Goal: Task Accomplishment & Management: Manage account settings

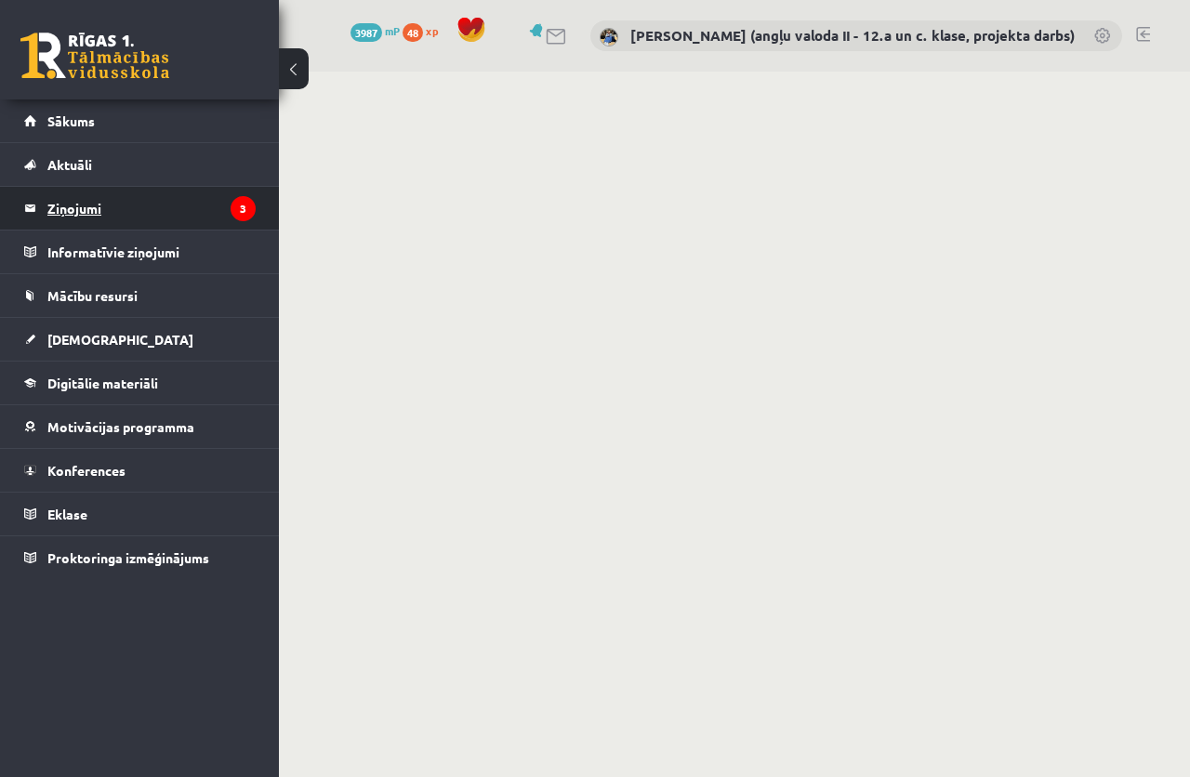
click at [80, 211] on legend "Ziņojumi 3" at bounding box center [151, 208] width 208 height 43
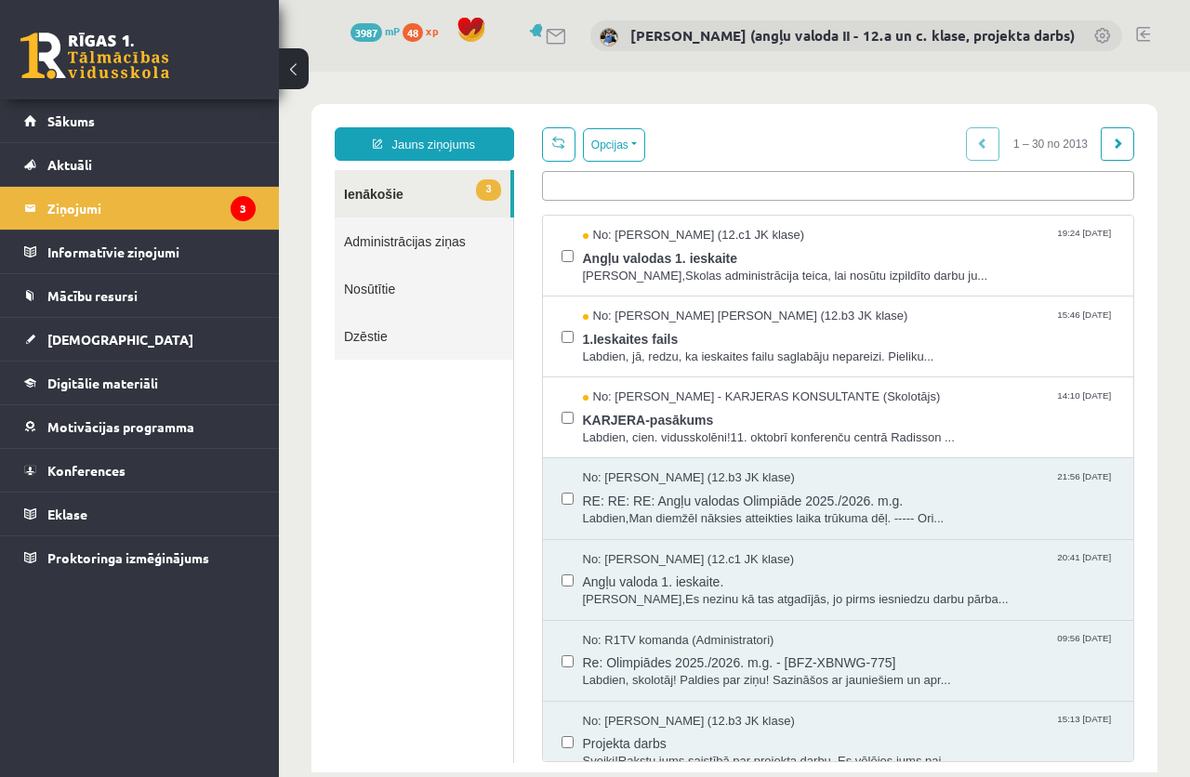
click at [365, 284] on link "Nosūtītie" at bounding box center [424, 288] width 179 height 47
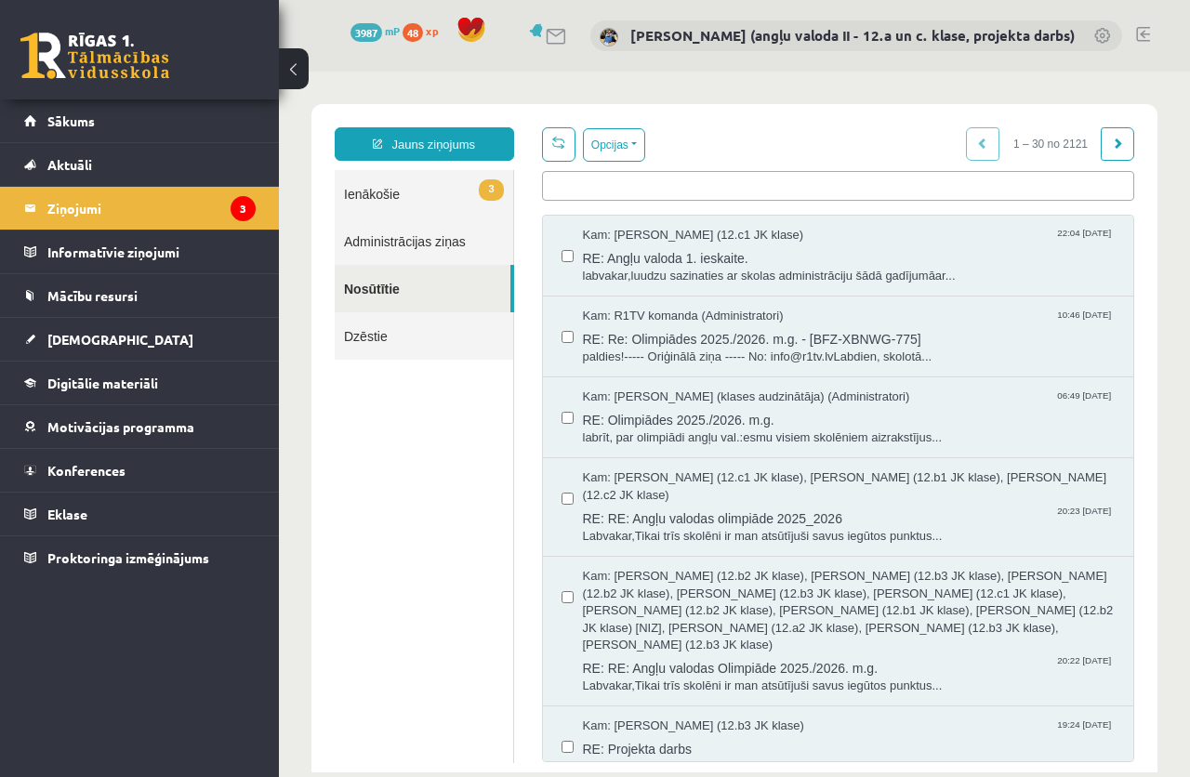
click at [377, 283] on link "Nosūtītie" at bounding box center [423, 288] width 176 height 47
click at [69, 206] on legend "Ziņojumi 3" at bounding box center [151, 208] width 208 height 43
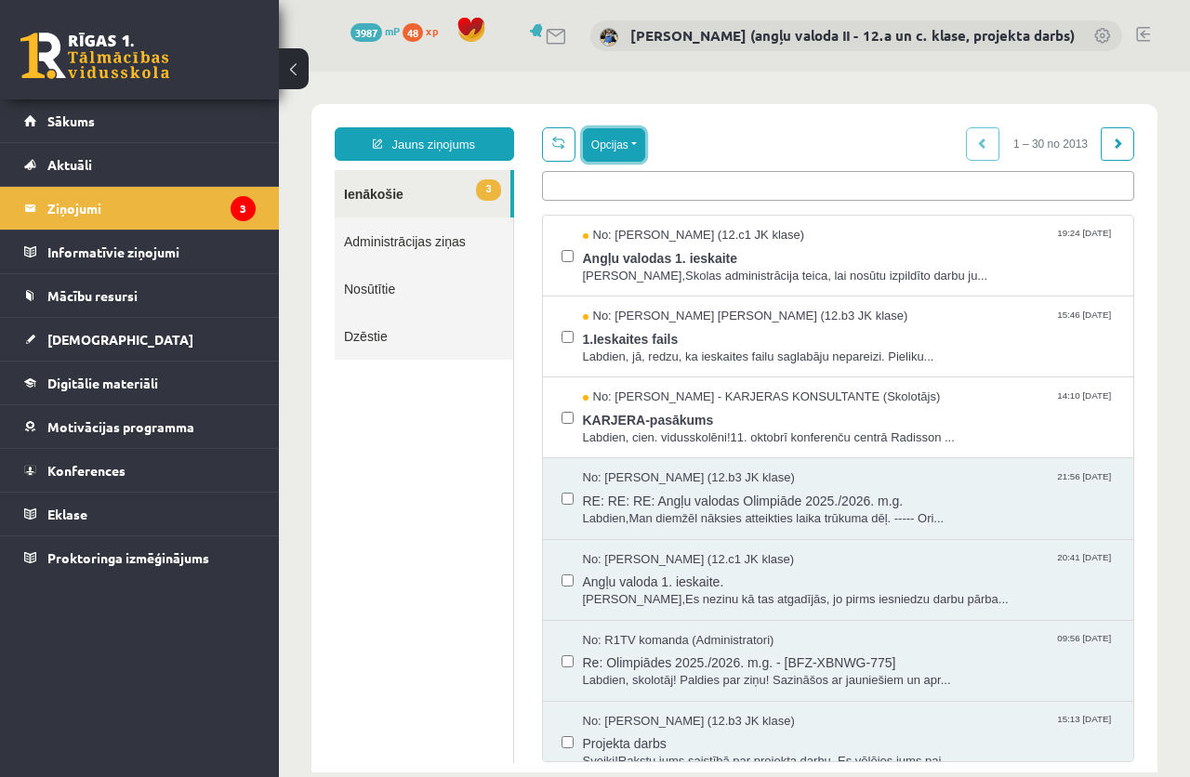
click at [596, 136] on button "Opcijas" at bounding box center [614, 144] width 62 height 33
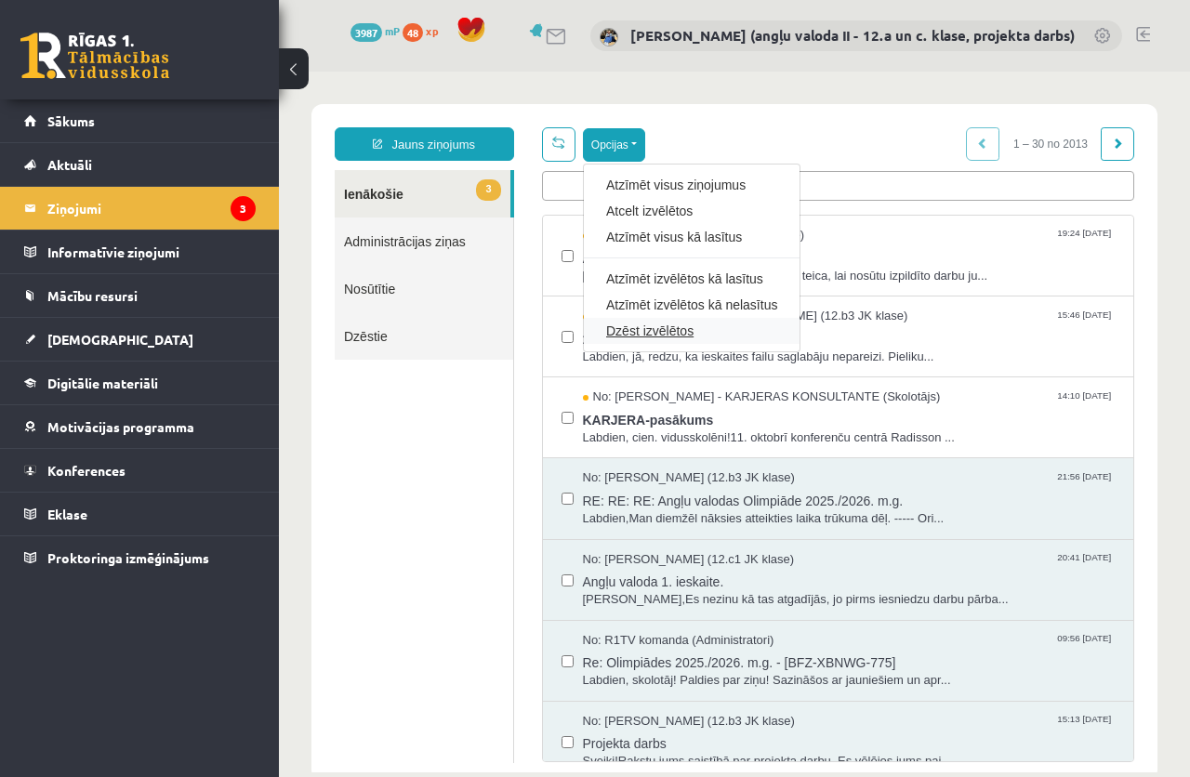
click at [647, 327] on link "Dzēst izvēlētos" at bounding box center [691, 331] width 171 height 19
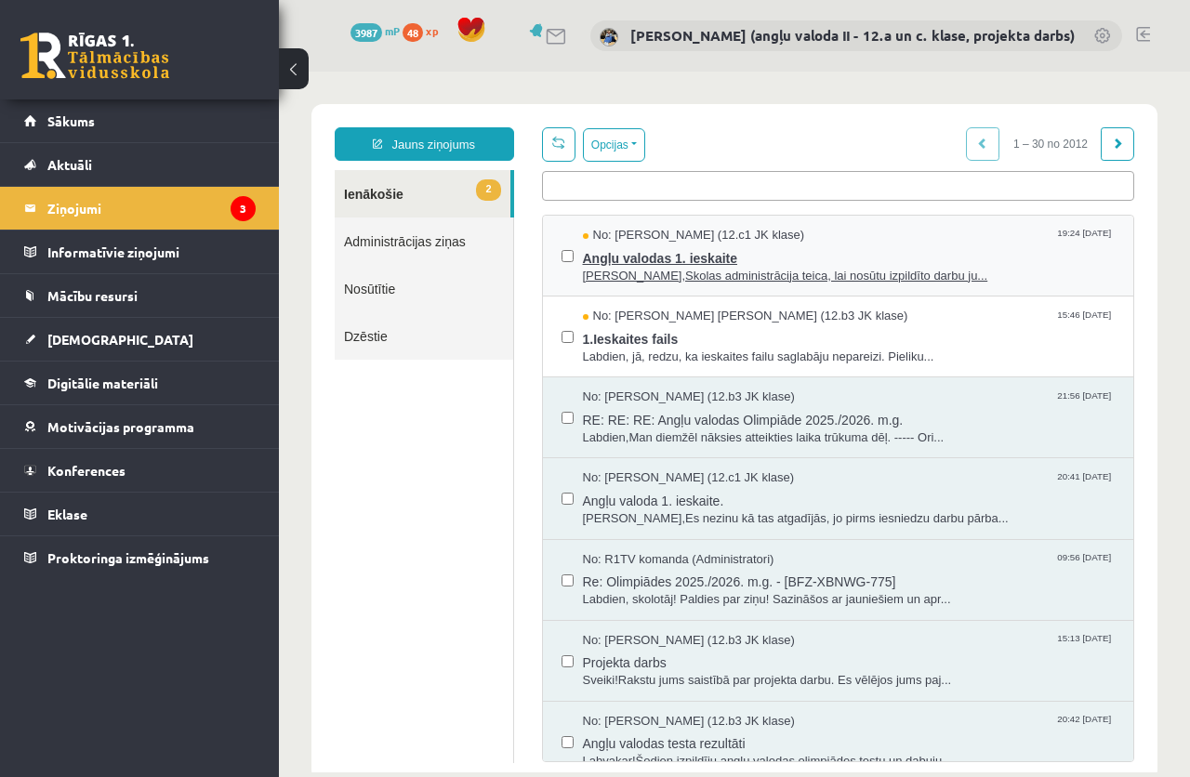
click at [671, 257] on span "Angļu valodas 1. ieskaite" at bounding box center [849, 256] width 533 height 23
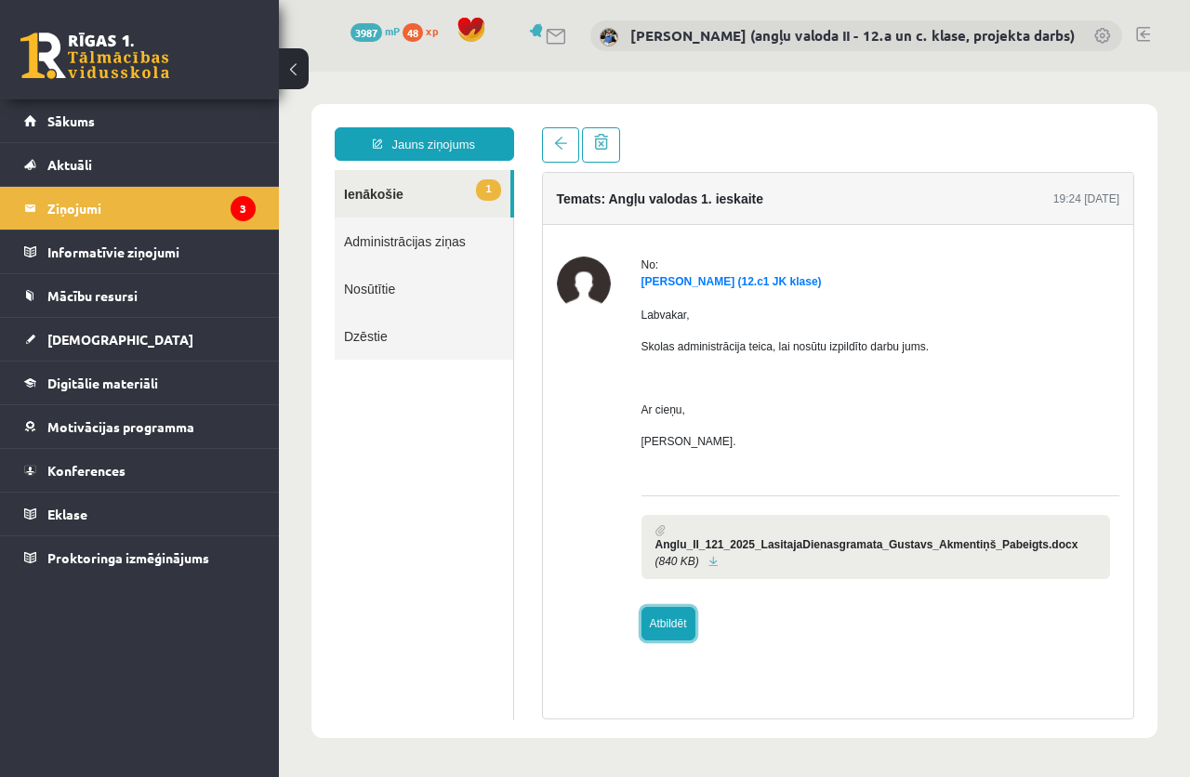
click at [660, 607] on link "Atbildēt" at bounding box center [669, 623] width 54 height 33
type input "**********"
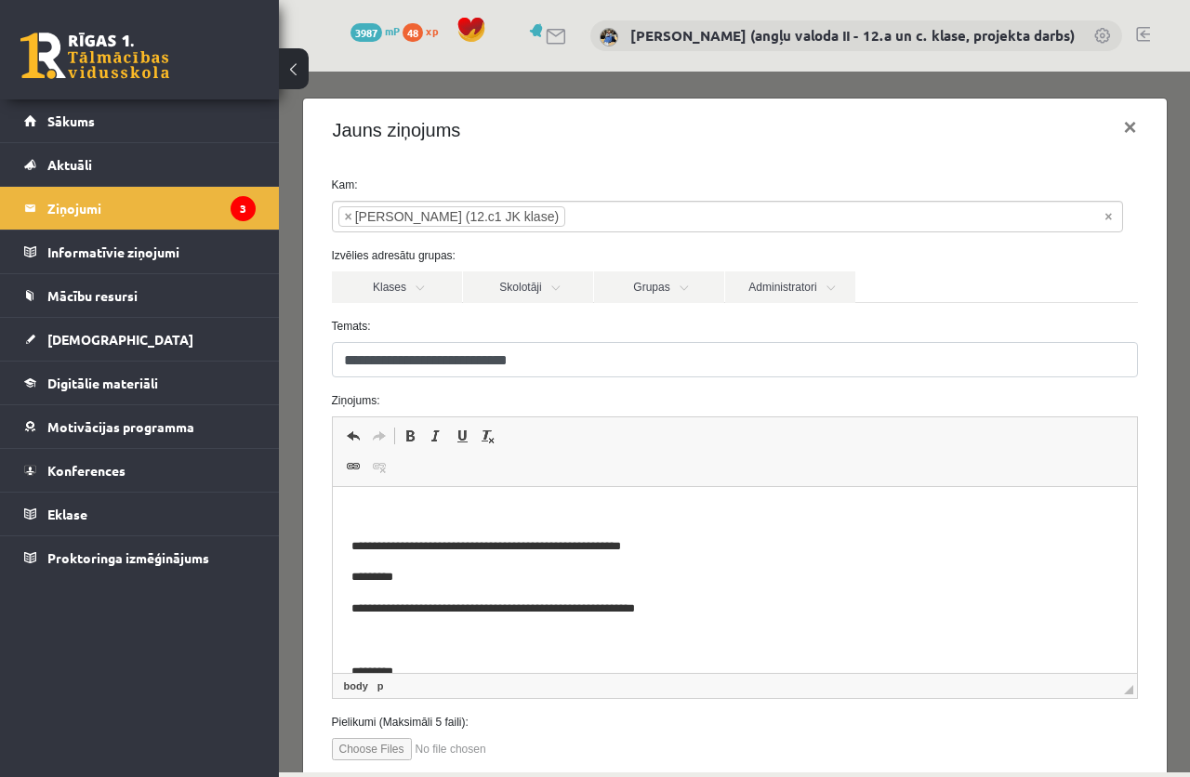
click at [406, 510] on p "Editor, wiswyg-editor-47434042787060-1760149877-272" at bounding box center [734, 516] width 767 height 20
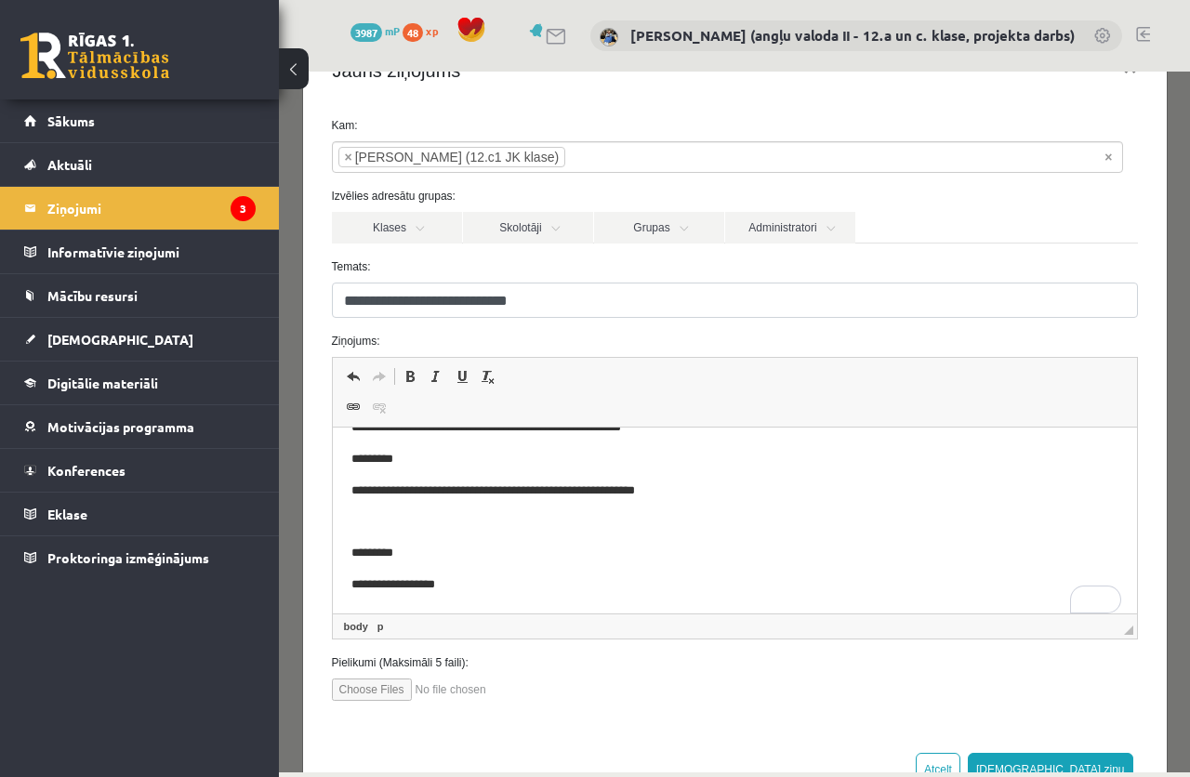
scroll to position [122, 0]
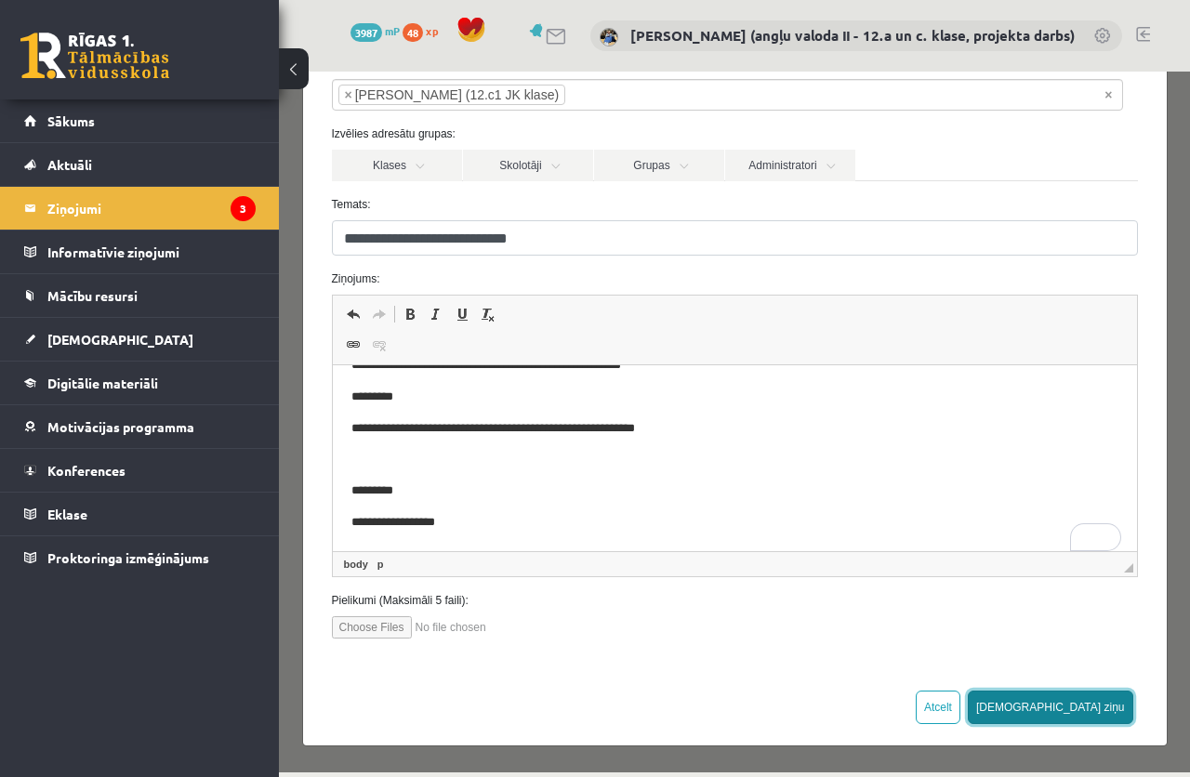
click at [1101, 703] on button "Sūtīt ziņu" at bounding box center [1051, 707] width 166 height 33
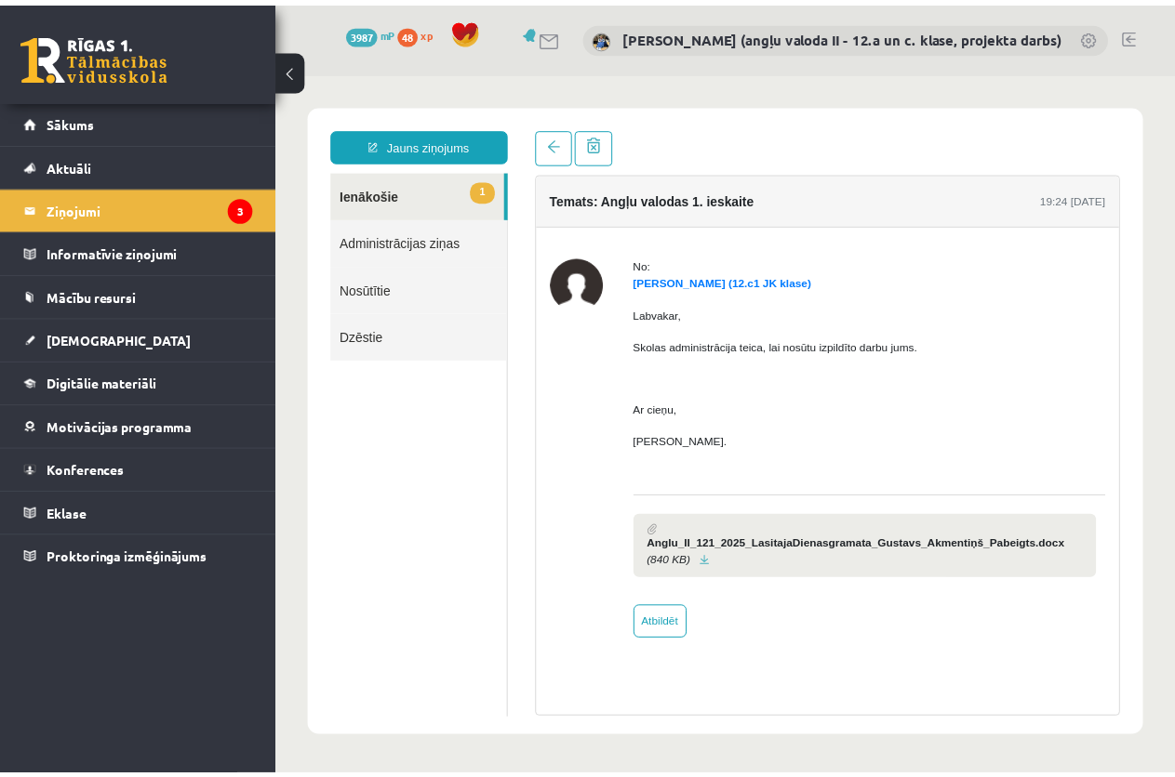
scroll to position [0, 0]
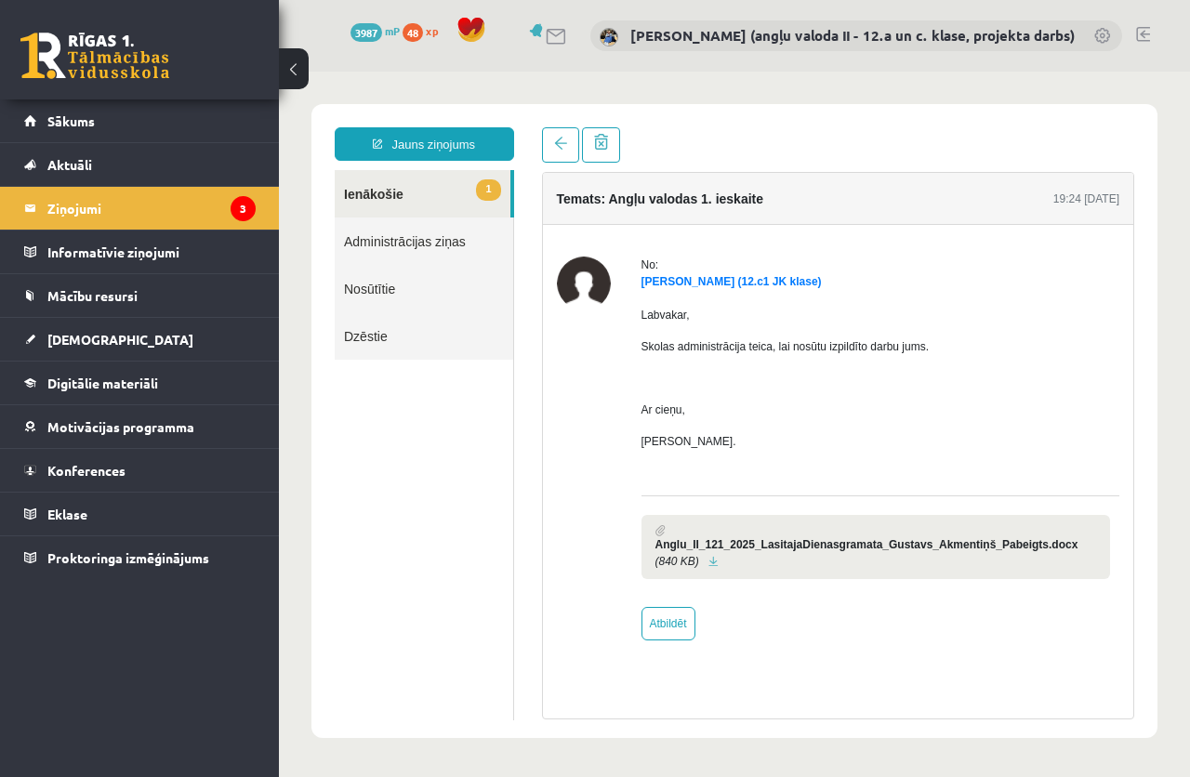
click at [709, 556] on link at bounding box center [714, 562] width 10 height 12
click at [94, 333] on span "[DEMOGRAPHIC_DATA]" at bounding box center [120, 339] width 146 height 17
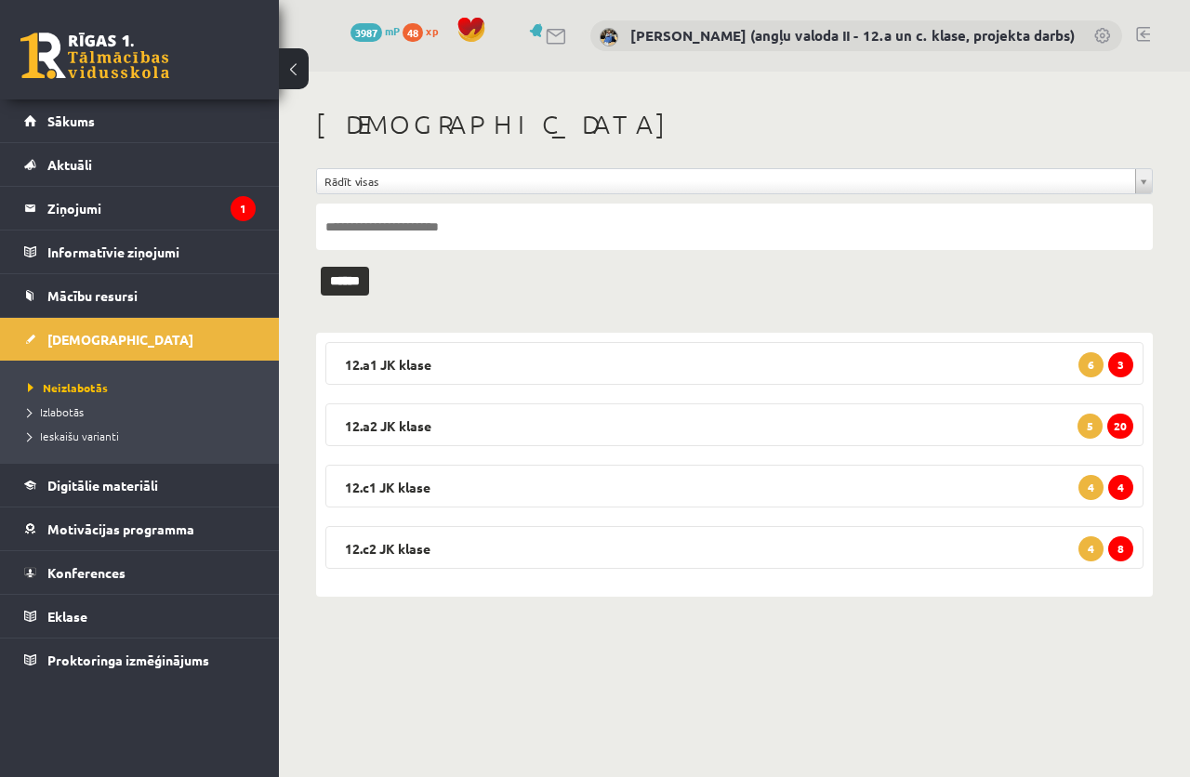
click at [452, 215] on input "text" at bounding box center [734, 227] width 837 height 46
type input "*********"
click at [321, 267] on input "******" at bounding box center [345, 281] width 48 height 29
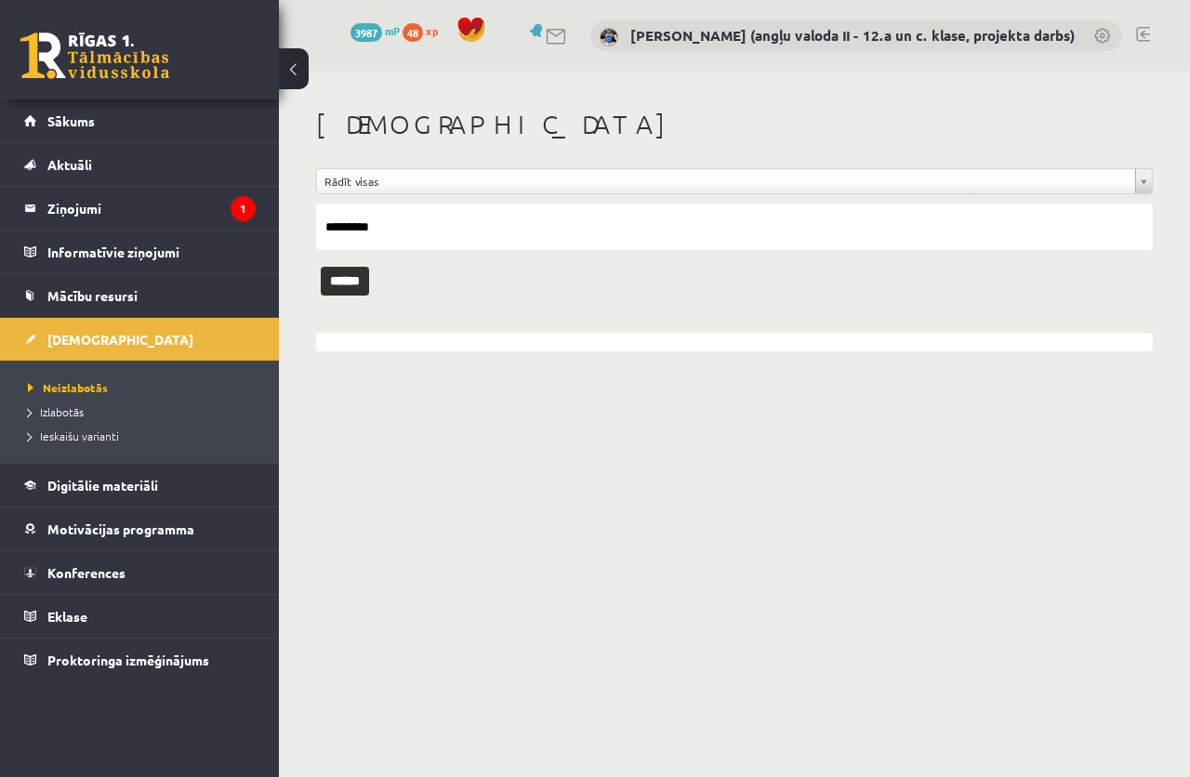
drag, startPoint x: 331, startPoint y: 225, endPoint x: 313, endPoint y: 225, distance: 17.7
click at [313, 225] on div "**********" at bounding box center [734, 230] width 911 height 317
click at [78, 415] on span "Izlabotās" at bounding box center [56, 412] width 56 height 15
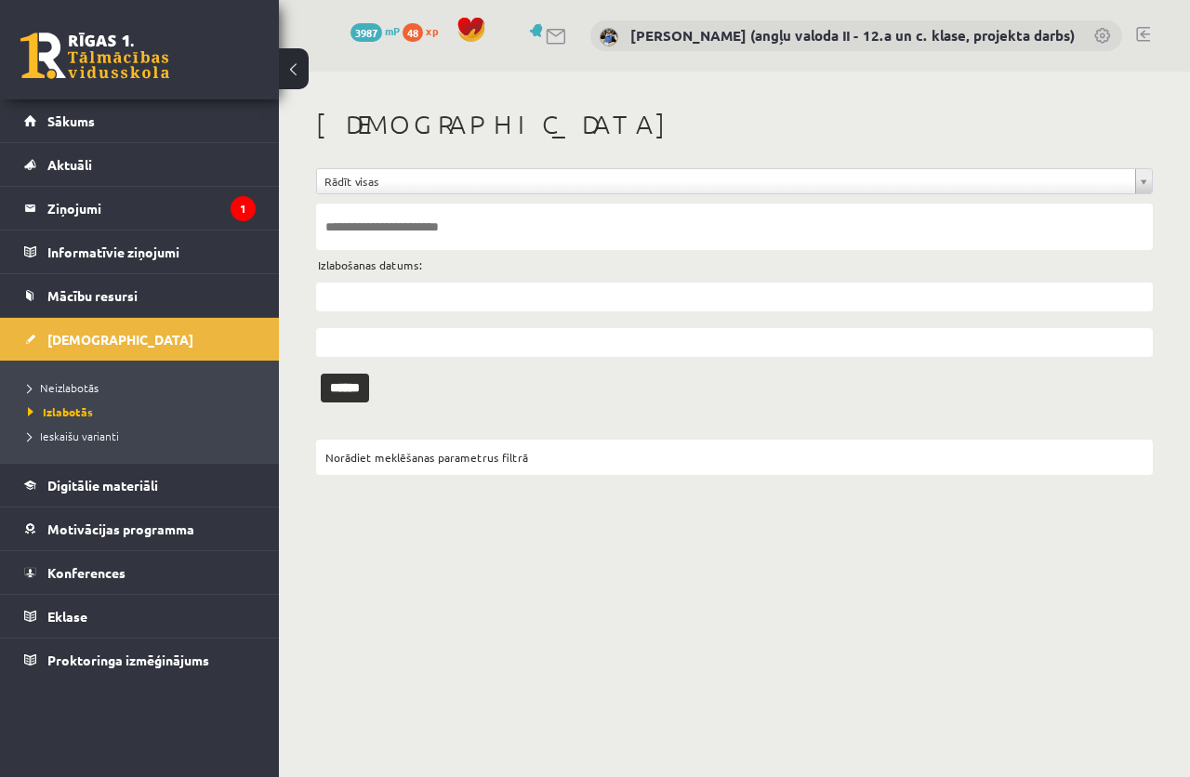
click at [364, 227] on input "text" at bounding box center [734, 227] width 837 height 46
paste input "*********"
type input "*********"
click at [321, 374] on input "******" at bounding box center [345, 388] width 48 height 29
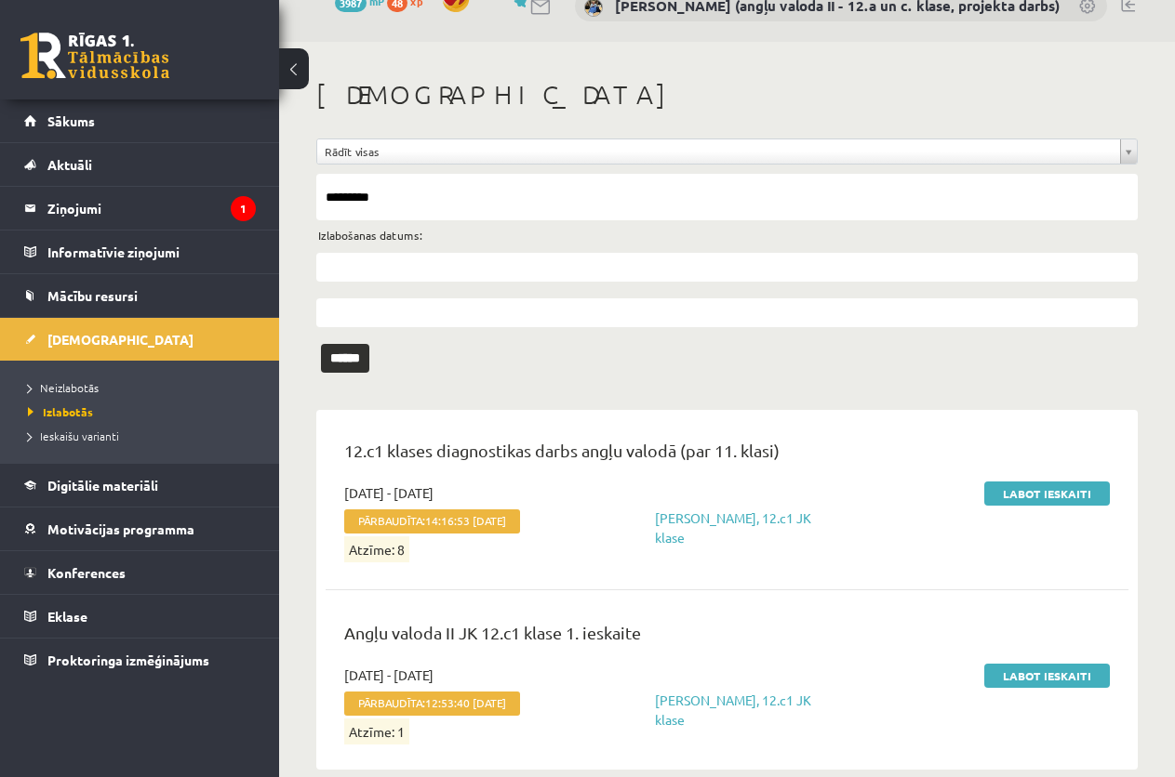
scroll to position [60, 0]
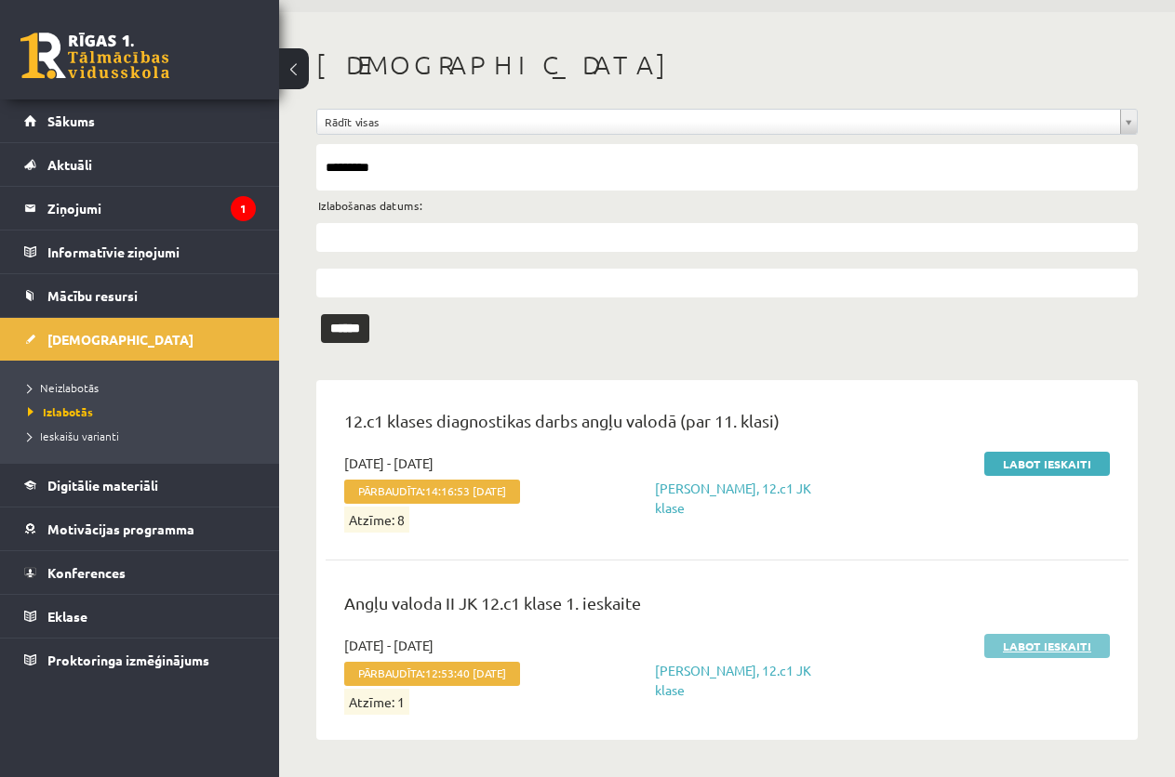
click at [1032, 644] on link "Labot ieskaiti" at bounding box center [1047, 646] width 126 height 24
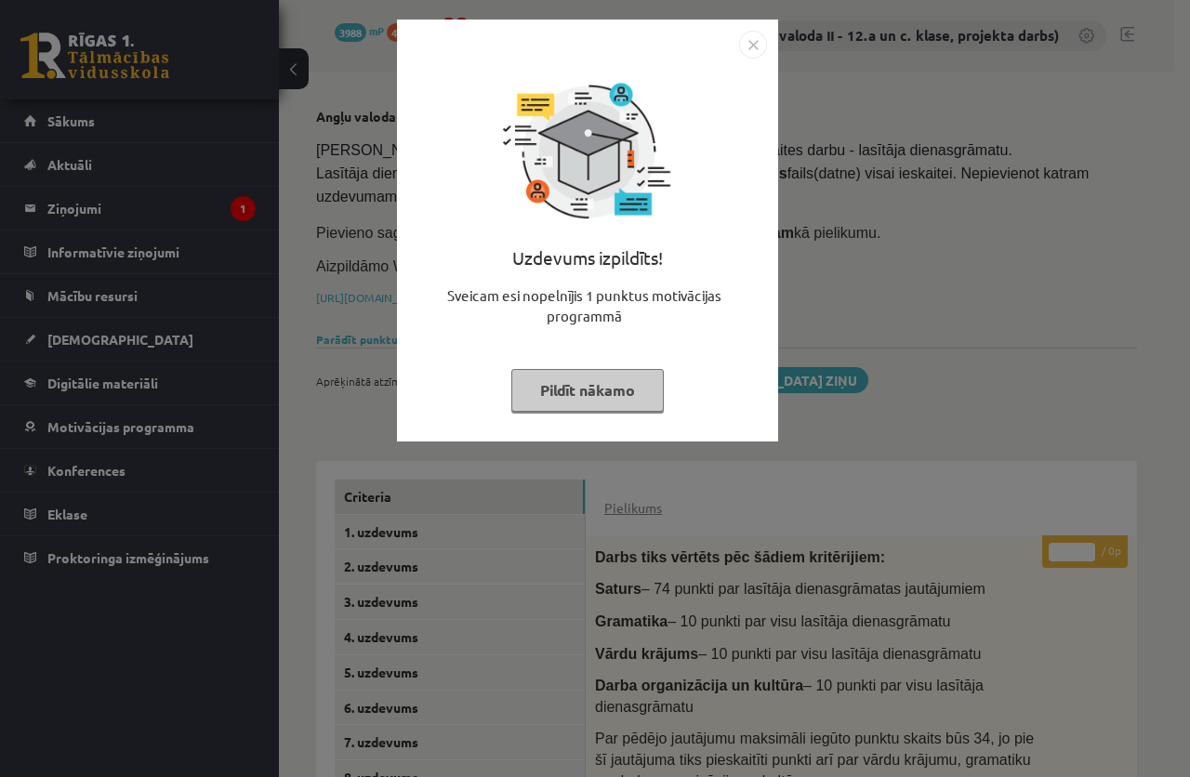
click at [615, 379] on button "Pildīt nākamo" at bounding box center [587, 390] width 153 height 43
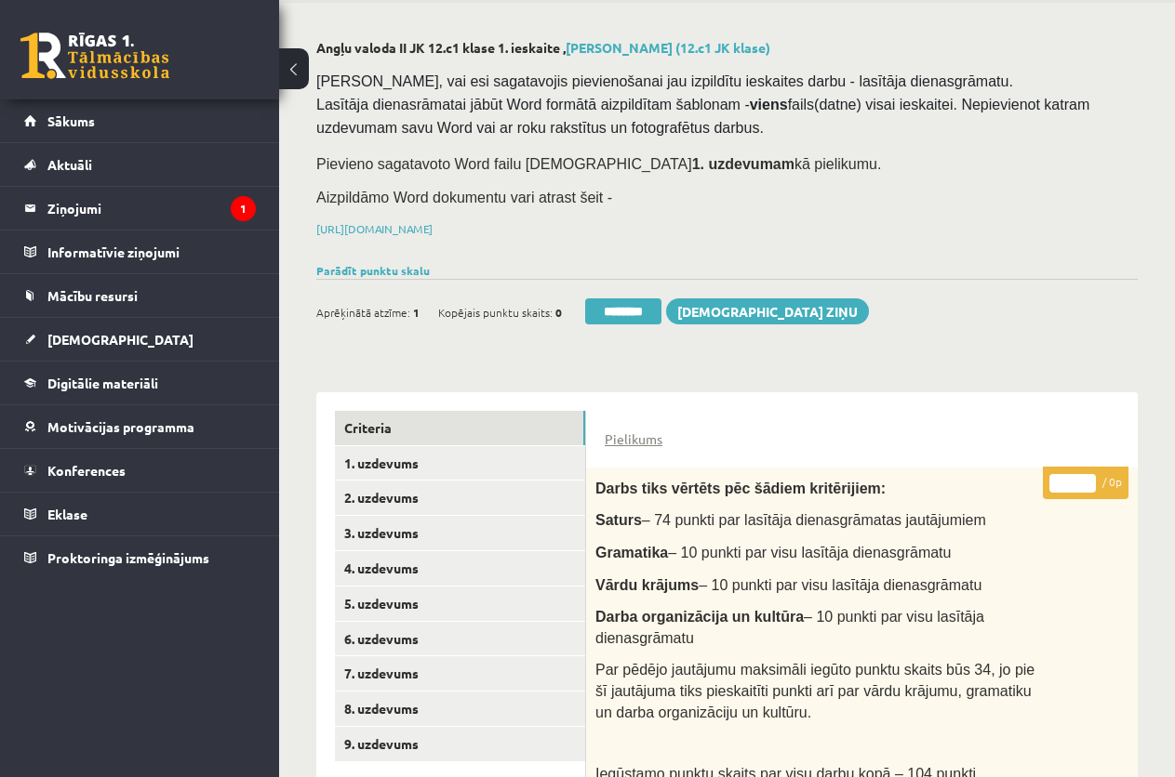
scroll to position [372, 0]
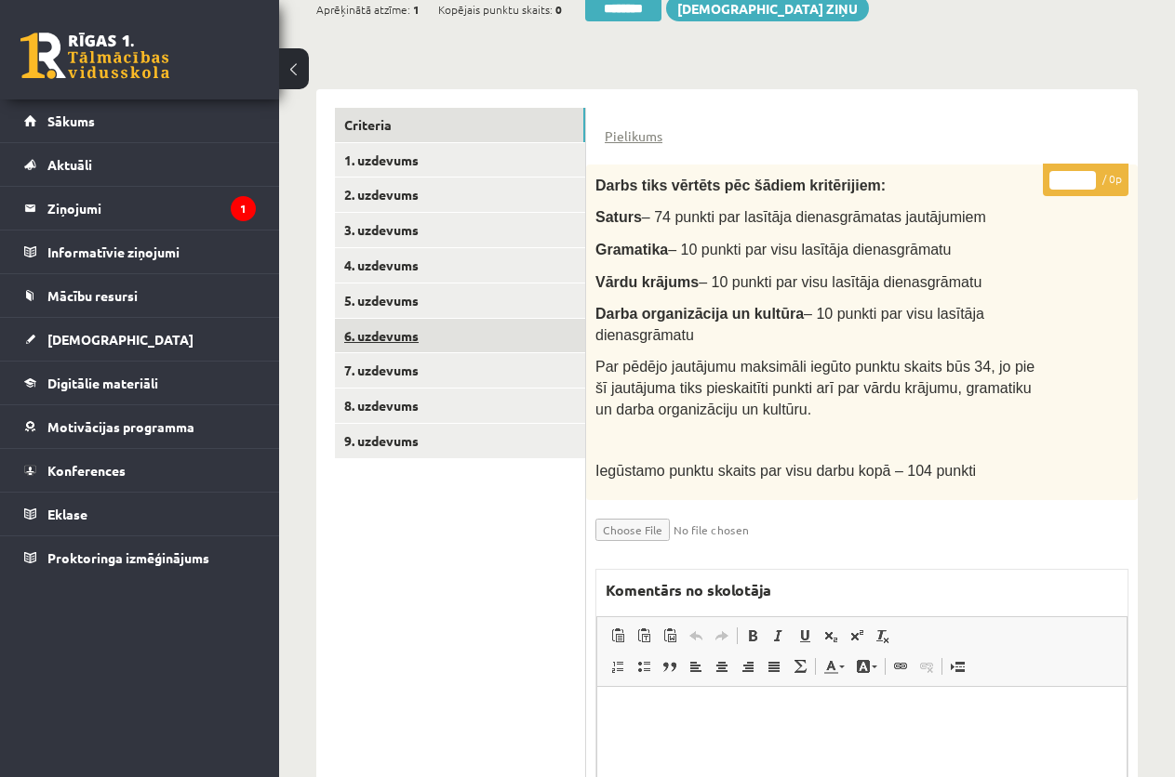
click at [391, 333] on link "6. uzdevums" at bounding box center [460, 336] width 250 height 34
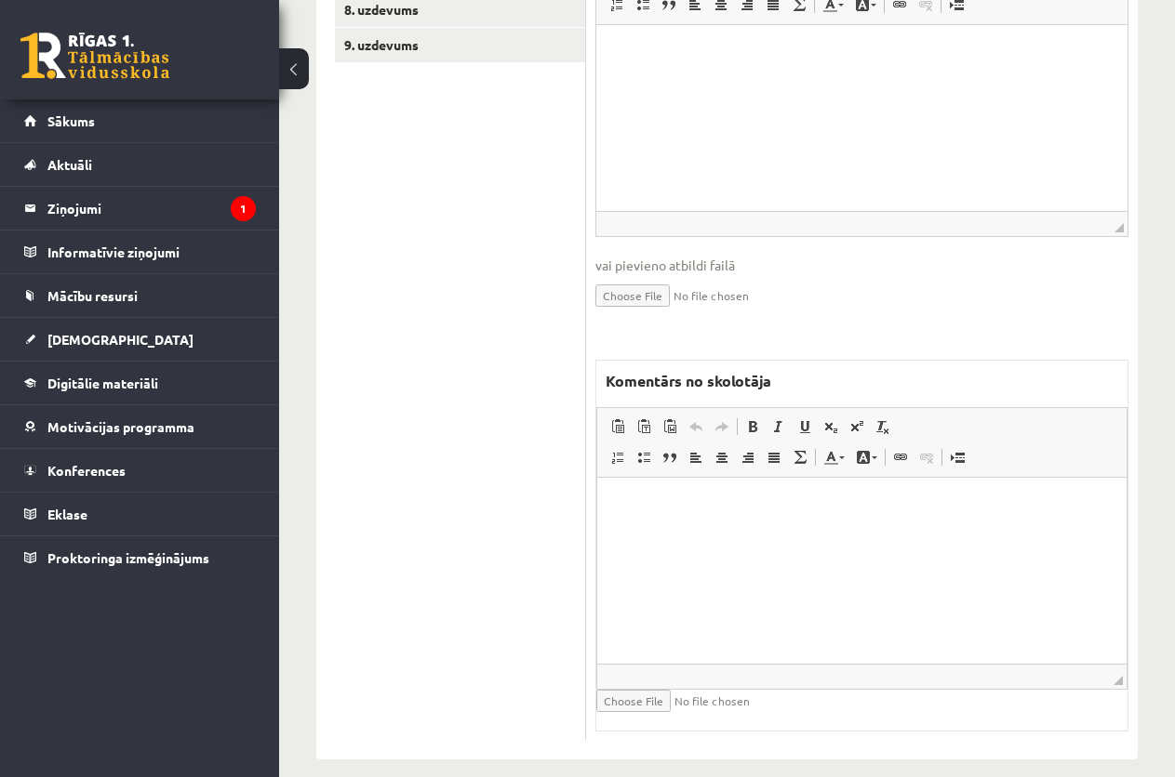
scroll to position [779, 0]
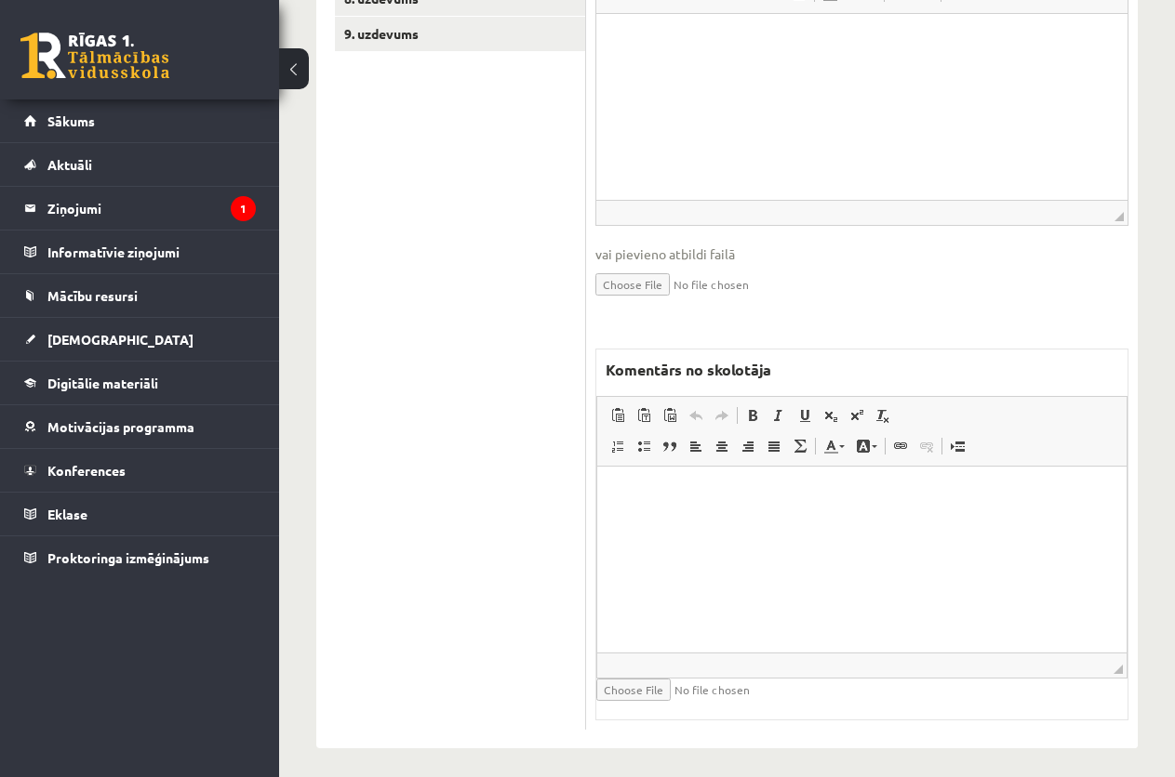
click at [686, 511] on html at bounding box center [861, 494] width 529 height 57
drag, startPoint x: 886, startPoint y: 487, endPoint x: 582, endPoint y: 469, distance: 304.7
click at [597, 469] on html "**********" at bounding box center [861, 494] width 529 height 57
copy p "**********"
click at [861, 498] on p "**********" at bounding box center [862, 495] width 492 height 20
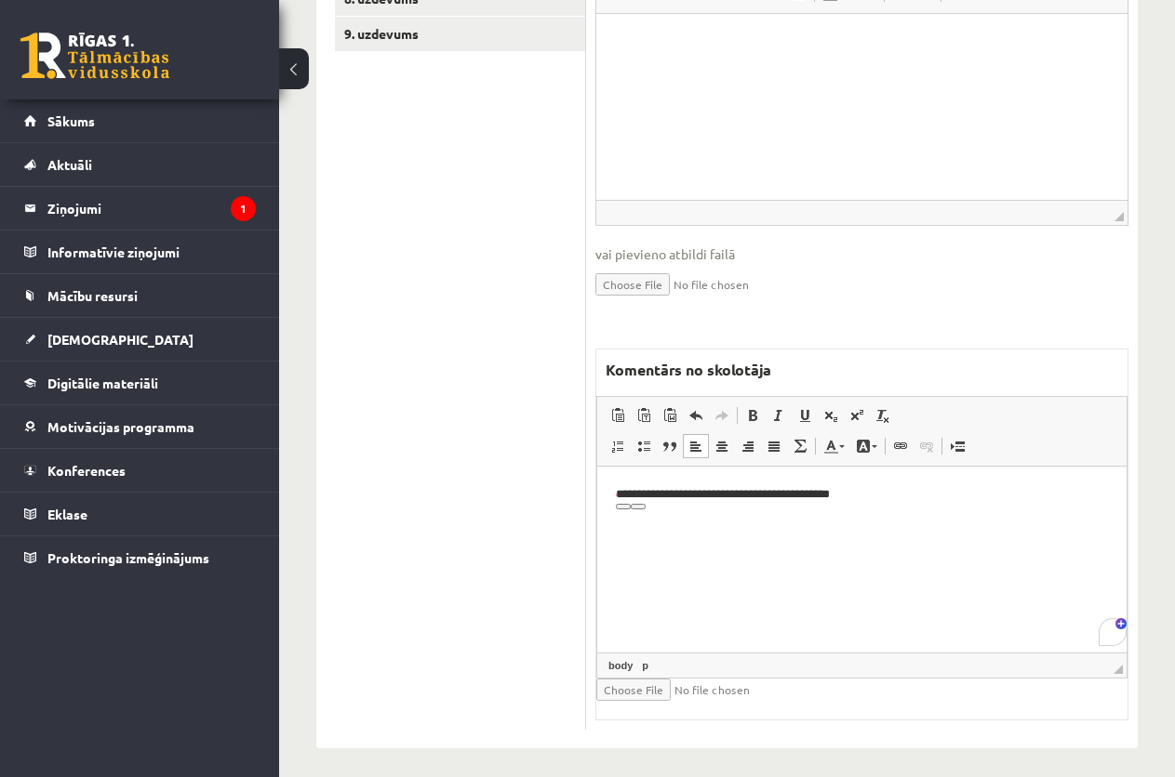
click at [861, 498] on p "**********" at bounding box center [862, 495] width 492 height 20
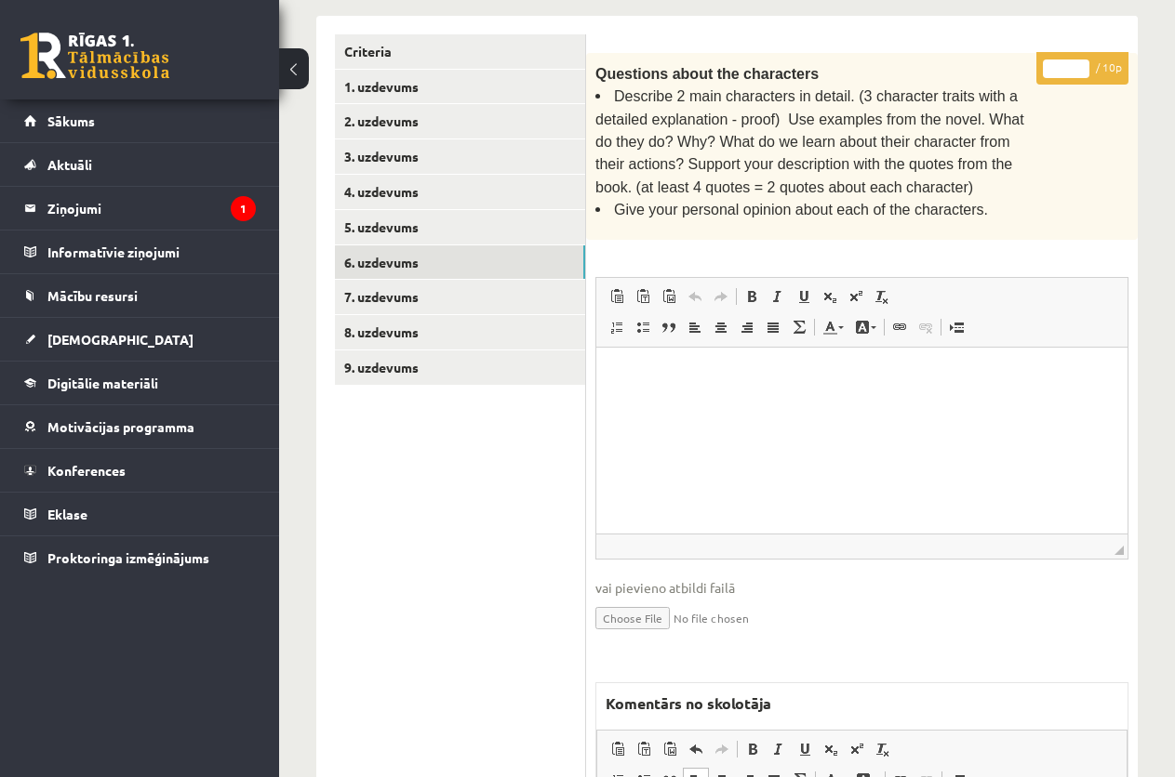
scroll to position [407, 0]
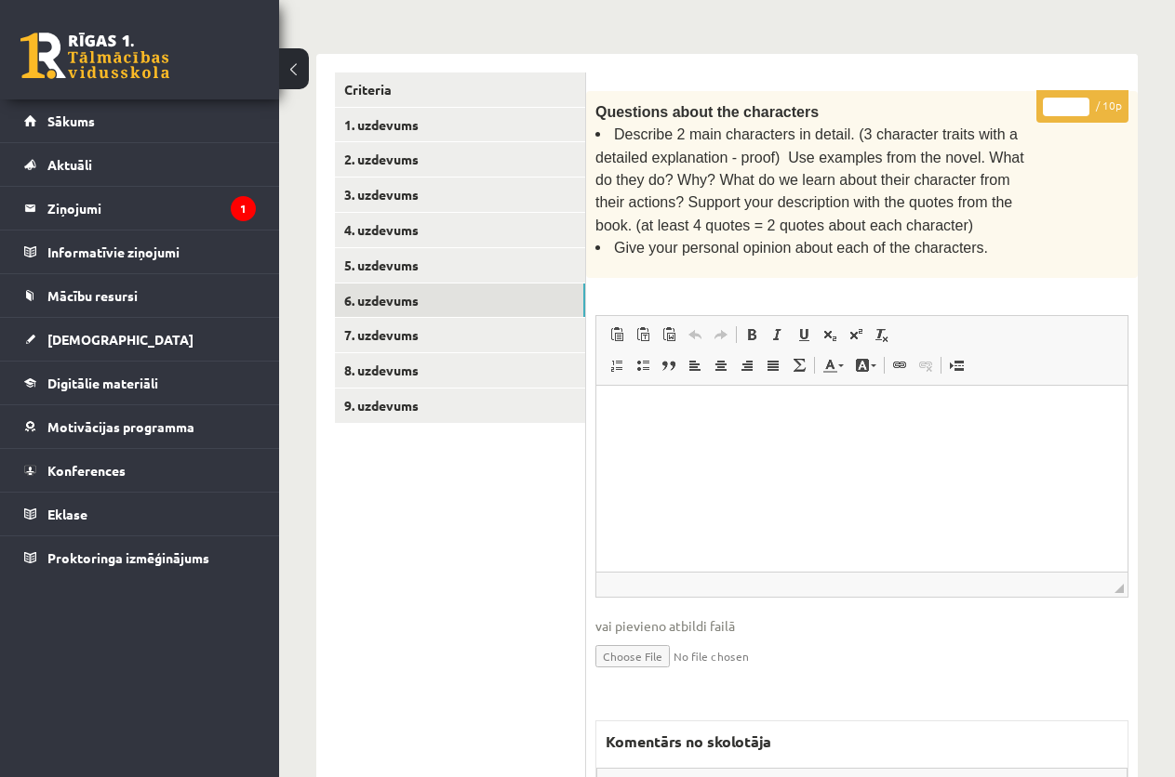
drag, startPoint x: 1063, startPoint y: 100, endPoint x: 1042, endPoint y: 100, distance: 21.4
click at [1042, 100] on p "* / 10p" at bounding box center [1082, 106] width 92 height 33
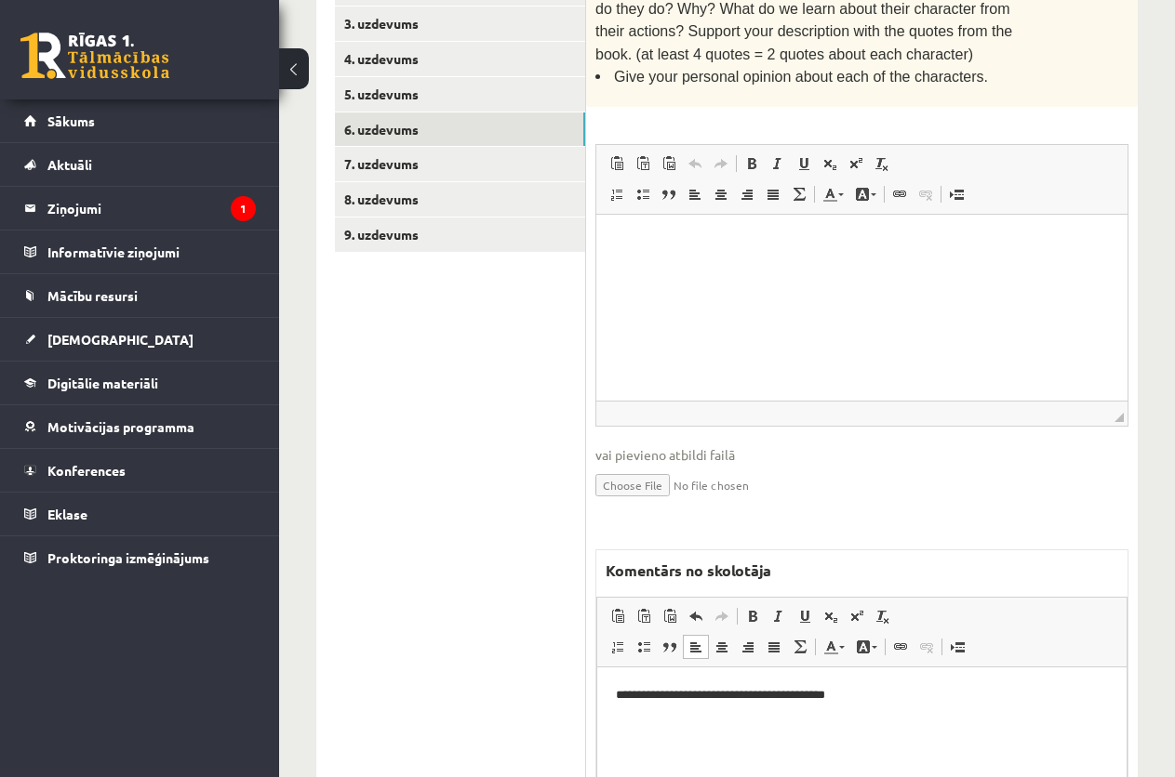
scroll to position [779, 0]
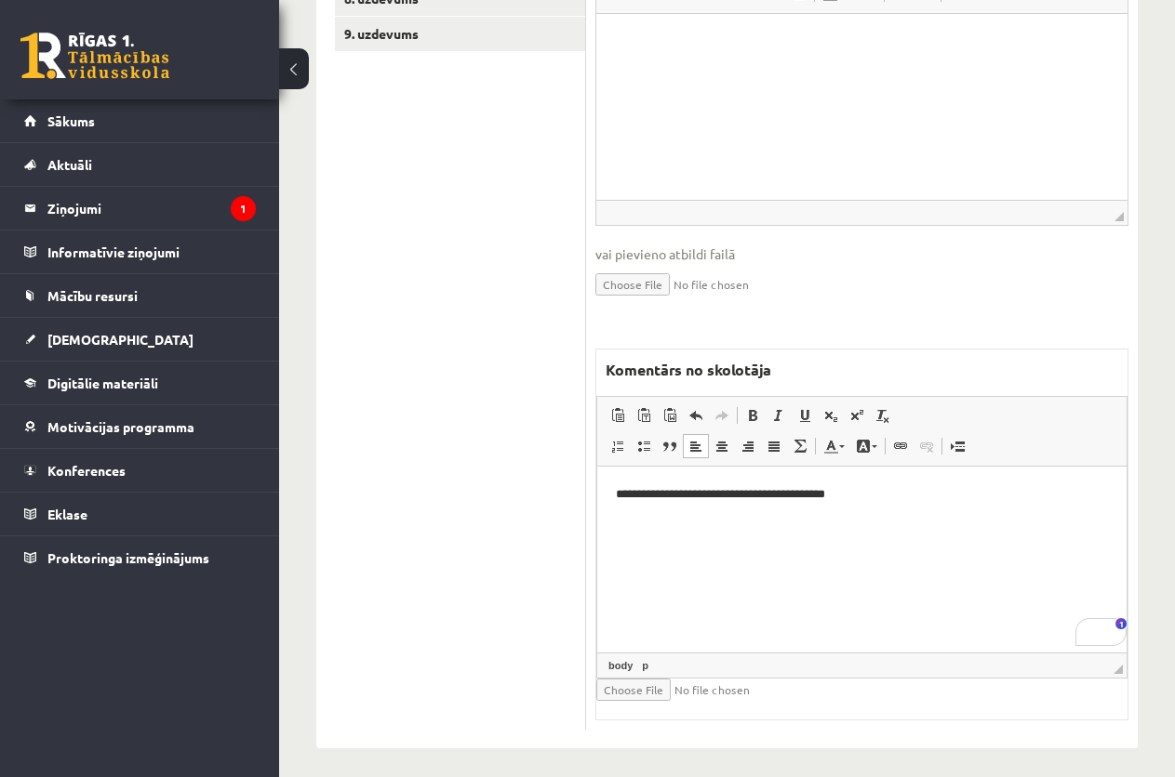
click at [881, 492] on p "**********" at bounding box center [862, 495] width 492 height 20
click at [888, 491] on p "**********" at bounding box center [862, 495] width 492 height 20
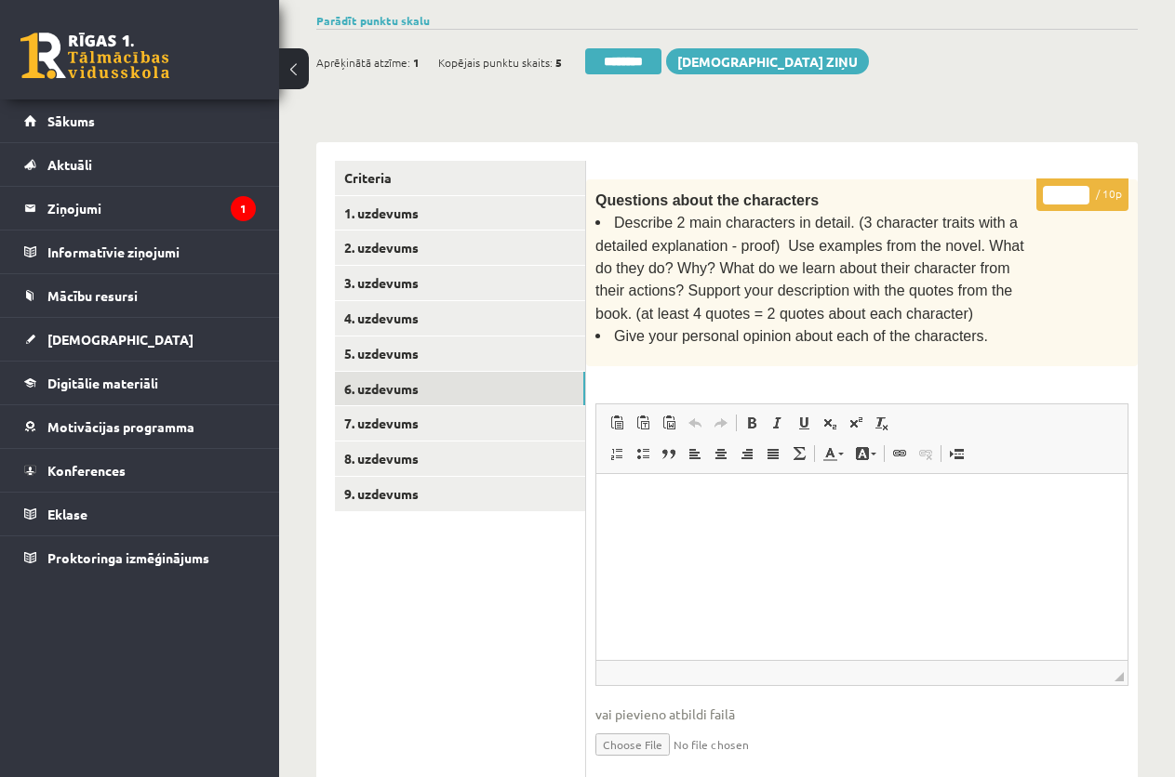
scroll to position [314, 0]
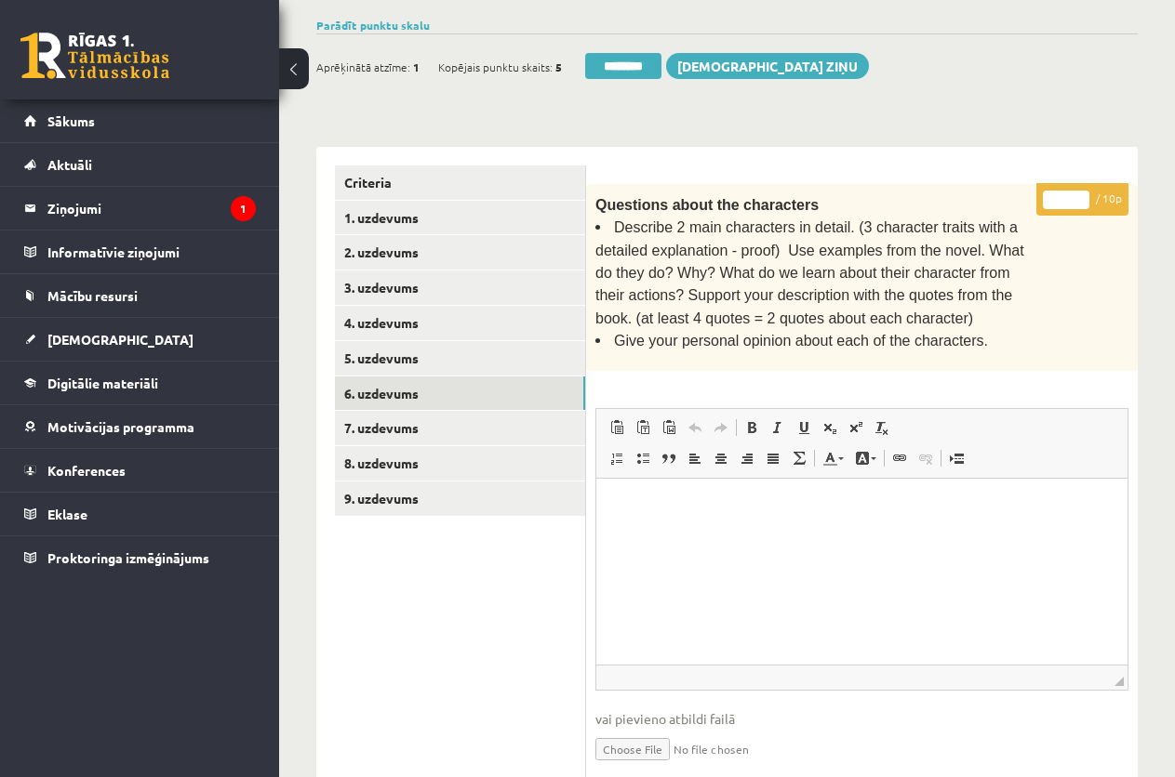
type input "*"
click at [1078, 199] on input "*" at bounding box center [1066, 200] width 46 height 19
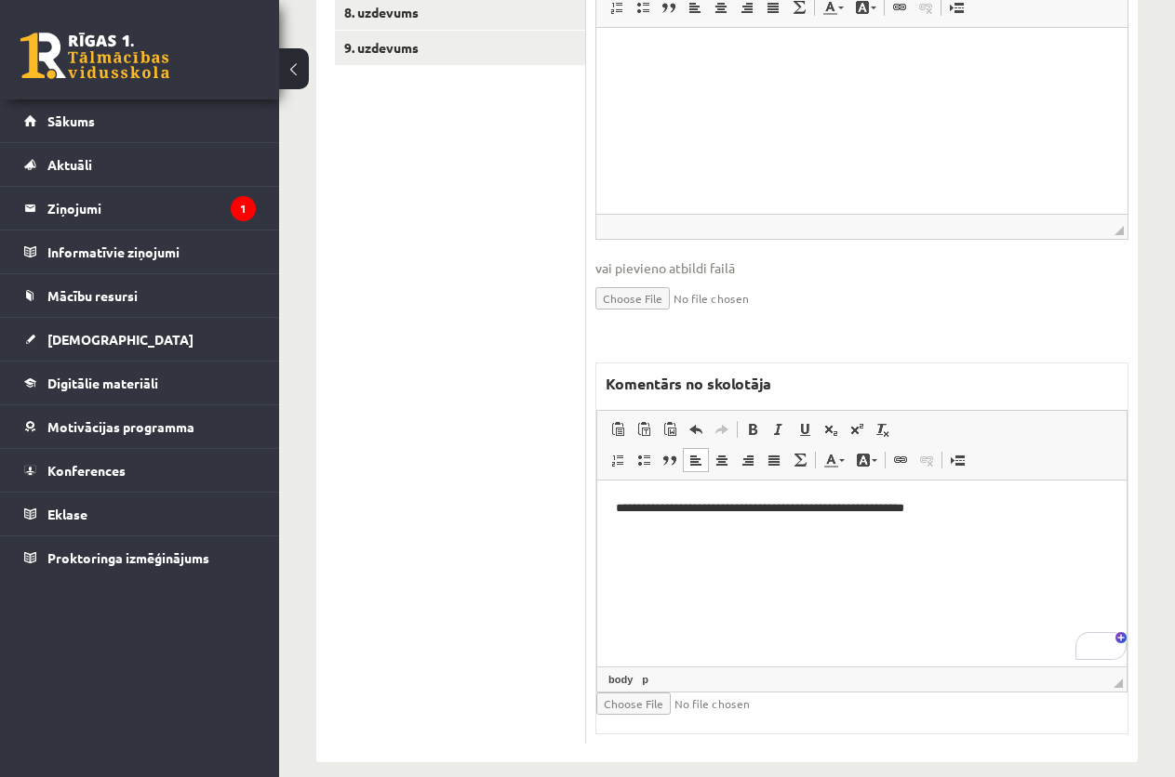
scroll to position [779, 0]
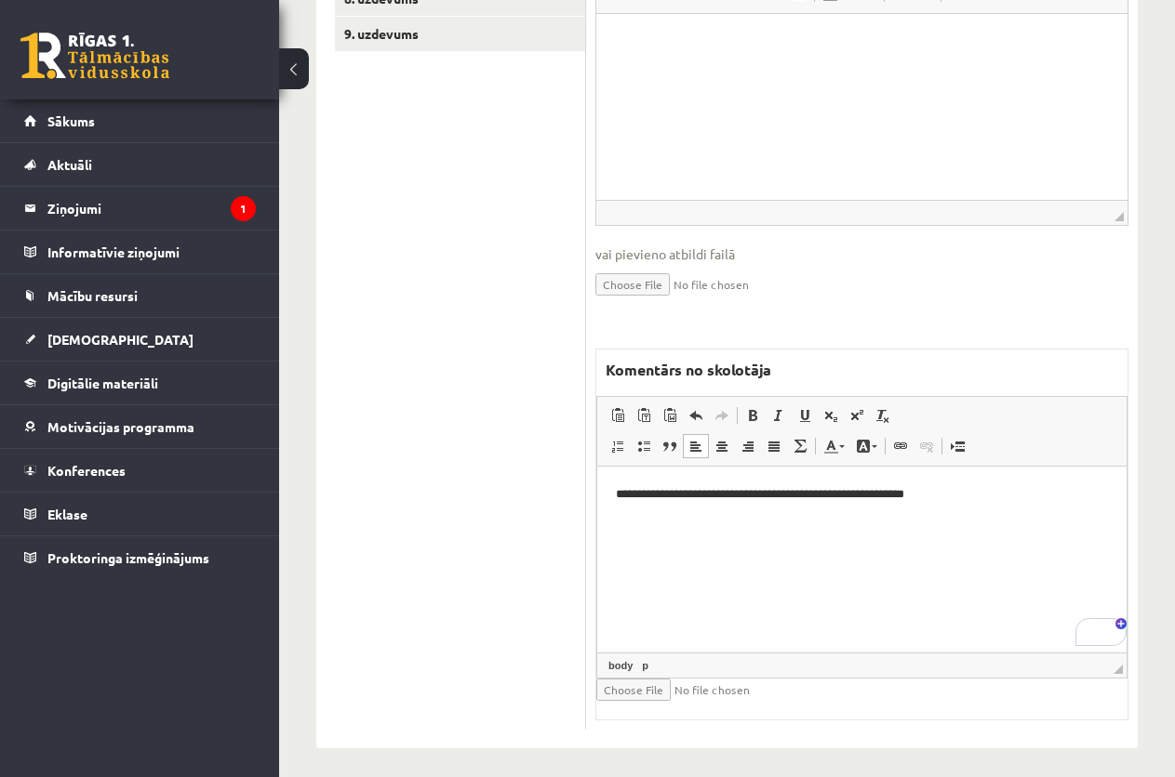
click at [985, 494] on p "**********" at bounding box center [862, 495] width 492 height 20
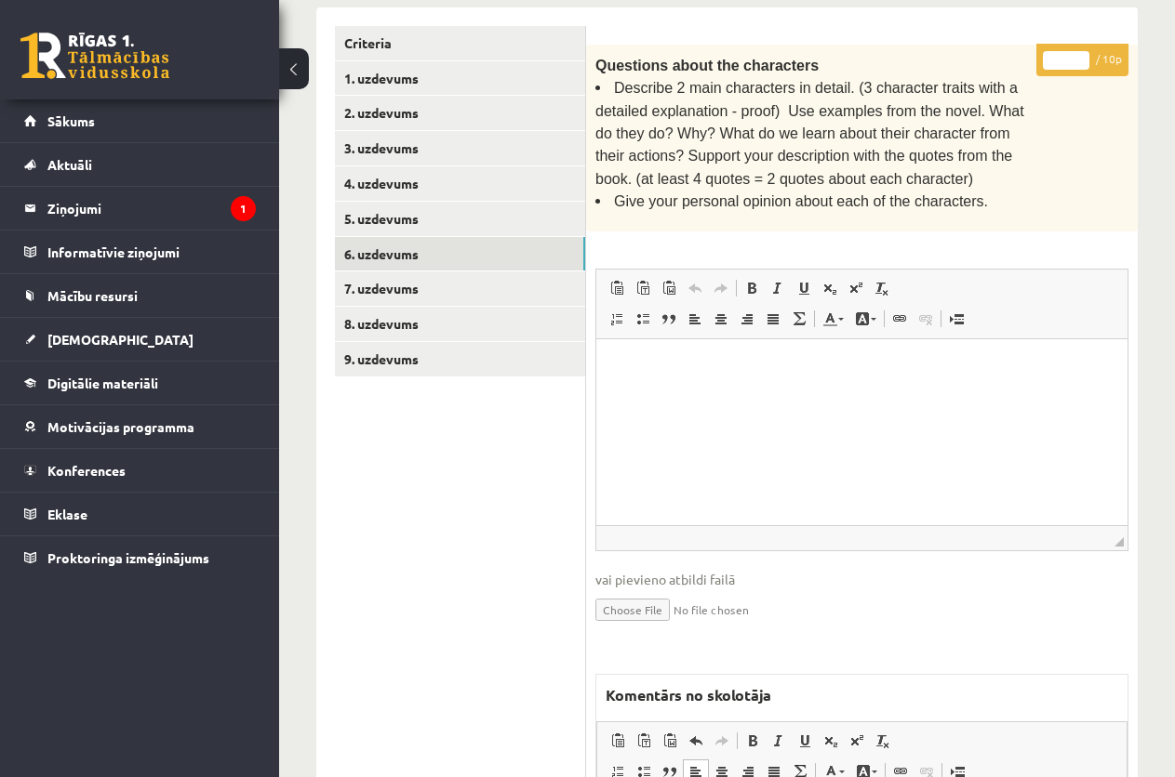
scroll to position [407, 0]
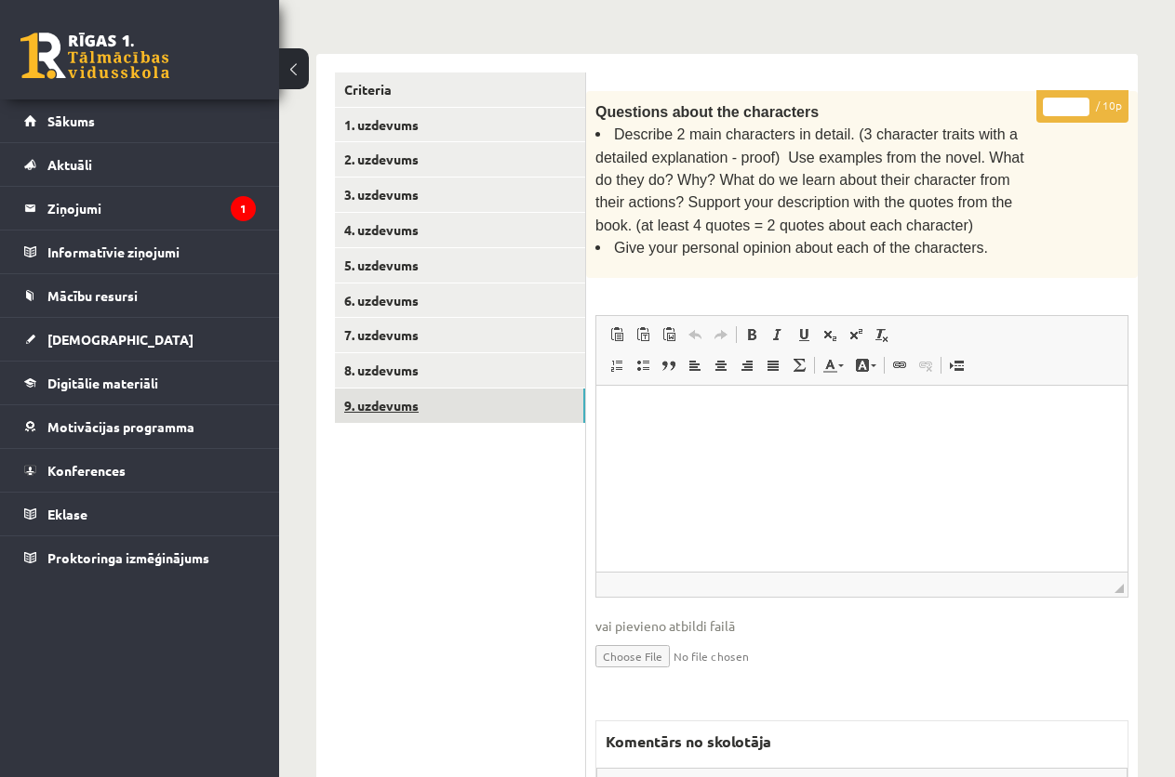
click at [406, 395] on link "9. uzdevums" at bounding box center [460, 406] width 250 height 34
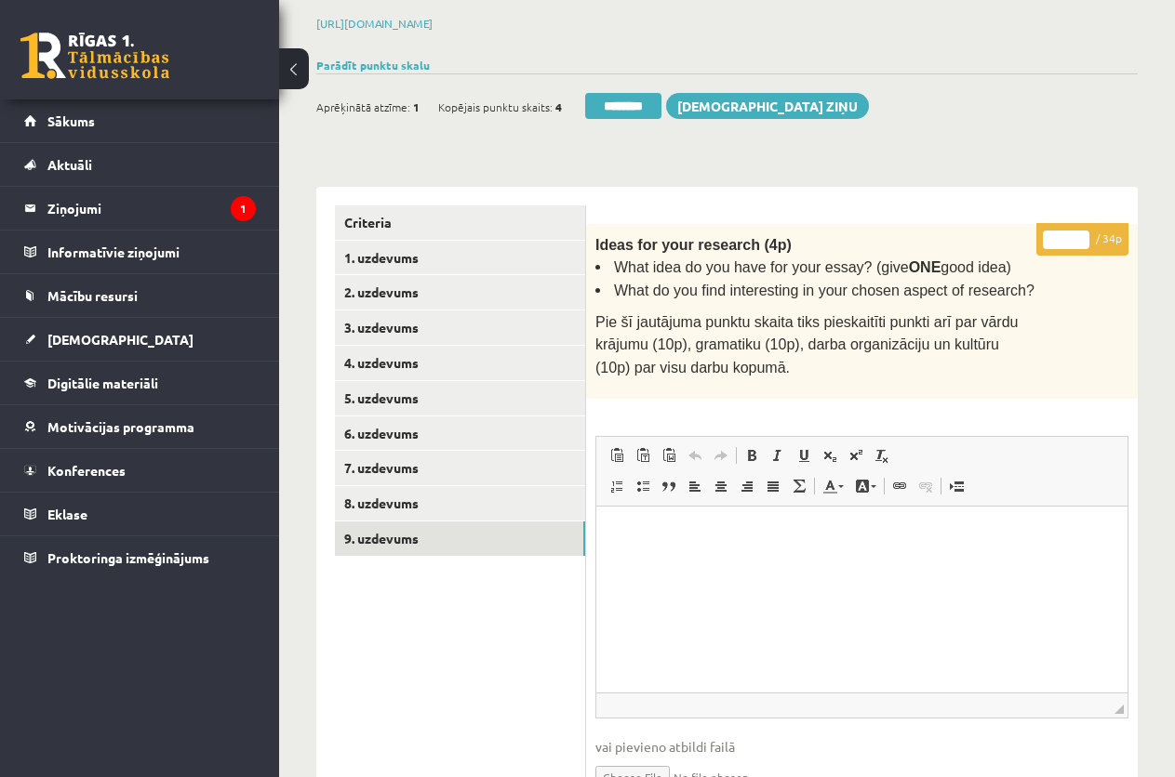
scroll to position [221, 0]
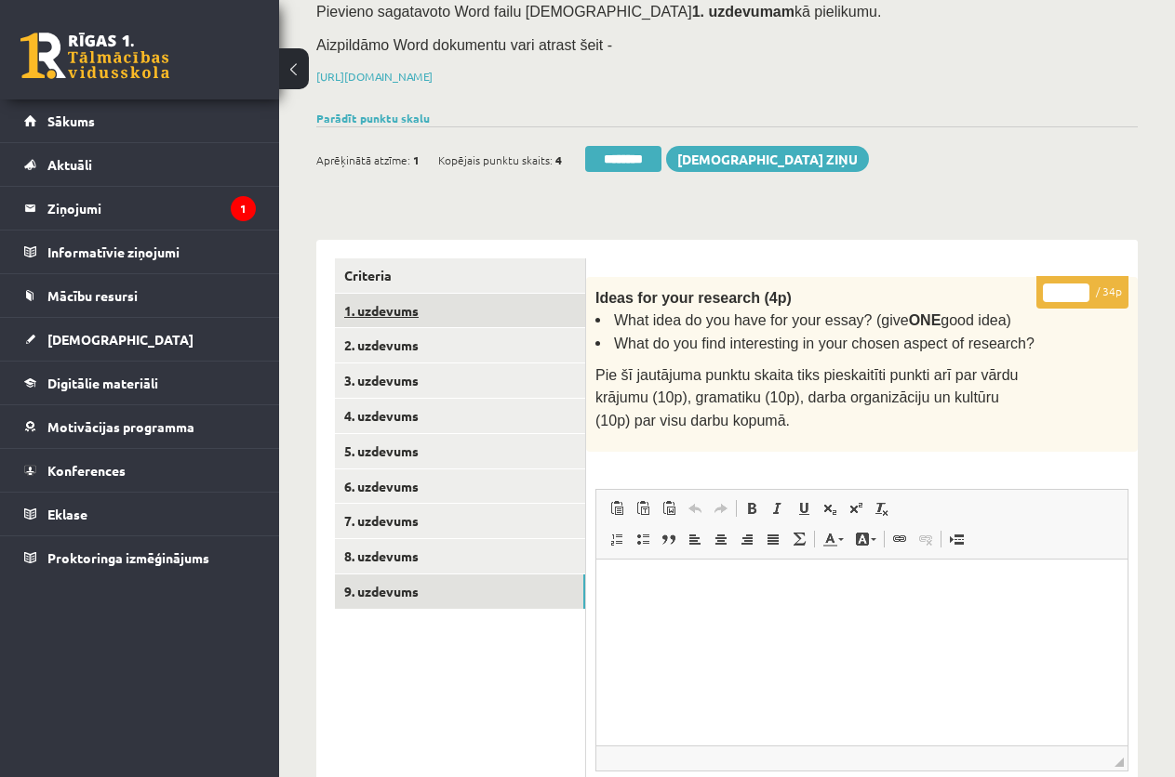
click at [421, 303] on link "1. uzdevums" at bounding box center [460, 311] width 250 height 34
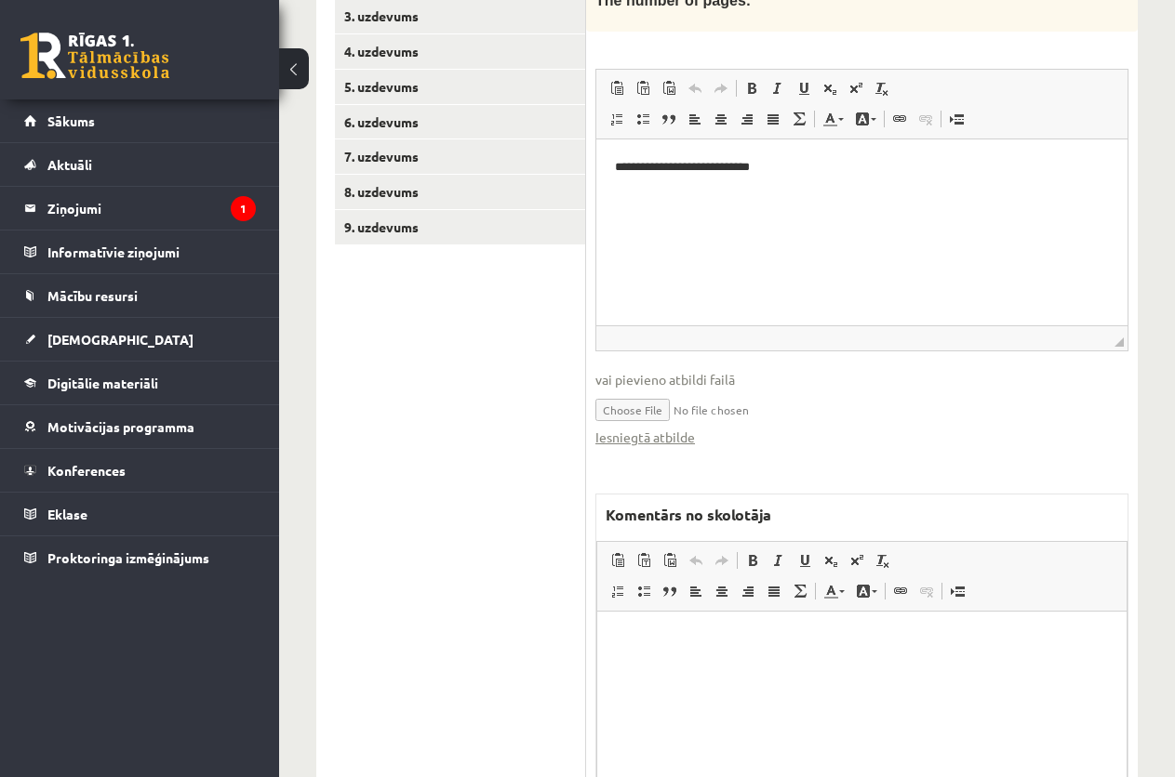
scroll to position [735, 0]
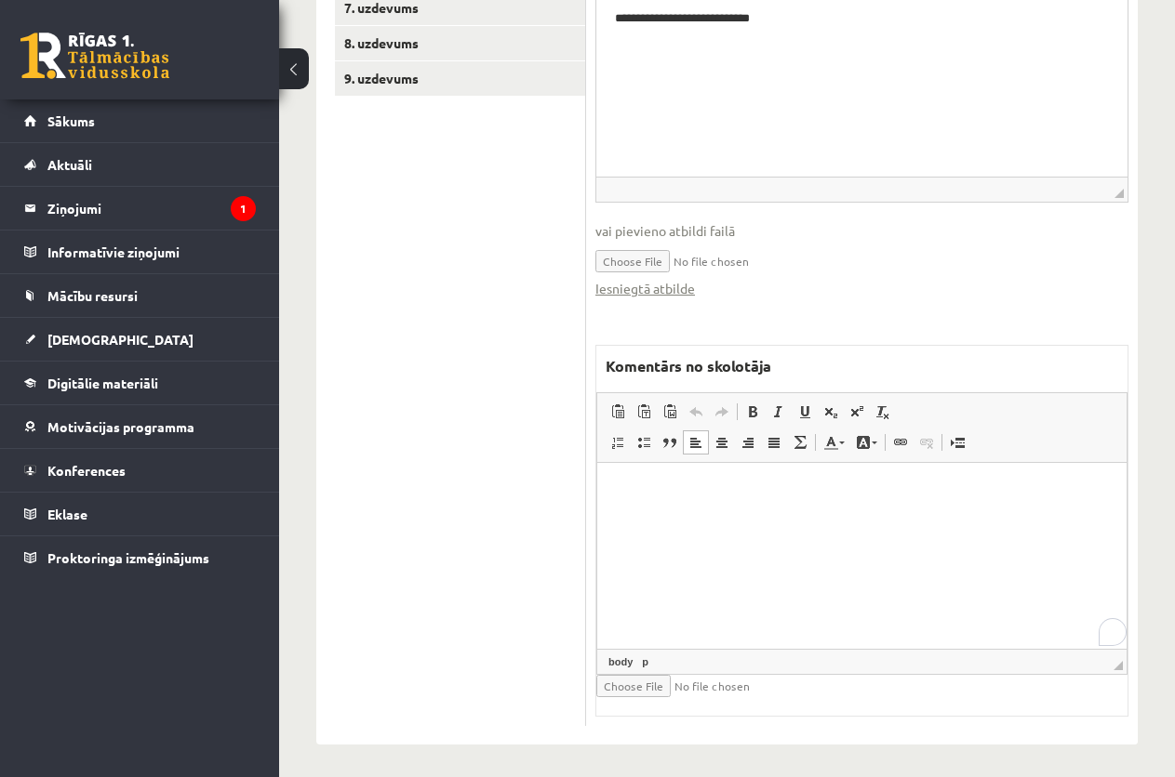
click at [650, 498] on p "To enrich screen reader interactions, please activate Accessibility in Grammarl…" at bounding box center [862, 492] width 492 height 20
click at [715, 493] on p "**********" at bounding box center [862, 492] width 492 height 20
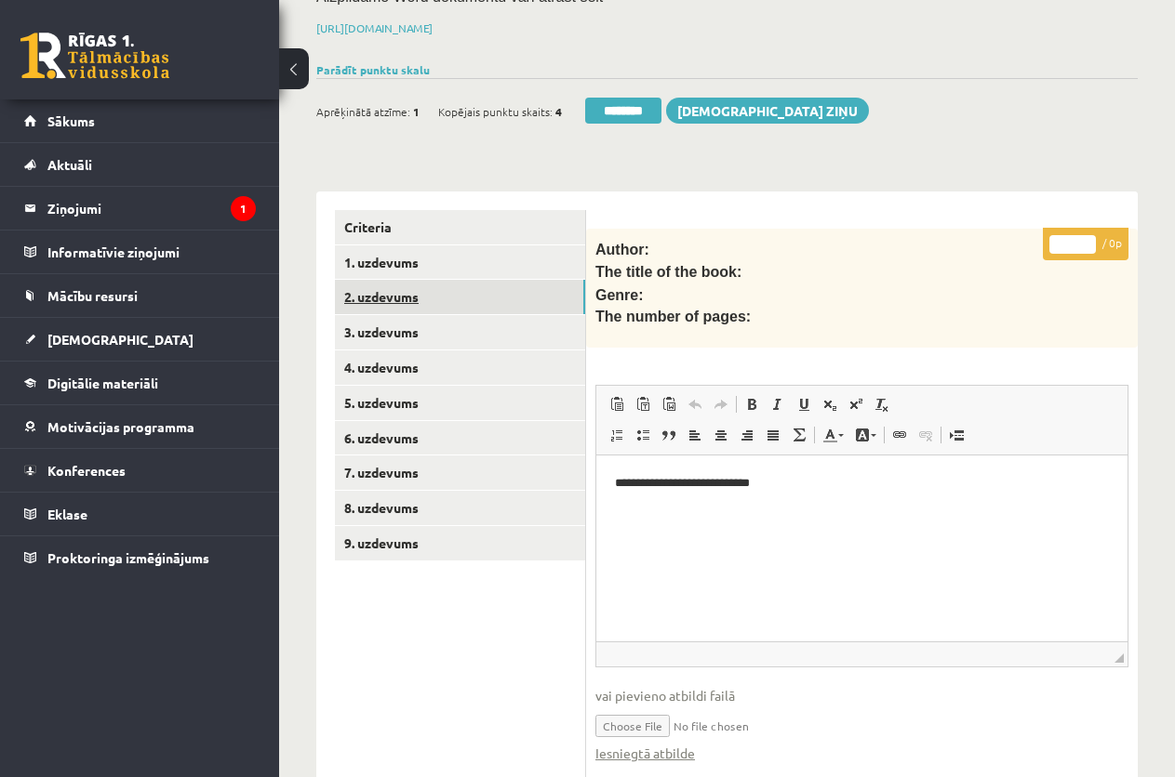
click at [391, 287] on link "2. uzdevums" at bounding box center [460, 297] width 250 height 34
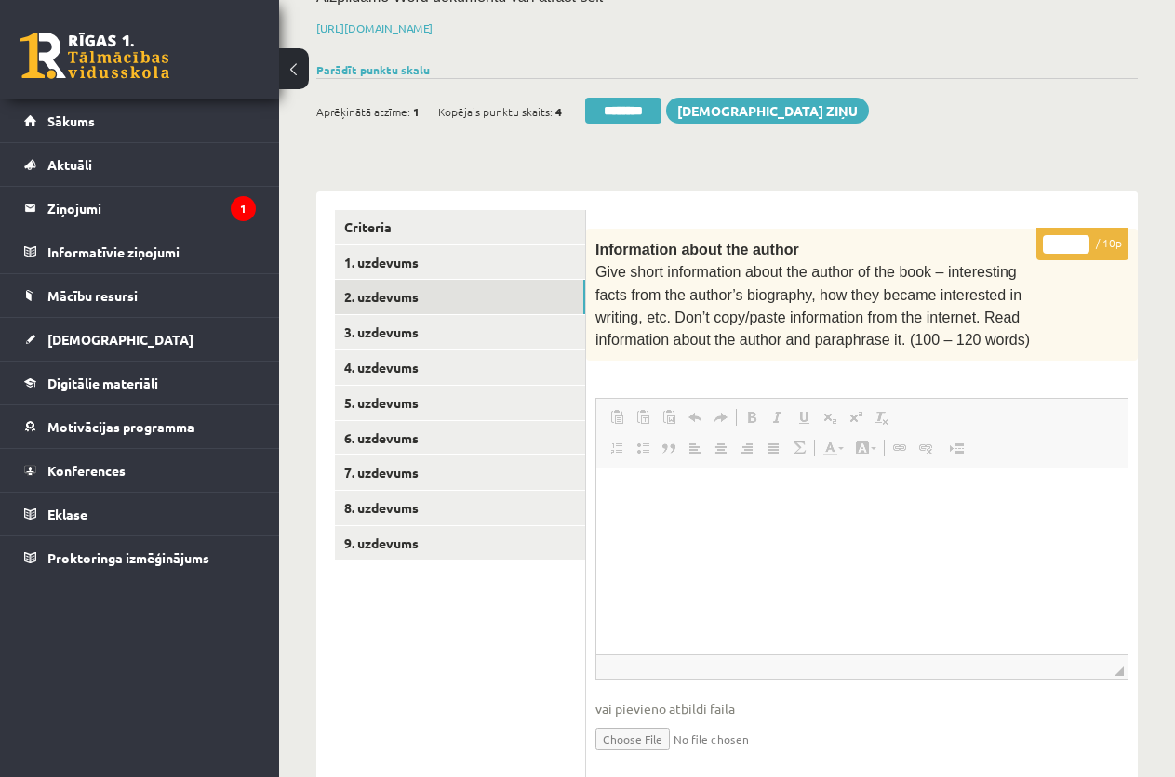
scroll to position [0, 0]
click at [1053, 245] on input "*" at bounding box center [1066, 244] width 46 height 19
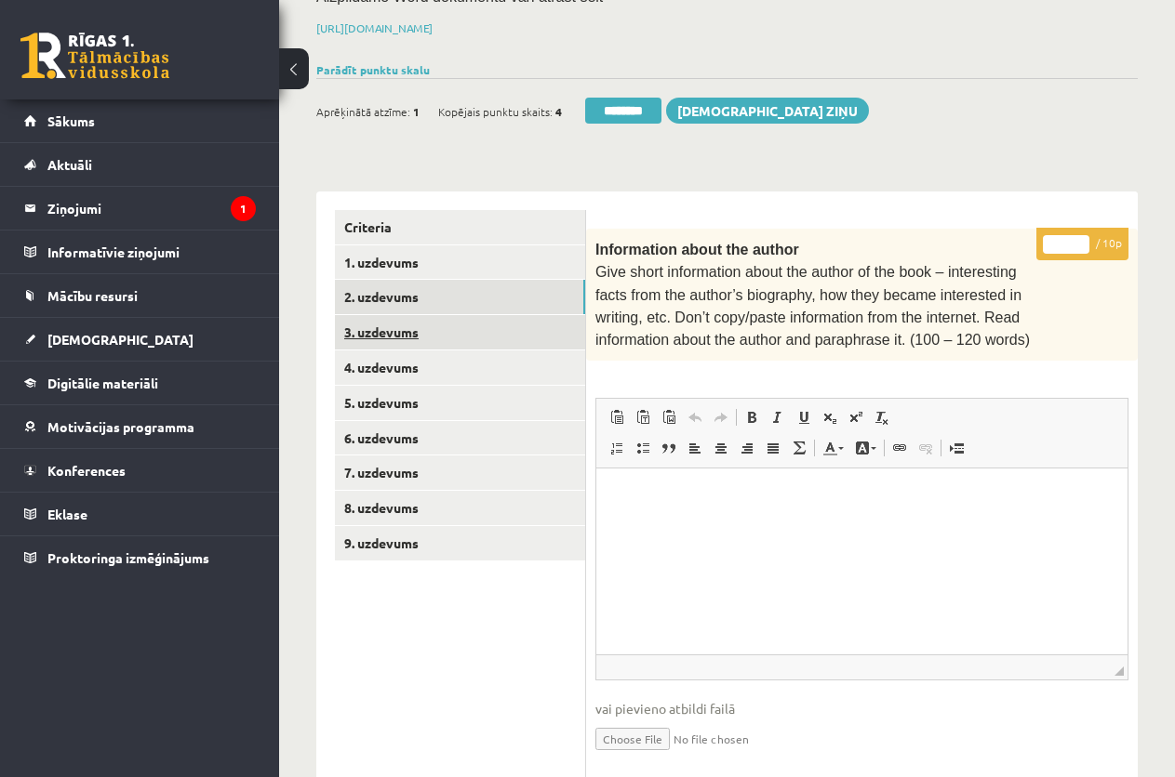
type input "**"
click at [468, 325] on link "3. uzdevums" at bounding box center [460, 332] width 250 height 34
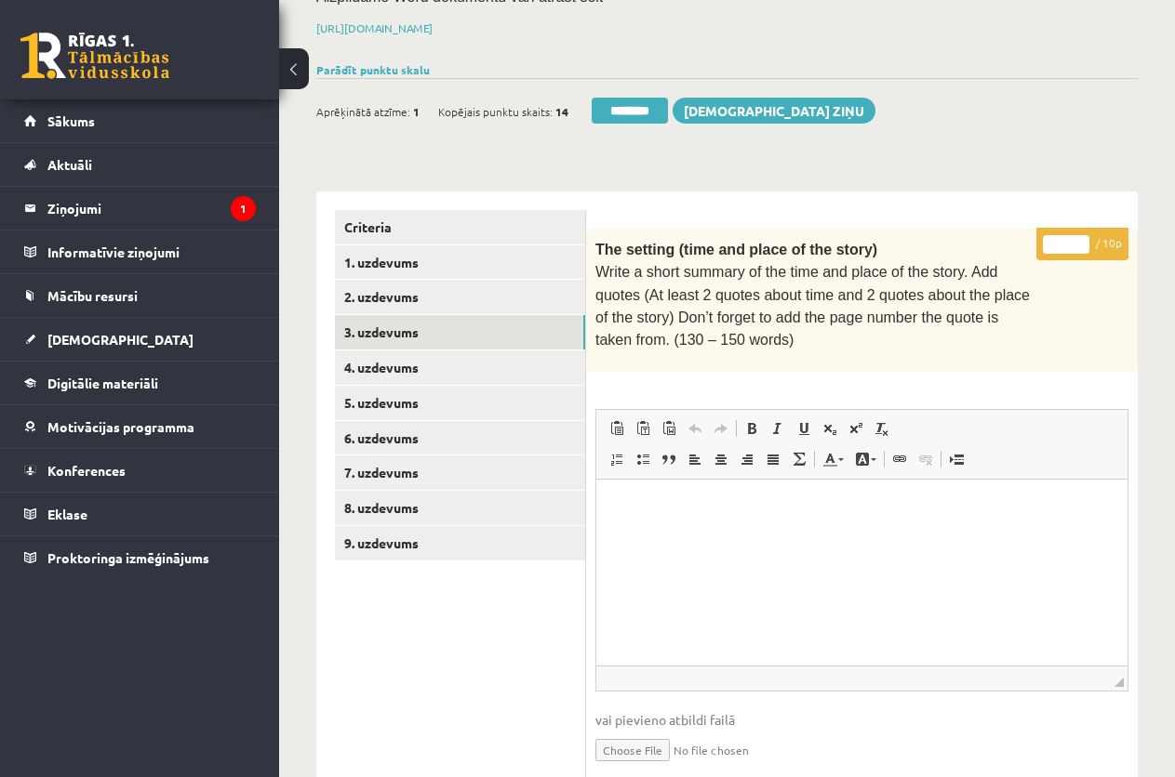
click at [1050, 242] on input "*" at bounding box center [1066, 244] width 46 height 19
type input "**"
click at [428, 363] on link "4. uzdevums" at bounding box center [460, 368] width 250 height 34
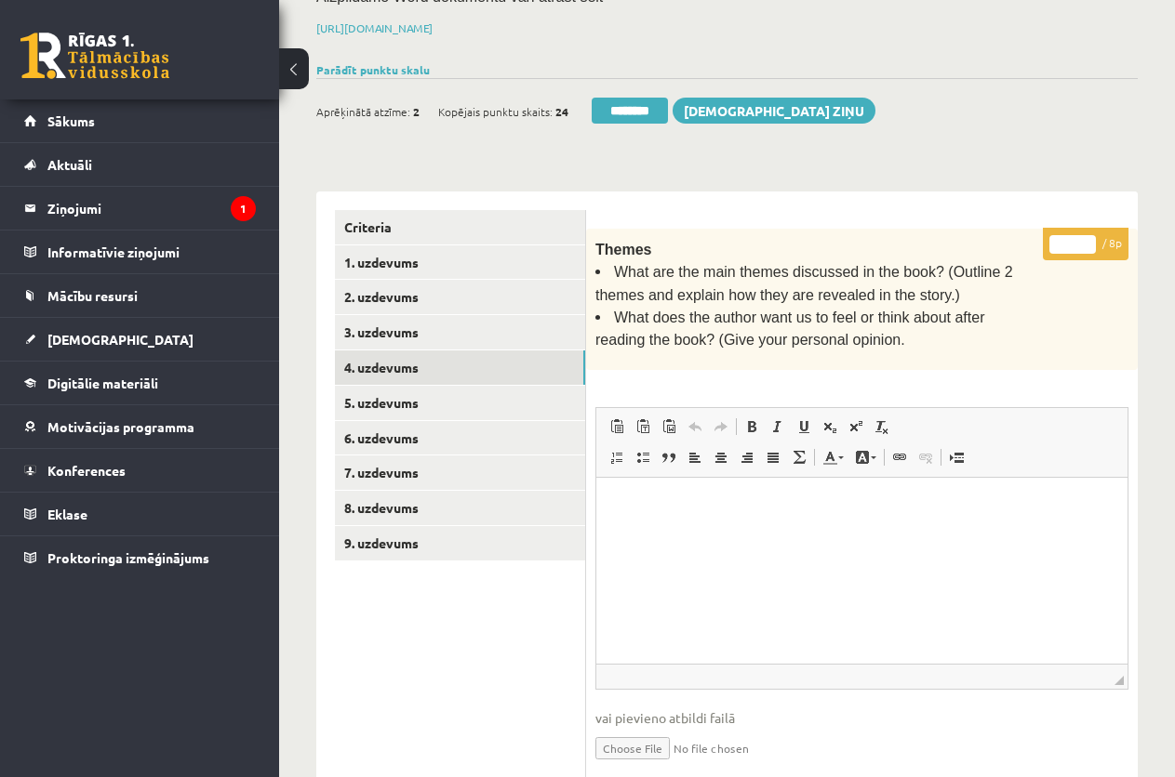
type input "*"
click at [1086, 237] on input "*" at bounding box center [1072, 244] width 46 height 19
click at [356, 398] on link "5. uzdevums" at bounding box center [460, 403] width 250 height 34
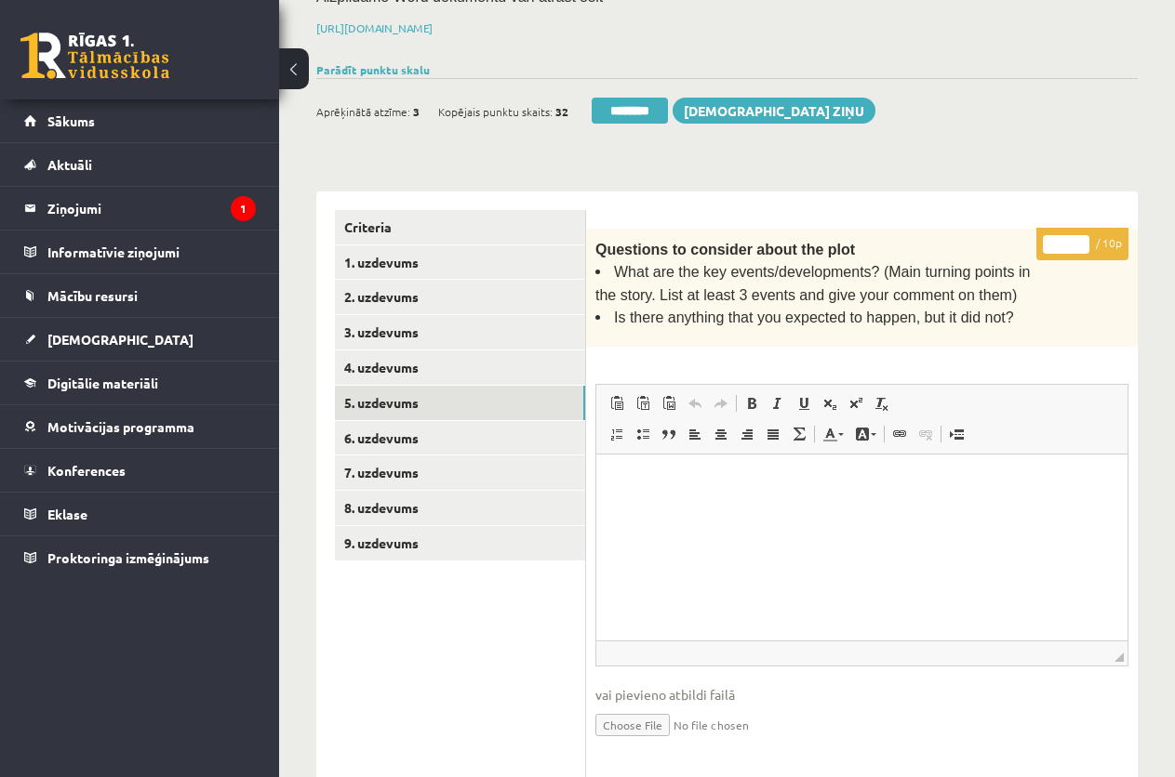
click at [1050, 244] on input "*" at bounding box center [1066, 244] width 46 height 19
type input "**"
click at [459, 434] on link "6. uzdevums" at bounding box center [460, 438] width 250 height 34
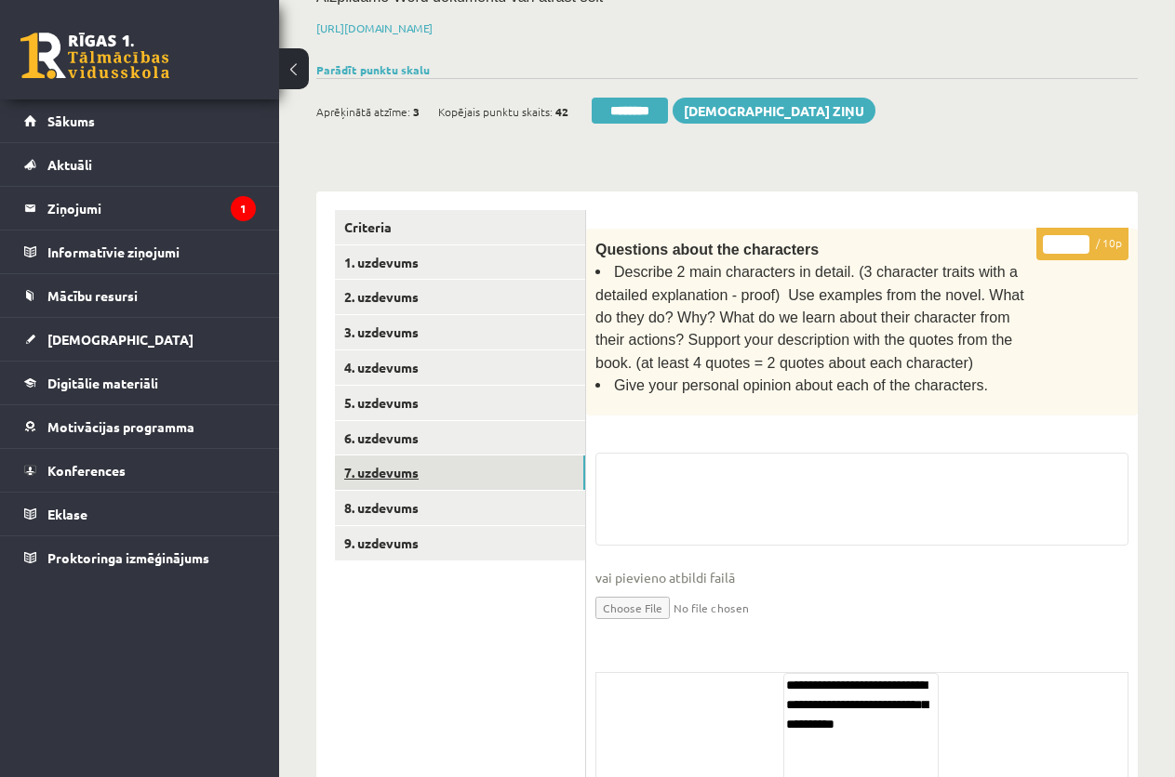
click at [459, 466] on link "7. uzdevums" at bounding box center [460, 473] width 250 height 34
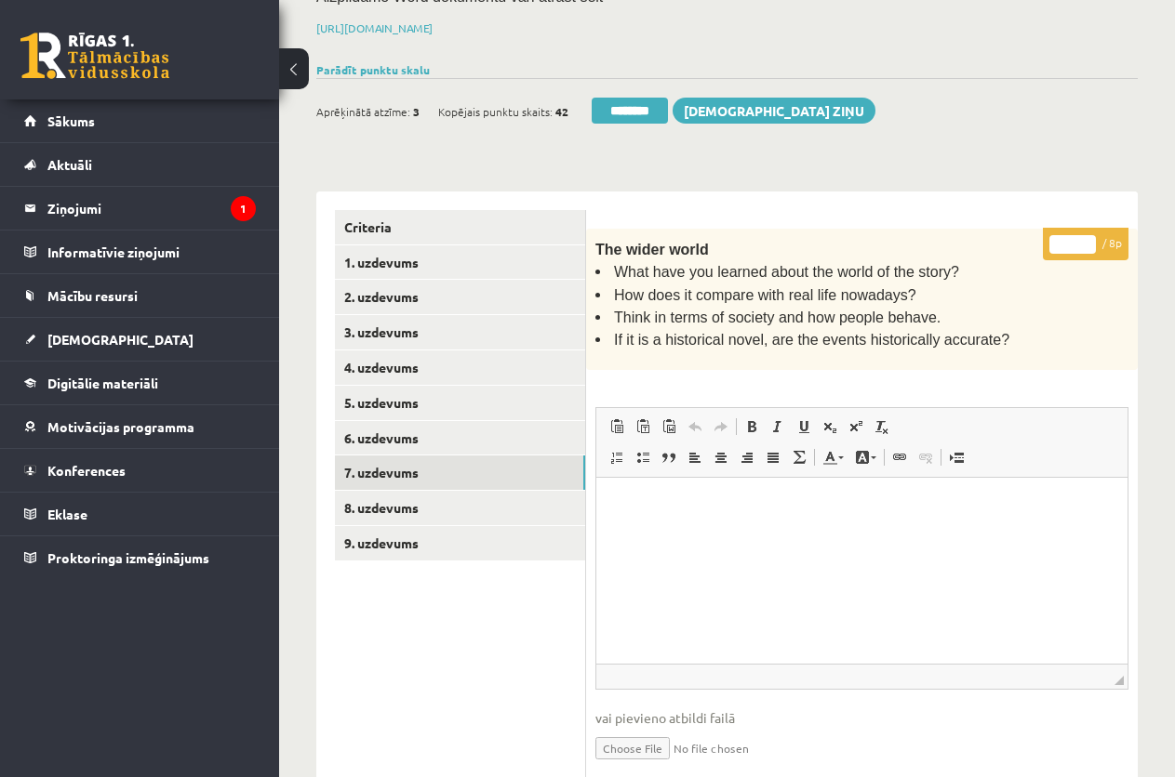
drag, startPoint x: 1061, startPoint y: 236, endPoint x: 1075, endPoint y: 238, distance: 14.1
click at [1075, 238] on input "*" at bounding box center [1072, 244] width 46 height 19
type input "*"
click at [377, 498] on link "8. uzdevums" at bounding box center [460, 508] width 250 height 34
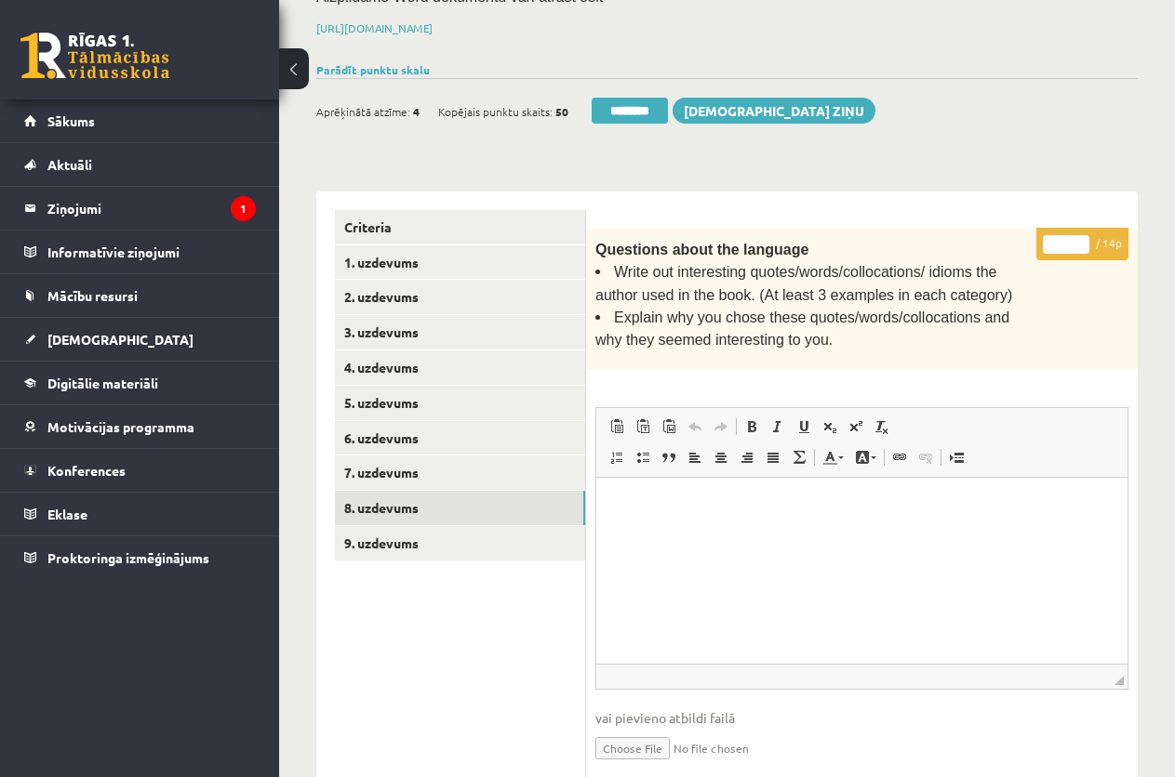
drag, startPoint x: 1054, startPoint y: 244, endPoint x: 1069, endPoint y: 242, distance: 15.9
click at [1069, 242] on input "*" at bounding box center [1066, 244] width 46 height 19
type input "**"
click at [477, 538] on link "9. uzdevums" at bounding box center [460, 543] width 250 height 34
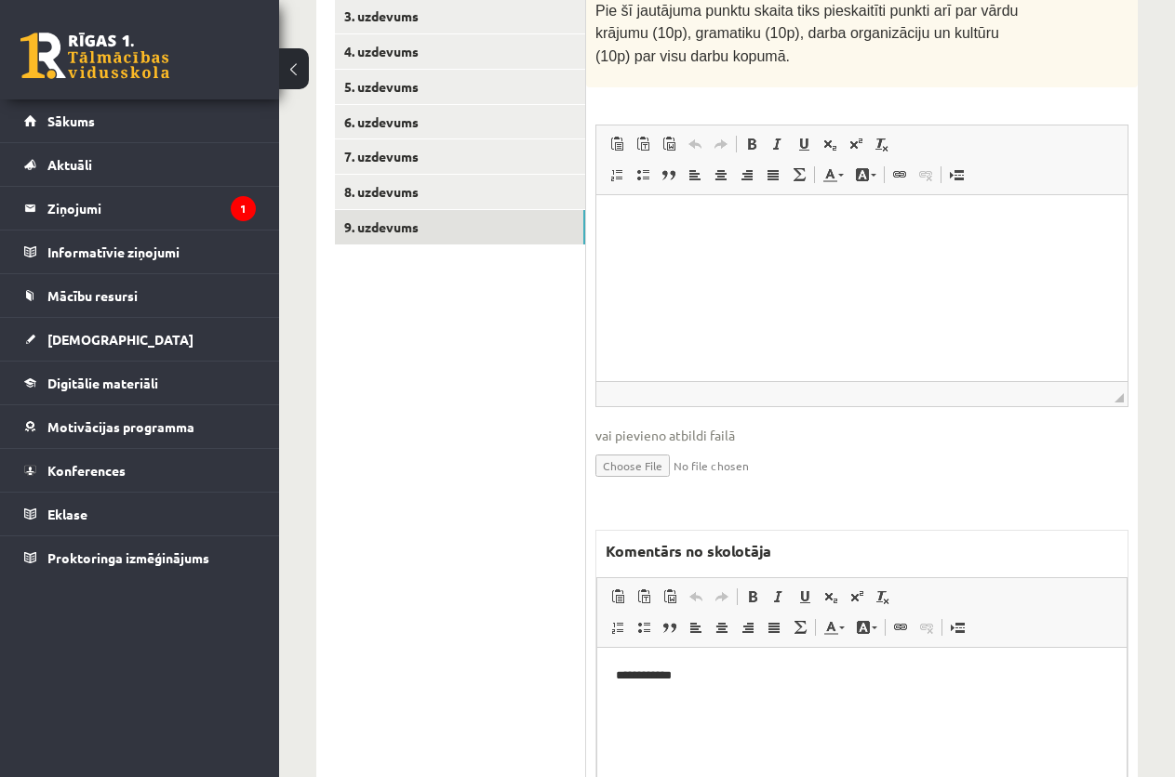
scroll to position [768, 0]
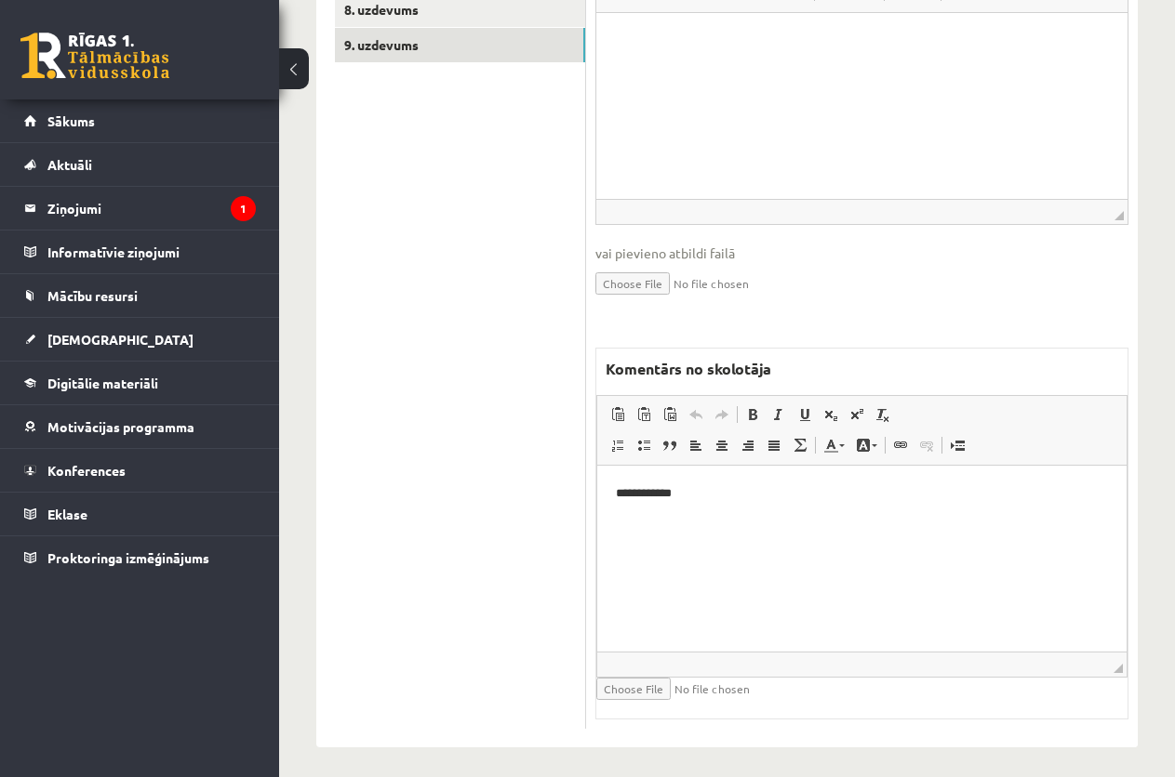
click at [690, 488] on p "**********" at bounding box center [862, 495] width 492 height 20
drag, startPoint x: 695, startPoint y: 493, endPoint x: 595, endPoint y: 485, distance: 99.9
click at [597, 485] on html "**********" at bounding box center [861, 494] width 529 height 57
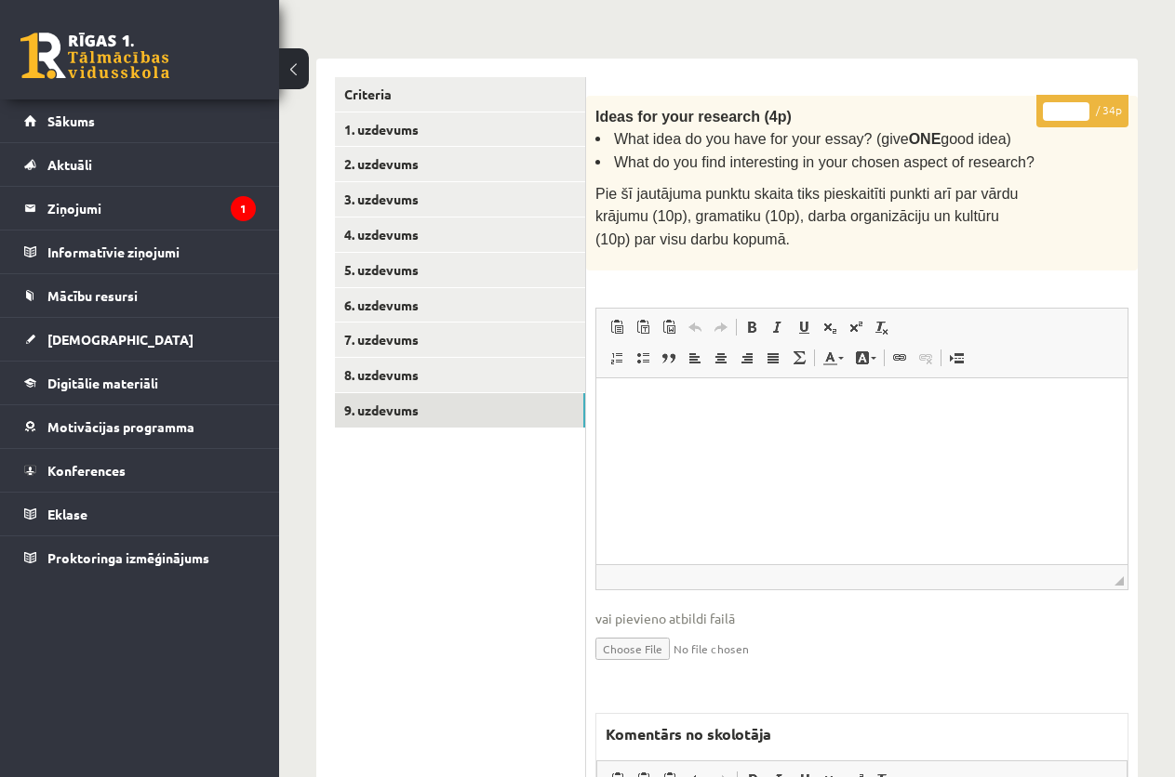
scroll to position [396, 0]
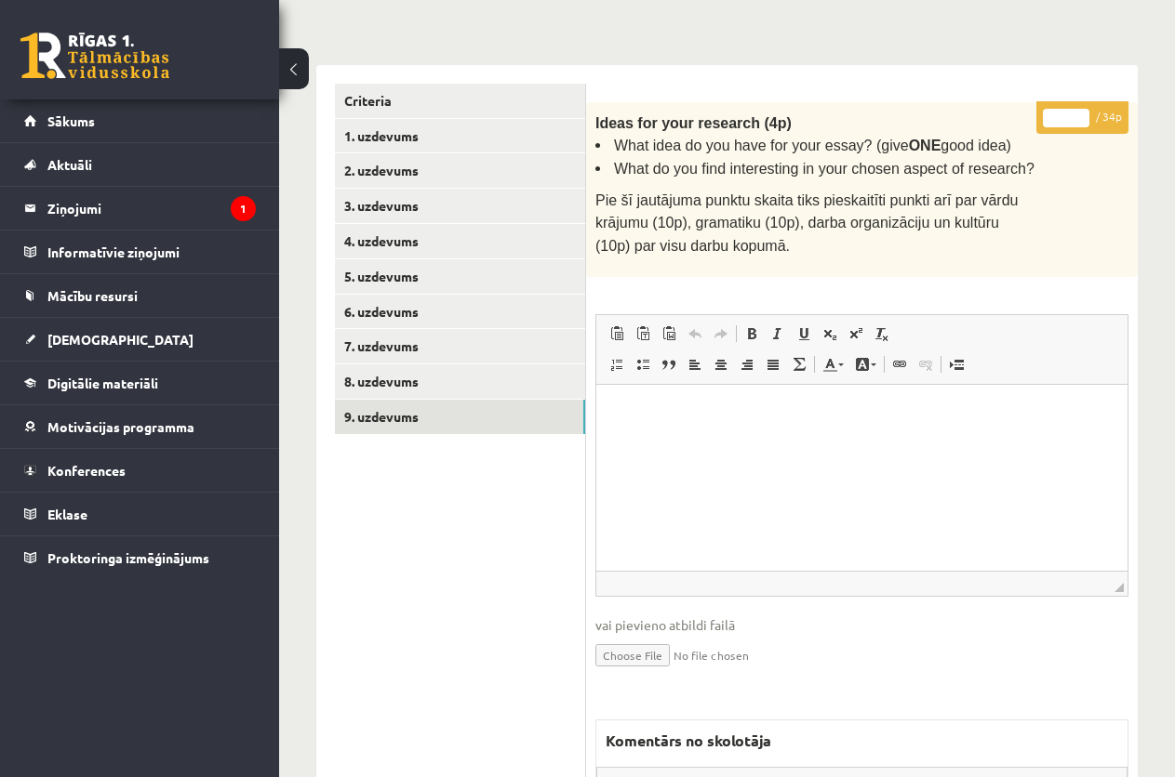
drag, startPoint x: 1064, startPoint y: 114, endPoint x: 998, endPoint y: 114, distance: 66.0
click at [998, 114] on div "* / 34p Ideas for your research (4p) What idea do you have for your essay? (giv…" at bounding box center [861, 601] width 551 height 999
type input "**"
click at [360, 331] on link "7. uzdevums" at bounding box center [460, 346] width 250 height 34
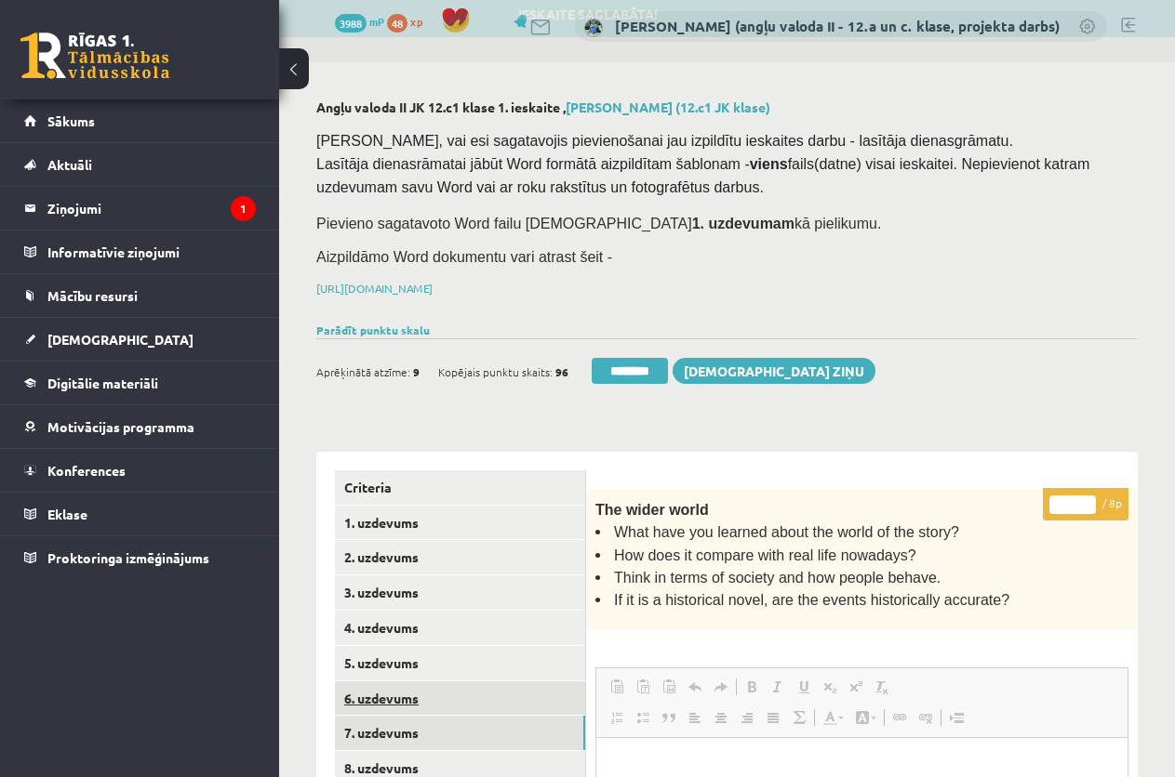
scroll to position [0, 0]
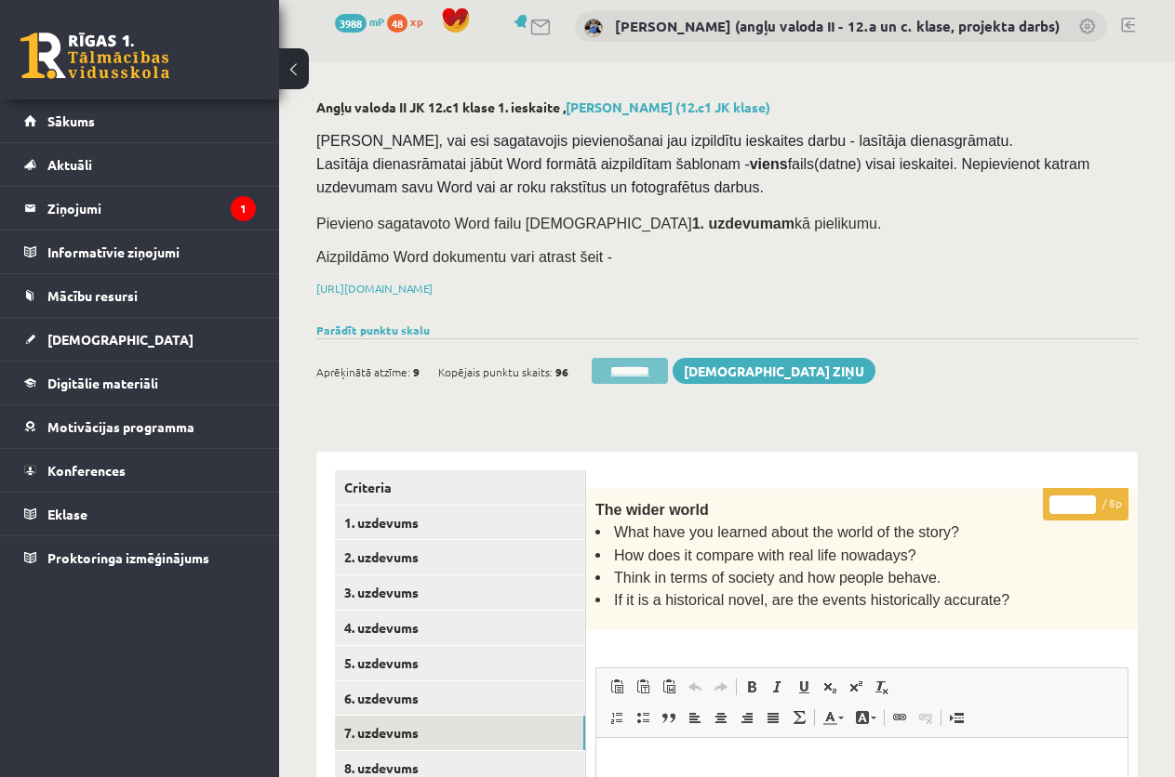
click at [619, 362] on input "********" at bounding box center [629, 371] width 76 height 26
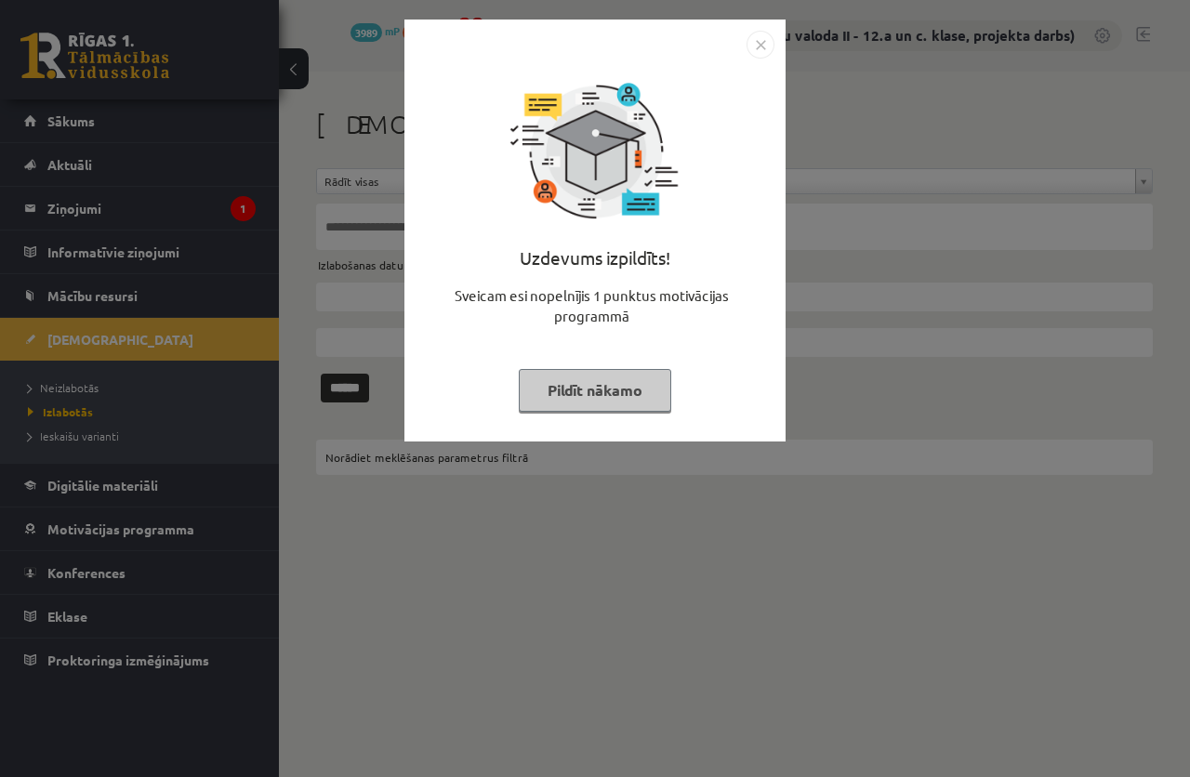
click at [596, 379] on button "Pildīt nākamo" at bounding box center [595, 390] width 153 height 43
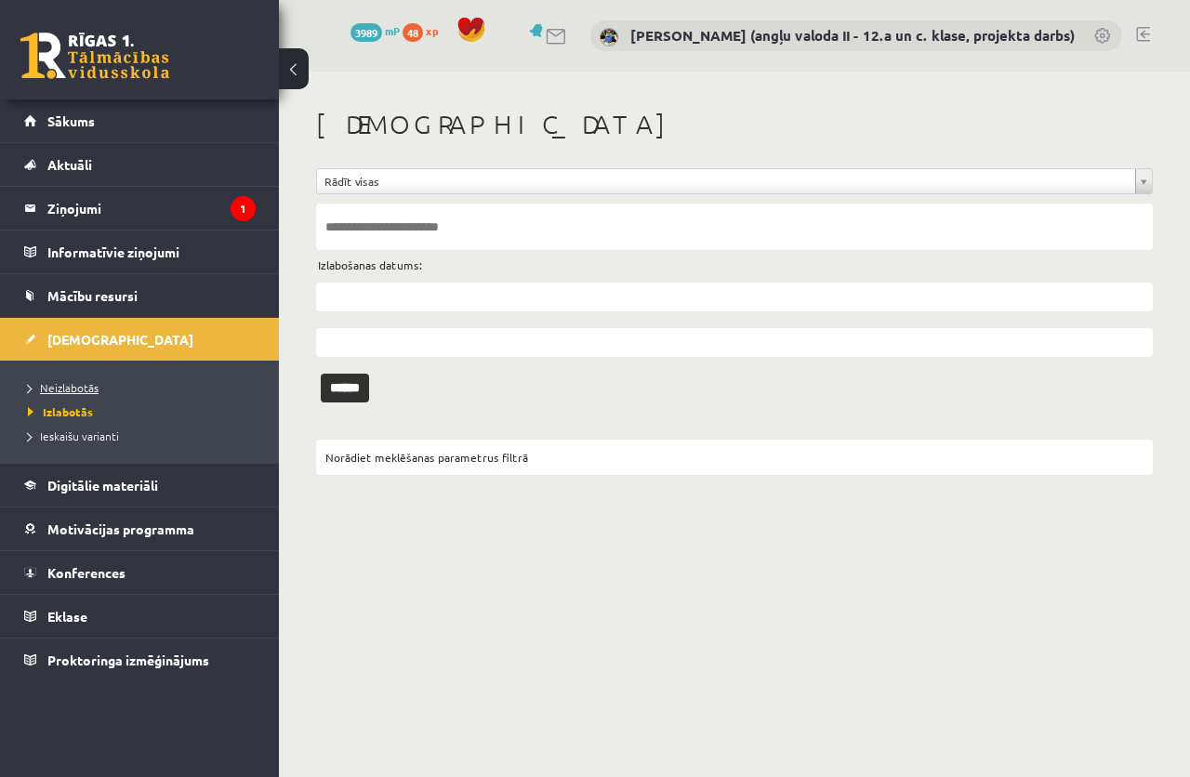
click at [79, 380] on link "Neizlabotās" at bounding box center [144, 387] width 232 height 17
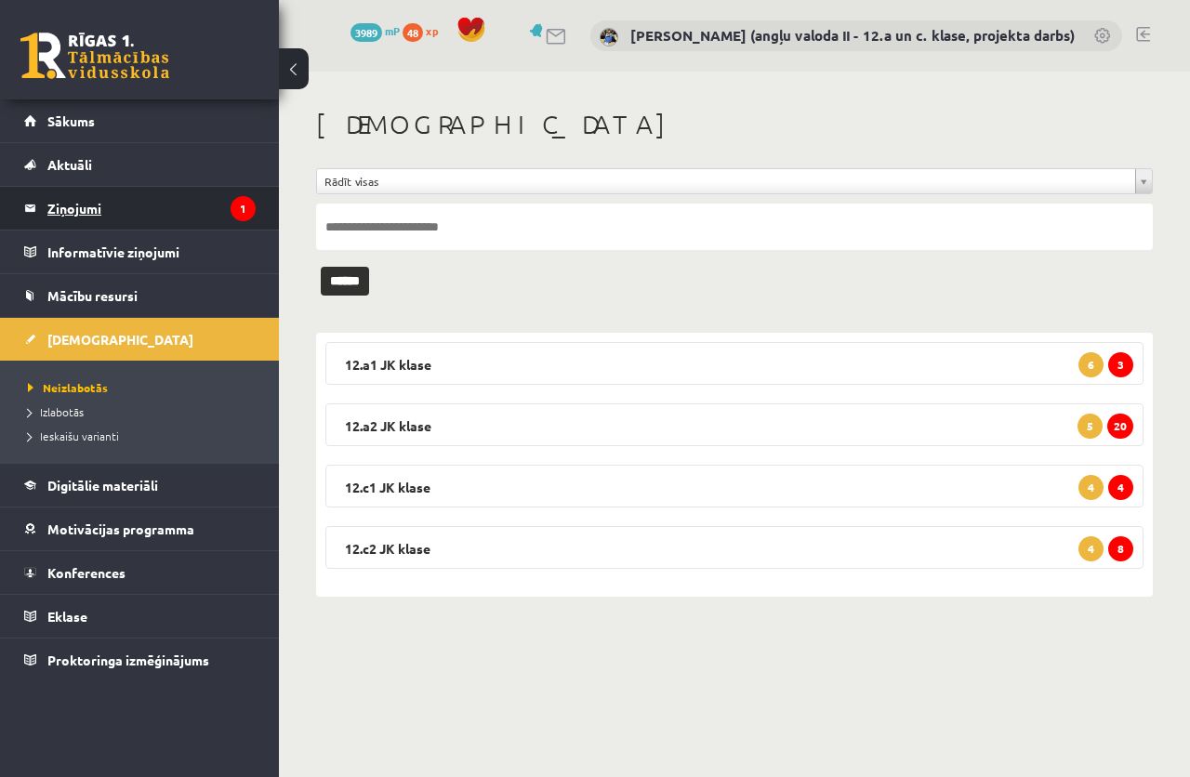
click at [115, 207] on legend "Ziņojumi 1" at bounding box center [151, 208] width 208 height 43
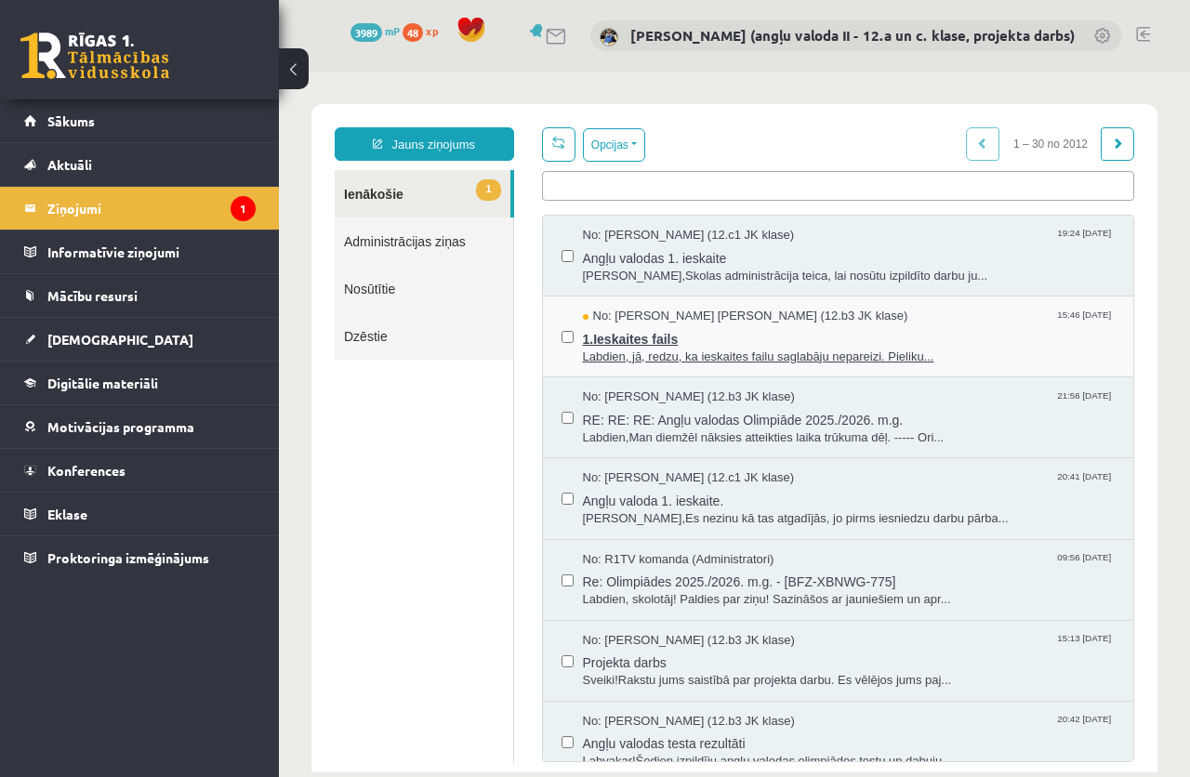
click at [620, 341] on span "1.Ieskaites fails" at bounding box center [849, 336] width 533 height 23
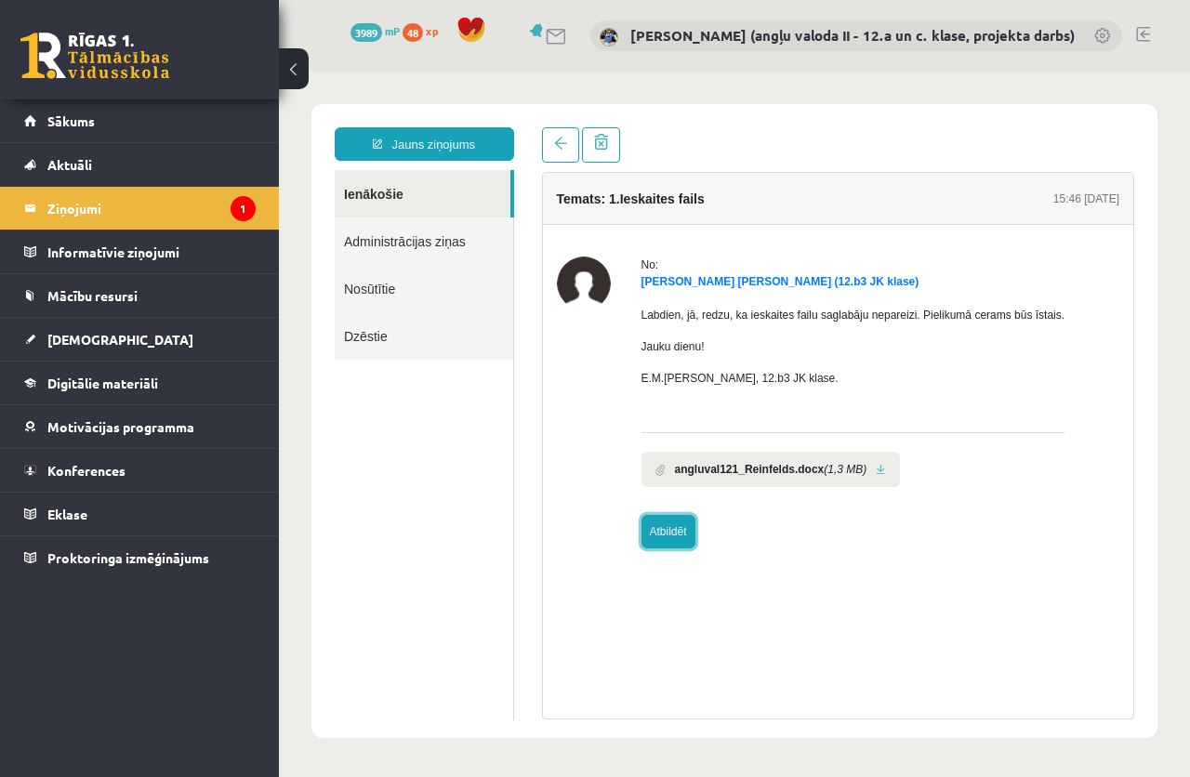
click at [665, 530] on link "Atbildēt" at bounding box center [669, 531] width 54 height 33
type input "**********"
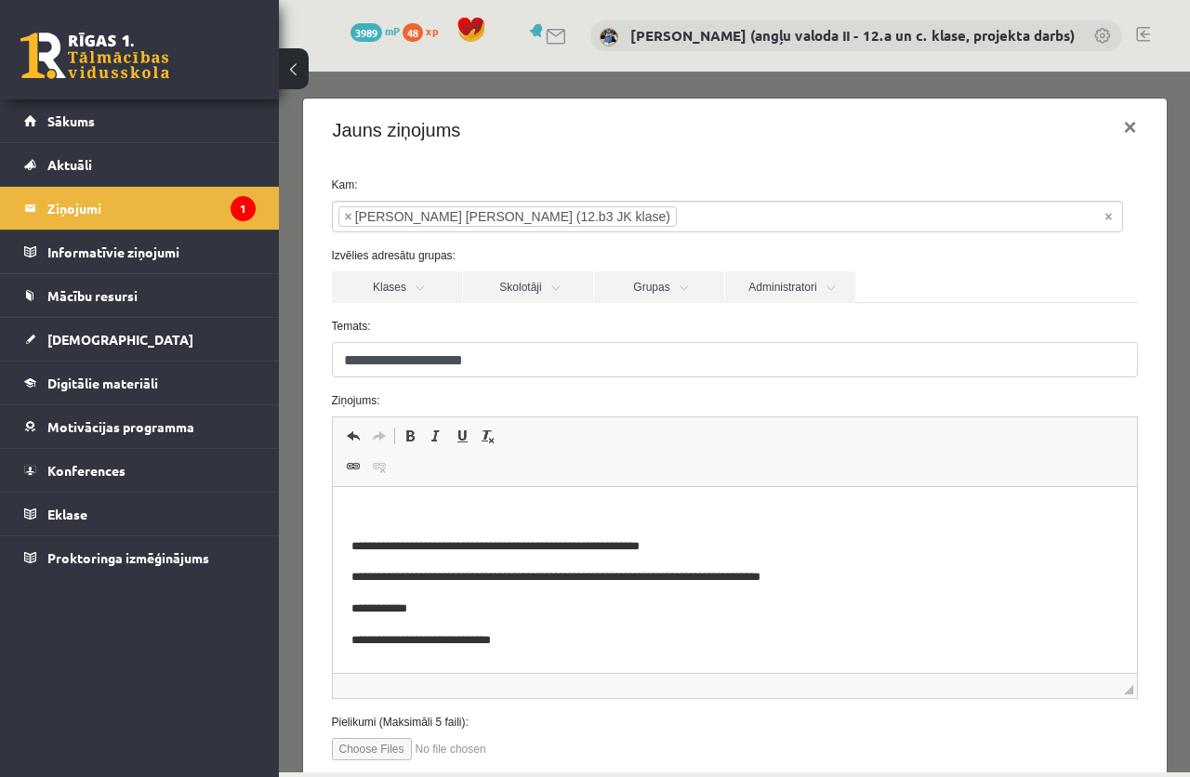
click at [429, 498] on html "**********" at bounding box center [734, 578] width 804 height 182
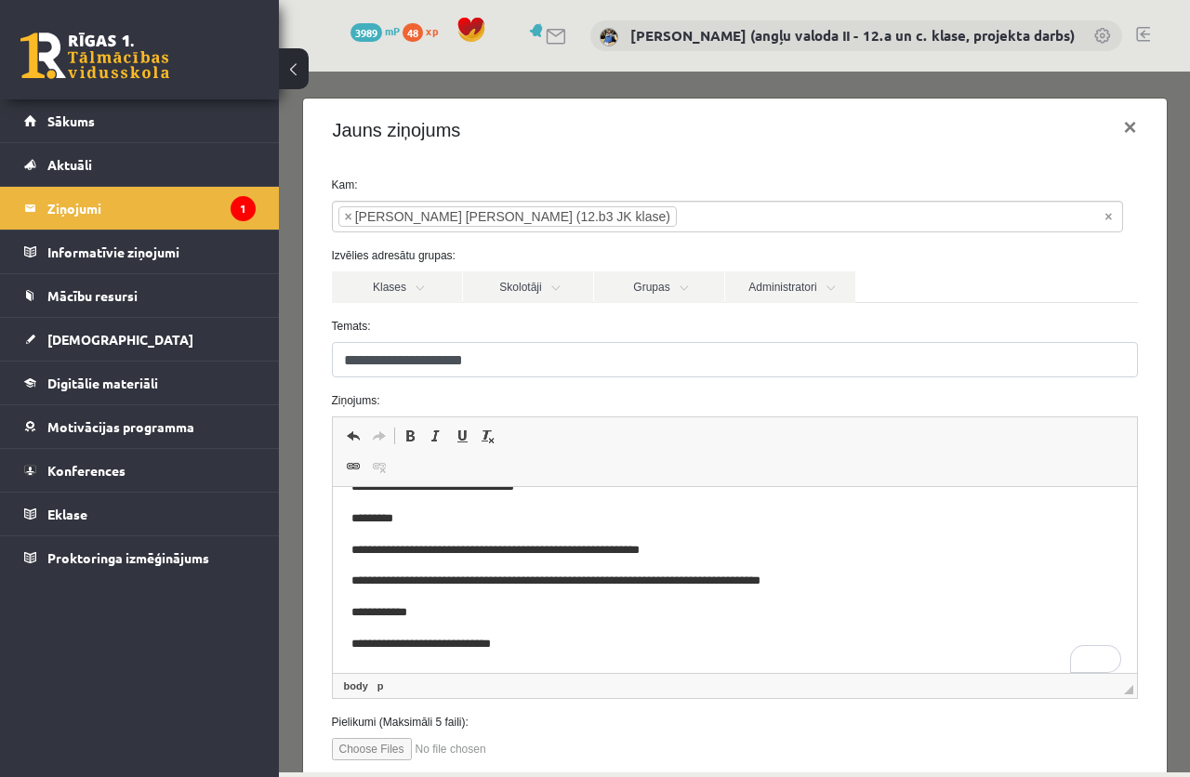
scroll to position [122, 0]
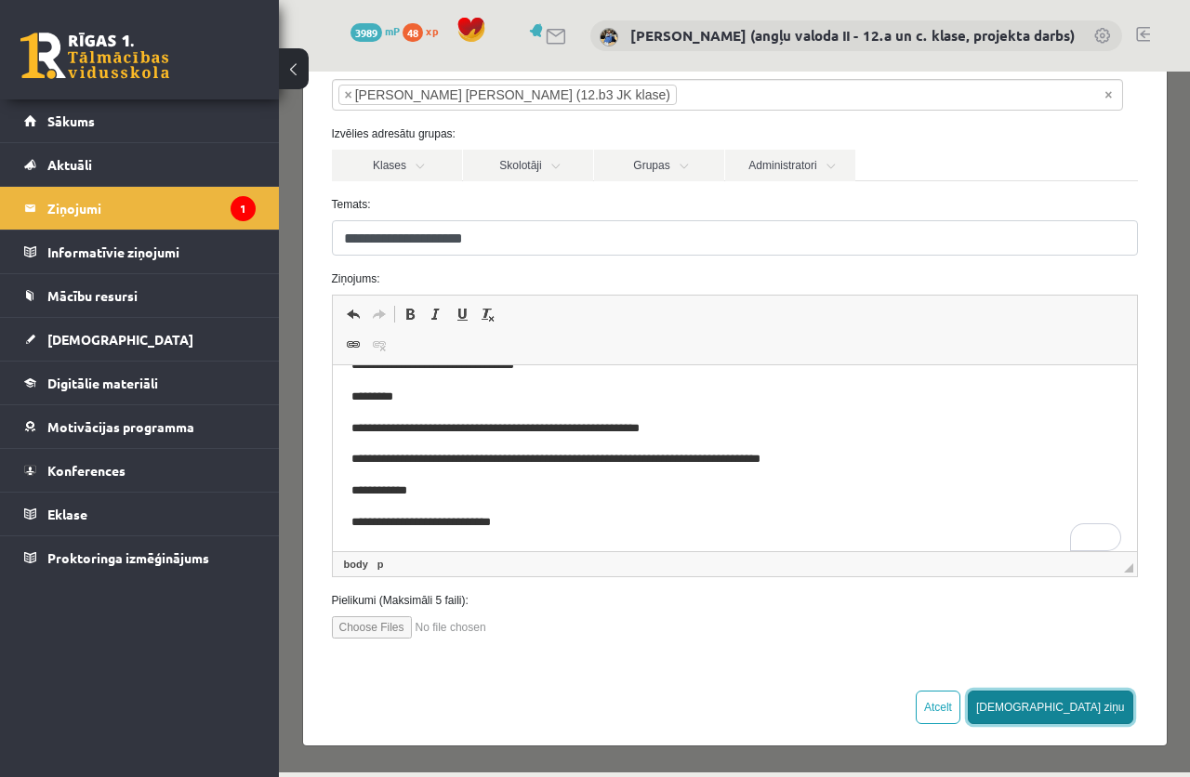
click at [1085, 702] on button "Sūtīt ziņu" at bounding box center [1051, 707] width 166 height 33
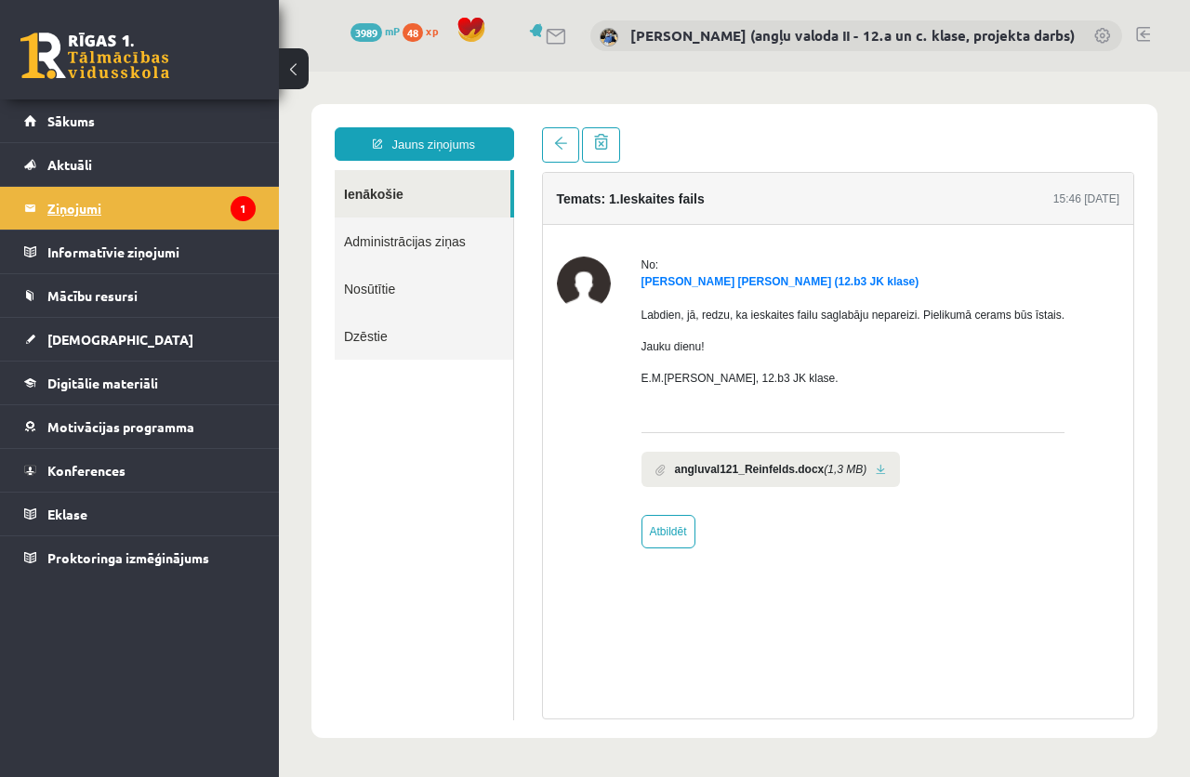
scroll to position [0, 0]
click at [74, 201] on legend "Ziņojumi 1" at bounding box center [151, 208] width 208 height 43
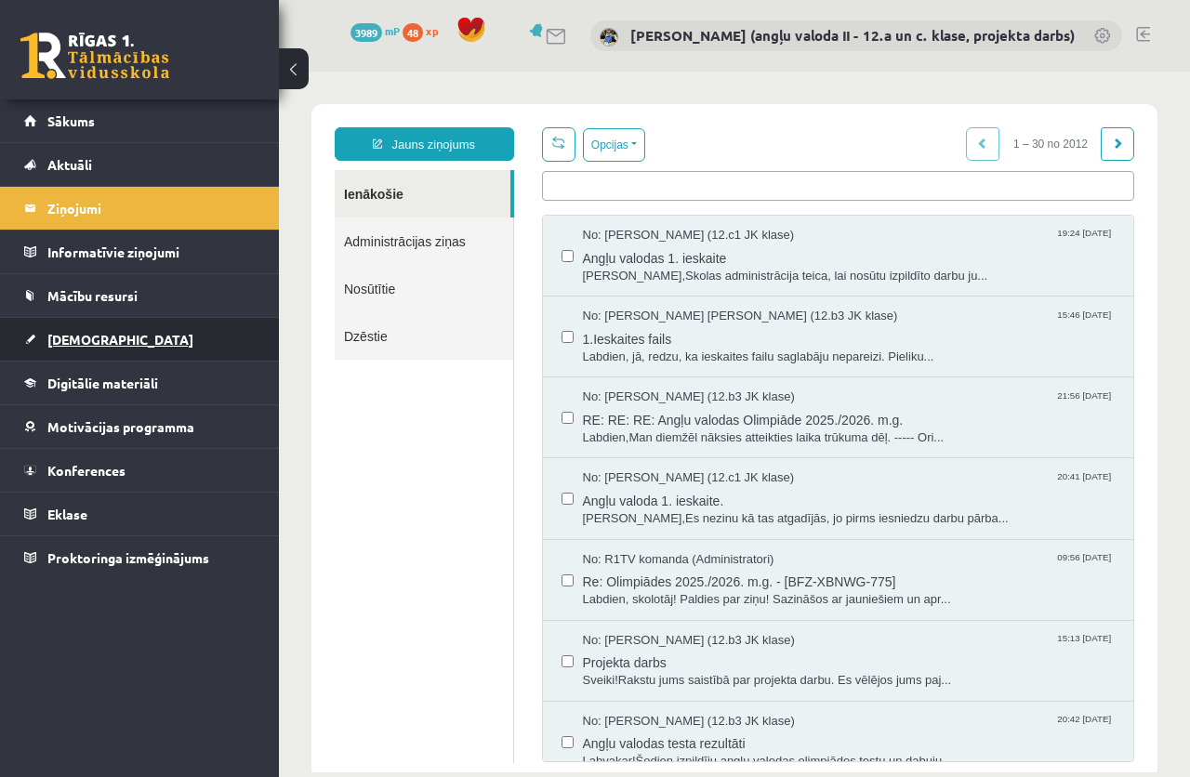
click at [87, 335] on span "[DEMOGRAPHIC_DATA]" at bounding box center [120, 339] width 146 height 17
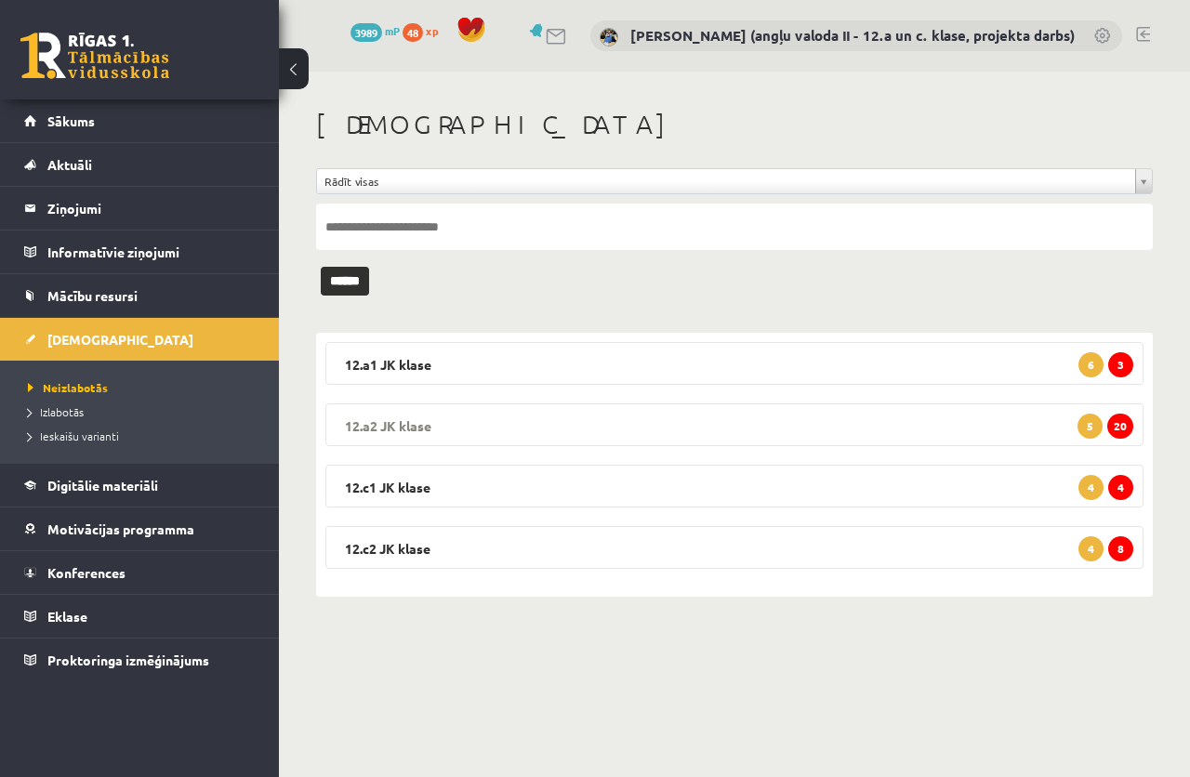
click at [852, 416] on legend "12.a2 JK klase 20 5" at bounding box center [734, 425] width 818 height 43
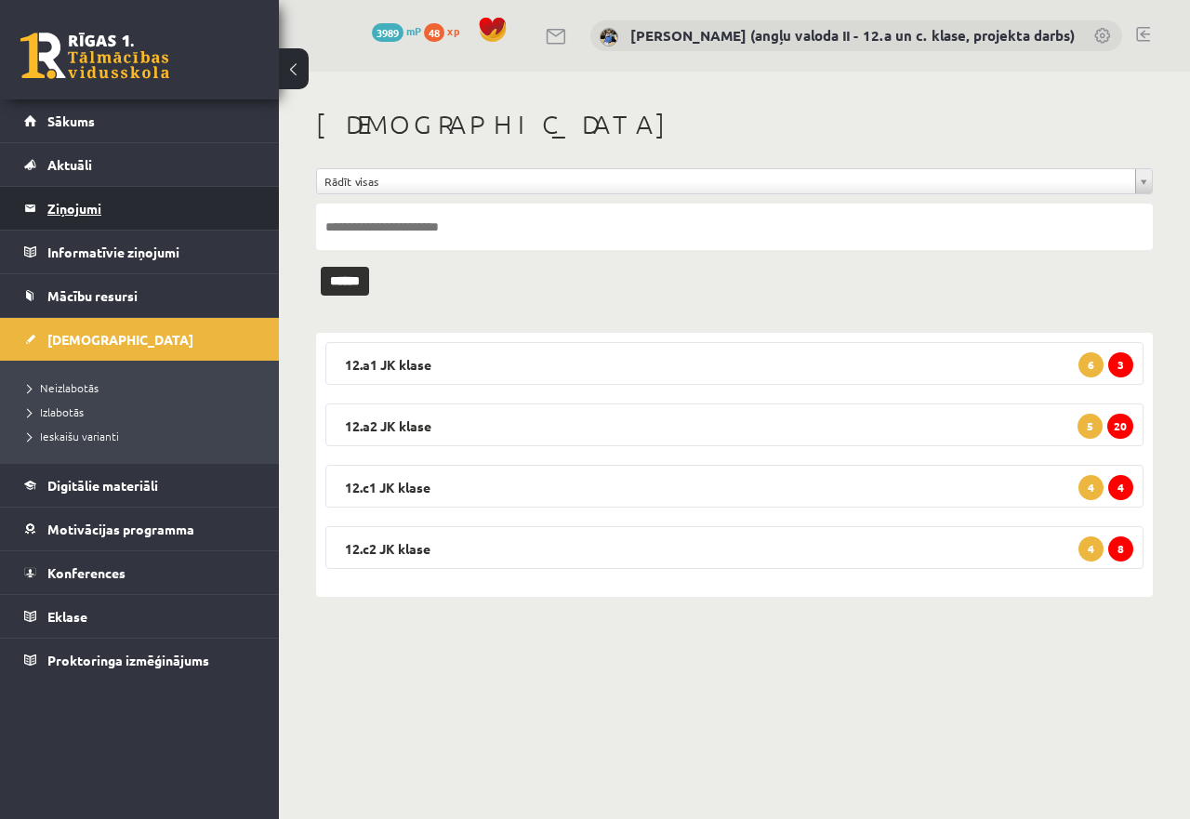
click at [84, 200] on legend "Ziņojumi 0" at bounding box center [151, 208] width 208 height 43
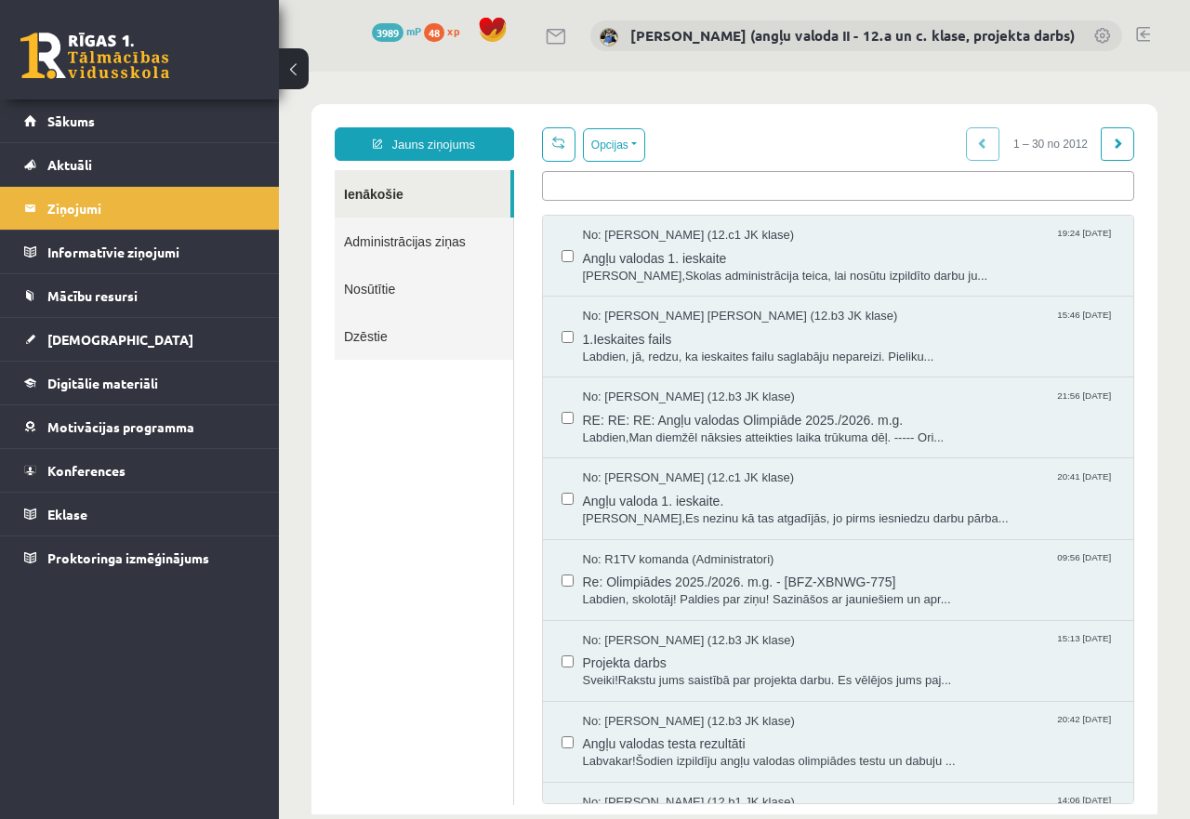
click at [386, 285] on link "Nosūtītie" at bounding box center [424, 288] width 179 height 47
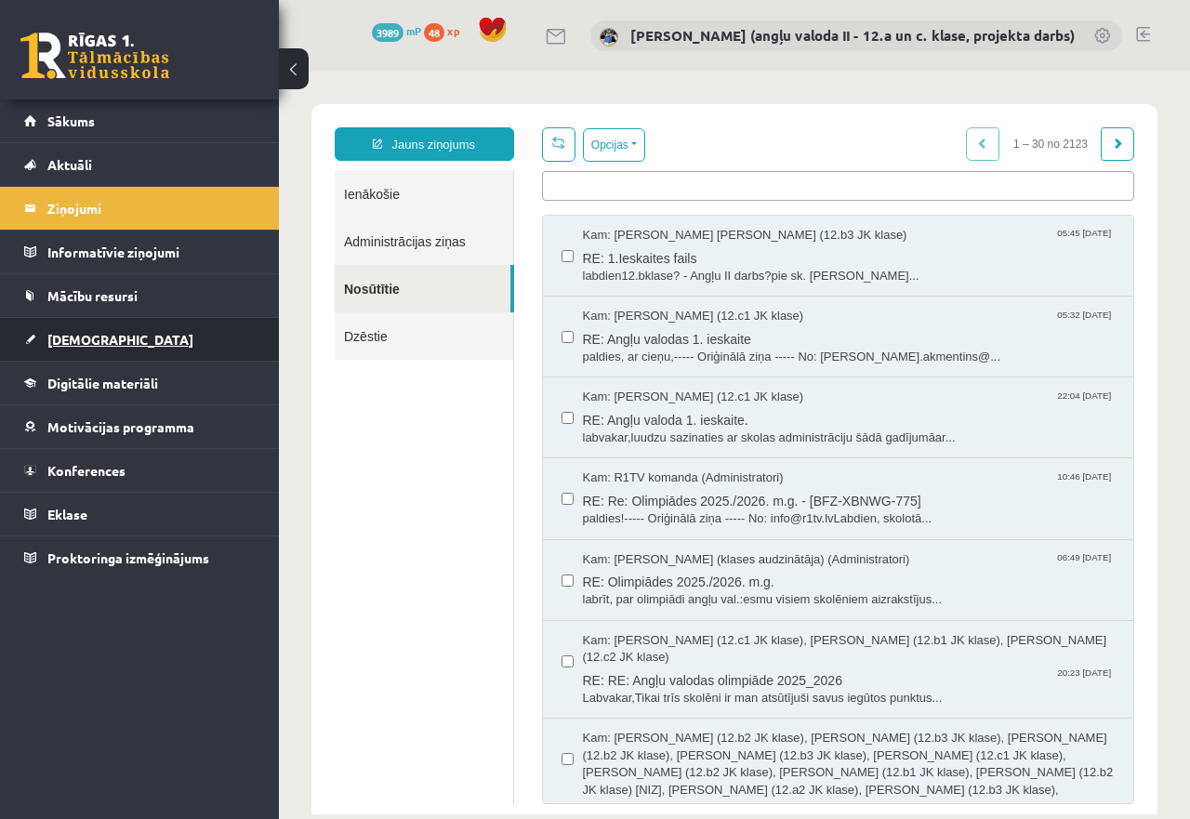
click at [87, 342] on span "[DEMOGRAPHIC_DATA]" at bounding box center [120, 339] width 146 height 17
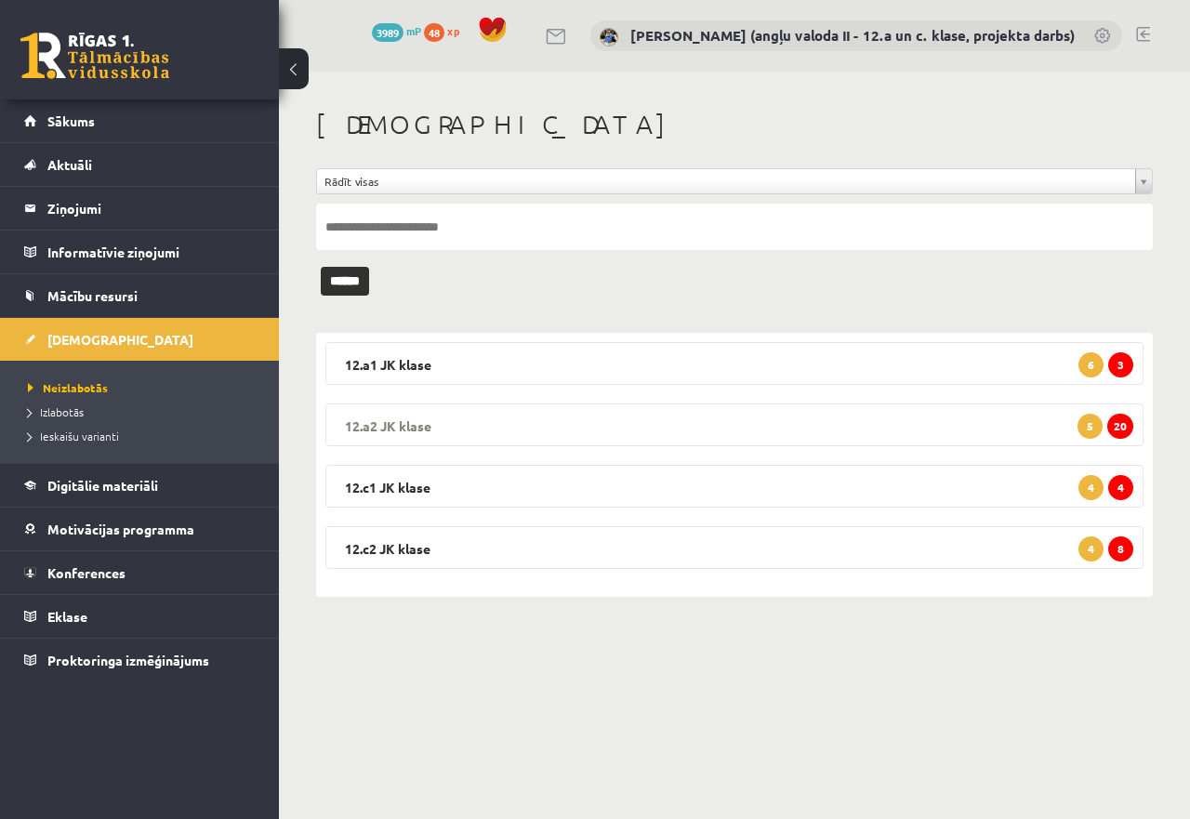
click at [701, 426] on legend "12.a2 JK klase 20 5" at bounding box center [734, 425] width 818 height 43
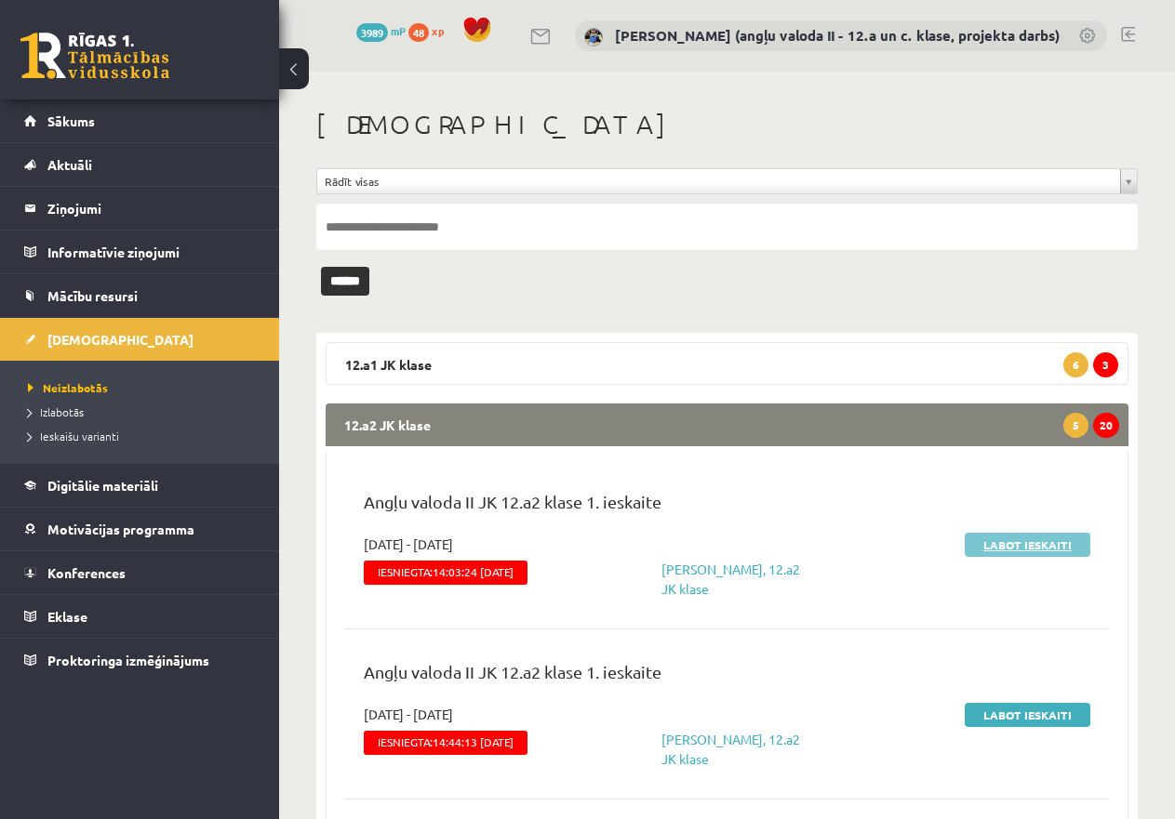
click at [1030, 548] on link "Labot ieskaiti" at bounding box center [1027, 545] width 126 height 24
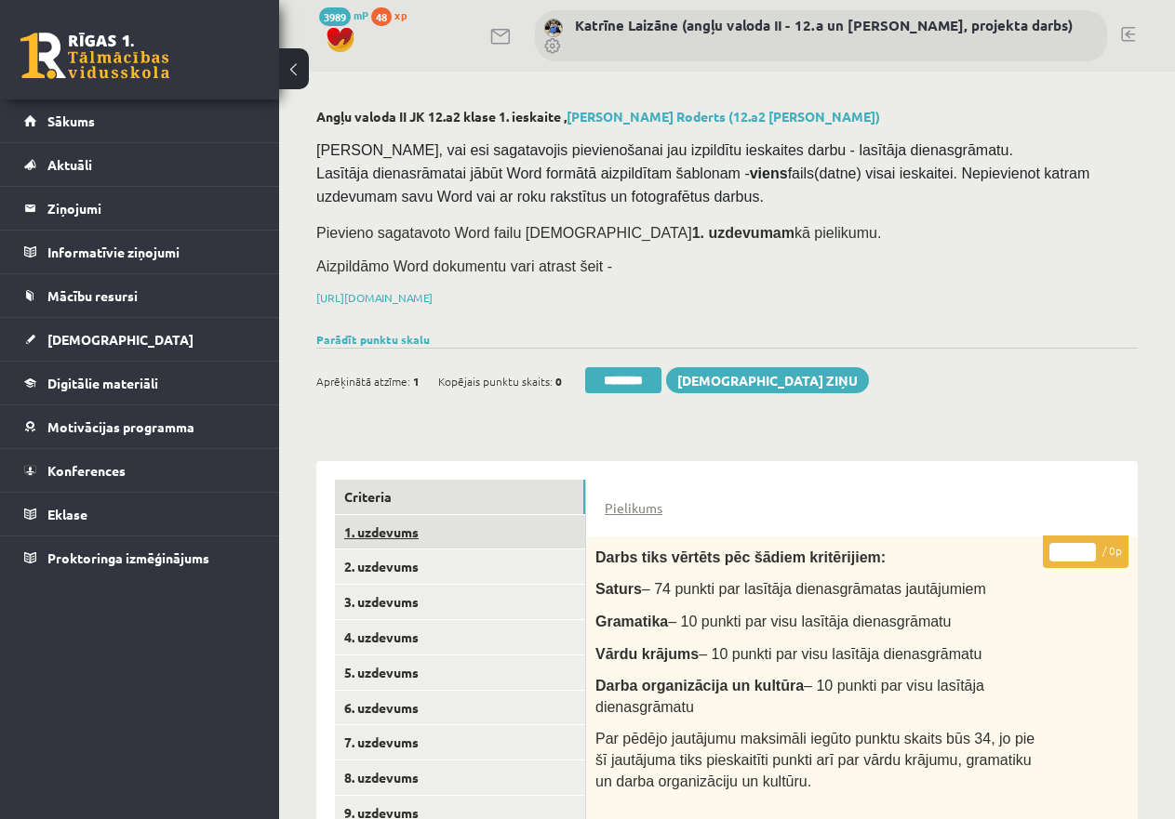
click at [396, 531] on link "1. uzdevums" at bounding box center [460, 532] width 250 height 34
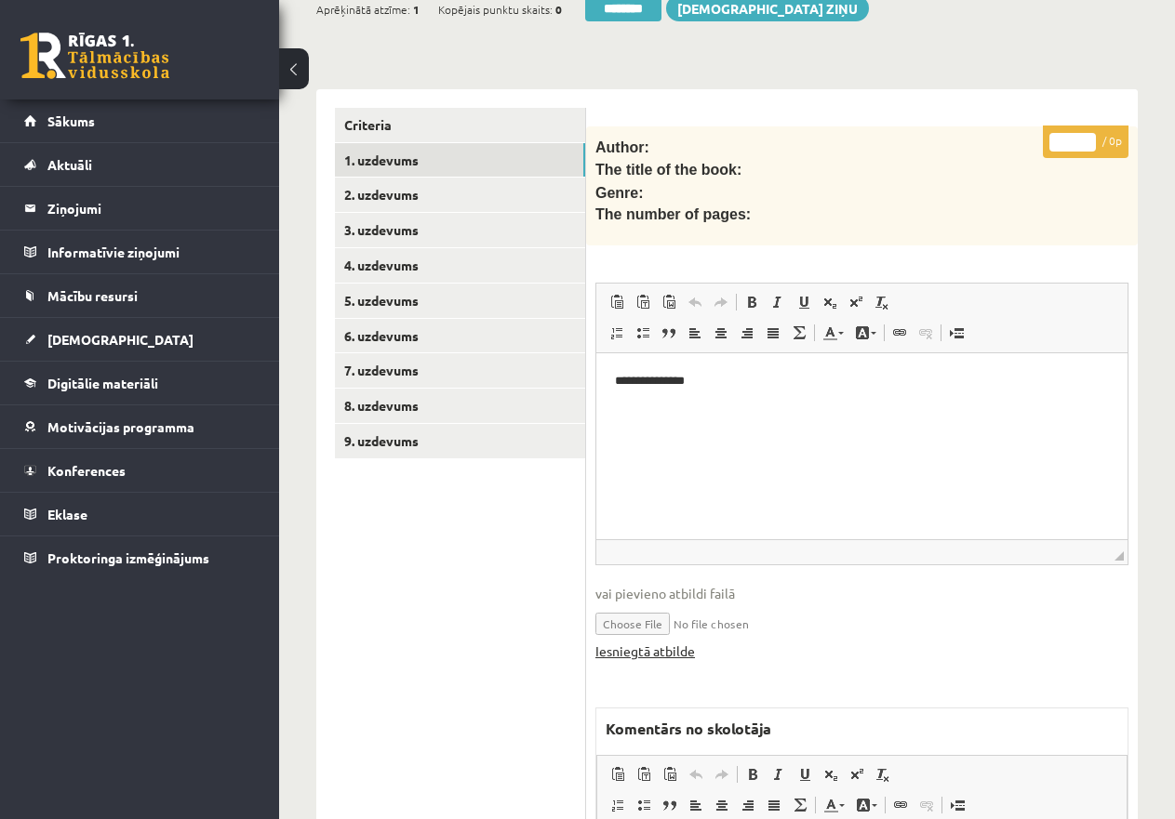
click at [670, 642] on link "Iesniegtā atbilde" at bounding box center [645, 652] width 100 height 20
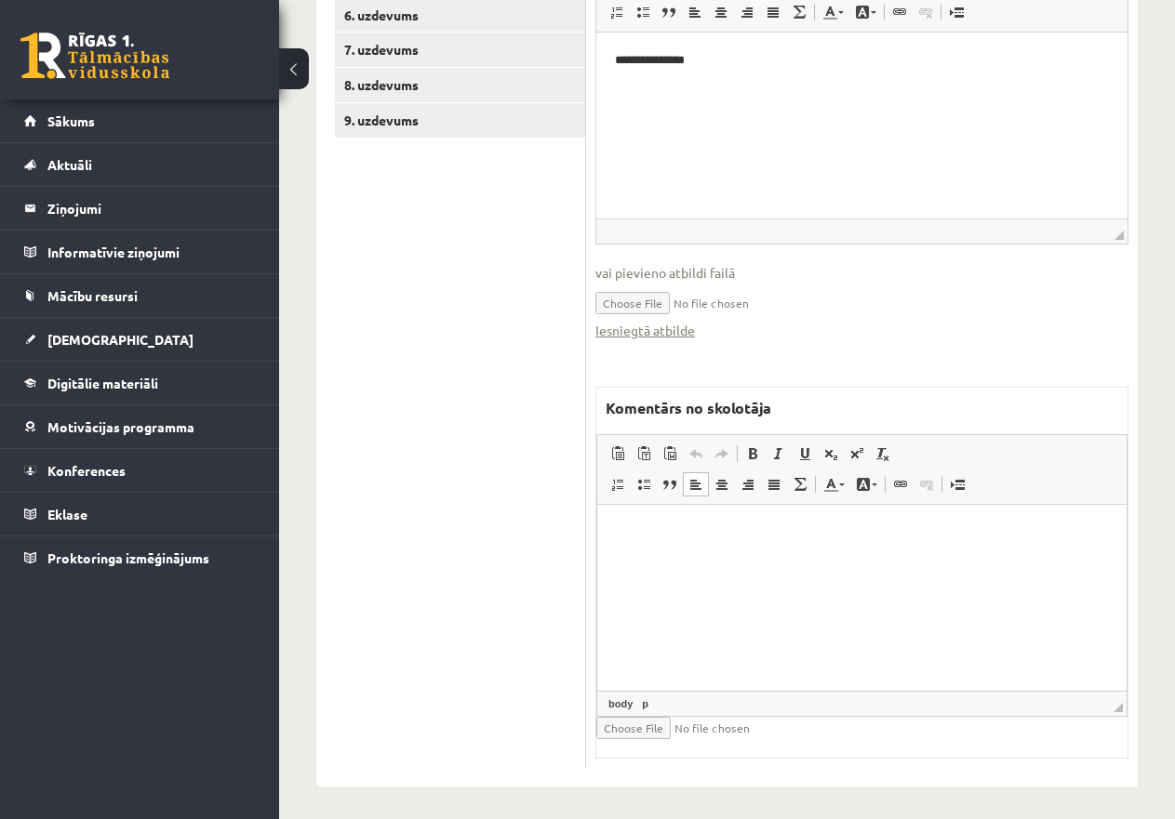
click at [670, 536] on p "Editor, wiswyg-editor-47433950064020-1760150925-826" at bounding box center [862, 534] width 492 height 20
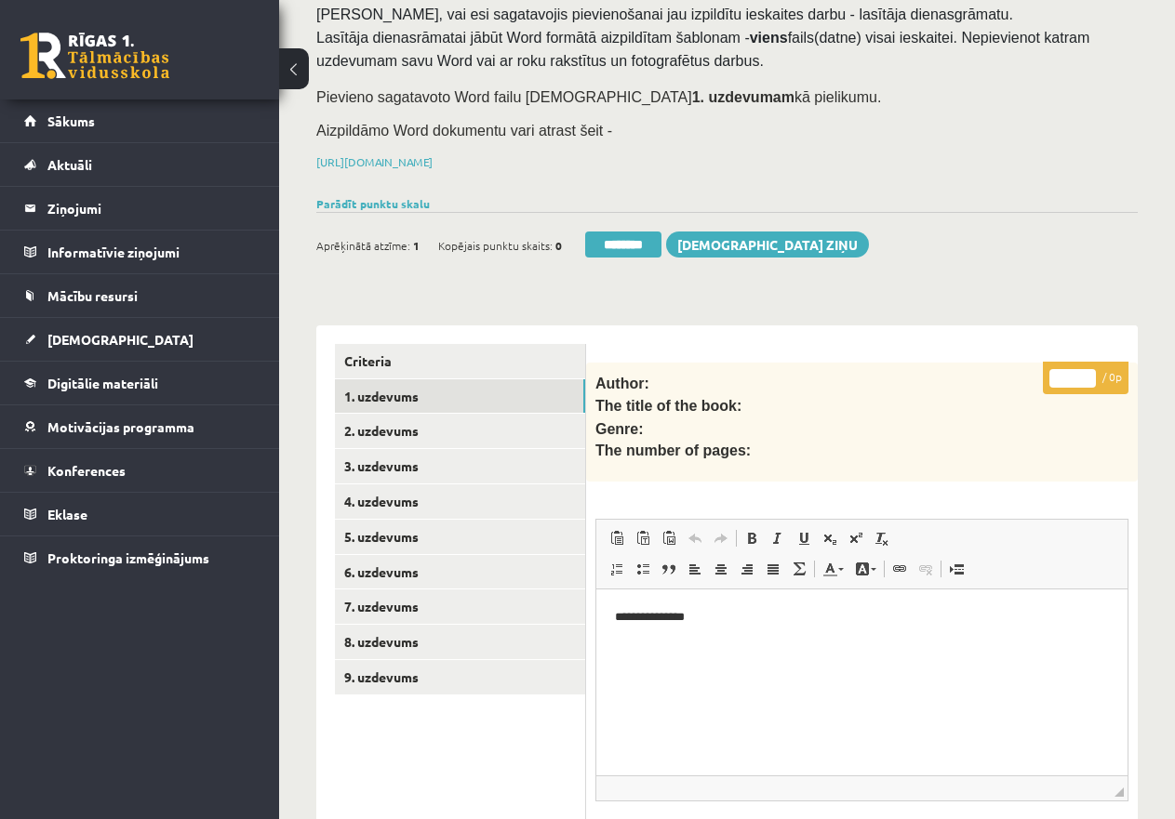
scroll to position [135, 0]
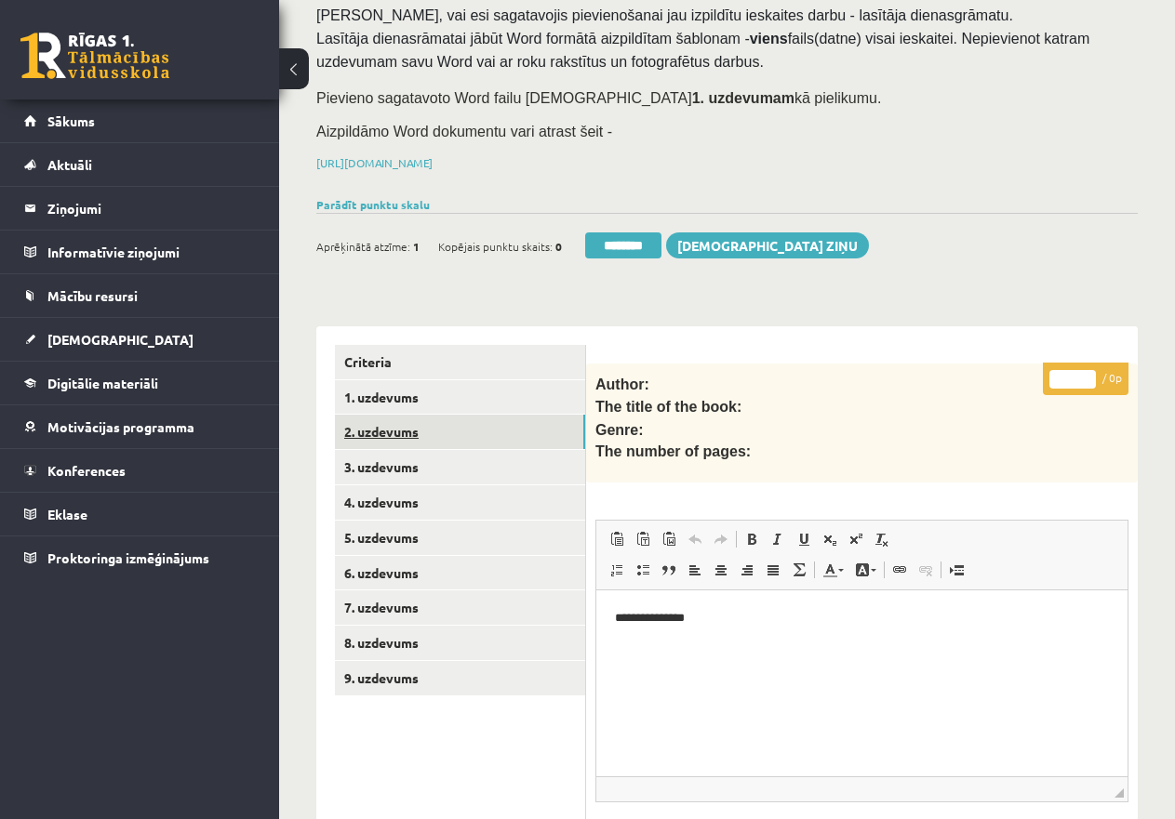
click at [375, 431] on link "2. uzdevums" at bounding box center [460, 432] width 250 height 34
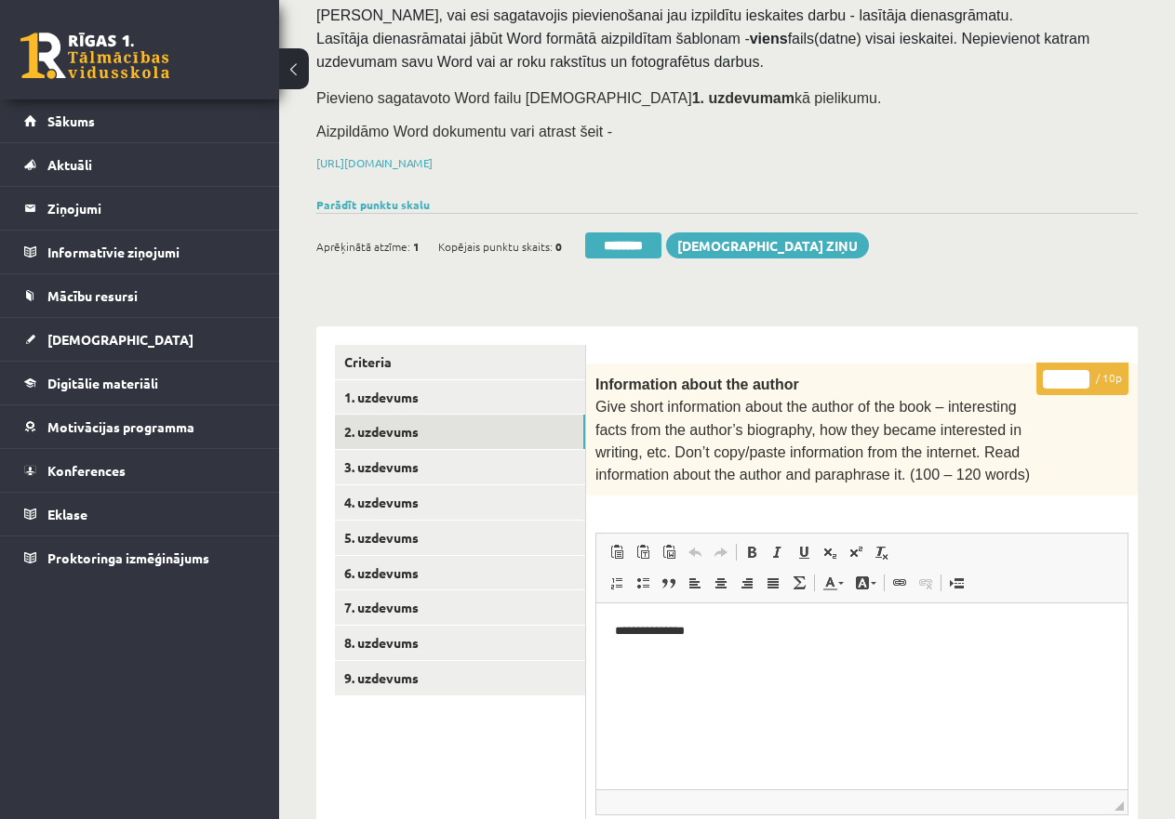
scroll to position [0, 0]
drag, startPoint x: 1066, startPoint y: 373, endPoint x: 1038, endPoint y: 373, distance: 27.9
click at [1038, 373] on p "* / 10p" at bounding box center [1082, 379] width 92 height 33
type input "*"
click at [478, 461] on link "3. uzdevums" at bounding box center [460, 467] width 250 height 34
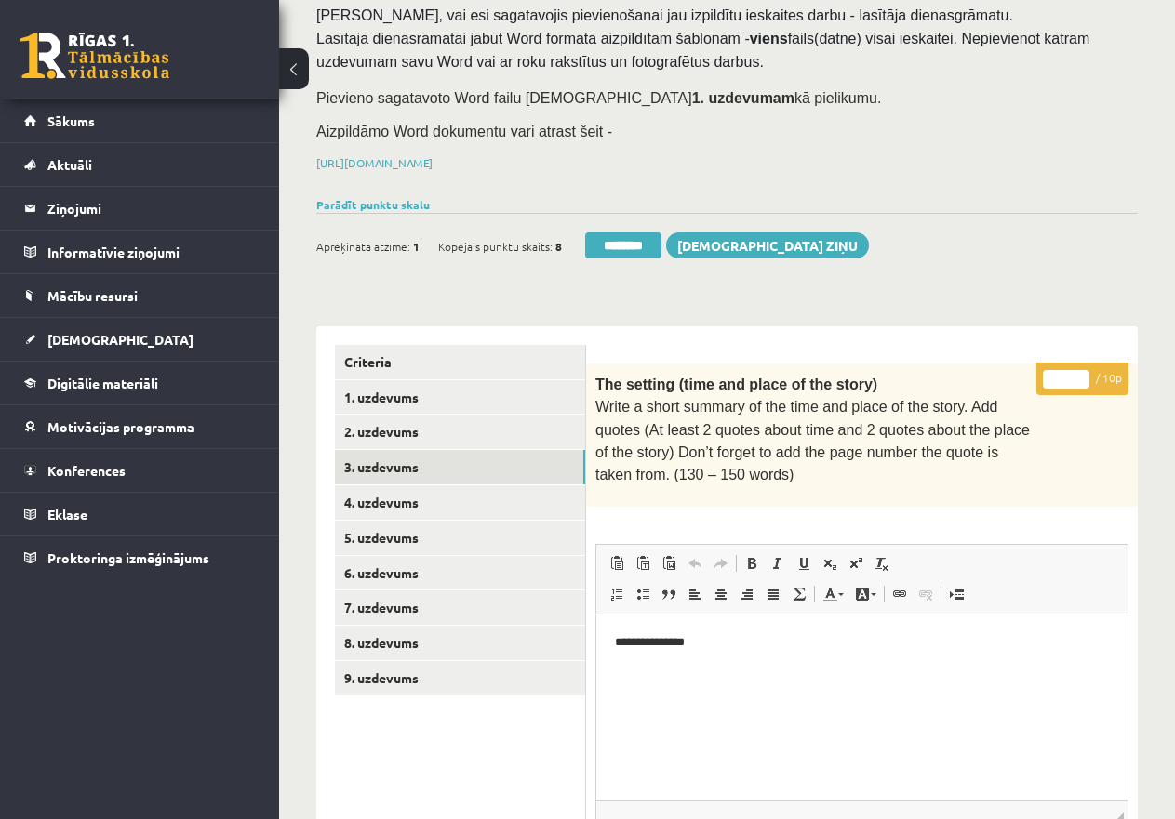
drag, startPoint x: 1069, startPoint y: 376, endPoint x: 1048, endPoint y: 373, distance: 21.6
click at [1048, 373] on input "*" at bounding box center [1066, 379] width 46 height 19
type input "*"
click at [453, 492] on link "4. uzdevums" at bounding box center [460, 502] width 250 height 34
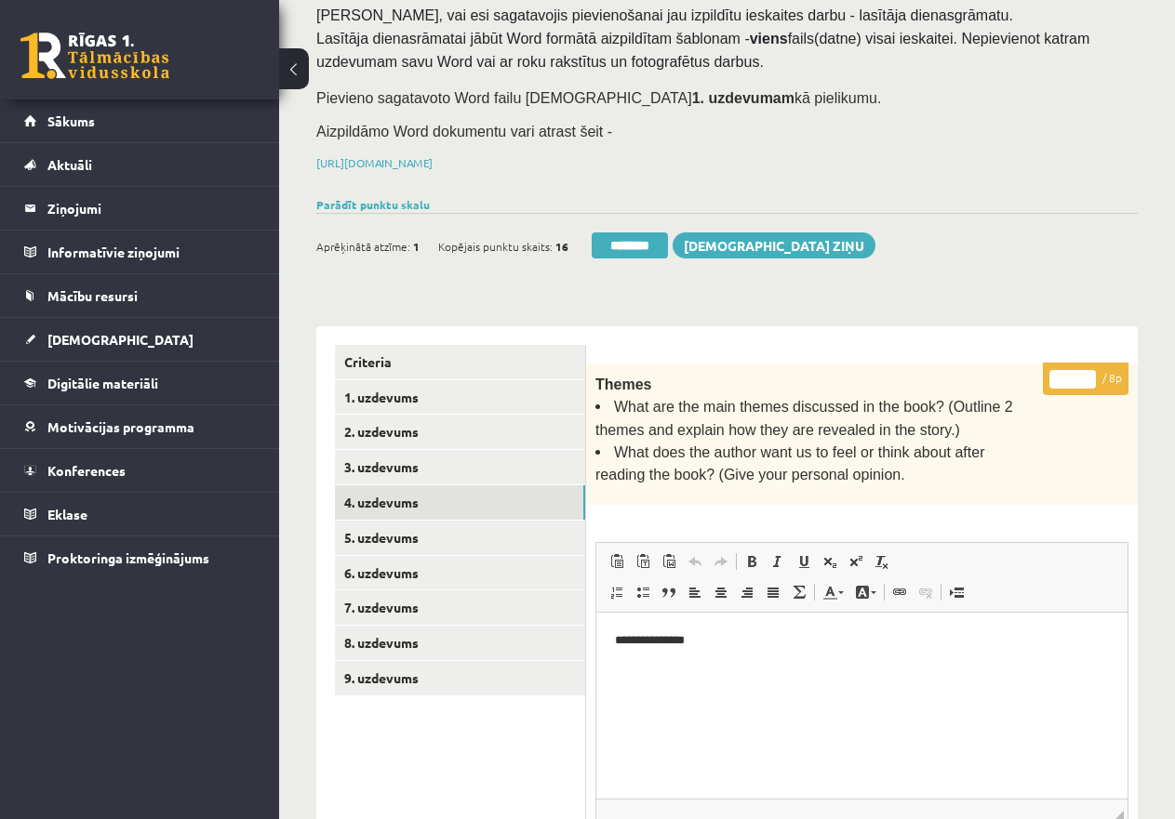
drag, startPoint x: 1076, startPoint y: 374, endPoint x: 1040, endPoint y: 379, distance: 36.6
type input "*"
click at [446, 532] on link "5. uzdevums" at bounding box center [460, 538] width 250 height 34
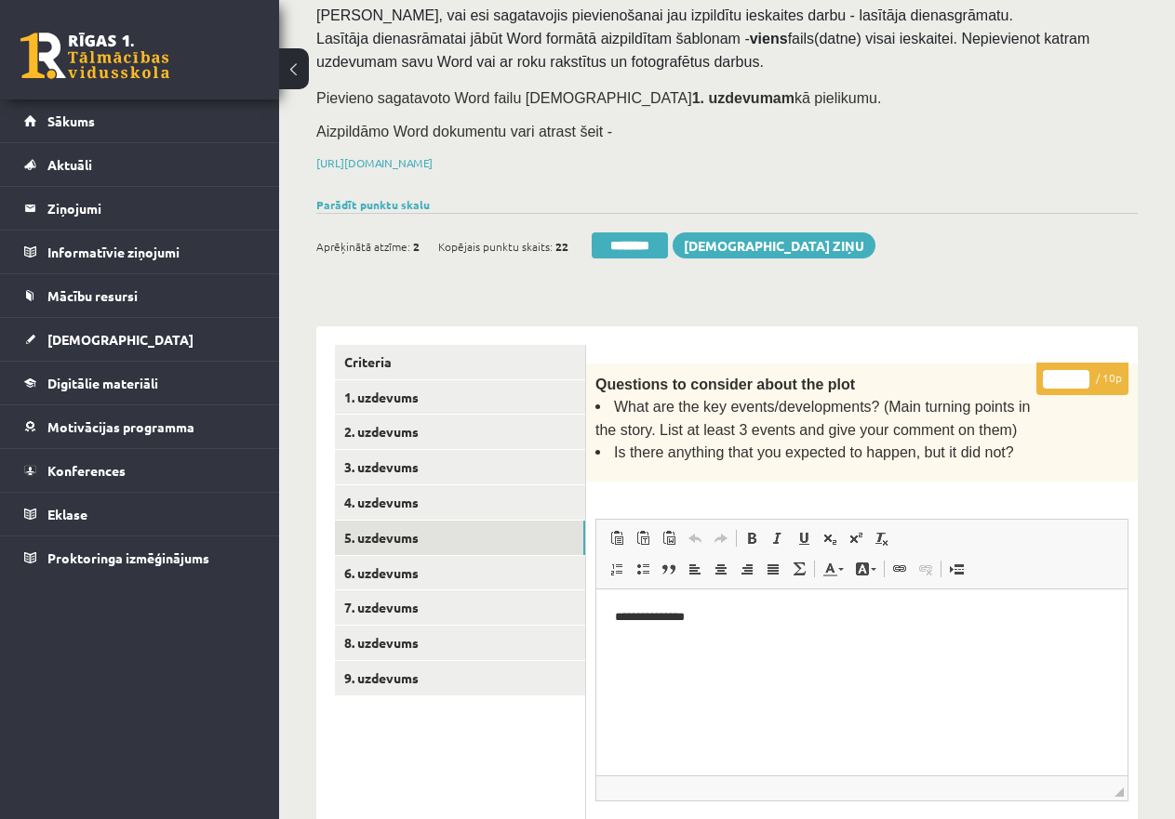
drag, startPoint x: 1067, startPoint y: 377, endPoint x: 1043, endPoint y: 376, distance: 24.2
click at [1043, 376] on input "*" at bounding box center [1066, 379] width 46 height 19
type input "*"
click at [486, 567] on link "6. uzdevums" at bounding box center [460, 573] width 250 height 34
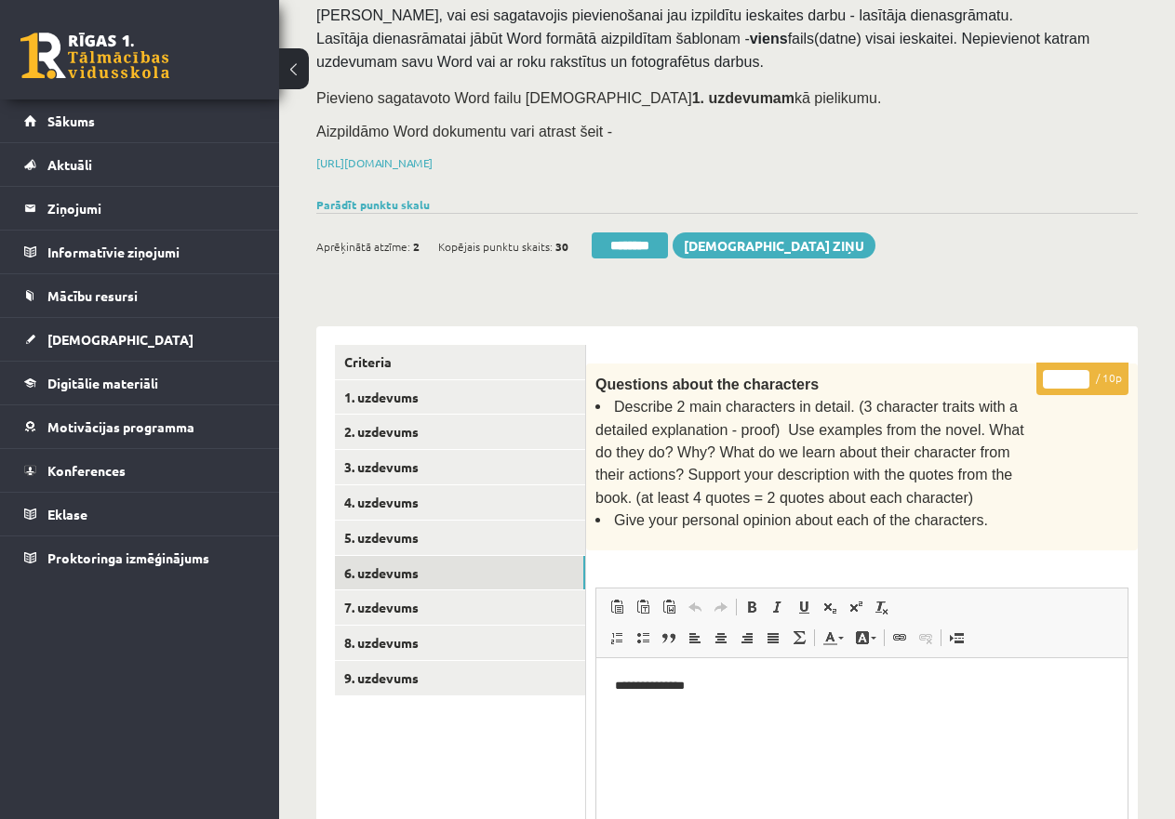
drag, startPoint x: 1069, startPoint y: 372, endPoint x: 1013, endPoint y: 376, distance: 55.9
type input "**"
click at [433, 600] on link "7. uzdevums" at bounding box center [460, 608] width 250 height 34
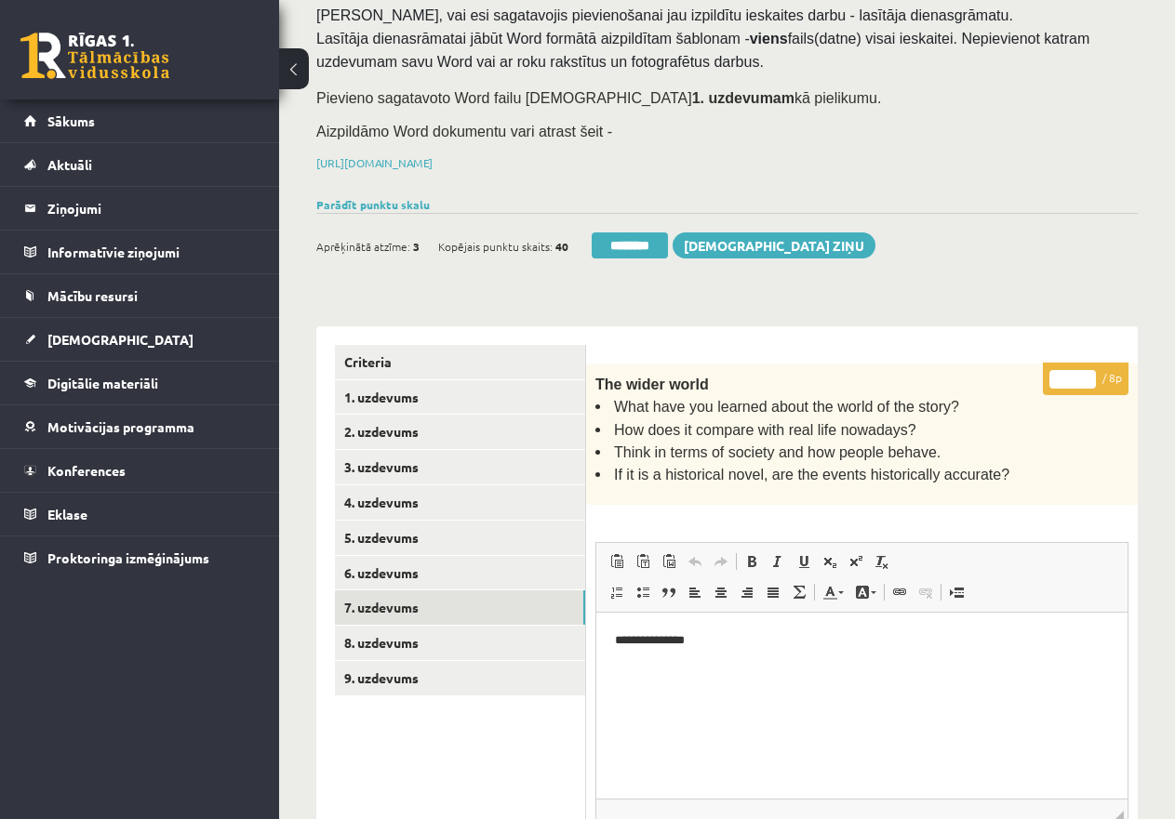
drag, startPoint x: 1078, startPoint y: 374, endPoint x: 1060, endPoint y: 374, distance: 17.7
click at [1060, 374] on input "*" at bounding box center [1072, 379] width 46 height 19
type input "*"
click at [393, 633] on link "8. uzdevums" at bounding box center [460, 643] width 250 height 34
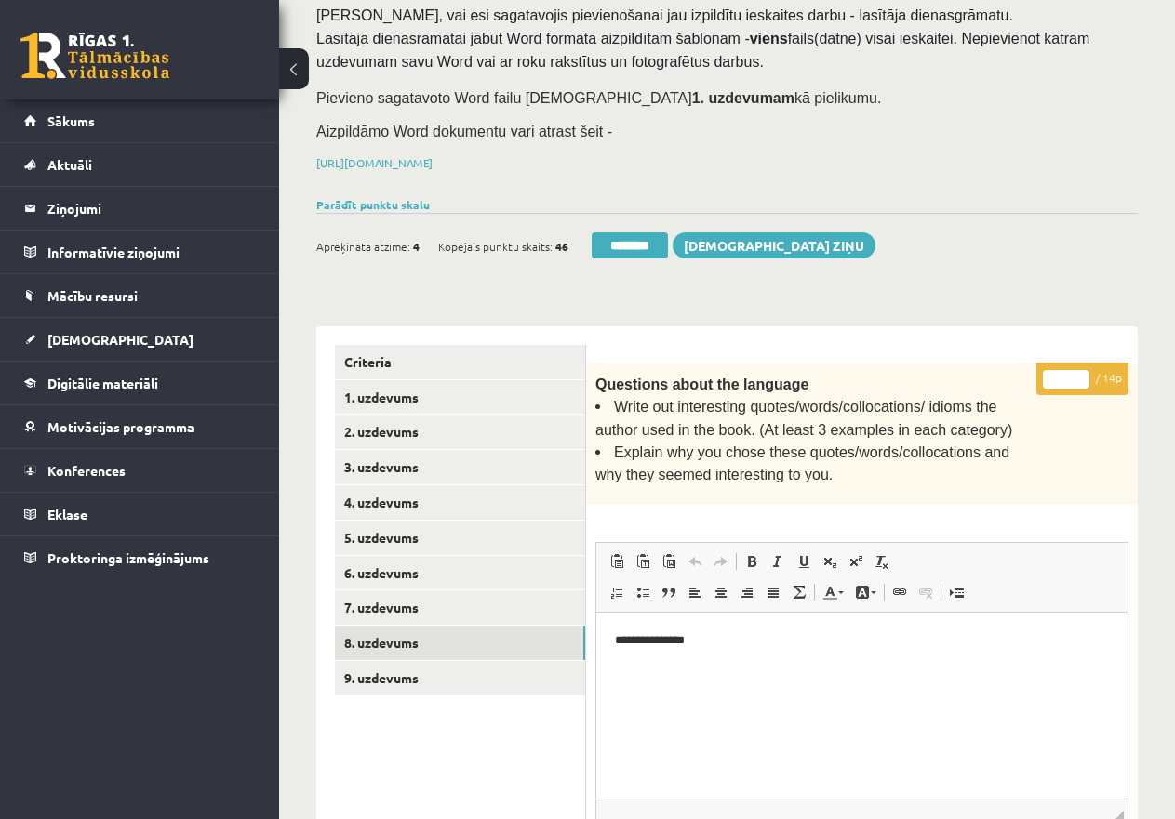
drag, startPoint x: 1070, startPoint y: 375, endPoint x: 1031, endPoint y: 376, distance: 39.1
click at [1061, 376] on input "*" at bounding box center [1066, 379] width 46 height 19
click at [1051, 375] on input "*" at bounding box center [1066, 379] width 46 height 19
type input "**"
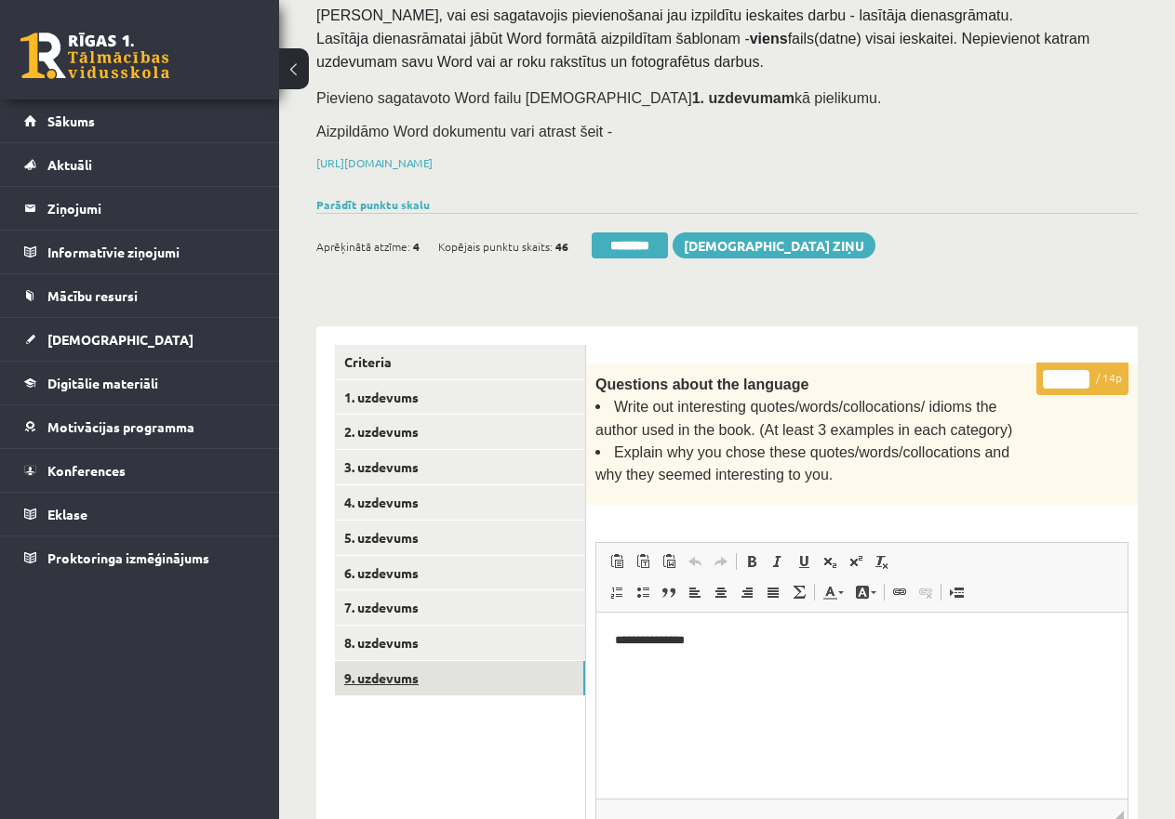
click at [410, 662] on link "9. uzdevums" at bounding box center [460, 678] width 250 height 34
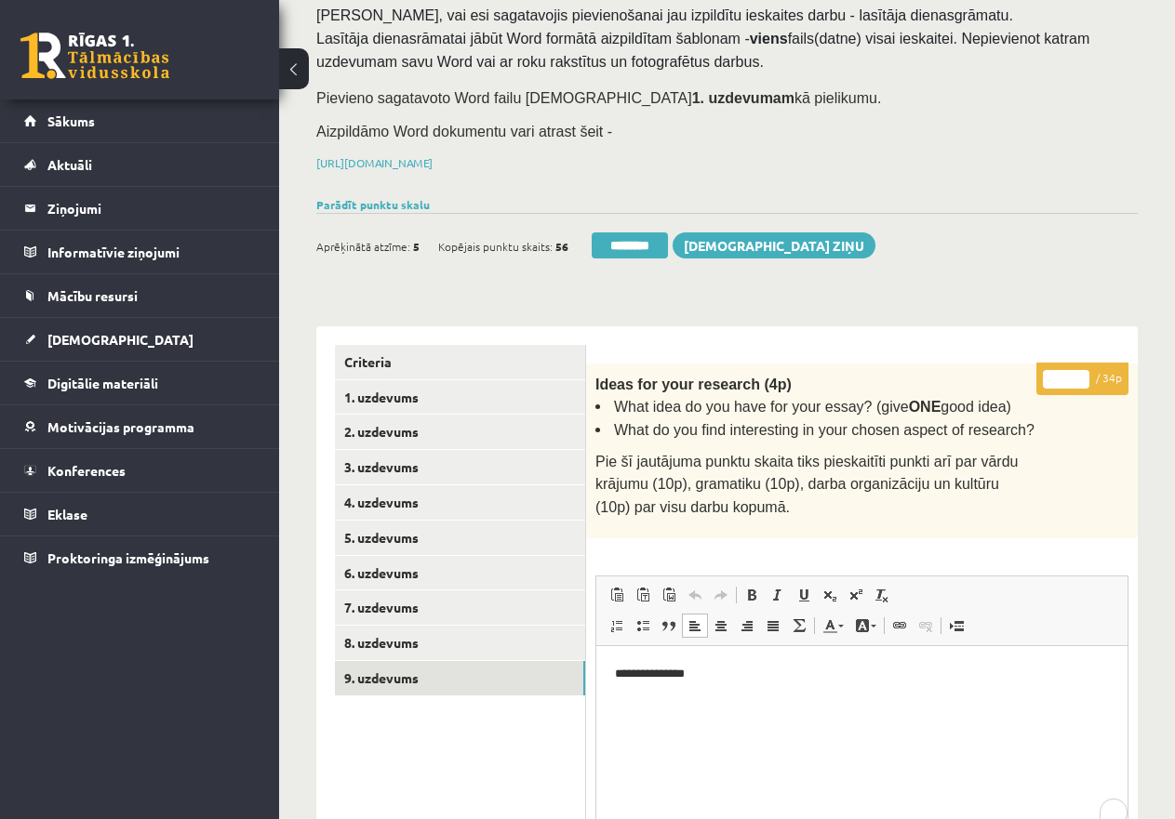
click at [721, 676] on p "**********" at bounding box center [862, 675] width 494 height 20
click at [836, 739] on p "**********" at bounding box center [862, 737] width 494 height 20
click at [827, 740] on p "**********" at bounding box center [862, 737] width 494 height 20
click at [833, 733] on p "**********" at bounding box center [862, 737] width 494 height 20
drag, startPoint x: 1060, startPoint y: 373, endPoint x: 1020, endPoint y: 373, distance: 40.0
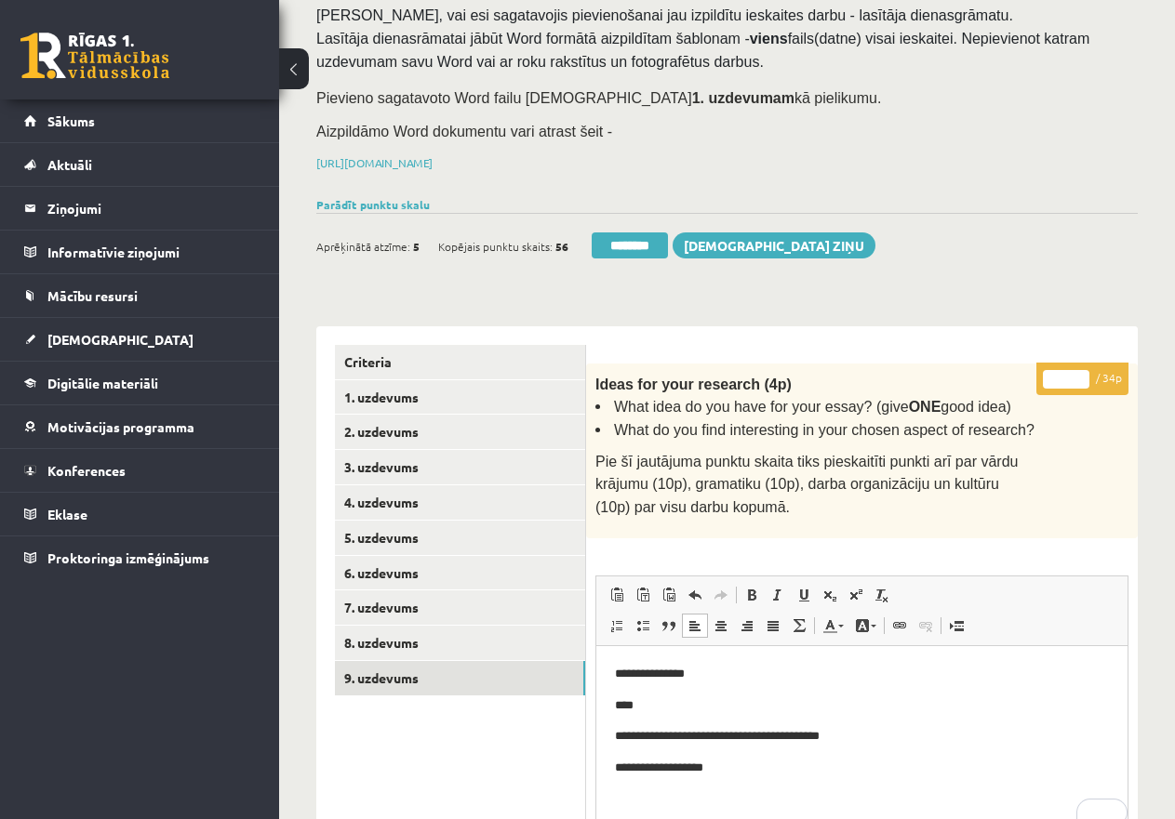
click at [1081, 375] on input "**" at bounding box center [1066, 379] width 46 height 19
type input "**"
click at [1081, 375] on input "**" at bounding box center [1066, 379] width 46 height 19
click at [369, 599] on link "7. uzdevums" at bounding box center [460, 608] width 250 height 34
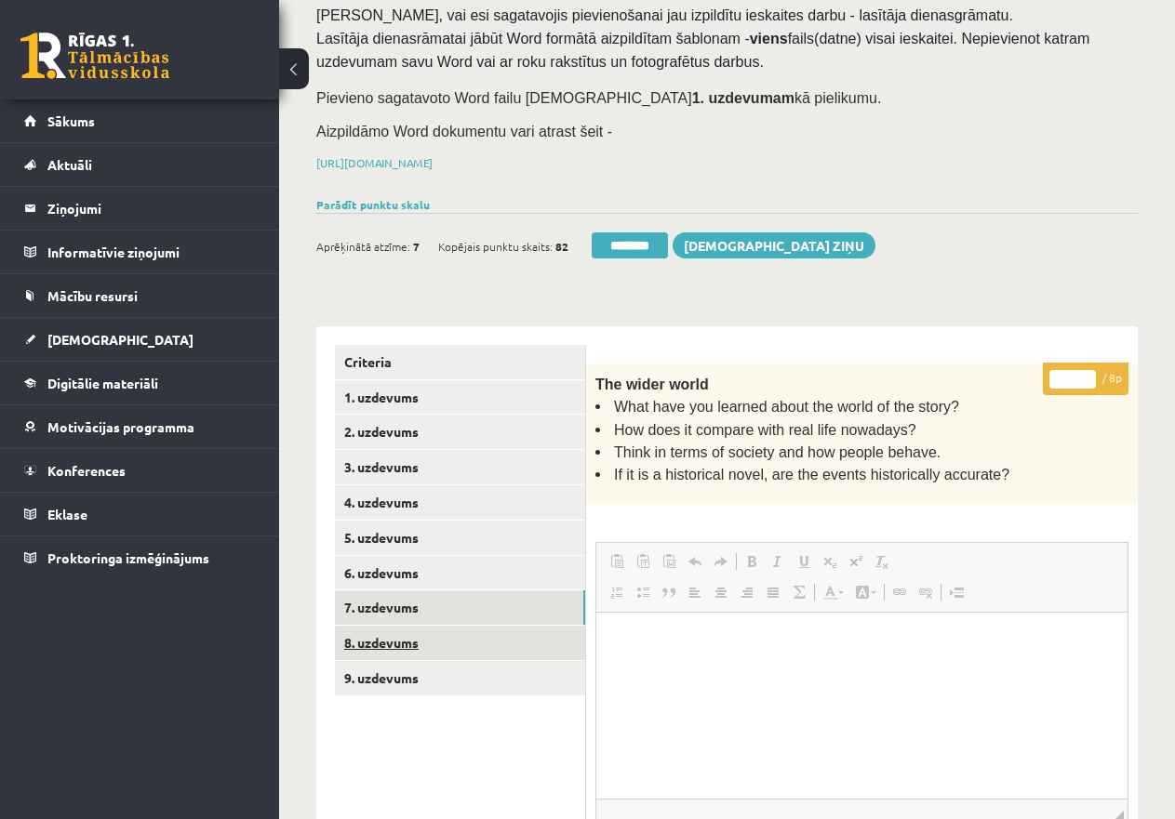
click at [385, 640] on link "8. uzdevums" at bounding box center [460, 643] width 250 height 34
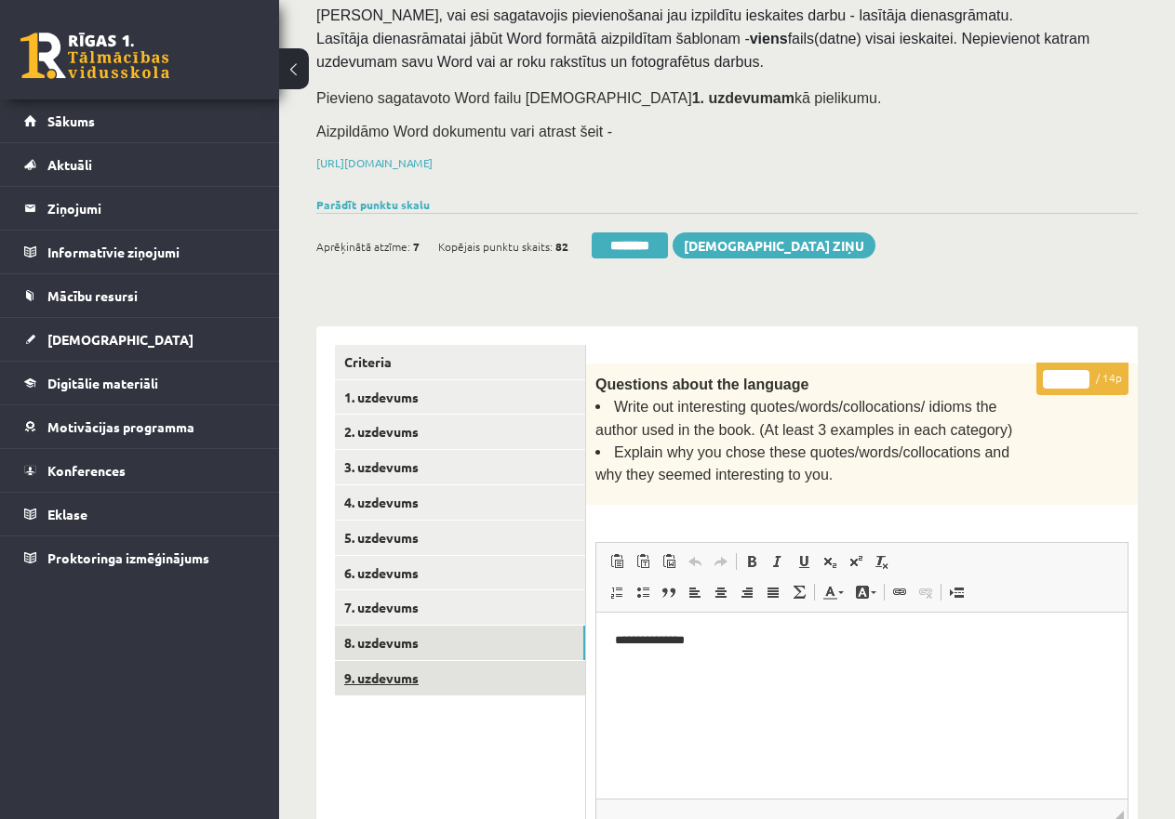
click at [397, 673] on link "9. uzdevums" at bounding box center [460, 678] width 250 height 34
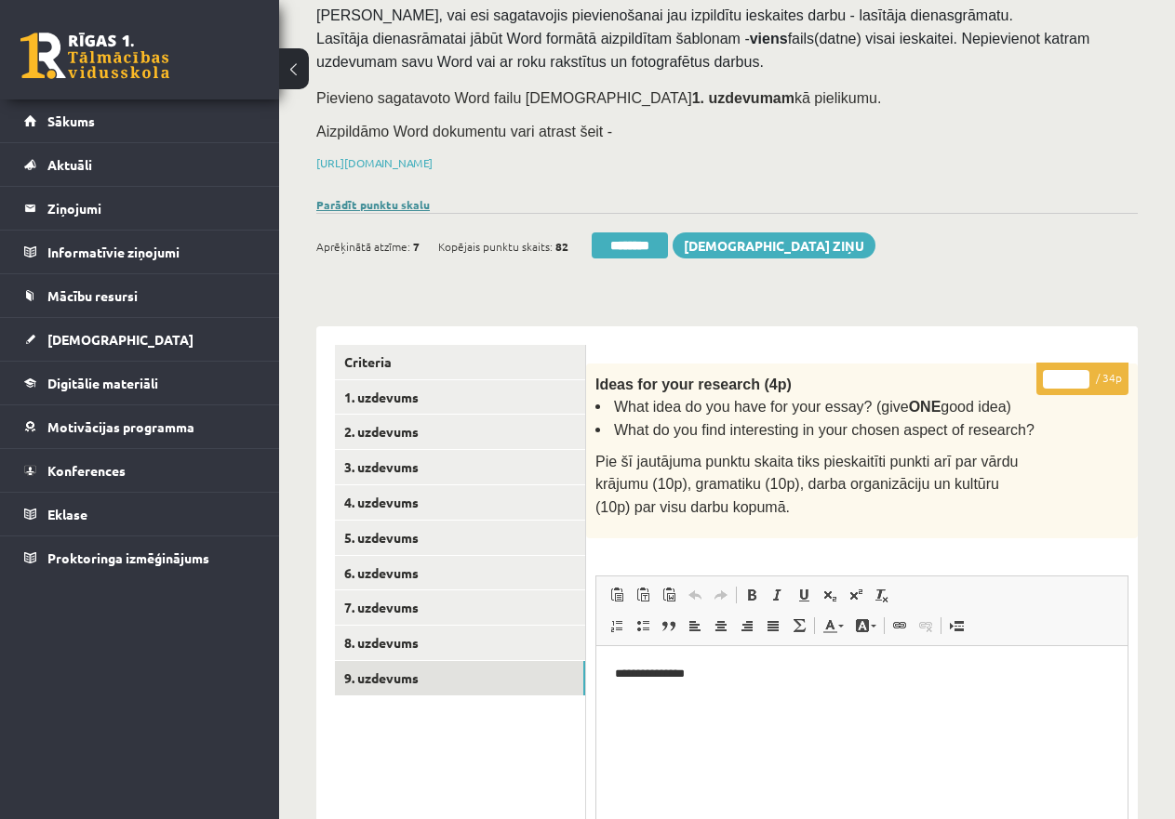
click at [358, 199] on link "Parādīt punktu skalu" at bounding box center [372, 204] width 113 height 15
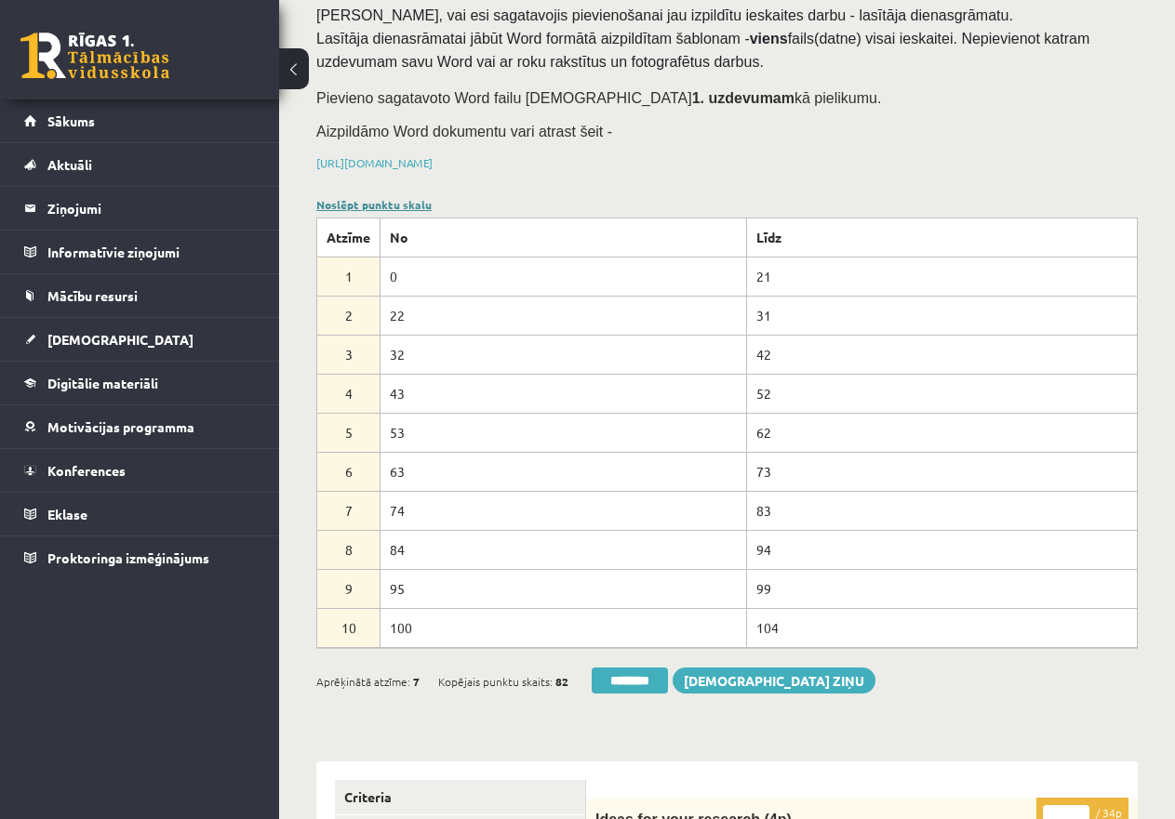
click at [367, 199] on link "Noslēpt punktu skalu" at bounding box center [373, 204] width 115 height 15
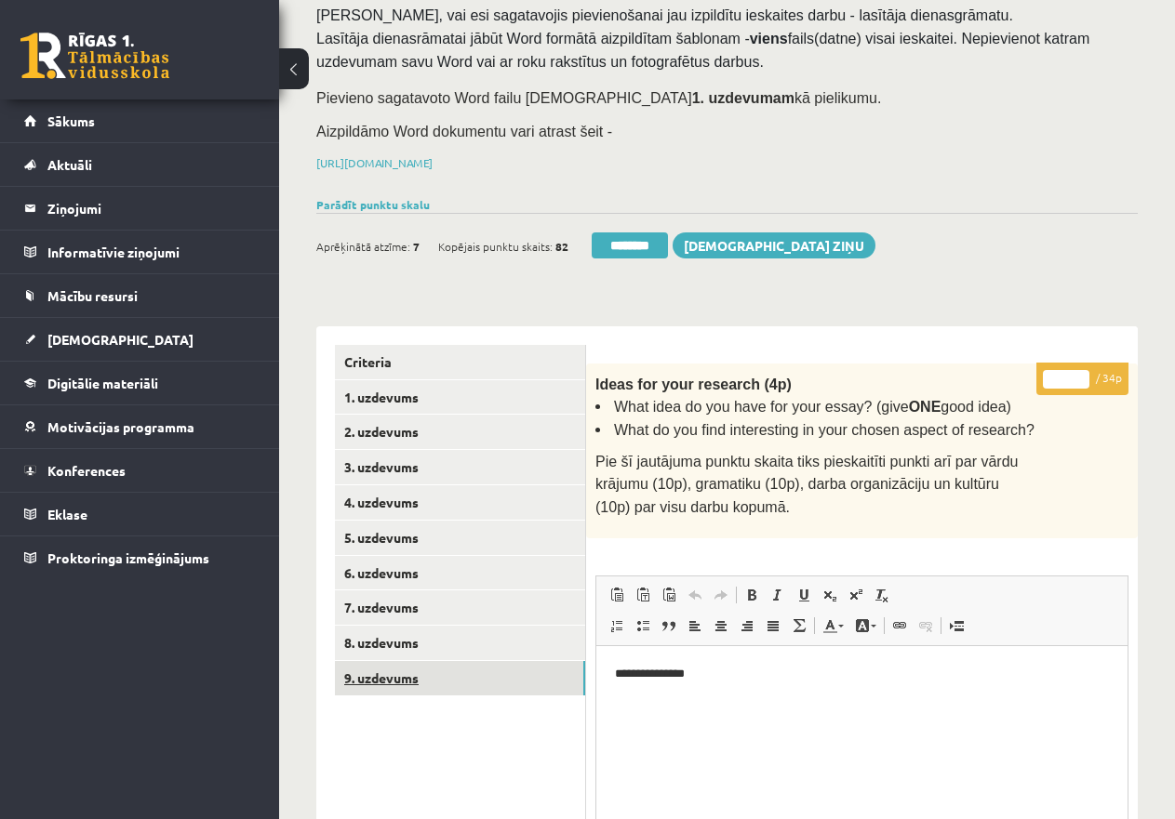
click at [413, 673] on link "9. uzdevums" at bounding box center [460, 678] width 250 height 34
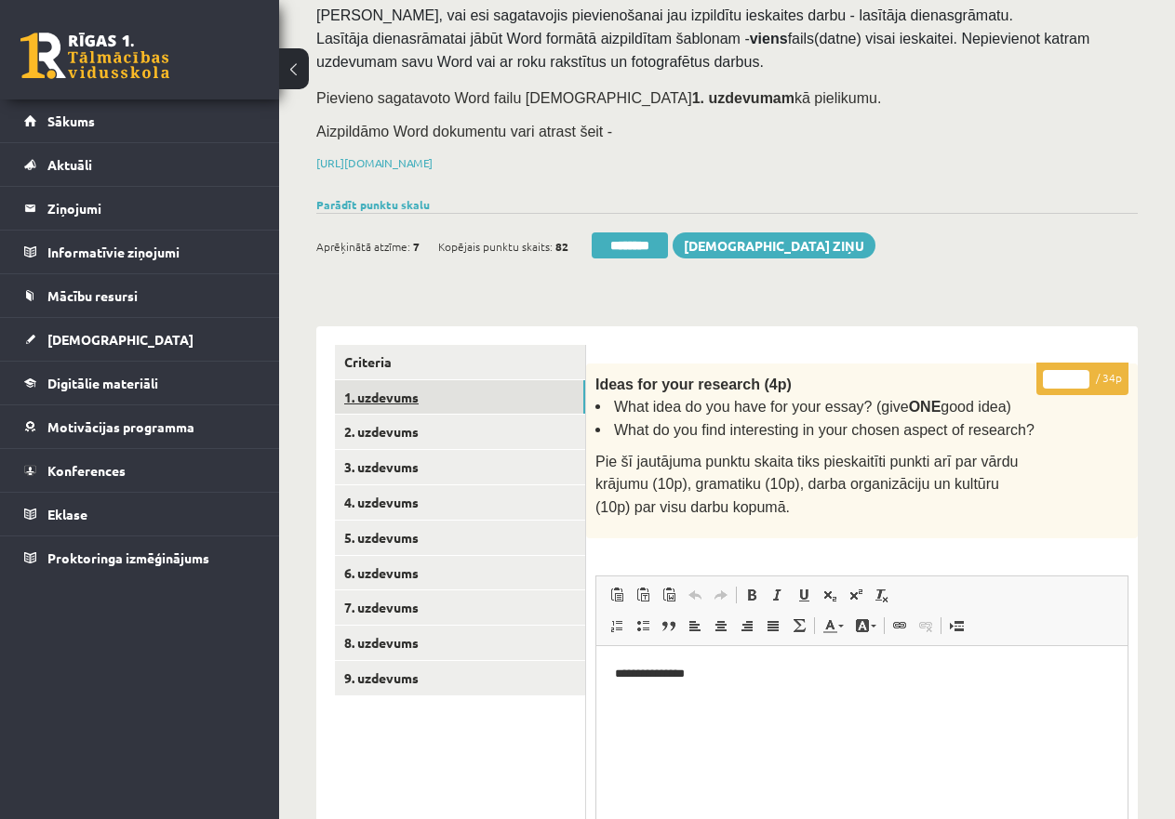
click at [386, 393] on link "1. uzdevums" at bounding box center [460, 397] width 250 height 34
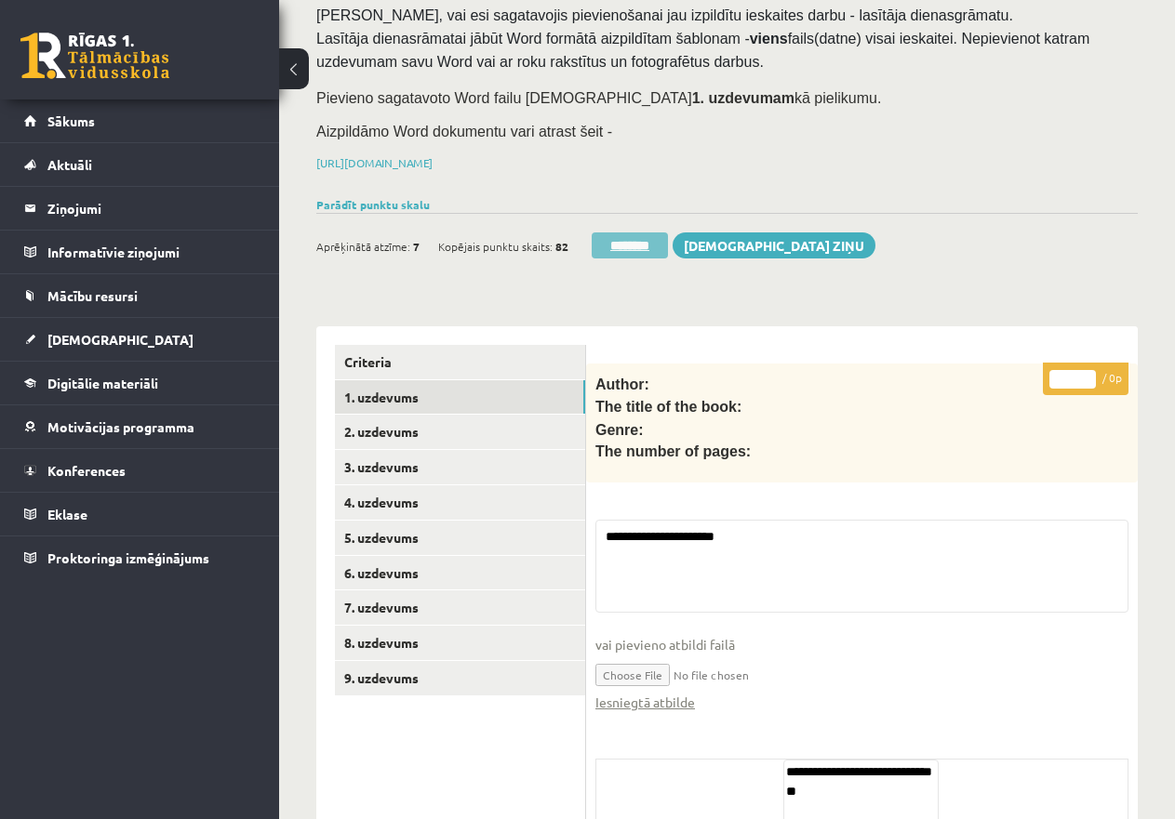
click at [639, 237] on input "********" at bounding box center [629, 245] width 76 height 26
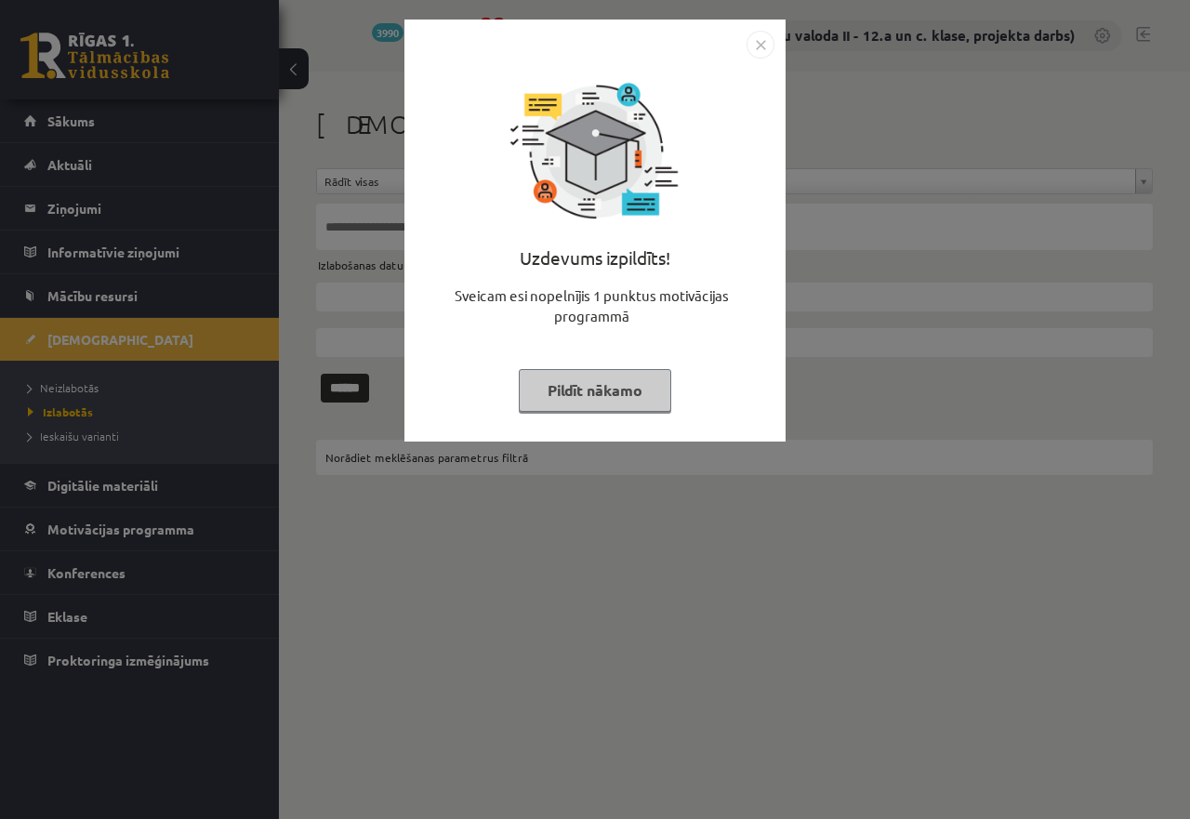
click at [622, 393] on button "Pildīt nākamo" at bounding box center [595, 390] width 153 height 43
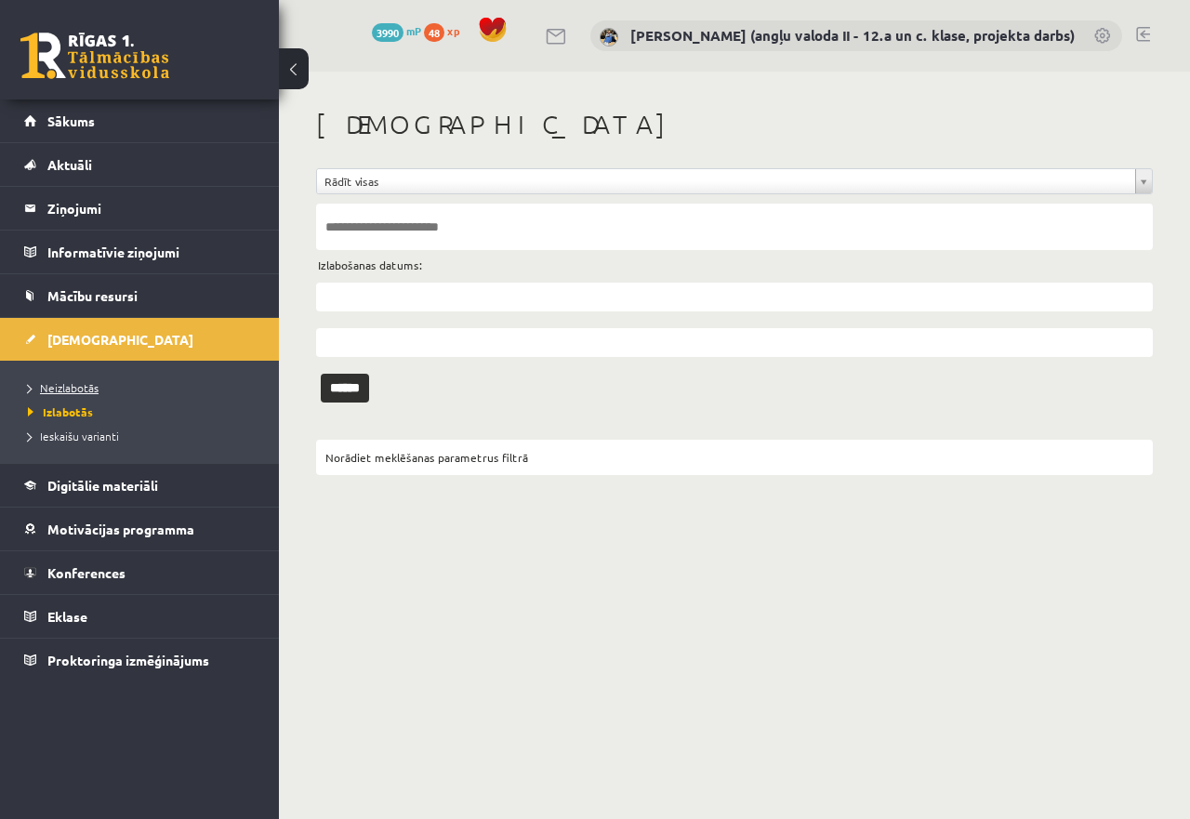
click at [79, 384] on span "Neizlabotās" at bounding box center [63, 387] width 71 height 15
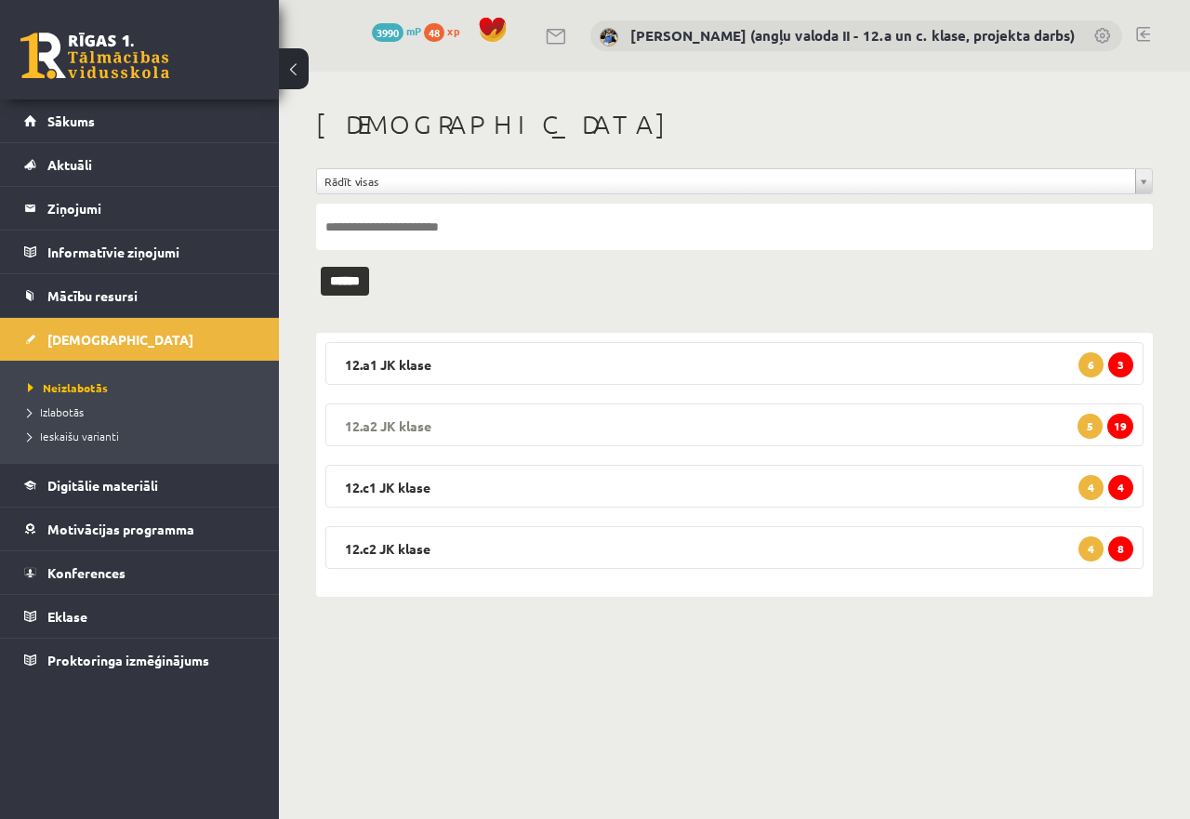
click at [618, 420] on legend "12.a2 JK klase 19 5" at bounding box center [734, 425] width 818 height 43
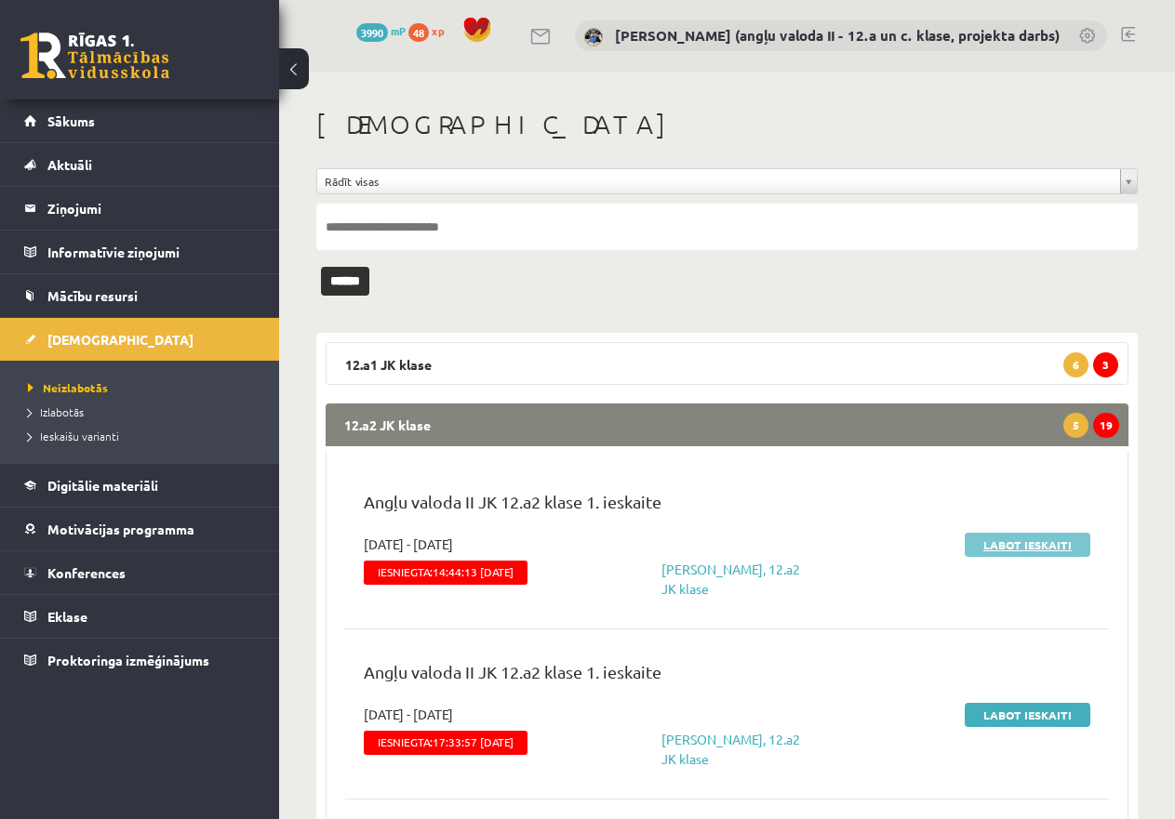
click at [1004, 537] on link "Labot ieskaiti" at bounding box center [1027, 545] width 126 height 24
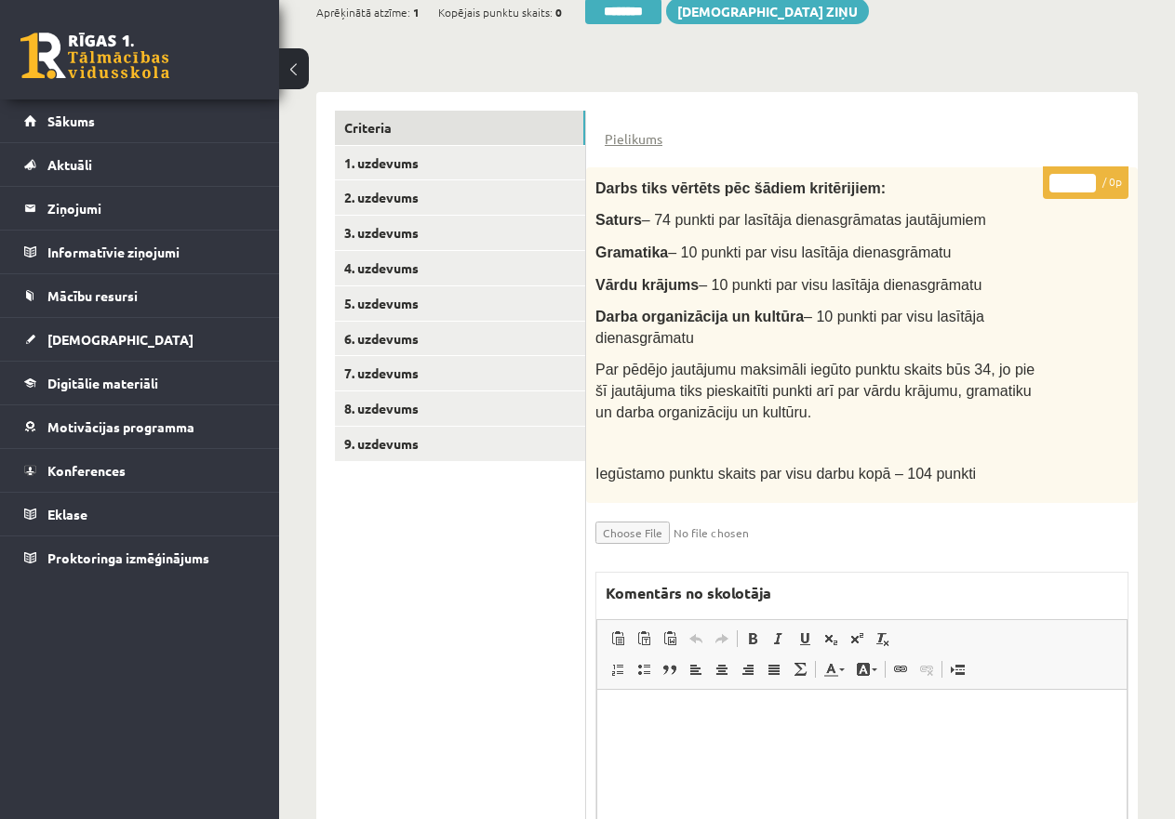
scroll to position [543, 0]
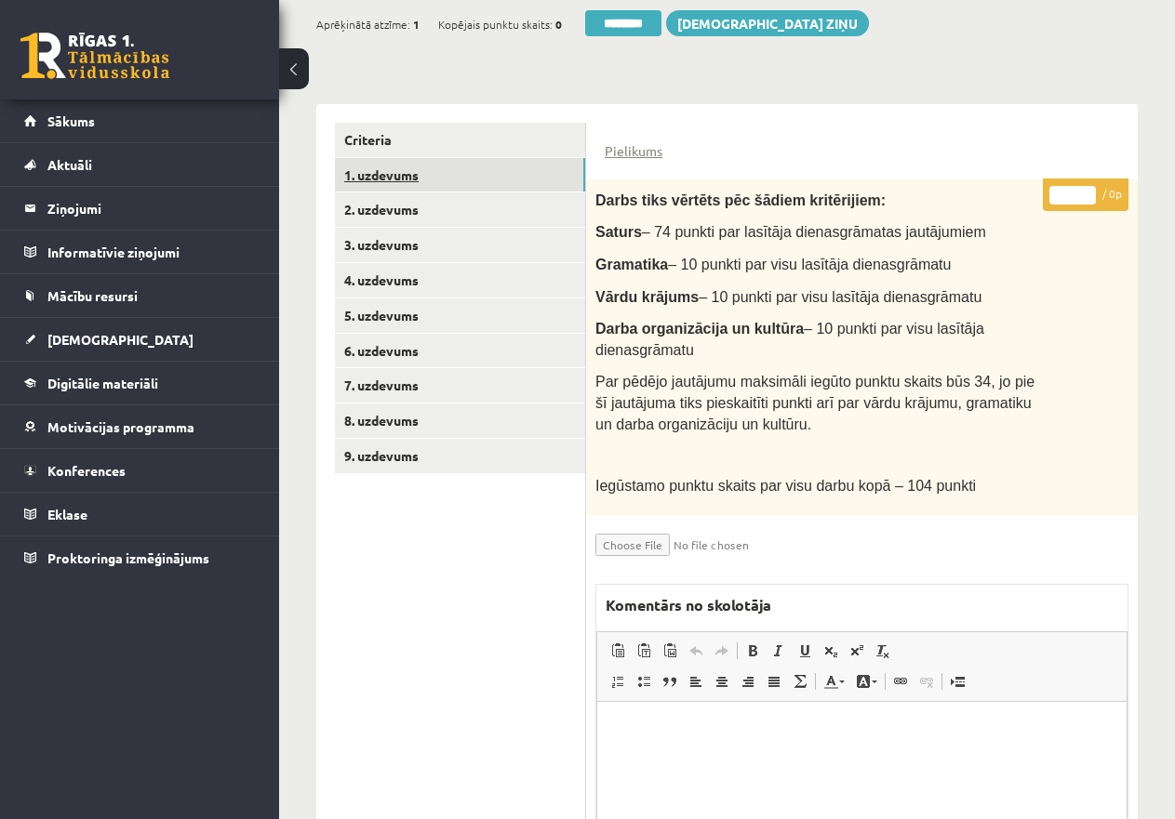
click at [415, 172] on link "1. uzdevums" at bounding box center [460, 175] width 250 height 34
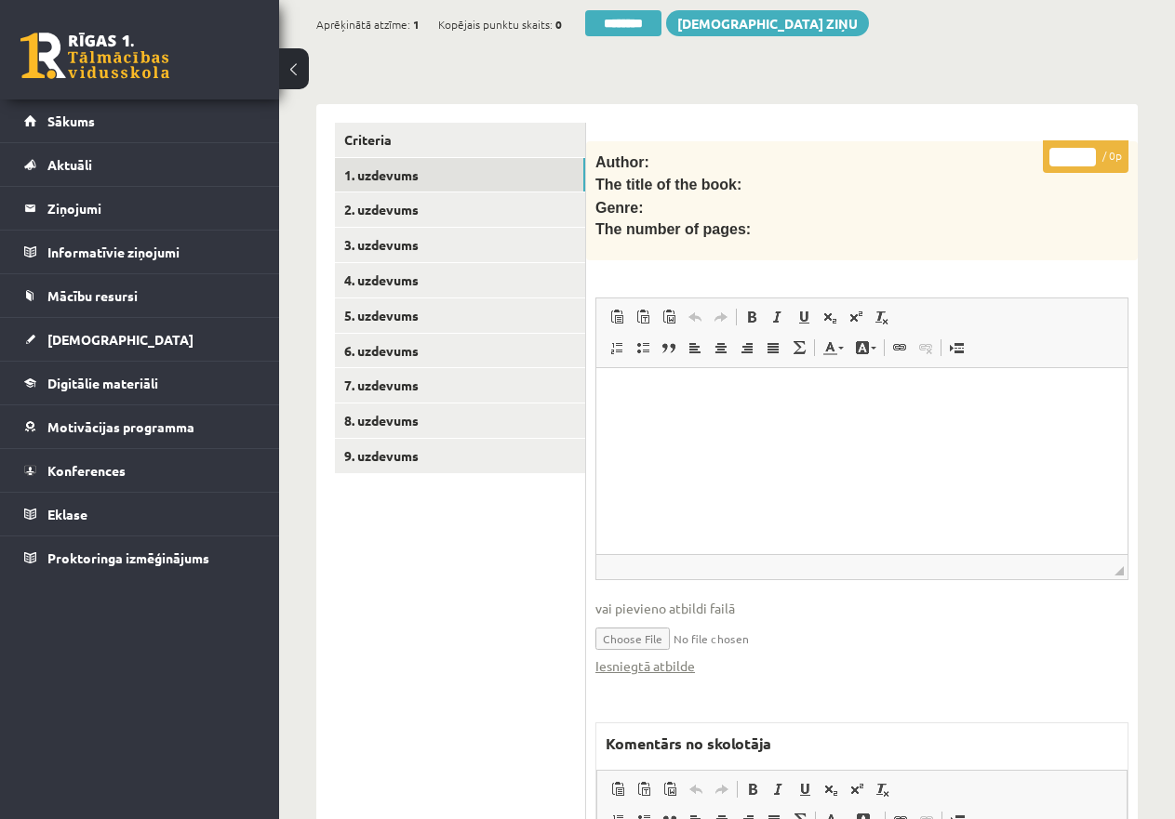
scroll to position [0, 0]
click at [654, 657] on link "Iesniegtā atbilde" at bounding box center [645, 667] width 100 height 20
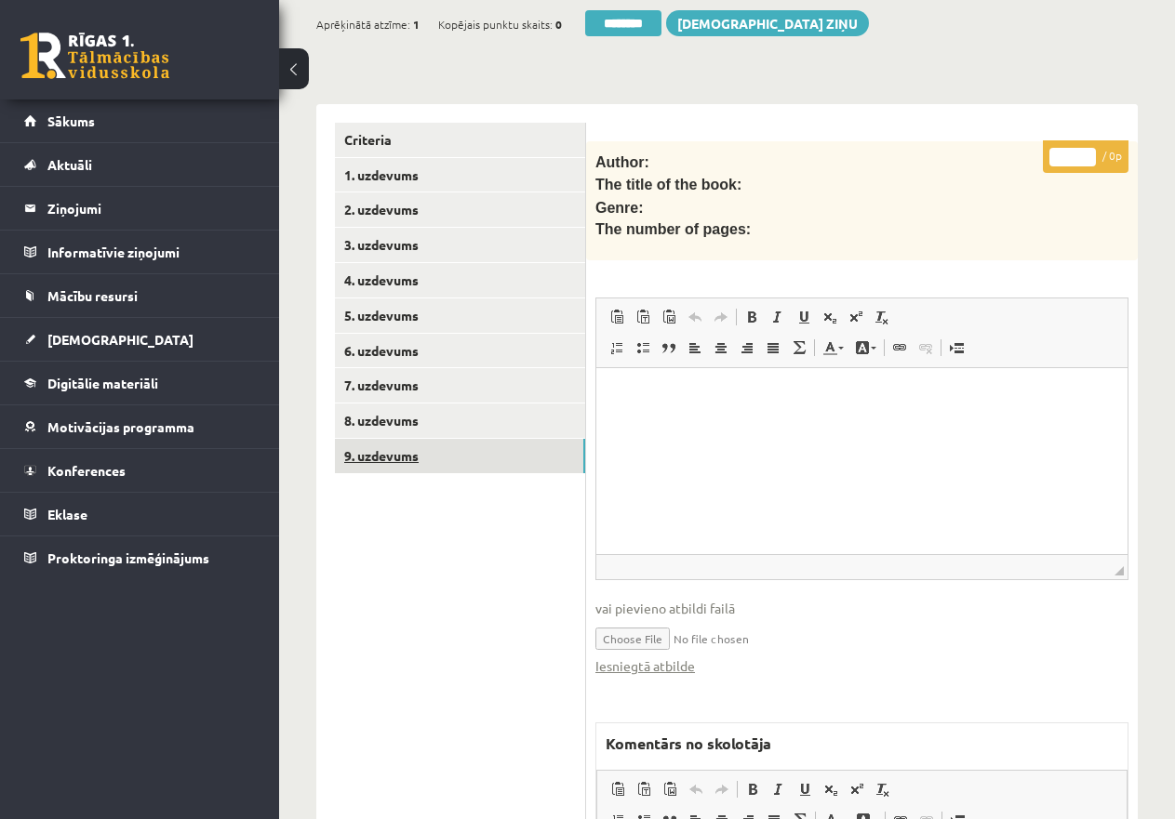
click at [381, 454] on link "9. uzdevums" at bounding box center [460, 456] width 250 height 34
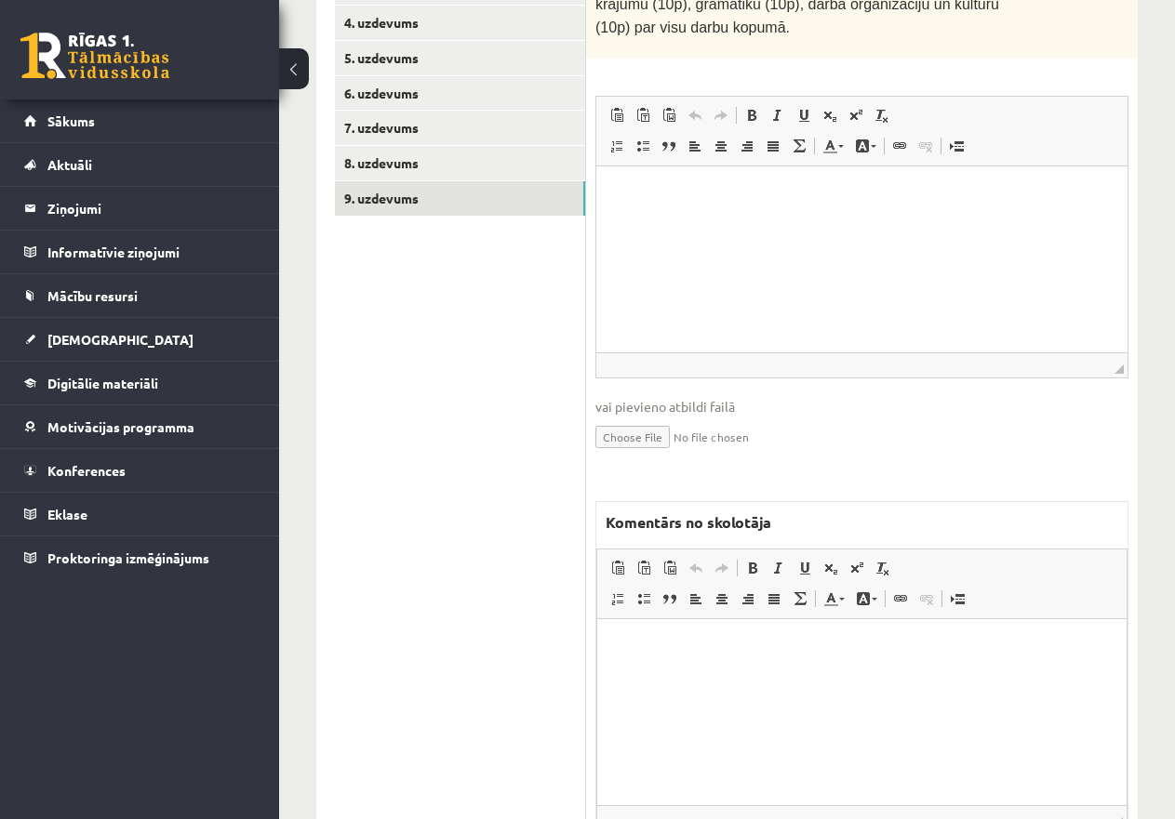
scroll to position [726, 0]
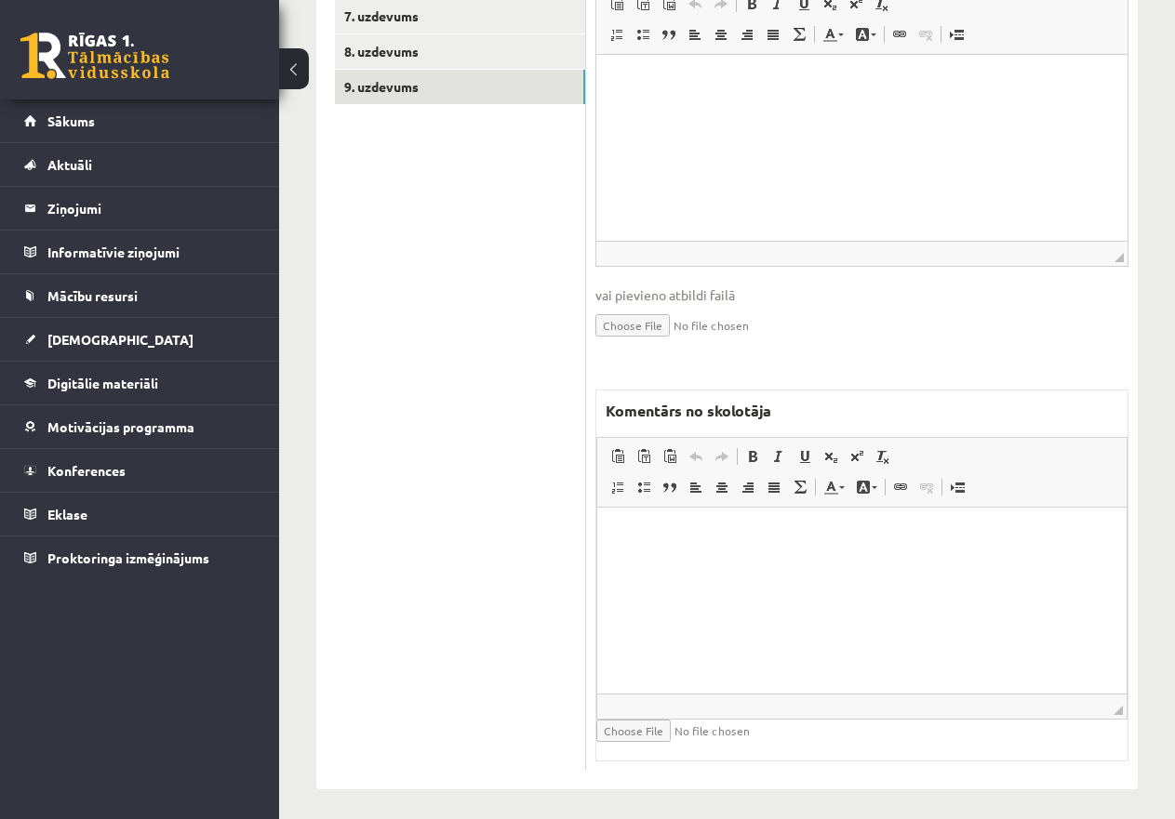
click at [695, 552] on html at bounding box center [861, 536] width 529 height 57
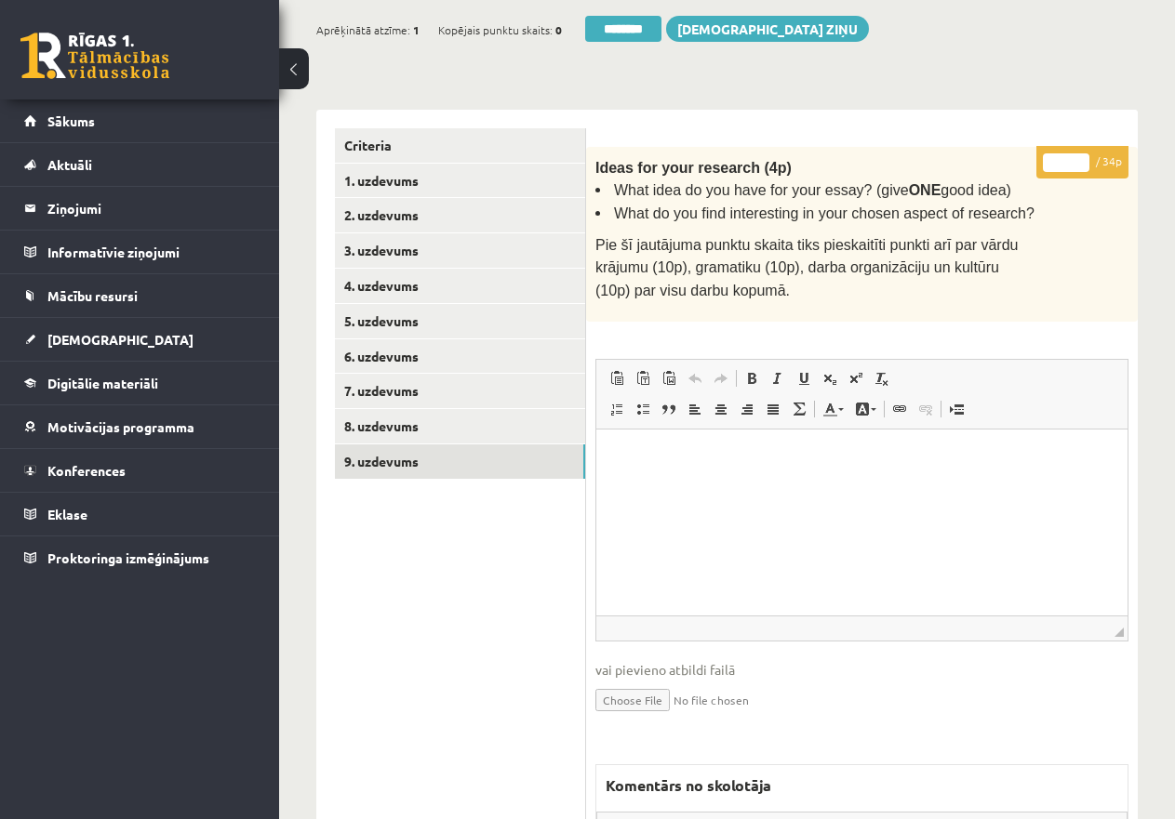
scroll to position [168, 0]
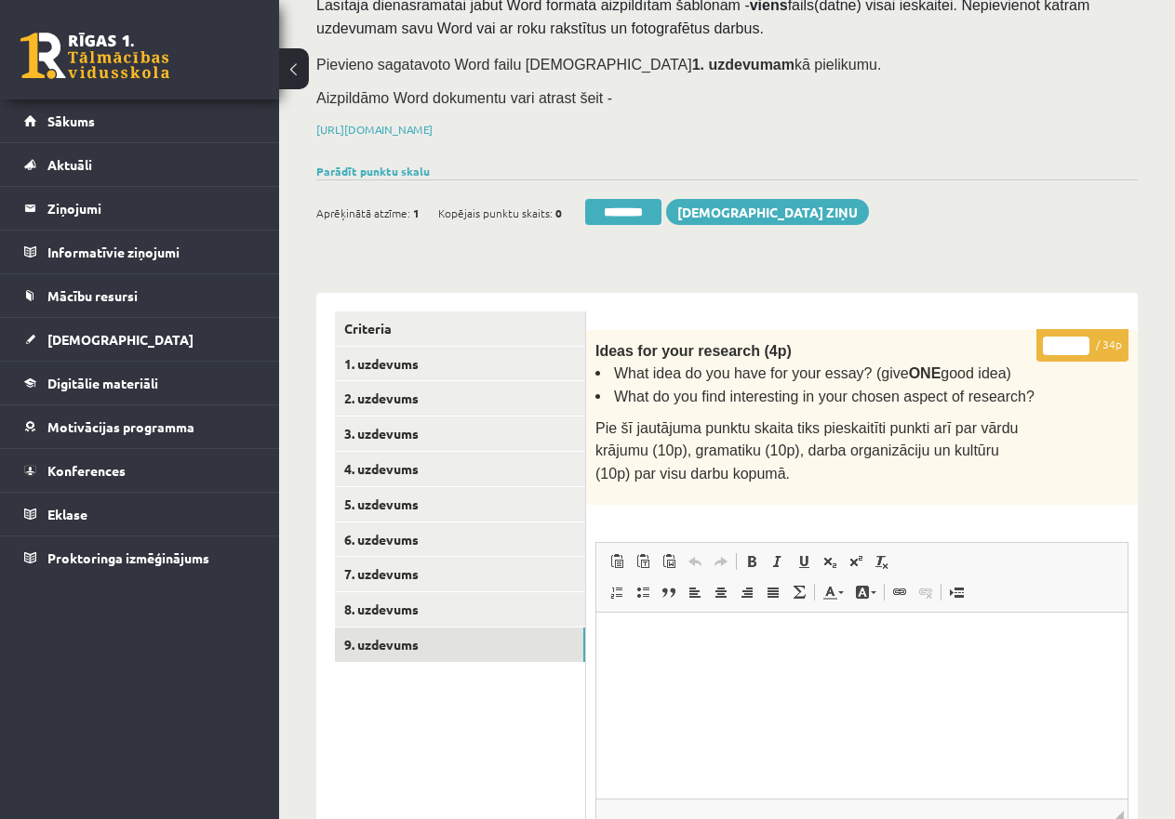
click at [1058, 340] on input "*" at bounding box center [1066, 346] width 46 height 19
type input "**"
click at [455, 603] on link "8. uzdevums" at bounding box center [460, 609] width 250 height 34
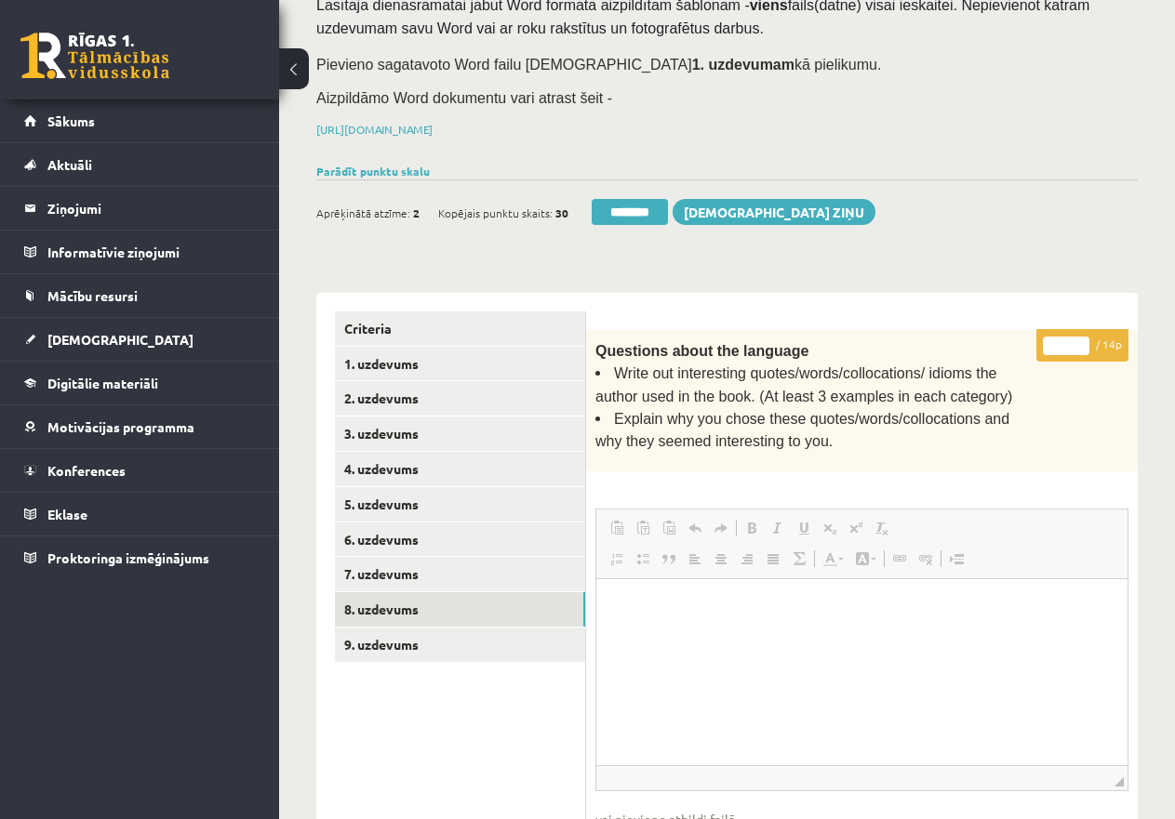
scroll to position [0, 0]
drag, startPoint x: 1049, startPoint y: 344, endPoint x: 1088, endPoint y: 340, distance: 39.2
click at [1088, 340] on input "*" at bounding box center [1066, 346] width 46 height 19
type input "**"
click at [402, 570] on link "7. uzdevums" at bounding box center [460, 574] width 250 height 34
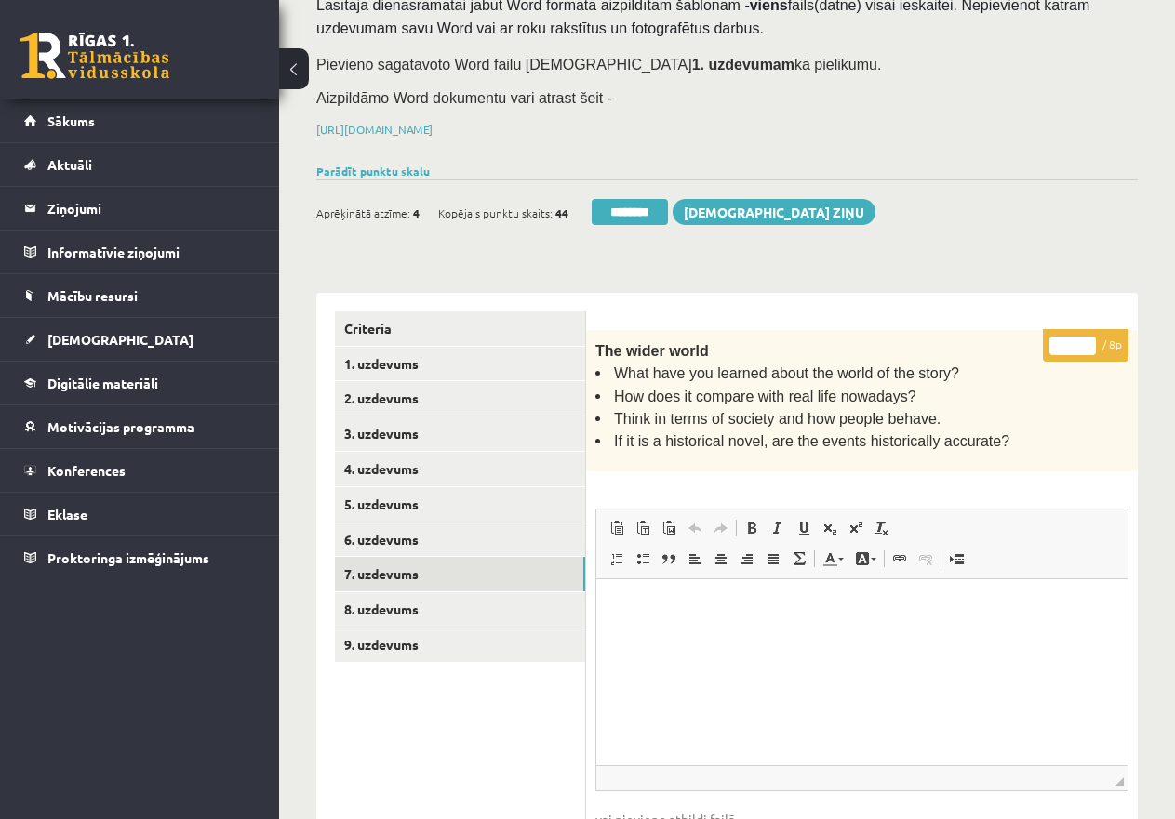
drag, startPoint x: 1076, startPoint y: 341, endPoint x: 1034, endPoint y: 340, distance: 41.9
click at [1034, 340] on div "* / 8p The wider world What have you learned about the world of the story? How …" at bounding box center [861, 812] width 551 height 965
type input "*"
click at [448, 533] on link "6. uzdevums" at bounding box center [460, 540] width 250 height 34
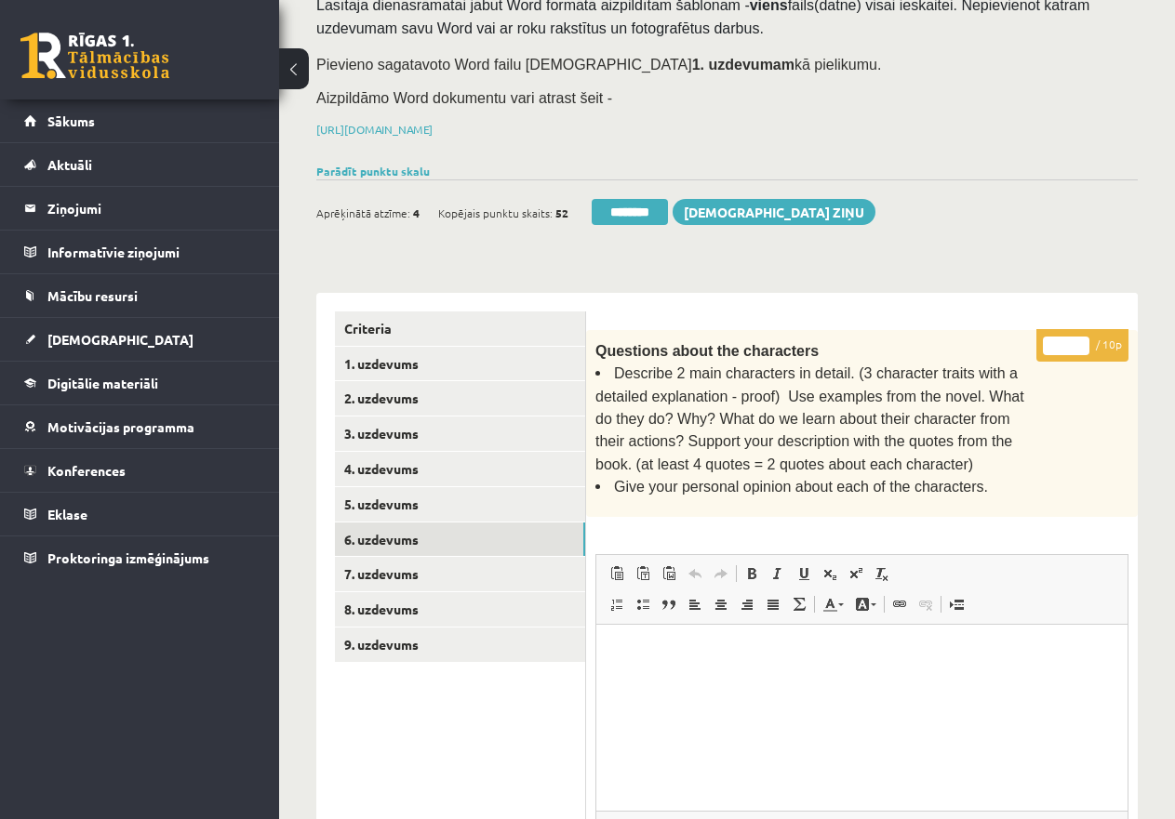
click at [1057, 337] on input "*" at bounding box center [1066, 346] width 46 height 19
type input "**"
click at [479, 499] on link "5. uzdevums" at bounding box center [460, 504] width 250 height 34
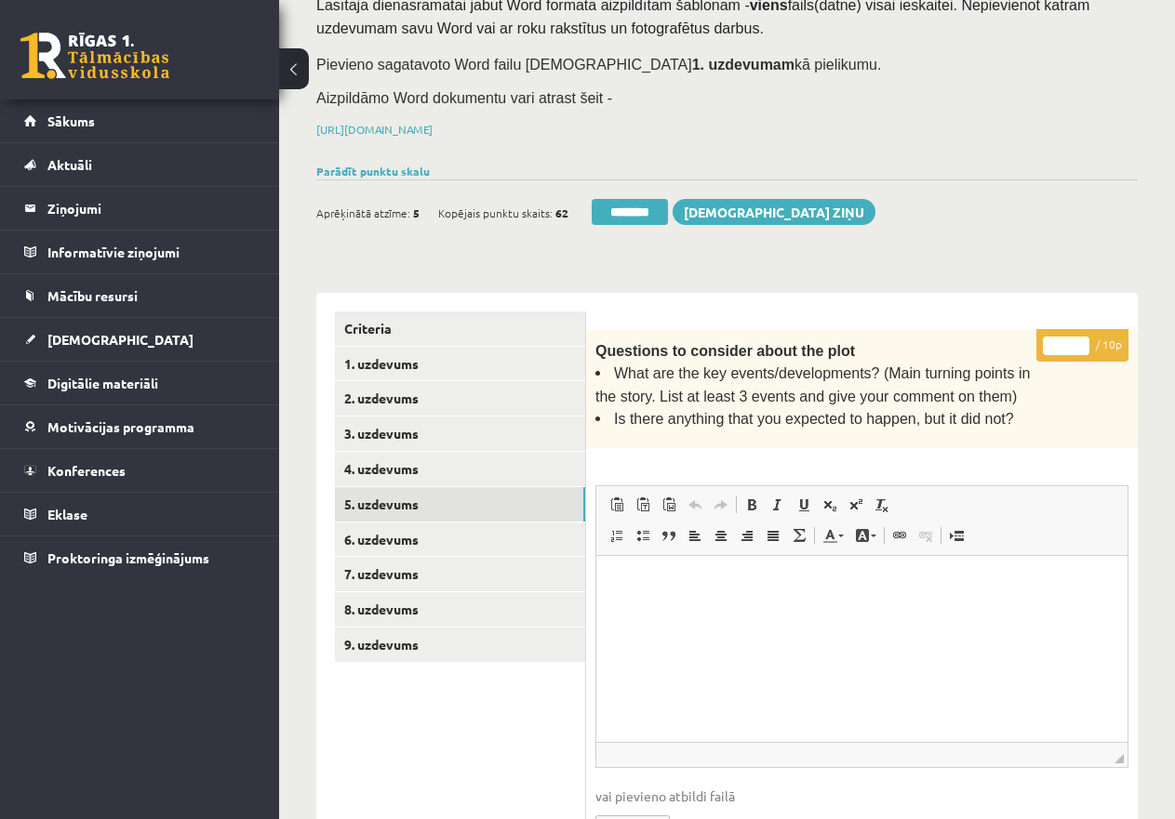
drag, startPoint x: 1055, startPoint y: 342, endPoint x: 1044, endPoint y: 341, distance: 10.3
click at [1044, 341] on input "*" at bounding box center [1066, 346] width 46 height 19
type input "**"
click at [501, 463] on link "4. uzdevums" at bounding box center [460, 469] width 250 height 34
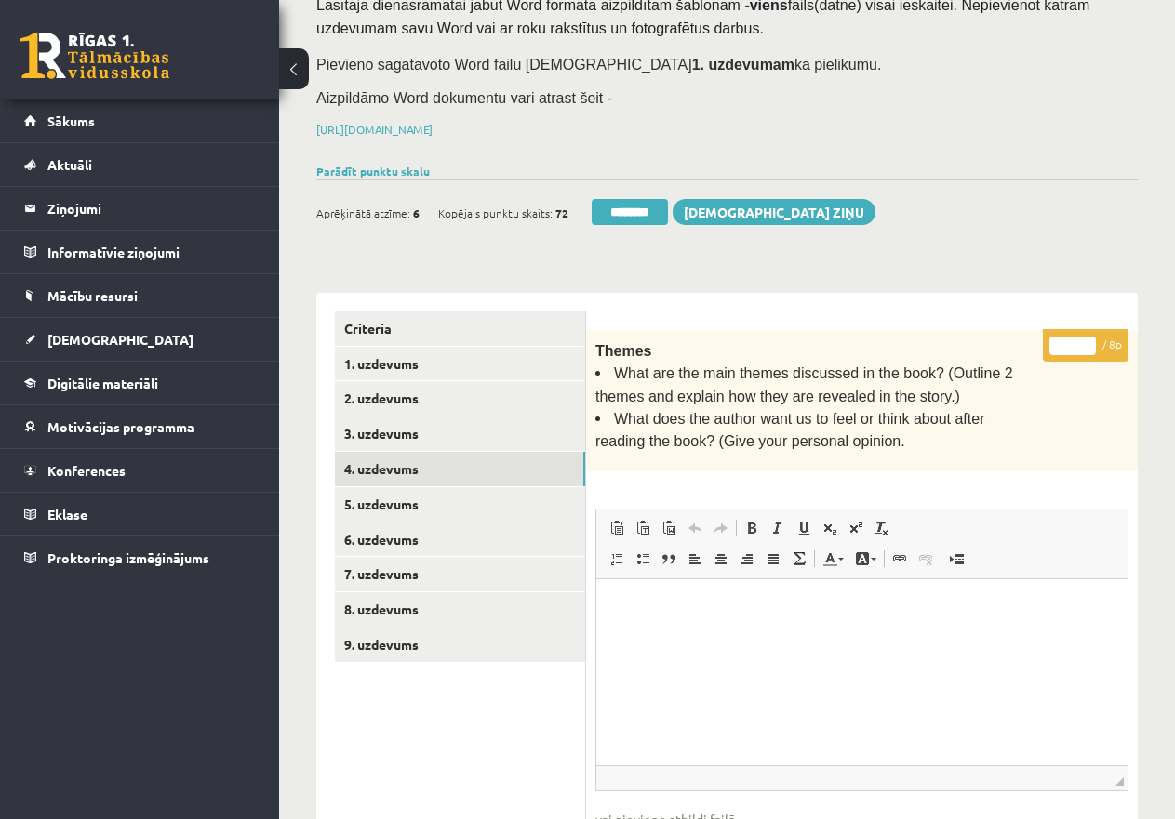
click at [1068, 339] on input "*" at bounding box center [1072, 346] width 46 height 19
type input "*"
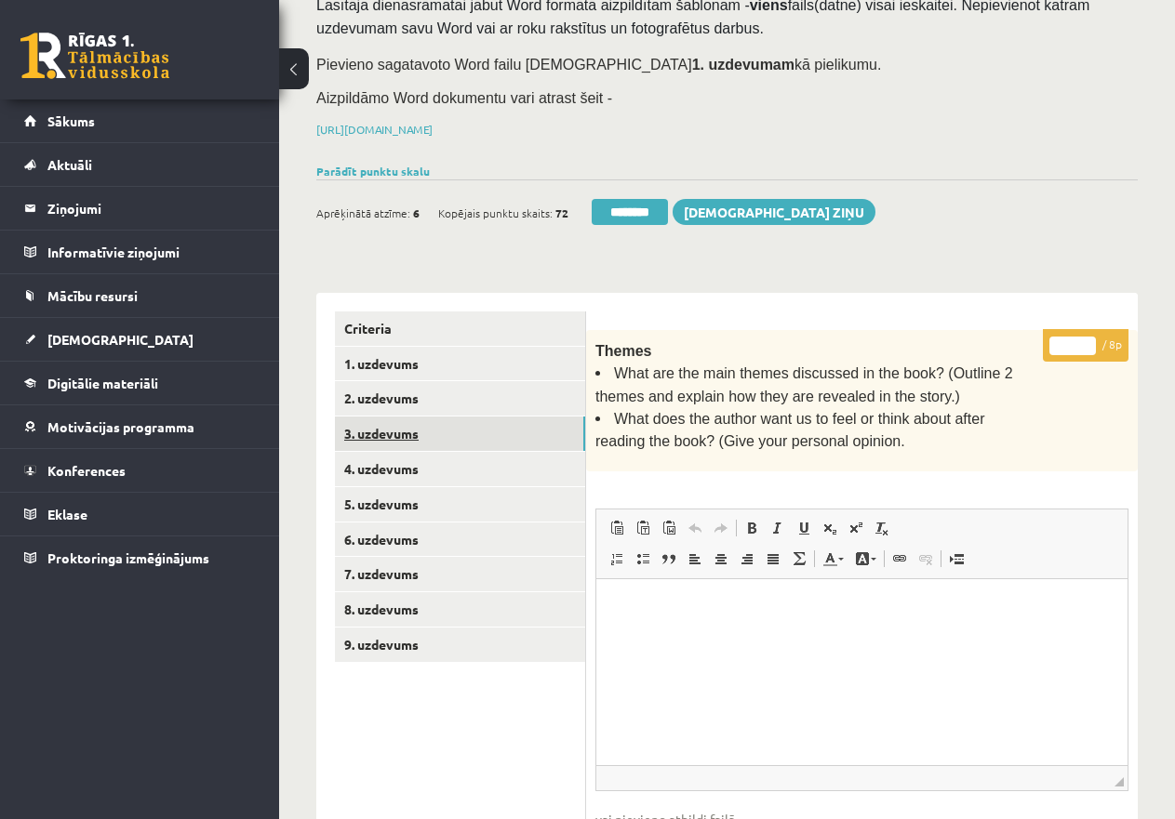
click at [386, 432] on link "3. uzdevums" at bounding box center [460, 434] width 250 height 34
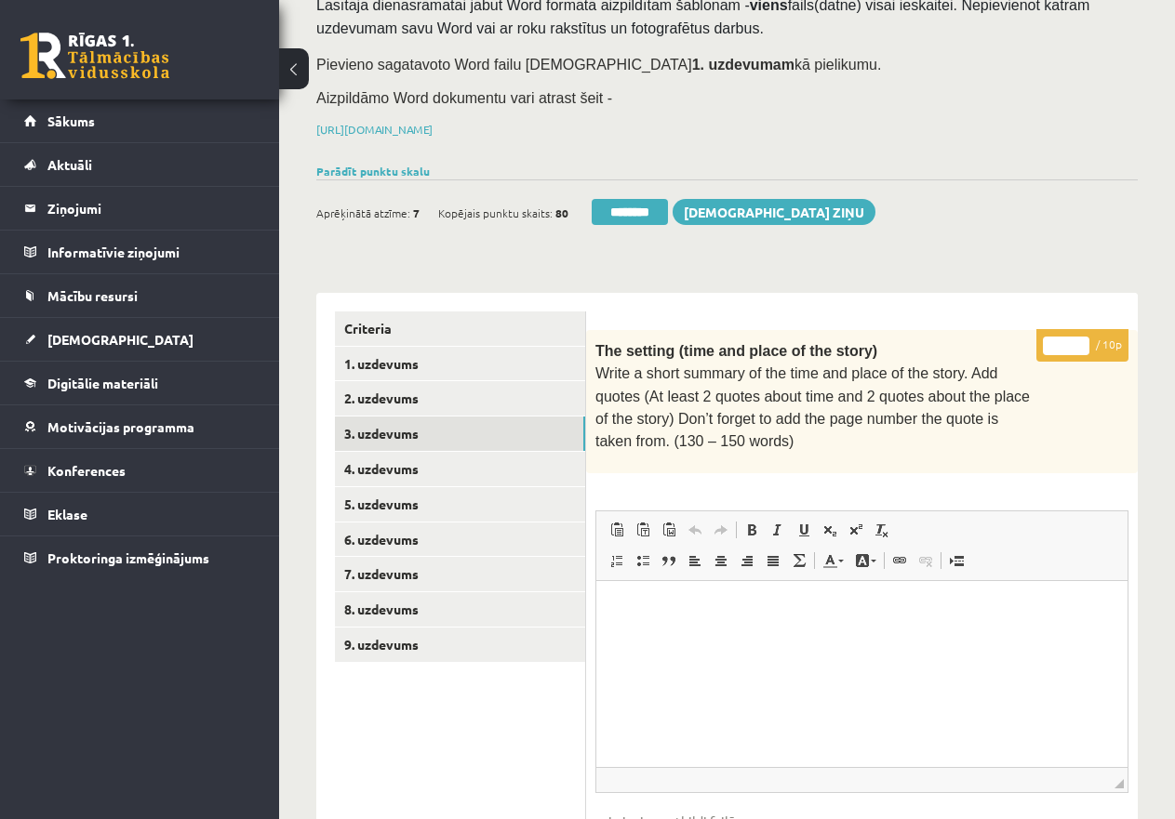
click at [1054, 342] on input "*" at bounding box center [1066, 346] width 46 height 19
type input "**"
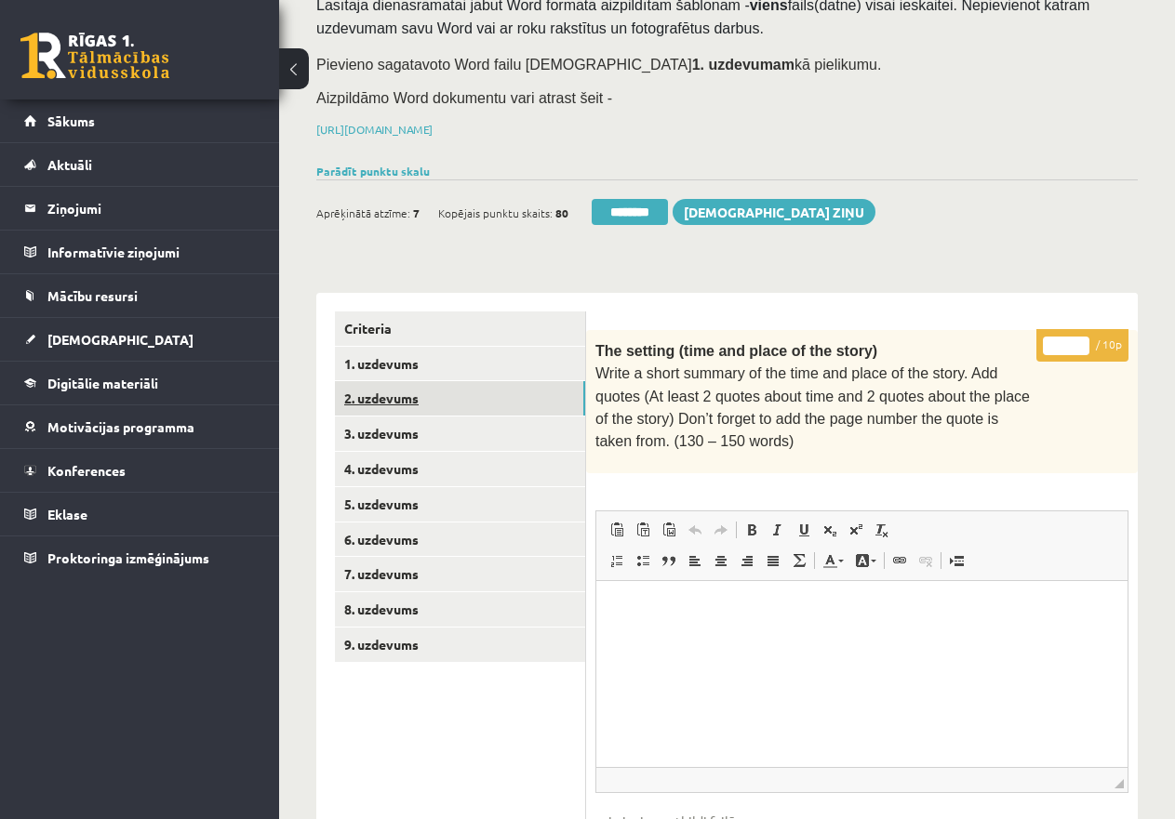
click at [499, 397] on link "2. uzdevums" at bounding box center [460, 398] width 250 height 34
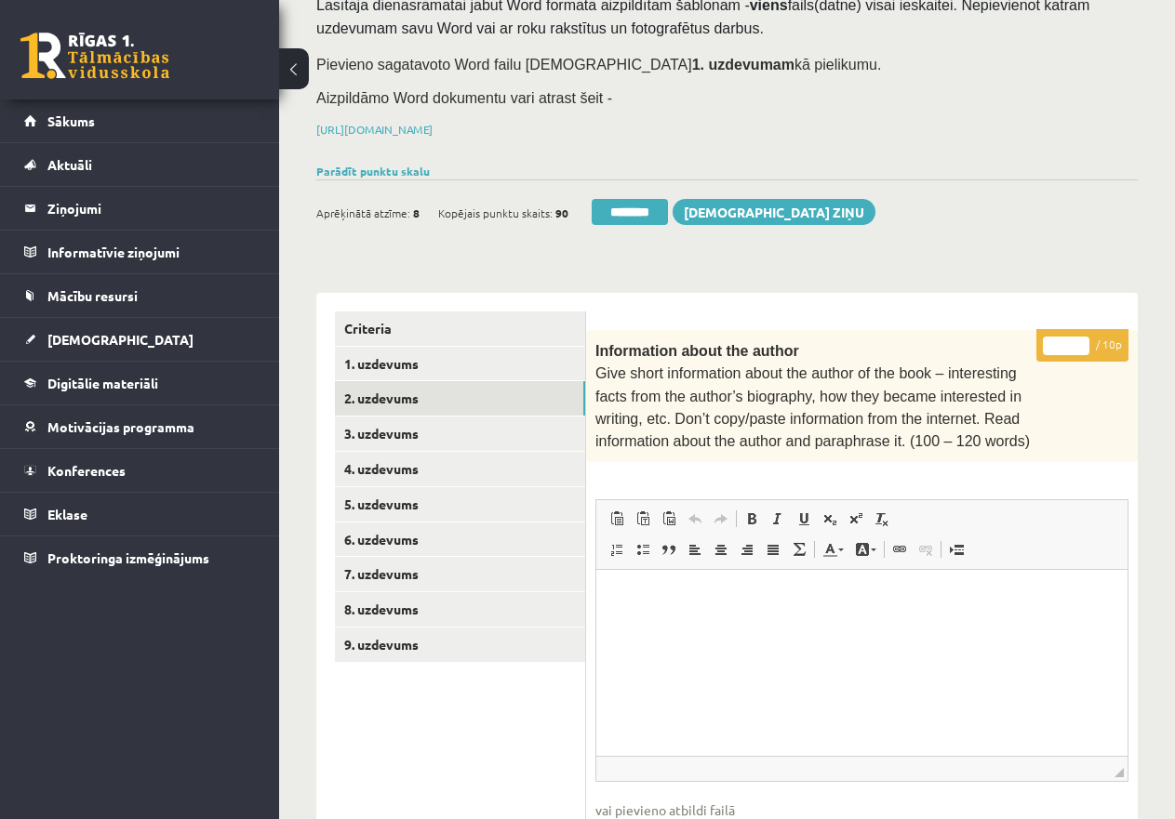
click at [1049, 341] on input "*" at bounding box center [1066, 346] width 46 height 19
type input "**"
click at [364, 356] on link "1. uzdevums" at bounding box center [460, 364] width 250 height 34
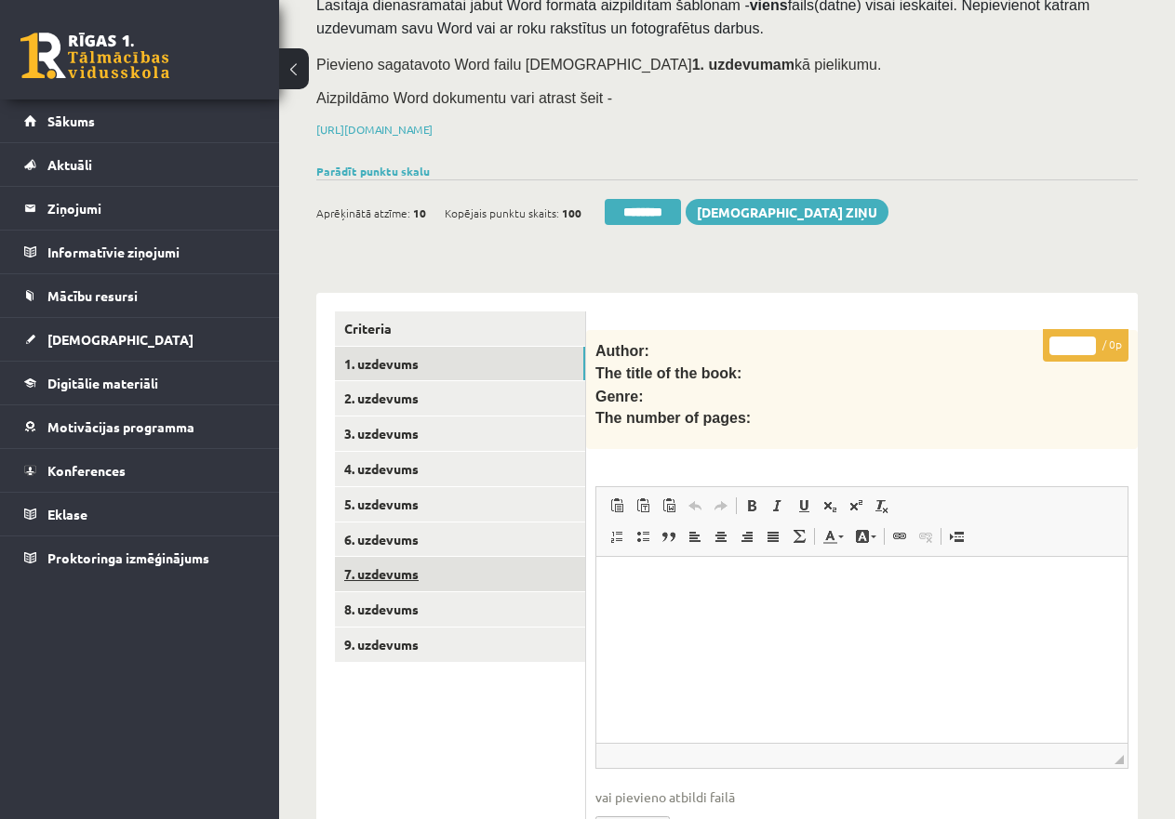
click at [406, 565] on link "7. uzdevums" at bounding box center [460, 574] width 250 height 34
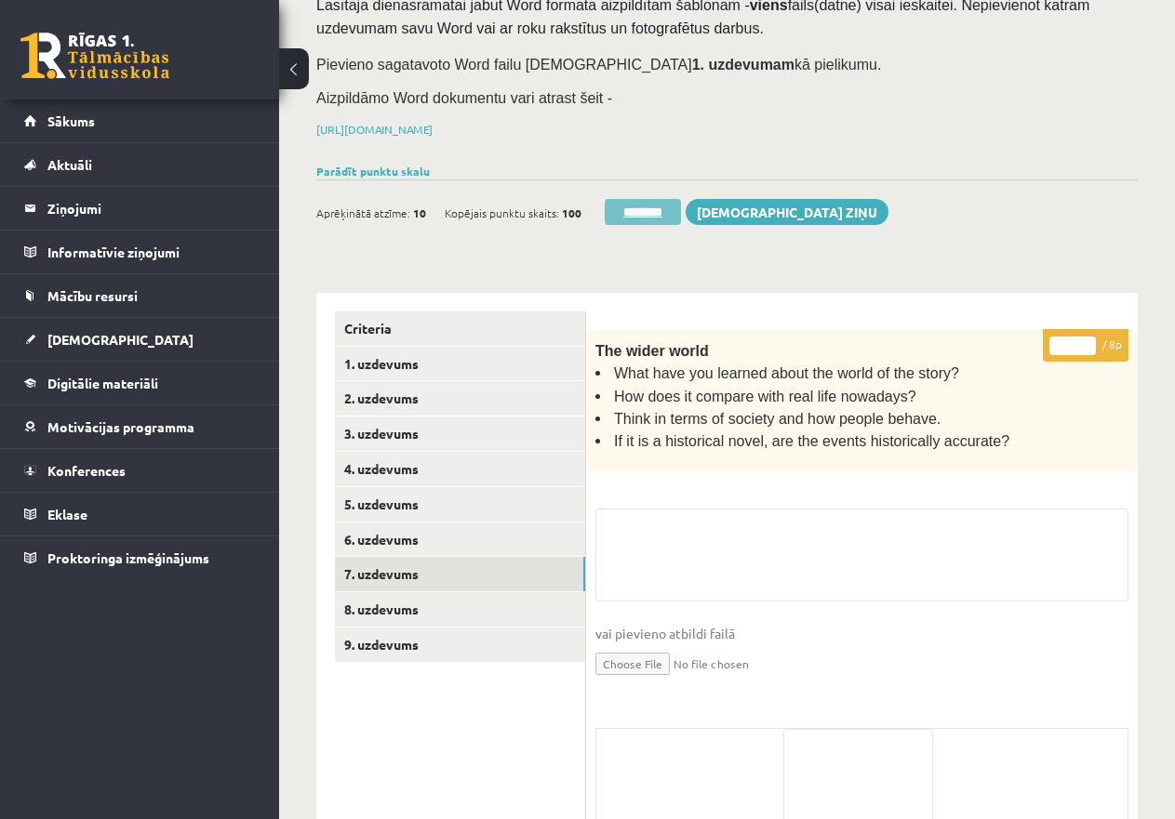
click at [640, 202] on input "********" at bounding box center [642, 212] width 76 height 26
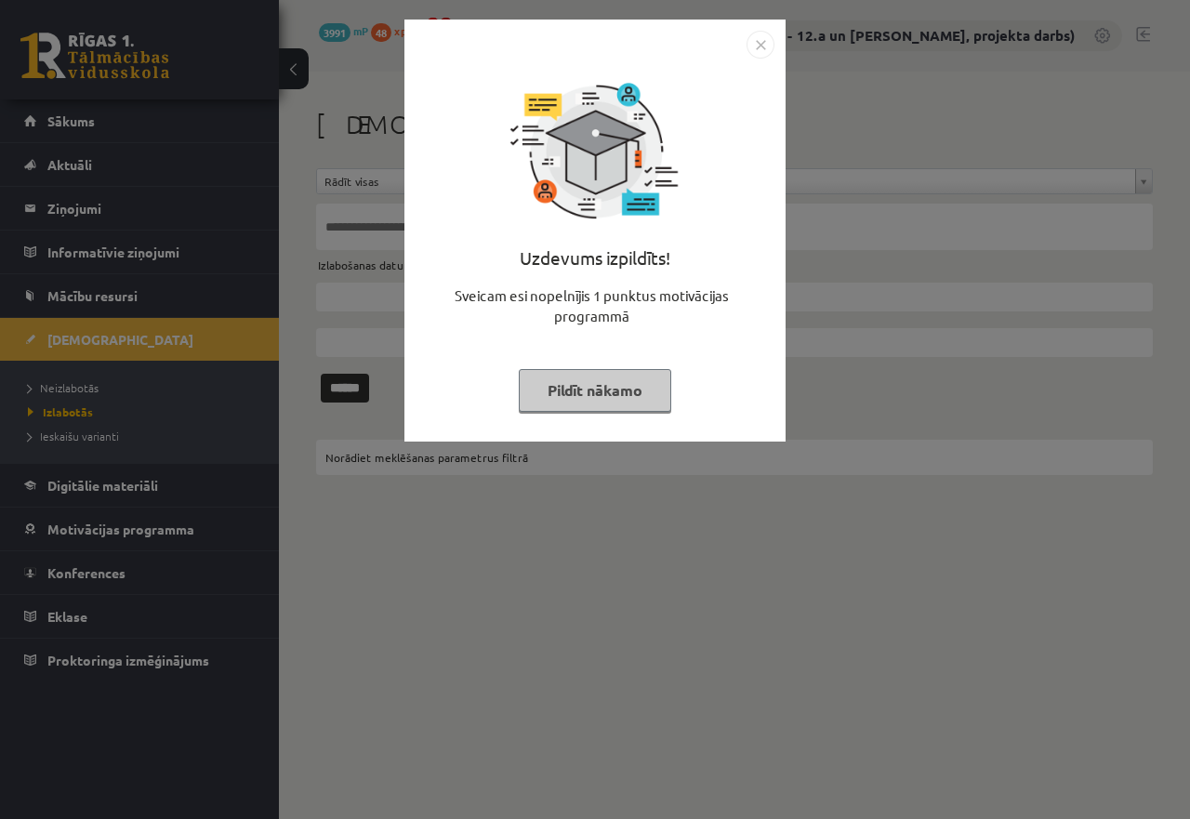
click at [599, 376] on button "Pildīt nākamo" at bounding box center [595, 390] width 153 height 43
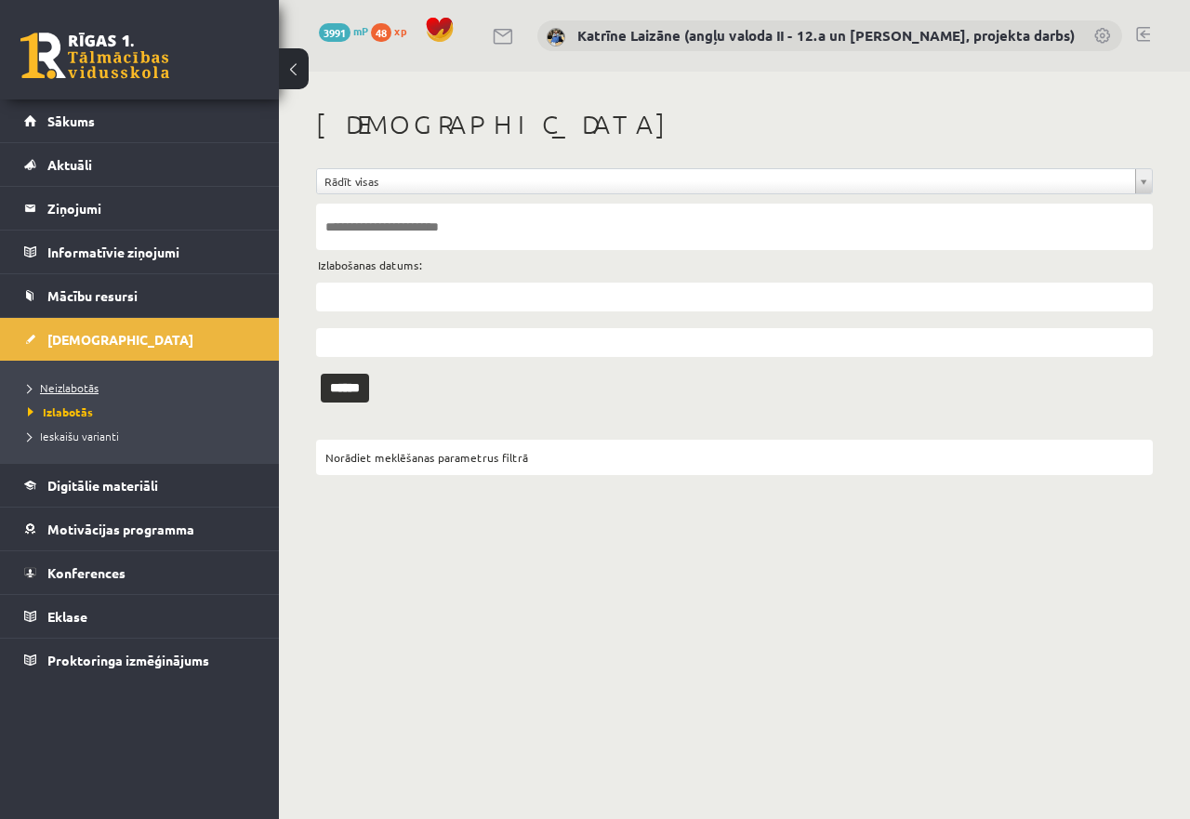
click at [57, 385] on span "Neizlabotās" at bounding box center [63, 387] width 71 height 15
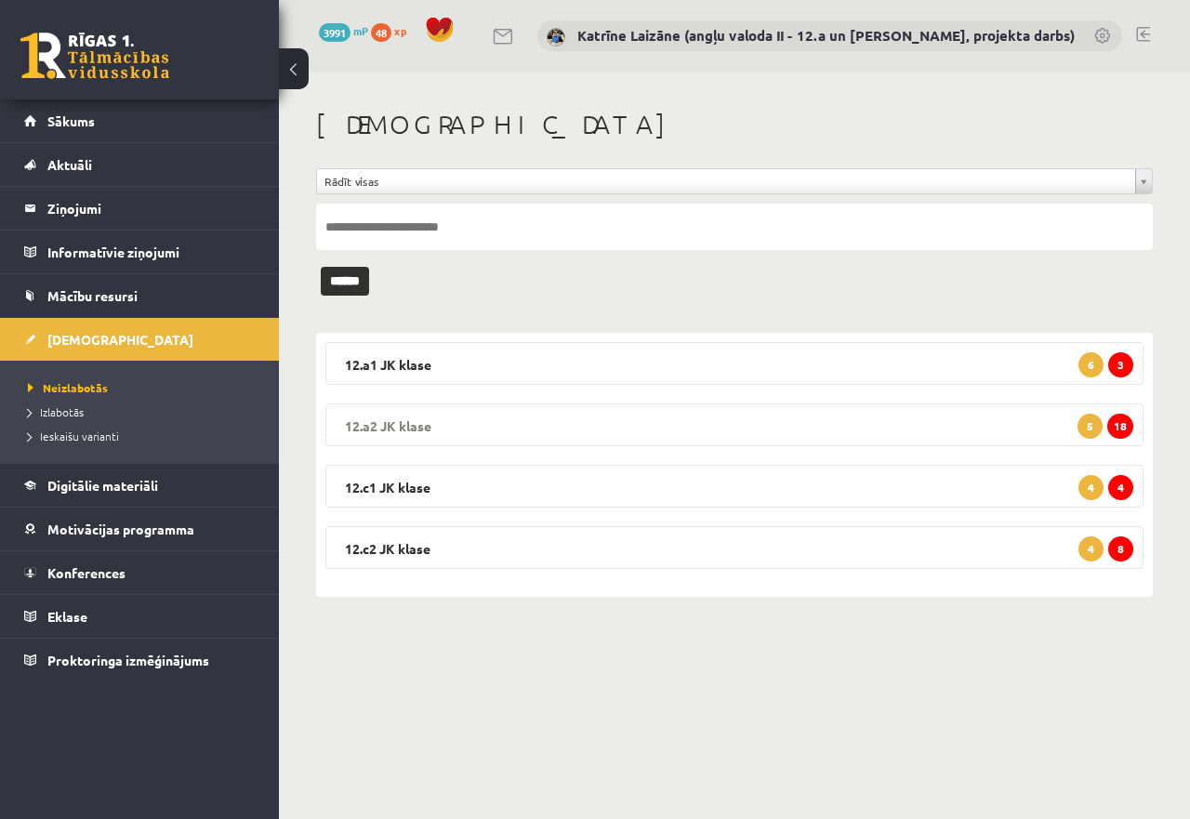
click at [783, 416] on legend "12.a2 JK klase 18 5" at bounding box center [734, 425] width 818 height 43
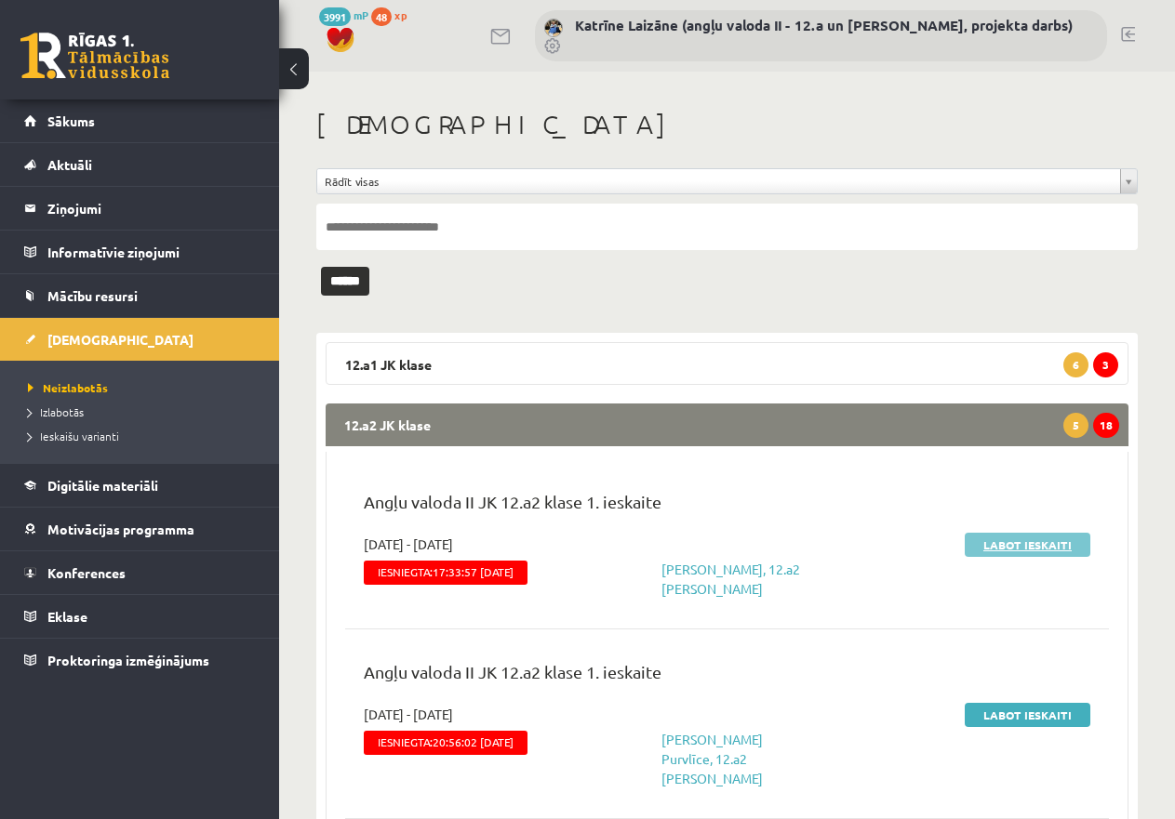
click at [1045, 538] on link "Labot ieskaiti" at bounding box center [1027, 545] width 126 height 24
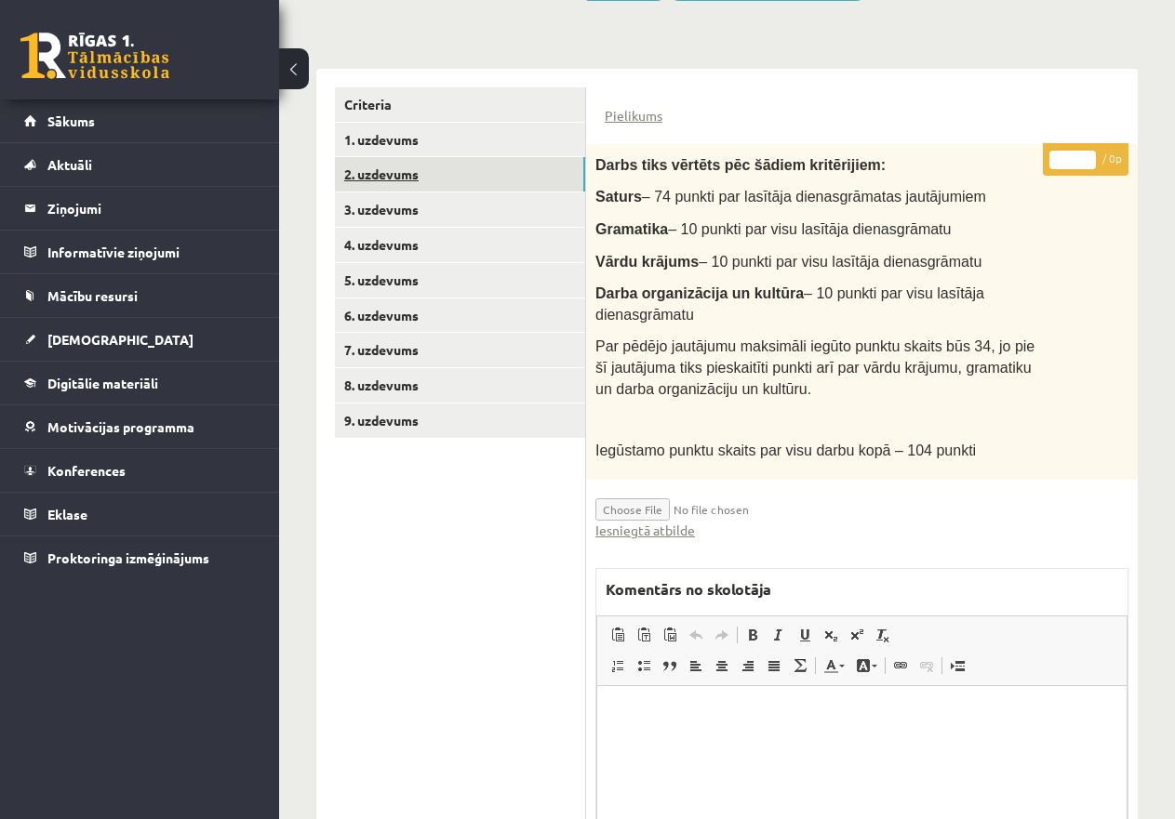
click at [369, 175] on link "2. uzdevums" at bounding box center [460, 174] width 250 height 34
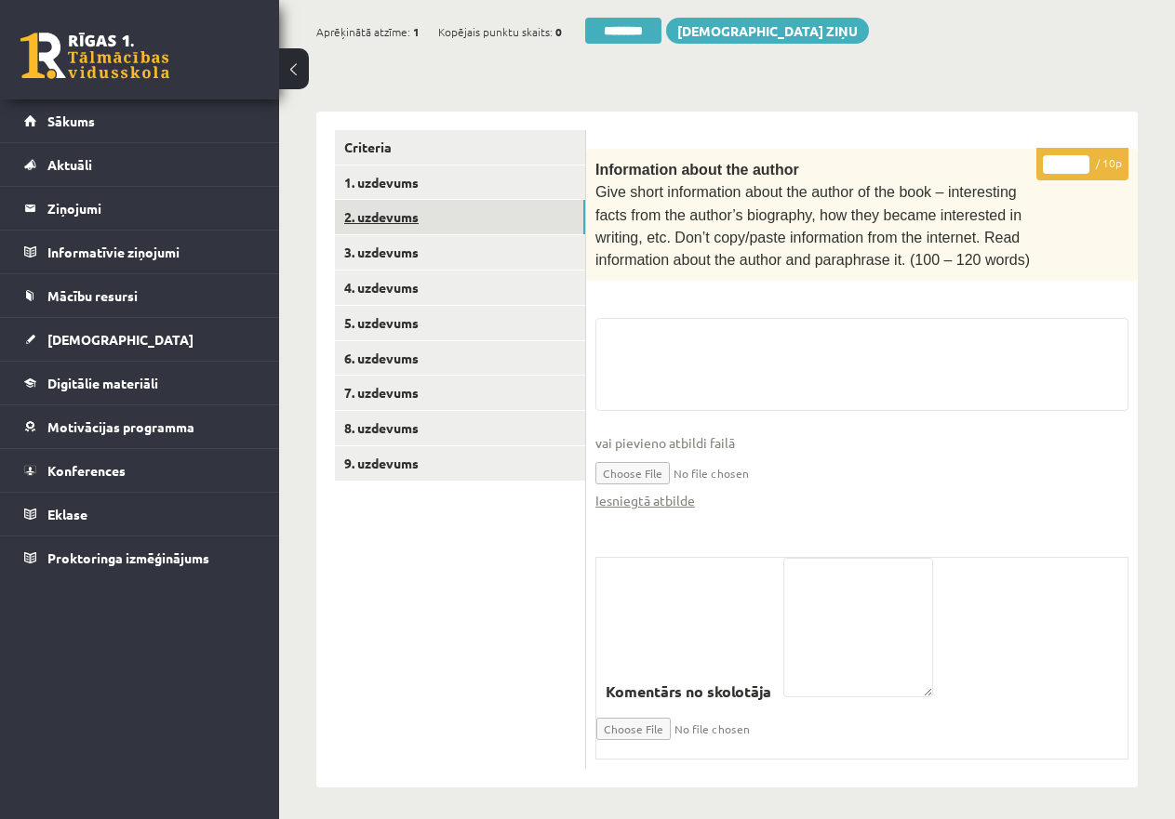
scroll to position [392, 0]
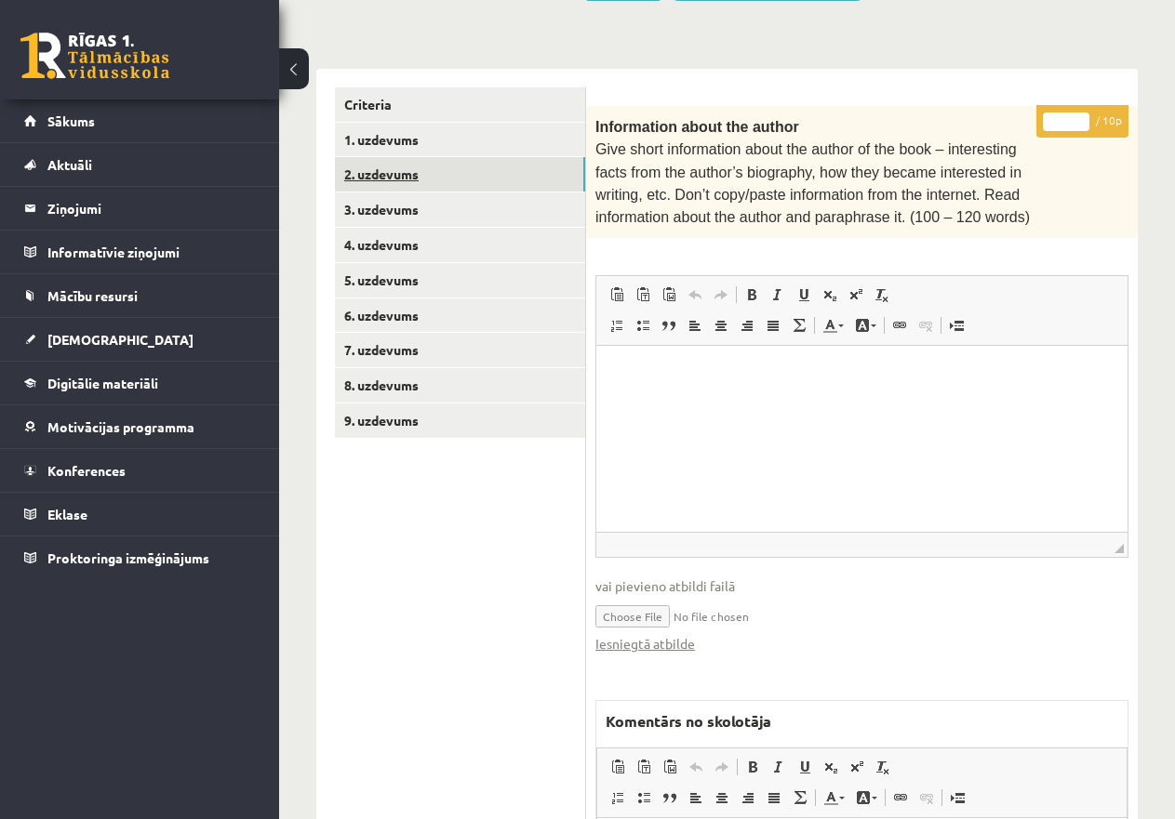
click at [383, 171] on link "2. uzdevums" at bounding box center [460, 174] width 250 height 34
click at [644, 634] on link "Iesniegtā atbilde" at bounding box center [645, 644] width 100 height 20
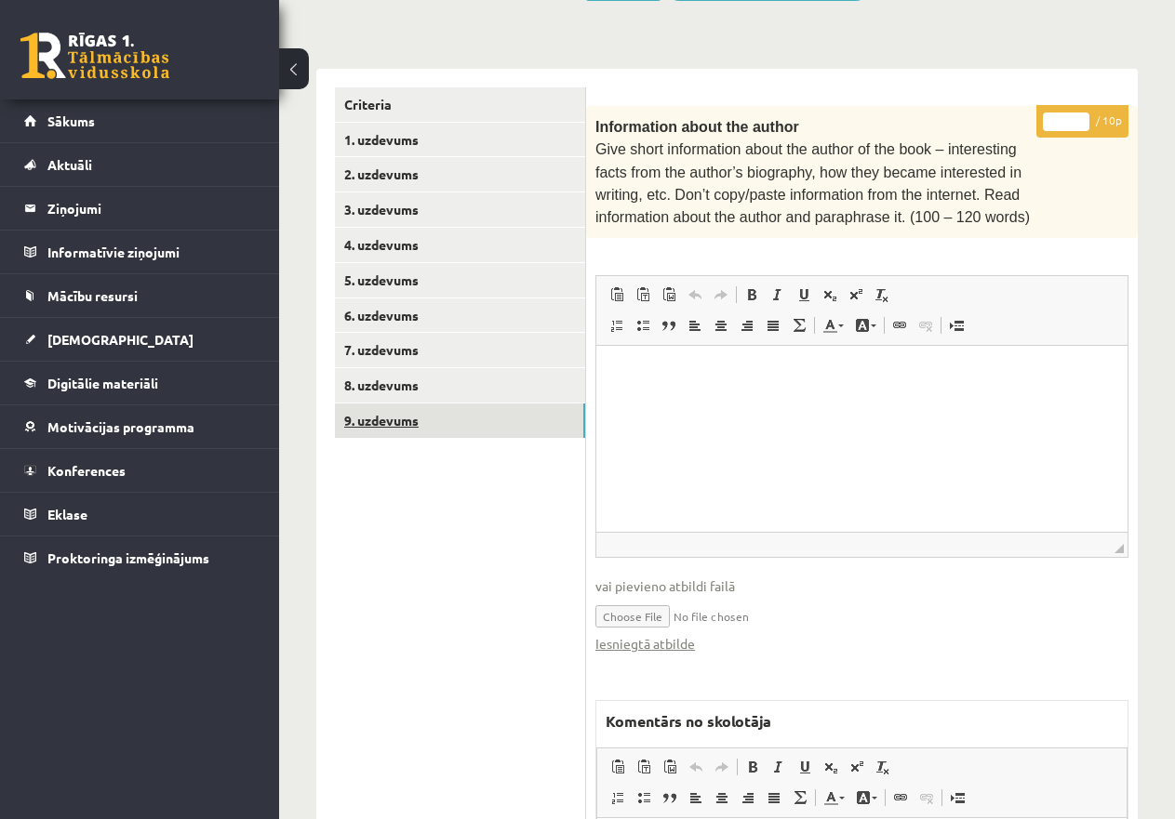
click at [431, 417] on link "9. uzdevums" at bounding box center [460, 421] width 250 height 34
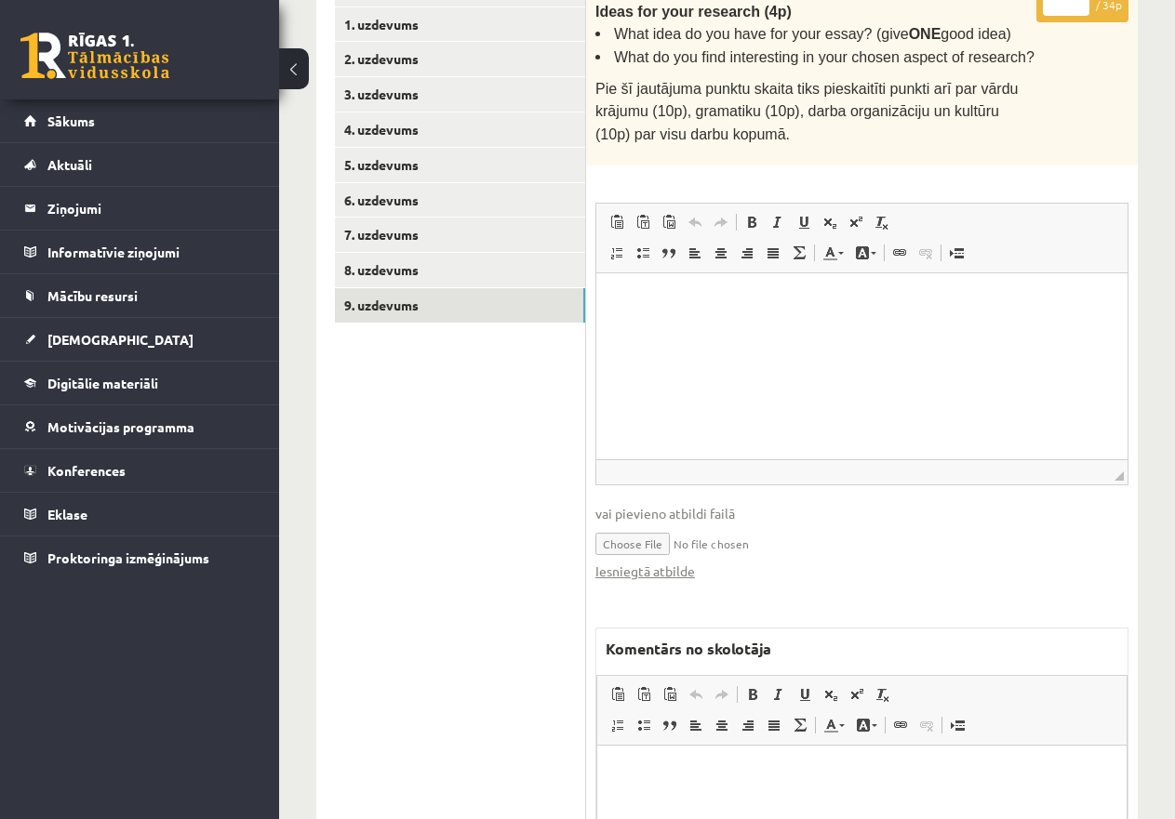
scroll to position [746, 0]
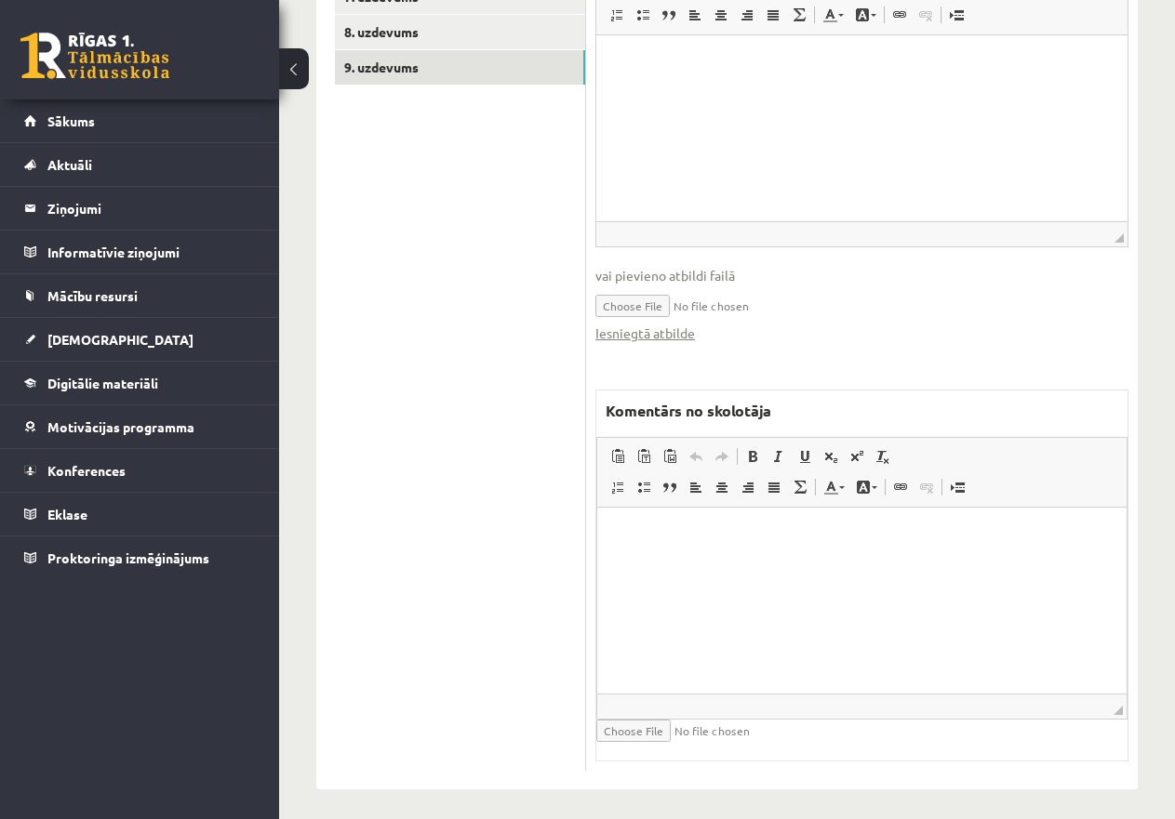
click at [727, 557] on html at bounding box center [861, 536] width 529 height 57
click at [679, 530] on p "********" at bounding box center [862, 536] width 492 height 20
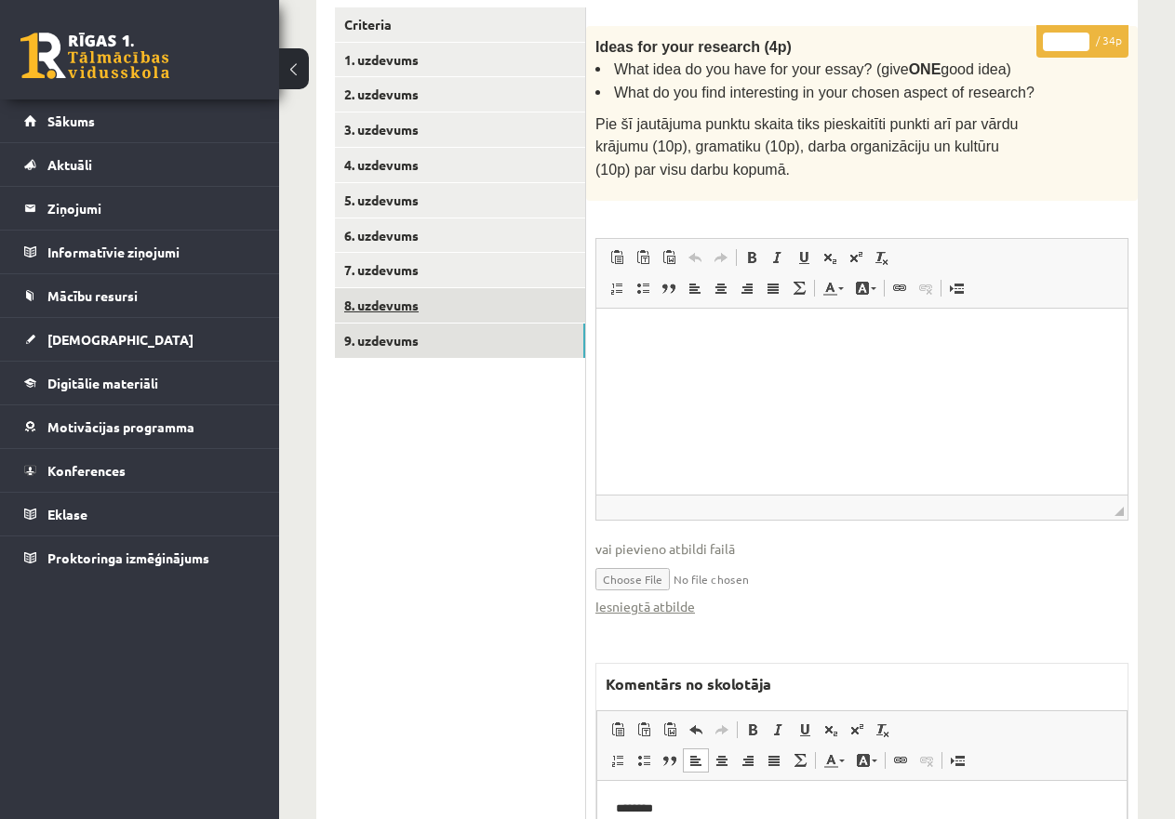
scroll to position [467, 0]
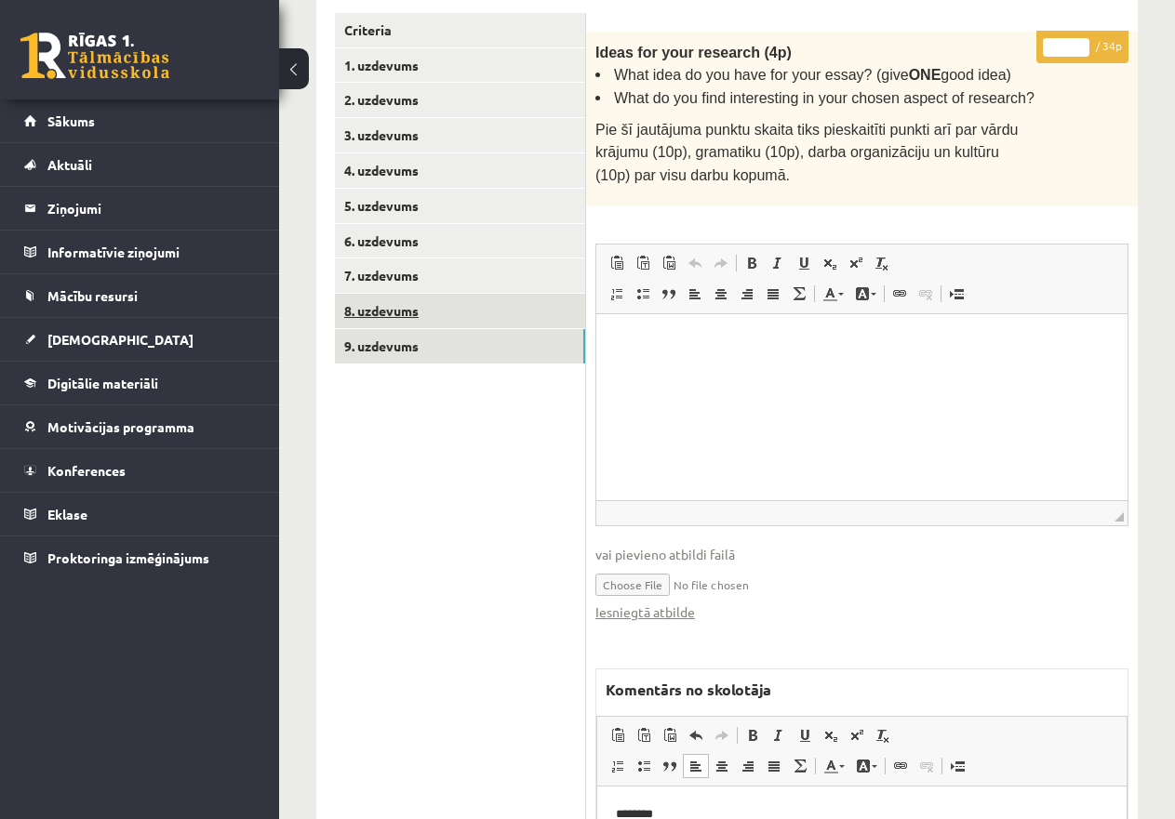
click at [389, 309] on link "8. uzdevums" at bounding box center [460, 311] width 250 height 34
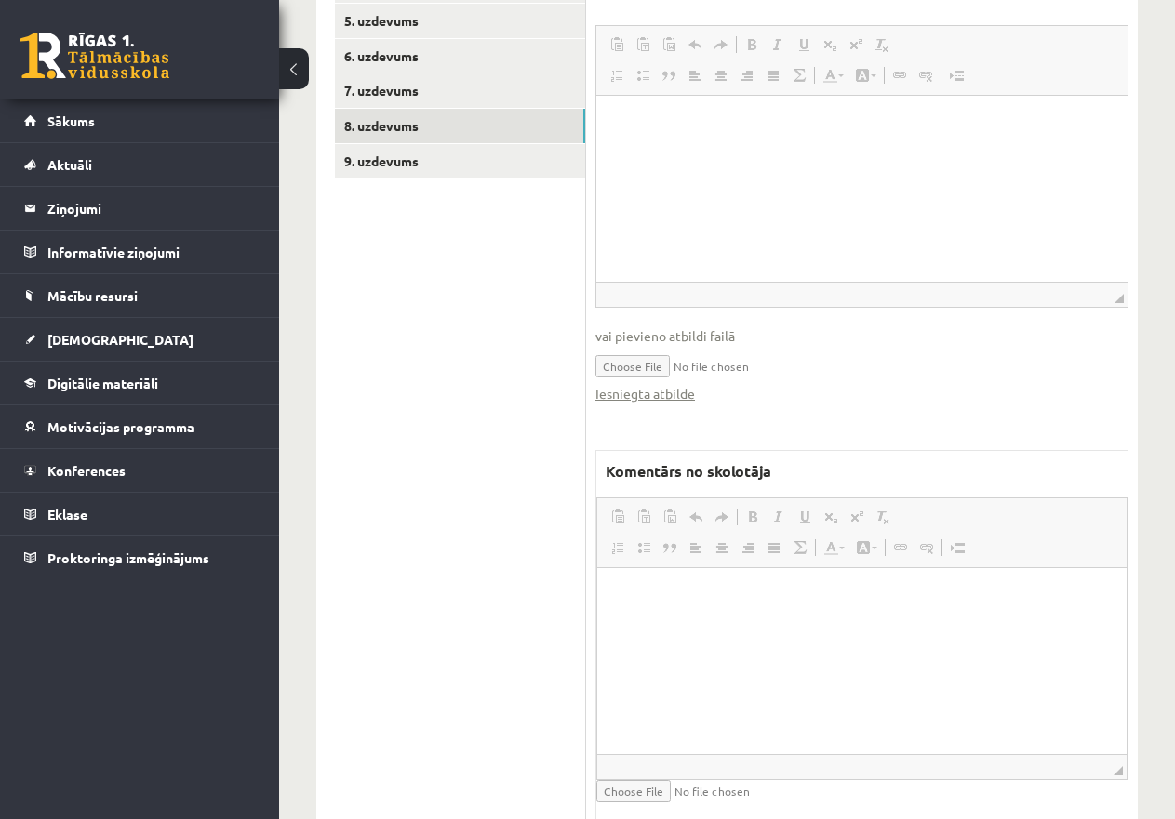
scroll to position [0, 0]
click at [694, 591] on p "Editor, wiswyg-editor-47434061999560-1760151827-315" at bounding box center [862, 595] width 492 height 20
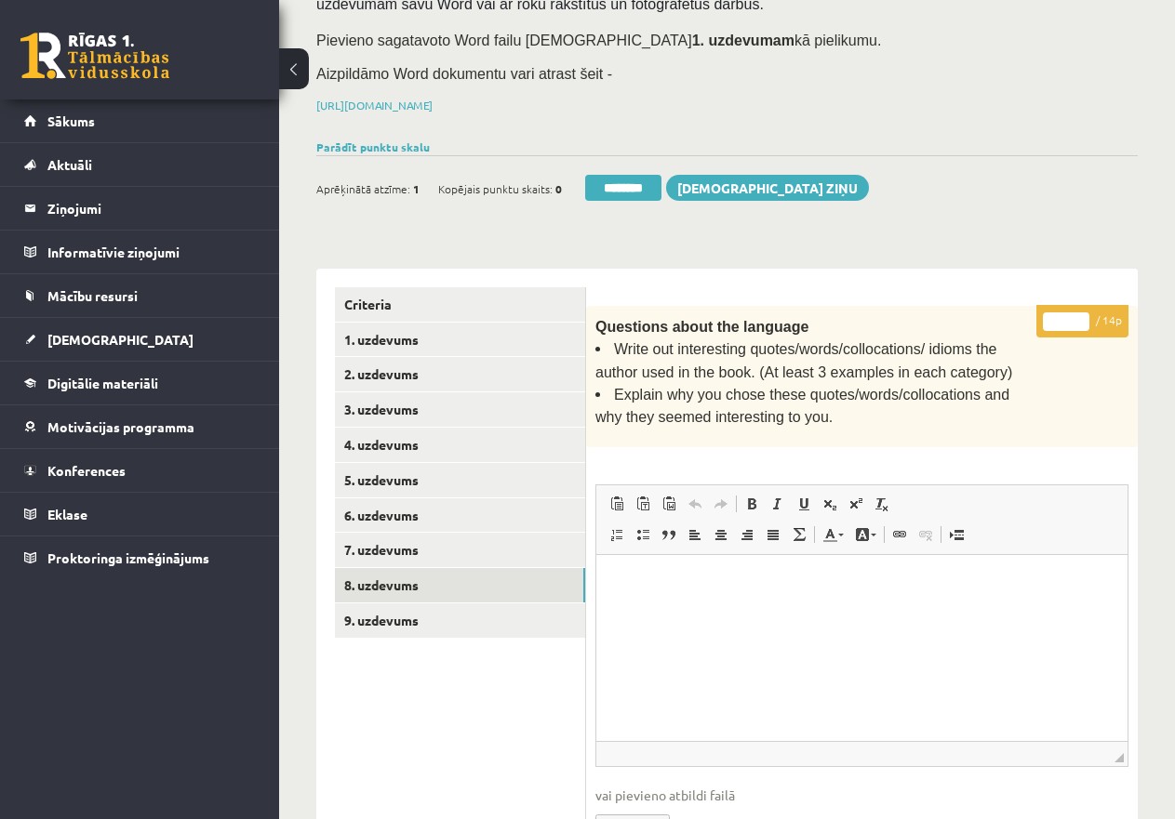
scroll to position [188, 0]
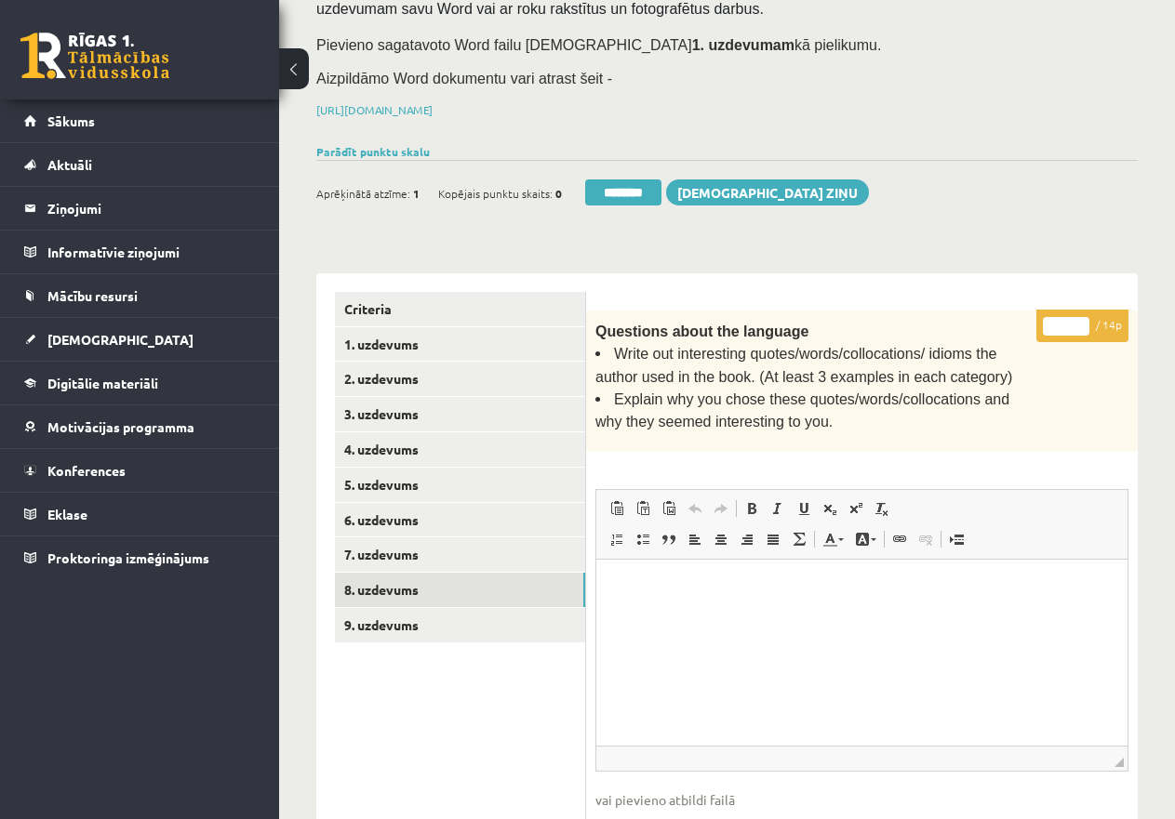
drag, startPoint x: 1068, startPoint y: 327, endPoint x: 1043, endPoint y: 324, distance: 25.4
click at [1043, 324] on input "*" at bounding box center [1066, 326] width 46 height 19
type input "*"
click at [432, 618] on link "9. uzdevums" at bounding box center [460, 625] width 250 height 34
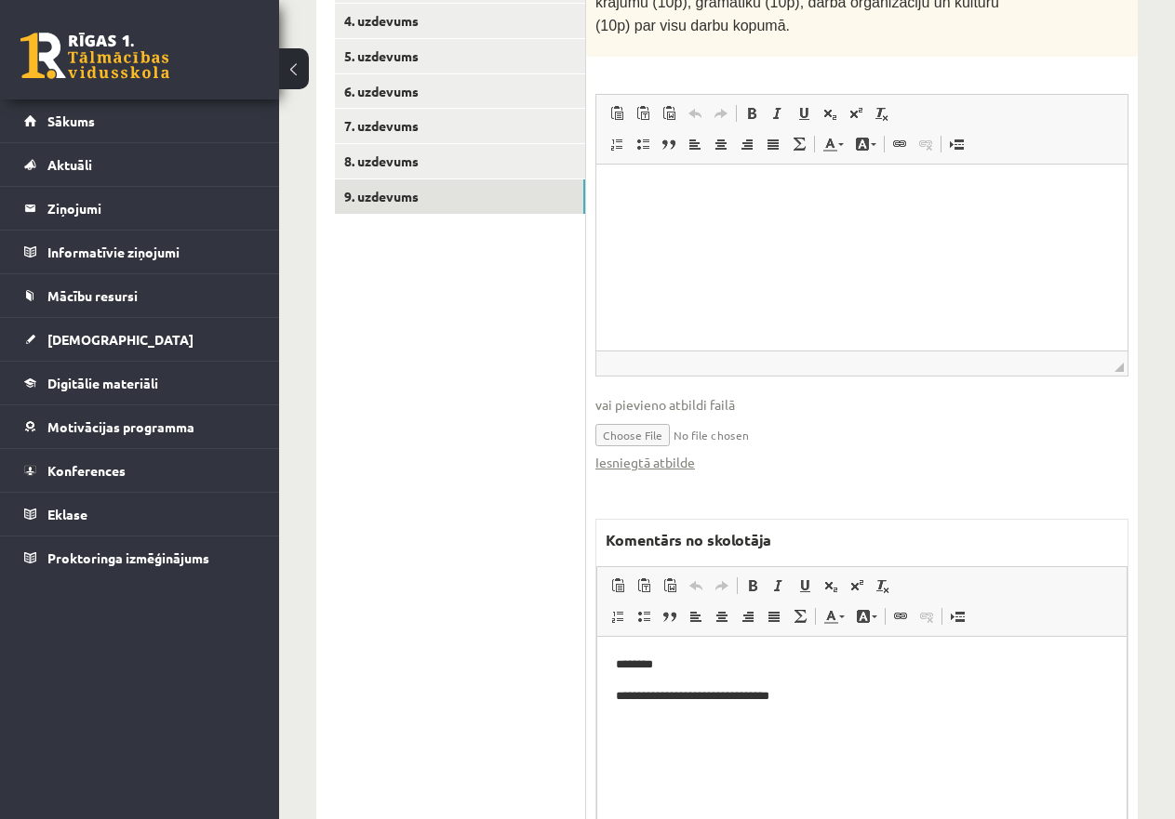
scroll to position [746, 0]
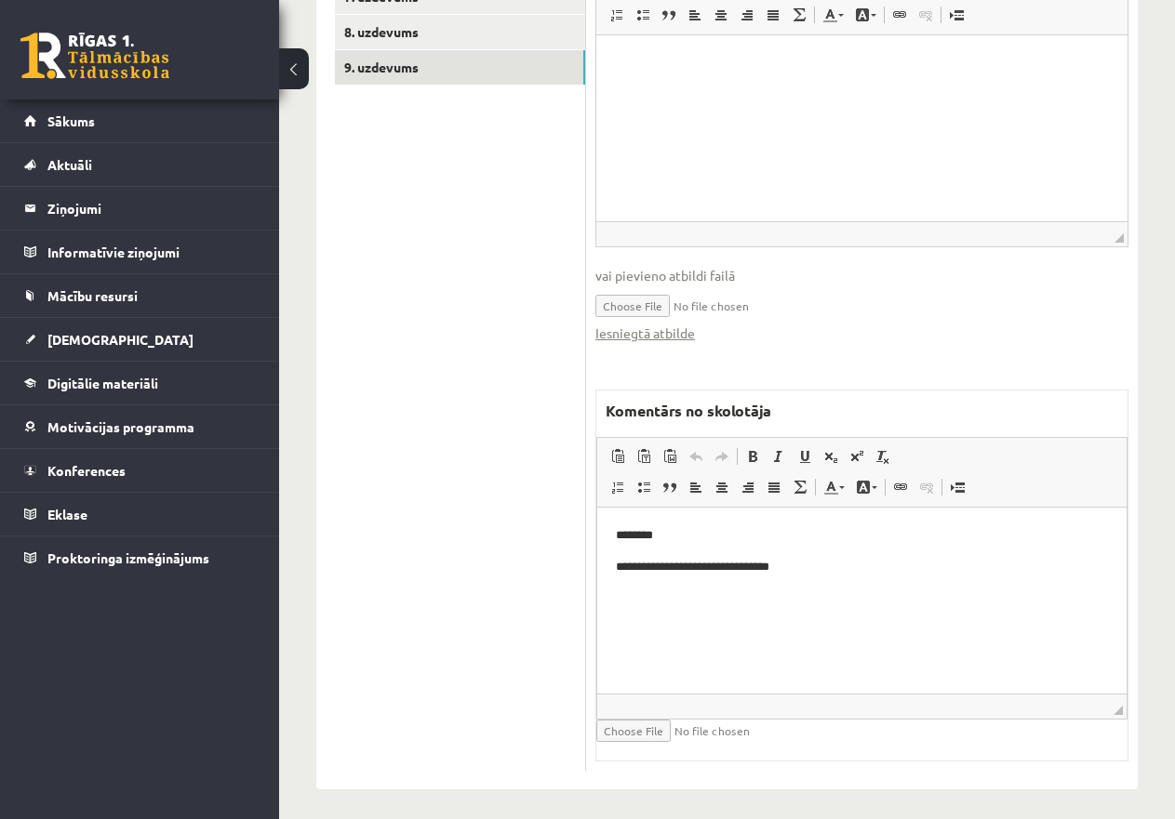
click at [808, 567] on p "**********" at bounding box center [862, 568] width 492 height 20
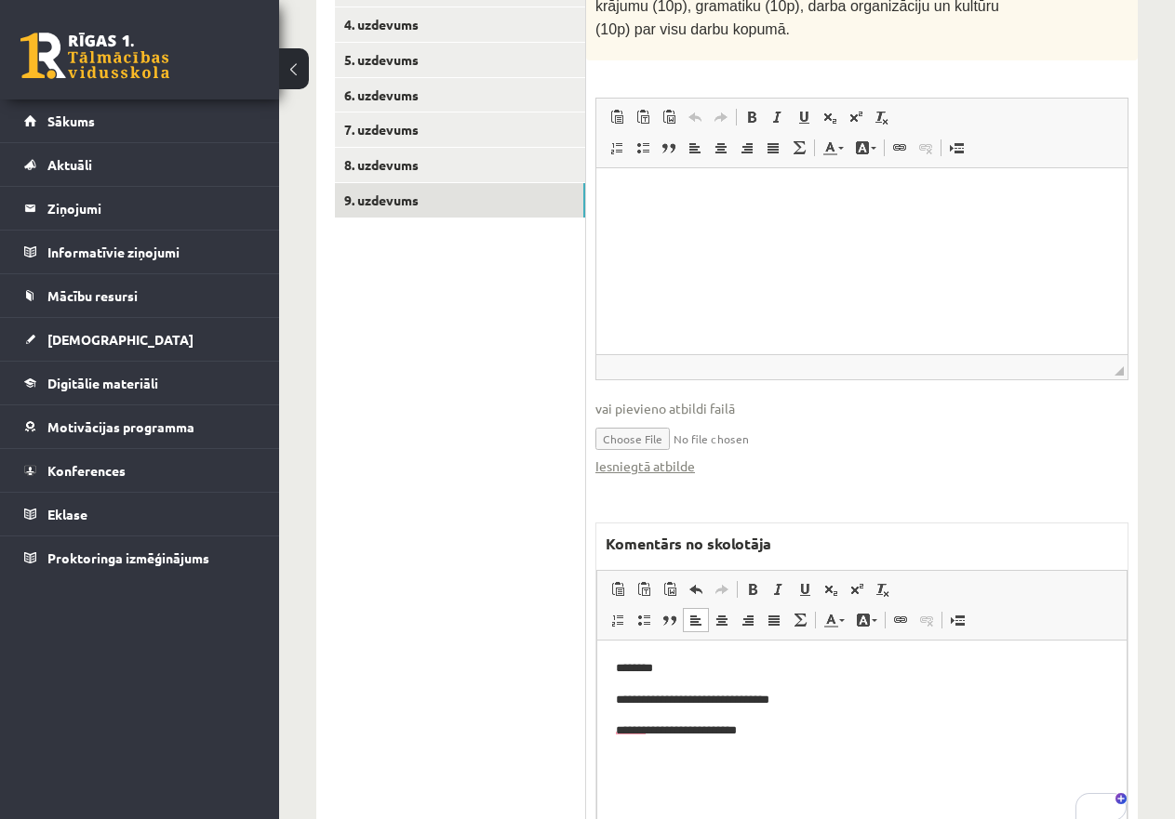
scroll to position [560, 0]
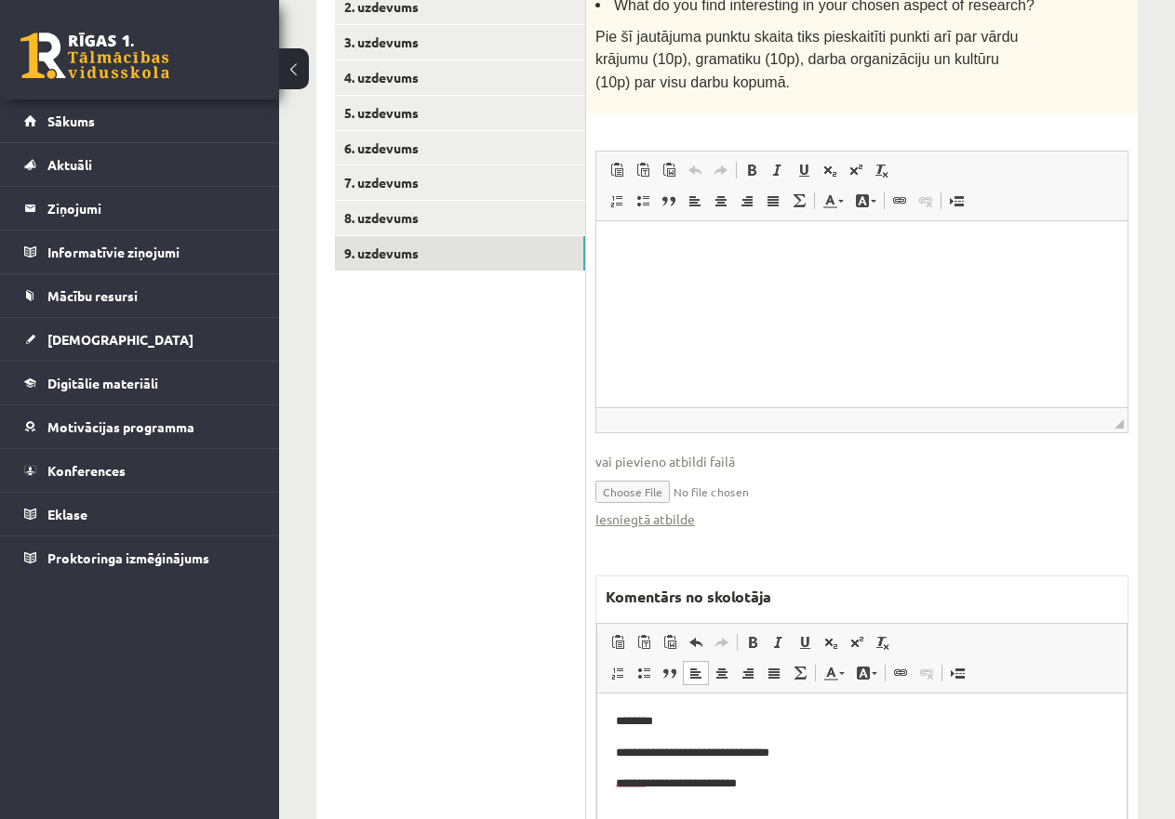
click at [812, 751] on p "**********" at bounding box center [862, 754] width 492 height 20
click at [704, 726] on p "********" at bounding box center [862, 722] width 492 height 20
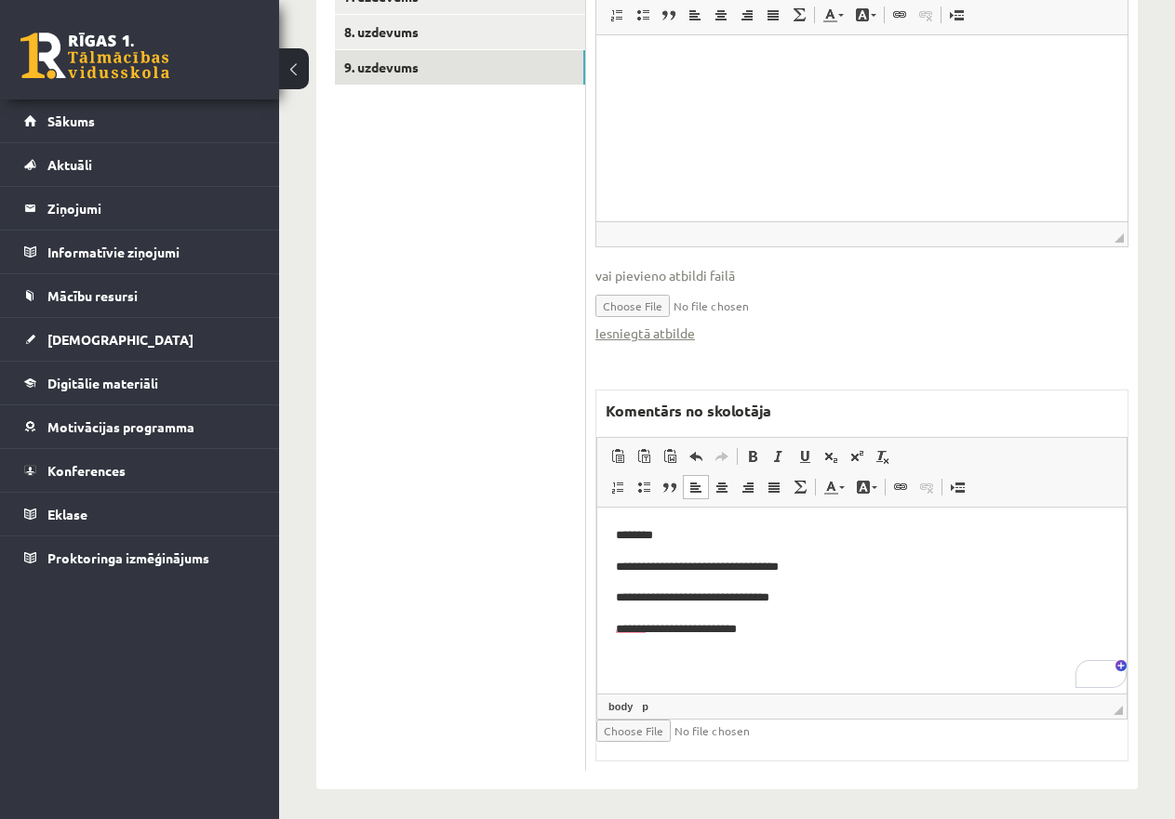
click at [829, 564] on p "**********" at bounding box center [862, 568] width 492 height 20
click at [846, 562] on p "**********" at bounding box center [862, 568] width 492 height 20
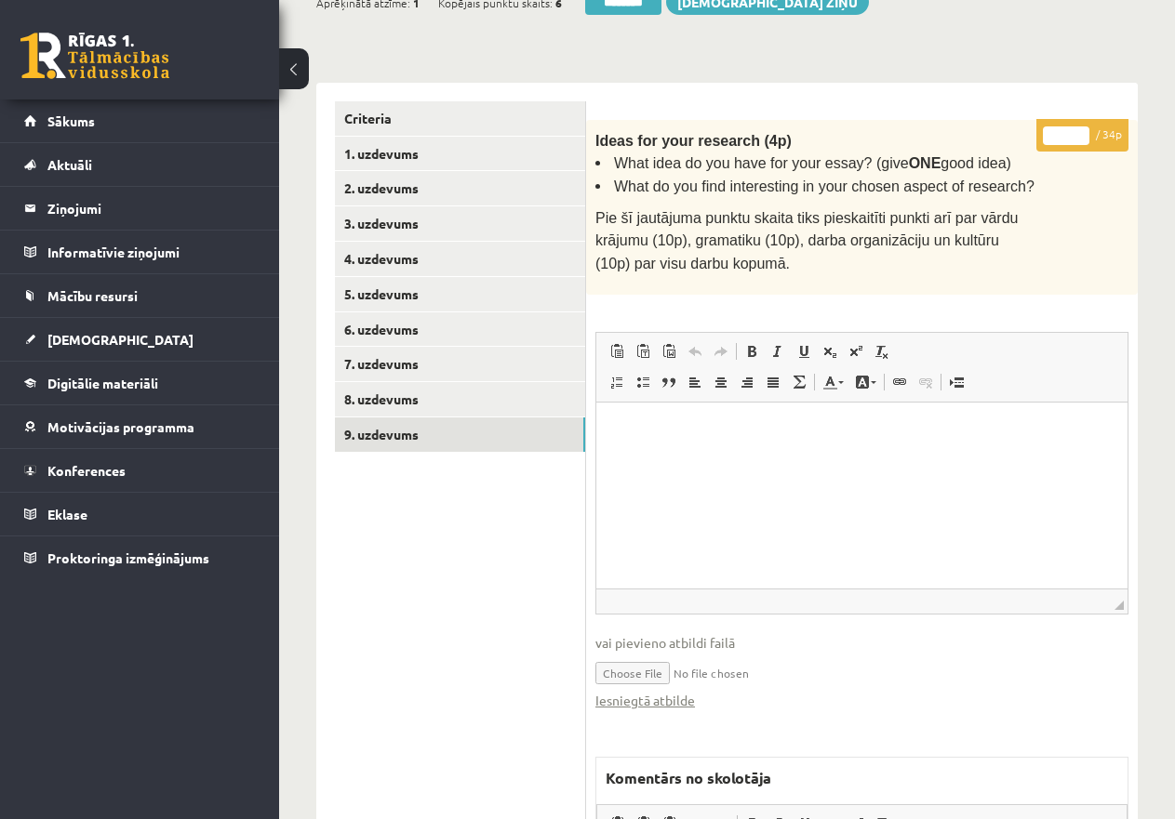
scroll to position [95, 0]
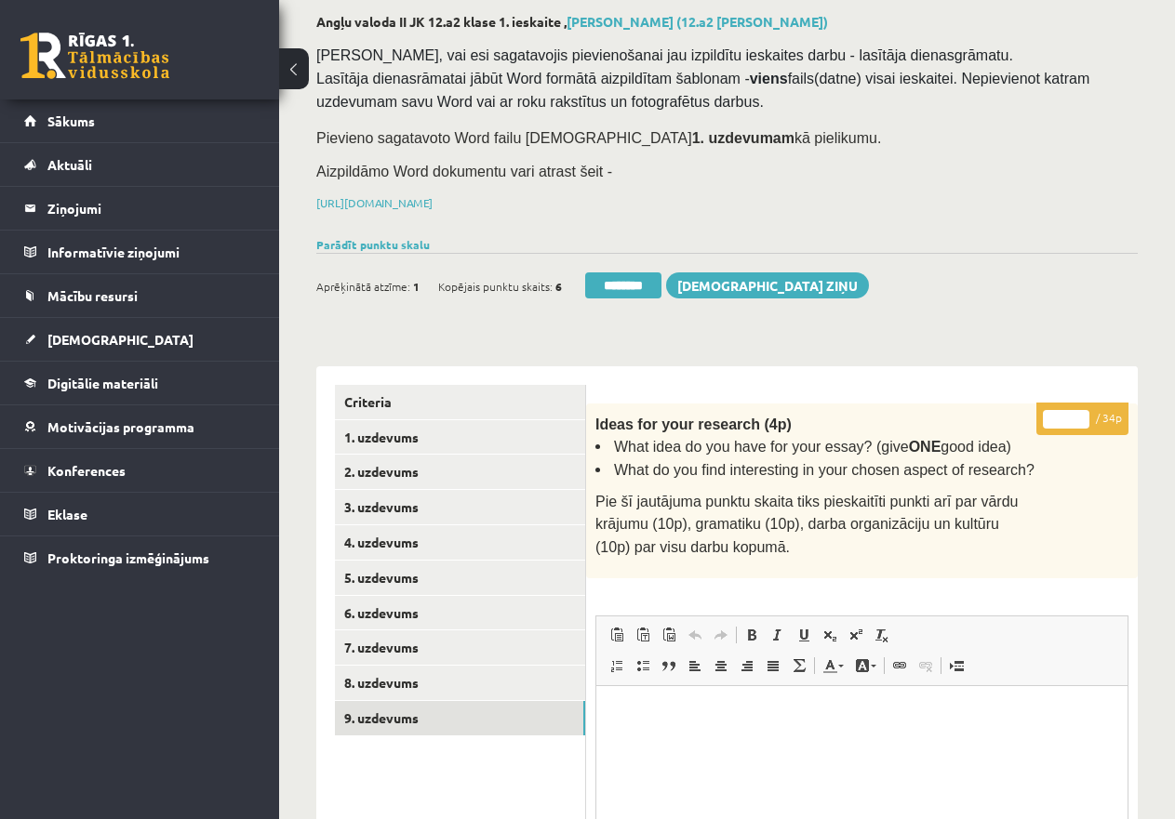
drag, startPoint x: 1066, startPoint y: 416, endPoint x: 1040, endPoint y: 414, distance: 26.1
click at [1043, 414] on input "*" at bounding box center [1066, 419] width 46 height 19
type input "**"
click at [401, 671] on link "8. uzdevums" at bounding box center [460, 683] width 250 height 34
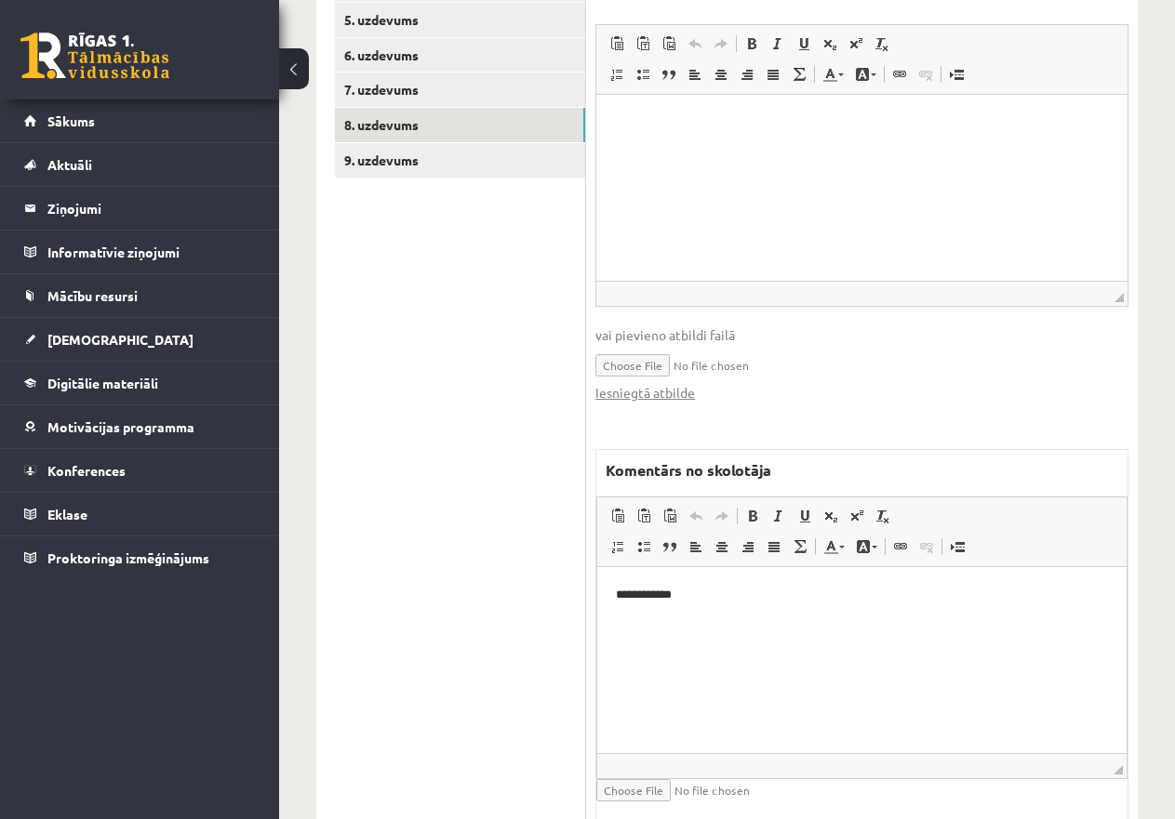
scroll to position [374, 0]
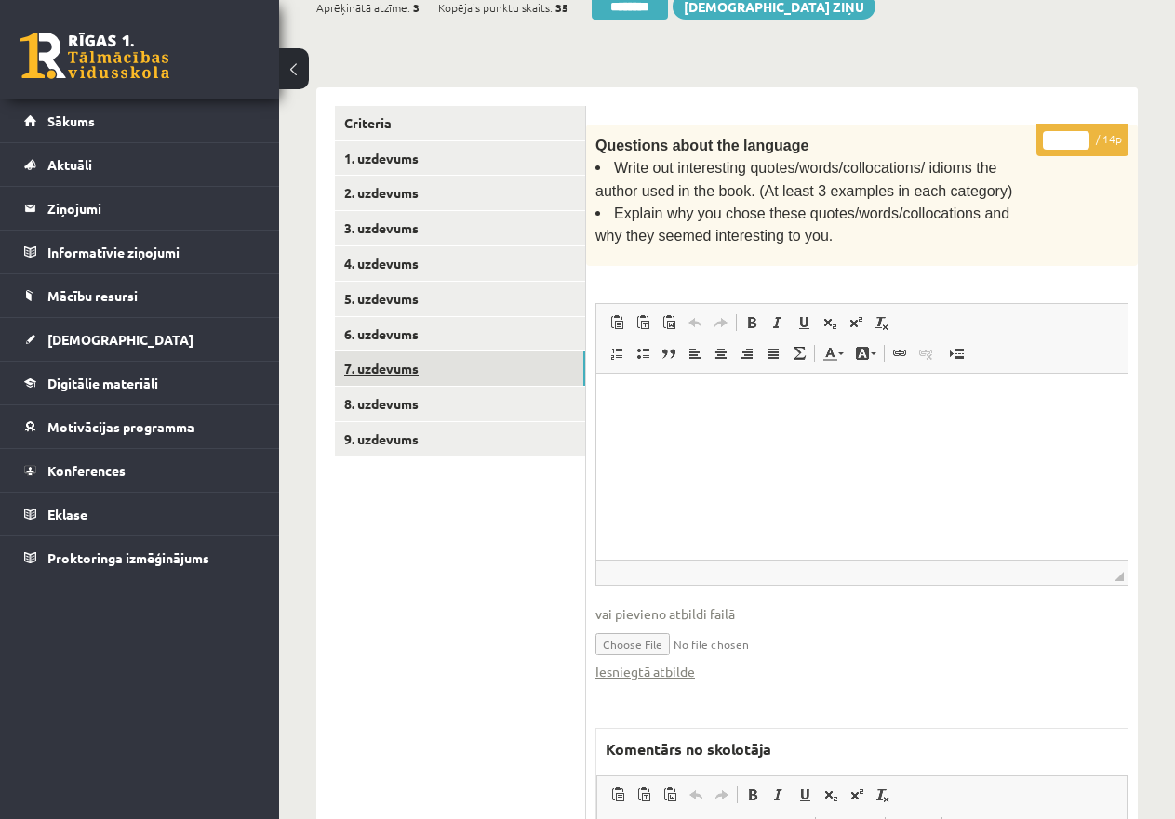
click at [397, 359] on link "7. uzdevums" at bounding box center [460, 369] width 250 height 34
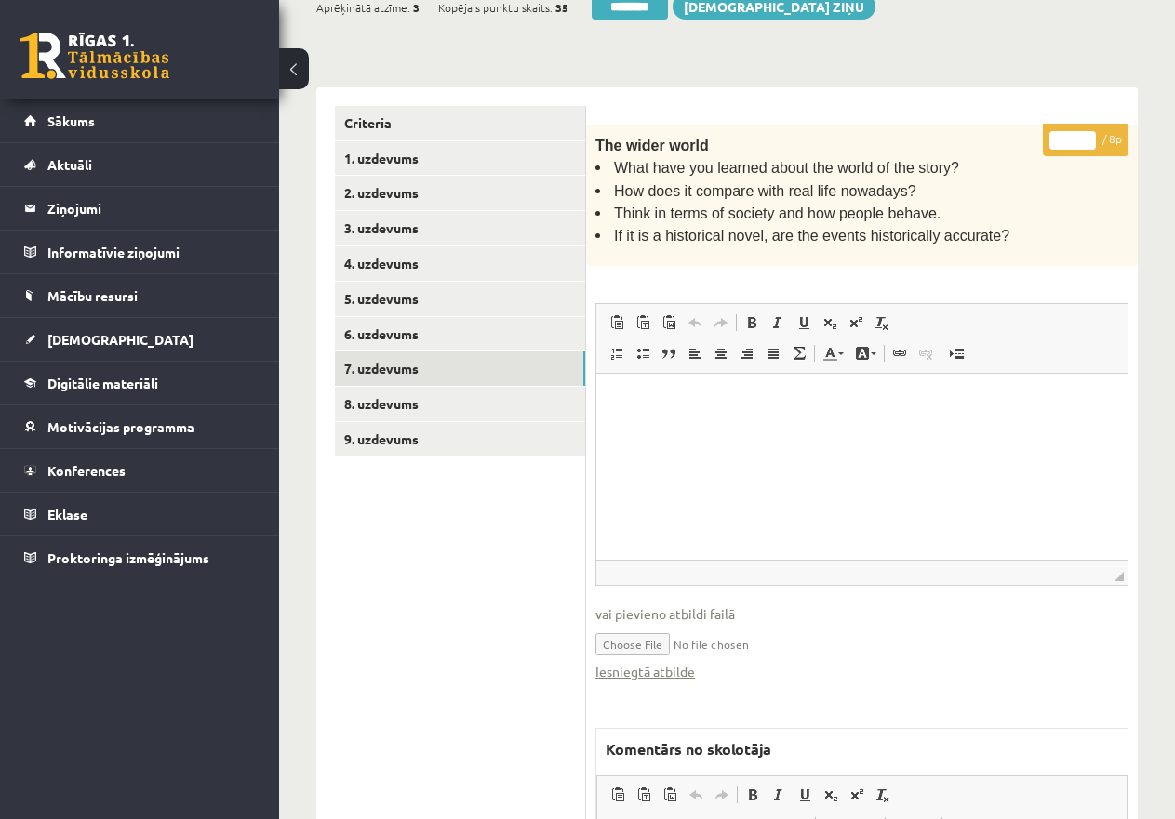
scroll to position [0, 0]
drag, startPoint x: 1066, startPoint y: 134, endPoint x: 1056, endPoint y: 134, distance: 10.2
click at [1056, 134] on input "*" at bounding box center [1072, 140] width 46 height 19
type input "*"
click at [450, 322] on link "6. uzdevums" at bounding box center [460, 334] width 250 height 34
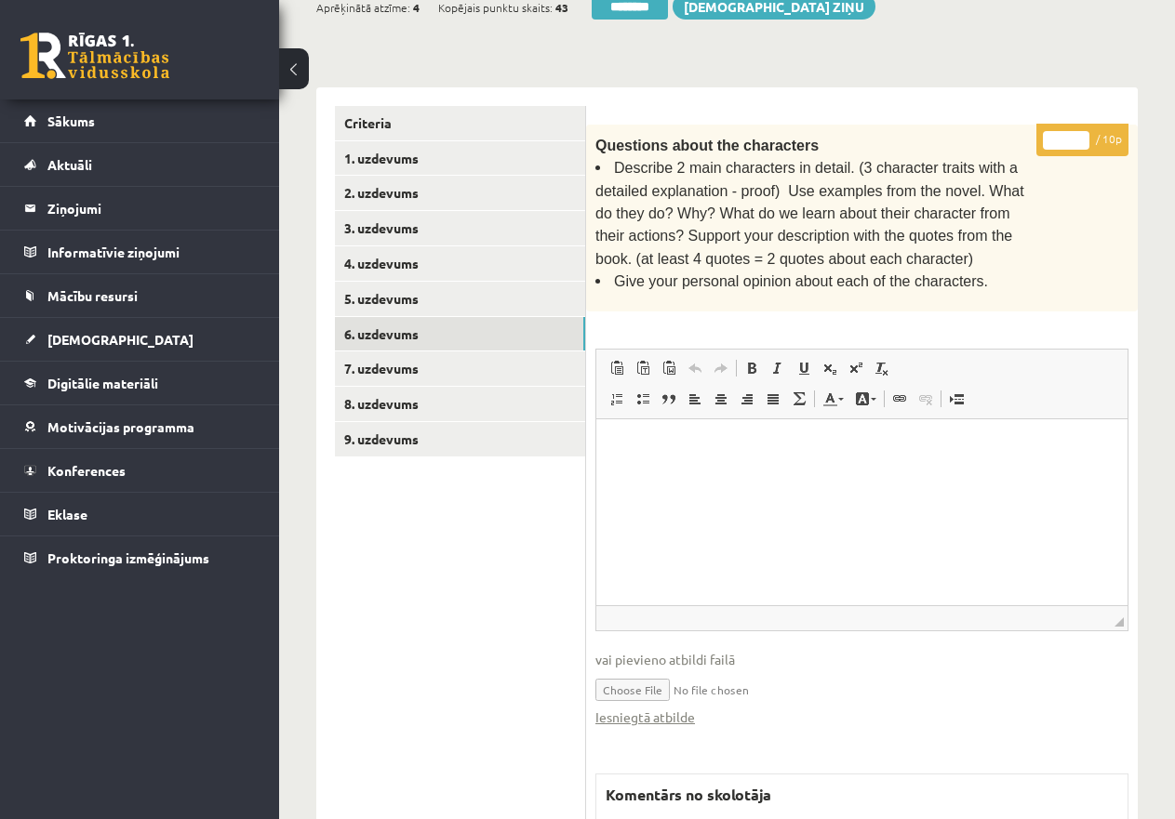
click at [1056, 133] on input "*" at bounding box center [1066, 140] width 46 height 19
type input "**"
click at [466, 302] on link "5. uzdevums" at bounding box center [460, 299] width 250 height 34
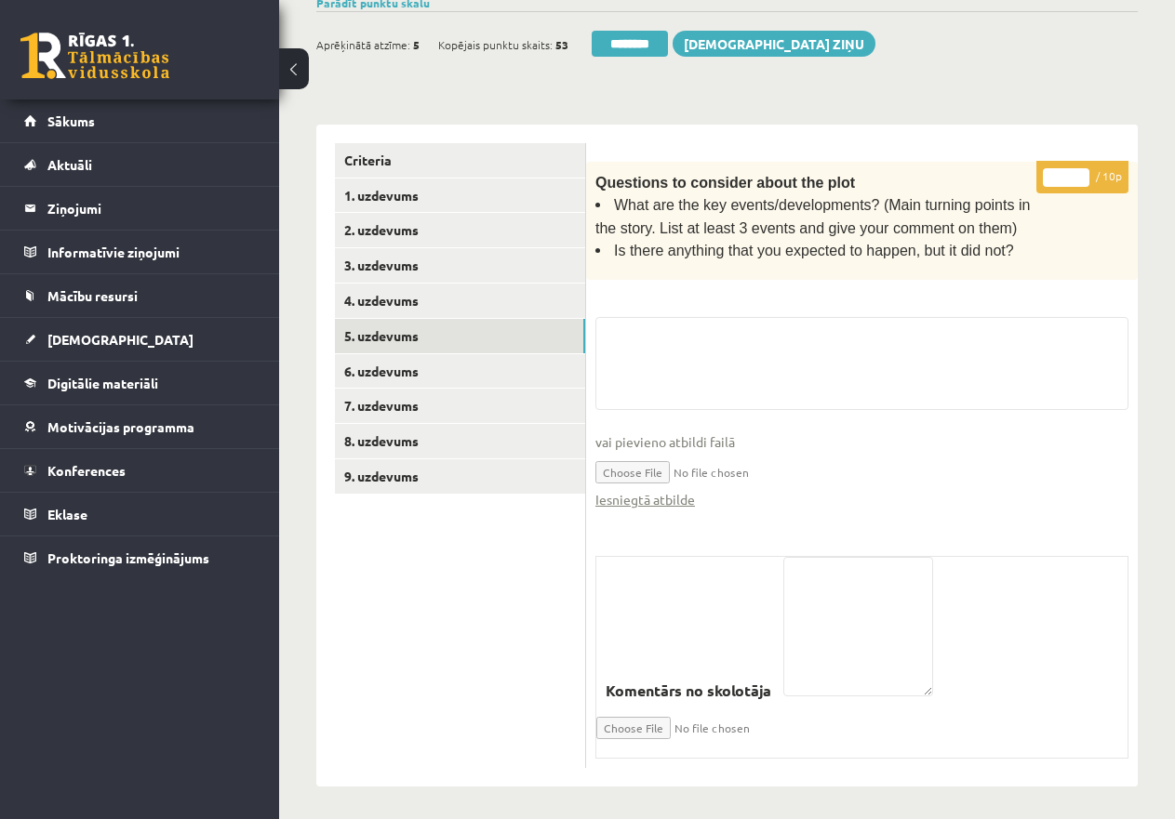
scroll to position [374, 0]
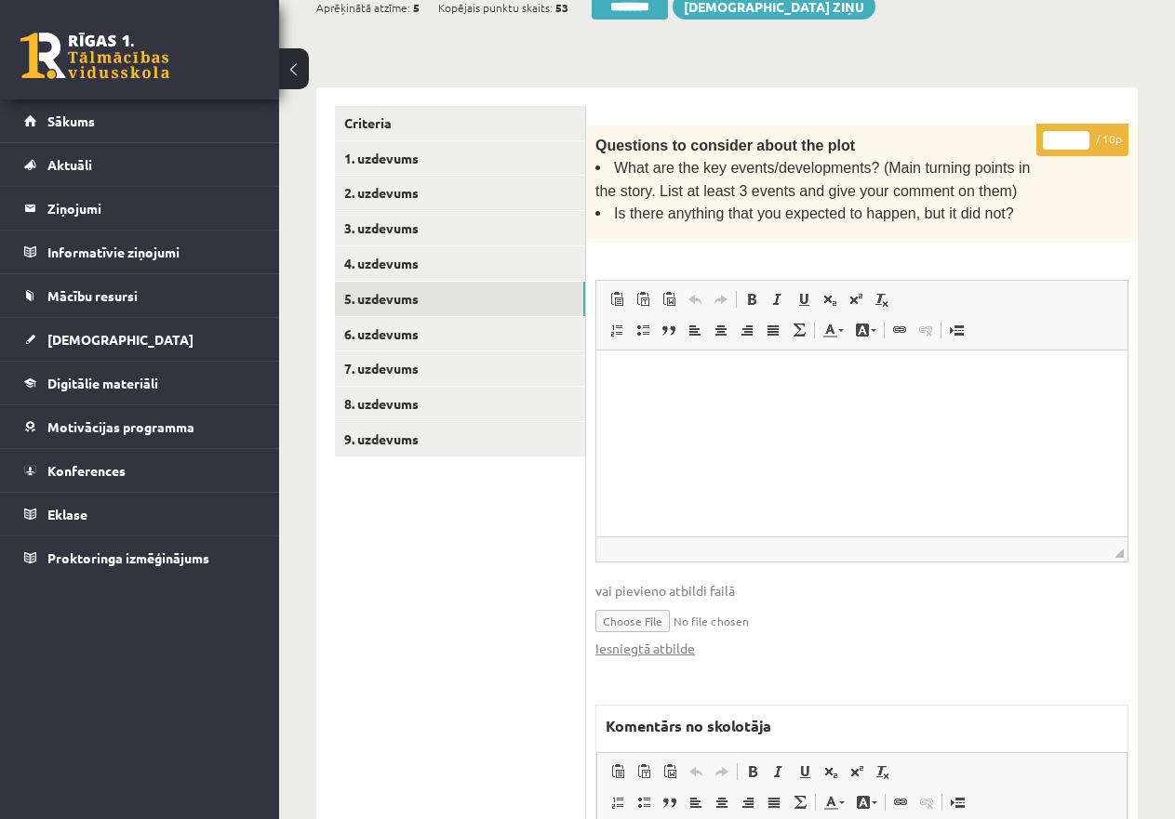
click at [1054, 173] on div "Questions to consider about the plot What are the key events/developments? (Mai…" at bounding box center [861, 184] width 551 height 119
click at [1051, 142] on input "*" at bounding box center [1066, 140] width 46 height 19
type input "**"
click at [397, 261] on link "4. uzdevums" at bounding box center [460, 263] width 250 height 34
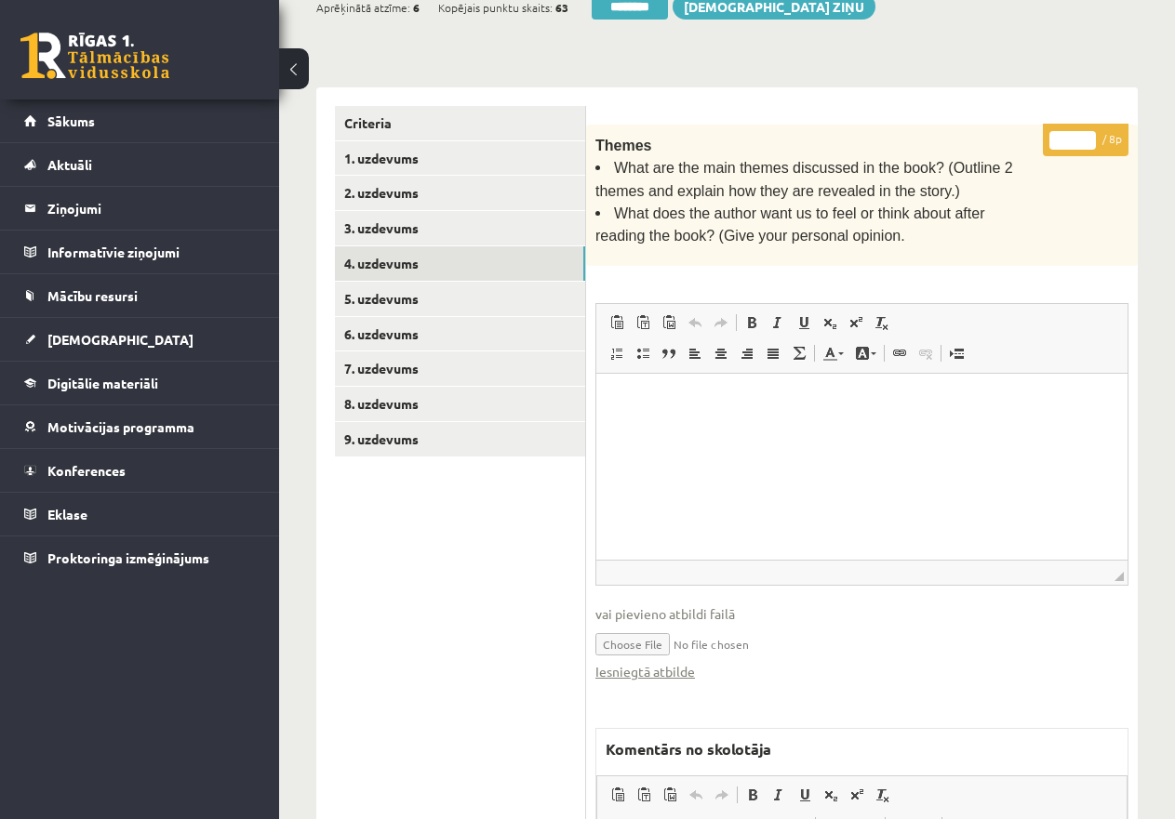
drag, startPoint x: 1069, startPoint y: 139, endPoint x: 1047, endPoint y: 132, distance: 23.2
click at [1047, 132] on p "* / 8p" at bounding box center [1086, 140] width 86 height 33
type input "*"
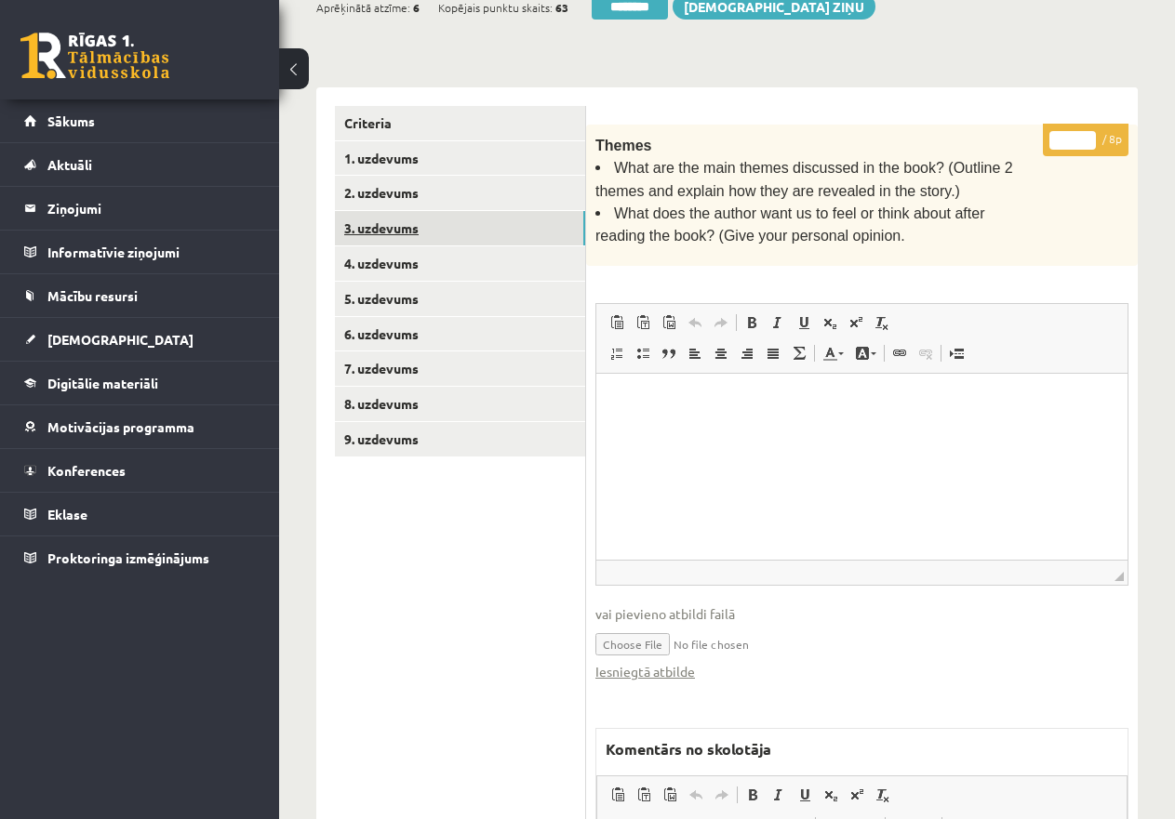
click at [463, 227] on link "3. uzdevums" at bounding box center [460, 228] width 250 height 34
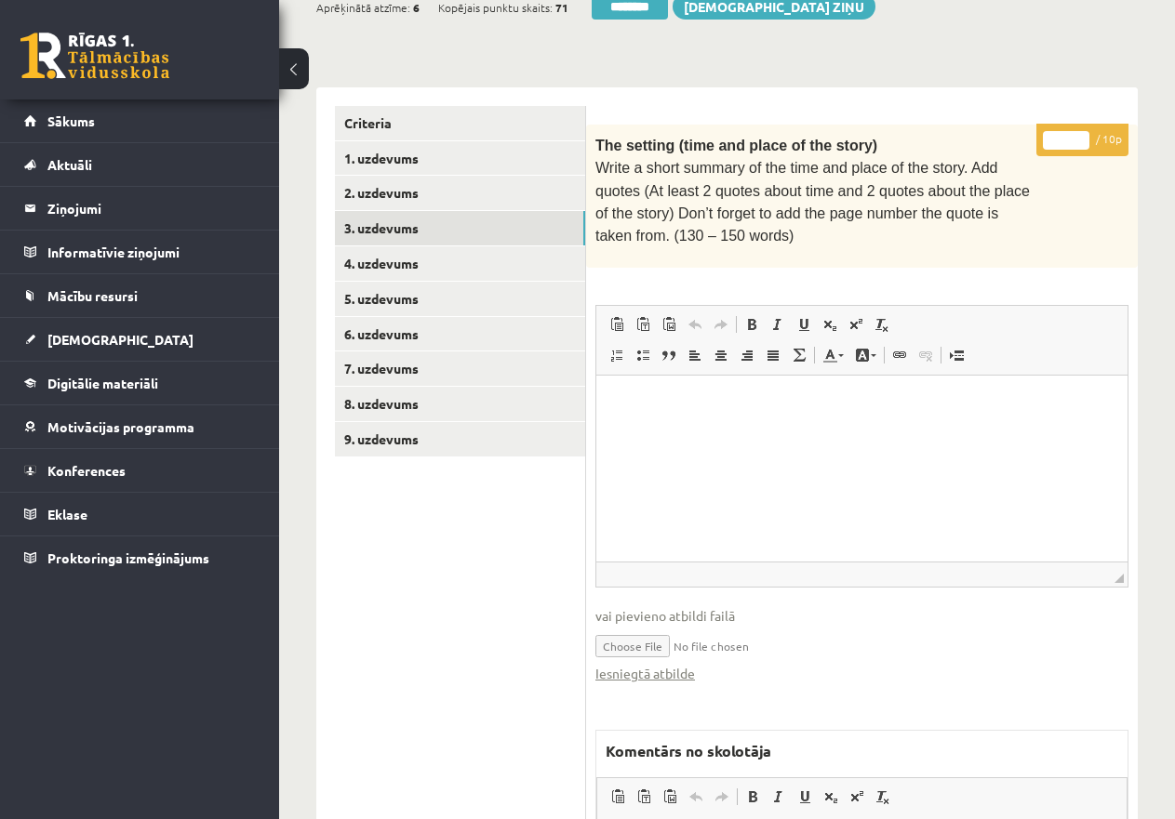
click at [1056, 139] on input "*" at bounding box center [1066, 140] width 46 height 19
type input "**"
click at [443, 182] on link "2. uzdevums" at bounding box center [460, 193] width 250 height 34
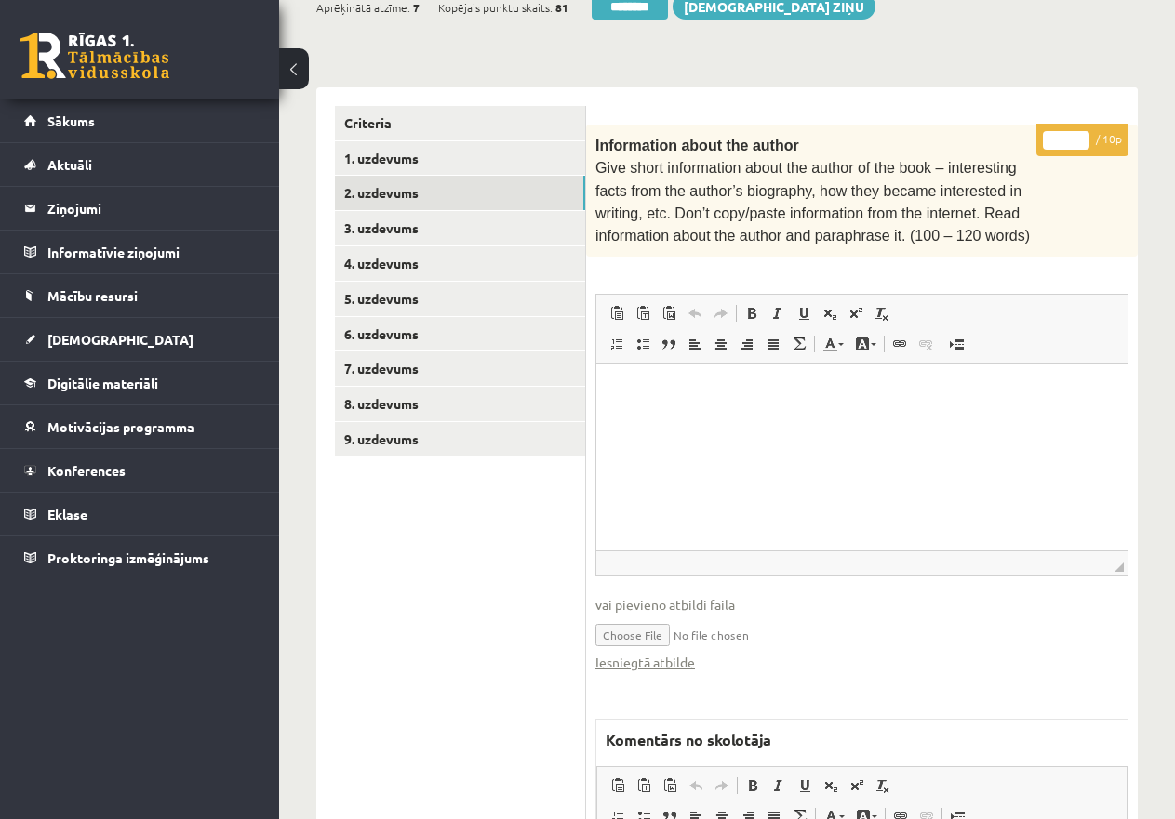
click at [1052, 140] on input "*" at bounding box center [1066, 140] width 46 height 19
type input "**"
click at [417, 154] on link "1. uzdevums" at bounding box center [460, 158] width 250 height 34
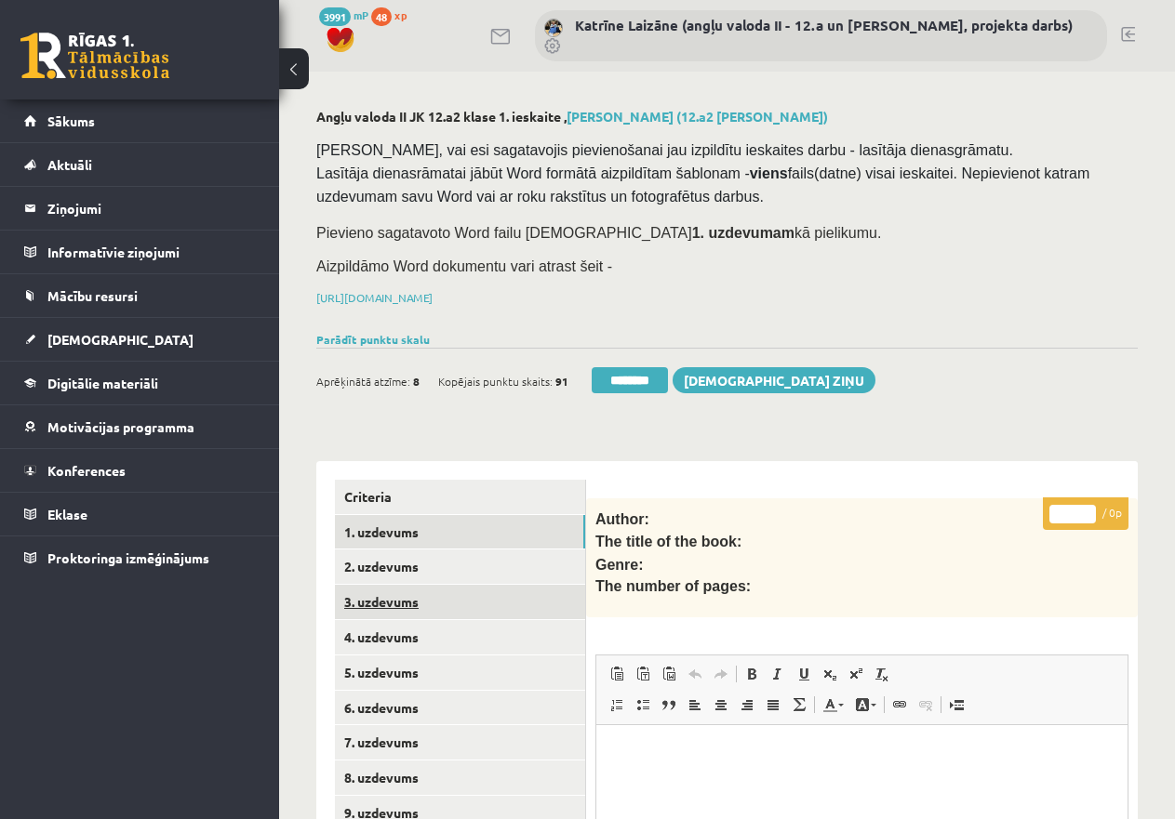
click at [395, 593] on link "3. uzdevums" at bounding box center [460, 602] width 250 height 34
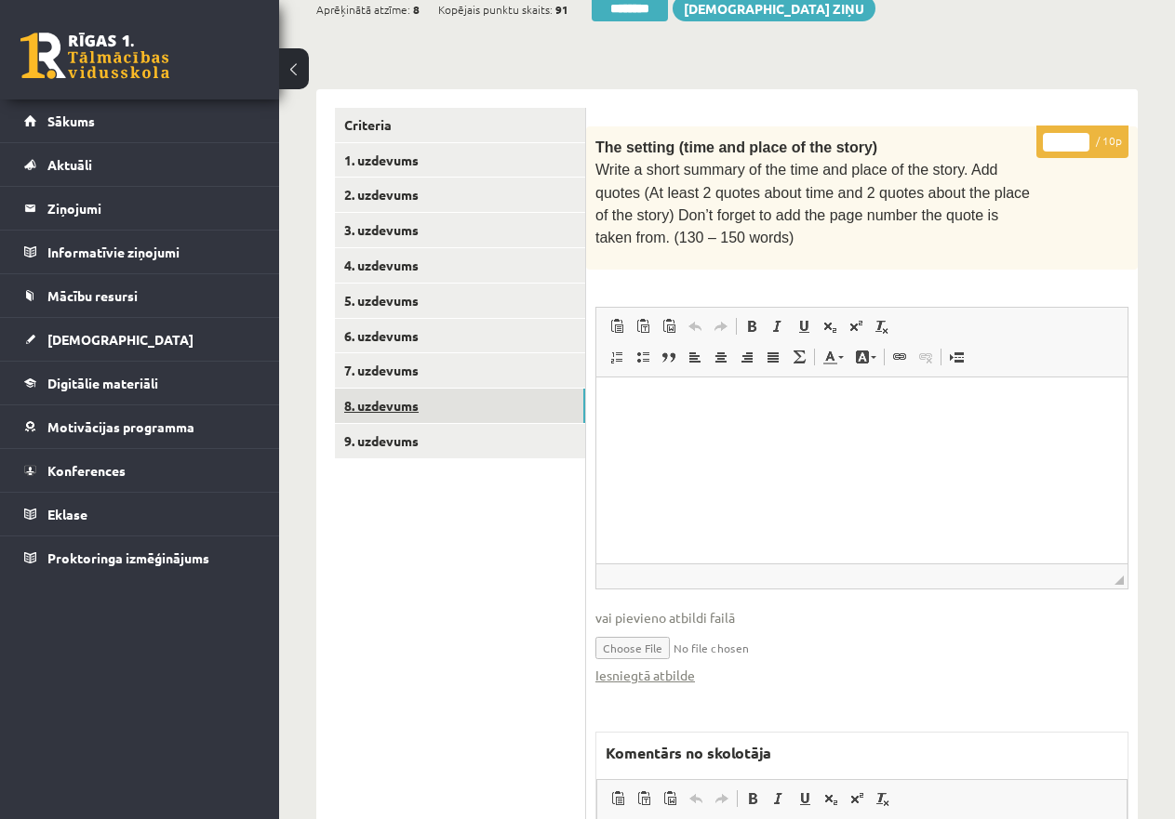
click at [405, 399] on link "8. uzdevums" at bounding box center [460, 406] width 250 height 34
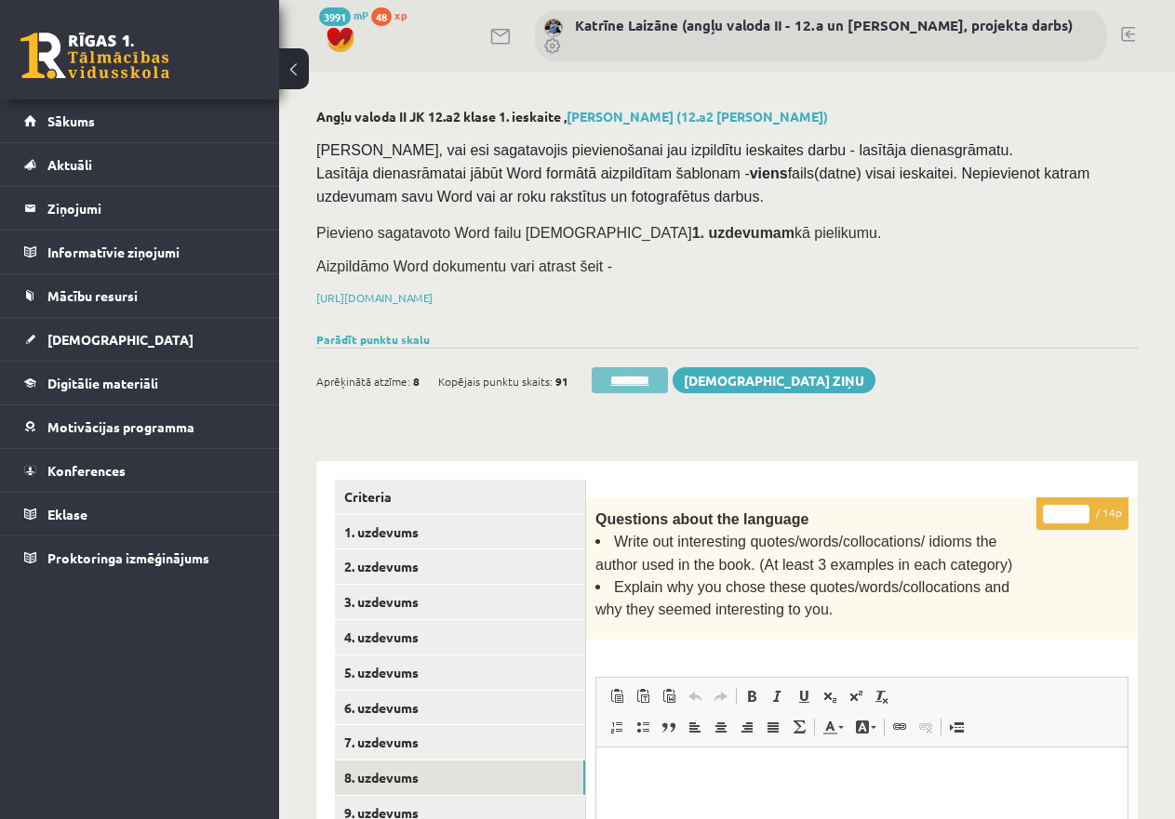
click at [630, 376] on input "********" at bounding box center [629, 380] width 76 height 26
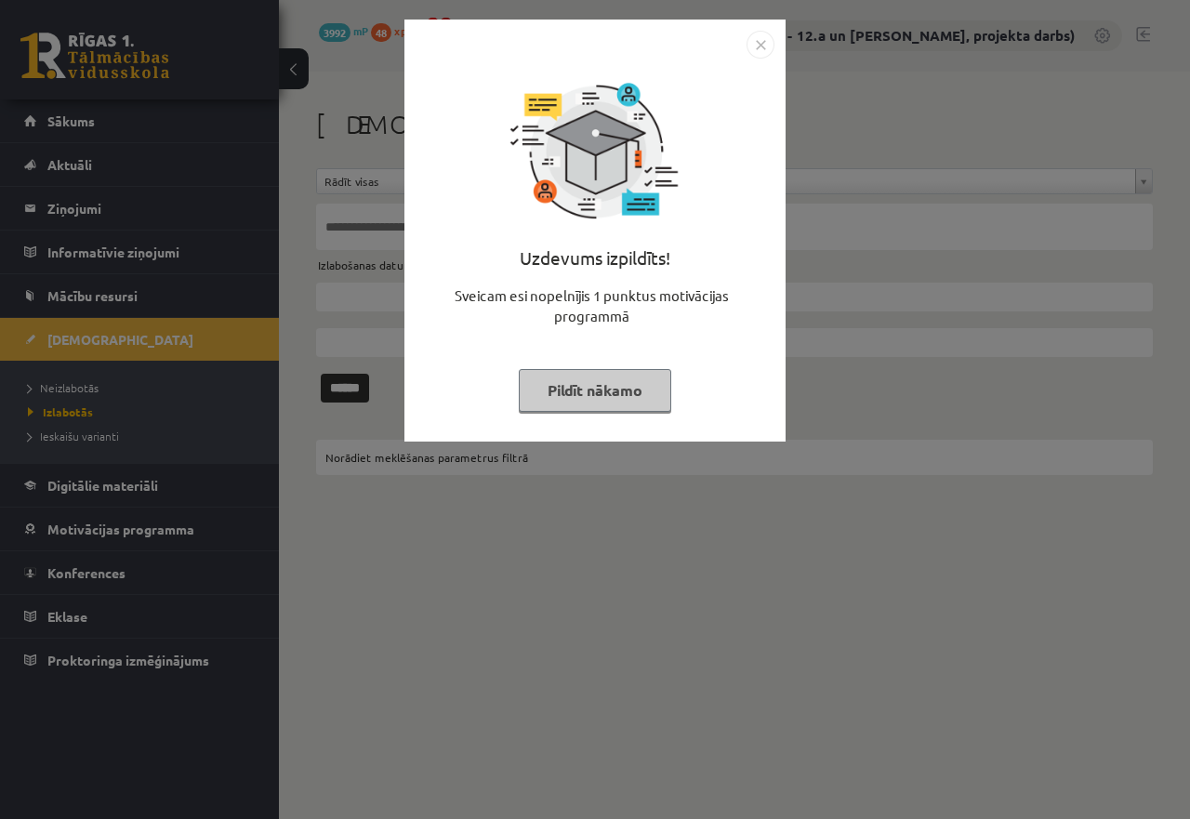
click at [591, 390] on button "Pildīt nākamo" at bounding box center [595, 390] width 153 height 43
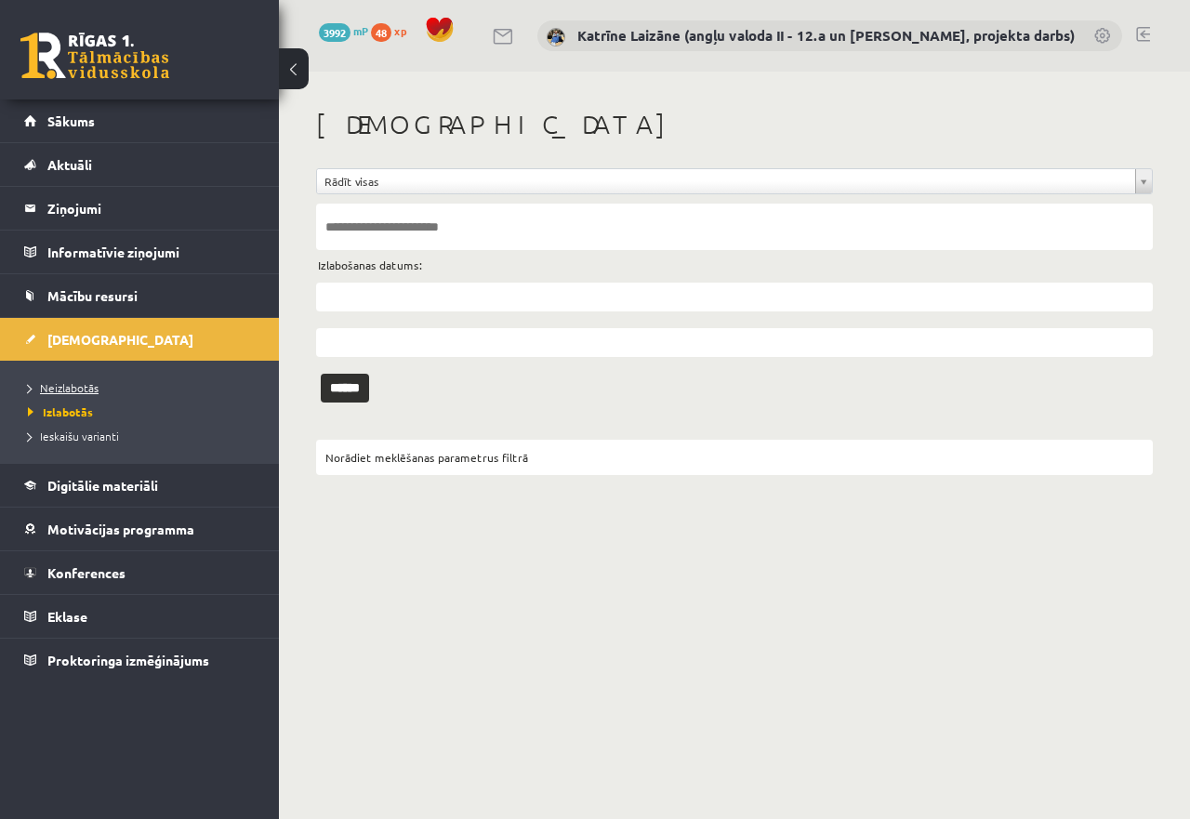
click at [87, 381] on span "Neizlabotās" at bounding box center [63, 387] width 71 height 15
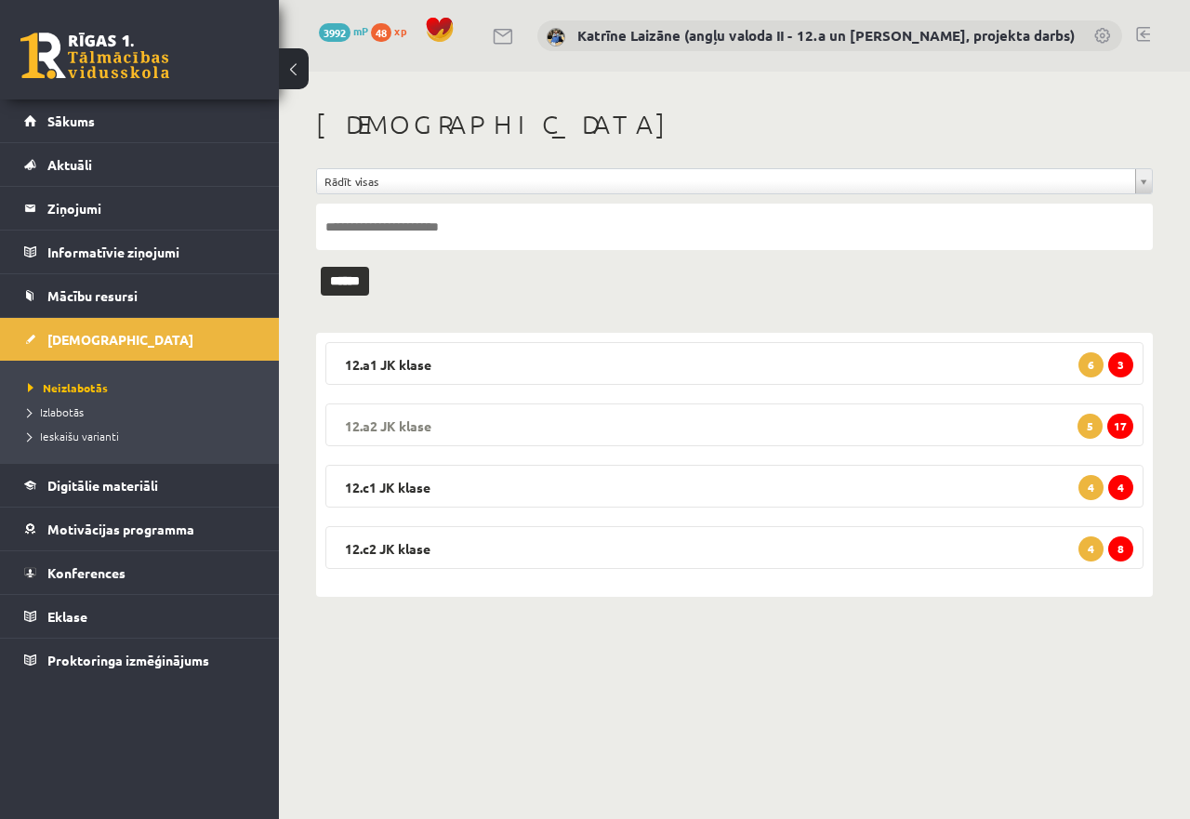
click at [684, 417] on legend "12.a2 [PERSON_NAME] 17 5" at bounding box center [734, 425] width 818 height 43
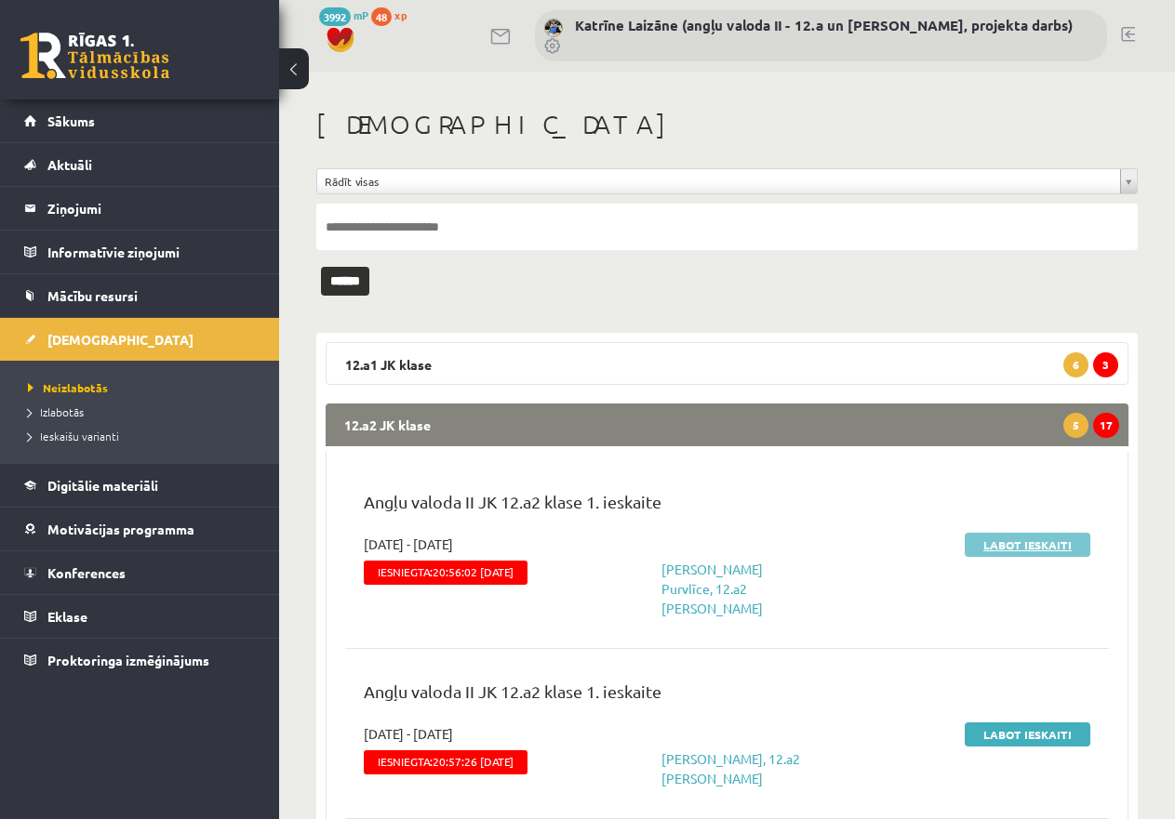
click at [1030, 541] on link "Labot ieskaiti" at bounding box center [1027, 545] width 126 height 24
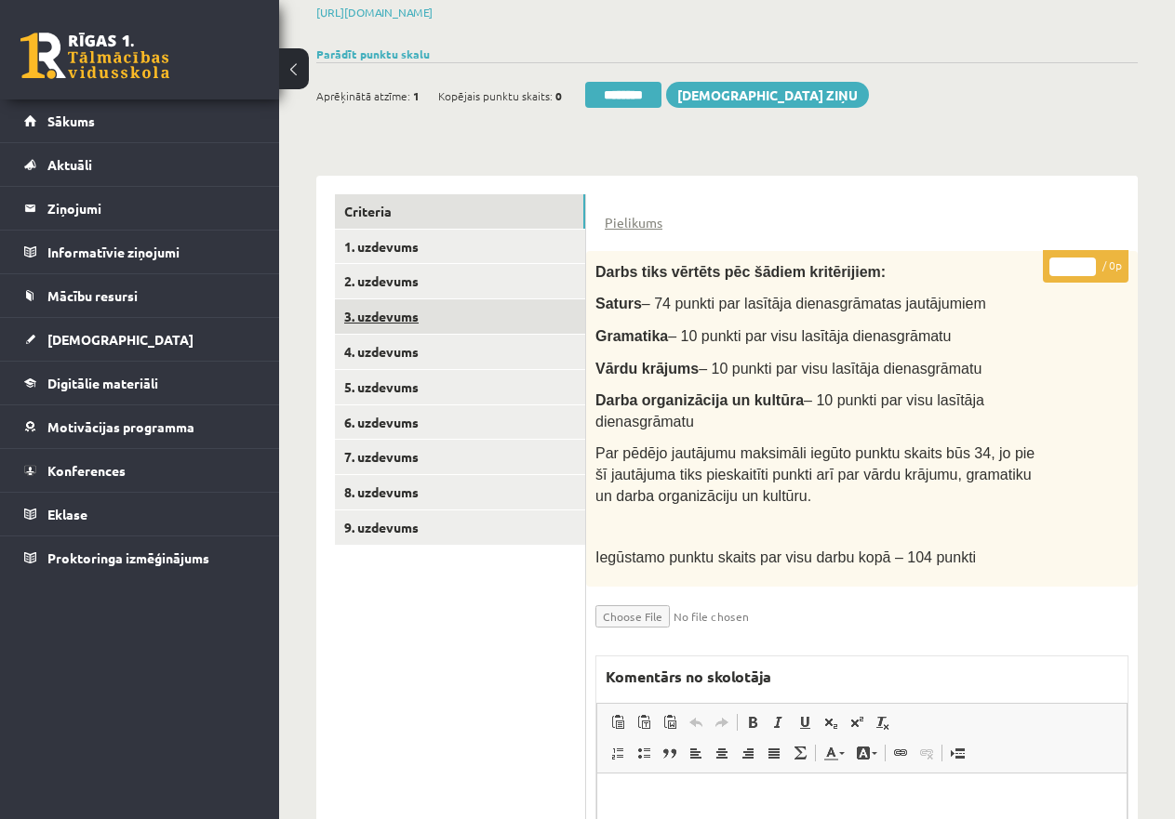
scroll to position [279, 0]
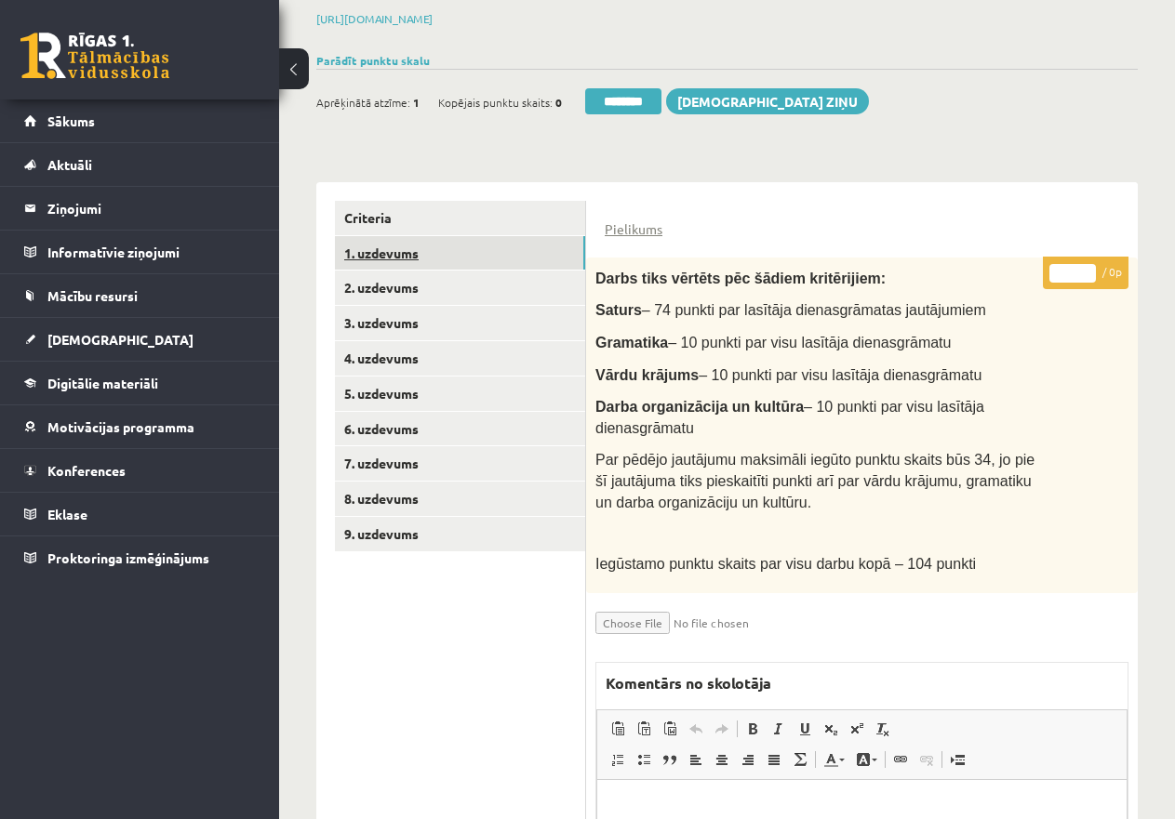
click at [405, 246] on link "1. uzdevums" at bounding box center [460, 253] width 250 height 34
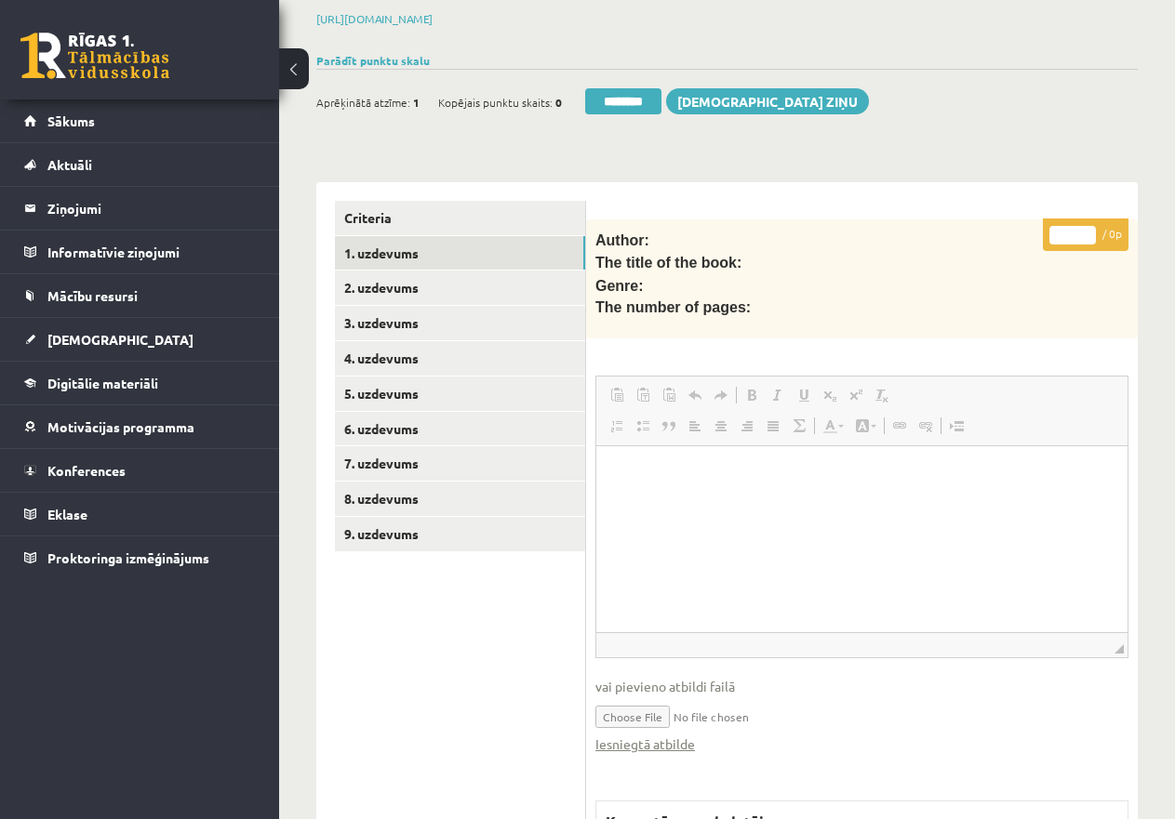
scroll to position [0, 0]
click at [668, 735] on link "Iesniegtā atbilde" at bounding box center [645, 745] width 100 height 20
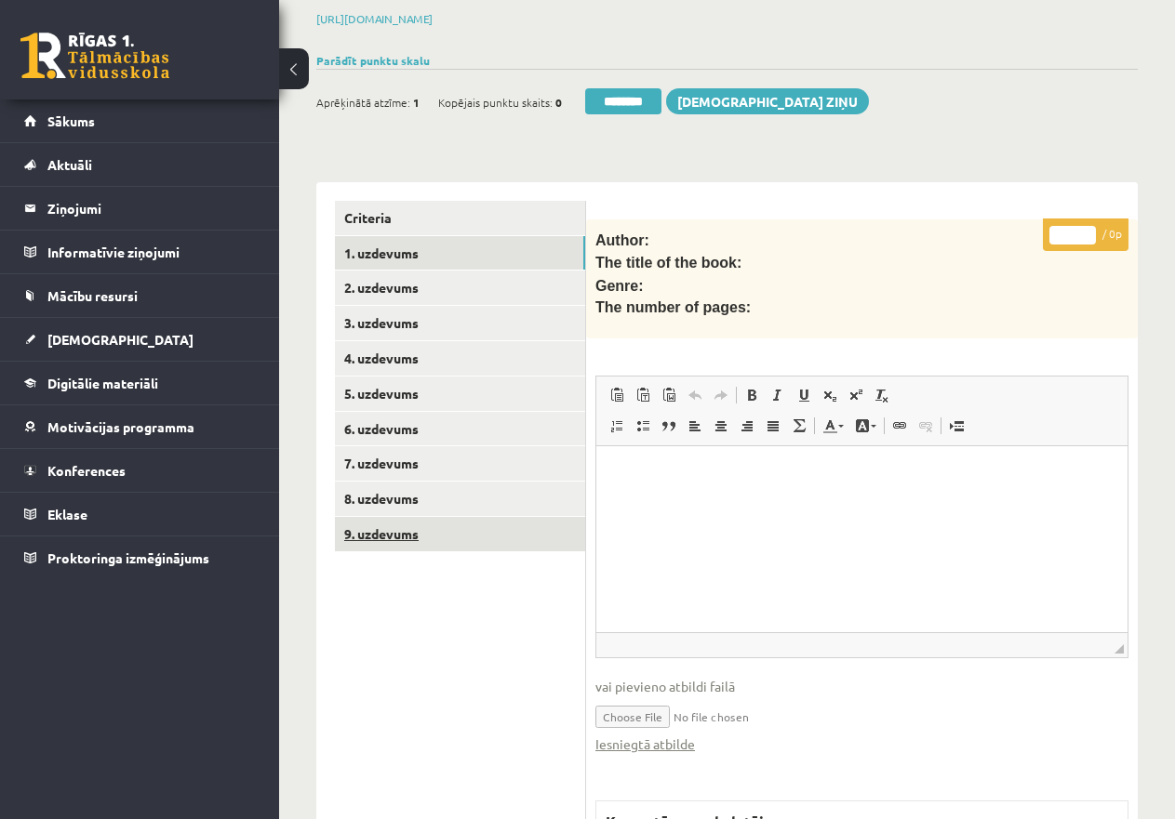
click at [411, 530] on link "9. uzdevums" at bounding box center [460, 534] width 250 height 34
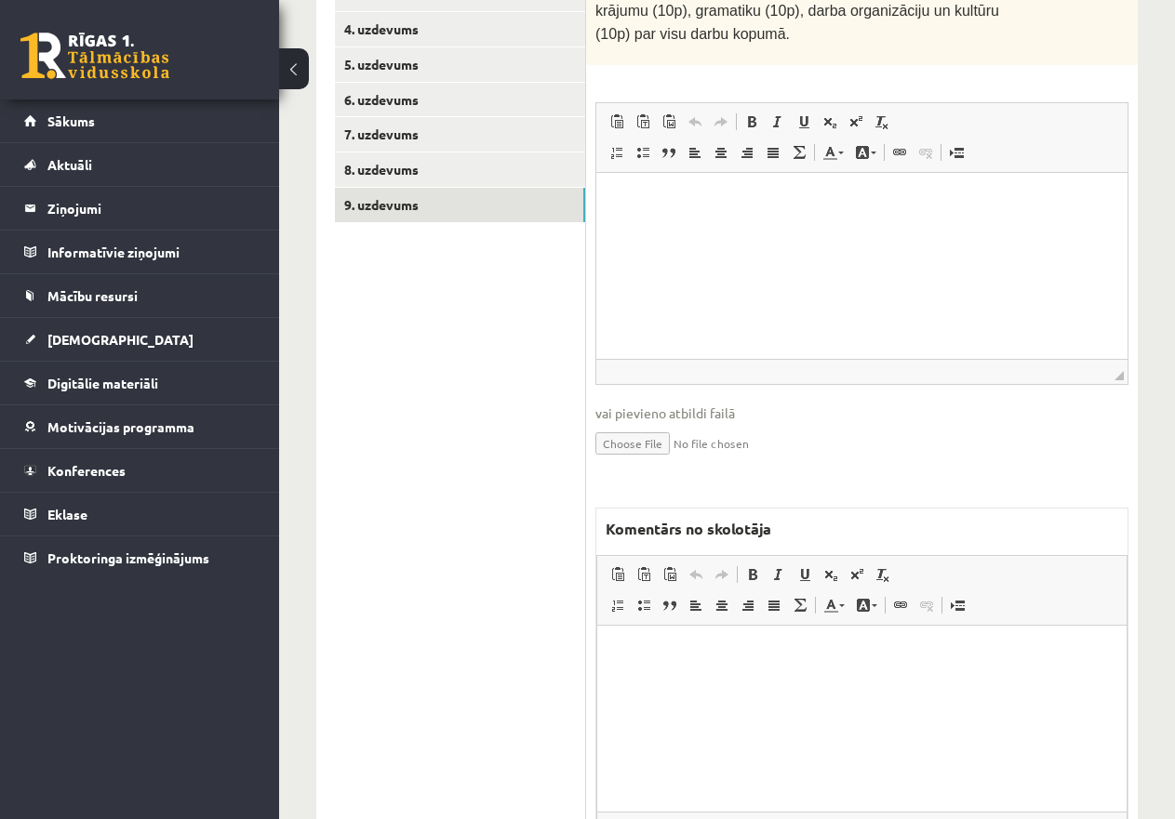
scroll to position [726, 0]
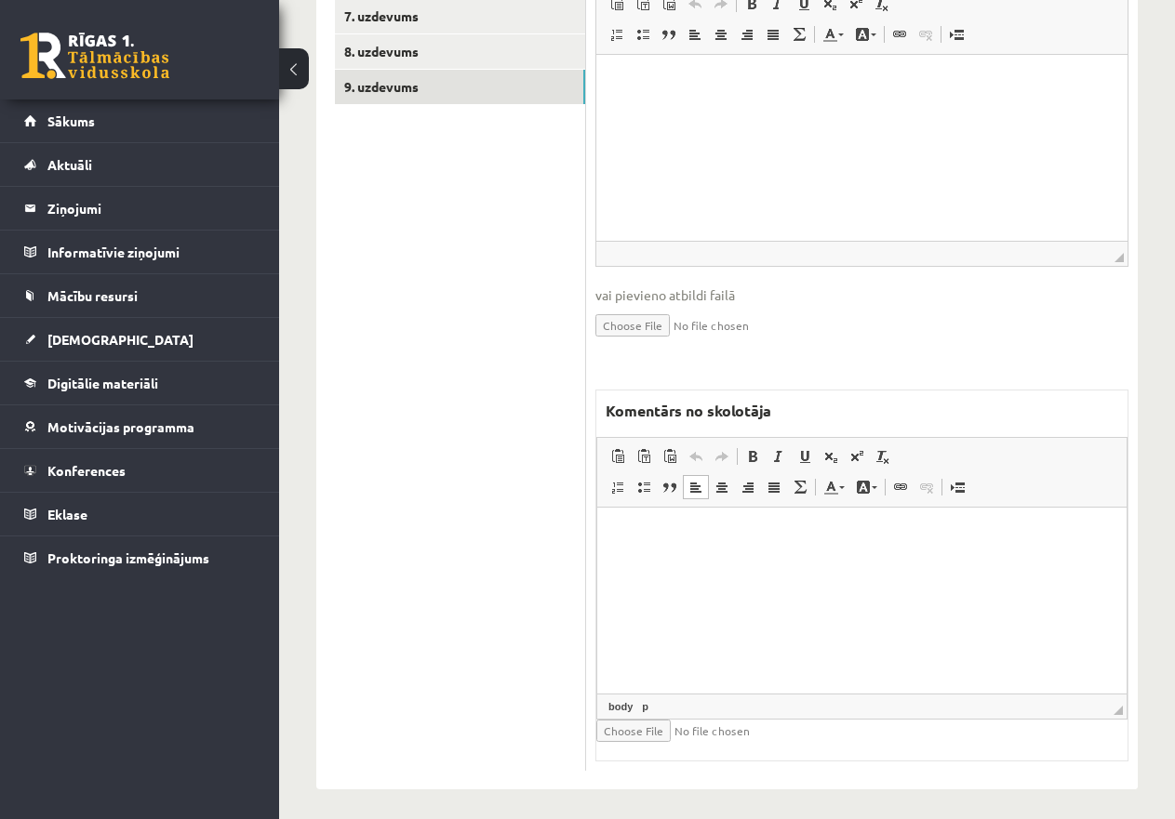
click at [688, 549] on html at bounding box center [861, 536] width 529 height 57
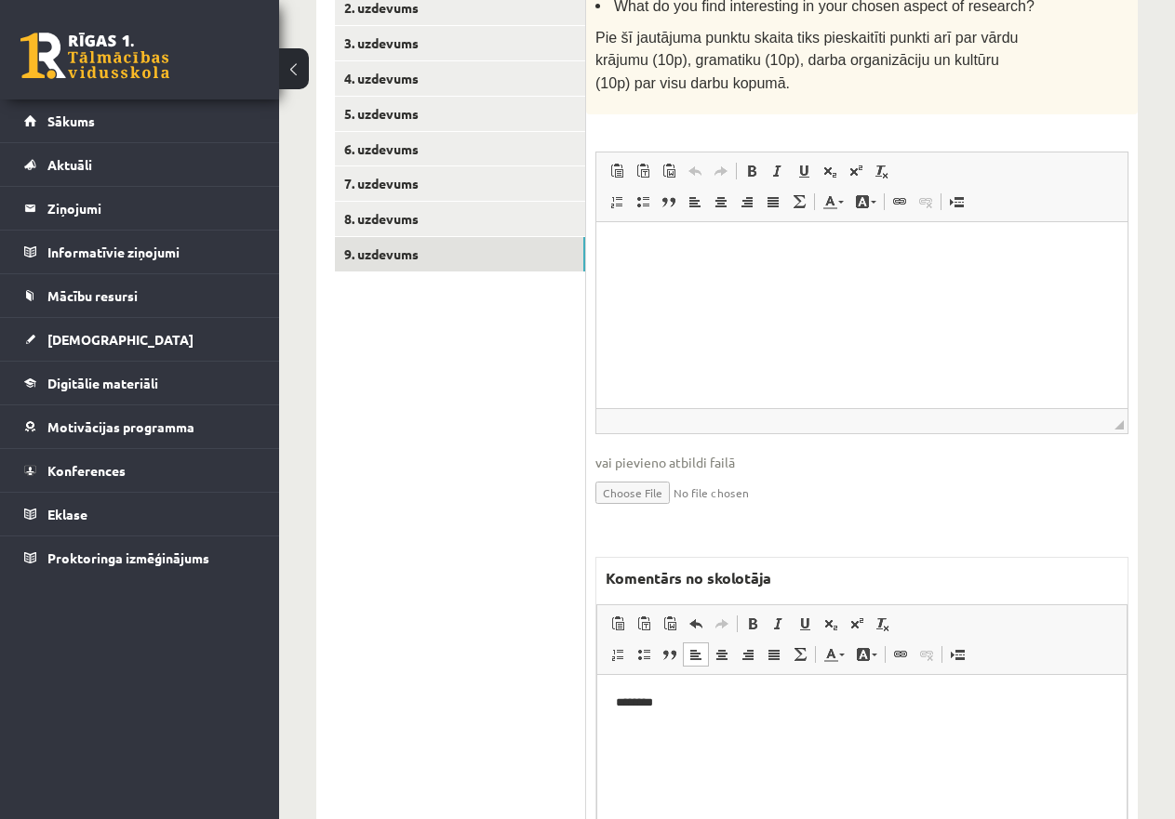
scroll to position [633, 0]
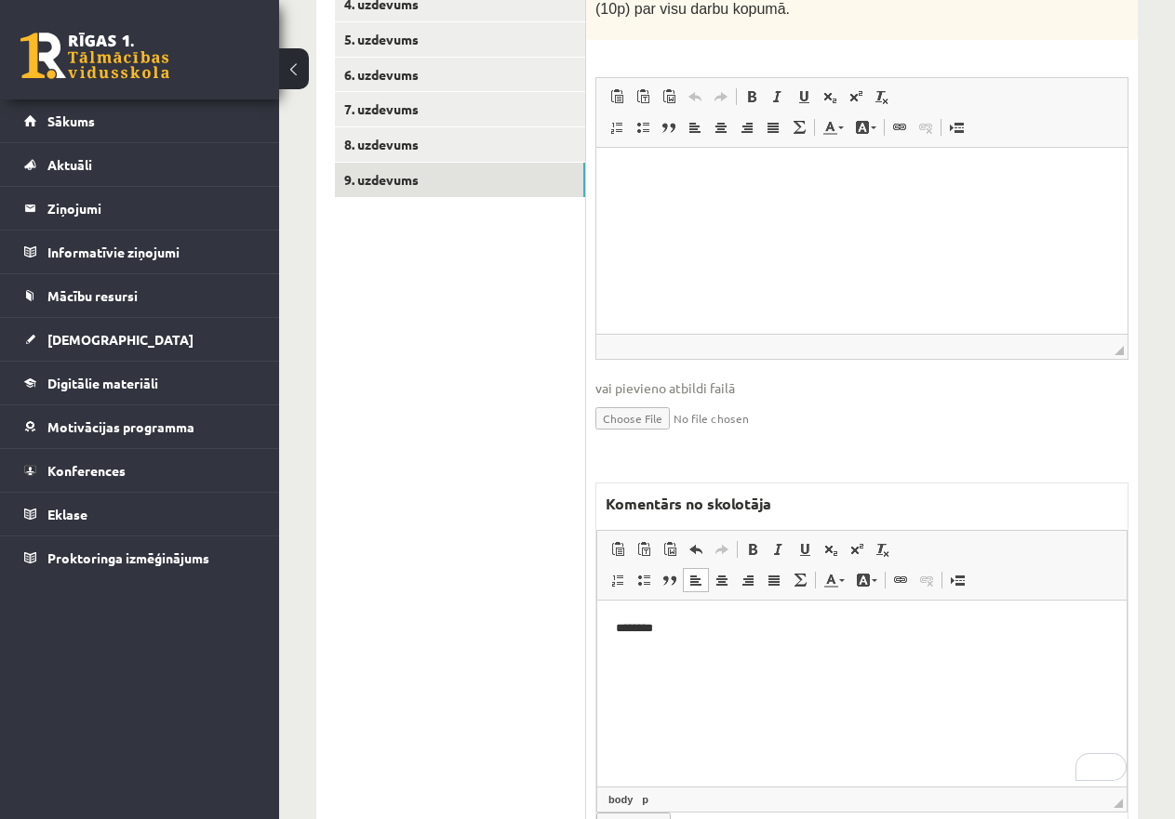
click at [671, 625] on p "********" at bounding box center [862, 629] width 492 height 20
click at [762, 632] on p "**********" at bounding box center [862, 629] width 492 height 20
click at [700, 656] on p "**********" at bounding box center [862, 661] width 492 height 20
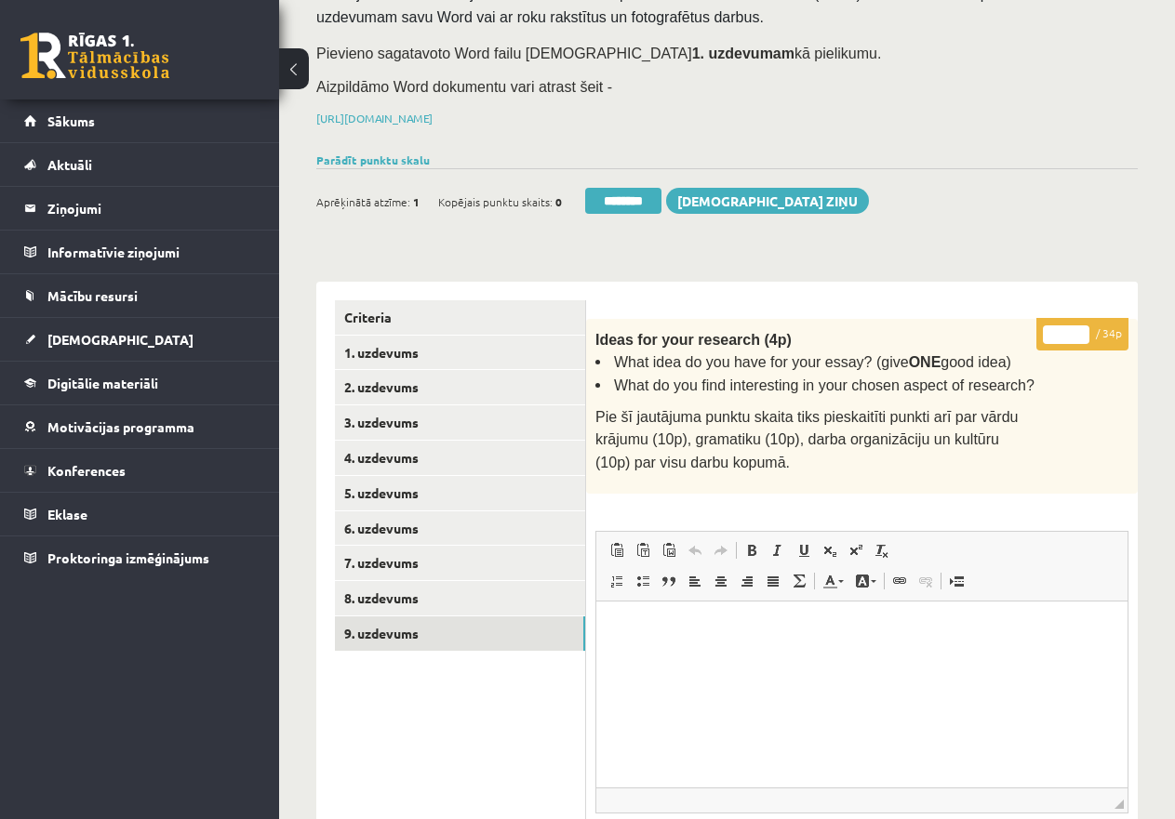
scroll to position [75, 0]
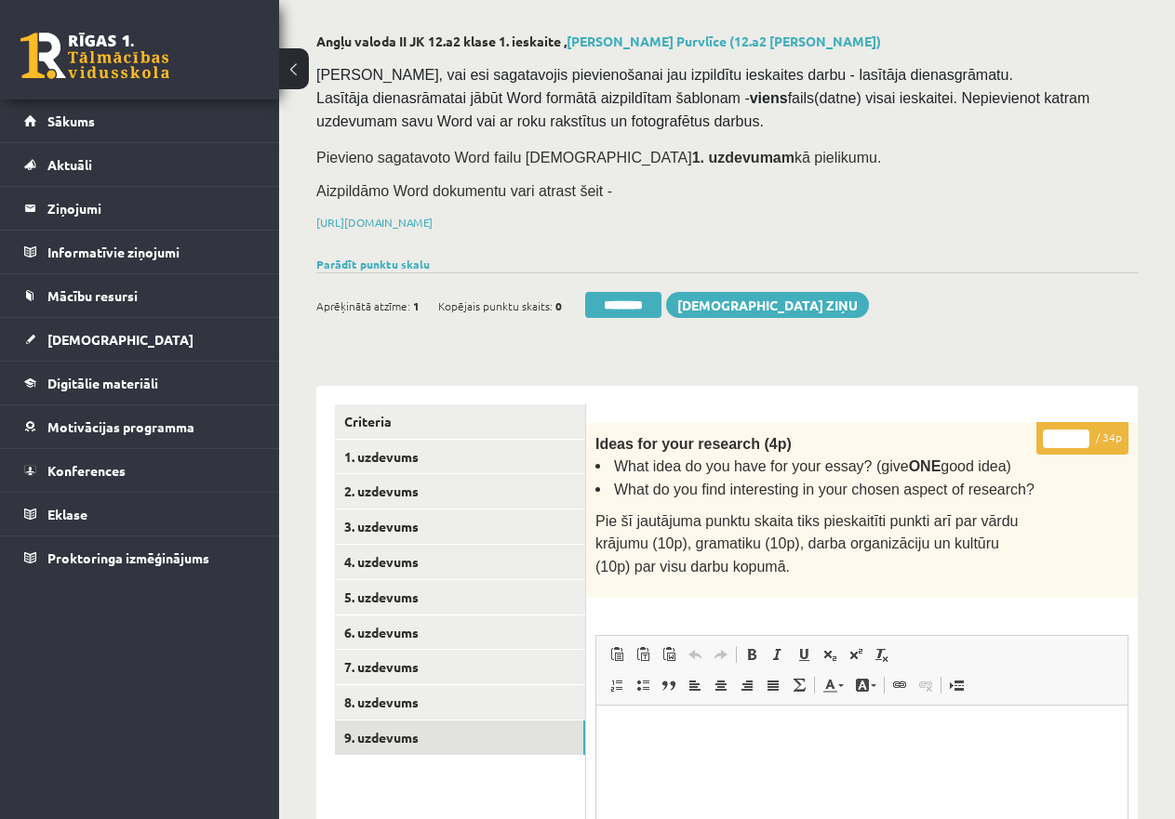
drag, startPoint x: 1066, startPoint y: 435, endPoint x: 1047, endPoint y: 432, distance: 19.0
click at [1047, 432] on input "*" at bounding box center [1066, 439] width 46 height 19
type input "**"
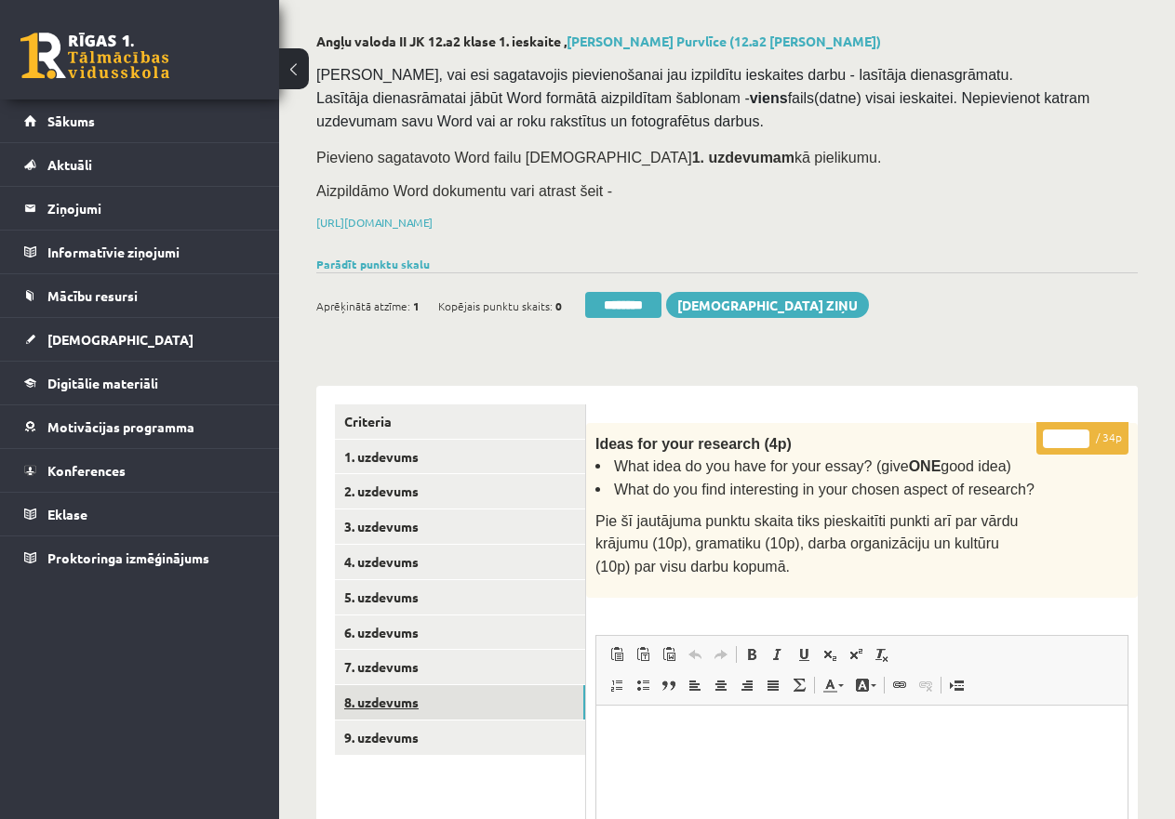
click at [408, 694] on link "8. uzdevums" at bounding box center [460, 702] width 250 height 34
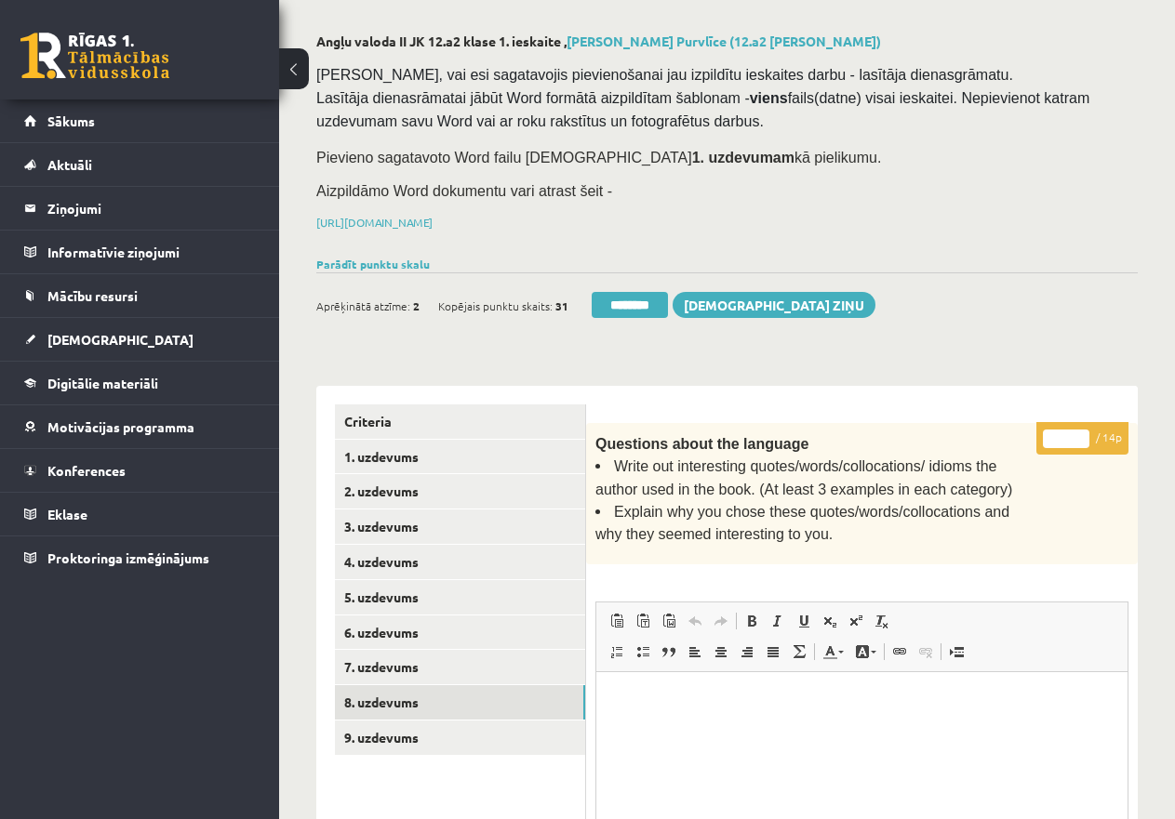
scroll to position [0, 0]
drag, startPoint x: 1056, startPoint y: 434, endPoint x: 1076, endPoint y: 432, distance: 20.5
click at [1076, 432] on input "*" at bounding box center [1066, 439] width 46 height 19
type input "**"
click at [424, 659] on link "7. uzdevums" at bounding box center [460, 667] width 250 height 34
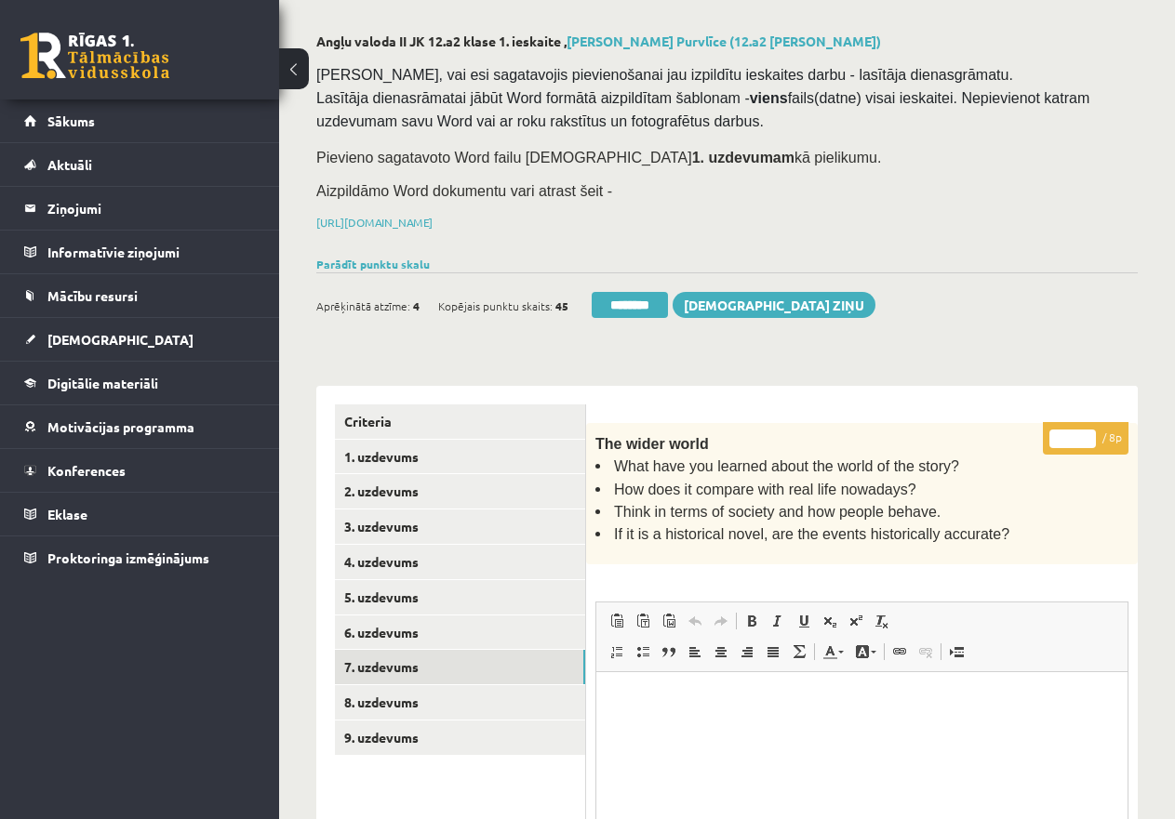
drag, startPoint x: 1059, startPoint y: 433, endPoint x: 1097, endPoint y: 444, distance: 39.5
click at [1097, 444] on p "* / 8p" at bounding box center [1086, 438] width 86 height 33
type input "*"
click at [387, 630] on link "6. uzdevums" at bounding box center [460, 633] width 250 height 34
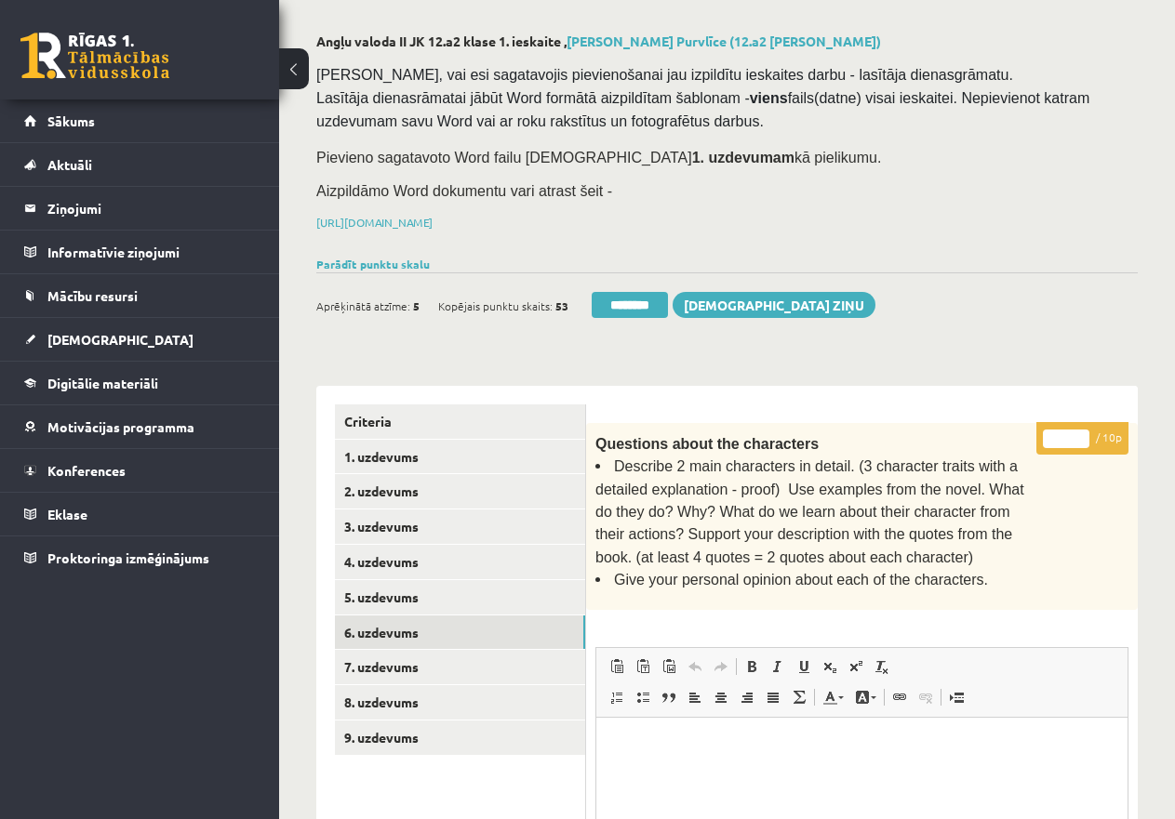
drag, startPoint x: 1048, startPoint y: 439, endPoint x: 1075, endPoint y: 438, distance: 27.0
click at [1075, 438] on input "*" at bounding box center [1066, 439] width 46 height 19
click at [1055, 430] on input "*" at bounding box center [1066, 439] width 46 height 19
type input "**"
click at [500, 580] on link "5. uzdevums" at bounding box center [460, 597] width 250 height 34
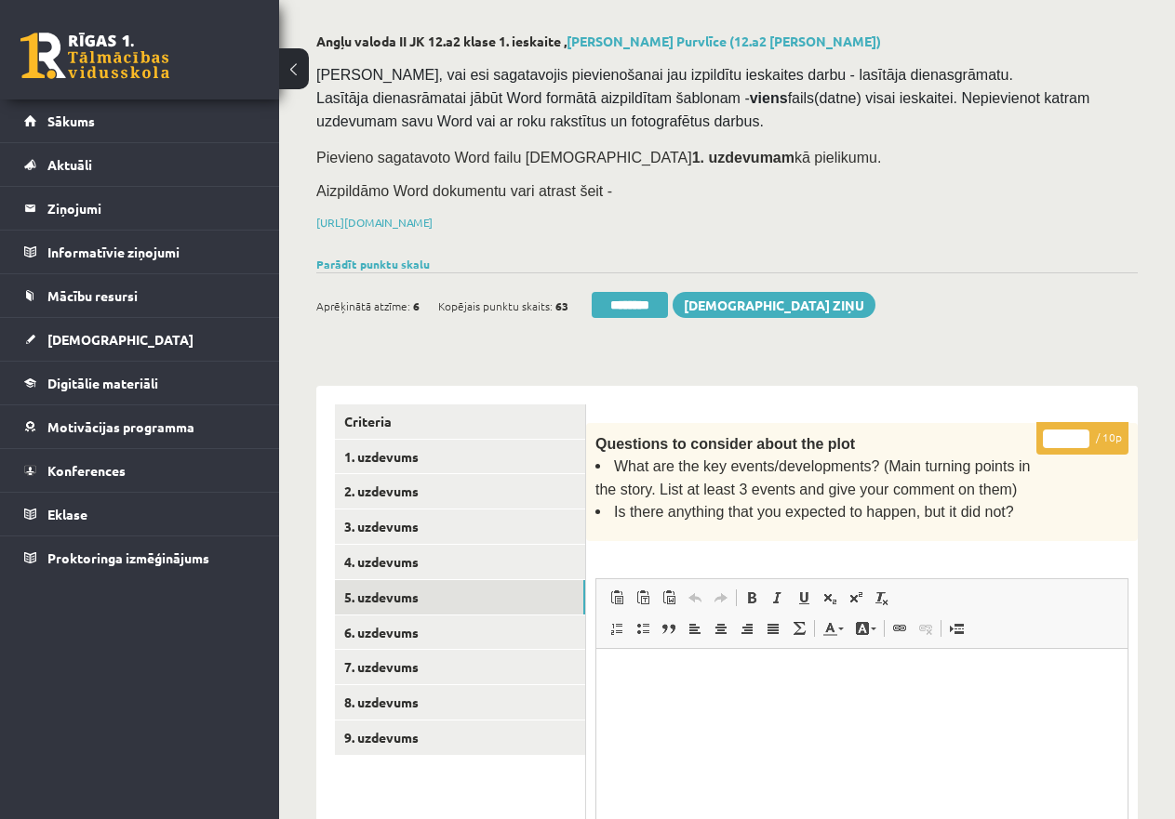
click at [1049, 438] on input "*" at bounding box center [1066, 439] width 46 height 19
type input "**"
click at [466, 557] on link "4. uzdevums" at bounding box center [460, 562] width 250 height 34
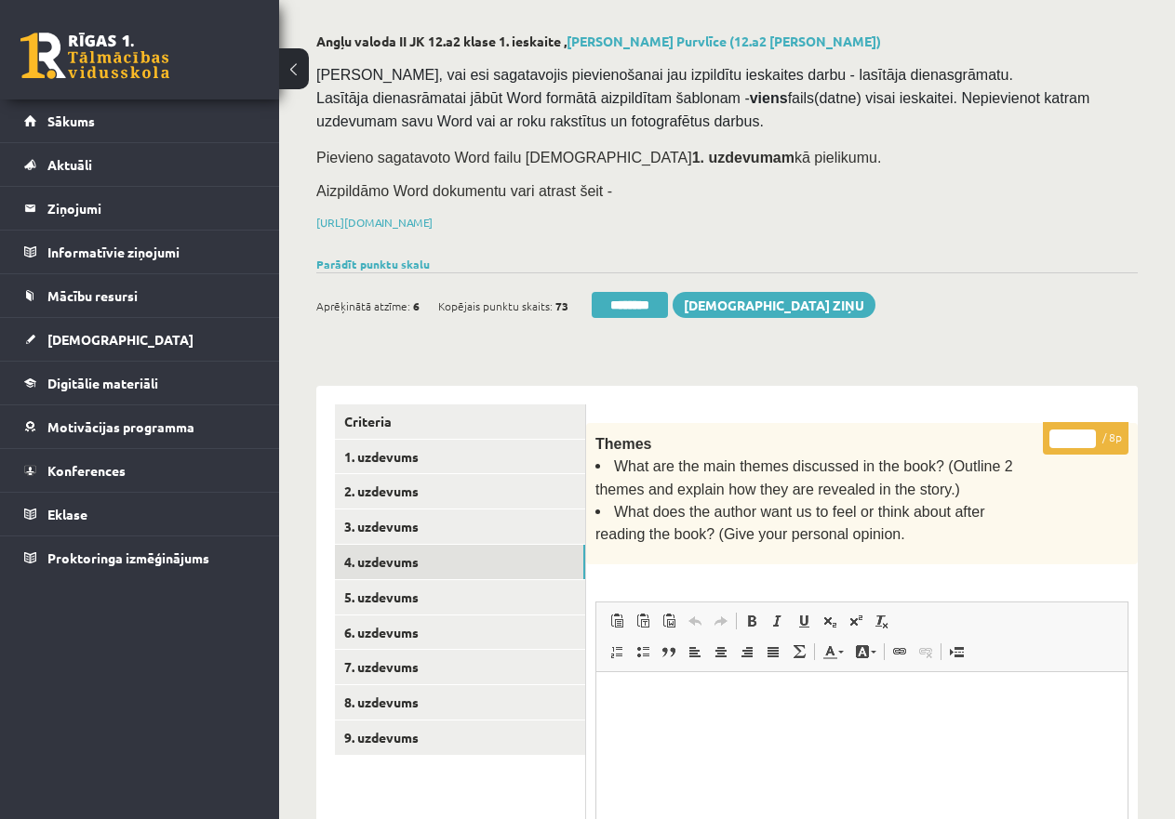
type input "*"
click at [1091, 430] on input "*" at bounding box center [1072, 439] width 46 height 19
click at [373, 517] on link "3. uzdevums" at bounding box center [460, 527] width 250 height 34
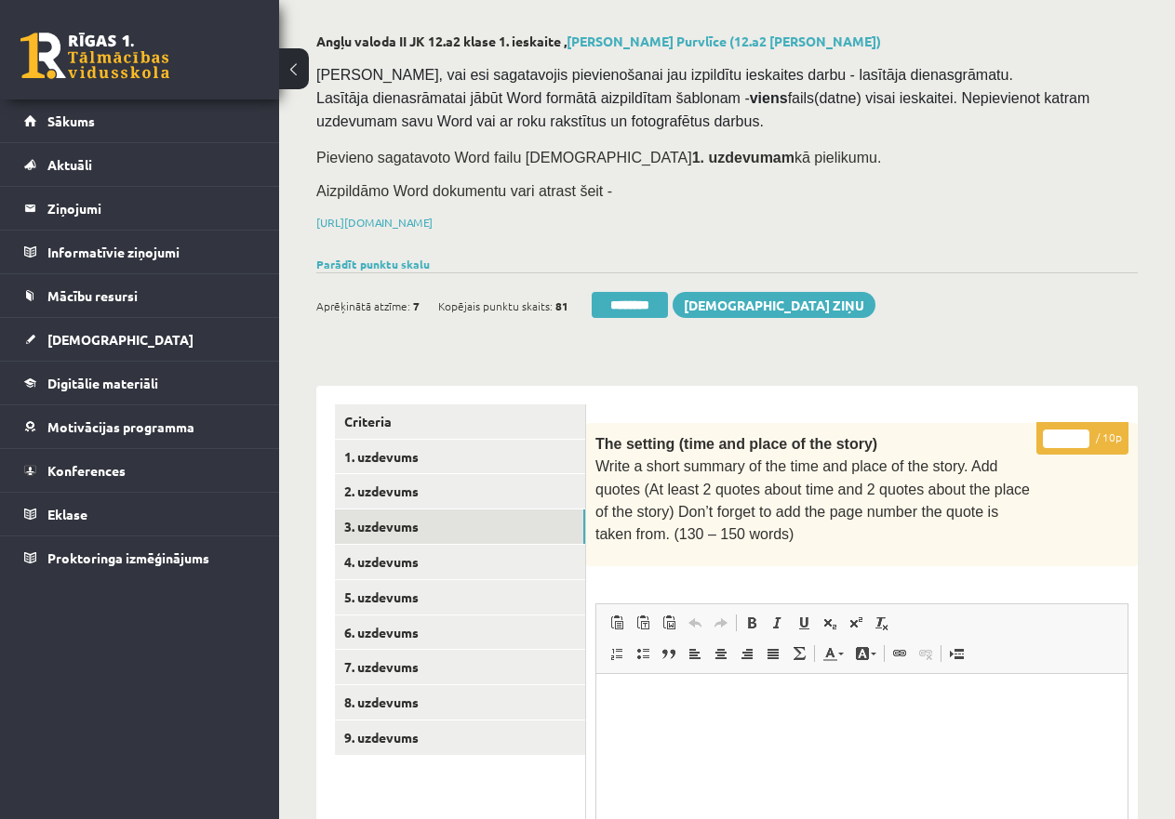
click at [1056, 437] on input "*" at bounding box center [1066, 439] width 46 height 19
type input "**"
click at [488, 495] on link "2. uzdevums" at bounding box center [460, 491] width 250 height 34
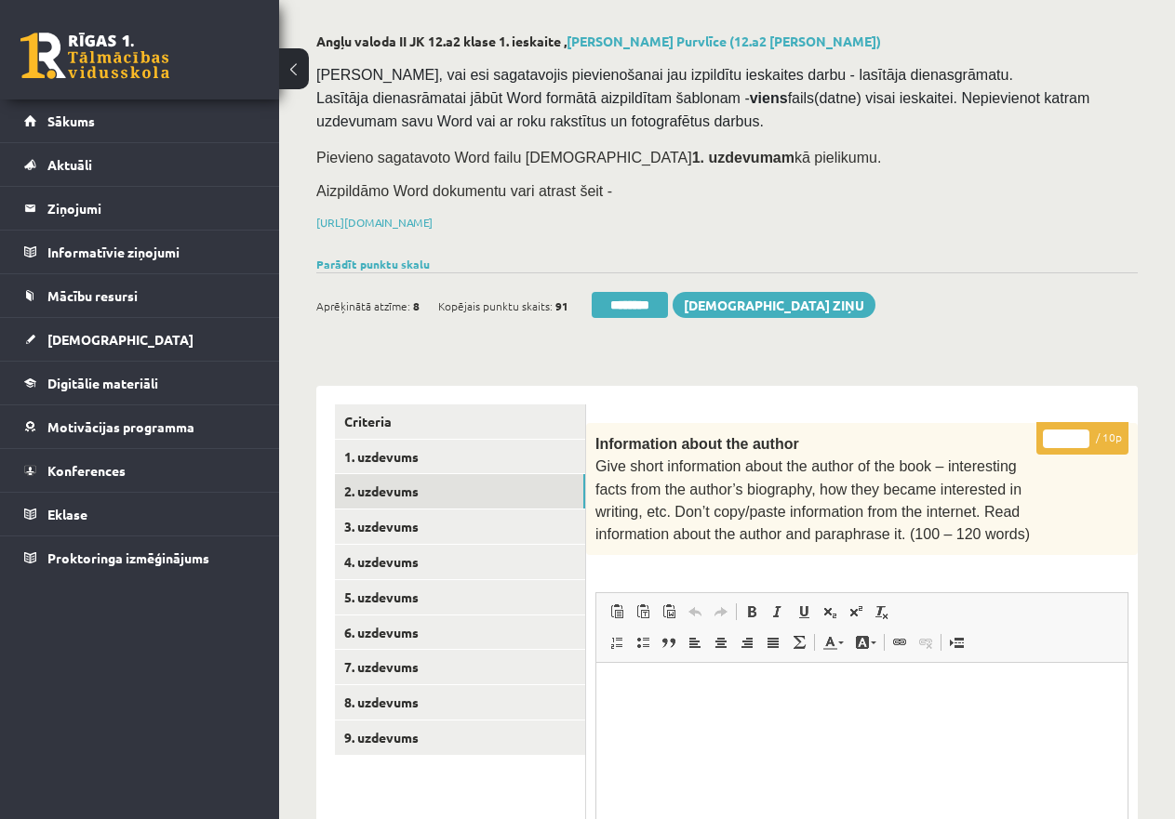
click at [1054, 432] on input "*" at bounding box center [1066, 439] width 46 height 19
type input "**"
click at [409, 455] on link "1. uzdevums" at bounding box center [460, 457] width 250 height 34
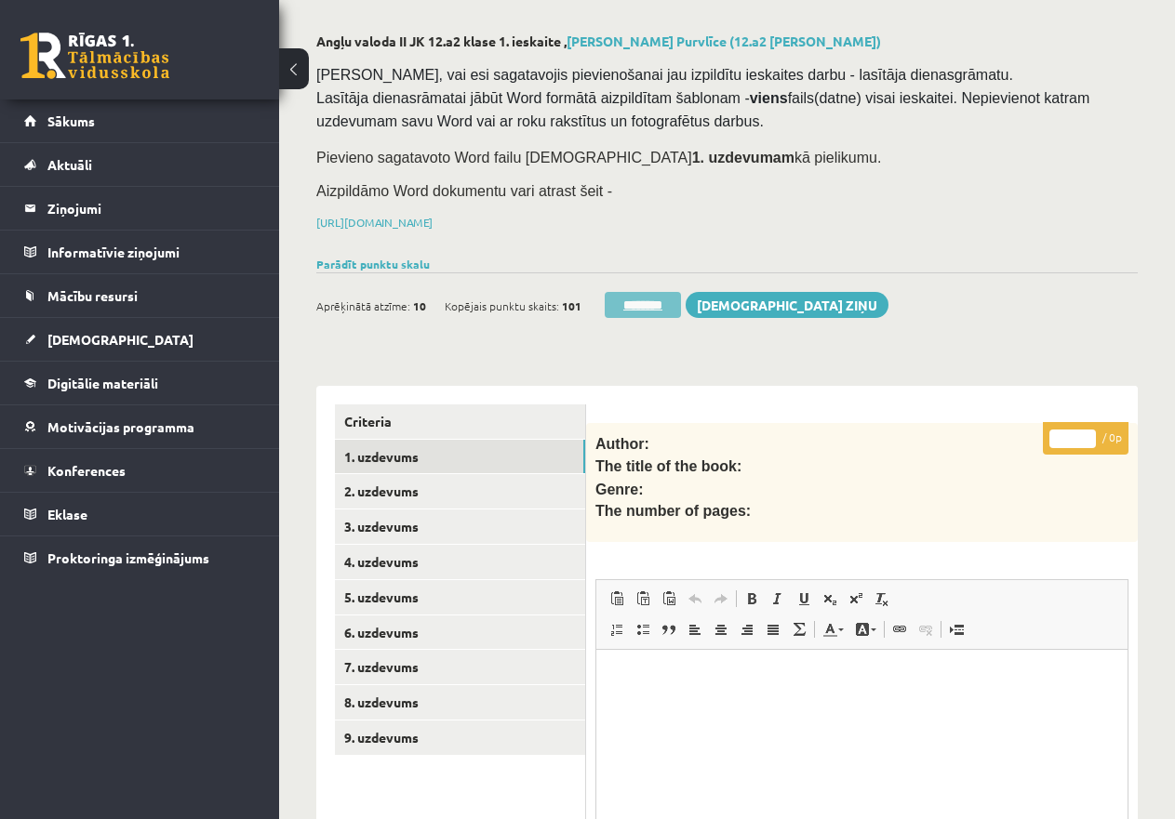
click at [640, 296] on input "********" at bounding box center [642, 305] width 76 height 26
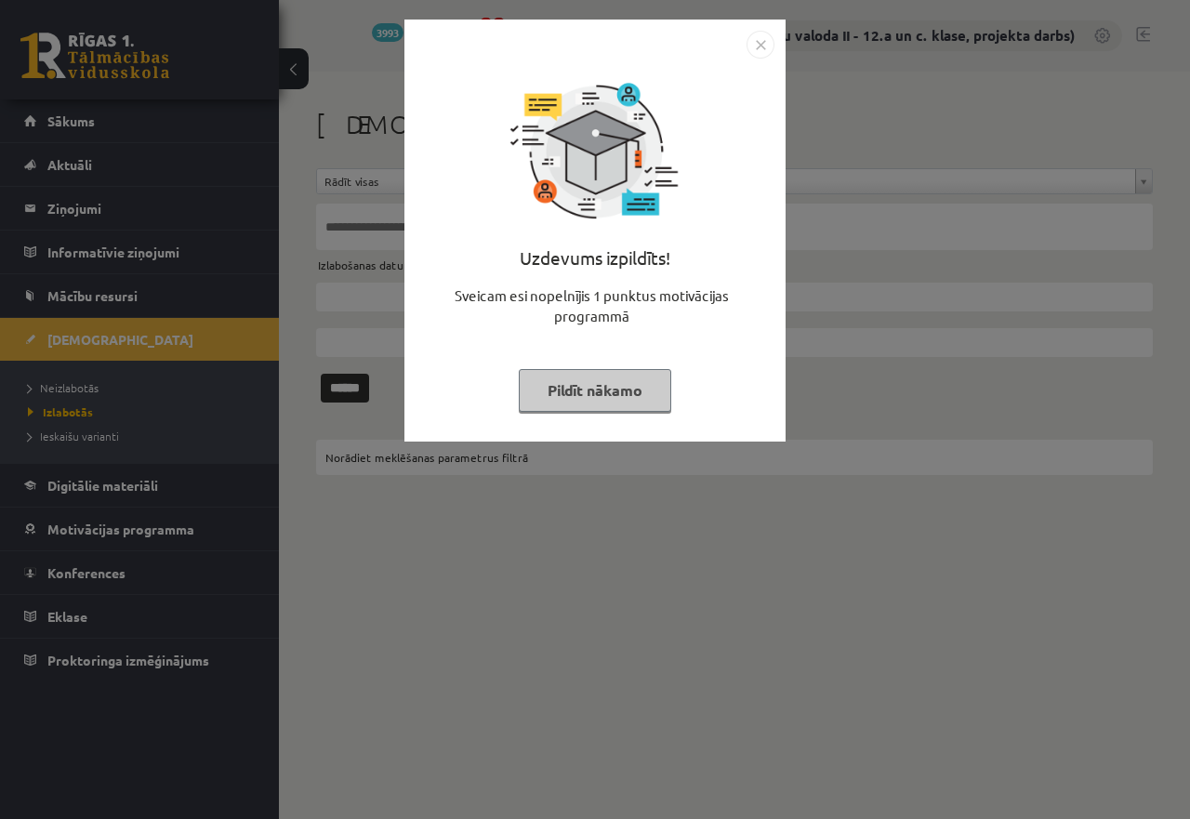
click at [580, 376] on button "Pildīt nākamo" at bounding box center [595, 390] width 153 height 43
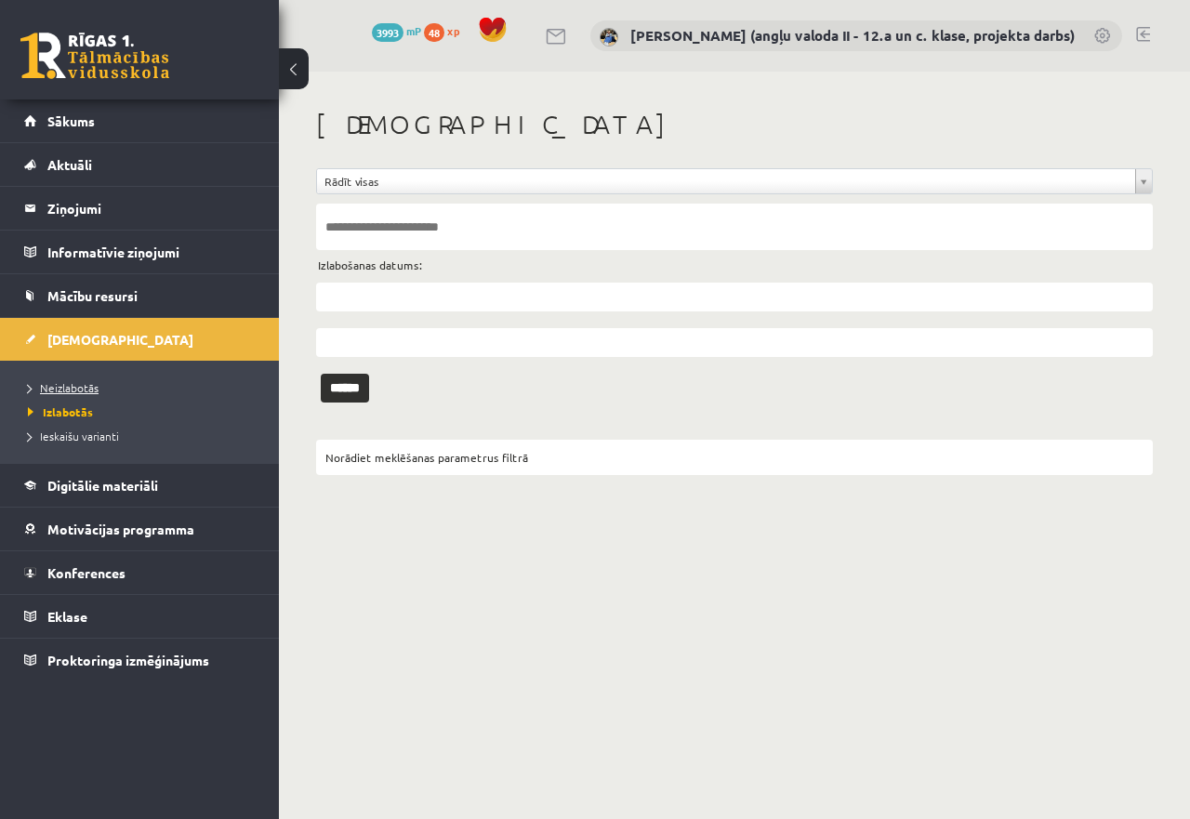
click at [67, 380] on link "Neizlabotās" at bounding box center [144, 387] width 232 height 17
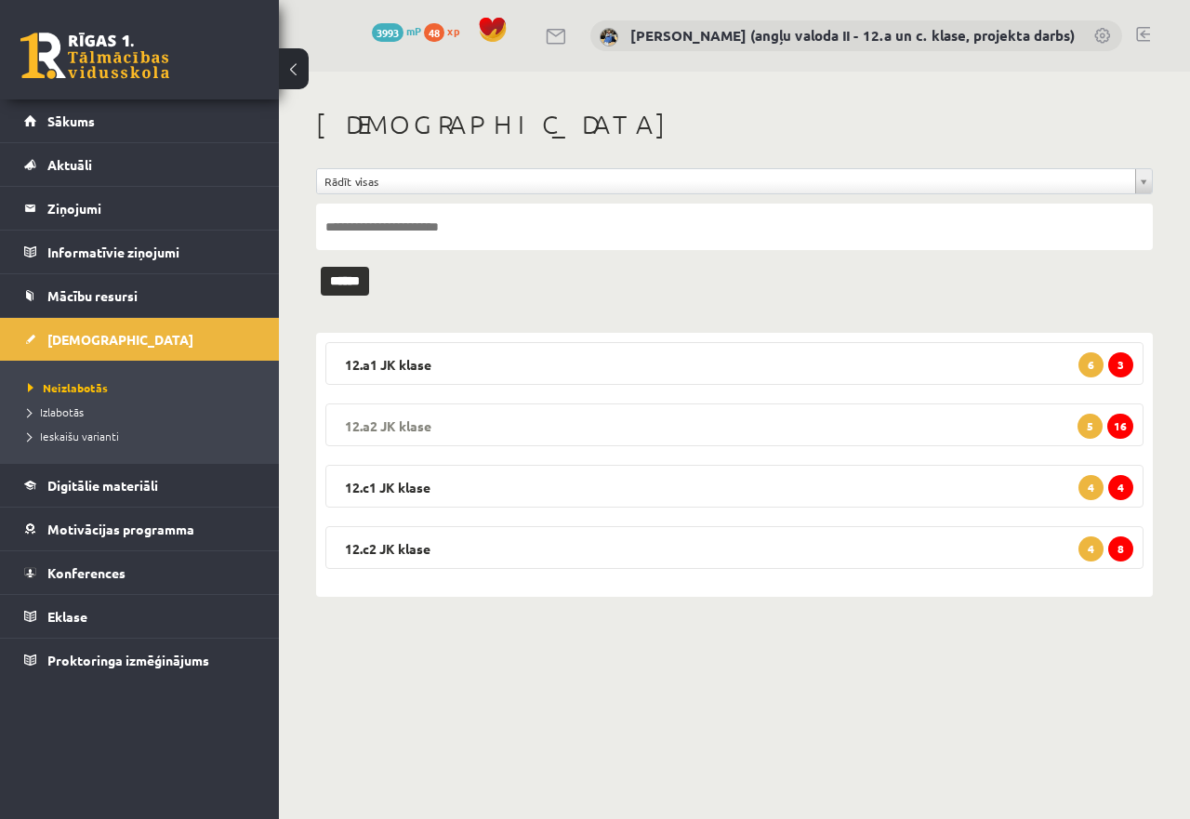
click at [817, 429] on legend "12.a2 JK klase 16 5" at bounding box center [734, 425] width 818 height 43
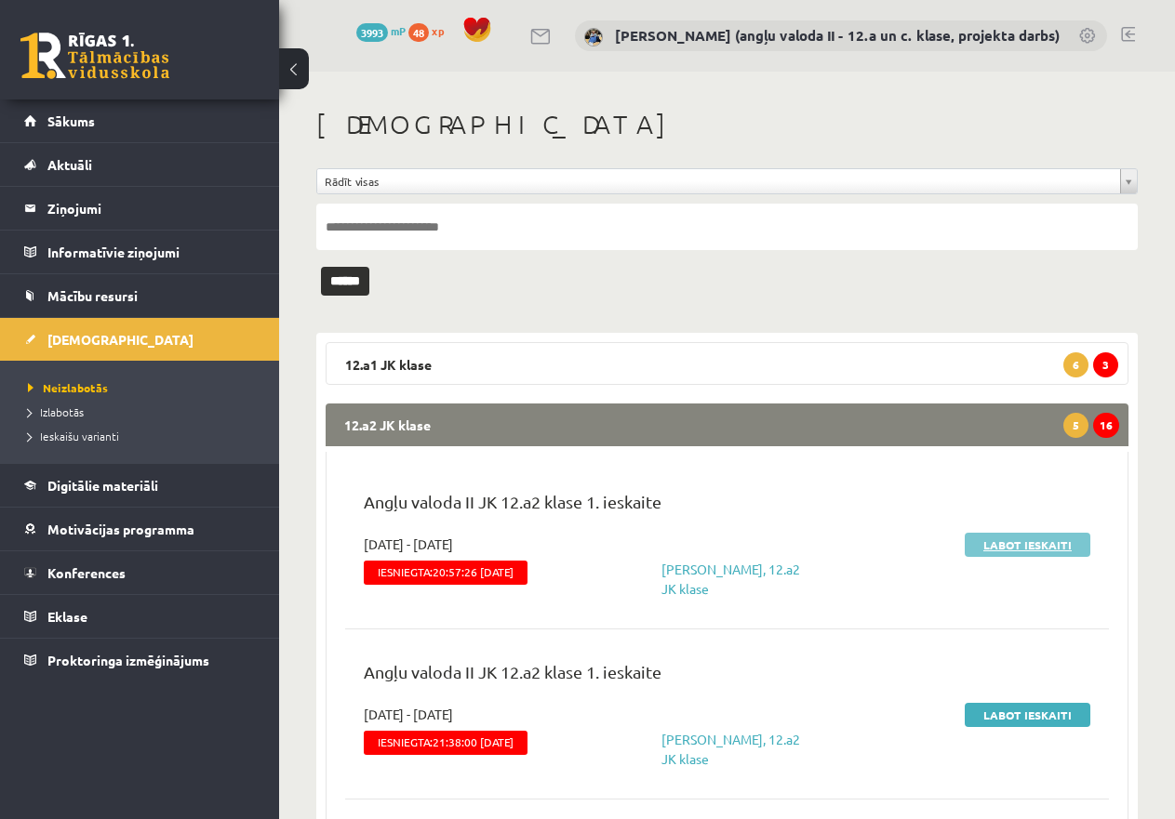
click at [1012, 542] on link "Labot ieskaiti" at bounding box center [1027, 545] width 126 height 24
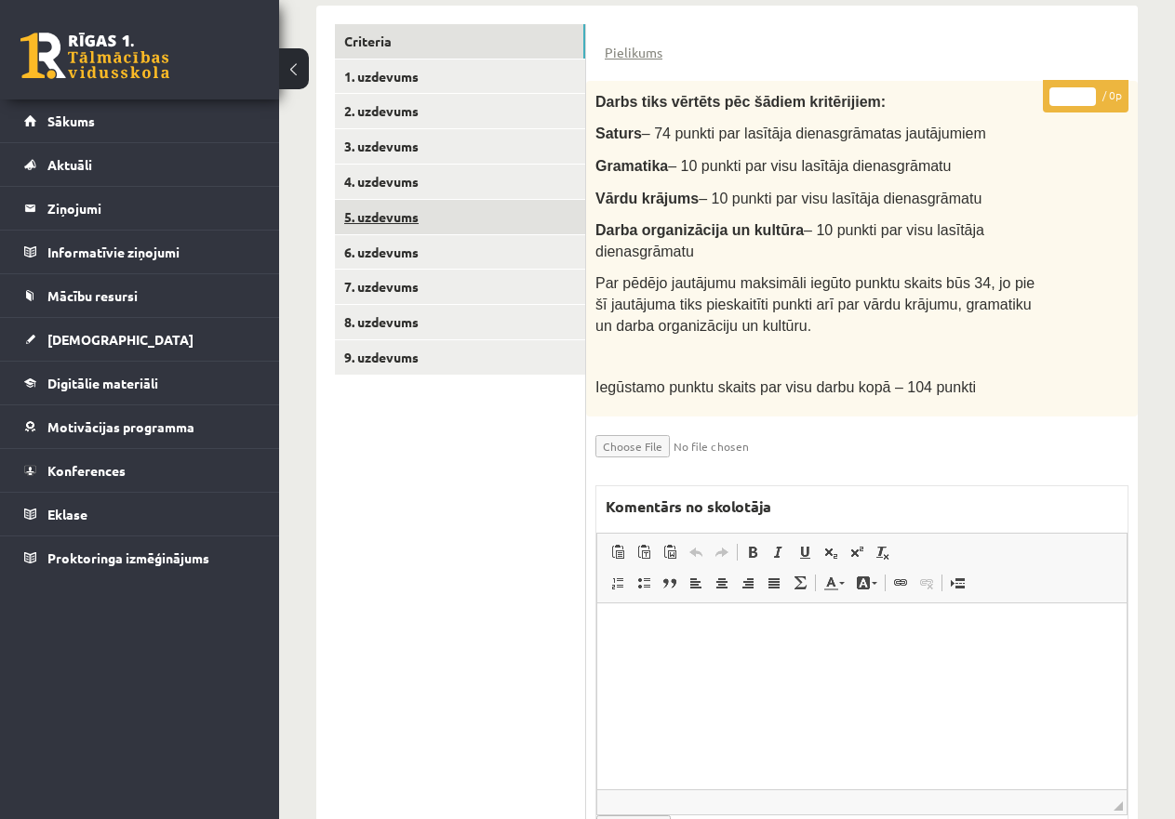
scroll to position [357, 0]
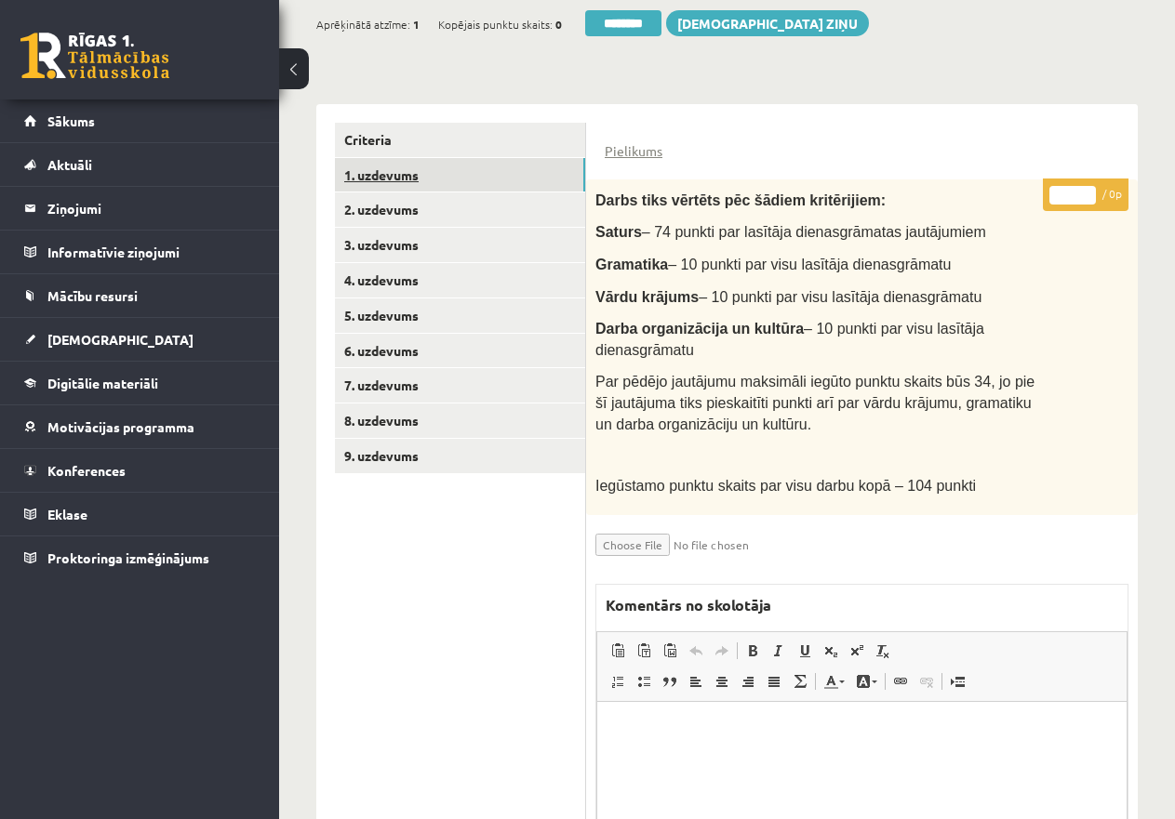
click at [411, 173] on link "1. uzdevums" at bounding box center [460, 175] width 250 height 34
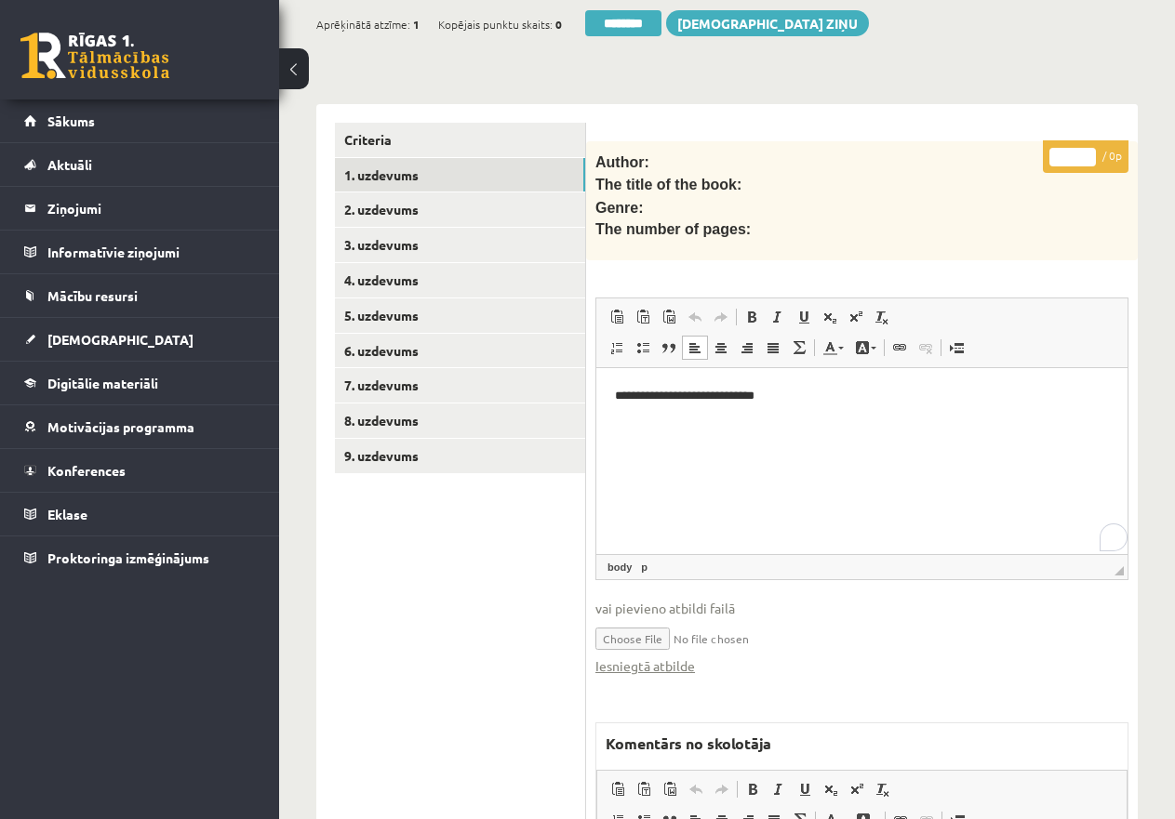
scroll to position [0, 0]
click at [671, 658] on link "Iesniegtā atbilde" at bounding box center [645, 667] width 100 height 20
click at [390, 165] on link "1. uzdevums" at bounding box center [460, 175] width 250 height 34
click at [372, 170] on link "1. uzdevums" at bounding box center [460, 175] width 250 height 34
click at [392, 205] on link "2. uzdevums" at bounding box center [460, 210] width 250 height 34
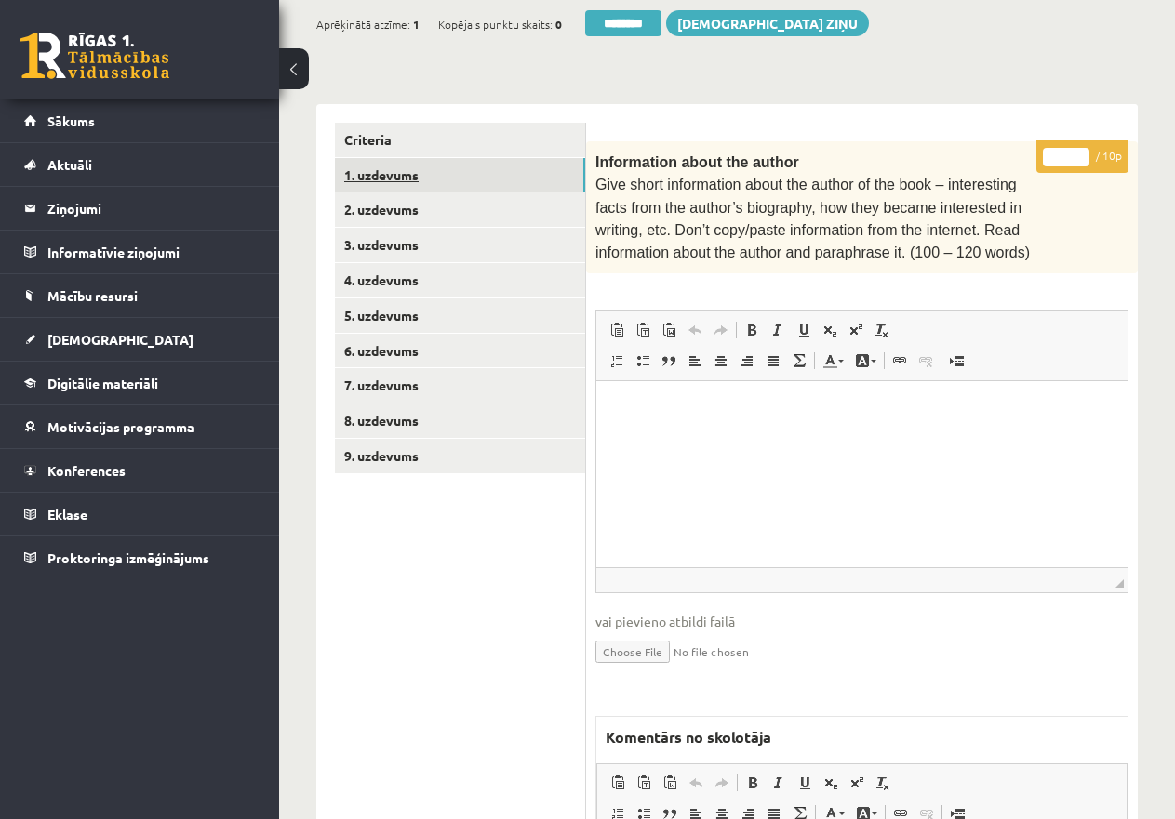
click at [395, 166] on link "1. uzdevums" at bounding box center [460, 175] width 250 height 34
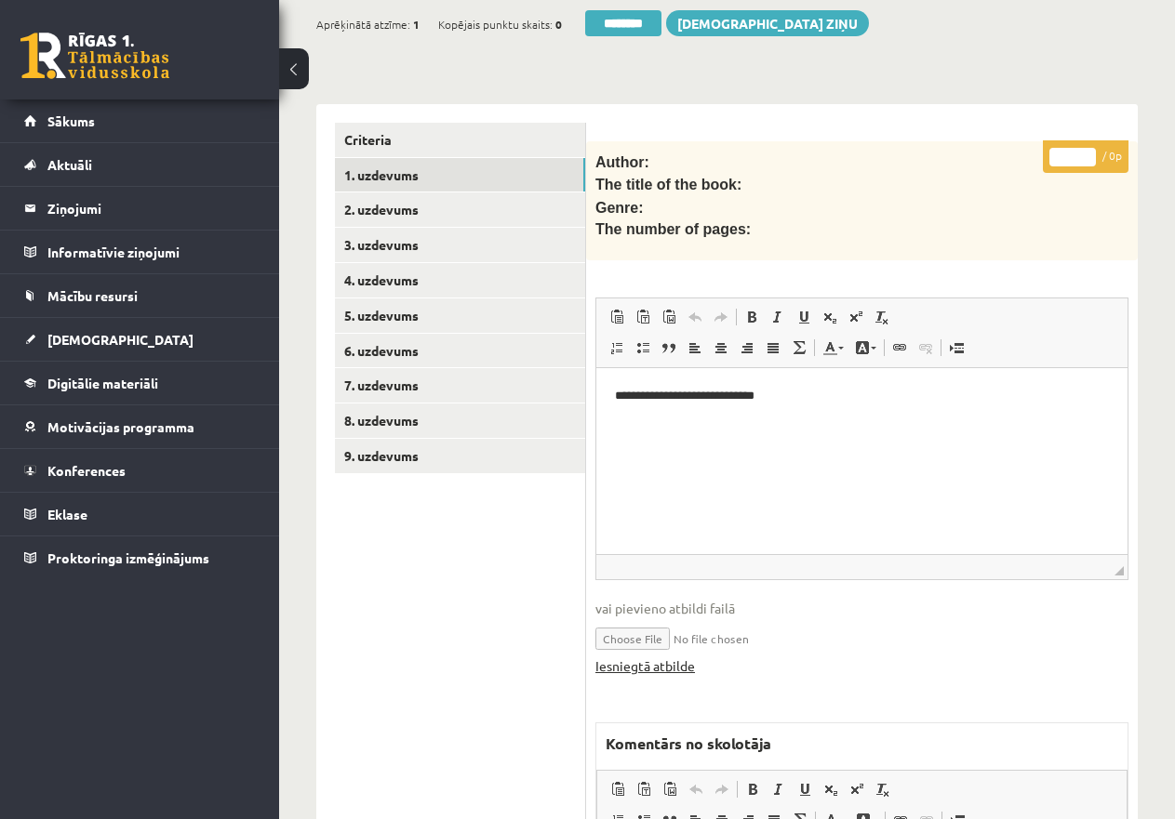
click at [649, 658] on link "Iesniegtā atbilde" at bounding box center [645, 667] width 100 height 20
click at [436, 451] on link "9. uzdevums" at bounding box center [460, 456] width 250 height 34
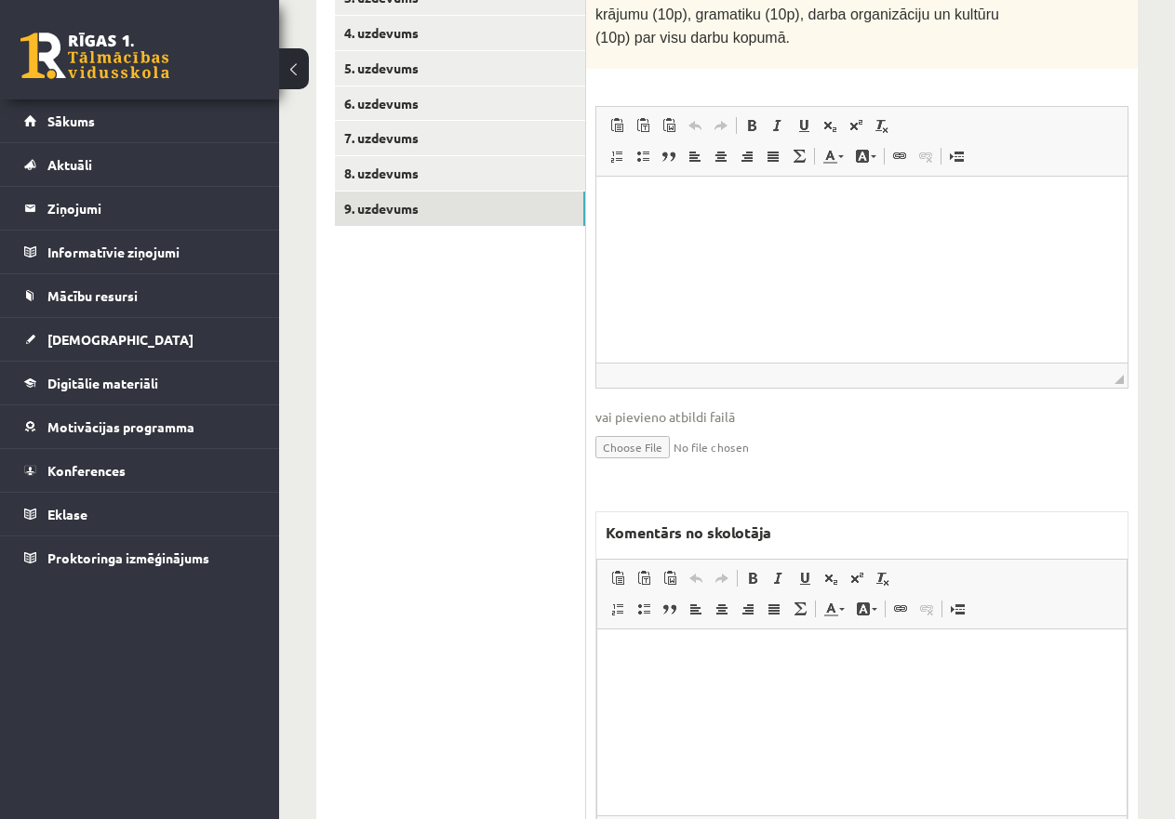
scroll to position [726, 0]
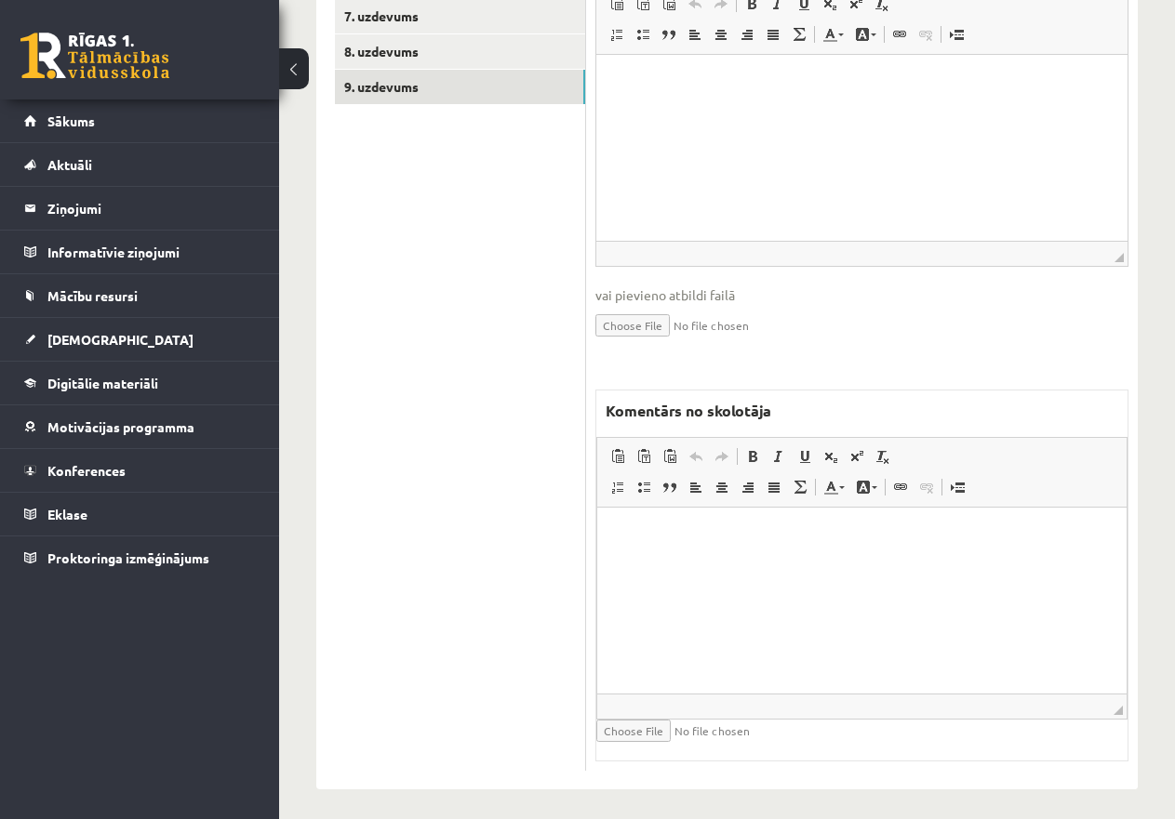
click at [693, 564] on html at bounding box center [861, 536] width 529 height 57
click at [779, 536] on p "**********" at bounding box center [862, 536] width 492 height 20
click at [923, 538] on p "**********" at bounding box center [862, 536] width 492 height 20
click at [929, 534] on p "**********" at bounding box center [862, 536] width 492 height 20
click at [696, 560] on p "**********" at bounding box center [862, 568] width 492 height 20
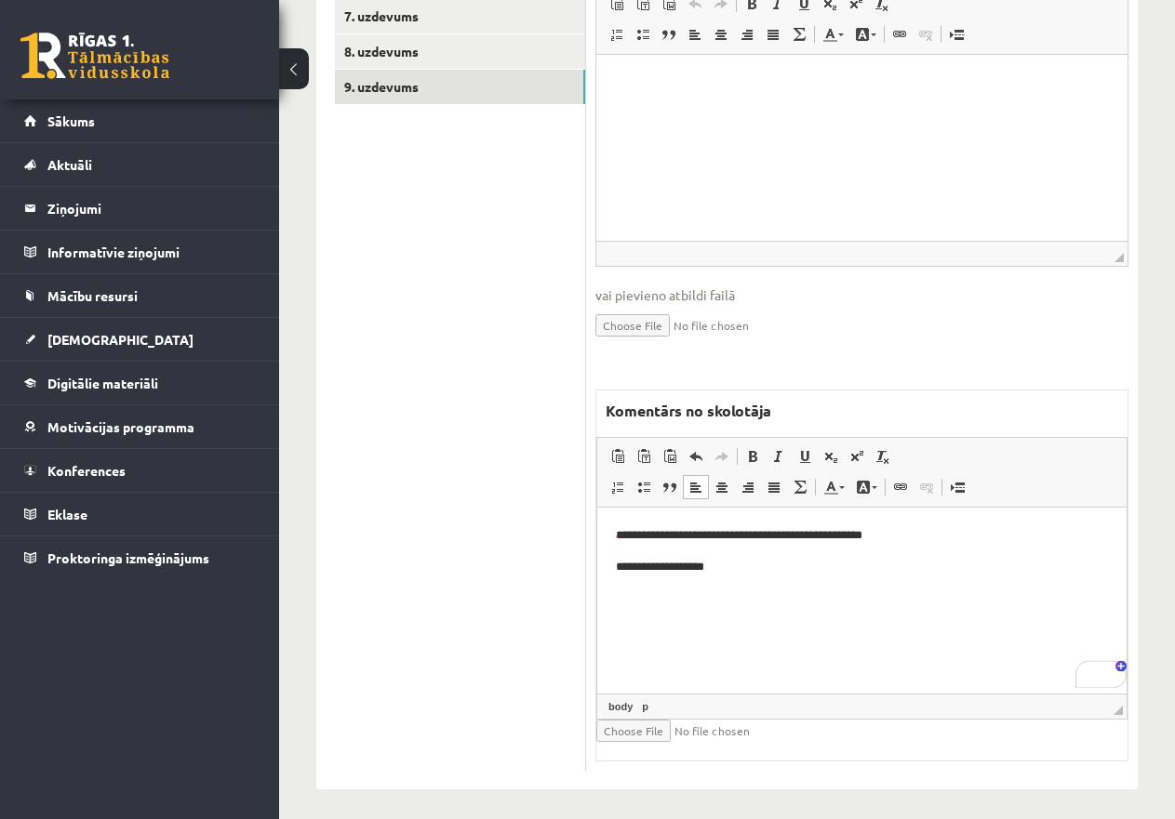
click at [727, 558] on p "**********" at bounding box center [862, 568] width 492 height 20
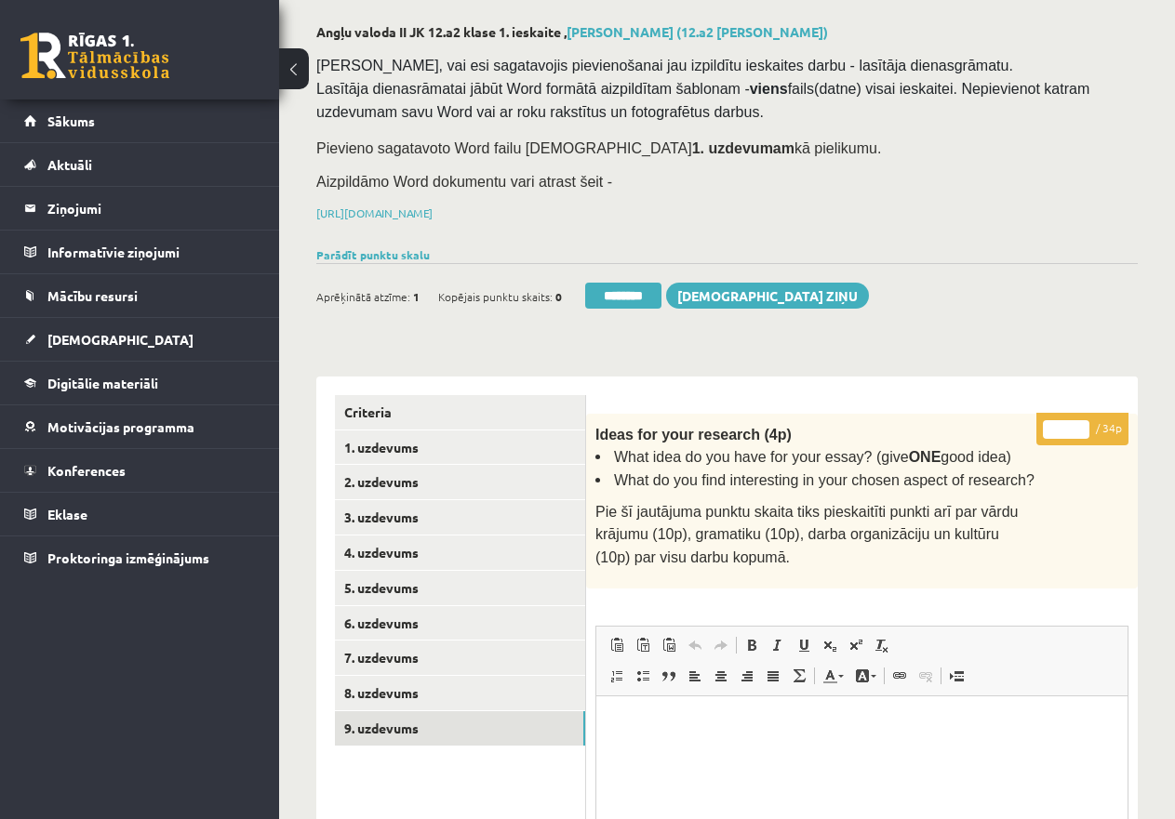
scroll to position [0, 0]
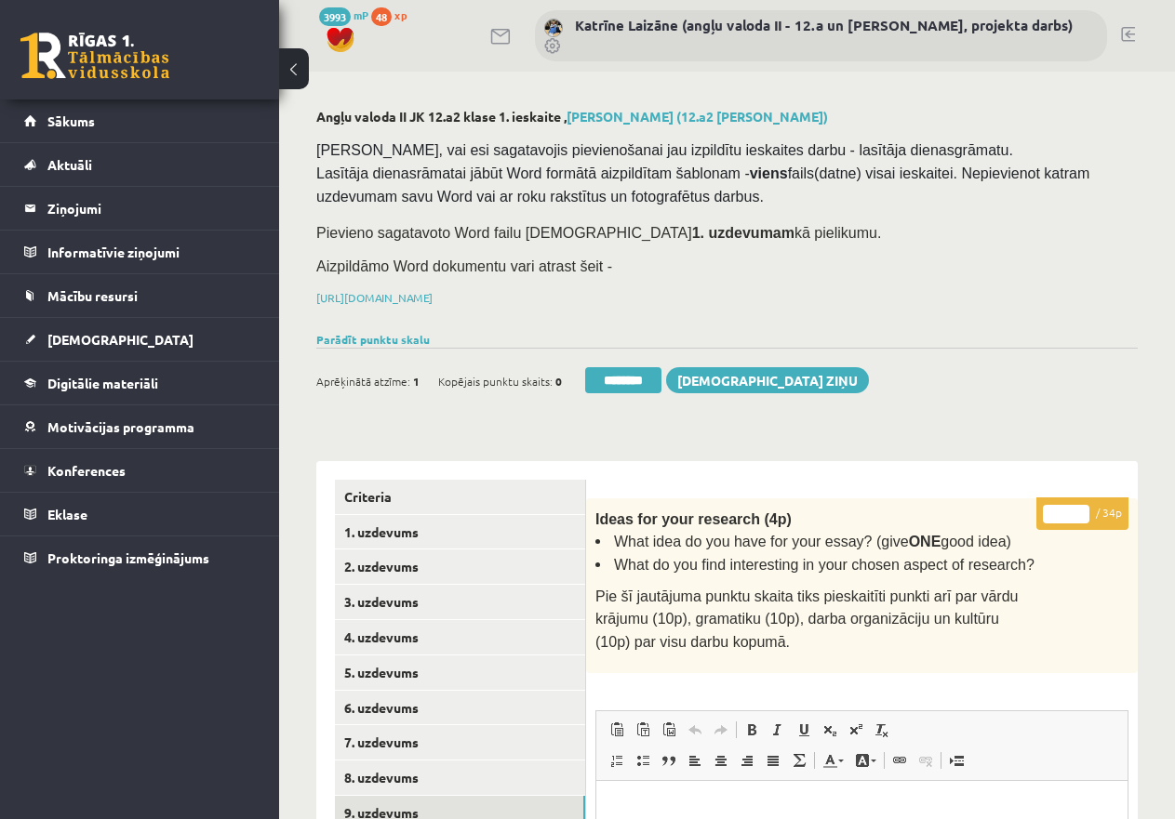
click at [1056, 510] on input "*" at bounding box center [1066, 514] width 46 height 19
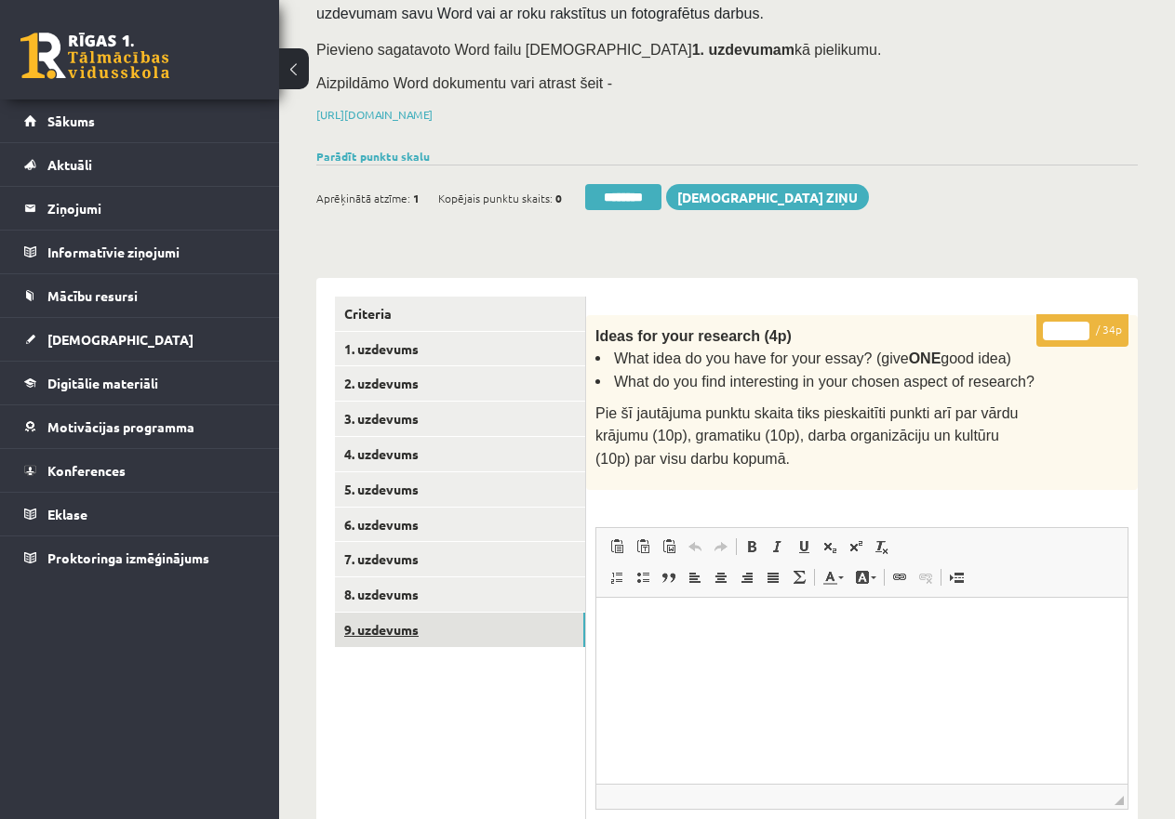
scroll to position [186, 0]
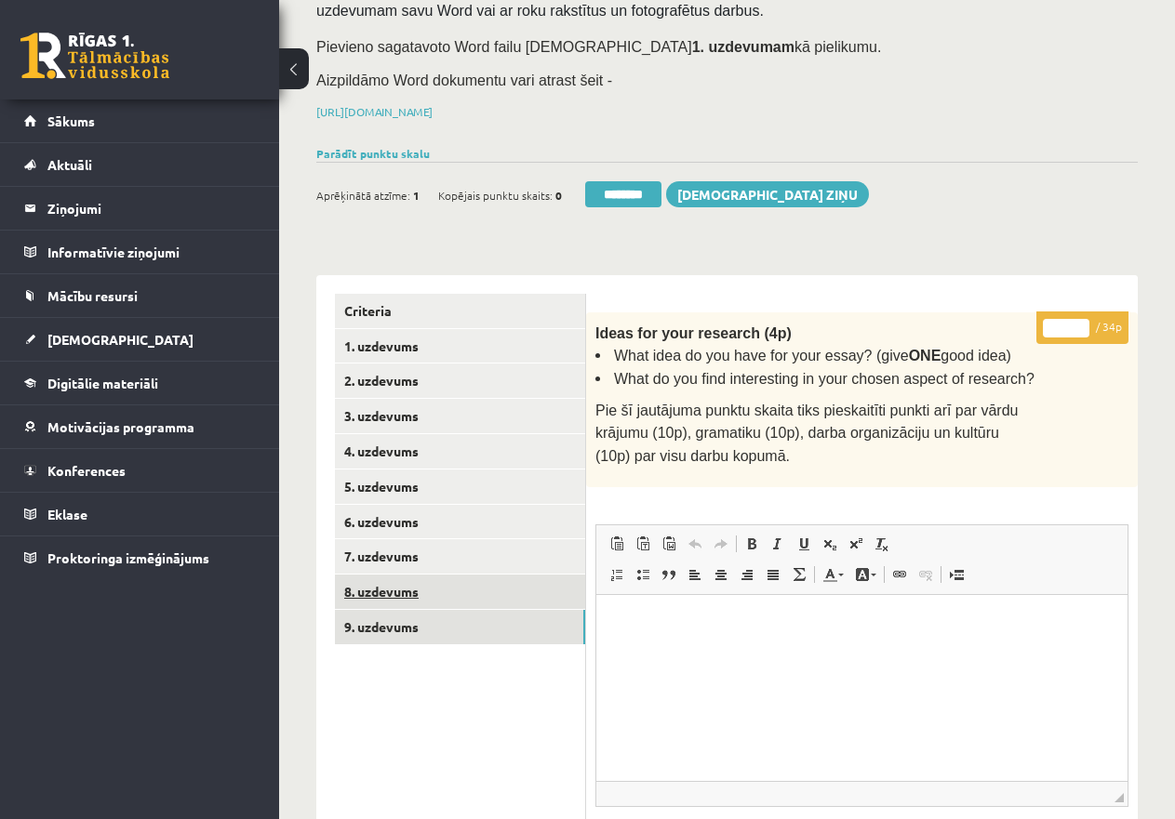
type input "**"
click at [420, 585] on link "8. uzdevums" at bounding box center [460, 592] width 250 height 34
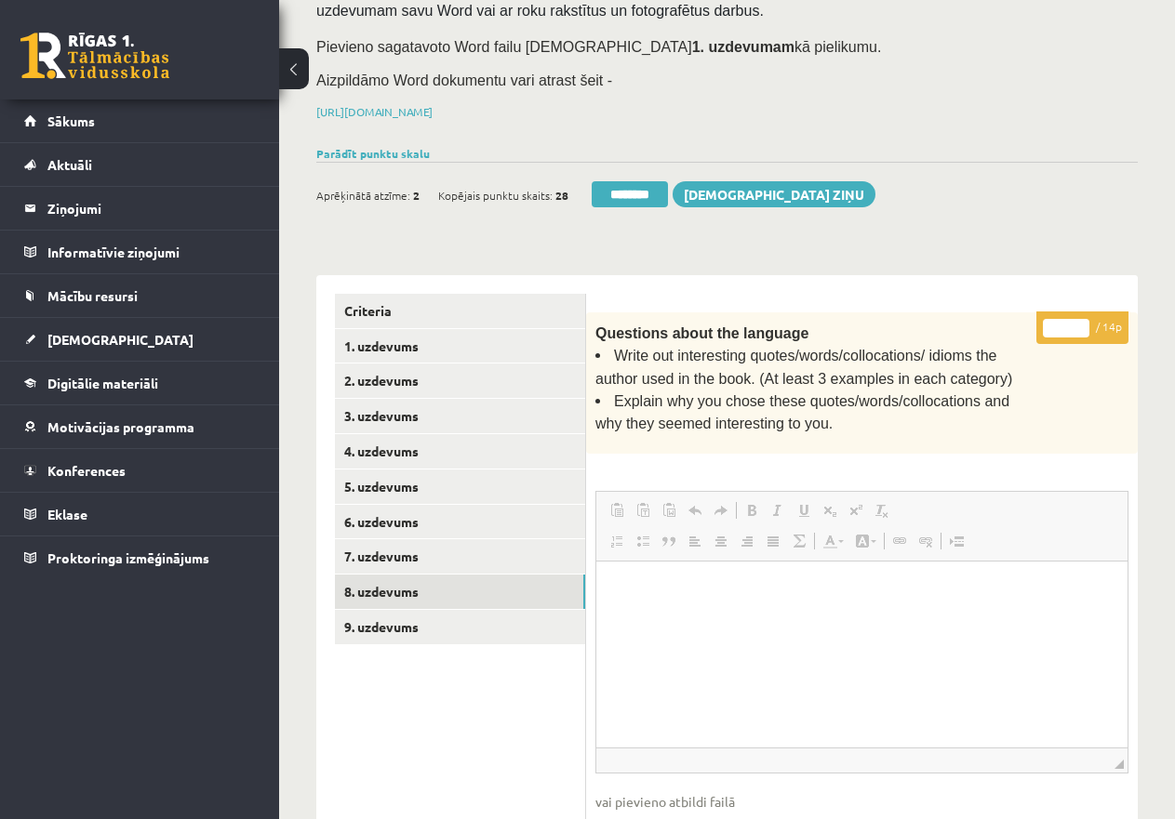
scroll to position [0, 0]
drag, startPoint x: 1069, startPoint y: 329, endPoint x: 1055, endPoint y: 336, distance: 16.2
click at [1055, 327] on input "*" at bounding box center [1066, 328] width 46 height 19
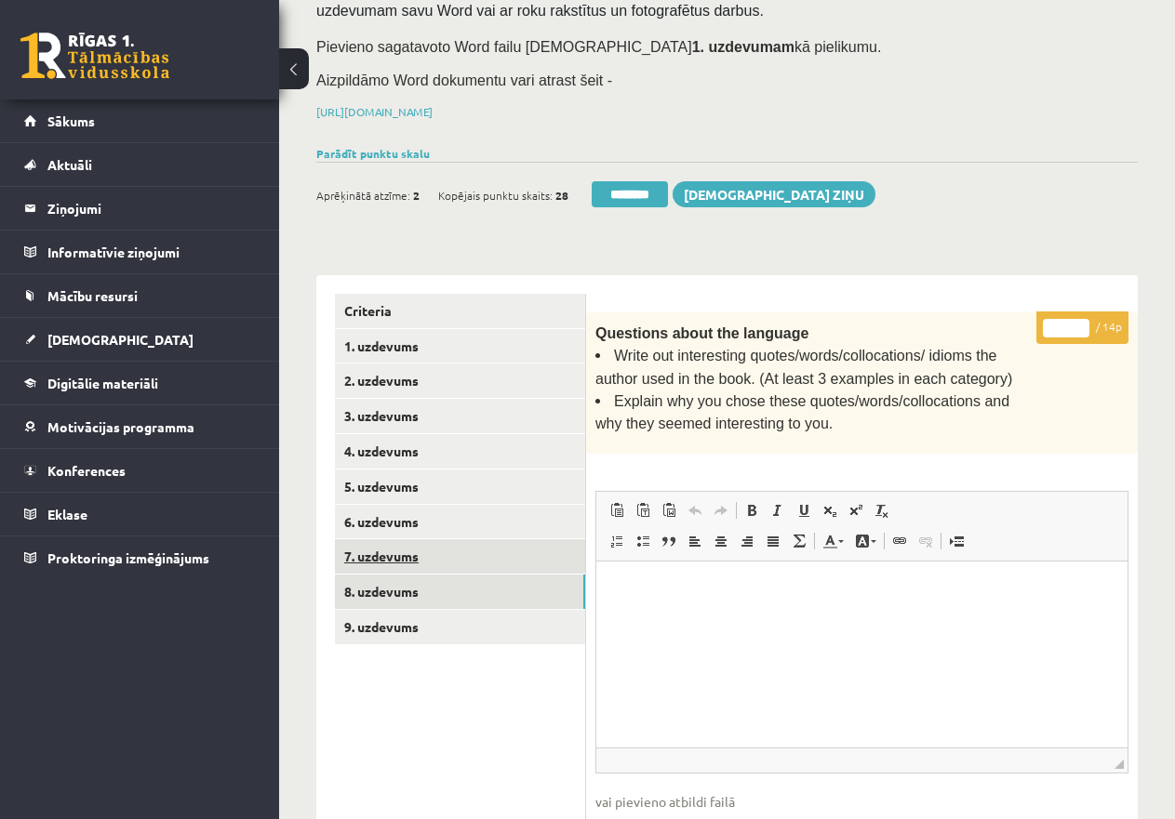
type input "**"
click at [416, 556] on link "7. uzdevums" at bounding box center [460, 556] width 250 height 34
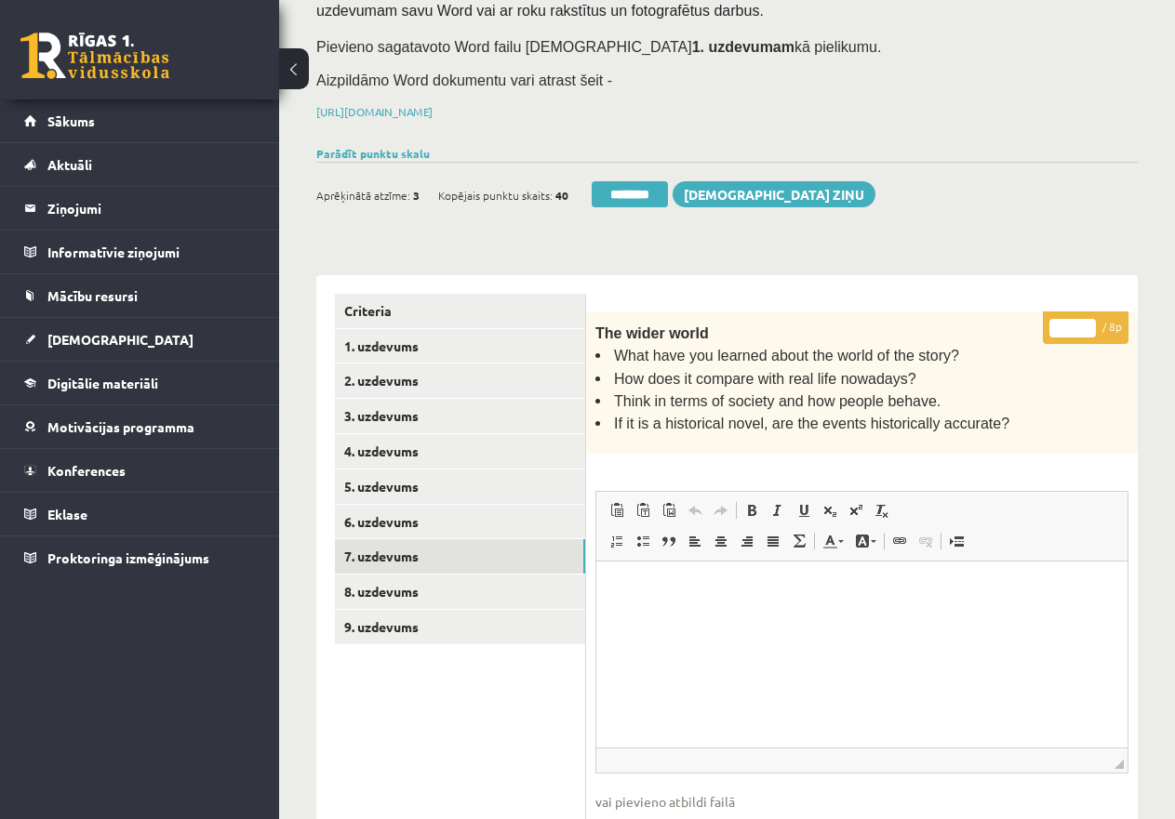
drag, startPoint x: 1077, startPoint y: 323, endPoint x: 1046, endPoint y: 322, distance: 30.7
click at [1047, 322] on p "* / 8p" at bounding box center [1086, 328] width 86 height 33
type input "*"
click at [423, 517] on link "6. uzdevums" at bounding box center [460, 522] width 250 height 34
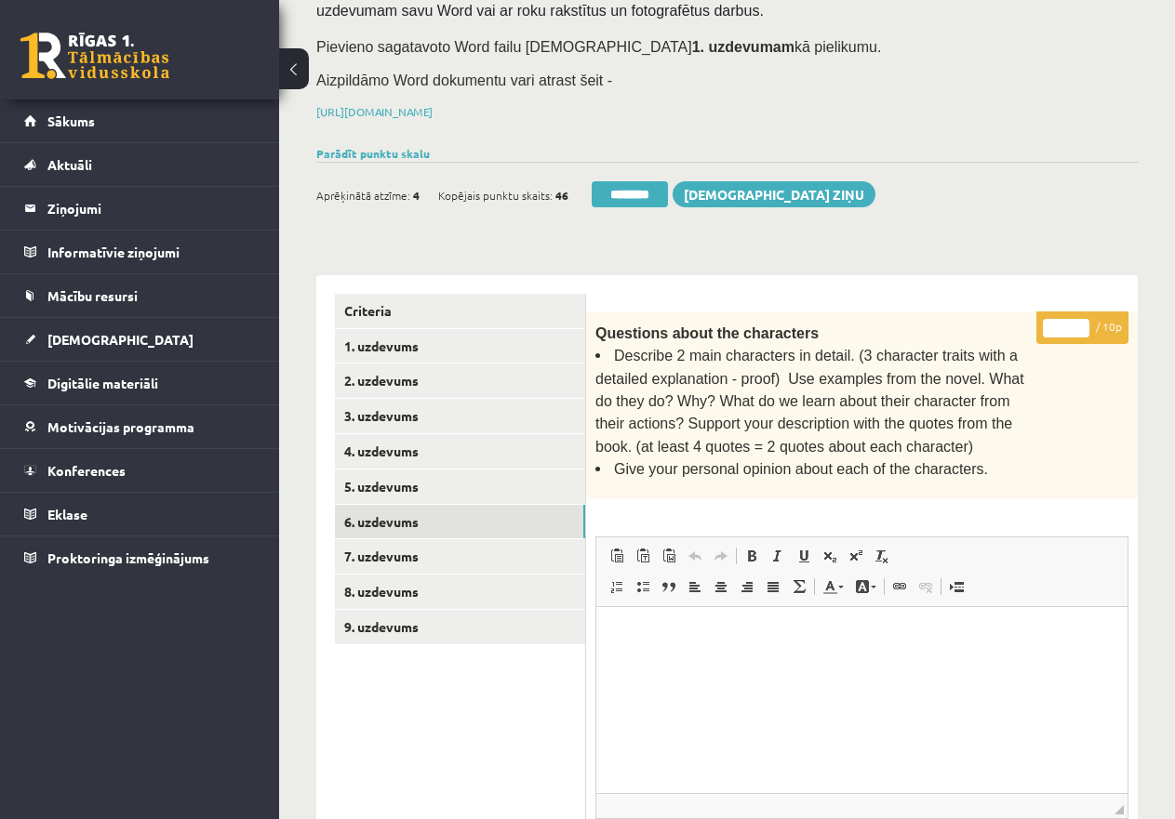
click at [1058, 324] on input "*" at bounding box center [1066, 328] width 46 height 19
type input "**"
click at [481, 486] on link "5. uzdevums" at bounding box center [460, 487] width 250 height 34
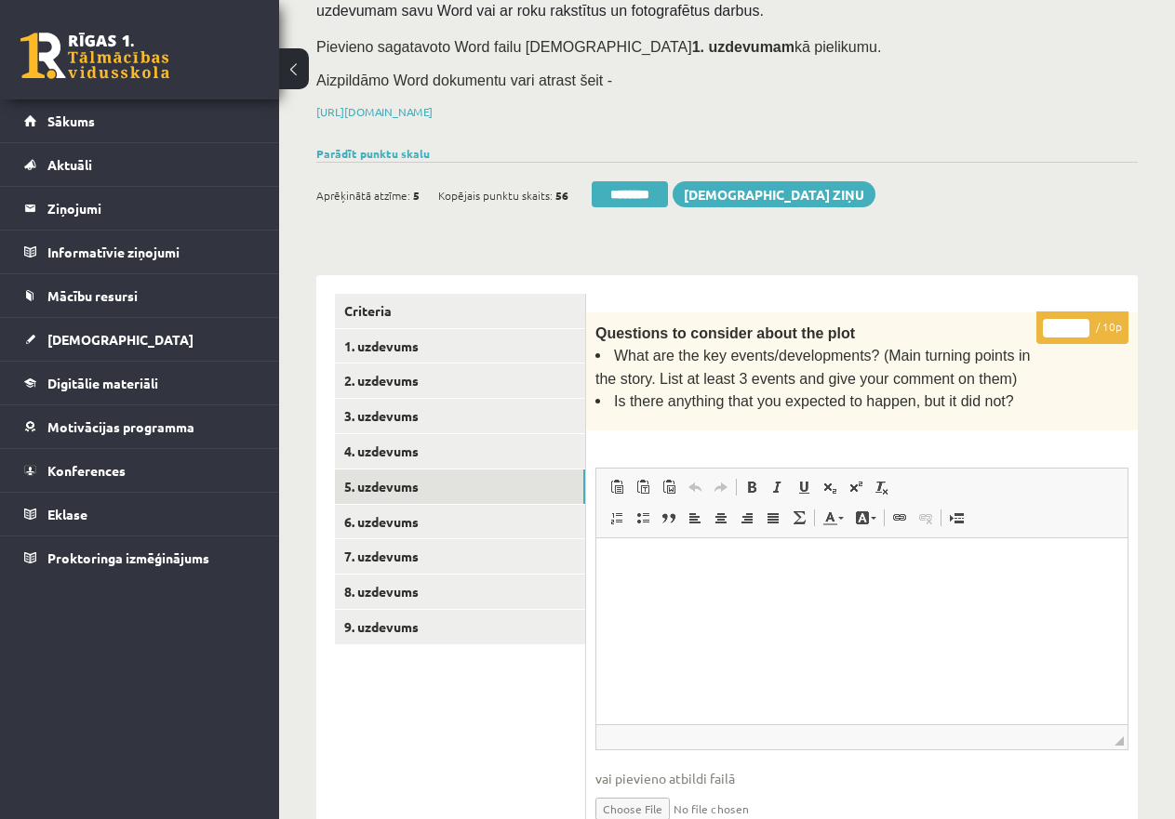
click at [1052, 323] on input "*" at bounding box center [1066, 328] width 46 height 19
click at [1059, 323] on input "**" at bounding box center [1066, 328] width 46 height 19
drag, startPoint x: 1052, startPoint y: 324, endPoint x: 1091, endPoint y: 328, distance: 39.3
click at [1091, 328] on p "** / 10p" at bounding box center [1082, 328] width 92 height 33
type input "*"
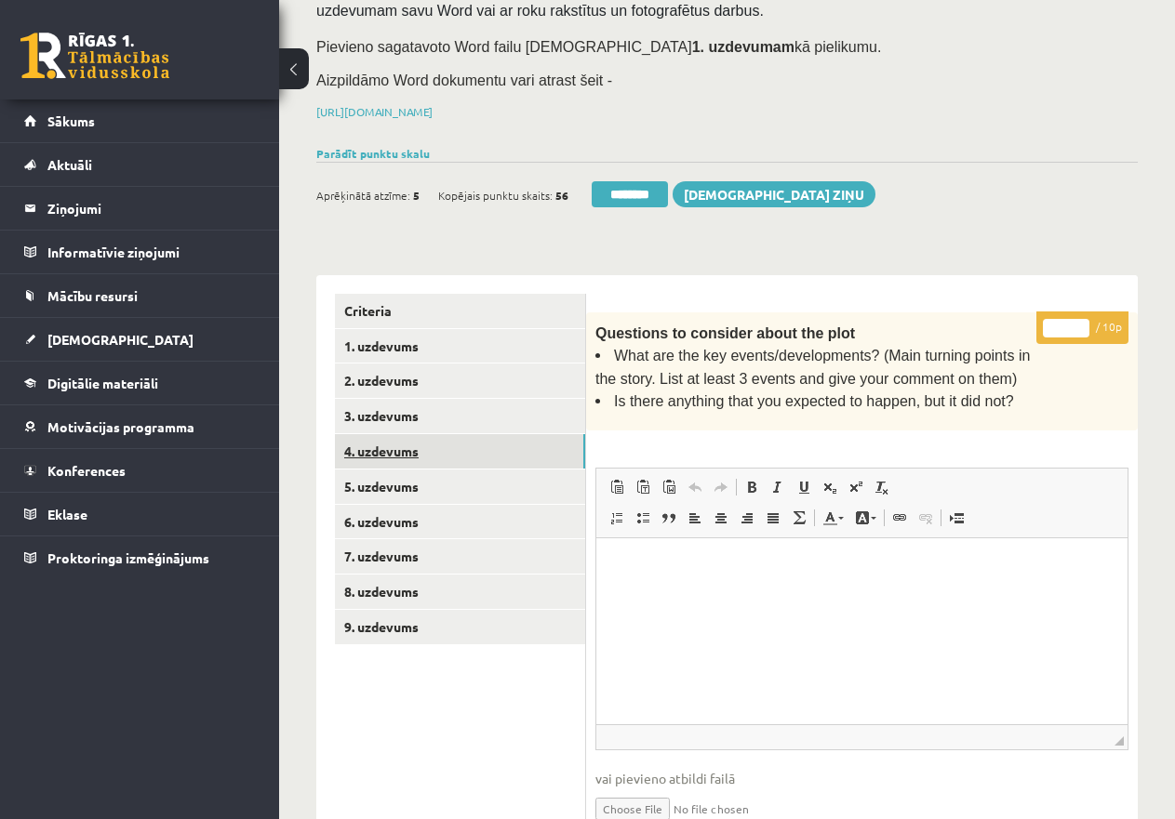
click at [427, 445] on link "4. uzdevums" at bounding box center [460, 451] width 250 height 34
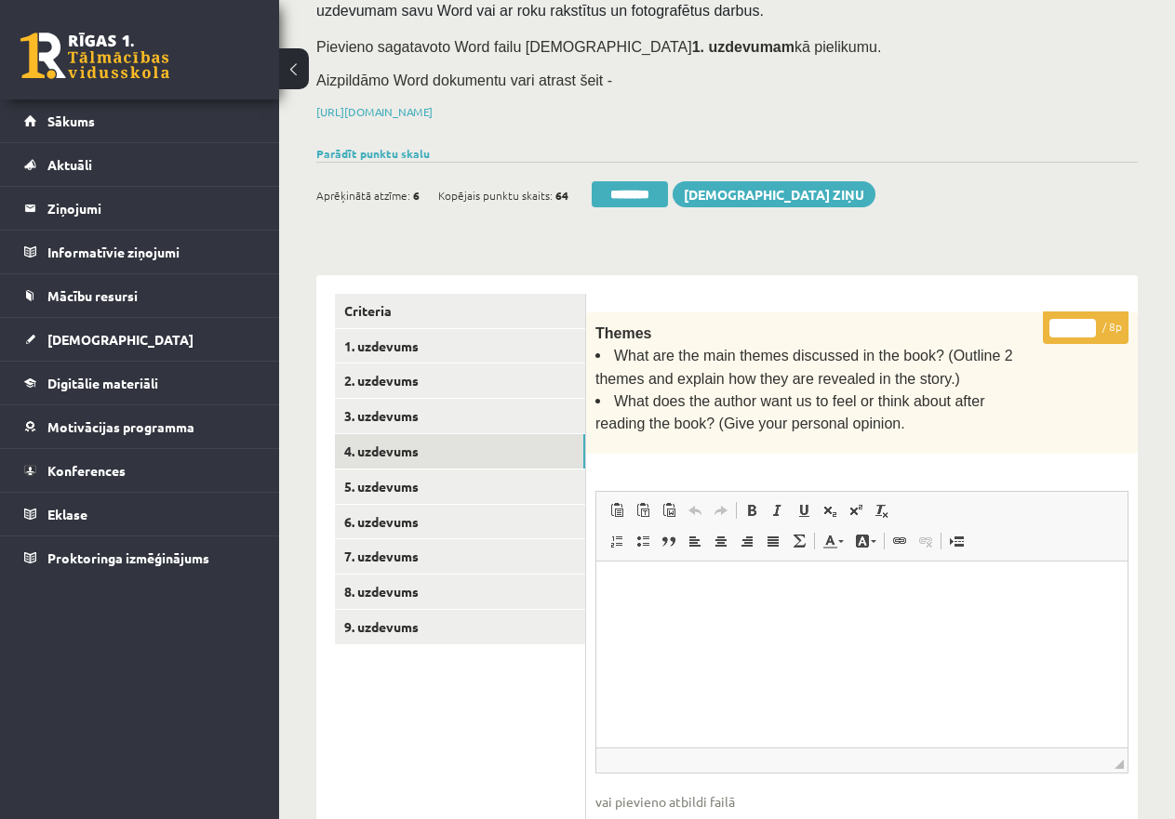
drag, startPoint x: 1069, startPoint y: 323, endPoint x: 1044, endPoint y: 323, distance: 24.2
click at [1044, 323] on p "* / 8p" at bounding box center [1086, 328] width 86 height 33
type input "*"
click at [538, 408] on link "3. uzdevums" at bounding box center [460, 416] width 250 height 34
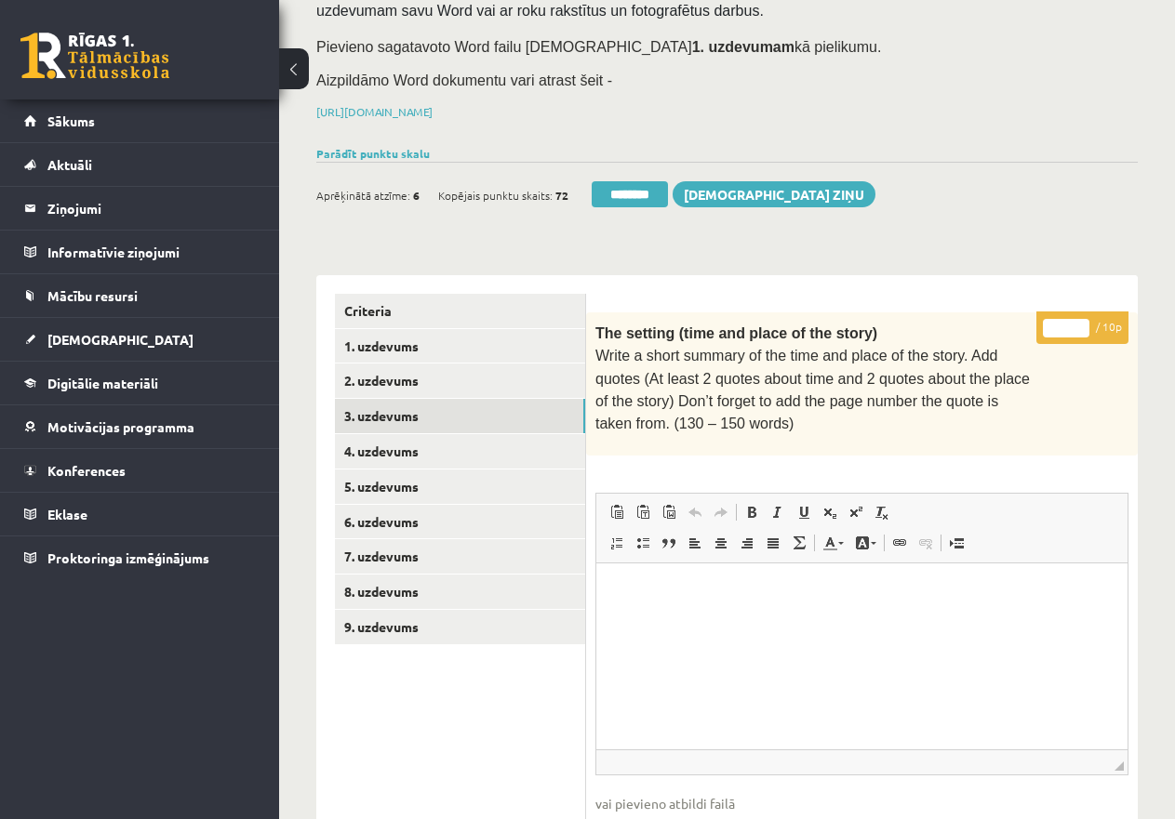
drag, startPoint x: 1069, startPoint y: 322, endPoint x: 1026, endPoint y: 320, distance: 43.7
click at [1026, 320] on div "* / 10p The setting (time and place of the story) Write a short summary of the …" at bounding box center [861, 795] width 551 height 967
type input "*"
click at [555, 366] on link "2. uzdevums" at bounding box center [460, 381] width 250 height 34
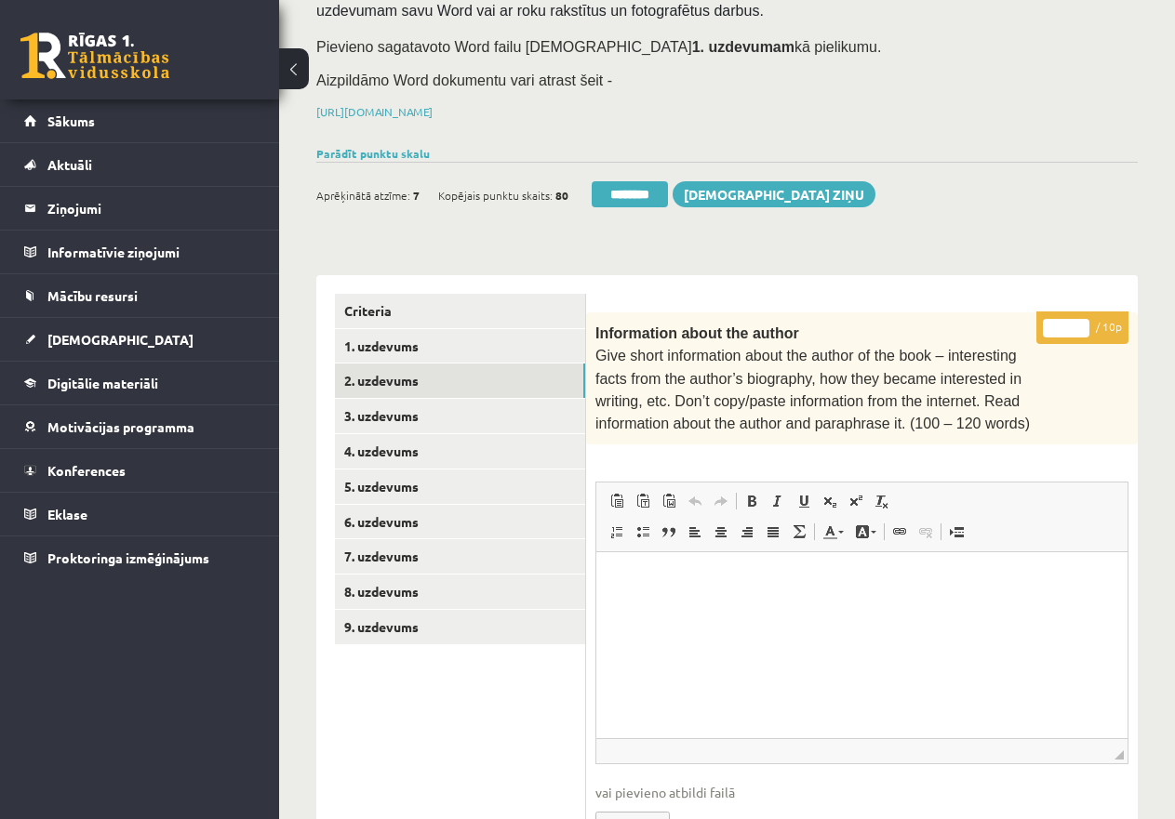
click at [1019, 320] on div "* / 10p Information about the author Give short information about the author of…" at bounding box center [861, 790] width 551 height 956
type input "*"
click at [451, 336] on link "1. uzdevums" at bounding box center [460, 346] width 250 height 34
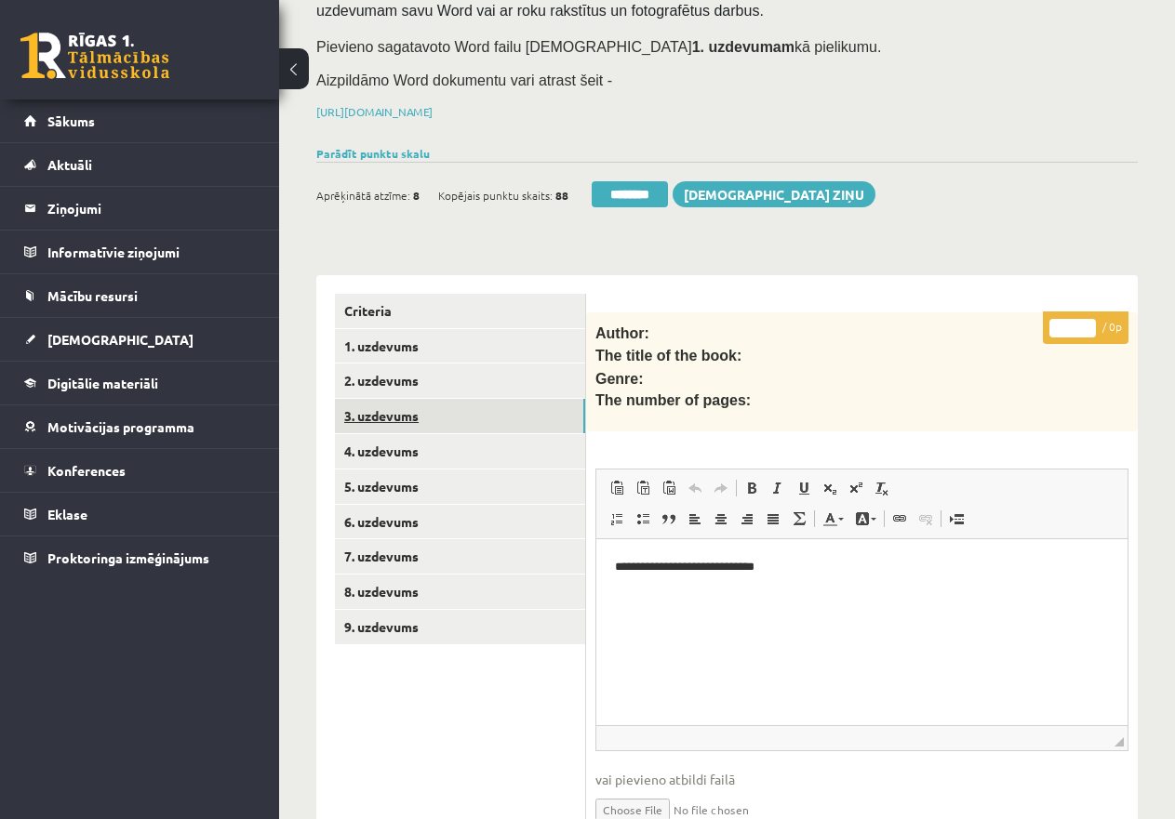
click at [410, 421] on link "3. uzdevums" at bounding box center [460, 416] width 250 height 34
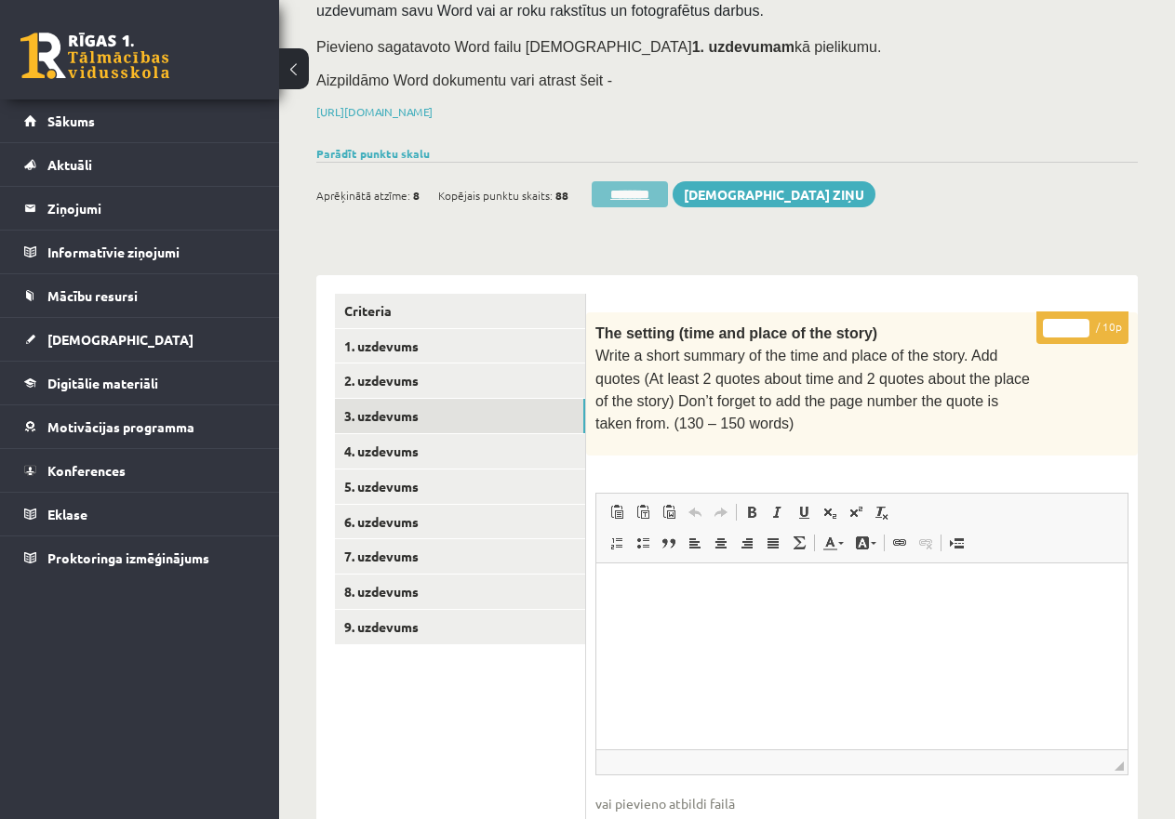
click at [643, 189] on input "********" at bounding box center [629, 194] width 76 height 26
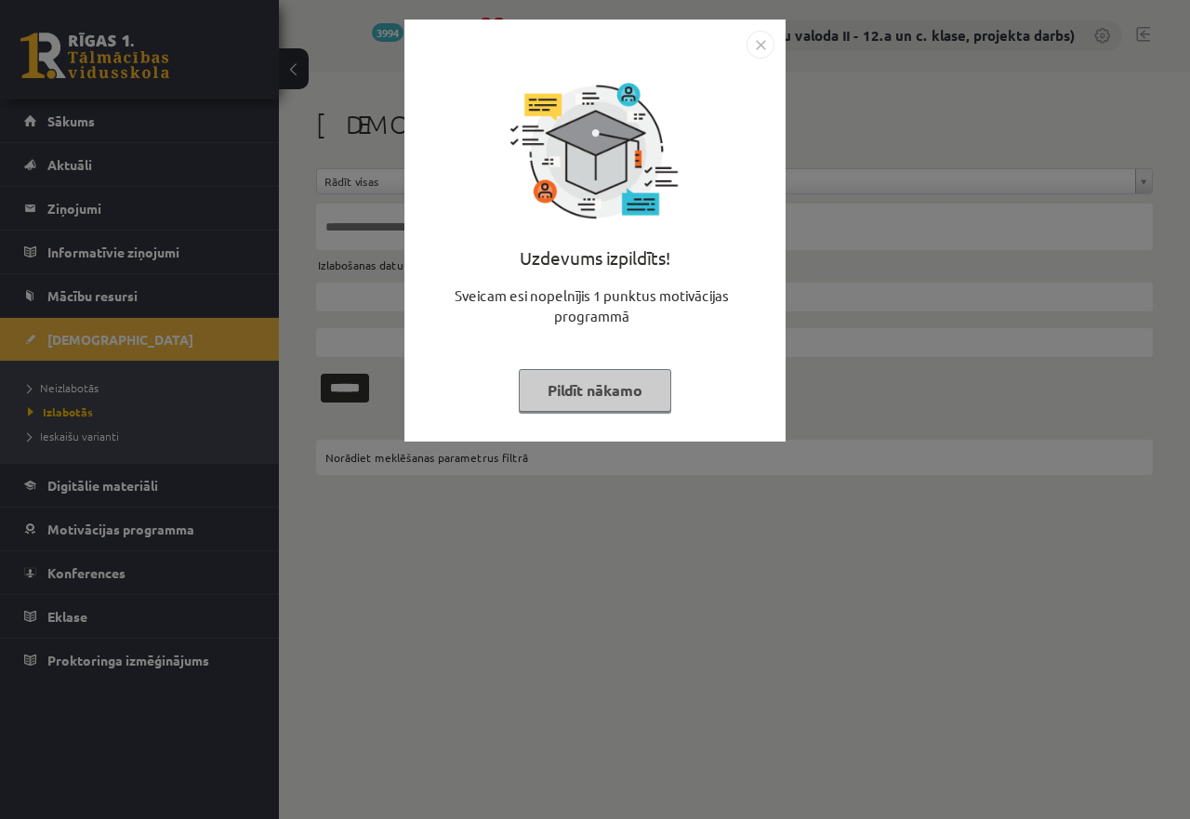
click at [555, 396] on button "Pildīt nākamo" at bounding box center [595, 390] width 153 height 43
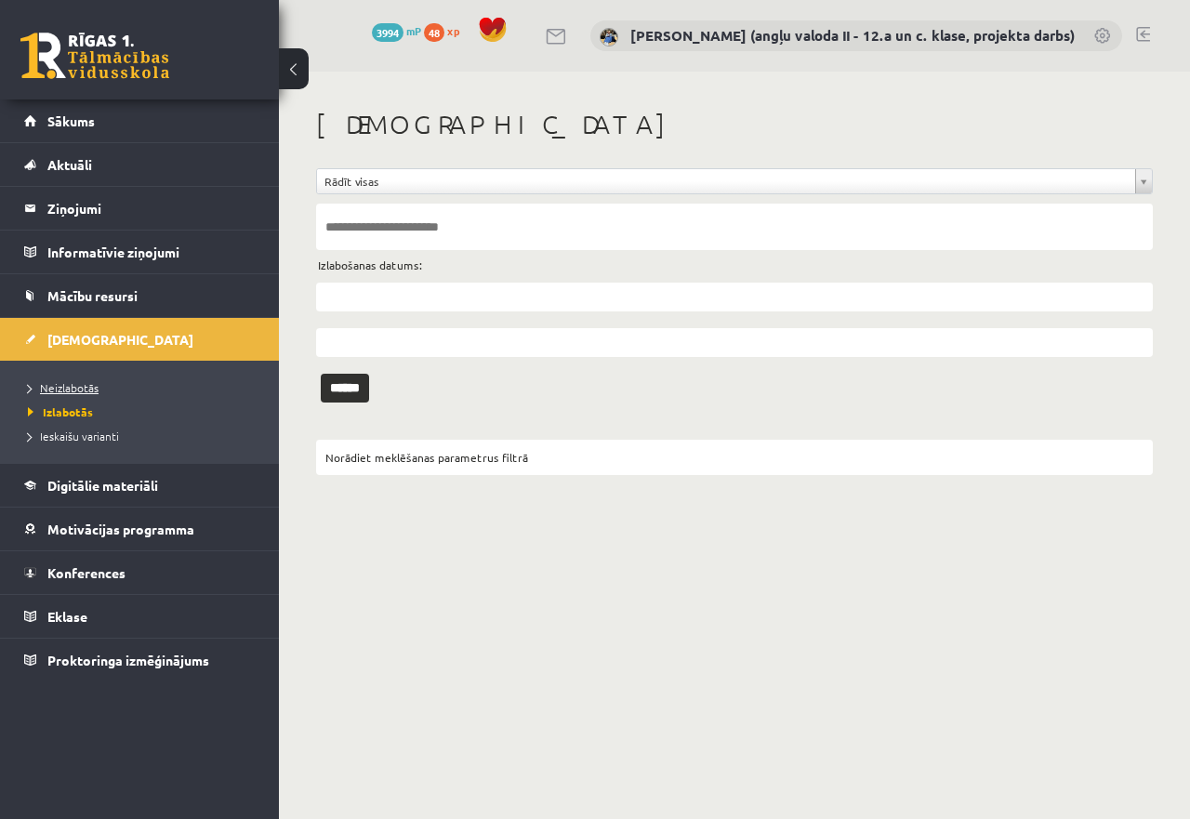
click at [104, 383] on link "Neizlabotās" at bounding box center [144, 387] width 232 height 17
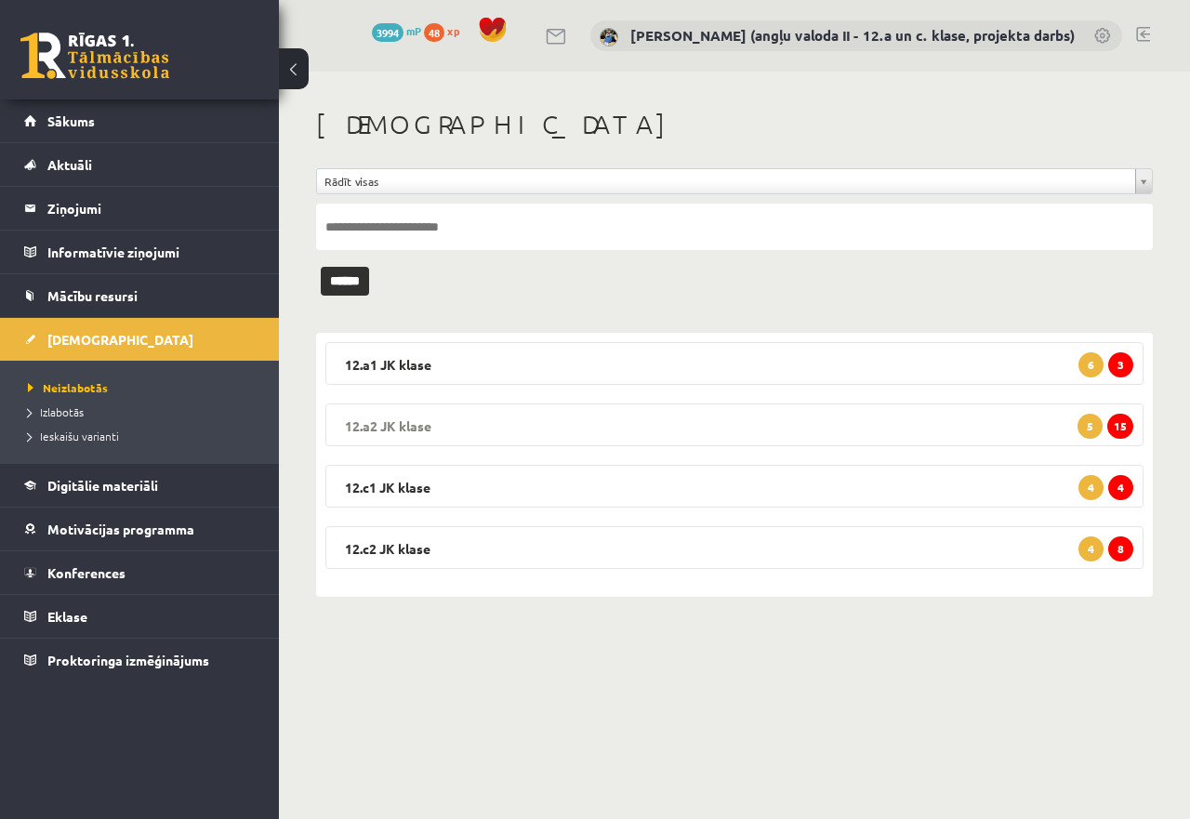
click at [959, 419] on legend "12.a2 JK klase 15 5" at bounding box center [734, 425] width 818 height 43
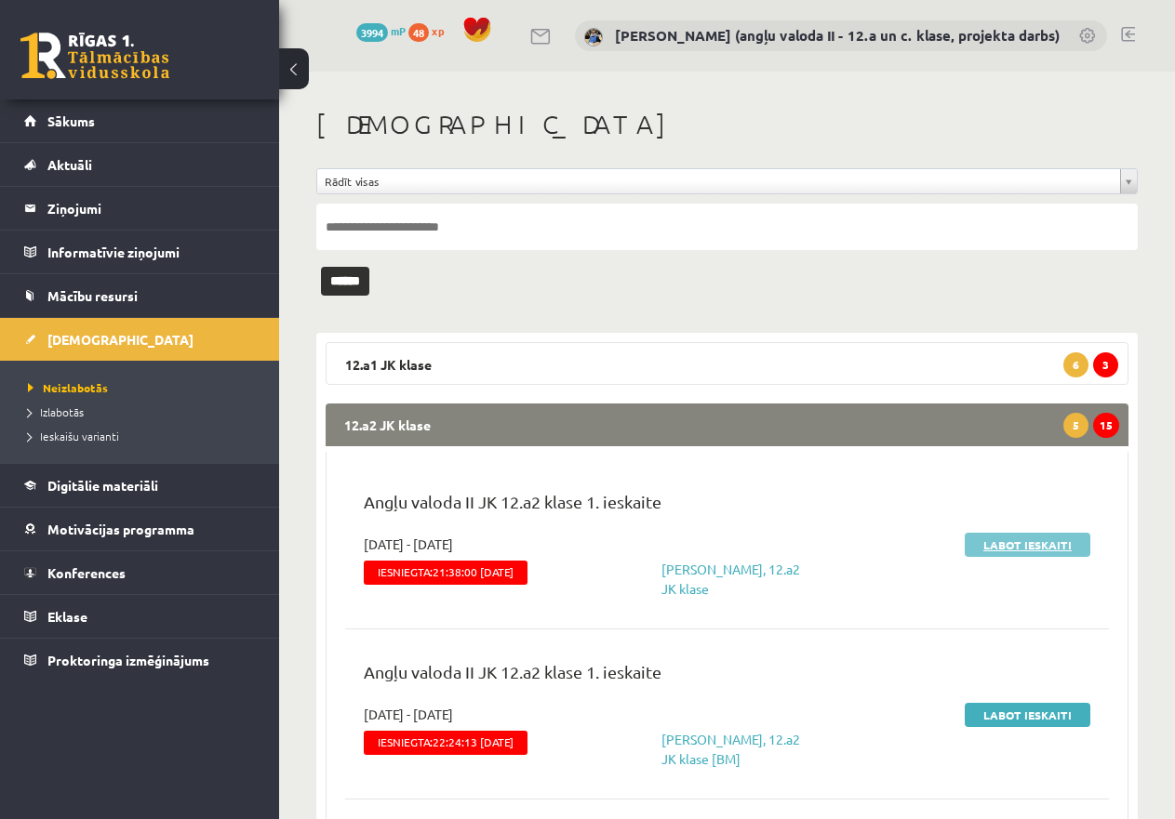
click at [1013, 542] on link "Labot ieskaiti" at bounding box center [1027, 545] width 126 height 24
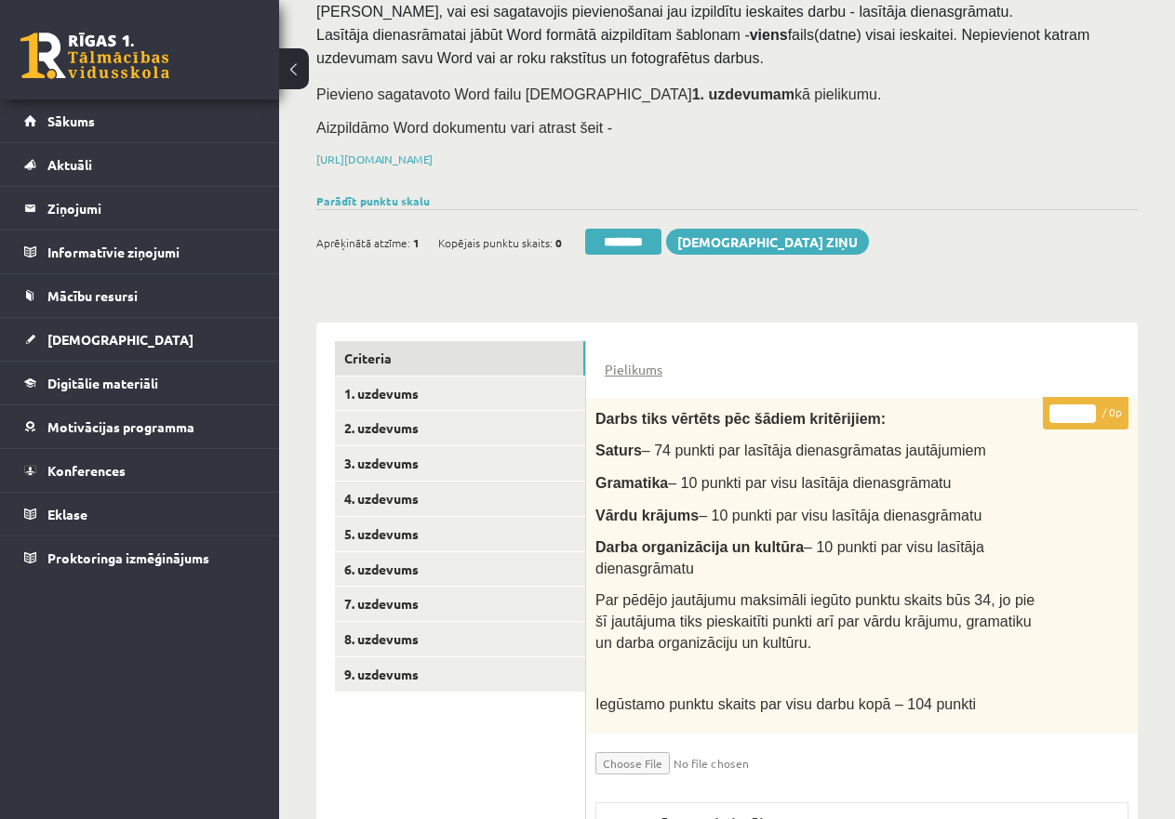
scroll to position [78, 0]
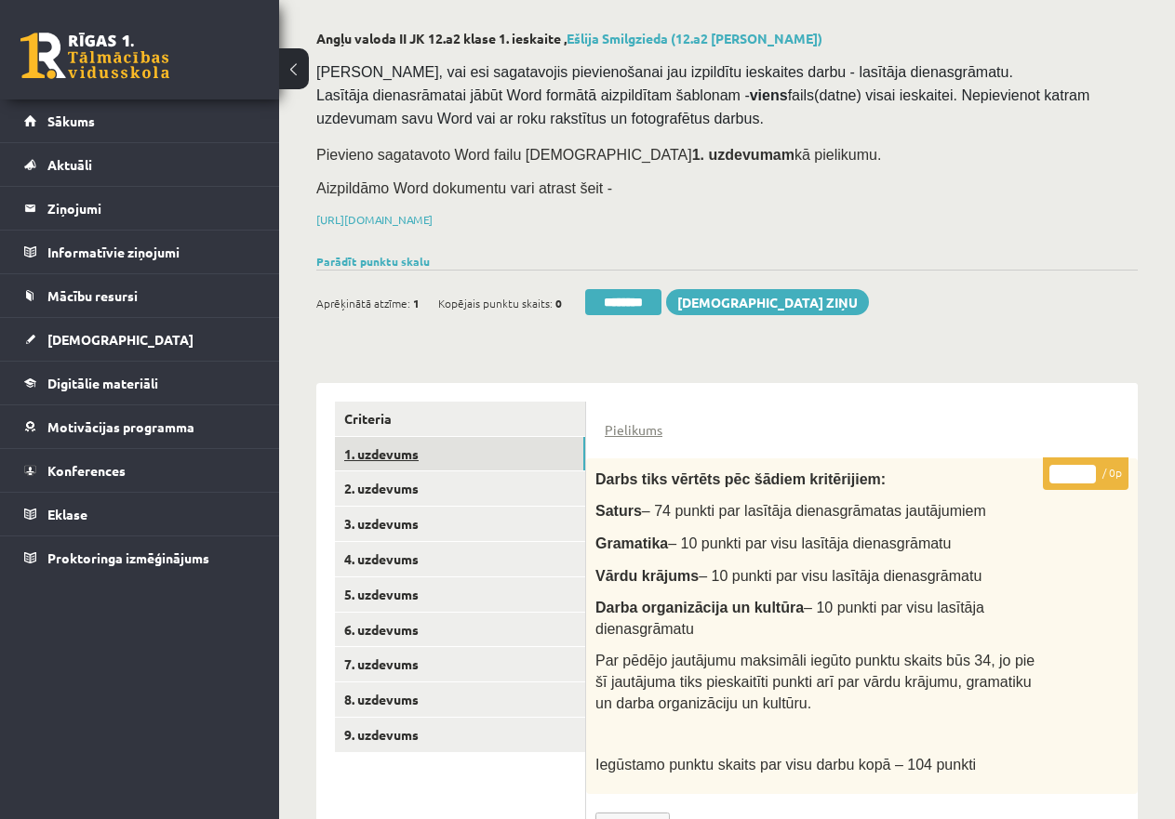
click at [410, 451] on link "1. uzdevums" at bounding box center [460, 454] width 250 height 34
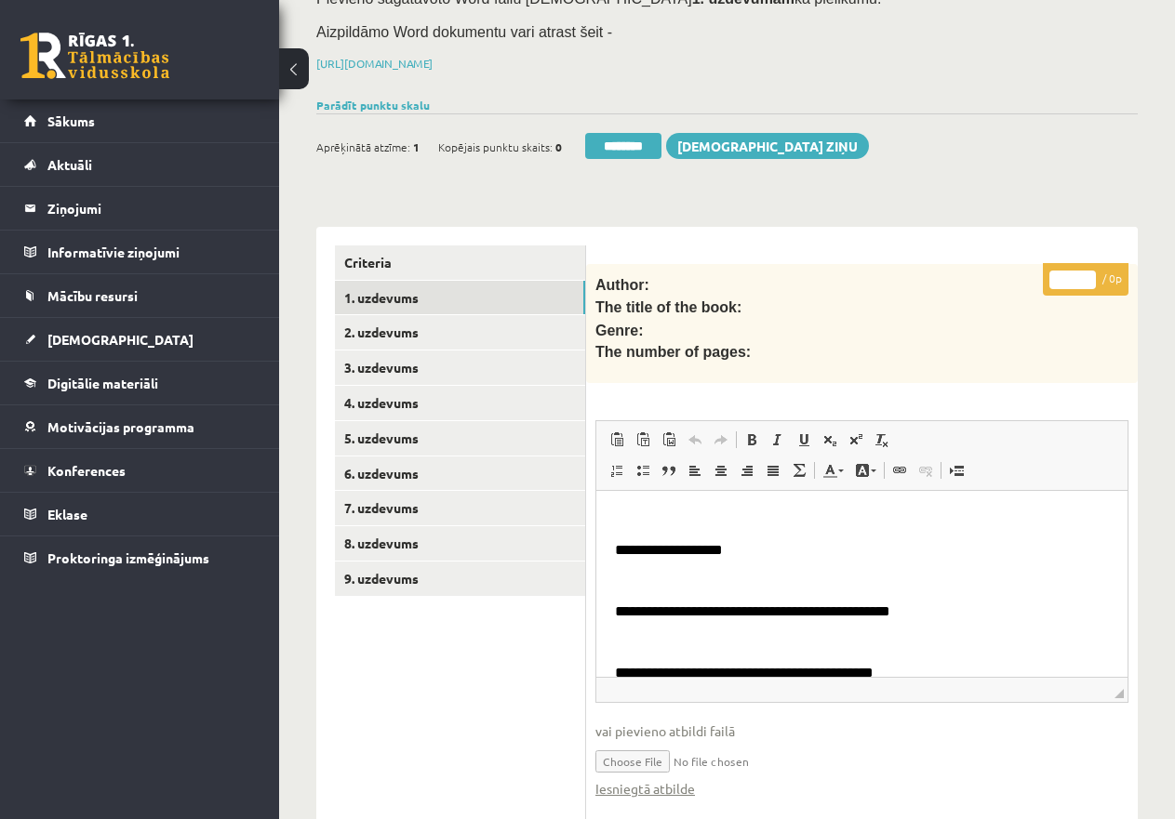
scroll to position [357, 0]
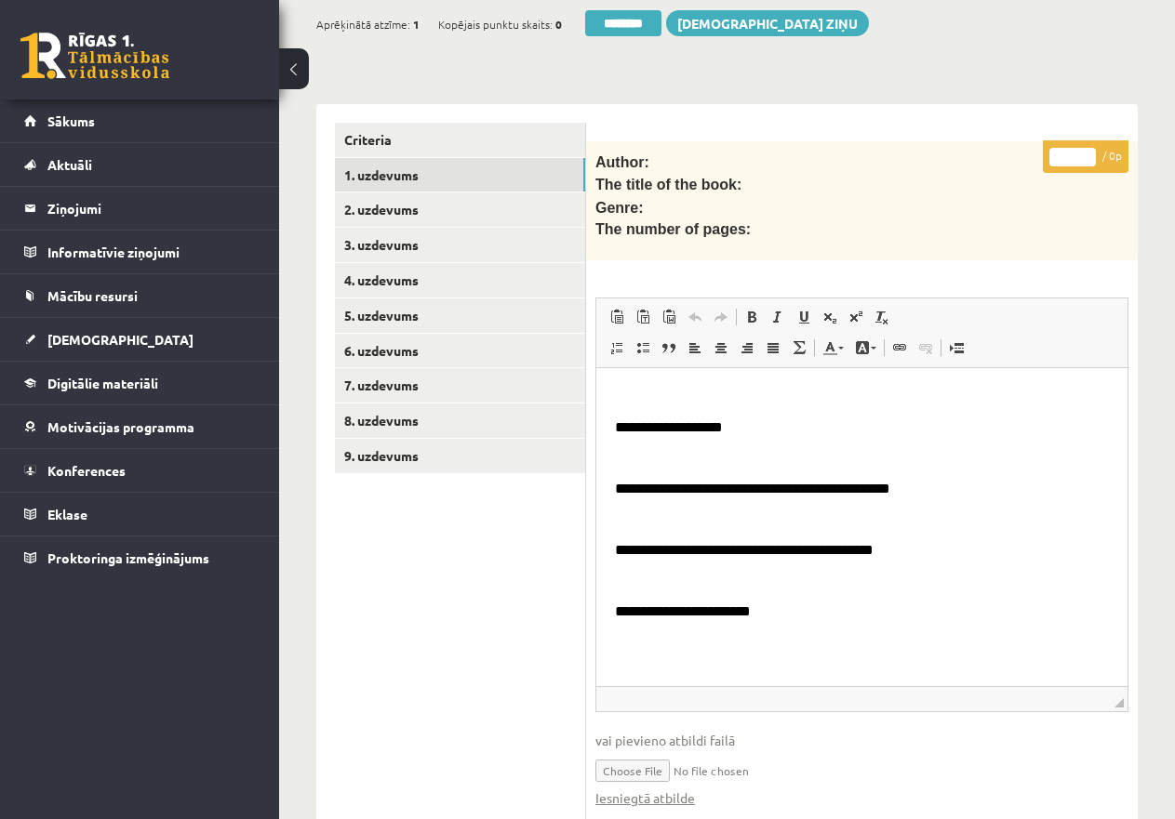
drag, startPoint x: 1122, startPoint y: 564, endPoint x: 1135, endPoint y: 696, distance: 132.6
click at [1135, 696] on div "* / 0p Author: The title of the book: Genre: The number of pages: Rich Text Edi…" at bounding box center [861, 689] width 551 height 1096
click at [452, 199] on link "2. uzdevums" at bounding box center [460, 210] width 250 height 34
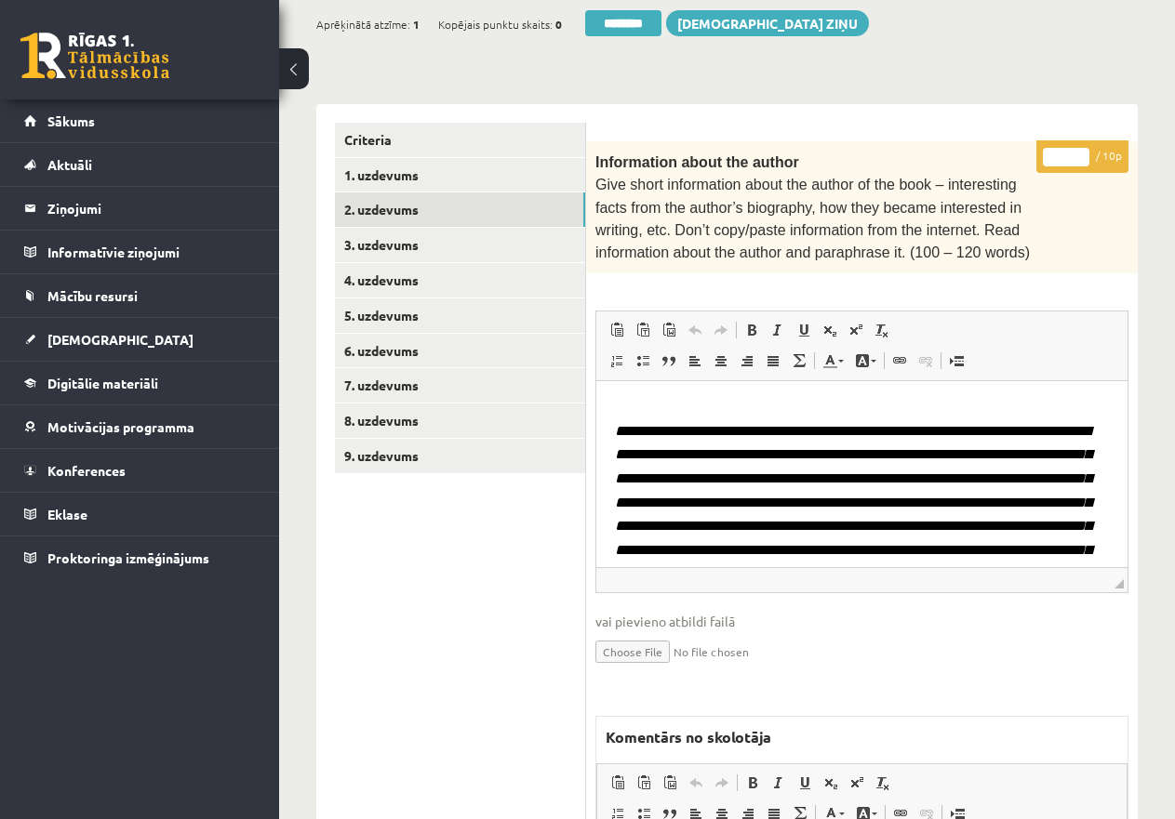
scroll to position [0, 0]
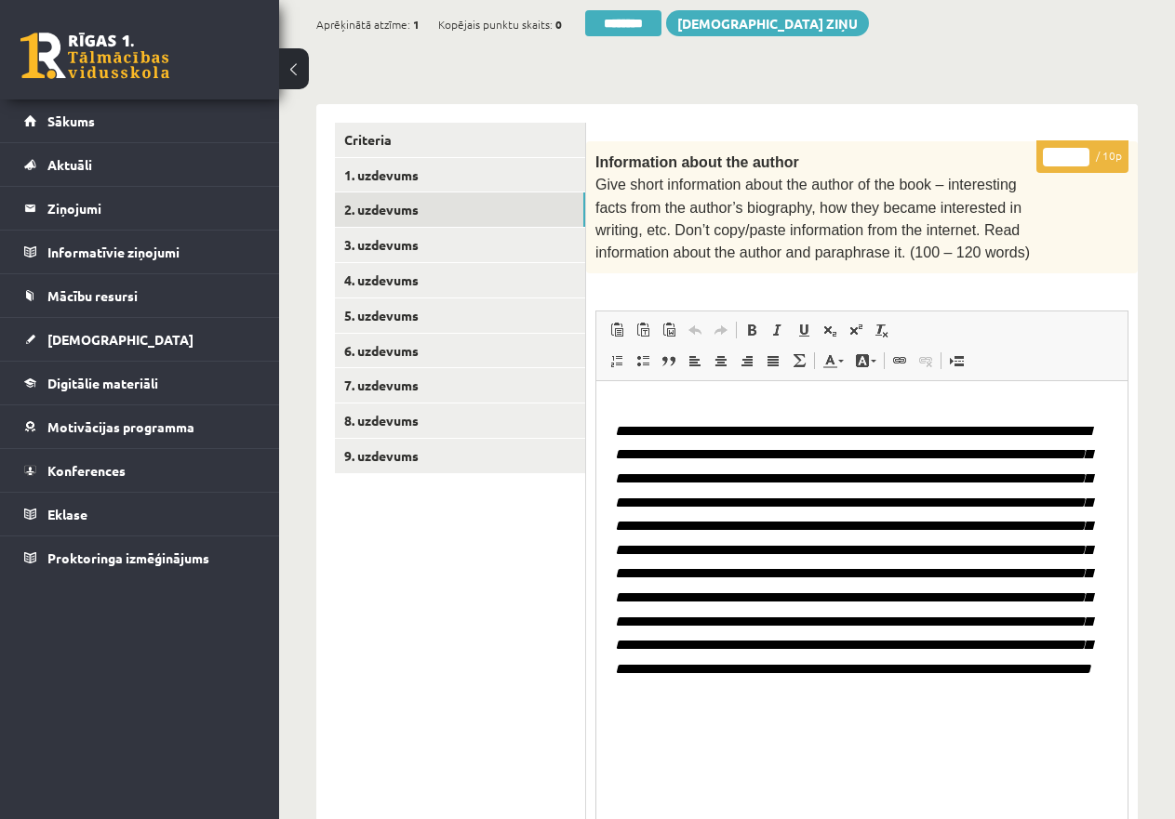
drag, startPoint x: 1119, startPoint y: 574, endPoint x: 1135, endPoint y: 856, distance: 282.2
click at [1135, 462] on html "0 Dāvanas 3994 mP 48 xp Katrīne Laizāne (angļu valoda II - 12.a un c. klase, pr…" at bounding box center [587, 52] width 1175 height 819
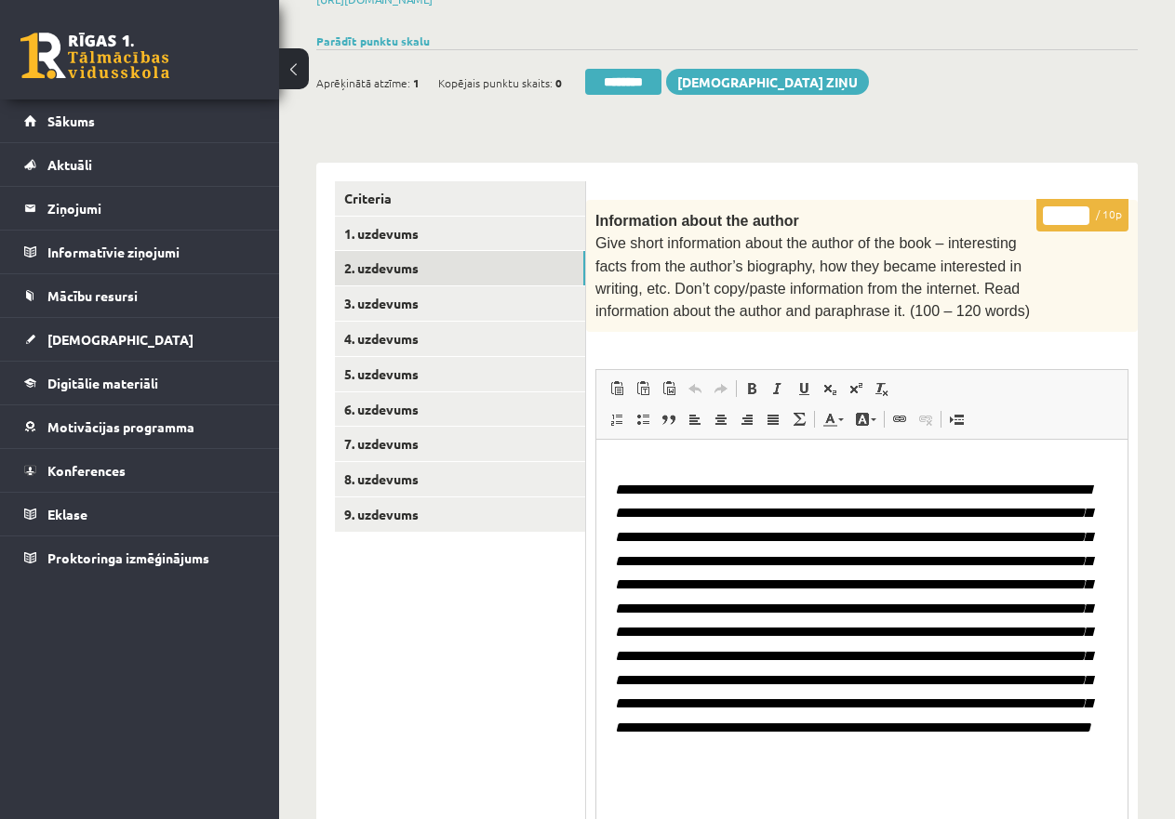
scroll to position [264, 0]
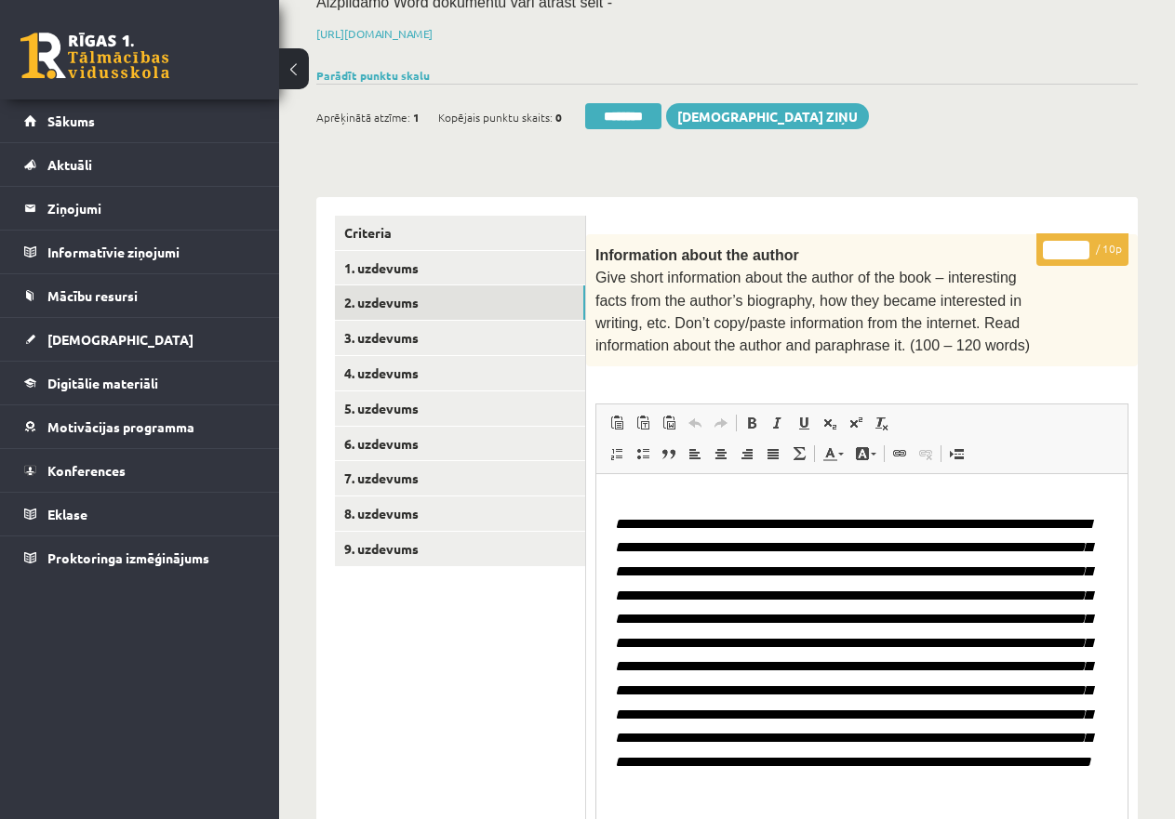
drag, startPoint x: 1068, startPoint y: 245, endPoint x: 1030, endPoint y: 244, distance: 37.2
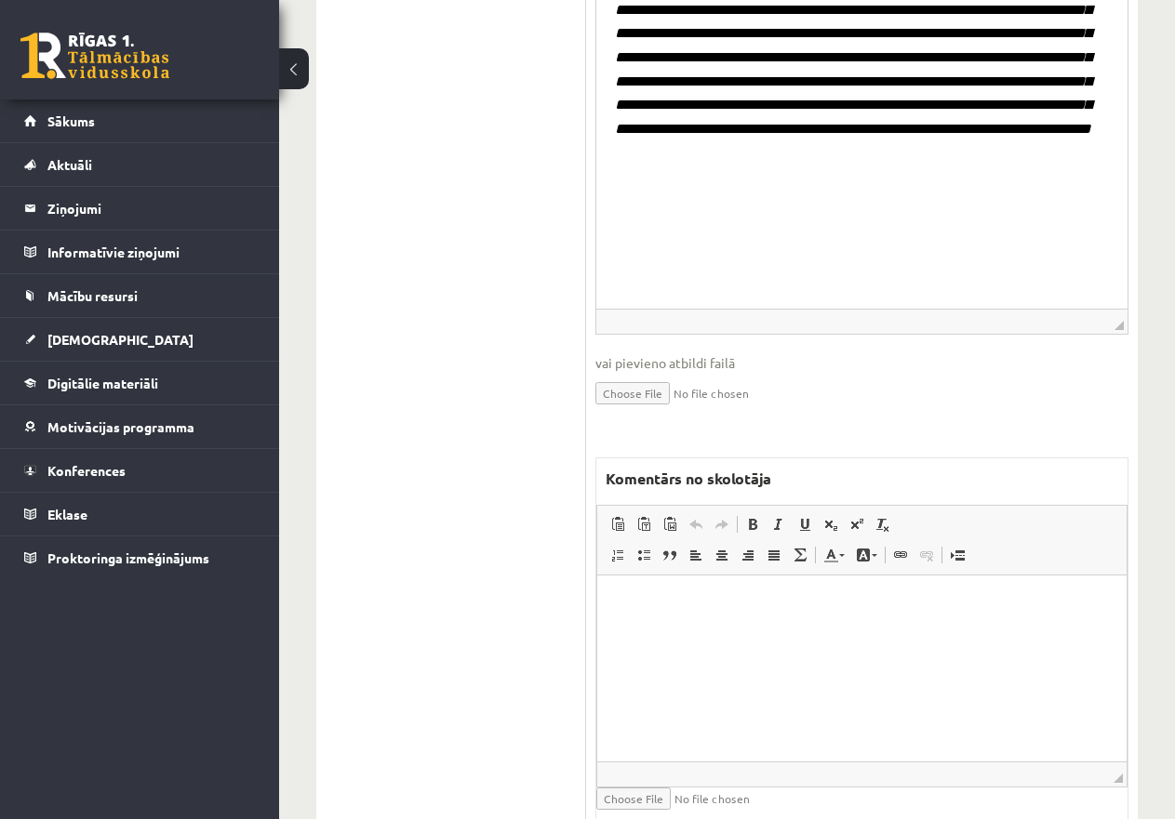
scroll to position [966, 0]
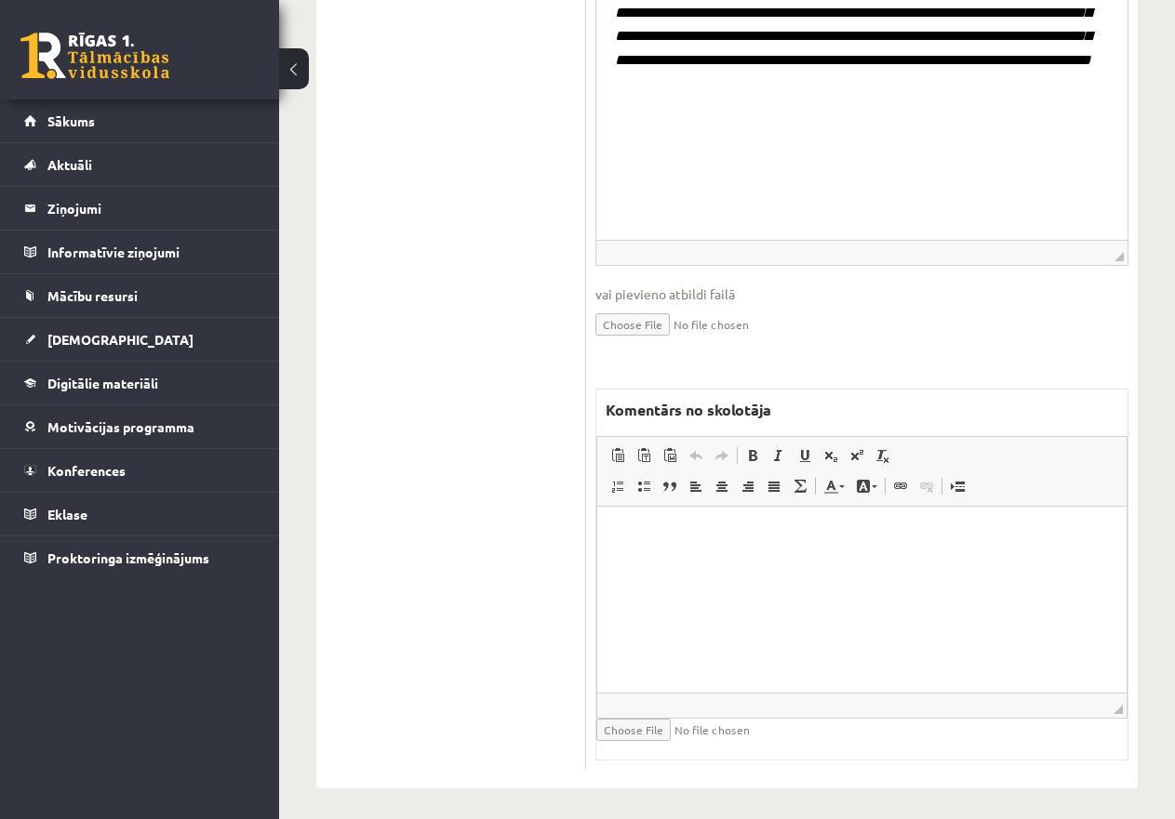
type input "*"
click at [677, 530] on p "Editor, wiswyg-editor-47433818053760-1760153275-94" at bounding box center [862, 535] width 492 height 20
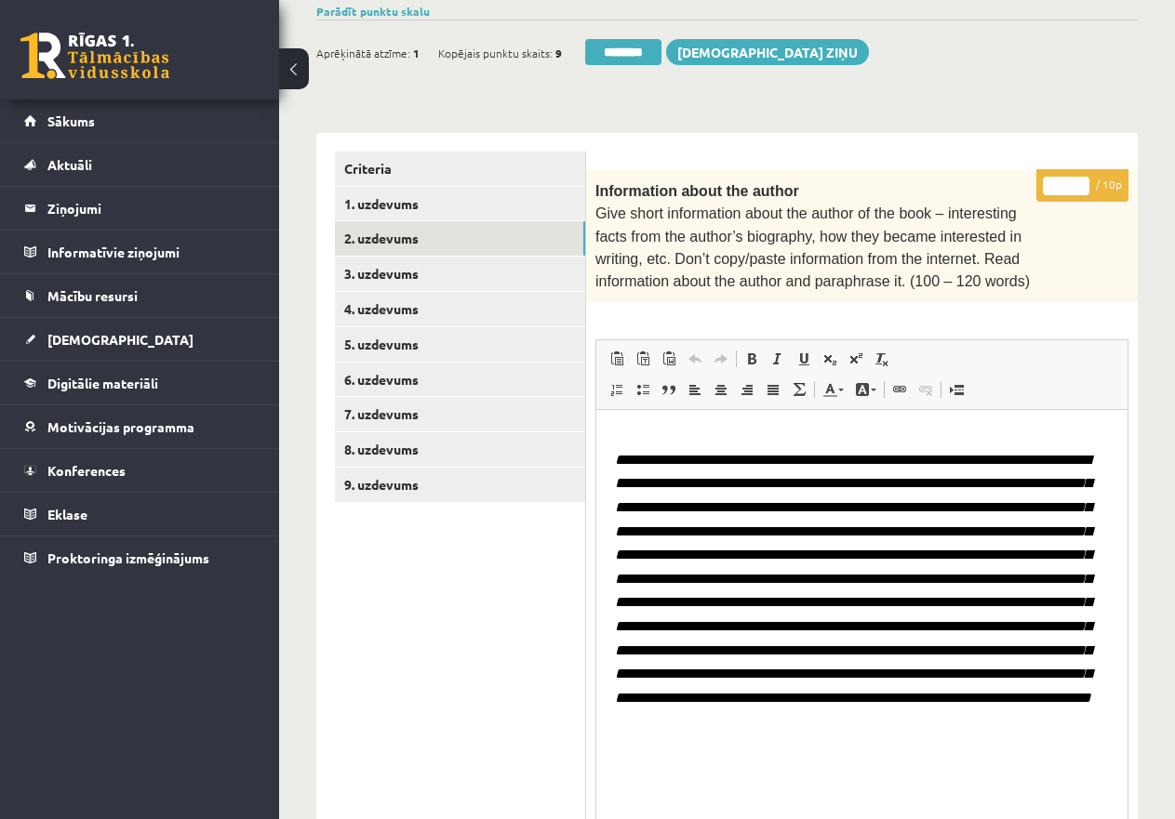
scroll to position [315, 0]
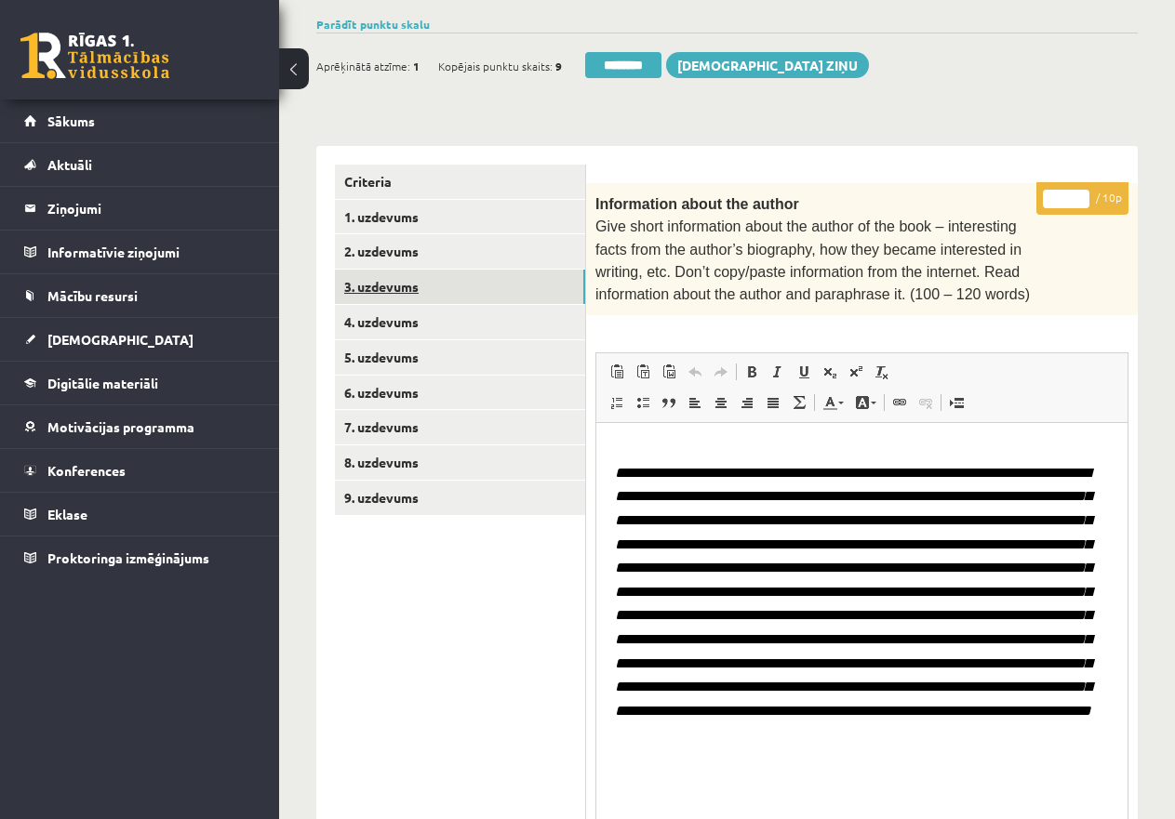
click at [435, 286] on link "3. uzdevums" at bounding box center [460, 287] width 250 height 34
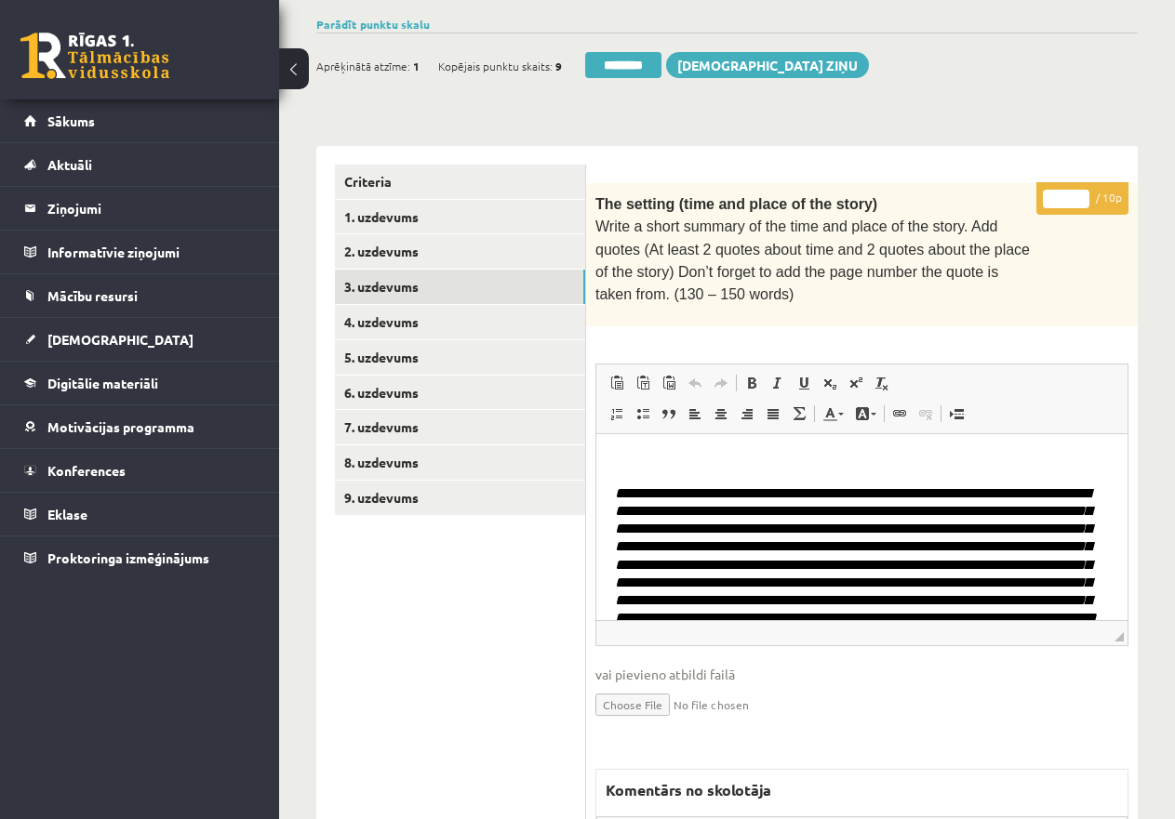
scroll to position [0, 0]
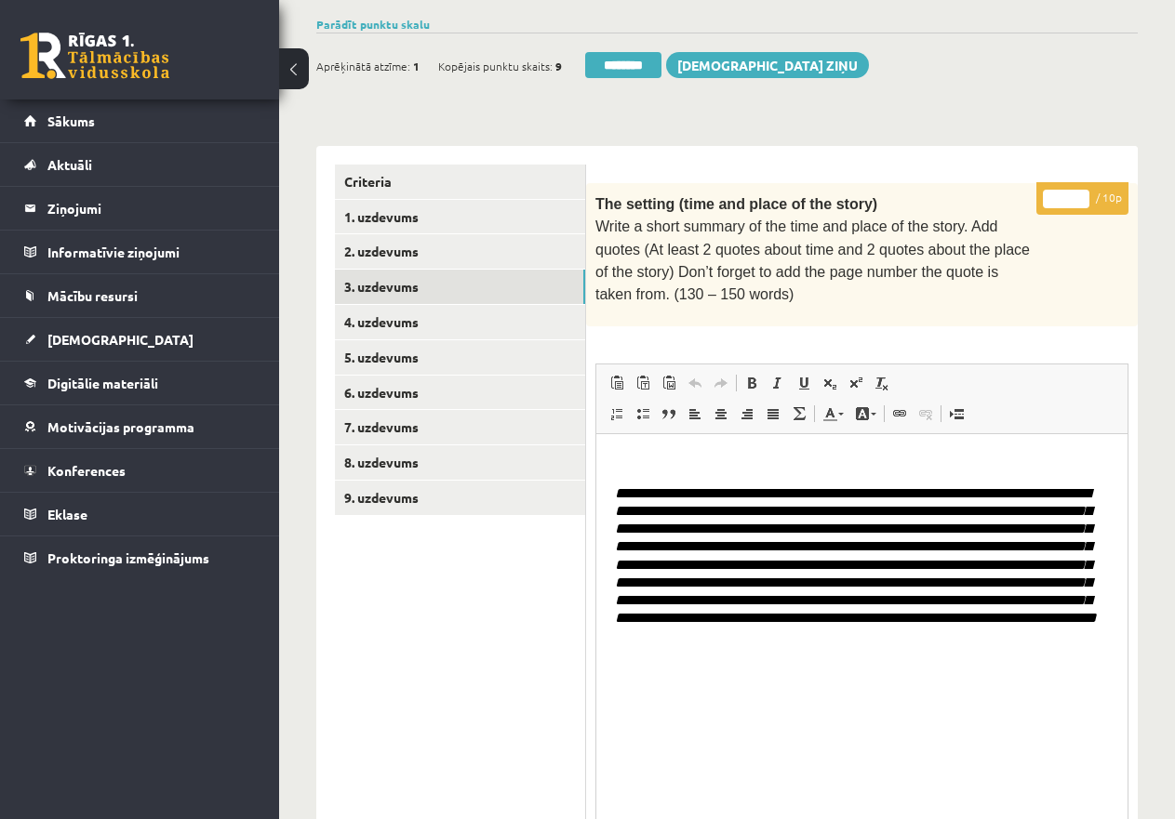
drag, startPoint x: 1120, startPoint y: 630, endPoint x: 1122, endPoint y: 856, distance: 226.0
click at [1122, 504] on html "0 Dāvanas 3994 mP 48 xp Katrīne Laizāne (angļu valoda II - 12.a un c. klase, pr…" at bounding box center [587, 94] width 1175 height 819
click at [1056, 193] on input "*" at bounding box center [1066, 199] width 46 height 19
drag, startPoint x: 1068, startPoint y: 198, endPoint x: 1048, endPoint y: 196, distance: 19.6
click at [1048, 196] on input "*" at bounding box center [1066, 199] width 46 height 19
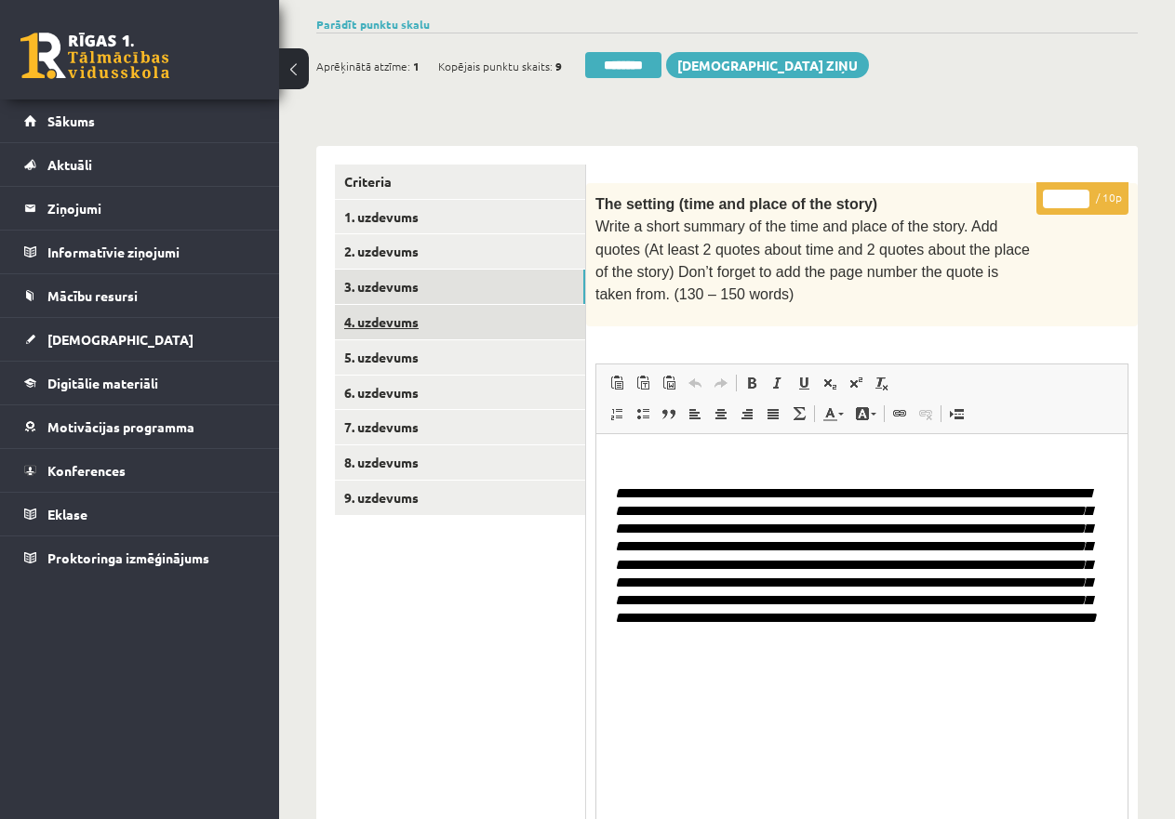
type input "*"
click at [456, 317] on link "4. uzdevums" at bounding box center [460, 322] width 250 height 34
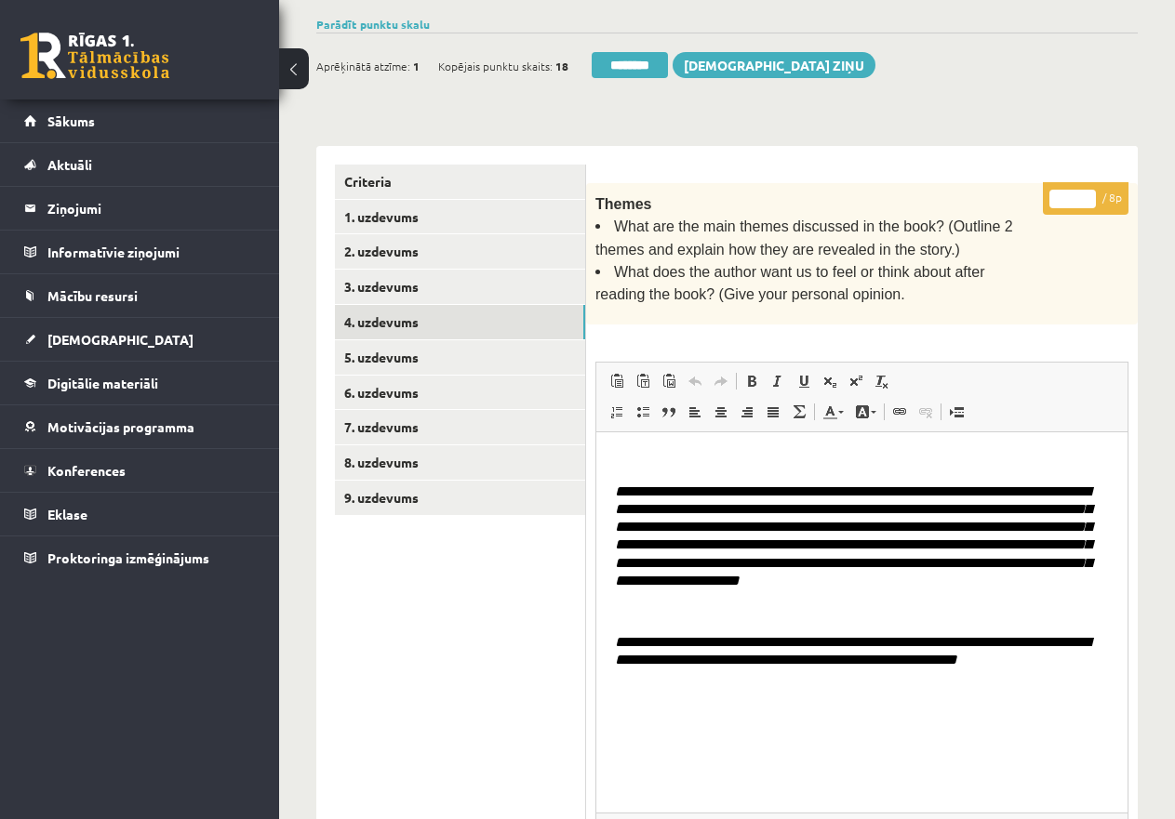
drag, startPoint x: 1119, startPoint y: 631, endPoint x: 1131, endPoint y: 825, distance: 194.7
click at [1131, 504] on html "0 Dāvanas 3994 mP 48 xp Katrīne Laizāne (angļu valoda II - 12.a un c. klase, pr…" at bounding box center [587, 94] width 1175 height 819
type input "*"
click at [1092, 193] on input "*" at bounding box center [1072, 199] width 46 height 19
click at [361, 353] on link "5. uzdevums" at bounding box center [460, 357] width 250 height 34
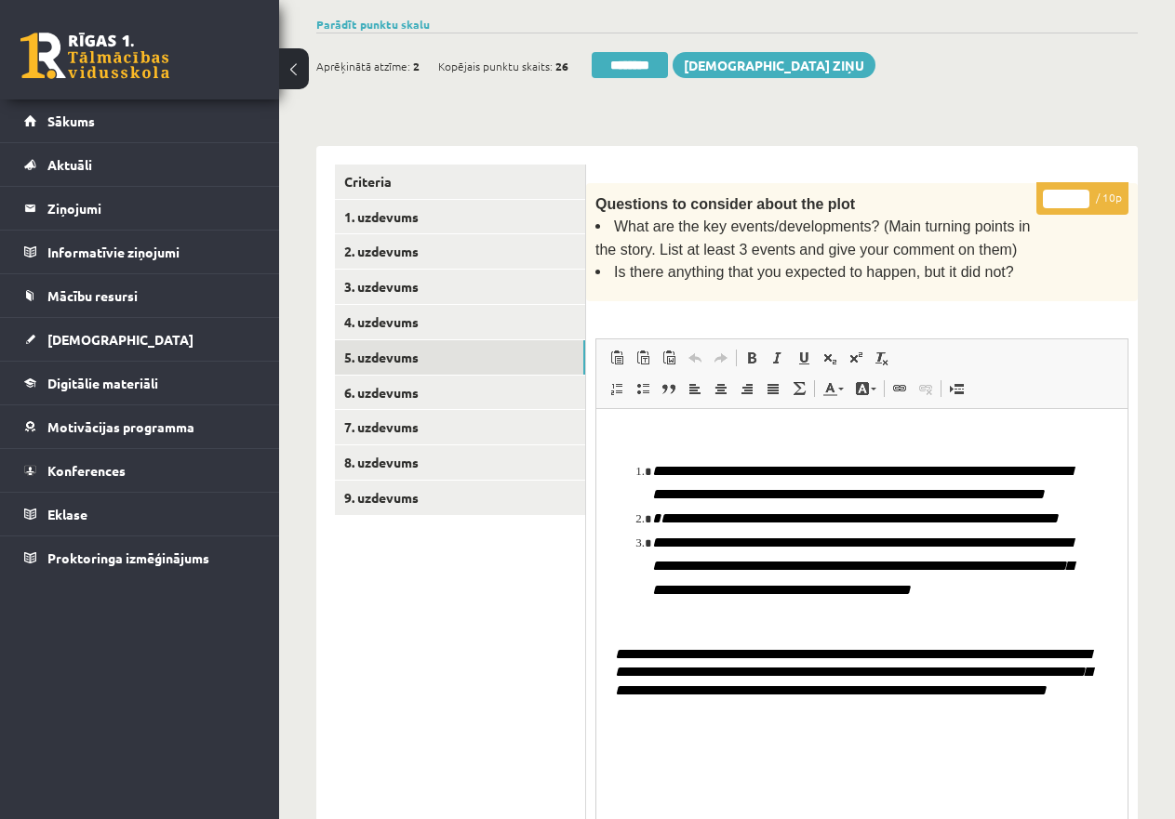
drag, startPoint x: 1122, startPoint y: 606, endPoint x: 1169, endPoint y: 856, distance: 253.5
click at [1169, 504] on html "0 Dāvanas 3994 mP 48 xp Katrīne Laizāne (angļu valoda II - 12.a un c. klase, pr…" at bounding box center [587, 94] width 1175 height 819
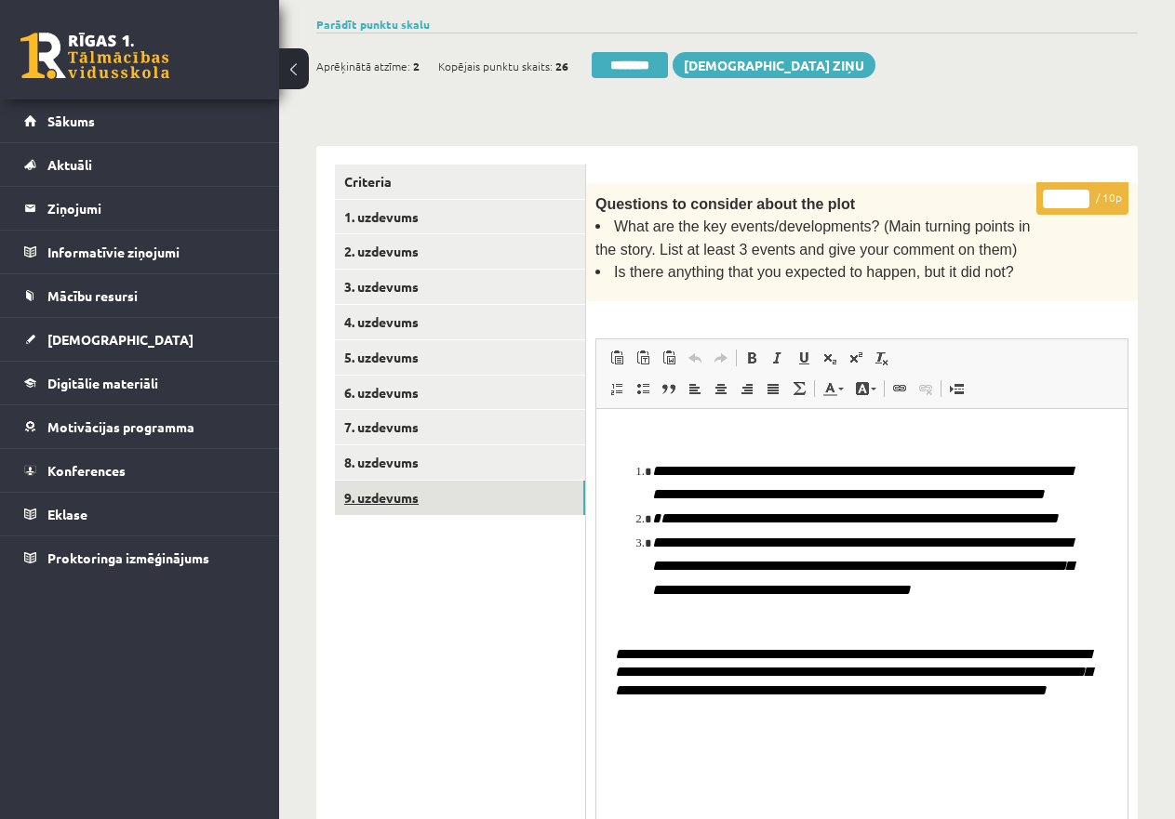
click at [398, 492] on link "9. uzdevums" at bounding box center [460, 498] width 250 height 34
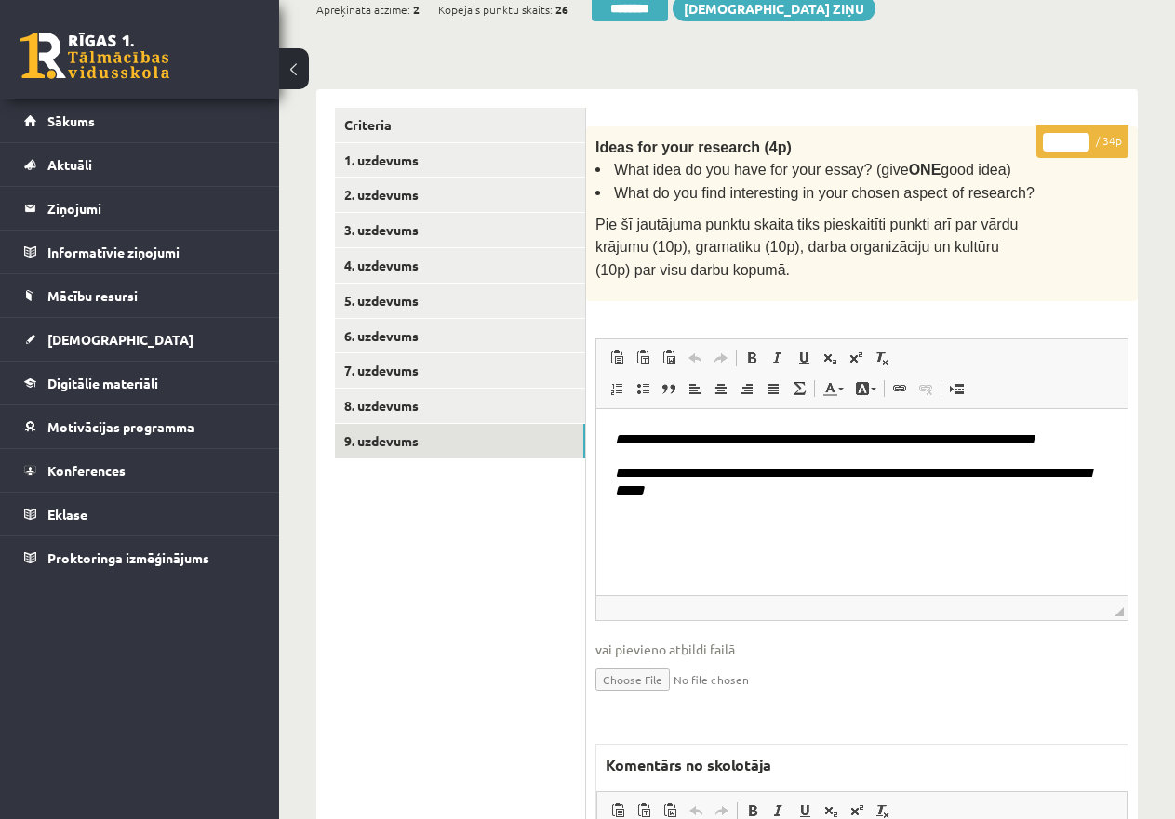
scroll to position [726, 0]
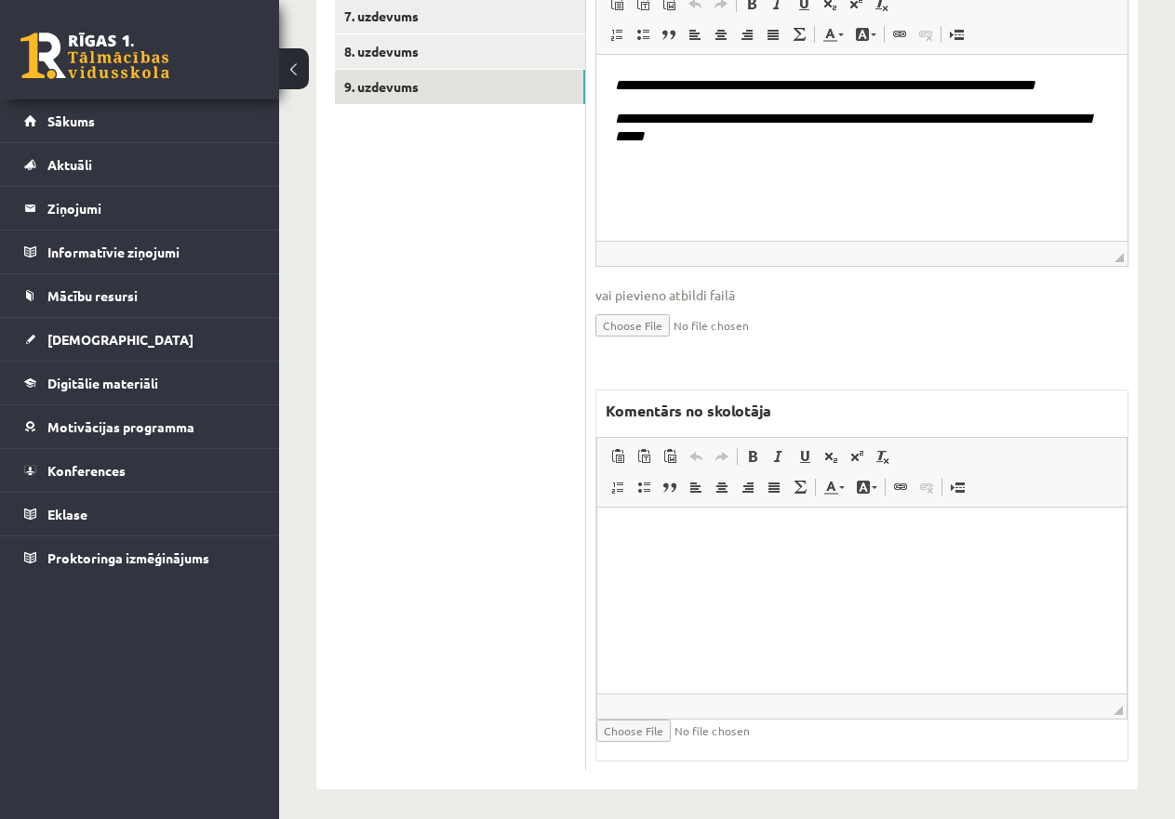
click at [699, 532] on p "Editor, wiswyg-editor-47433814613040-1760153353-859" at bounding box center [862, 536] width 492 height 20
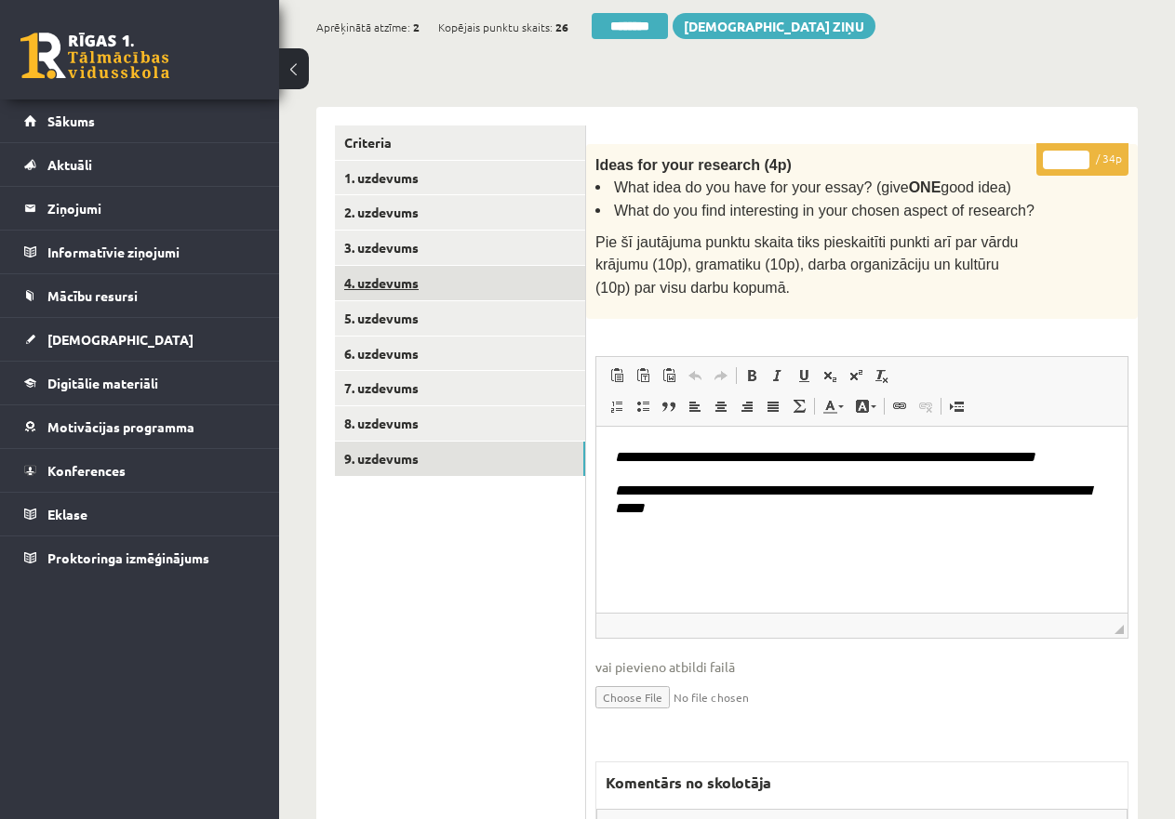
click at [403, 281] on link "4. uzdevums" at bounding box center [460, 283] width 250 height 34
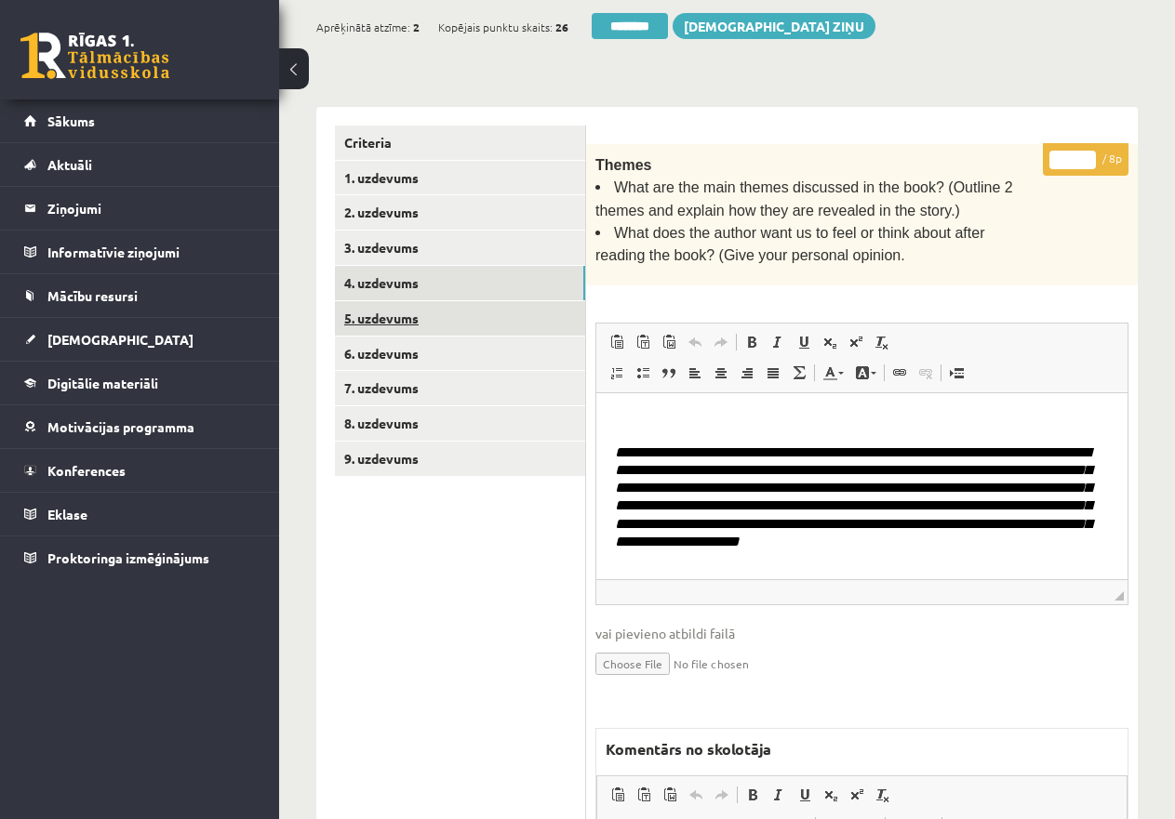
scroll to position [0, 0]
click at [402, 313] on link "5. uzdevums" at bounding box center [460, 318] width 250 height 34
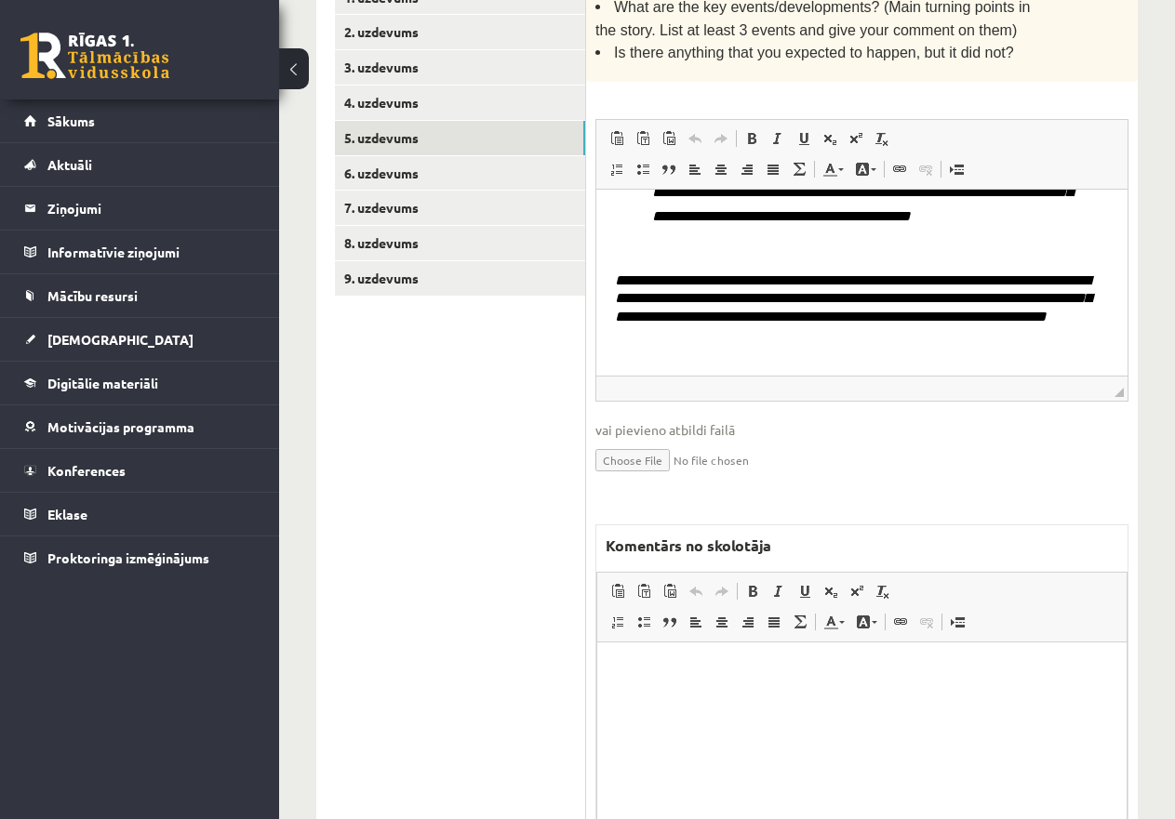
scroll to position [671, 0]
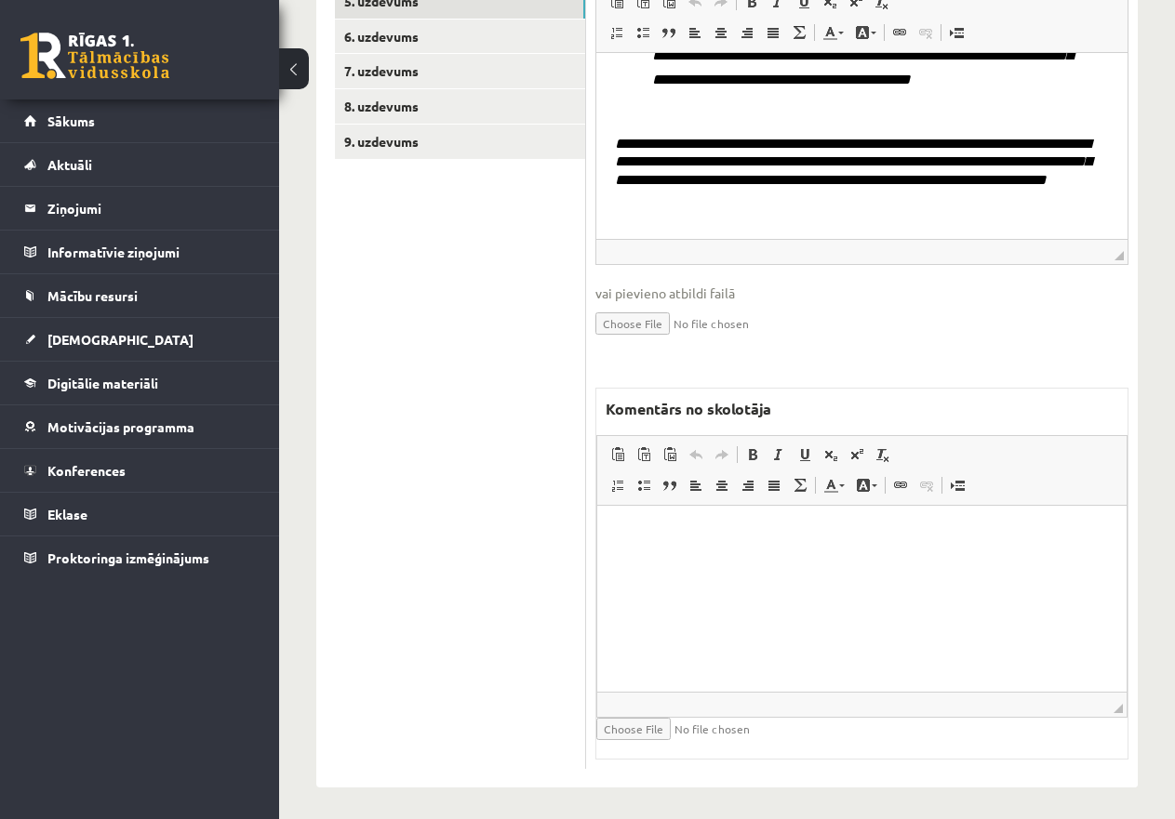
click at [689, 547] on html at bounding box center [861, 534] width 529 height 57
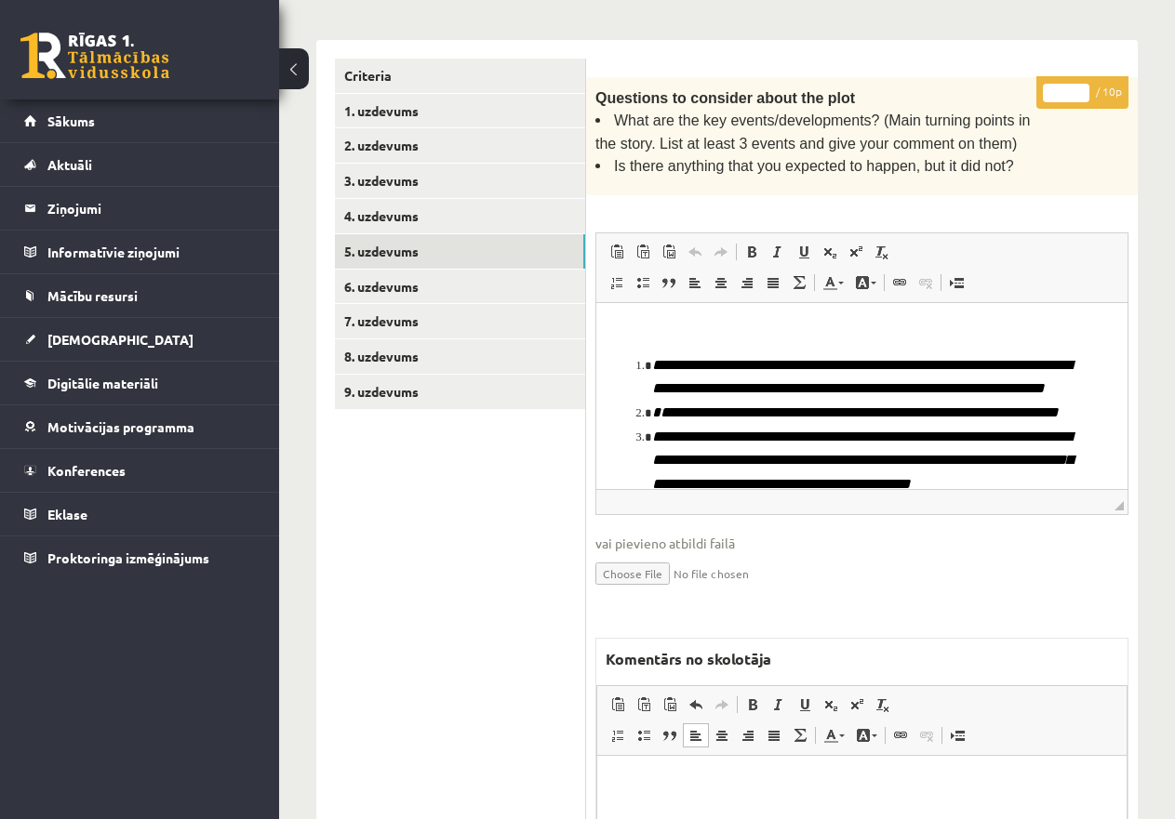
scroll to position [392, 0]
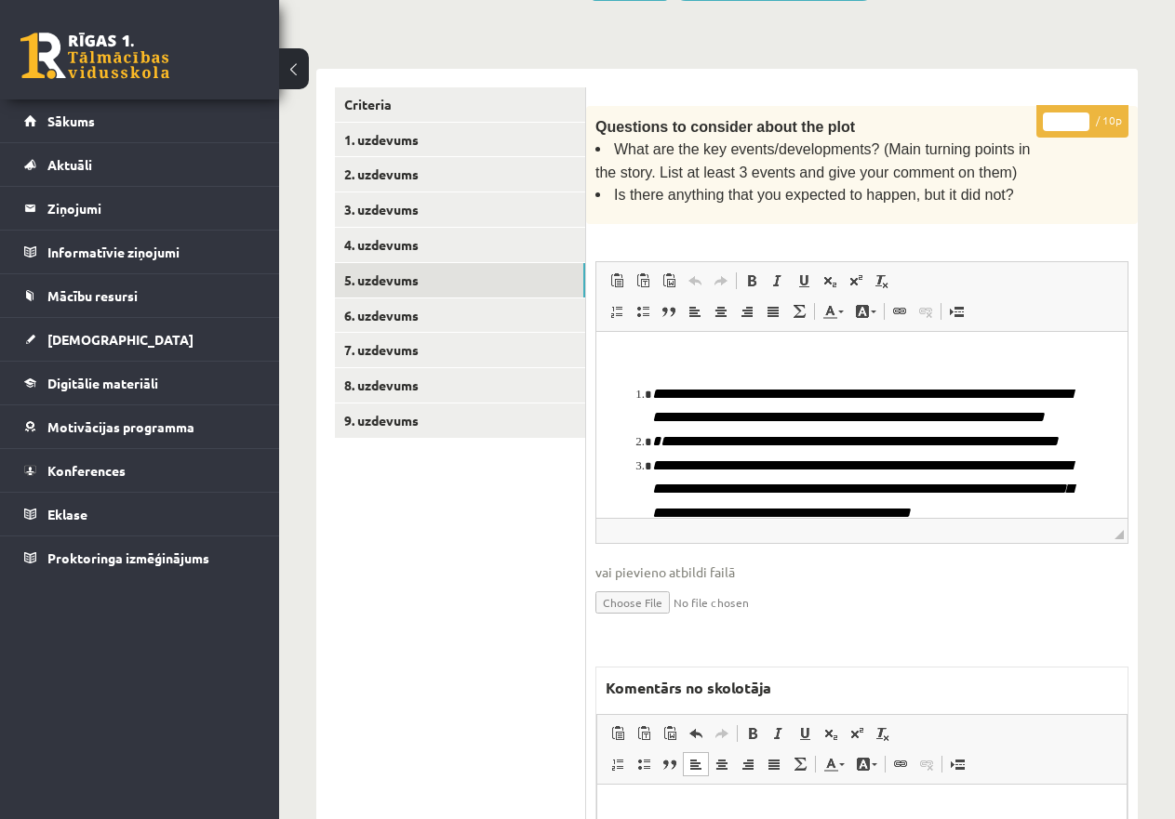
click at [1075, 113] on input "**" at bounding box center [1066, 122] width 46 height 19
type input "*"
click at [1082, 122] on input "*" at bounding box center [1066, 122] width 46 height 19
click at [458, 305] on link "6. uzdevums" at bounding box center [460, 316] width 250 height 34
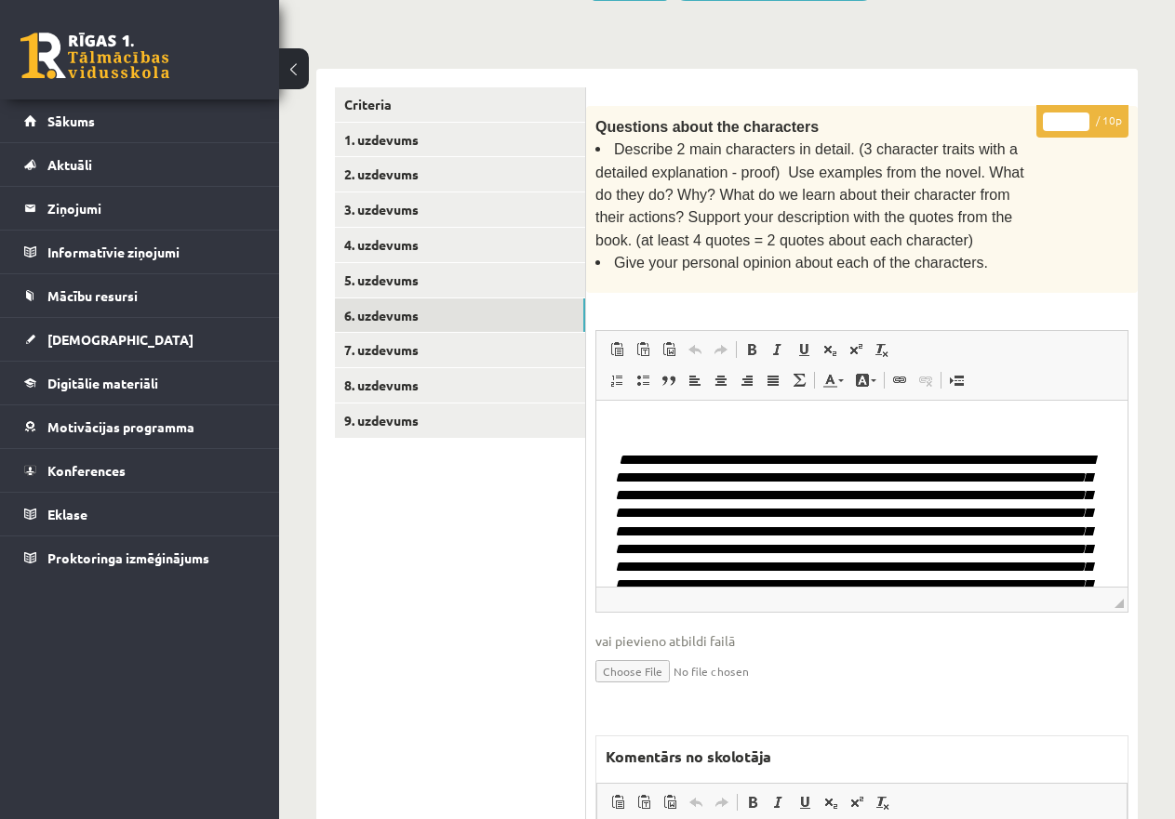
scroll to position [0, 0]
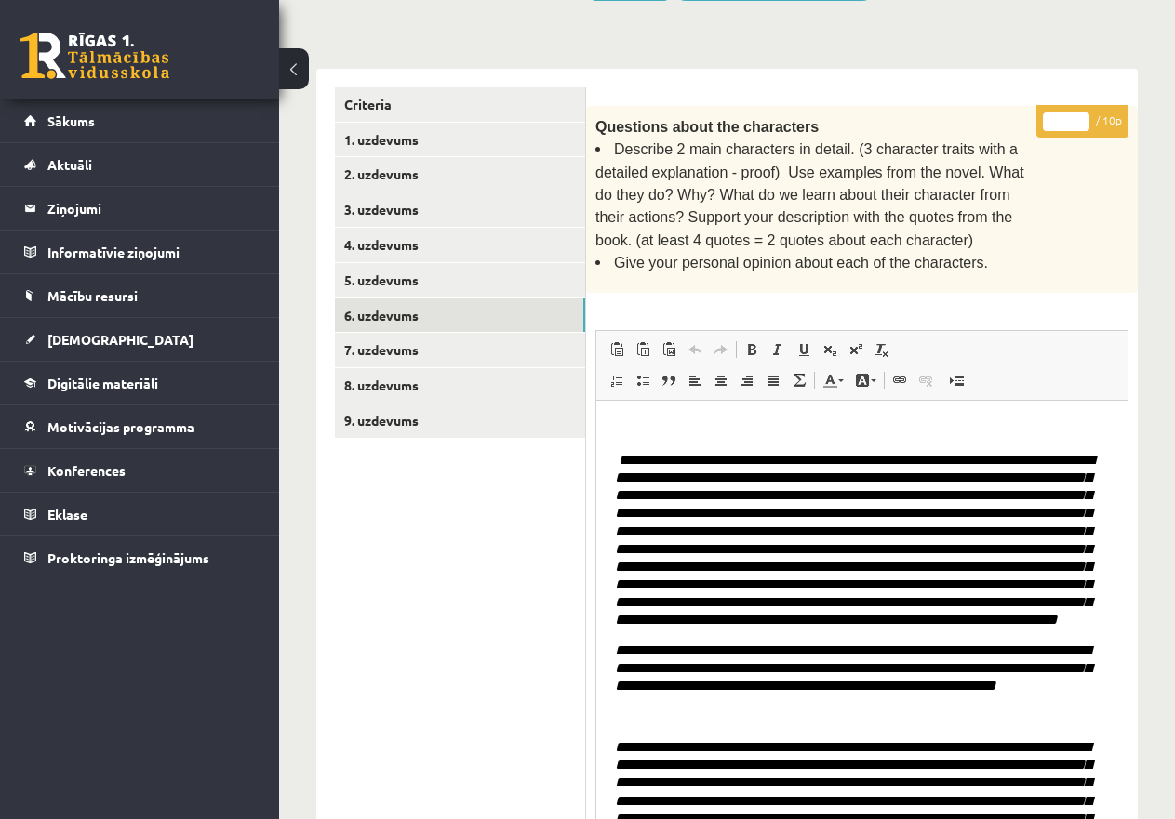
drag, startPoint x: 1116, startPoint y: 593, endPoint x: 1140, endPoint y: 856, distance: 263.4
click at [1140, 427] on html "0 Dāvanas 3994 mP 48 xp Katrīne Laizāne (angļu valoda II - 12.a un c. klase, pr…" at bounding box center [587, 17] width 1175 height 819
click at [1061, 113] on input "*" at bounding box center [1066, 122] width 46 height 19
click at [1052, 118] on input "*" at bounding box center [1066, 122] width 46 height 19
type input "**"
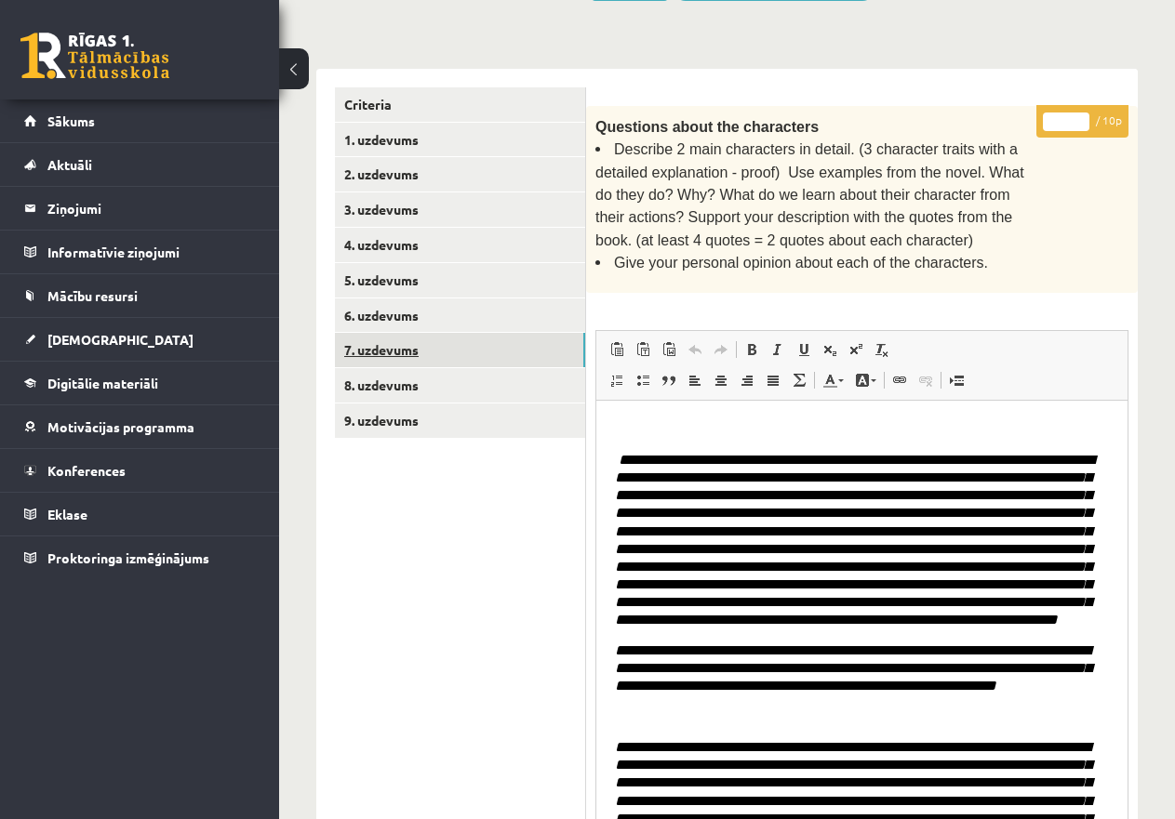
click at [549, 335] on link "7. uzdevums" at bounding box center [460, 350] width 250 height 34
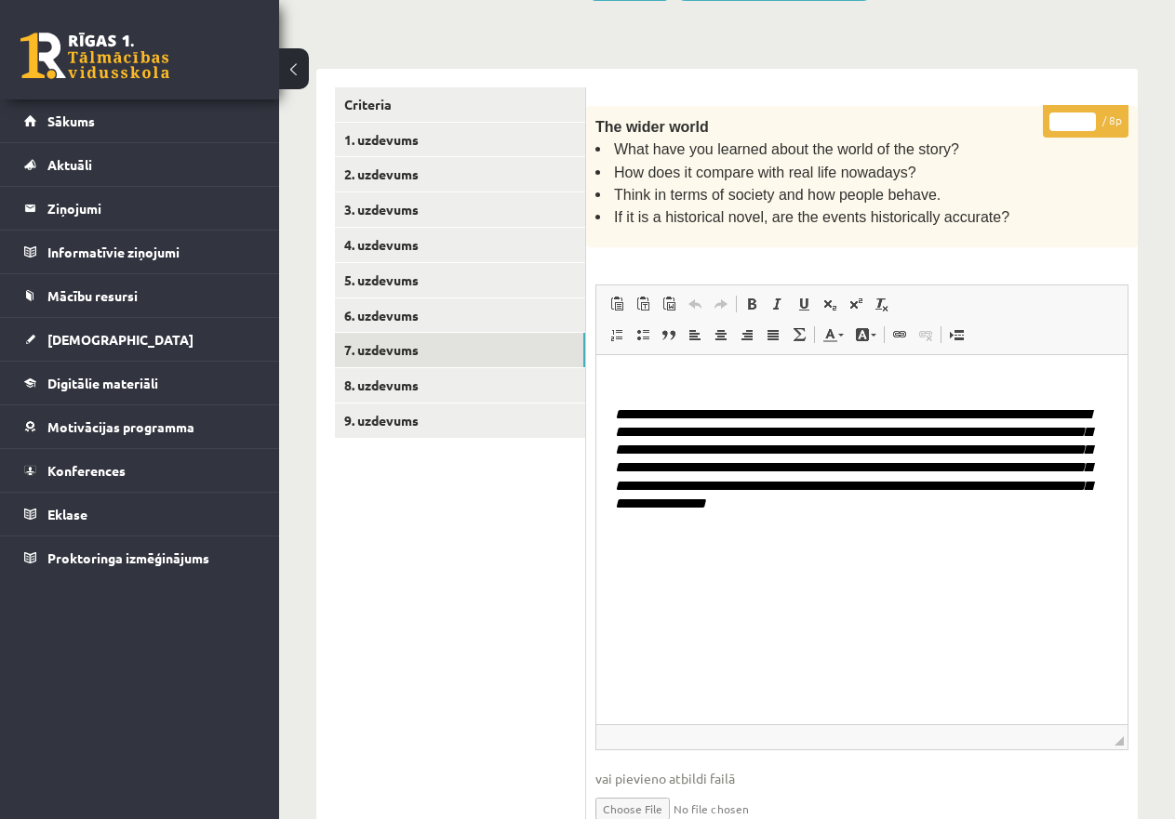
drag, startPoint x: 1118, startPoint y: 549, endPoint x: 1150, endPoint y: 725, distance: 179.7
click at [1150, 732] on div "Angļu valoda II JK 12.a2 klase 1. ieskaite , Ešlija Smilgzieda (12.a2 JK klase)…" at bounding box center [727, 494] width 896 height 1631
drag, startPoint x: 1074, startPoint y: 123, endPoint x: 1051, endPoint y: 113, distance: 25.4
click at [1051, 113] on input "*" at bounding box center [1072, 122] width 46 height 19
drag, startPoint x: 1068, startPoint y: 116, endPoint x: 1058, endPoint y: 113, distance: 10.0
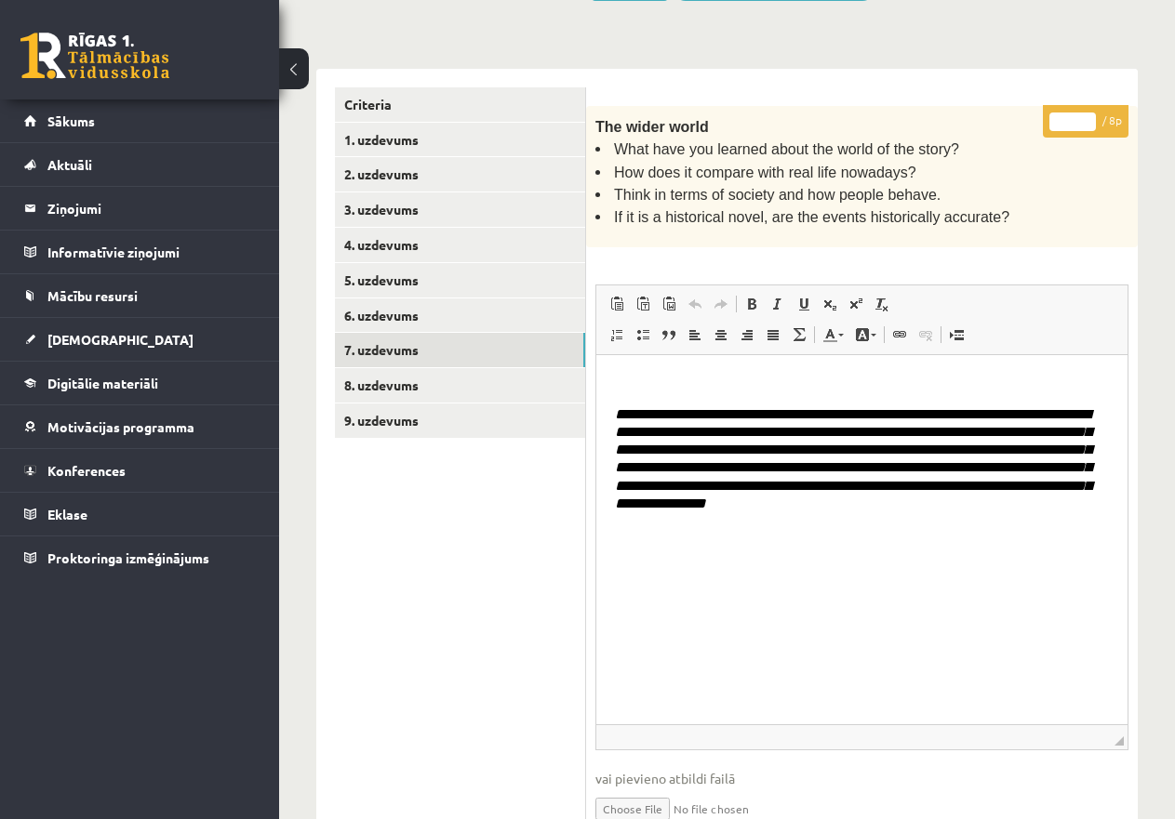
click at [1058, 113] on input "*" at bounding box center [1072, 122] width 46 height 19
type input "*"
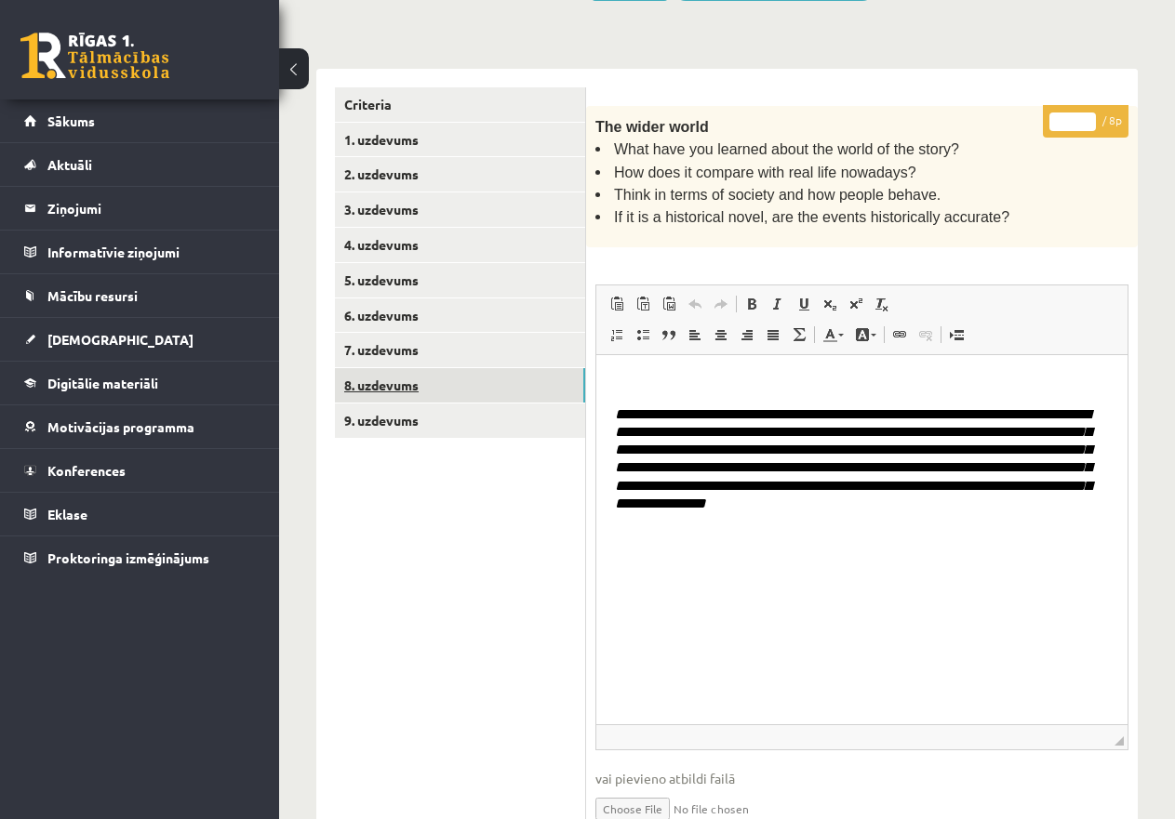
click at [389, 380] on link "8. uzdevums" at bounding box center [460, 385] width 250 height 34
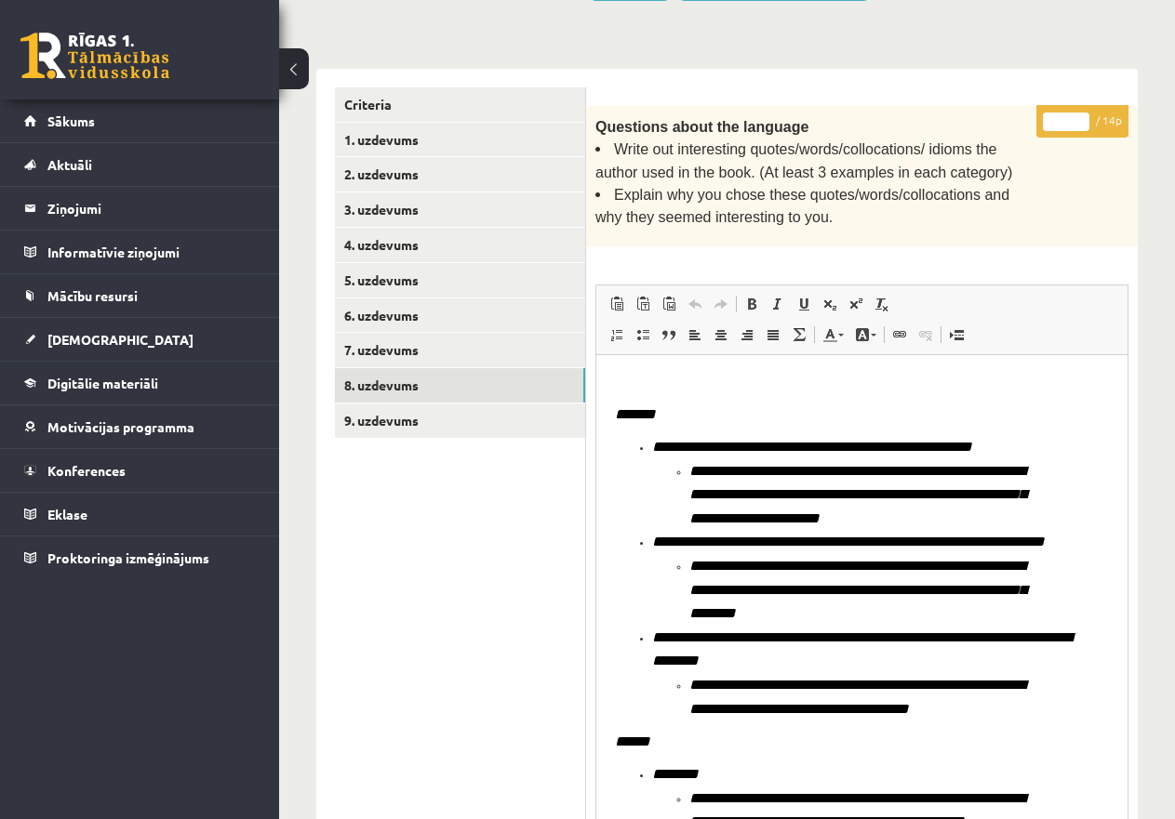
drag, startPoint x: 1122, startPoint y: 546, endPoint x: 1149, endPoint y: 856, distance: 310.9
click at [1149, 427] on html "0 Dāvanas 3994 mP 48 xp Katrīne Laizāne (angļu valoda II - 12.a un c. klase, pr…" at bounding box center [587, 17] width 1175 height 819
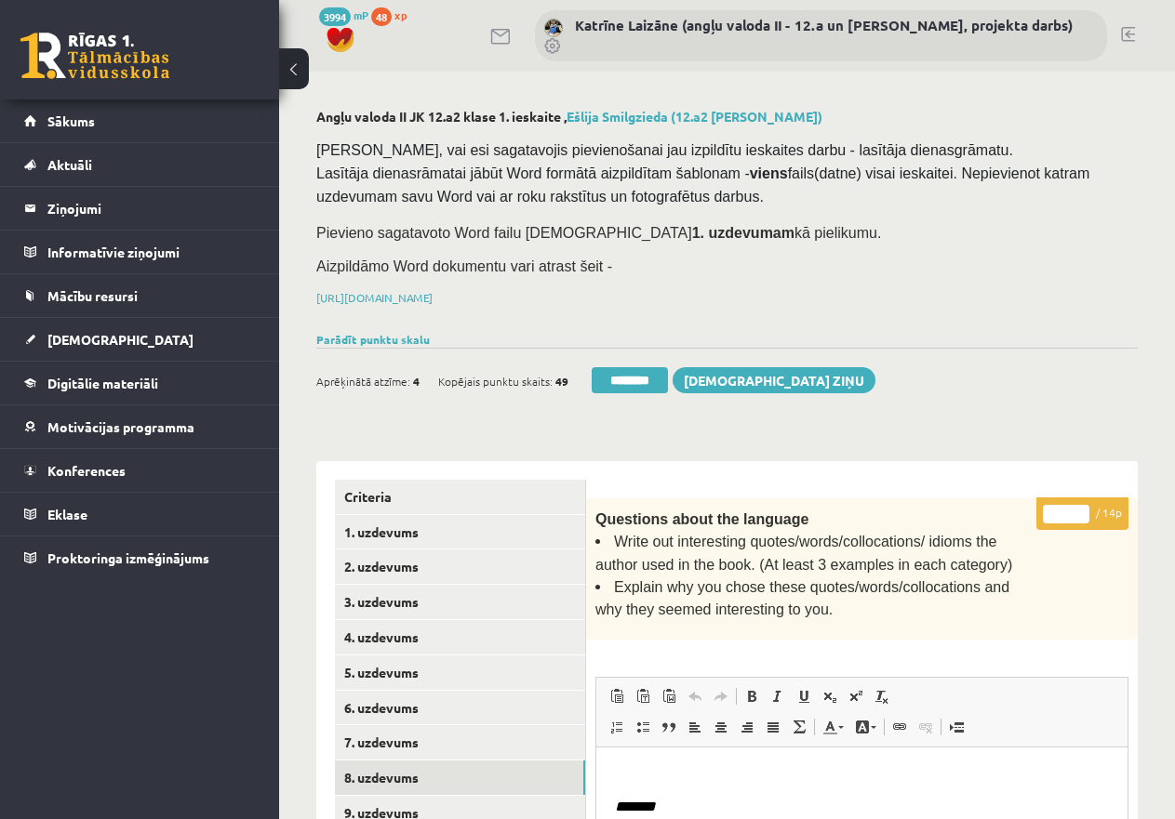
drag, startPoint x: 1063, startPoint y: 506, endPoint x: 1049, endPoint y: 514, distance: 16.3
click at [1049, 513] on input "*" at bounding box center [1066, 514] width 46 height 19
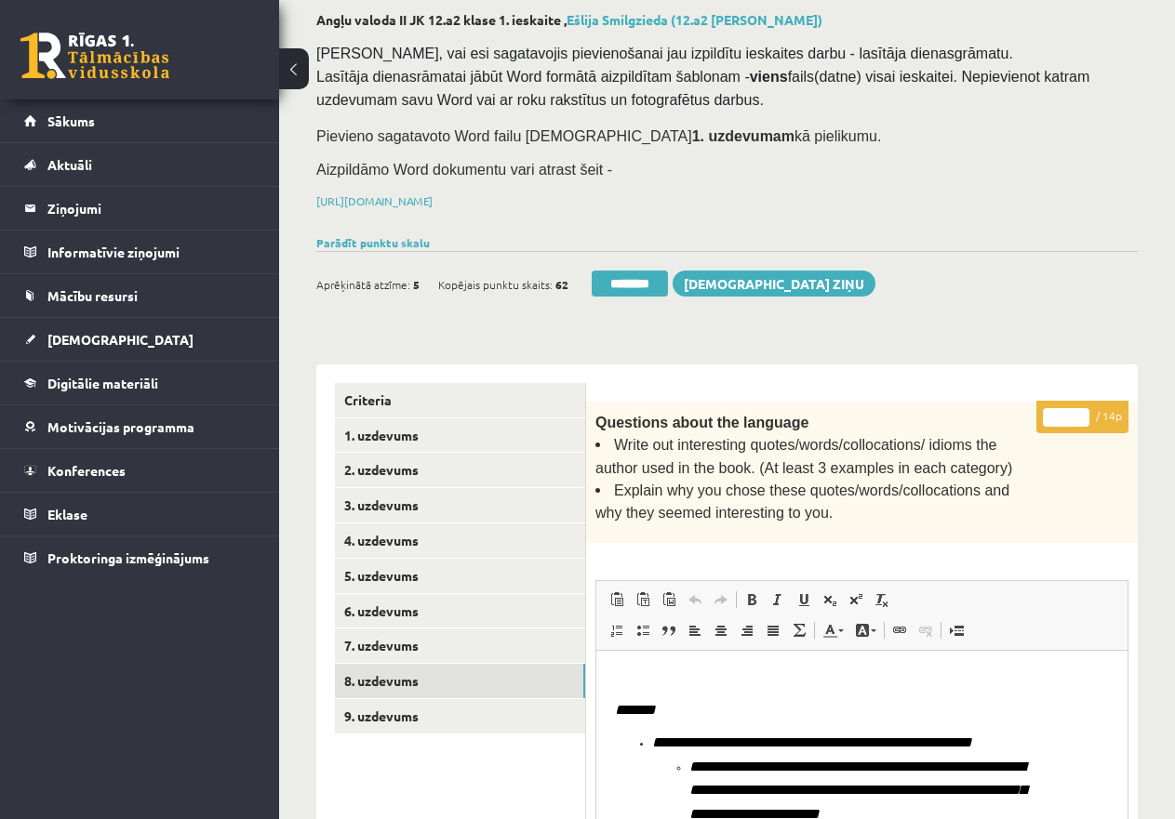
scroll to position [93, 0]
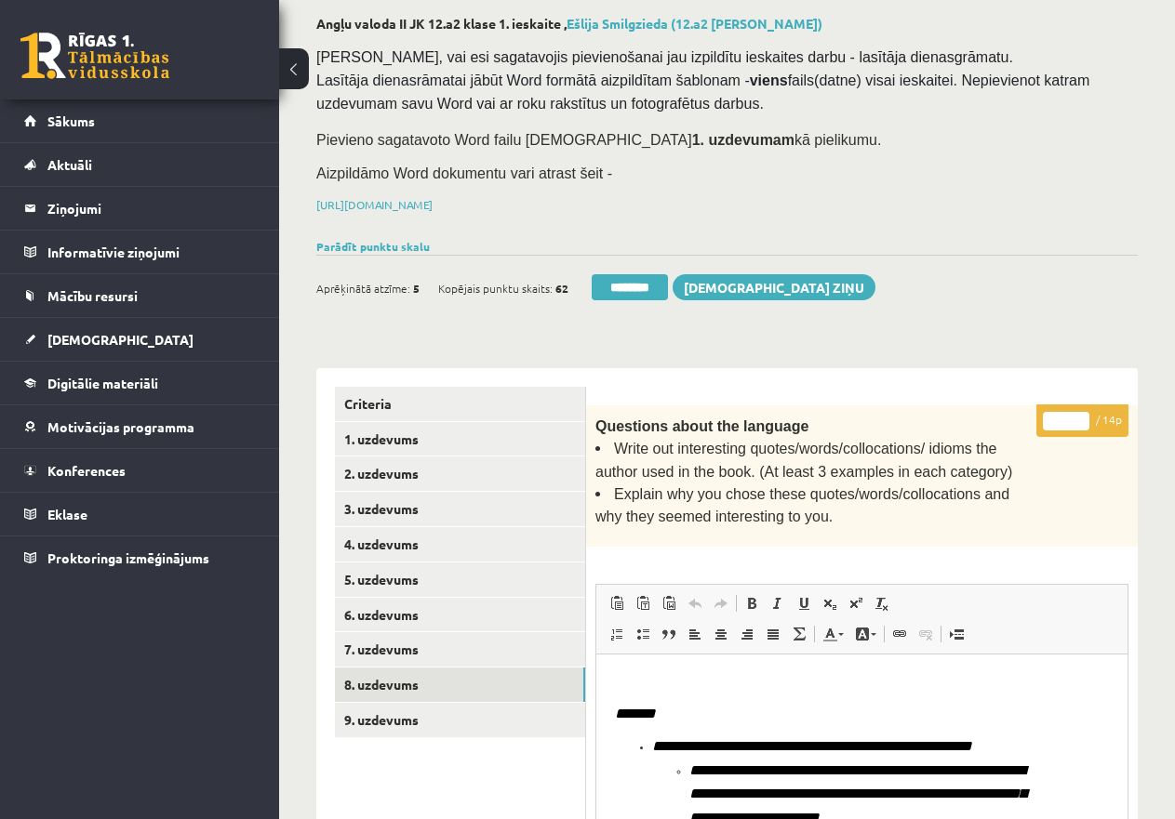
drag, startPoint x: 1072, startPoint y: 413, endPoint x: 1045, endPoint y: 417, distance: 27.2
click at [1045, 417] on input "**" at bounding box center [1066, 421] width 46 height 19
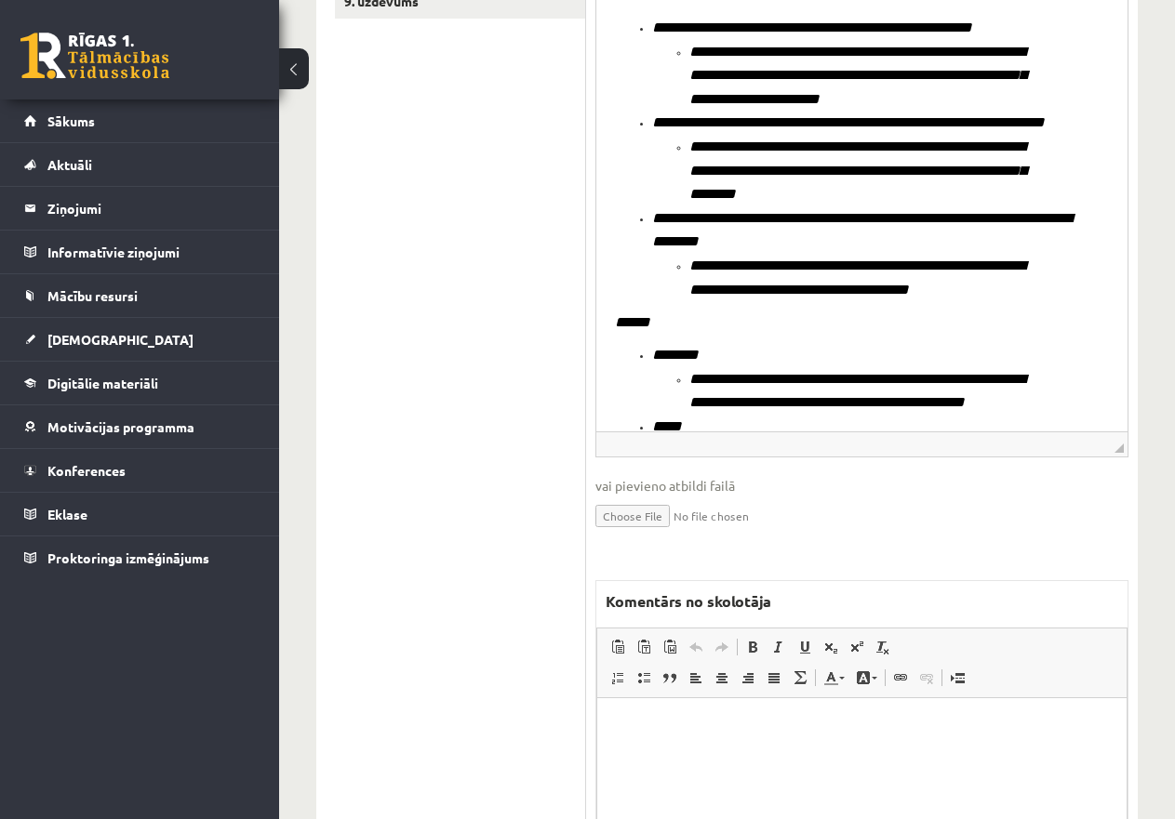
scroll to position [1003, 0]
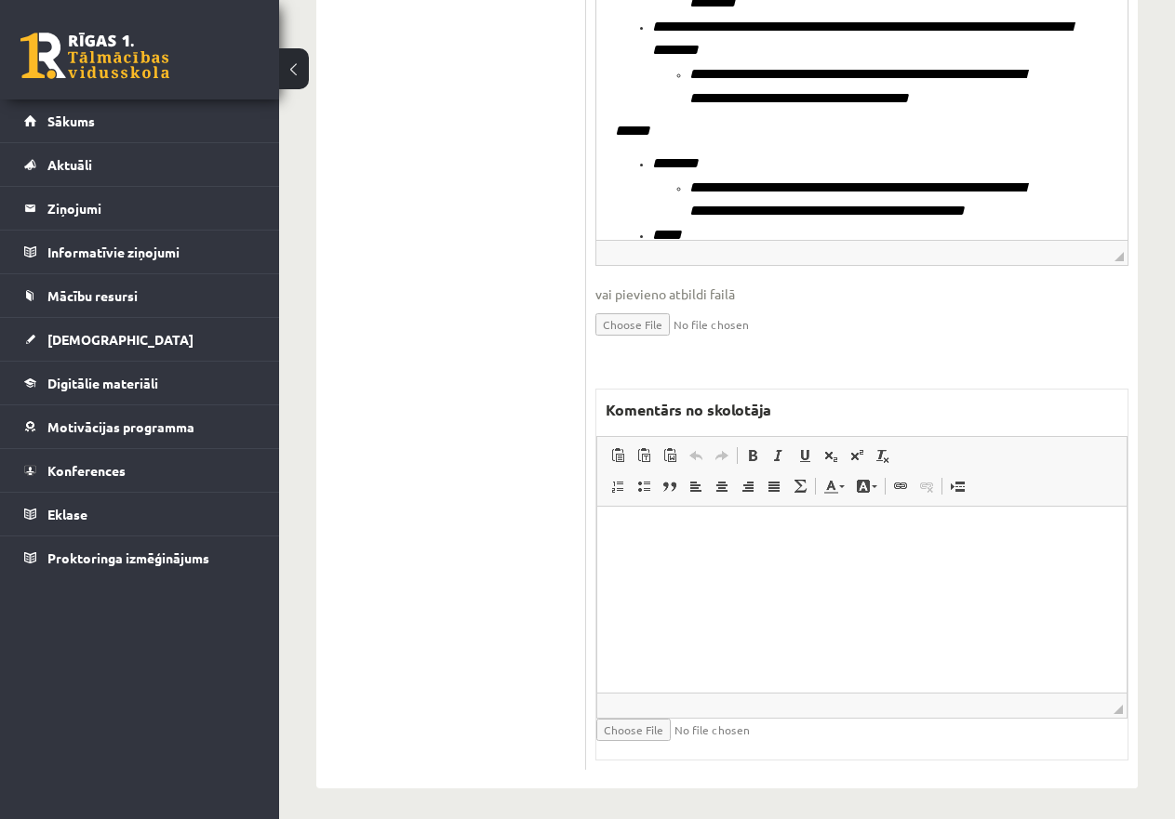
type input "**"
click at [644, 514] on html at bounding box center [861, 534] width 529 height 57
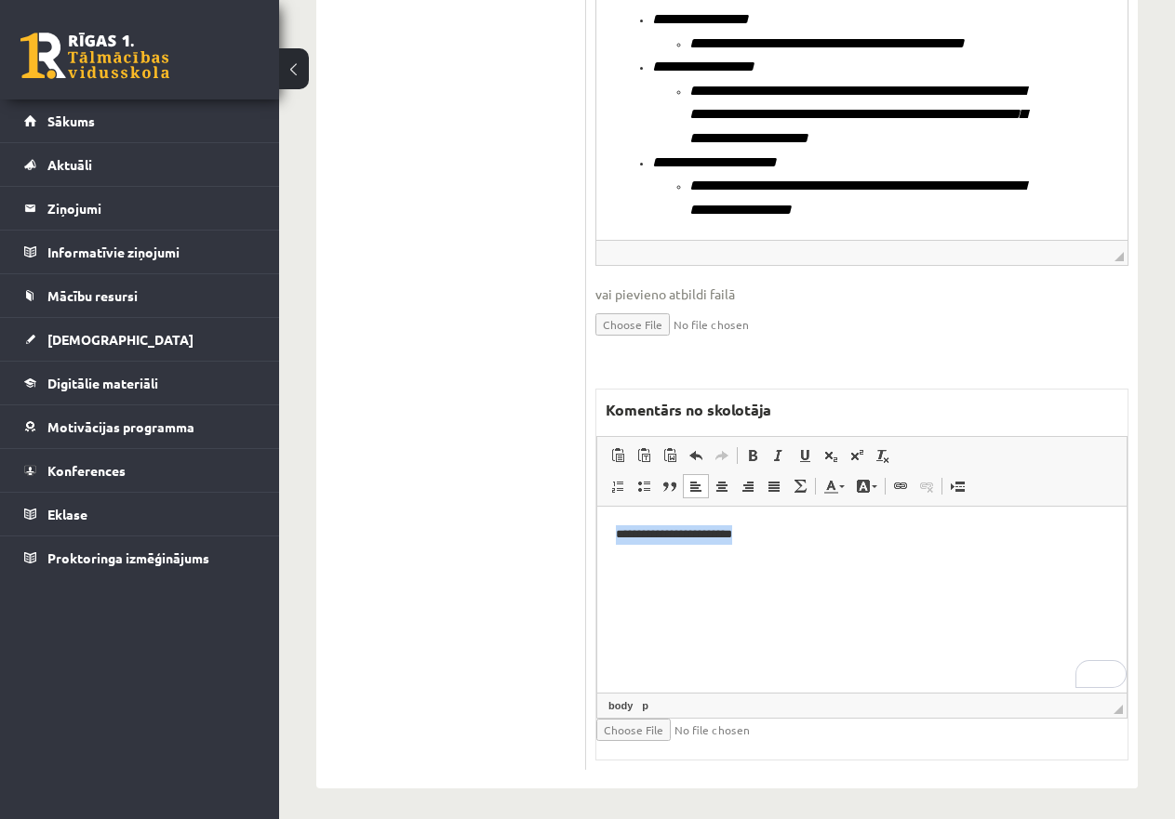
drag, startPoint x: 754, startPoint y: 535, endPoint x: 1163, endPoint y: 1034, distance: 645.6
click at [597, 535] on html "**********" at bounding box center [861, 534] width 529 height 57
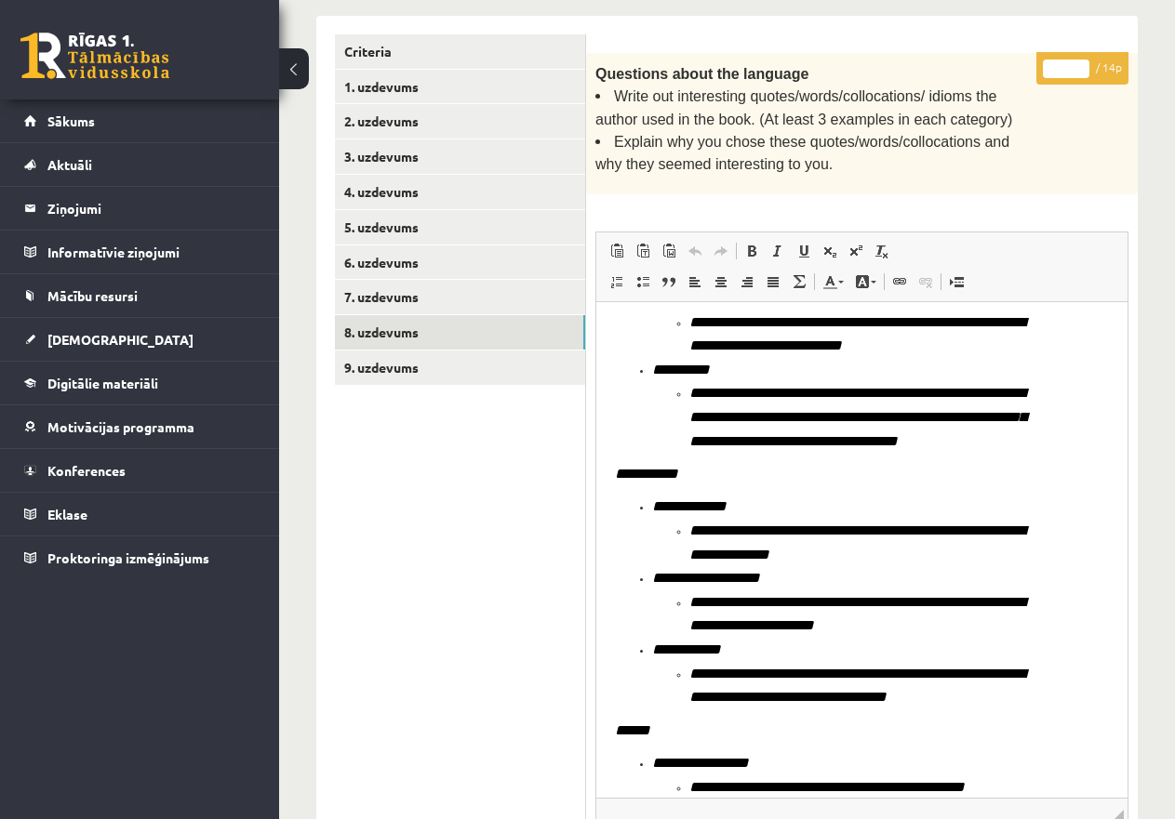
scroll to position [455, 0]
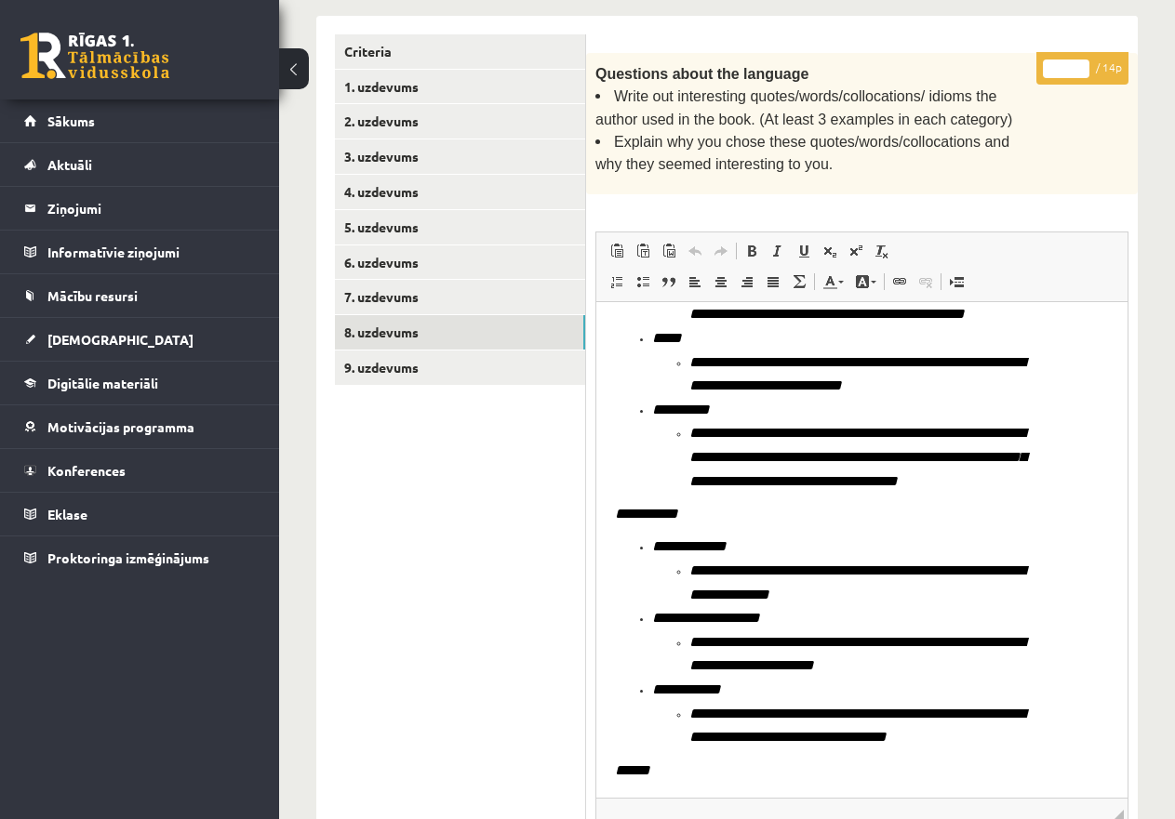
click at [1081, 65] on input "*" at bounding box center [1066, 69] width 46 height 19
click at [1081, 61] on input "**" at bounding box center [1066, 69] width 46 height 19
type input "**"
click at [1081, 61] on input "**" at bounding box center [1066, 69] width 46 height 19
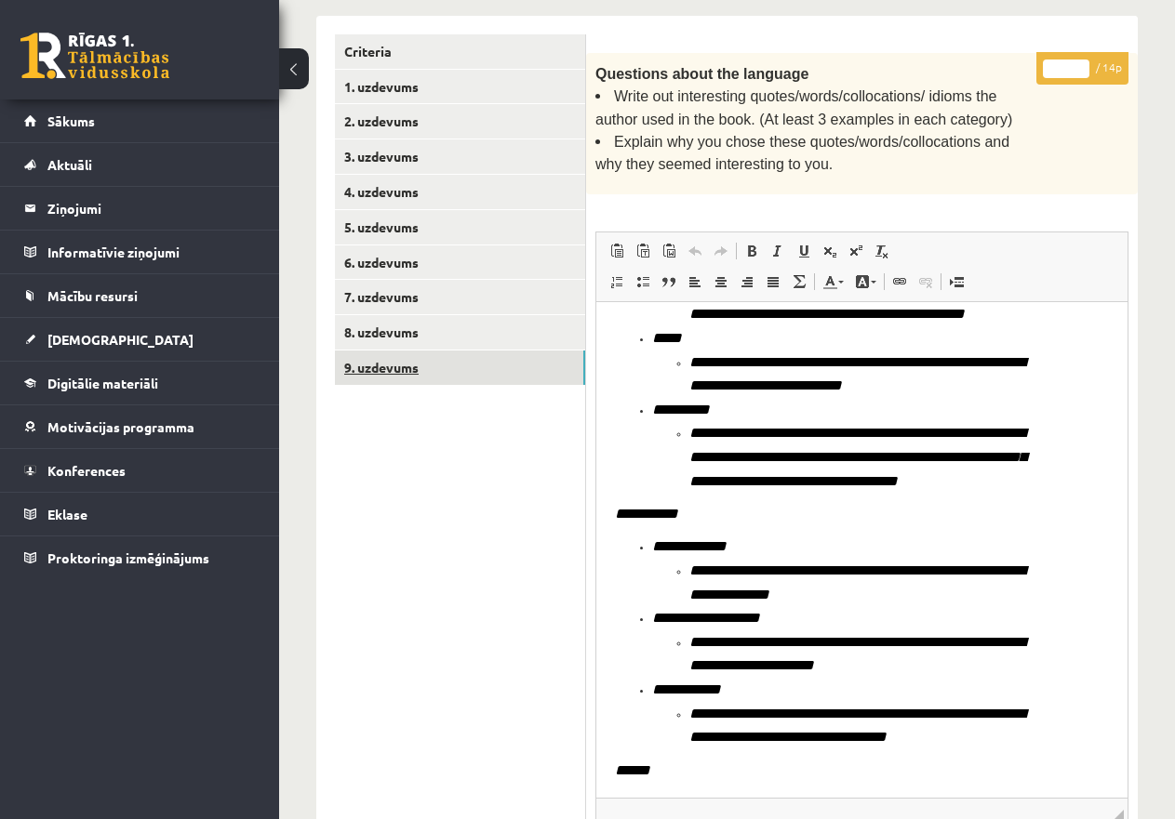
click at [420, 354] on link "9. uzdevums" at bounding box center [460, 368] width 250 height 34
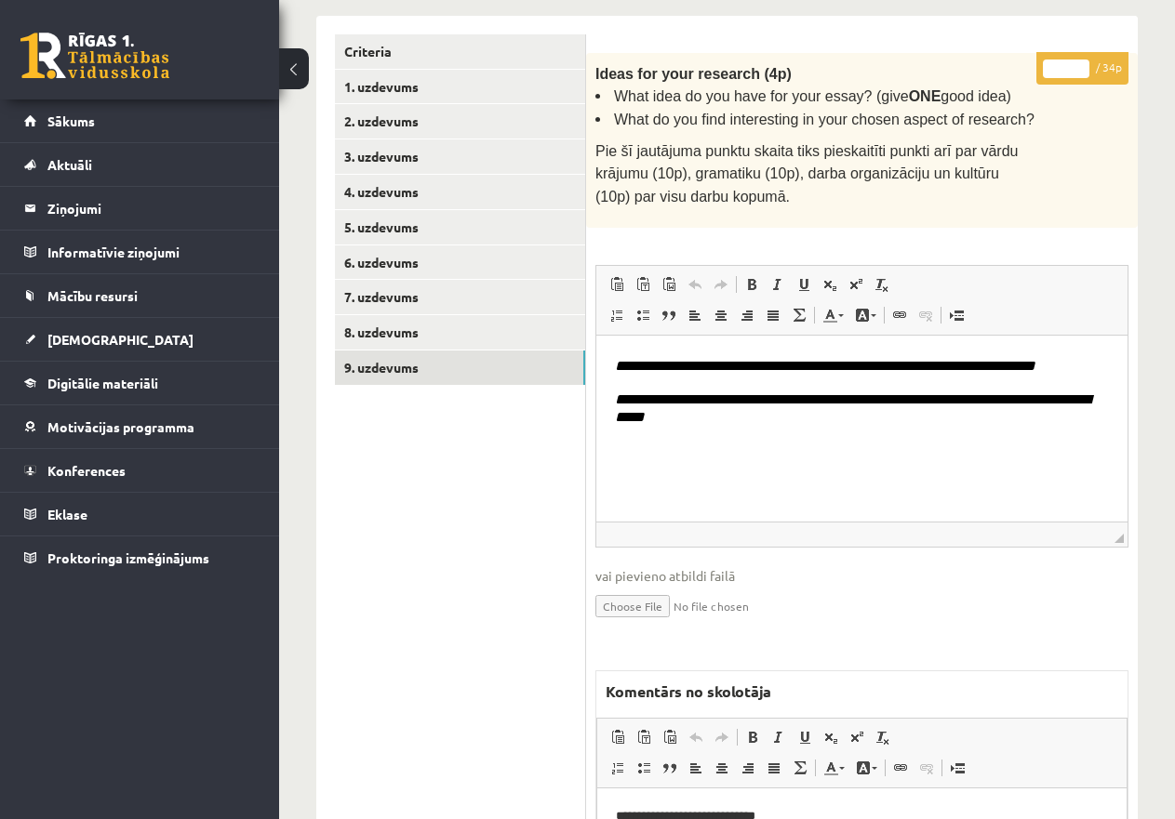
scroll to position [0, 0]
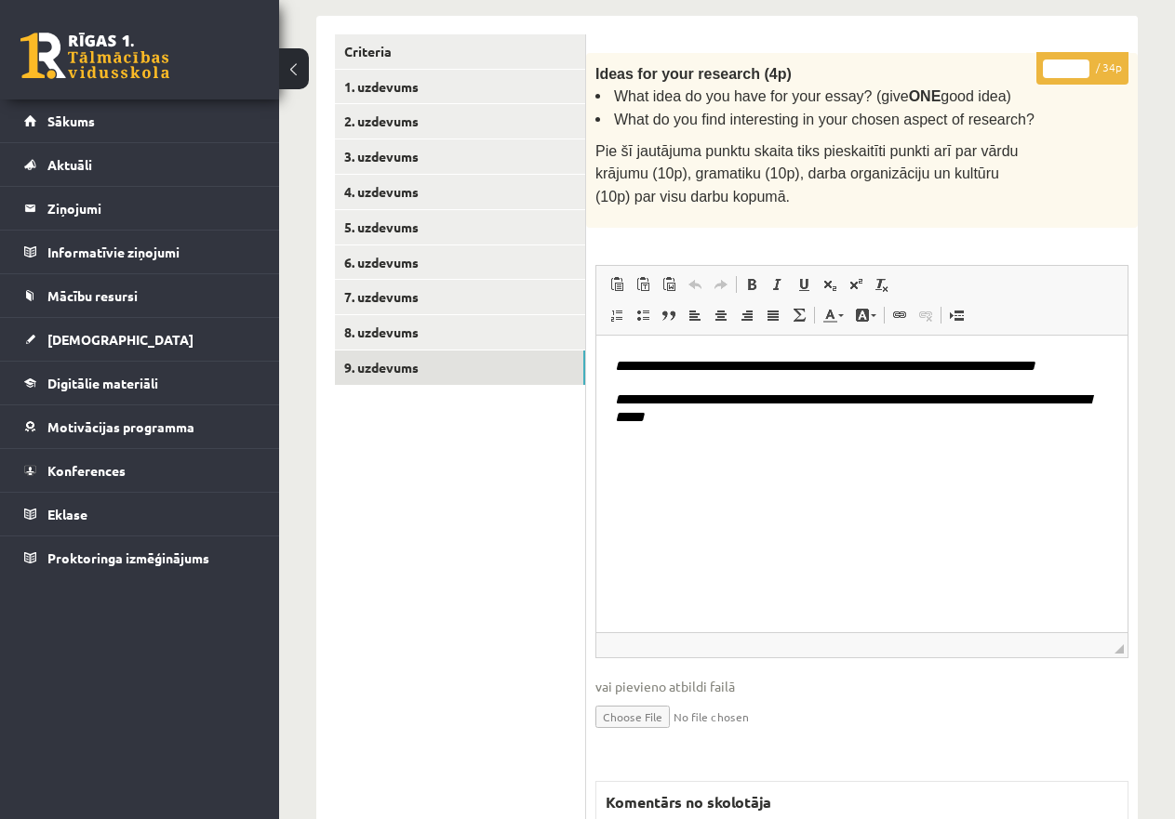
drag, startPoint x: 1119, startPoint y: 529, endPoint x: 1130, endPoint y: 680, distance: 151.1
click at [1130, 680] on div "* / 34p Ideas for your research (4p) What idea do you have for your essay? (giv…" at bounding box center [861, 607] width 551 height 1109
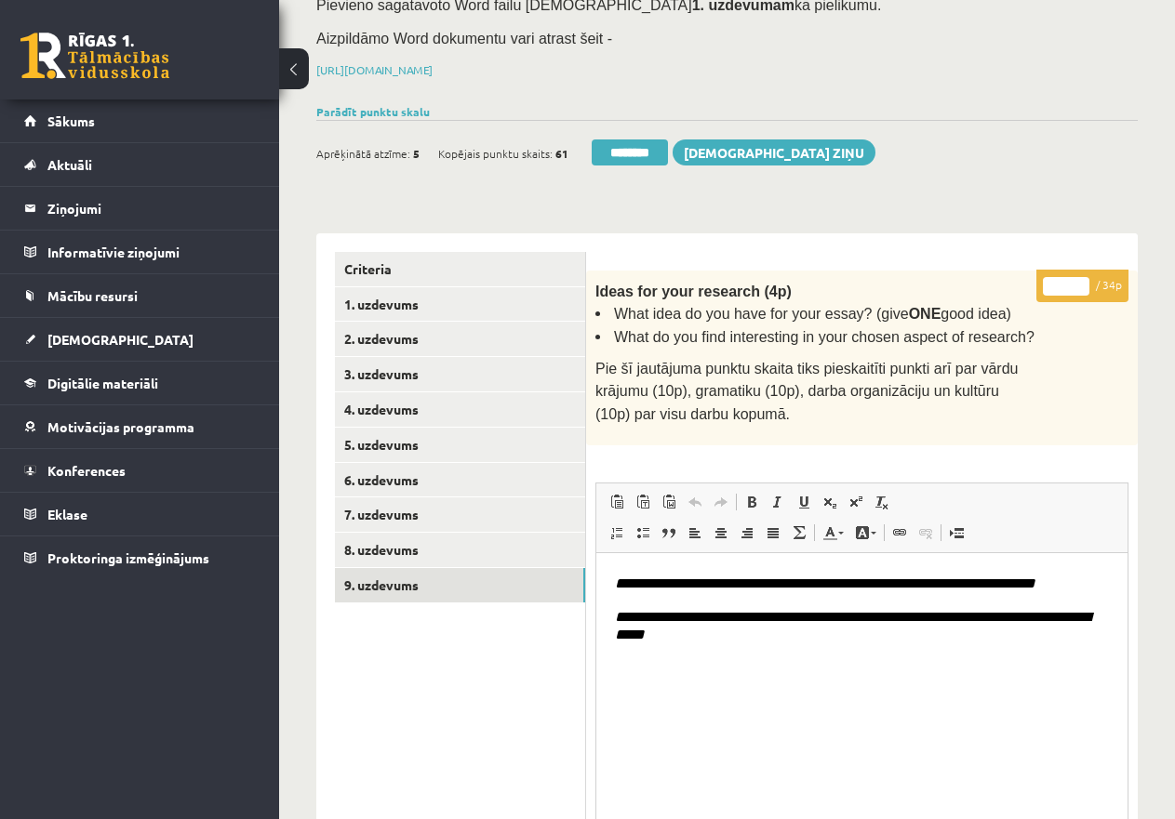
scroll to position [226, 0]
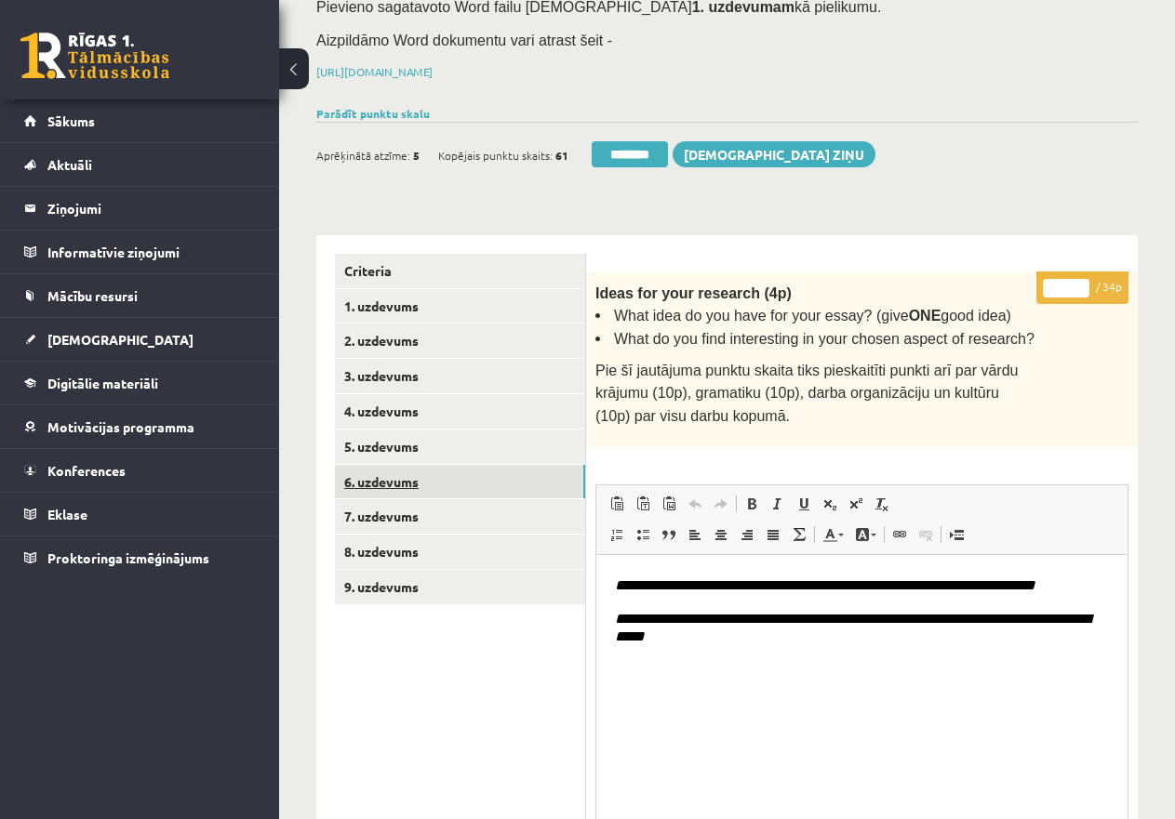
click at [405, 483] on link "6. uzdevums" at bounding box center [460, 482] width 250 height 34
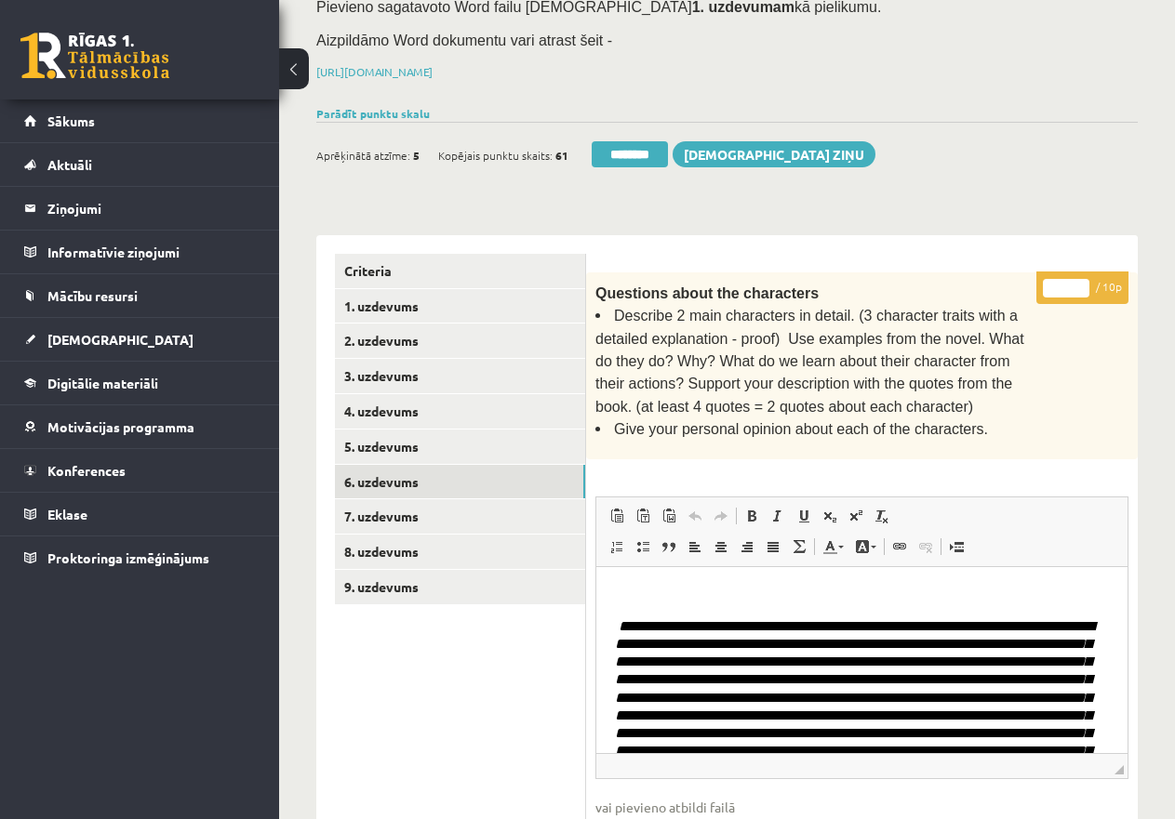
scroll to position [0, 0]
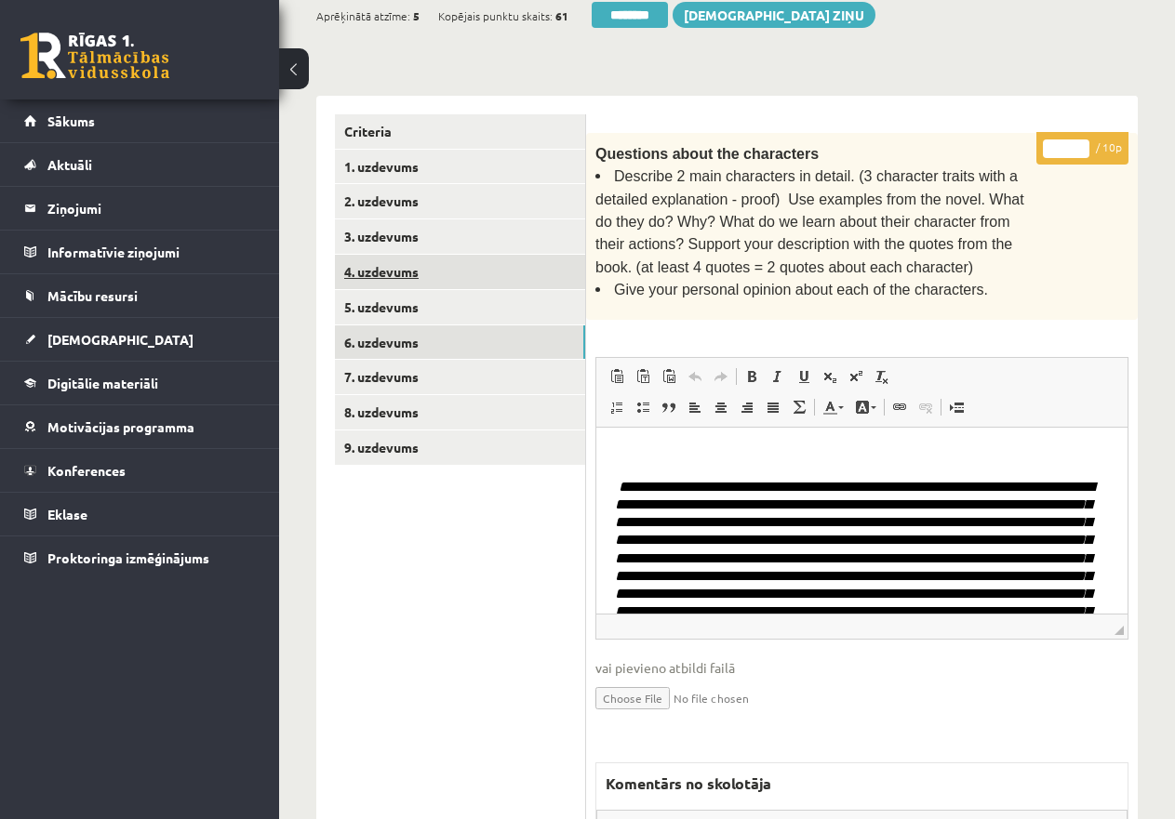
click at [413, 266] on link "4. uzdevums" at bounding box center [460, 272] width 250 height 34
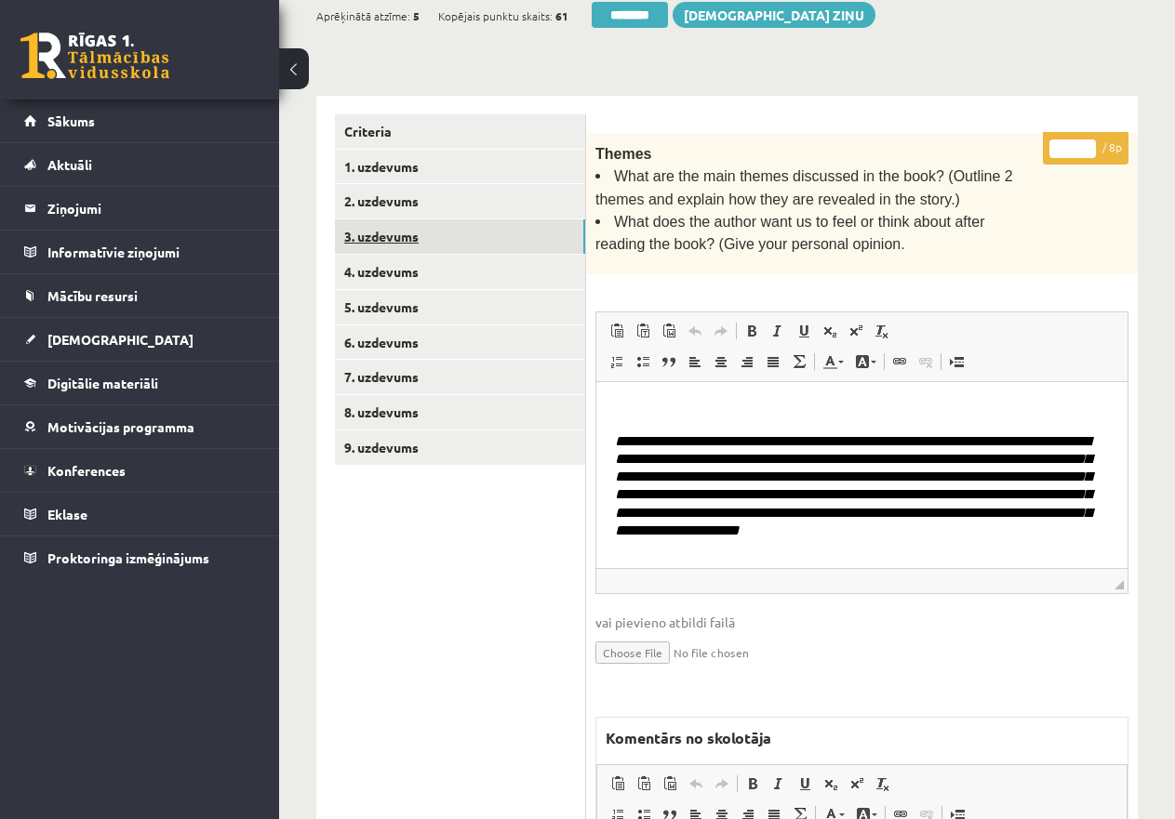
click at [408, 219] on link "3. uzdevums" at bounding box center [460, 236] width 250 height 34
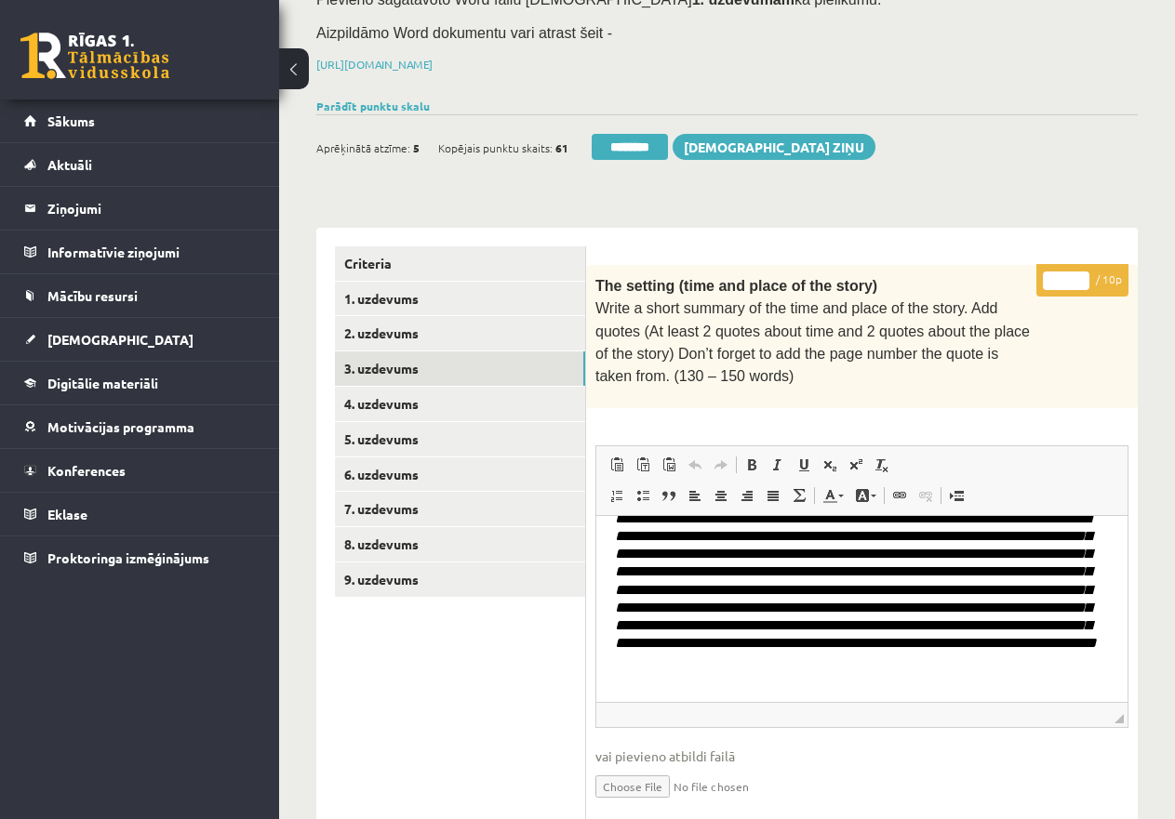
scroll to position [231, 0]
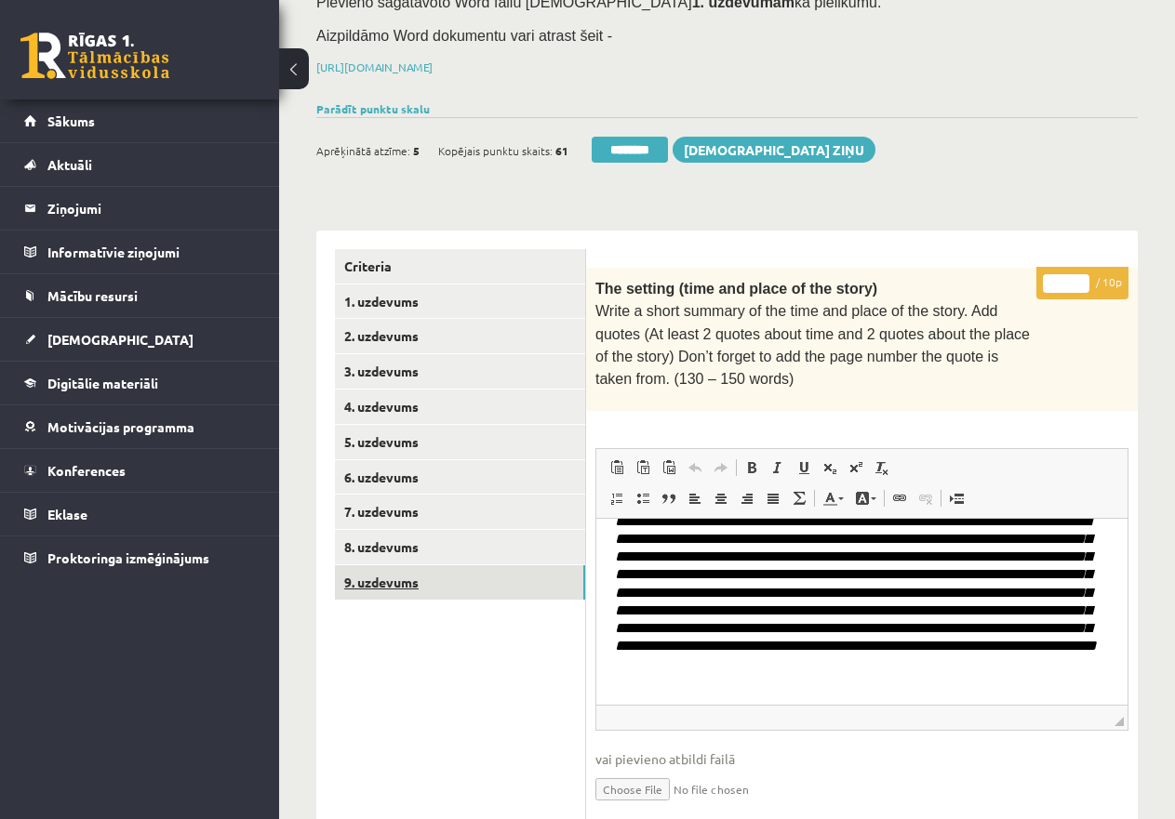
click at [383, 578] on link "9. uzdevums" at bounding box center [460, 582] width 250 height 34
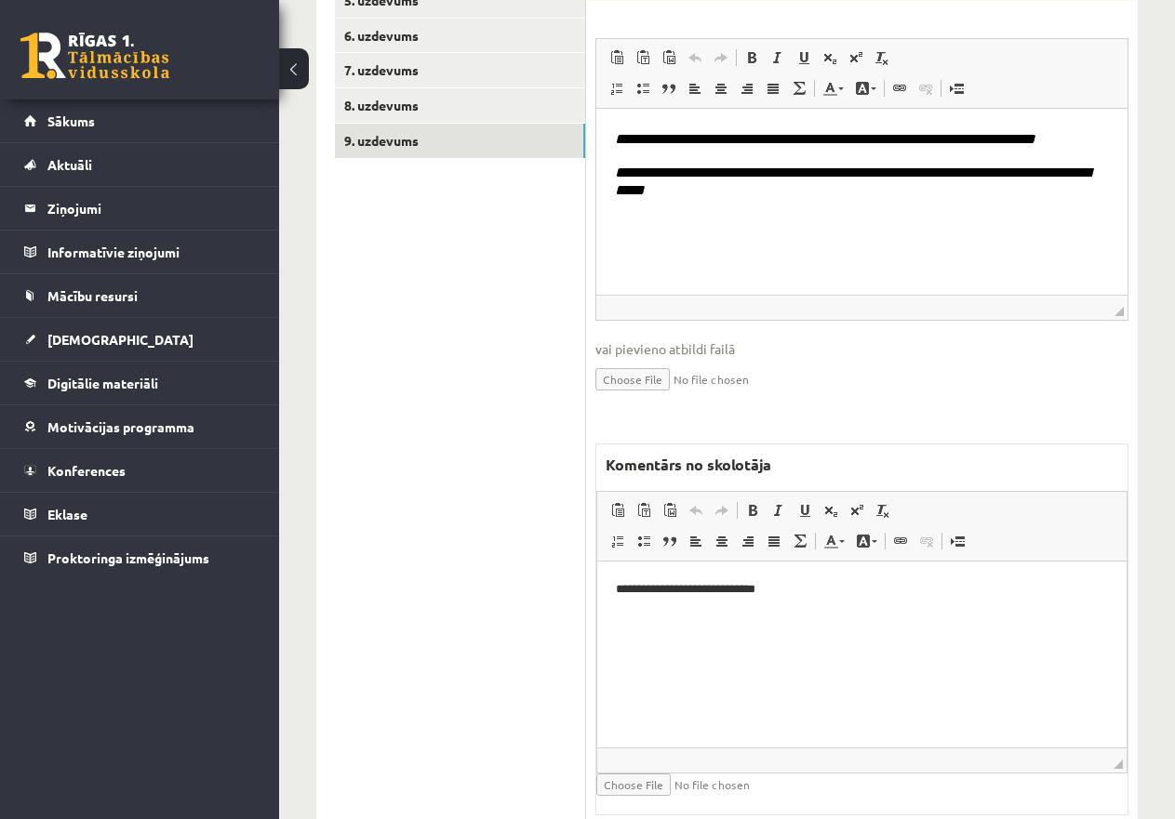
scroll to position [696, 0]
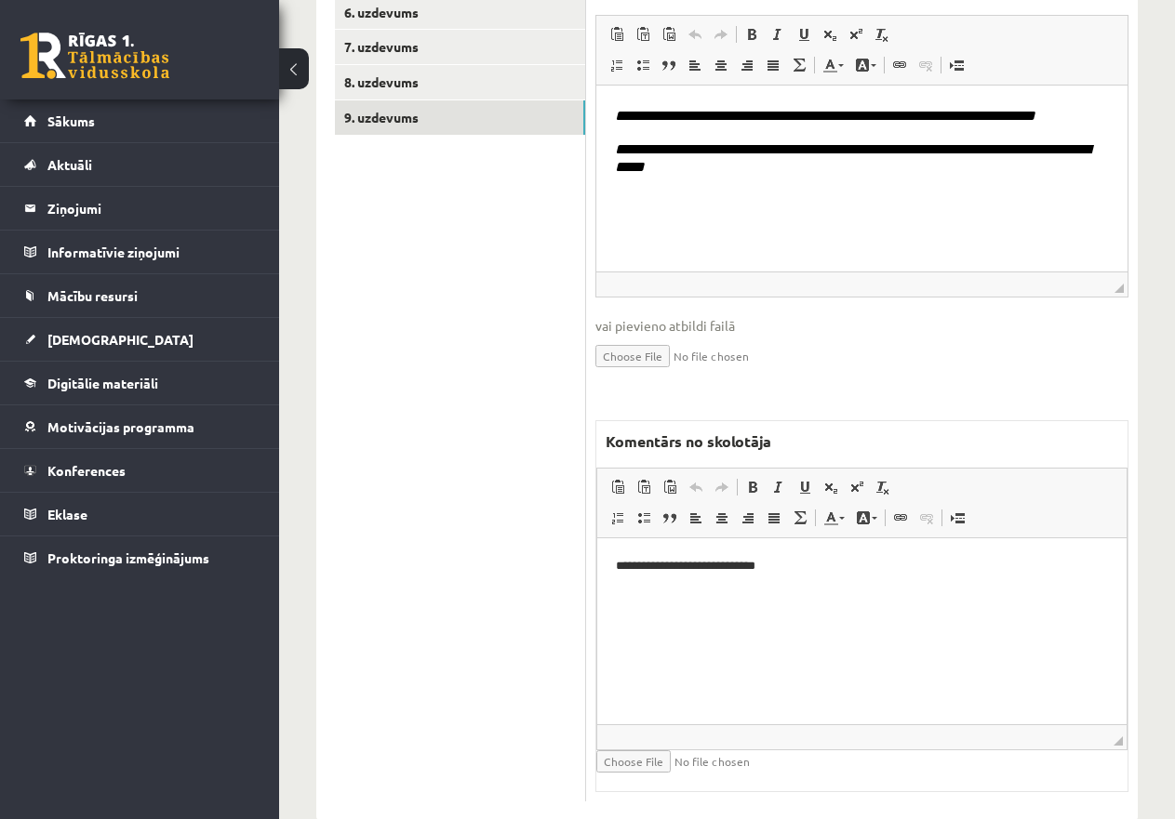
click at [781, 562] on p "**********" at bounding box center [862, 567] width 492 height 20
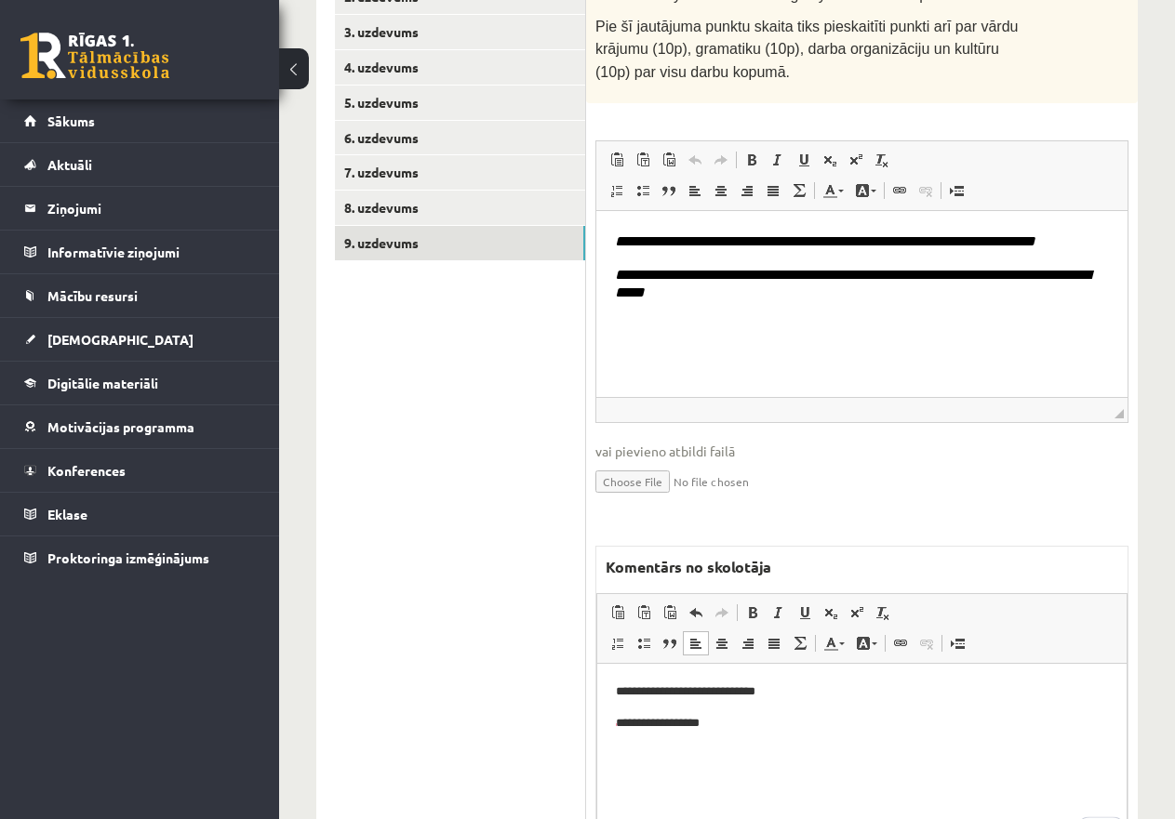
scroll to position [324, 0]
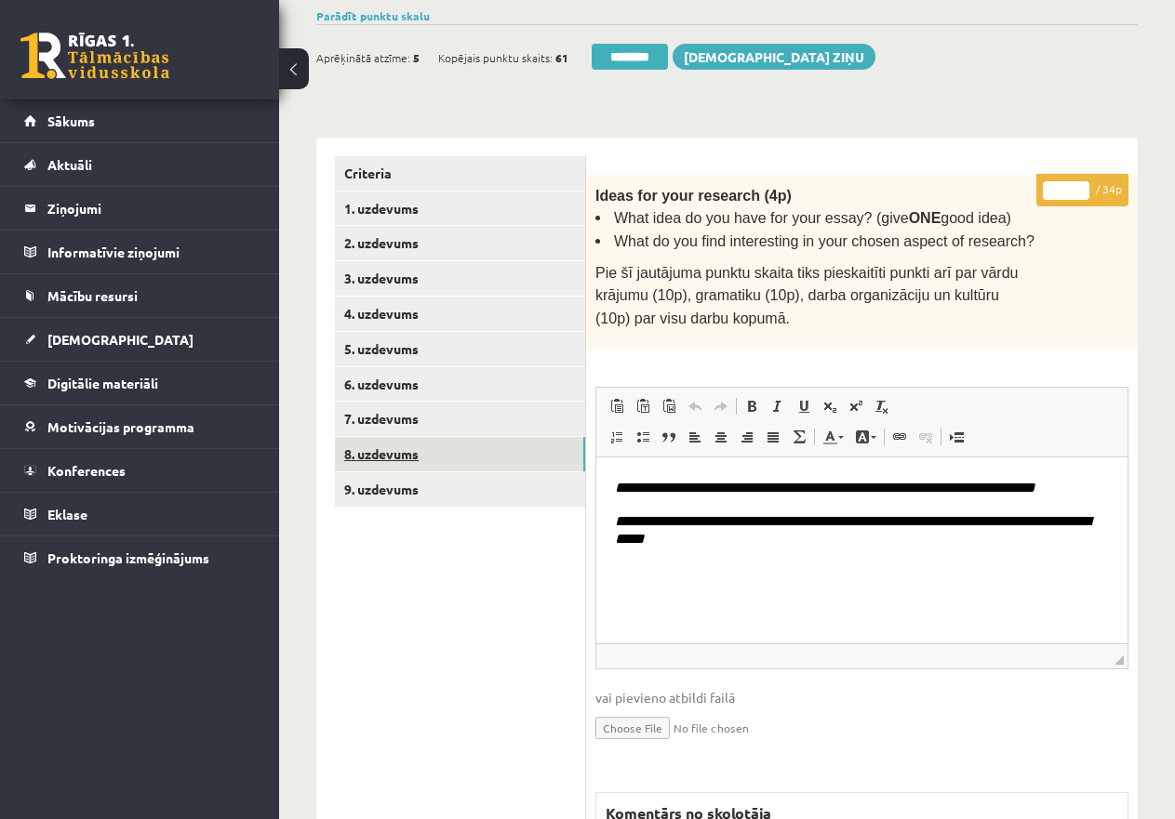
click at [412, 446] on link "8. uzdevums" at bounding box center [460, 454] width 250 height 34
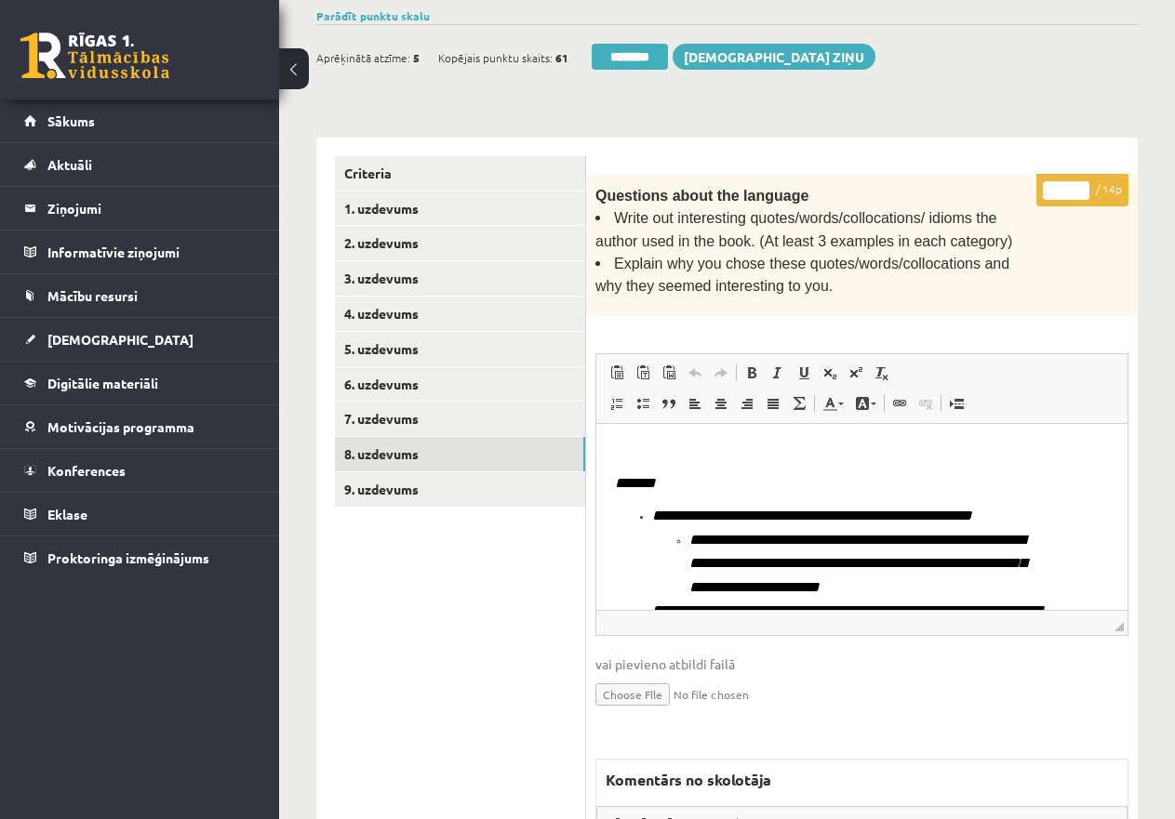
scroll to position [0, 0]
click at [406, 489] on link "9. uzdevums" at bounding box center [460, 489] width 250 height 34
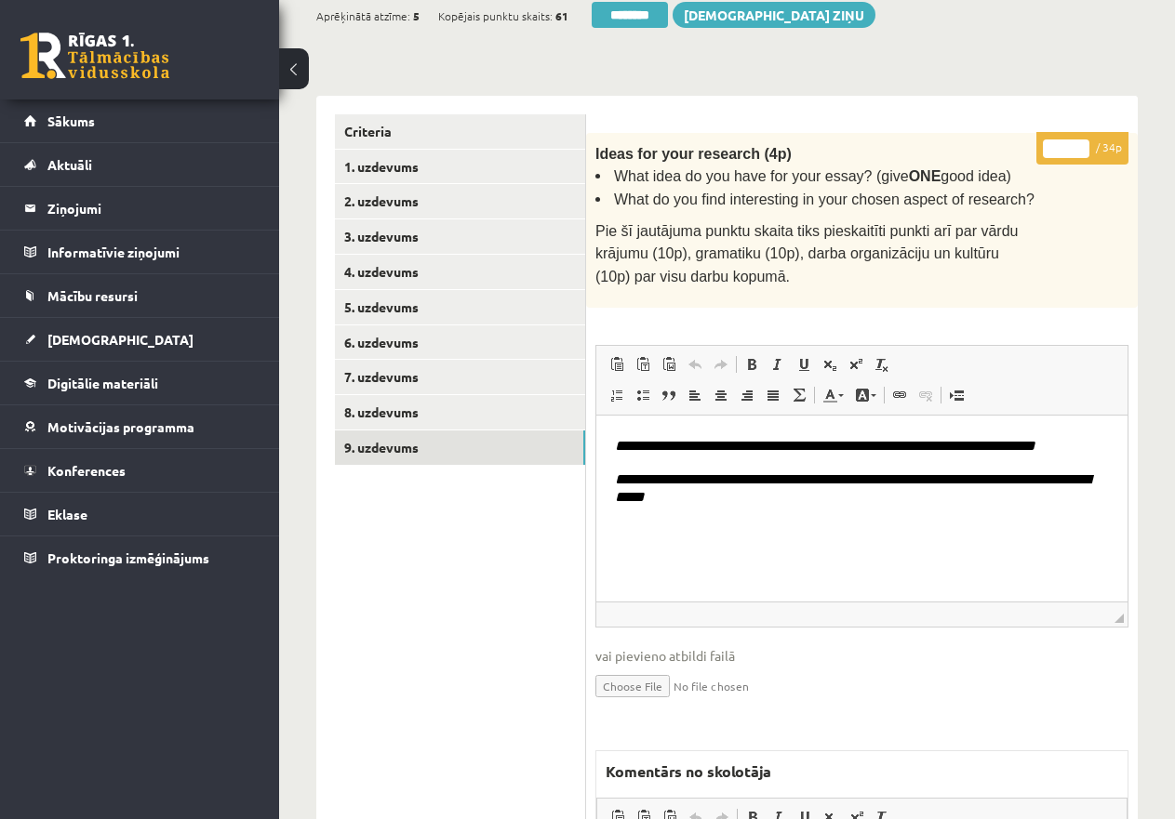
scroll to position [75, 0]
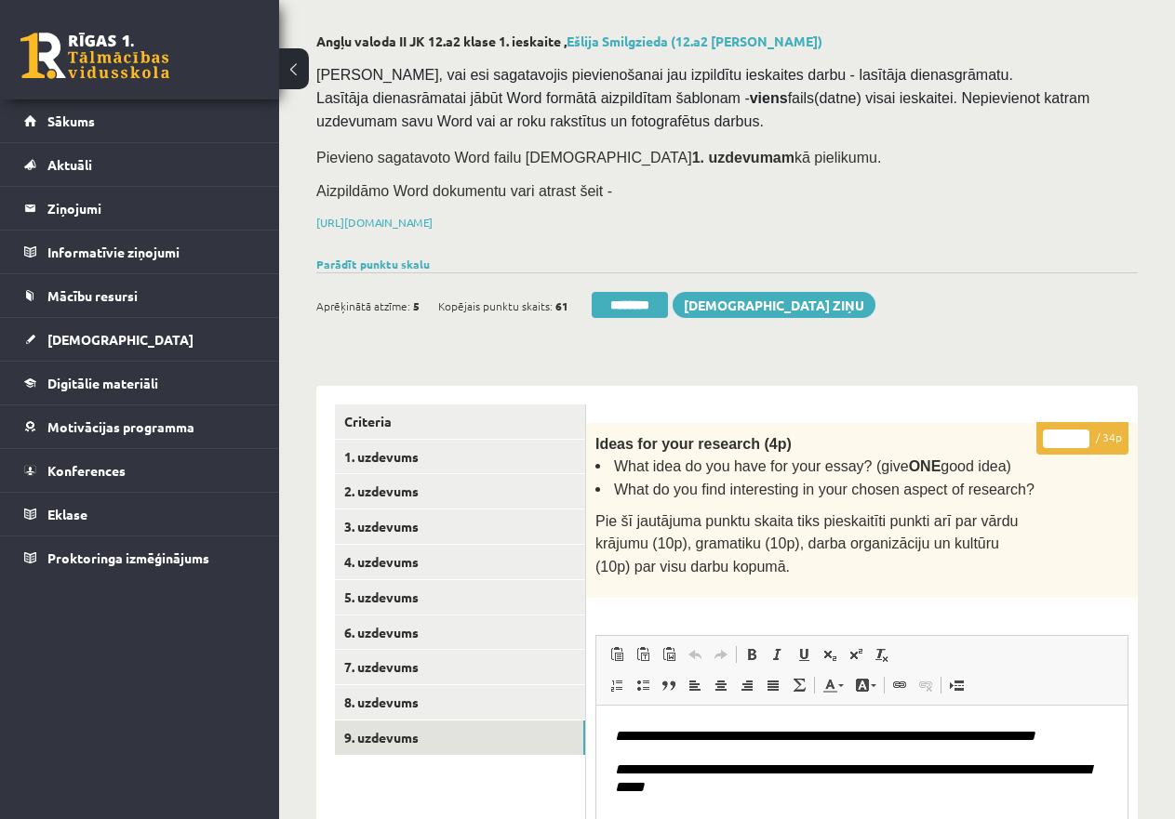
click at [1051, 437] on input "*" at bounding box center [1066, 439] width 46 height 19
type input "**"
click at [398, 552] on link "4. uzdevums" at bounding box center [460, 562] width 250 height 34
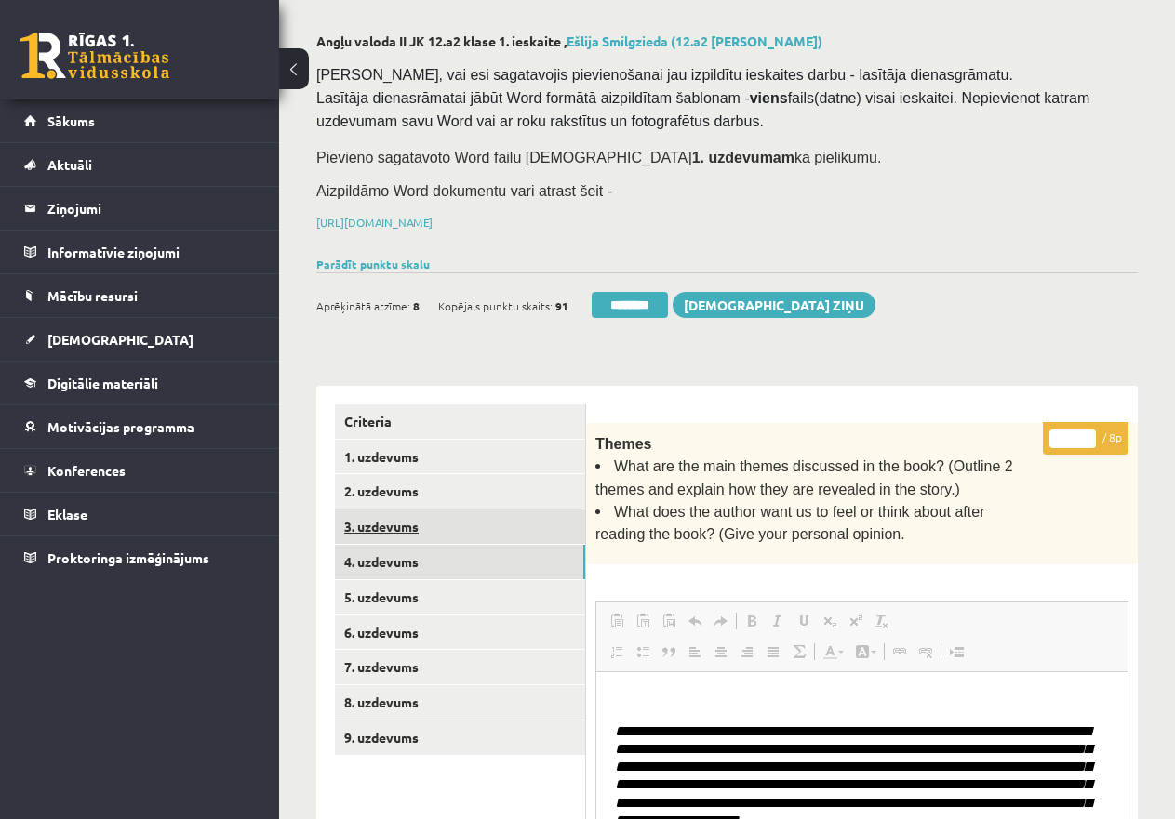
scroll to position [0, 0]
click at [419, 521] on link "3. uzdevums" at bounding box center [460, 527] width 250 height 34
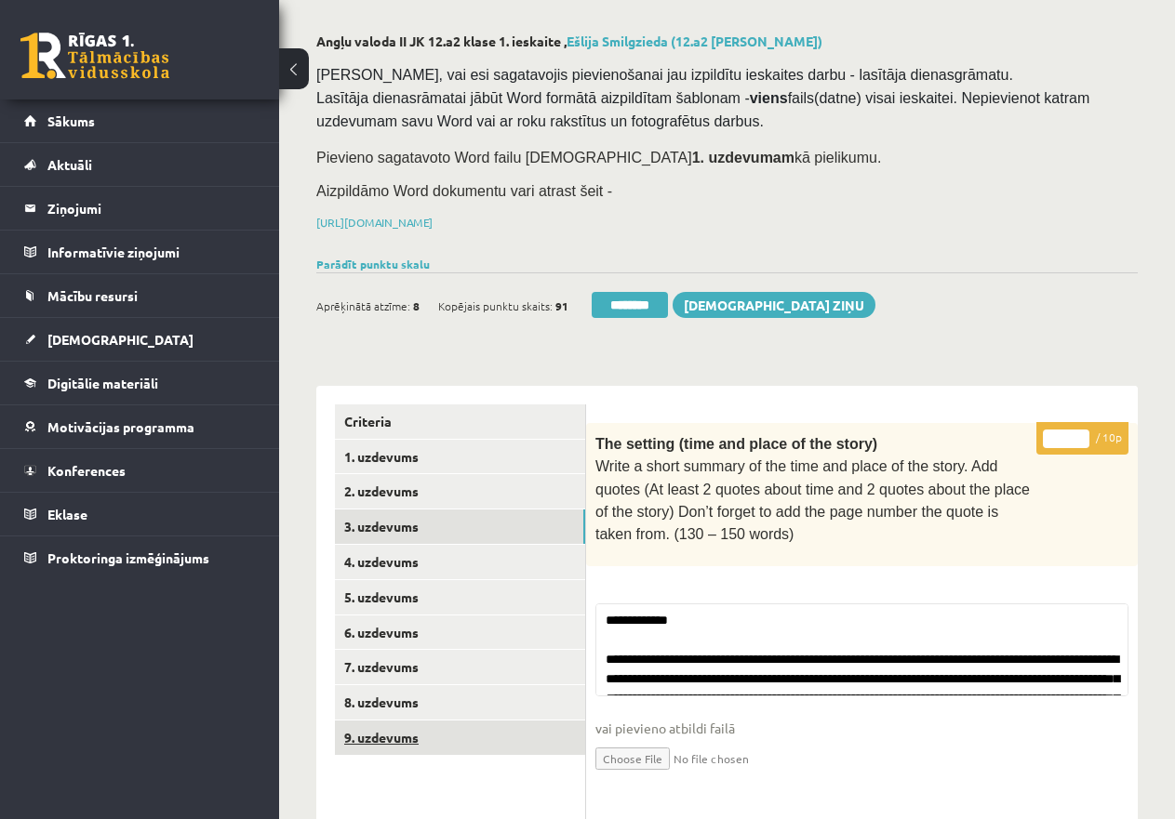
click at [393, 736] on link "9. uzdevums" at bounding box center [460, 738] width 250 height 34
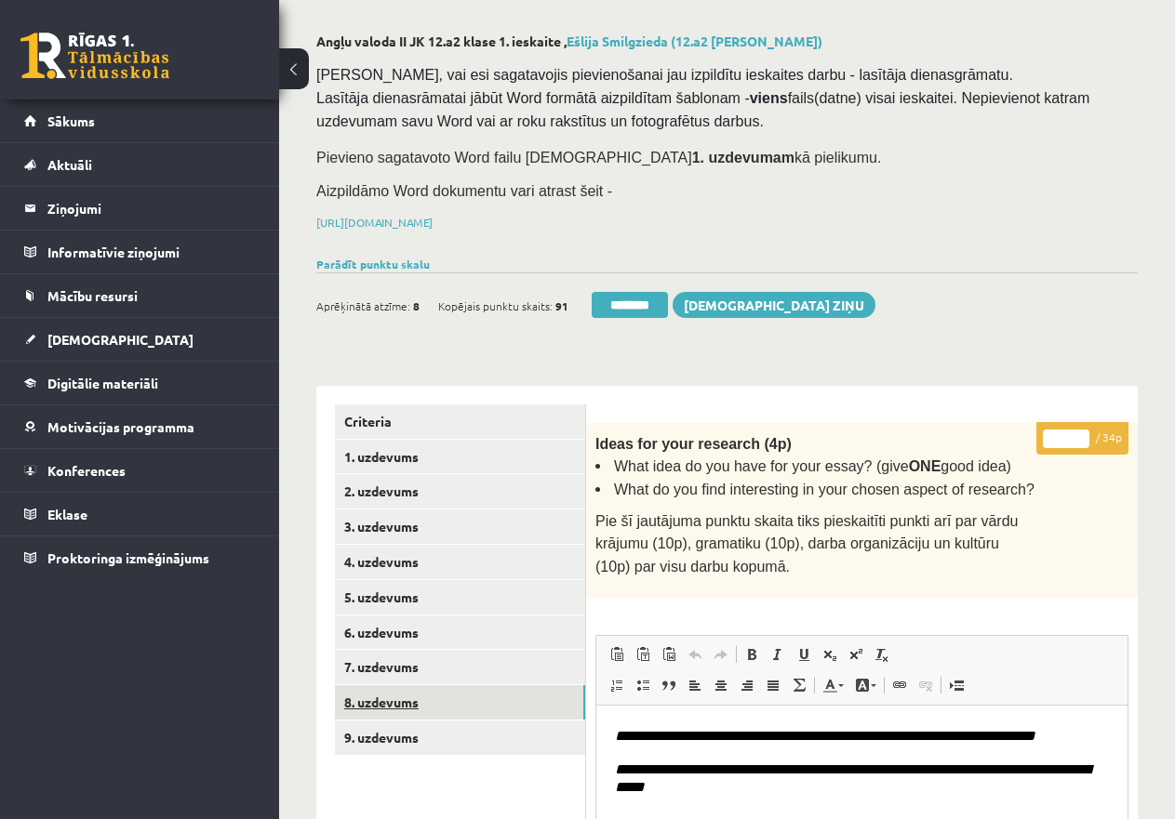
click at [399, 697] on link "8. uzdevums" at bounding box center [460, 702] width 250 height 34
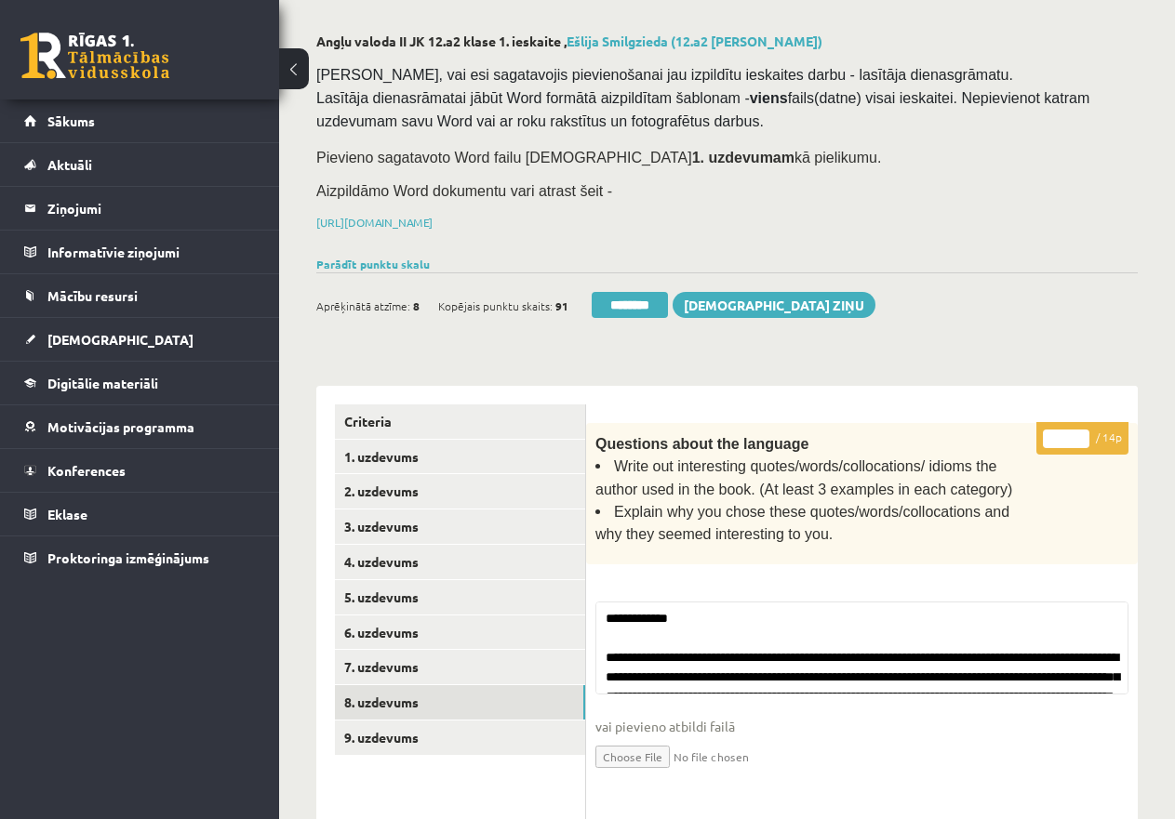
drag, startPoint x: 651, startPoint y: 300, endPoint x: 675, endPoint y: 56, distance: 245.8
click at [651, 300] on input "********" at bounding box center [629, 305] width 76 height 26
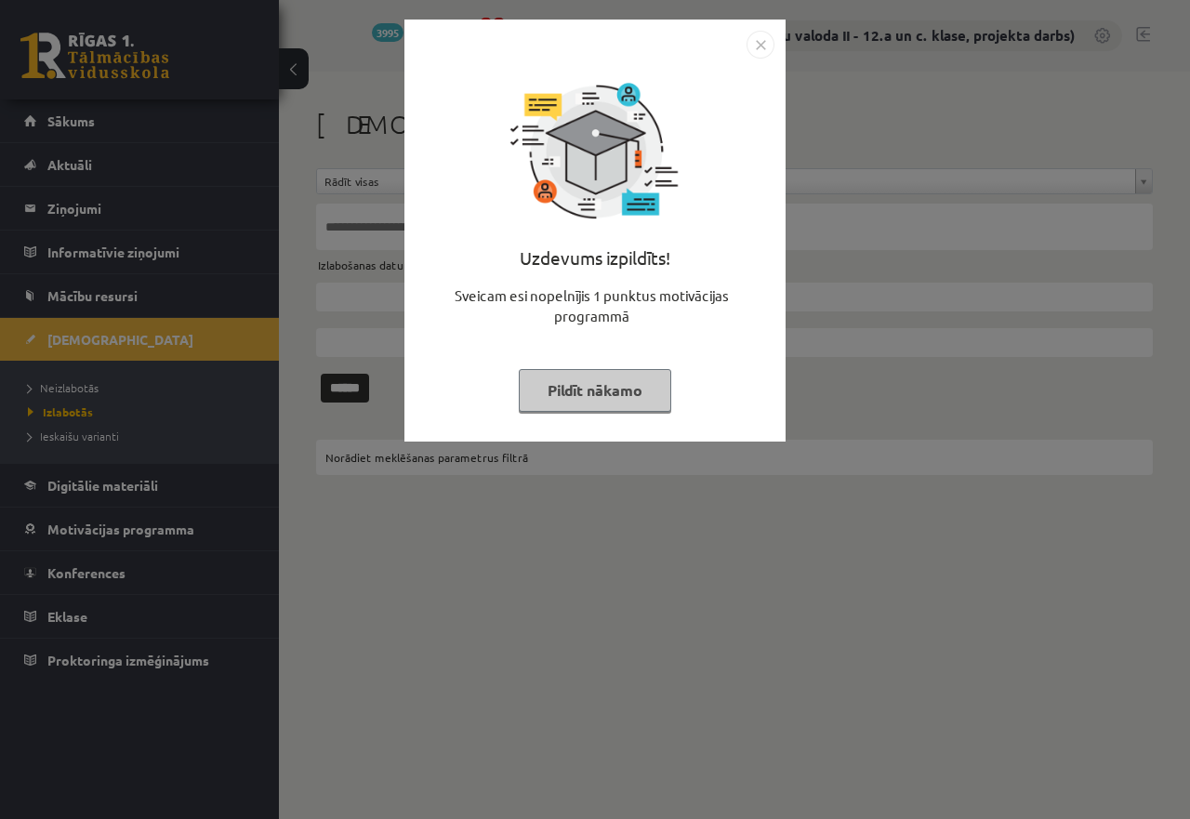
click at [596, 391] on button "Pildīt nākamo" at bounding box center [595, 390] width 153 height 43
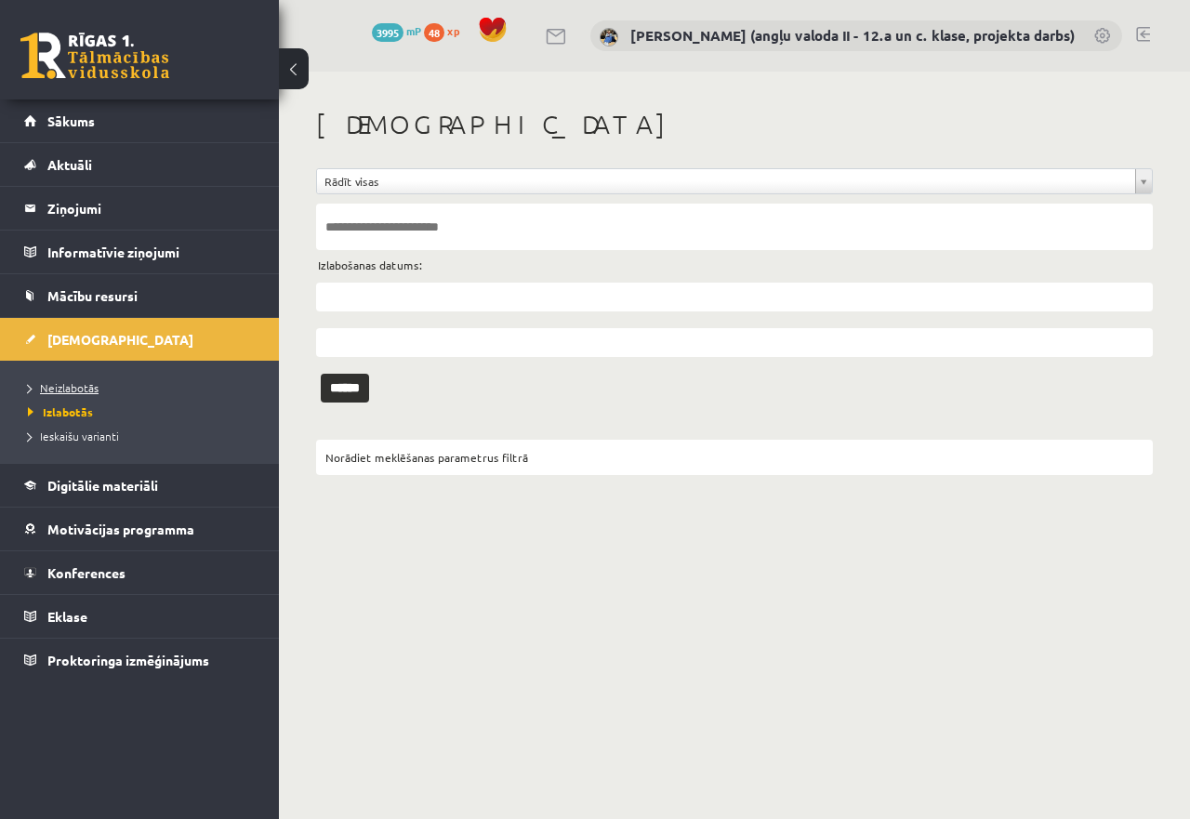
click at [92, 382] on span "Neizlabotās" at bounding box center [63, 387] width 71 height 15
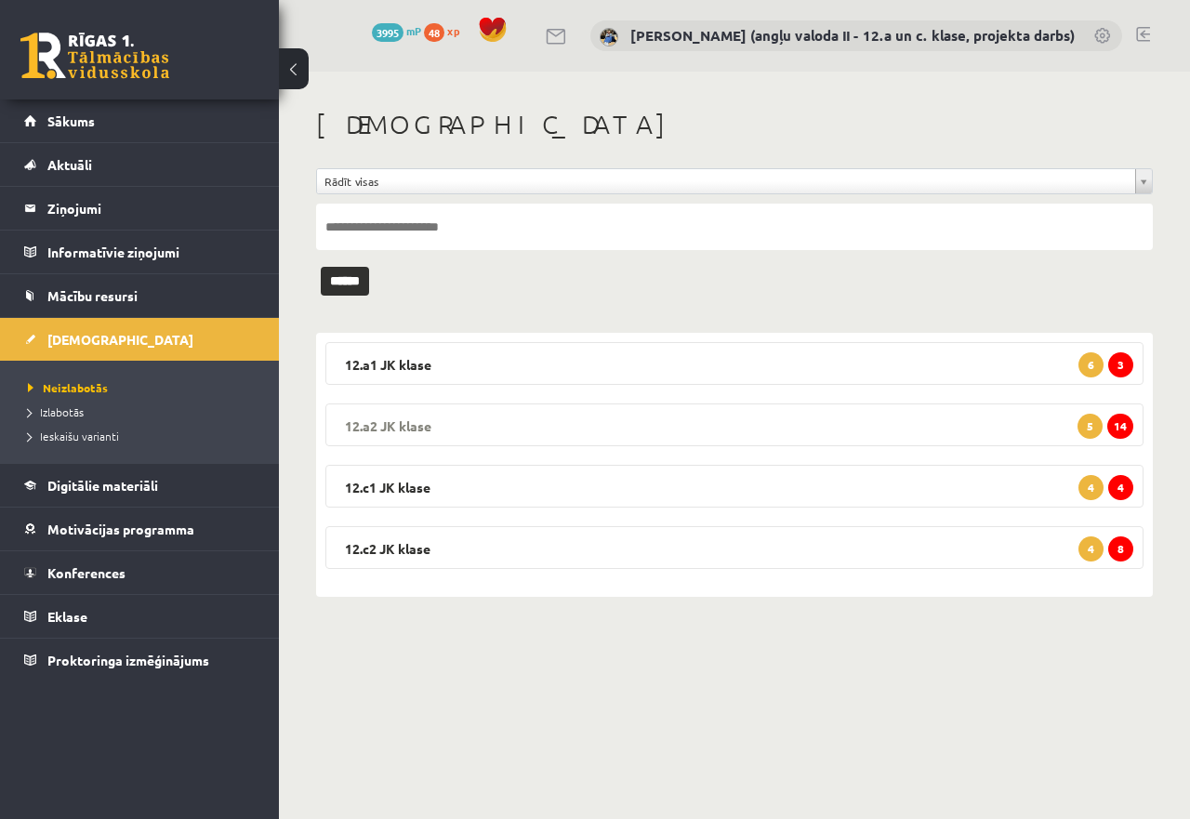
click at [890, 417] on legend "12.a2 JK klase 14 5" at bounding box center [734, 425] width 818 height 43
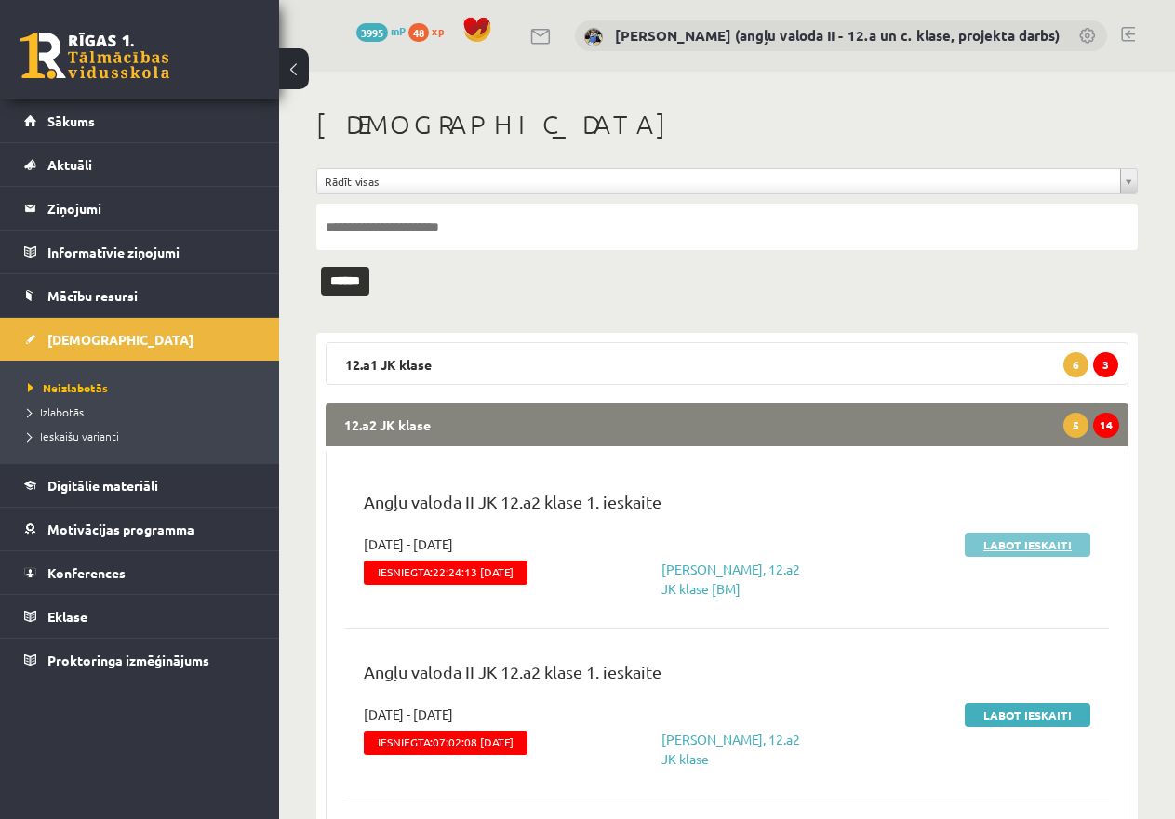
click at [1064, 536] on link "Labot ieskaiti" at bounding box center [1027, 545] width 126 height 24
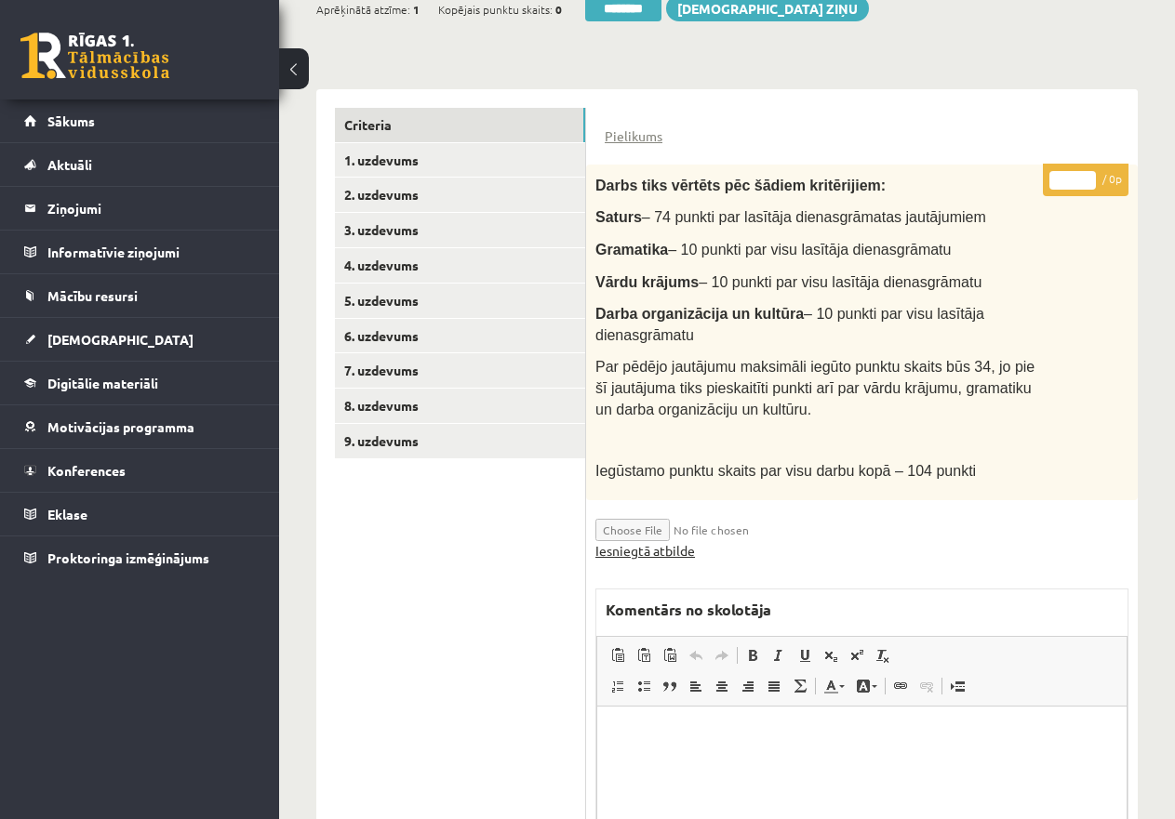
click at [625, 548] on link "Iesniegtā atbilde" at bounding box center [645, 551] width 100 height 20
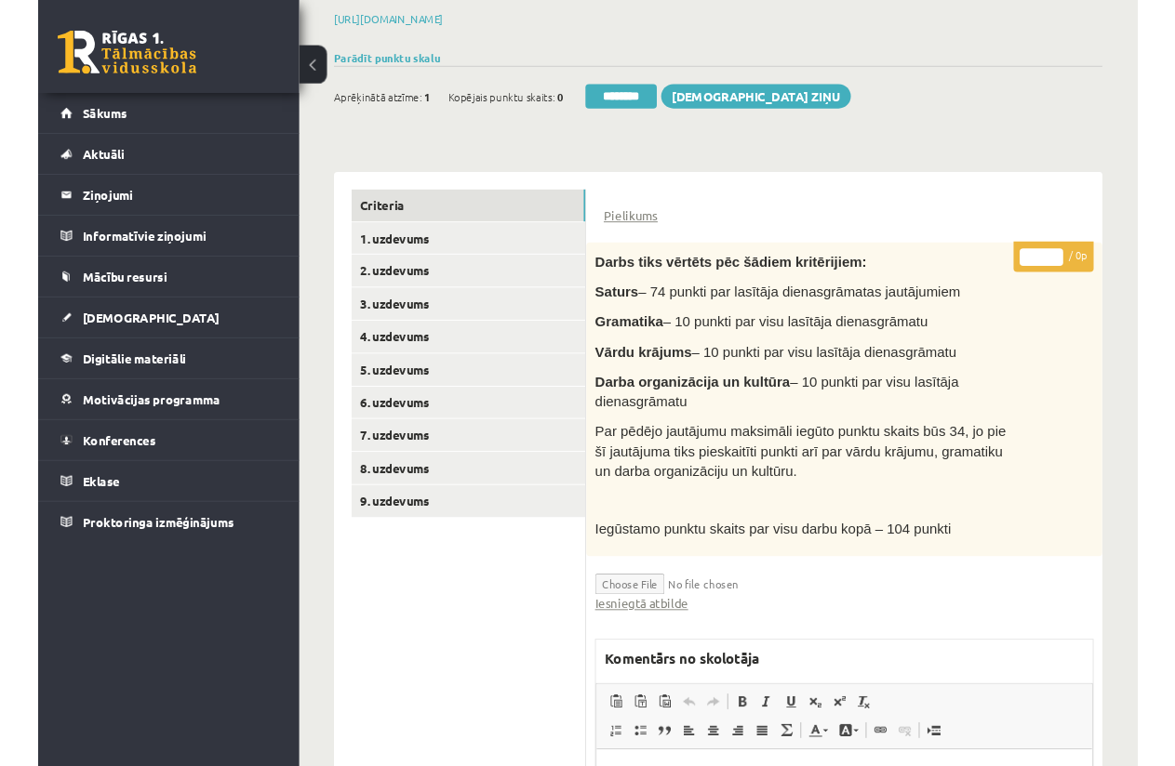
scroll to position [279, 0]
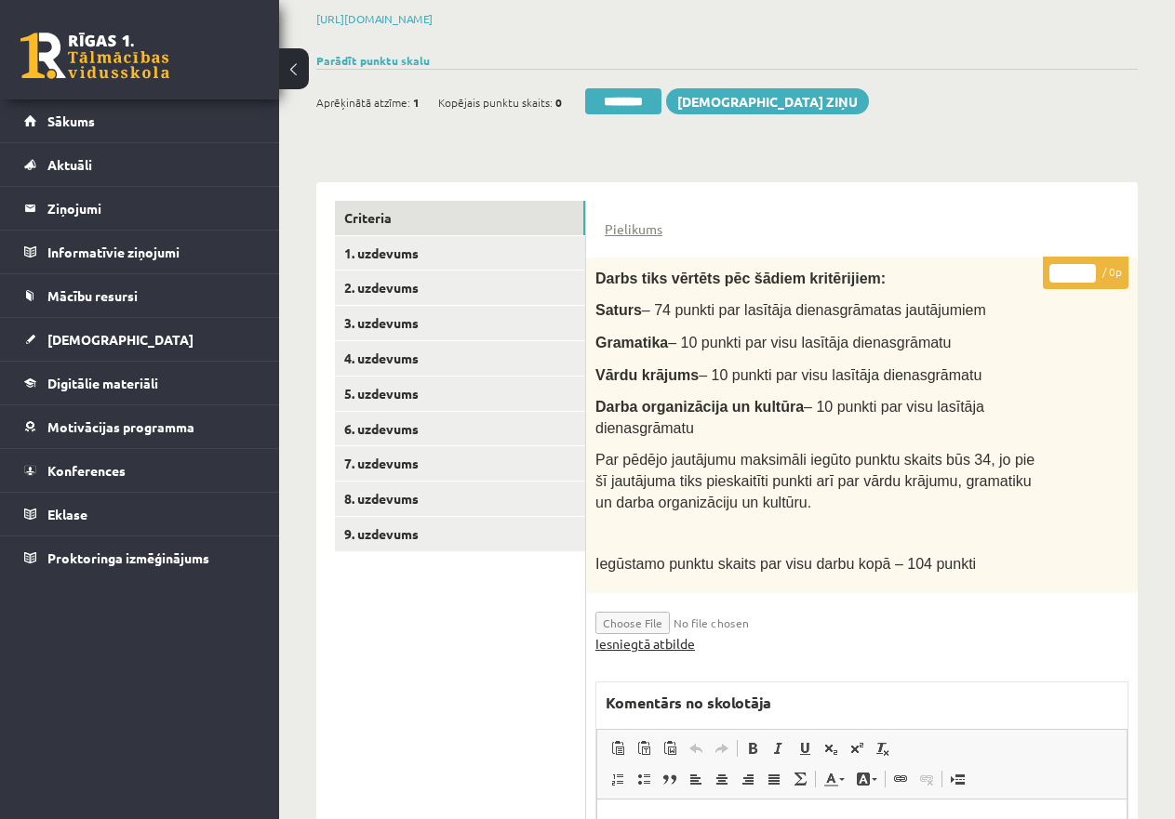
click at [668, 642] on link "Iesniegtā atbilde" at bounding box center [645, 644] width 100 height 20
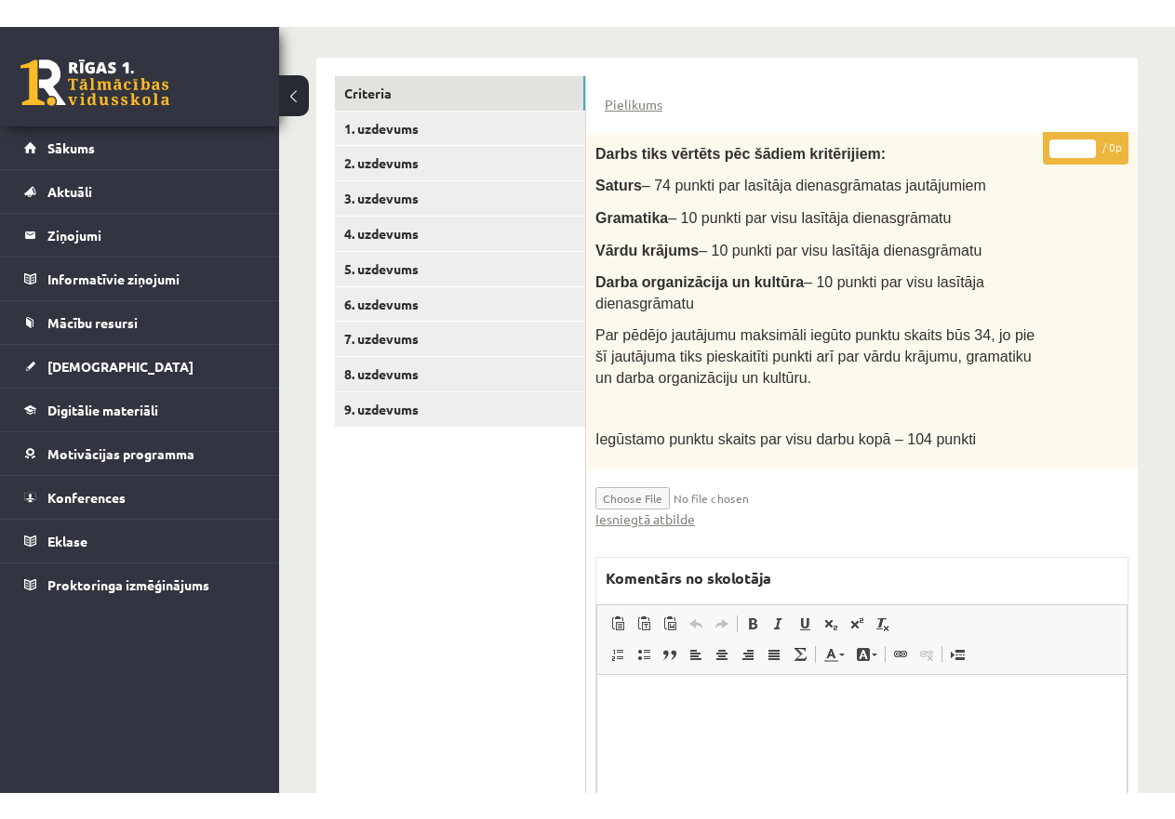
scroll to position [465, 0]
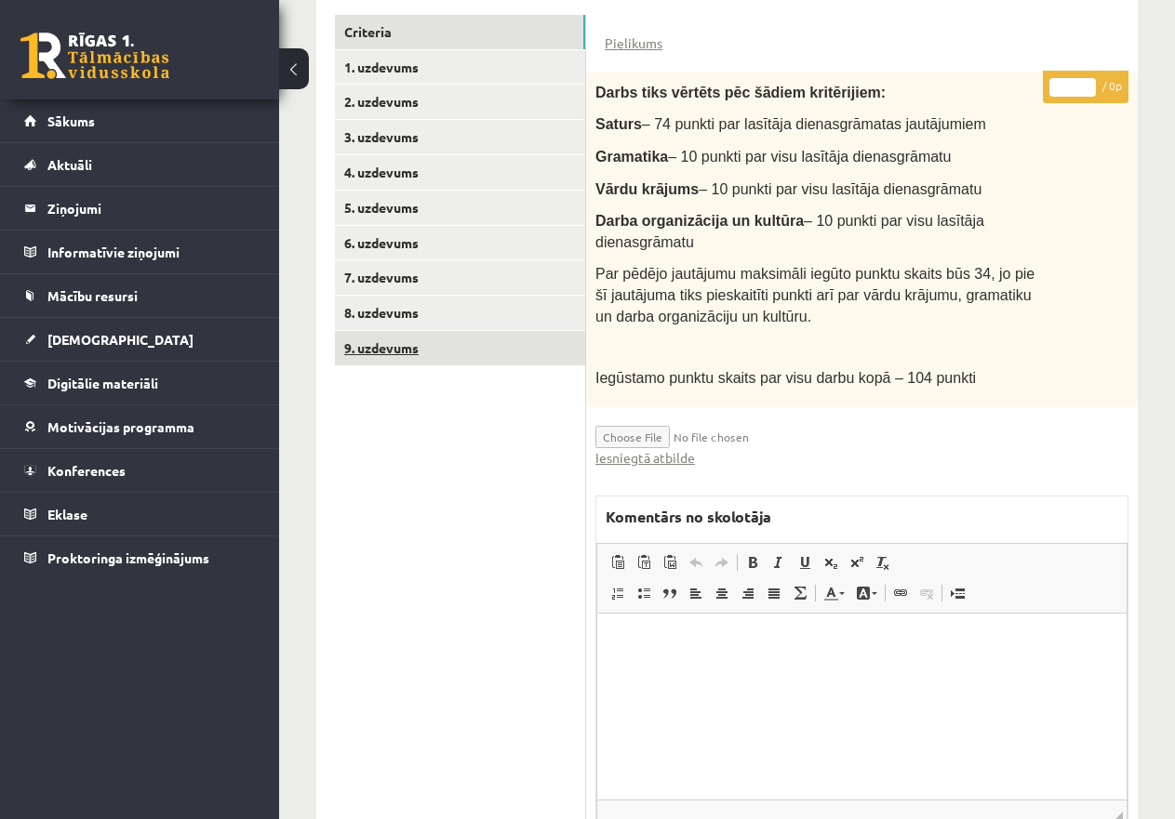
click at [459, 339] on link "9. uzdevums" at bounding box center [460, 348] width 250 height 34
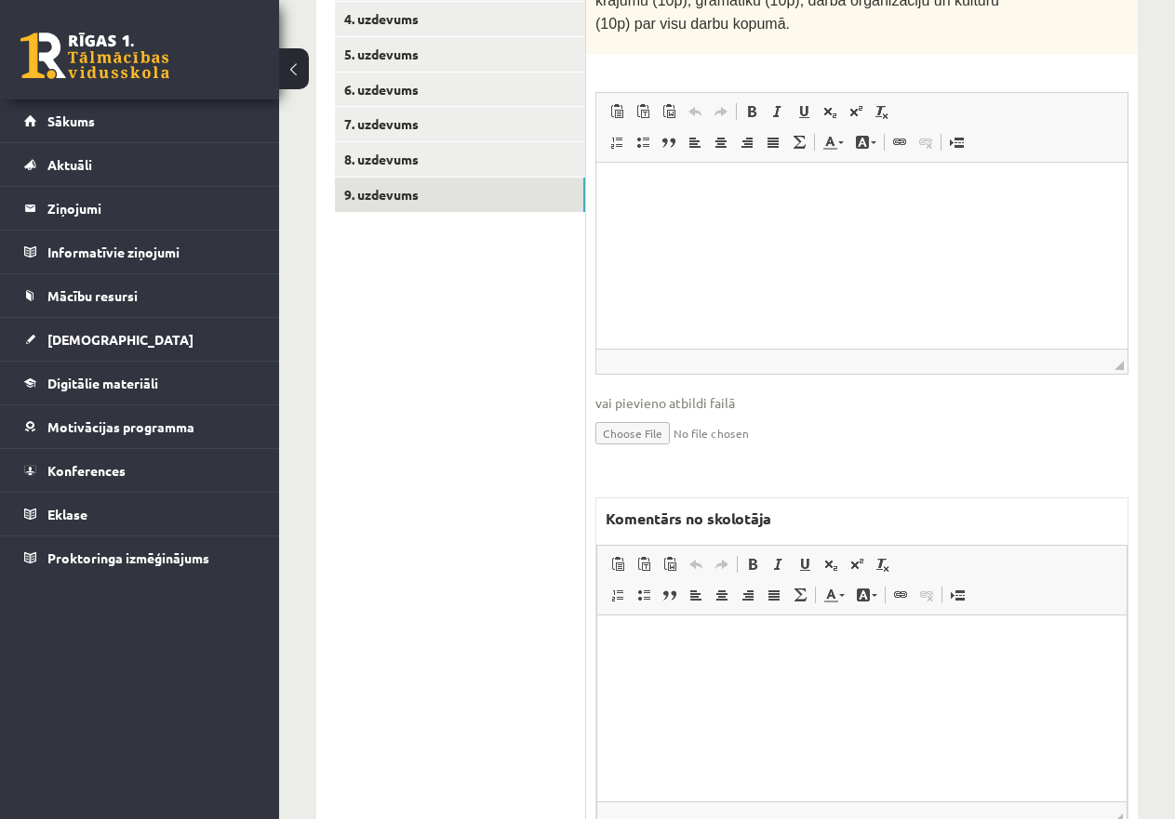
scroll to position [726, 0]
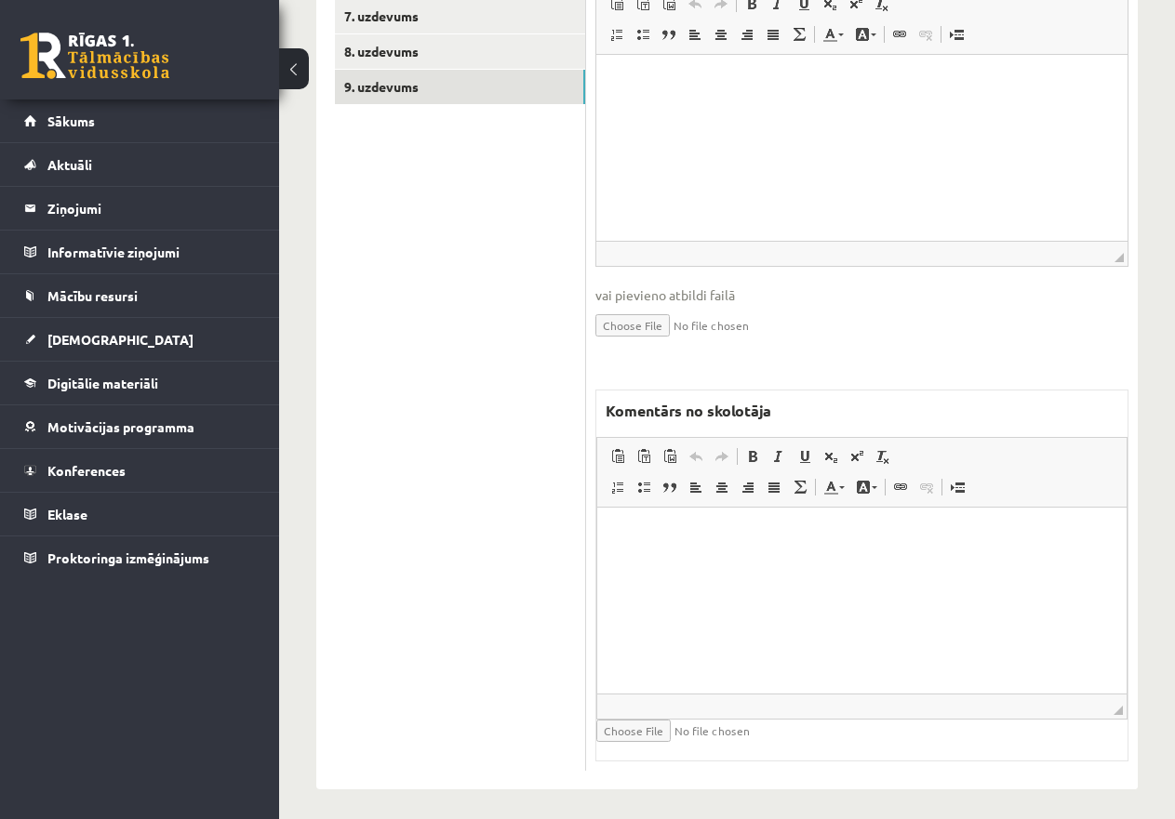
click at [696, 548] on html at bounding box center [861, 536] width 529 height 57
click at [702, 536] on p "**********" at bounding box center [862, 536] width 492 height 20
click at [780, 527] on p "**********" at bounding box center [862, 536] width 492 height 20
click at [801, 541] on p "**********" at bounding box center [862, 536] width 492 height 20
click at [798, 531] on p "**********" at bounding box center [862, 536] width 492 height 20
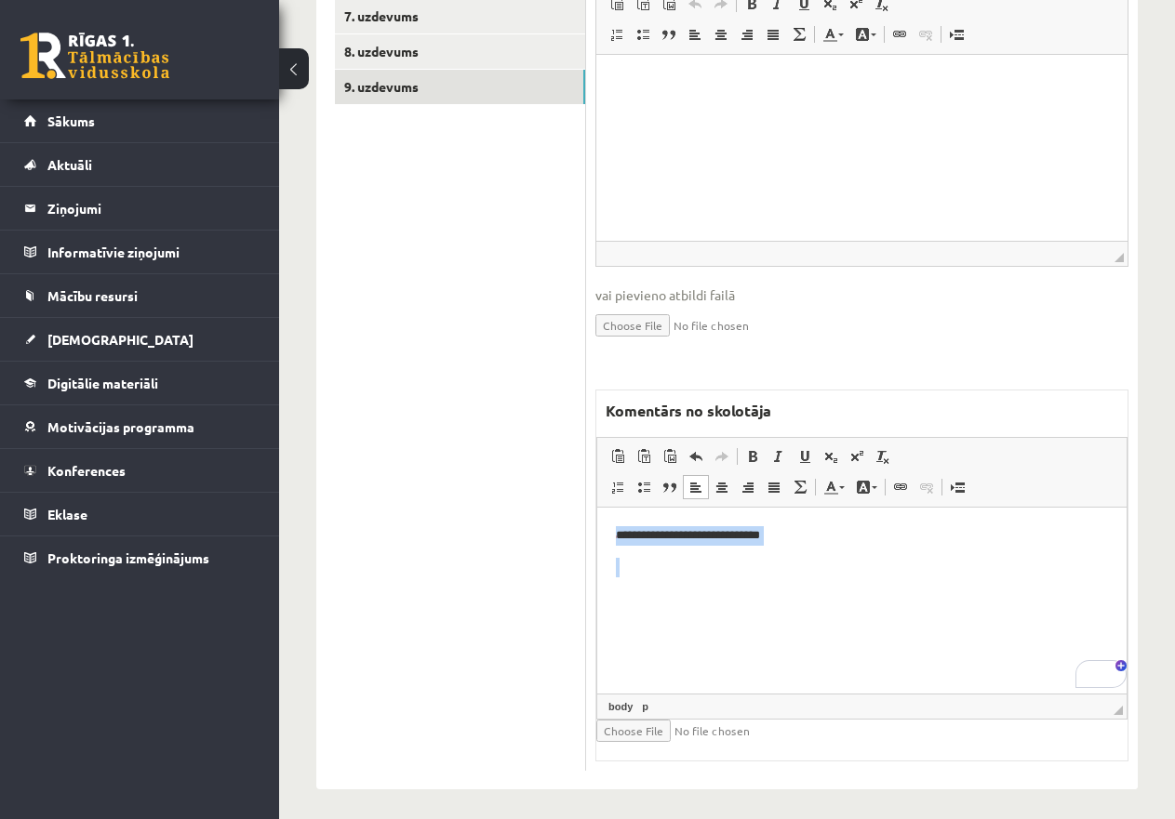
drag, startPoint x: 798, startPoint y: 531, endPoint x: 610, endPoint y: 512, distance: 188.8
click at [610, 512] on html "**********" at bounding box center [861, 551] width 529 height 87
click at [740, 576] on span "Copy" at bounding box center [756, 577] width 58 height 27
click at [804, 537] on p "**********" at bounding box center [862, 536] width 492 height 20
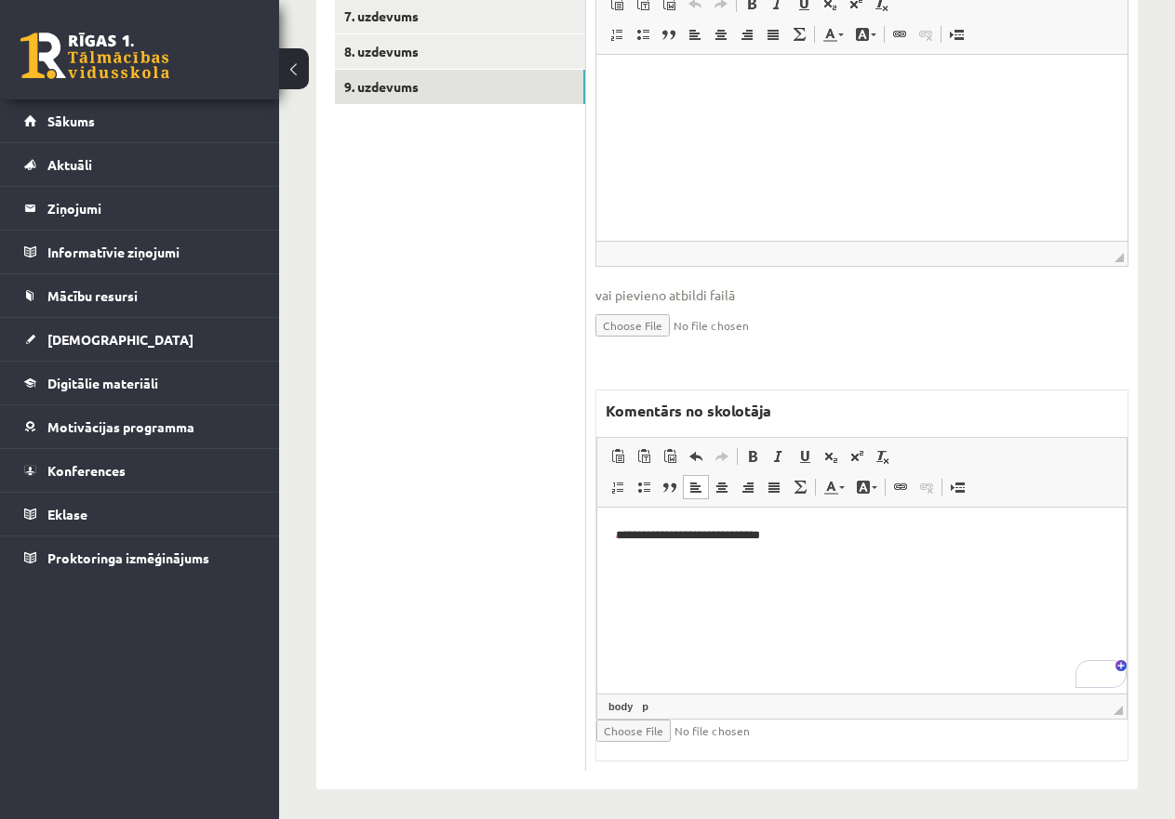
click at [797, 539] on p "**********" at bounding box center [862, 536] width 492 height 20
drag, startPoint x: 808, startPoint y: 566, endPoint x: 748, endPoint y: 563, distance: 60.6
click at [748, 563] on p "**********" at bounding box center [862, 568] width 492 height 20
click at [684, 599] on p "*********" at bounding box center [862, 599] width 492 height 20
click at [687, 593] on p "*********" at bounding box center [862, 599] width 492 height 20
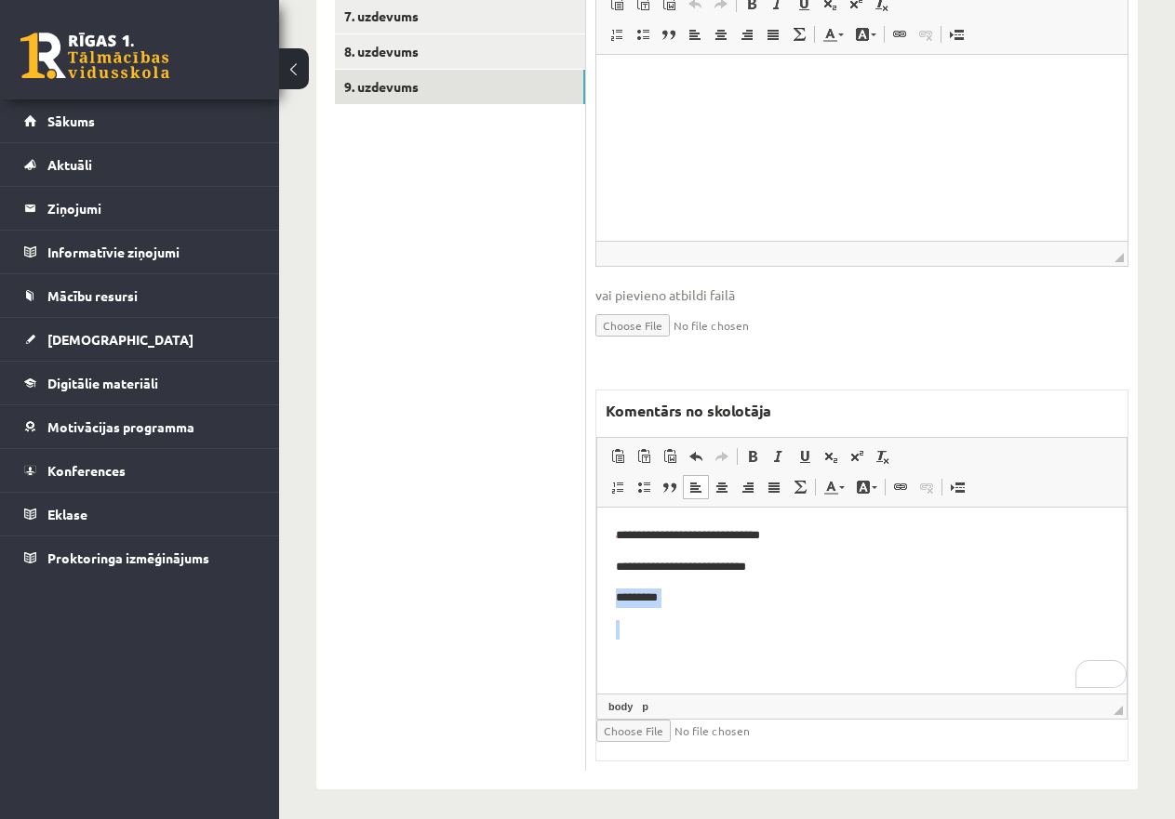
drag, startPoint x: 687, startPoint y: 593, endPoint x: 585, endPoint y: 597, distance: 102.4
click at [597, 597] on html "**********" at bounding box center [861, 583] width 529 height 151
click at [702, 597] on p "**********" at bounding box center [862, 599] width 492 height 20
click at [699, 595] on p "**********" at bounding box center [862, 599] width 492 height 20
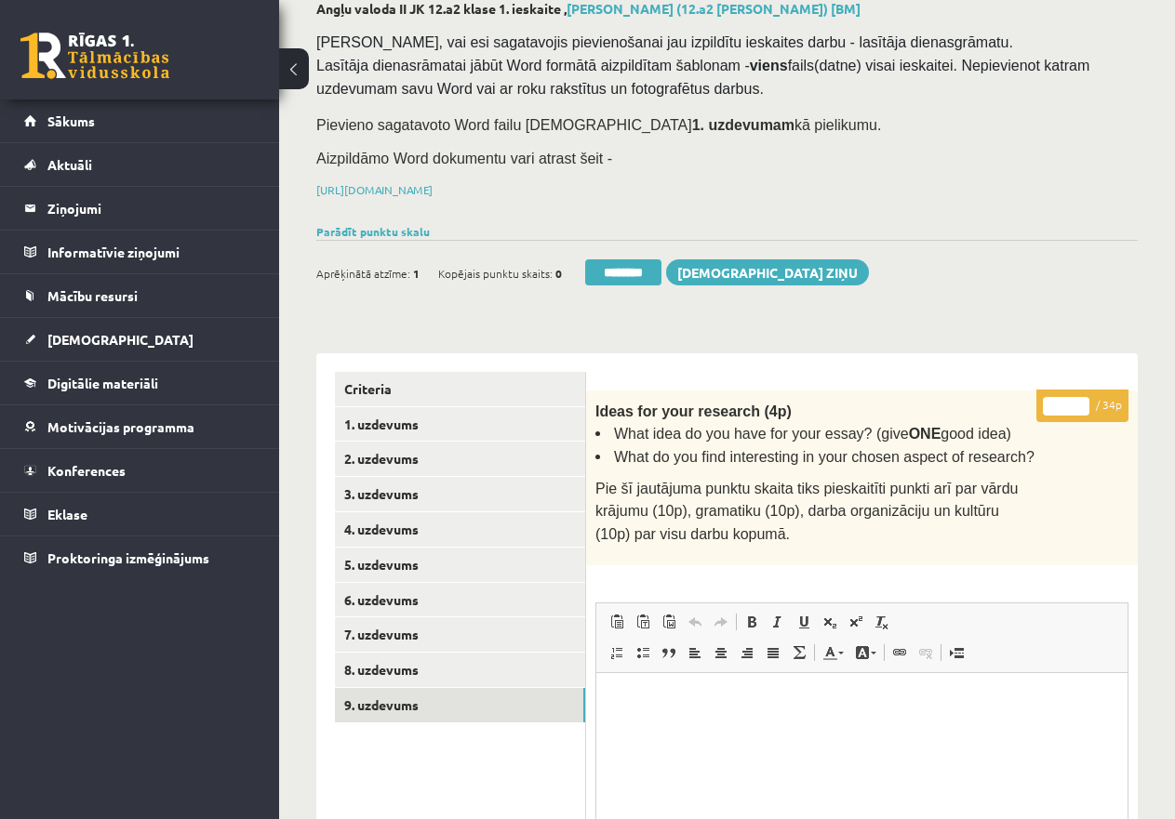
scroll to position [75, 0]
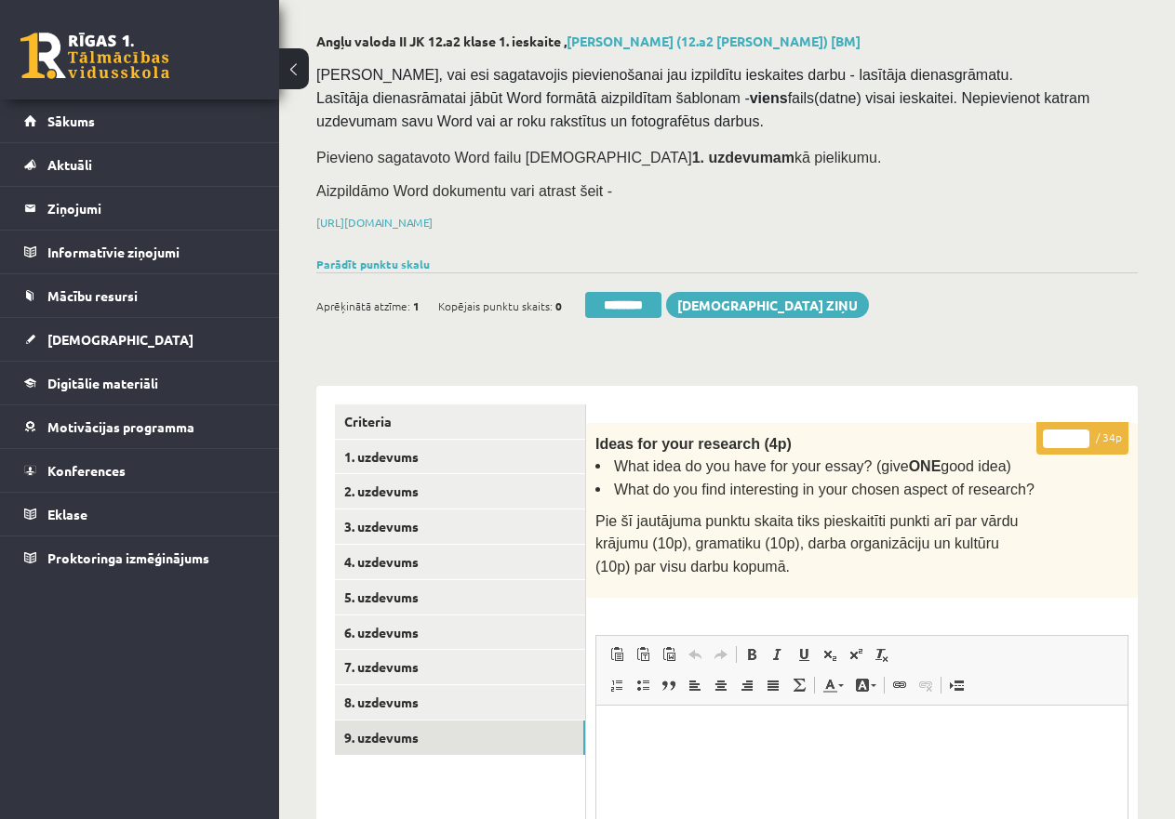
drag, startPoint x: 1070, startPoint y: 432, endPoint x: 1029, endPoint y: 427, distance: 41.2
type input "**"
click at [436, 699] on link "8. uzdevums" at bounding box center [460, 702] width 250 height 34
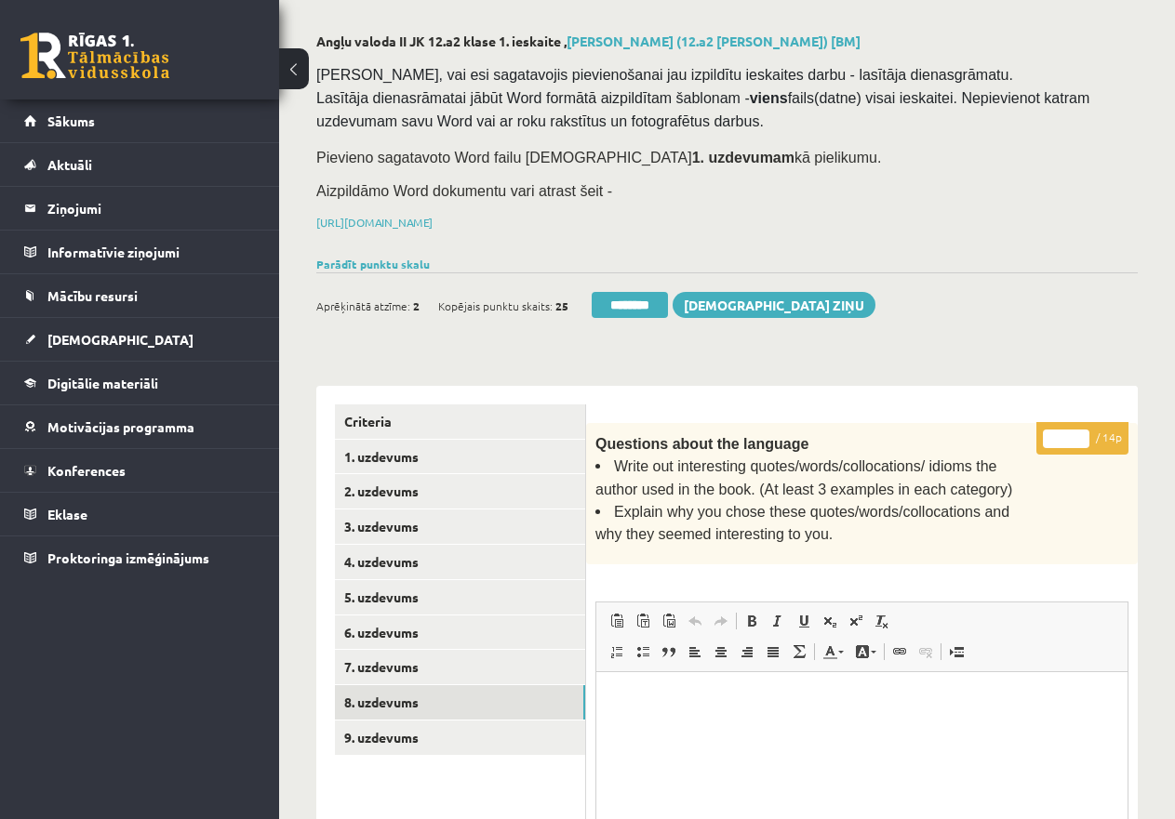
scroll to position [0, 0]
click at [1067, 433] on input "*" at bounding box center [1066, 439] width 46 height 19
click at [1052, 433] on input "*" at bounding box center [1066, 439] width 46 height 19
type input "*"
click at [408, 661] on link "7. uzdevums" at bounding box center [460, 667] width 250 height 34
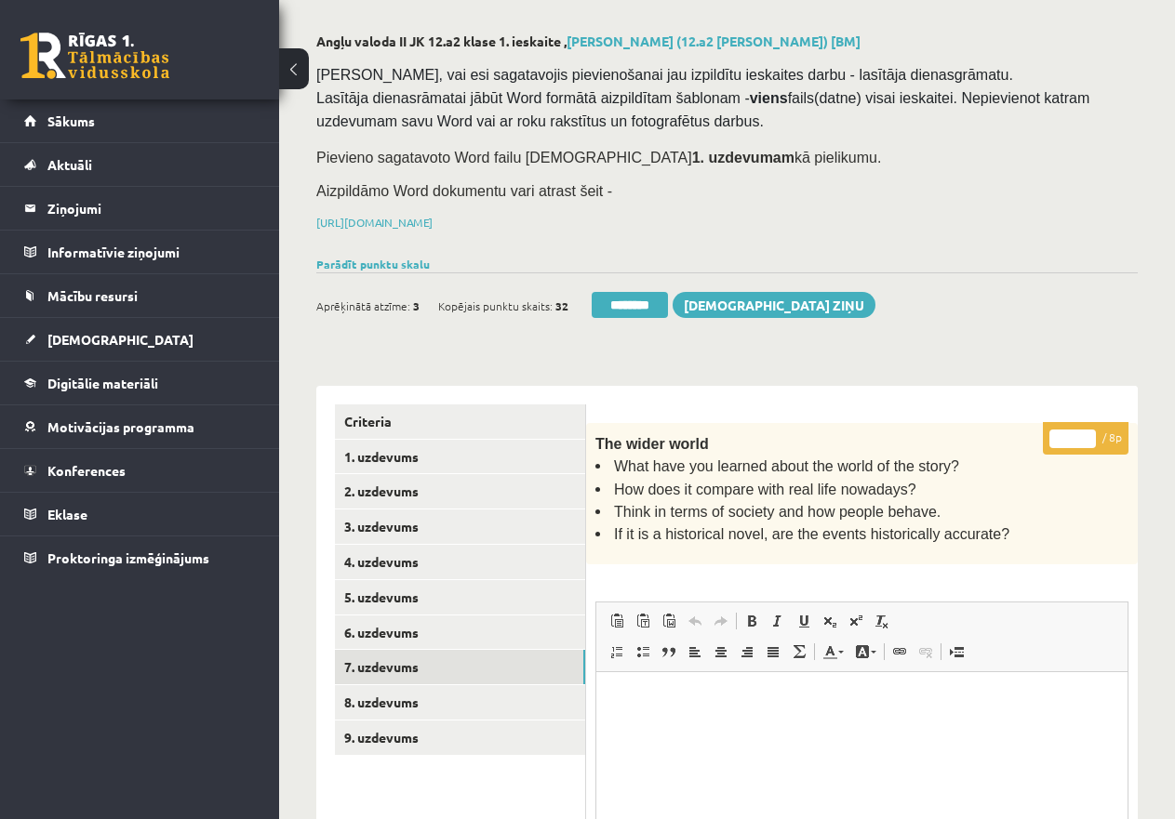
click at [1065, 433] on input "*" at bounding box center [1072, 439] width 46 height 19
type input "*"
click at [435, 625] on link "6. uzdevums" at bounding box center [460, 633] width 250 height 34
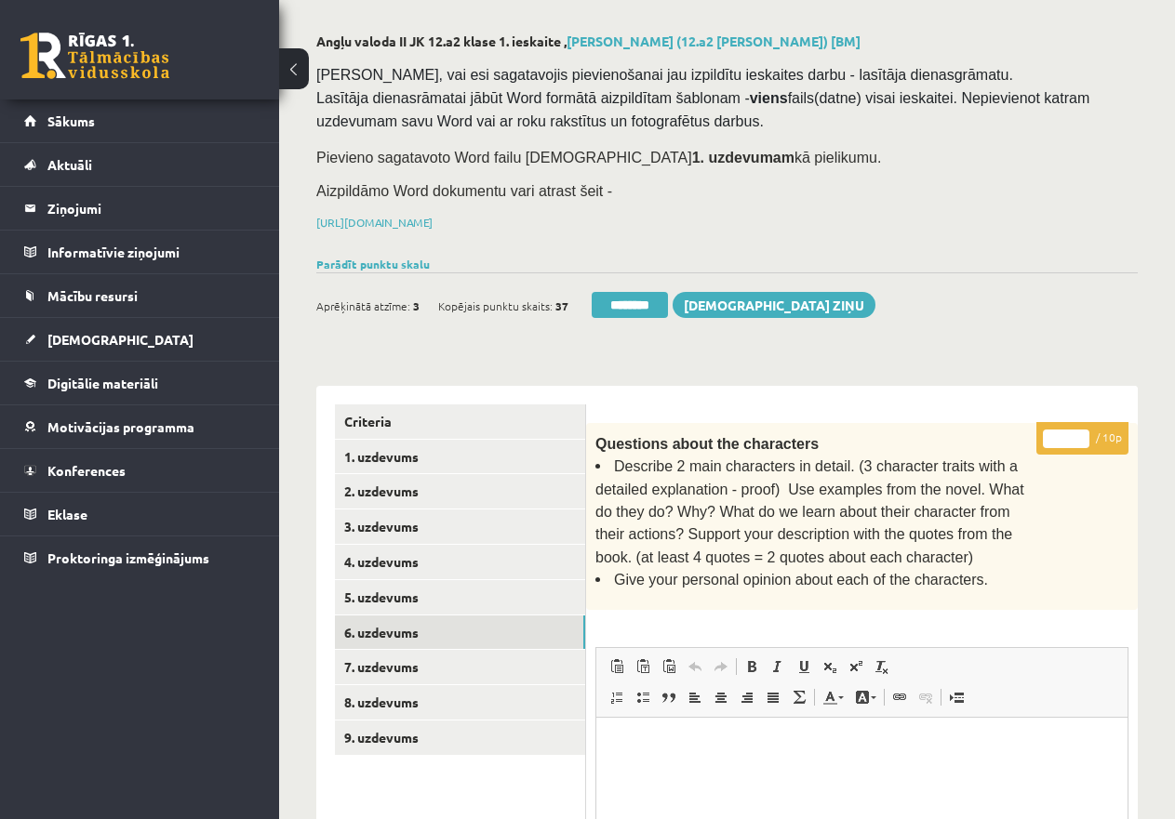
drag, startPoint x: 1065, startPoint y: 433, endPoint x: 1024, endPoint y: 437, distance: 41.1
type input "*"
click at [385, 589] on link "5. uzdevums" at bounding box center [460, 597] width 250 height 34
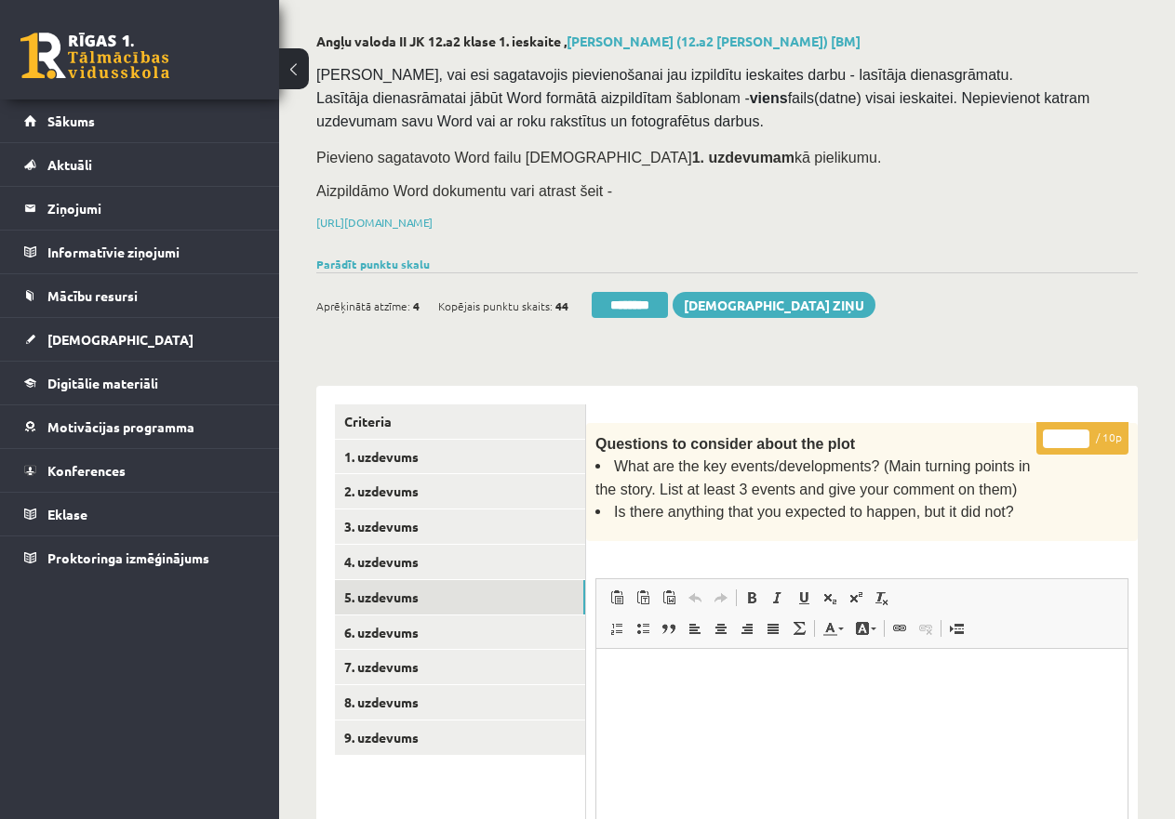
drag, startPoint x: 1063, startPoint y: 433, endPoint x: 1050, endPoint y: 433, distance: 13.0
click at [1050, 433] on input "*" at bounding box center [1066, 439] width 46 height 19
type input "*"
click at [401, 698] on link "8. uzdevums" at bounding box center [460, 702] width 250 height 34
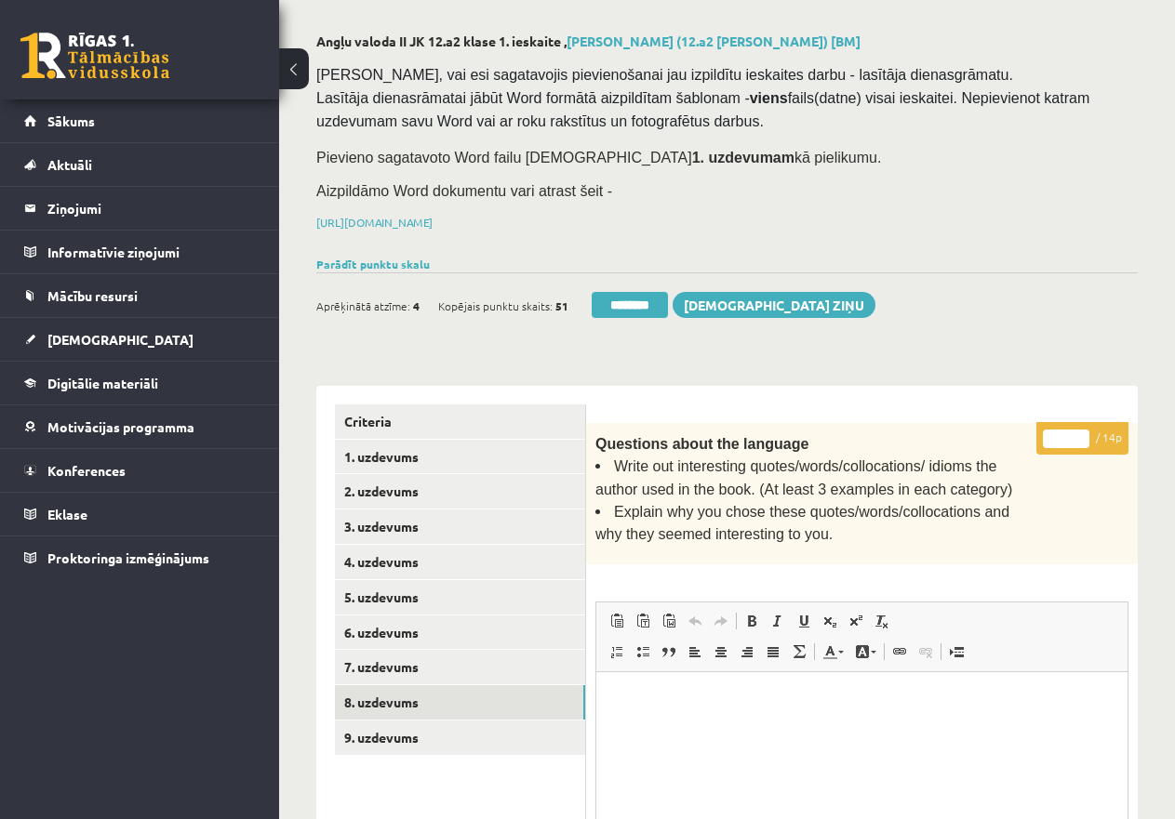
drag, startPoint x: 1066, startPoint y: 434, endPoint x: 1036, endPoint y: 434, distance: 29.8
click at [1036, 434] on p "* / 14p" at bounding box center [1082, 438] width 92 height 33
type input "**"
click at [424, 659] on link "7. uzdevums" at bounding box center [460, 667] width 250 height 34
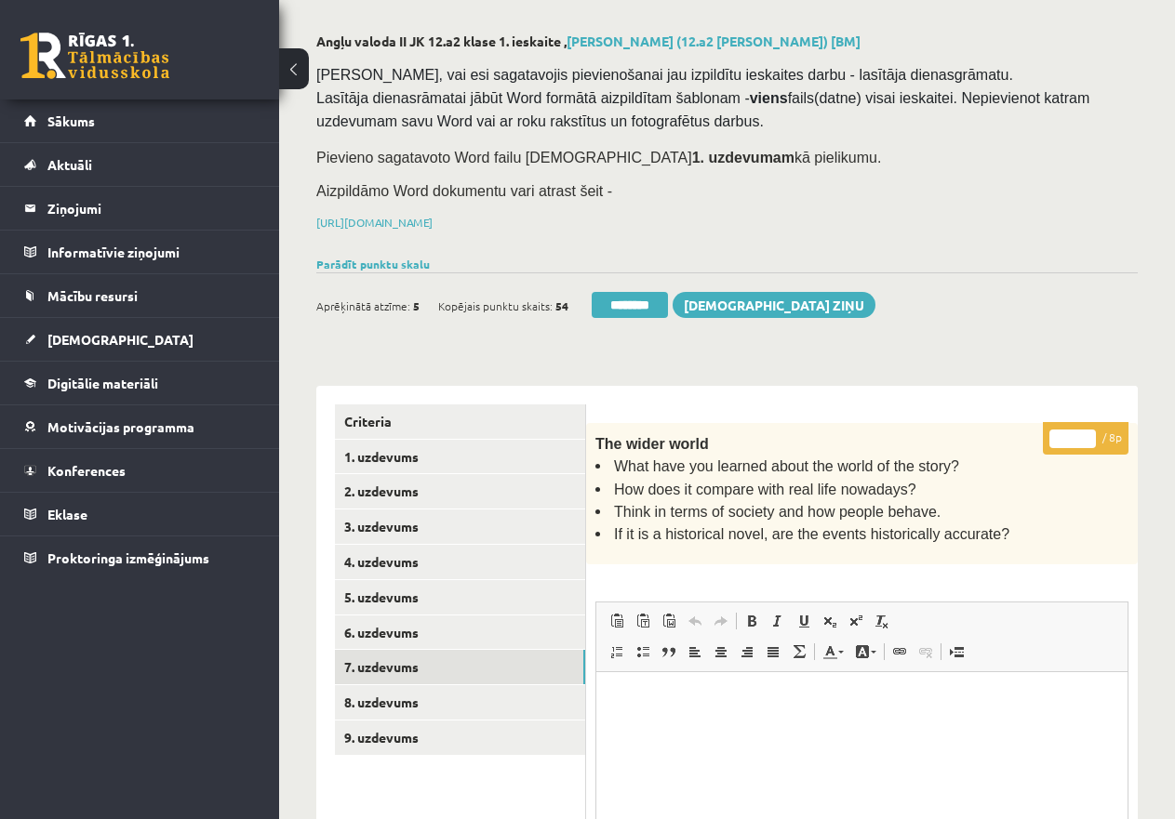
type input "*"
click at [1084, 430] on input "*" at bounding box center [1072, 439] width 46 height 19
click at [469, 622] on link "6. uzdevums" at bounding box center [460, 633] width 250 height 34
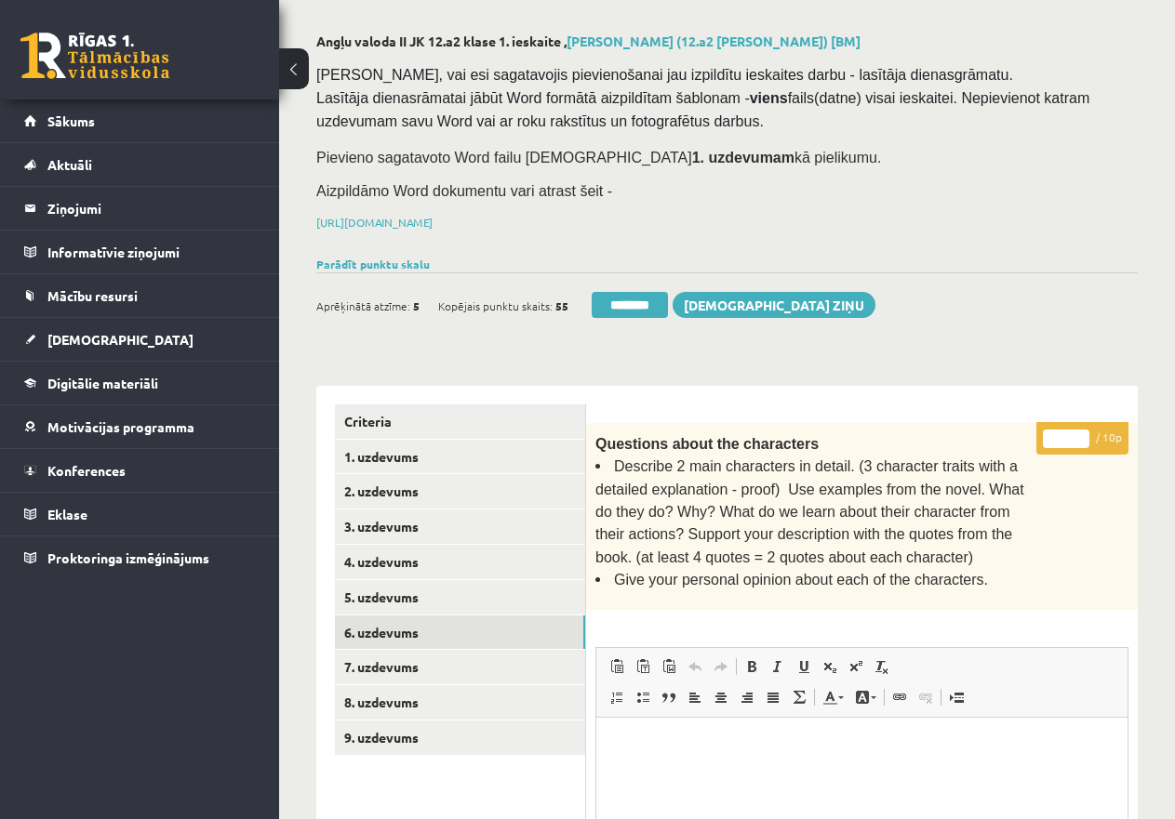
type input "*"
click at [1082, 430] on input "*" at bounding box center [1066, 439] width 46 height 19
click at [425, 591] on link "5. uzdevums" at bounding box center [460, 597] width 250 height 34
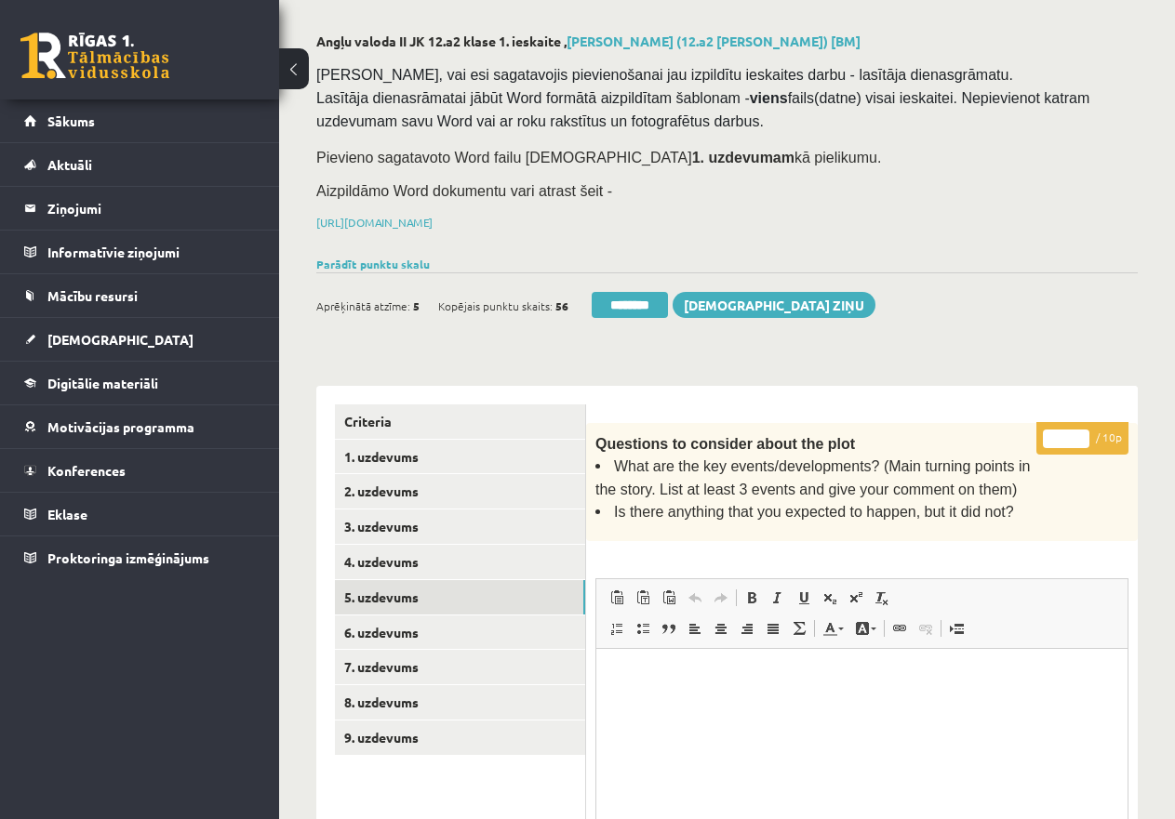
type input "*"
click at [1084, 432] on input "*" at bounding box center [1066, 439] width 46 height 19
click at [378, 556] on link "4. uzdevums" at bounding box center [460, 562] width 250 height 34
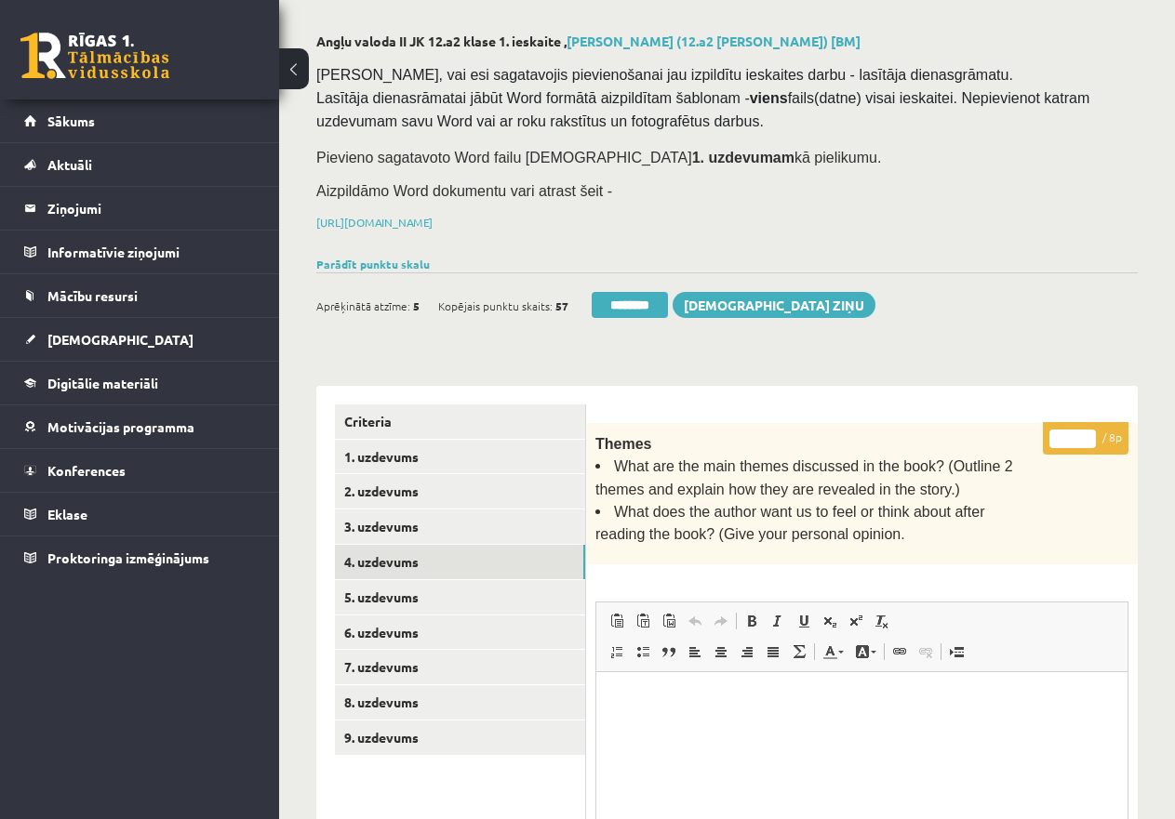
drag, startPoint x: 1075, startPoint y: 430, endPoint x: 1016, endPoint y: 435, distance: 58.9
type input "*"
click at [382, 515] on link "3. uzdevums" at bounding box center [460, 527] width 250 height 34
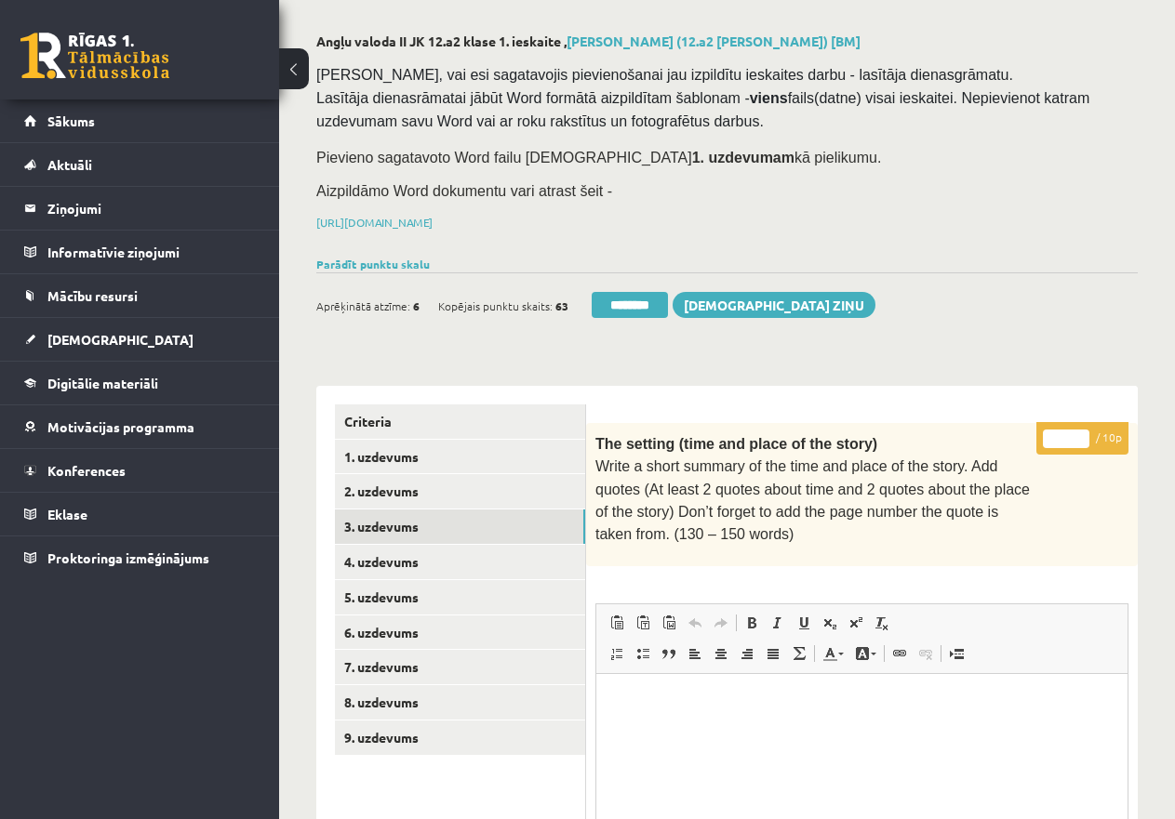
drag, startPoint x: 1068, startPoint y: 434, endPoint x: 1016, endPoint y: 434, distance: 51.1
type input "*"
click at [418, 485] on link "2. uzdevums" at bounding box center [460, 491] width 250 height 34
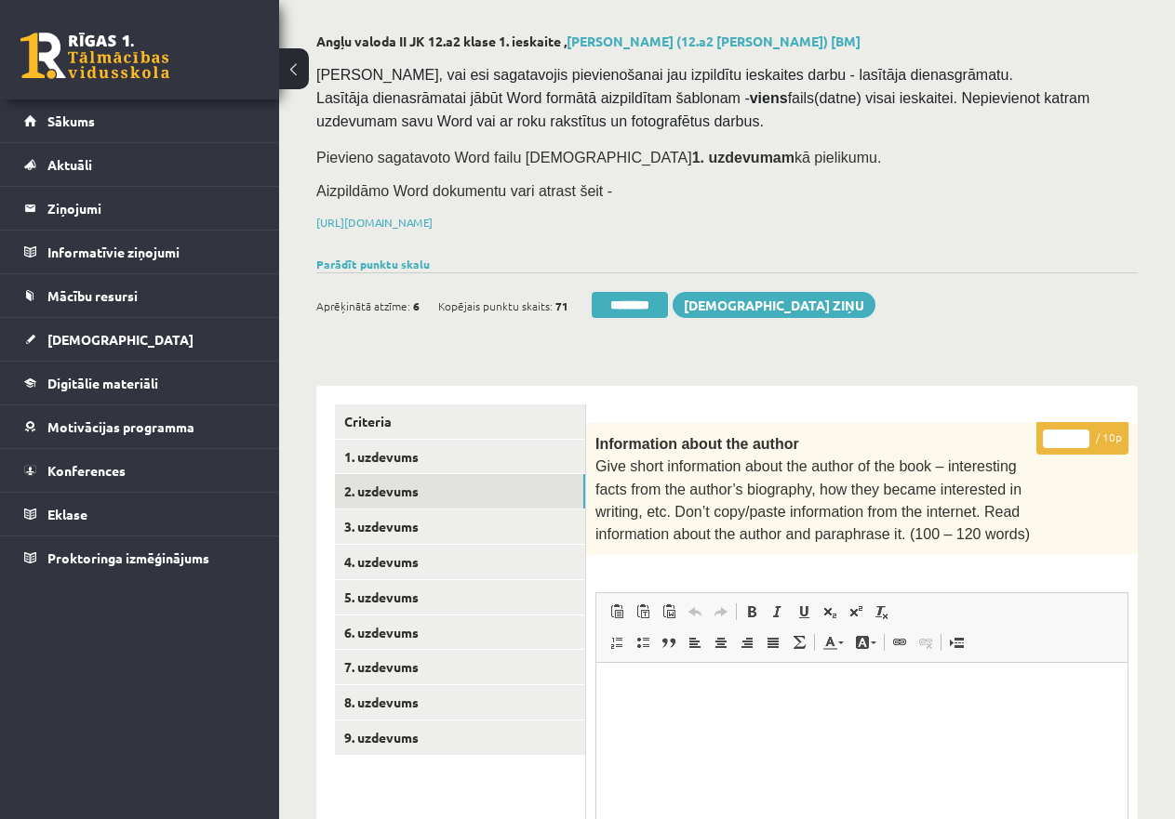
drag, startPoint x: 1067, startPoint y: 435, endPoint x: 1047, endPoint y: 437, distance: 19.6
click at [1047, 437] on input "*" at bounding box center [1066, 439] width 46 height 19
type input "*"
click at [355, 516] on link "3. uzdevums" at bounding box center [460, 527] width 250 height 34
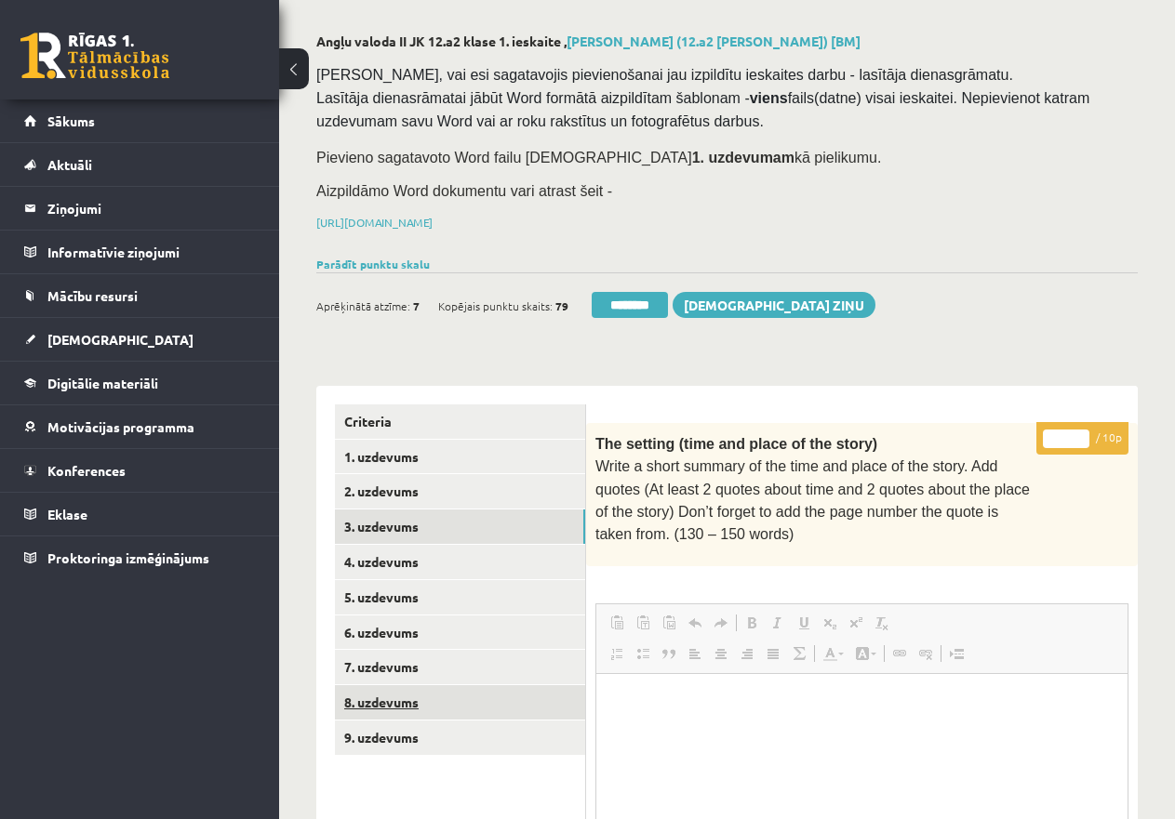
click at [386, 696] on link "8. uzdevums" at bounding box center [460, 702] width 250 height 34
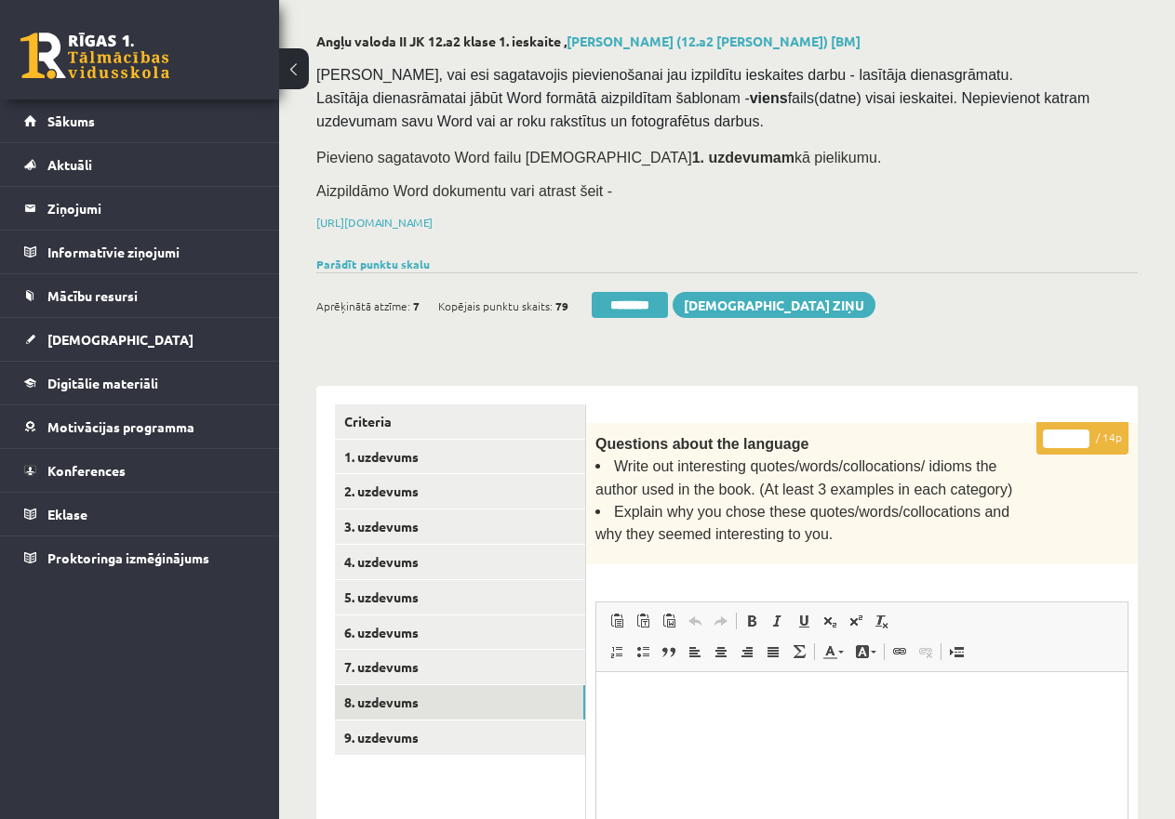
drag, startPoint x: 1054, startPoint y: 435, endPoint x: 1070, endPoint y: 433, distance: 16.8
click at [1070, 433] on input "**" at bounding box center [1066, 439] width 46 height 19
type input "*"
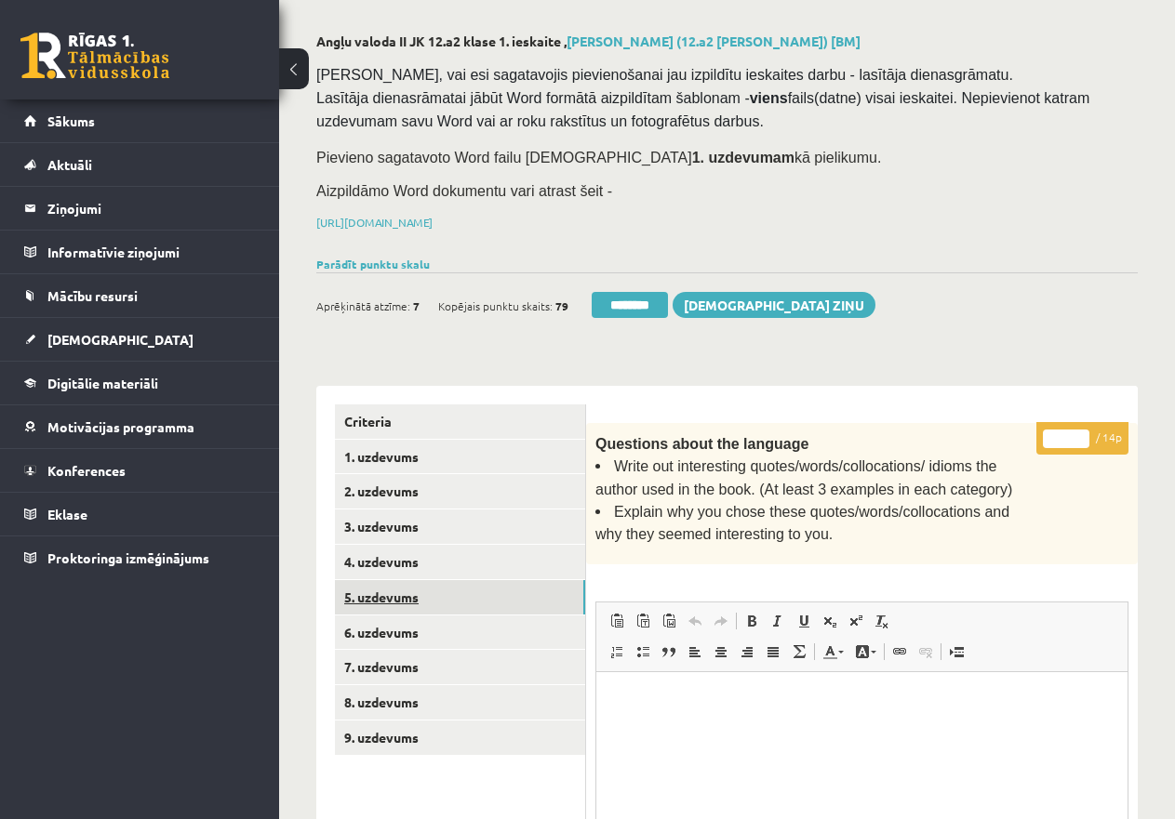
click at [383, 592] on link "5. uzdevums" at bounding box center [460, 597] width 250 height 34
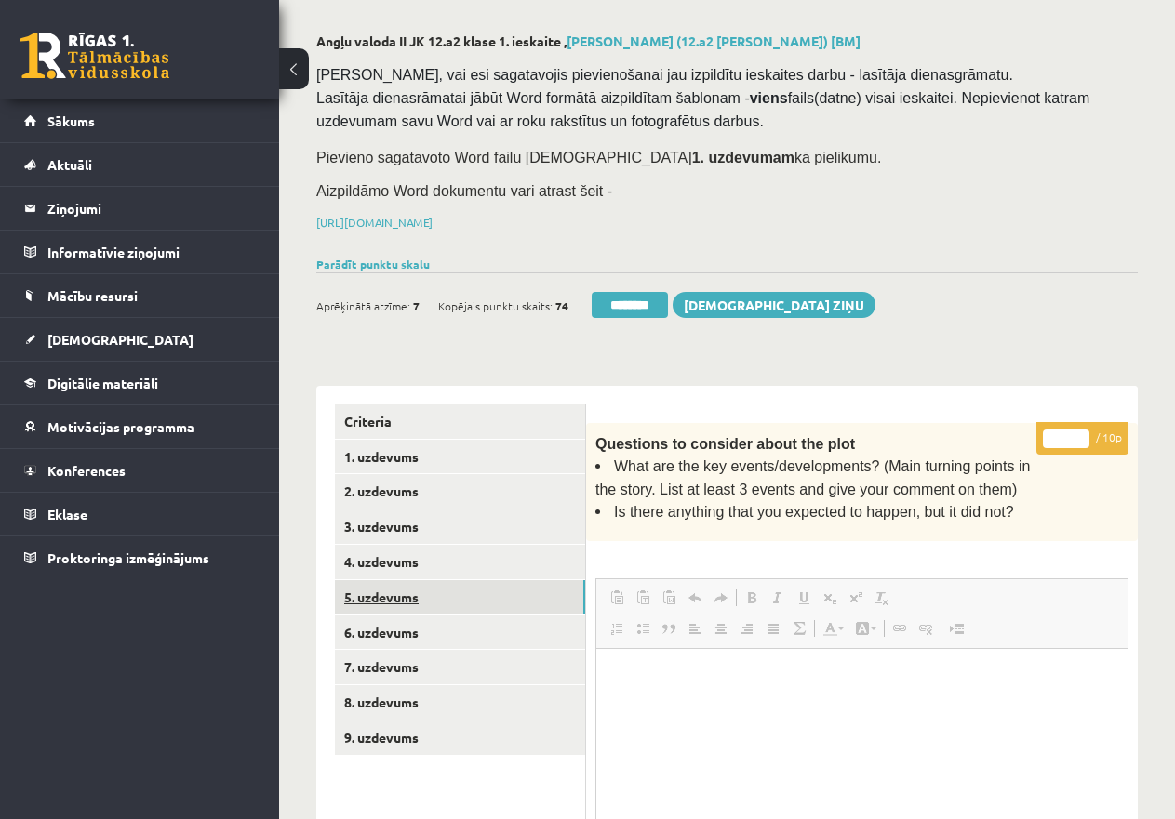
click at [383, 592] on link "5. uzdevums" at bounding box center [460, 597] width 250 height 34
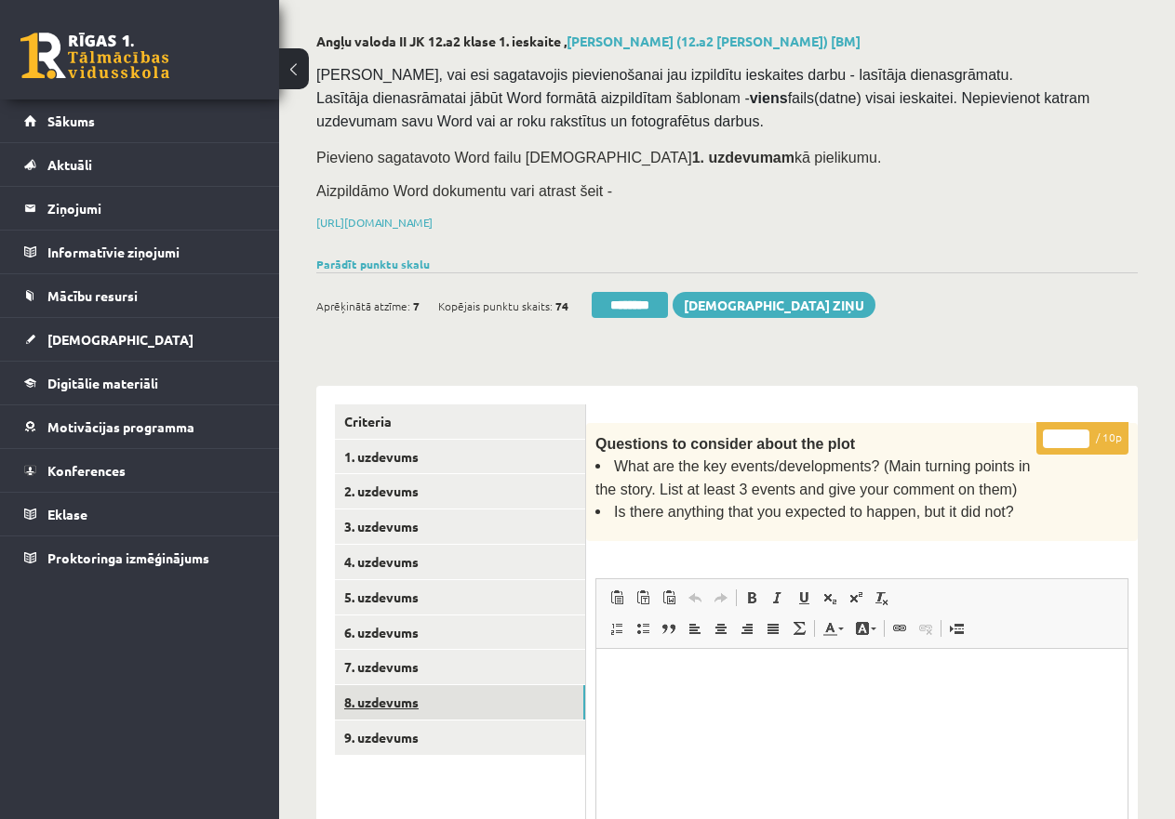
click at [386, 685] on link "8. uzdevums" at bounding box center [460, 702] width 250 height 34
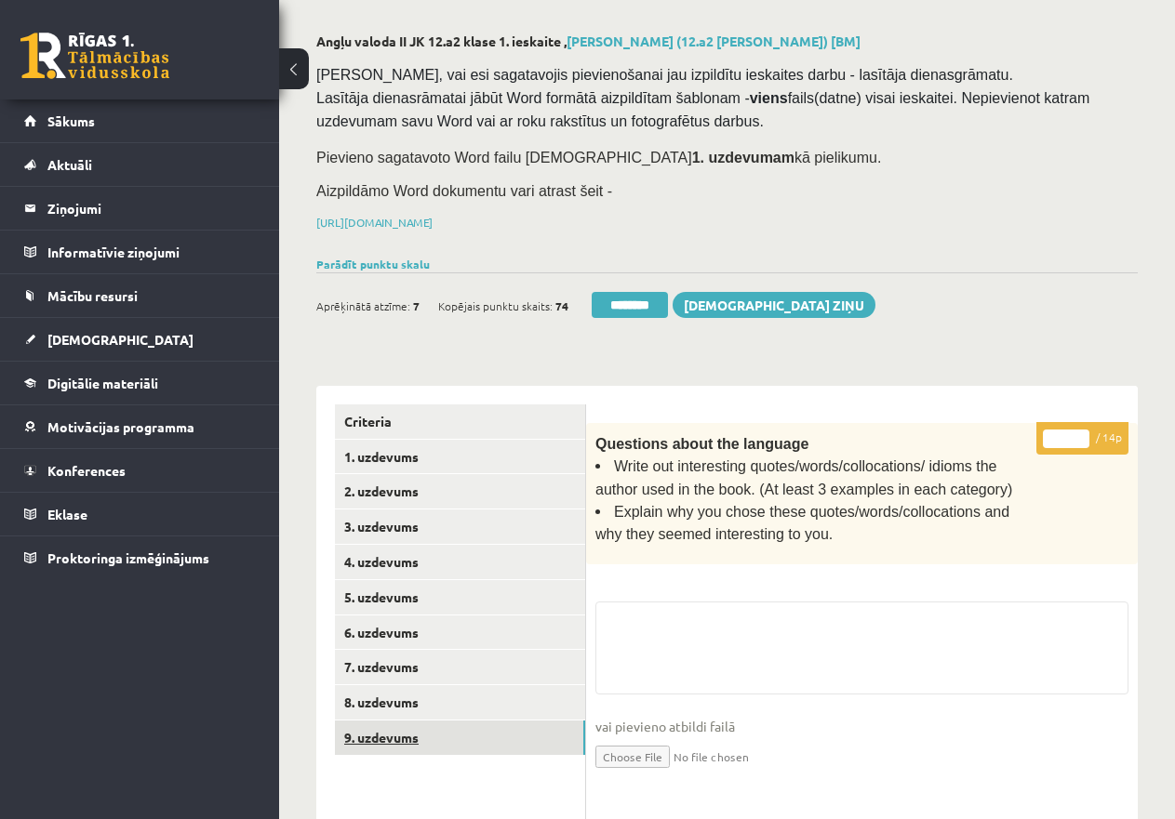
click at [405, 732] on link "9. uzdevums" at bounding box center [460, 738] width 250 height 34
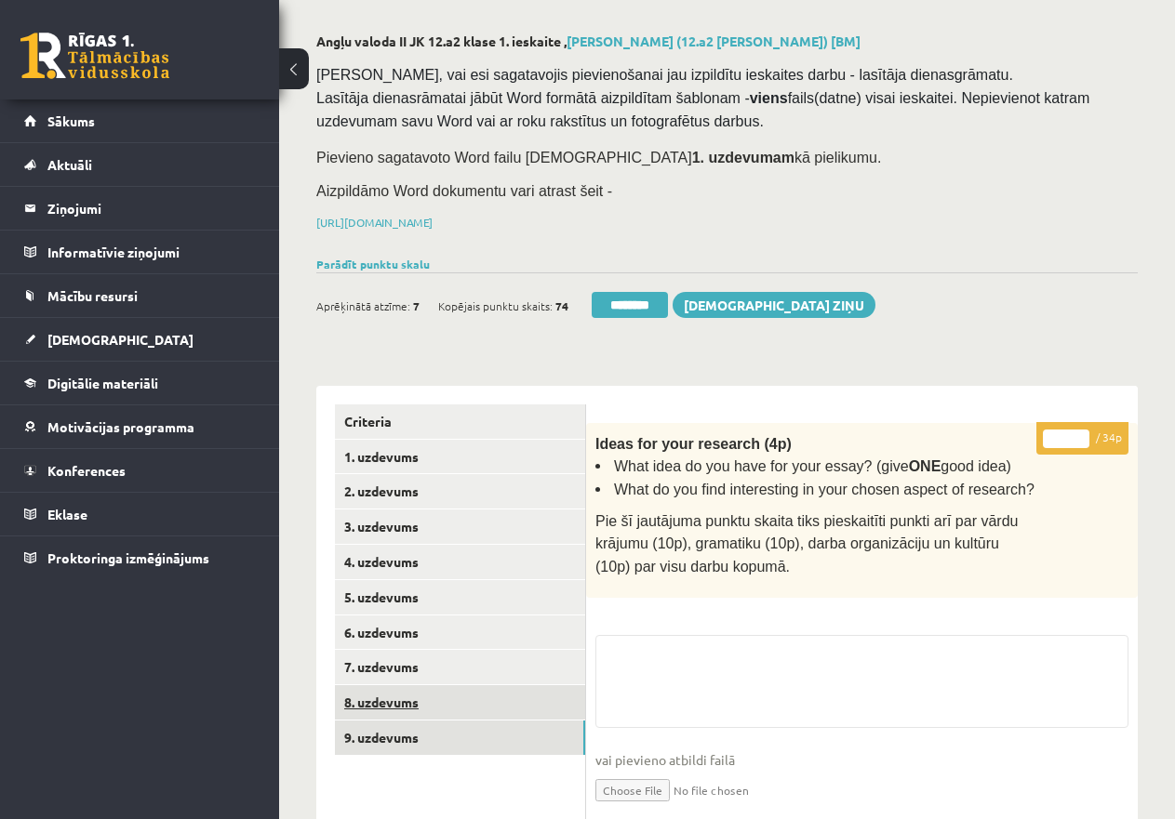
click at [404, 701] on link "8. uzdevums" at bounding box center [460, 702] width 250 height 34
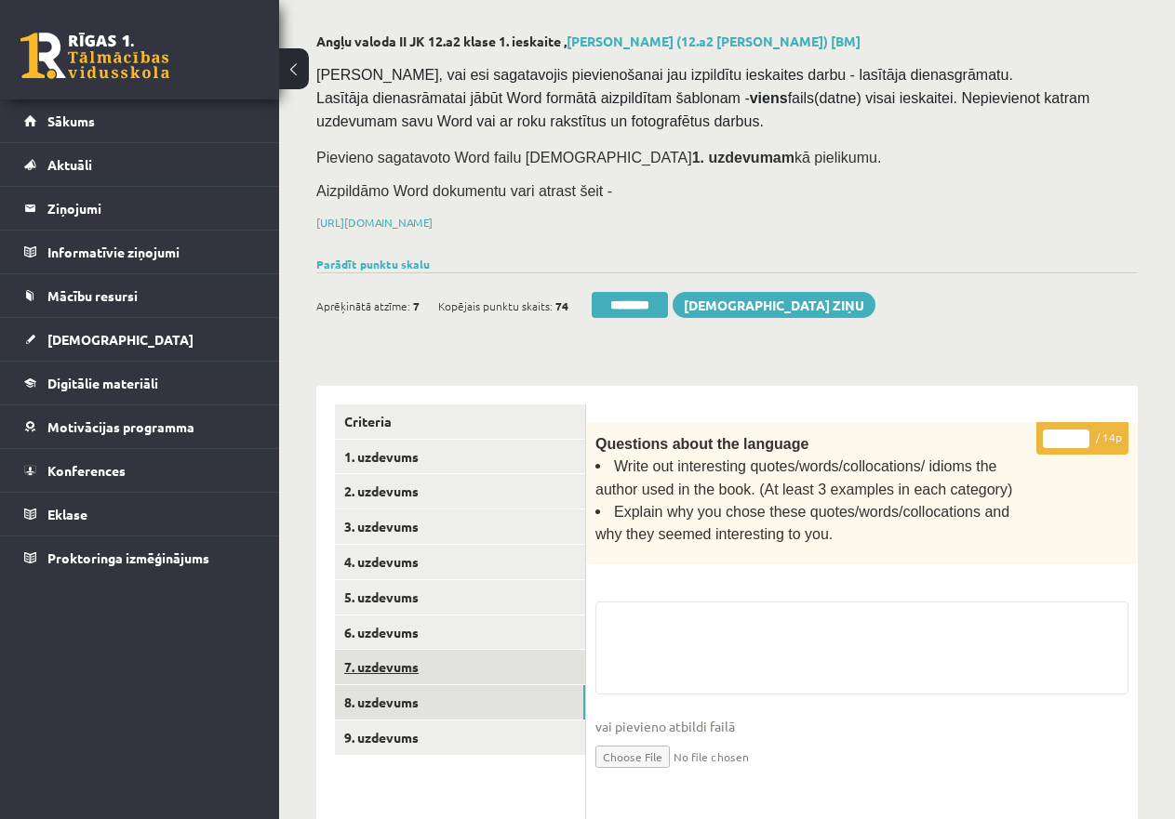
click at [402, 667] on link "7. uzdevums" at bounding box center [460, 667] width 250 height 34
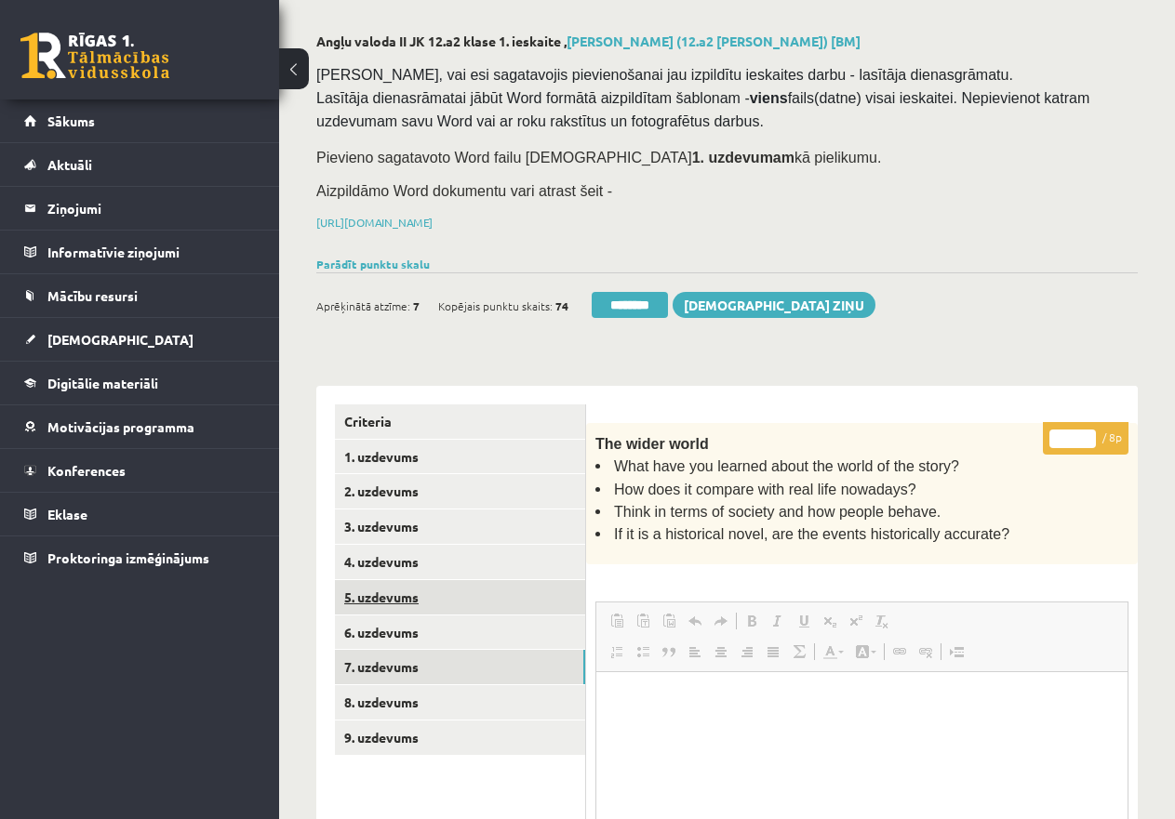
click at [390, 596] on link "5. uzdevums" at bounding box center [460, 597] width 250 height 34
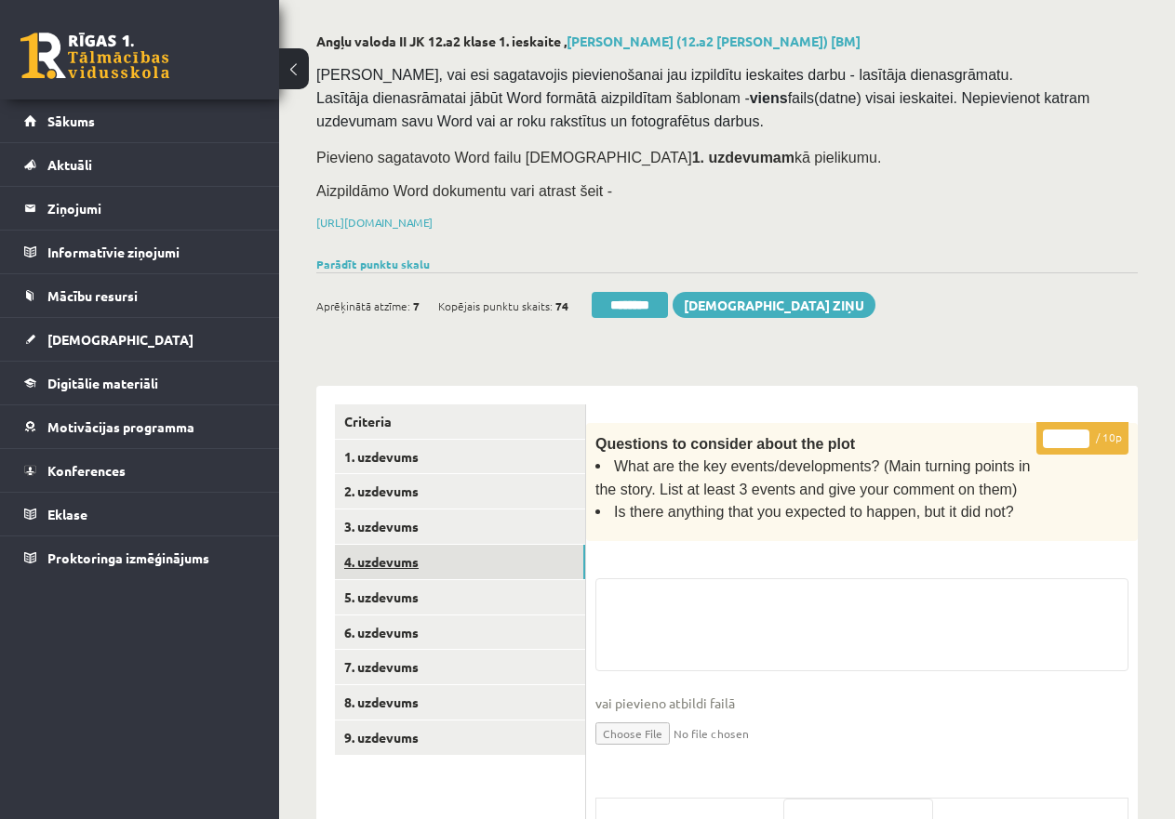
click at [399, 559] on link "4. uzdevums" at bounding box center [460, 562] width 250 height 34
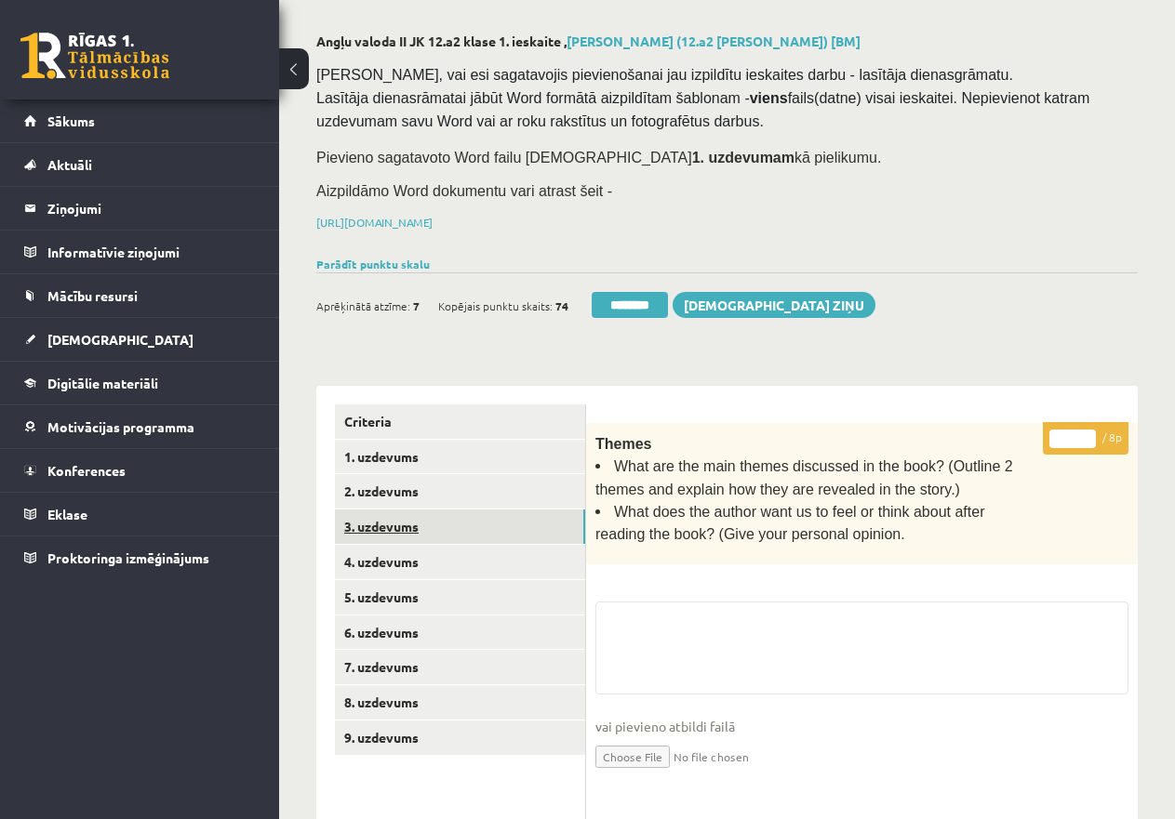
click at [404, 522] on link "3. uzdevums" at bounding box center [460, 527] width 250 height 34
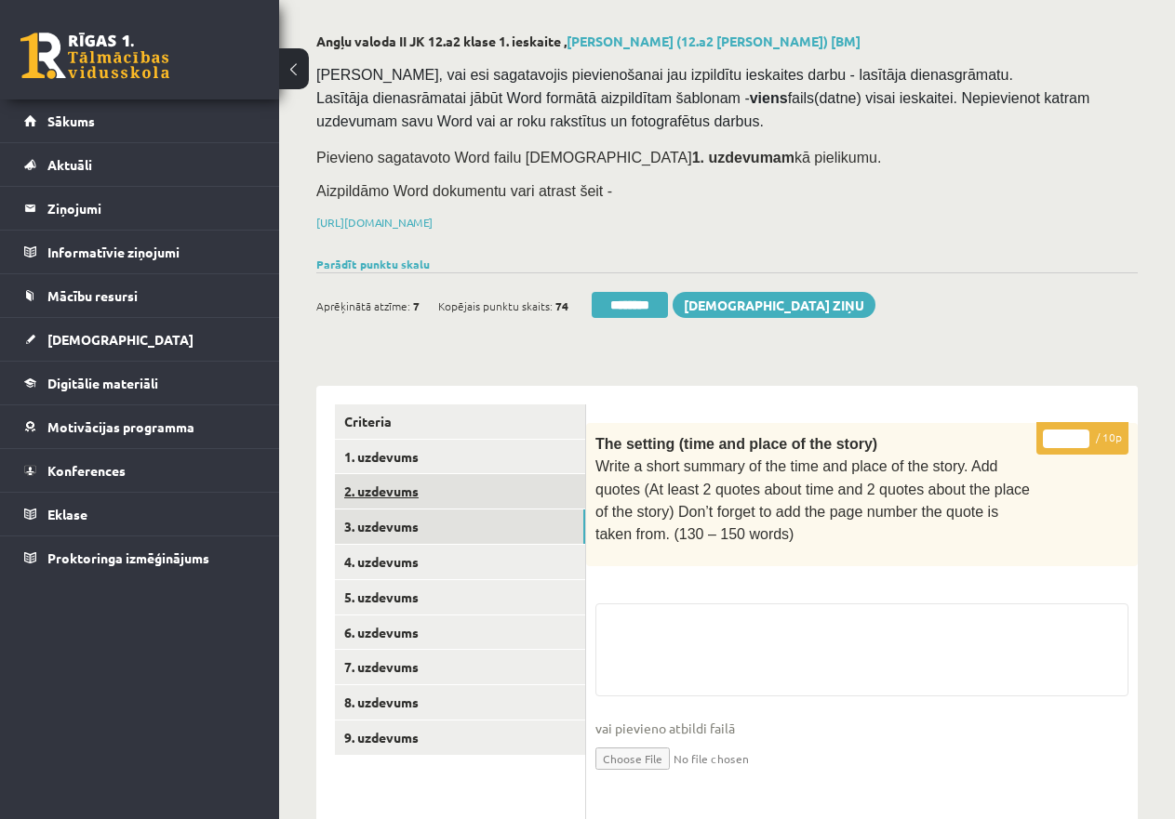
click at [401, 491] on link "2. uzdevums" at bounding box center [460, 491] width 250 height 34
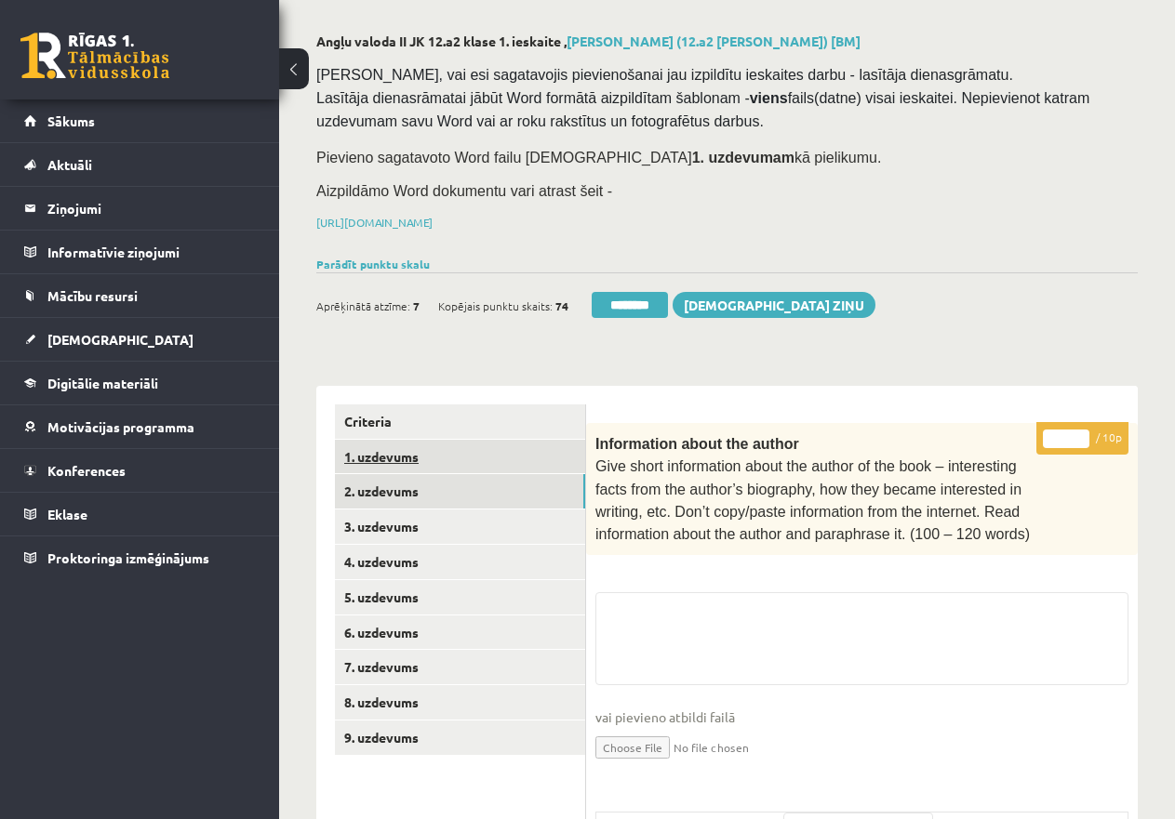
click at [407, 445] on link "1. uzdevums" at bounding box center [460, 457] width 250 height 34
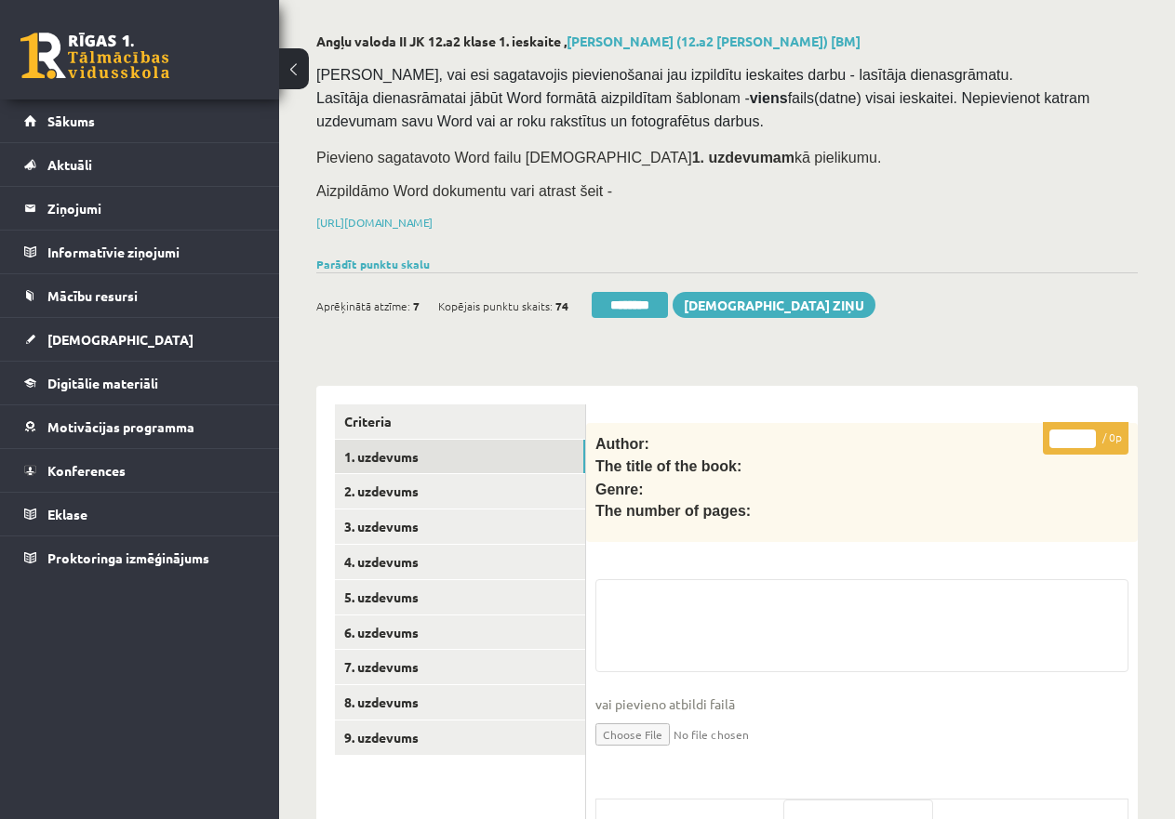
drag, startPoint x: 643, startPoint y: 294, endPoint x: 695, endPoint y: 59, distance: 241.0
click at [643, 294] on input "********" at bounding box center [629, 305] width 76 height 26
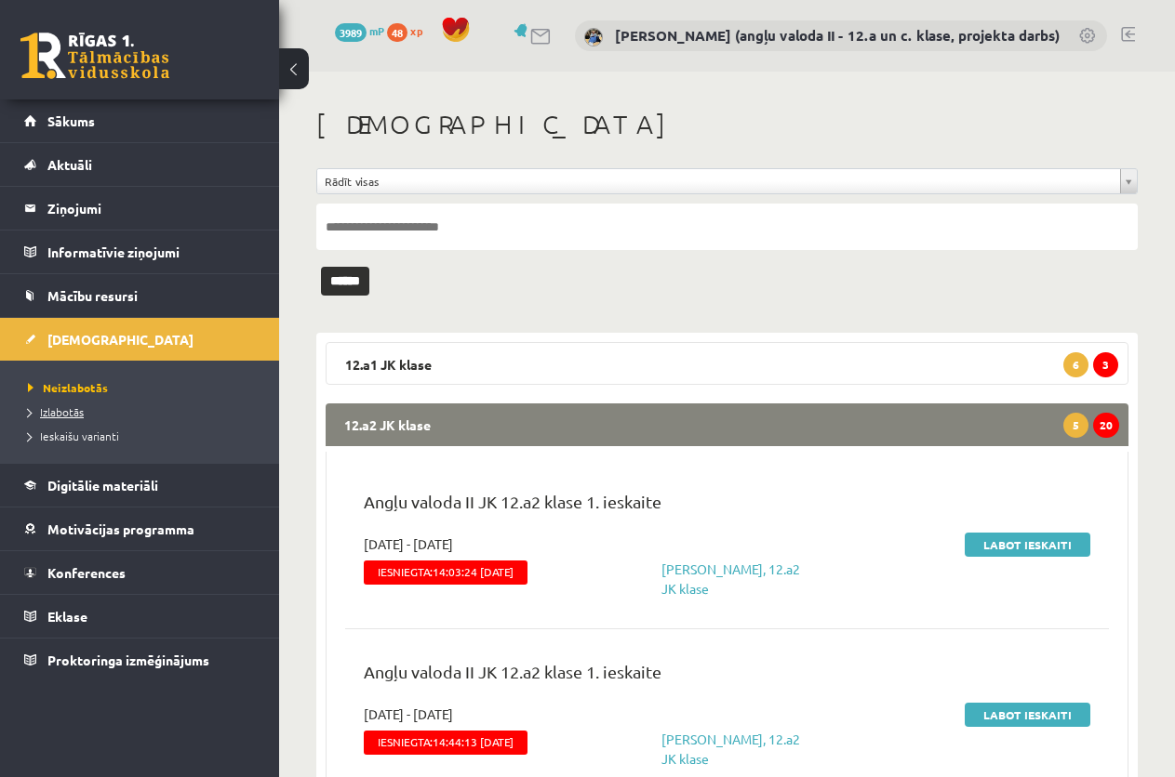
click at [65, 411] on span "Izlabotās" at bounding box center [56, 412] width 56 height 15
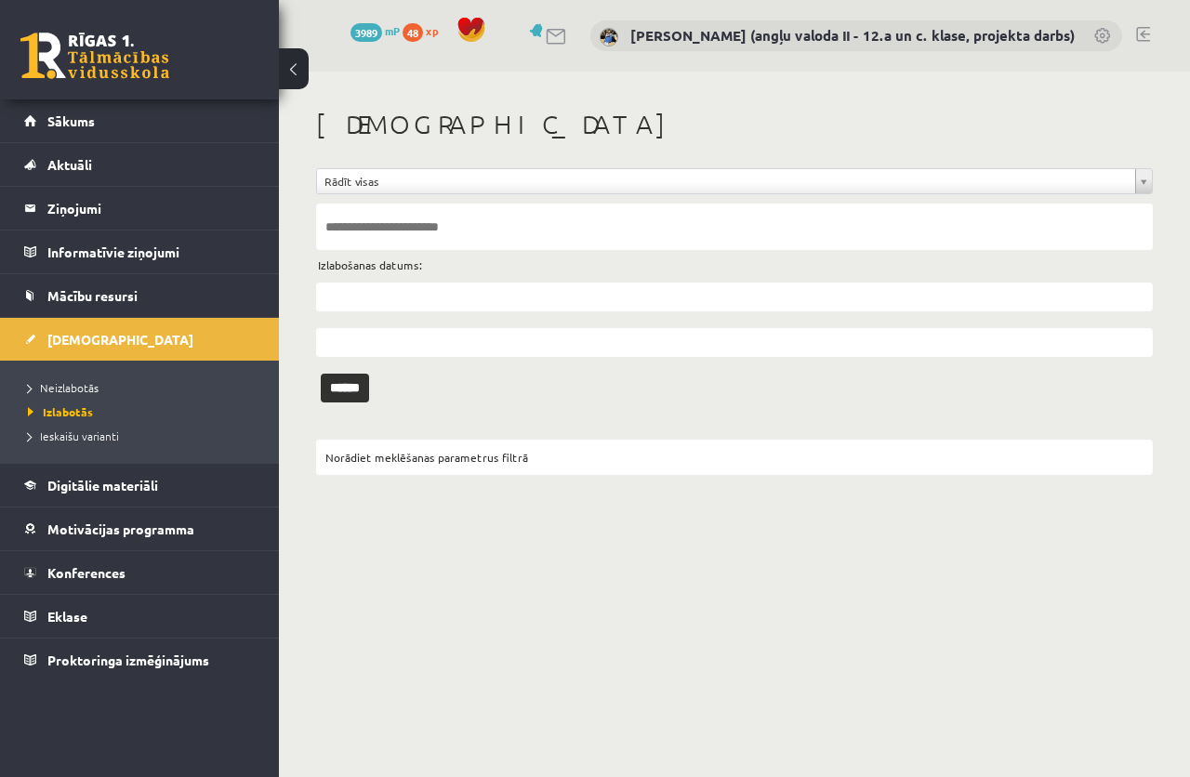
click at [350, 233] on input "text" at bounding box center [734, 227] width 837 height 46
type input "******"
click at [359, 296] on input "text" at bounding box center [734, 297] width 837 height 29
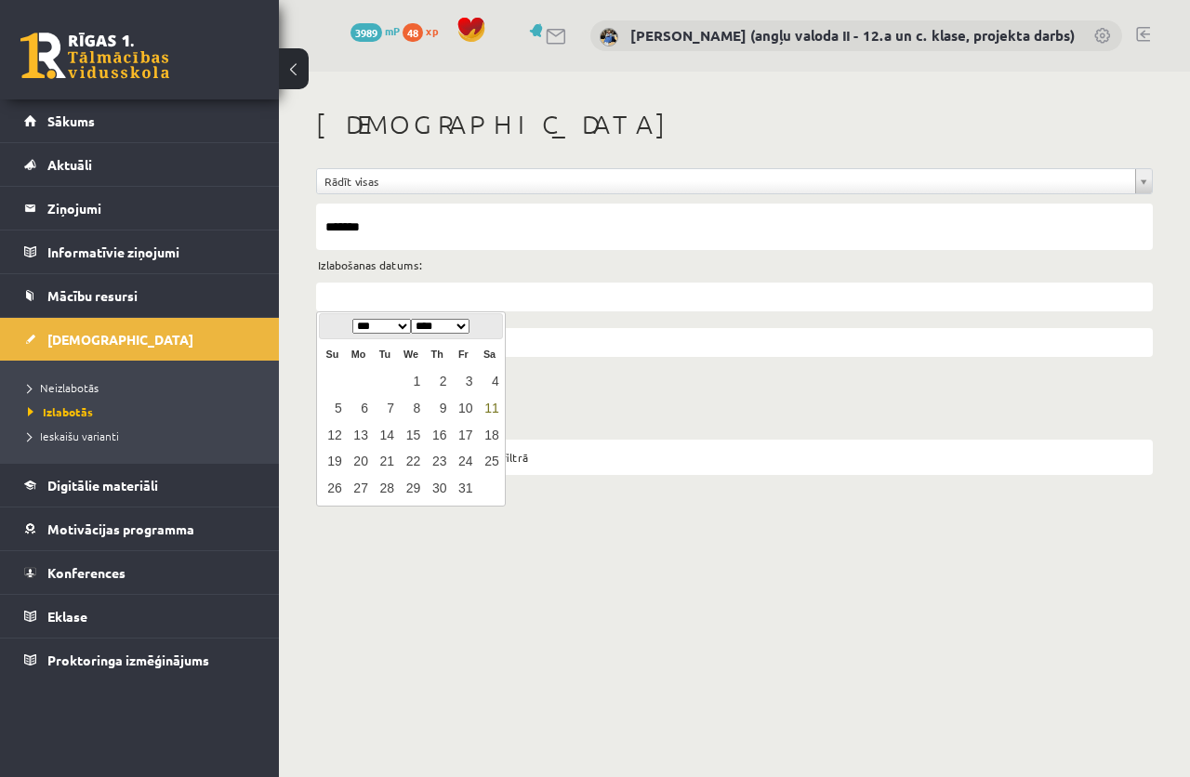
click at [387, 385] on table "Su Mo Tu We Th Fr Sa 1 2 3 4 5 6 7 8 9 10 11 12 13 14 15 16 17 18 19 20 21 22 2…" at bounding box center [410, 420] width 183 height 162
click at [488, 407] on link "11" at bounding box center [489, 408] width 24 height 25
type input "**********"
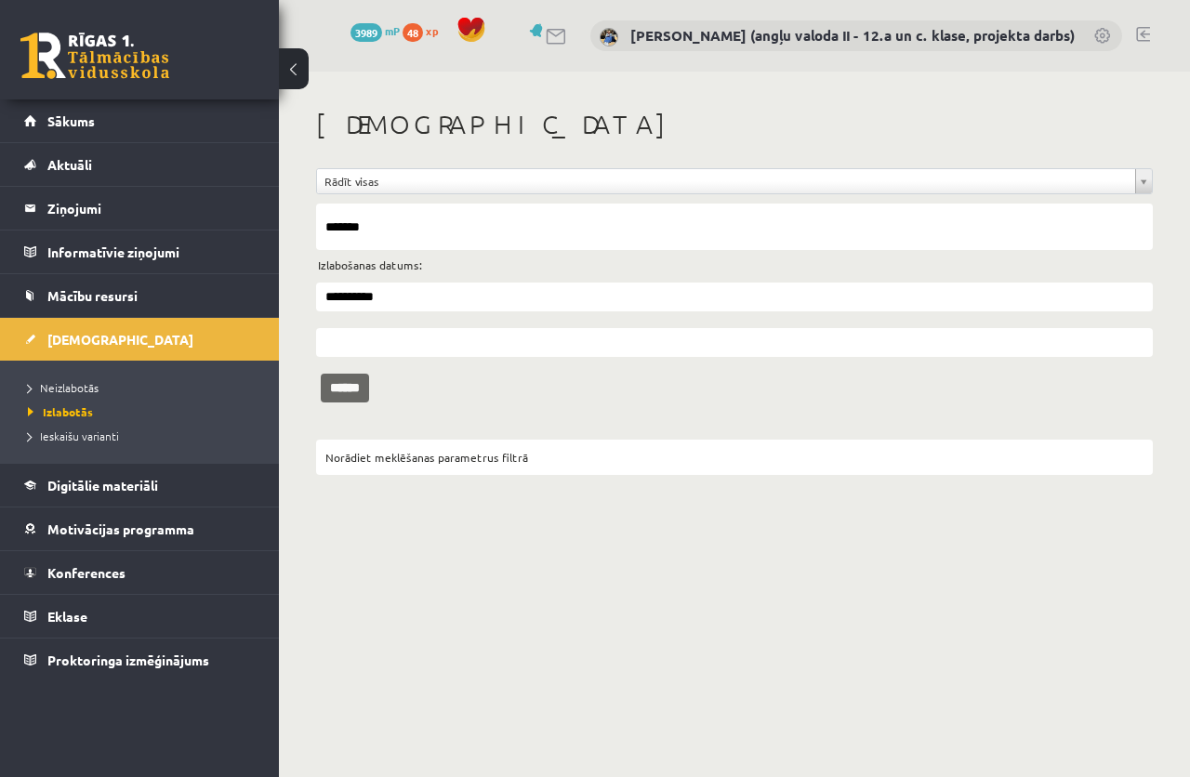
click at [369, 385] on input "******" at bounding box center [345, 388] width 48 height 29
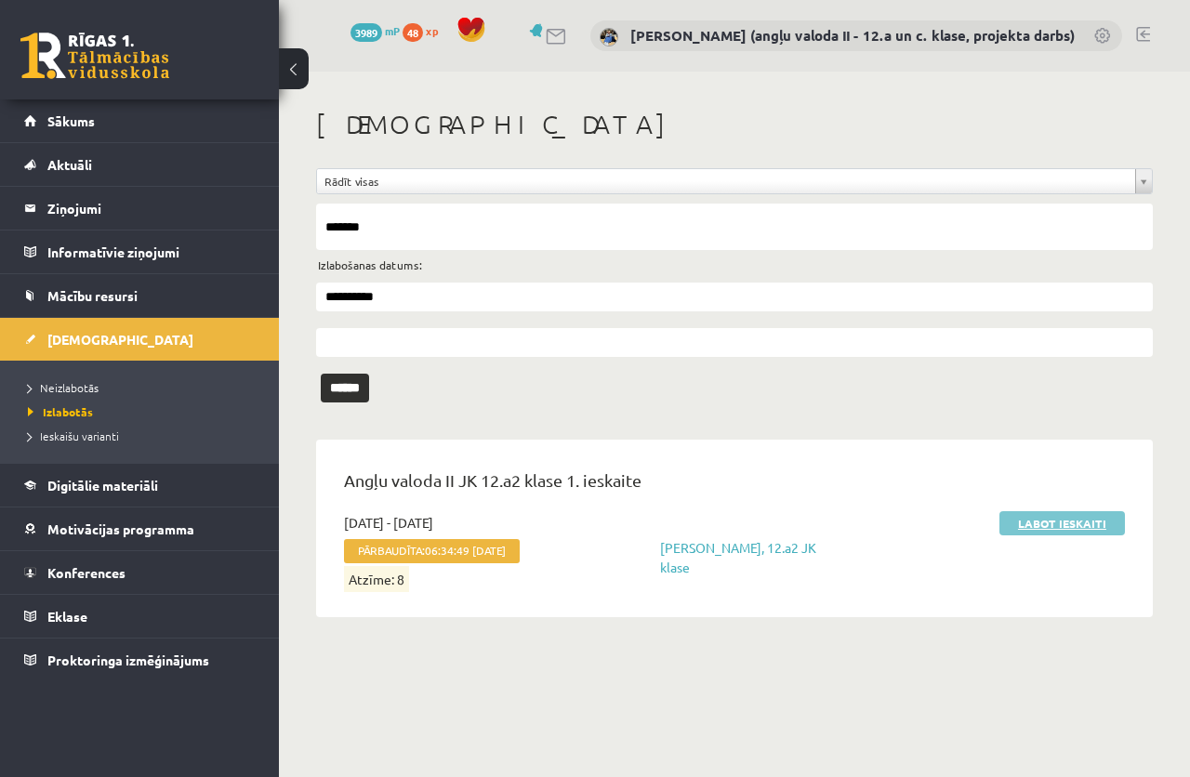
click at [1041, 521] on link "Labot ieskaiti" at bounding box center [1063, 523] width 126 height 24
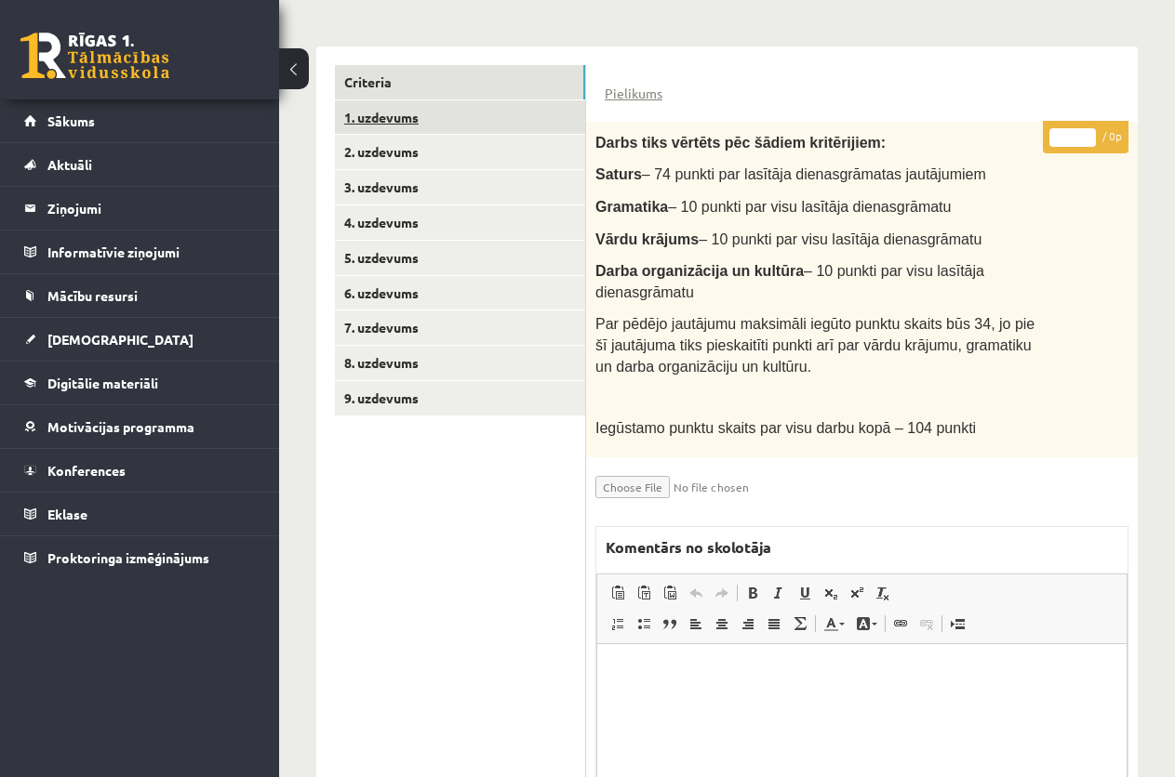
click at [458, 109] on link "1. uzdevums" at bounding box center [460, 117] width 250 height 34
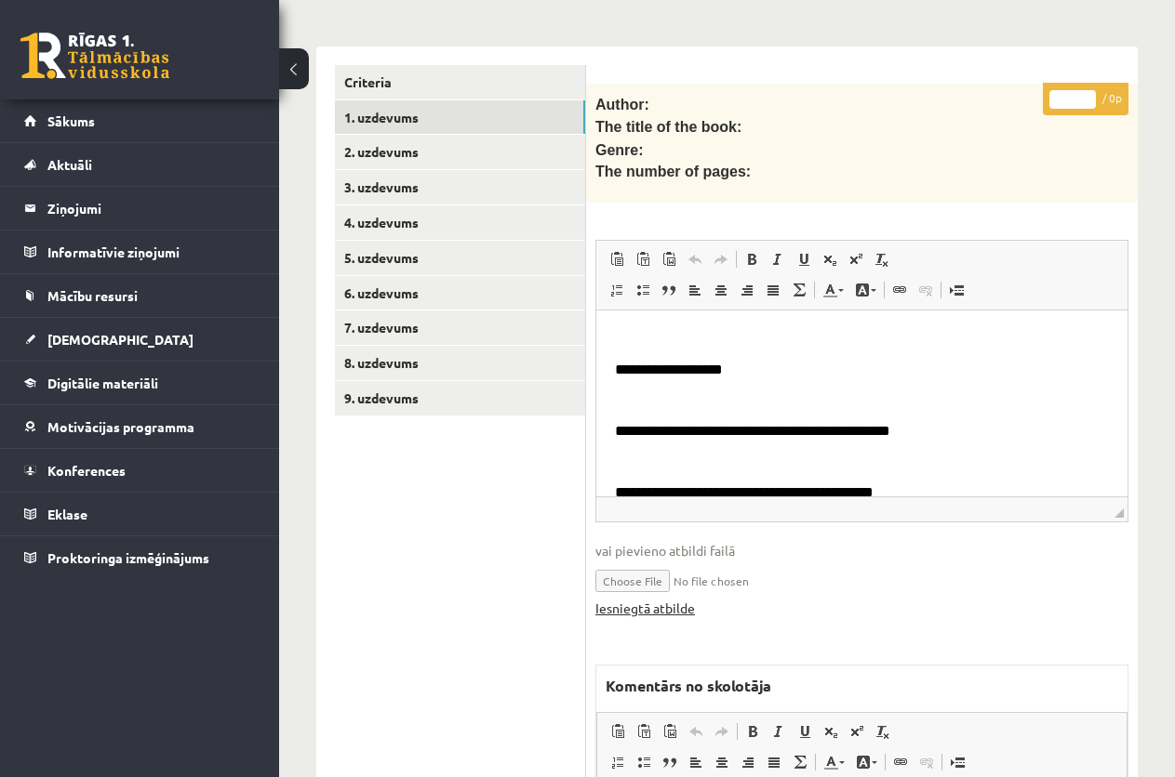
click at [664, 599] on link "Iesniegtā atbilde" at bounding box center [645, 609] width 100 height 20
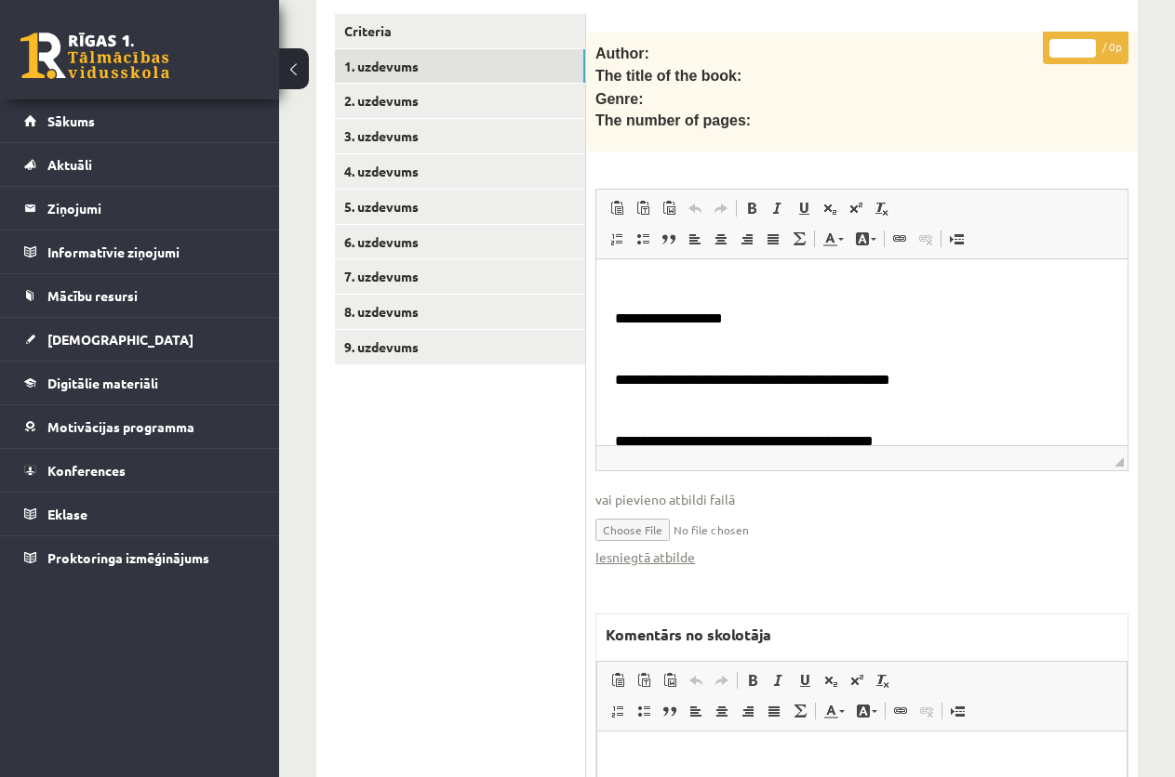
scroll to position [43, 0]
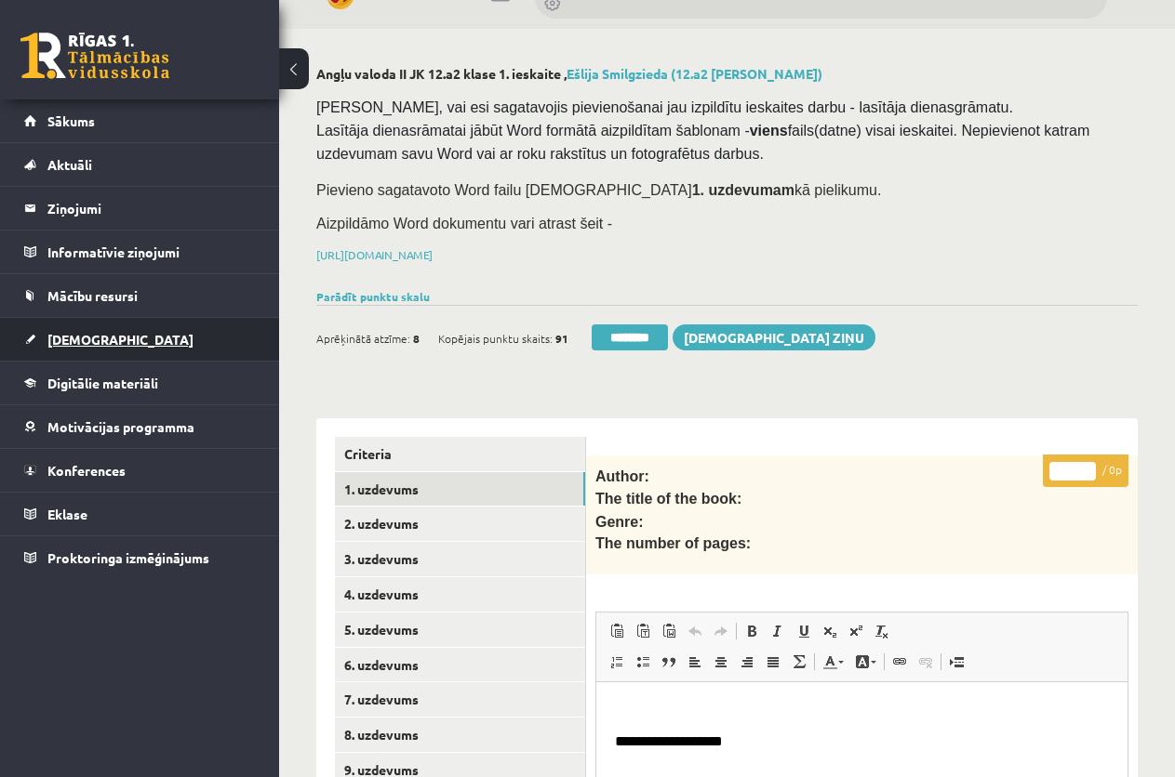
click at [87, 332] on span "[DEMOGRAPHIC_DATA]" at bounding box center [120, 339] width 146 height 17
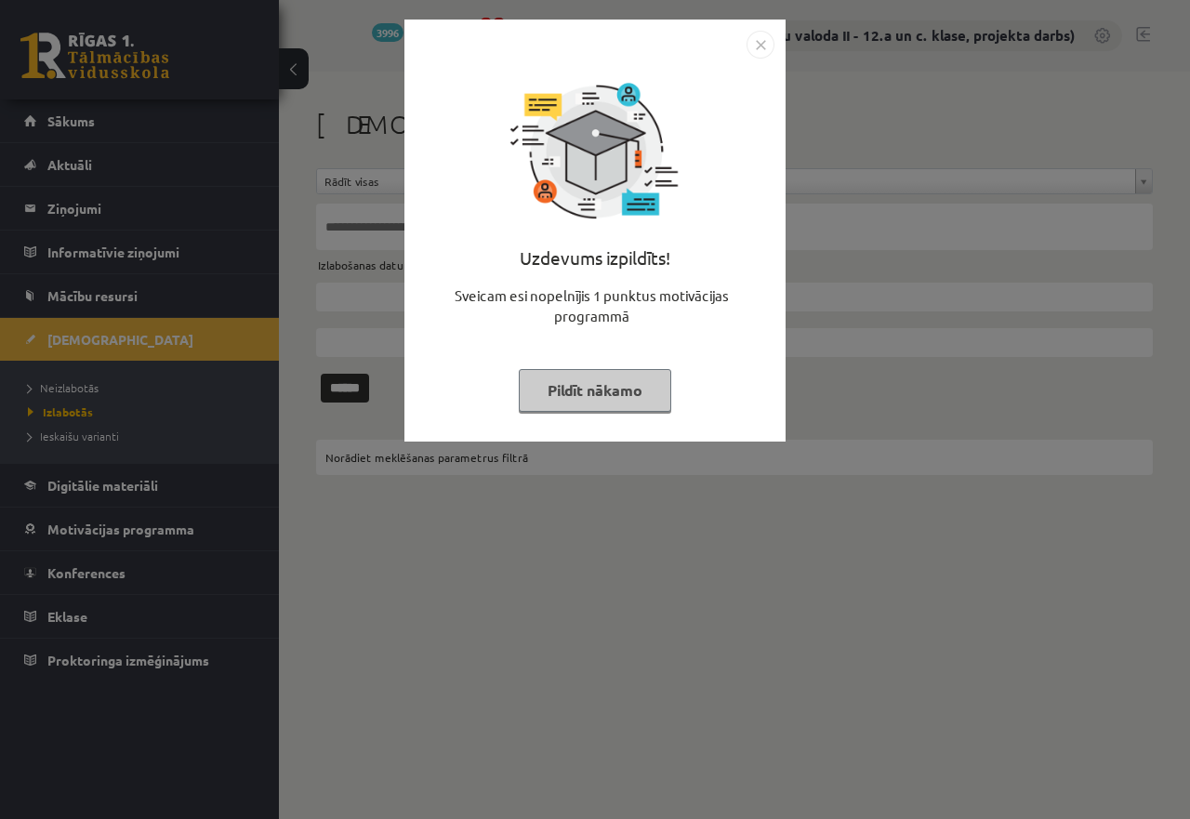
click at [571, 381] on button "Pildīt nākamo" at bounding box center [595, 390] width 153 height 43
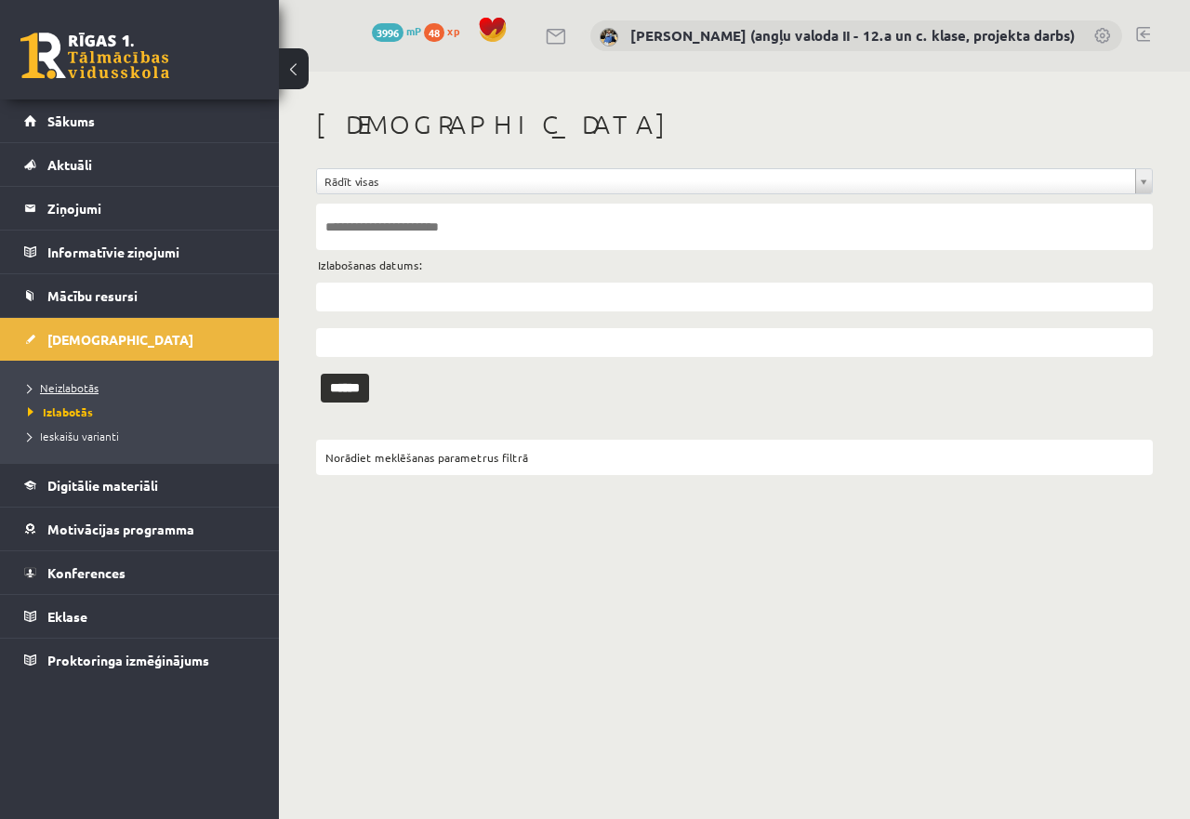
click at [75, 383] on span "Neizlabotās" at bounding box center [63, 387] width 71 height 15
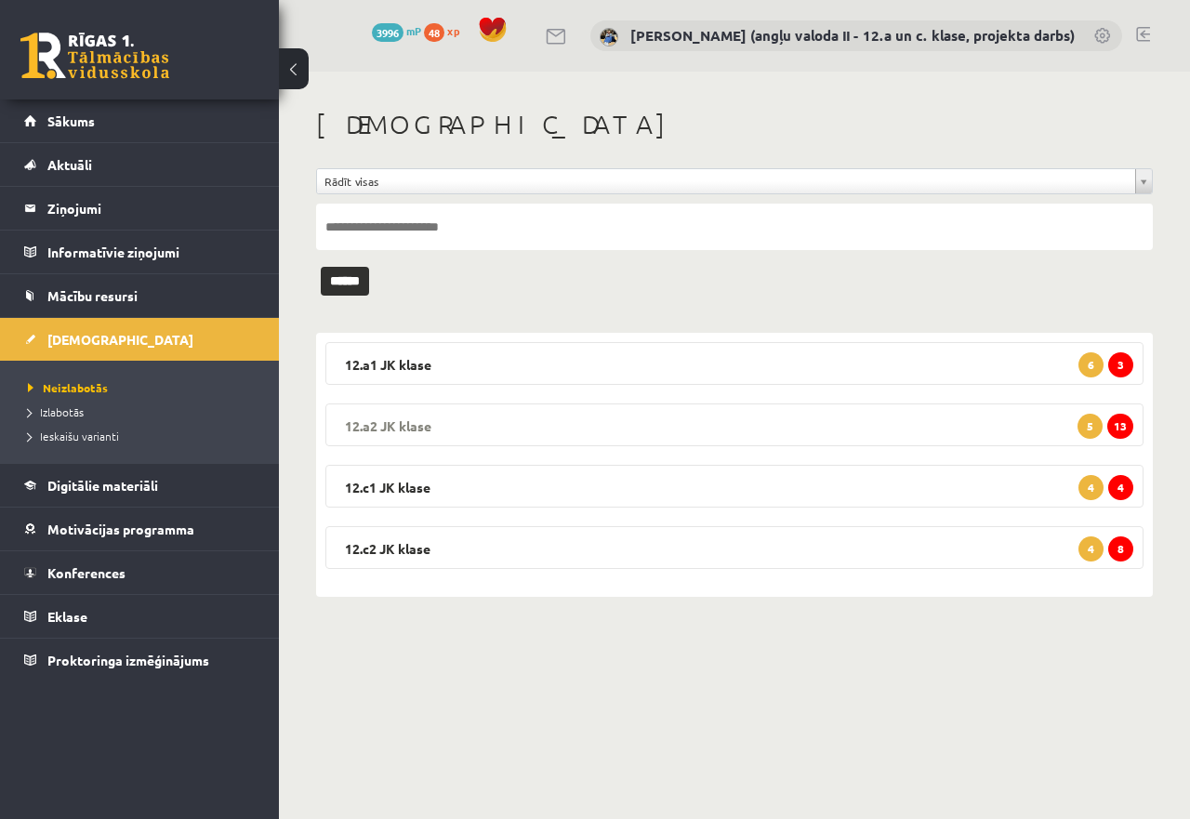
click at [804, 413] on legend "12.a2 JK klase 13 5" at bounding box center [734, 425] width 818 height 43
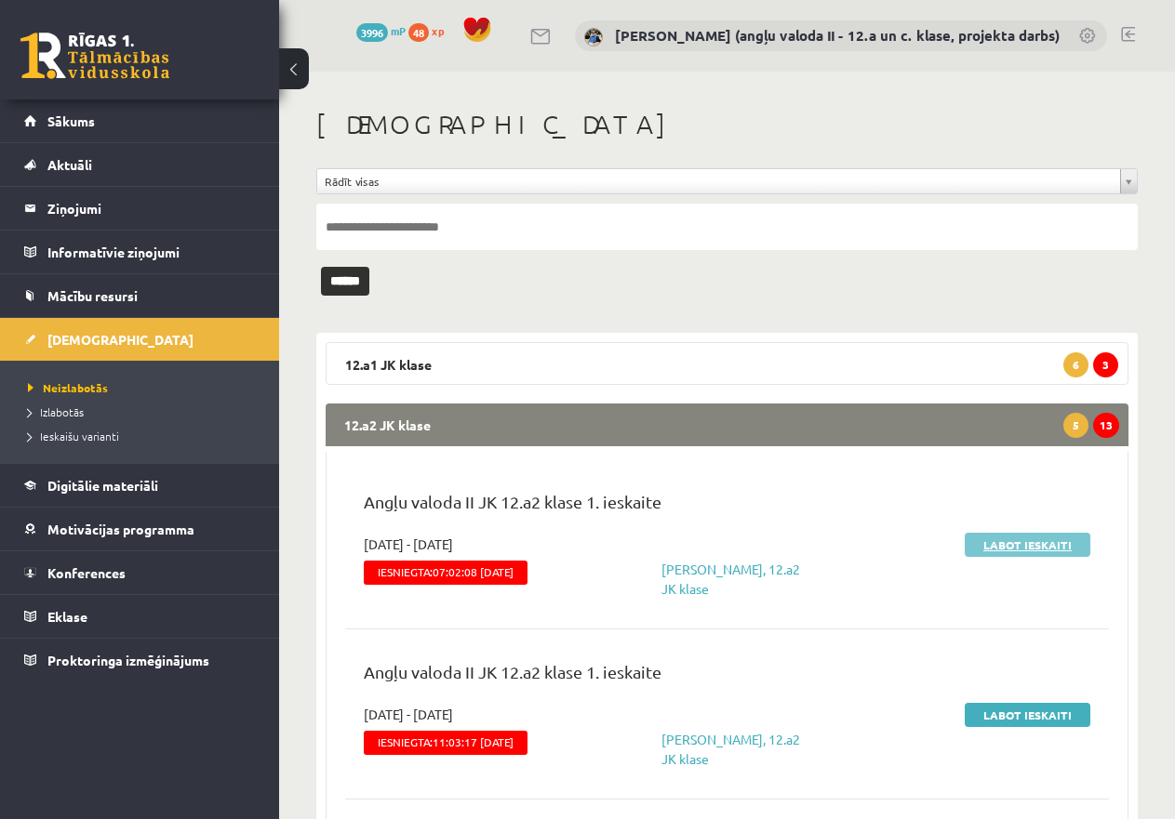
click at [1047, 542] on link "Labot ieskaiti" at bounding box center [1027, 545] width 126 height 24
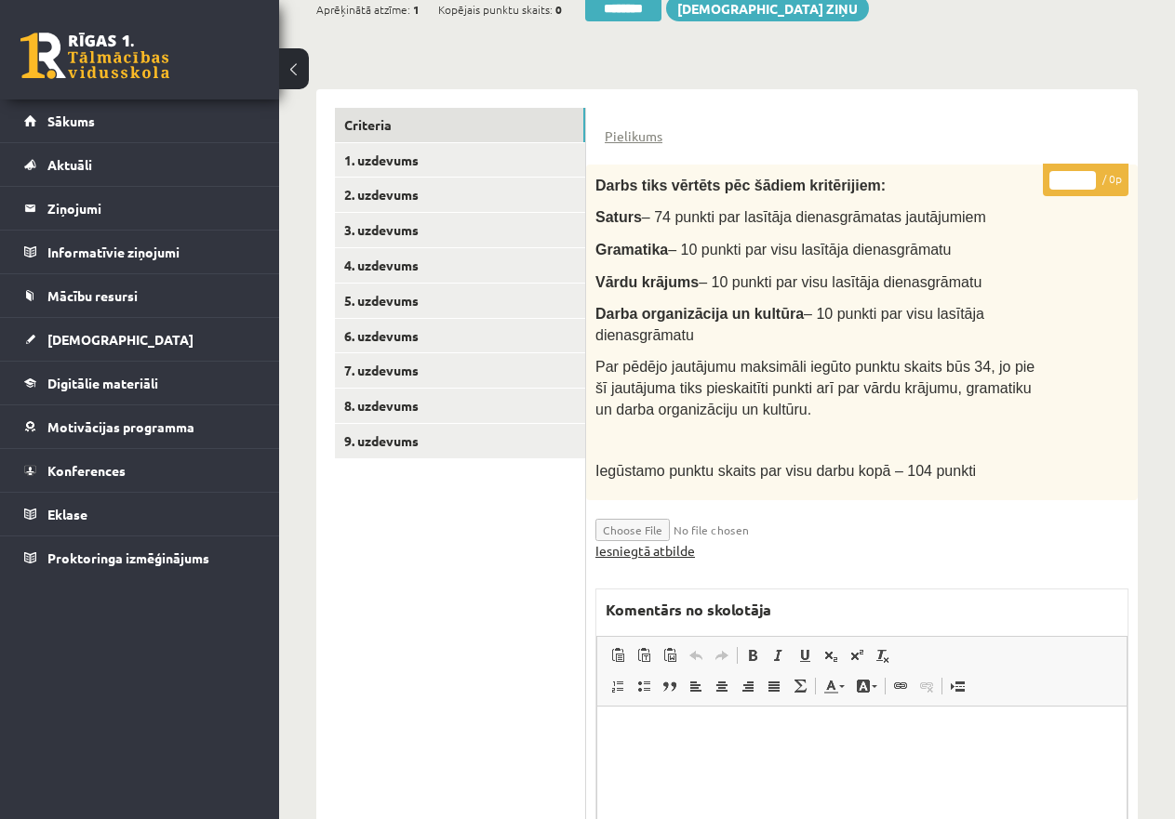
click at [668, 546] on link "Iesniegtā atbilde" at bounding box center [645, 551] width 100 height 20
click at [377, 184] on link "2. uzdevums" at bounding box center [460, 195] width 250 height 34
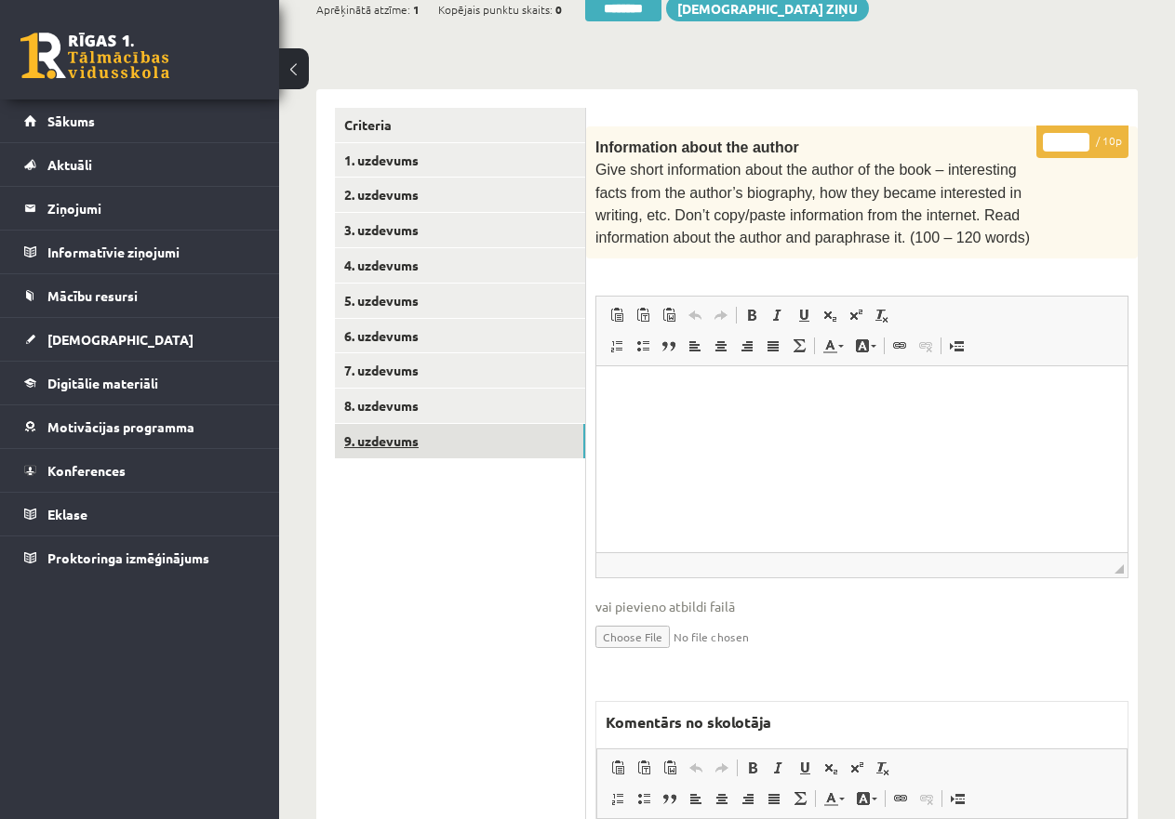
click at [413, 429] on link "9. uzdevums" at bounding box center [460, 441] width 250 height 34
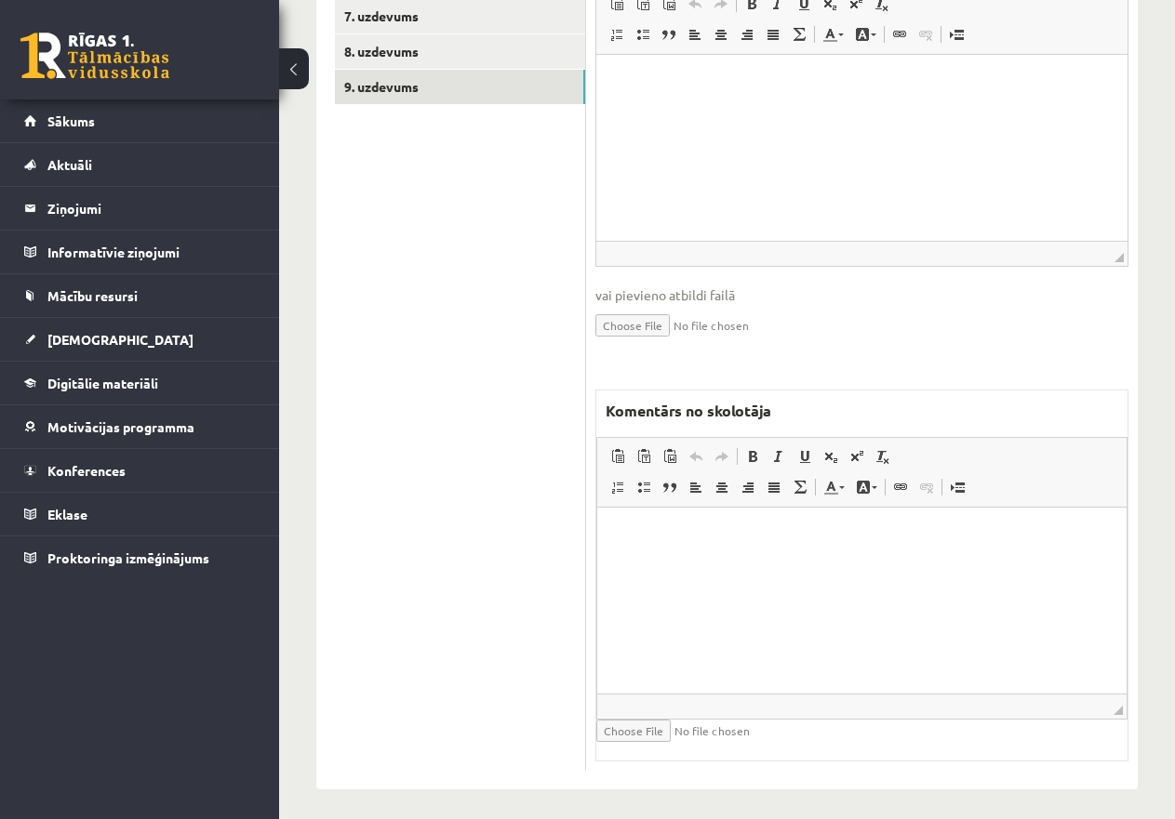
drag, startPoint x: 719, startPoint y: 564, endPoint x: 716, endPoint y: 573, distance: 9.7
click at [718, 563] on html at bounding box center [861, 536] width 529 height 57
click at [783, 541] on p "**********" at bounding box center [862, 536] width 492 height 20
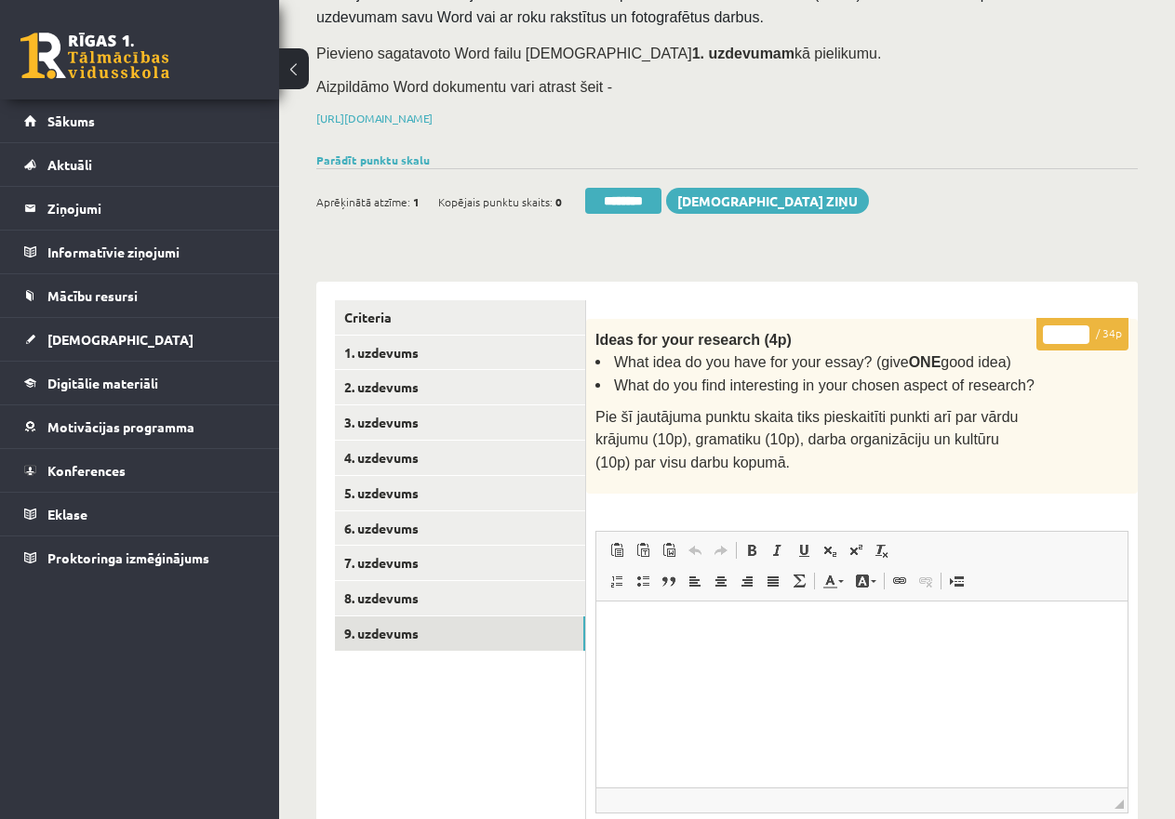
scroll to position [168, 0]
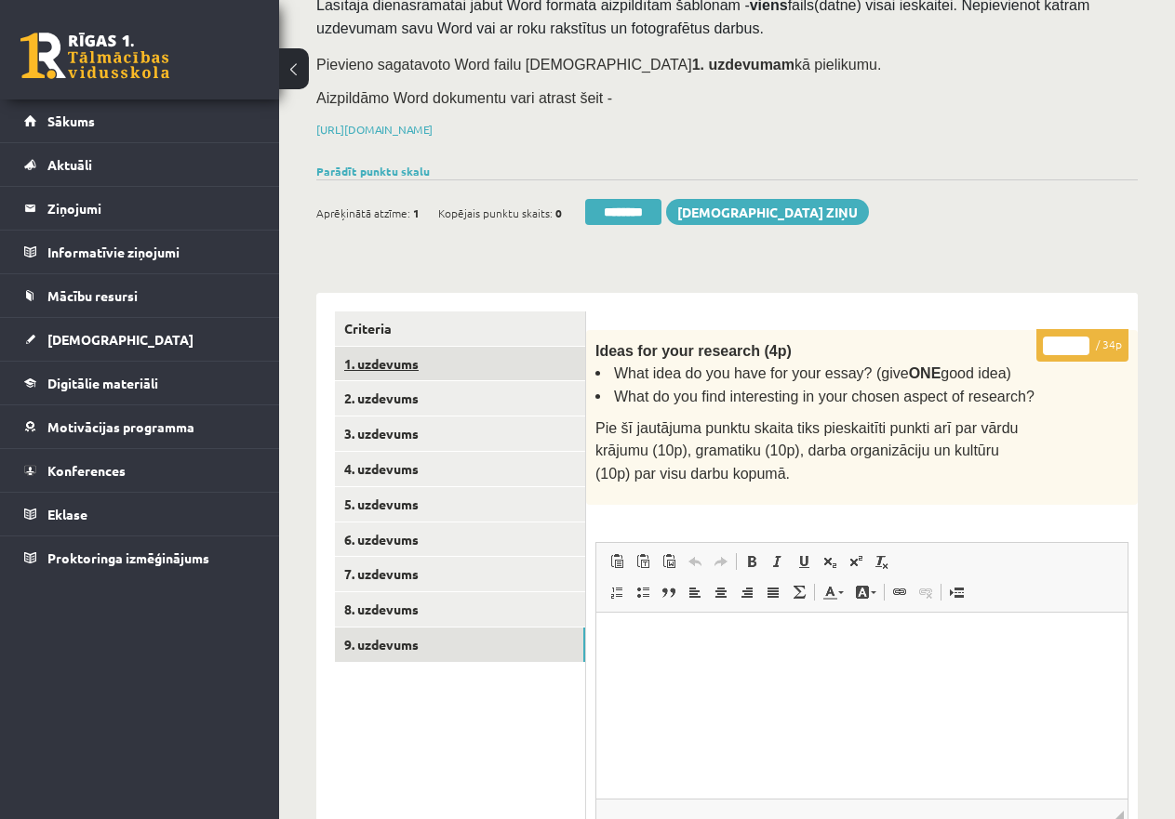
click at [399, 362] on link "1. uzdevums" at bounding box center [460, 364] width 250 height 34
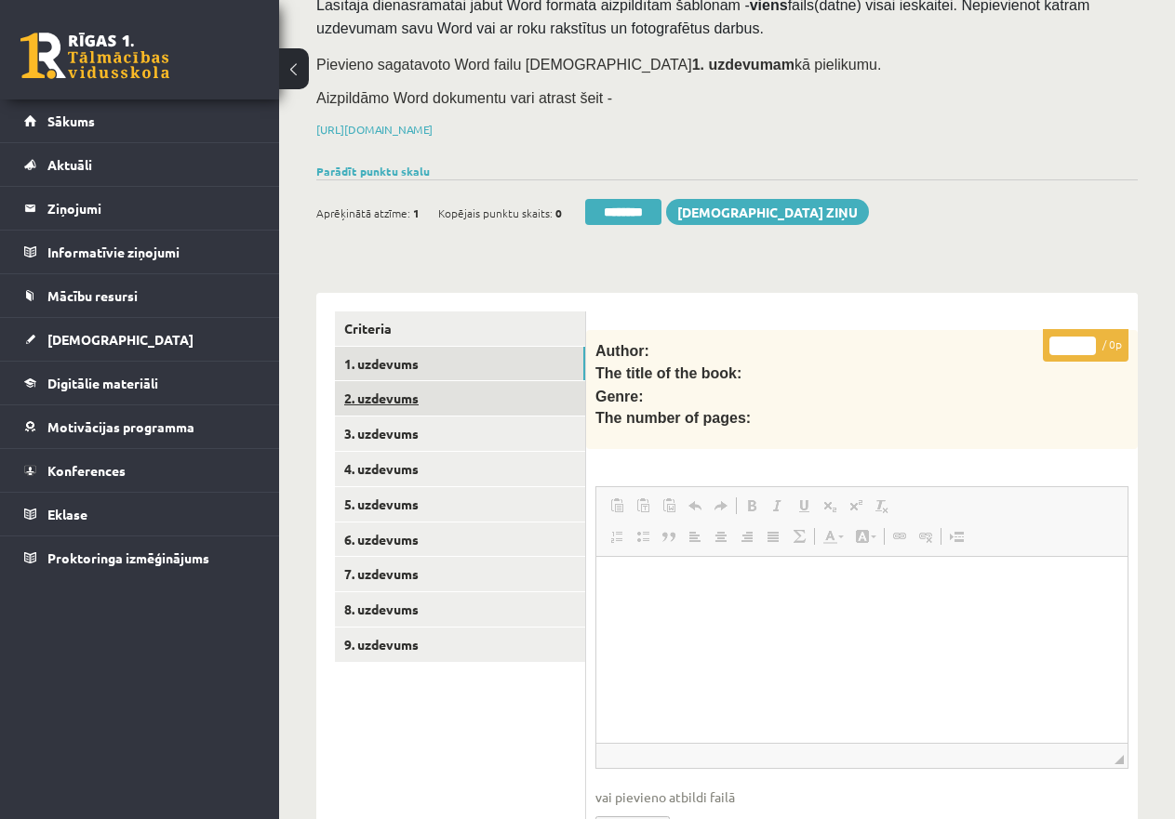
scroll to position [0, 0]
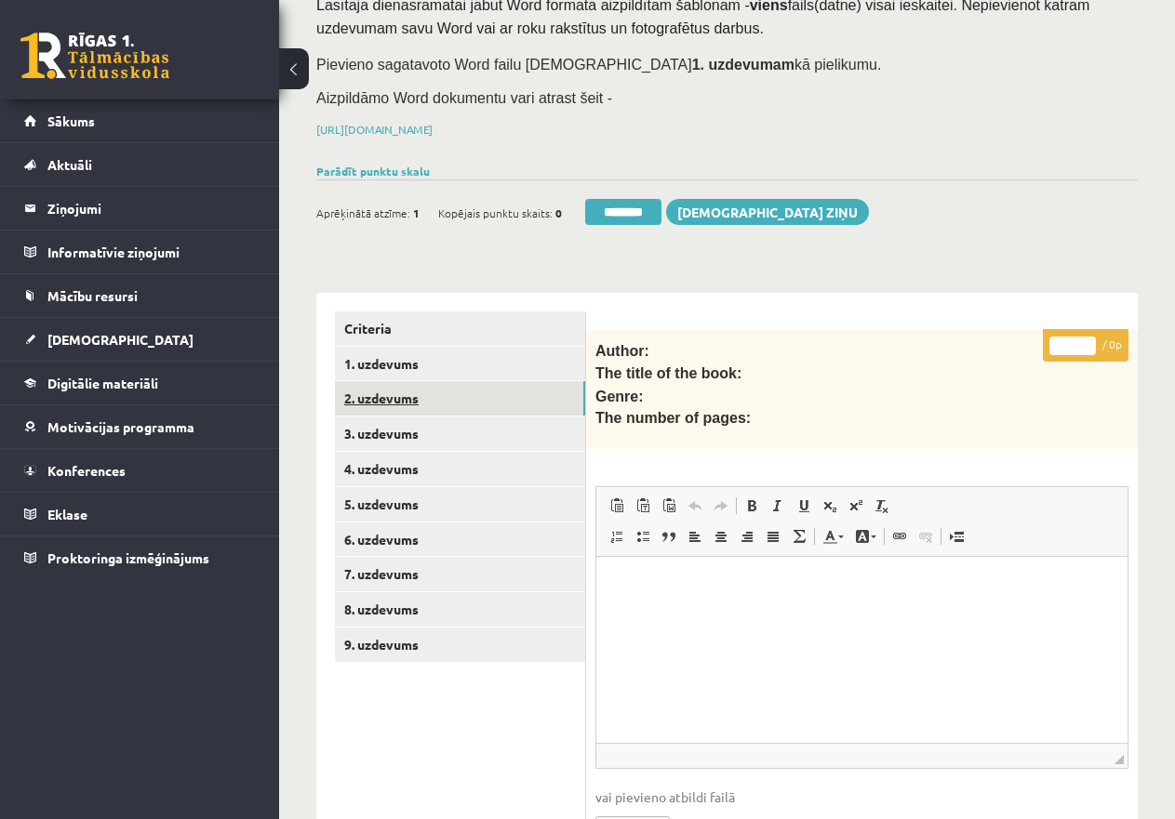
click at [405, 386] on link "2. uzdevums" at bounding box center [460, 398] width 250 height 34
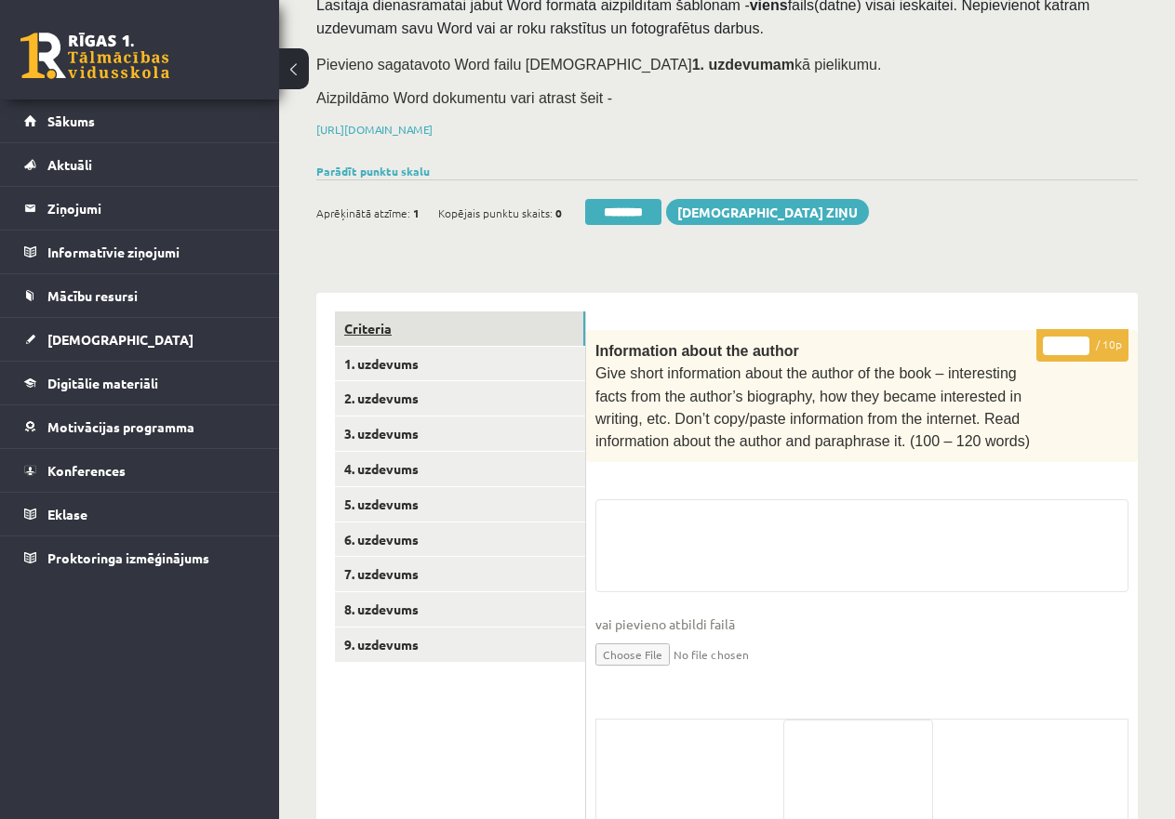
click at [389, 323] on link "Criteria" at bounding box center [460, 329] width 250 height 34
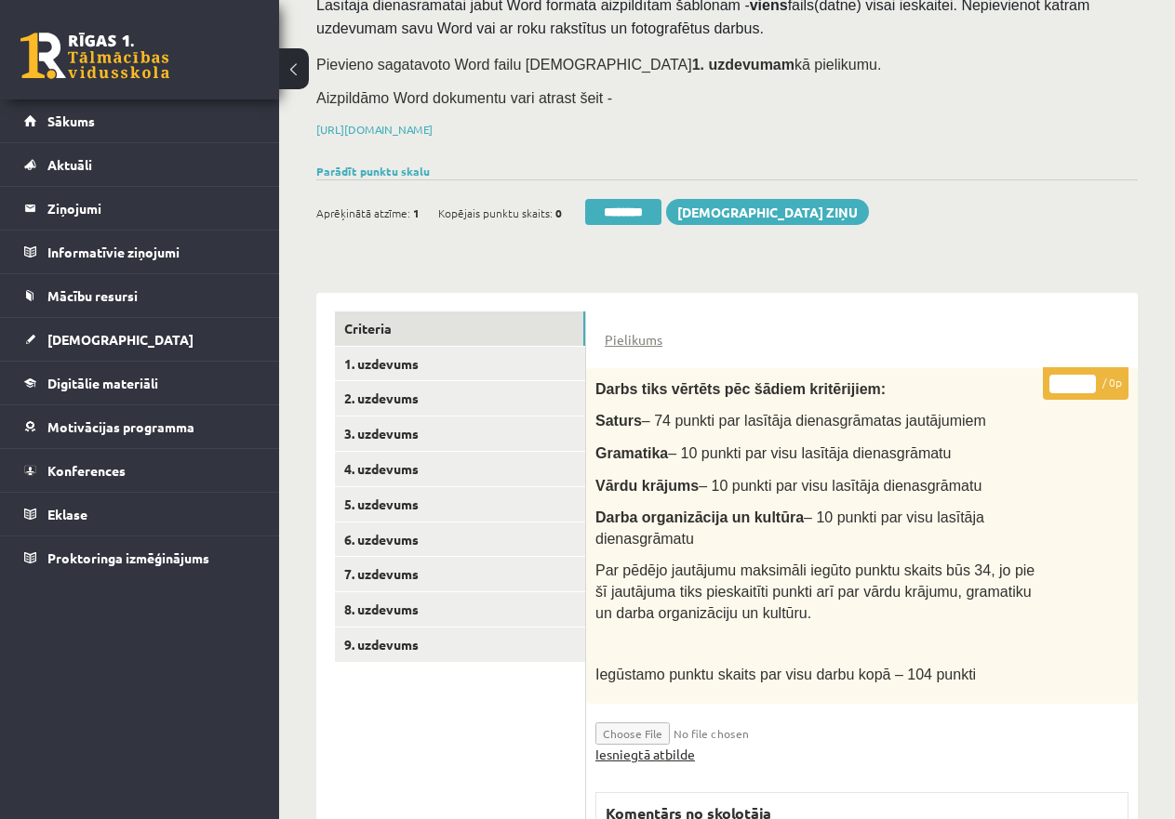
click at [661, 750] on link "Iesniegtā atbilde" at bounding box center [645, 755] width 100 height 20
click at [404, 502] on link "5. uzdevums" at bounding box center [460, 504] width 250 height 34
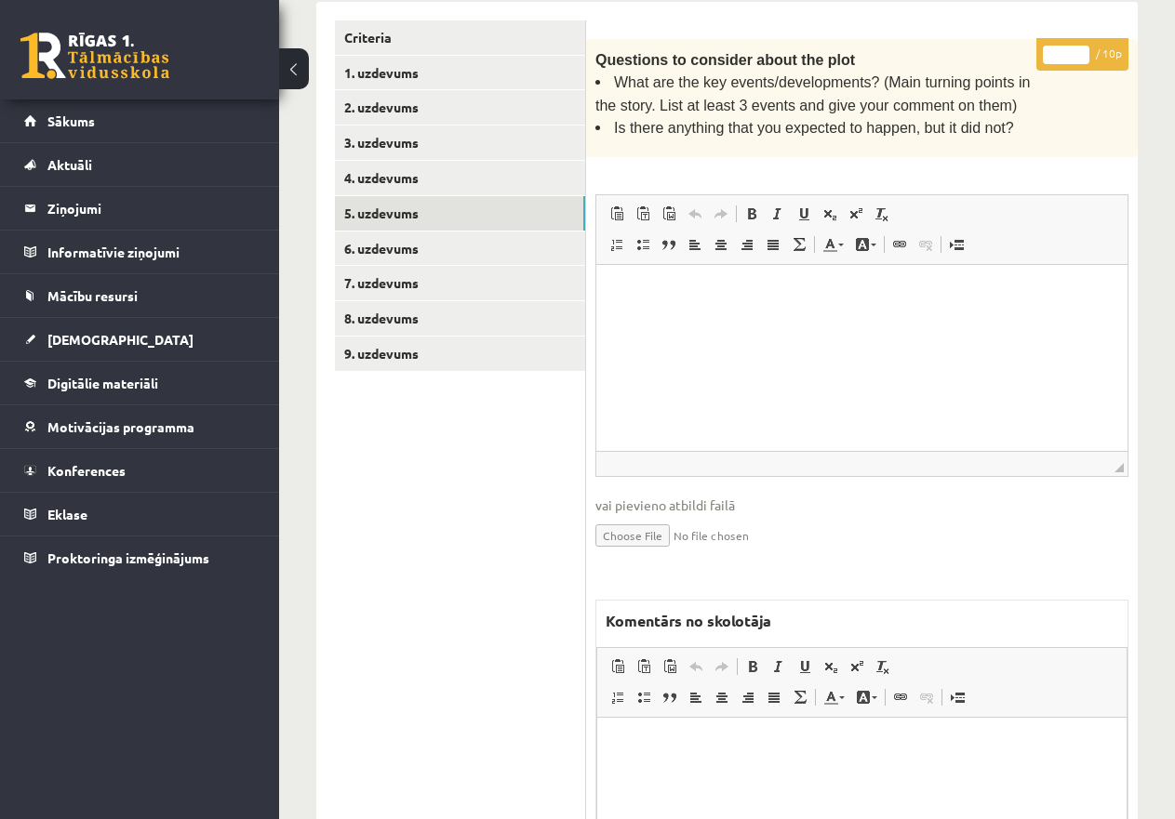
scroll to position [671, 0]
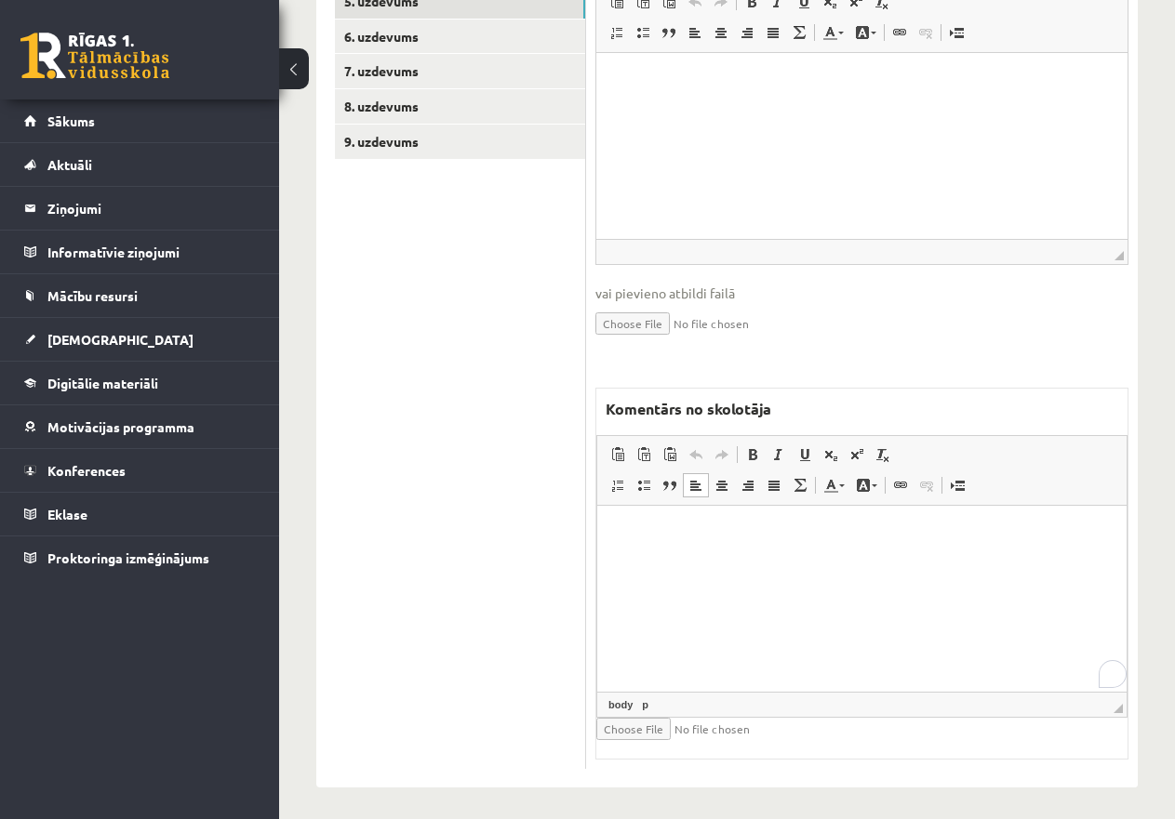
click at [687, 561] on html at bounding box center [861, 534] width 529 height 57
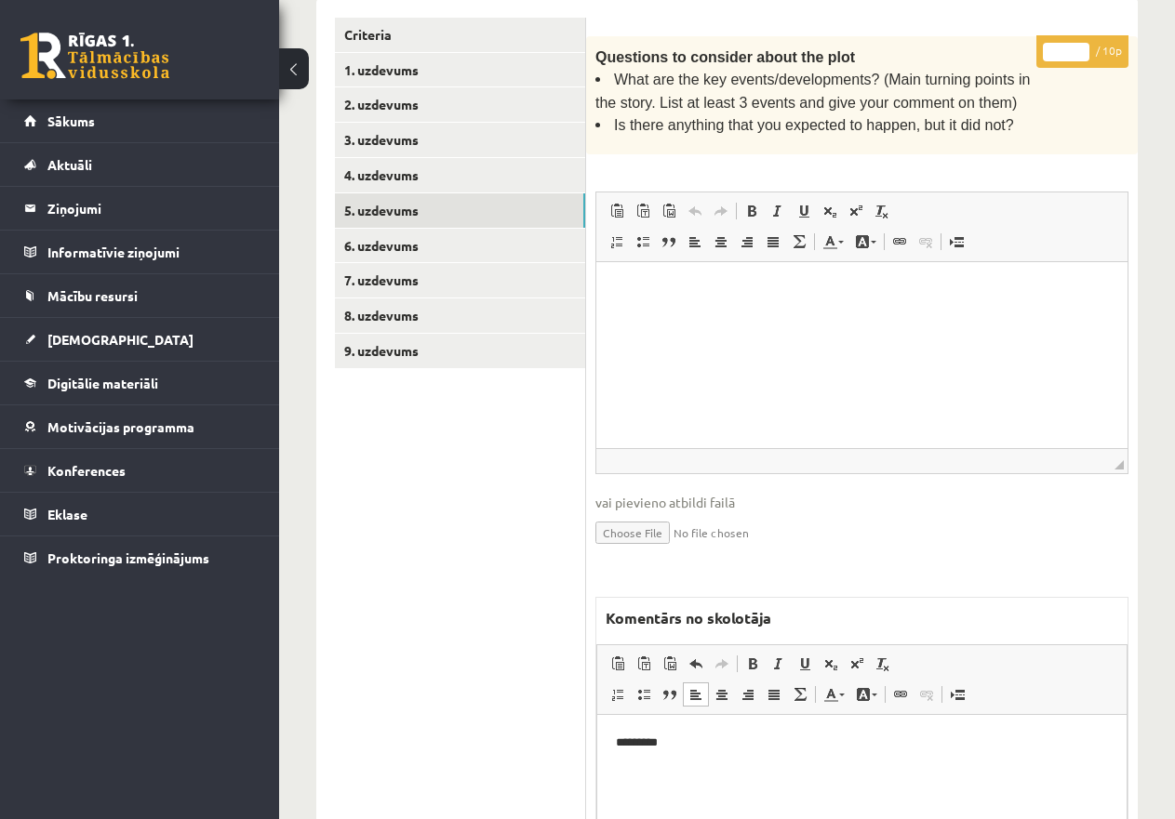
scroll to position [113, 0]
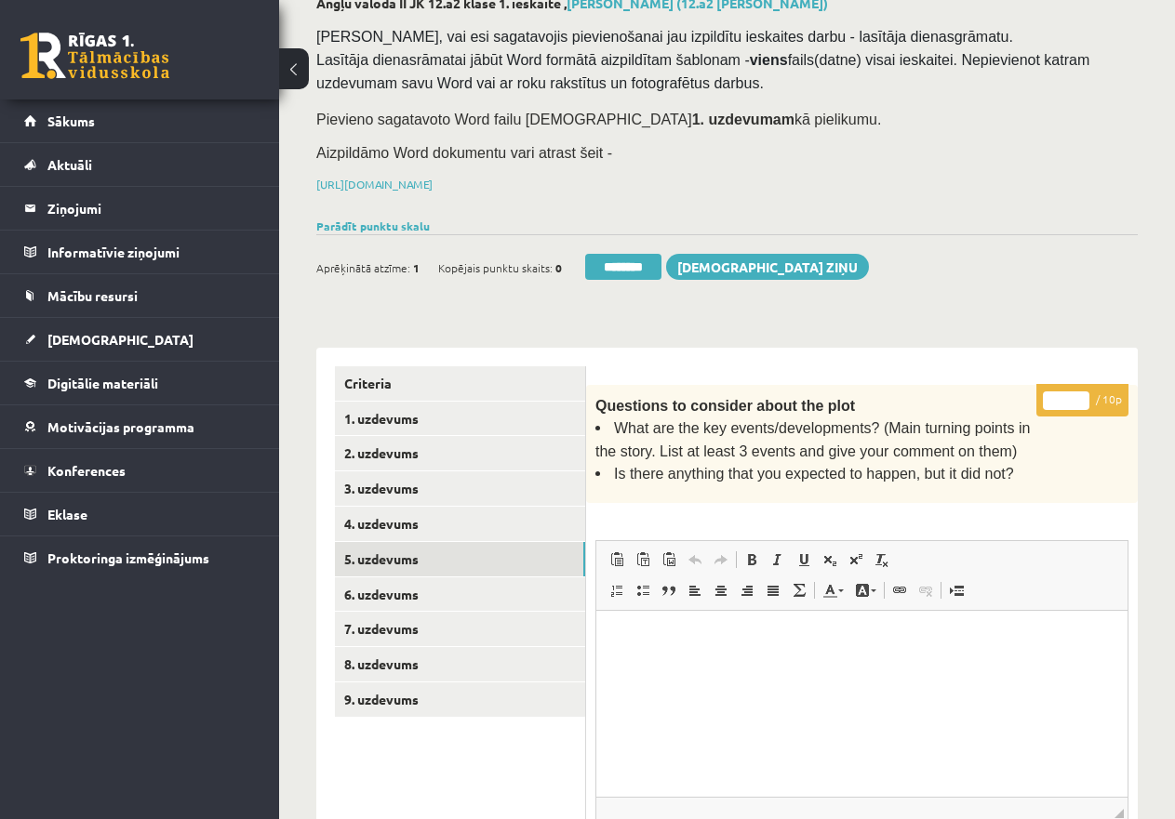
drag, startPoint x: 1060, startPoint y: 397, endPoint x: 1045, endPoint y: 395, distance: 15.0
click at [1045, 395] on input "*" at bounding box center [1066, 401] width 46 height 19
type input "*"
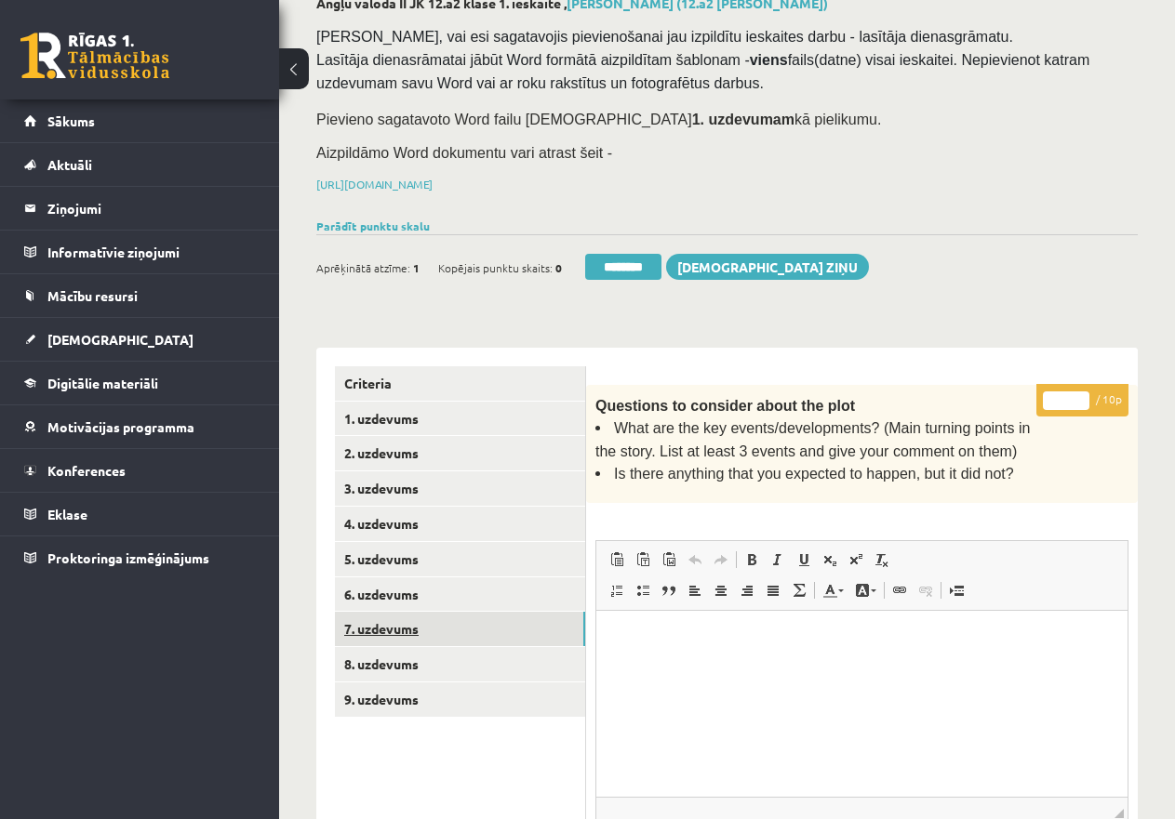
click at [395, 626] on link "7. uzdevums" at bounding box center [460, 629] width 250 height 34
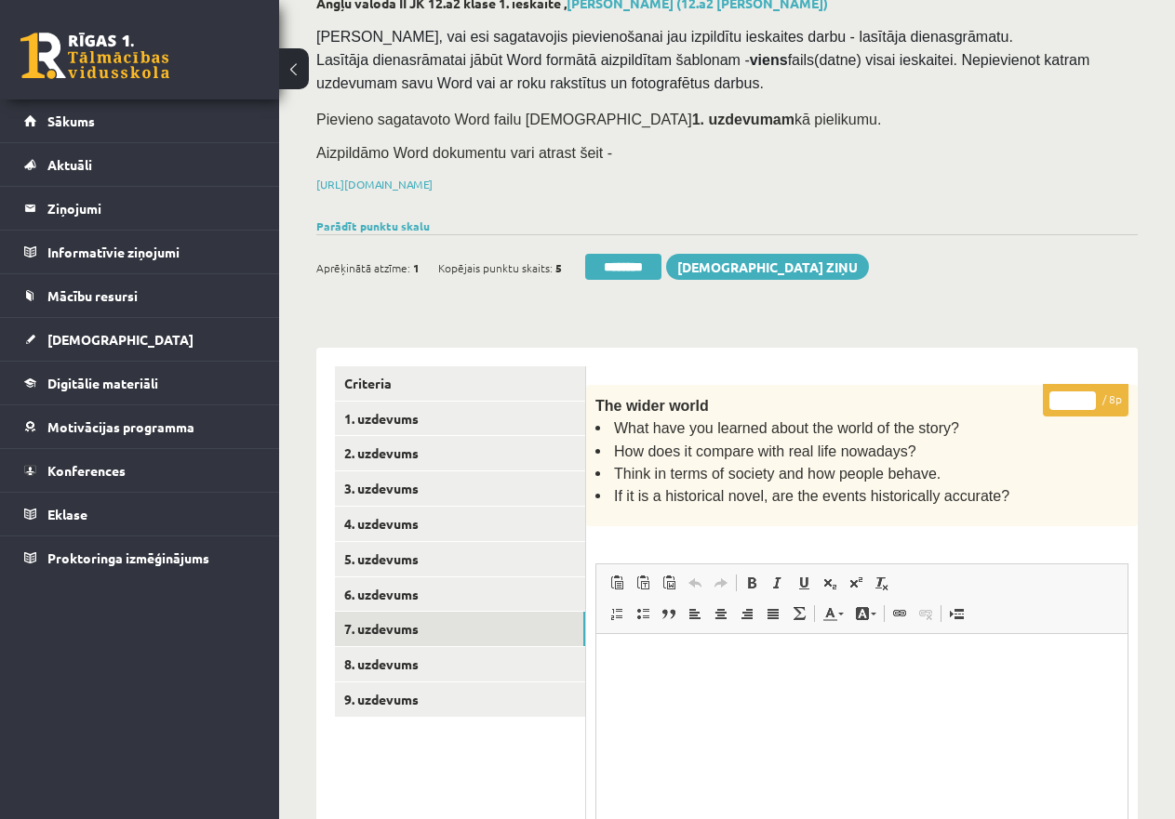
scroll to position [0, 0]
drag, startPoint x: 1071, startPoint y: 398, endPoint x: 1049, endPoint y: 398, distance: 22.3
click at [1049, 398] on input "*" at bounding box center [1072, 401] width 46 height 19
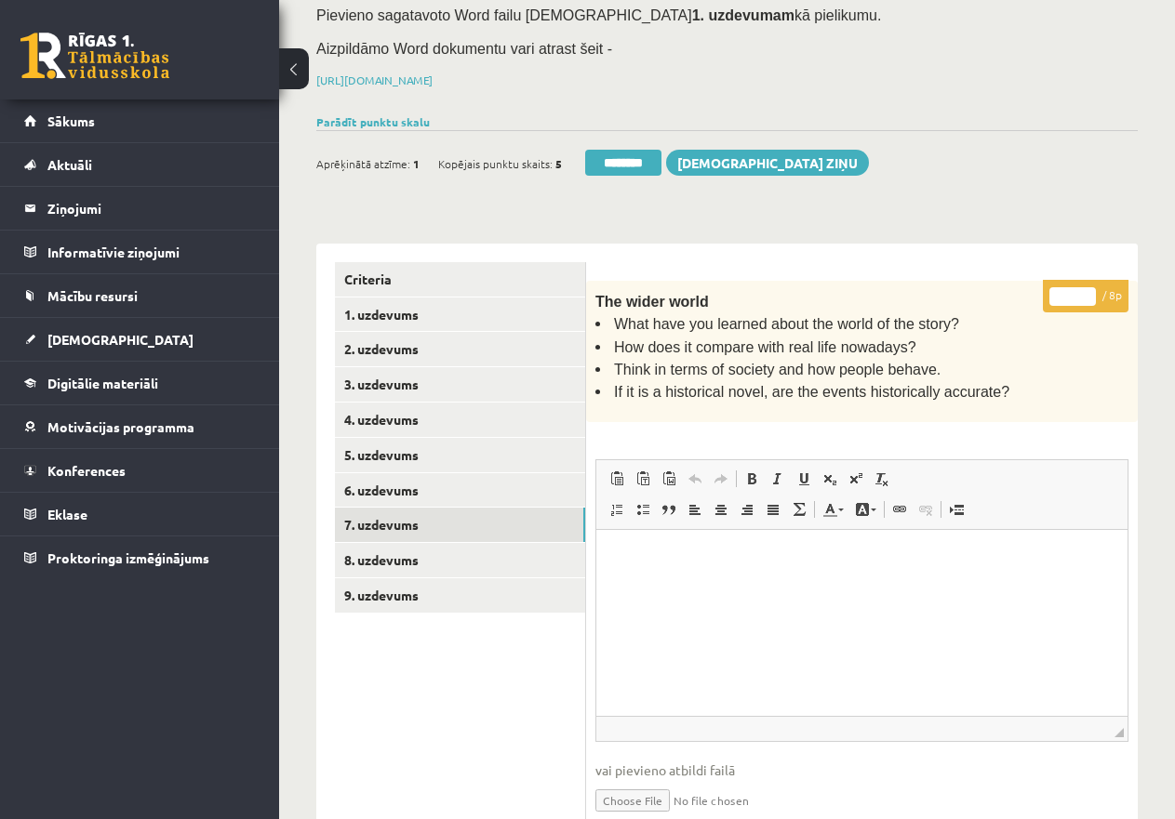
scroll to position [485, 0]
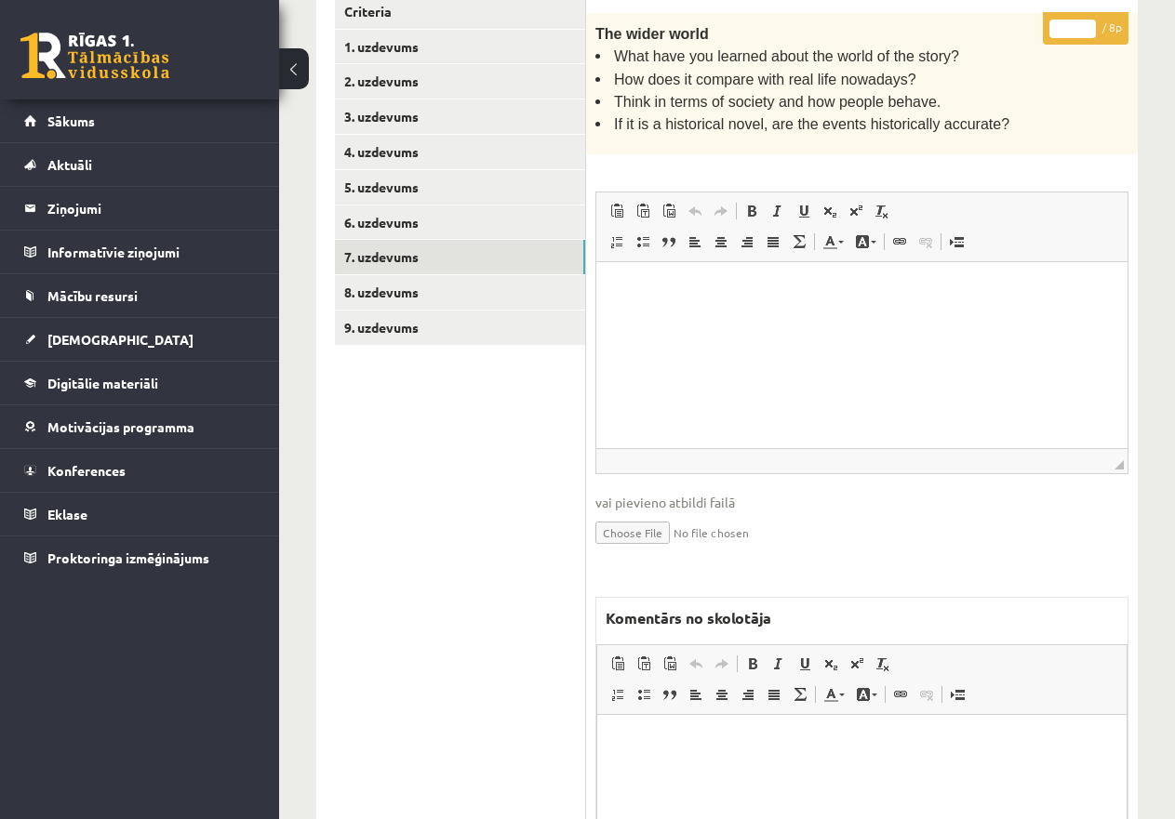
type input "*"
click at [688, 733] on p "To enrich screen reader interactions, please activate Accessibility in Grammarl…" at bounding box center [862, 743] width 492 height 20
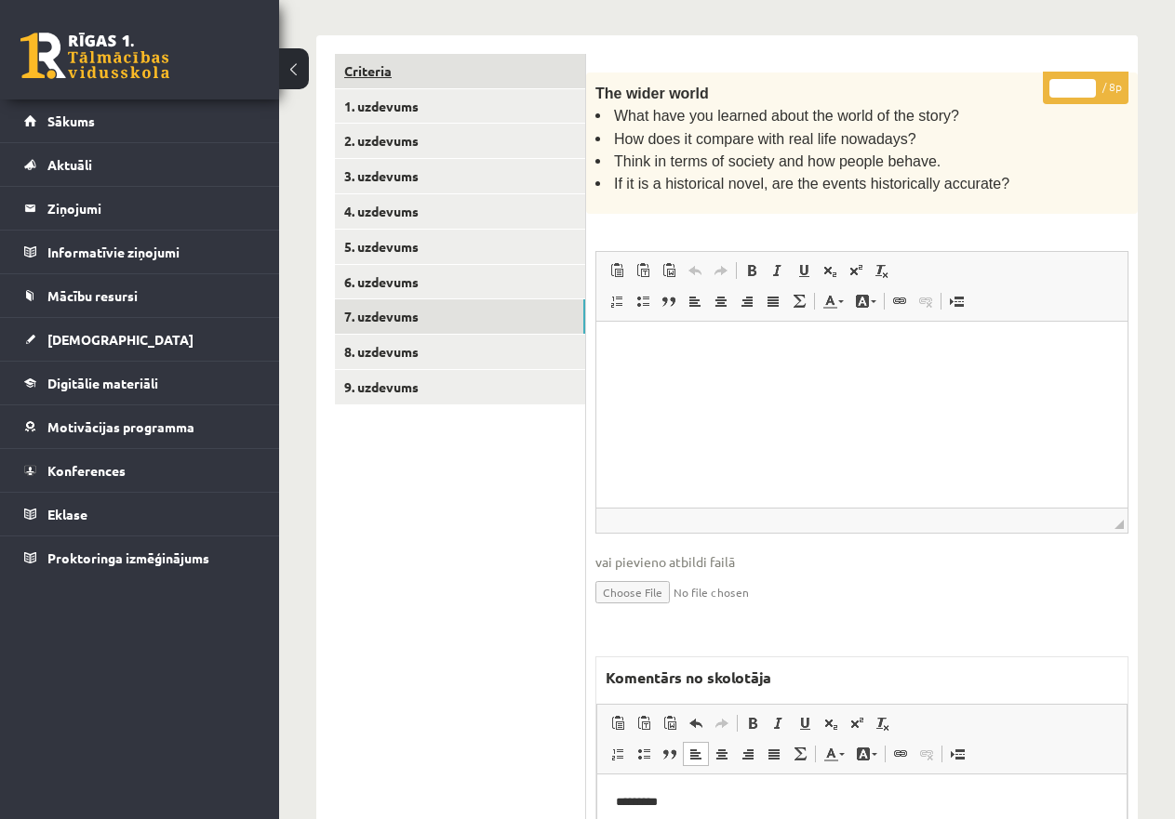
scroll to position [392, 0]
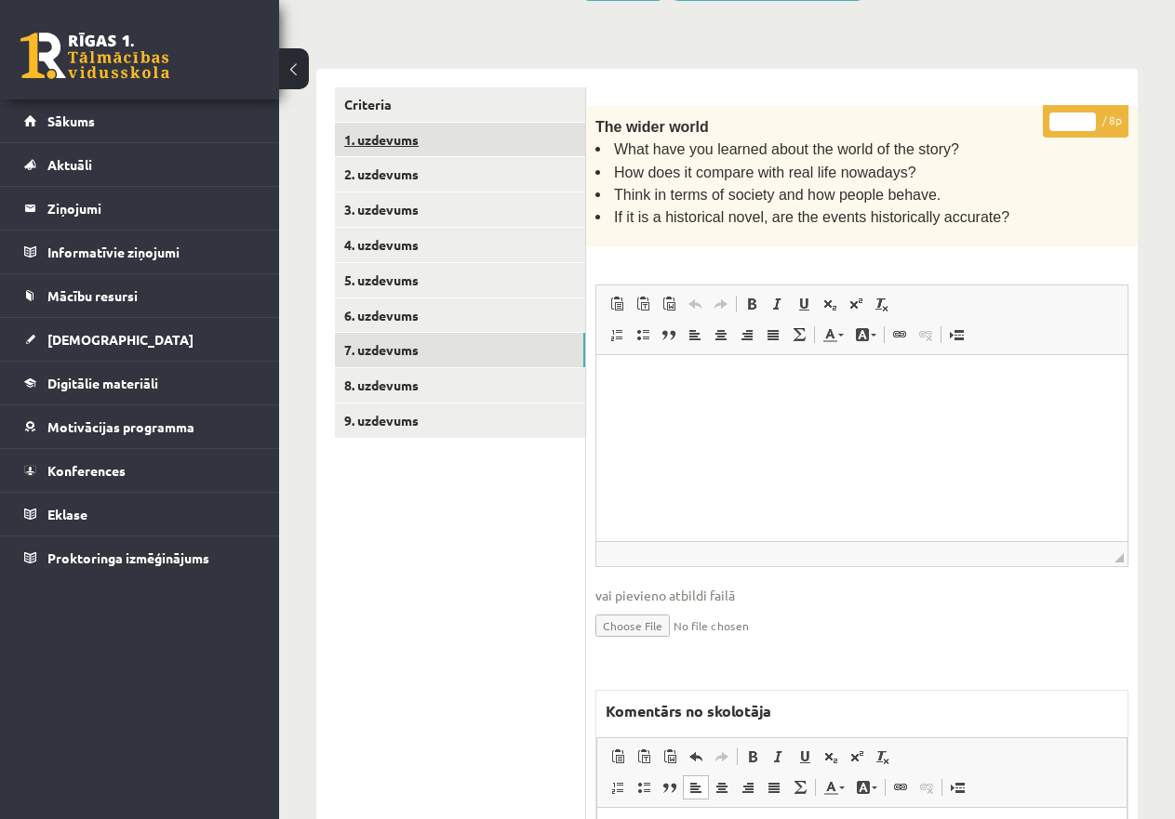
click at [433, 133] on link "1. uzdevums" at bounding box center [460, 140] width 250 height 34
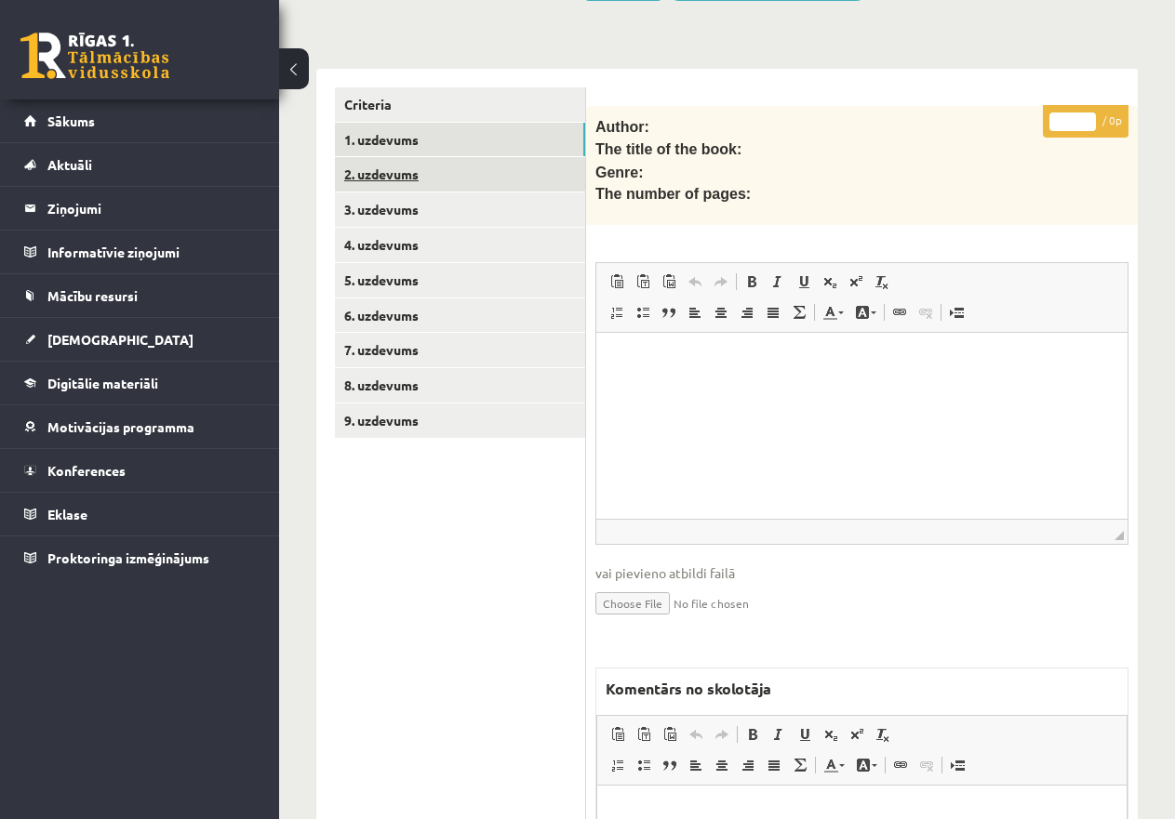
scroll to position [0, 0]
click at [382, 171] on link "2. uzdevums" at bounding box center [460, 174] width 250 height 34
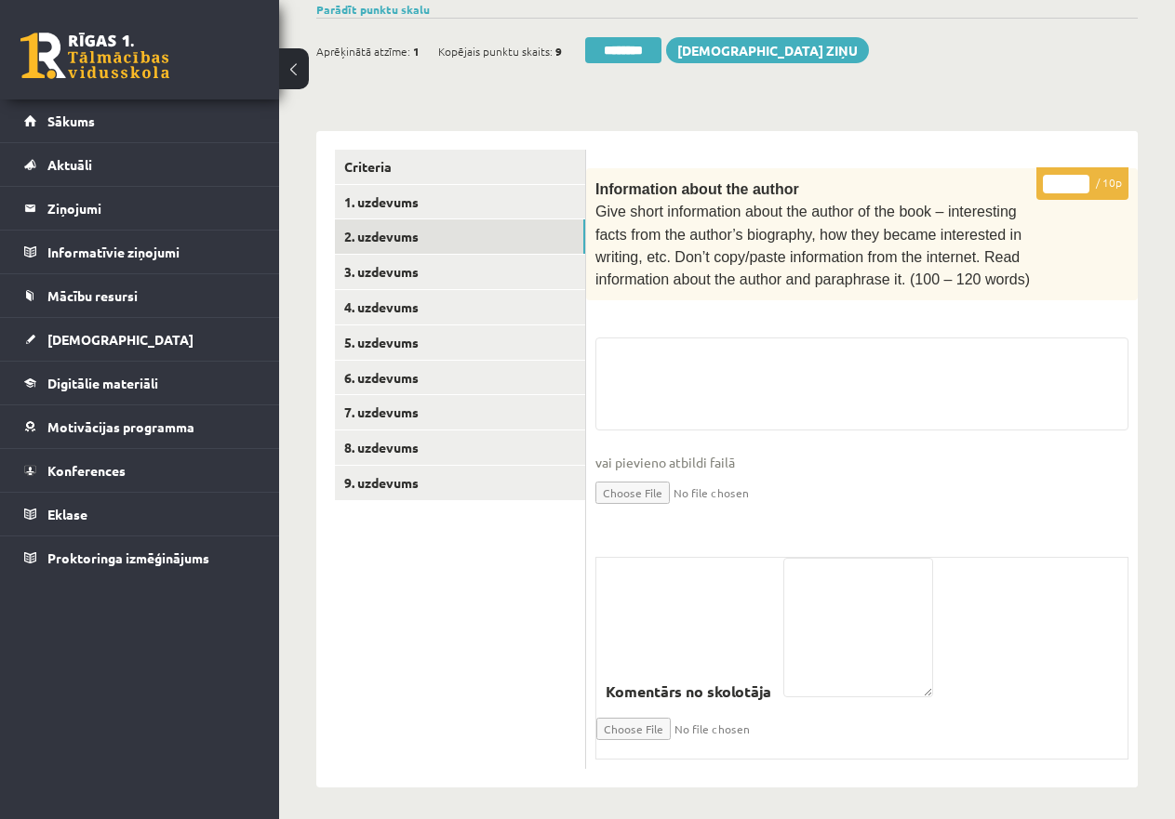
scroll to position [392, 0]
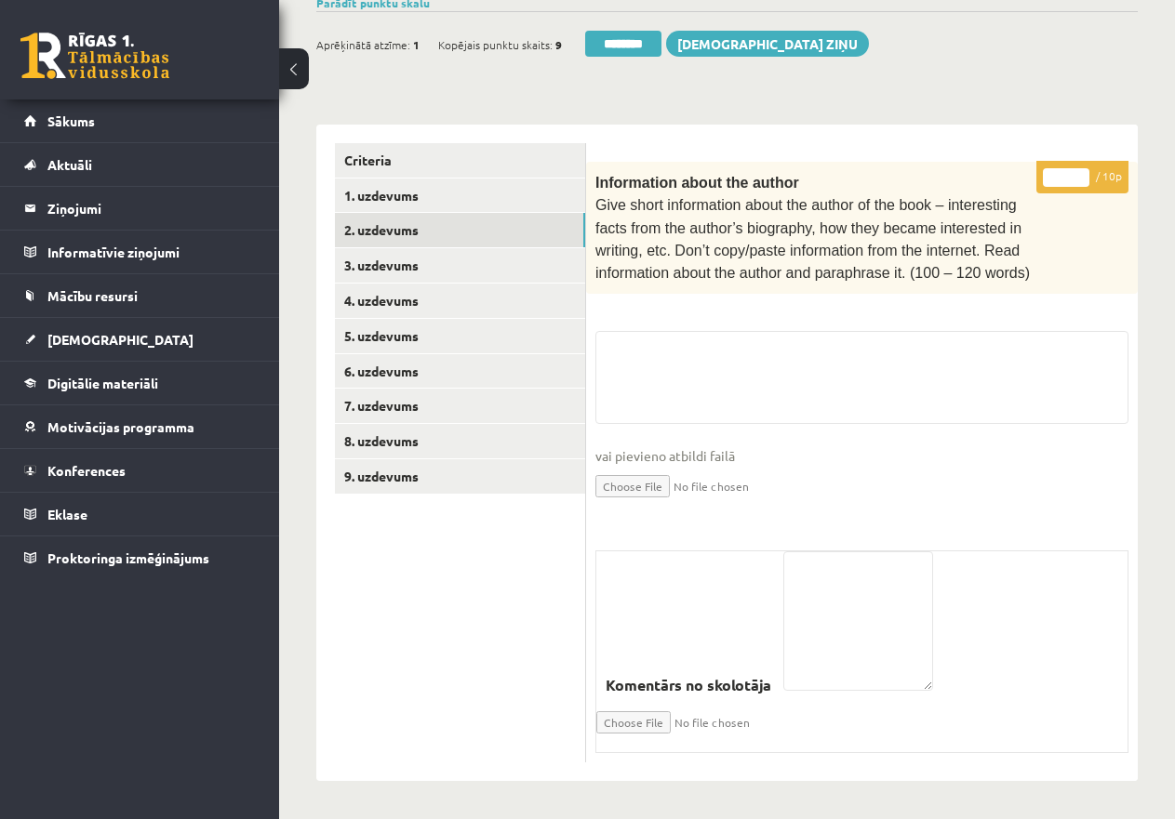
click at [1051, 185] on div "Information about the author Give short information about the author of the boo…" at bounding box center [861, 228] width 551 height 132
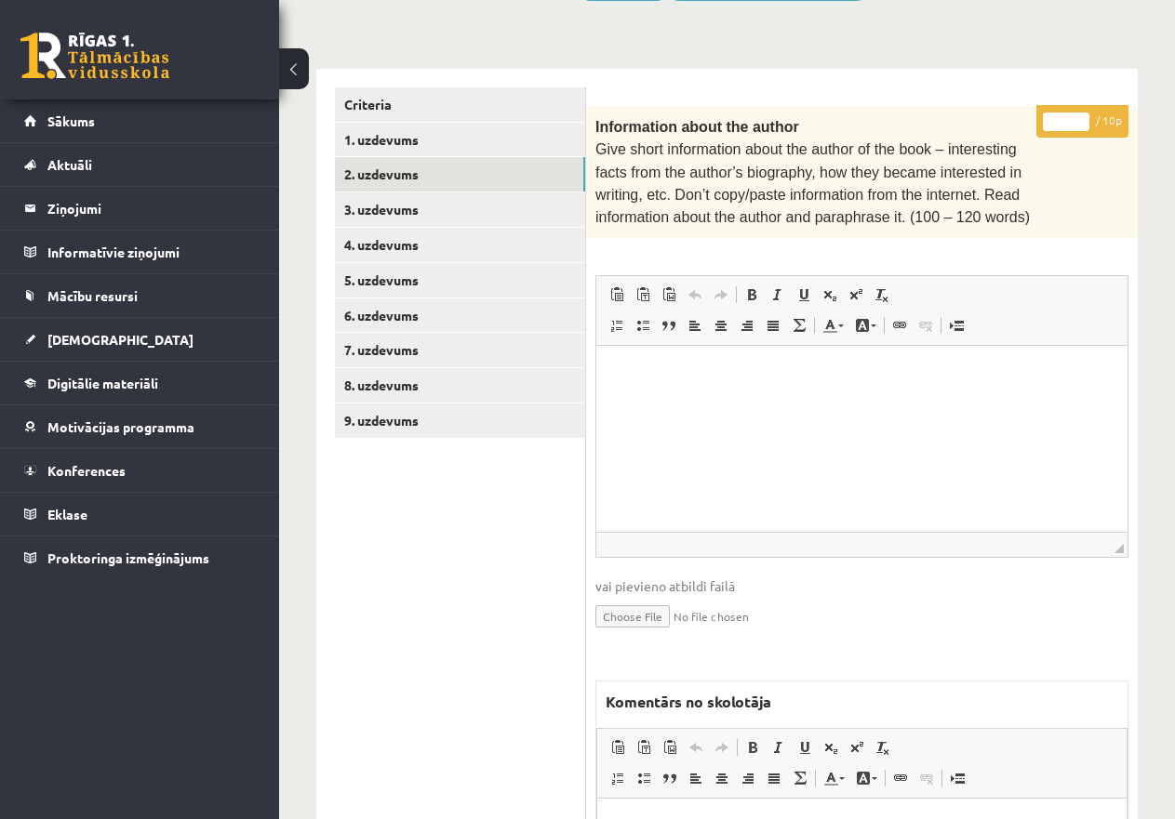
scroll to position [0, 0]
click at [1053, 117] on input "*" at bounding box center [1066, 122] width 46 height 19
type input "**"
click at [456, 202] on link "3. uzdevums" at bounding box center [460, 210] width 250 height 34
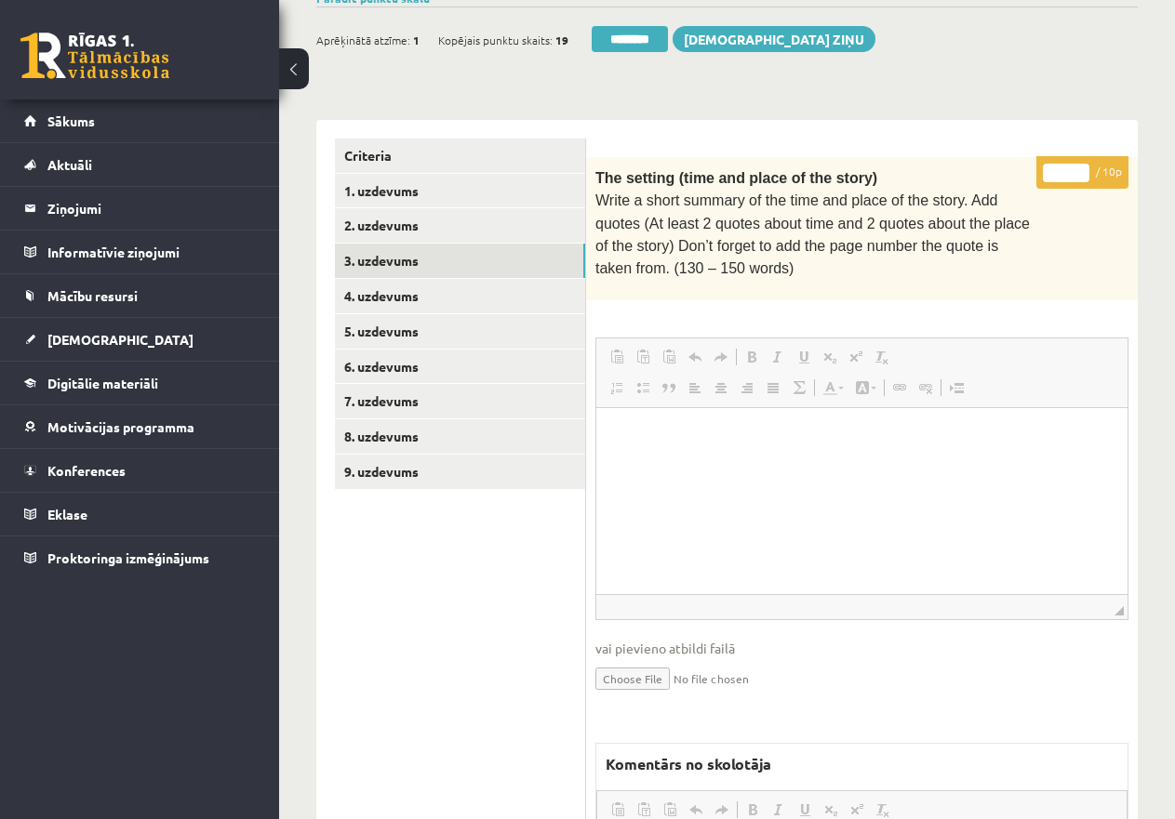
scroll to position [392, 0]
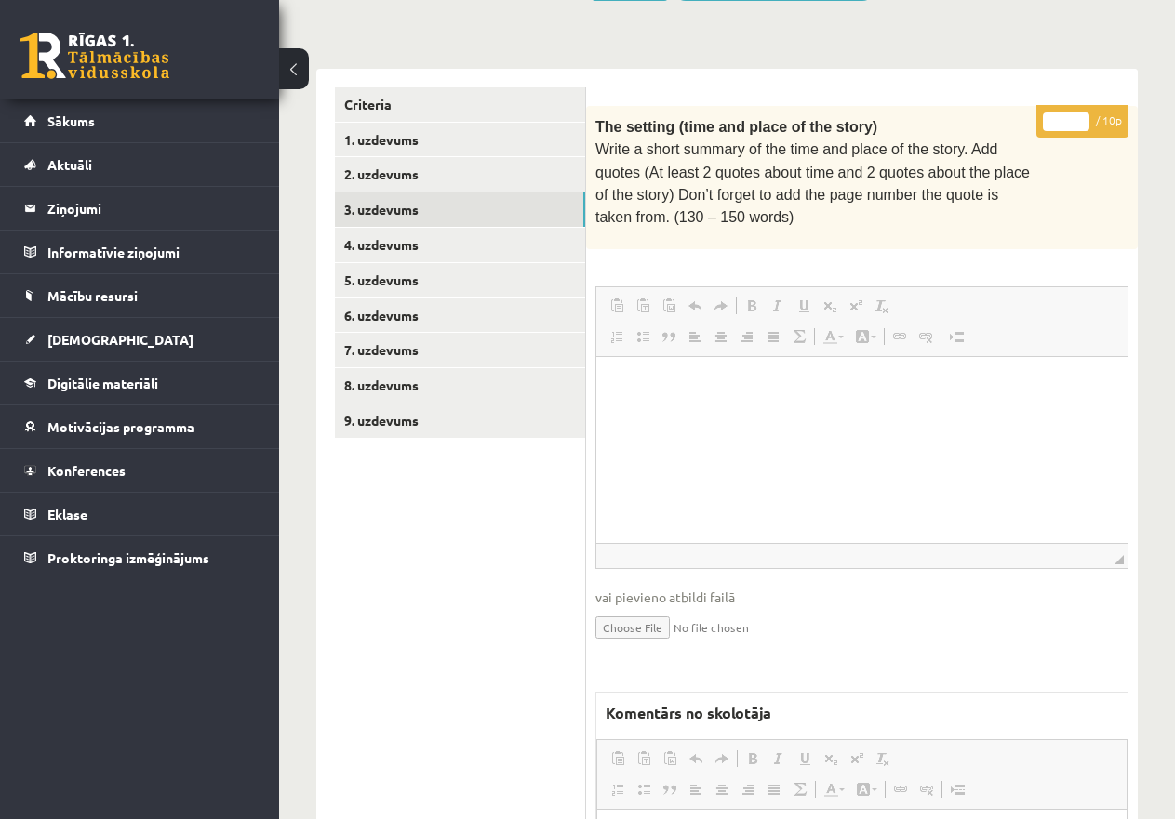
click at [1054, 166] on div "The setting (time and place of the story) Write a short summary of the time and…" at bounding box center [861, 177] width 551 height 143
click at [1051, 117] on input "*" at bounding box center [1066, 122] width 46 height 19
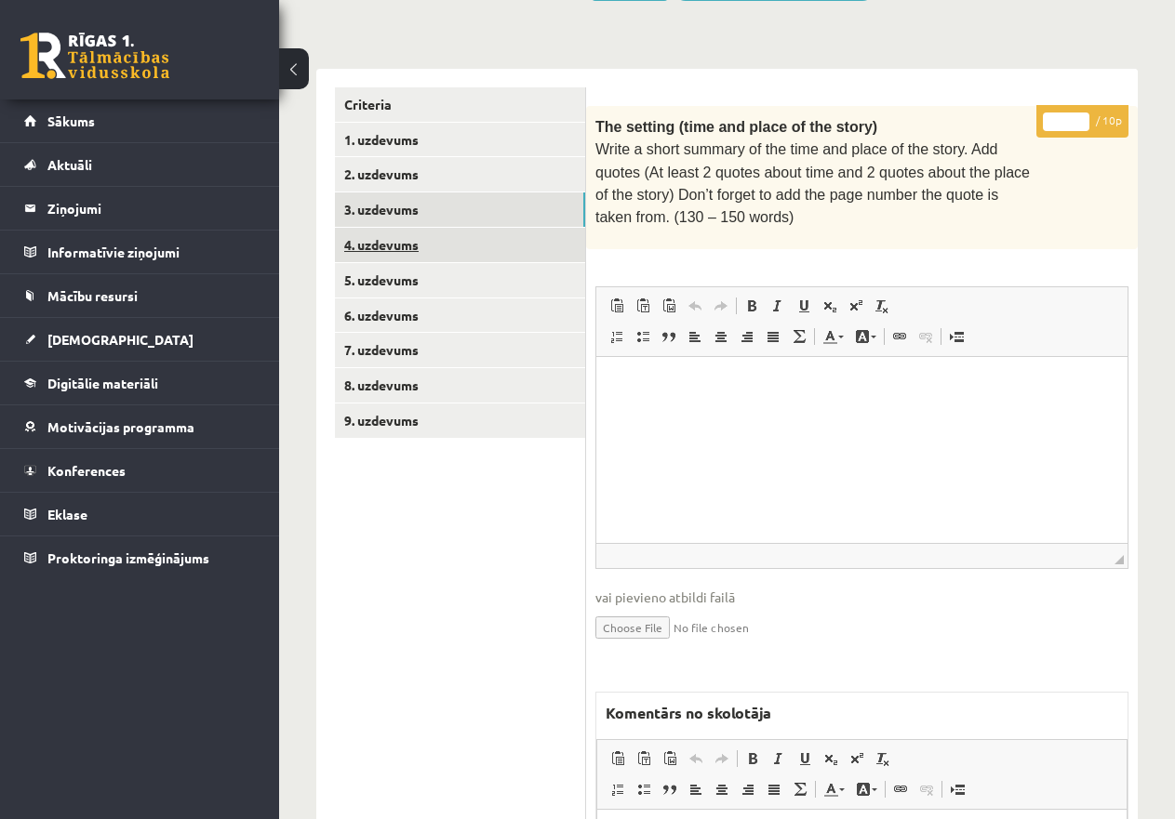
type input "**"
click at [446, 236] on link "4. uzdevums" at bounding box center [460, 245] width 250 height 34
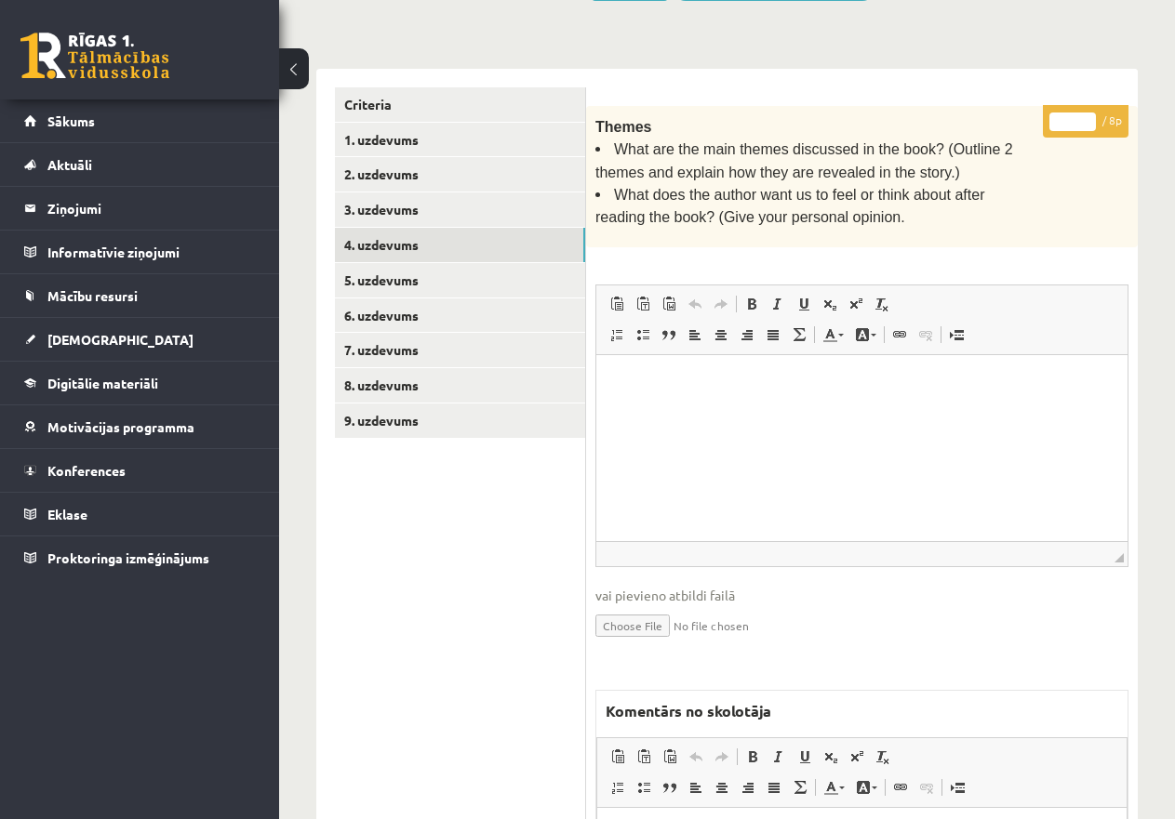
drag, startPoint x: 1056, startPoint y: 113, endPoint x: 1072, endPoint y: 113, distance: 15.8
click at [1072, 113] on input "*" at bounding box center [1072, 122] width 46 height 19
type input "*"
click at [434, 265] on link "5. uzdevums" at bounding box center [460, 280] width 250 height 34
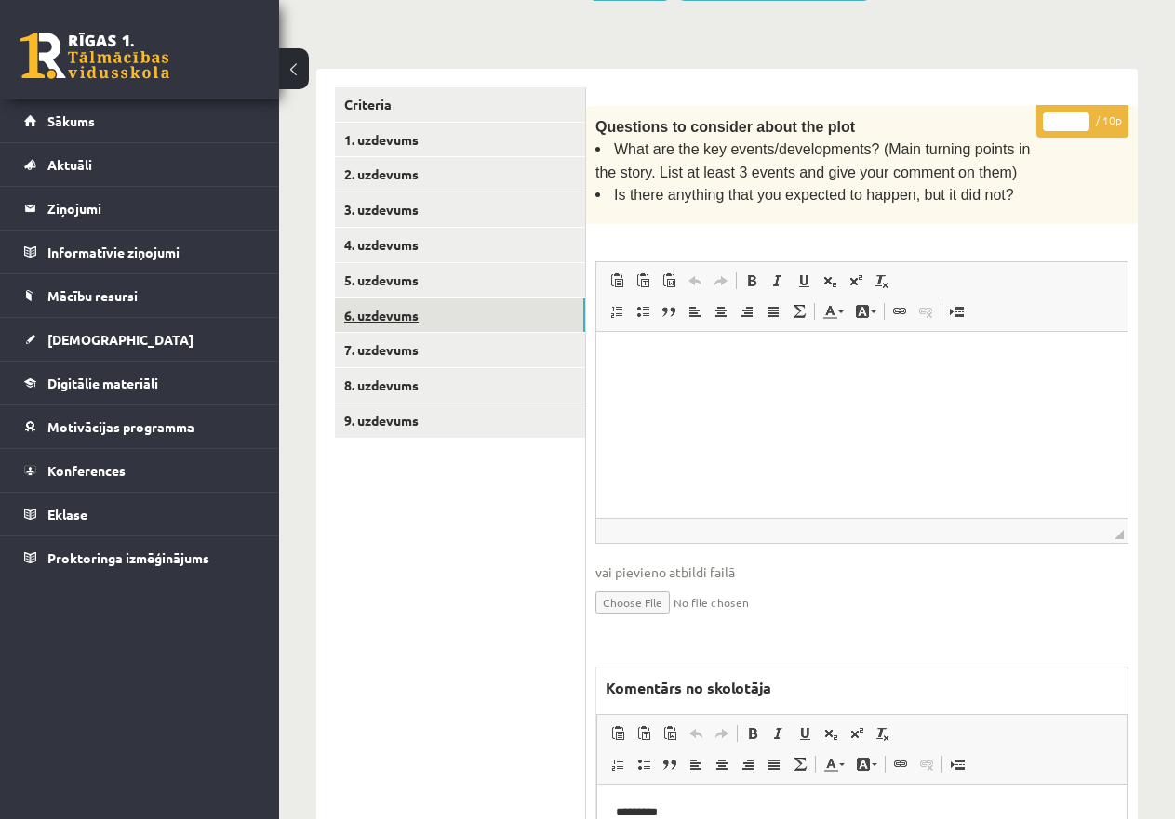
click at [427, 311] on link "6. uzdevums" at bounding box center [460, 316] width 250 height 34
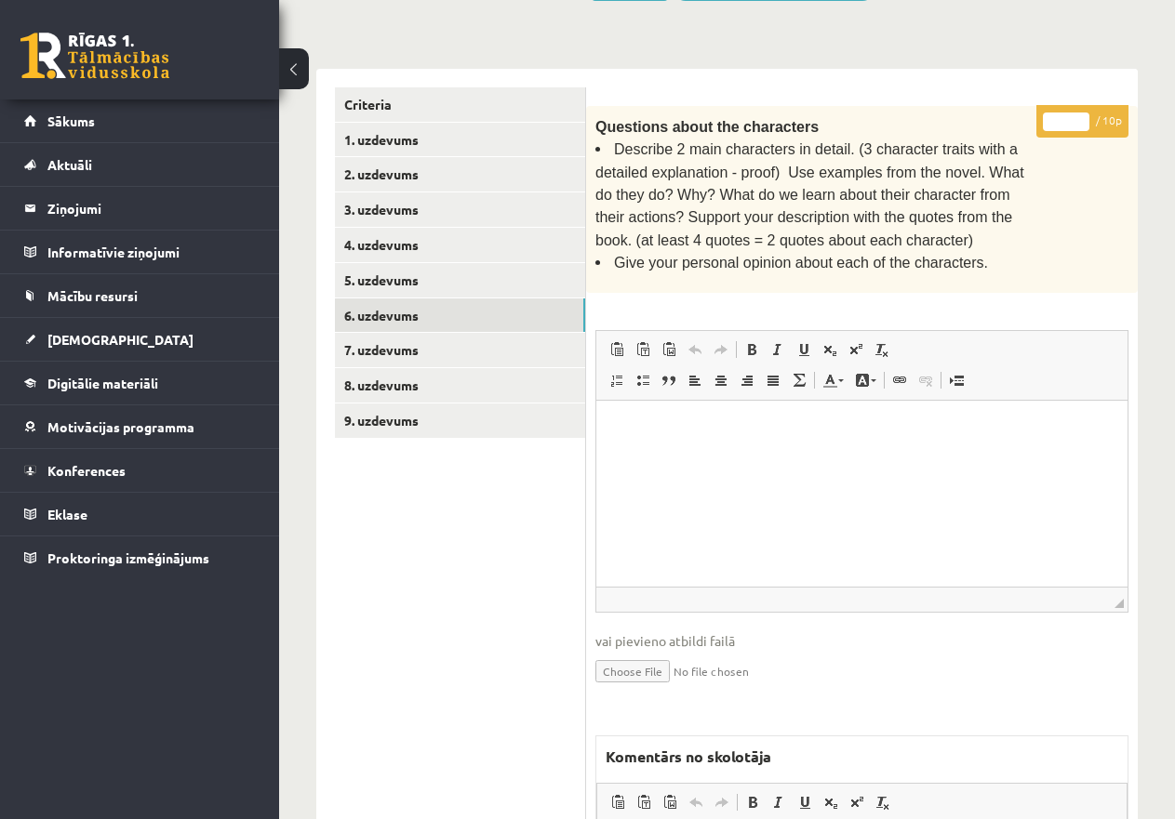
click at [1055, 120] on input "*" at bounding box center [1066, 122] width 46 height 19
type input "**"
click at [502, 345] on link "7. uzdevums" at bounding box center [460, 350] width 250 height 34
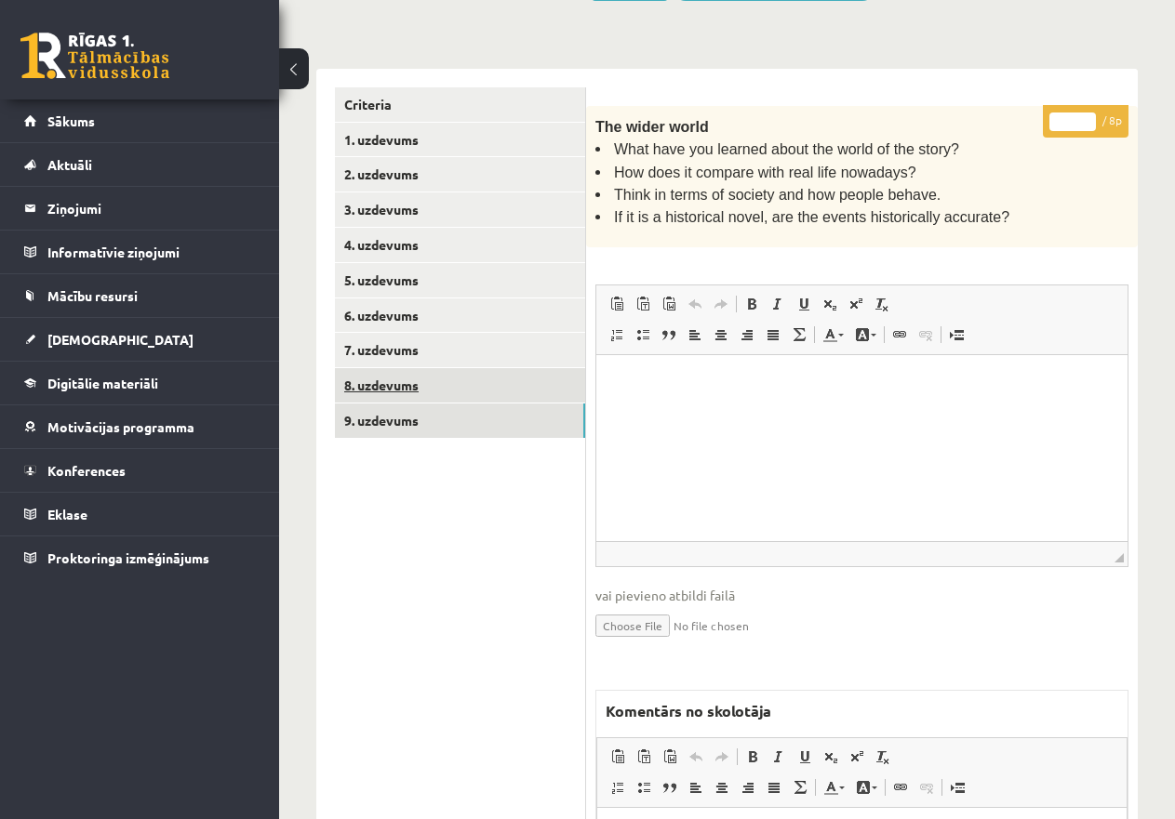
click at [476, 423] on link "9. uzdevums" at bounding box center [460, 421] width 250 height 34
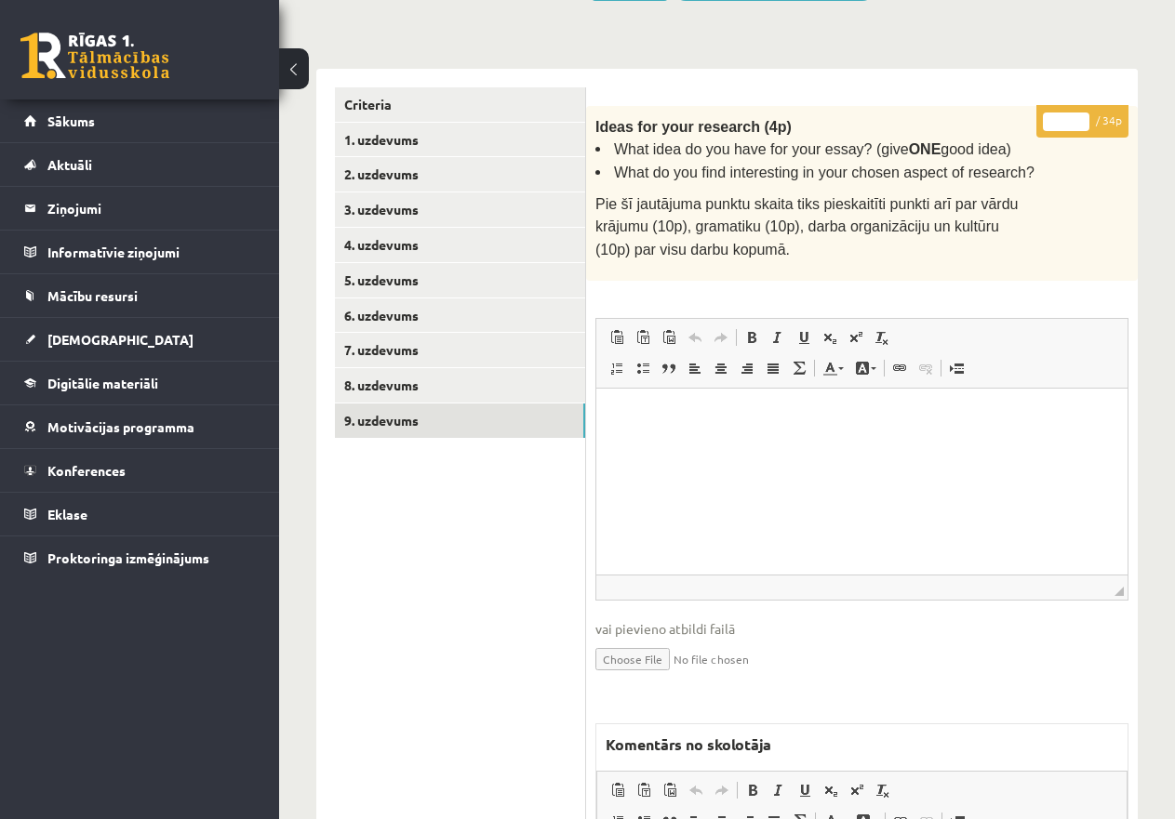
click at [1055, 119] on input "*" at bounding box center [1066, 122] width 46 height 19
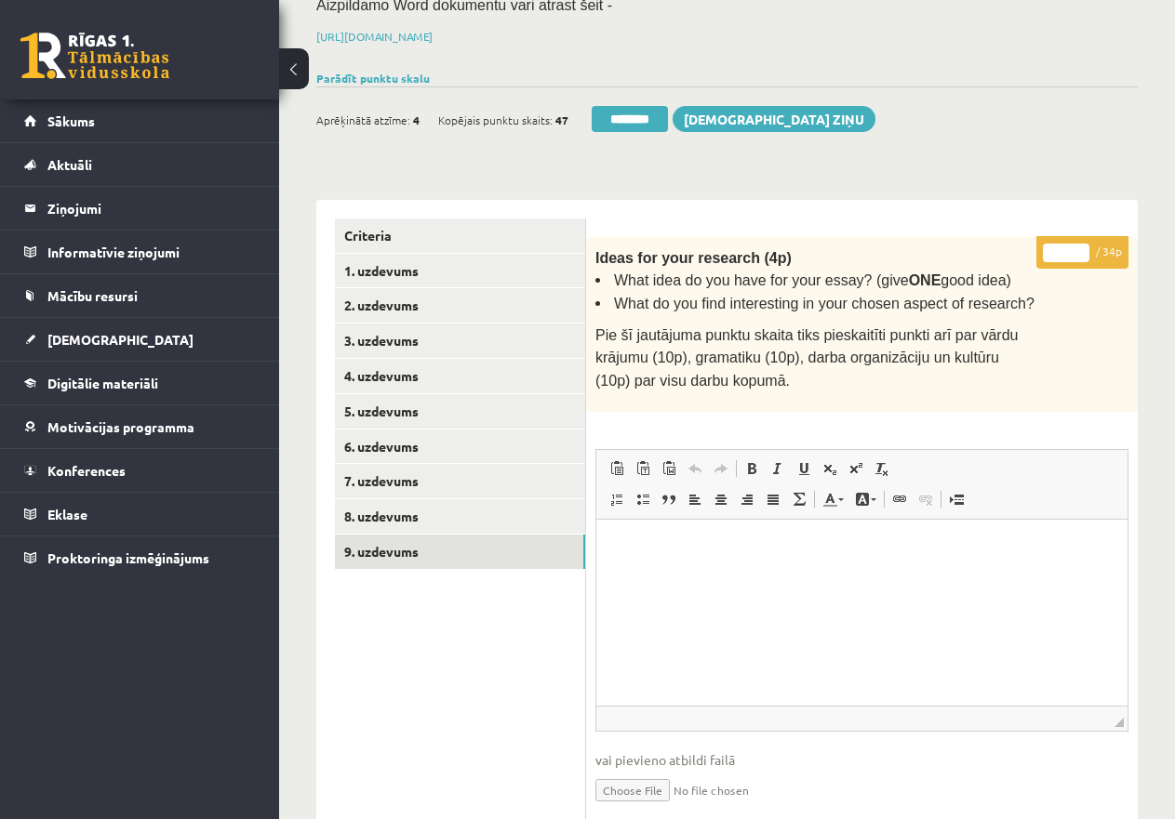
drag, startPoint x: 1068, startPoint y: 248, endPoint x: 1038, endPoint y: 243, distance: 30.3
click at [1038, 243] on p "* / 34p" at bounding box center [1082, 252] width 92 height 33
type input "**"
click at [434, 513] on link "8. uzdevums" at bounding box center [460, 516] width 250 height 34
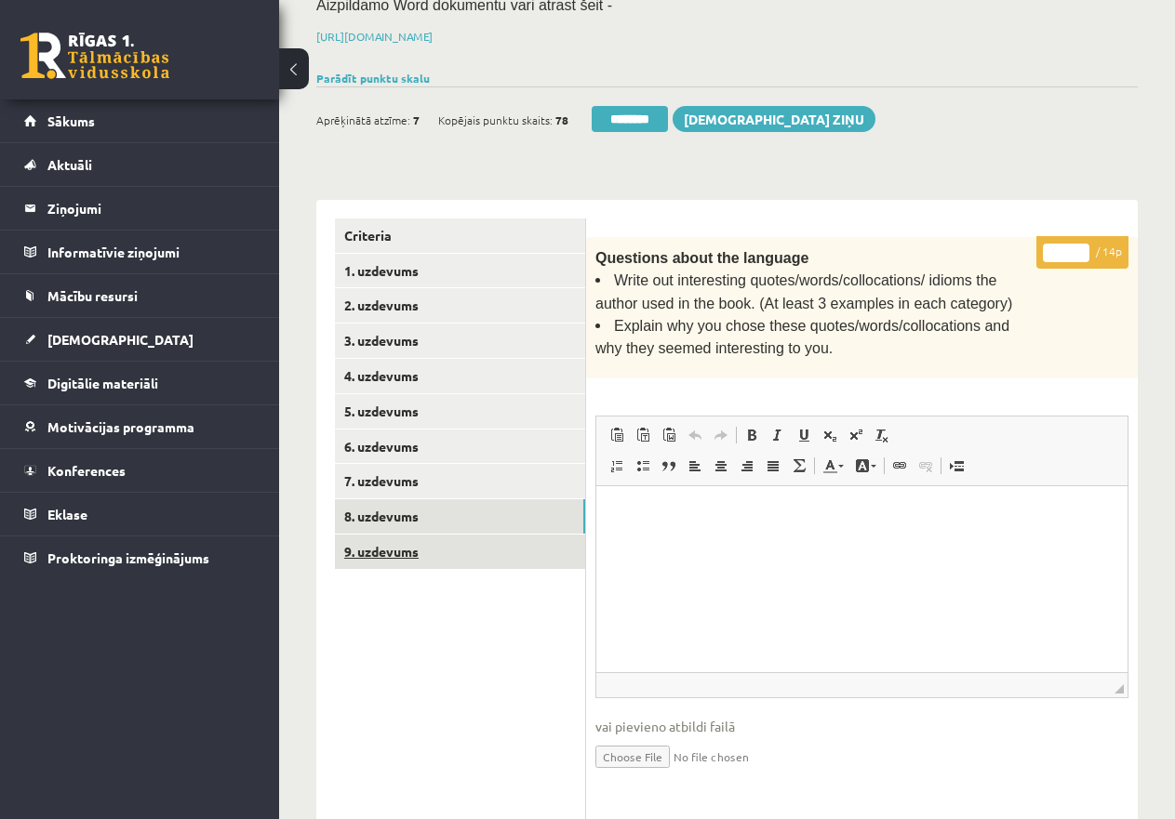
click at [419, 551] on link "9. uzdevums" at bounding box center [460, 552] width 250 height 34
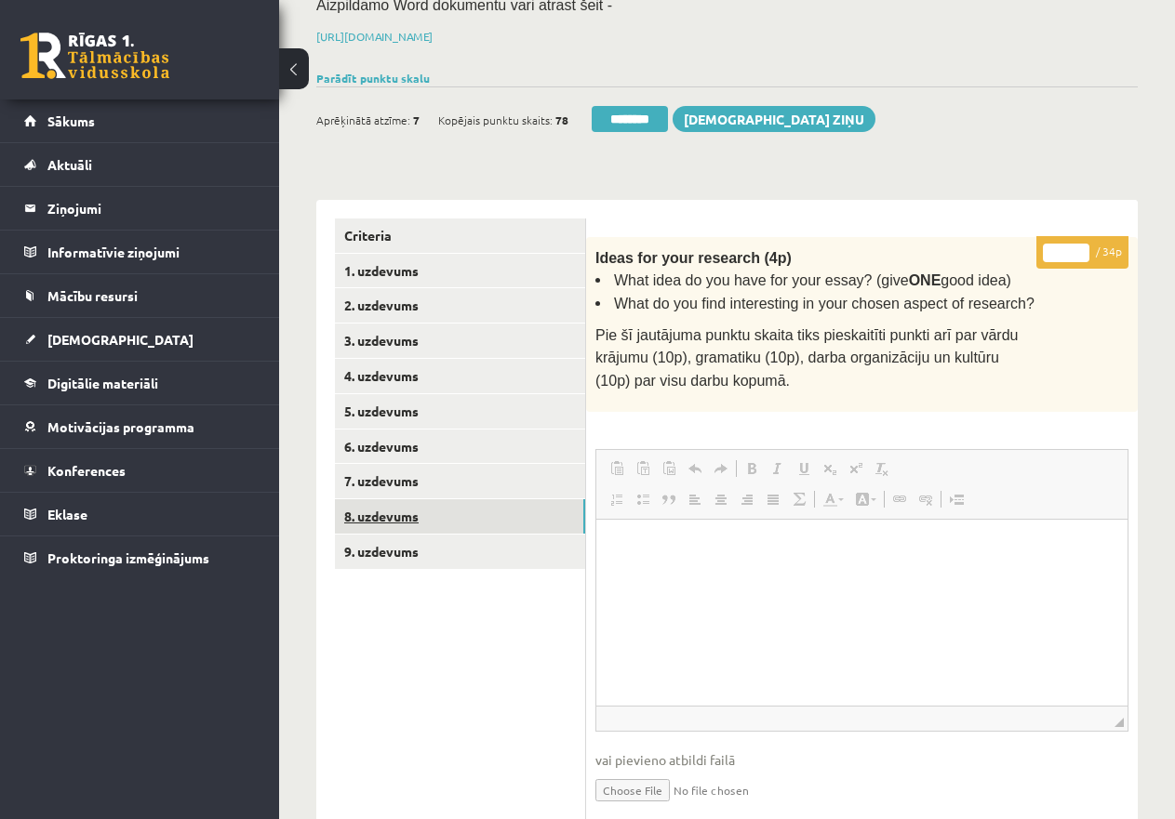
click at [411, 512] on link "8. uzdevums" at bounding box center [460, 516] width 250 height 34
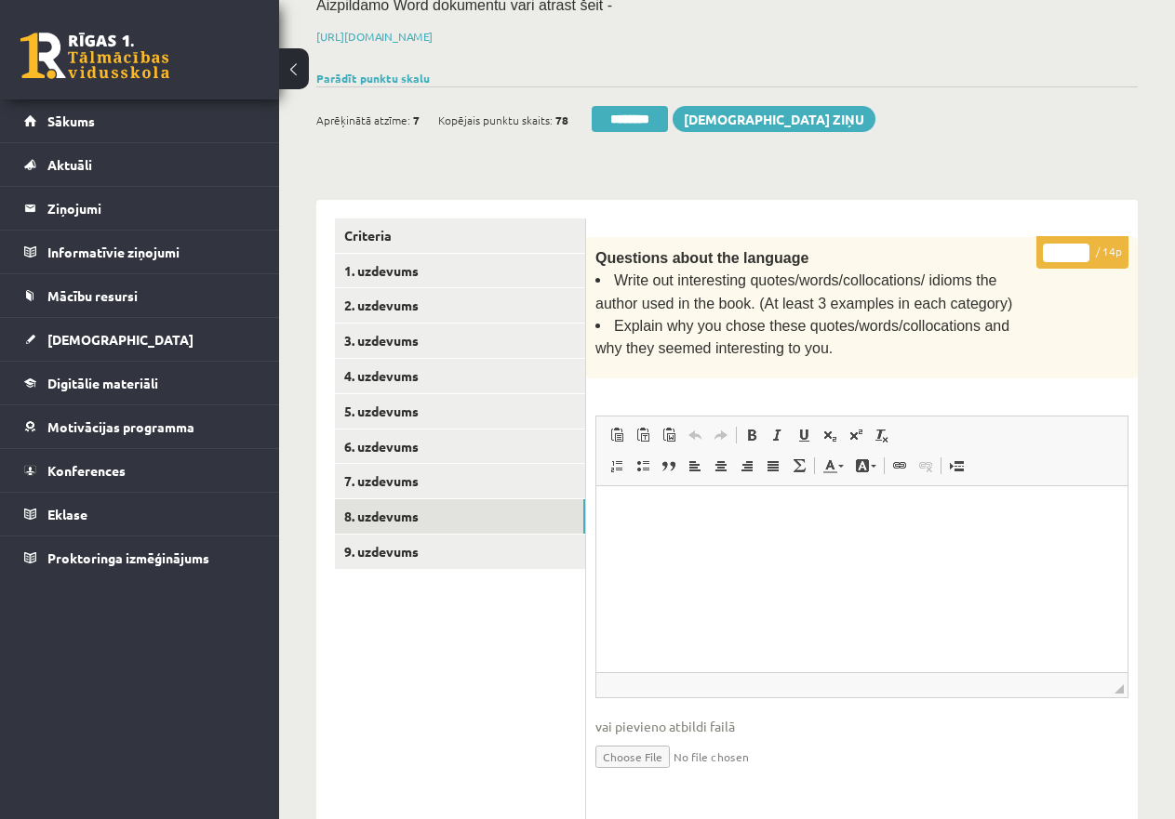
drag, startPoint x: 1056, startPoint y: 249, endPoint x: 1067, endPoint y: 248, distance: 11.2
click at [1067, 248] on input "*" at bounding box center [1066, 253] width 46 height 19
type input "**"
click at [406, 471] on link "7. uzdevums" at bounding box center [460, 481] width 250 height 34
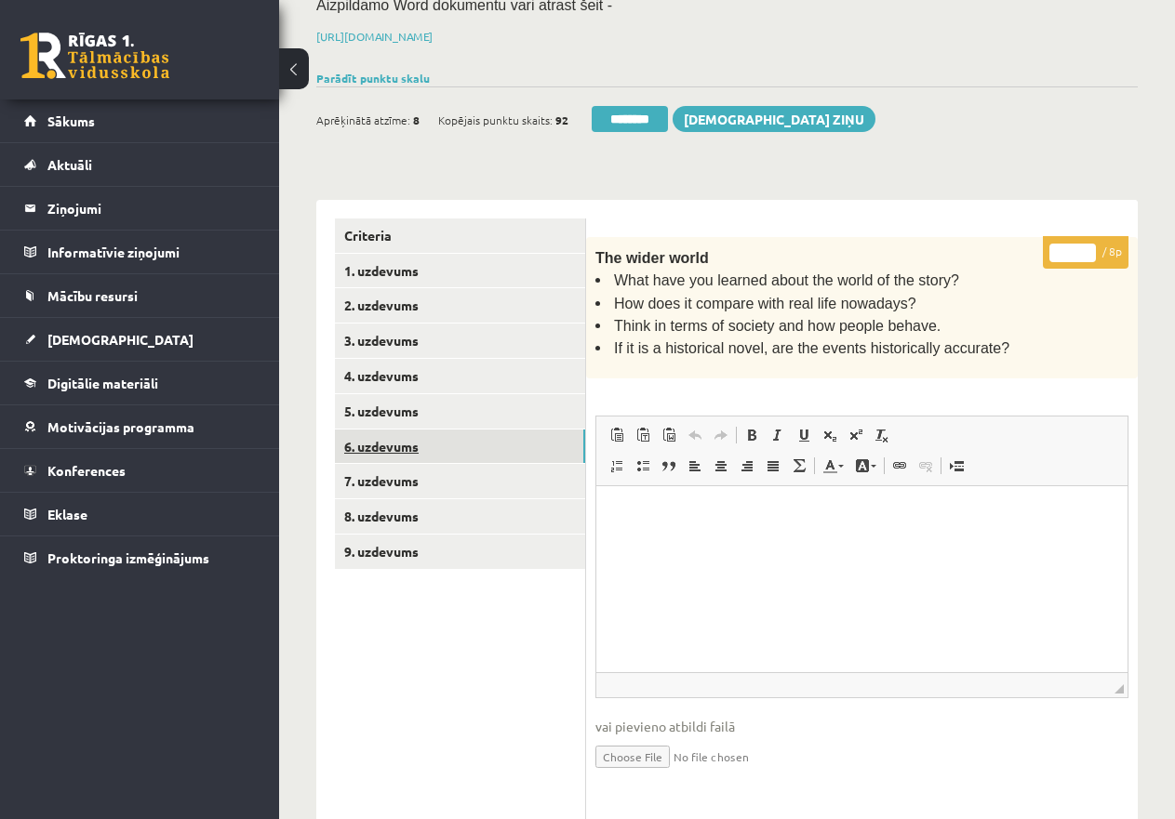
click at [397, 445] on link "6. uzdevums" at bounding box center [460, 447] width 250 height 34
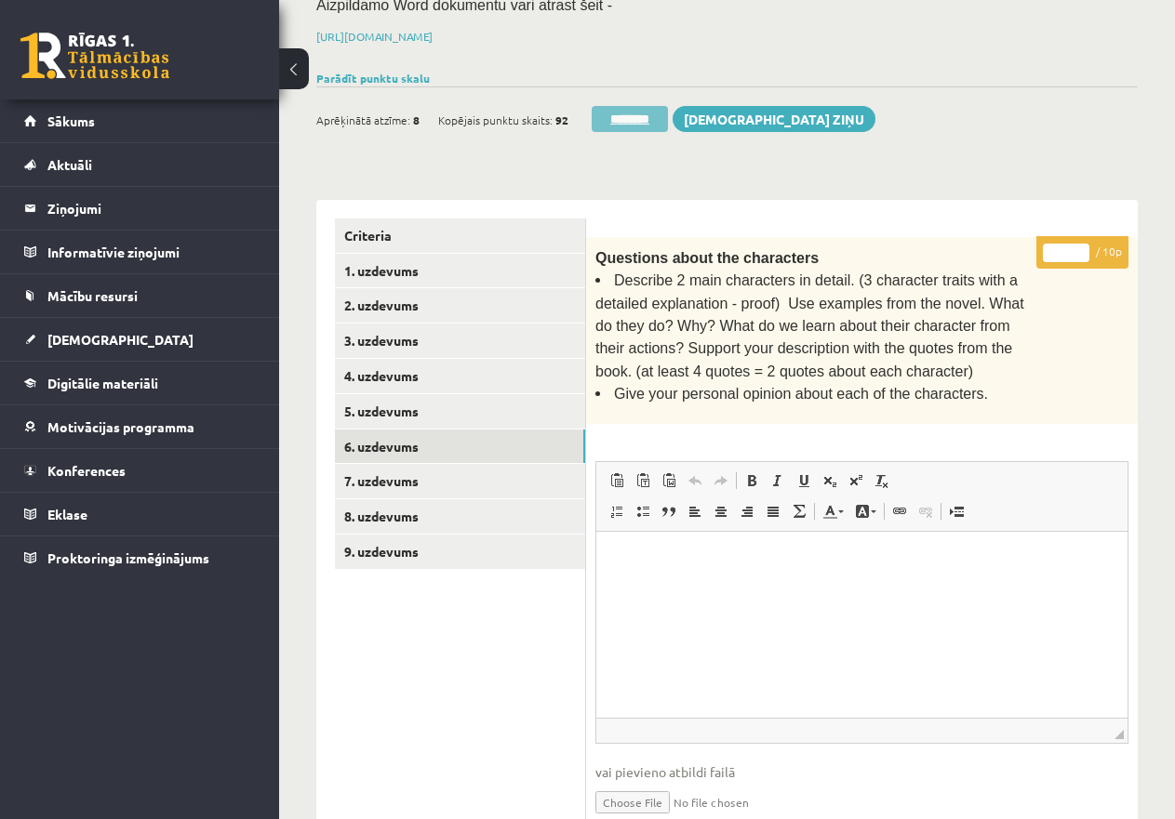
click at [644, 107] on input "********" at bounding box center [629, 119] width 76 height 26
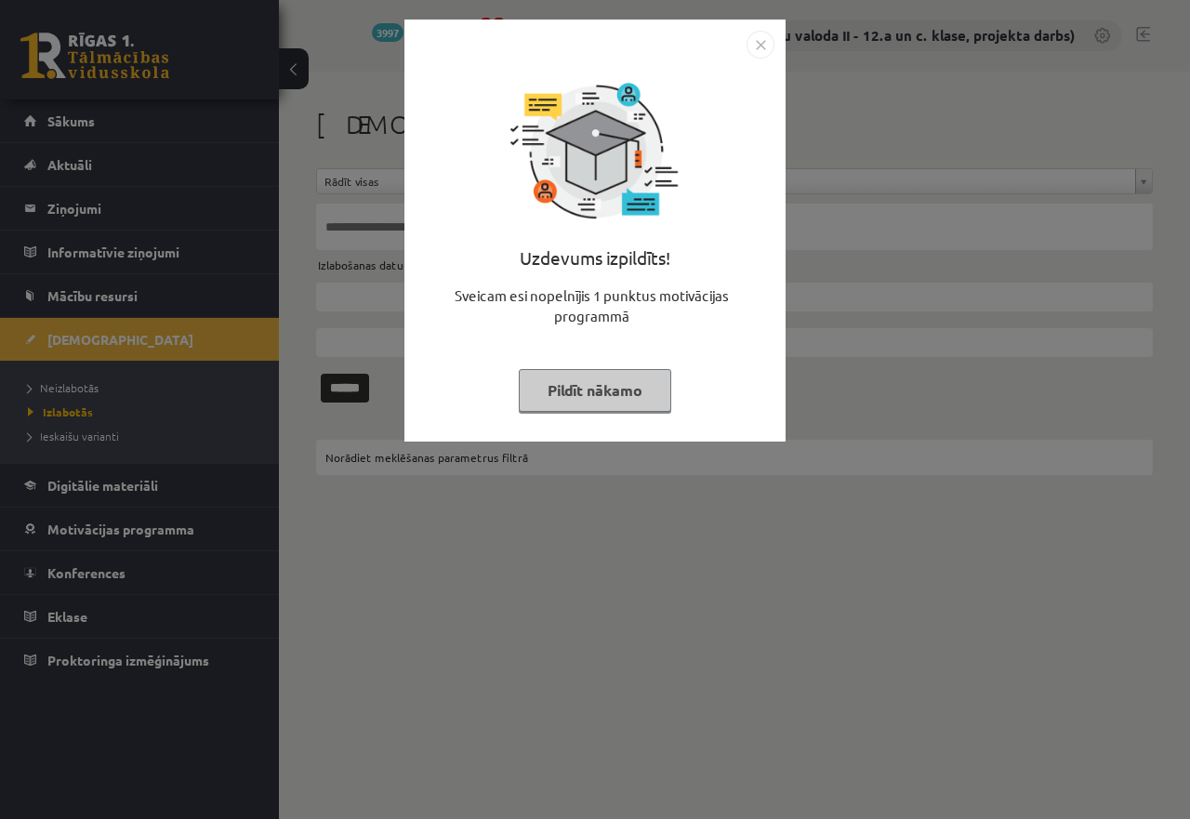
click at [575, 391] on button "Pildīt nākamo" at bounding box center [595, 390] width 153 height 43
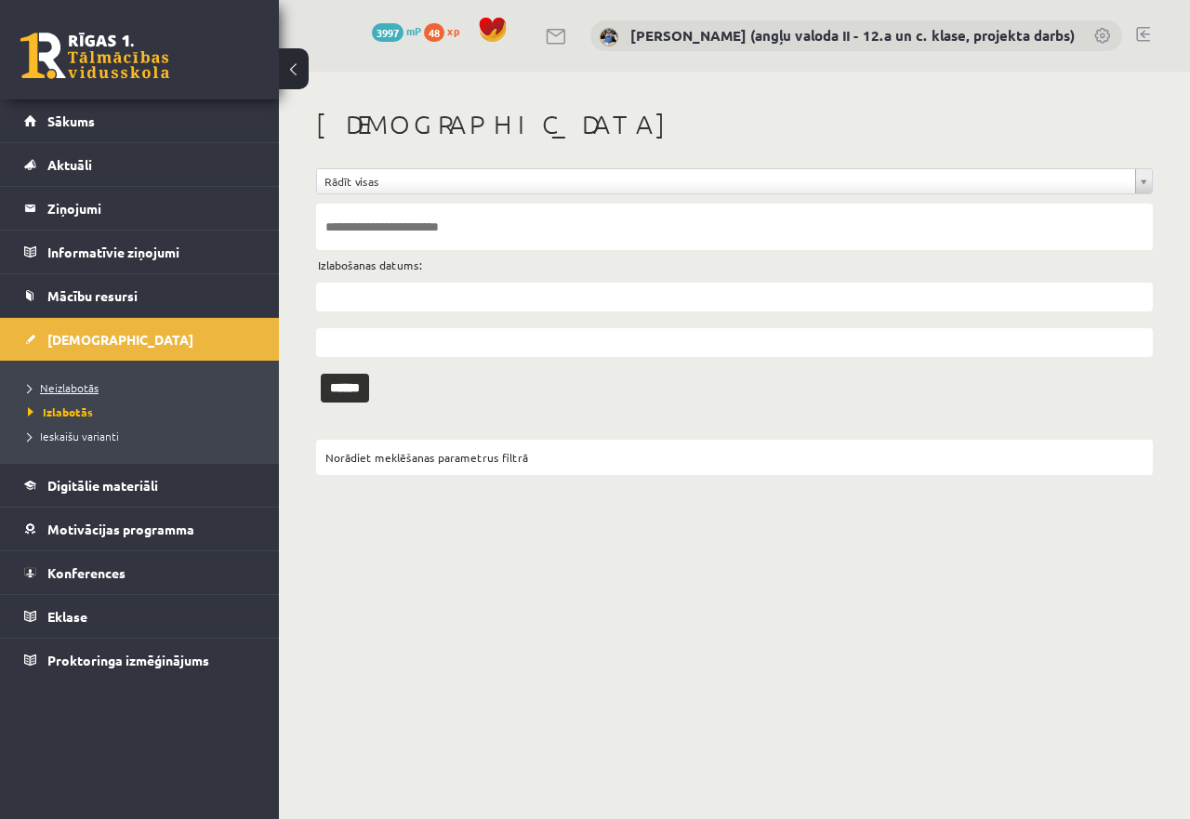
click at [63, 387] on span "Neizlabotās" at bounding box center [63, 387] width 71 height 15
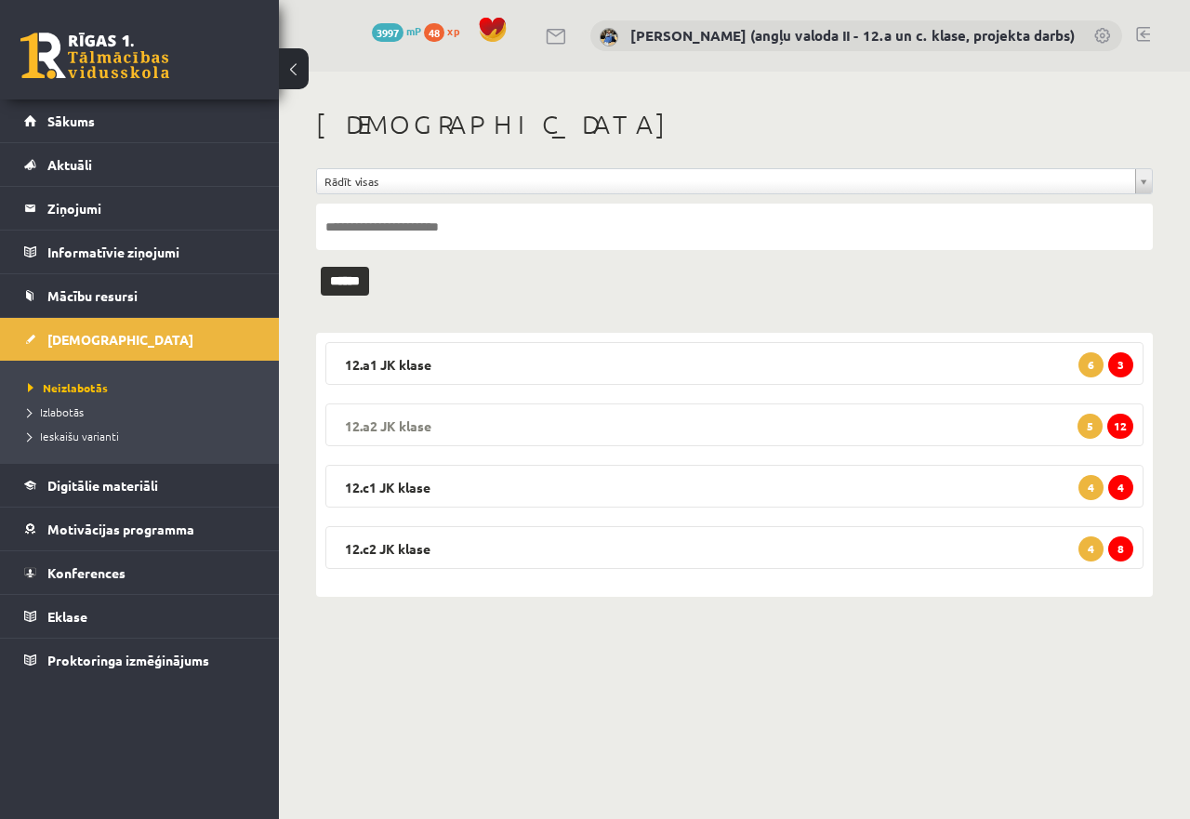
click at [750, 425] on legend "12.a2 JK klase 12 5" at bounding box center [734, 425] width 818 height 43
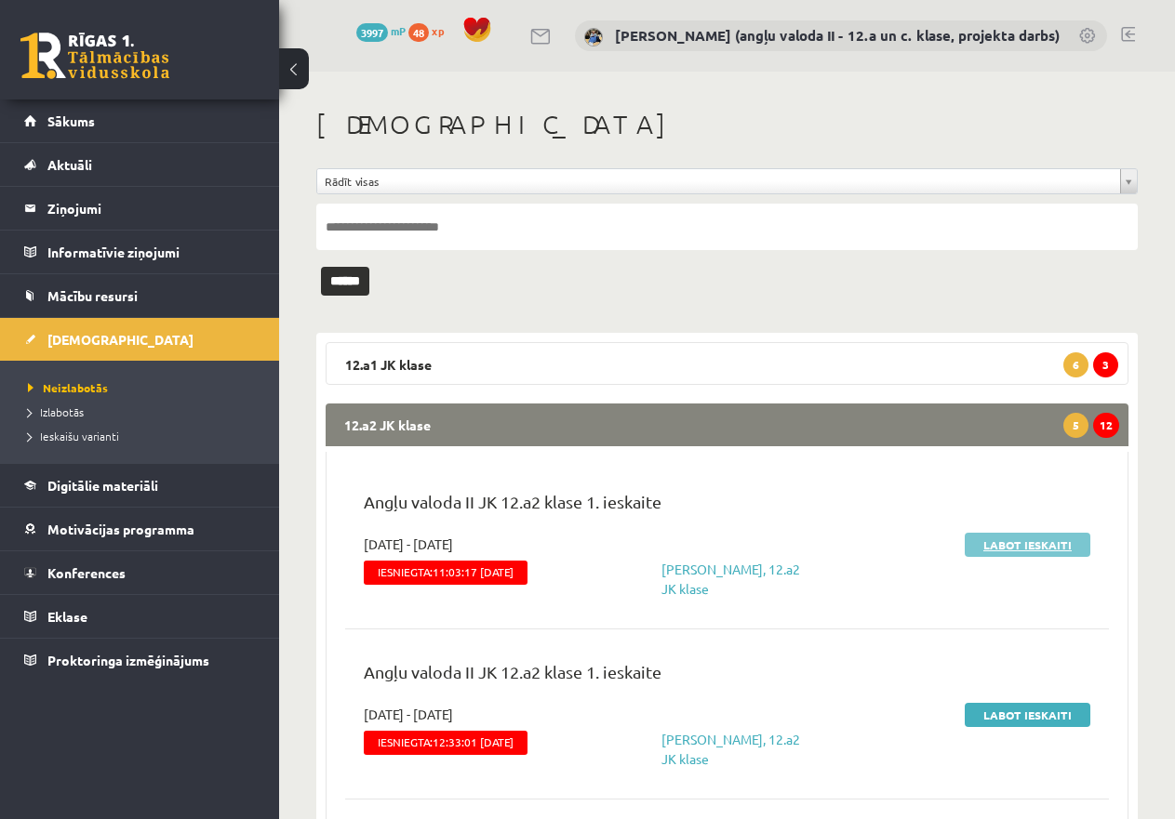
click at [1041, 538] on link "Labot ieskaiti" at bounding box center [1027, 545] width 126 height 24
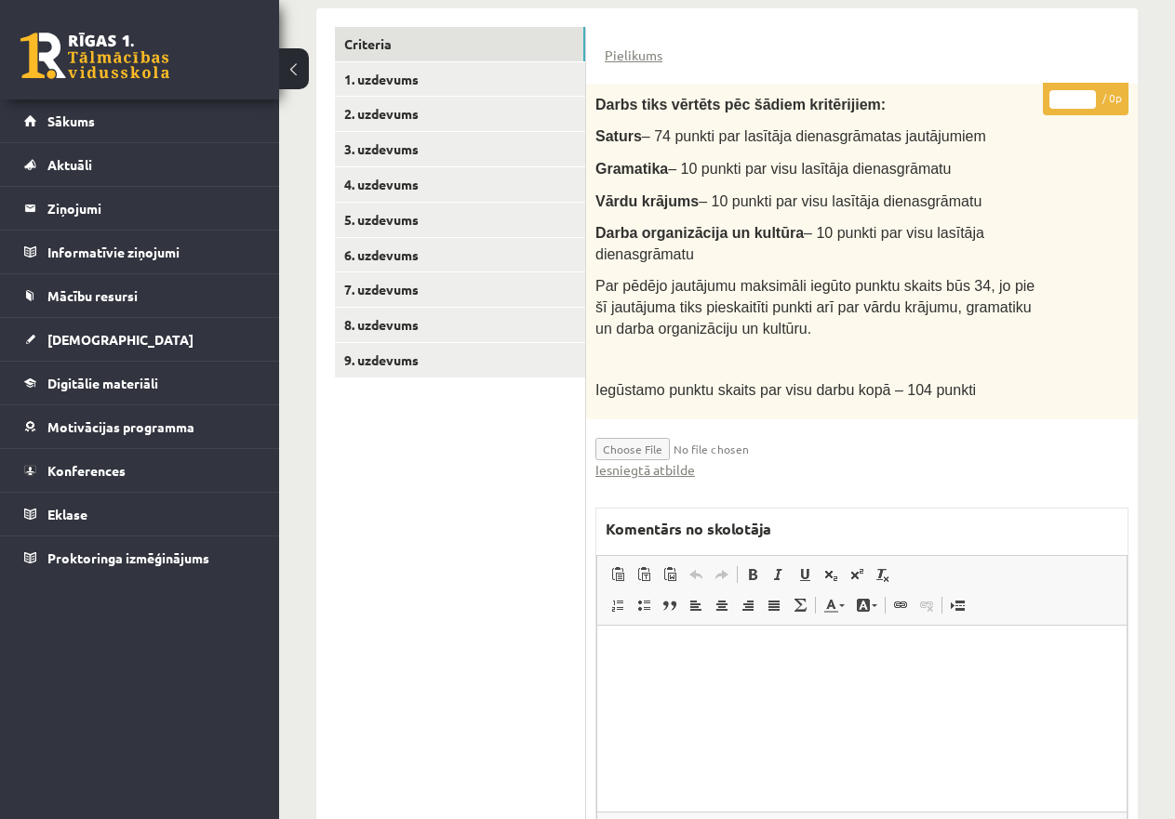
scroll to position [558, 0]
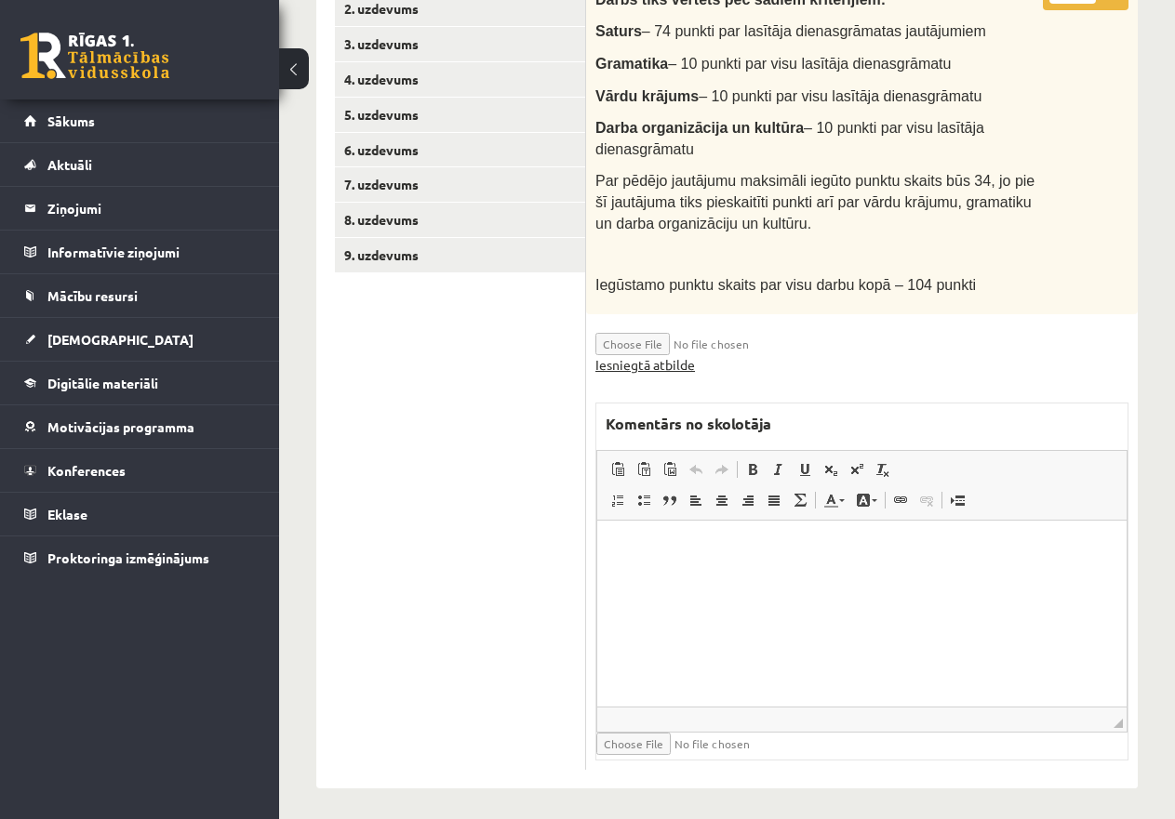
click at [678, 361] on link "Iesniegtā atbilde" at bounding box center [645, 365] width 100 height 20
click at [415, 139] on link "6. uzdevums" at bounding box center [460, 150] width 250 height 34
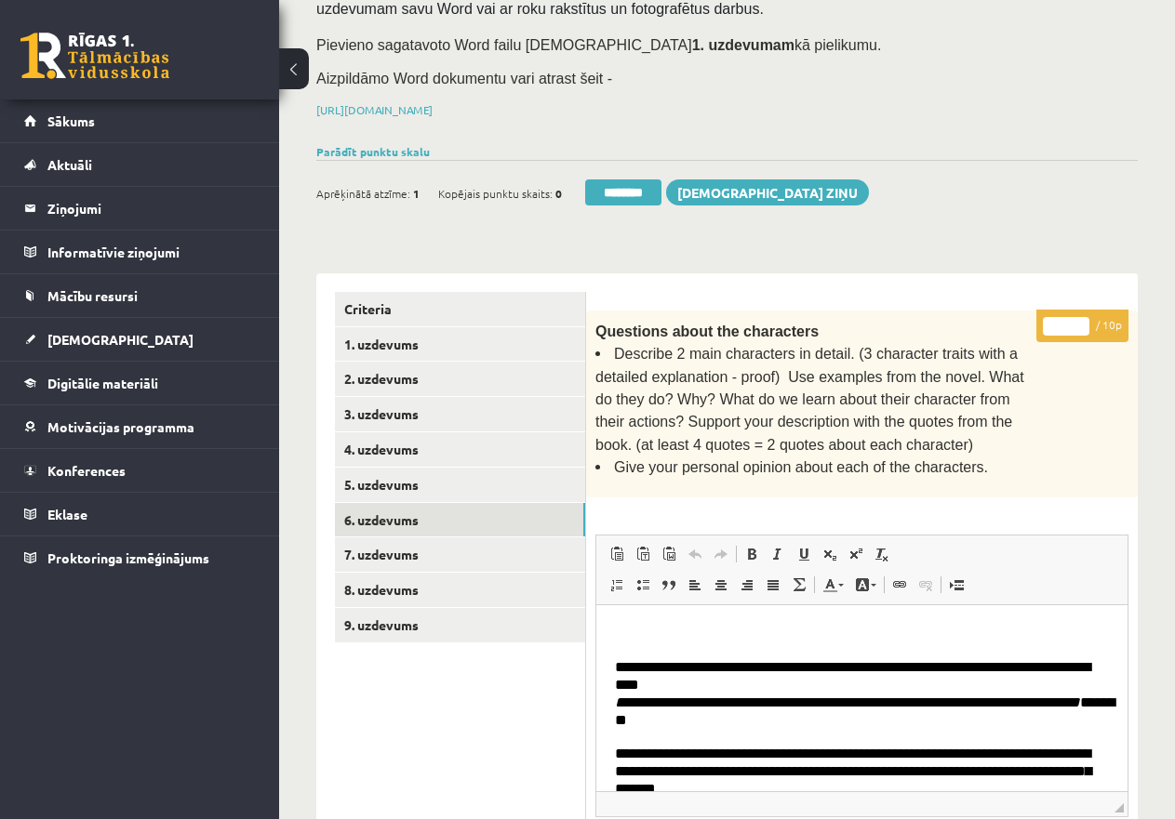
scroll to position [186, 0]
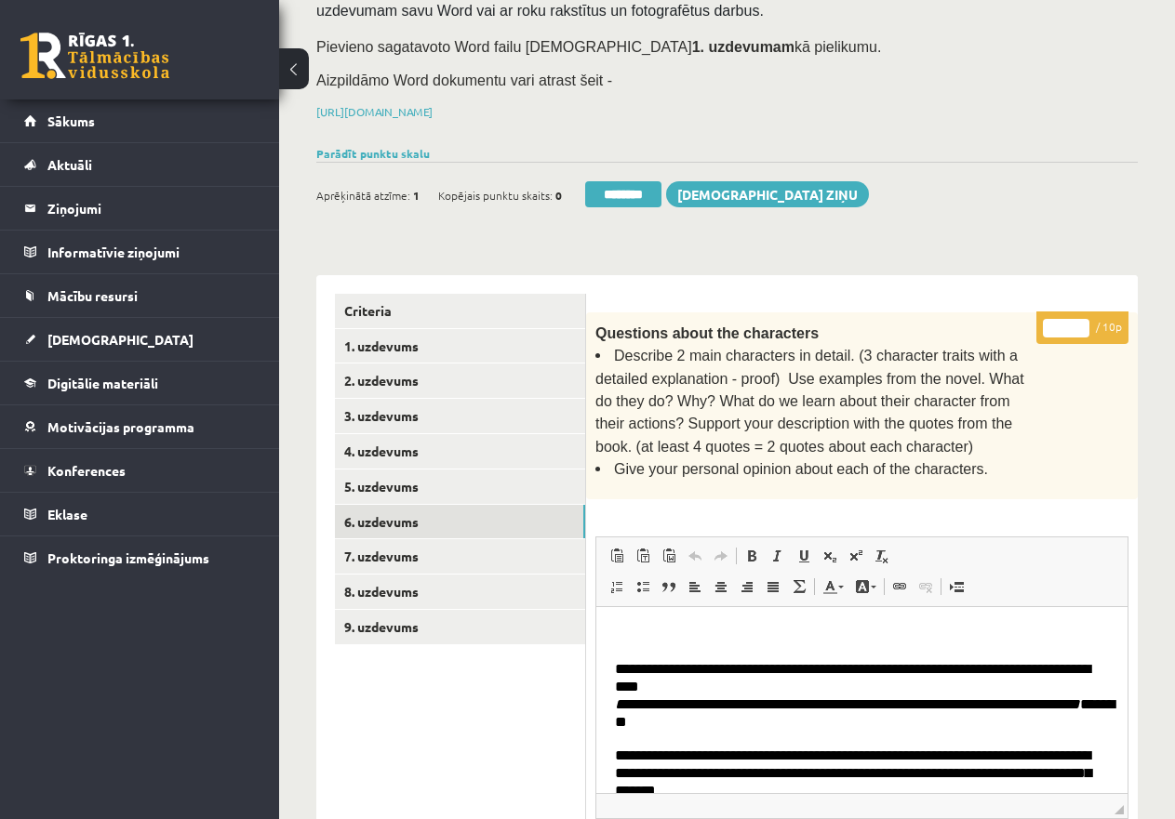
drag, startPoint x: 1069, startPoint y: 321, endPoint x: 1023, endPoint y: 314, distance: 46.0
click at [1023, 314] on div "* / 10p Questions about the characters Describe 2 main characters in detail. (3…" at bounding box center [861, 817] width 551 height 1011
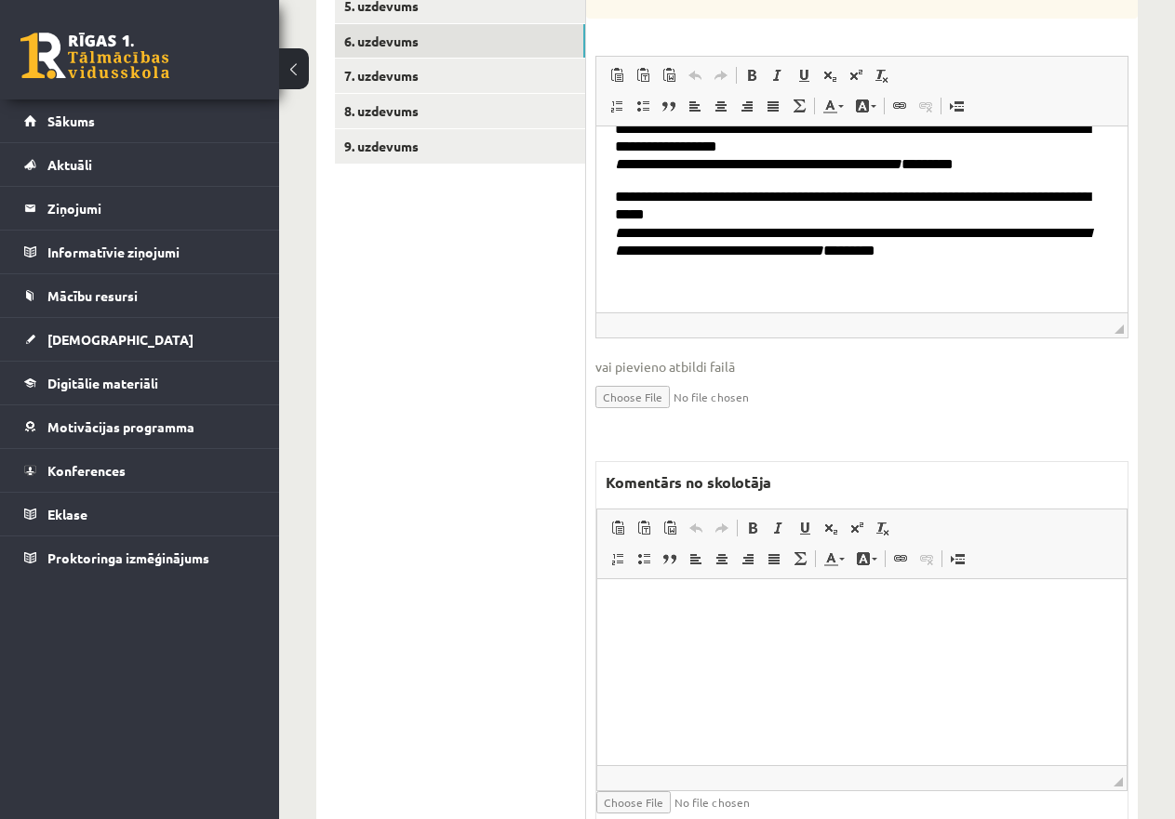
scroll to position [737, 0]
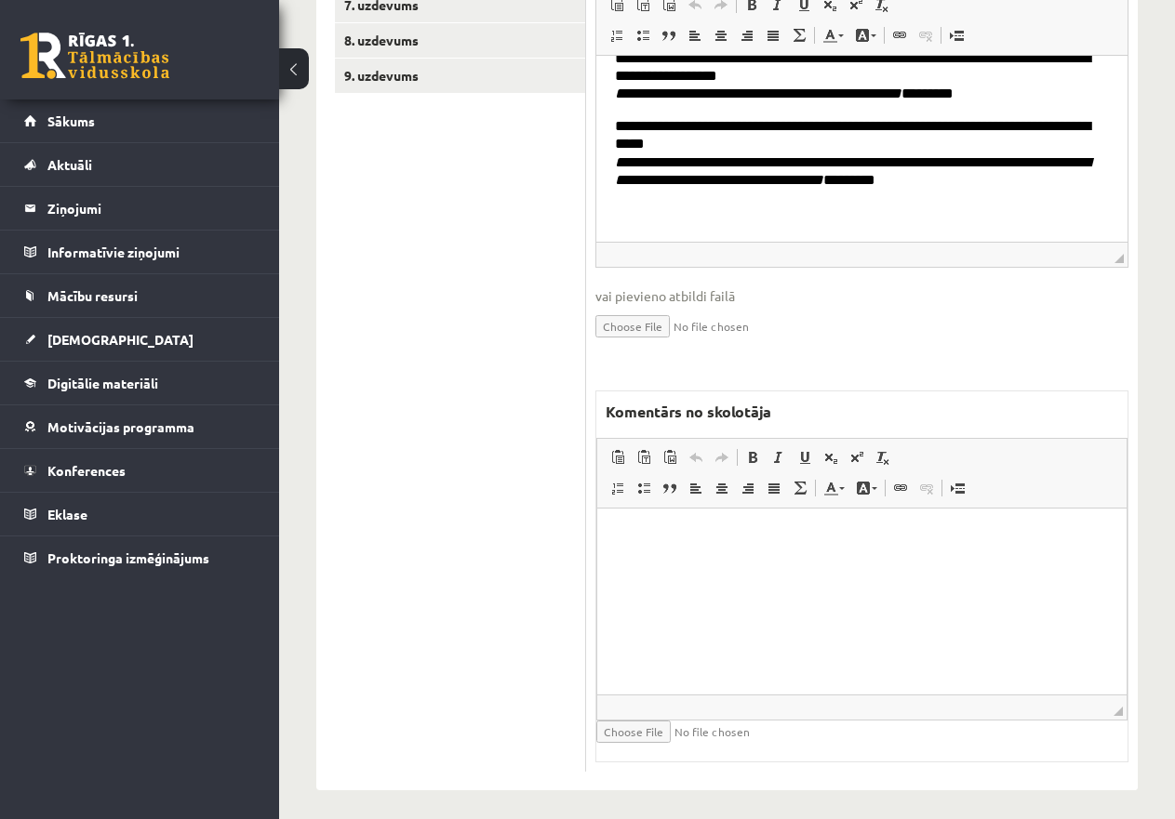
type input "*"
click at [736, 549] on html at bounding box center [861, 536] width 529 height 57
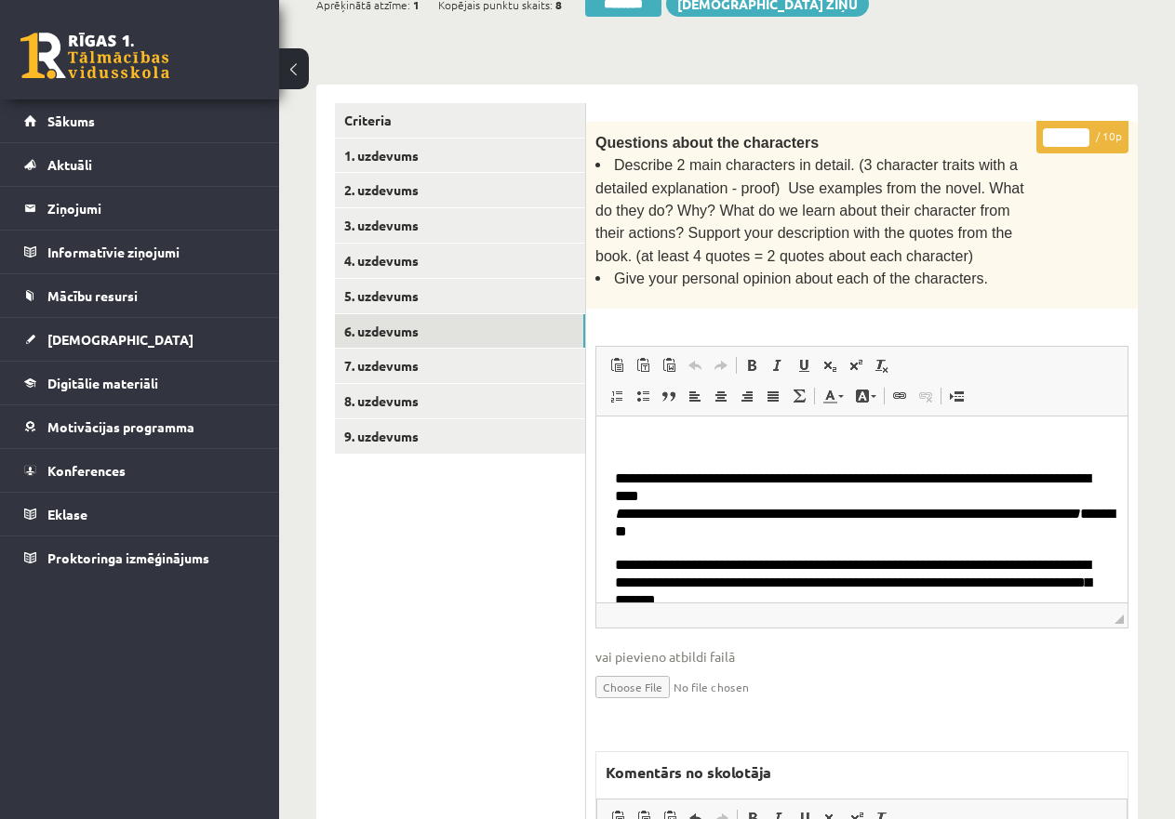
scroll to position [365, 0]
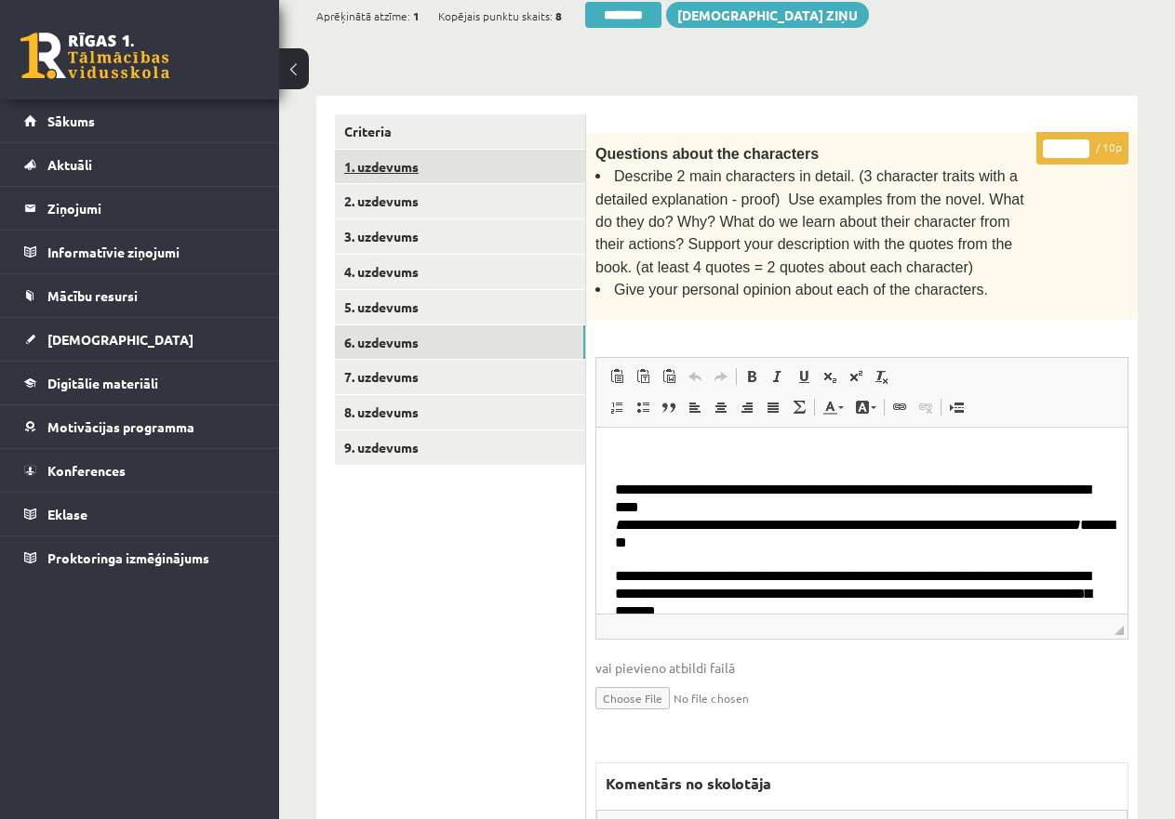
click at [412, 166] on link "1. uzdevums" at bounding box center [460, 167] width 250 height 34
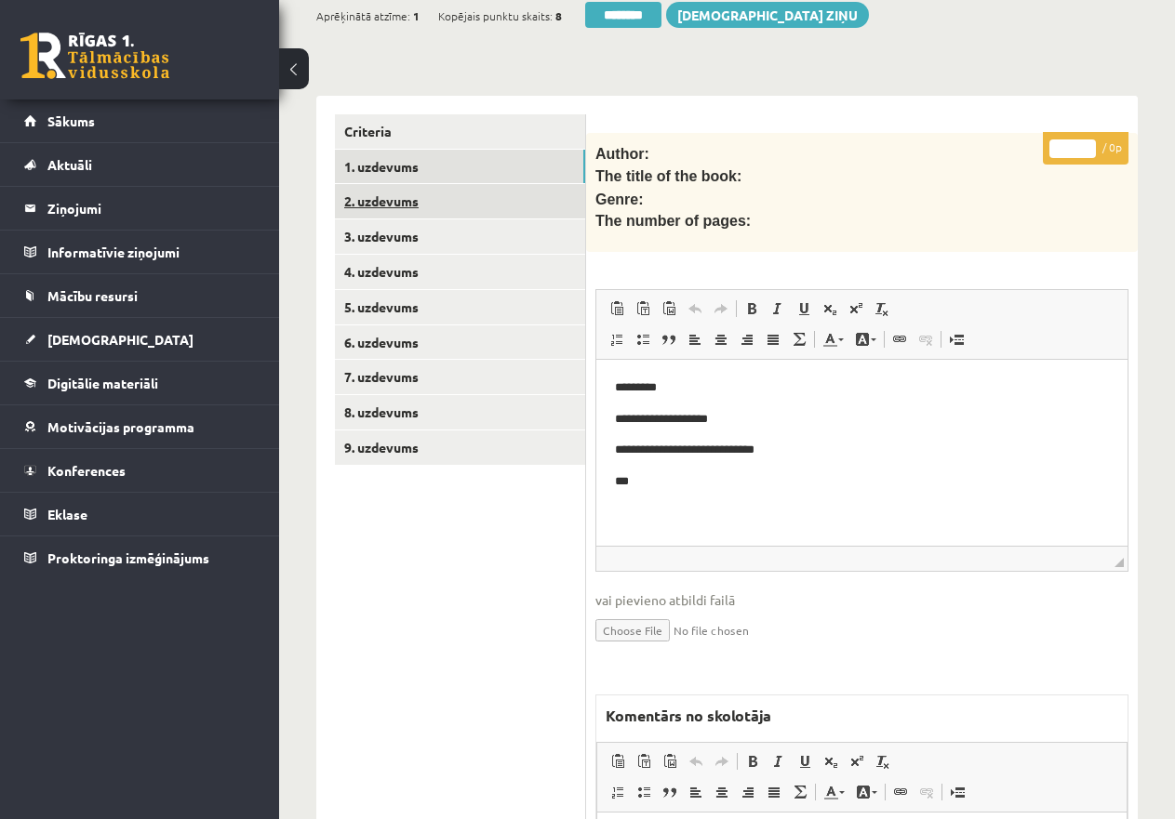
scroll to position [0, 0]
click at [392, 195] on link "2. uzdevums" at bounding box center [460, 201] width 250 height 34
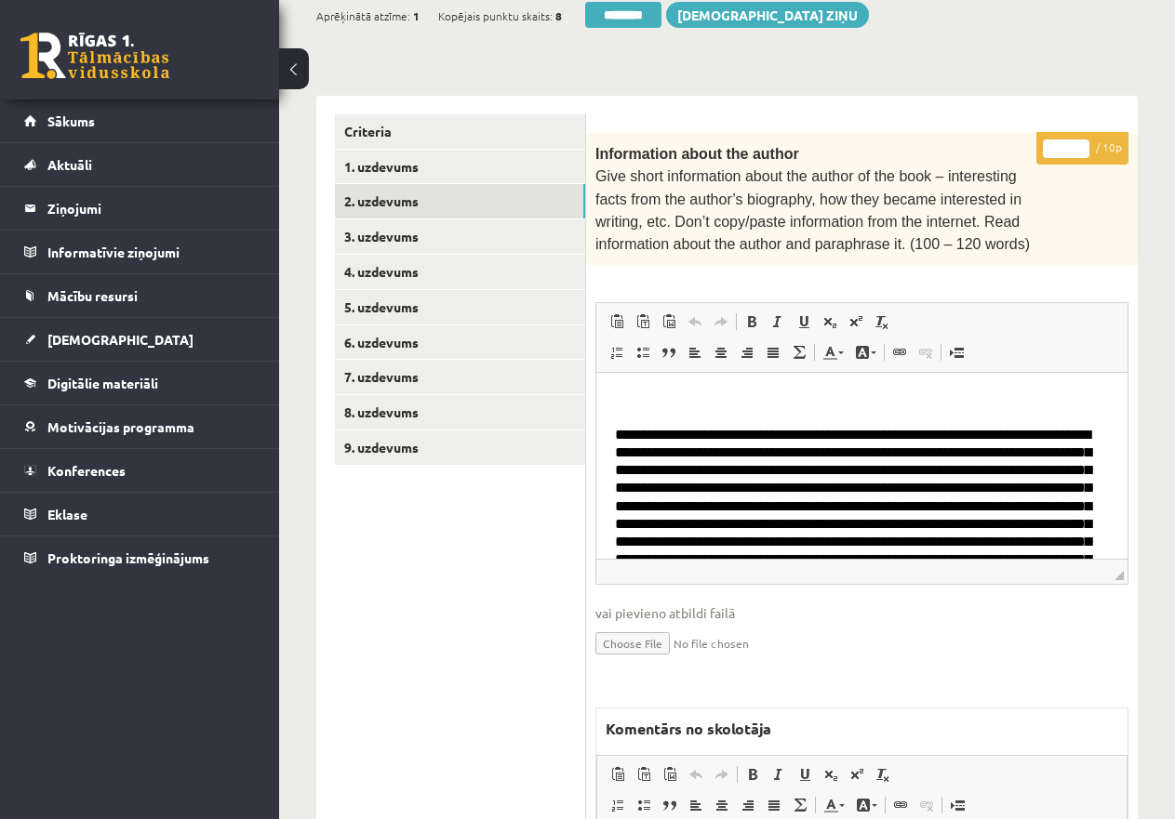
click at [1053, 141] on input "*" at bounding box center [1066, 148] width 46 height 19
type input "**"
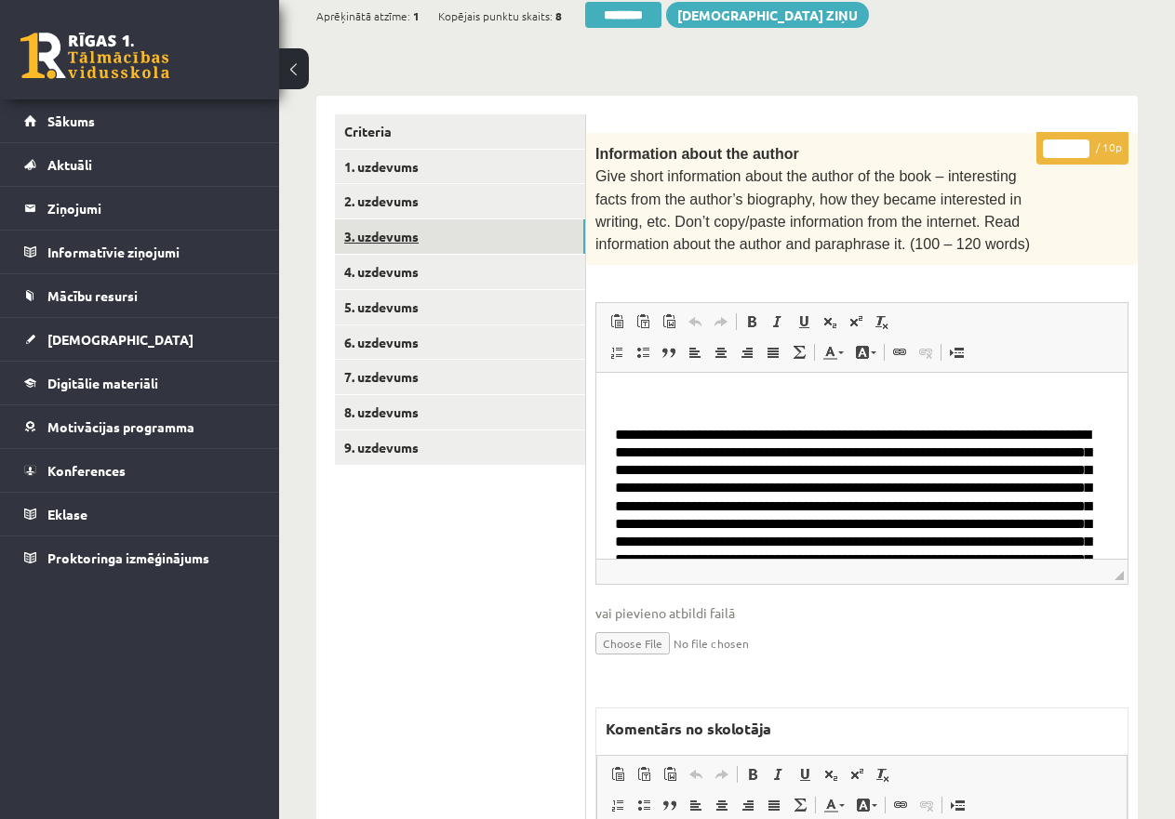
click at [494, 229] on link "3. uzdevums" at bounding box center [460, 236] width 250 height 34
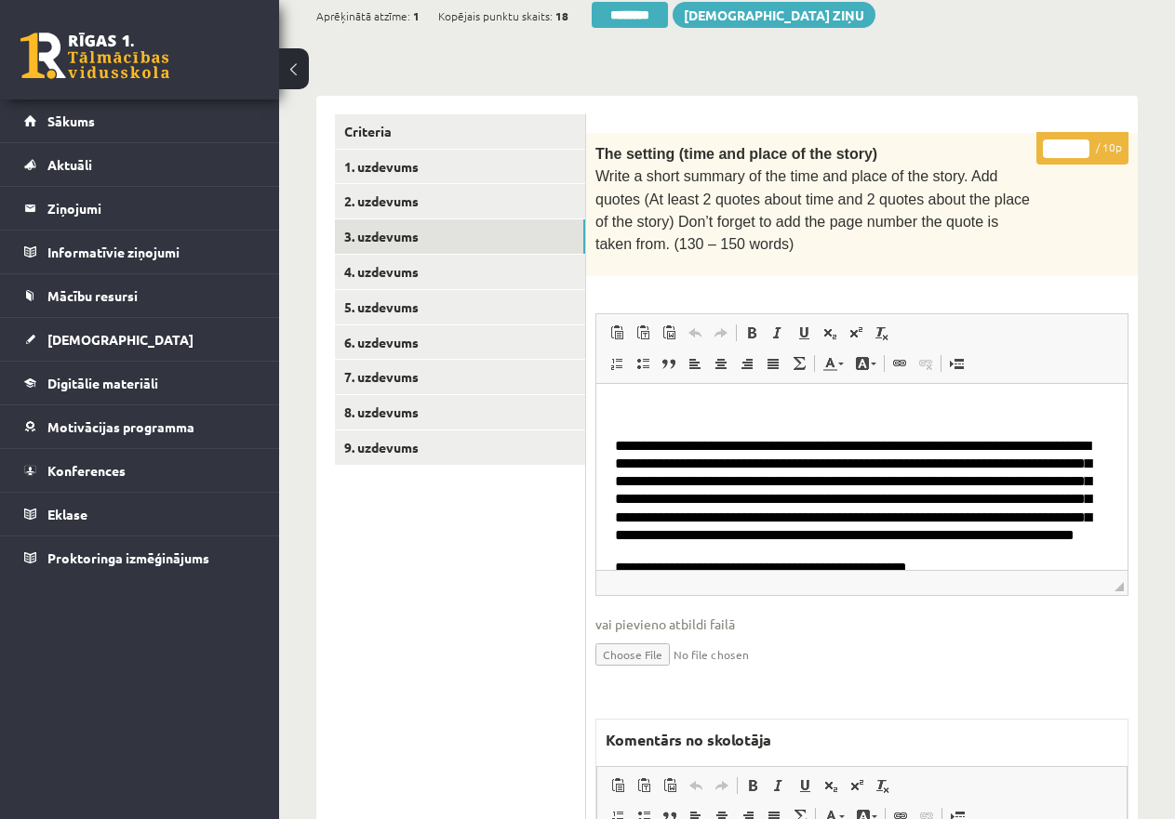
click at [1052, 143] on input "*" at bounding box center [1066, 148] width 46 height 19
type input "**"
click at [414, 269] on link "4. uzdevums" at bounding box center [460, 272] width 250 height 34
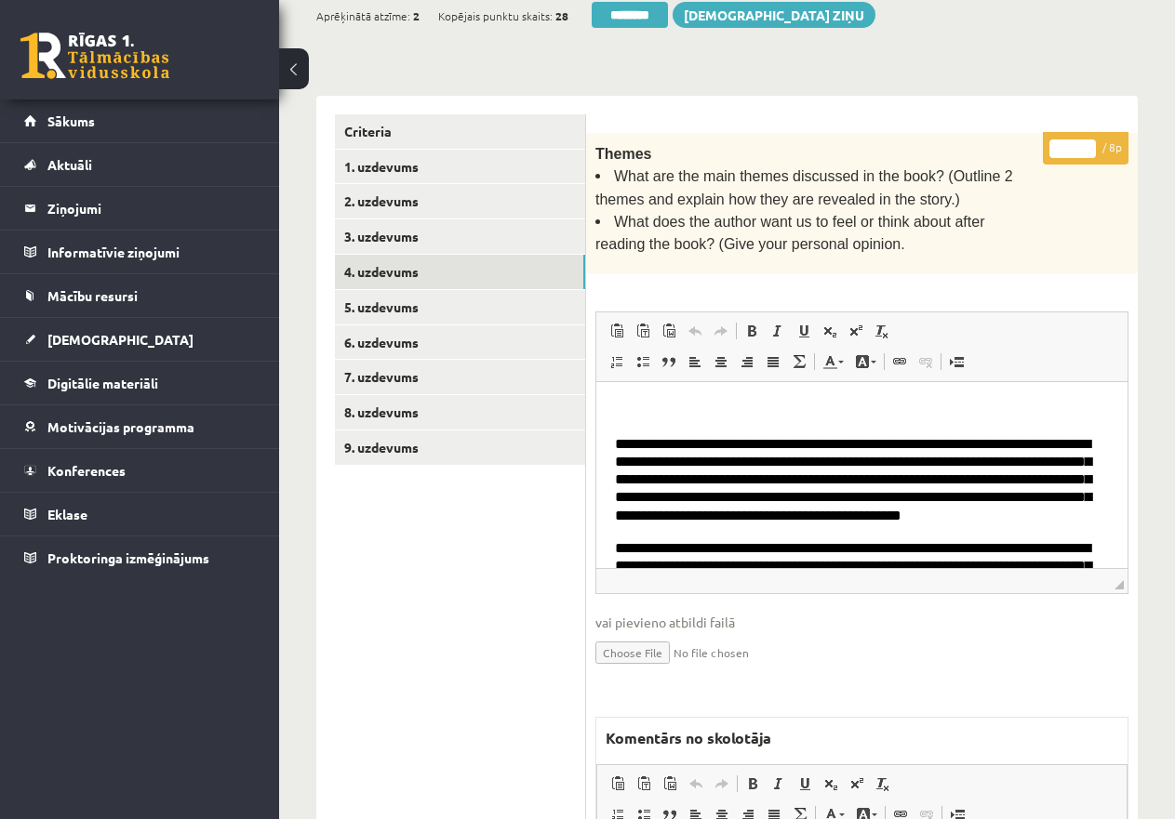
drag, startPoint x: 1059, startPoint y: 141, endPoint x: 1089, endPoint y: 143, distance: 29.8
click at [1089, 143] on input "*" at bounding box center [1072, 148] width 46 height 19
type input "*"
click at [418, 299] on link "5. uzdevums" at bounding box center [460, 307] width 250 height 34
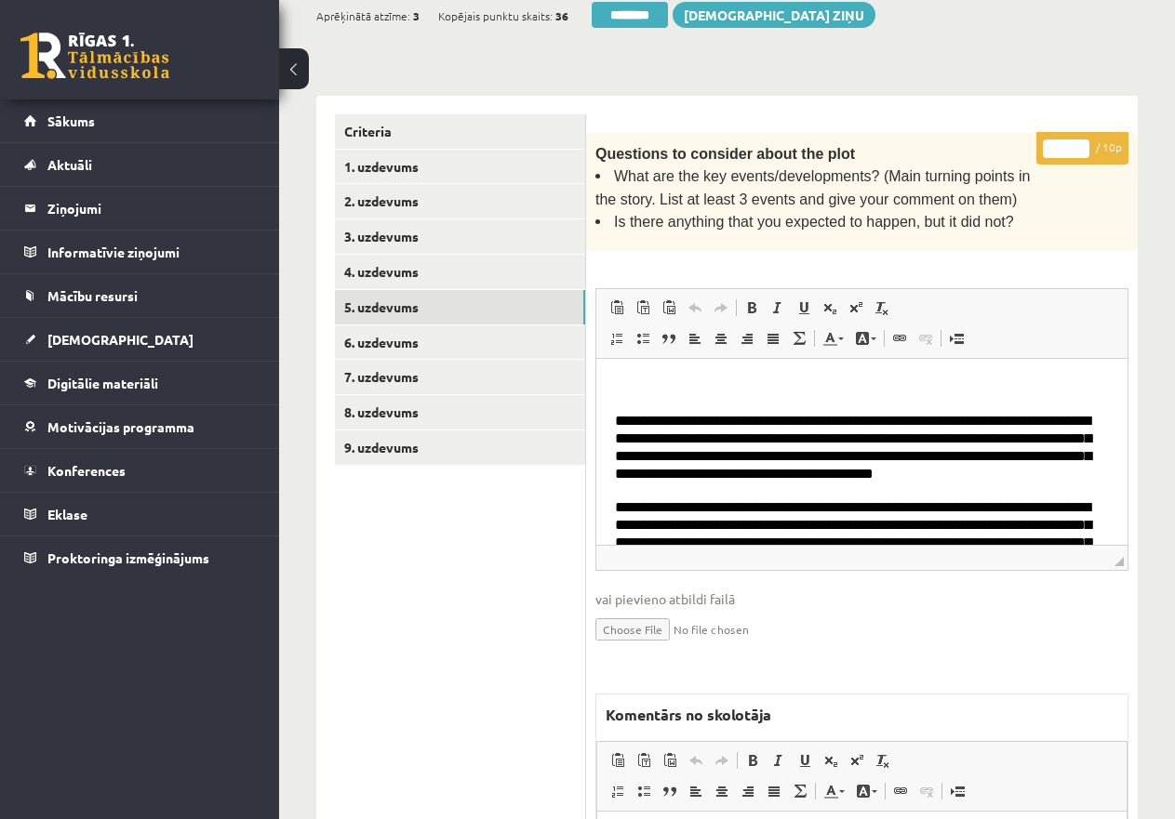
click at [1052, 145] on input "*" at bounding box center [1066, 148] width 46 height 19
type input "**"
click at [464, 339] on link "6. uzdevums" at bounding box center [460, 342] width 250 height 34
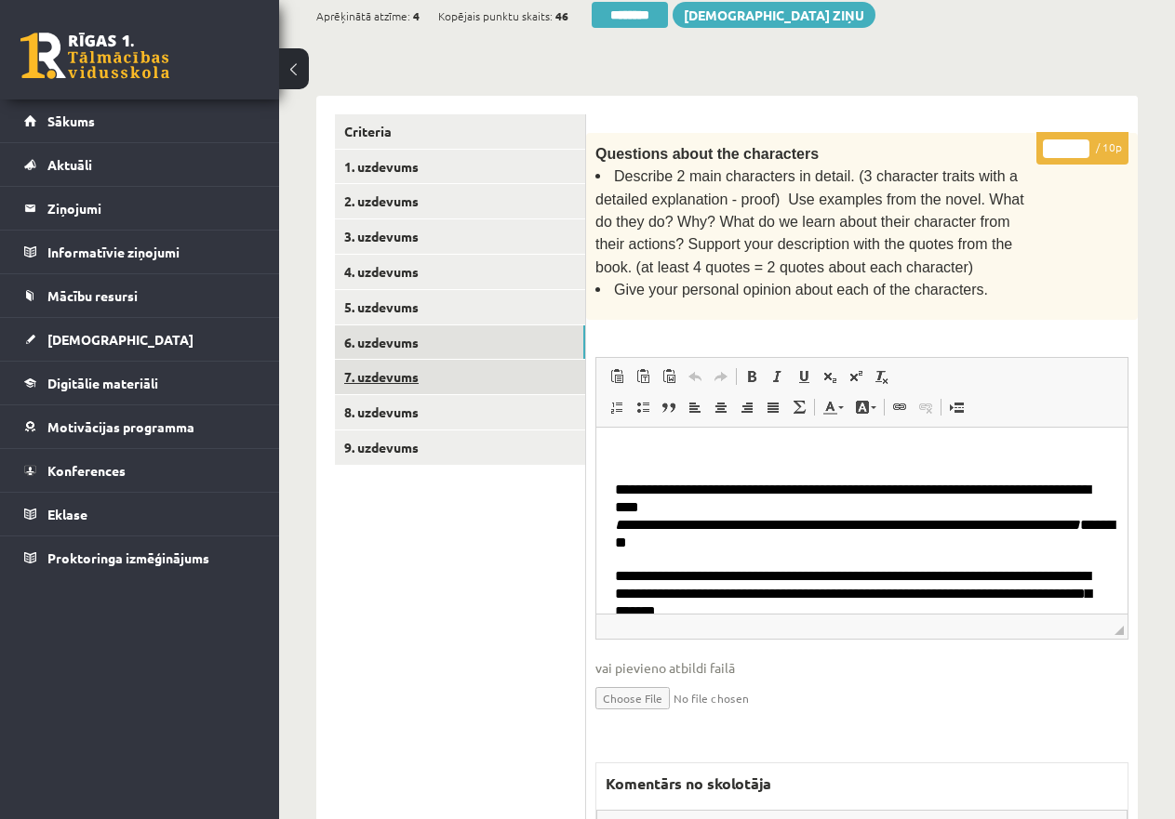
click at [421, 370] on link "7. uzdevums" at bounding box center [460, 377] width 250 height 34
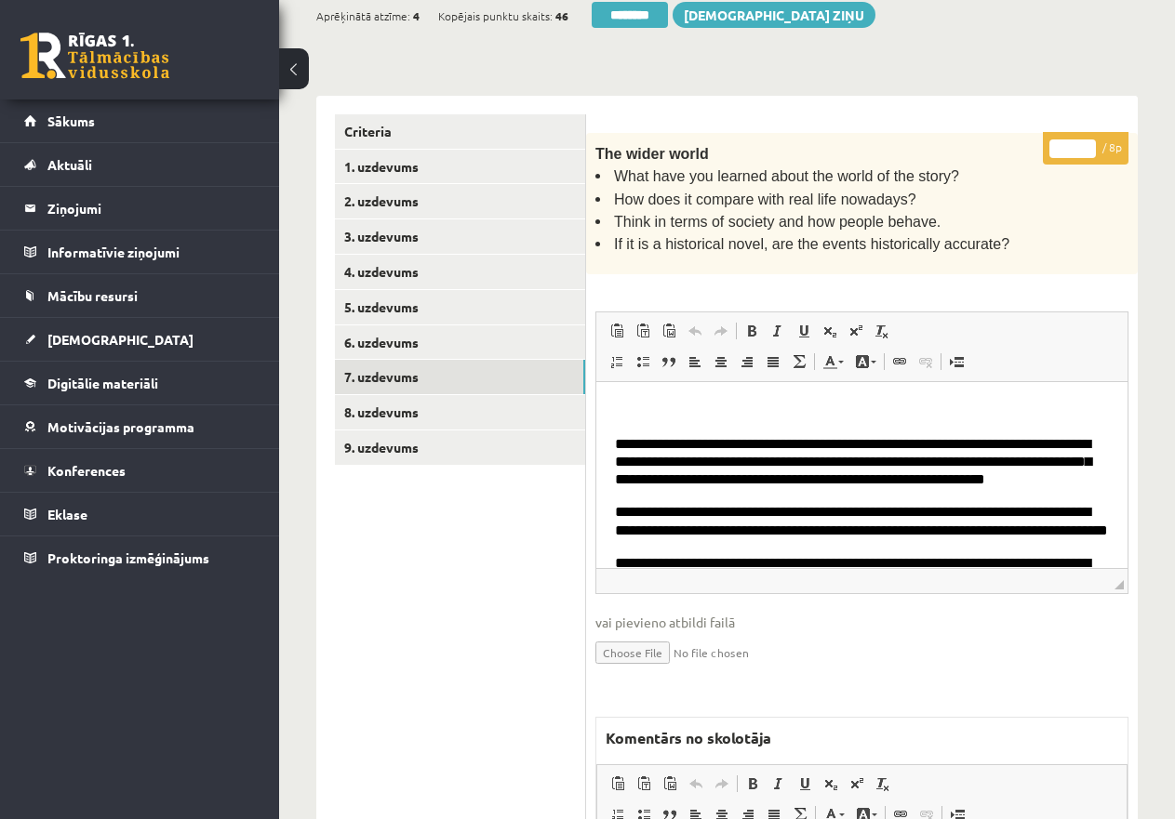
drag, startPoint x: 1058, startPoint y: 148, endPoint x: 1087, endPoint y: 144, distance: 29.1
click at [1087, 144] on input "*" at bounding box center [1072, 148] width 46 height 19
type input "*"
click at [432, 403] on link "8. uzdevums" at bounding box center [460, 412] width 250 height 34
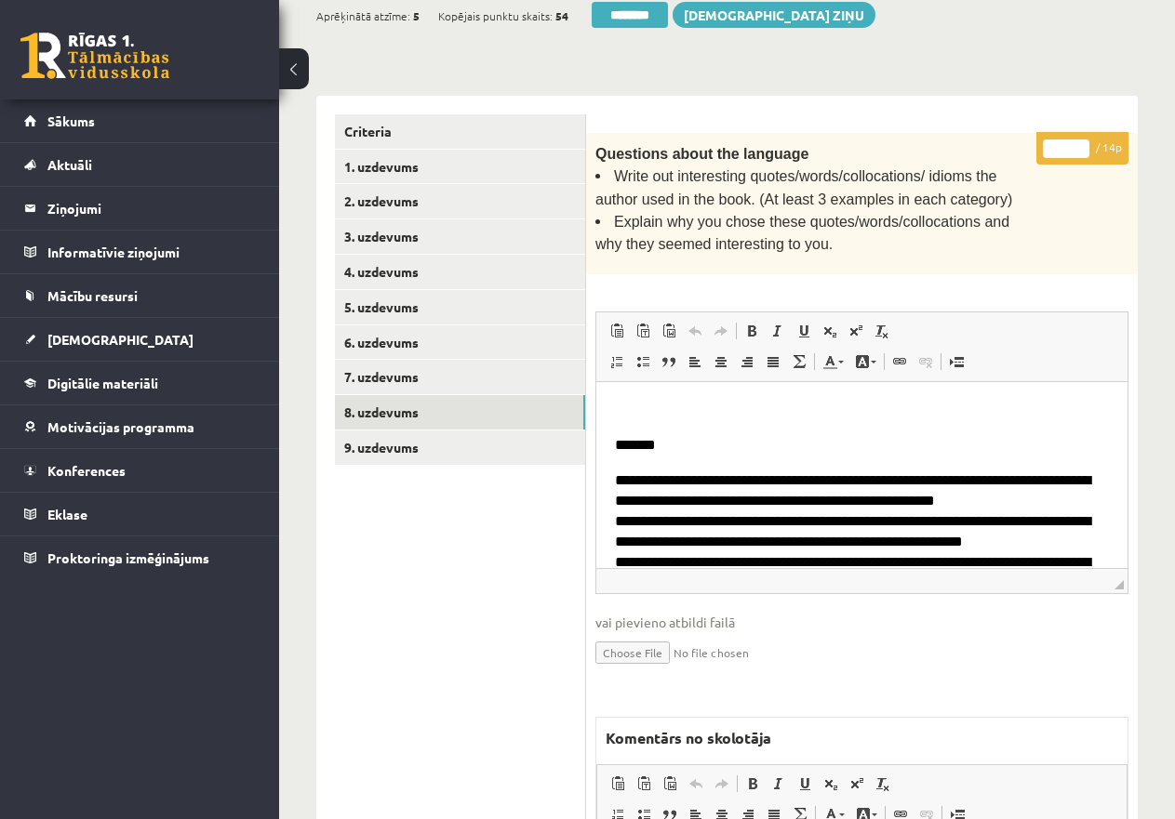
drag, startPoint x: 1054, startPoint y: 144, endPoint x: 1080, endPoint y: 144, distance: 26.0
click at [1080, 144] on input "*" at bounding box center [1066, 148] width 46 height 19
type input "**"
click at [499, 441] on link "9. uzdevums" at bounding box center [460, 448] width 250 height 34
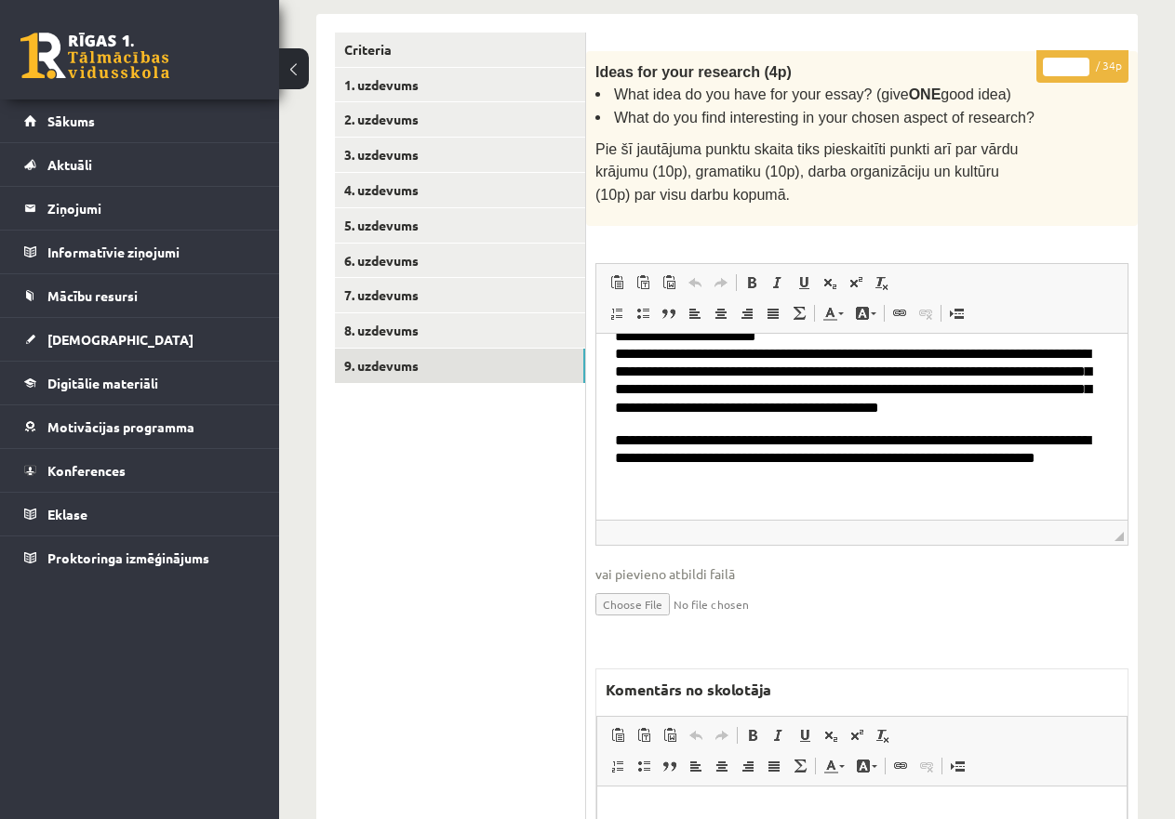
drag, startPoint x: 1072, startPoint y: 62, endPoint x: 1033, endPoint y: 49, distance: 41.2
click at [1033, 51] on div "* / 34p Ideas for your research (4p) What idea do you have for your essay? (giv…" at bounding box center [861, 550] width 551 height 999
type input "**"
click at [428, 352] on link "9. uzdevums" at bounding box center [460, 366] width 250 height 34
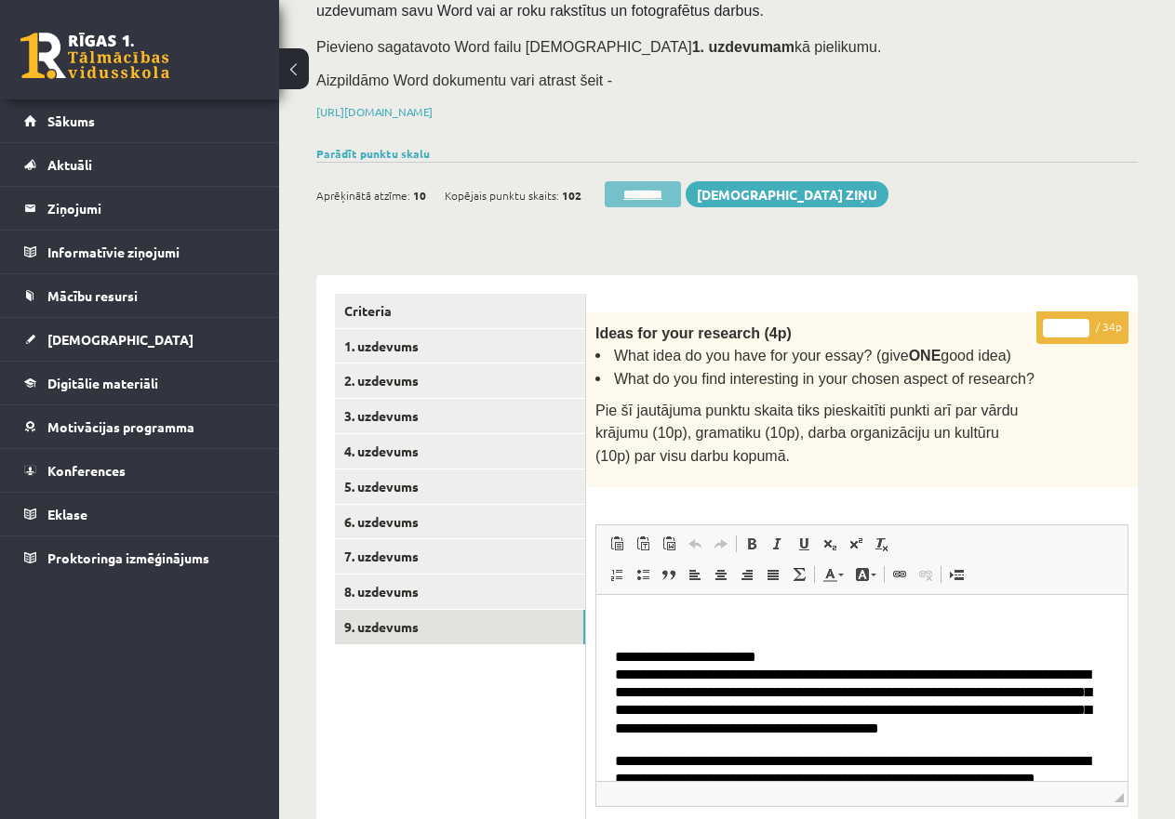
click at [644, 192] on input "********" at bounding box center [642, 194] width 76 height 26
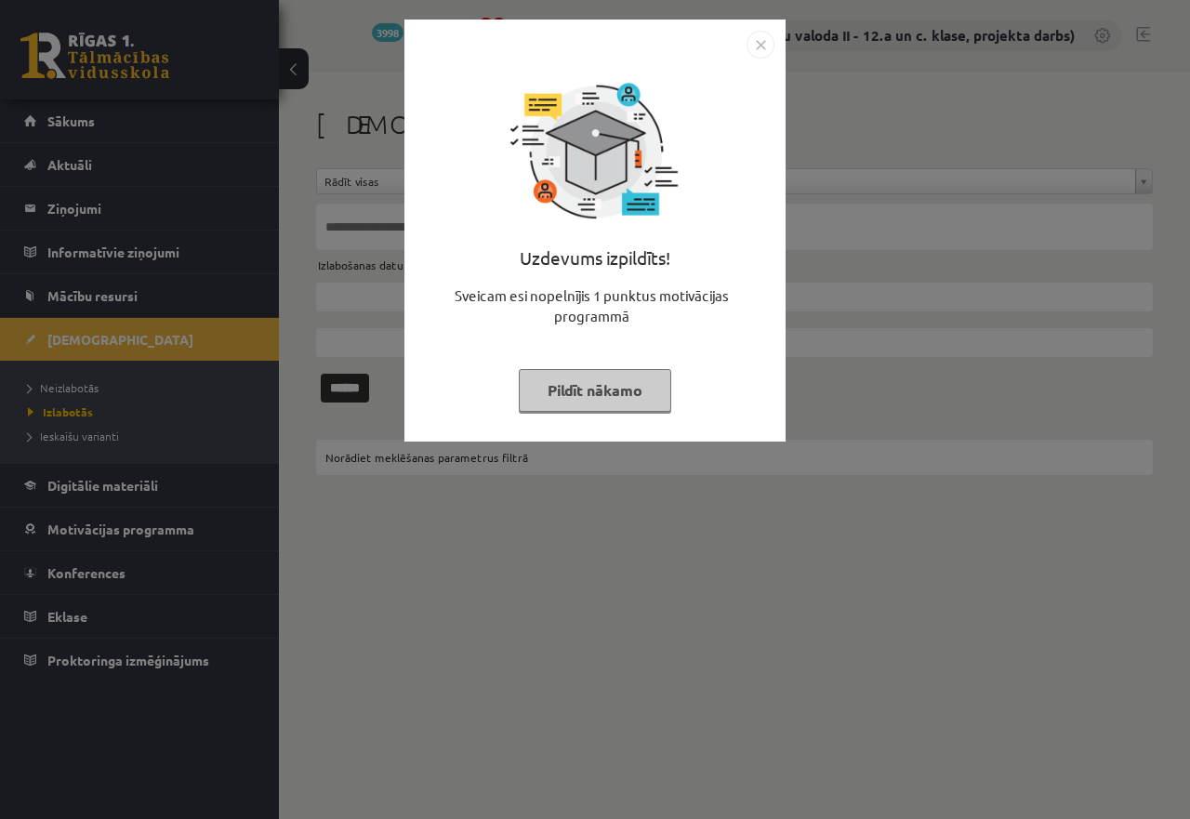
click at [618, 401] on button "Pildīt nākamo" at bounding box center [595, 390] width 153 height 43
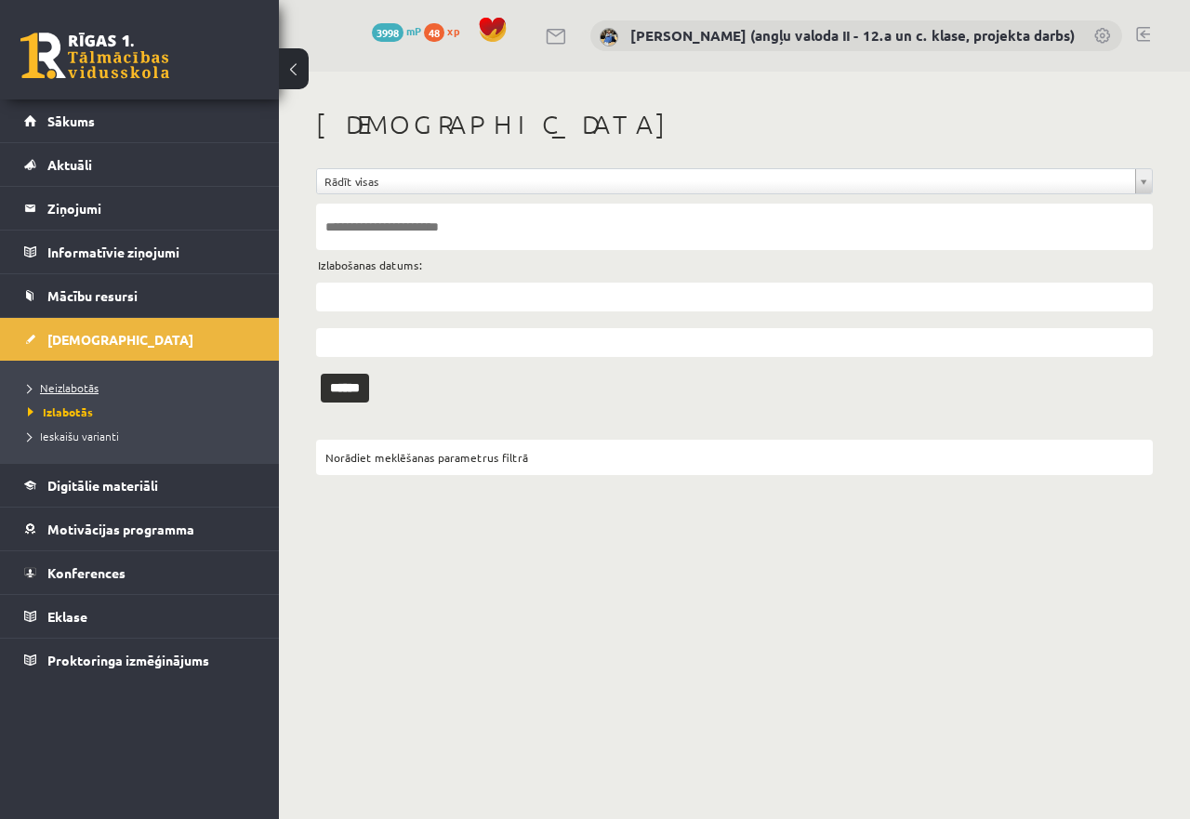
click at [66, 387] on span "Neizlabotās" at bounding box center [63, 387] width 71 height 15
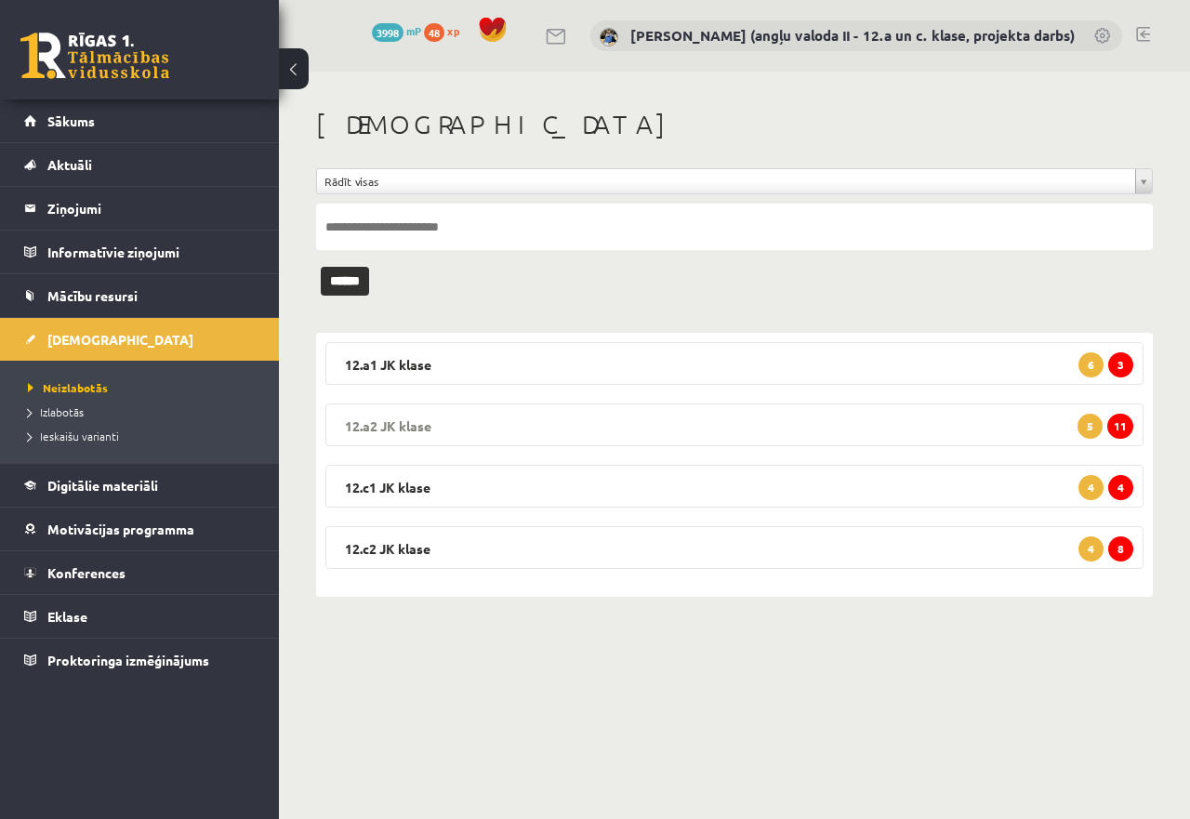
click at [790, 428] on legend "12.a2 JK klase 11 5" at bounding box center [734, 425] width 818 height 43
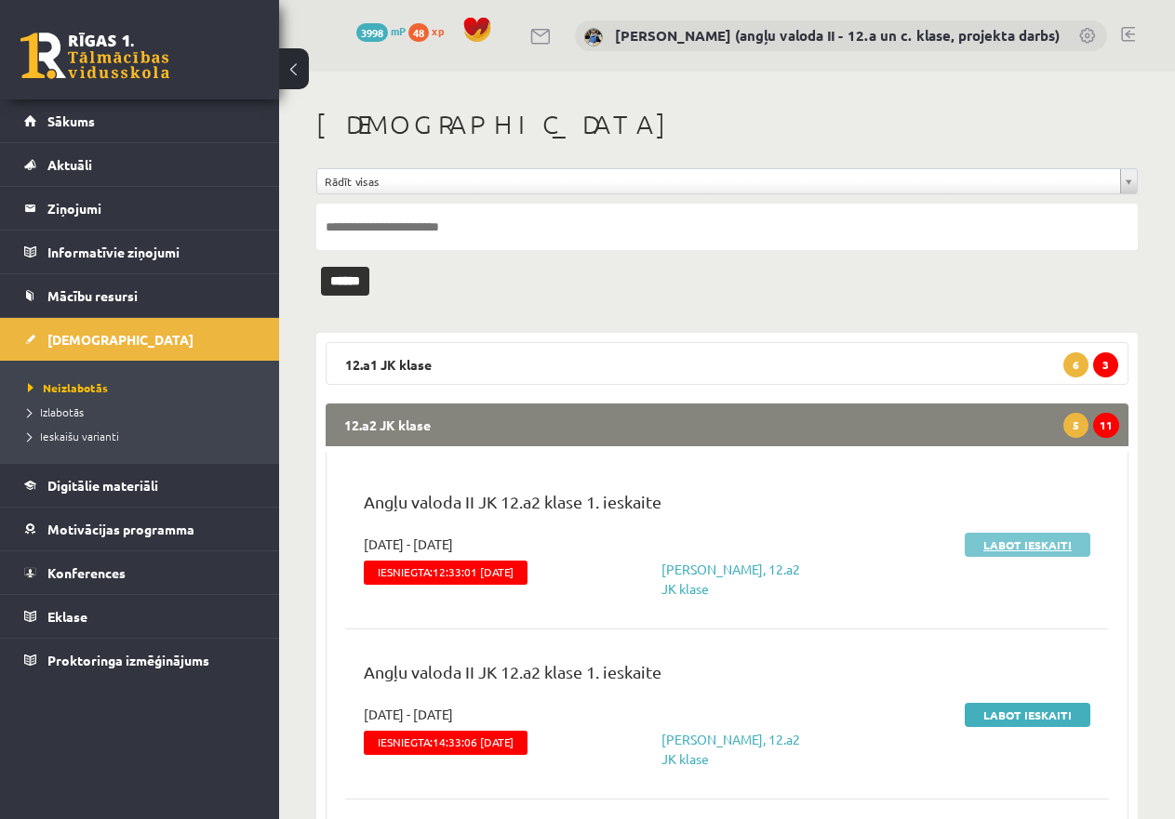
click at [1021, 544] on link "Labot ieskaiti" at bounding box center [1027, 545] width 126 height 24
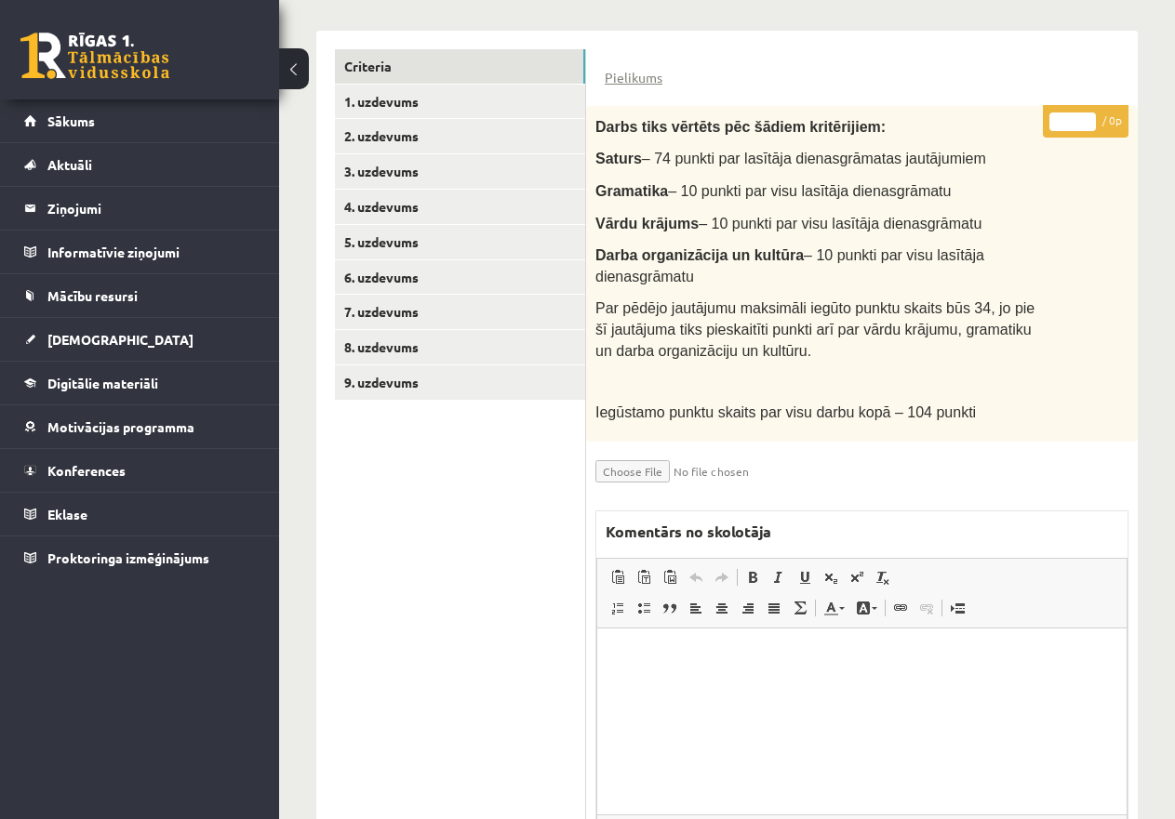
scroll to position [465, 0]
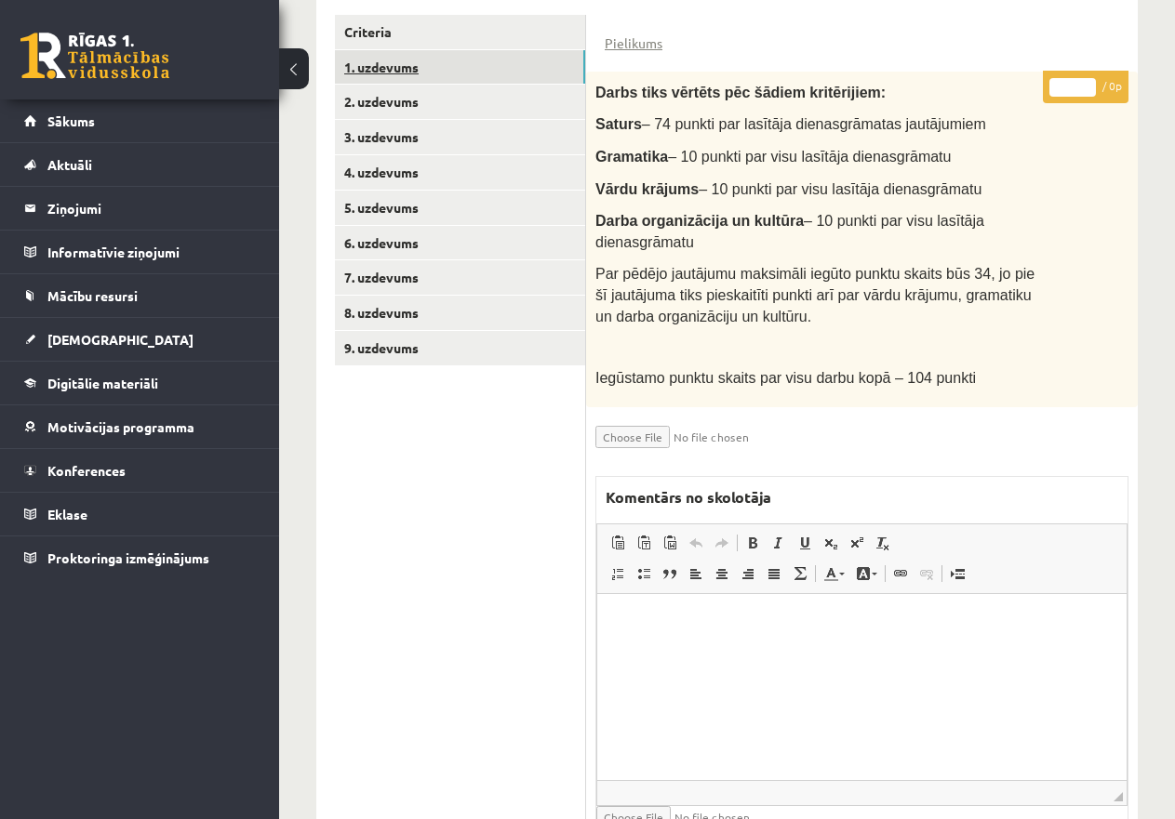
click at [401, 59] on link "1. uzdevums" at bounding box center [460, 67] width 250 height 34
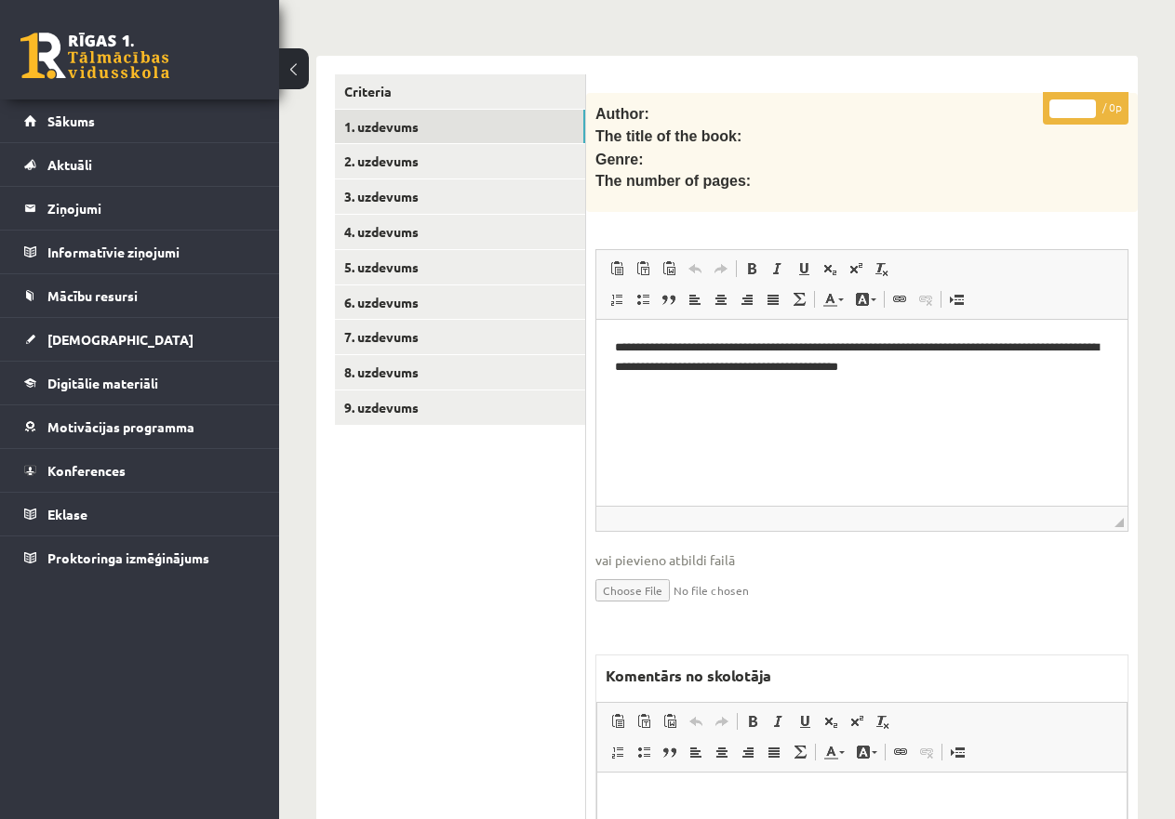
scroll to position [372, 0]
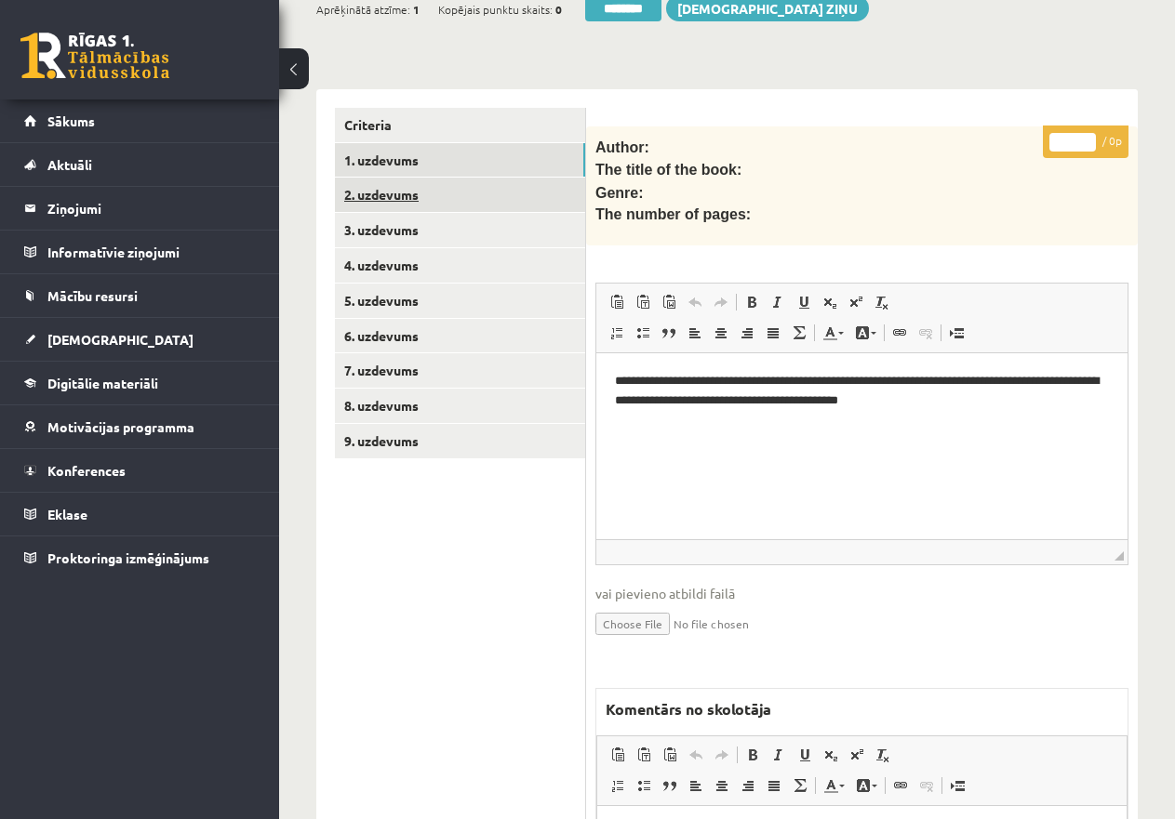
click at [402, 185] on link "2. uzdevums" at bounding box center [460, 195] width 250 height 34
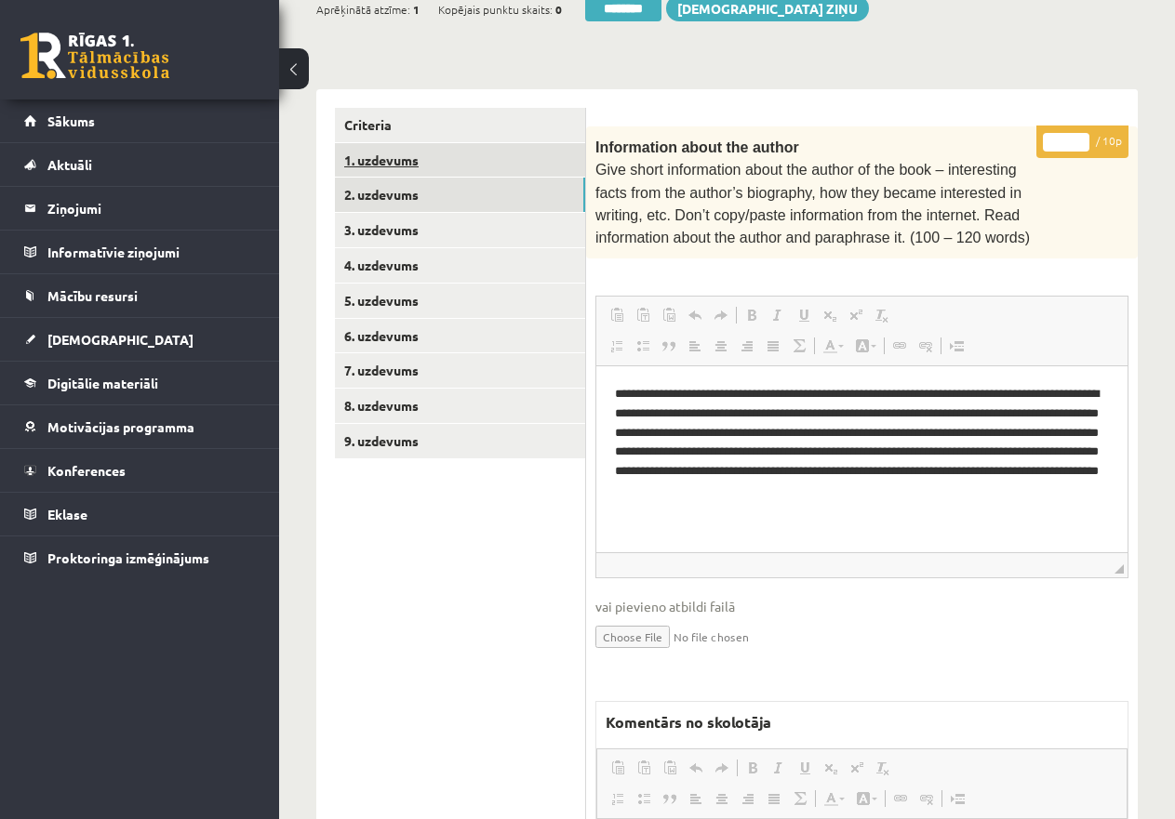
scroll to position [0, 0]
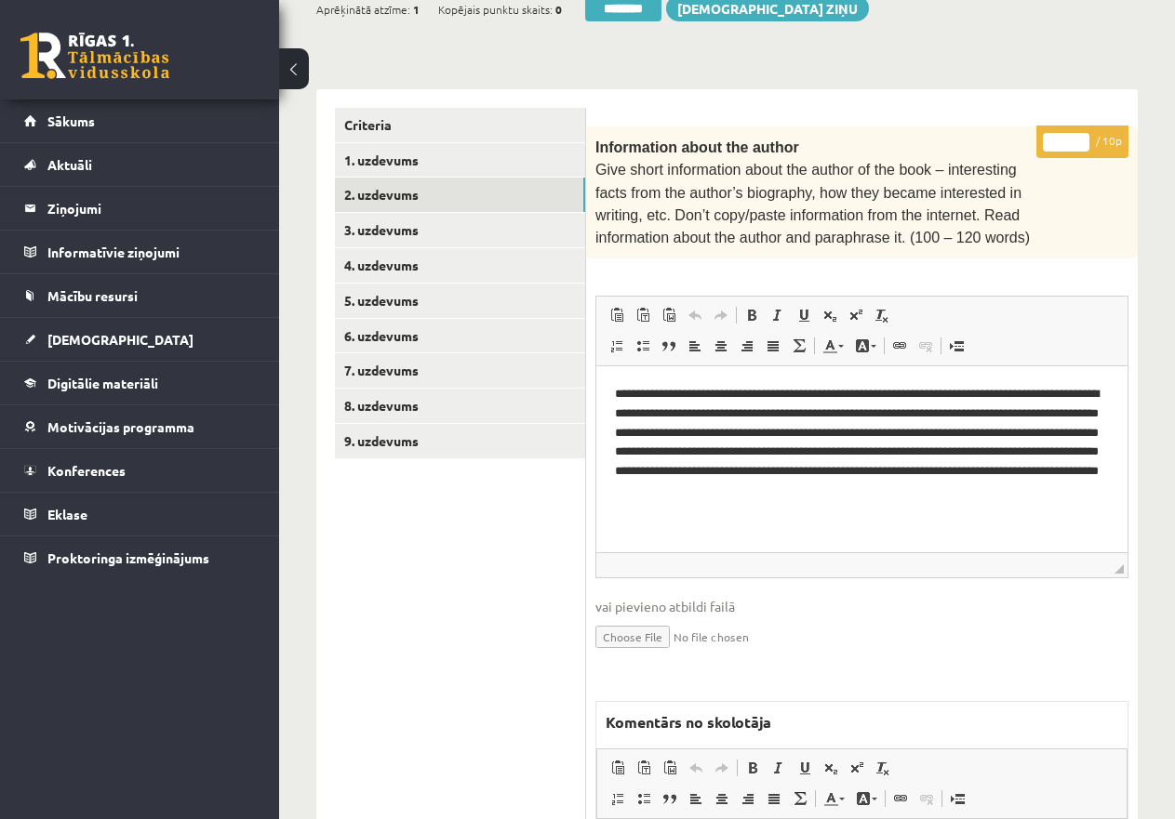
drag, startPoint x: 1069, startPoint y: 139, endPoint x: 1042, endPoint y: 138, distance: 27.0
click at [1042, 138] on p "* / 10p" at bounding box center [1082, 142] width 92 height 33
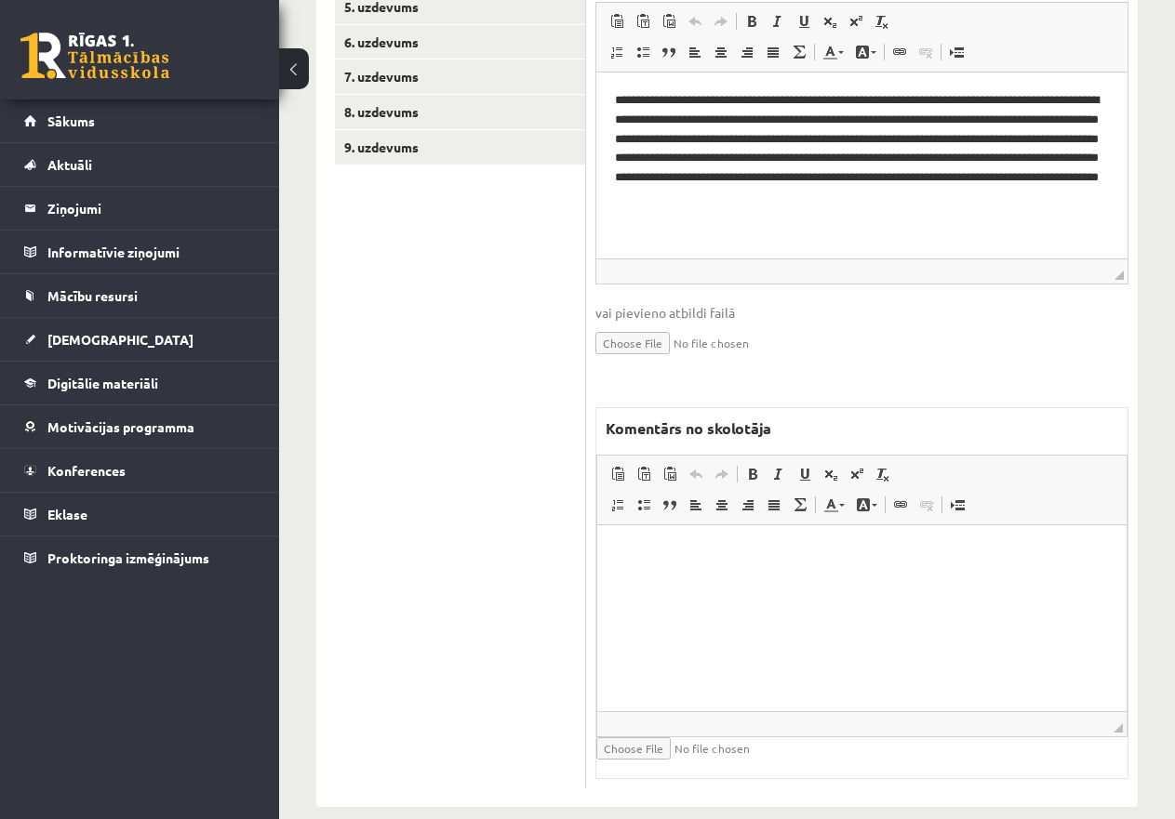
scroll to position [684, 0]
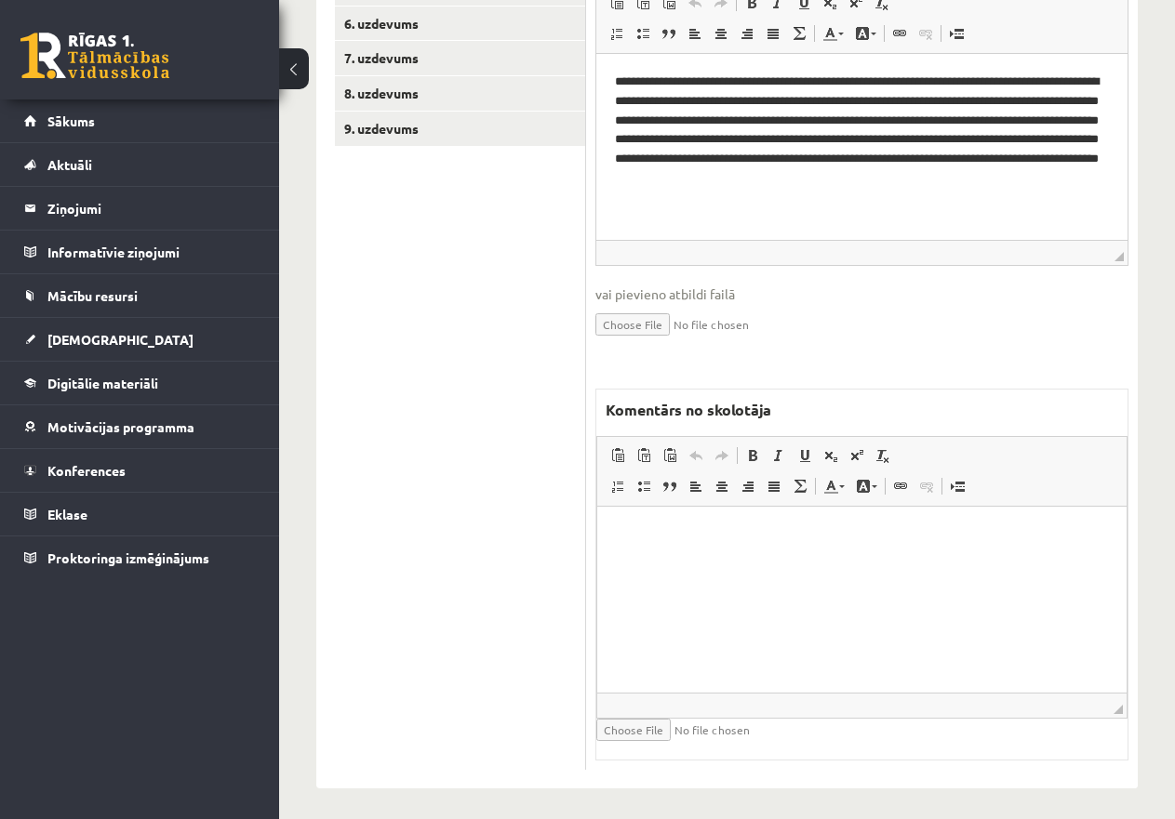
type input "*"
drag, startPoint x: 681, startPoint y: 564, endPoint x: 697, endPoint y: 581, distance: 23.0
click at [680, 563] on html at bounding box center [861, 534] width 529 height 57
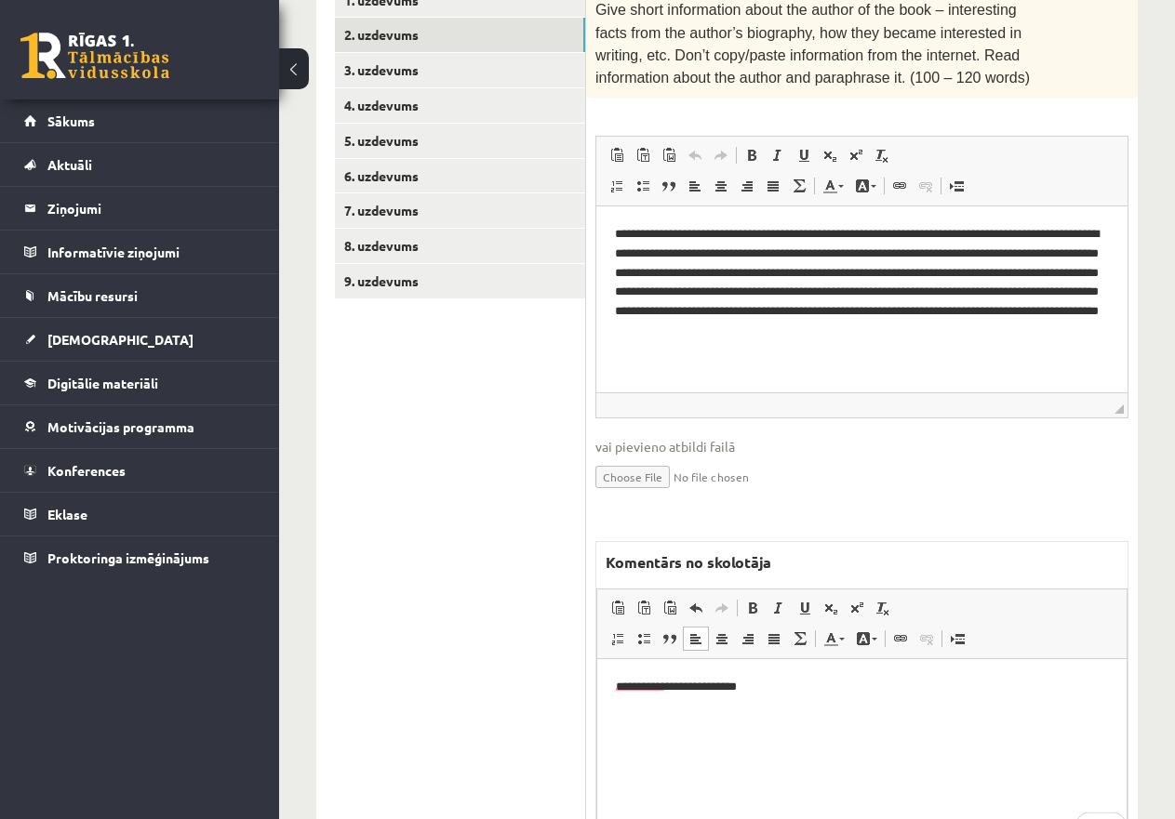
scroll to position [498, 0]
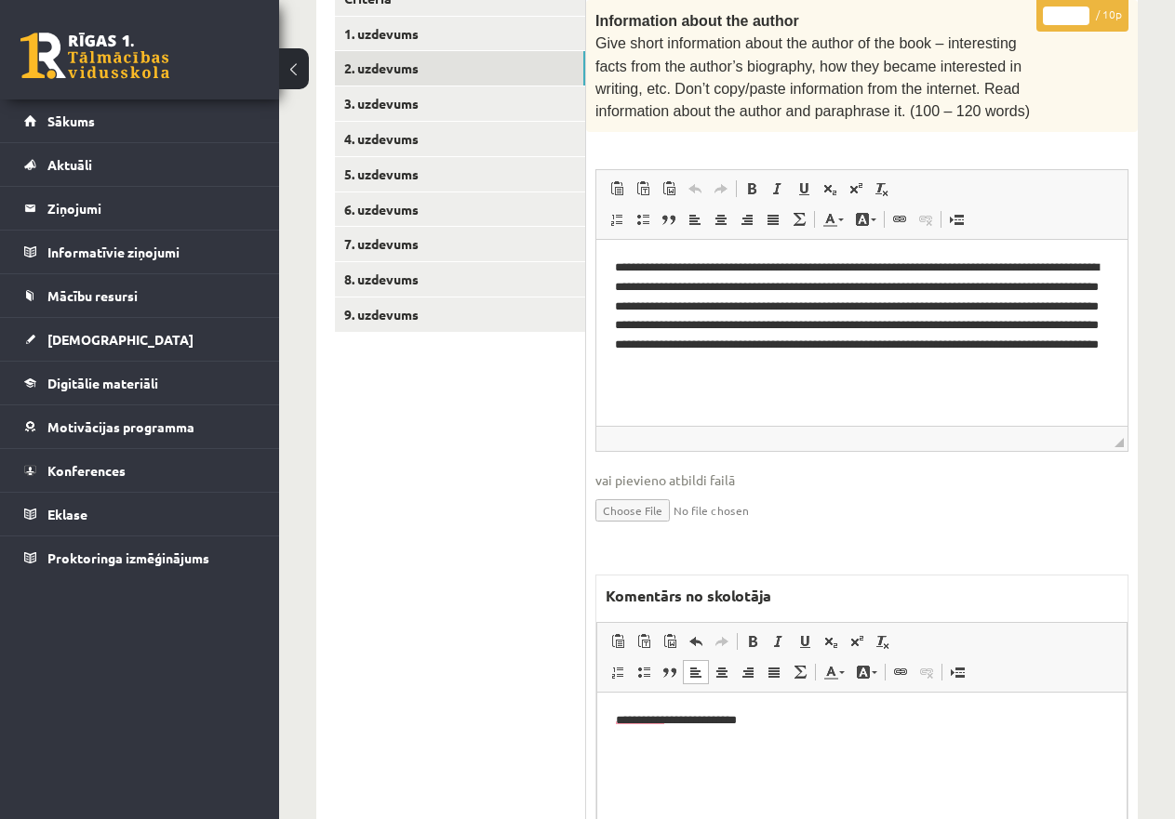
click at [779, 717] on p "**********" at bounding box center [862, 721] width 492 height 20
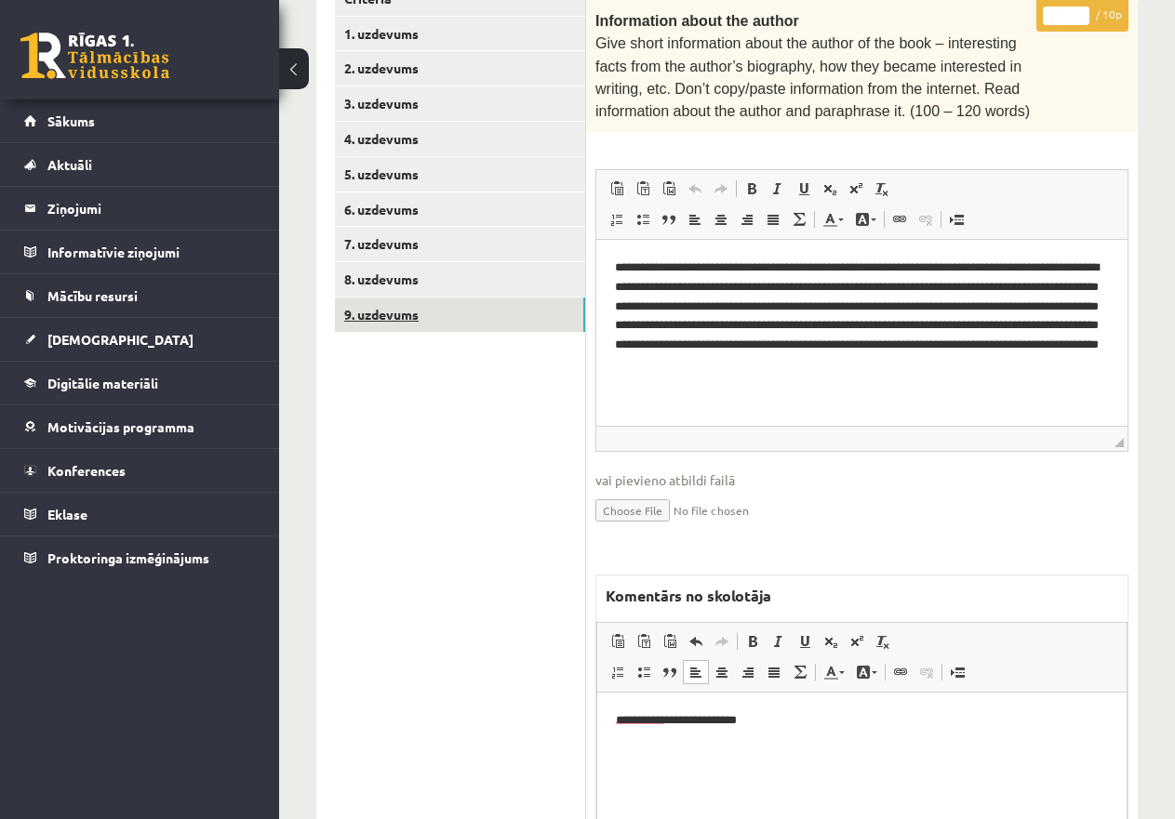
click at [410, 302] on link "9. uzdevums" at bounding box center [460, 315] width 250 height 34
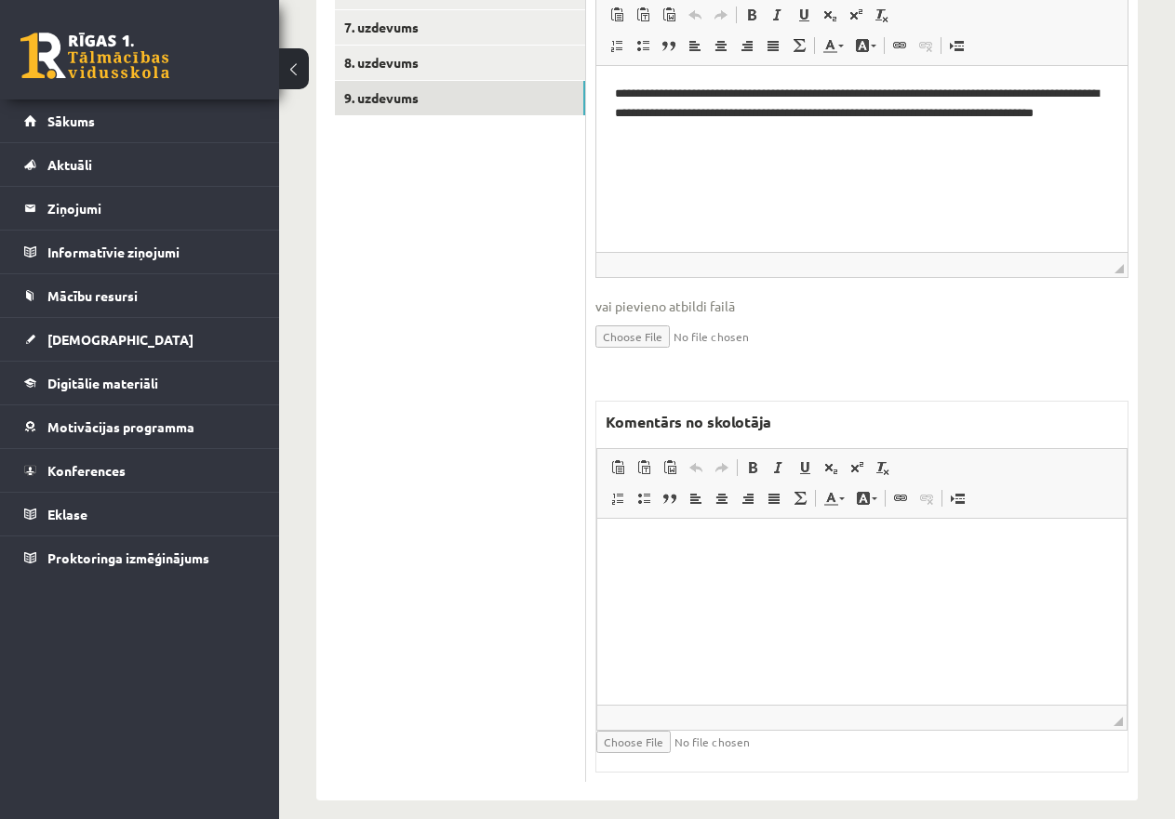
scroll to position [0, 0]
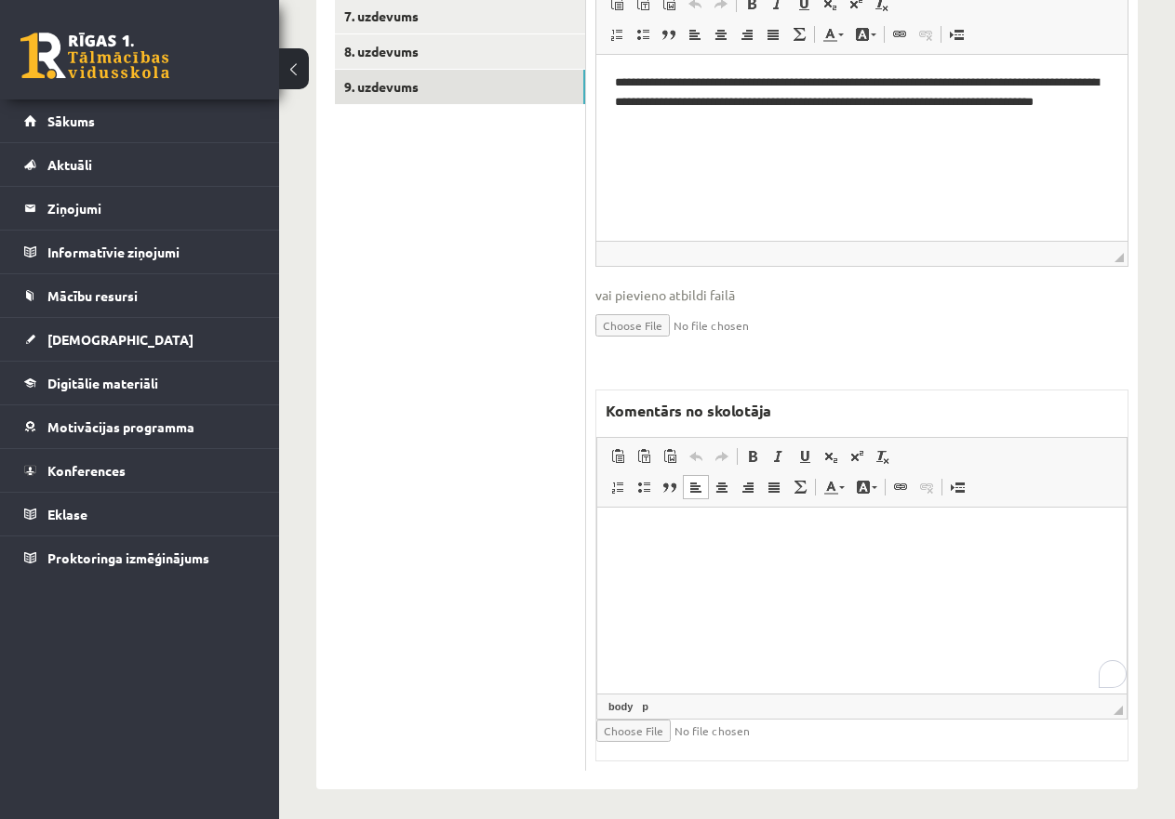
click at [692, 538] on p "Editor, wiswyg-editor-47433921559740-1760156708-351" at bounding box center [862, 536] width 492 height 20
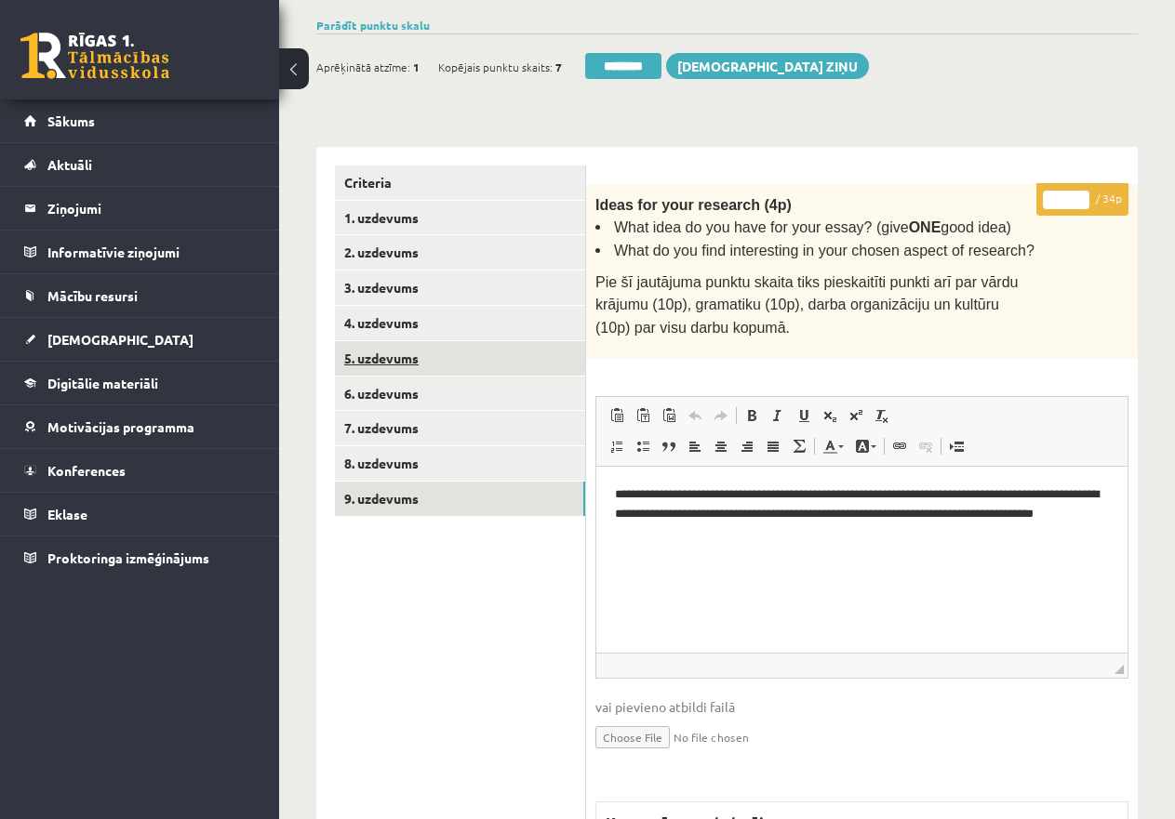
scroll to position [261, 0]
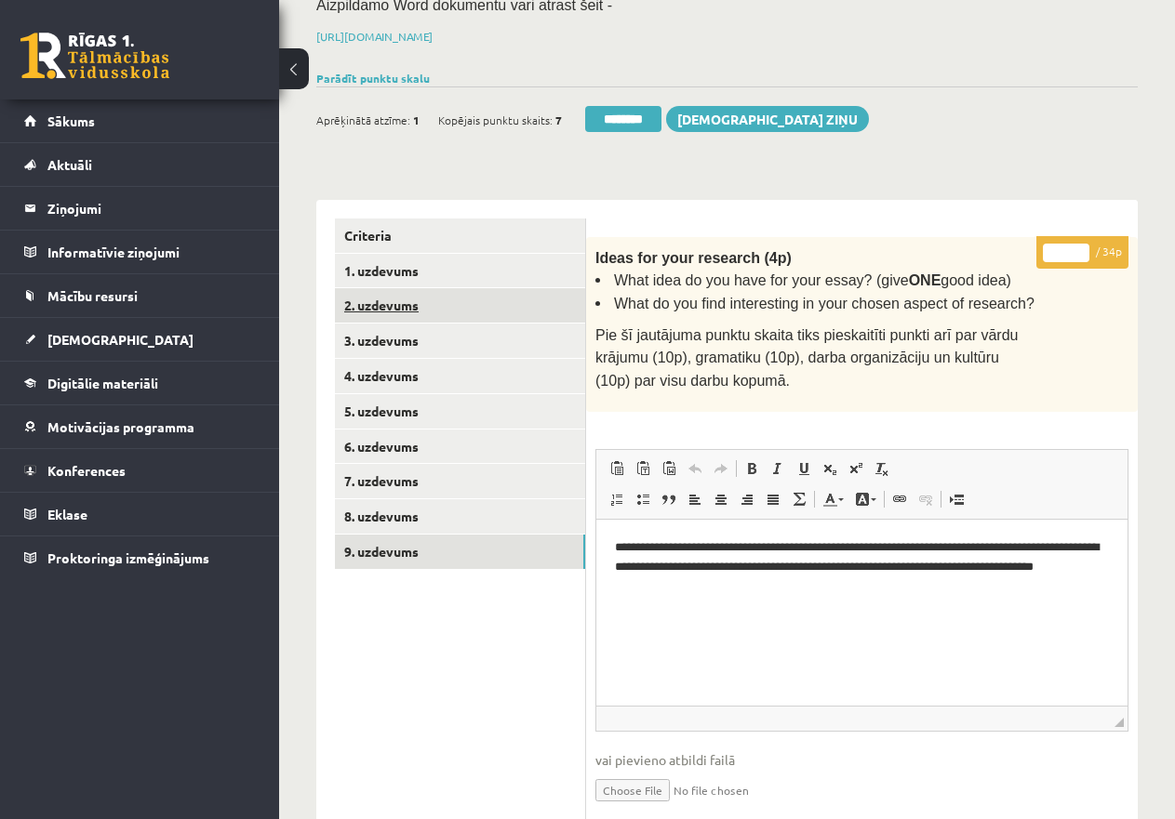
click at [418, 295] on link "2. uzdevums" at bounding box center [460, 305] width 250 height 34
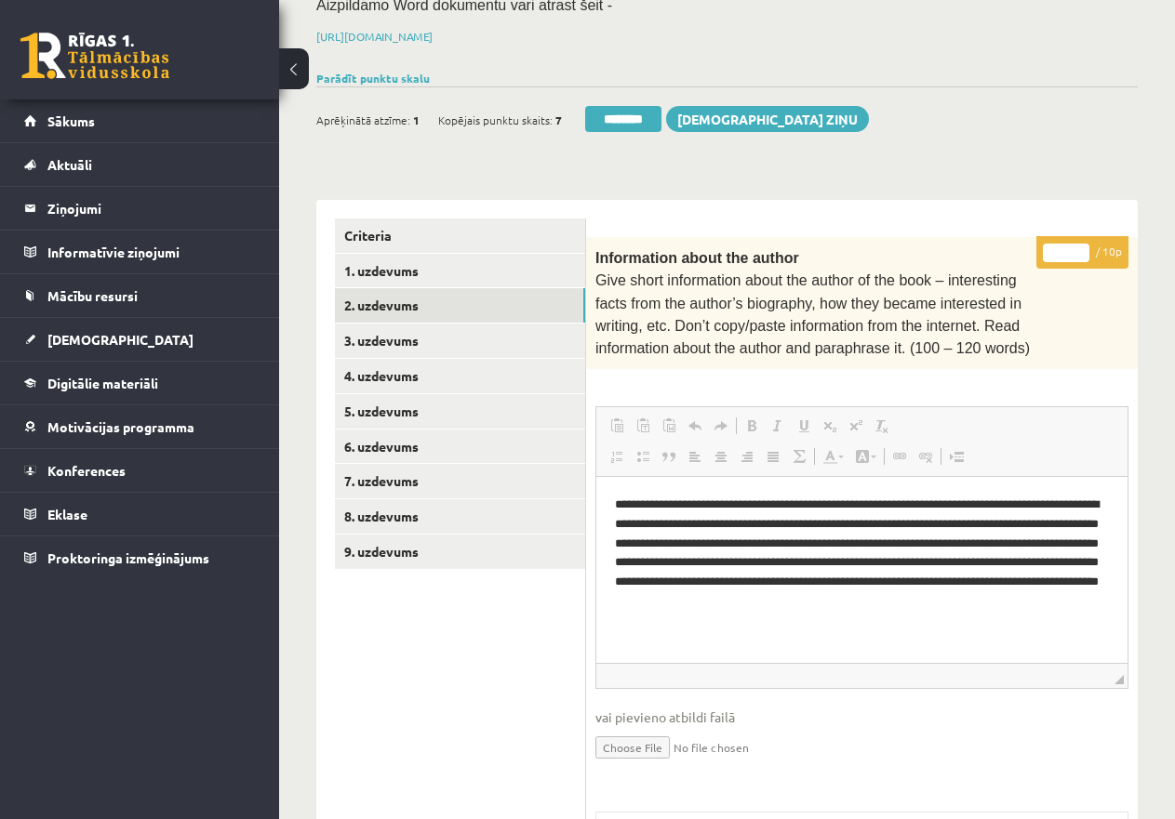
scroll to position [0, 0]
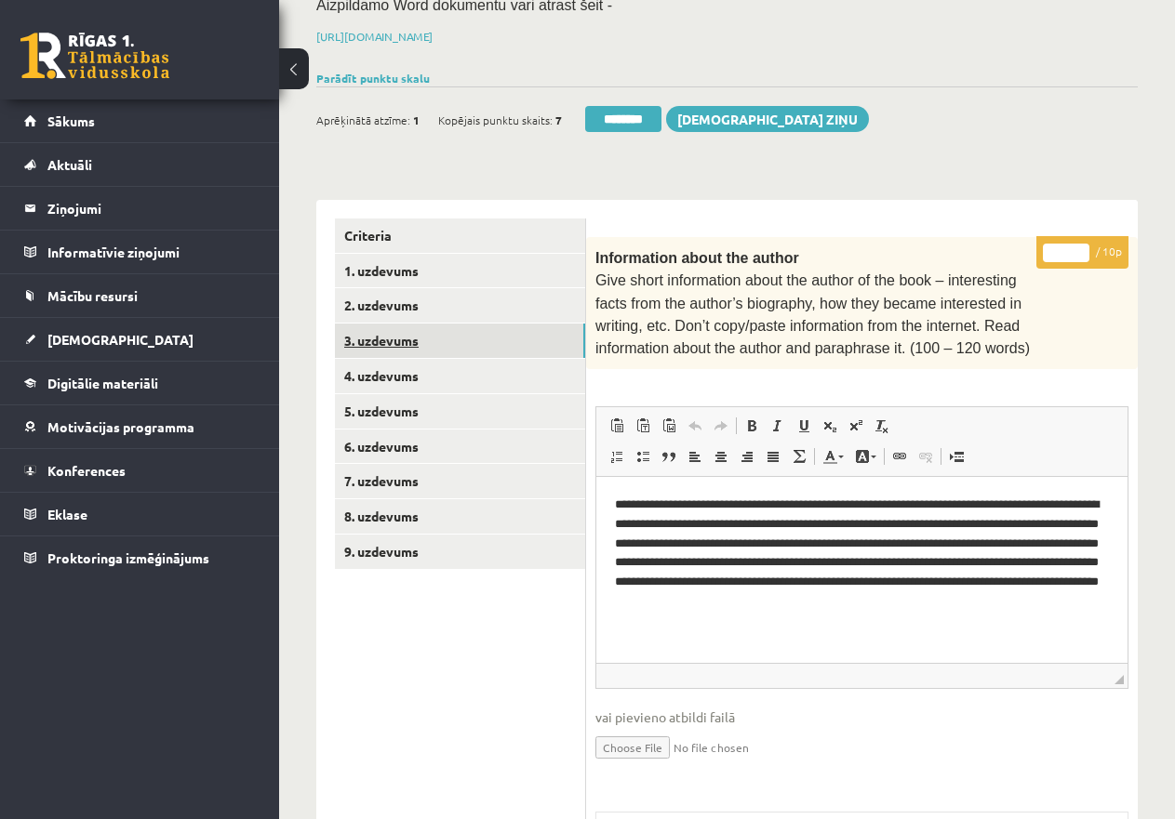
click at [371, 332] on link "3. uzdevums" at bounding box center [460, 341] width 250 height 34
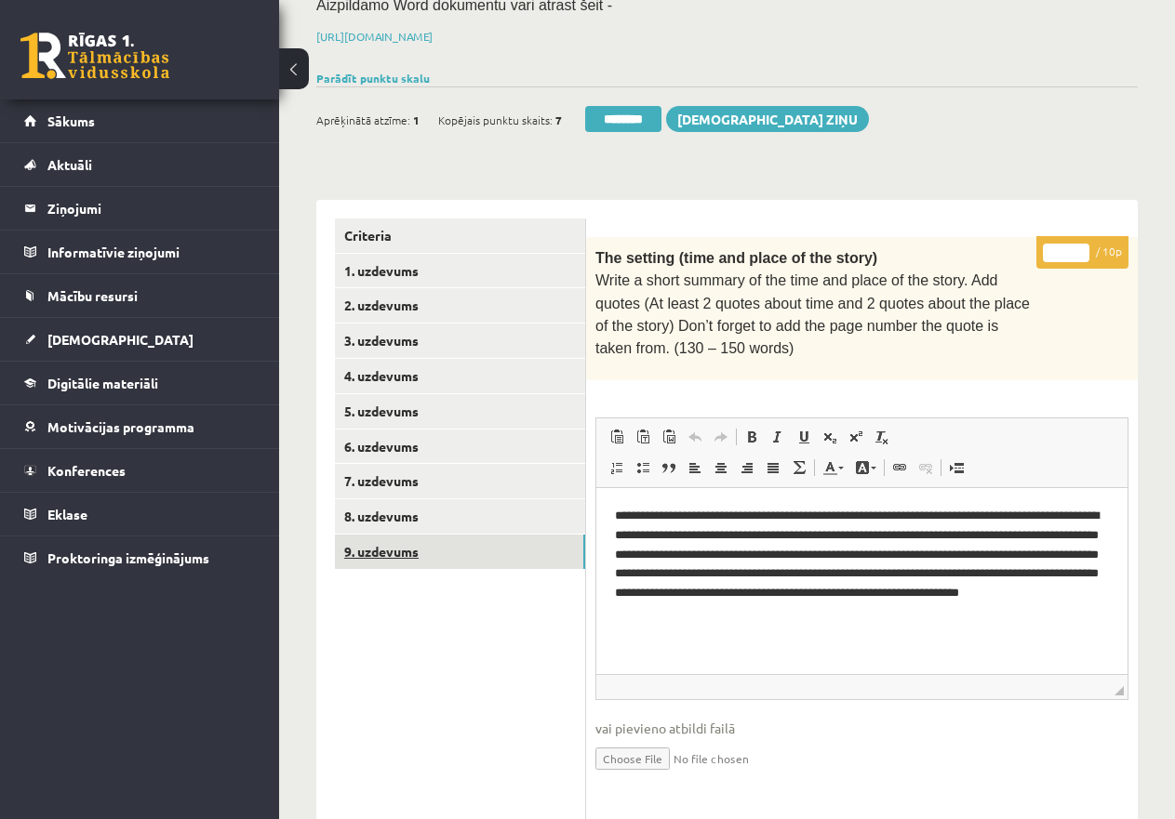
click at [402, 543] on link "9. uzdevums" at bounding box center [460, 552] width 250 height 34
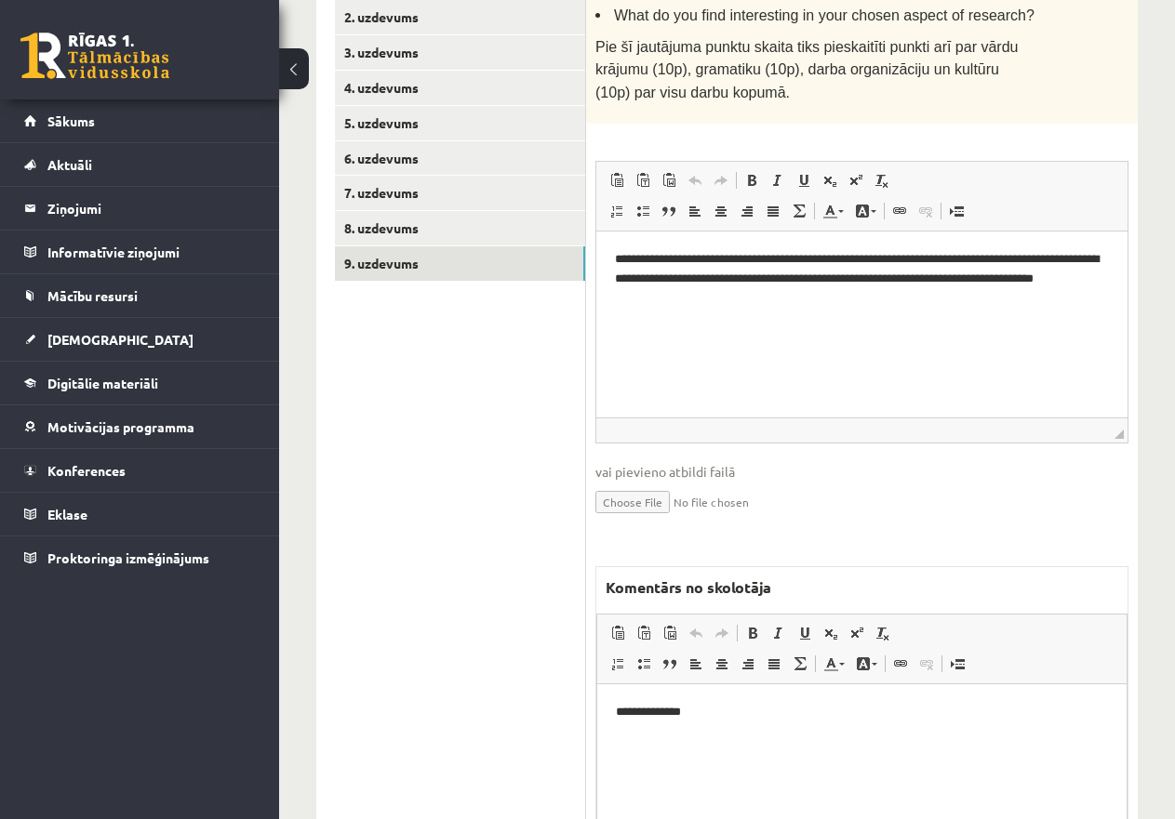
scroll to position [726, 0]
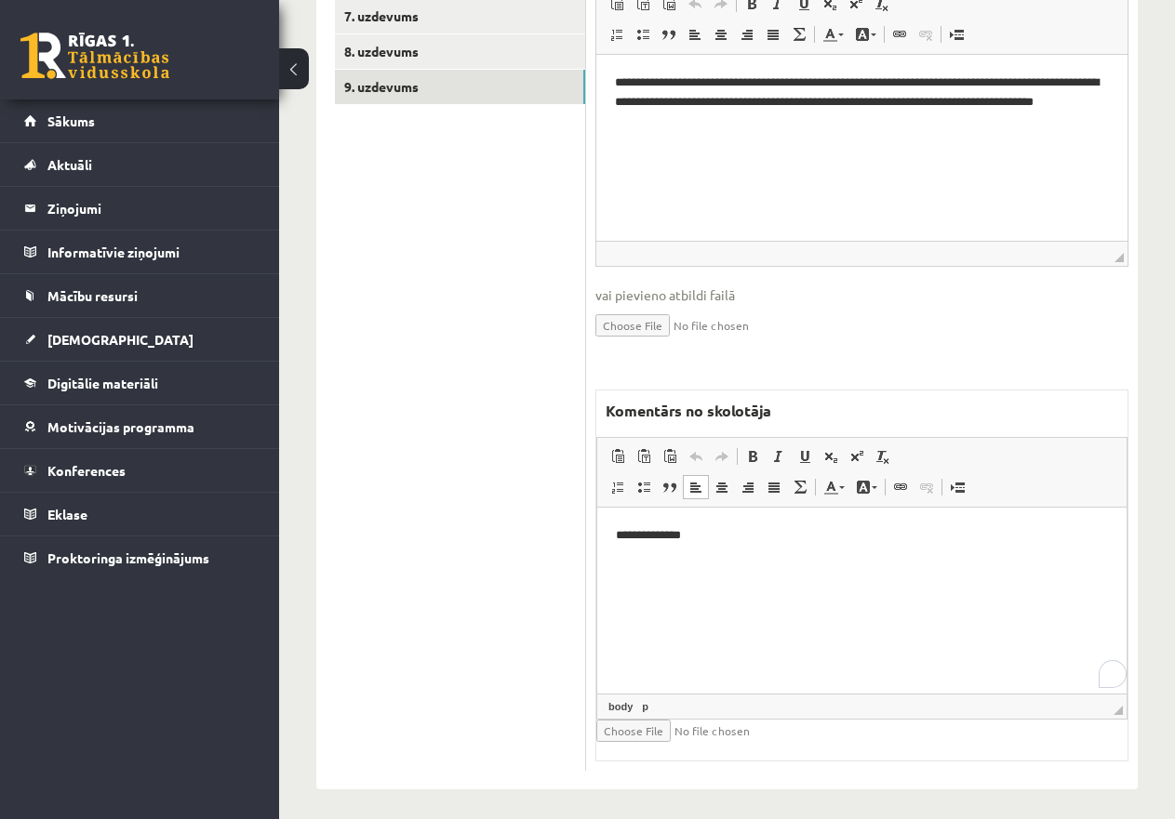
click at [721, 538] on p "**********" at bounding box center [862, 536] width 492 height 20
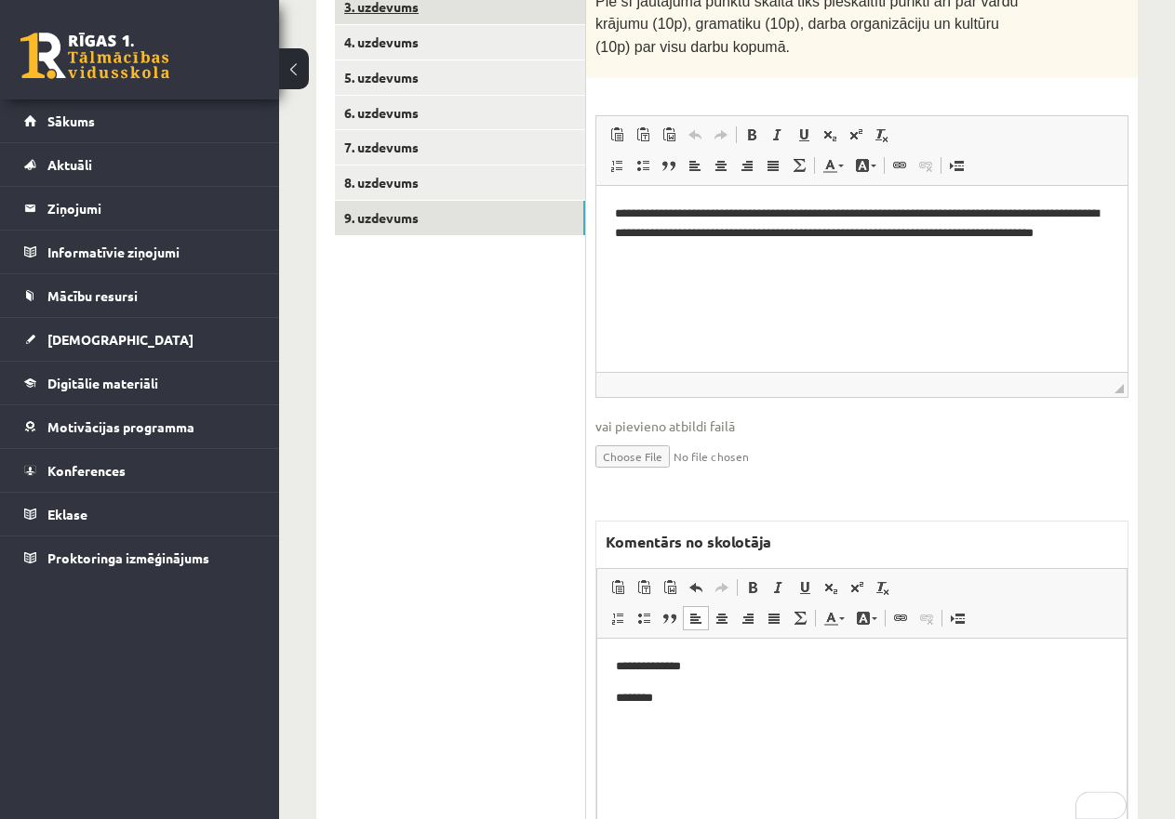
scroll to position [354, 0]
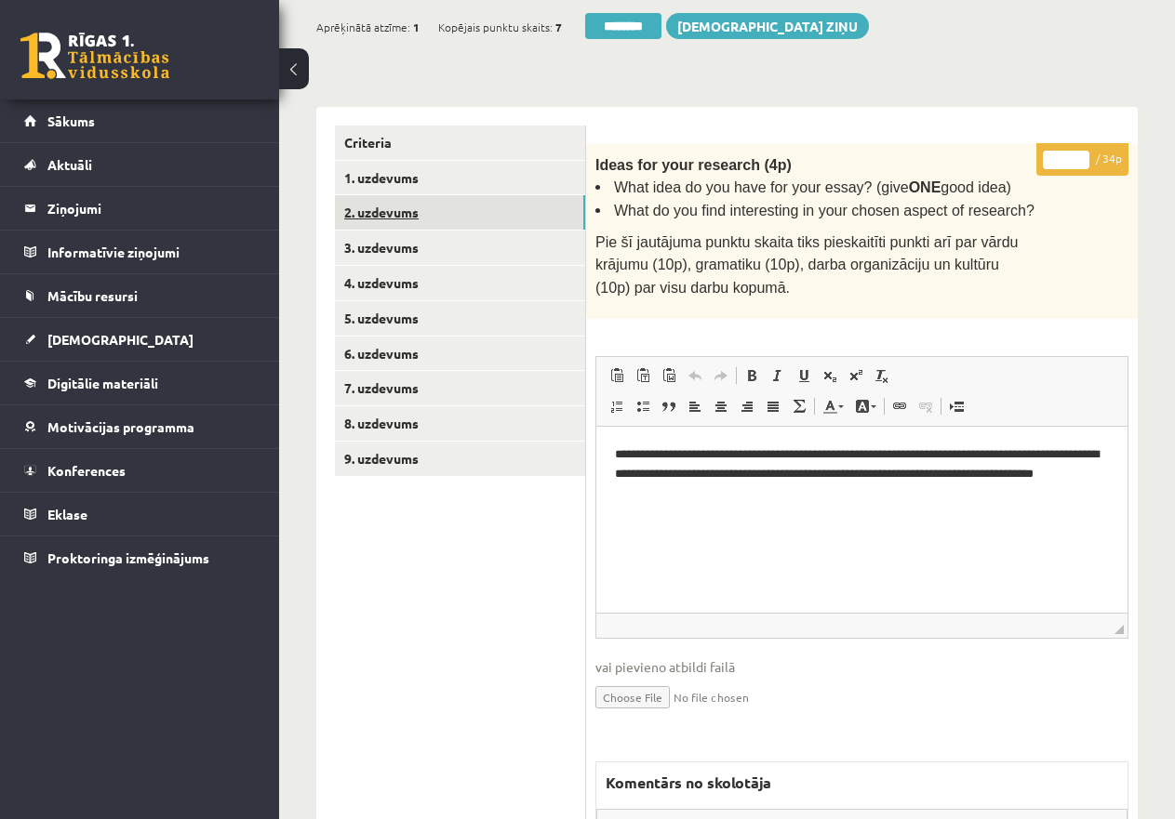
click at [417, 208] on link "2. uzdevums" at bounding box center [460, 212] width 250 height 34
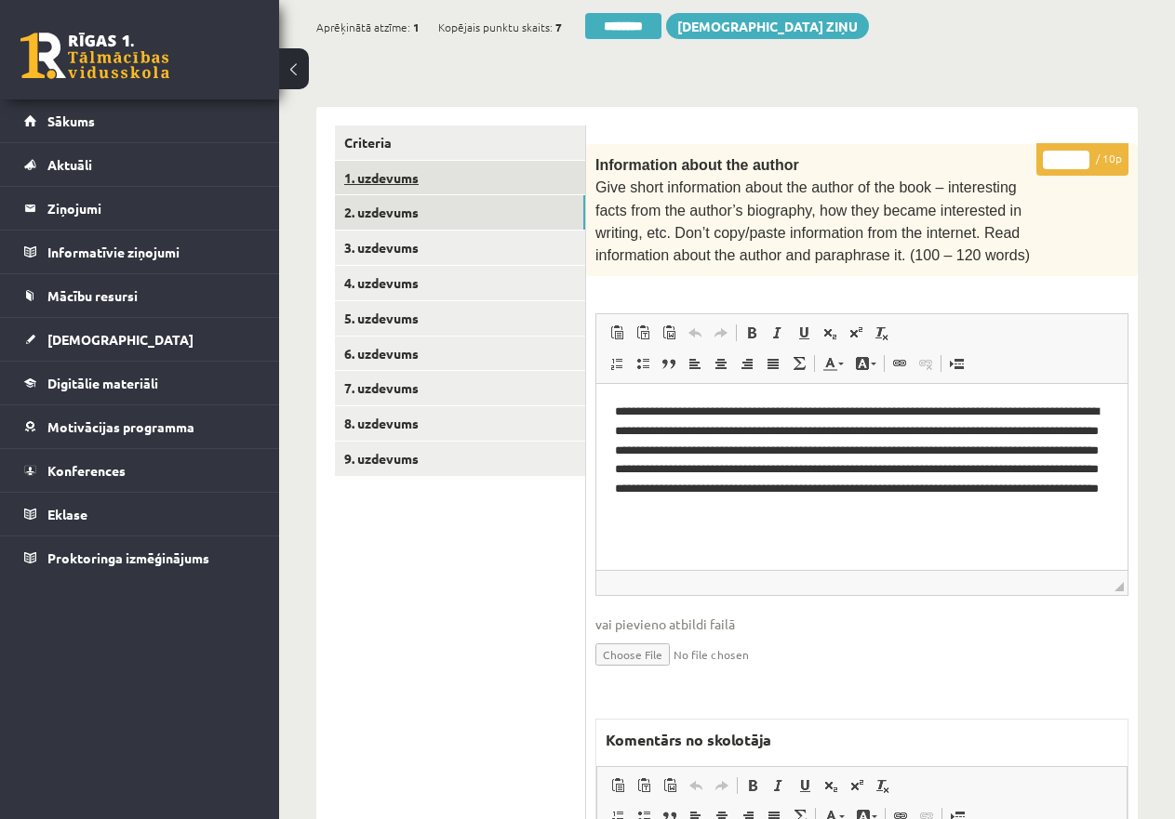
scroll to position [0, 0]
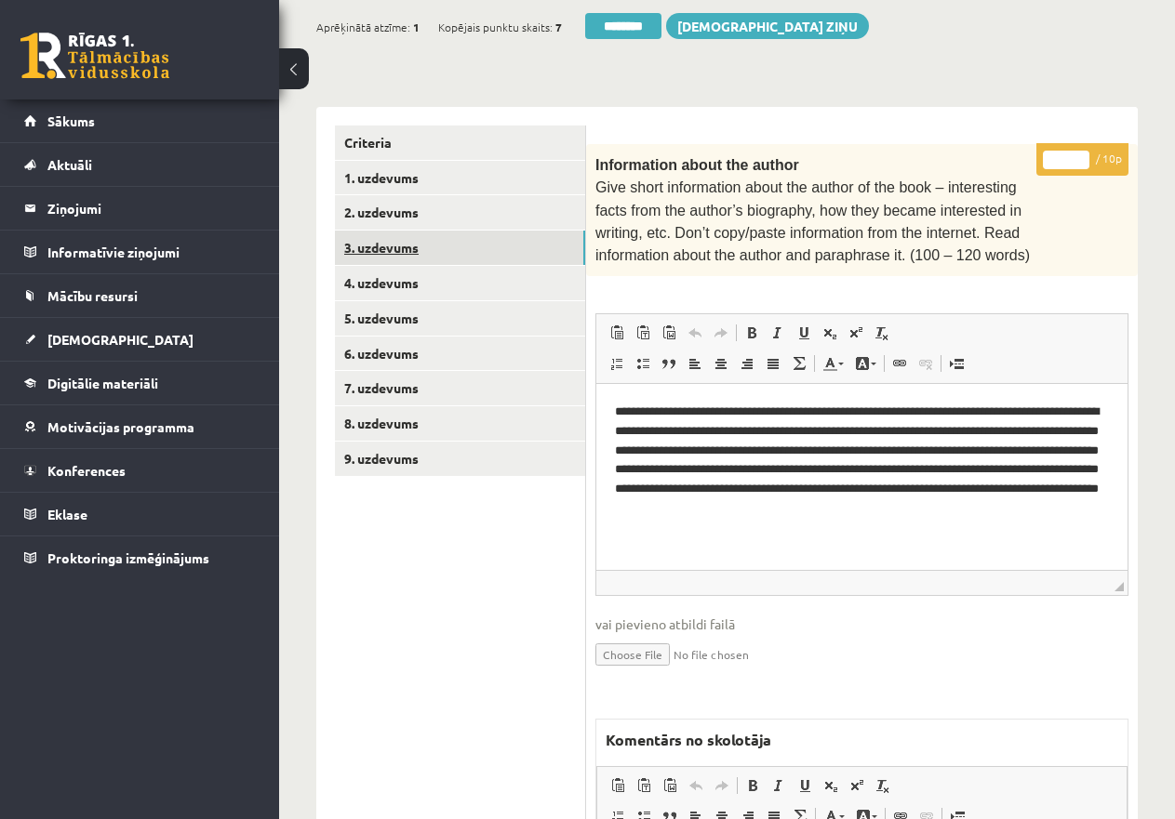
click at [414, 242] on link "3. uzdevums" at bounding box center [460, 248] width 250 height 34
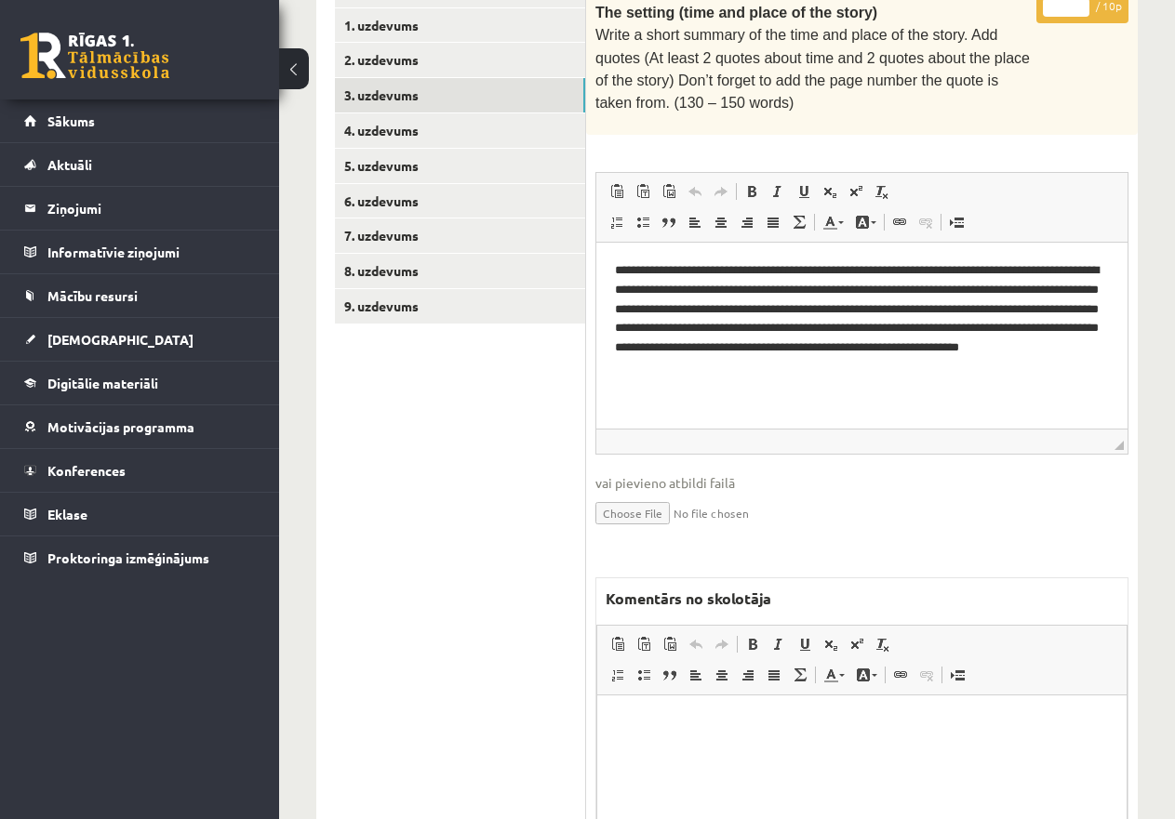
scroll to position [696, 0]
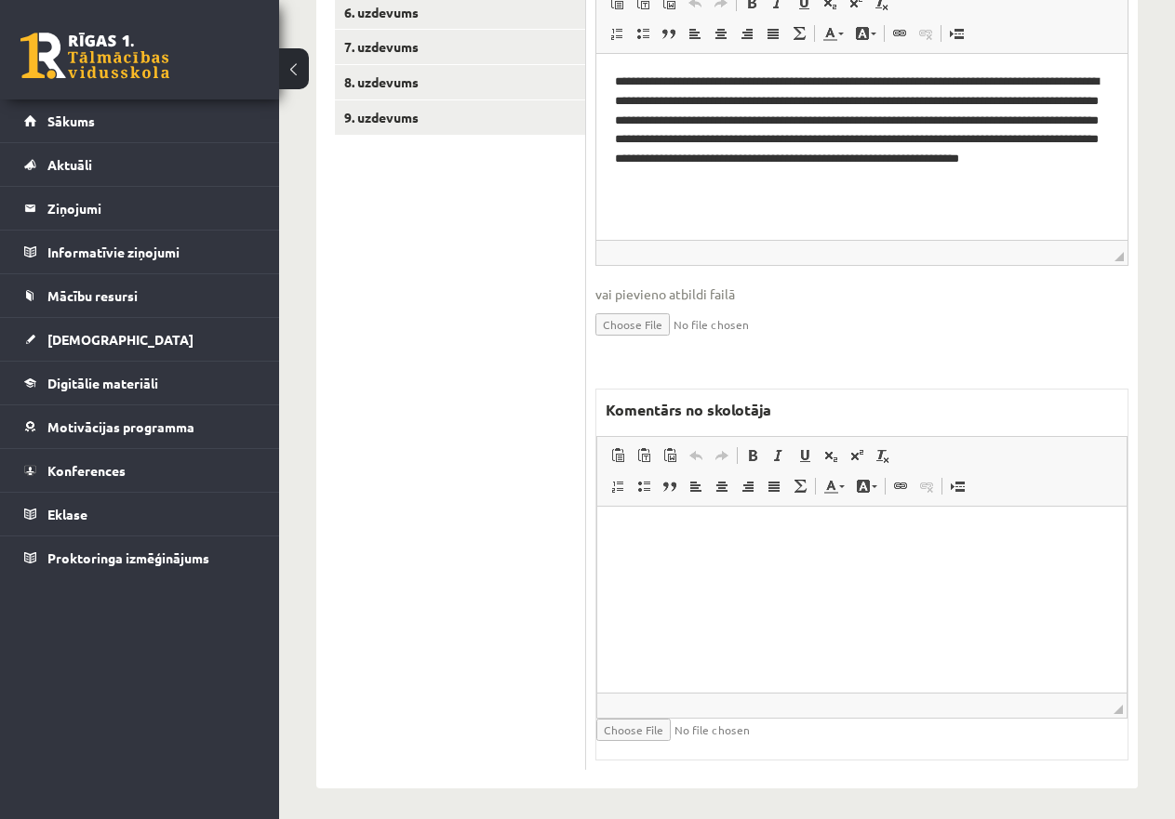
click at [681, 556] on html at bounding box center [861, 534] width 529 height 57
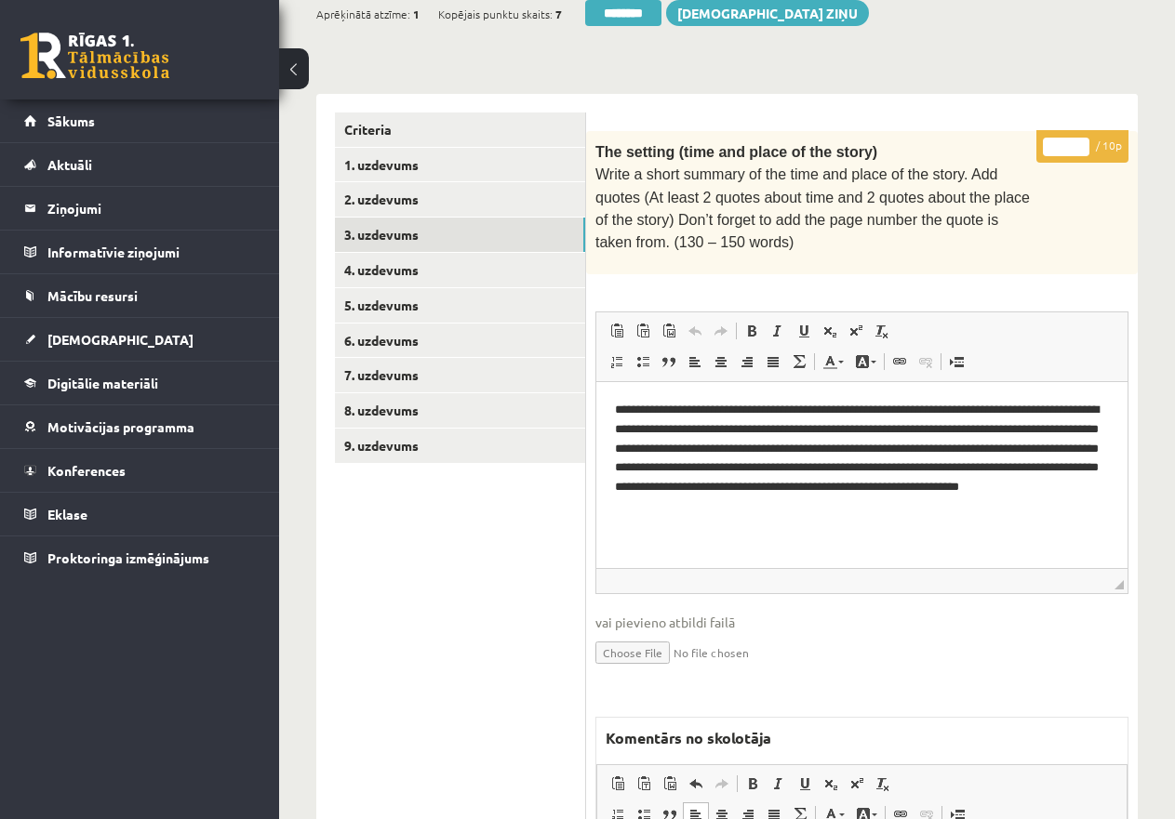
scroll to position [324, 0]
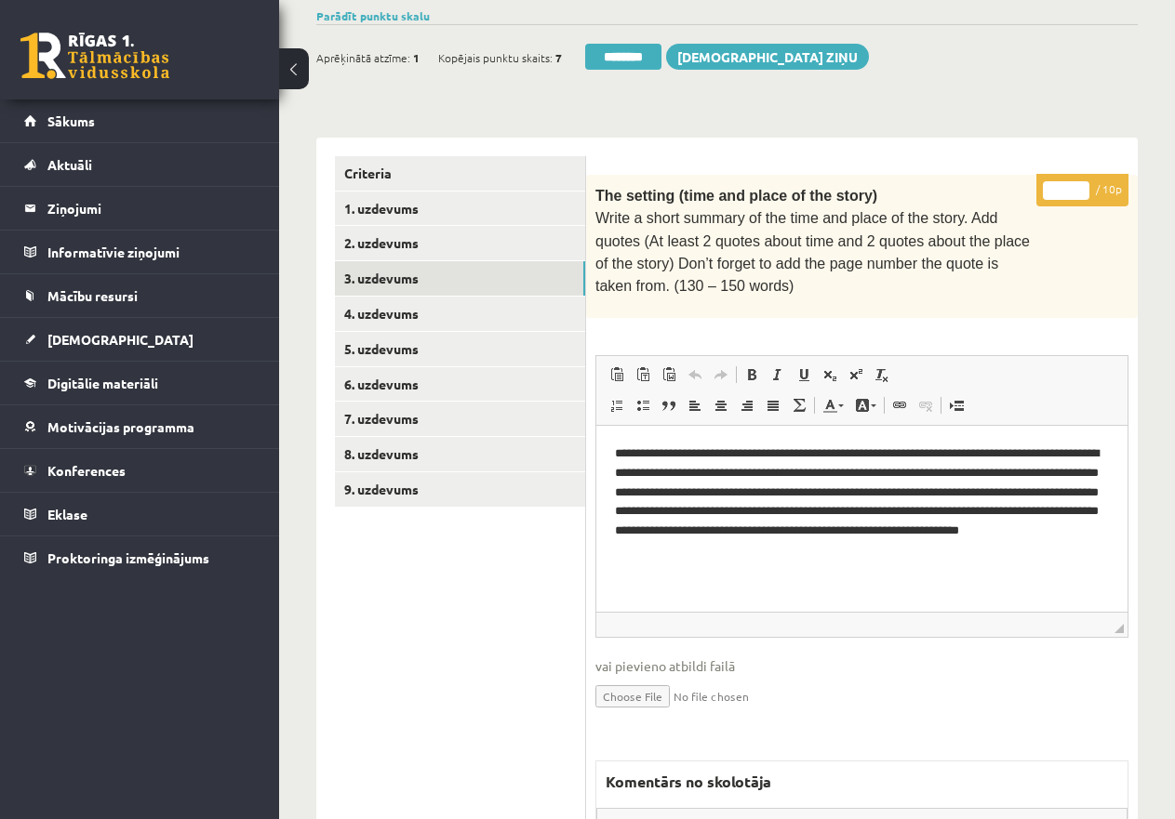
drag, startPoint x: 1072, startPoint y: 182, endPoint x: 1019, endPoint y: 179, distance: 53.1
click at [1019, 179] on div "**********" at bounding box center [861, 658] width 551 height 967
type input "*"
click at [402, 307] on link "4. uzdevums" at bounding box center [460, 314] width 250 height 34
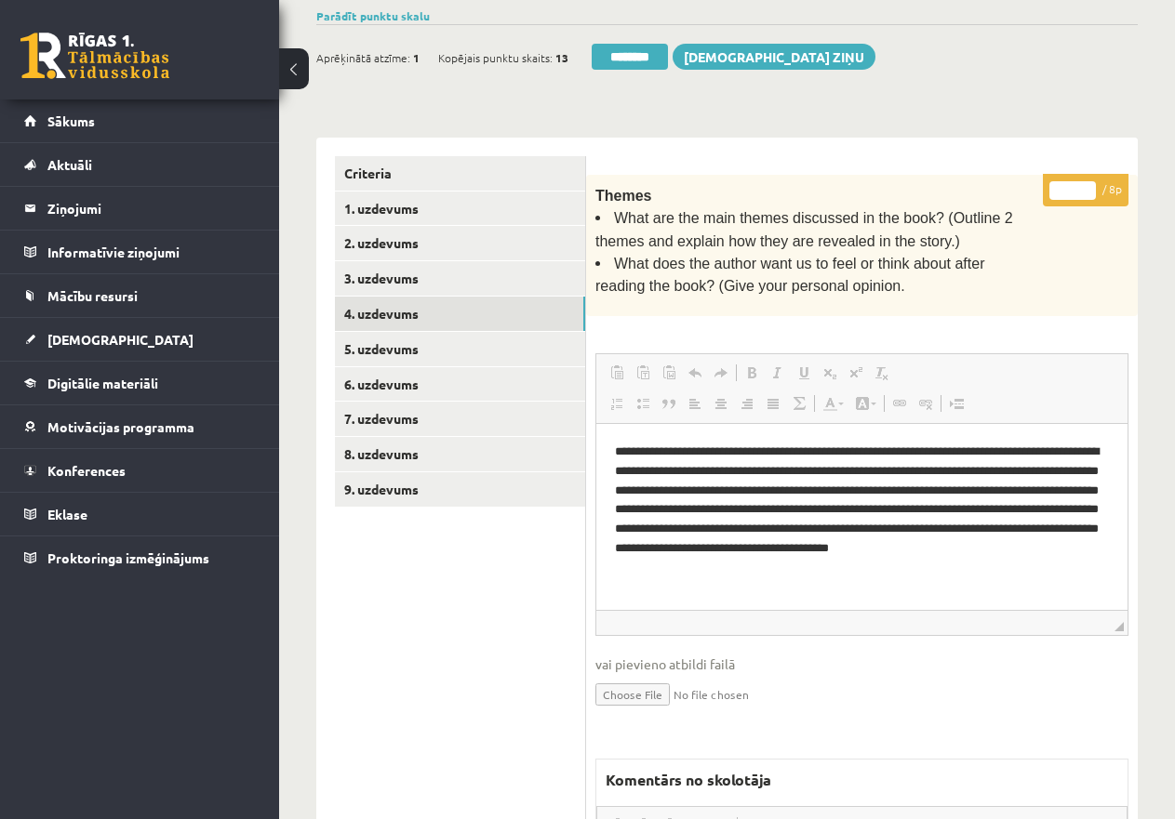
scroll to position [0, 0]
drag, startPoint x: 1072, startPoint y: 183, endPoint x: 1043, endPoint y: 181, distance: 29.8
click at [1047, 181] on p "* / 8p" at bounding box center [1086, 190] width 86 height 33
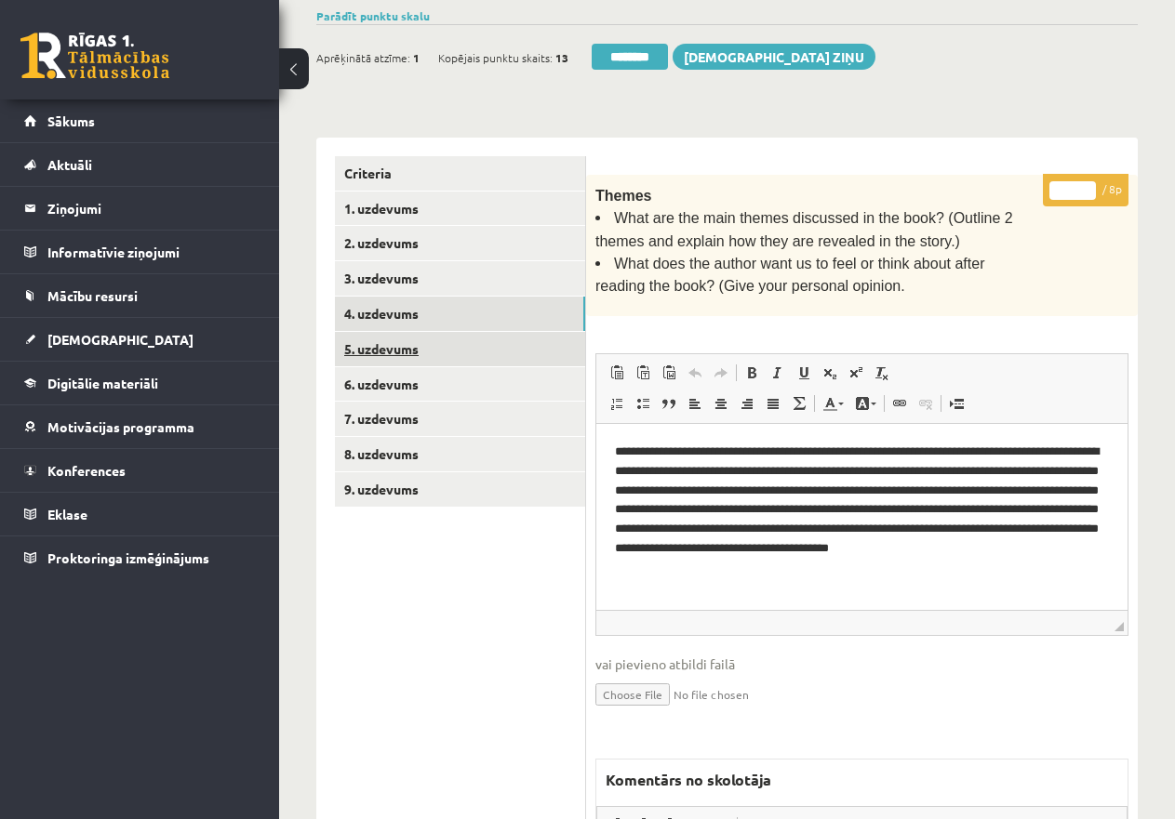
type input "*"
click at [400, 339] on link "5. uzdevums" at bounding box center [460, 349] width 250 height 34
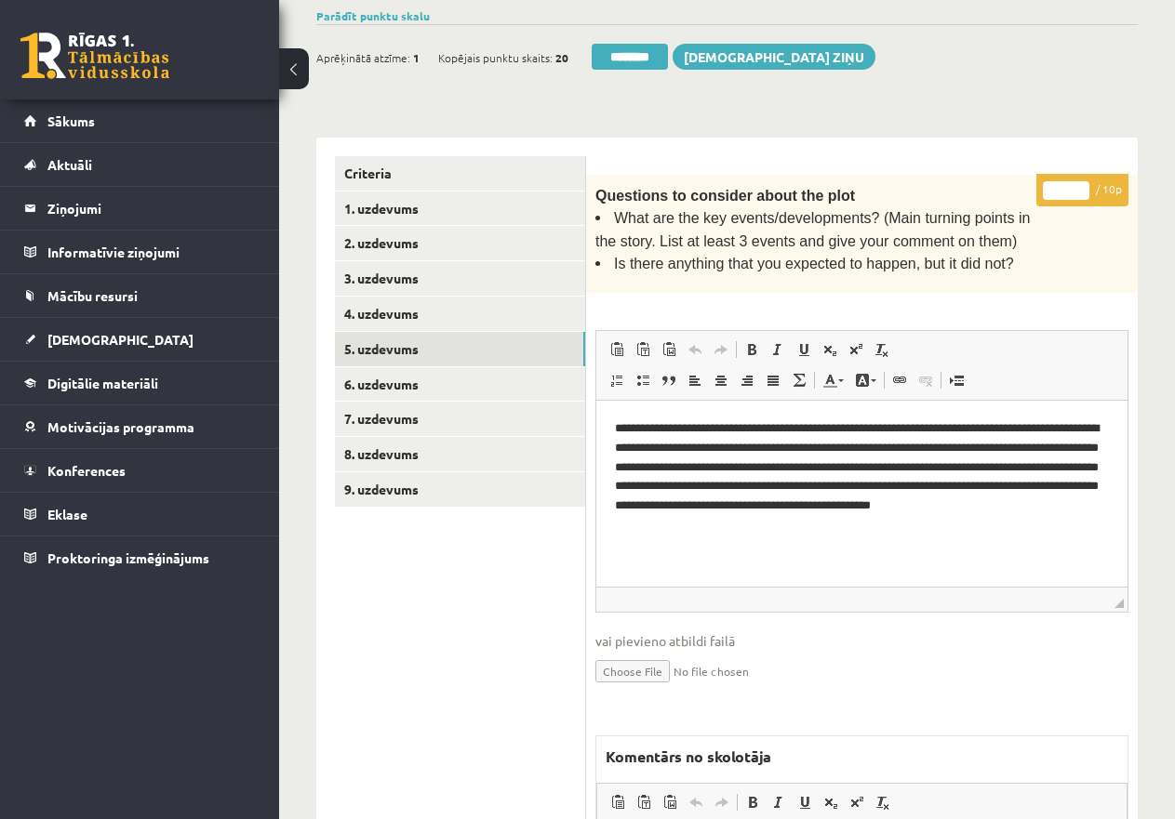
drag, startPoint x: 1069, startPoint y: 184, endPoint x: 1028, endPoint y: 180, distance: 41.1
click at [1028, 179] on div "**********" at bounding box center [861, 646] width 551 height 943
type input "*"
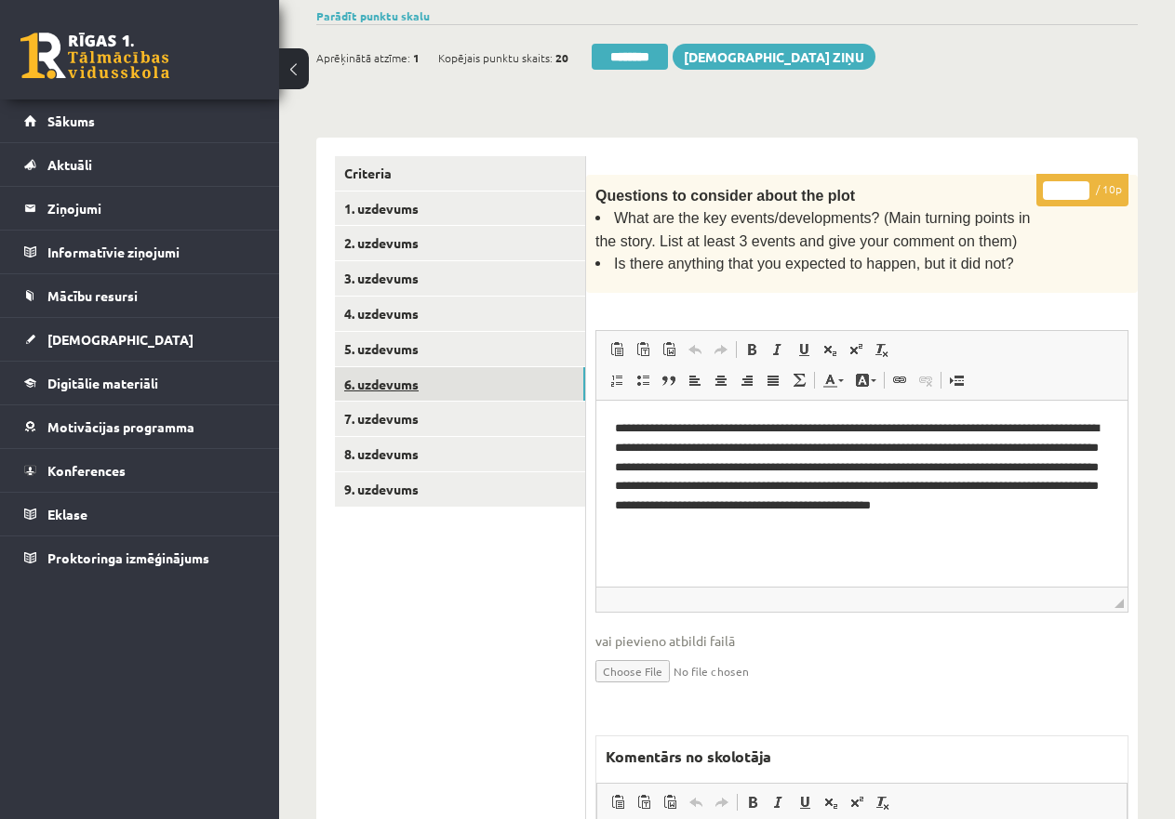
click at [457, 380] on link "6. uzdevums" at bounding box center [460, 384] width 250 height 34
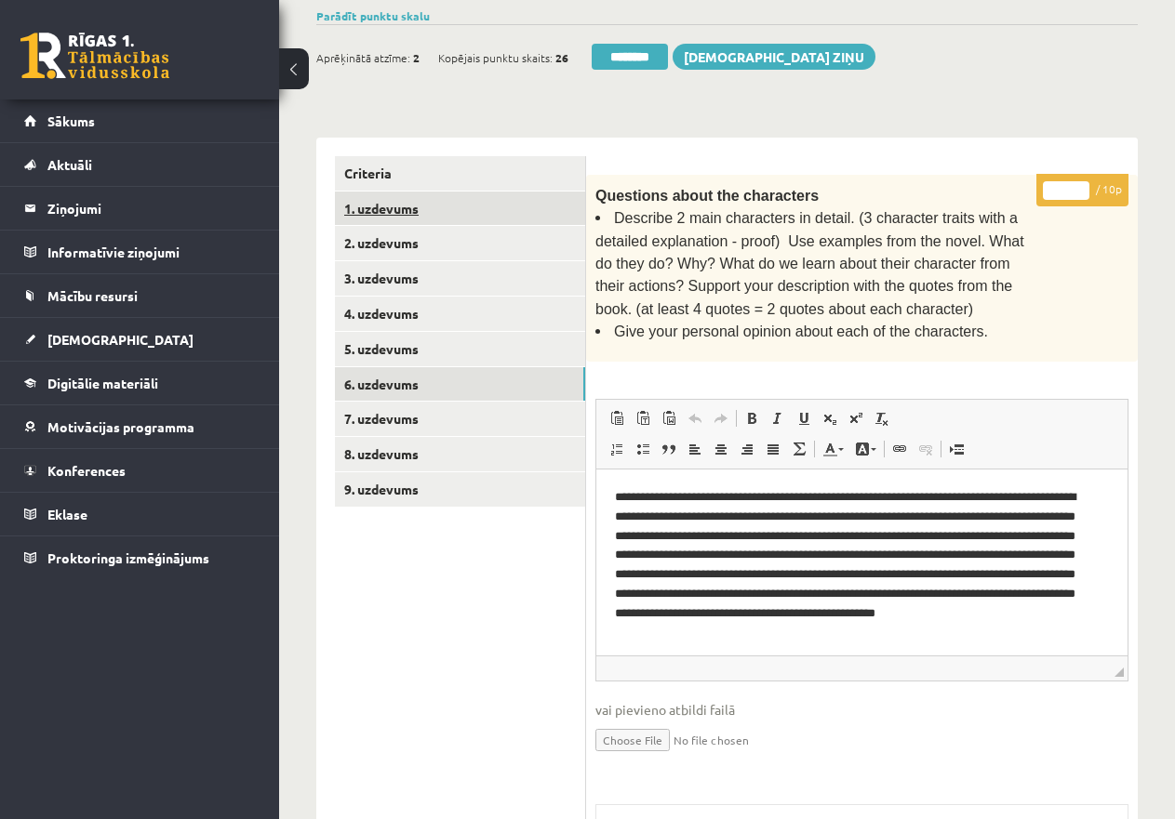
click at [433, 205] on link "1. uzdevums" at bounding box center [460, 209] width 250 height 34
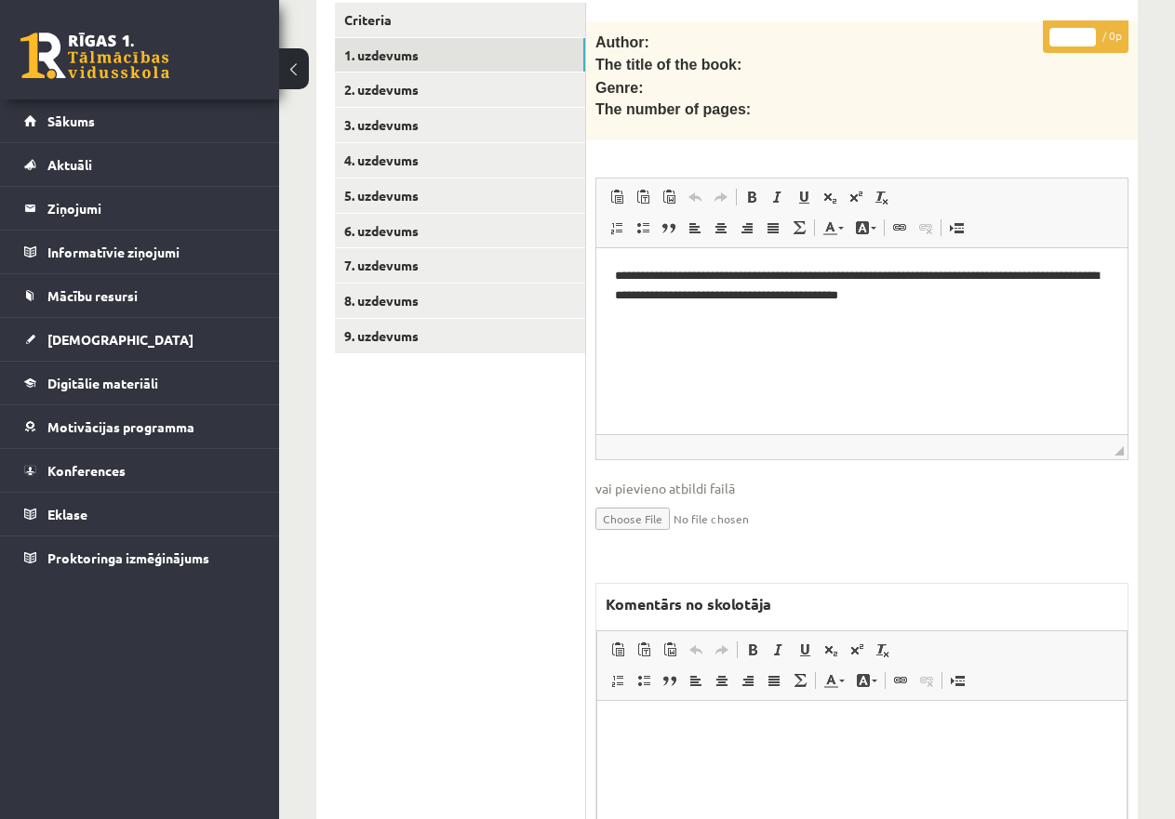
scroll to position [673, 0]
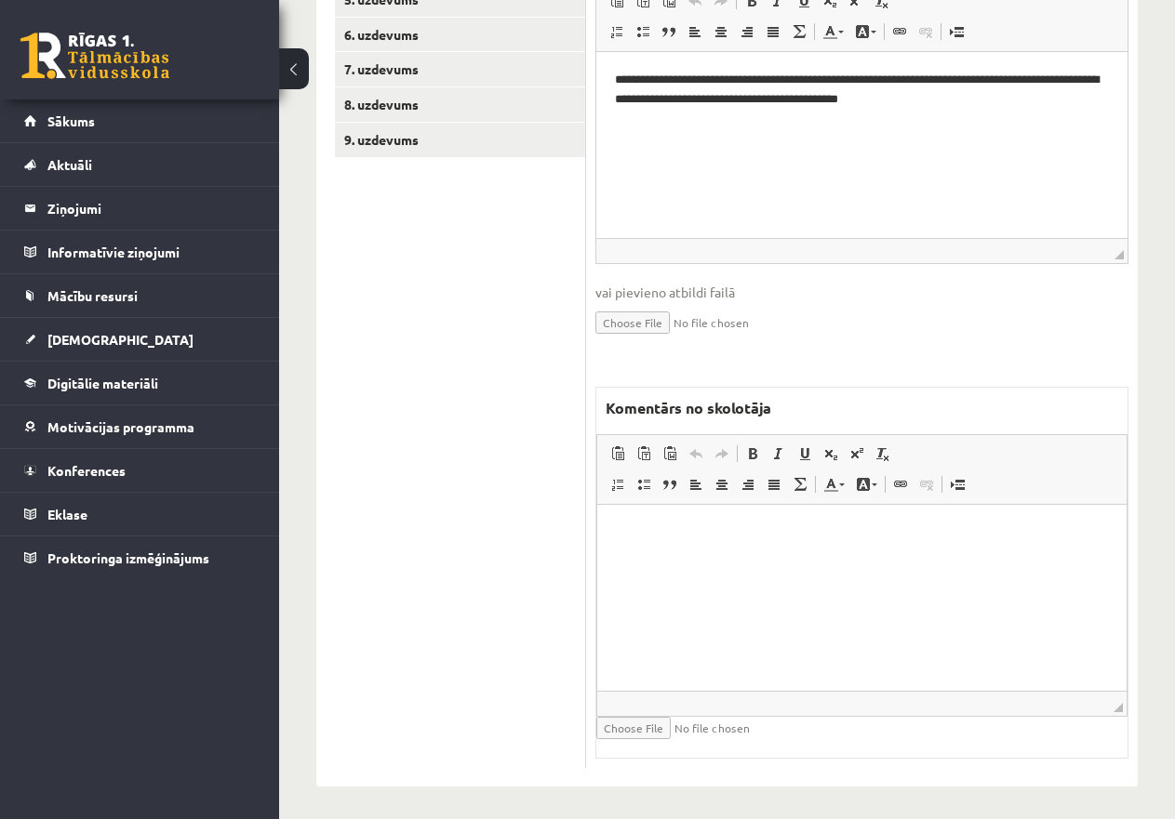
click at [649, 538] on p "Editor, wiswyg-editor-47433978392820-1760156826-940" at bounding box center [862, 534] width 492 height 20
click at [699, 545] on span "Paste" at bounding box center [701, 547] width 58 height 27
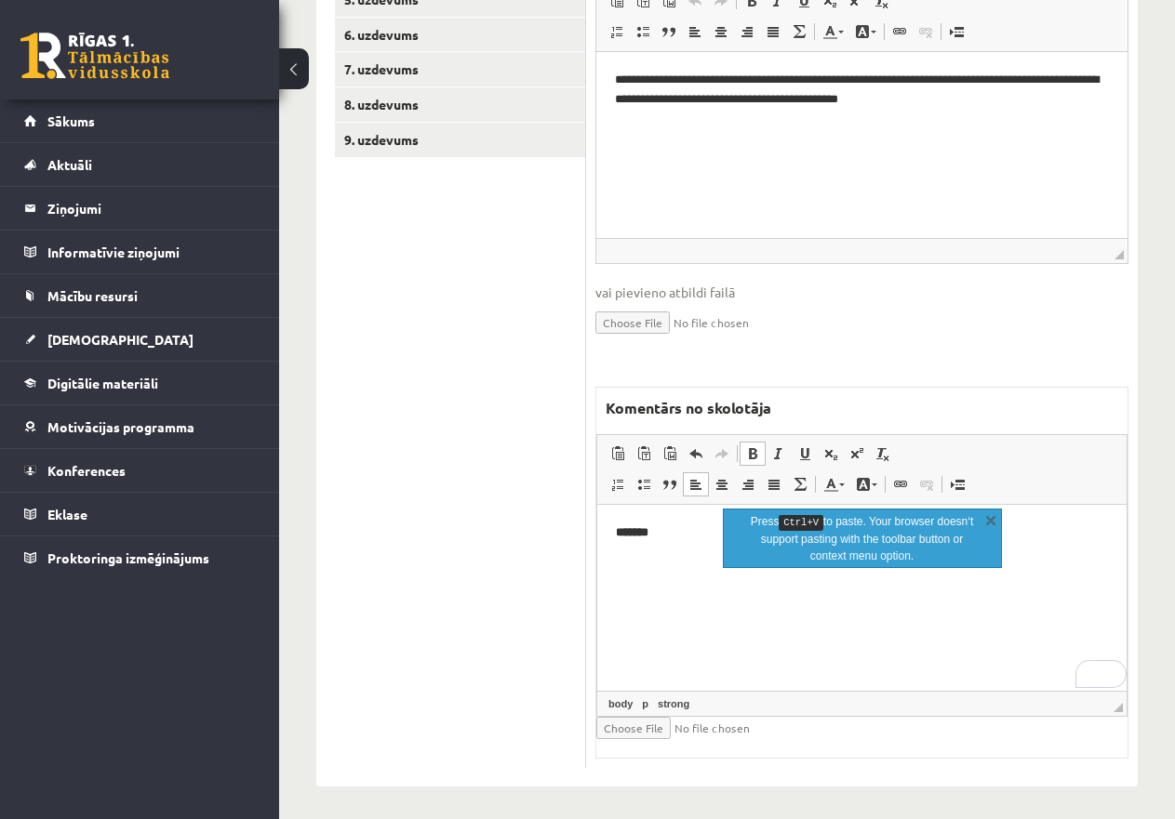
click at [698, 562] on html "*******" at bounding box center [861, 533] width 529 height 57
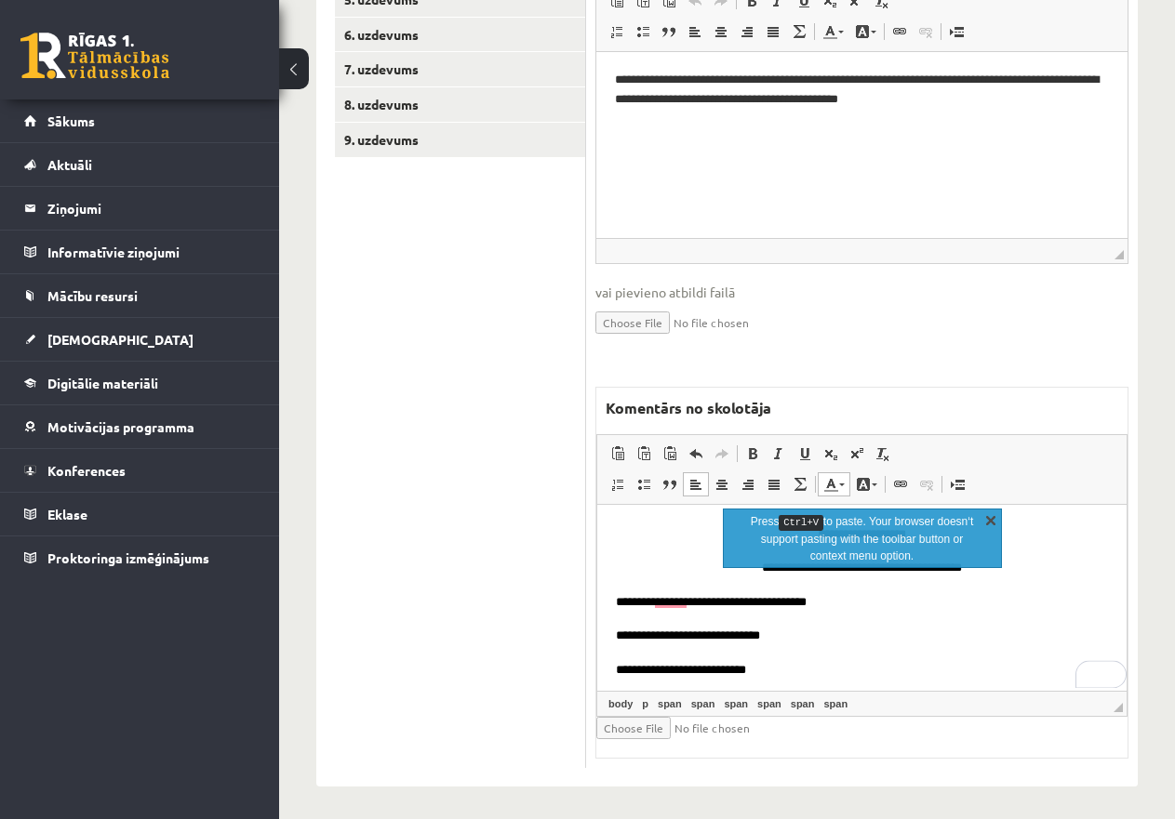
drag, startPoint x: 989, startPoint y: 515, endPoint x: 392, endPoint y: 16, distance: 778.4
click at [989, 515] on link "X" at bounding box center [990, 520] width 19 height 19
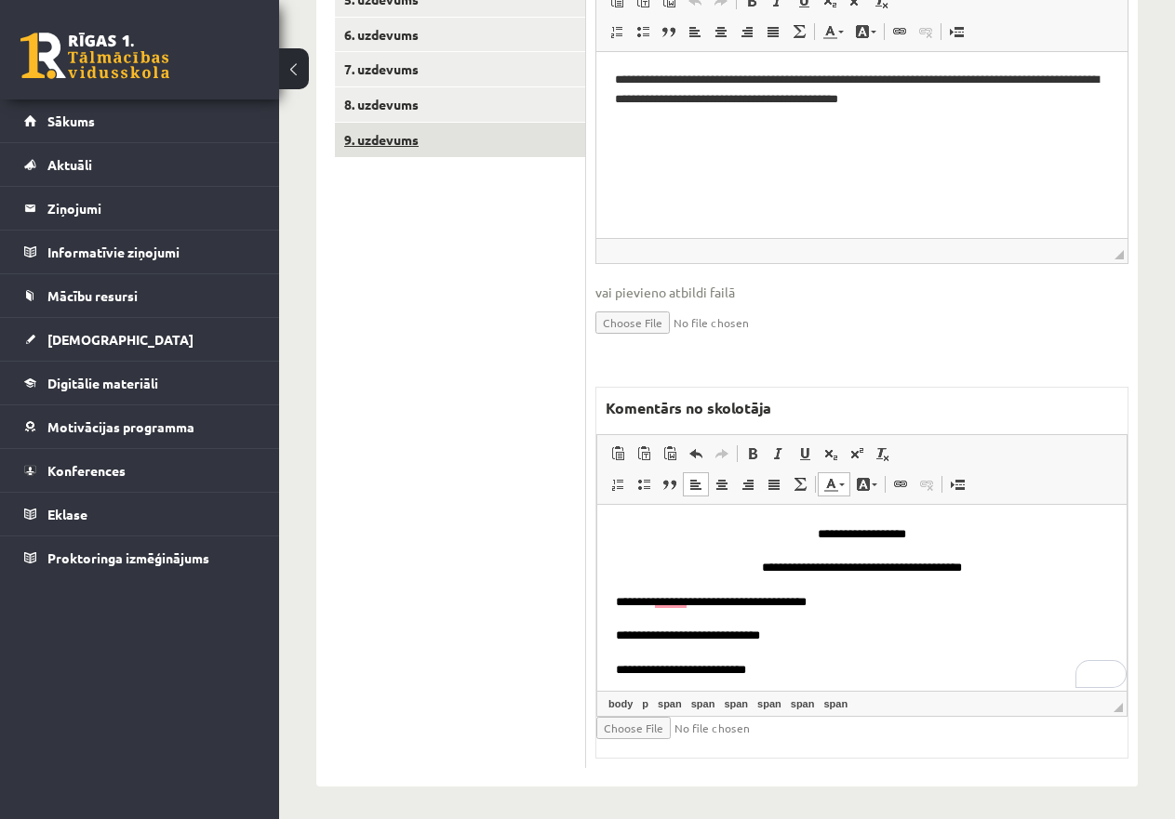
click at [456, 127] on link "9. uzdevums" at bounding box center [460, 140] width 250 height 34
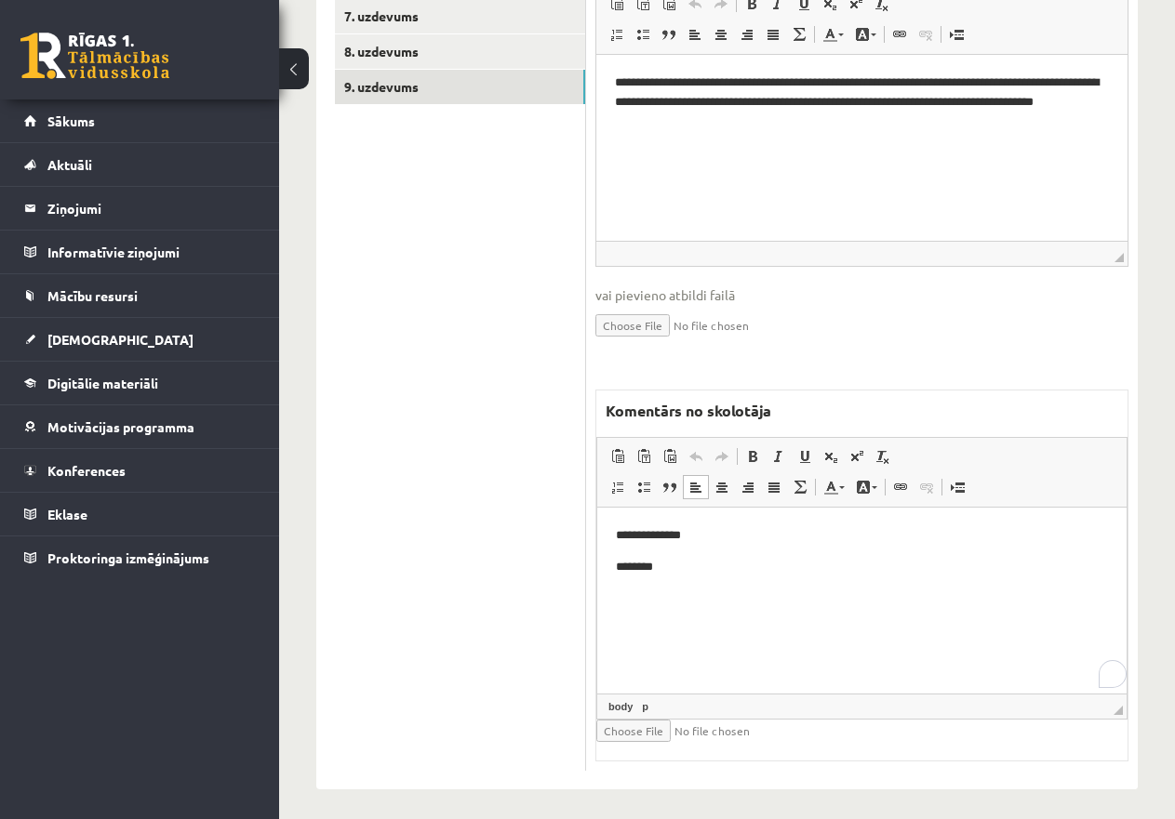
click at [689, 571] on p "********" at bounding box center [862, 568] width 492 height 20
click at [669, 595] on html "**********" at bounding box center [861, 551] width 529 height 87
click at [674, 567] on p "********" at bounding box center [862, 568] width 492 height 20
drag, startPoint x: 641, startPoint y: 610, endPoint x: 631, endPoint y: 611, distance: 9.3
click at [631, 611] on html "**********" at bounding box center [861, 567] width 529 height 119
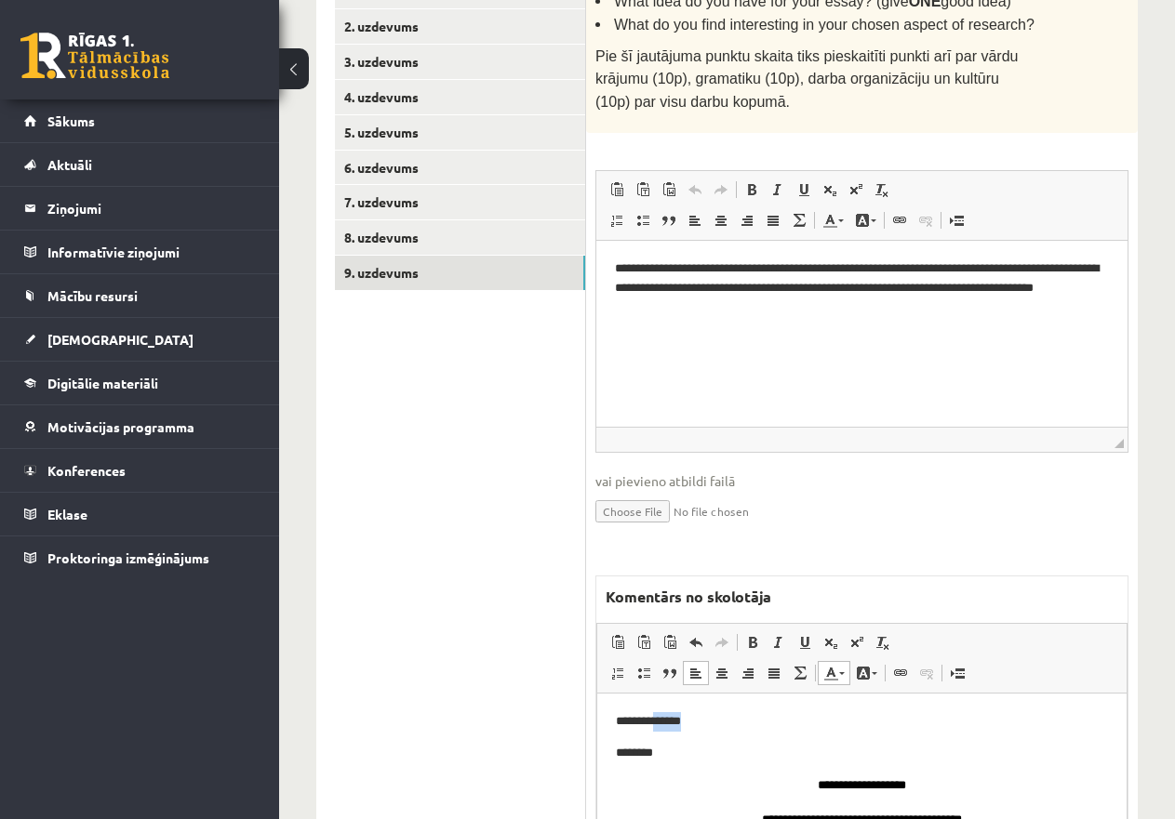
drag, startPoint x: 710, startPoint y: 719, endPoint x: 668, endPoint y: 717, distance: 41.9
click at [668, 717] on p "**********" at bounding box center [854, 722] width 476 height 20
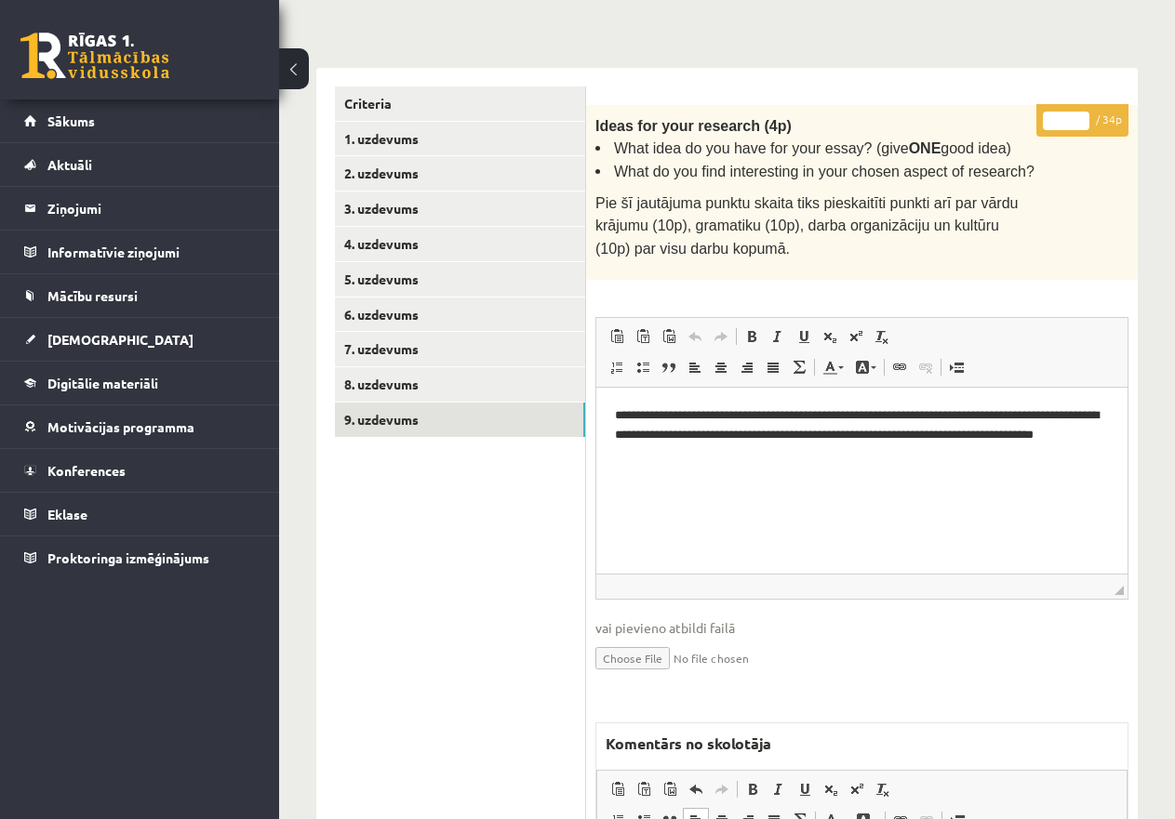
scroll to position [261, 0]
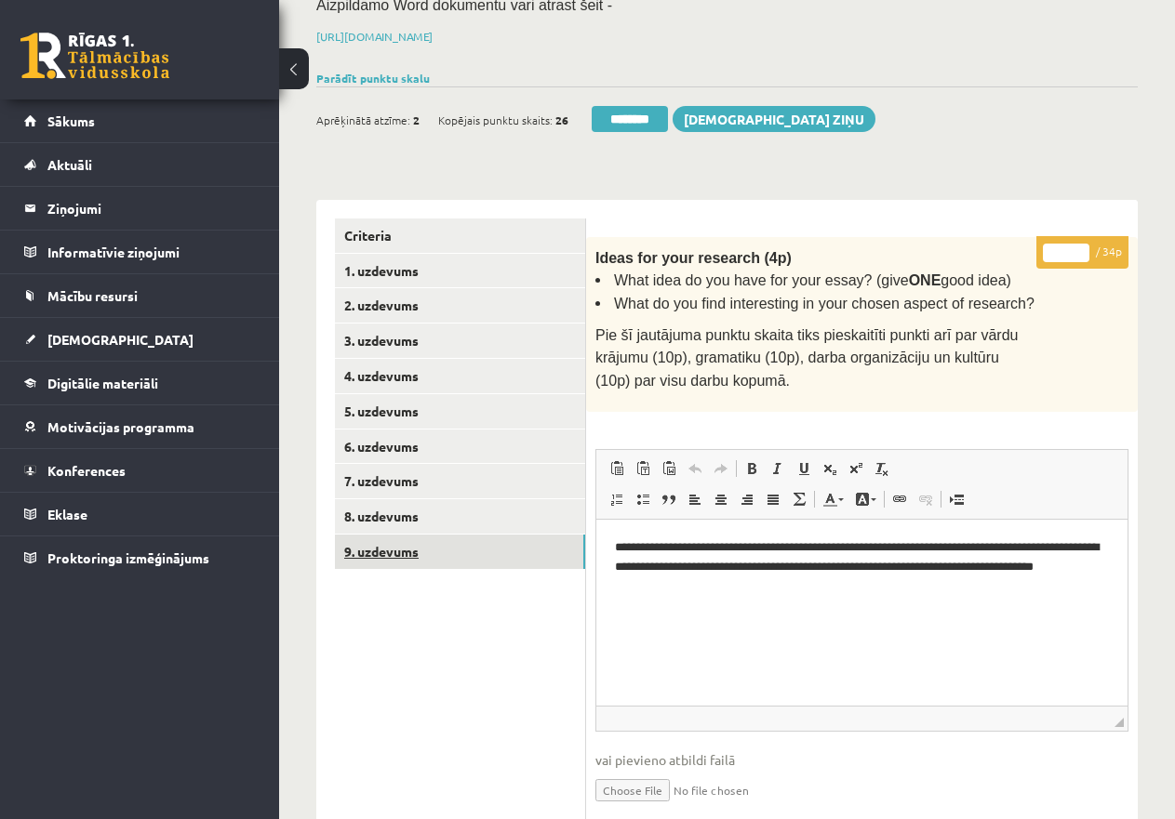
click at [420, 543] on link "9. uzdevums" at bounding box center [460, 552] width 250 height 34
click at [631, 115] on input "********" at bounding box center [629, 119] width 76 height 26
click at [439, 254] on link "1. uzdevums" at bounding box center [460, 271] width 250 height 34
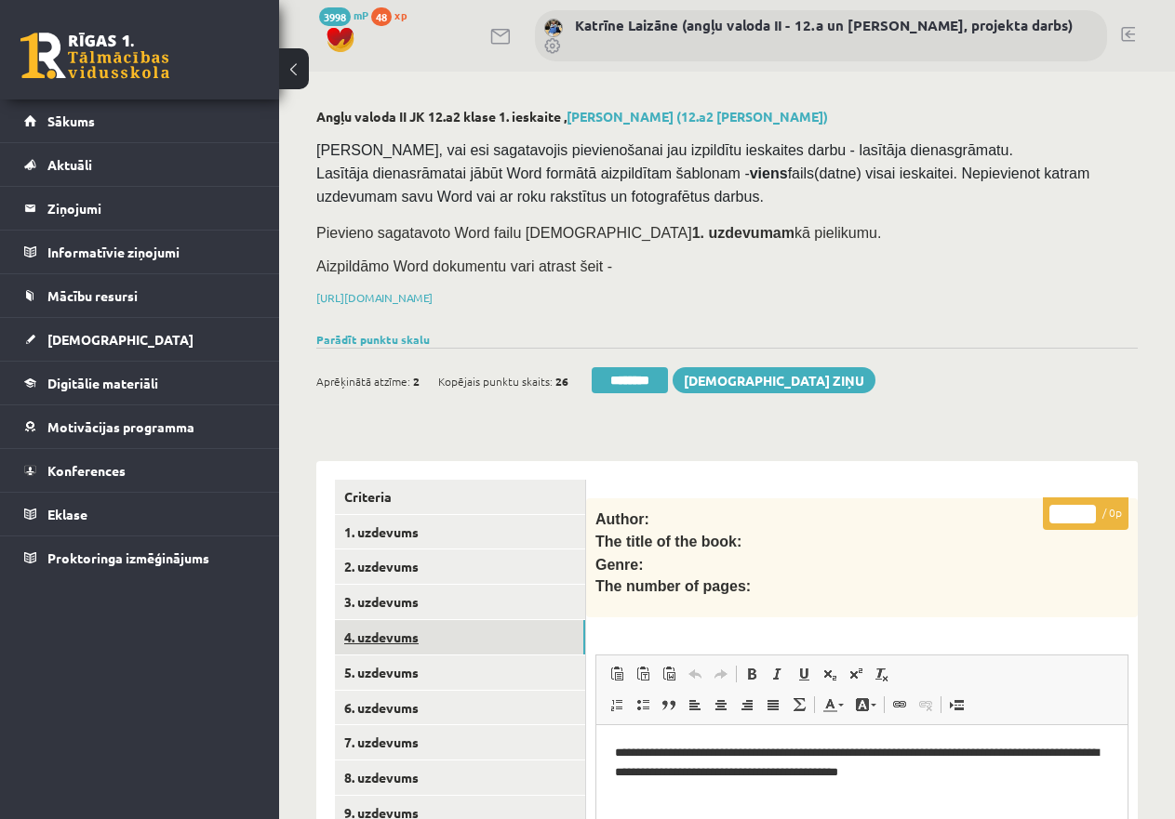
click at [418, 631] on link "4. uzdevums" at bounding box center [460, 637] width 250 height 34
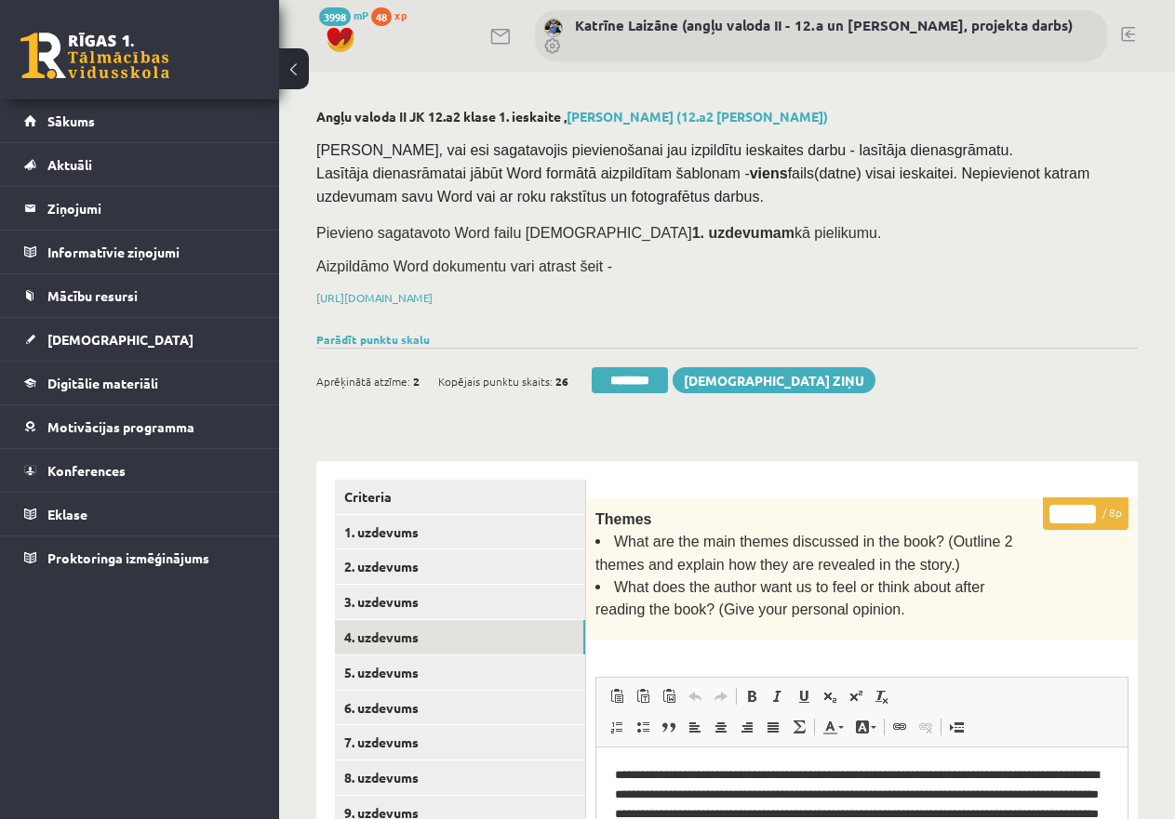
type input "*"
click at [1087, 511] on input "*" at bounding box center [1072, 514] width 46 height 19
click at [418, 595] on link "3. uzdevums" at bounding box center [460, 602] width 250 height 34
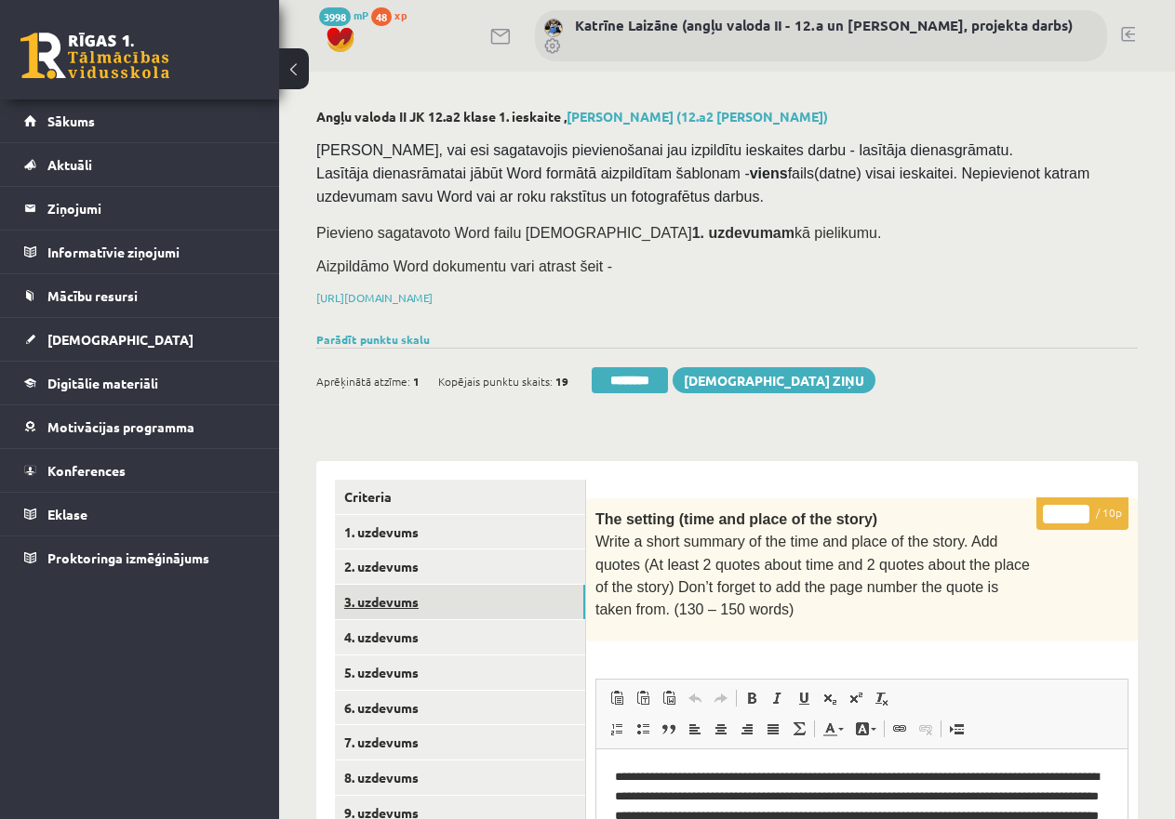
click at [383, 594] on link "3. uzdevums" at bounding box center [460, 602] width 250 height 34
click at [390, 634] on link "4. uzdevums" at bounding box center [460, 637] width 250 height 34
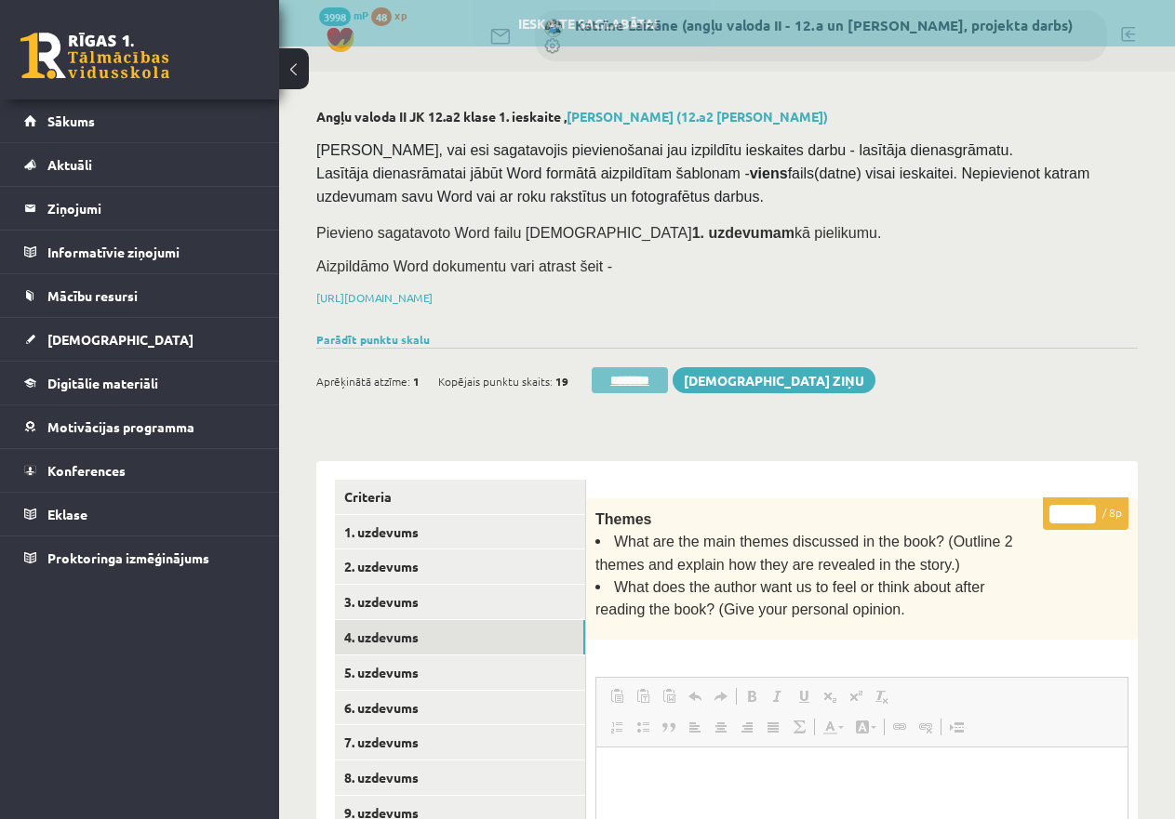
click at [618, 375] on input "********" at bounding box center [629, 380] width 76 height 26
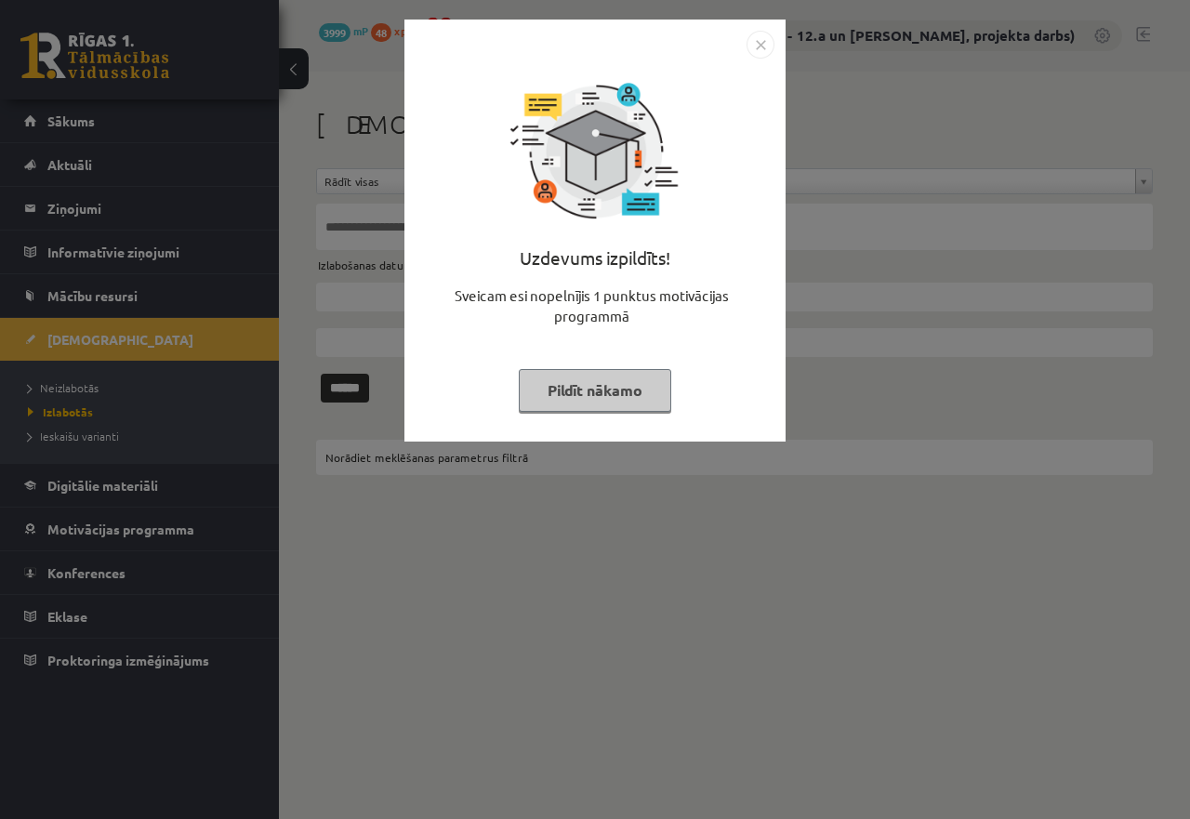
click at [616, 383] on button "Pildīt nākamo" at bounding box center [595, 390] width 153 height 43
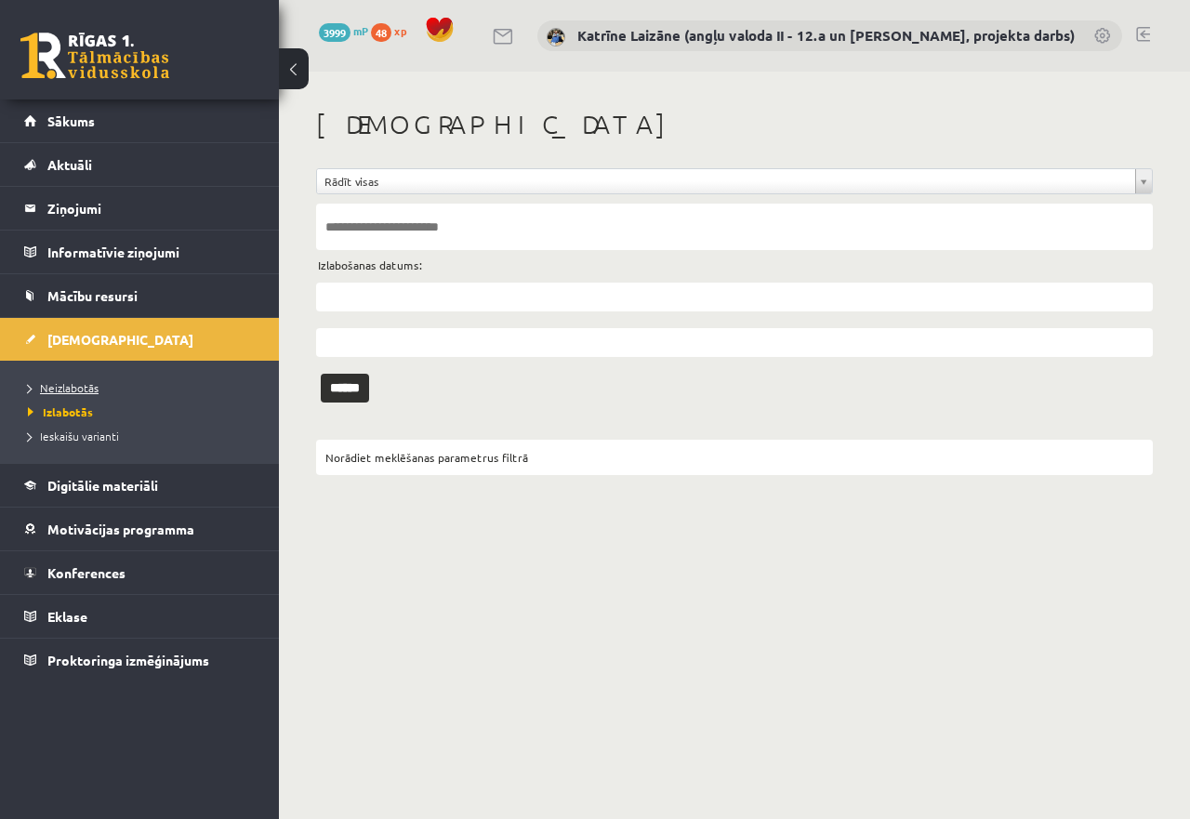
click at [76, 386] on span "Neizlabotās" at bounding box center [63, 387] width 71 height 15
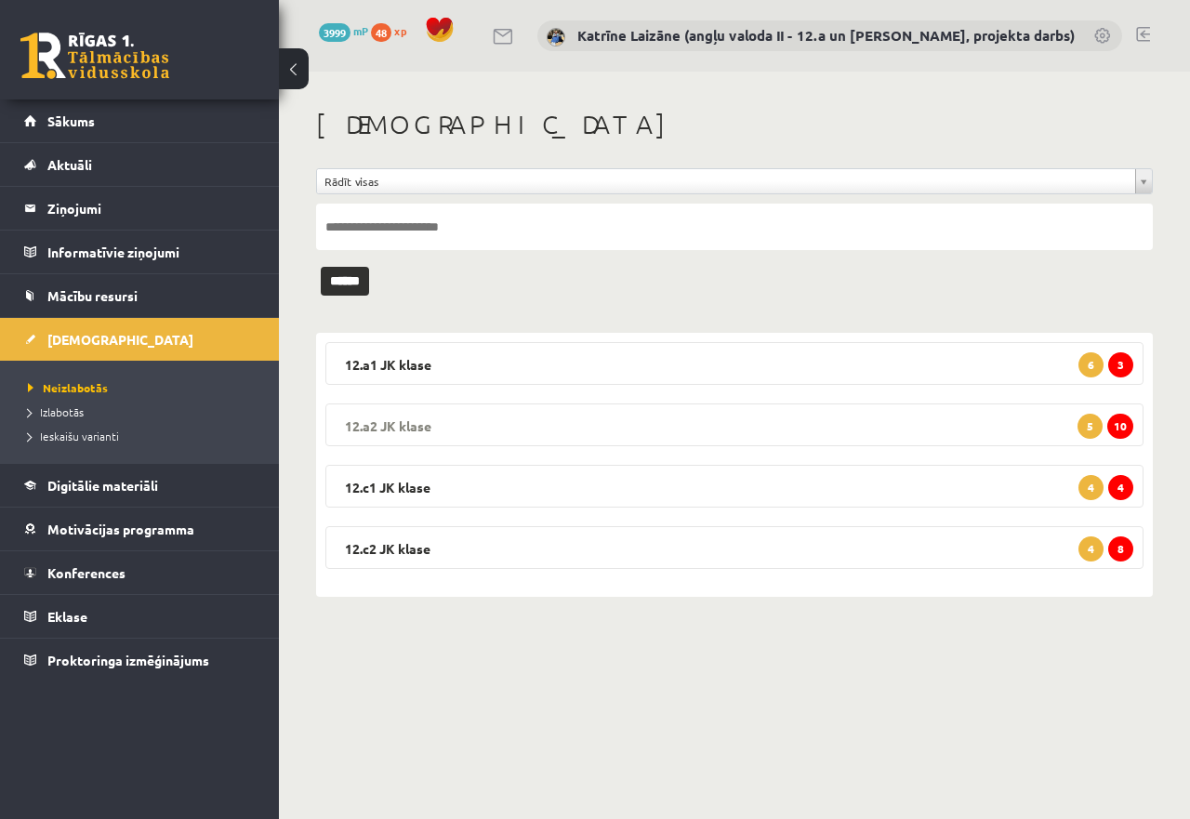
click at [584, 415] on legend "12.a2 [PERSON_NAME] 10 5" at bounding box center [734, 425] width 818 height 43
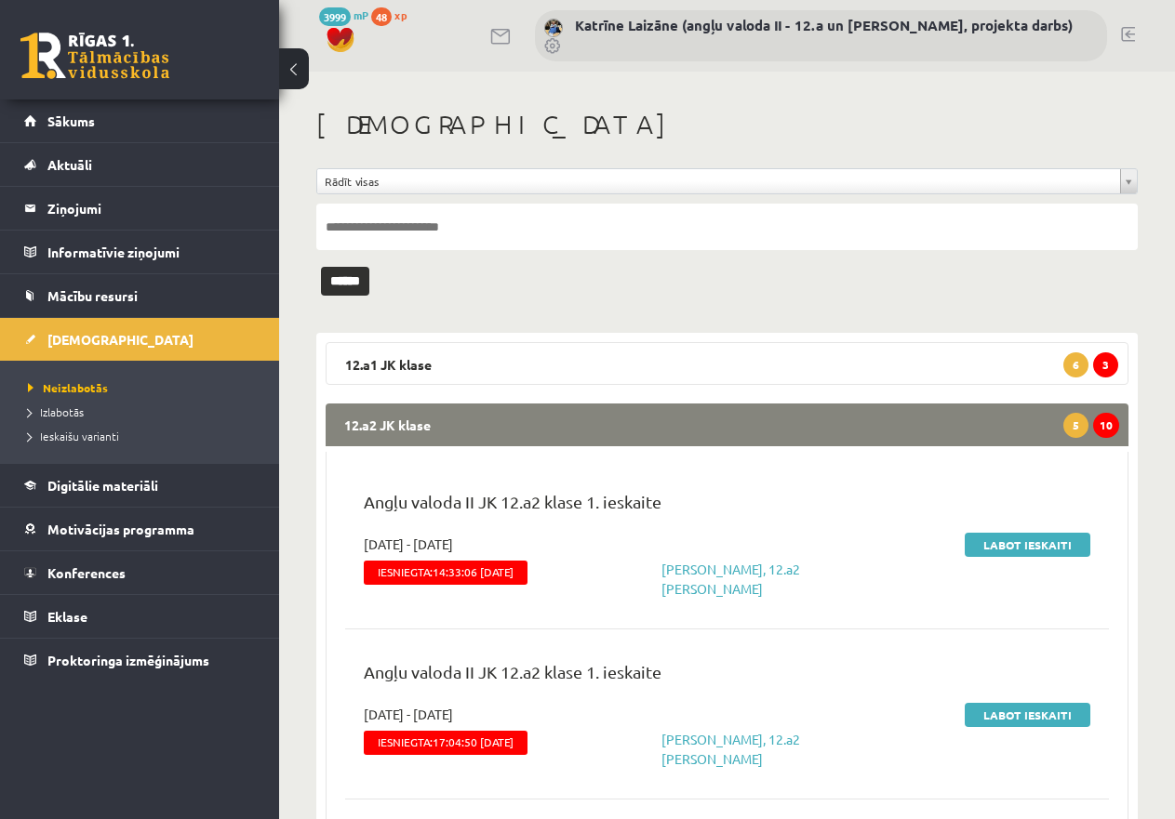
click at [989, 544] on link "Labot ieskaiti" at bounding box center [1027, 545] width 126 height 24
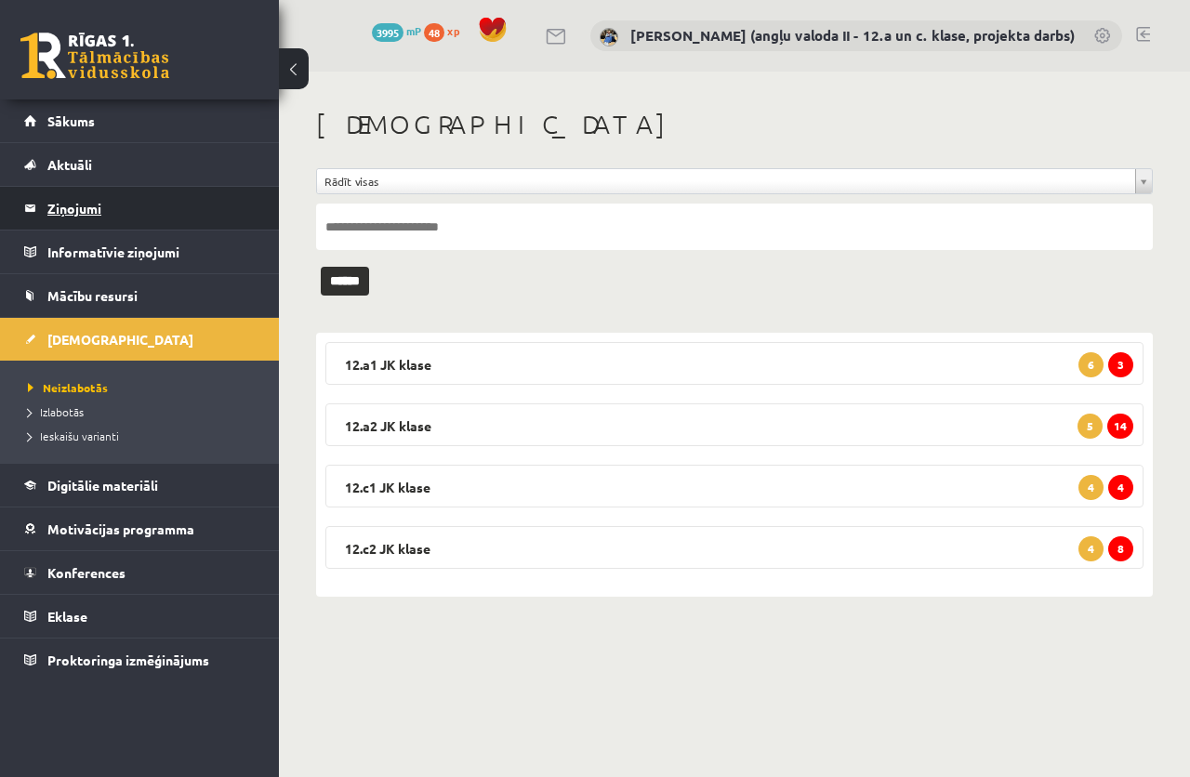
click at [74, 206] on legend "Ziņojumi 0" at bounding box center [151, 208] width 208 height 43
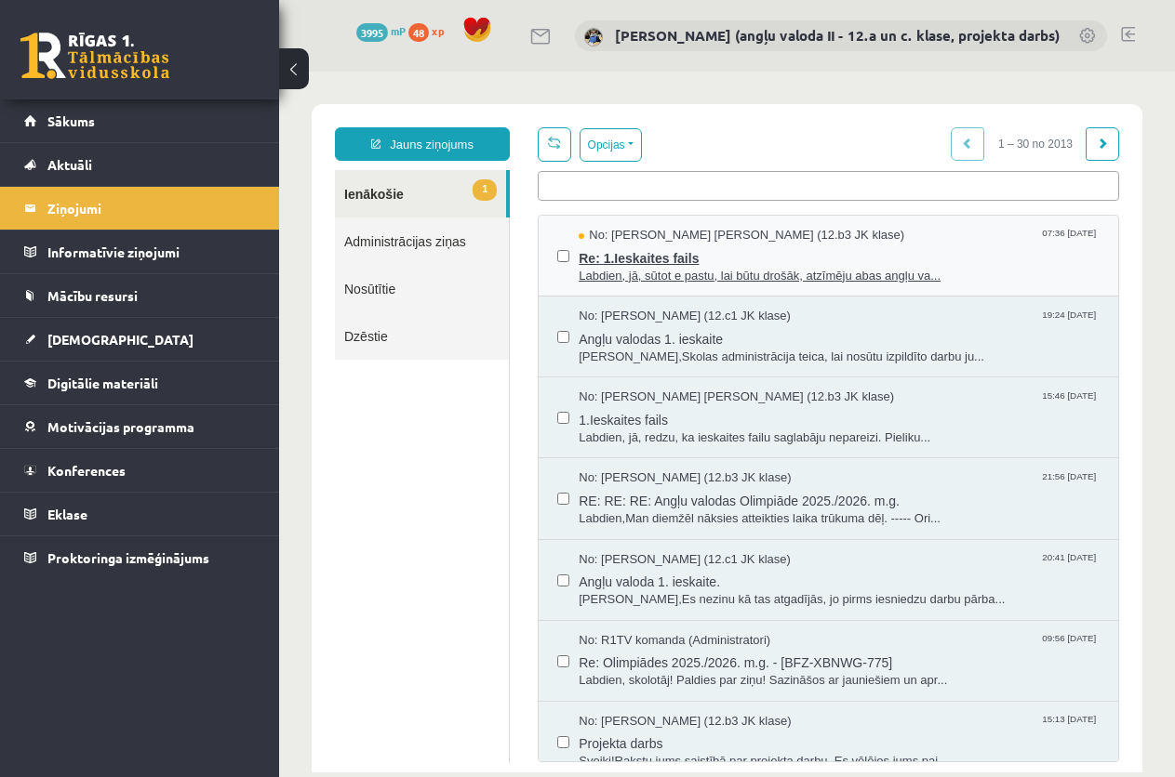
click at [635, 268] on span "Labdien, jā, sūtot e pastu, lai būtu drošāk, atzīmēju abas angļu va..." at bounding box center [838, 277] width 521 height 18
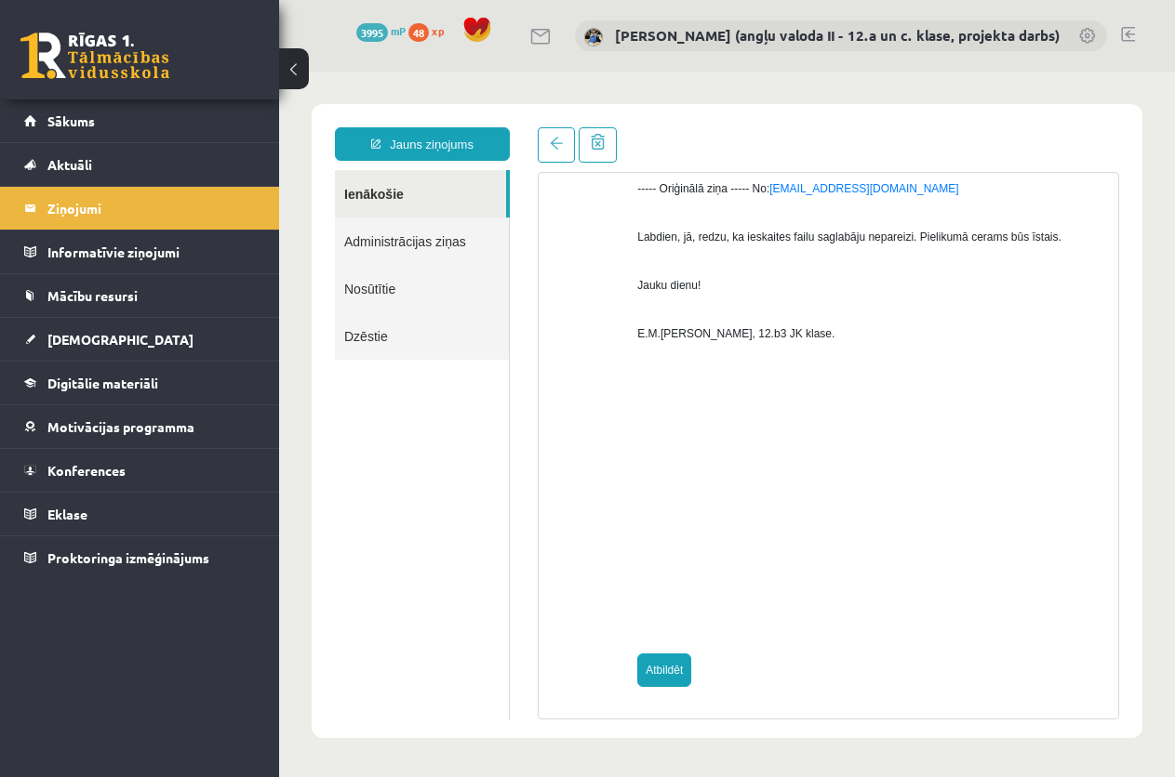
scroll to position [1, 0]
click at [661, 665] on link "Atbildēt" at bounding box center [664, 670] width 54 height 33
type input "**********"
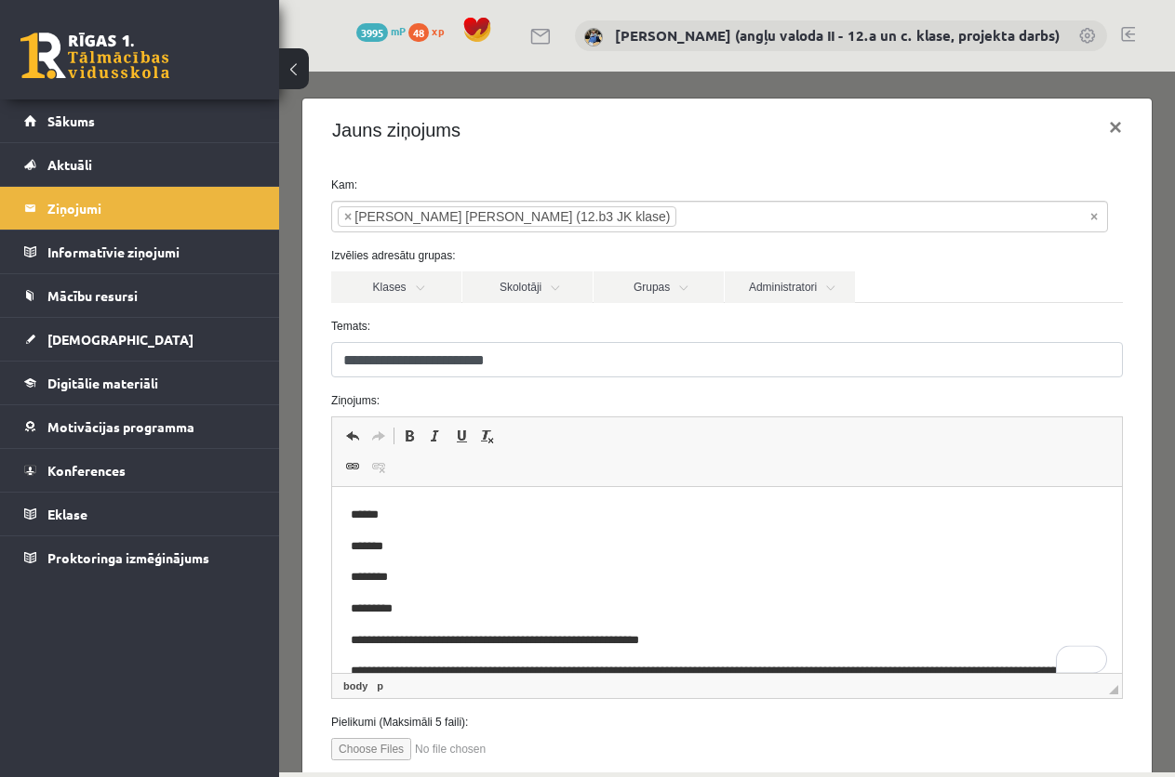
click at [390, 579] on p "********" at bounding box center [712, 578] width 722 height 20
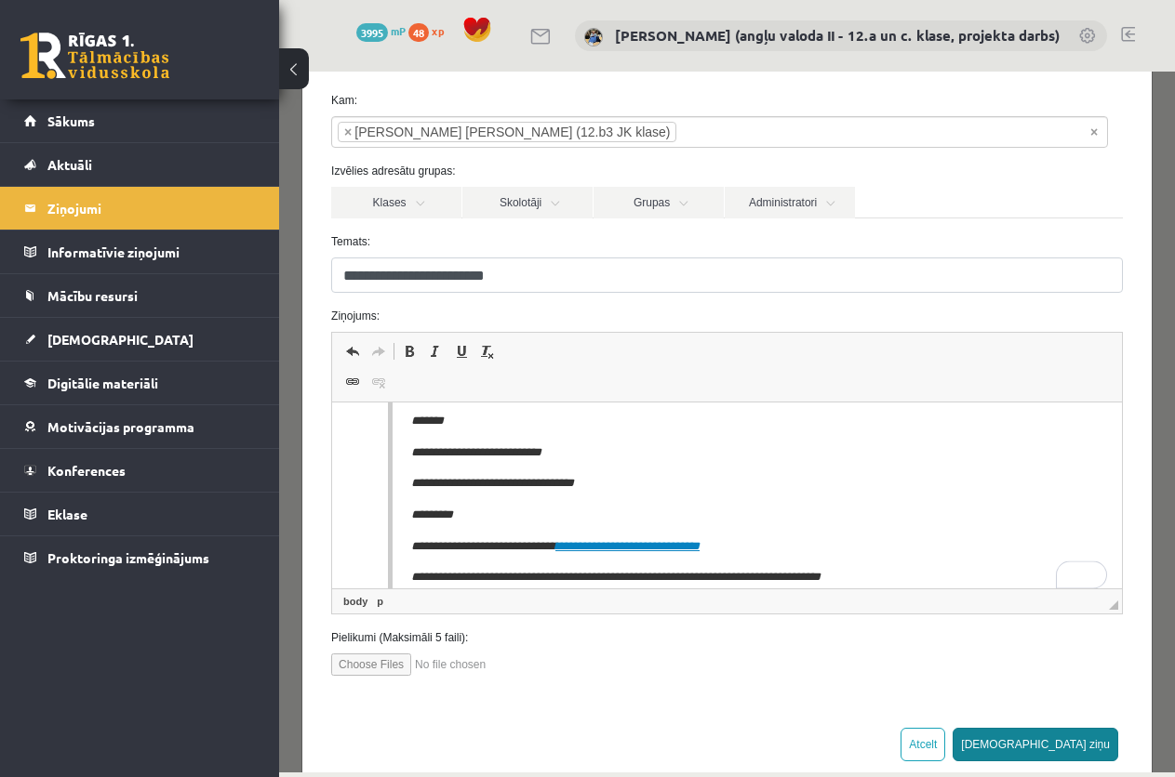
scroll to position [122, 0]
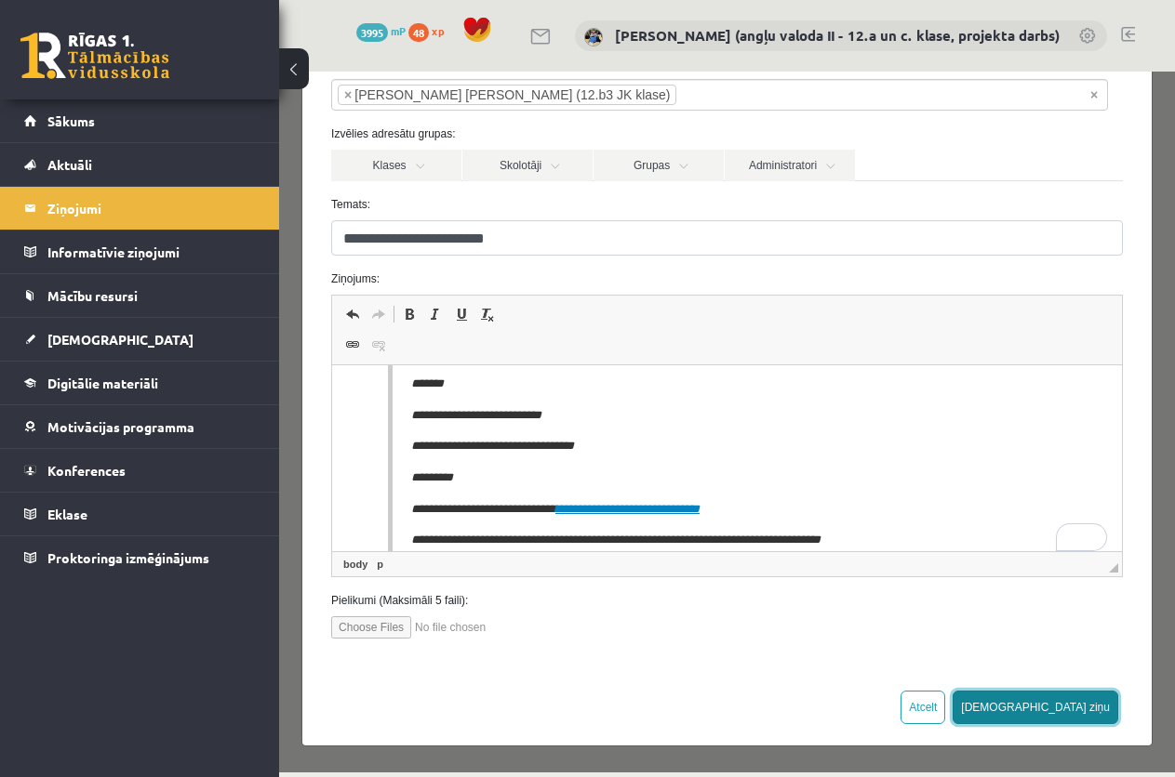
click at [1075, 705] on button "[DEMOGRAPHIC_DATA] ziņu" at bounding box center [1035, 707] width 166 height 33
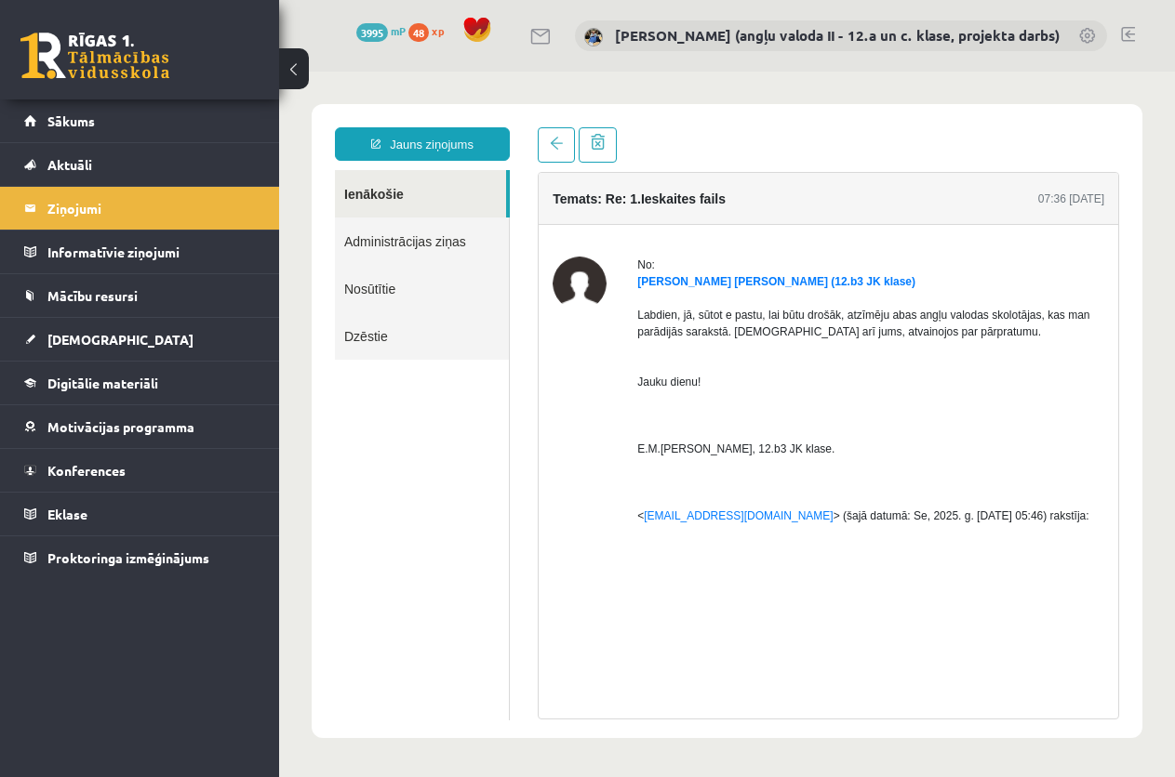
scroll to position [0, 0]
click at [81, 337] on span "[DEMOGRAPHIC_DATA]" at bounding box center [120, 339] width 146 height 17
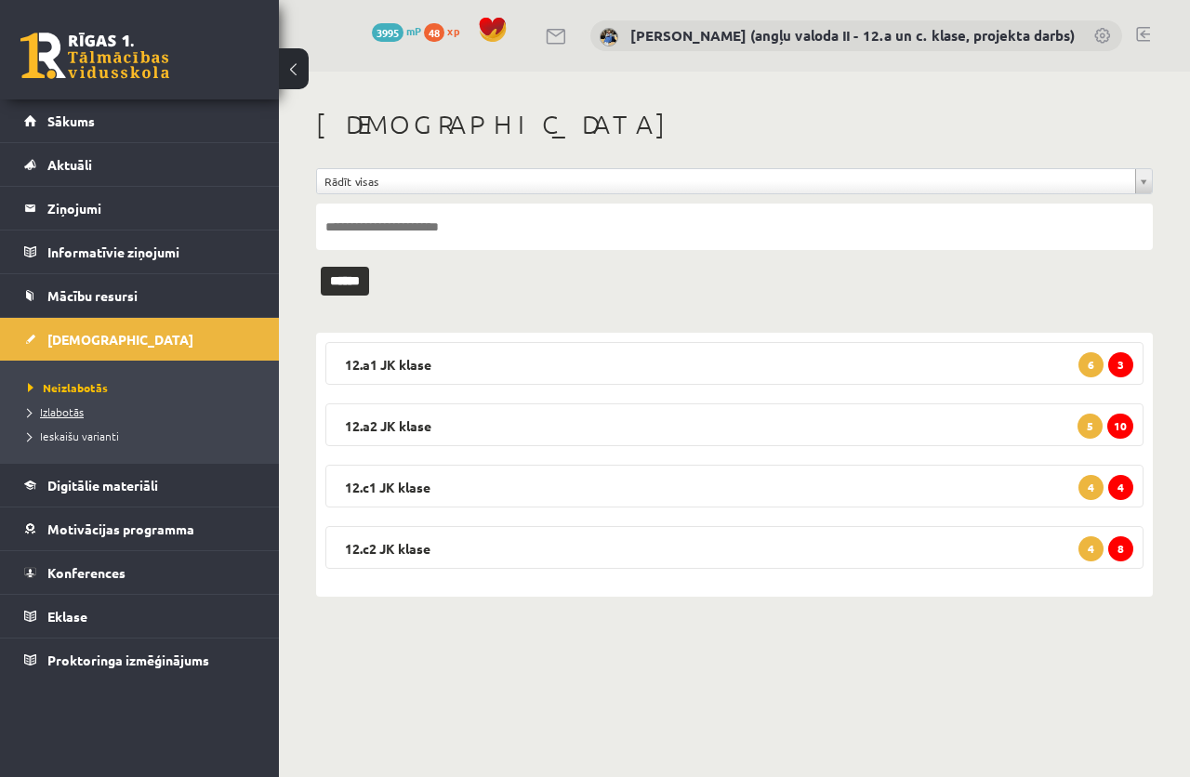
click at [73, 409] on span "Izlabotās" at bounding box center [56, 412] width 56 height 15
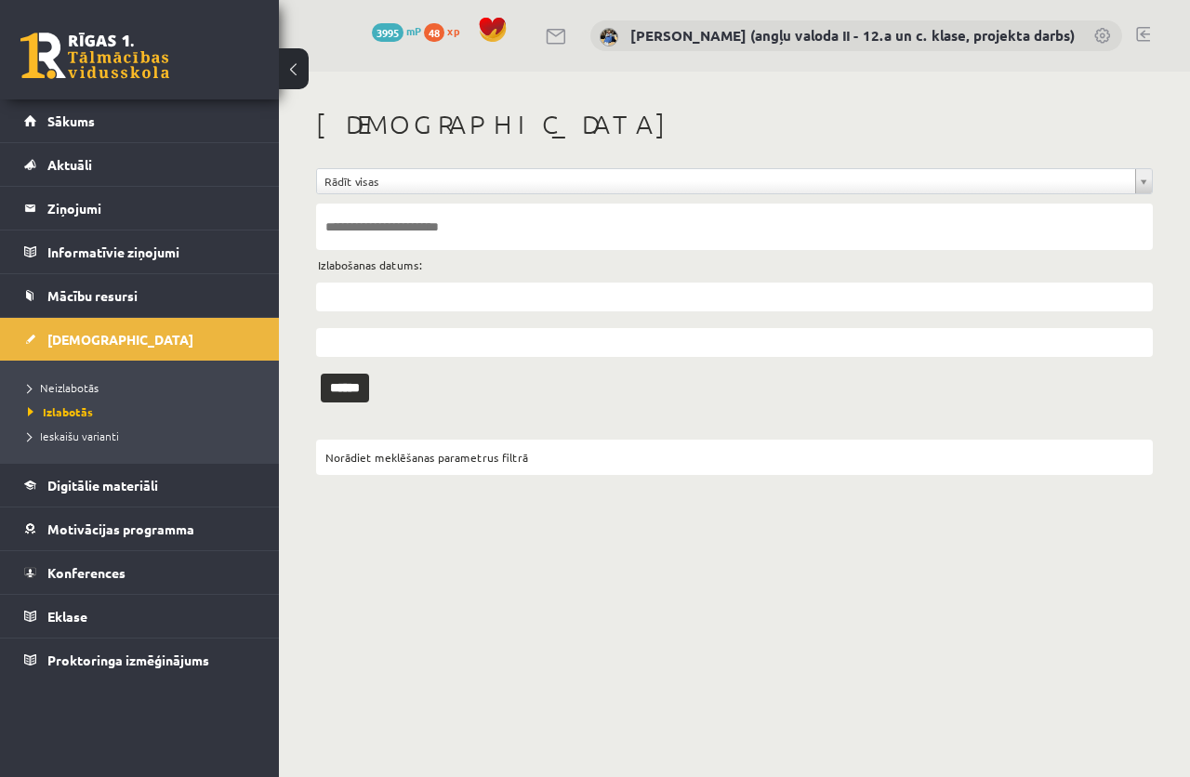
click at [392, 225] on input "text" at bounding box center [734, 227] width 837 height 46
type input "********"
click at [321, 374] on input "******" at bounding box center [345, 388] width 48 height 29
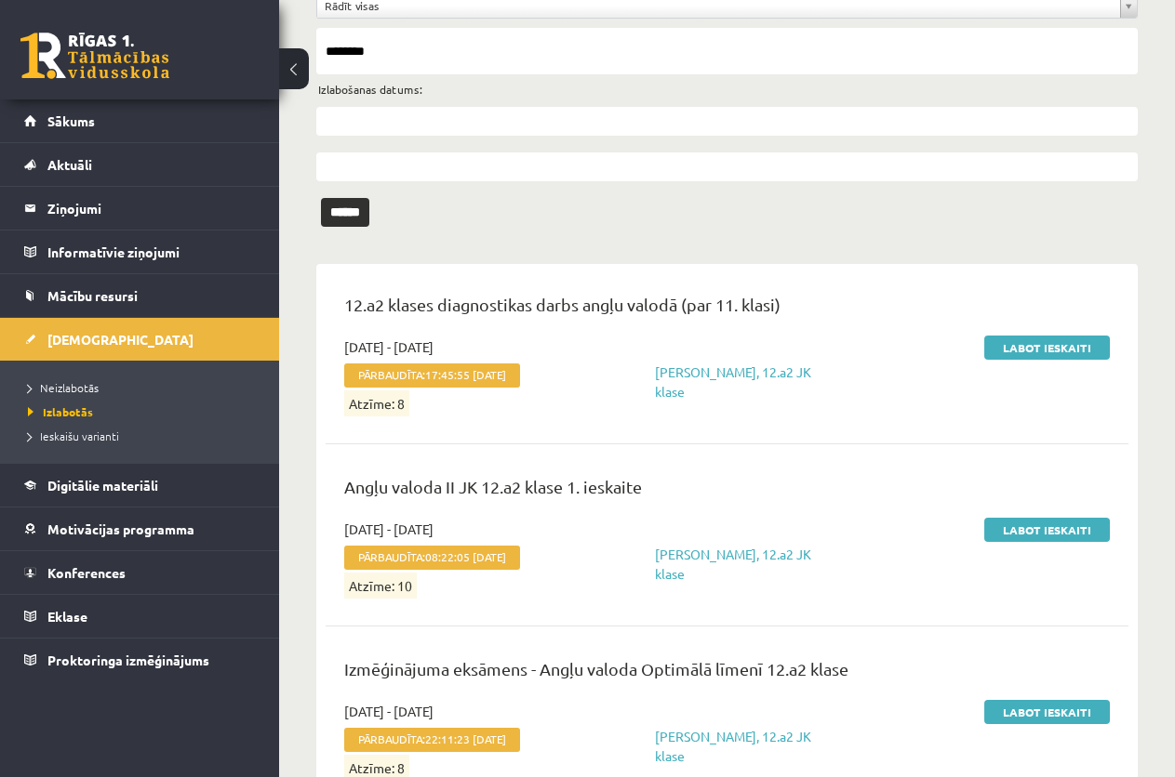
scroll to position [186, 0]
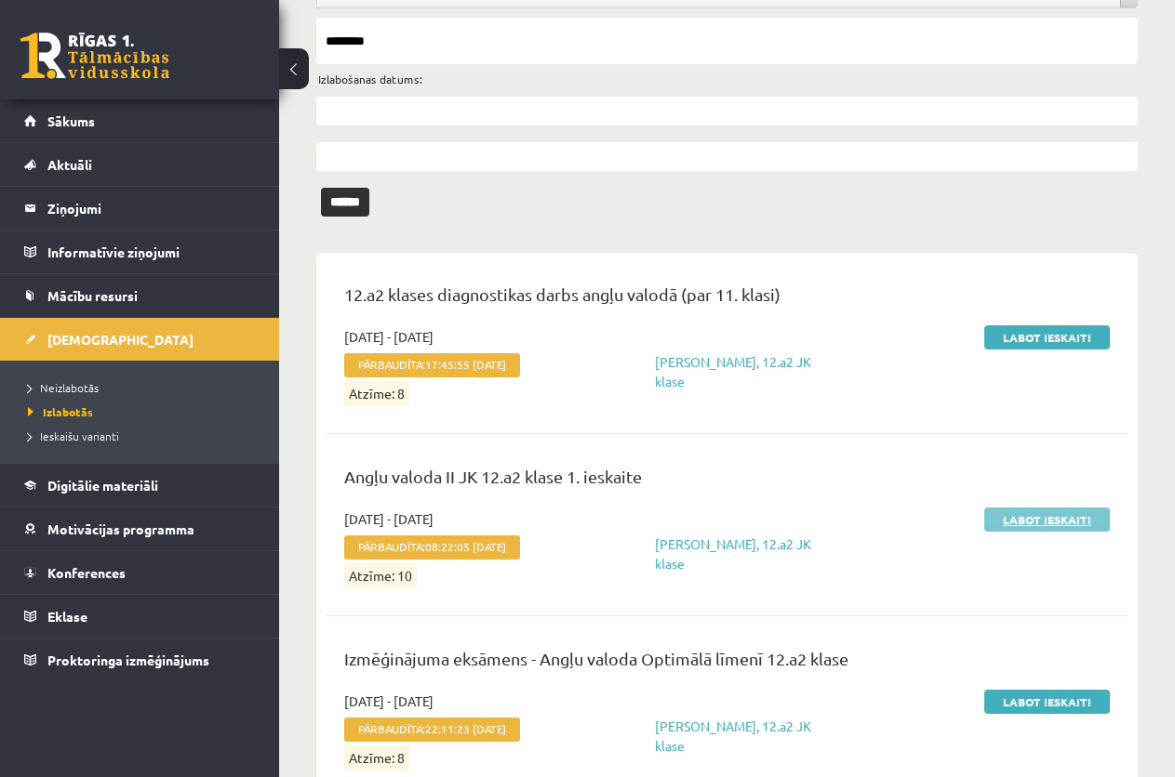
click at [1028, 520] on link "Labot ieskaiti" at bounding box center [1047, 520] width 126 height 24
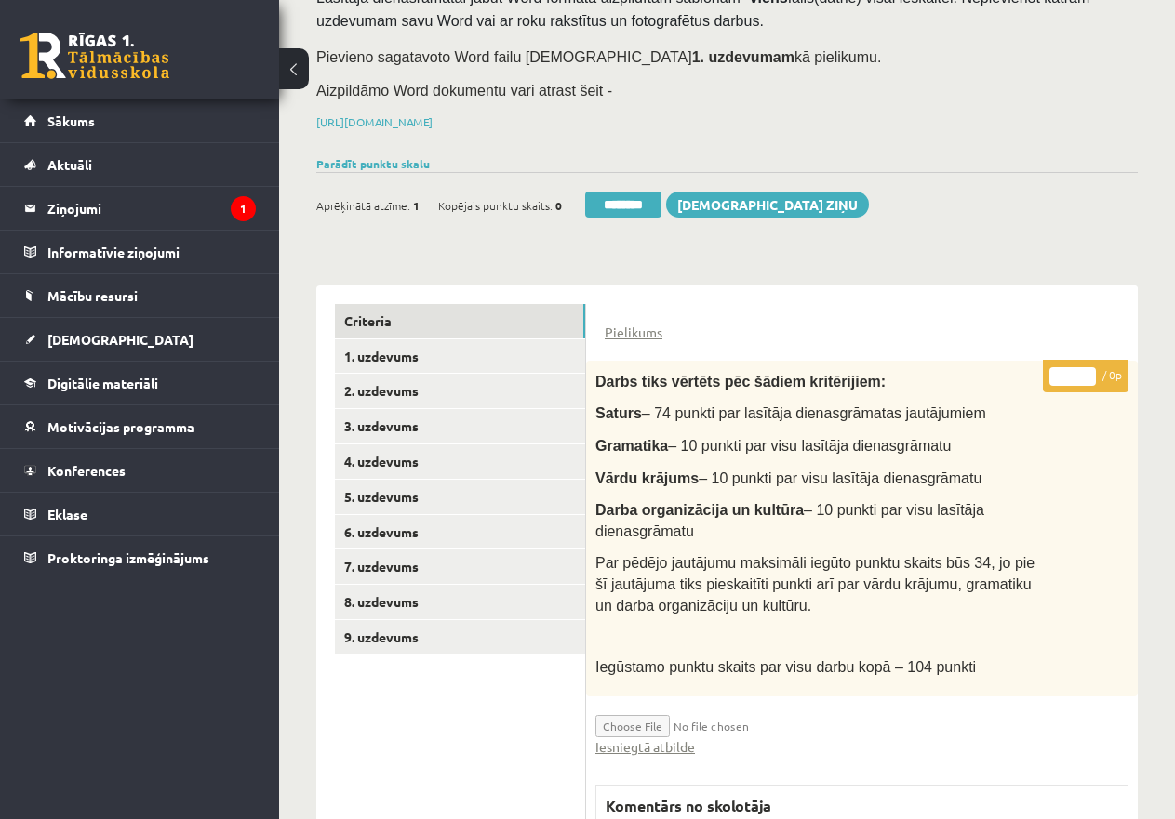
scroll to position [372, 0]
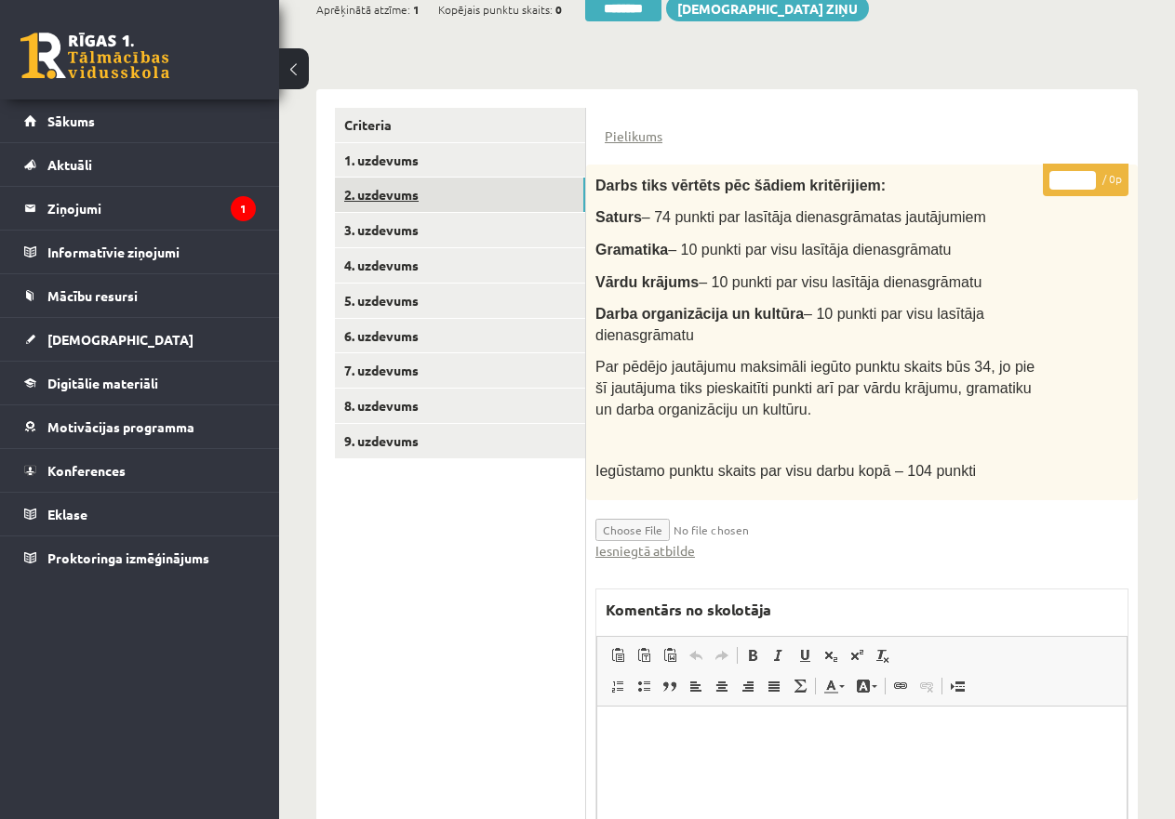
click at [400, 186] on link "2. uzdevums" at bounding box center [460, 195] width 250 height 34
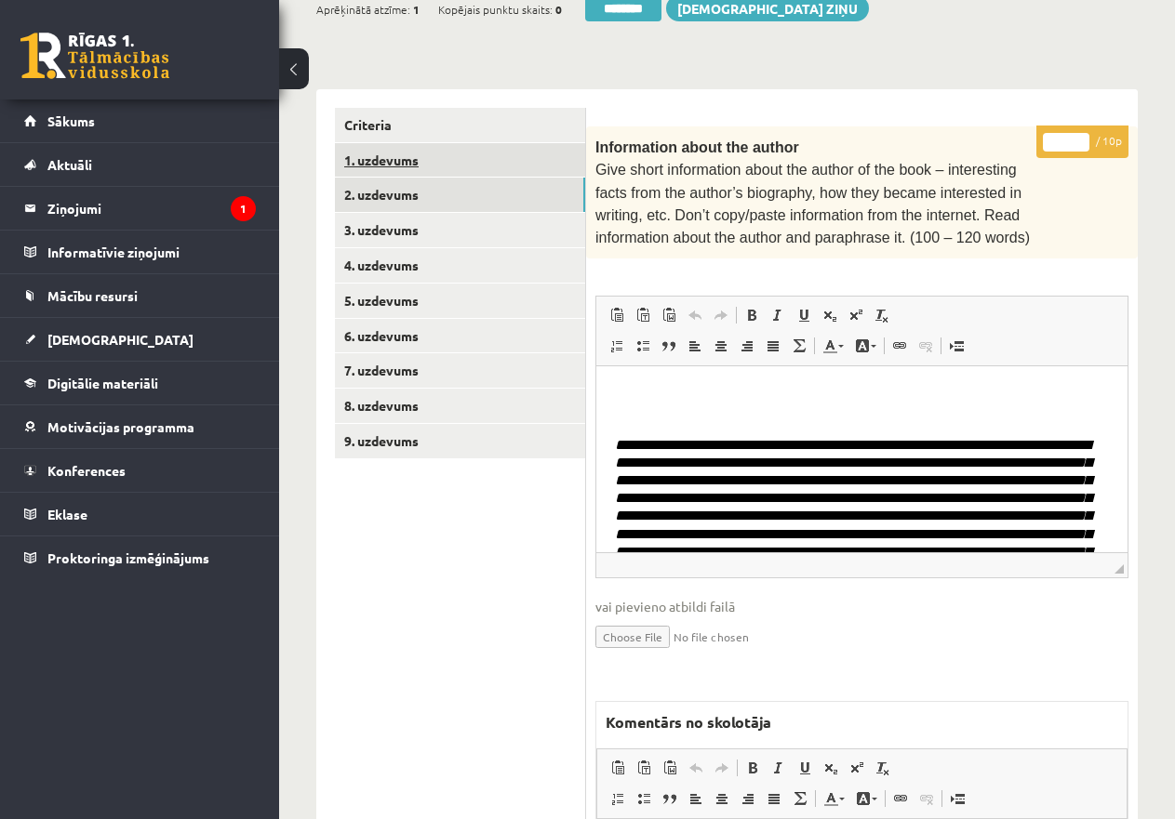
scroll to position [0, 0]
click at [423, 160] on link "1. uzdevums" at bounding box center [460, 160] width 250 height 34
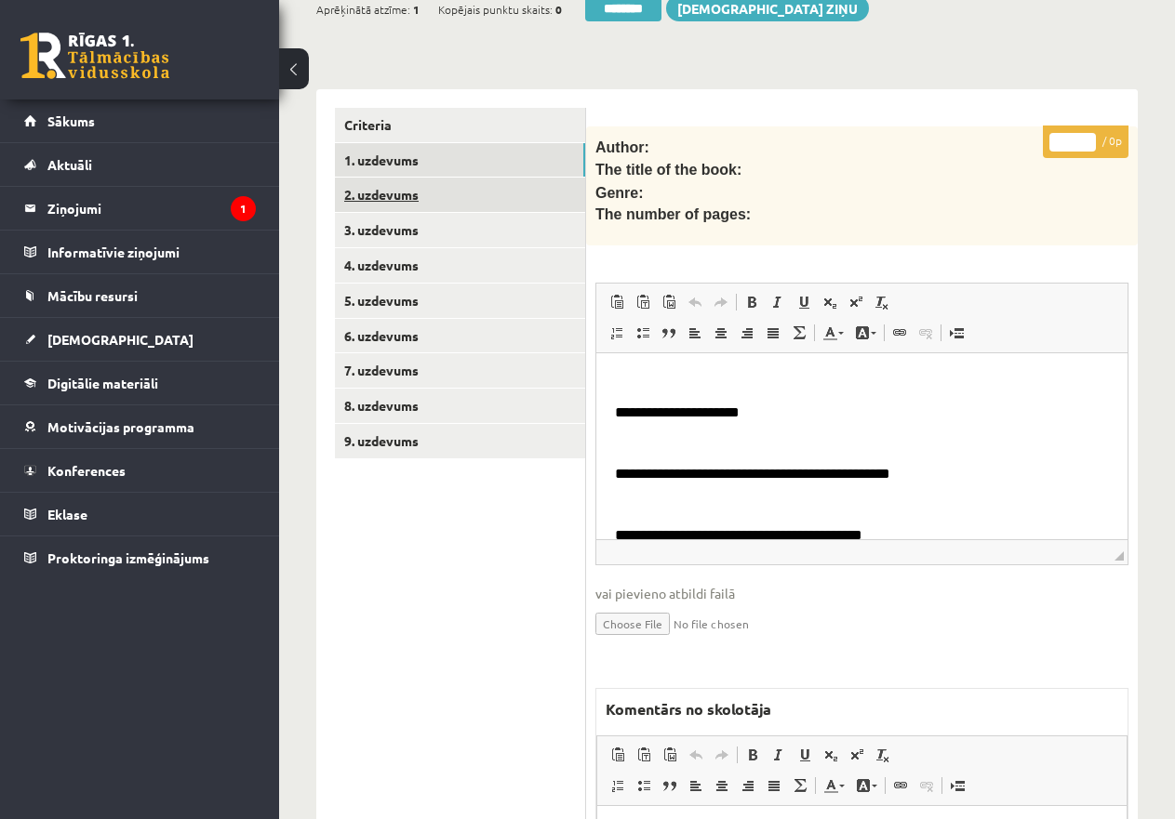
click at [407, 183] on link "2. uzdevums" at bounding box center [460, 195] width 250 height 34
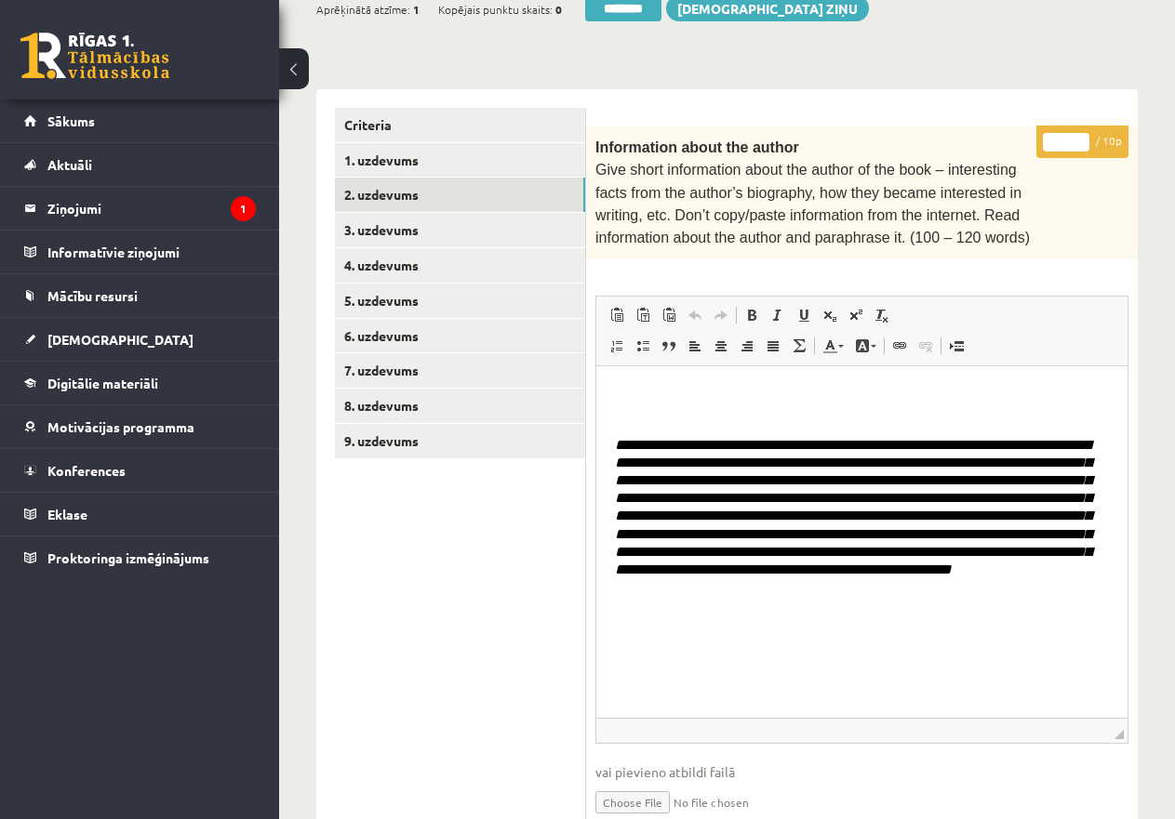
drag, startPoint x: 1119, startPoint y: 559, endPoint x: 1116, endPoint y: 743, distance: 184.2
click at [1116, 739] on span "◢" at bounding box center [1118, 734] width 9 height 9
click at [1054, 136] on input "*" at bounding box center [1066, 142] width 46 height 19
type input "**"
click at [374, 188] on link "2. uzdevums" at bounding box center [460, 195] width 250 height 34
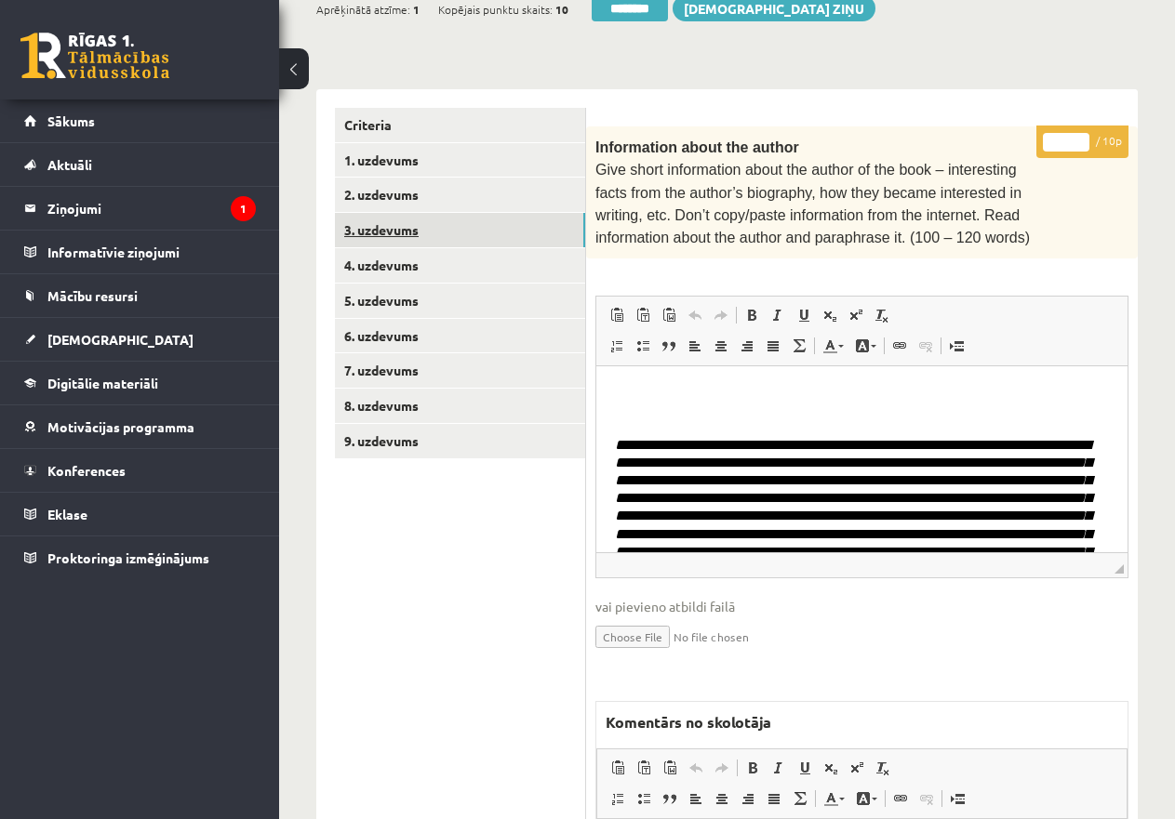
click at [405, 225] on link "3. uzdevums" at bounding box center [460, 230] width 250 height 34
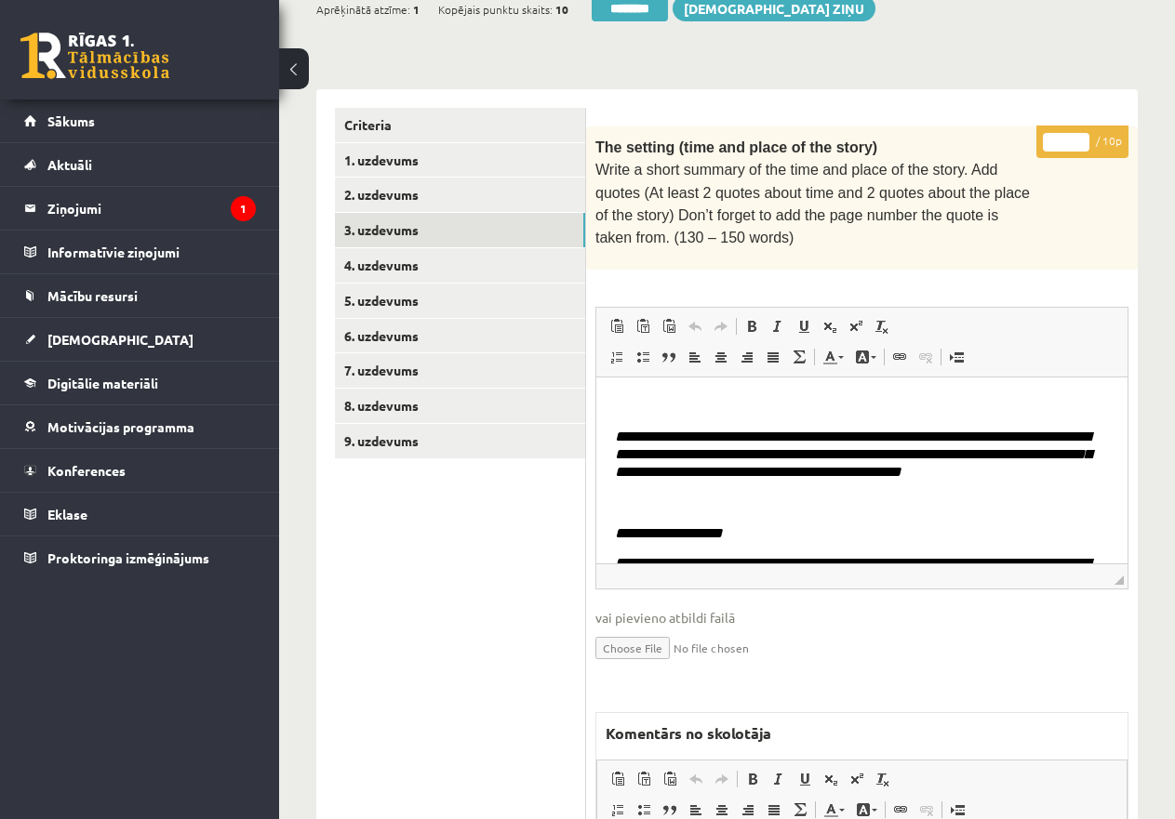
click at [1054, 133] on input "*" at bounding box center [1066, 142] width 46 height 19
type input "**"
click at [499, 256] on link "4. uzdevums" at bounding box center [460, 265] width 250 height 34
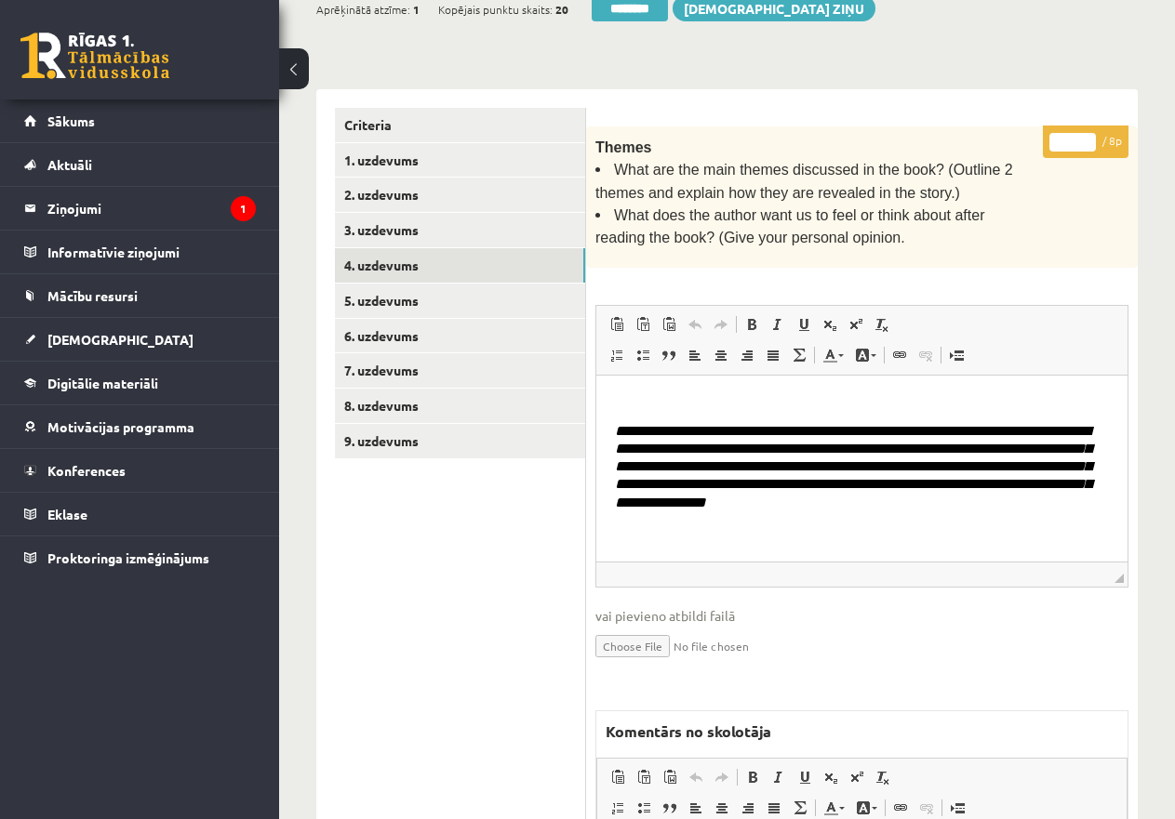
scroll to position [115, 0]
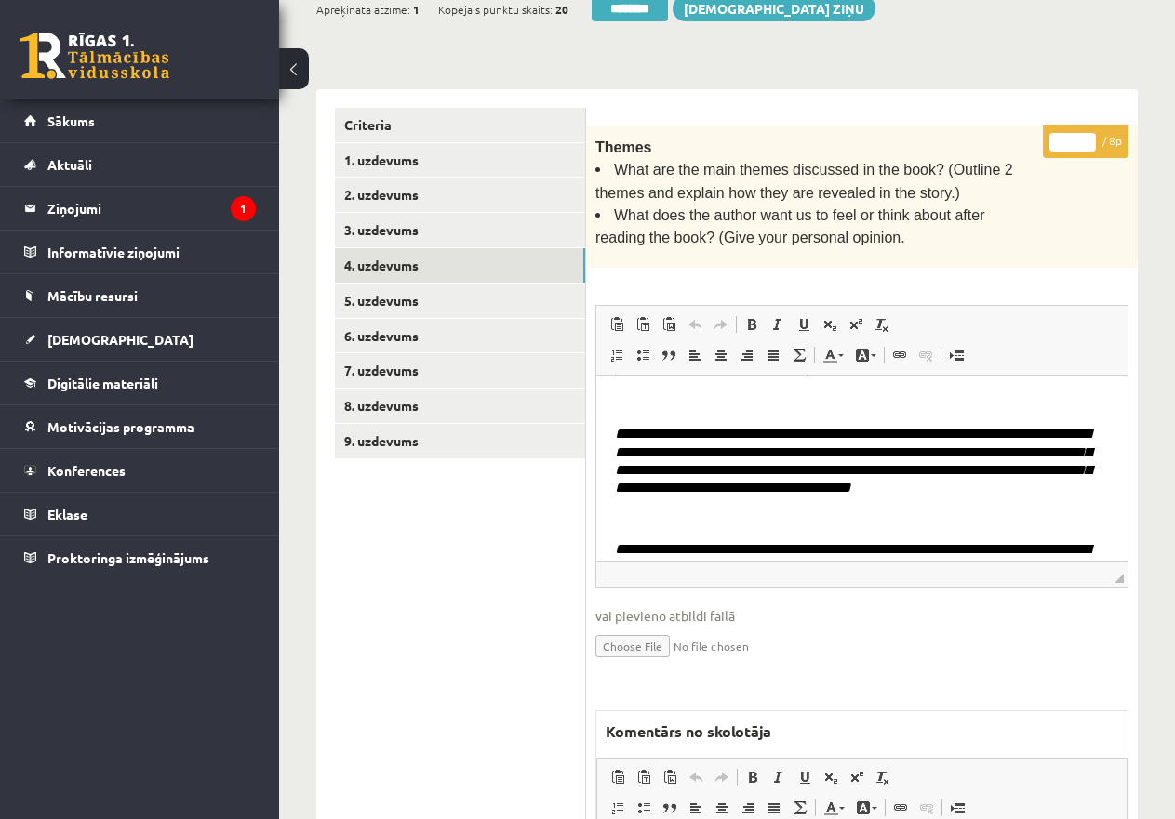
drag, startPoint x: 1056, startPoint y: 135, endPoint x: 1073, endPoint y: 135, distance: 17.7
click at [1073, 135] on input "*" at bounding box center [1072, 142] width 46 height 19
type input "*"
click at [65, 251] on legend "Informatīvie ziņojumi 0" at bounding box center [151, 252] width 208 height 43
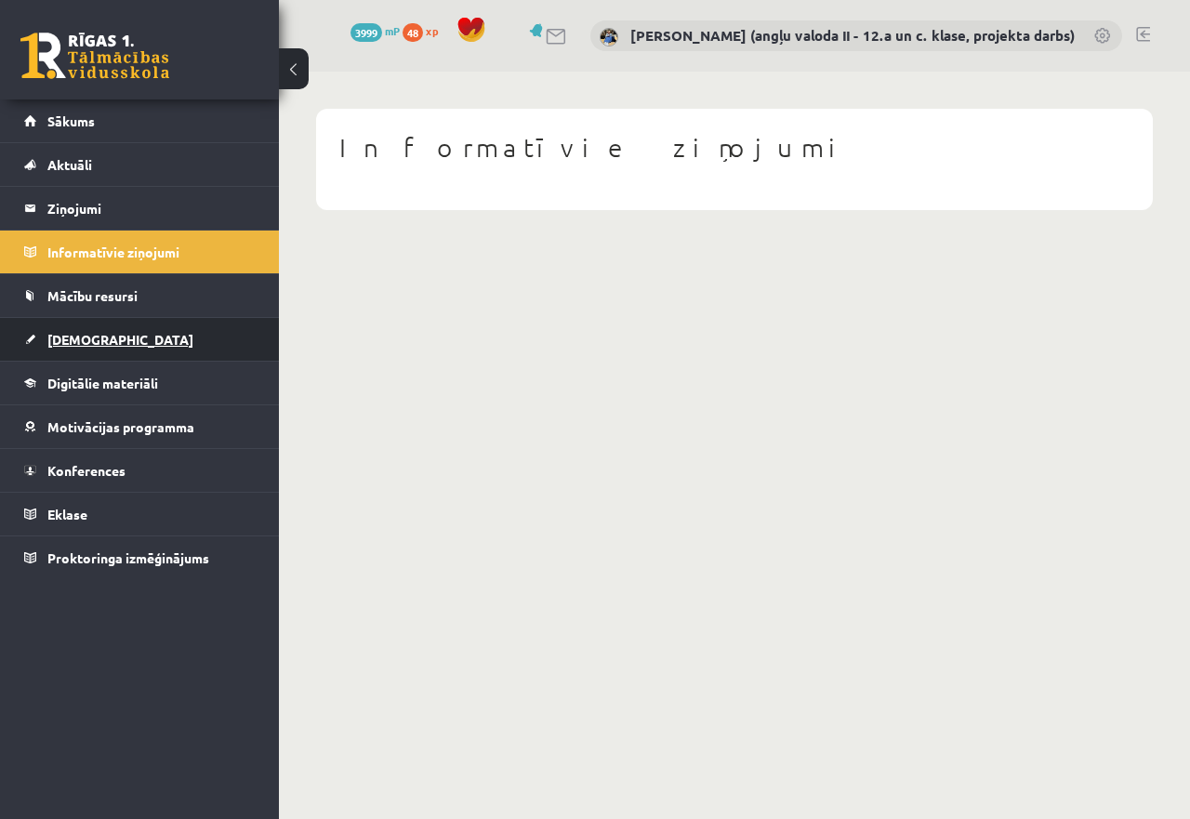
click at [86, 337] on span "[DEMOGRAPHIC_DATA]" at bounding box center [120, 339] width 146 height 17
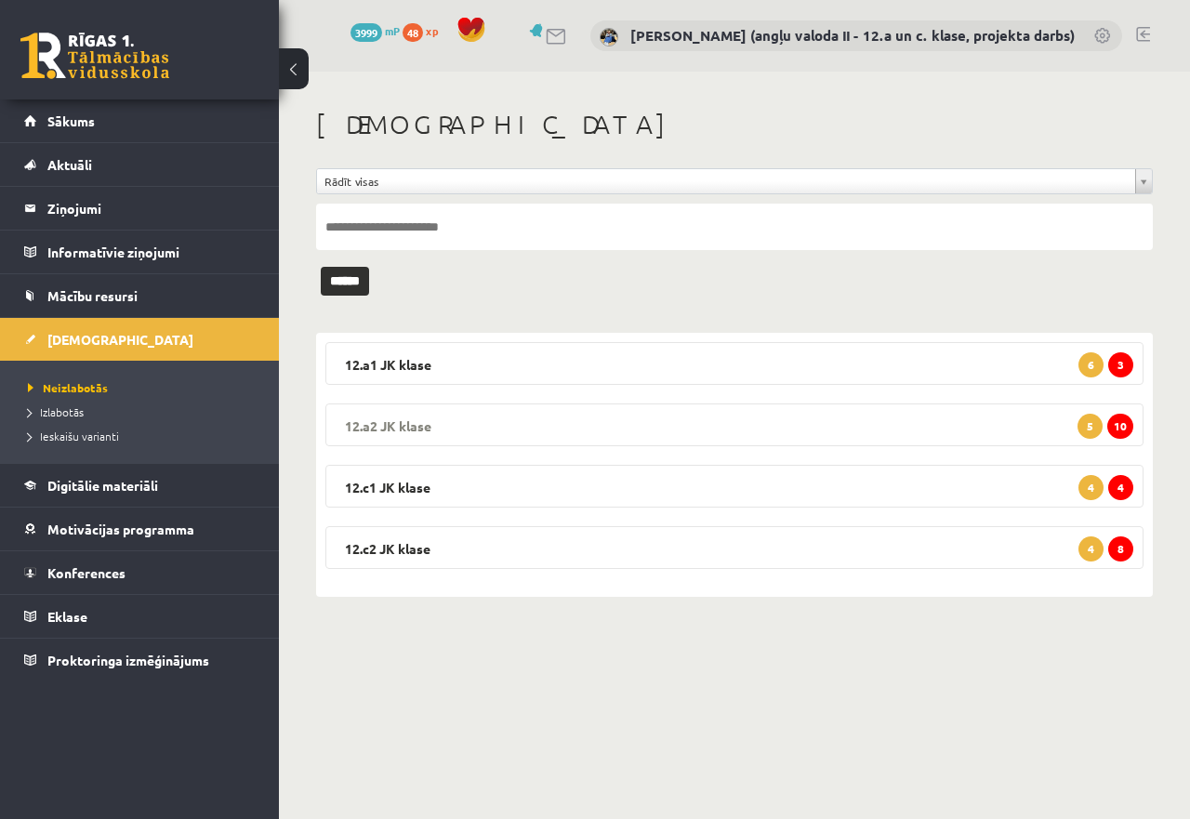
click at [565, 420] on legend "12.a2 JK klase 10 5" at bounding box center [734, 425] width 818 height 43
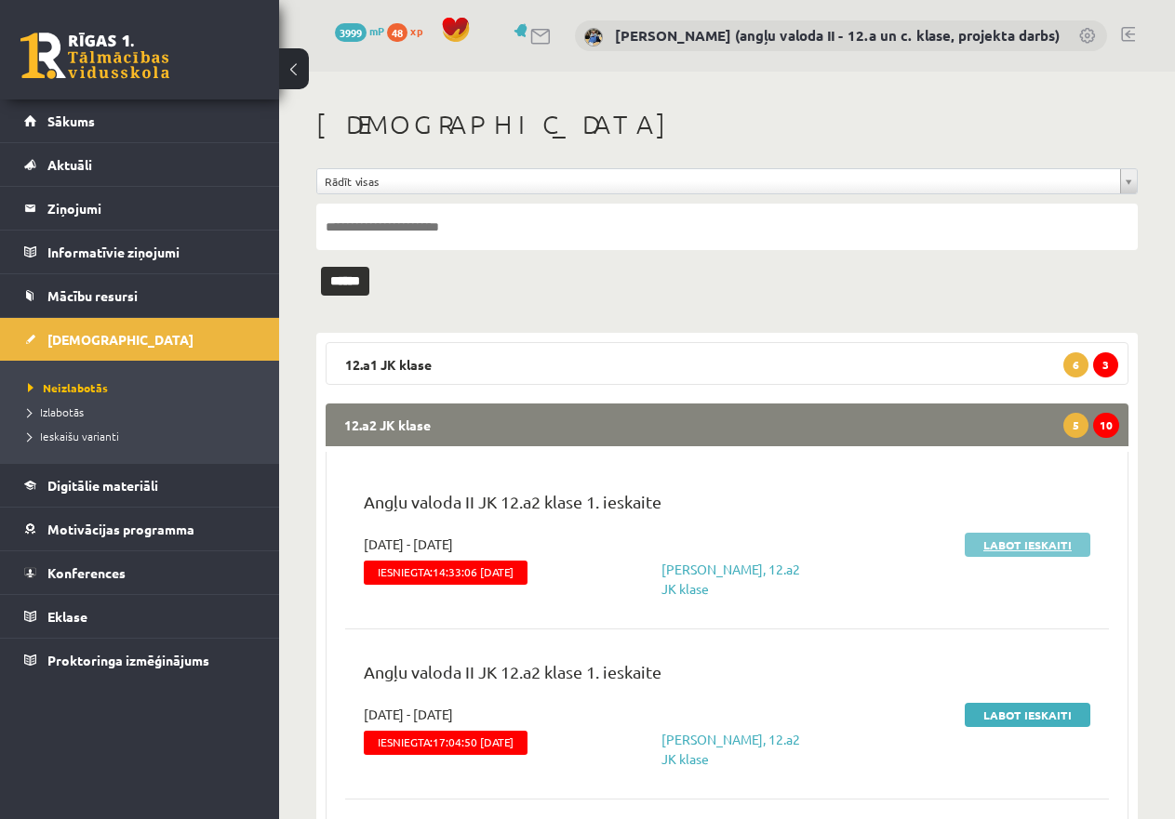
click at [1039, 540] on link "Labot ieskaiti" at bounding box center [1027, 545] width 126 height 24
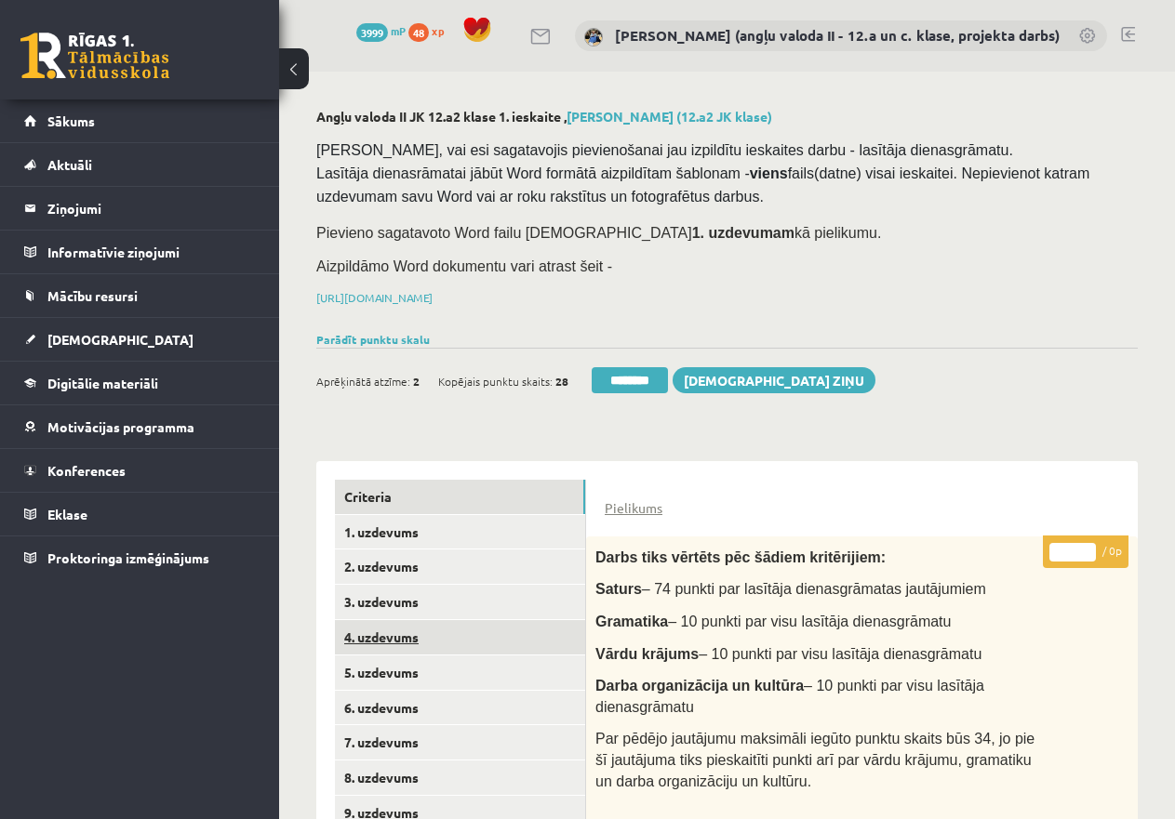
click at [378, 625] on link "4. uzdevums" at bounding box center [460, 637] width 250 height 34
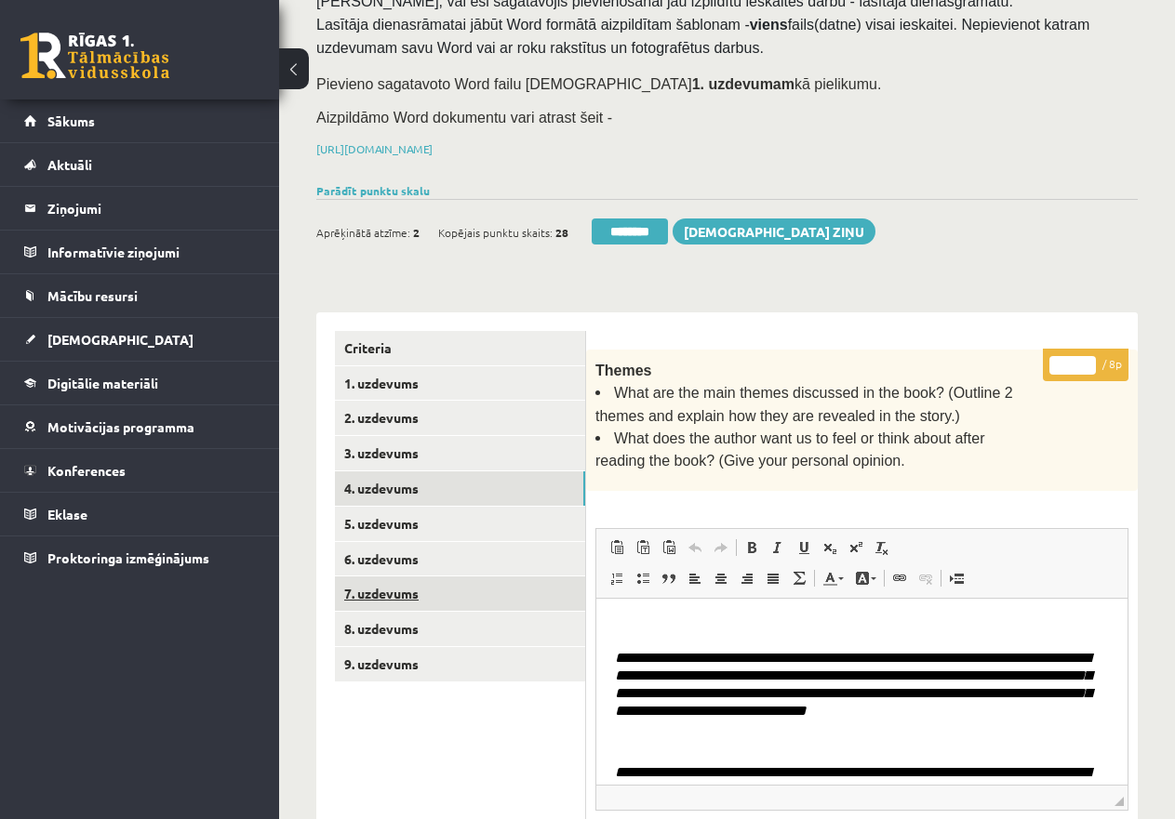
scroll to position [186, 0]
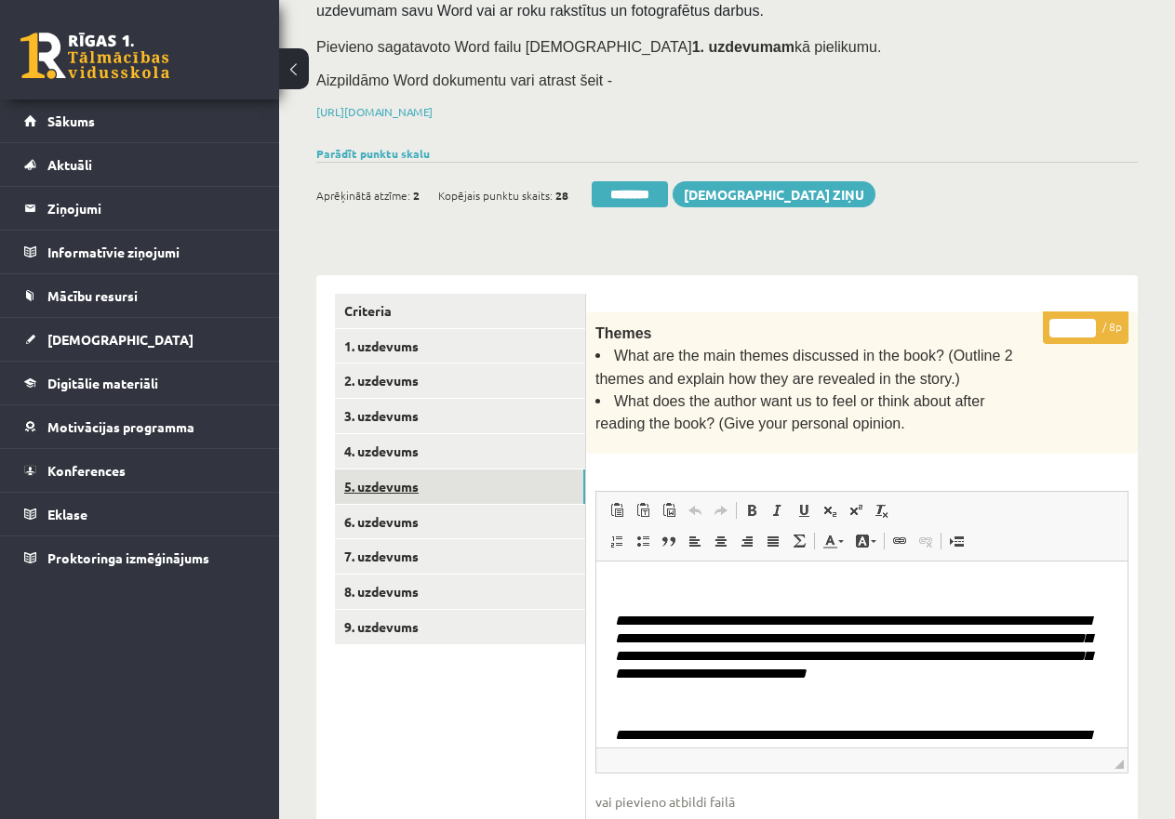
click at [414, 477] on link "5. uzdevums" at bounding box center [460, 487] width 250 height 34
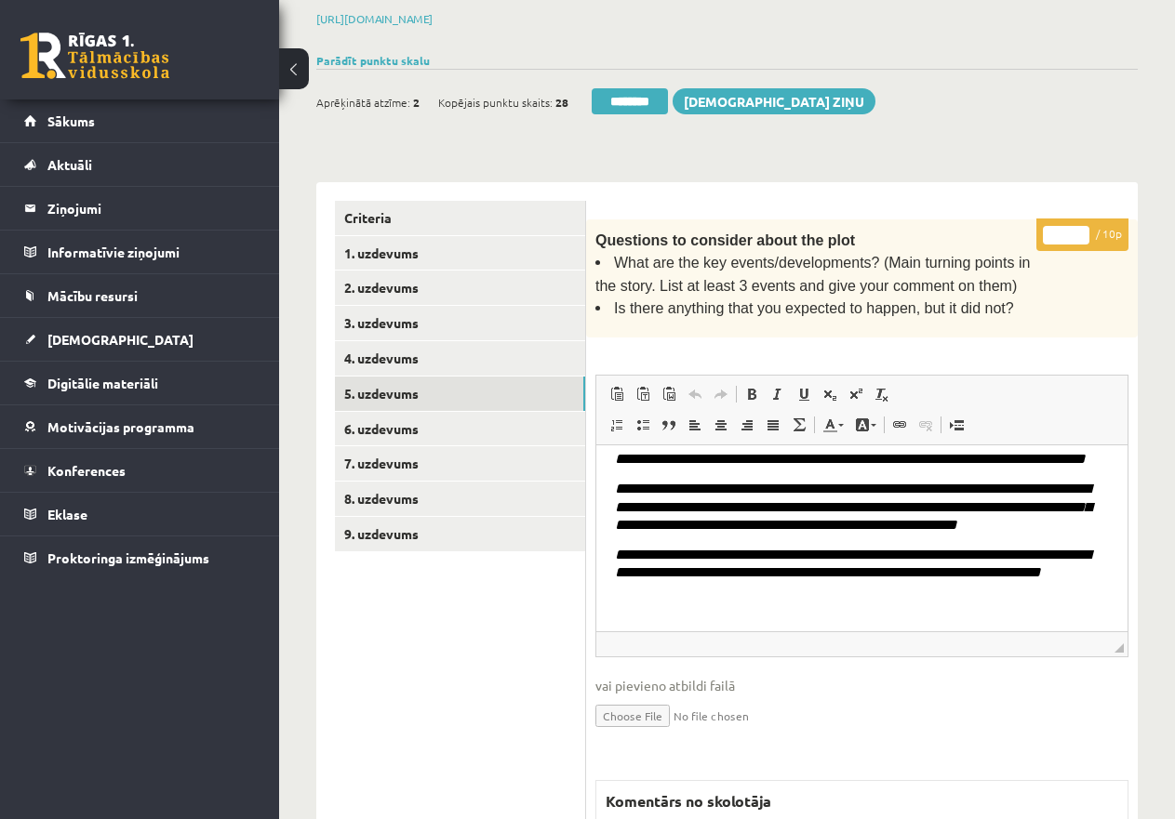
scroll to position [145, 0]
click at [1056, 232] on input "*" at bounding box center [1066, 235] width 46 height 19
type input "**"
click at [426, 421] on link "6. uzdevums" at bounding box center [460, 429] width 250 height 34
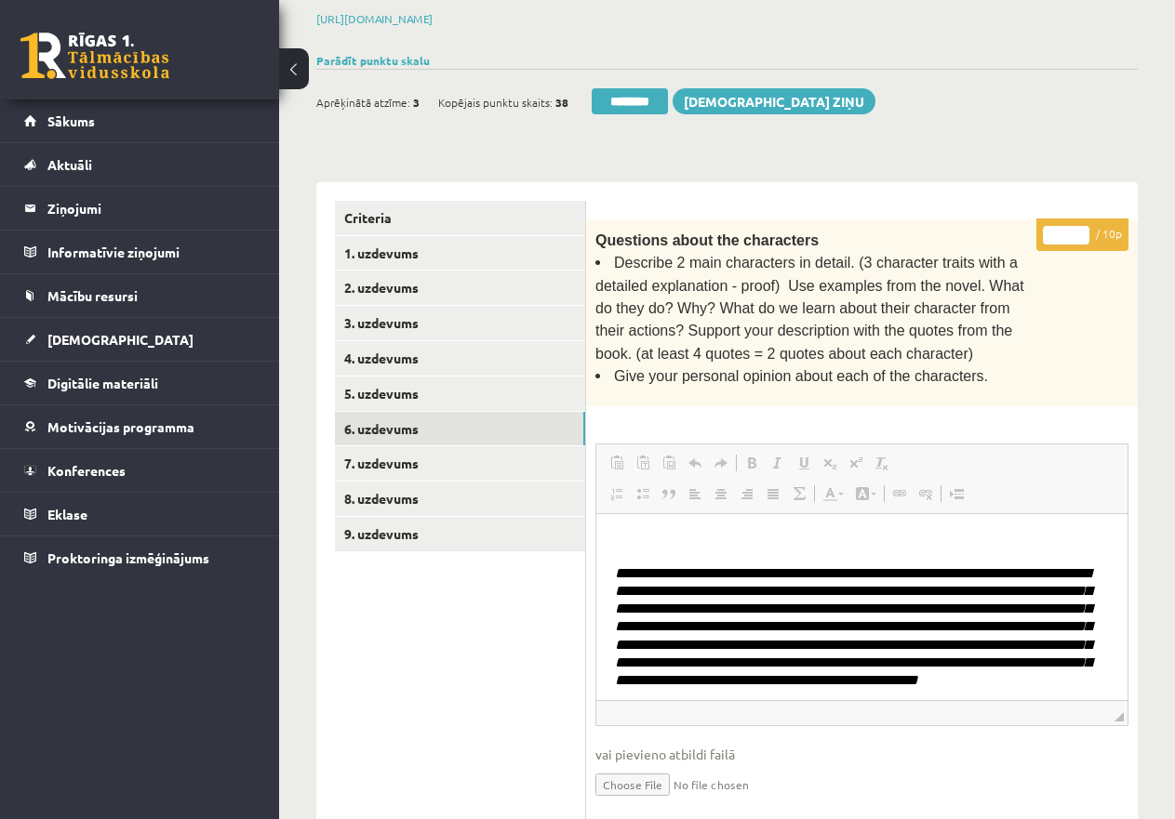
scroll to position [0, 0]
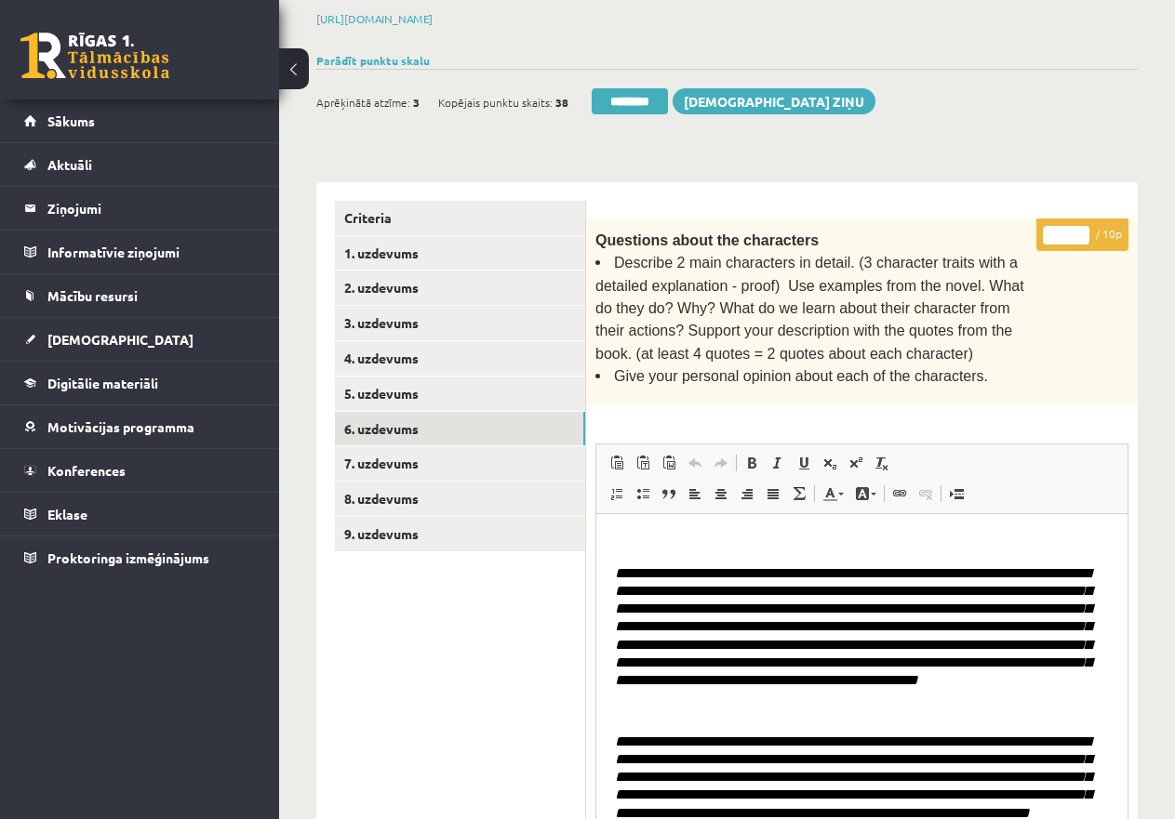
drag, startPoint x: 1120, startPoint y: 704, endPoint x: 1142, endPoint y: 856, distance: 153.2
click at [1142, 540] on html "0 Dāvanas 3999 mP 48 xp Katrīne Laizāne (angļu valoda II - 12.a un c. klase, pr…" at bounding box center [587, 130] width 1175 height 819
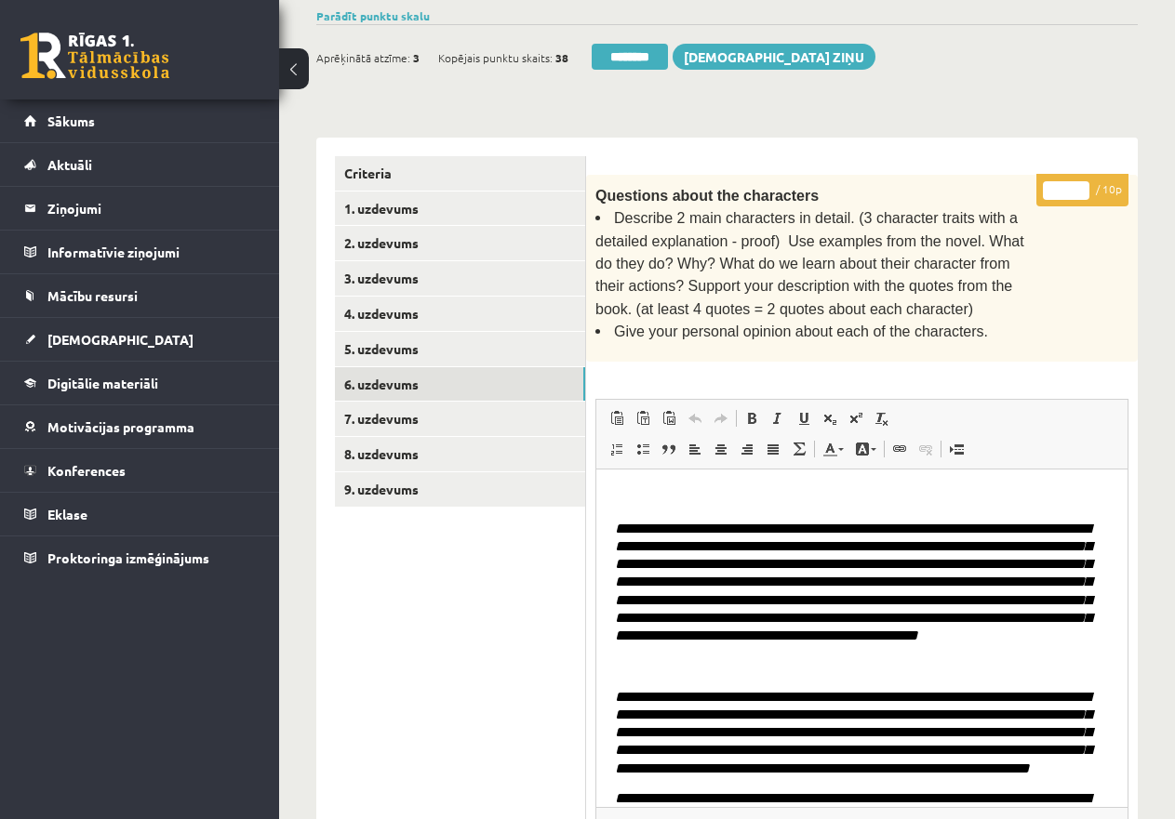
scroll to position [276, 0]
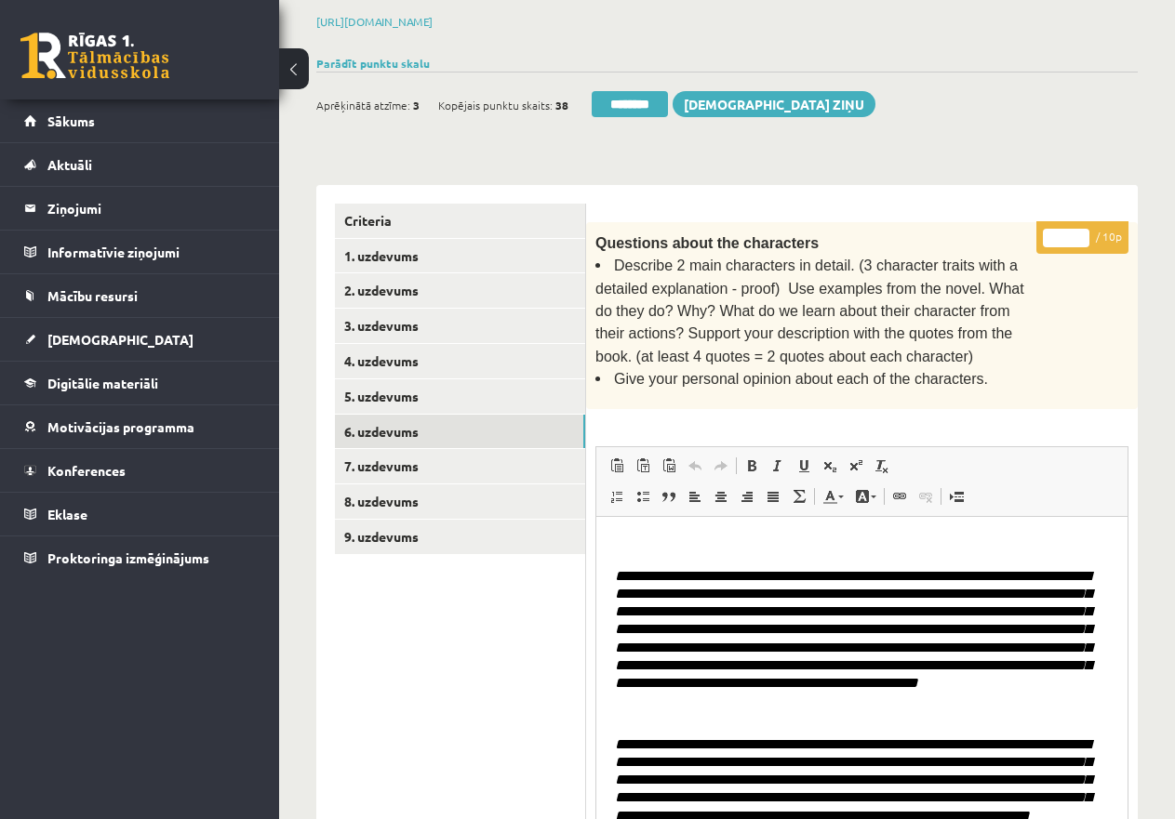
click at [1056, 235] on input "*" at bounding box center [1066, 238] width 46 height 19
type input "**"
click at [353, 458] on link "7. uzdevums" at bounding box center [460, 466] width 250 height 34
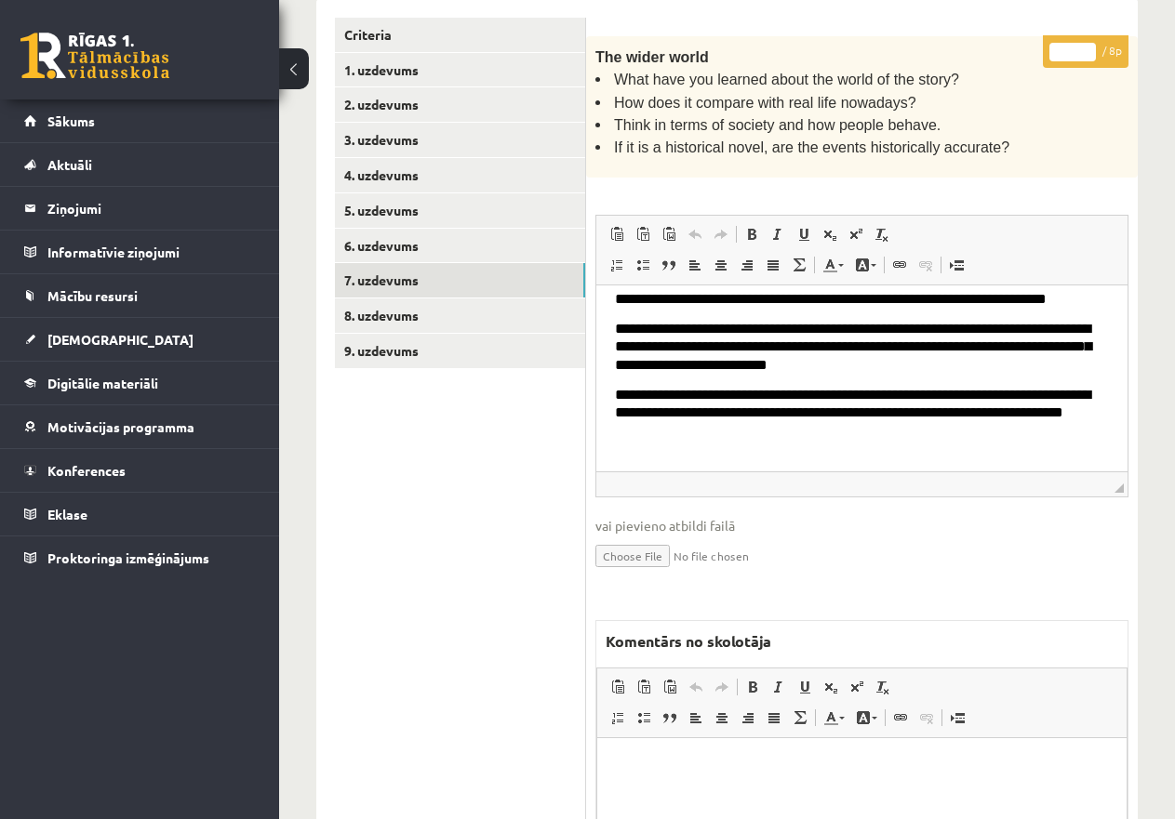
scroll to position [307, 0]
drag, startPoint x: 1060, startPoint y: 46, endPoint x: 1075, endPoint y: 46, distance: 14.9
click at [1075, 46] on input "*" at bounding box center [1072, 52] width 46 height 19
type input "*"
click at [422, 264] on link "7. uzdevums" at bounding box center [460, 280] width 250 height 34
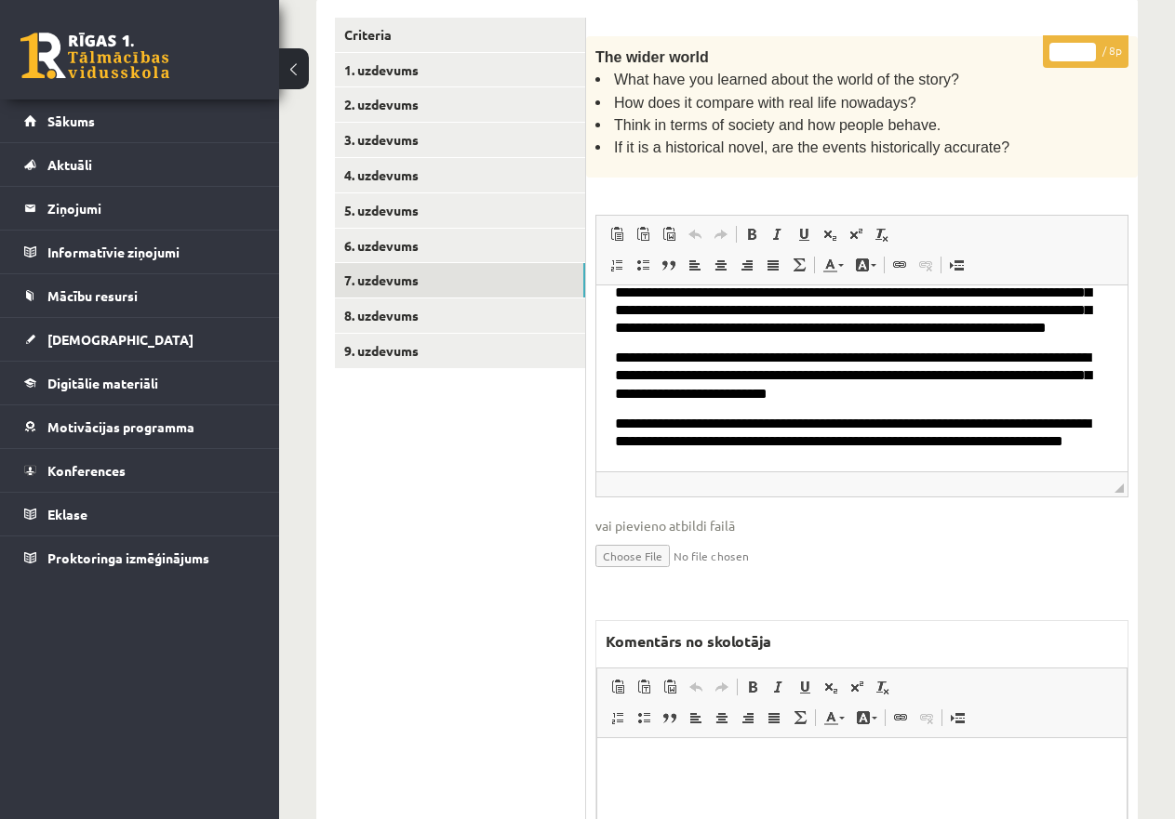
scroll to position [279, 0]
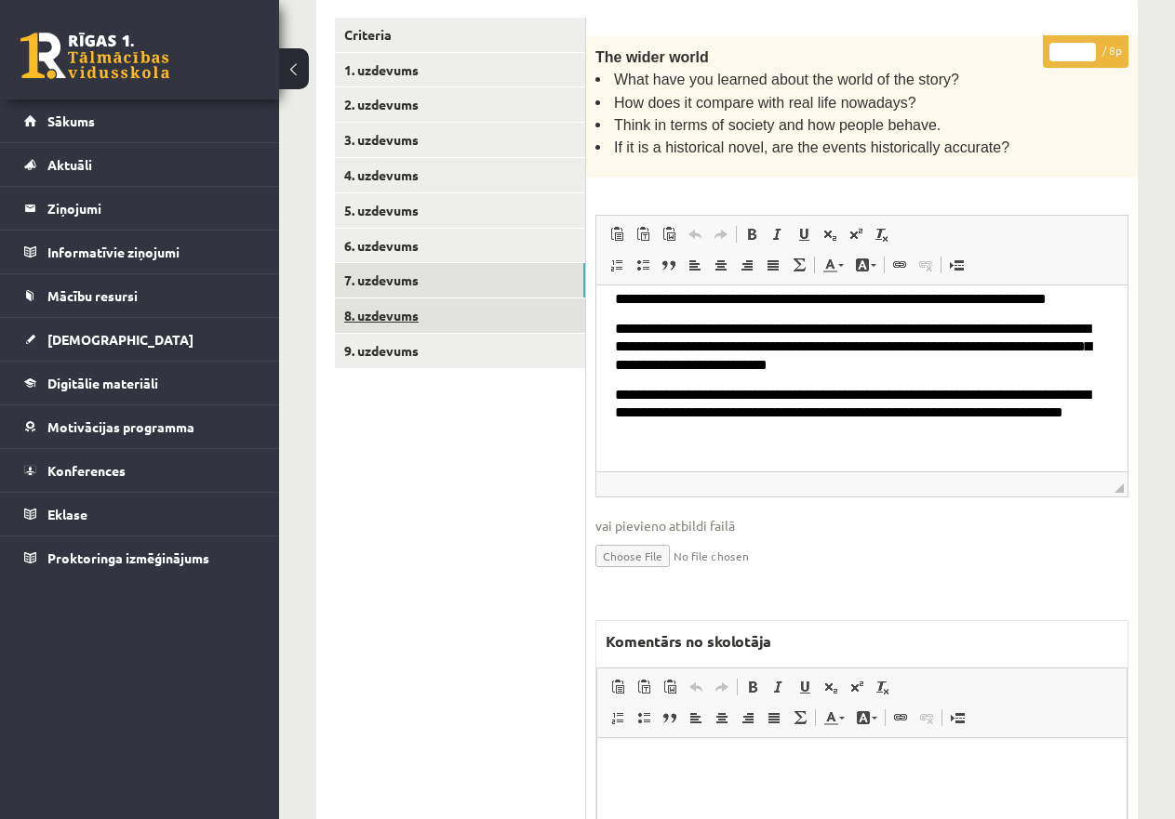
click at [407, 310] on link "8. uzdevums" at bounding box center [460, 316] width 250 height 34
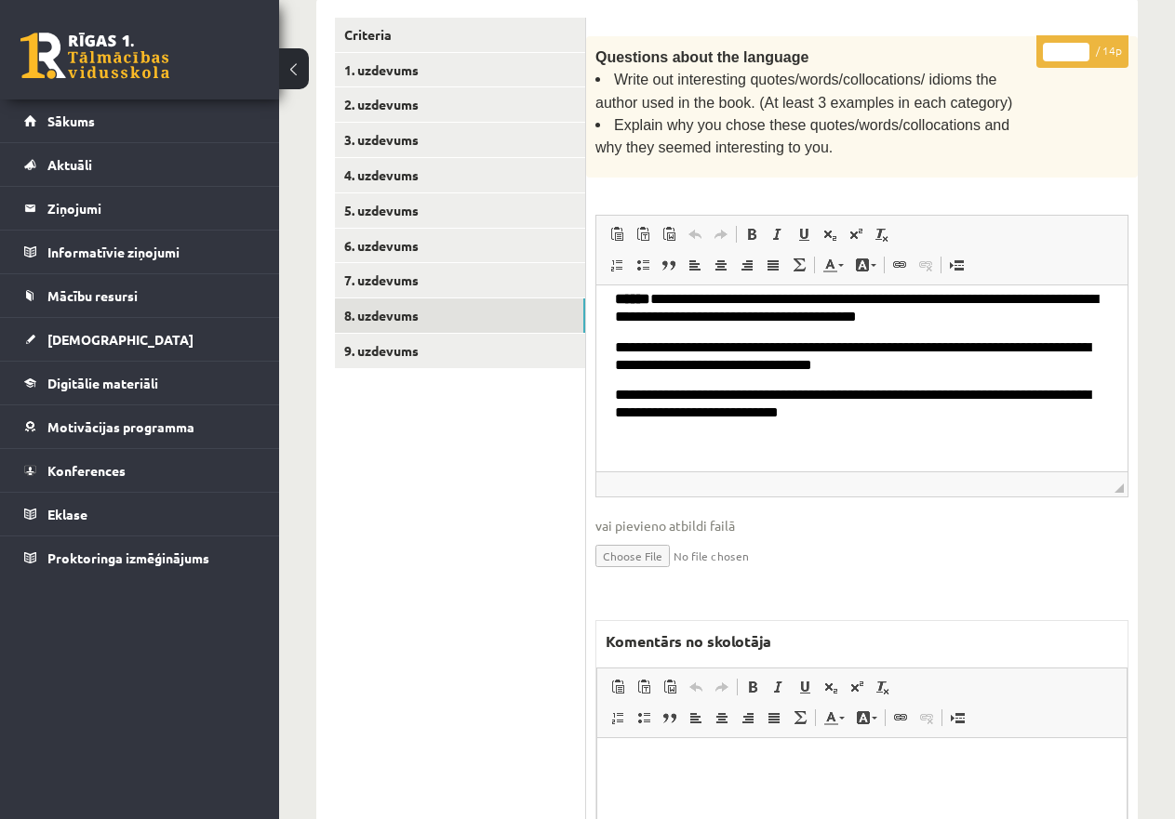
scroll to position [0, 0]
click at [652, 777] on html at bounding box center [861, 765] width 529 height 57
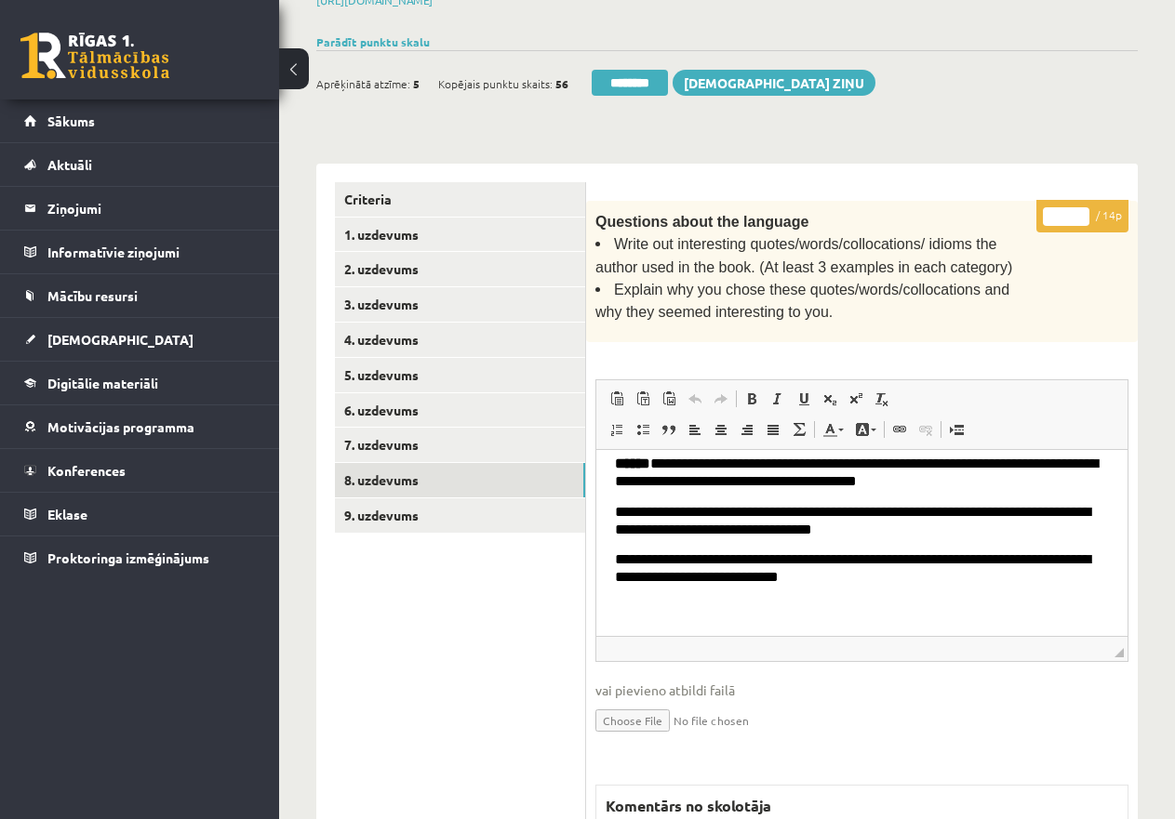
scroll to position [276, 0]
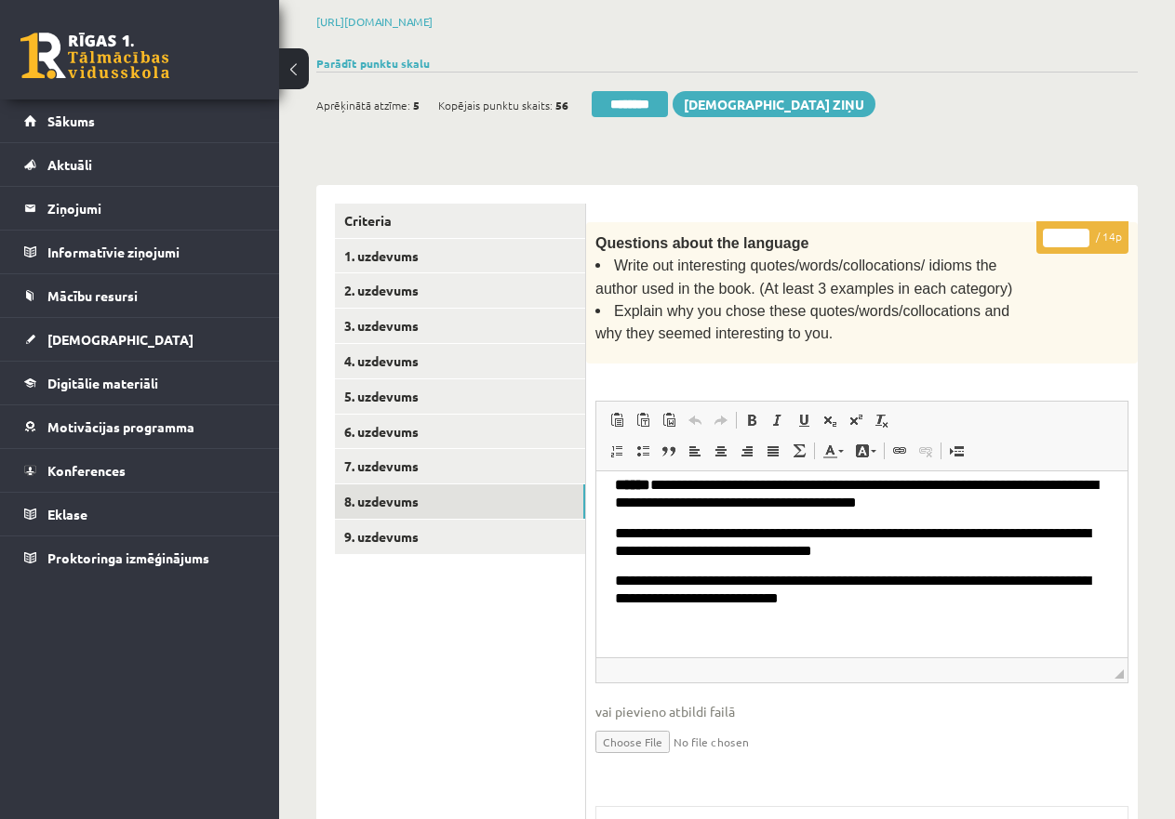
drag, startPoint x: 1066, startPoint y: 233, endPoint x: 1042, endPoint y: 233, distance: 24.2
click at [1042, 233] on p "* / 14p" at bounding box center [1082, 237] width 92 height 33
type input "**"
click at [392, 537] on link "9. uzdevums" at bounding box center [460, 537] width 250 height 34
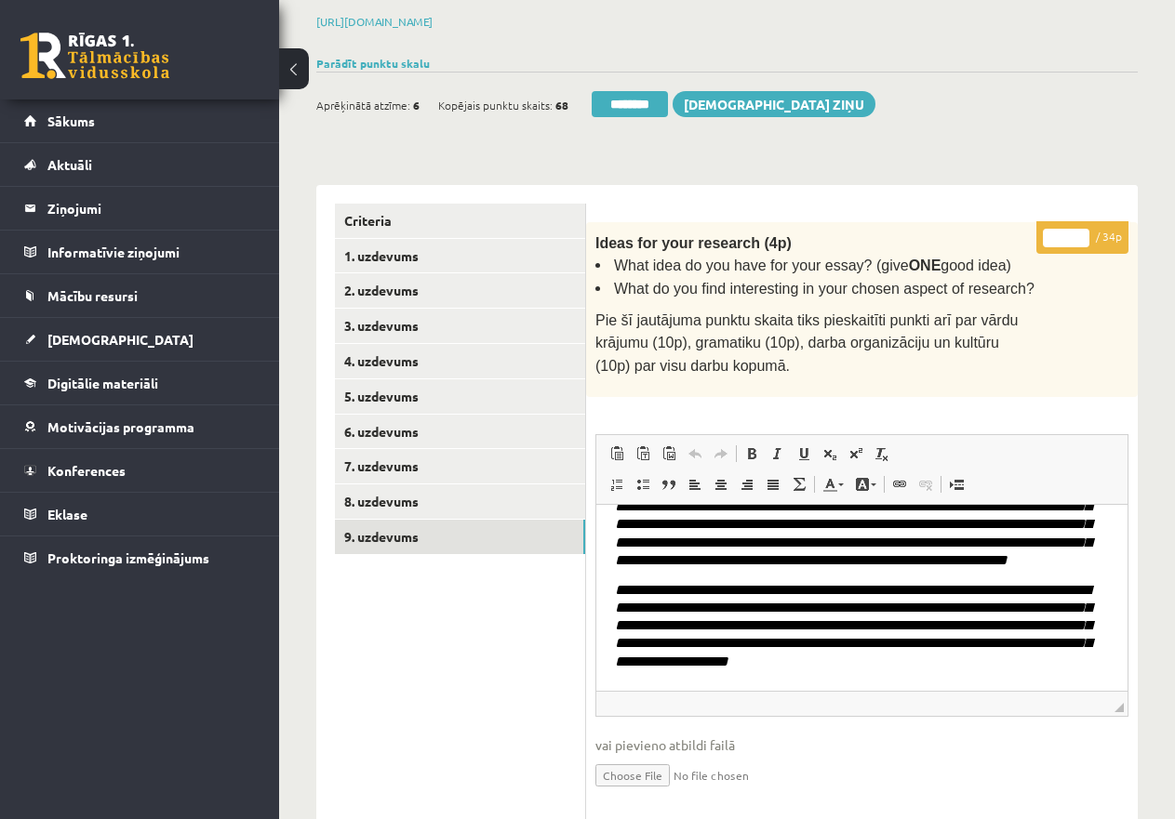
scroll to position [186, 0]
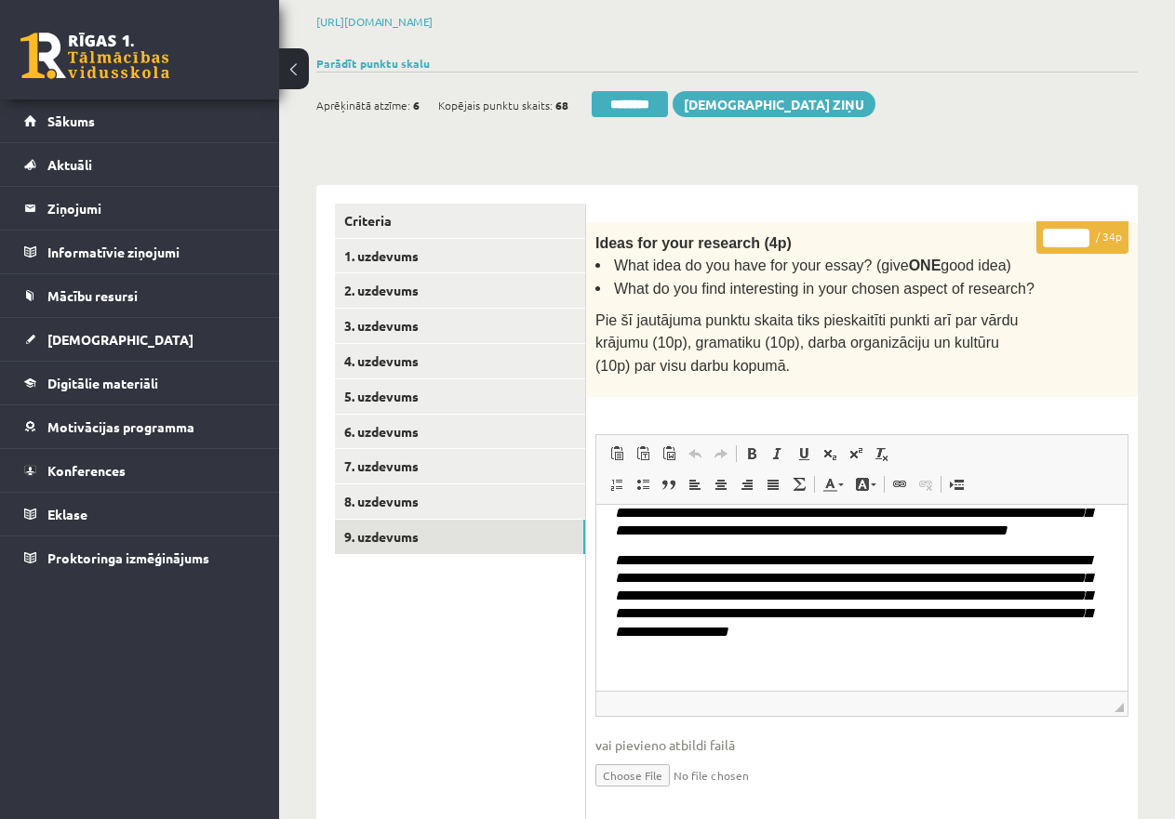
drag, startPoint x: 1064, startPoint y: 231, endPoint x: 1043, endPoint y: 230, distance: 20.5
click at [1043, 230] on input "*" at bounding box center [1066, 238] width 46 height 19
type input "**"
click at [391, 451] on link "7. uzdevums" at bounding box center [460, 466] width 250 height 34
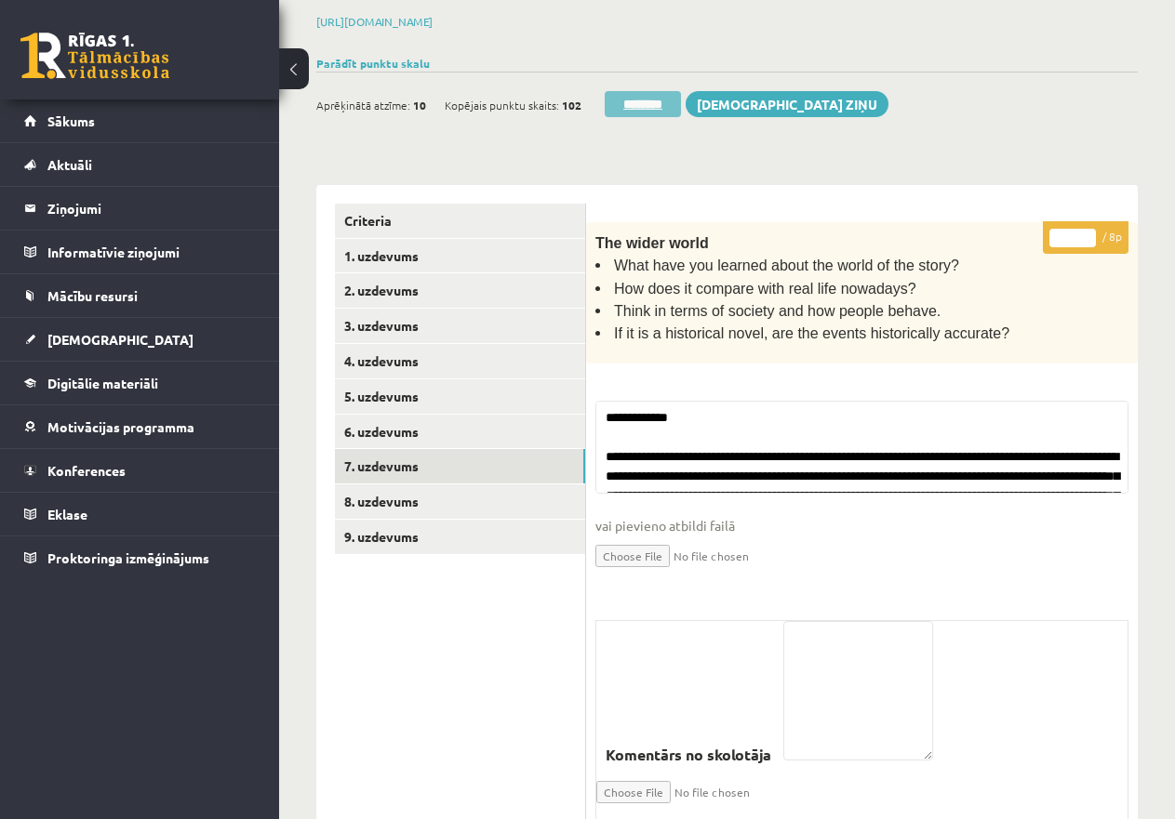
click at [622, 99] on input "********" at bounding box center [642, 104] width 76 height 26
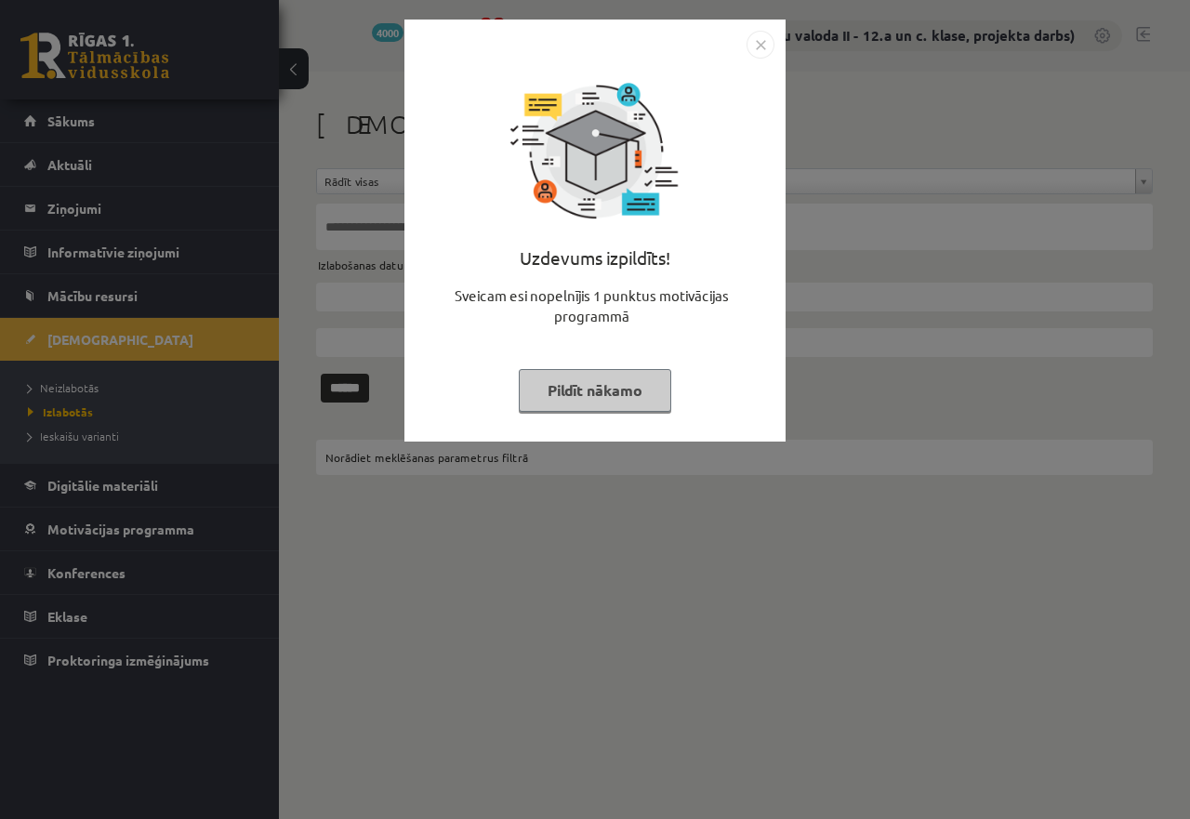
click at [629, 374] on button "Pildīt nākamo" at bounding box center [595, 390] width 153 height 43
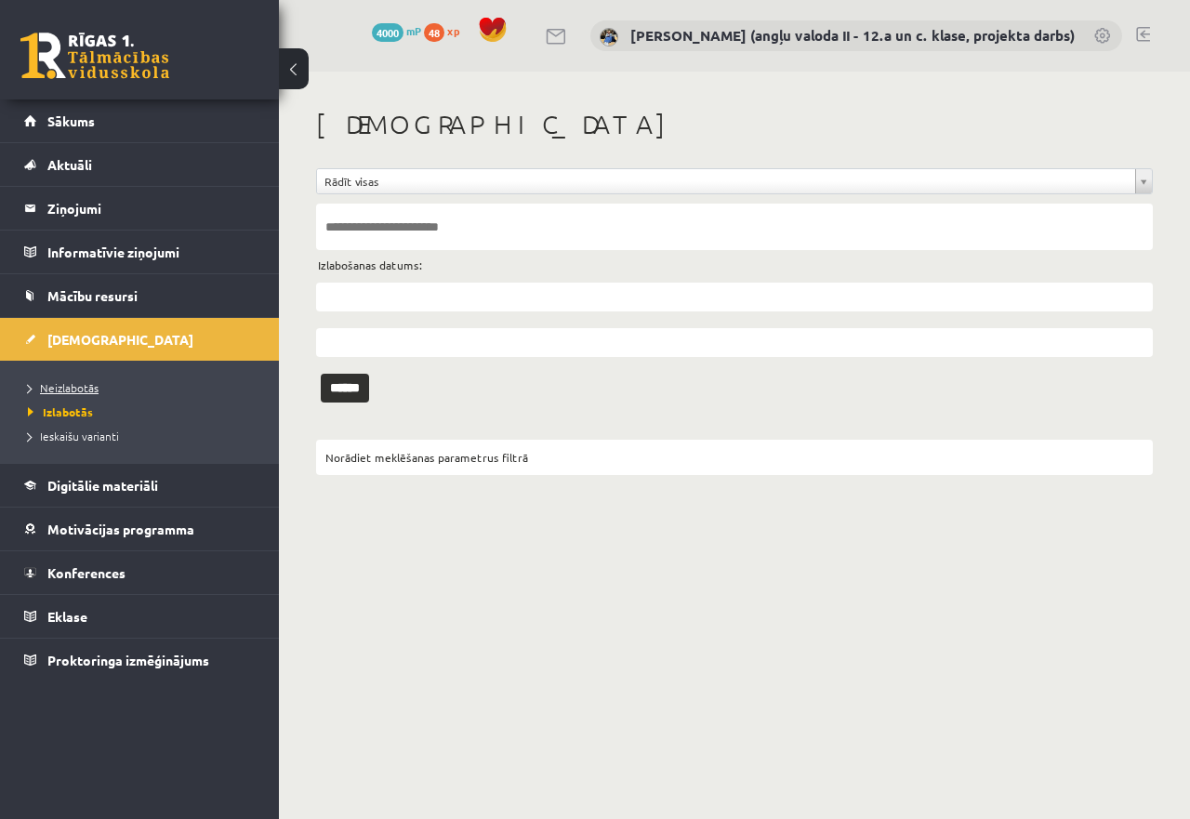
click at [64, 385] on span "Neizlabotās" at bounding box center [63, 387] width 71 height 15
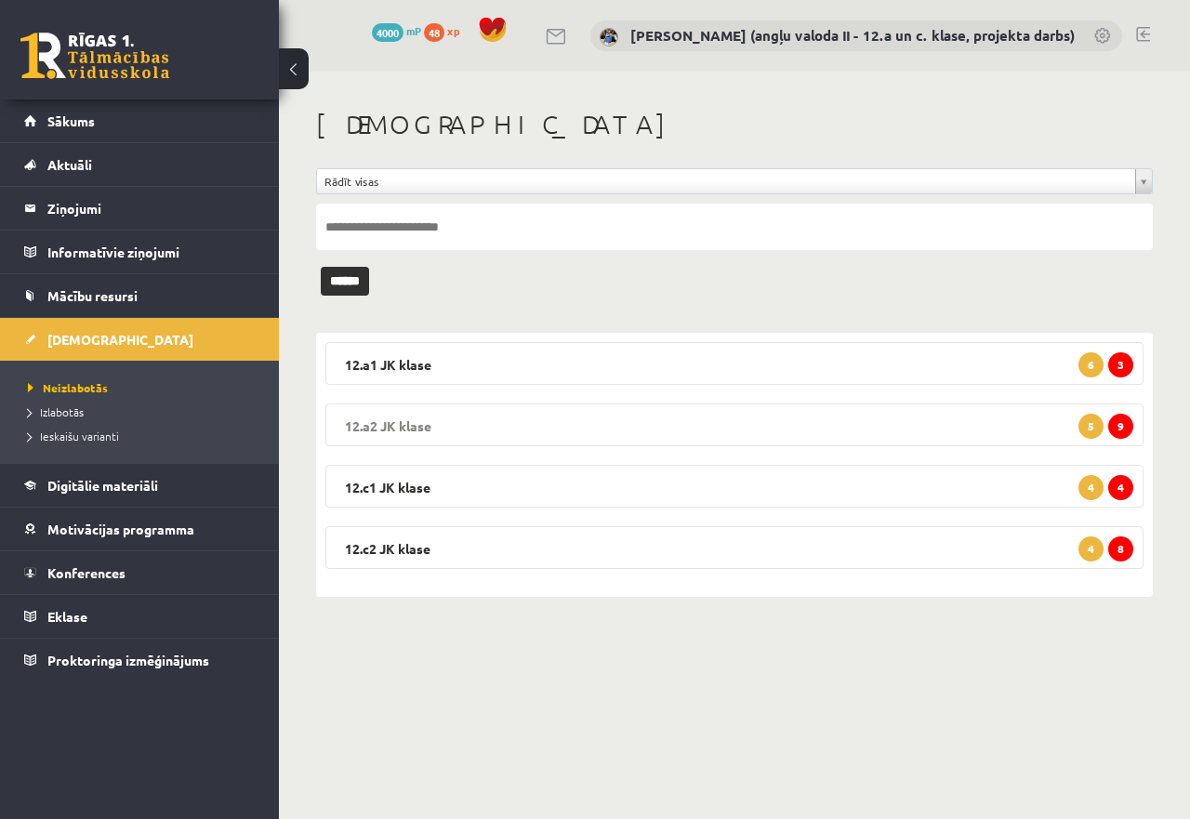
click at [604, 425] on legend "12.a2 JK klase 9 5" at bounding box center [734, 425] width 818 height 43
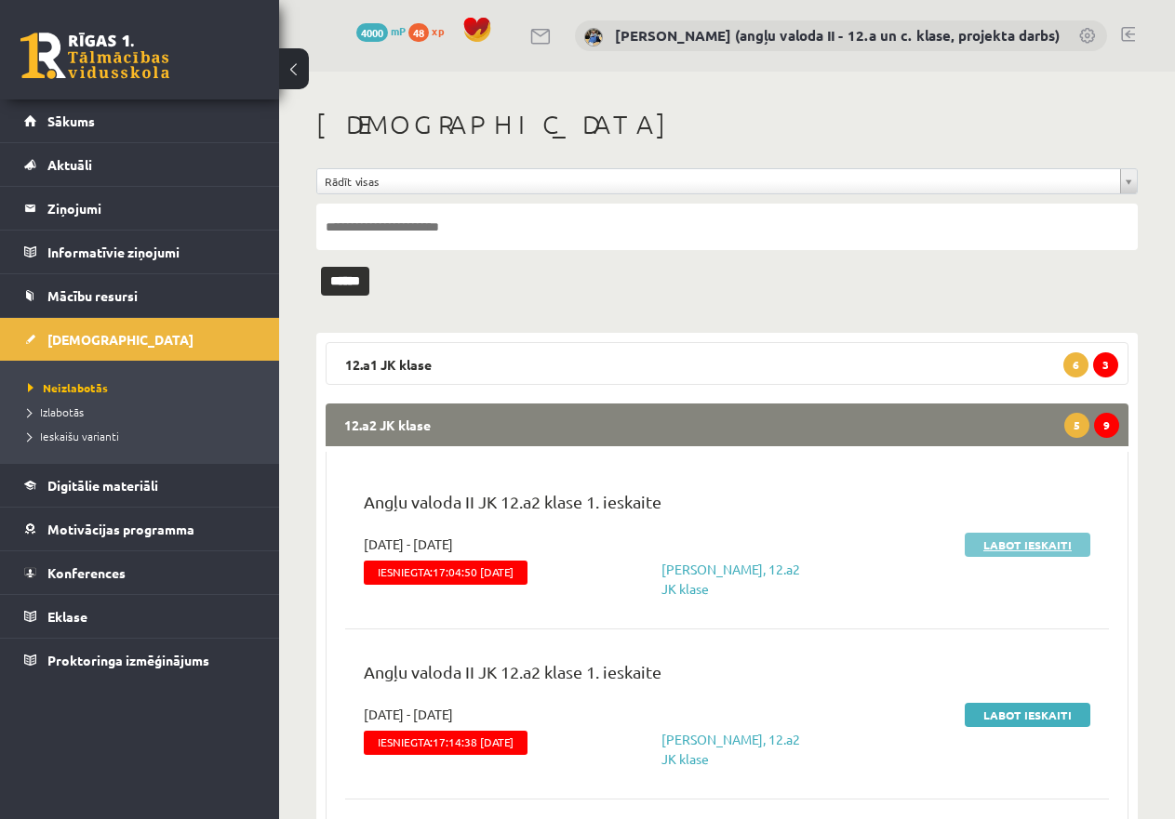
click at [1043, 540] on link "Labot ieskaiti" at bounding box center [1027, 545] width 126 height 24
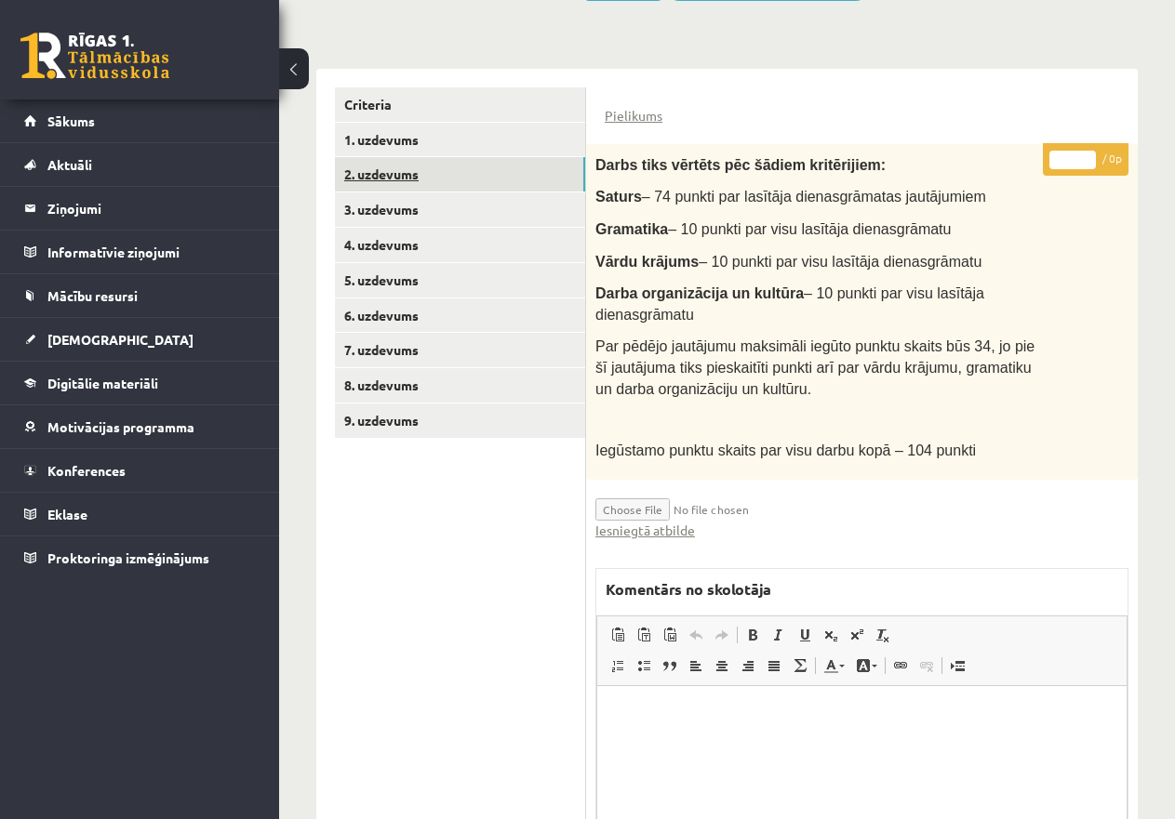
click at [411, 168] on link "2. uzdevums" at bounding box center [460, 174] width 250 height 34
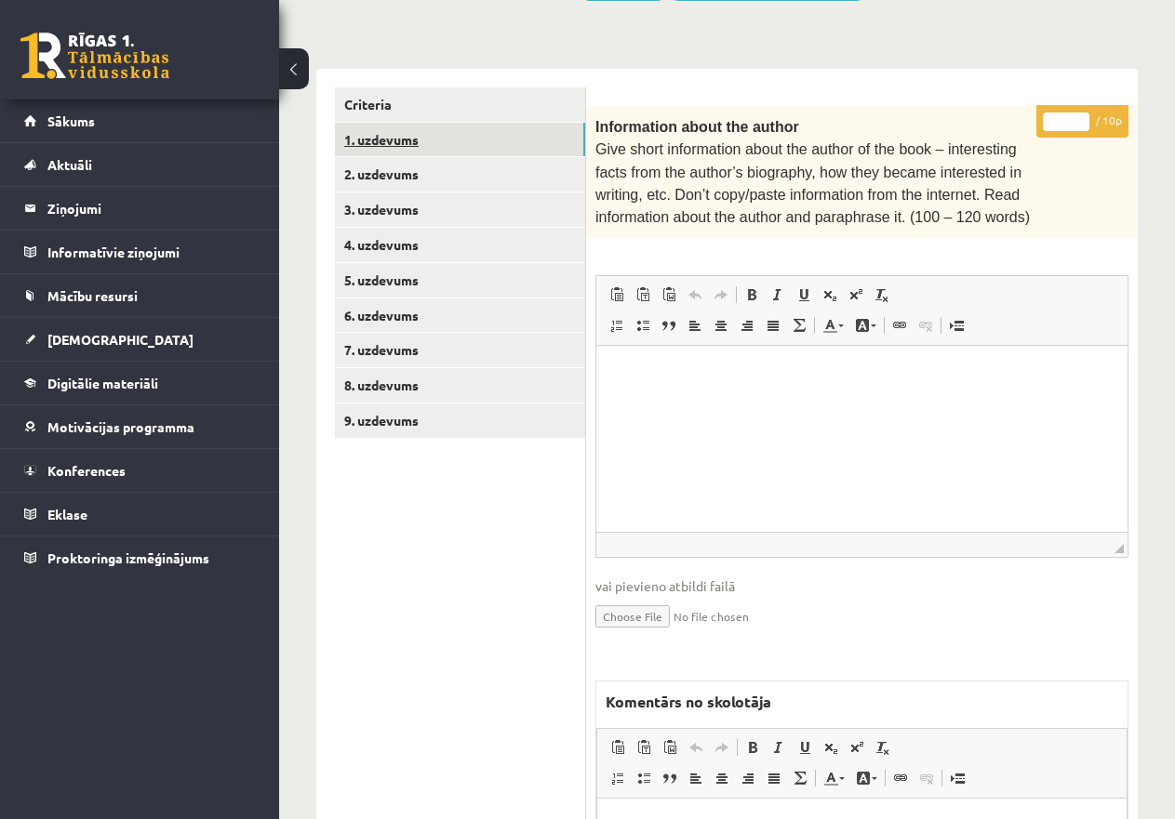
click at [399, 139] on link "1. uzdevums" at bounding box center [460, 140] width 250 height 34
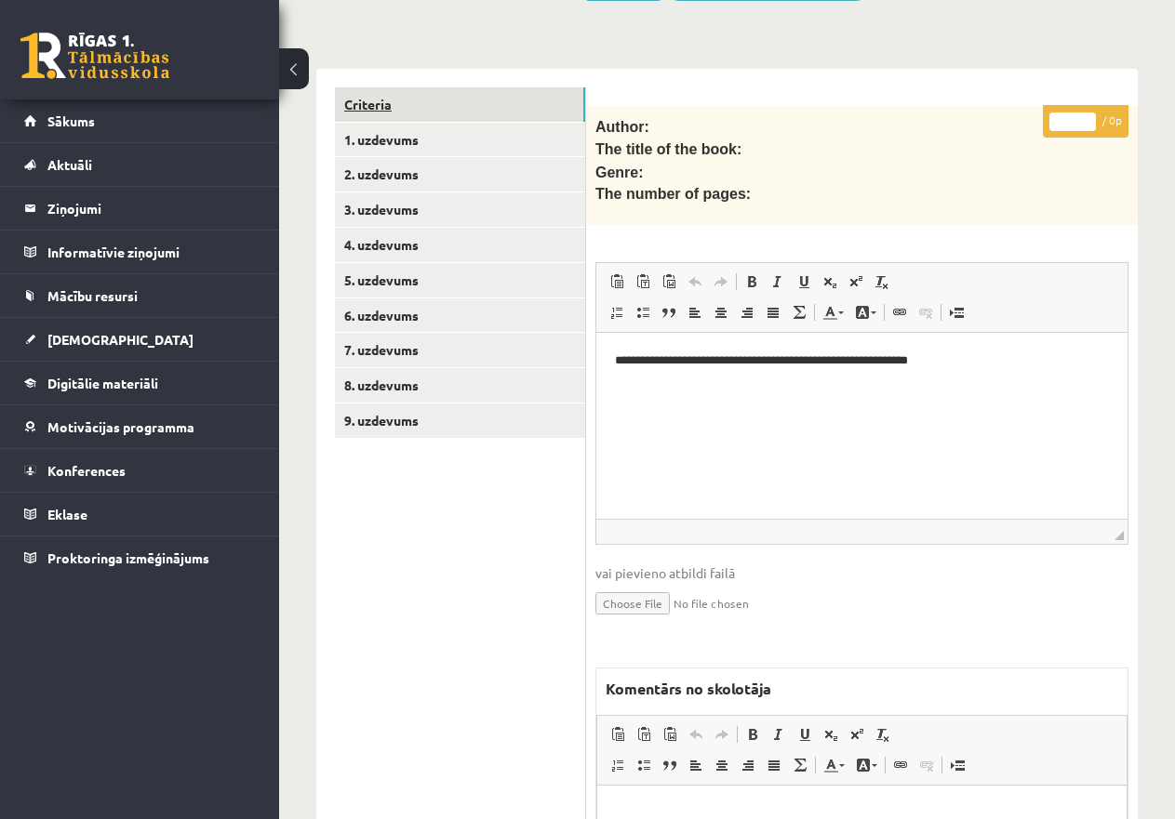
click at [378, 99] on link "Criteria" at bounding box center [460, 104] width 250 height 34
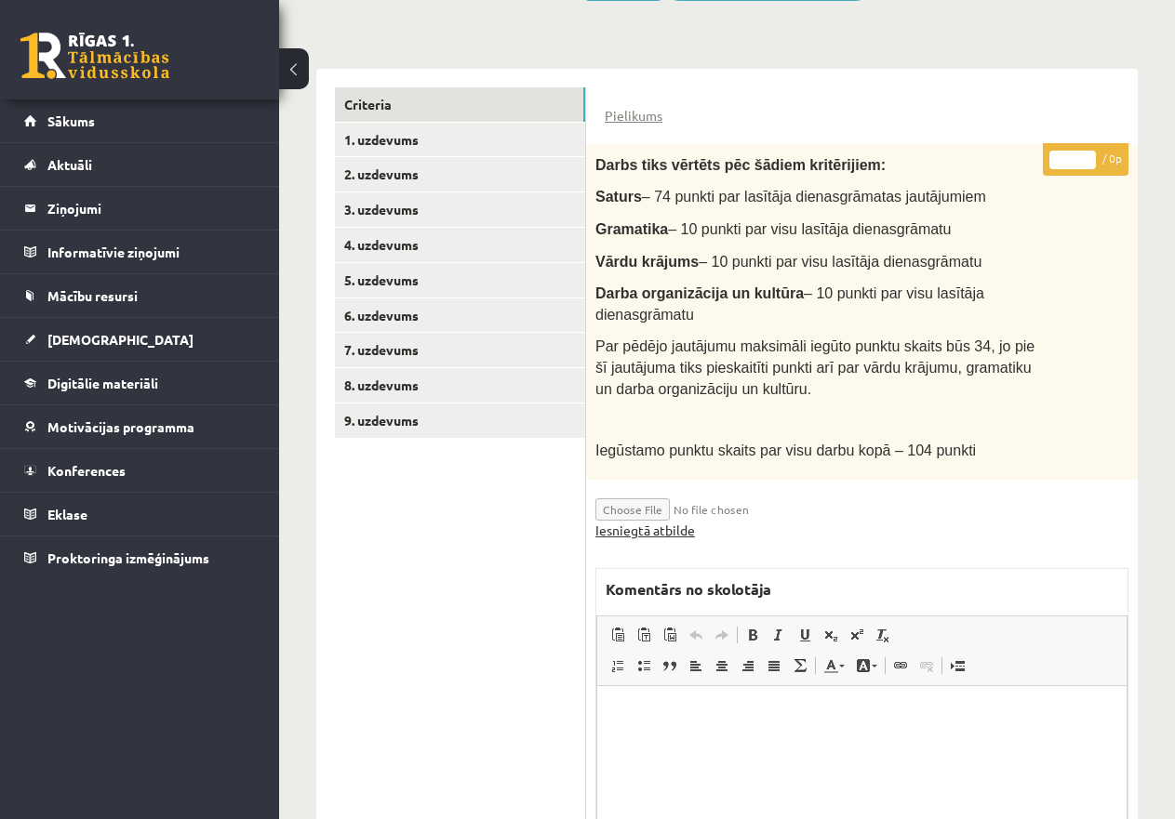
click at [660, 529] on link "Iesniegtā atbilde" at bounding box center [645, 531] width 100 height 20
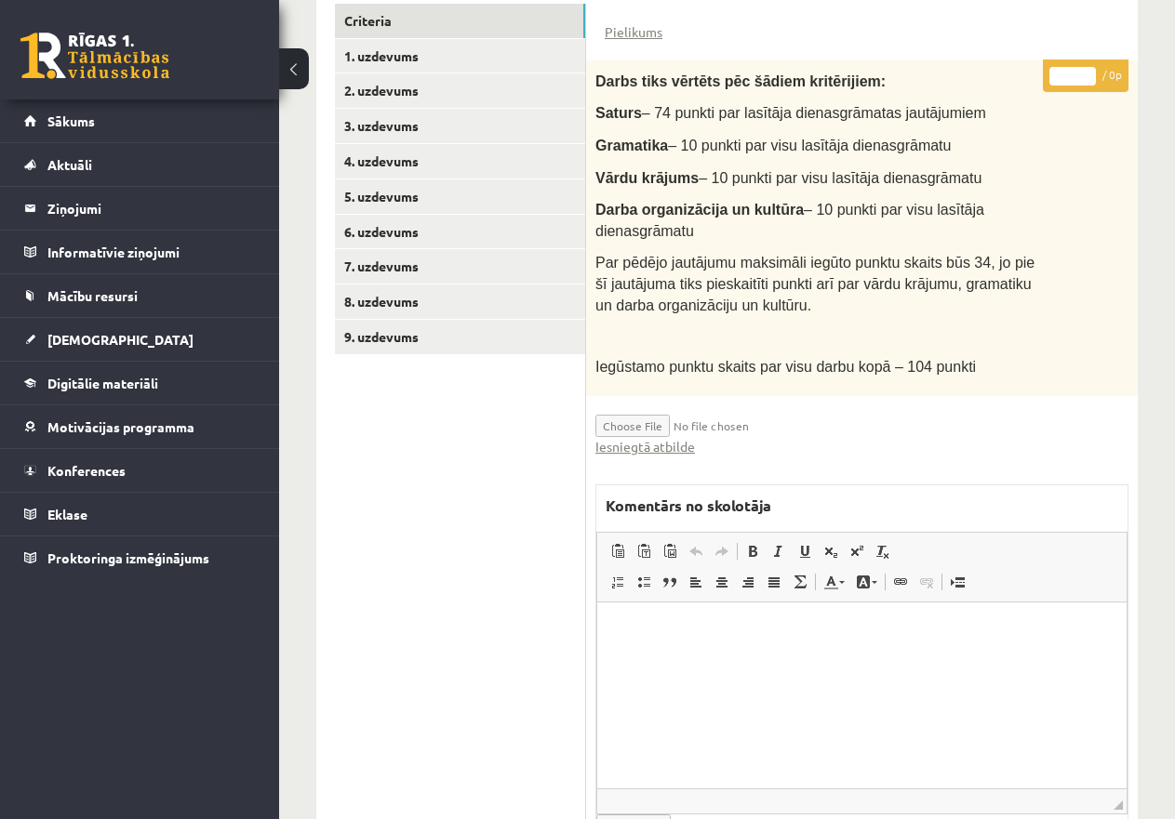
scroll to position [485, 0]
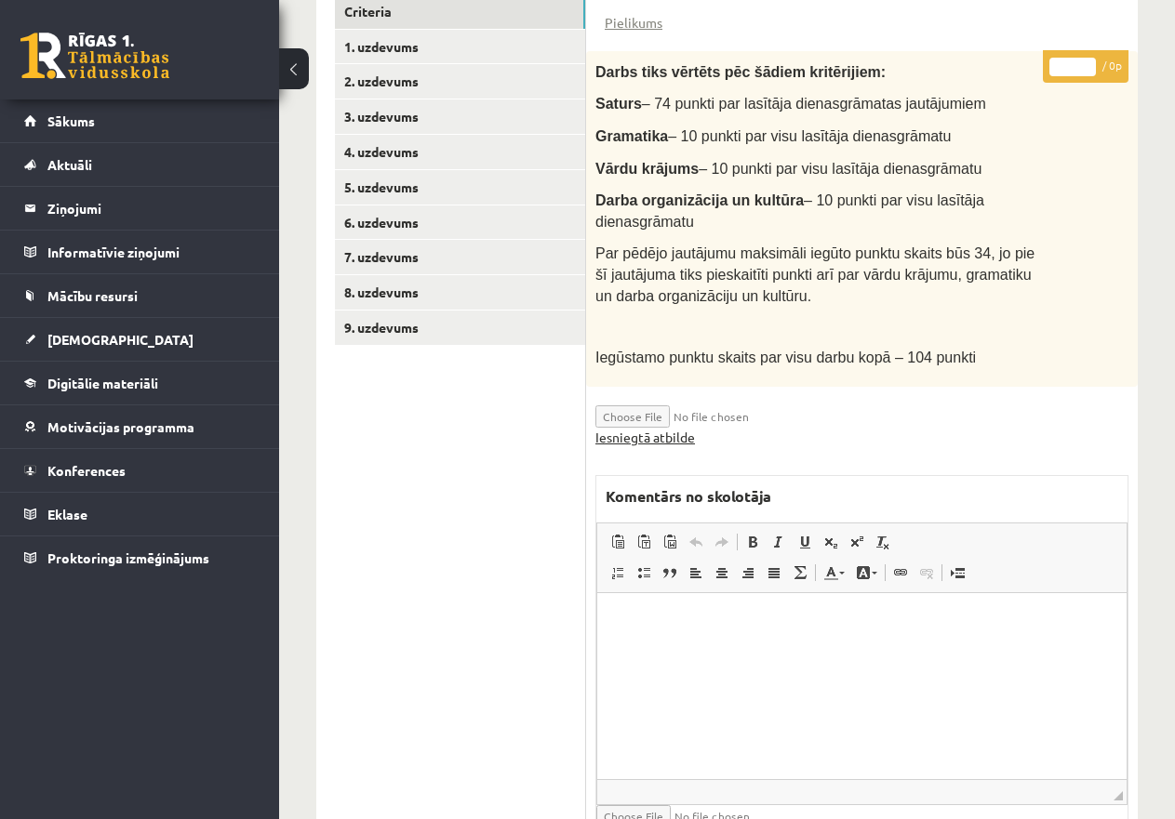
click at [650, 431] on link "Iesniegtā atbilde" at bounding box center [645, 438] width 100 height 20
click at [458, 324] on link "9. uzdevums" at bounding box center [460, 328] width 250 height 34
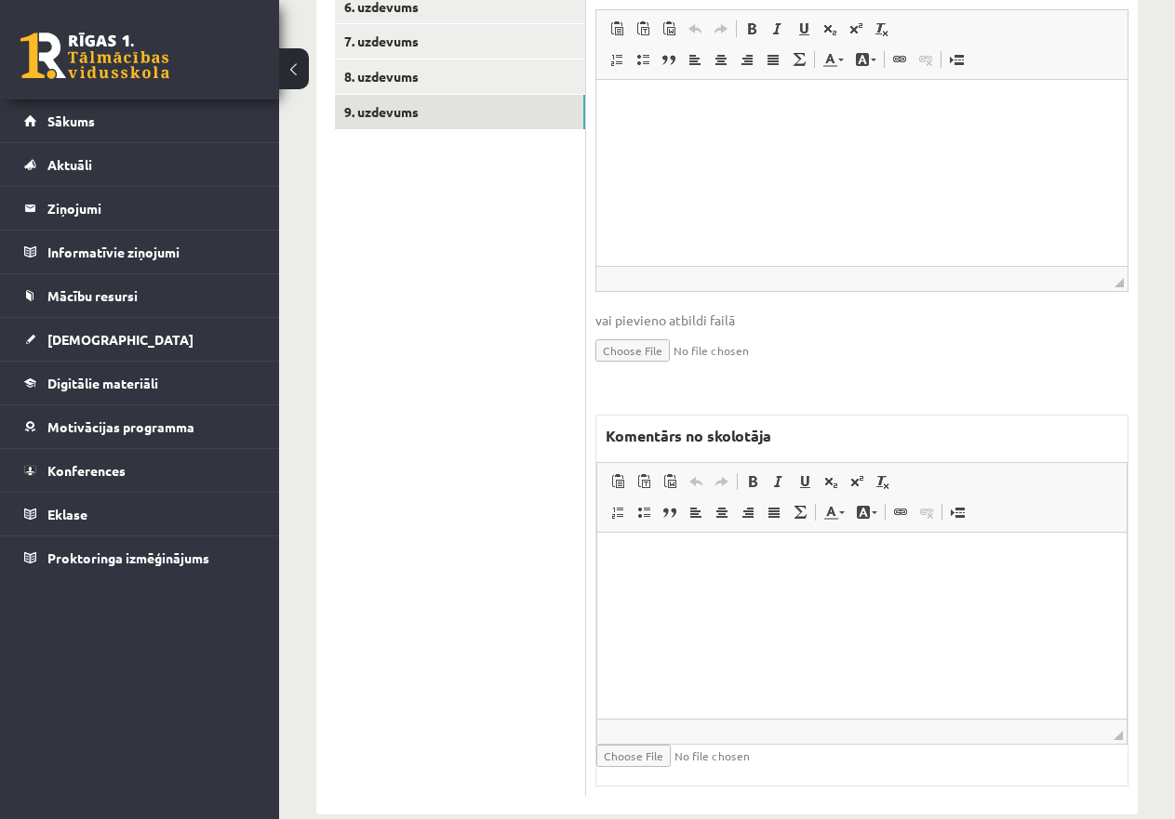
scroll to position [0, 0]
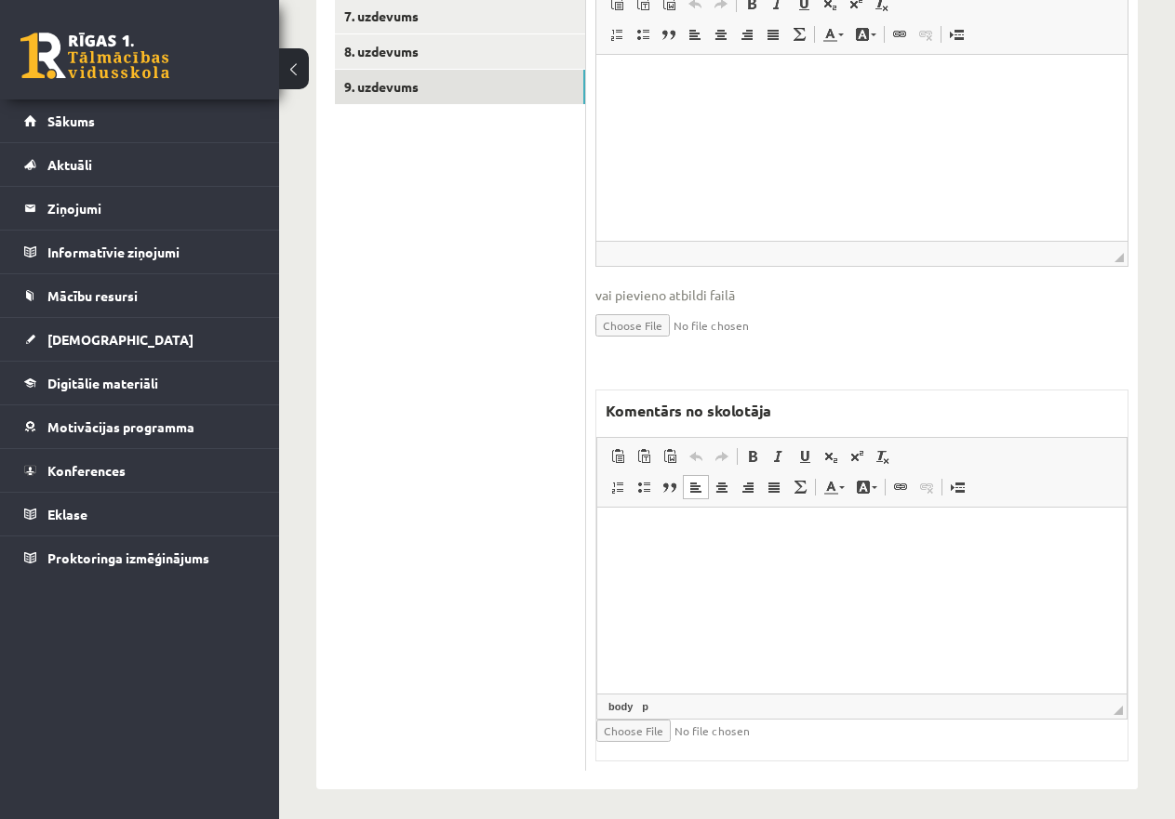
click at [654, 536] on p "Editor, wiswyg-editor-47433931360340-1760160406-844" at bounding box center [862, 536] width 492 height 20
click at [809, 534] on p "**********" at bounding box center [862, 536] width 492 height 20
click at [833, 535] on p "**********" at bounding box center [862, 536] width 492 height 20
click at [806, 535] on p "**********" at bounding box center [862, 536] width 492 height 20
click at [846, 534] on p "**********" at bounding box center [862, 536] width 492 height 20
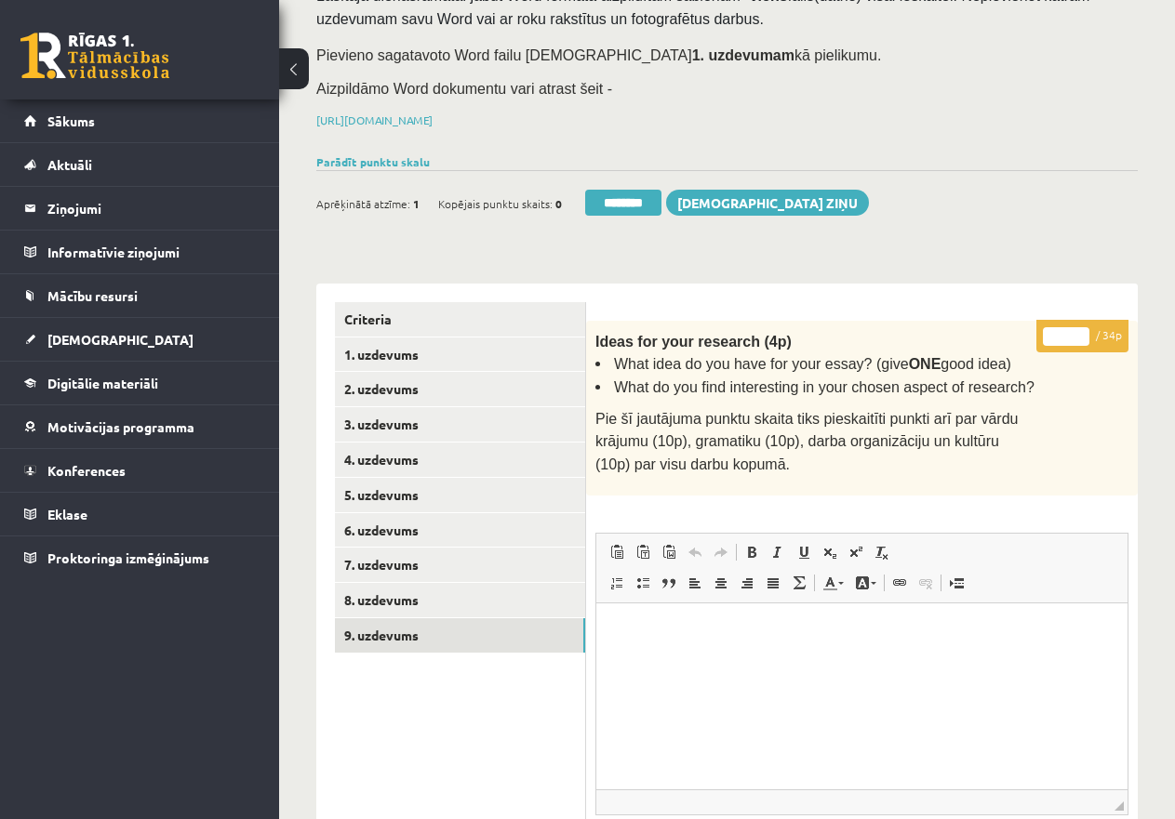
scroll to position [168, 0]
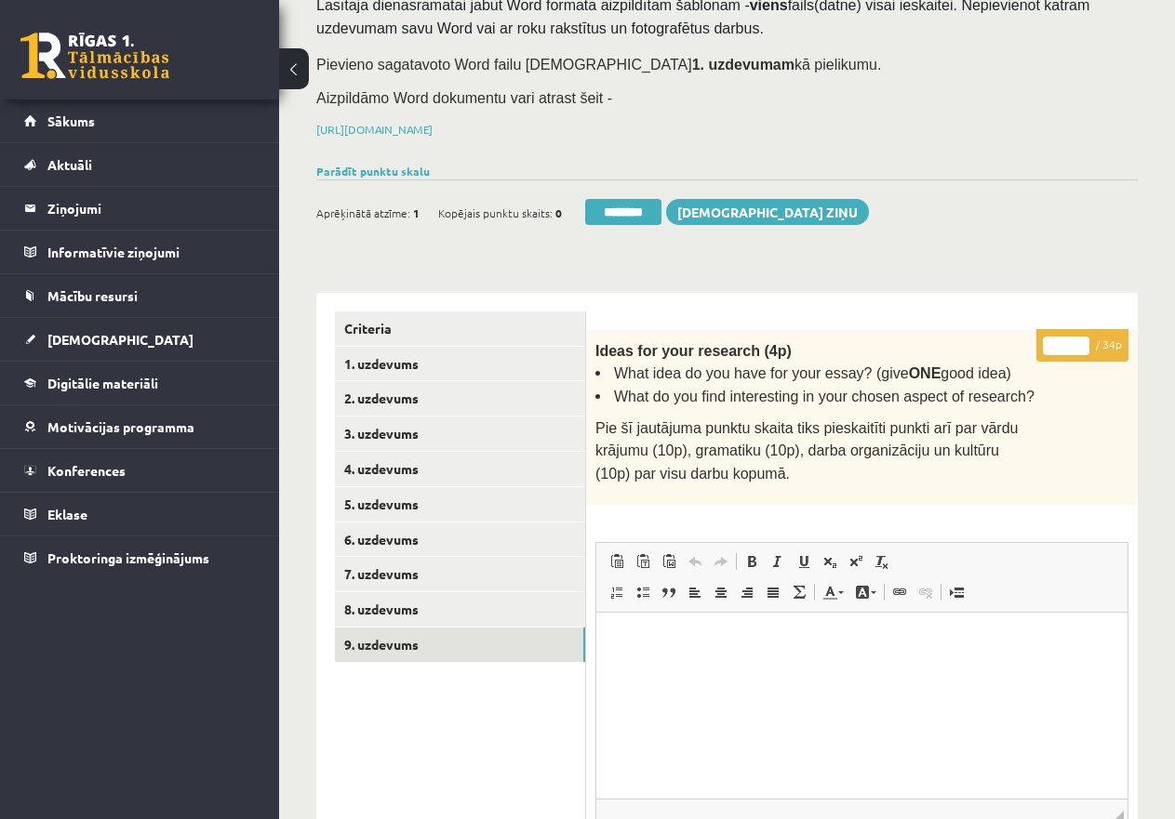
click at [1051, 346] on input "*" at bounding box center [1066, 346] width 46 height 19
type input "**"
click at [418, 605] on link "8. uzdevums" at bounding box center [460, 609] width 250 height 34
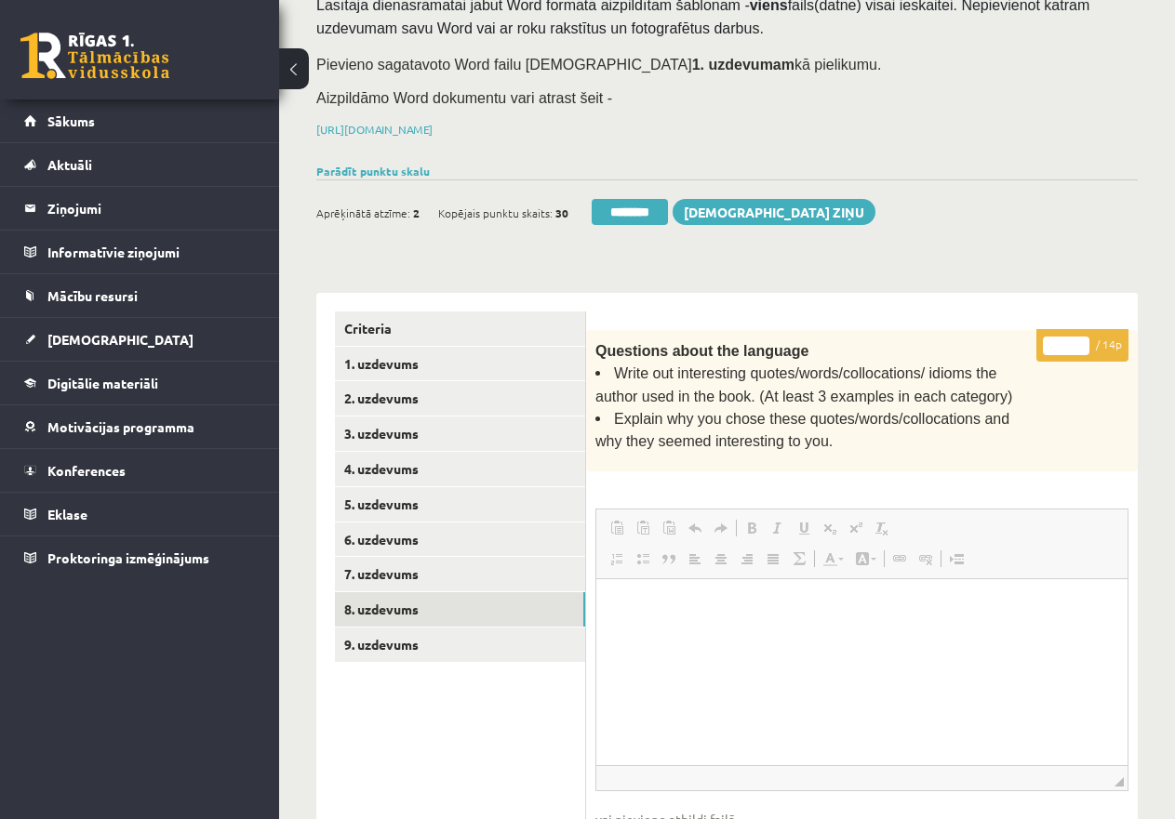
scroll to position [0, 0]
drag, startPoint x: 1051, startPoint y: 341, endPoint x: 1084, endPoint y: 343, distance: 33.5
click at [1084, 343] on input "*" at bounding box center [1066, 346] width 46 height 19
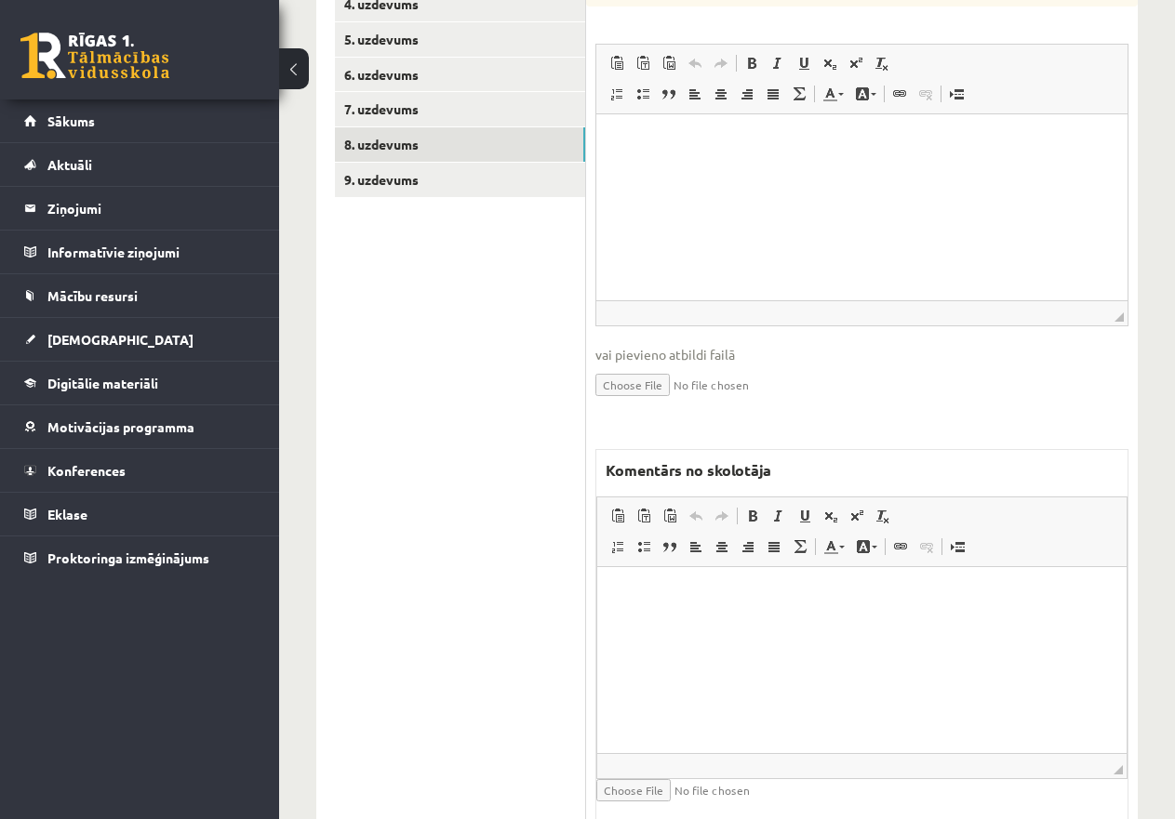
type input "**"
click at [781, 623] on html at bounding box center [861, 594] width 529 height 57
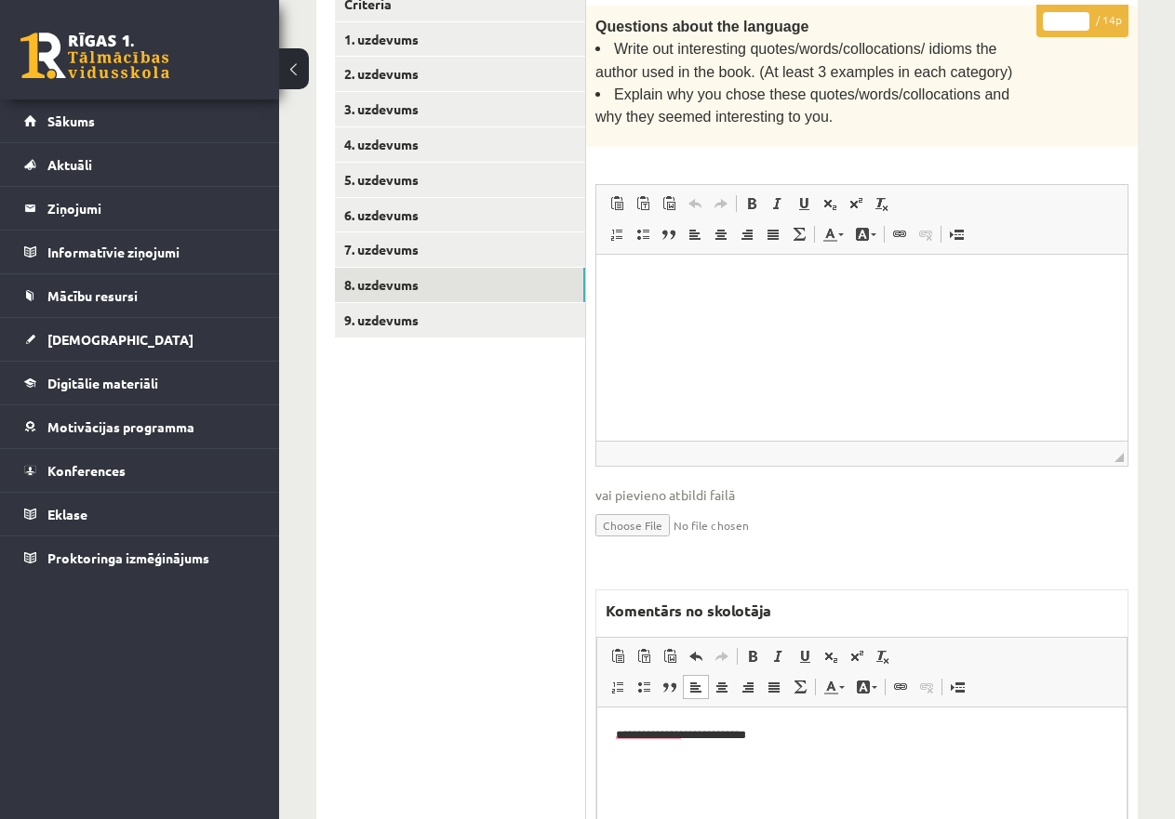
scroll to position [354, 0]
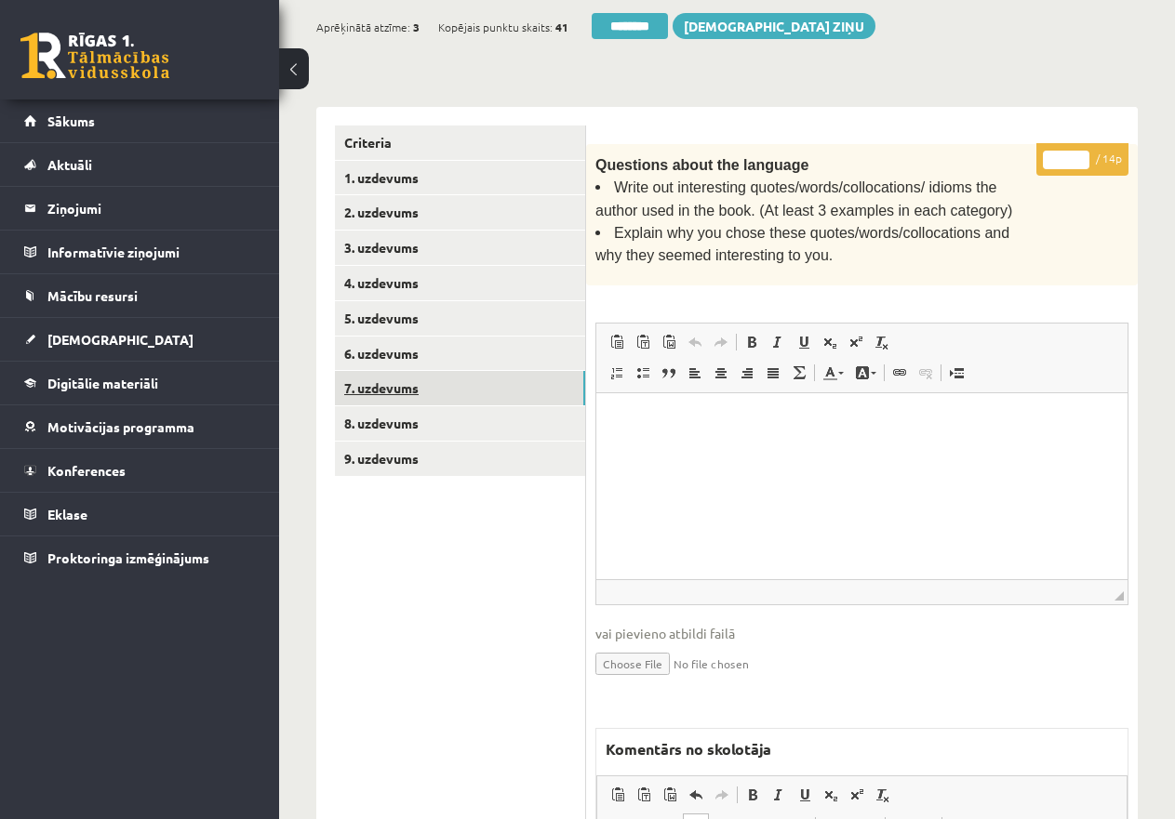
click at [456, 387] on link "7. uzdevums" at bounding box center [460, 388] width 250 height 34
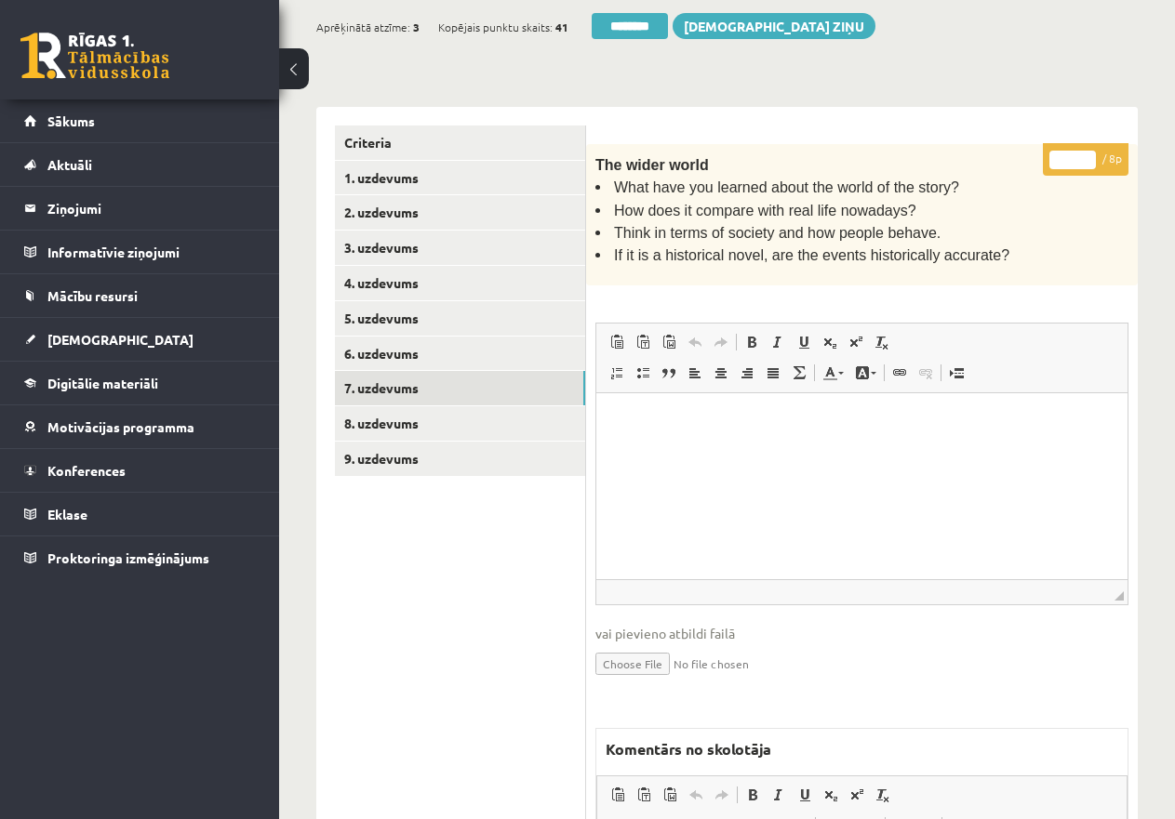
scroll to position [0, 0]
drag, startPoint x: 1069, startPoint y: 158, endPoint x: 1056, endPoint y: 153, distance: 14.7
click at [1056, 153] on input "*" at bounding box center [1072, 160] width 46 height 19
type input "*"
click at [444, 355] on link "6. uzdevums" at bounding box center [460, 354] width 250 height 34
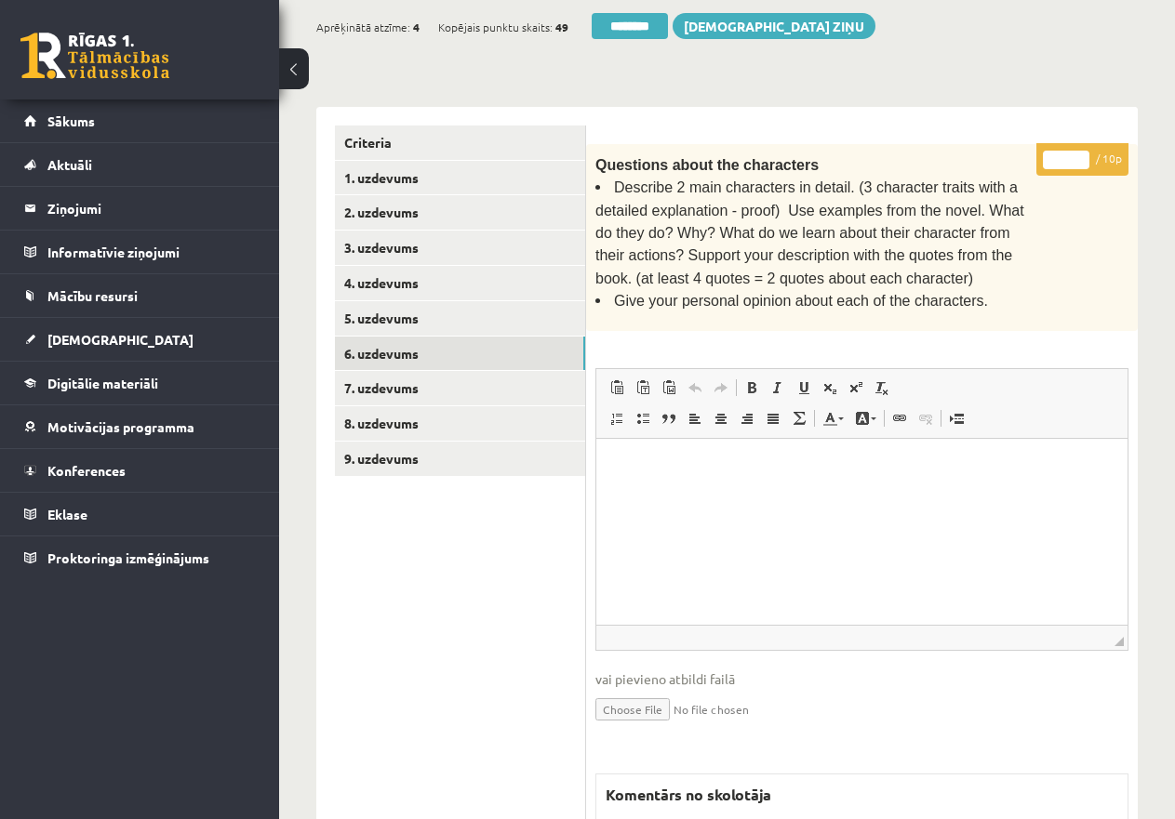
click at [1049, 153] on input "*" at bounding box center [1066, 160] width 46 height 19
type input "**"
click at [465, 314] on link "5. uzdevums" at bounding box center [460, 318] width 250 height 34
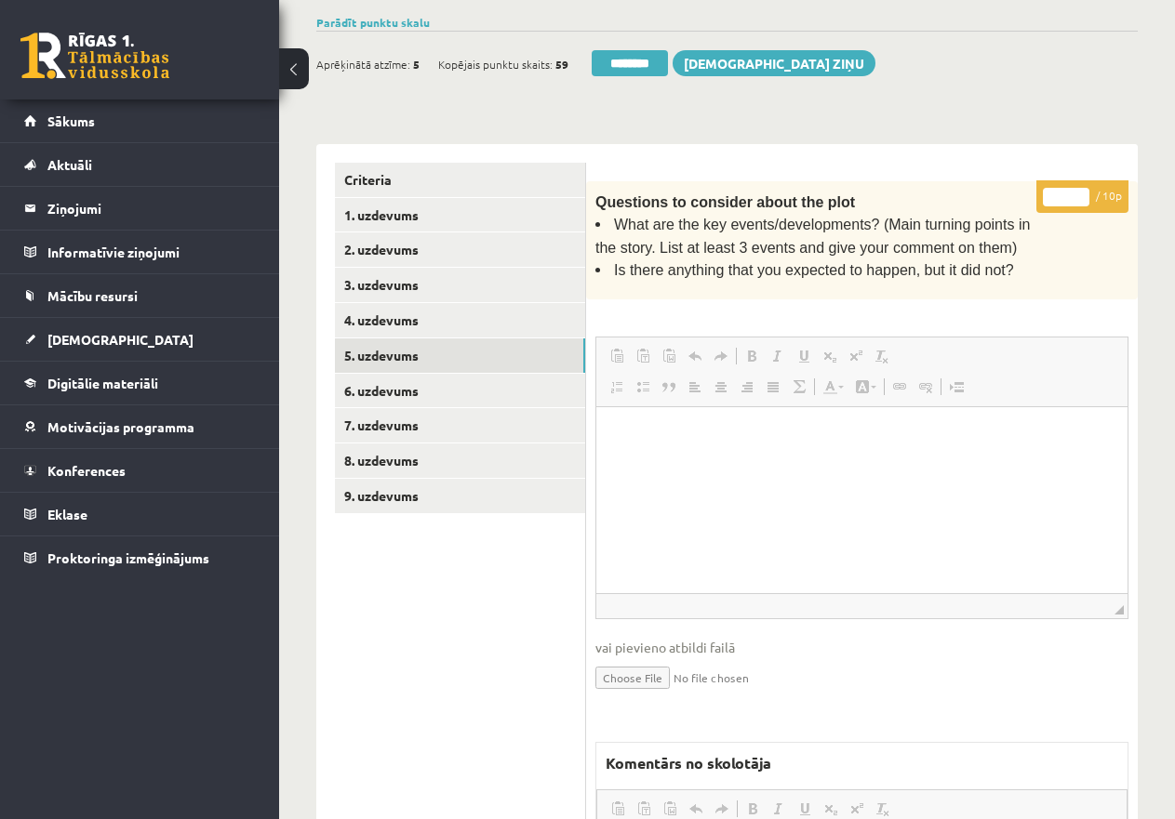
scroll to position [354, 0]
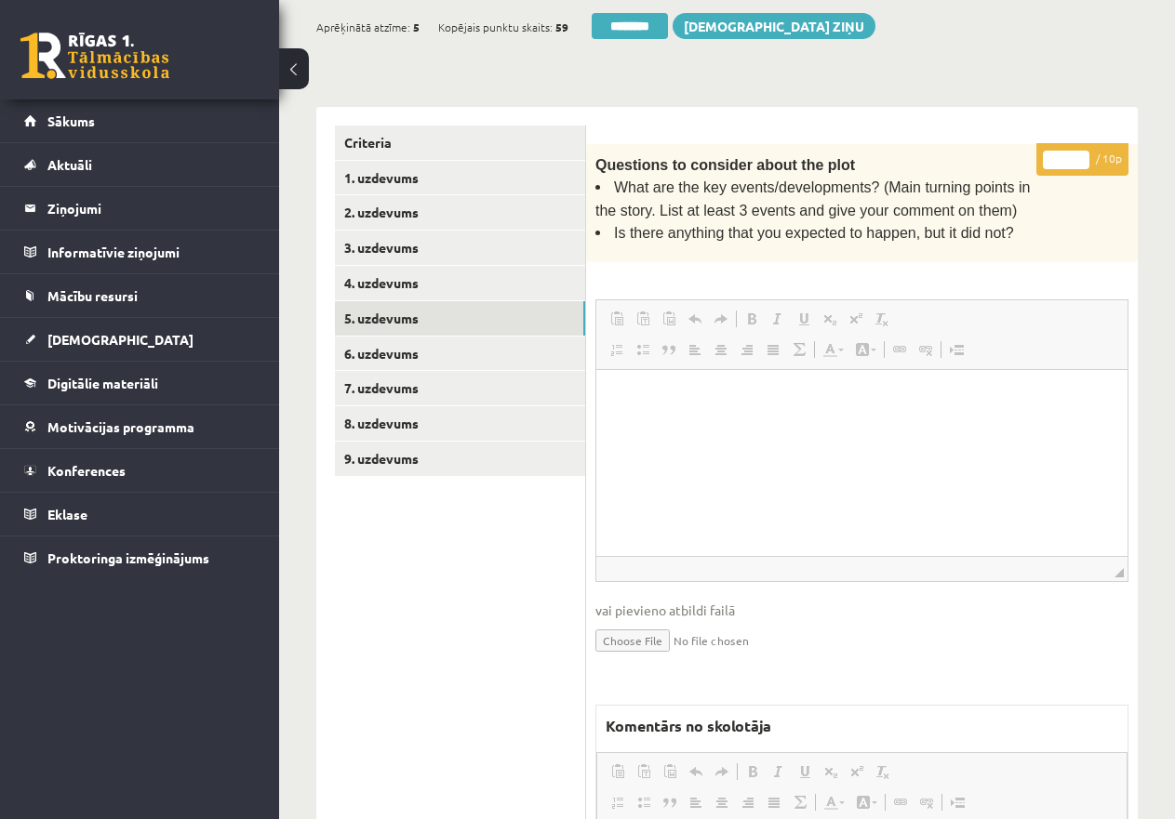
click at [1050, 191] on div "Questions to consider about the plot What are the key events/developments? (Mai…" at bounding box center [861, 203] width 551 height 119
drag, startPoint x: 1055, startPoint y: 154, endPoint x: 1034, endPoint y: 172, distance: 27.0
click at [1055, 155] on input "*" at bounding box center [1066, 160] width 46 height 19
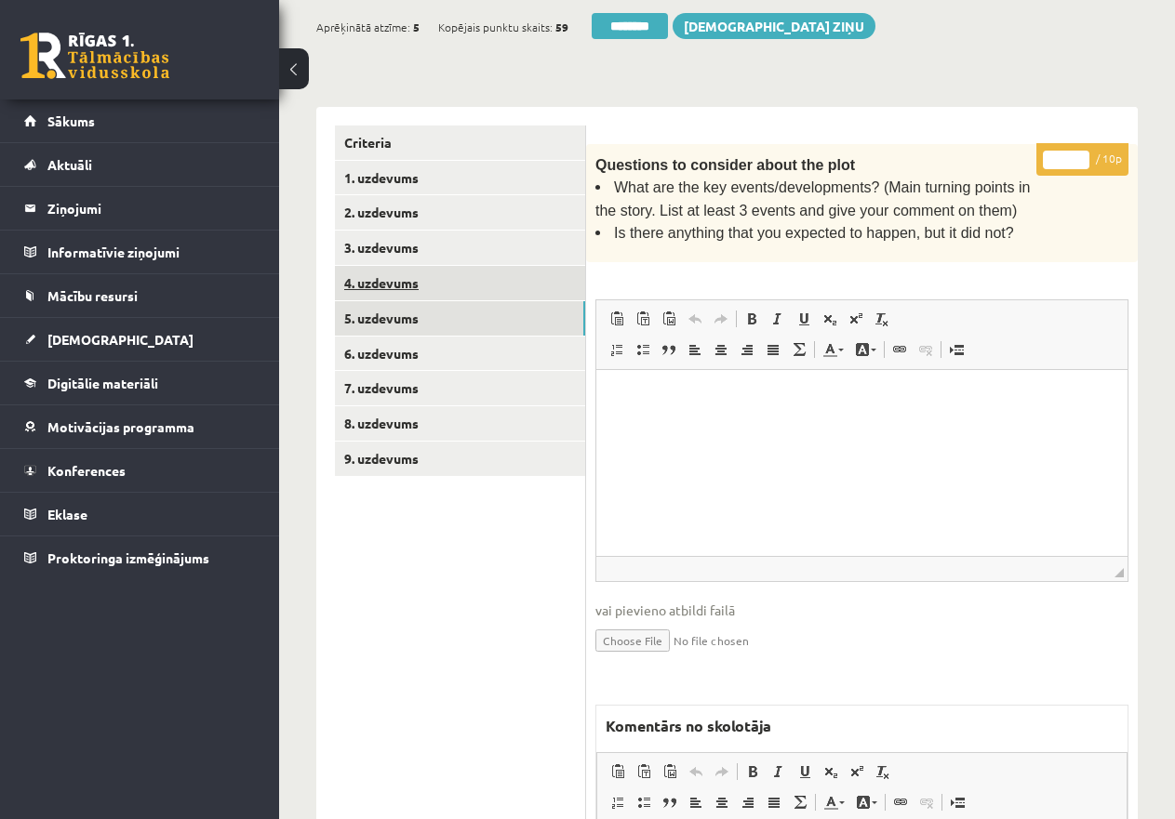
type input "**"
click at [400, 277] on link "4. uzdevums" at bounding box center [460, 283] width 250 height 34
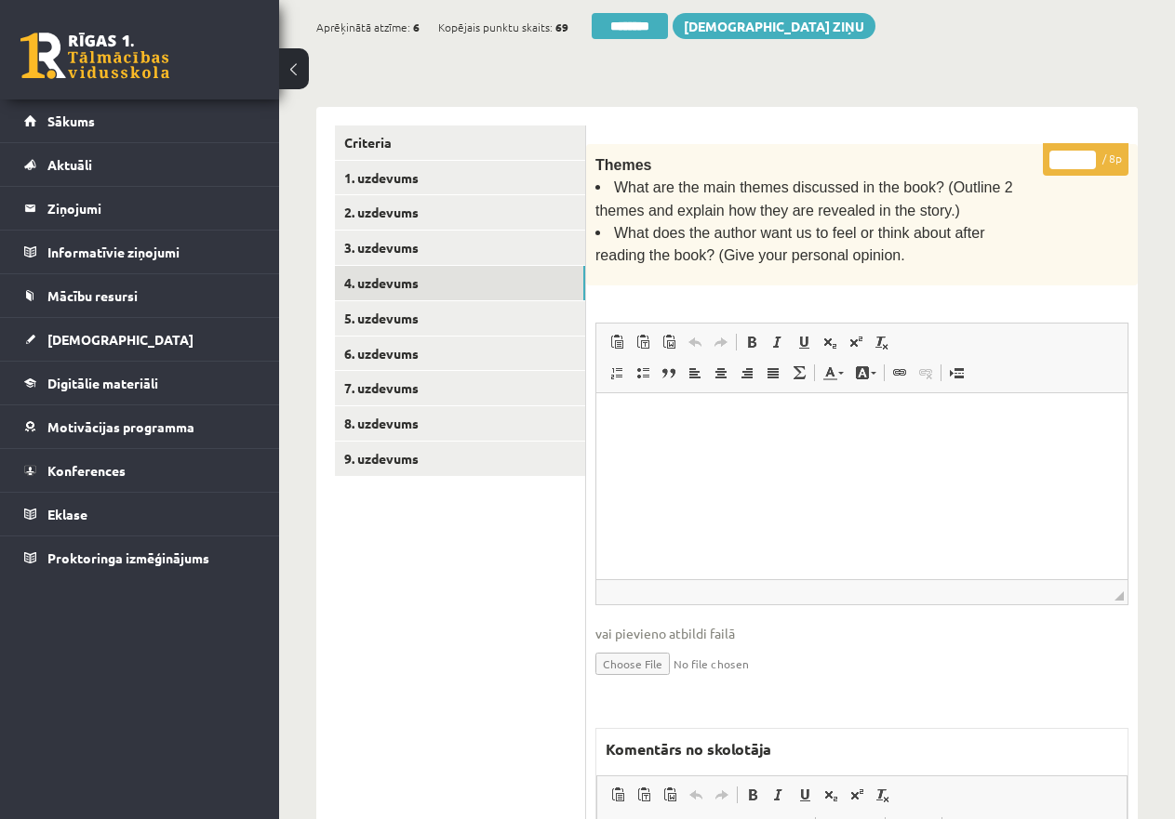
drag, startPoint x: 1055, startPoint y: 155, endPoint x: 1087, endPoint y: 155, distance: 32.5
click at [1087, 155] on input "*" at bounding box center [1072, 160] width 46 height 19
type input "*"
click at [426, 243] on link "3. uzdevums" at bounding box center [460, 248] width 250 height 34
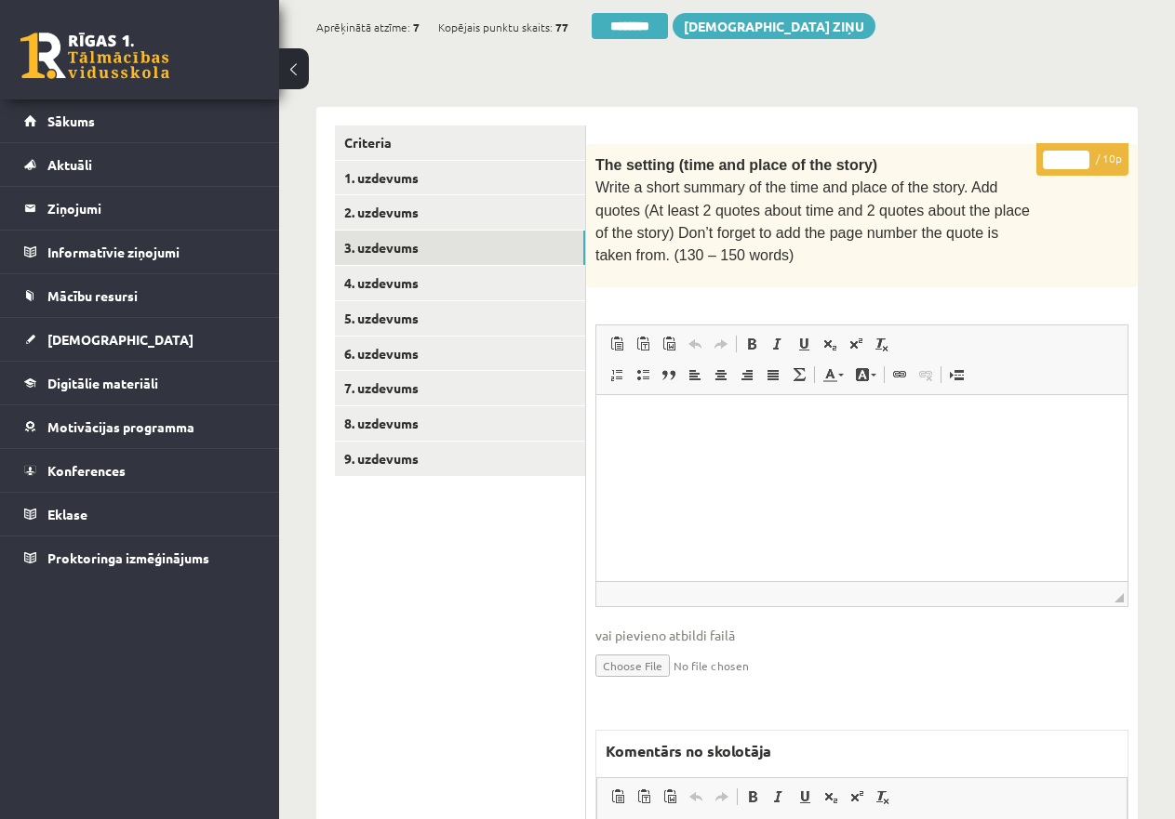
click at [1053, 152] on input "*" at bounding box center [1066, 160] width 46 height 19
type input "**"
click at [489, 215] on link "2. uzdevums" at bounding box center [460, 212] width 250 height 34
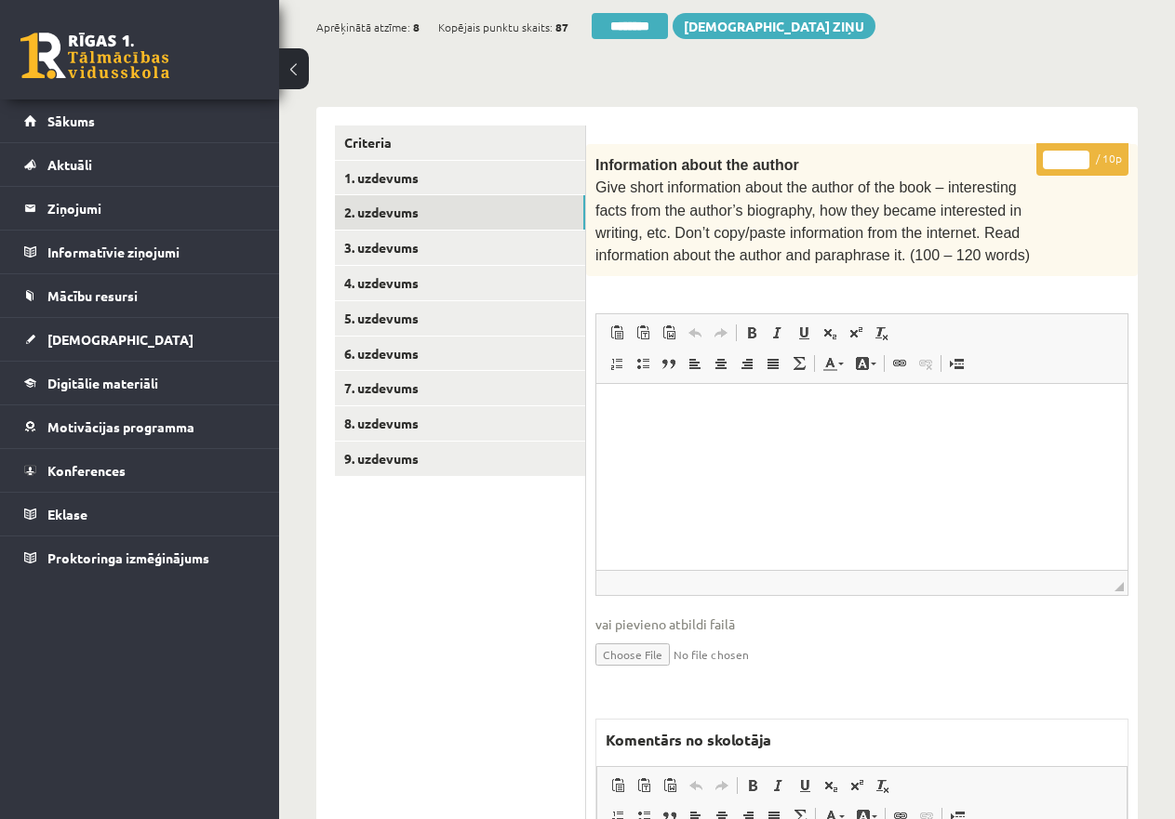
click at [1053, 152] on input "*" at bounding box center [1066, 160] width 46 height 19
type input "**"
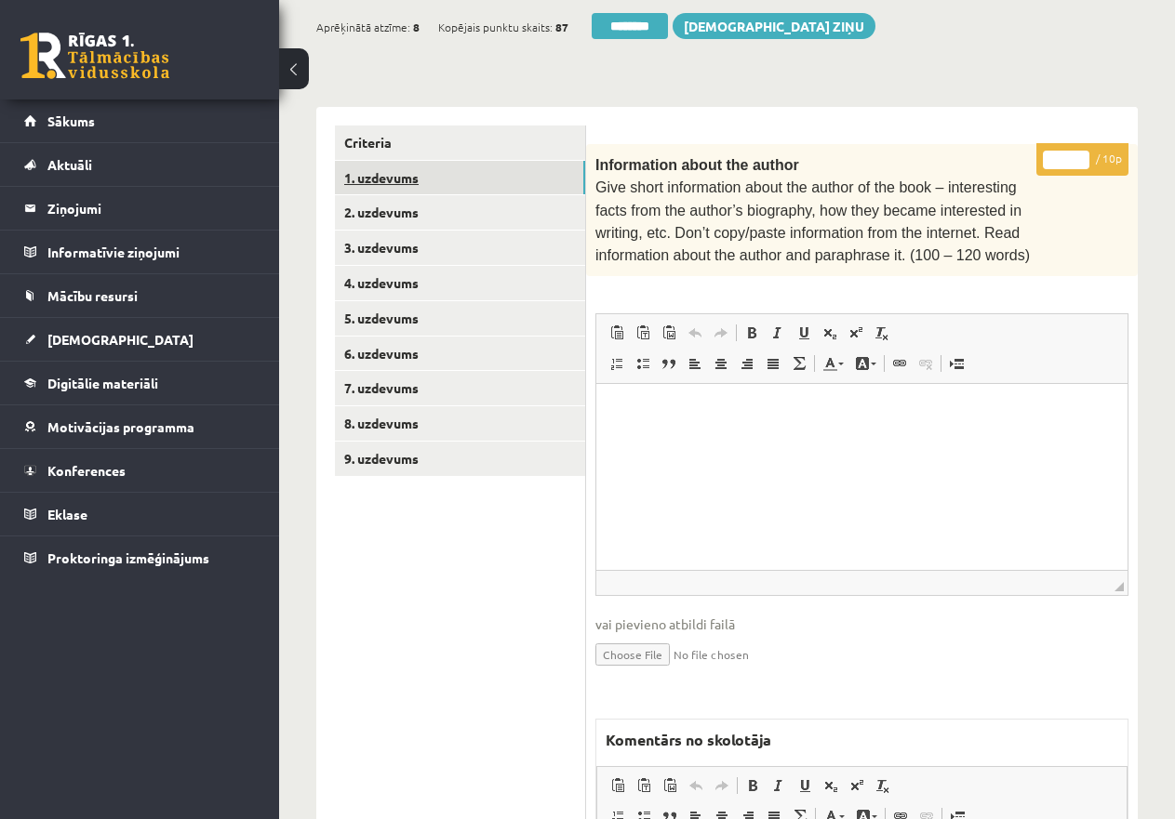
click at [371, 178] on link "1. uzdevums" at bounding box center [460, 178] width 250 height 34
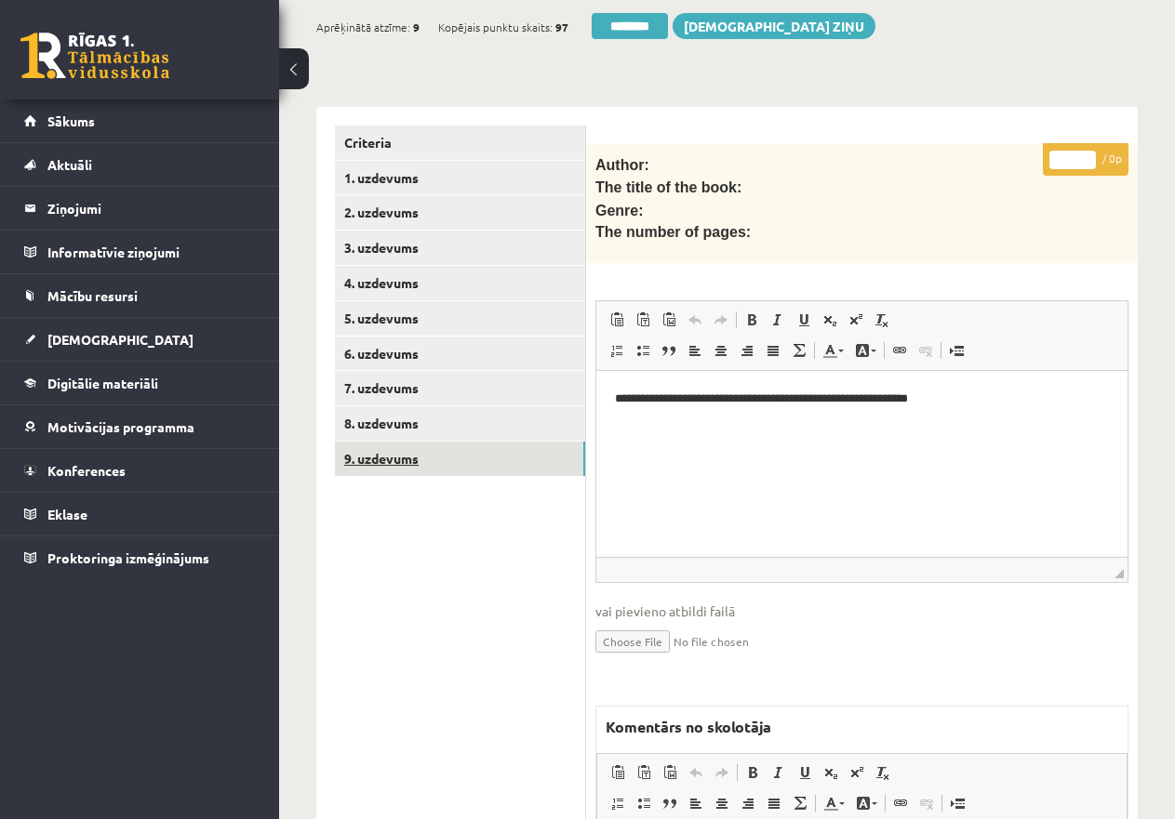
click at [385, 455] on link "9. uzdevums" at bounding box center [460, 459] width 250 height 34
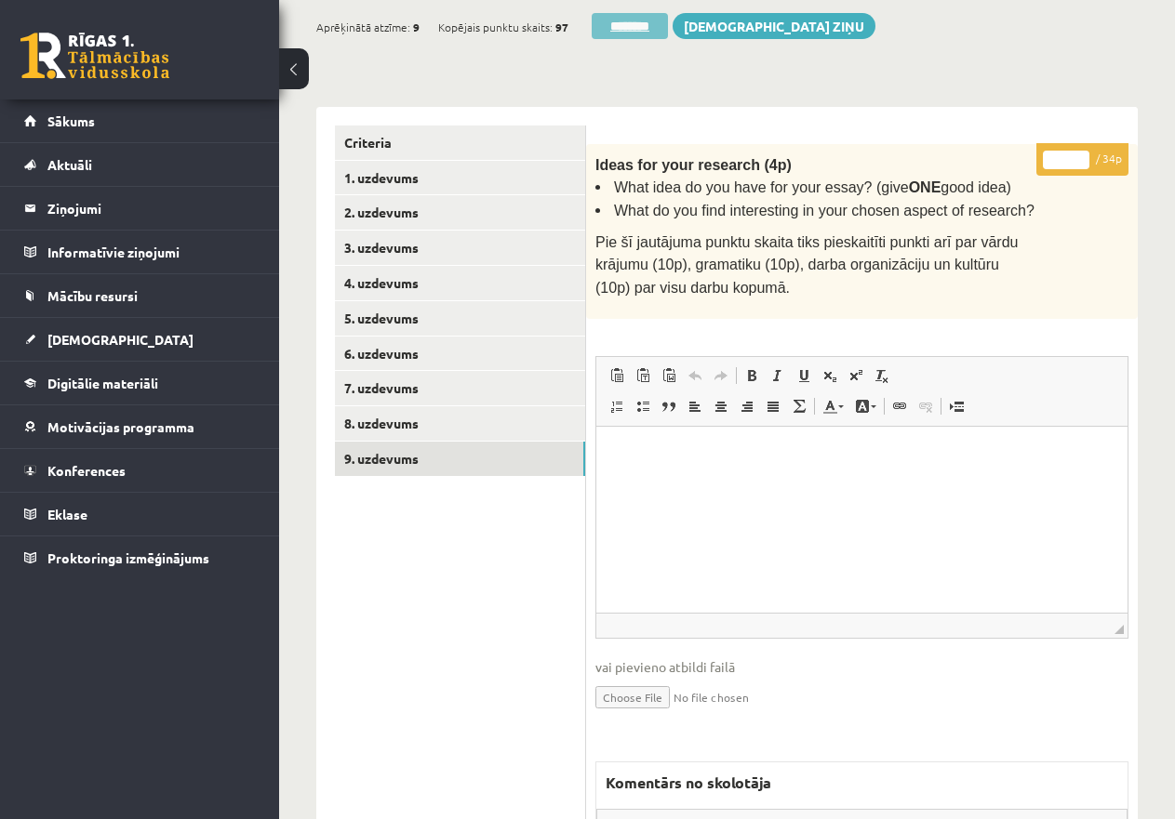
click at [635, 18] on input "********" at bounding box center [629, 26] width 76 height 26
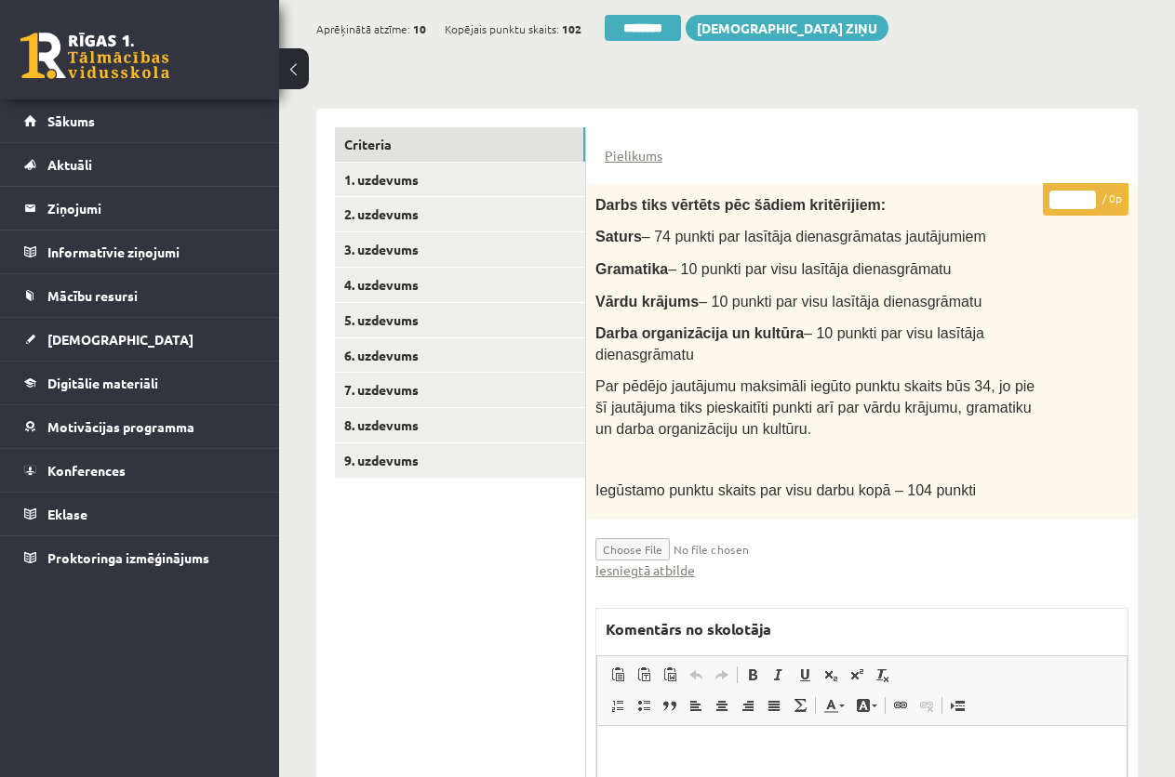
scroll to position [372, 0]
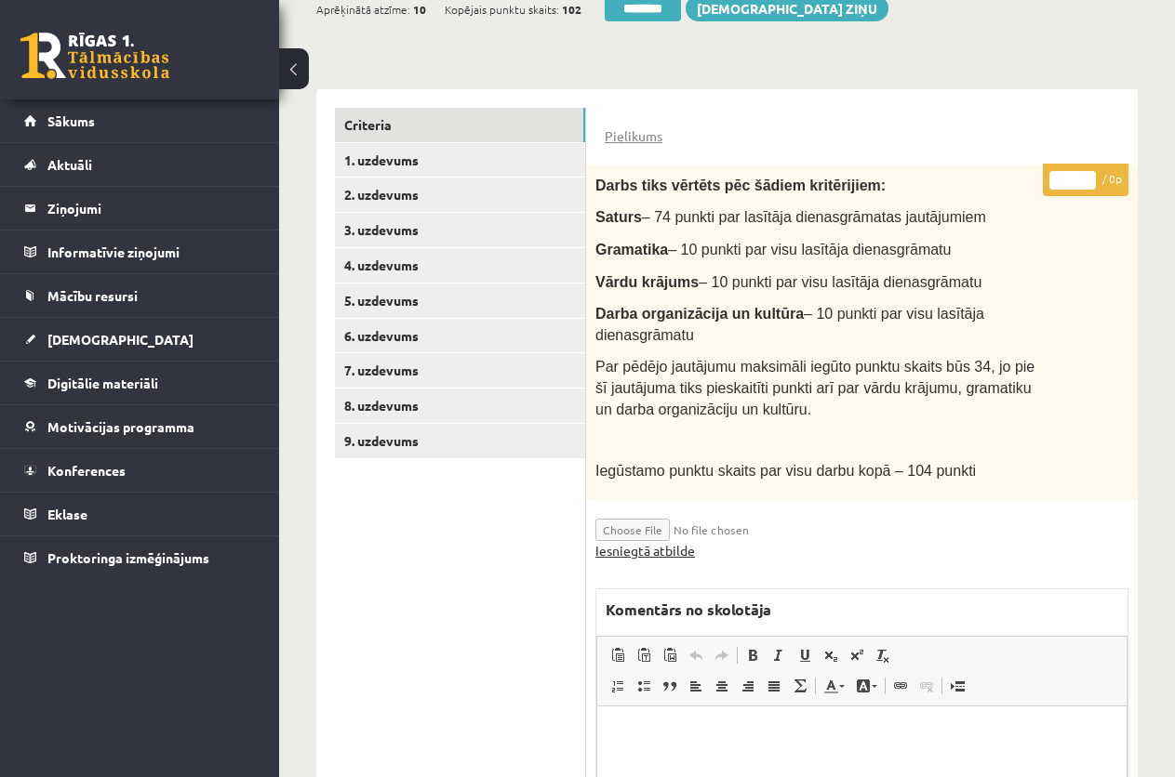
click at [657, 548] on link "Iesniegtā atbilde" at bounding box center [645, 551] width 100 height 20
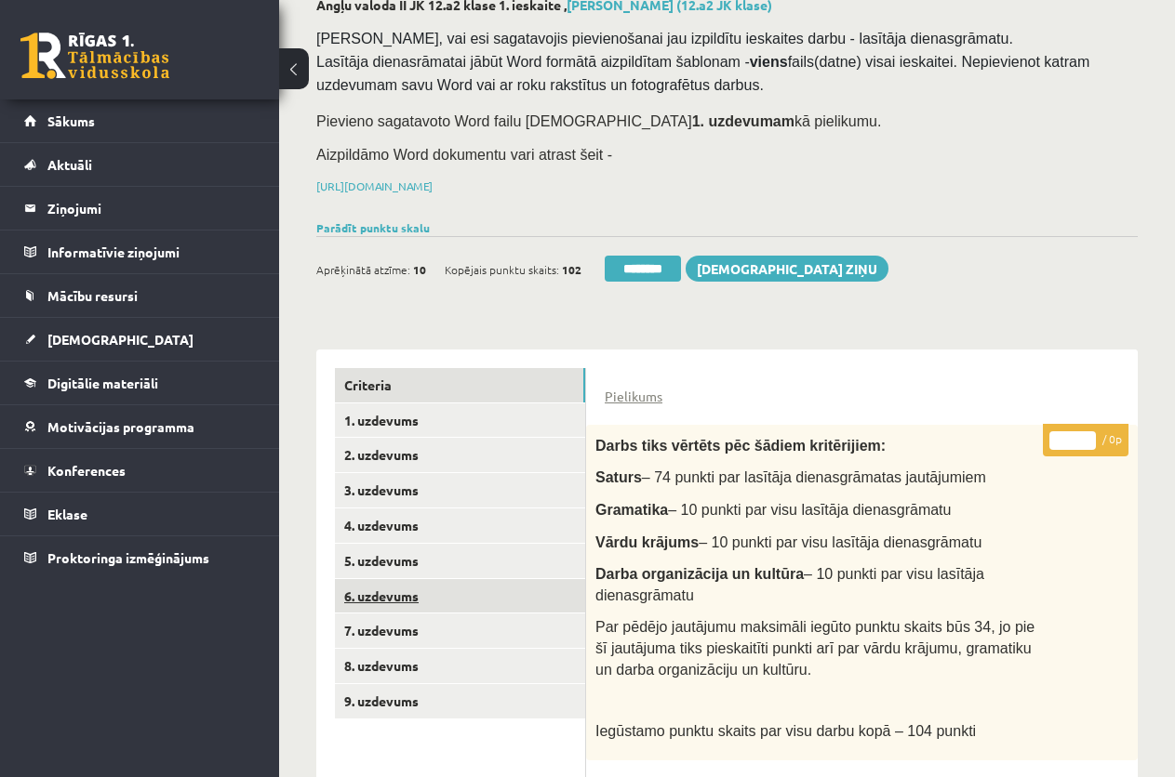
scroll to position [93, 0]
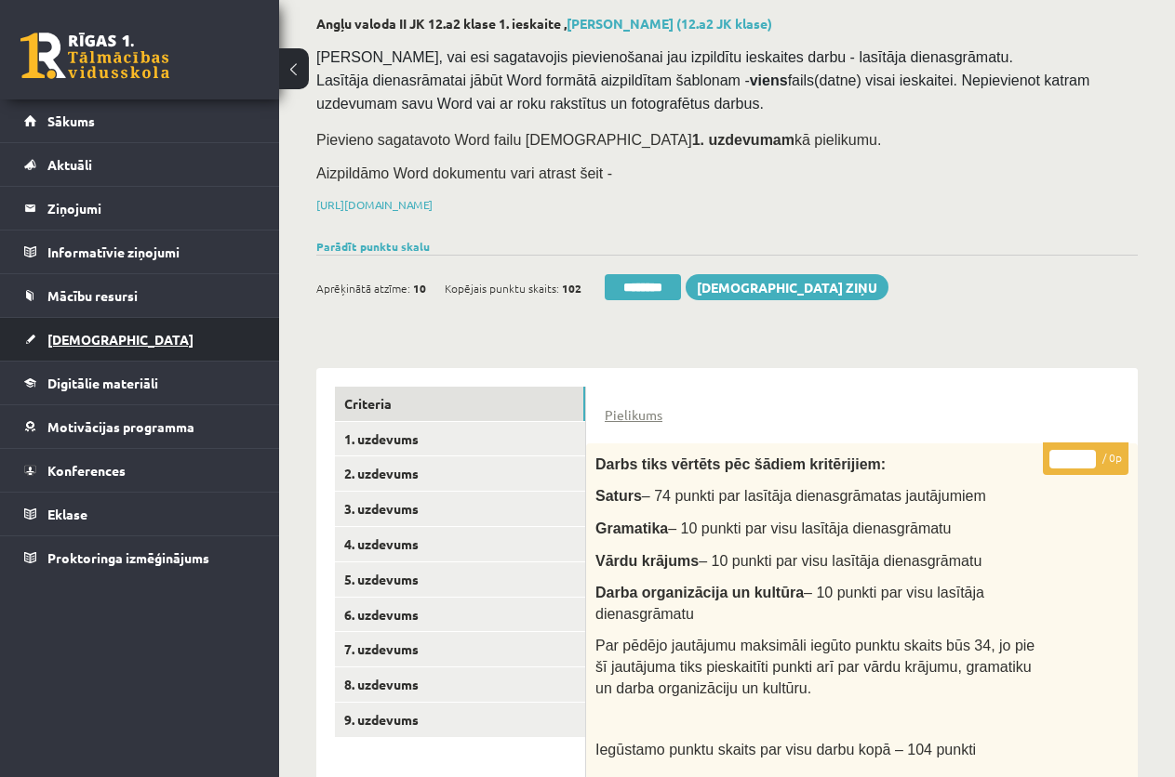
click at [80, 339] on span "[DEMOGRAPHIC_DATA]" at bounding box center [120, 339] width 146 height 17
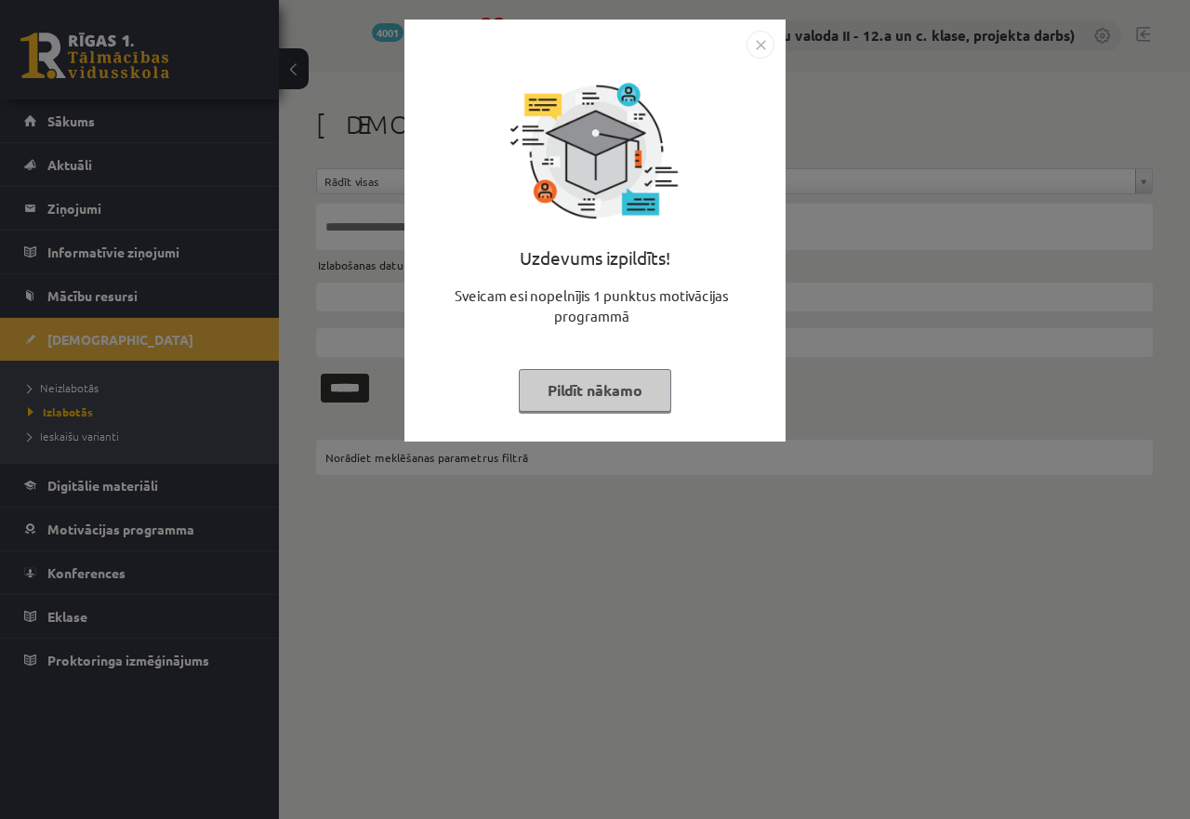
click at [646, 396] on button "Pildīt nākamo" at bounding box center [595, 390] width 153 height 43
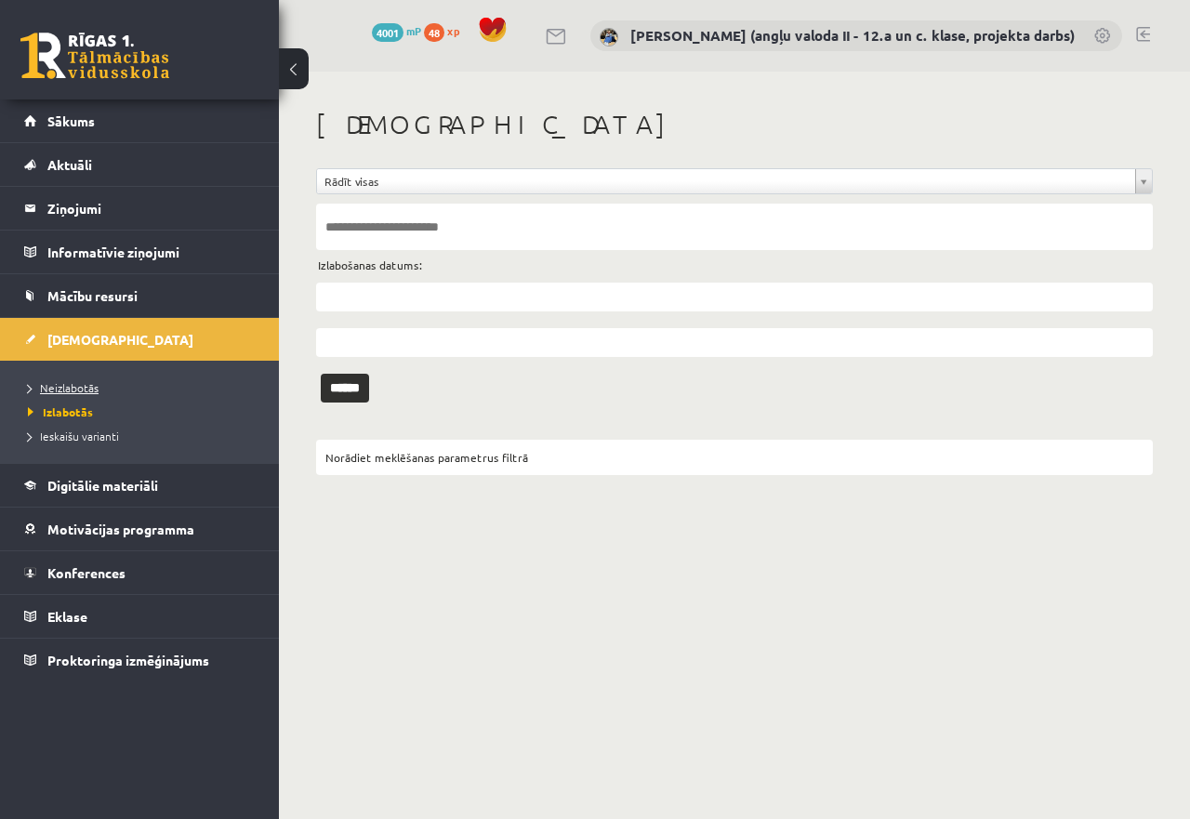
click at [65, 391] on span "Neizlabotās" at bounding box center [63, 387] width 71 height 15
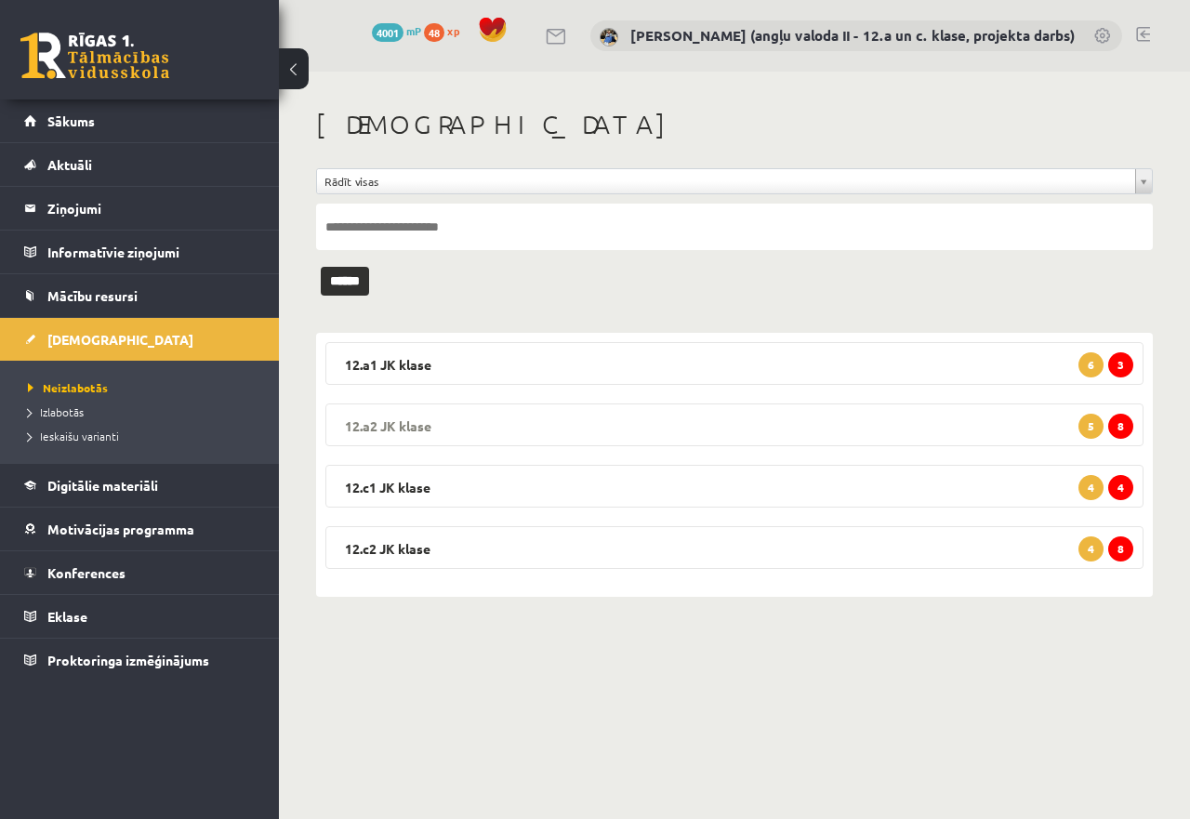
click at [709, 421] on legend "12.a2 JK klase 8 5" at bounding box center [734, 425] width 818 height 43
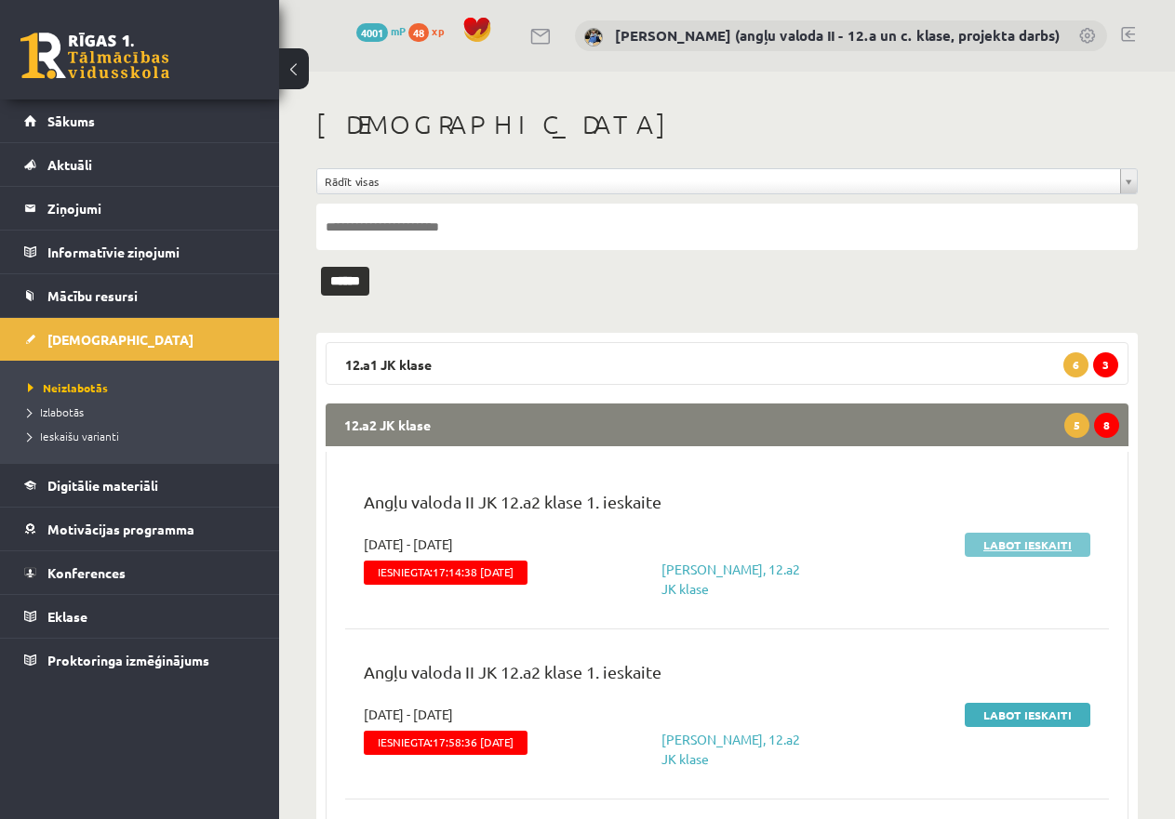
click at [1031, 542] on link "Labot ieskaiti" at bounding box center [1027, 545] width 126 height 24
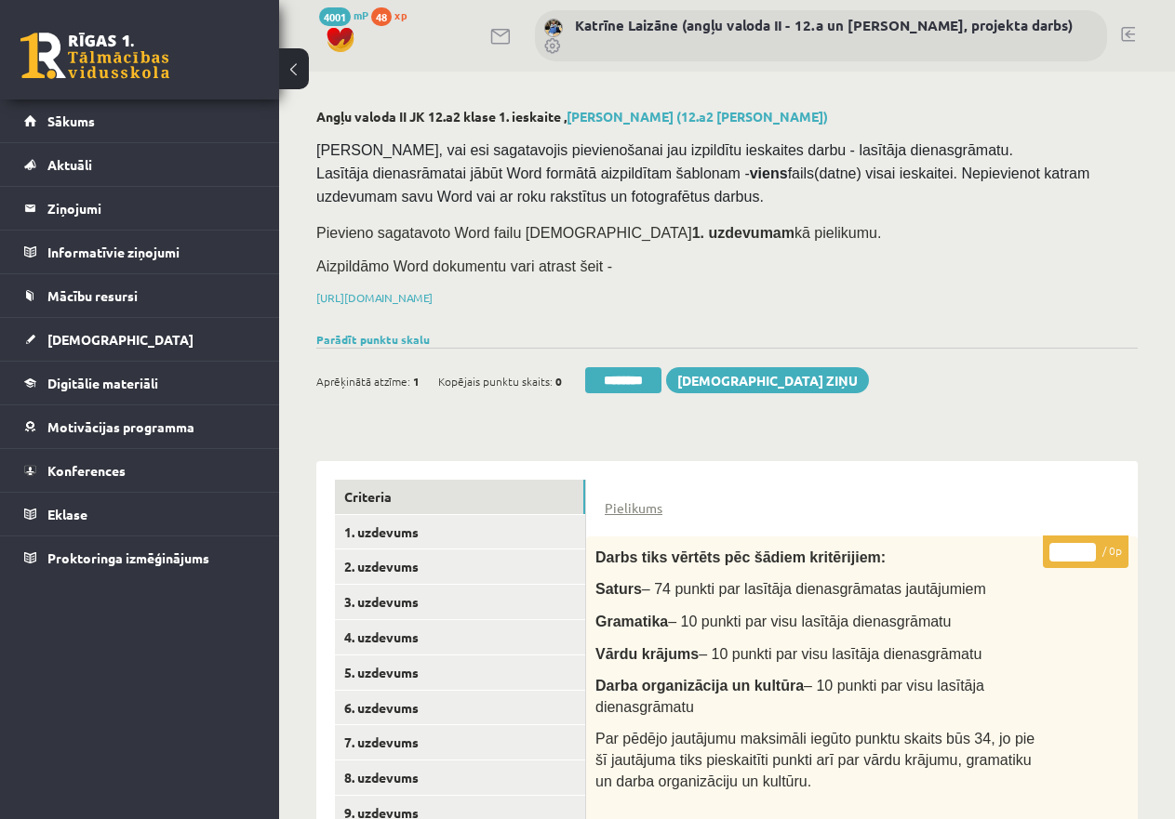
scroll to position [186, 0]
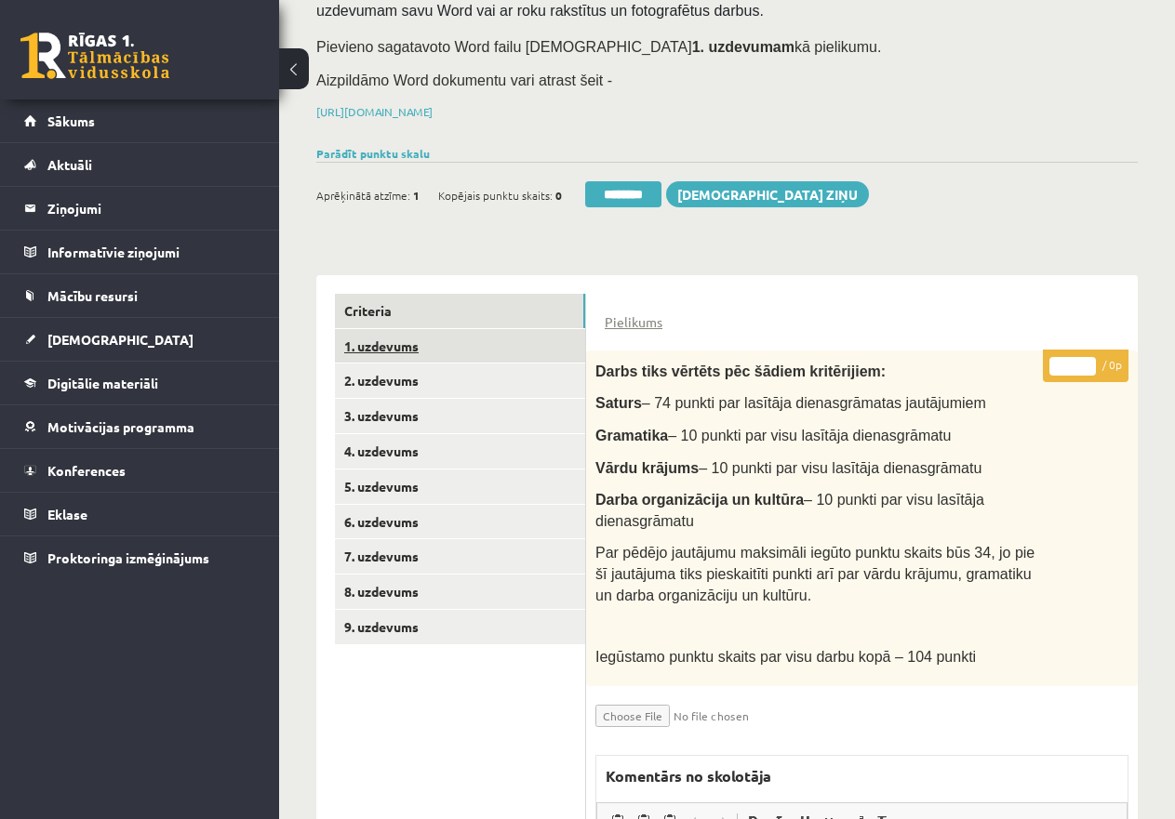
click at [441, 343] on link "1. uzdevums" at bounding box center [460, 346] width 250 height 34
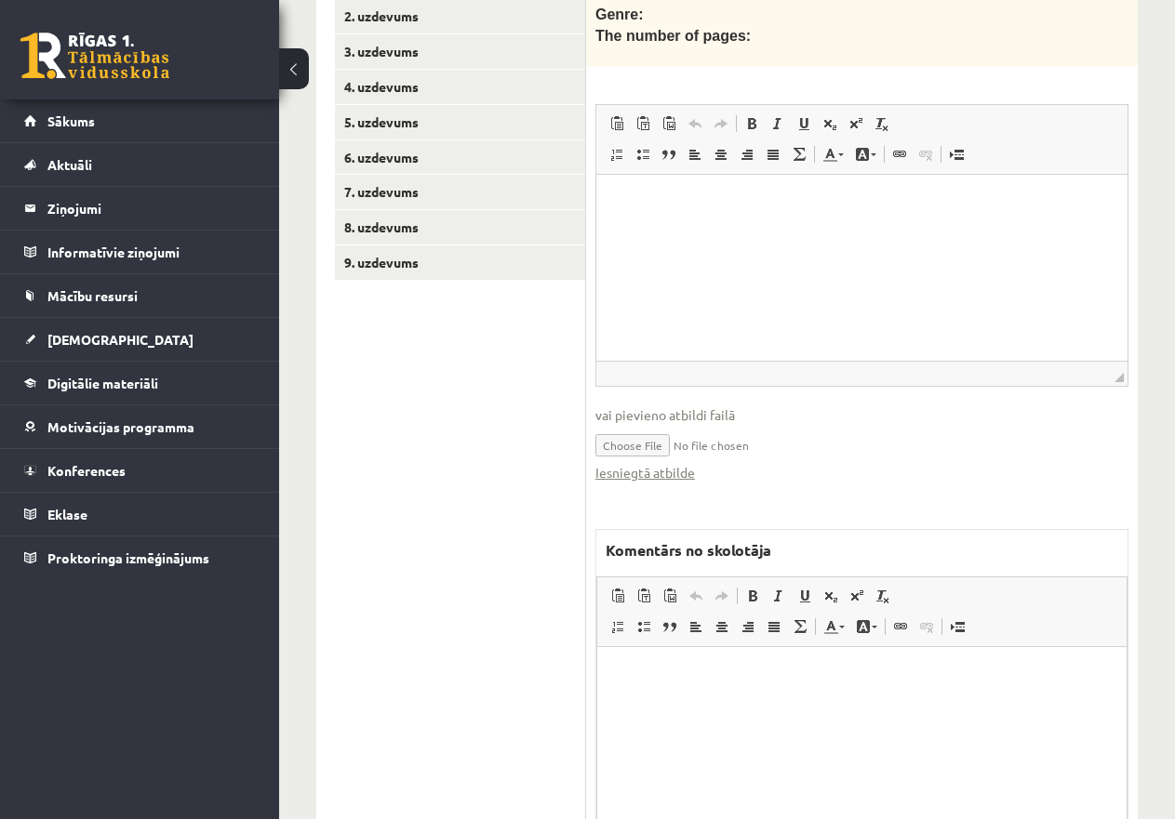
scroll to position [558, 0]
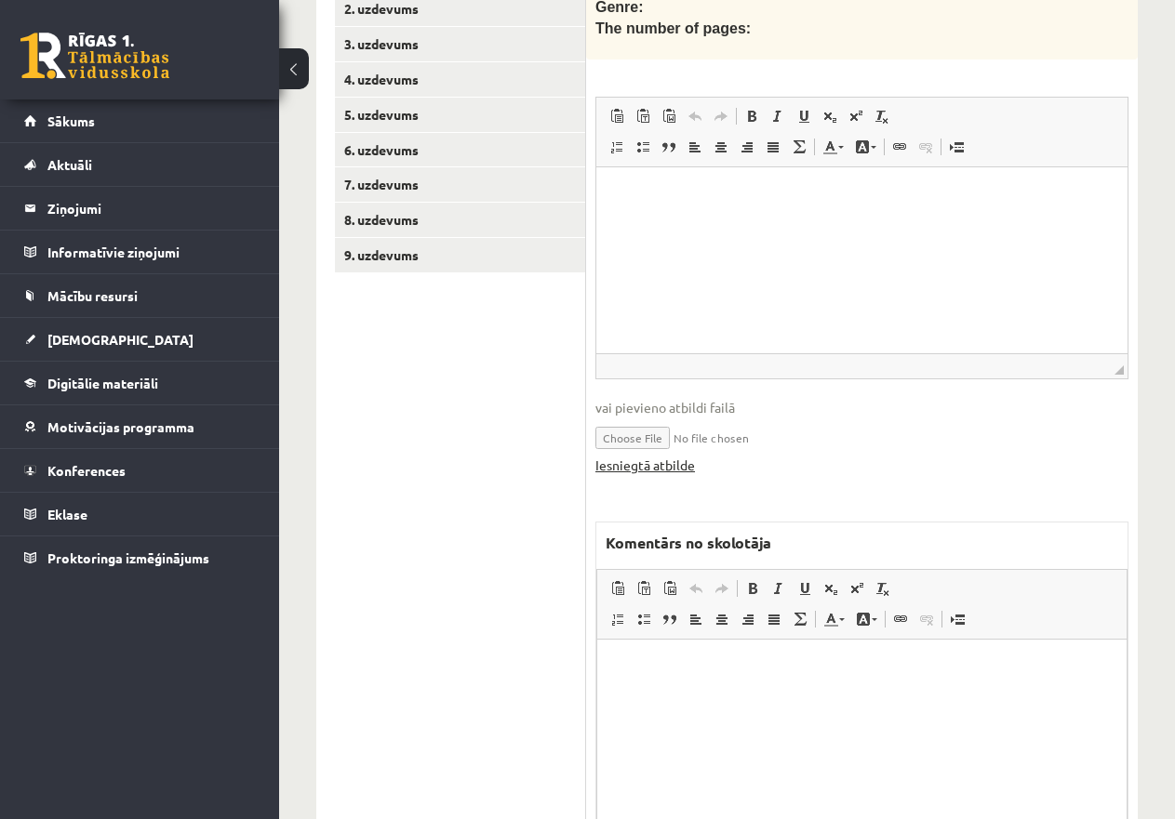
click at [663, 456] on link "Iesniegtā atbilde" at bounding box center [645, 466] width 100 height 20
click at [418, 249] on link "9. uzdevums" at bounding box center [460, 255] width 250 height 34
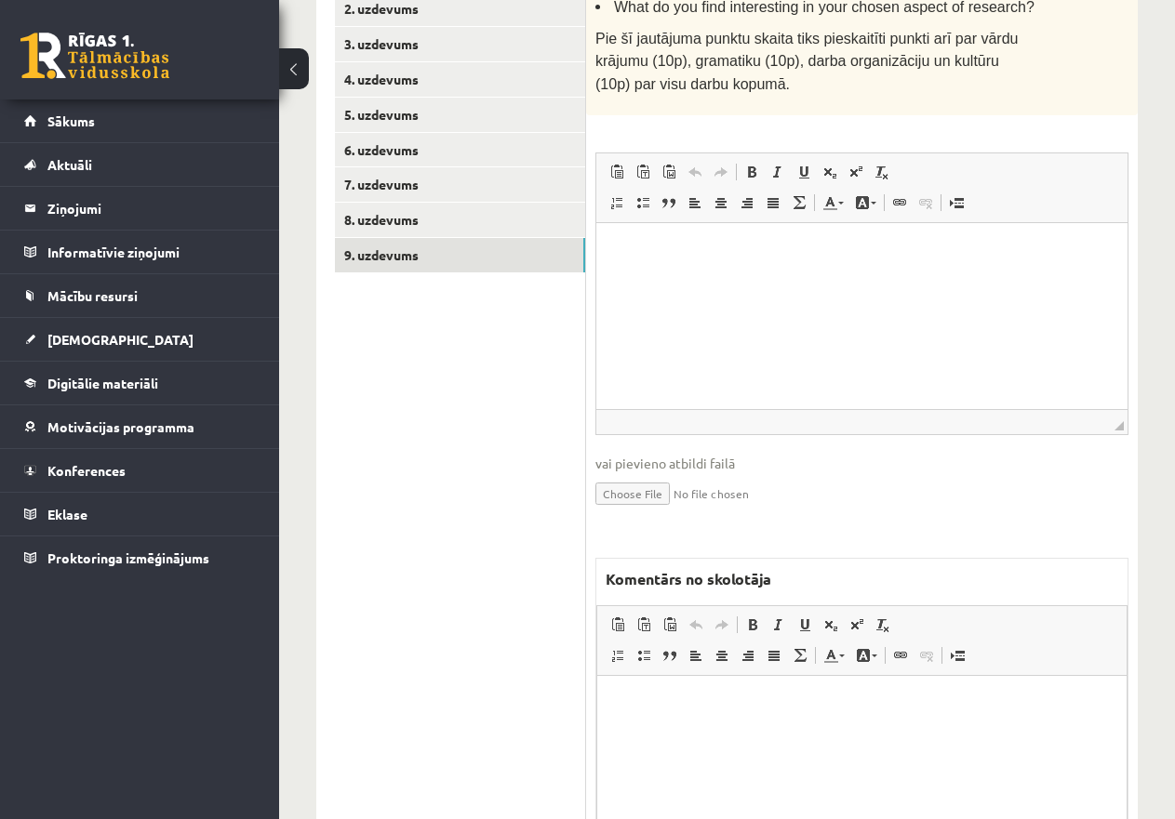
scroll to position [726, 0]
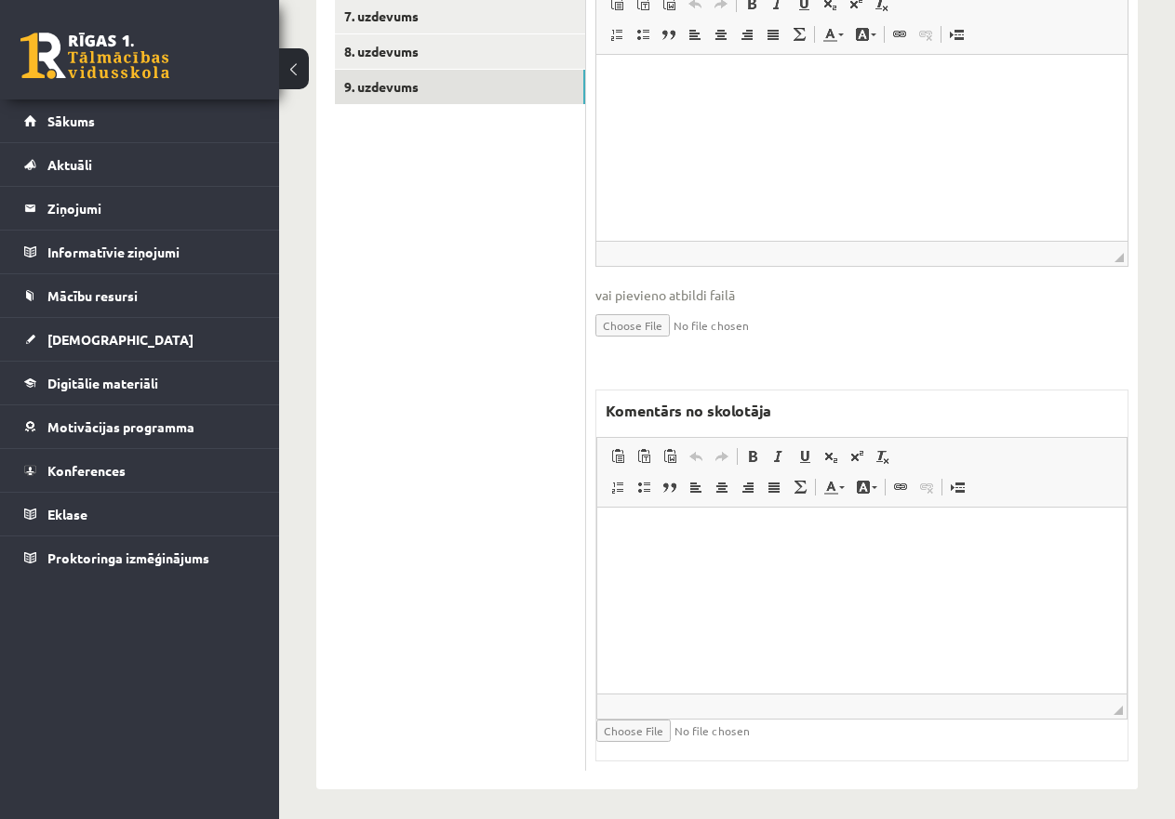
click at [671, 541] on p "Editor, wiswyg-editor-47433799613460-1760160620-212" at bounding box center [862, 536] width 492 height 20
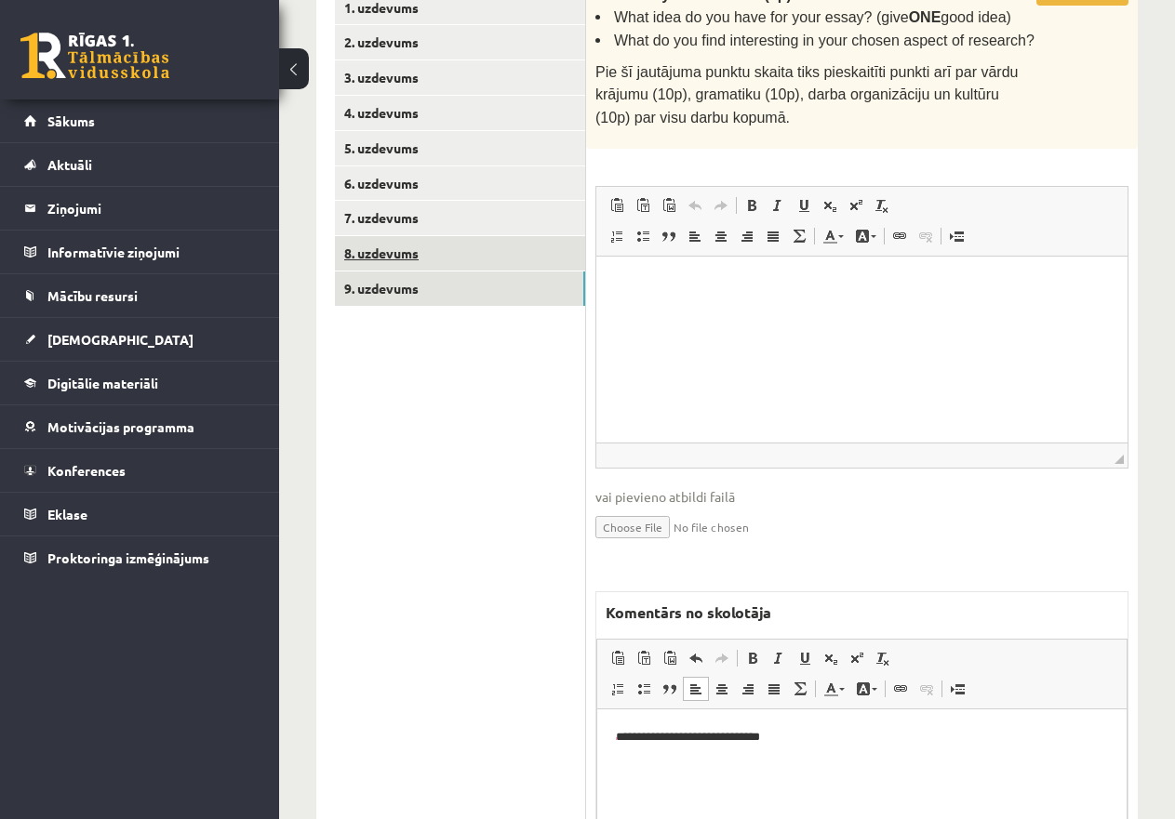
scroll to position [558, 0]
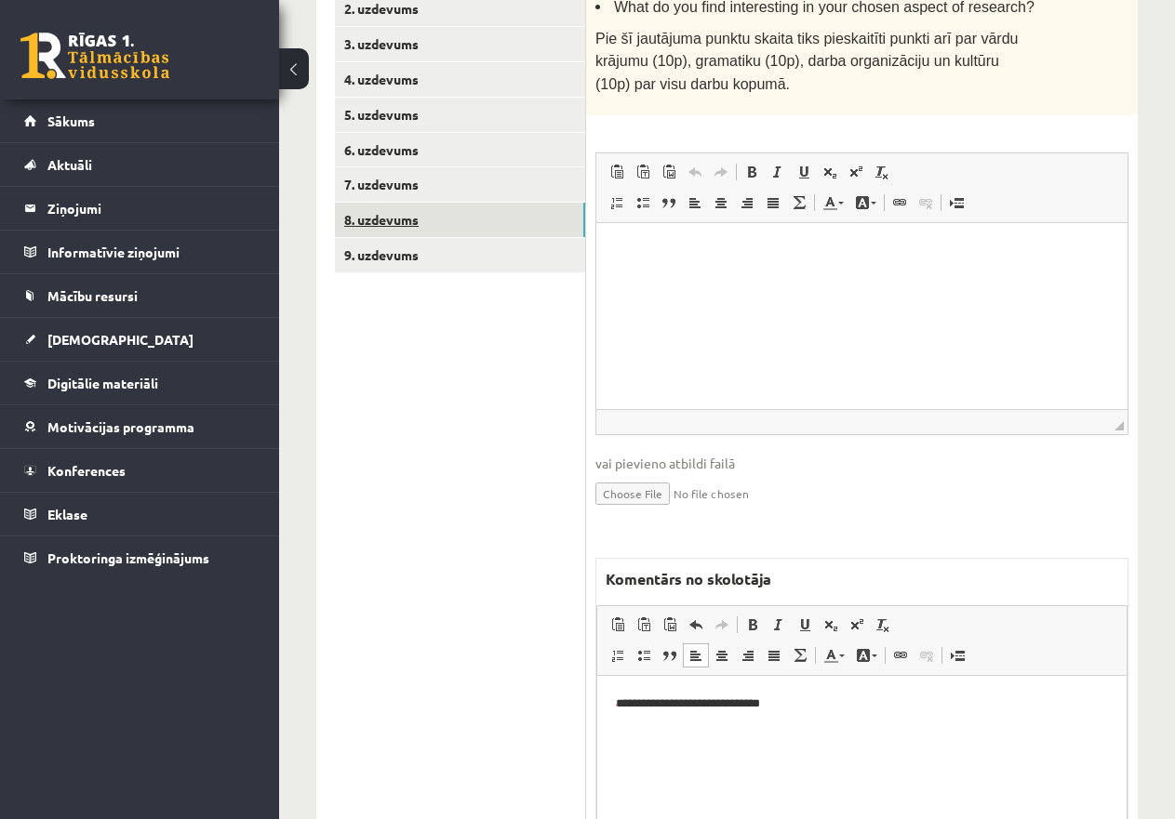
click at [400, 216] on link "8. uzdevums" at bounding box center [460, 220] width 250 height 34
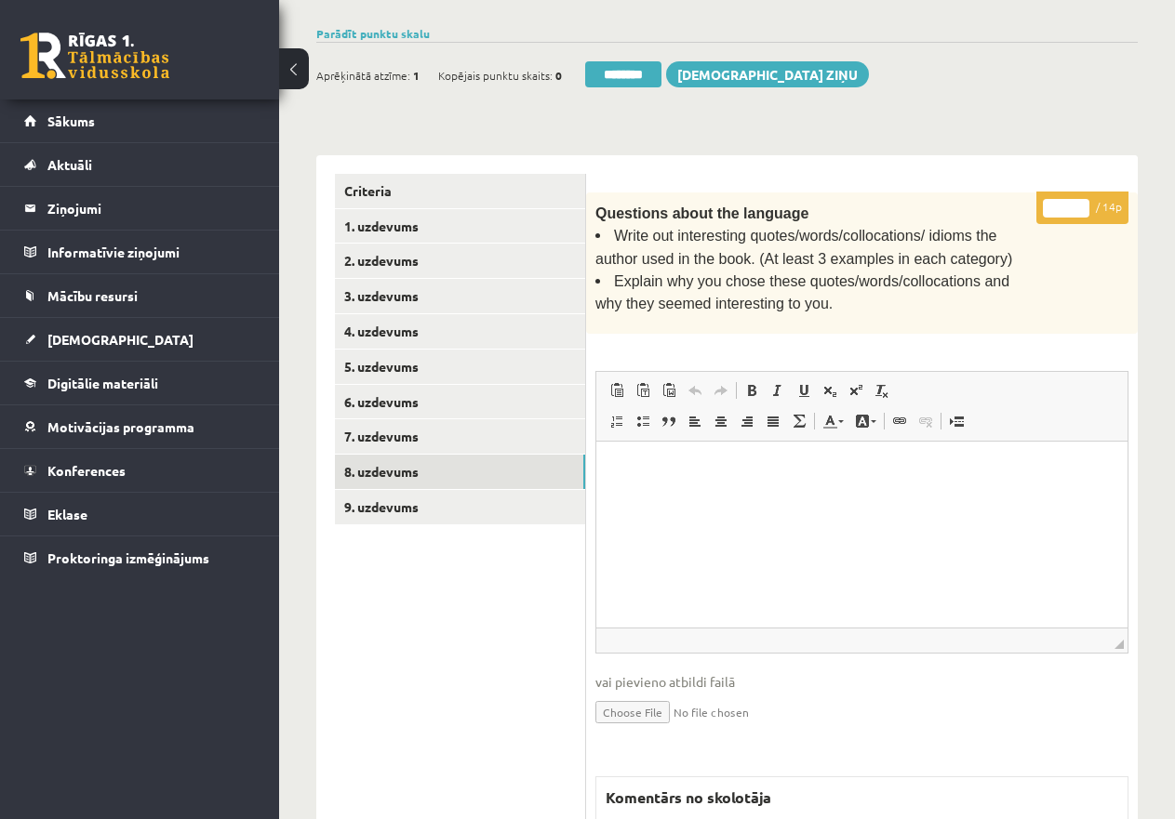
scroll to position [279, 0]
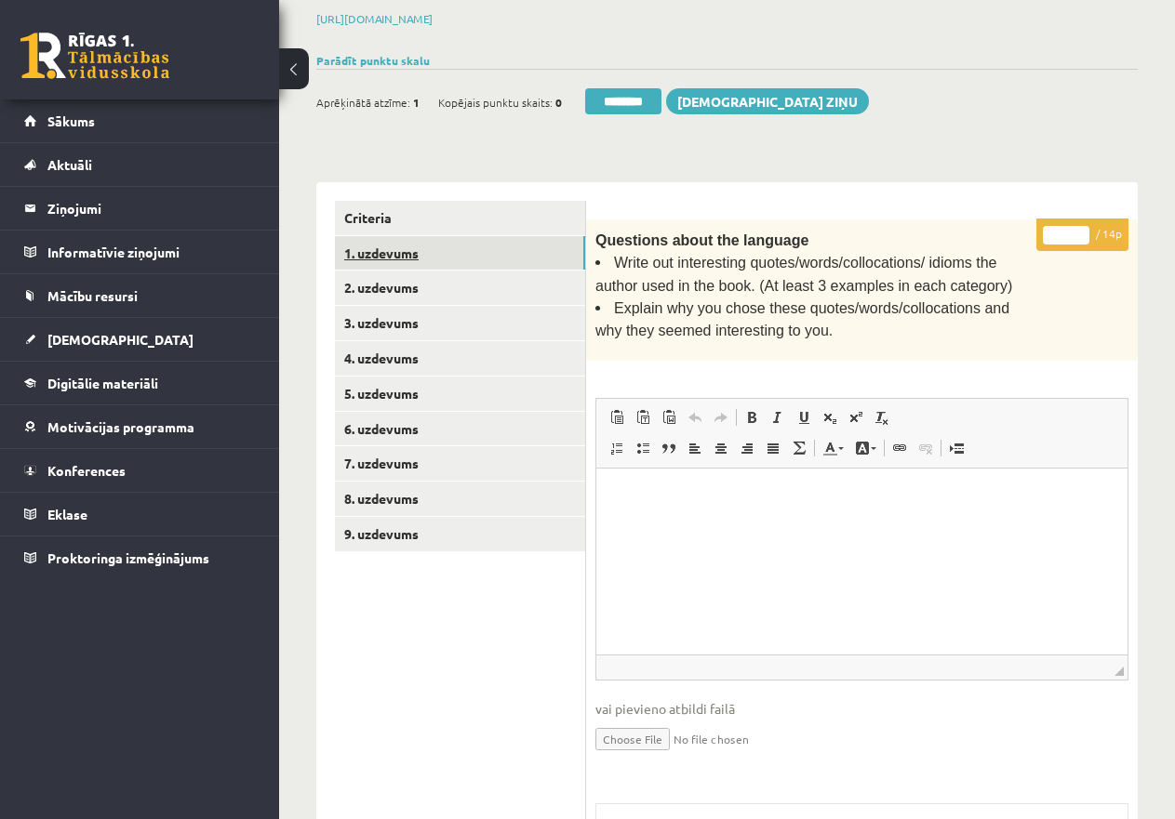
click at [399, 246] on link "1. uzdevums" at bounding box center [460, 253] width 250 height 34
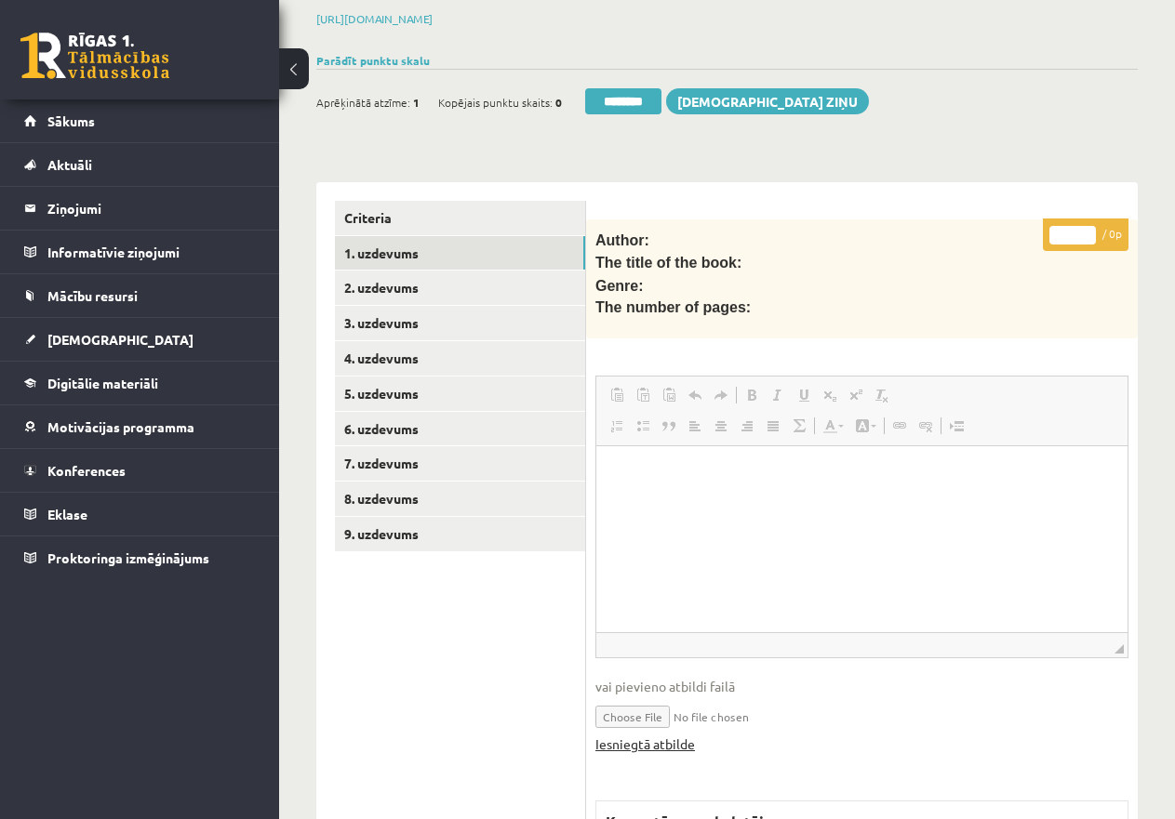
scroll to position [0, 0]
click at [659, 737] on link "Iesniegtā atbilde" at bounding box center [645, 745] width 100 height 20
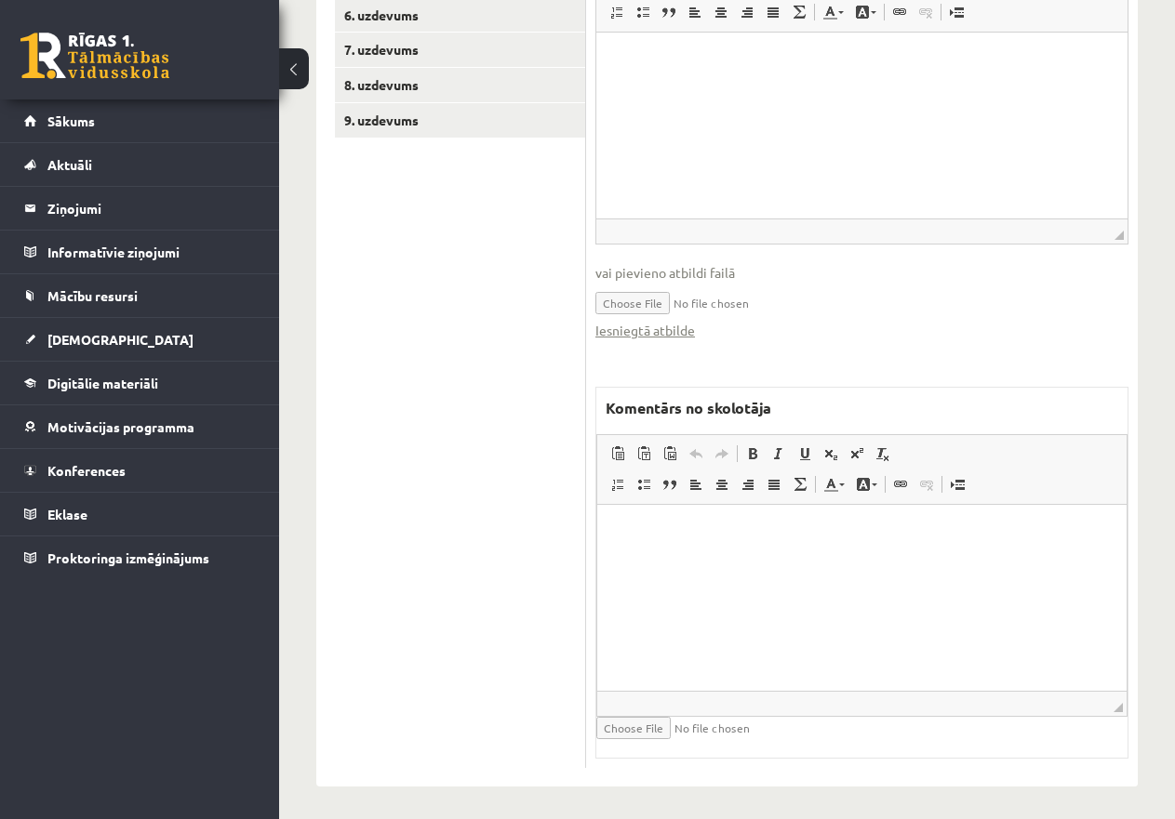
click at [631, 531] on p "Editor, wiswyg-editor-47433977543100-1760162379-442" at bounding box center [862, 534] width 492 height 20
click at [678, 539] on span "Paste" at bounding box center [683, 541] width 58 height 27
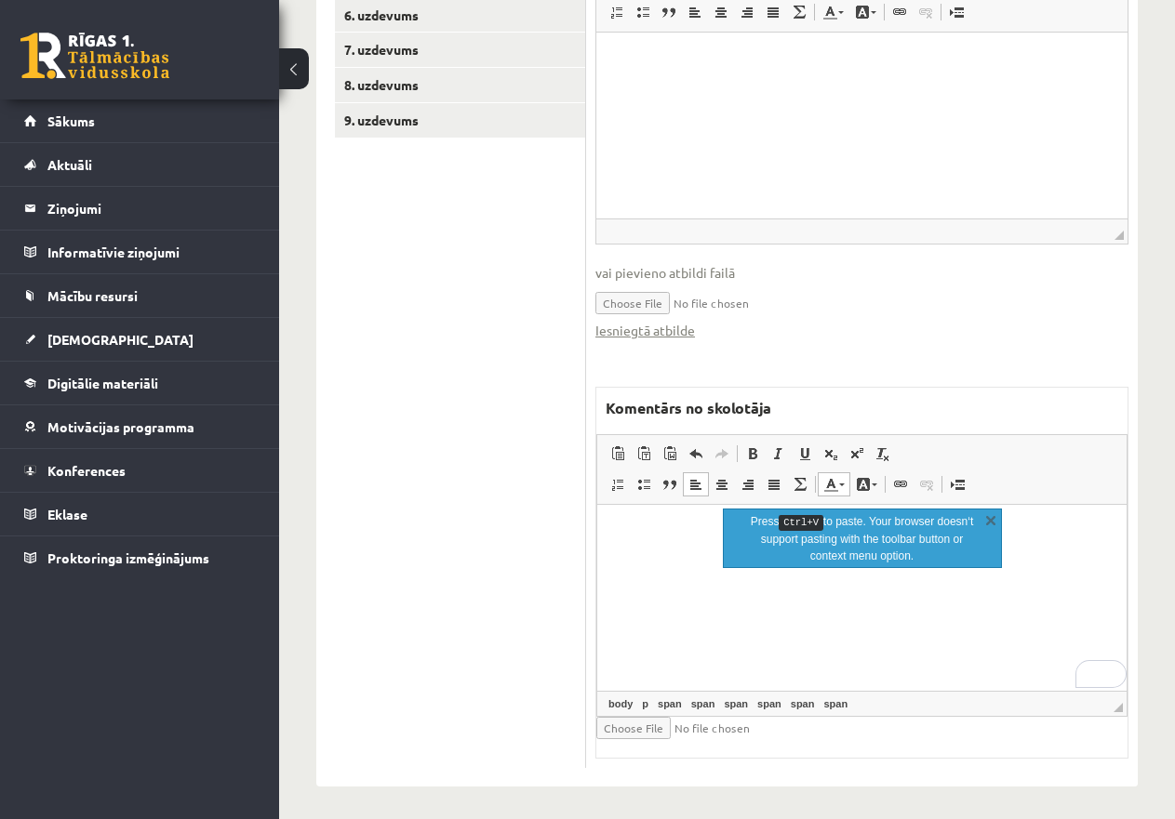
scroll to position [121, 0]
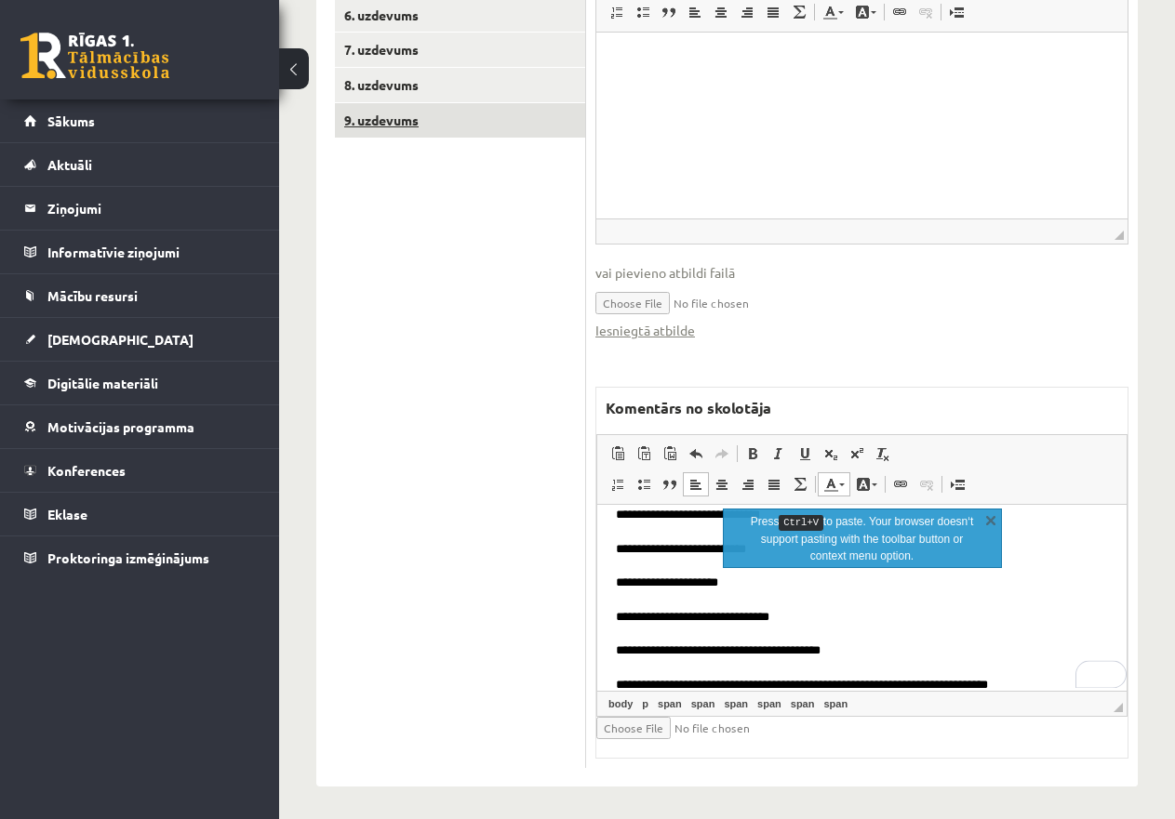
click at [382, 117] on link "9. uzdevums" at bounding box center [460, 120] width 250 height 34
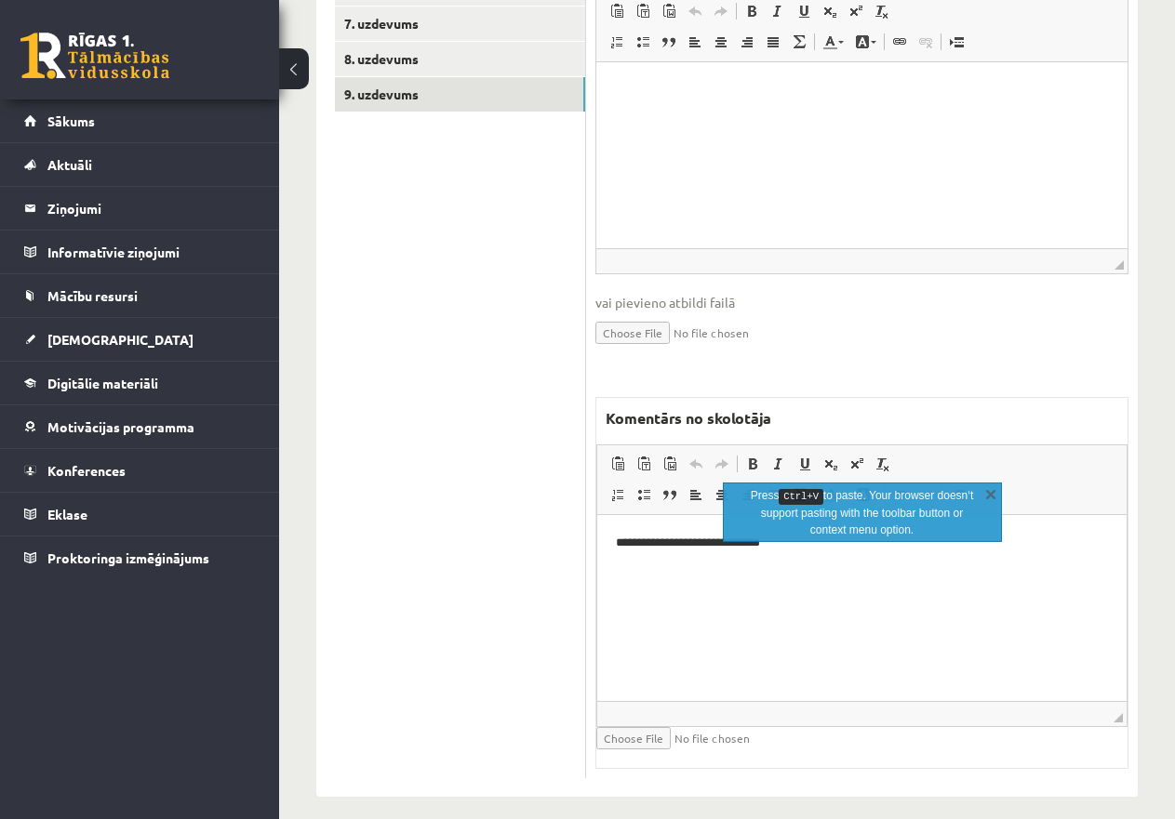
scroll to position [726, 0]
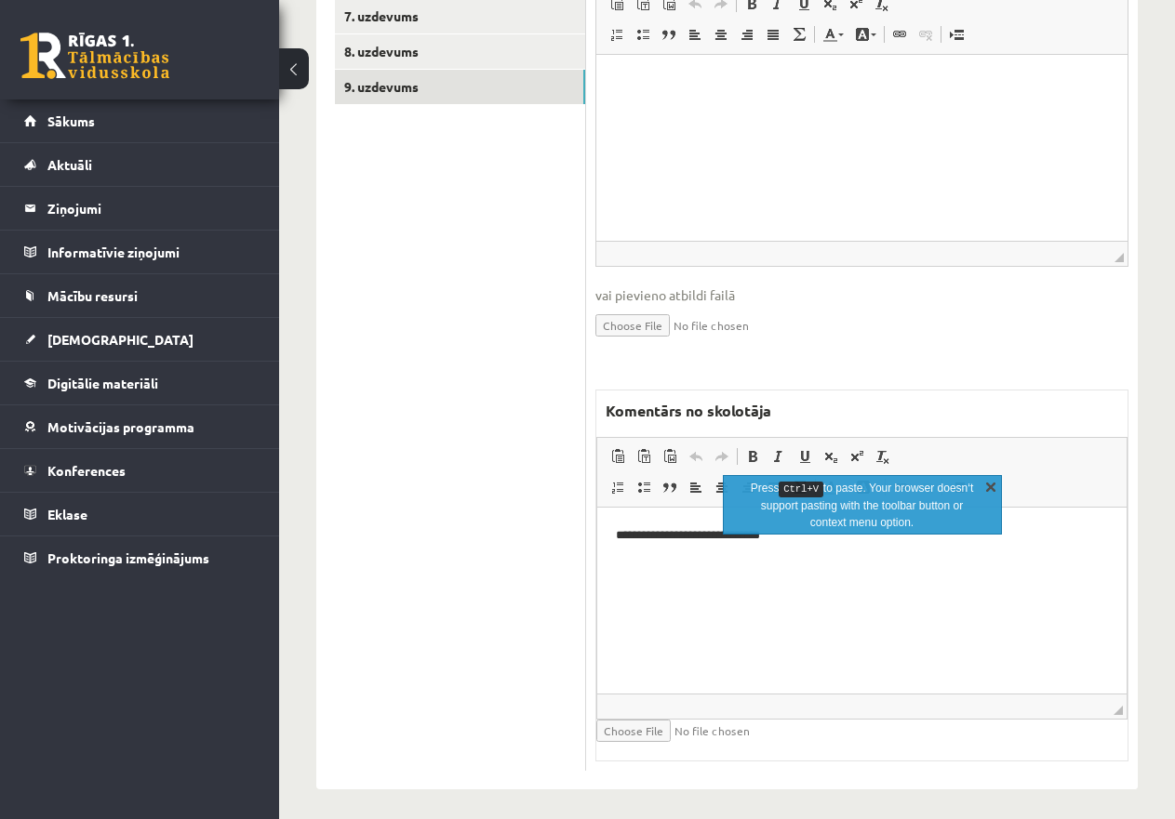
click at [987, 479] on link "X" at bounding box center [990, 486] width 19 height 19
click at [990, 485] on link "X" at bounding box center [990, 486] width 19 height 19
click at [993, 485] on link "X" at bounding box center [990, 486] width 19 height 19
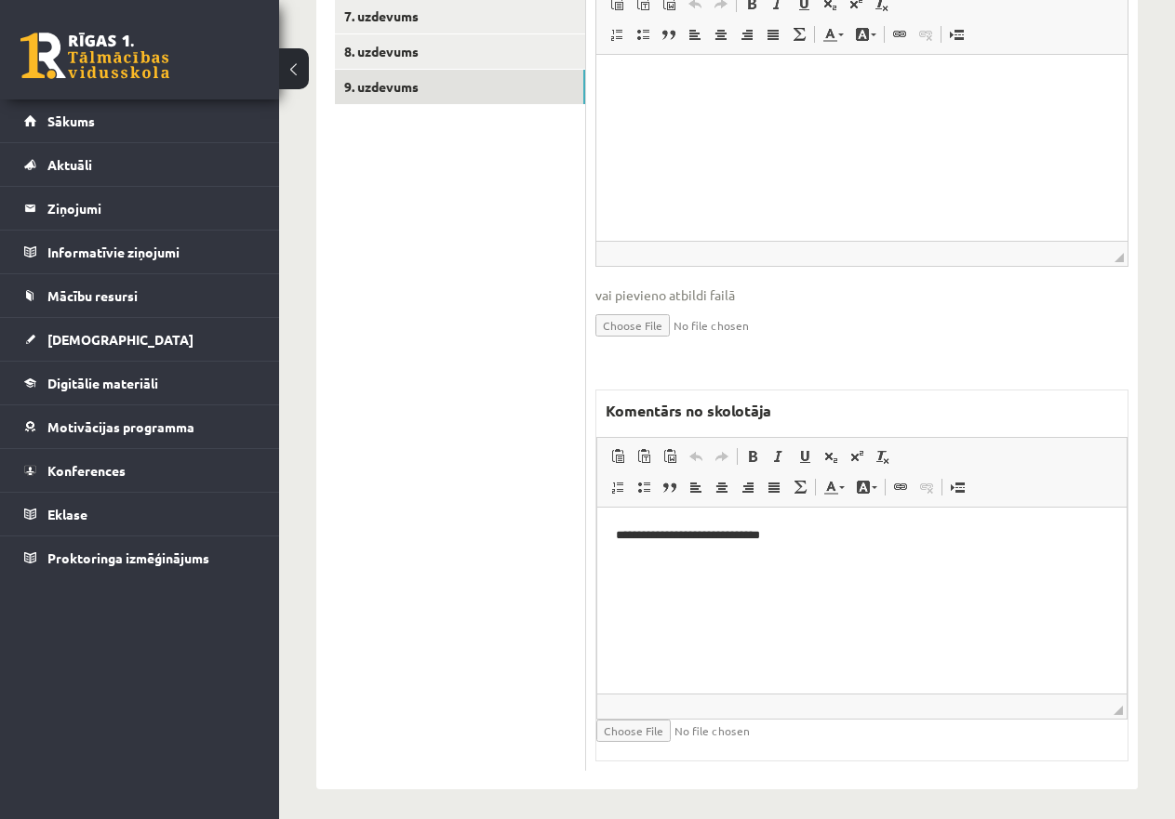
click at [830, 533] on p "**********" at bounding box center [862, 536] width 492 height 20
drag, startPoint x: 702, startPoint y: 578, endPoint x: 684, endPoint y: 575, distance: 19.0
click at [721, 582] on span "Paste" at bounding box center [736, 580] width 58 height 27
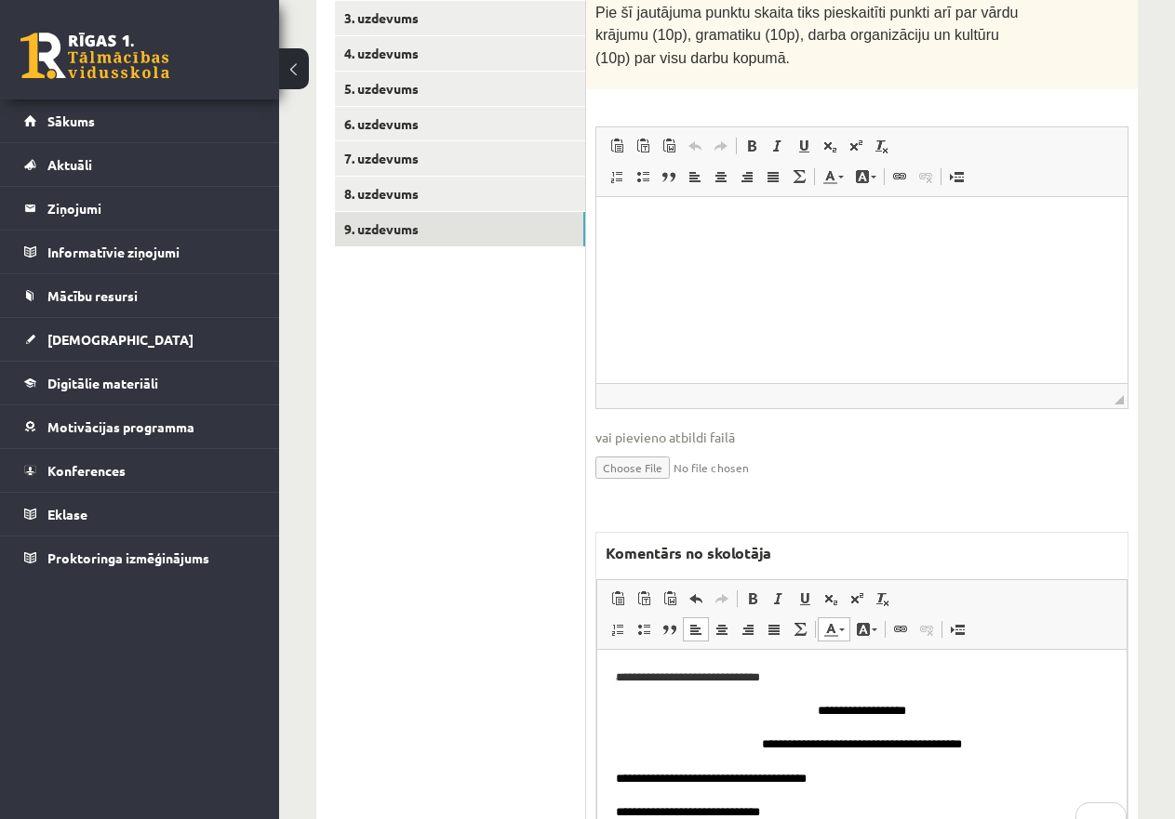
scroll to position [354, 0]
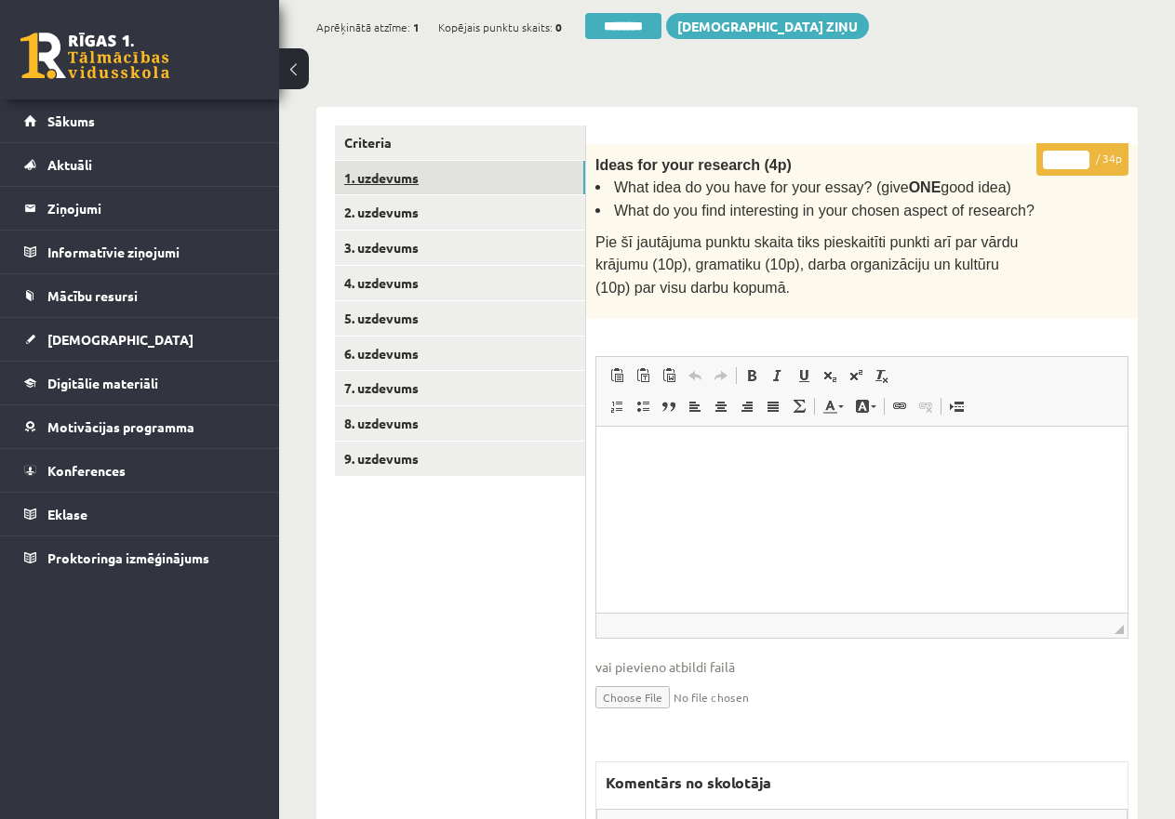
click at [456, 179] on link "1. uzdevums" at bounding box center [460, 178] width 250 height 34
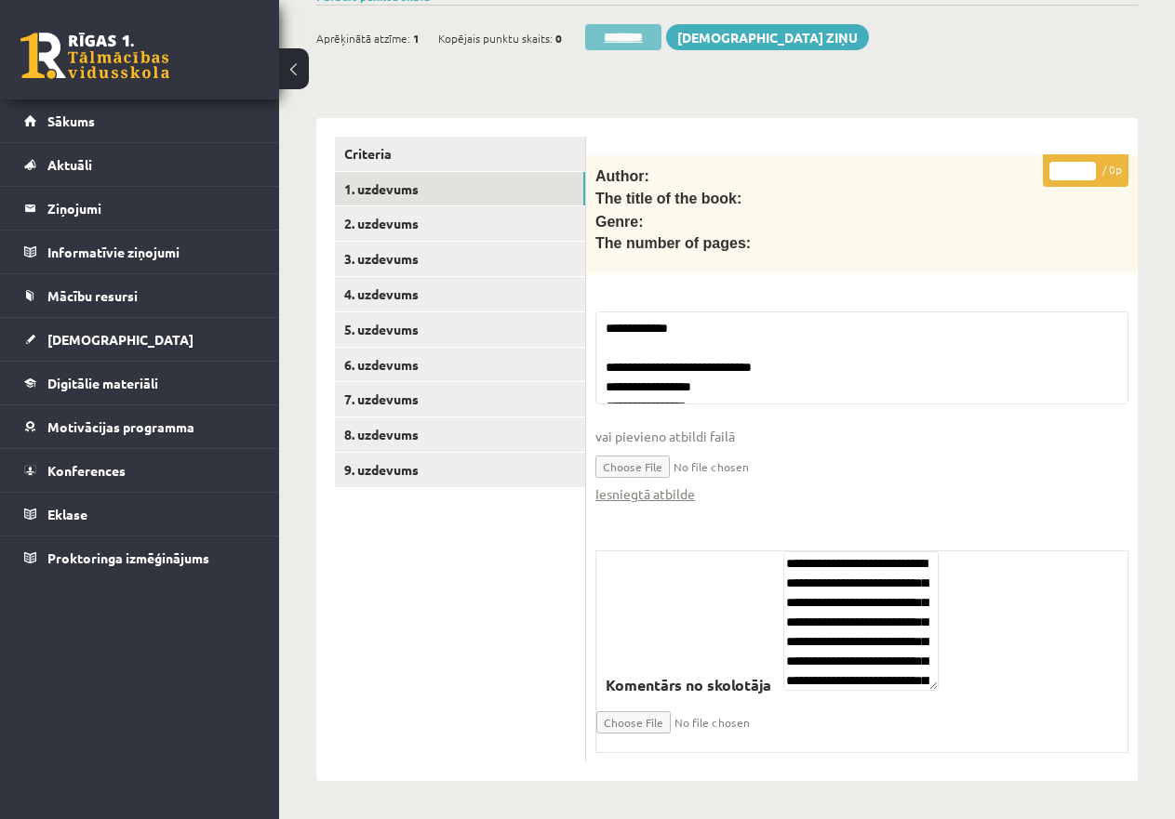
scroll to position [339, 0]
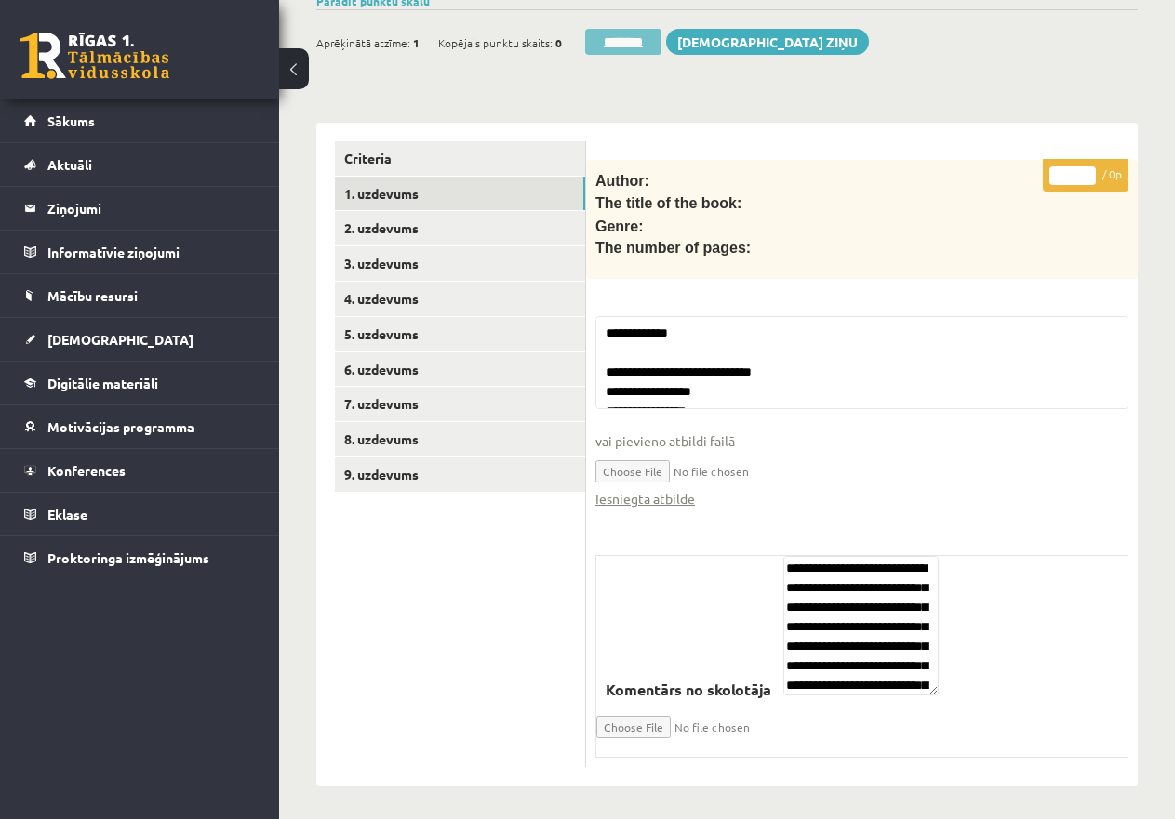
click at [631, 34] on input "********" at bounding box center [623, 42] width 76 height 26
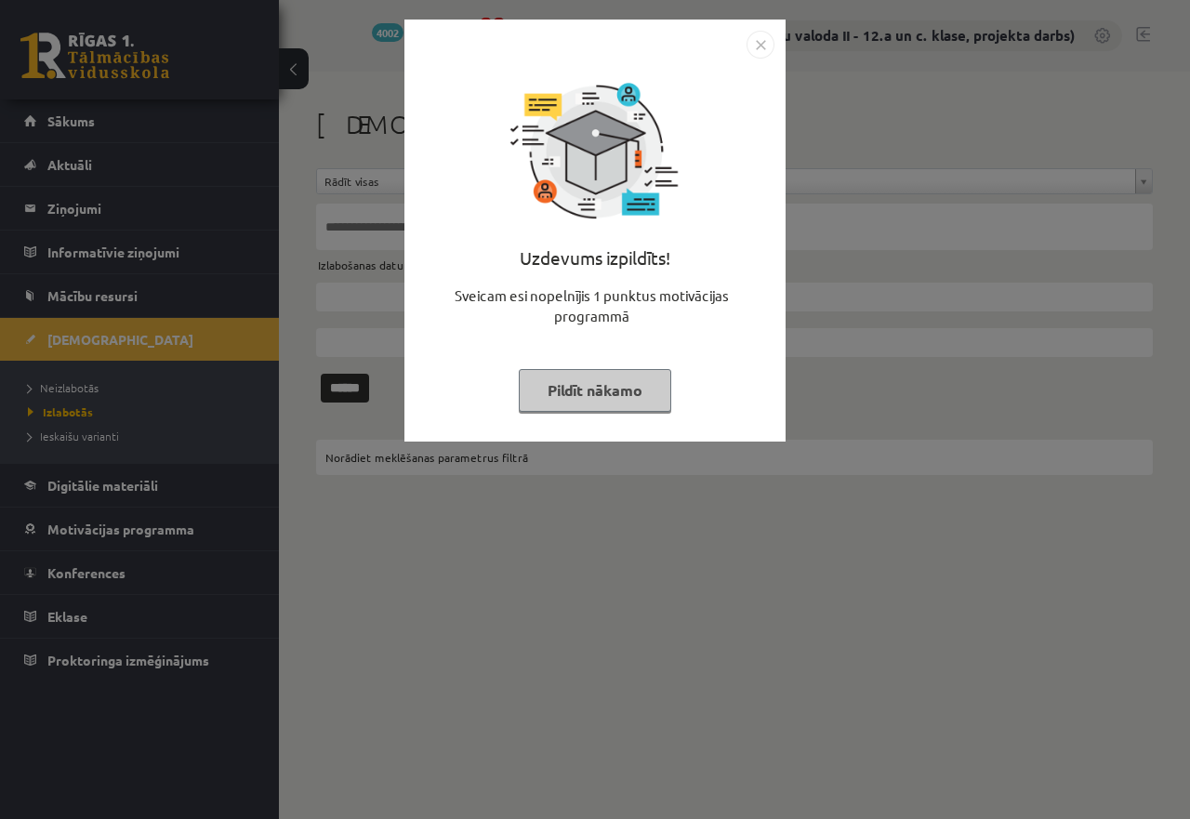
click at [597, 381] on button "Pildīt nākamo" at bounding box center [595, 390] width 153 height 43
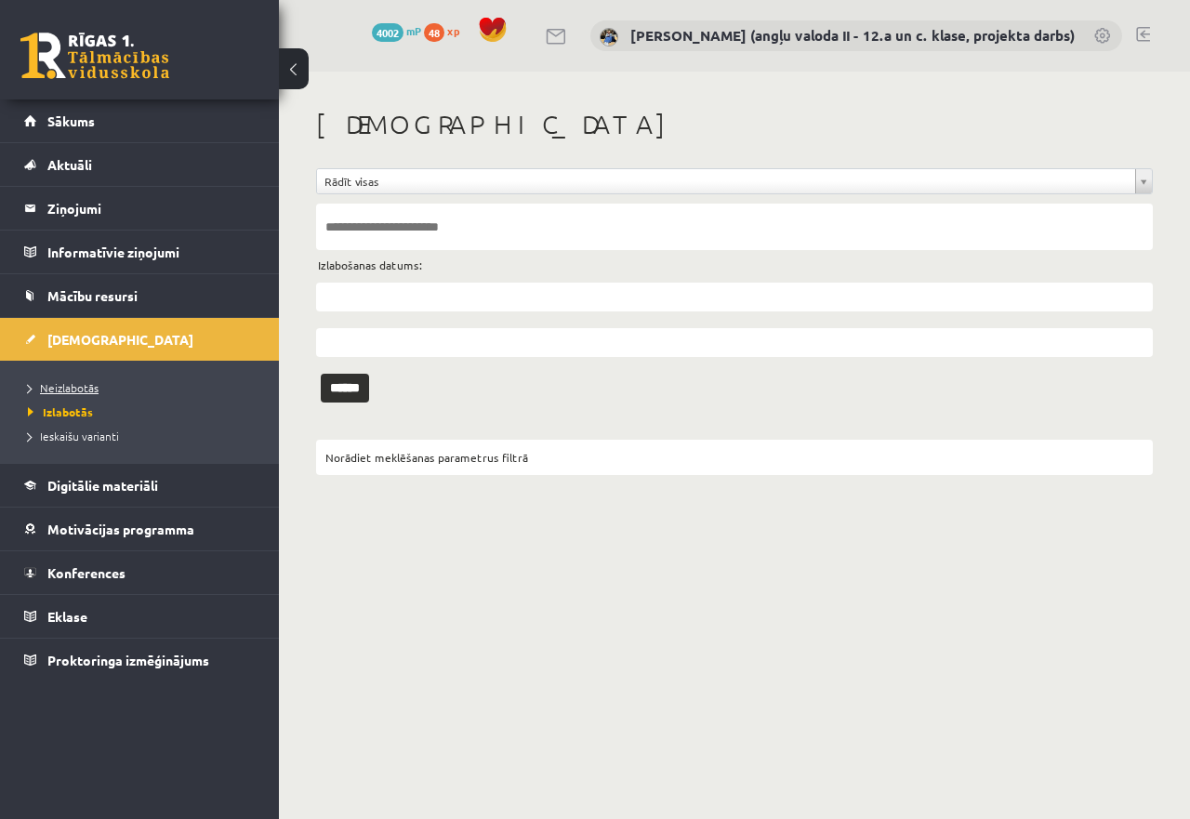
click at [78, 389] on span "Neizlabotās" at bounding box center [63, 387] width 71 height 15
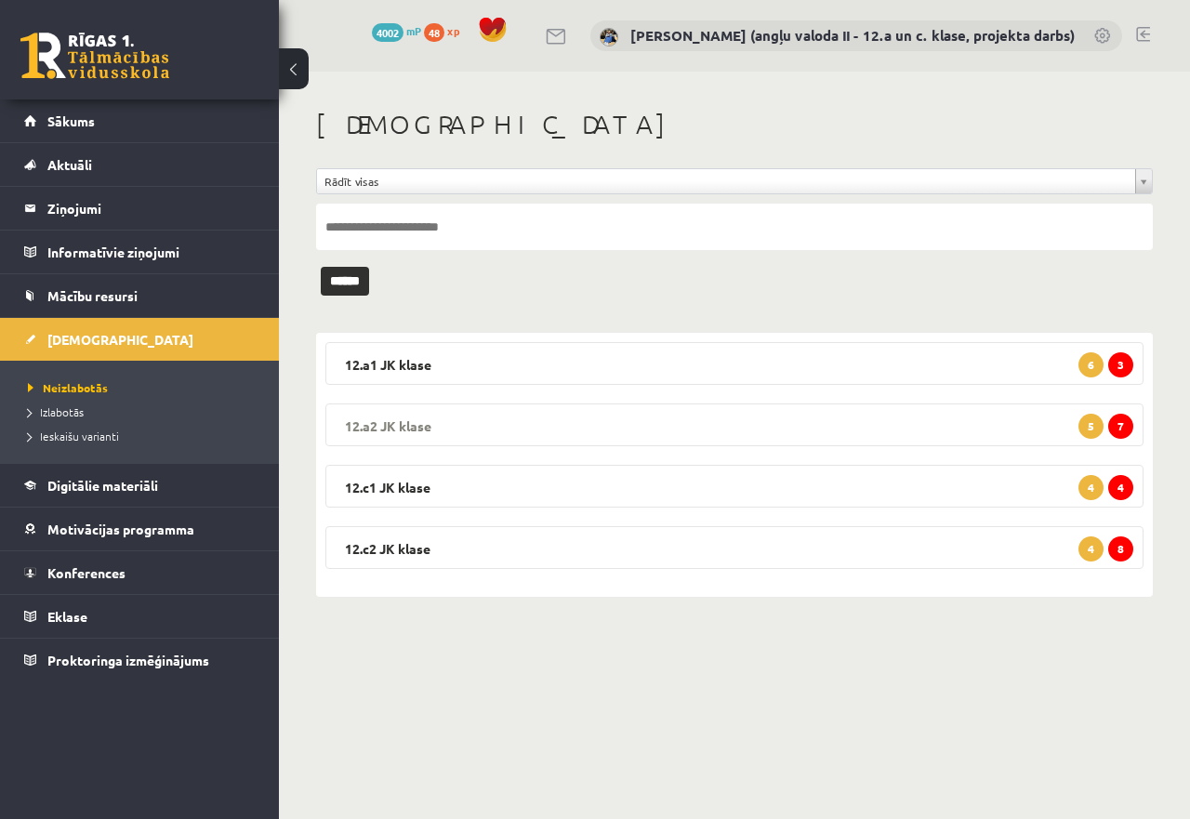
click at [705, 426] on legend "12.a2 JK klase 7 5" at bounding box center [734, 425] width 818 height 43
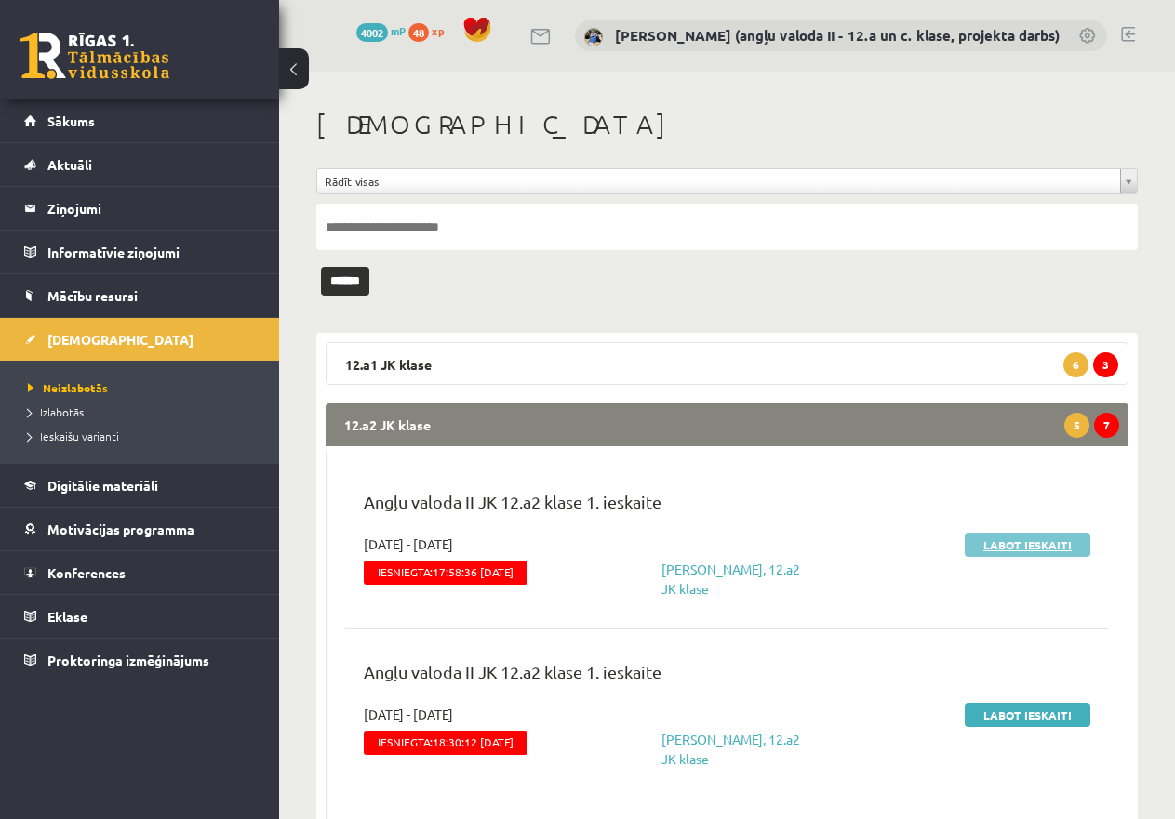
click at [996, 549] on link "Labot ieskaiti" at bounding box center [1027, 545] width 126 height 24
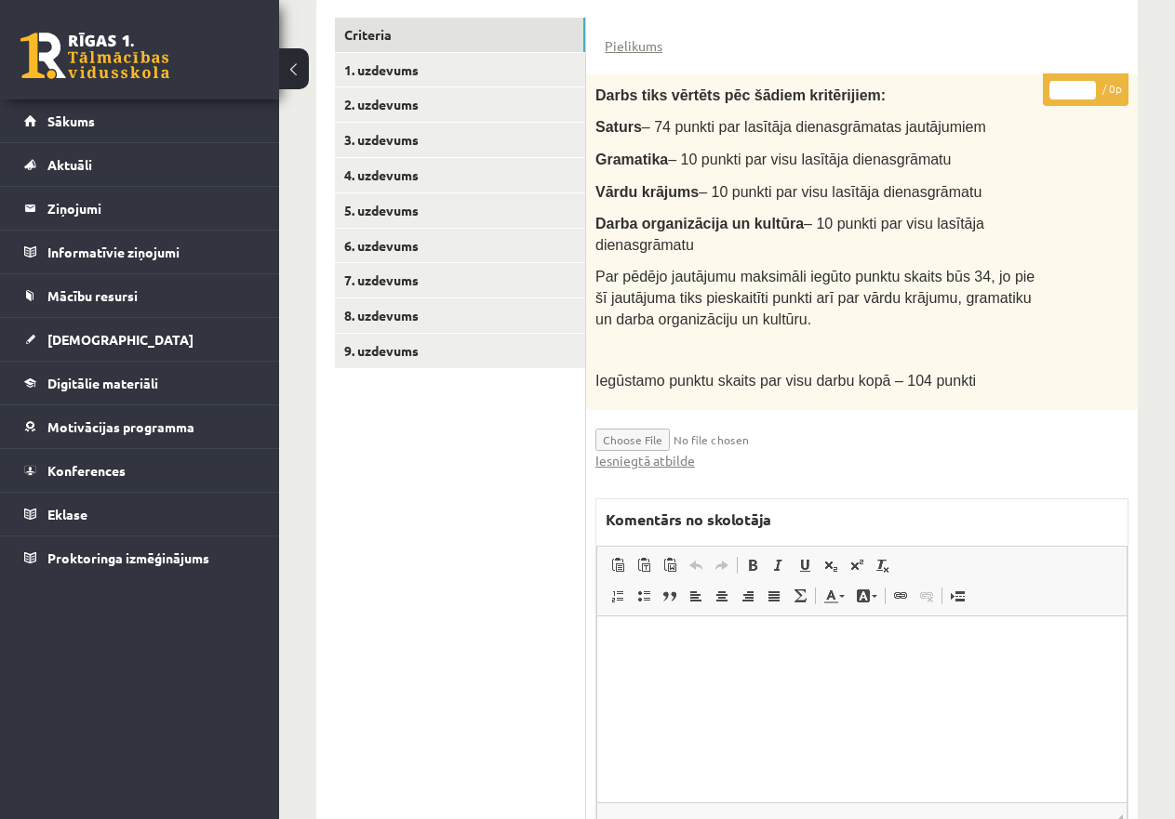
scroll to position [558, 0]
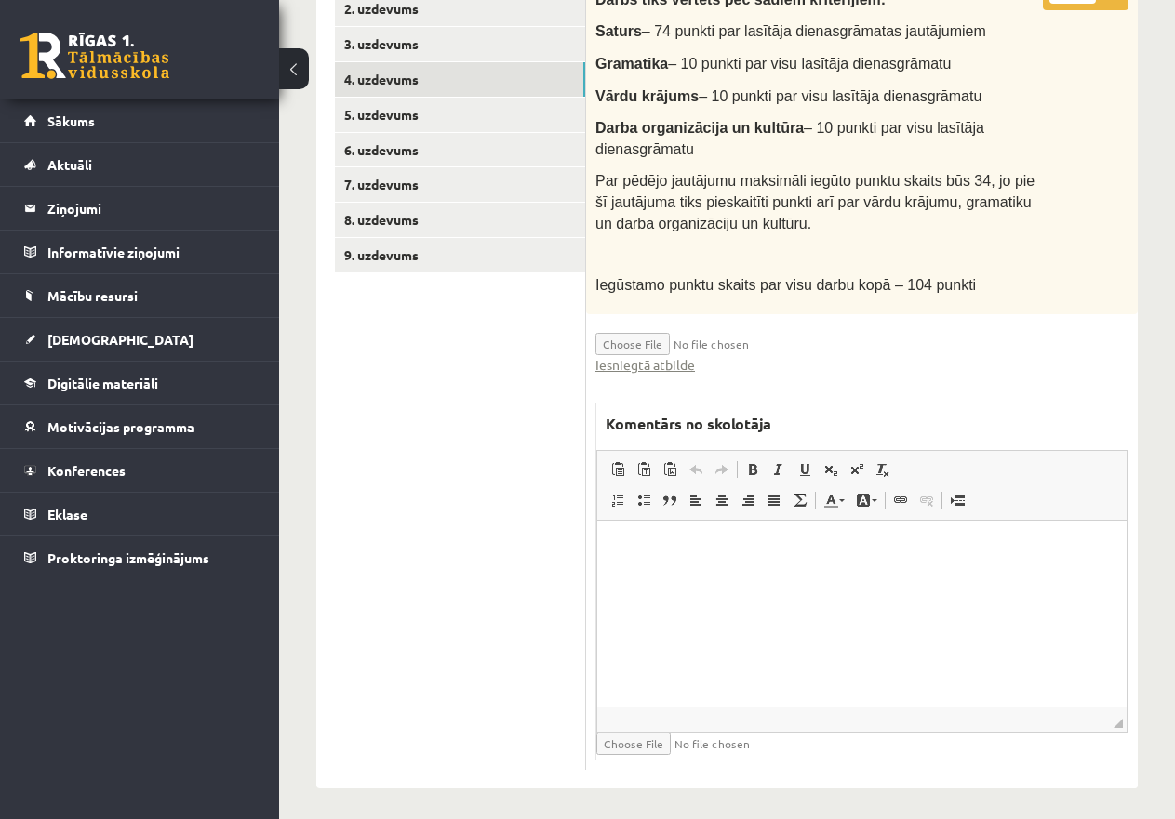
click at [421, 78] on link "4. uzdevums" at bounding box center [460, 79] width 250 height 34
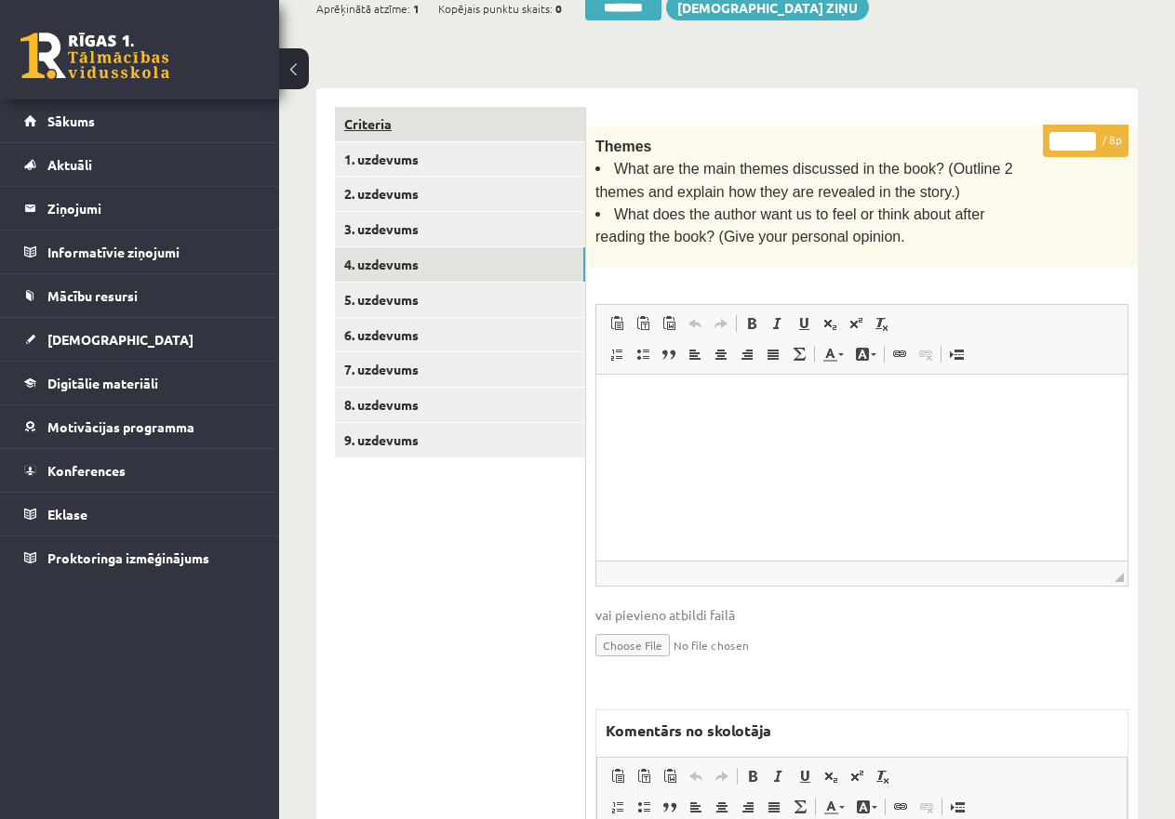
scroll to position [372, 0]
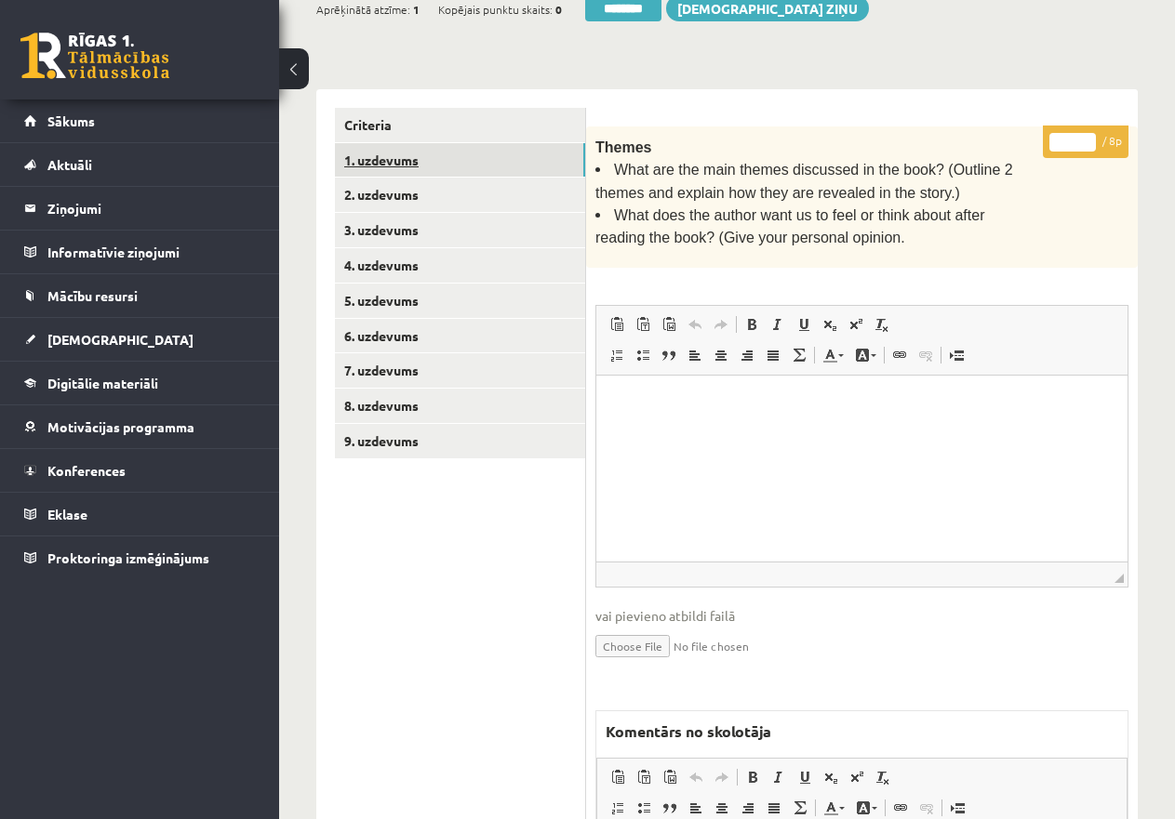
click at [404, 149] on link "1. uzdevums" at bounding box center [460, 160] width 250 height 34
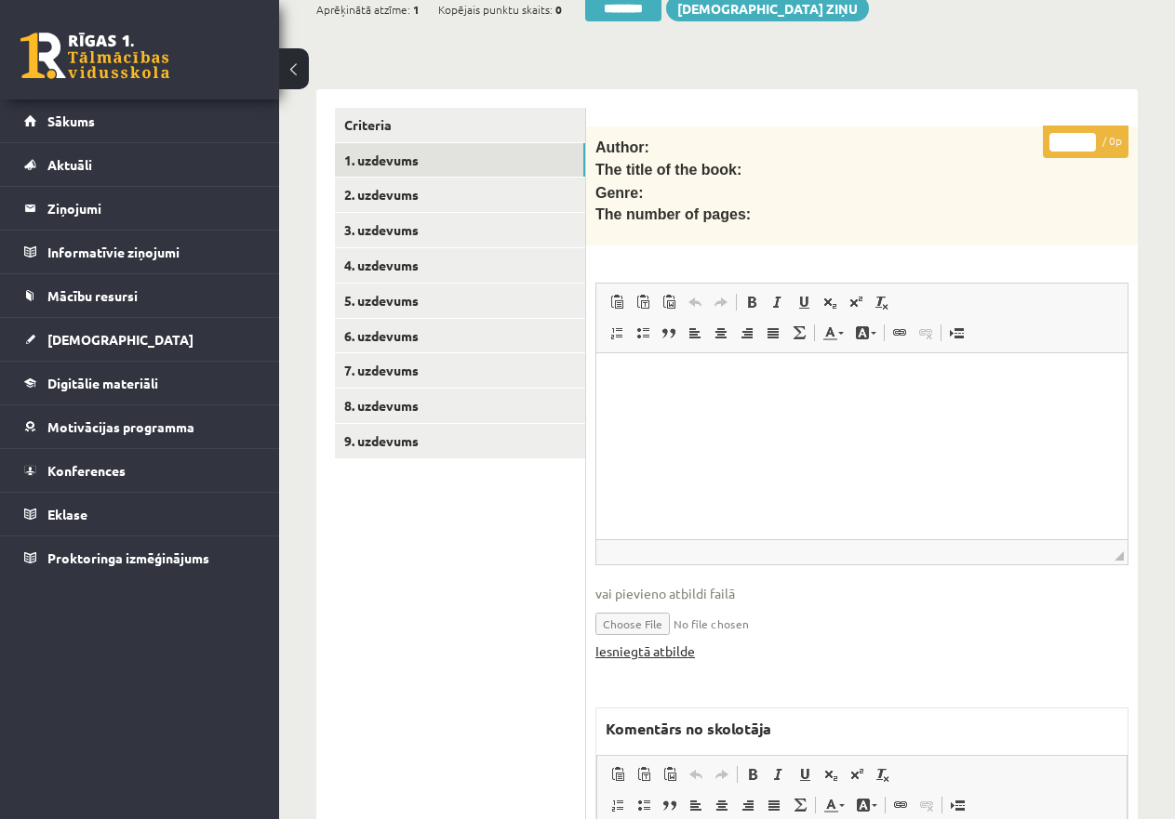
scroll to position [0, 0]
click at [669, 646] on link "Iesniegtā atbilde" at bounding box center [645, 652] width 100 height 20
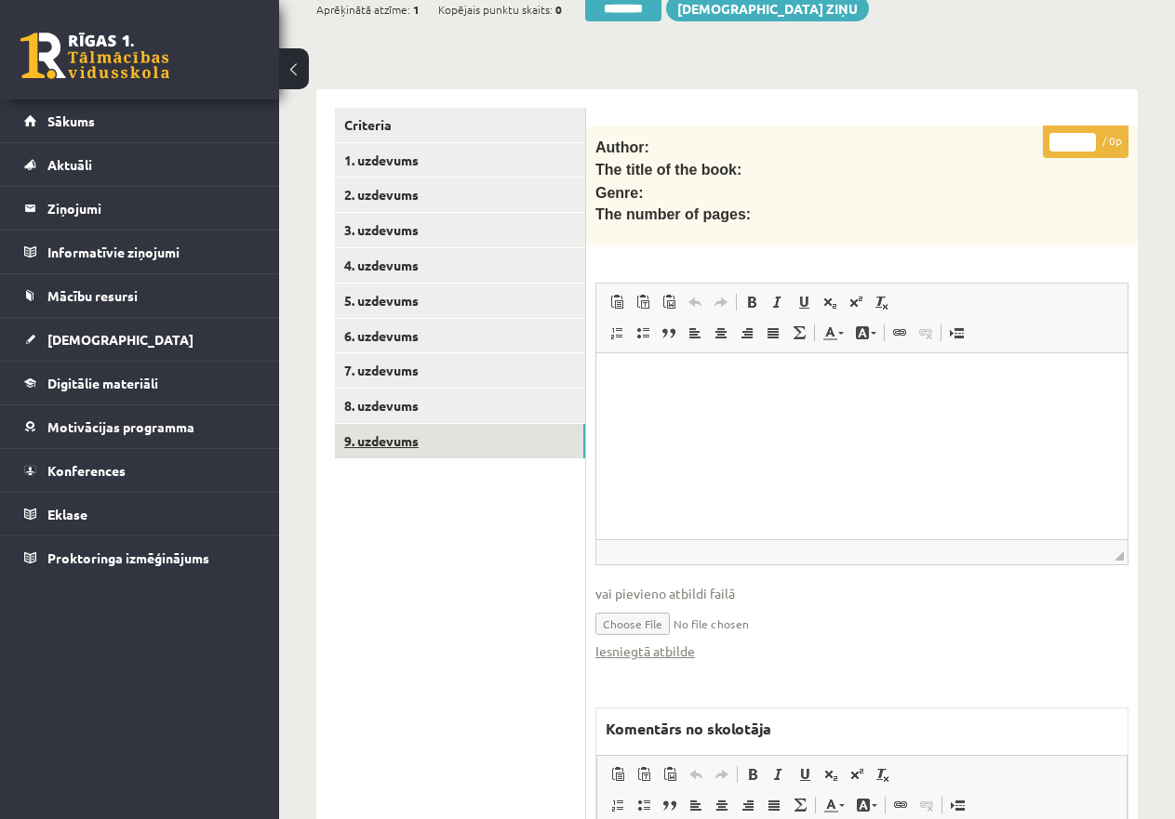
click at [397, 442] on link "9. uzdevums" at bounding box center [460, 441] width 250 height 34
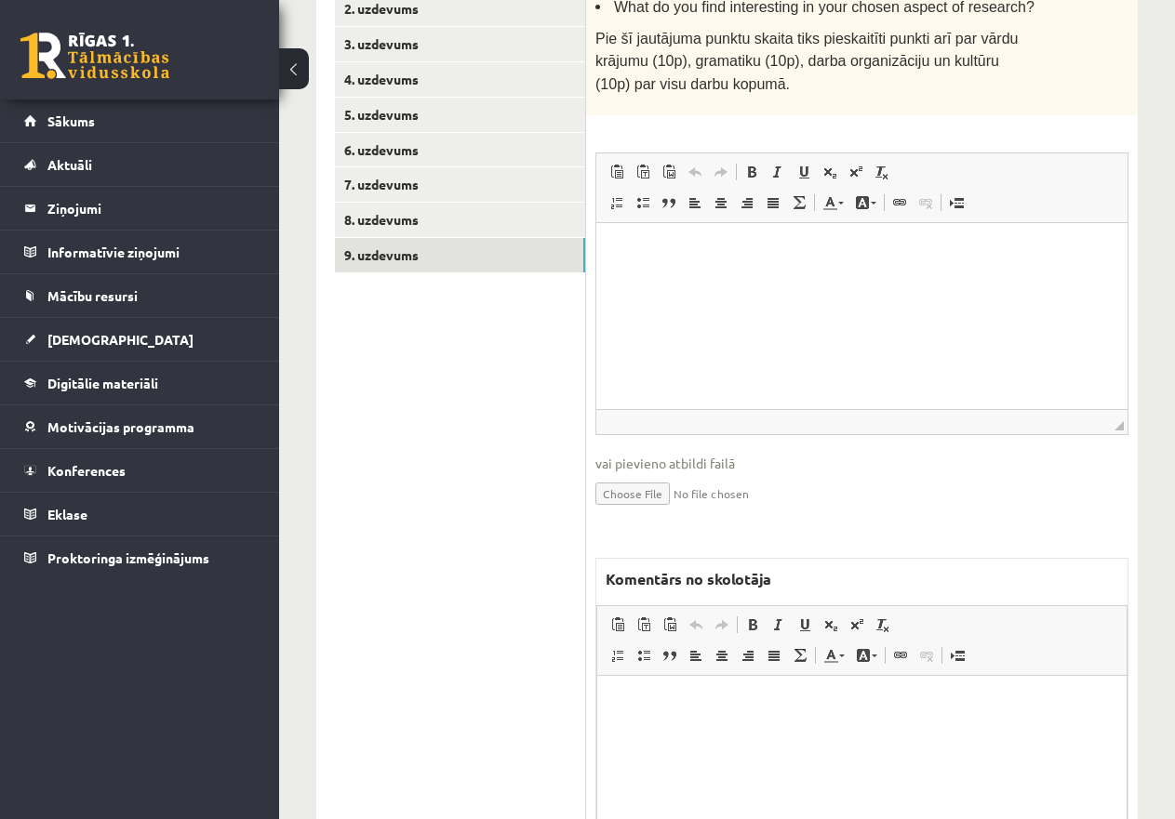
click at [652, 691] on html at bounding box center [861, 704] width 529 height 57
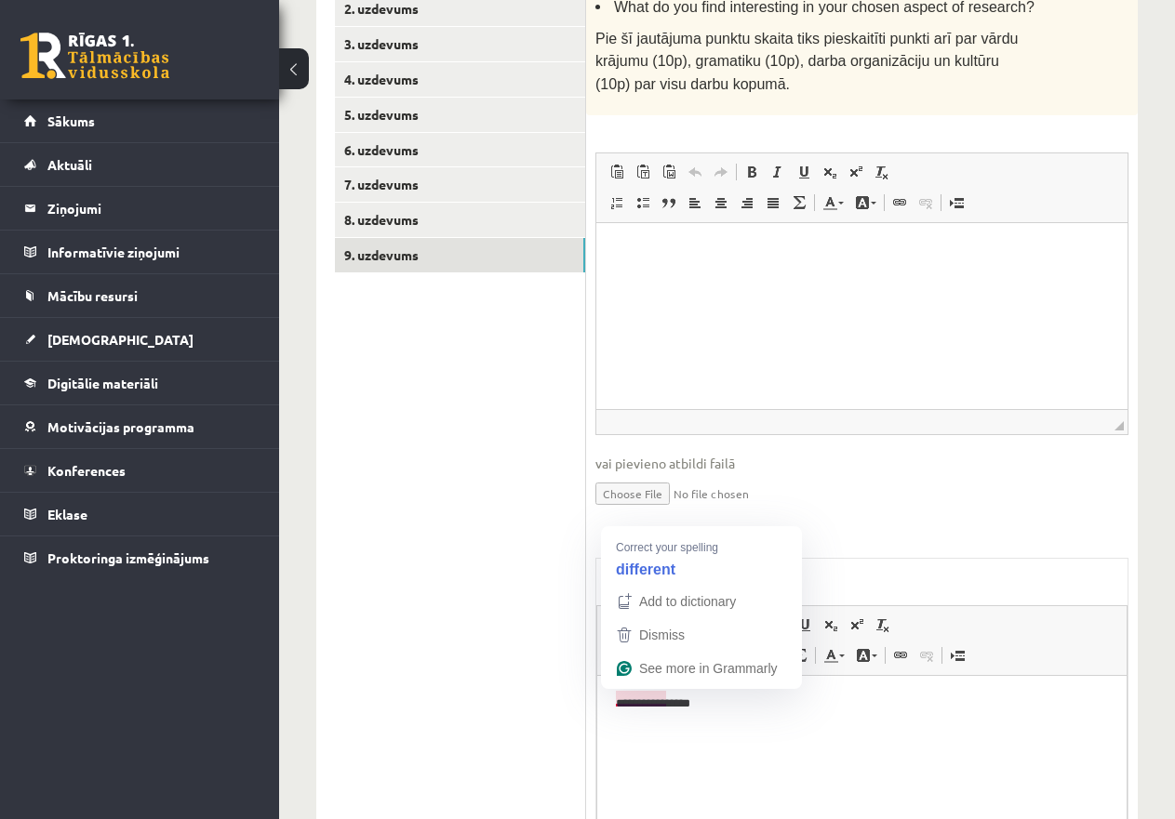
click at [631, 705] on p "**********" at bounding box center [862, 705] width 492 height 20
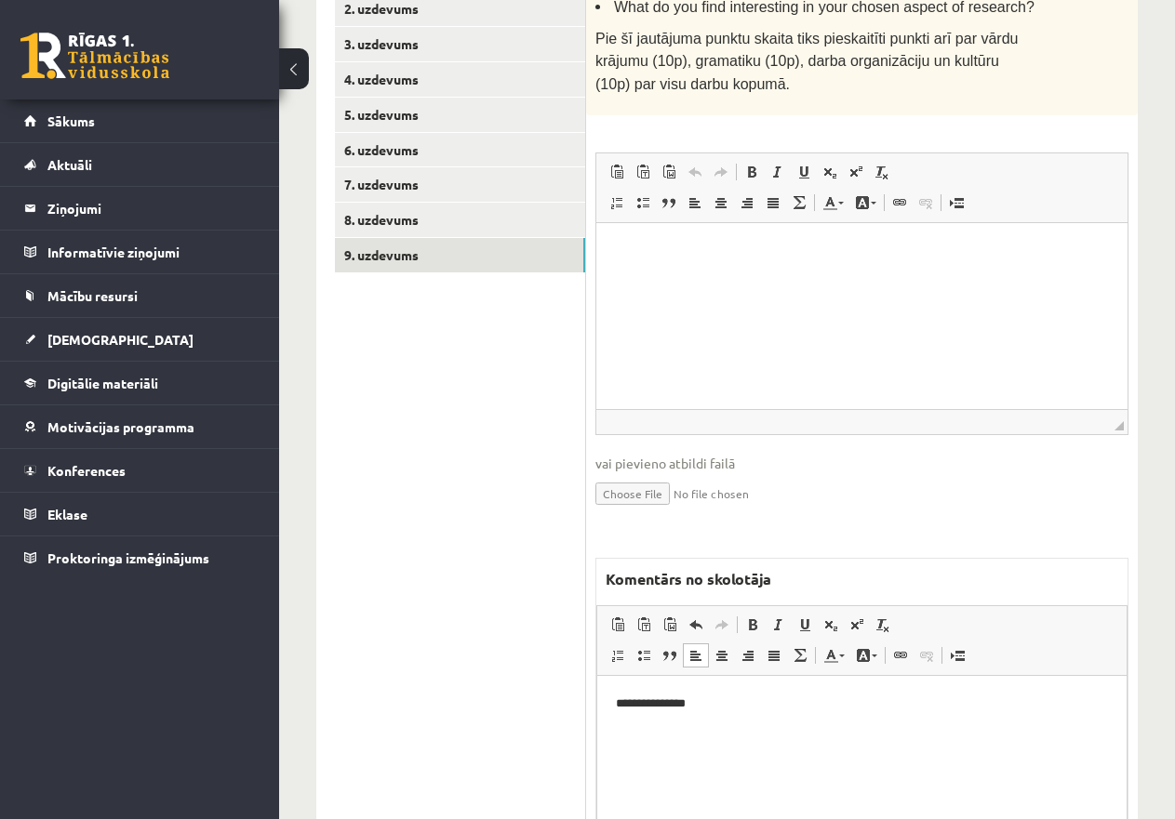
click at [705, 697] on p "**********" at bounding box center [862, 705] width 492 height 20
click at [674, 735] on p "********" at bounding box center [862, 736] width 492 height 20
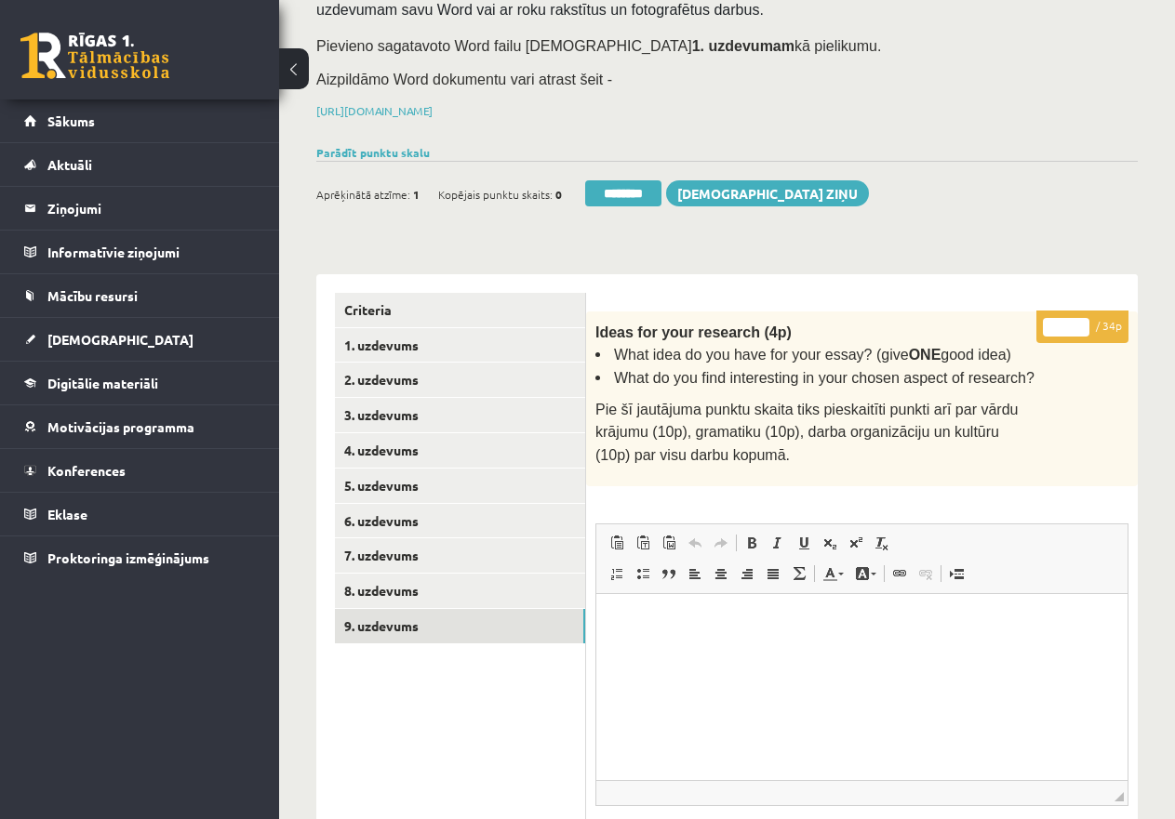
scroll to position [186, 0]
drag, startPoint x: 1068, startPoint y: 326, endPoint x: 1027, endPoint y: 323, distance: 41.1
click at [1027, 323] on div "* / 34p Ideas for your research (4p) What idea do you have for your essay? (giv…" at bounding box center [861, 811] width 551 height 999
type input "**"
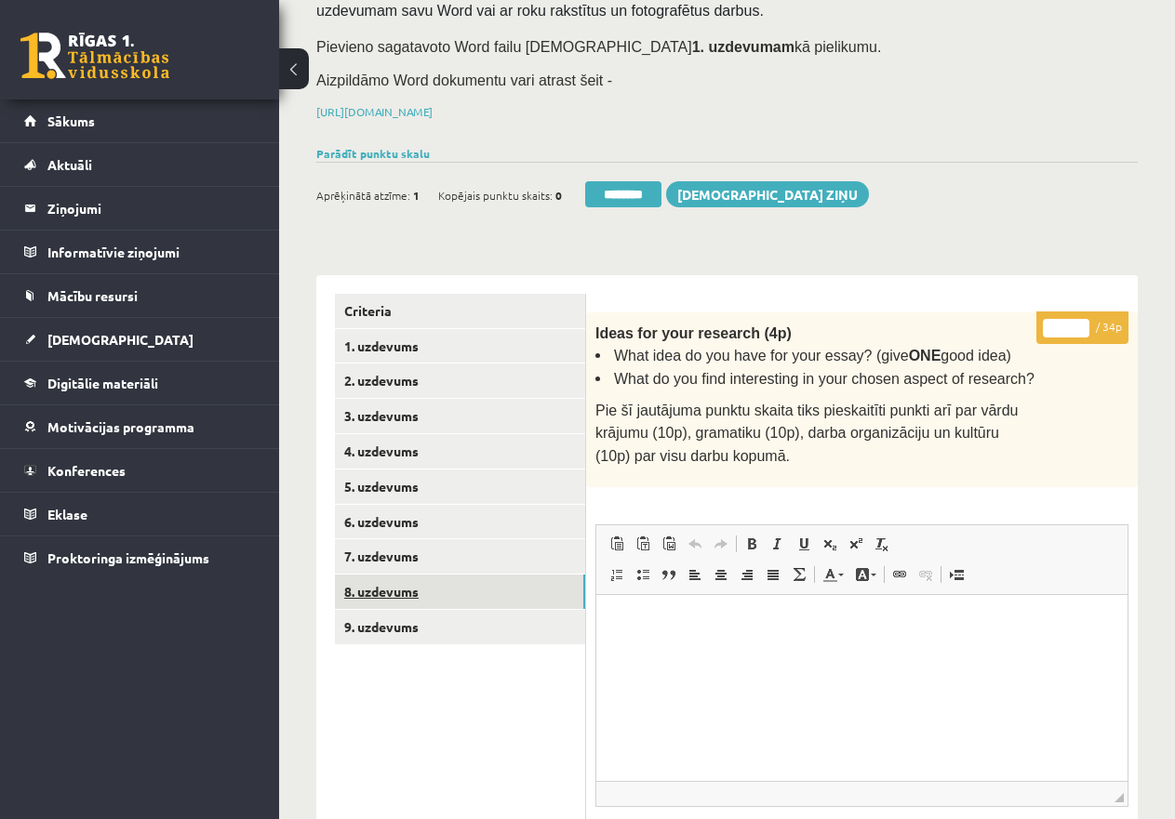
click at [514, 575] on link "8. uzdevums" at bounding box center [460, 592] width 250 height 34
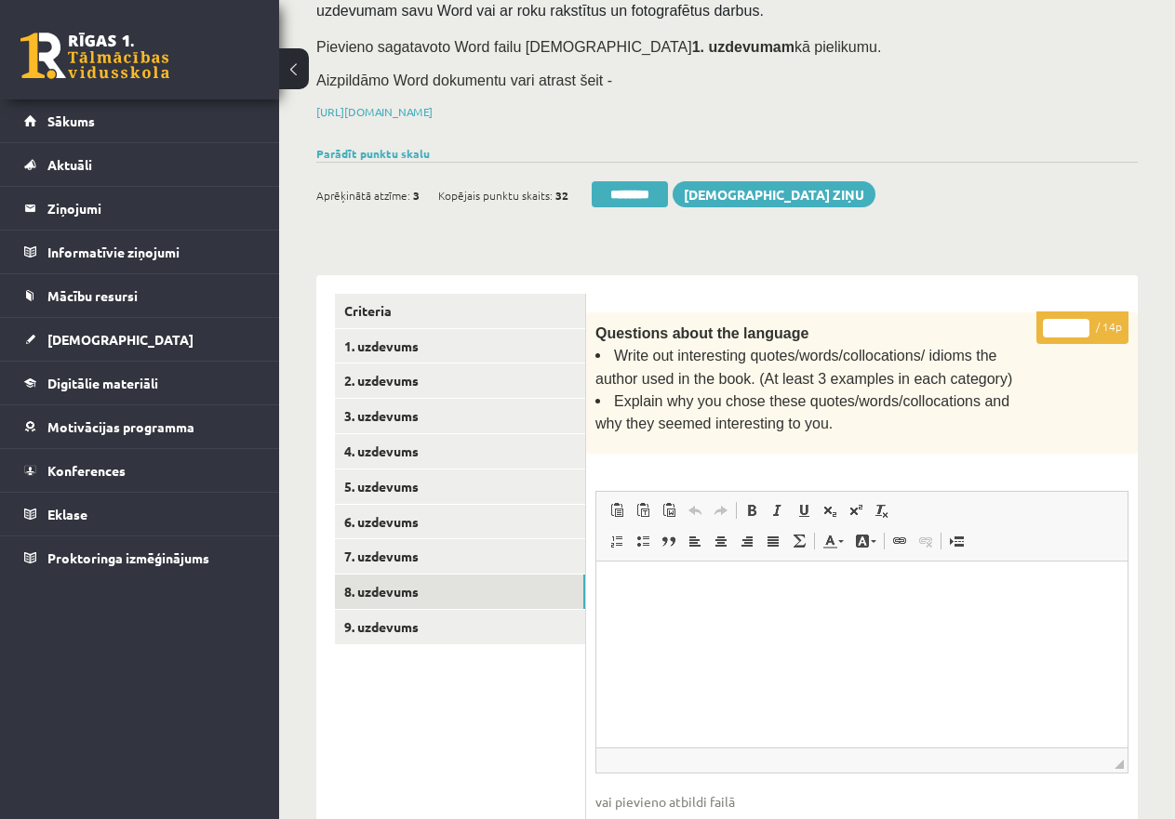
click at [1052, 327] on input "*" at bounding box center [1066, 328] width 46 height 19
drag, startPoint x: 1052, startPoint y: 327, endPoint x: 1108, endPoint y: 330, distance: 55.9
click at [1108, 330] on p "* / 14p" at bounding box center [1082, 328] width 92 height 33
type input "**"
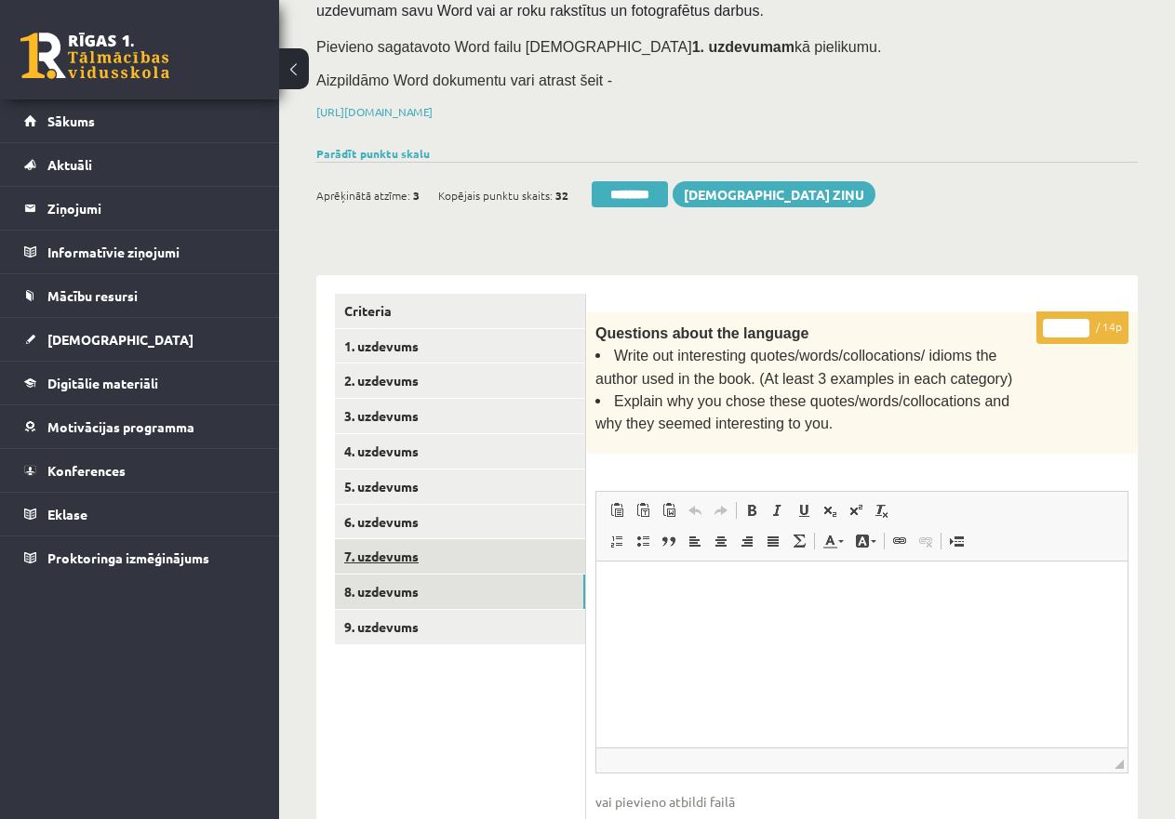
click at [431, 545] on link "7. uzdevums" at bounding box center [460, 556] width 250 height 34
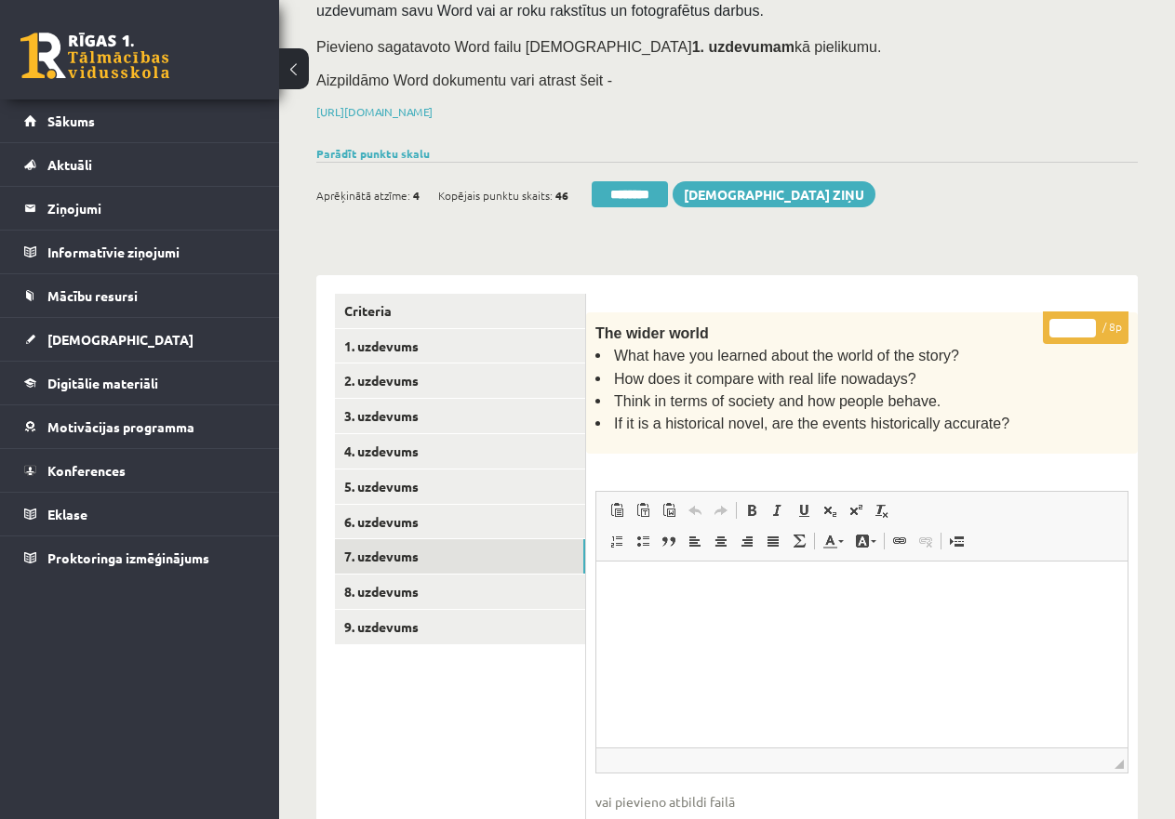
drag, startPoint x: 1058, startPoint y: 321, endPoint x: 1083, endPoint y: 322, distance: 25.1
click at [1083, 322] on input "*" at bounding box center [1072, 328] width 46 height 19
type input "*"
click at [450, 520] on link "6. uzdevums" at bounding box center [460, 522] width 250 height 34
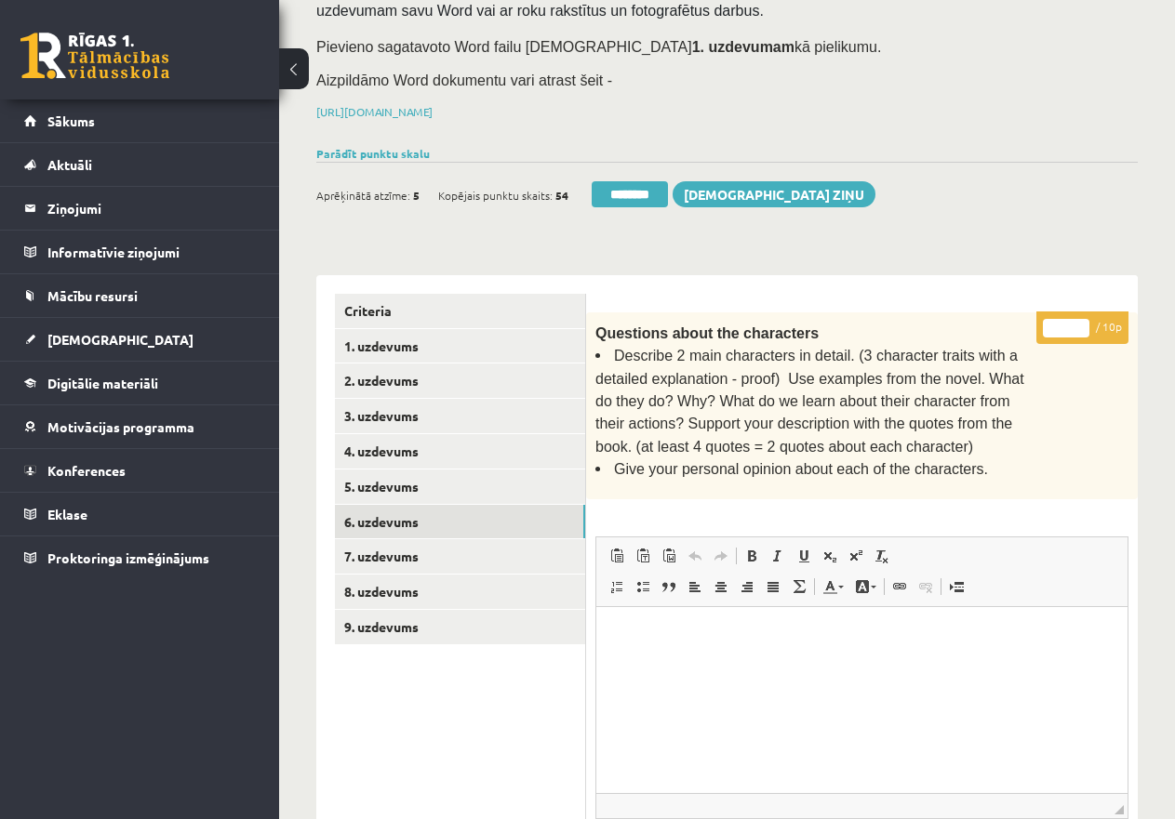
click at [1050, 324] on input "*" at bounding box center [1066, 328] width 46 height 19
type input "**"
click at [467, 476] on link "5. uzdevums" at bounding box center [460, 487] width 250 height 34
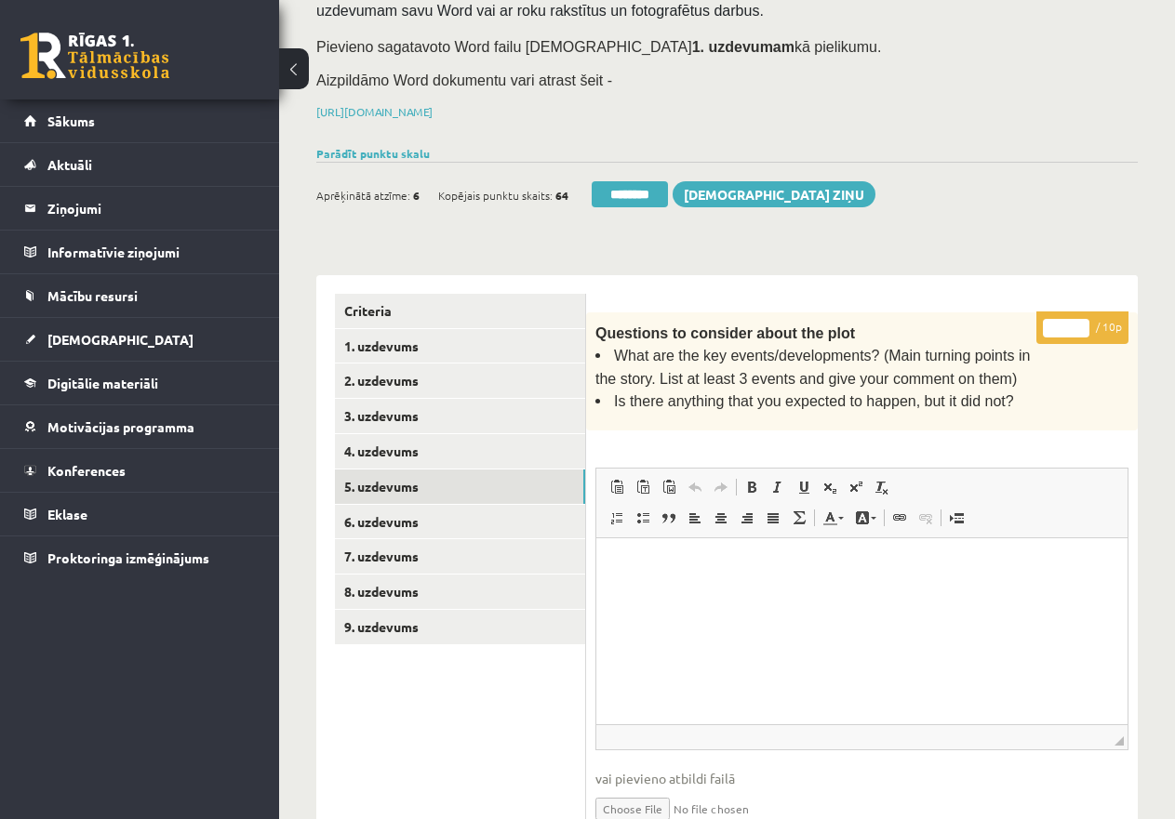
click at [1049, 324] on input "*" at bounding box center [1066, 328] width 46 height 19
type input "**"
click at [413, 439] on link "4. uzdevums" at bounding box center [460, 451] width 250 height 34
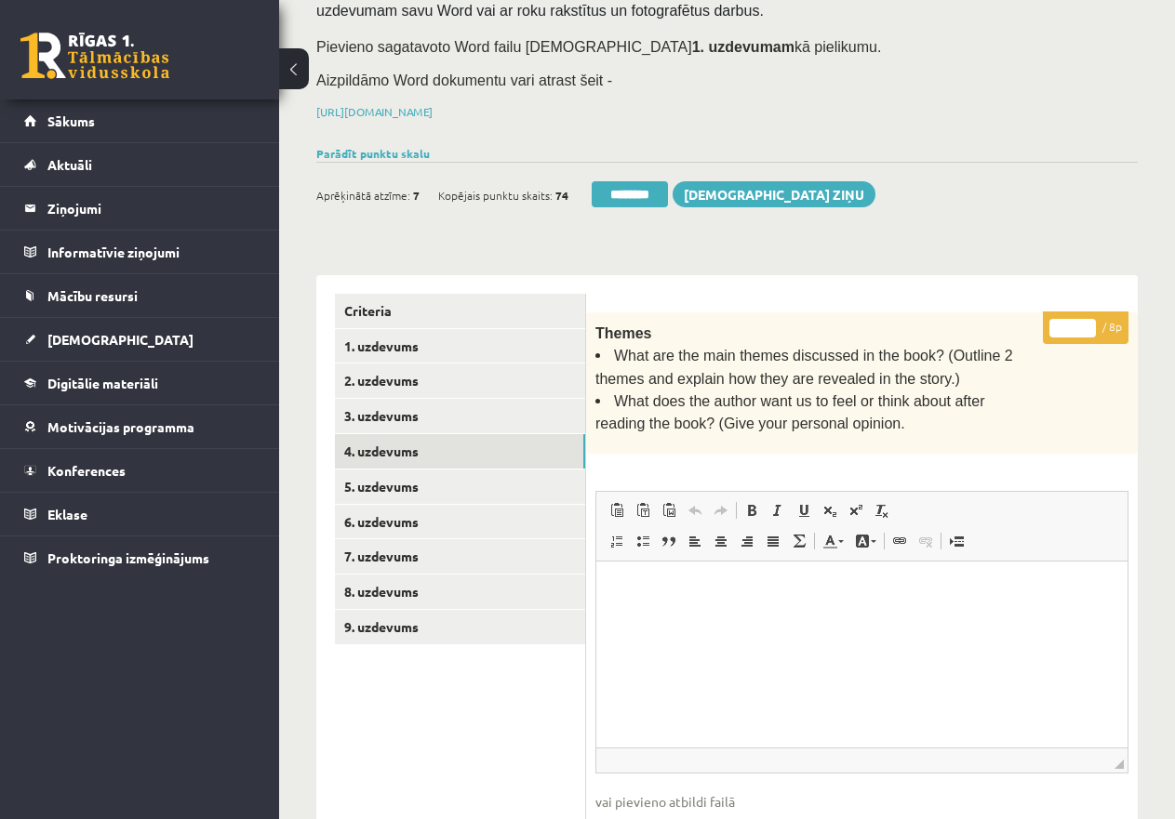
click at [1061, 321] on input "*" at bounding box center [1072, 328] width 46 height 19
drag, startPoint x: 1060, startPoint y: 321, endPoint x: 1078, endPoint y: 323, distance: 17.8
click at [1078, 323] on input "*" at bounding box center [1072, 328] width 46 height 19
type input "*"
click at [449, 403] on link "3. uzdevums" at bounding box center [460, 416] width 250 height 34
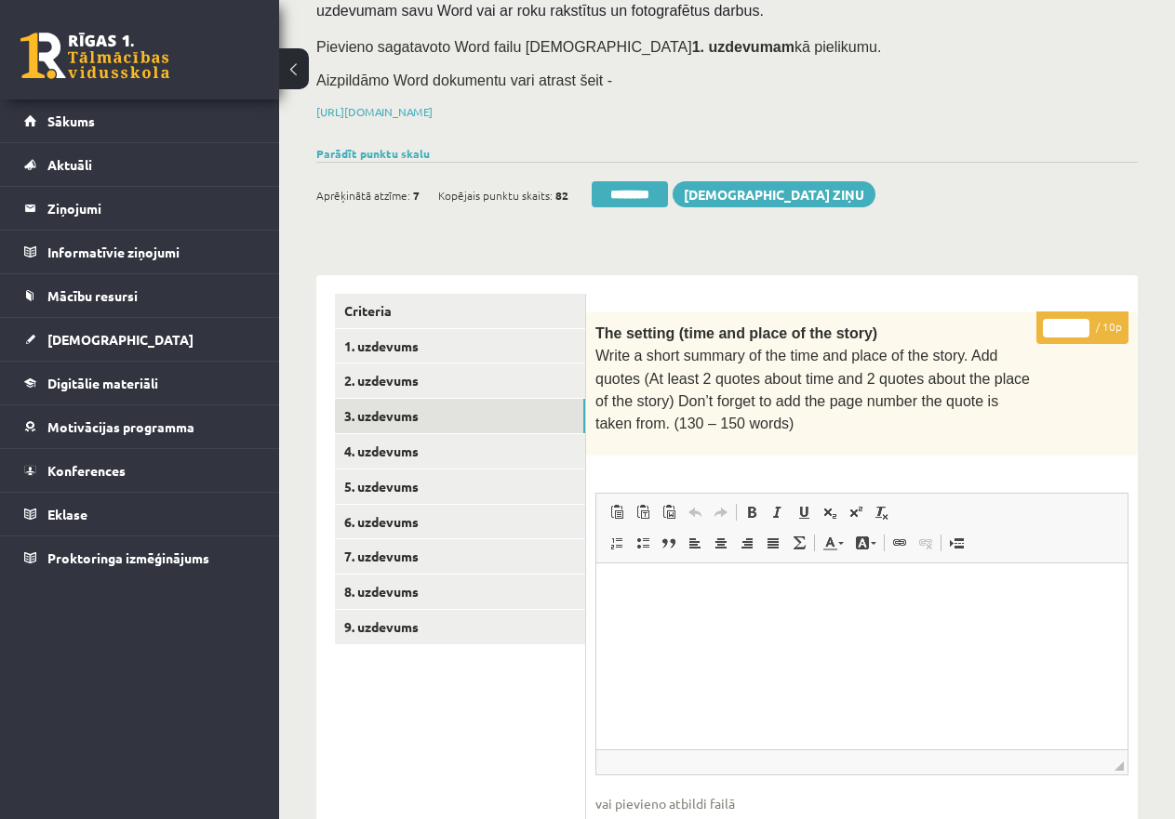
click at [1050, 321] on input "*" at bounding box center [1066, 328] width 46 height 19
type input "**"
click at [538, 379] on link "2. uzdevums" at bounding box center [460, 381] width 250 height 34
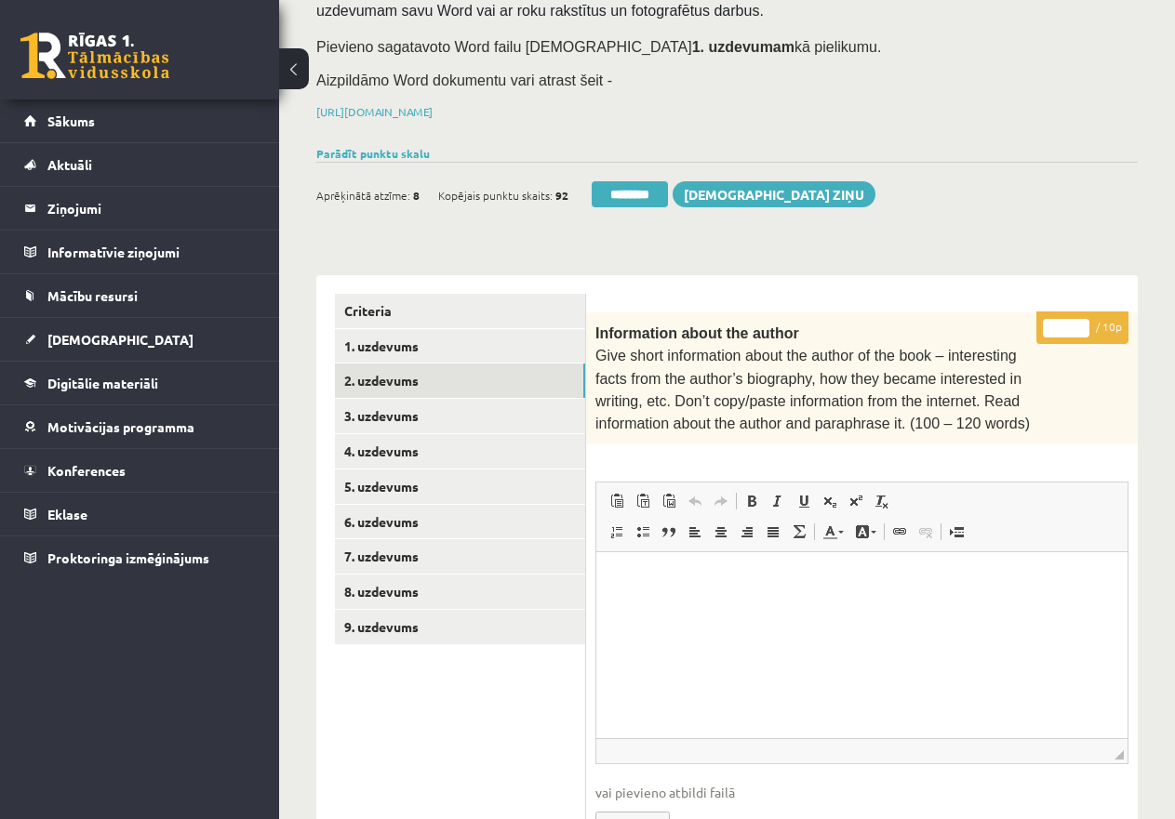
click at [1054, 325] on input "*" at bounding box center [1066, 328] width 46 height 19
type input "**"
click at [386, 190] on span "Aprēķinātā atzīme:" at bounding box center [363, 195] width 94 height 28
click at [409, 349] on link "1. uzdevums" at bounding box center [460, 346] width 250 height 34
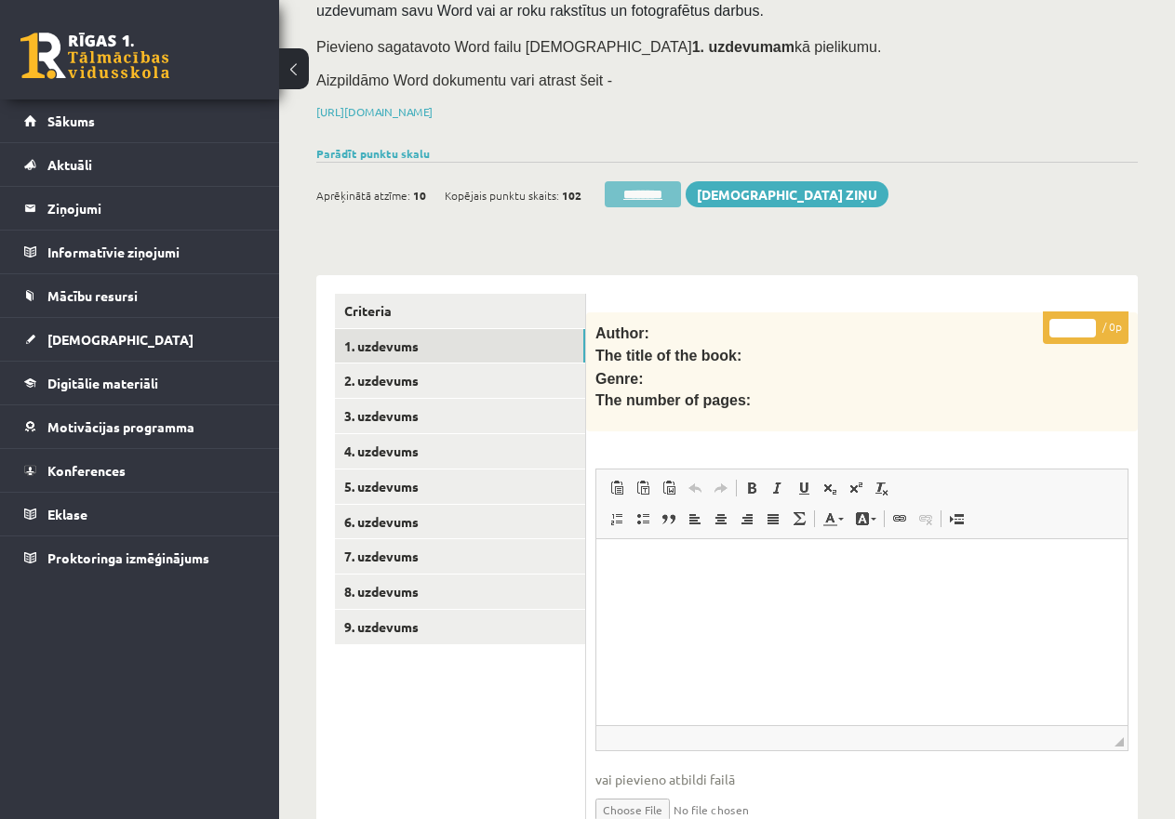
click at [644, 186] on input "********" at bounding box center [642, 194] width 76 height 26
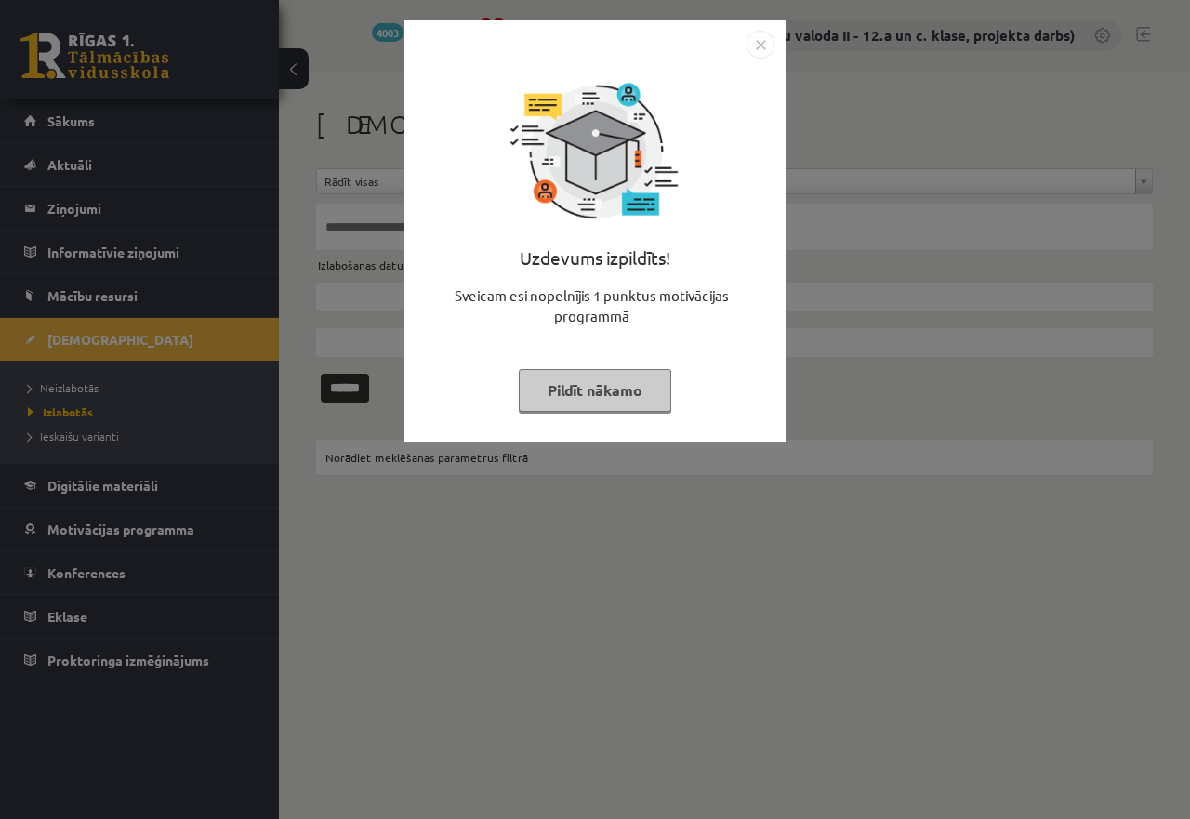
drag, startPoint x: 576, startPoint y: 386, endPoint x: 485, endPoint y: 405, distance: 92.3
click at [549, 396] on button "Pildīt nākamo" at bounding box center [595, 390] width 153 height 43
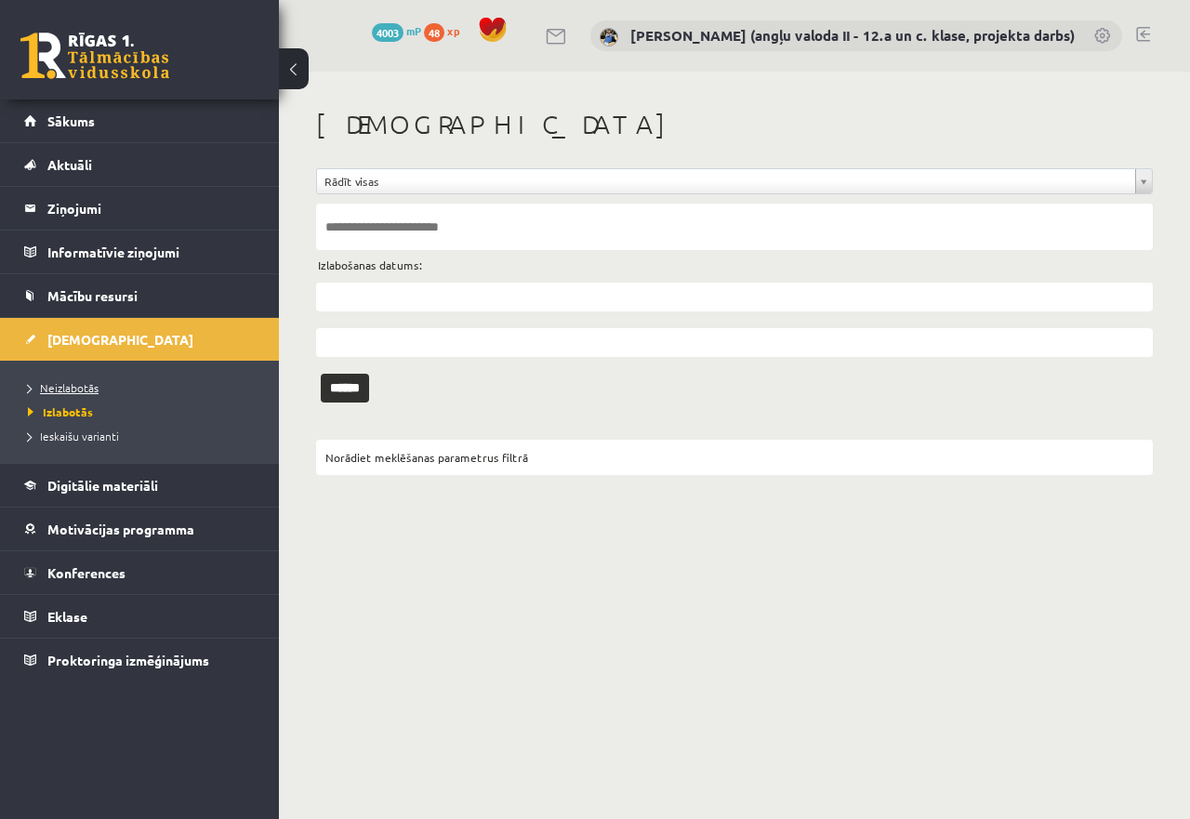
click at [83, 386] on span "Neizlabotās" at bounding box center [63, 387] width 71 height 15
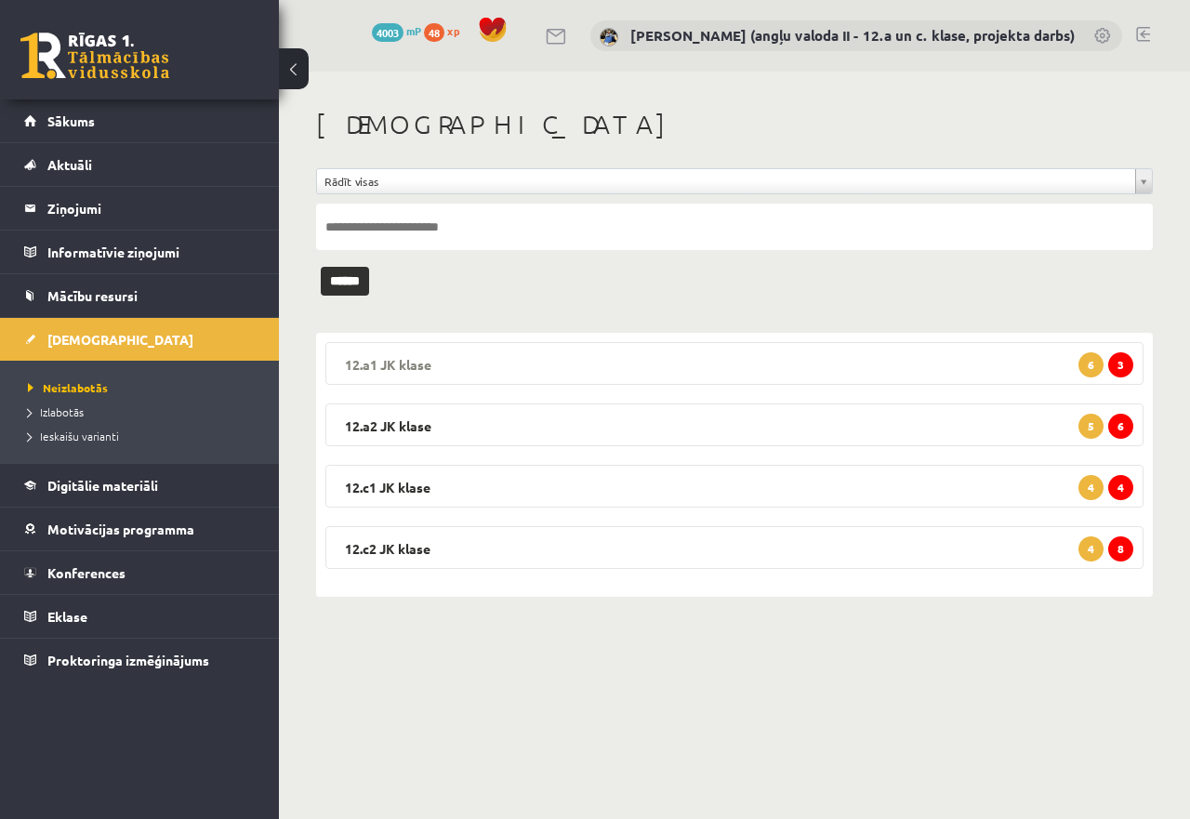
click at [982, 371] on legend "12.a1 JK klase 3 6" at bounding box center [734, 363] width 818 height 43
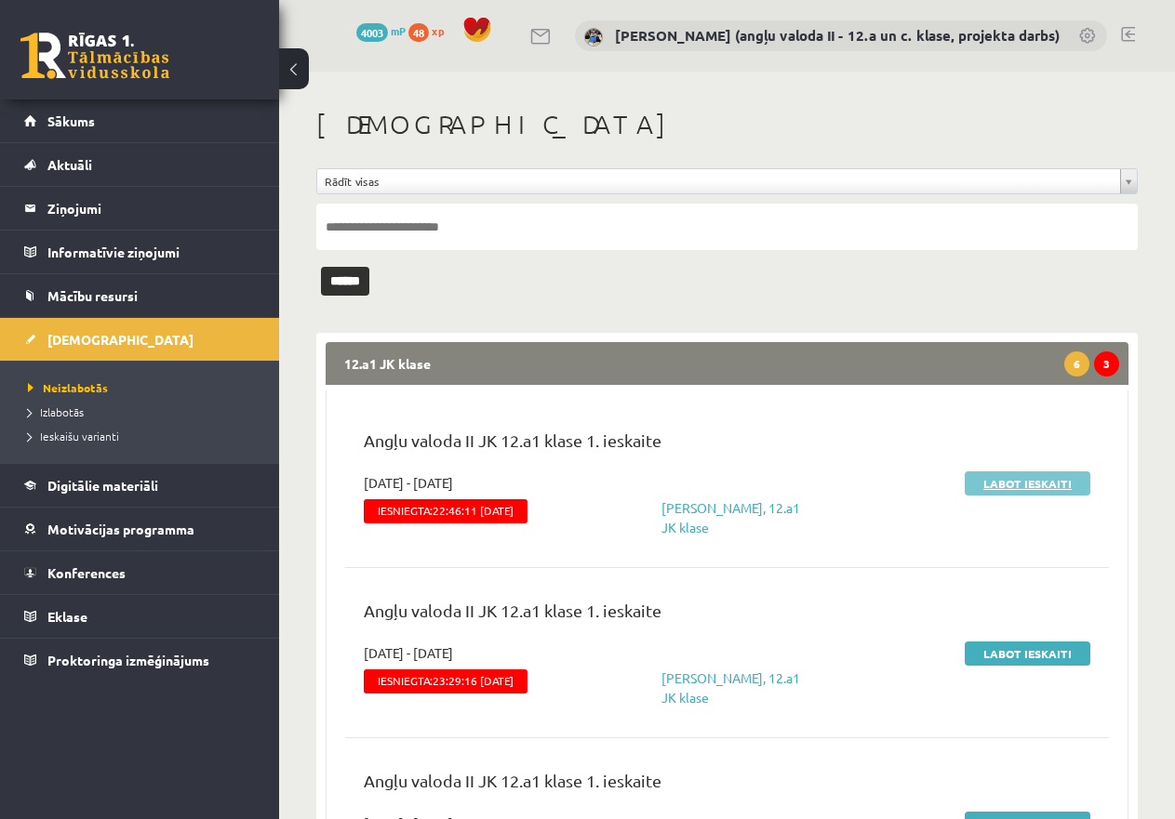
click at [1057, 472] on link "Labot ieskaiti" at bounding box center [1027, 483] width 126 height 24
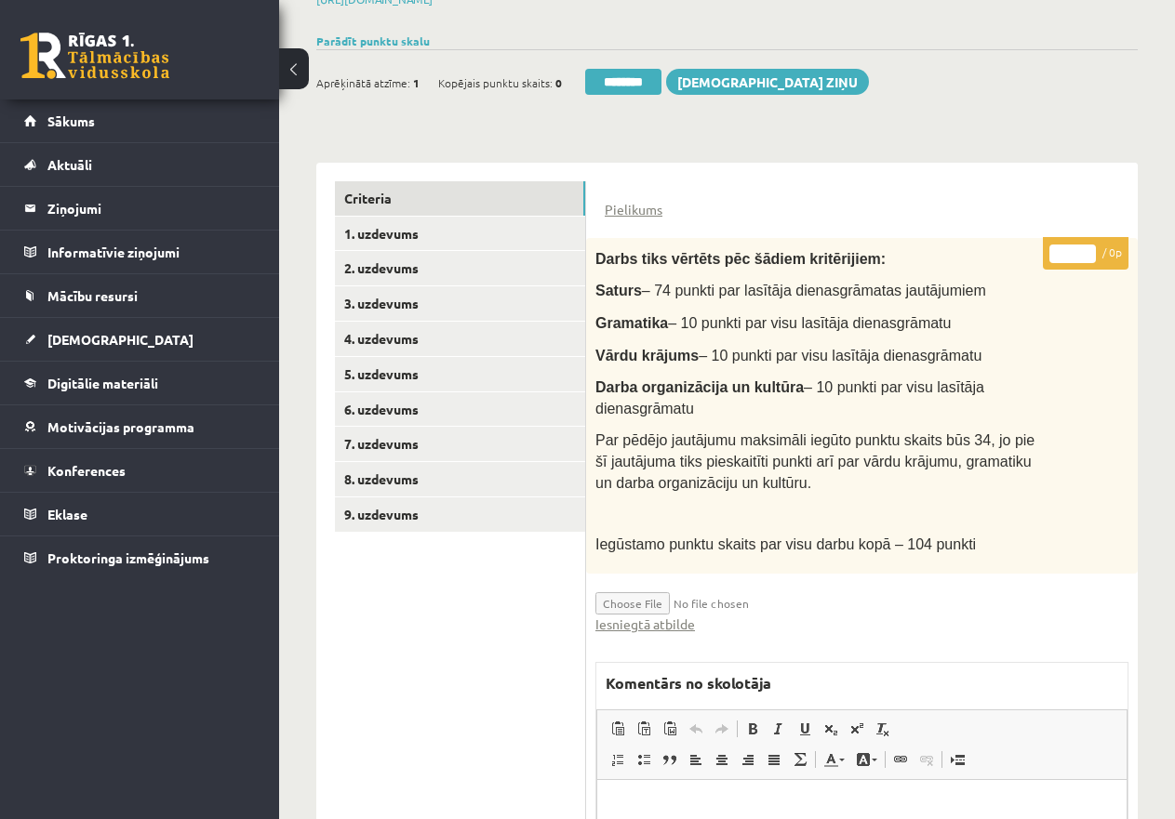
scroll to position [372, 0]
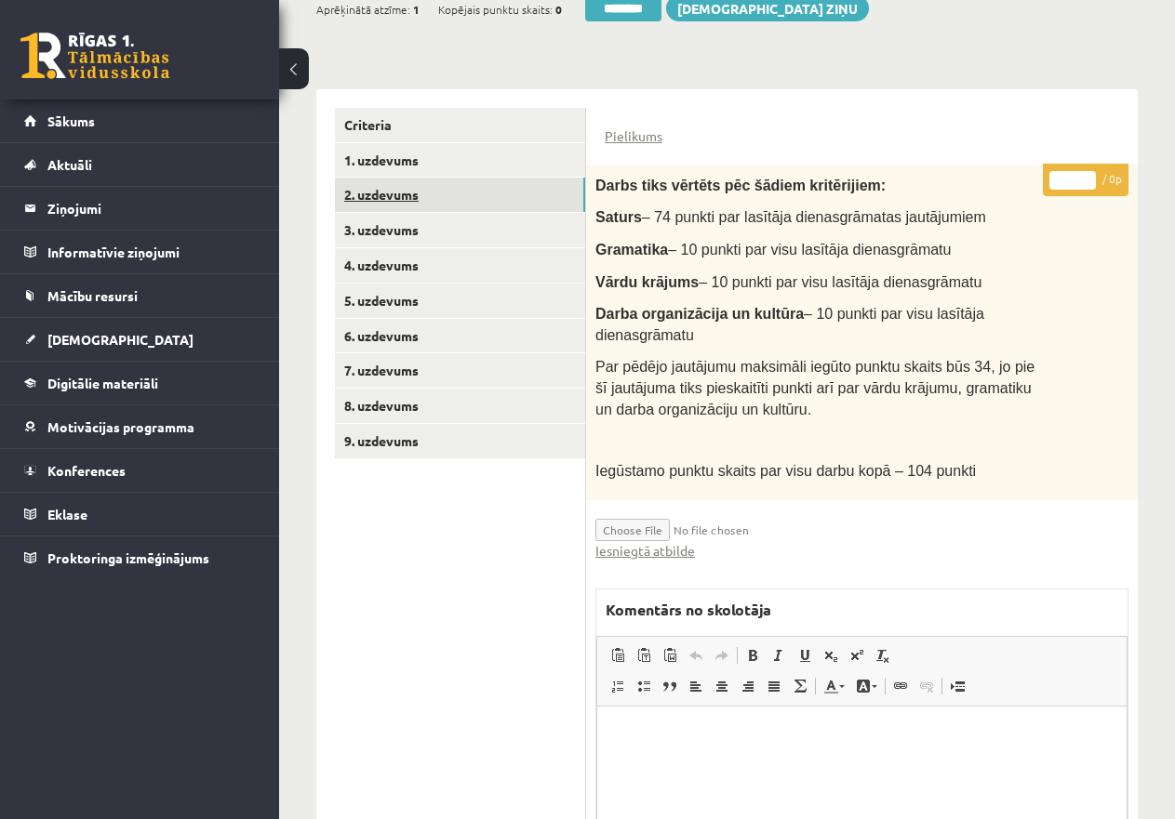
click at [412, 197] on link "2. uzdevums" at bounding box center [460, 195] width 250 height 34
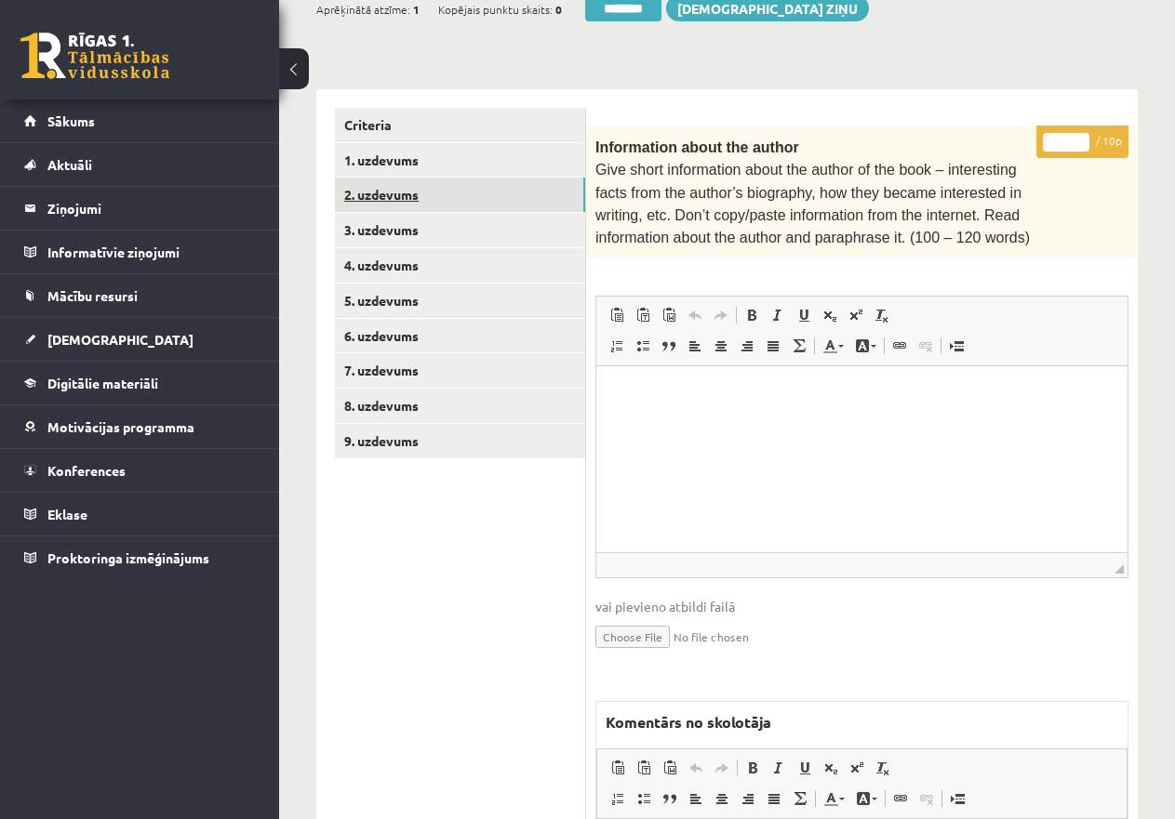
scroll to position [0, 0]
click at [413, 193] on link "2. uzdevums" at bounding box center [460, 195] width 250 height 34
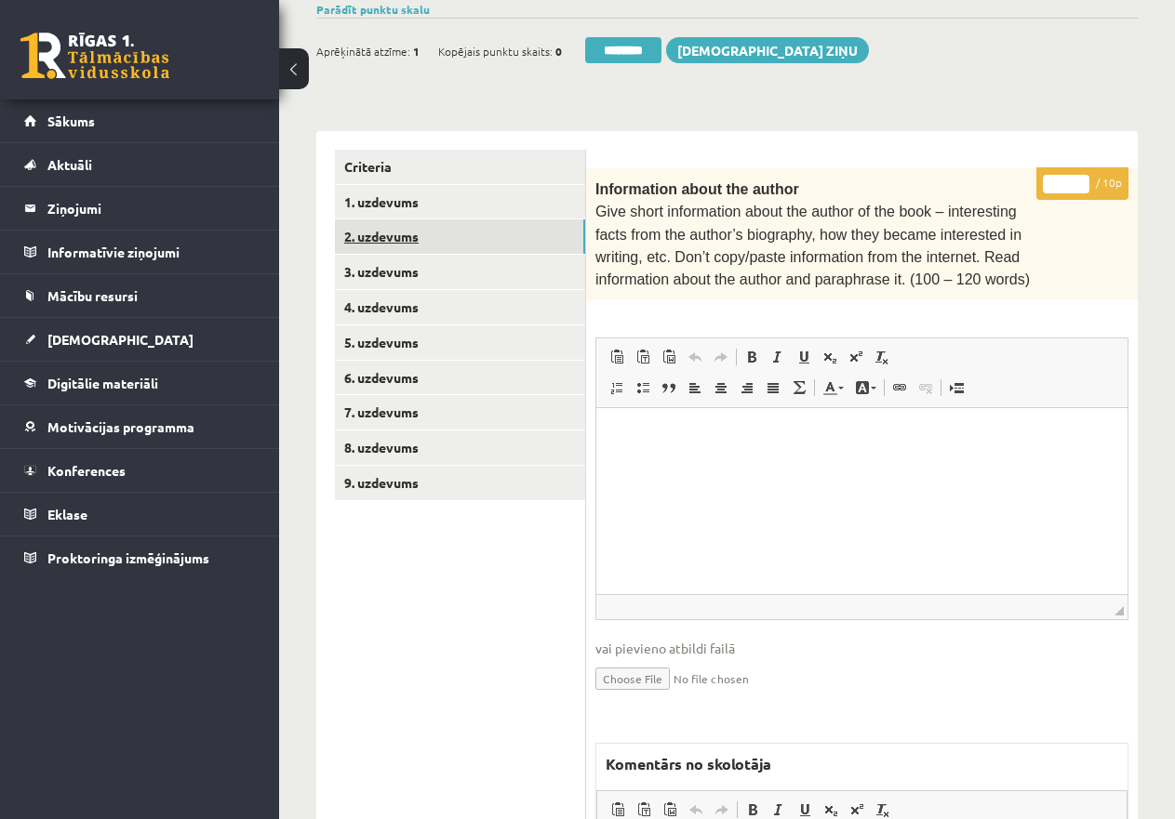
scroll to position [372, 0]
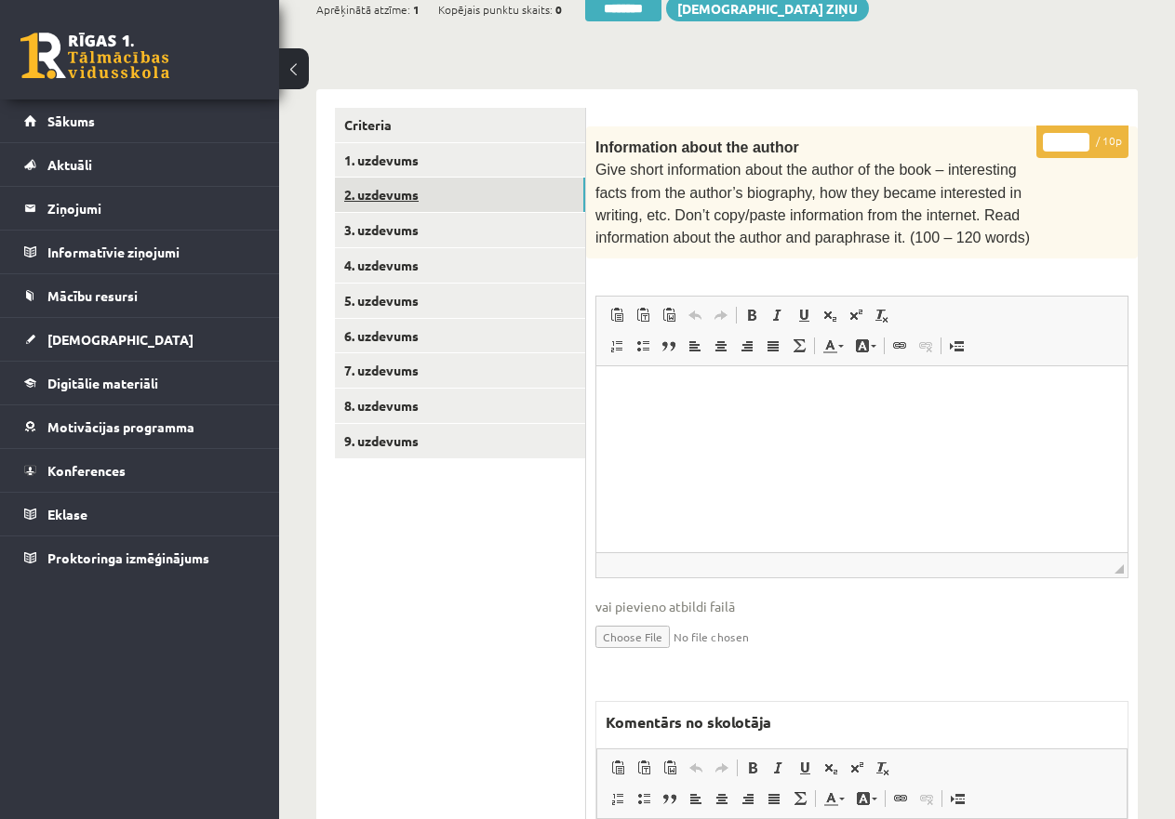
click at [416, 193] on link "2. uzdevums" at bounding box center [460, 195] width 250 height 34
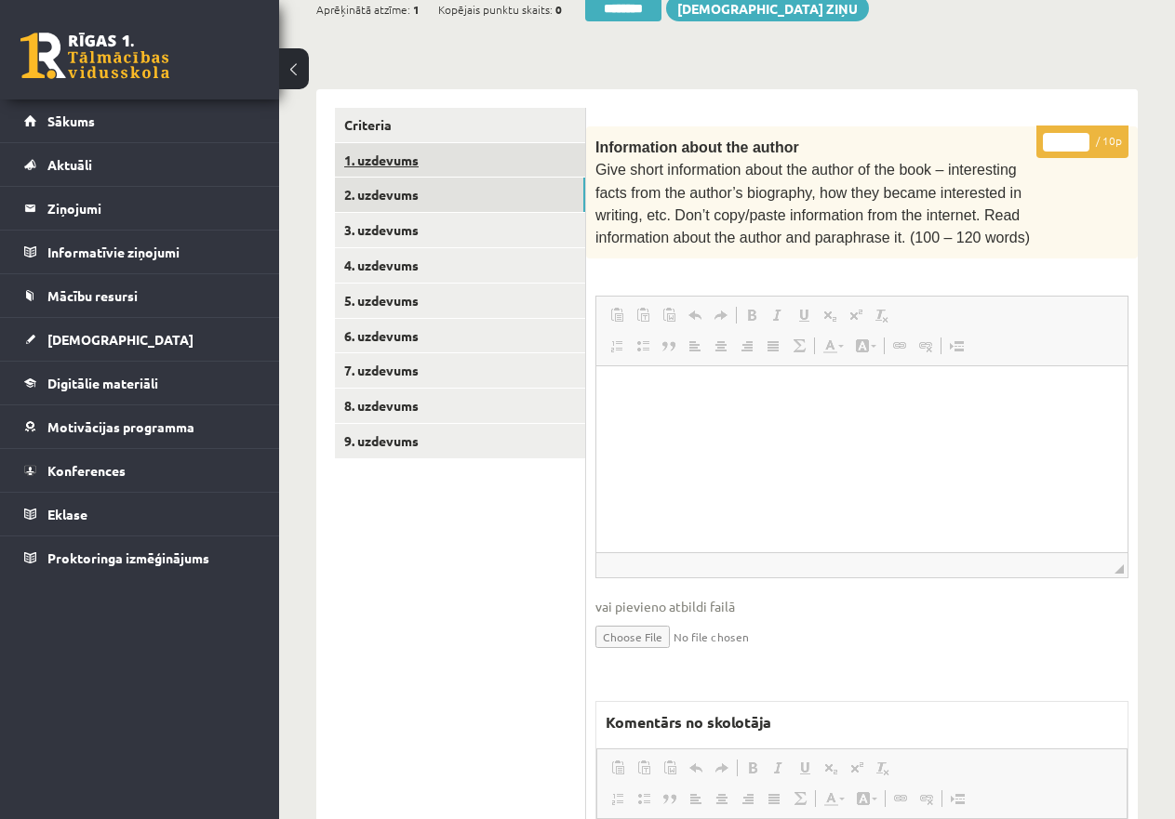
scroll to position [0, 0]
click at [413, 161] on link "1. uzdevums" at bounding box center [460, 160] width 250 height 34
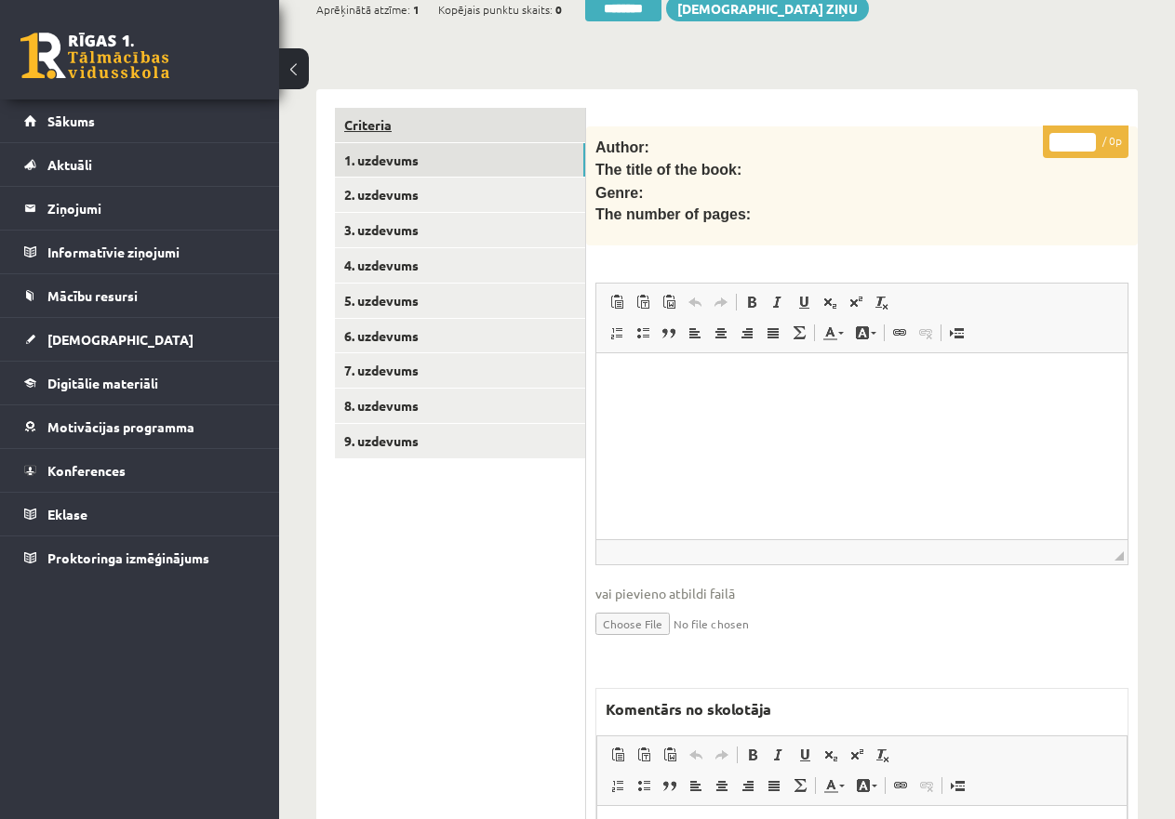
click at [390, 119] on link "Criteria" at bounding box center [460, 125] width 250 height 34
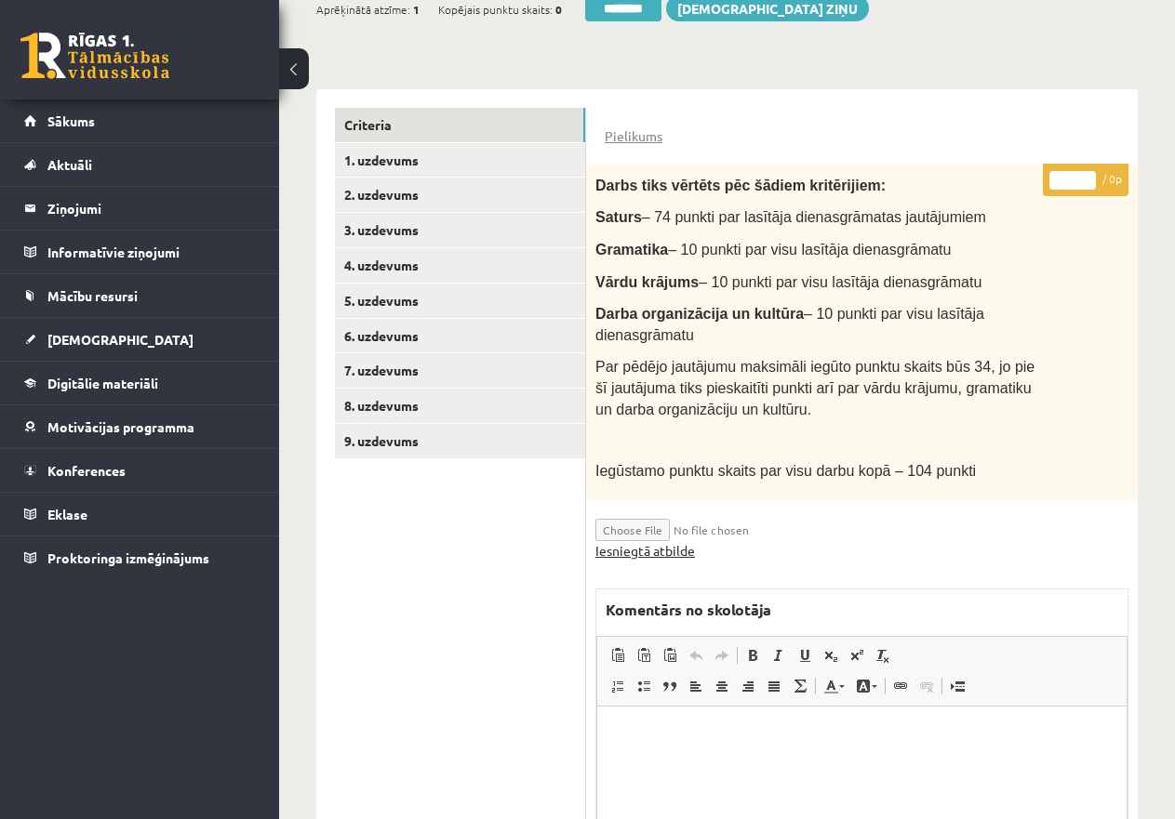
click at [665, 546] on link "Iesniegtā atbilde" at bounding box center [645, 551] width 100 height 20
click at [391, 442] on link "9. uzdevums" at bounding box center [460, 441] width 250 height 34
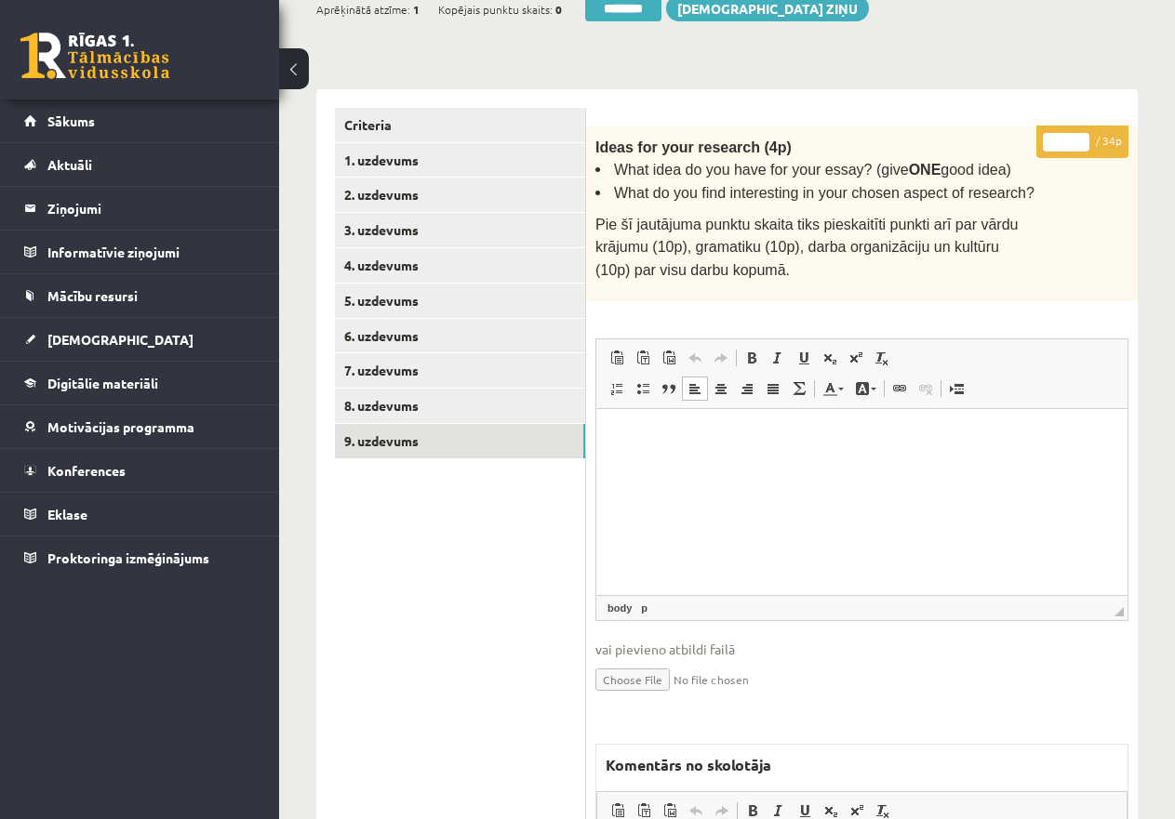
click at [676, 466] on html at bounding box center [861, 437] width 531 height 57
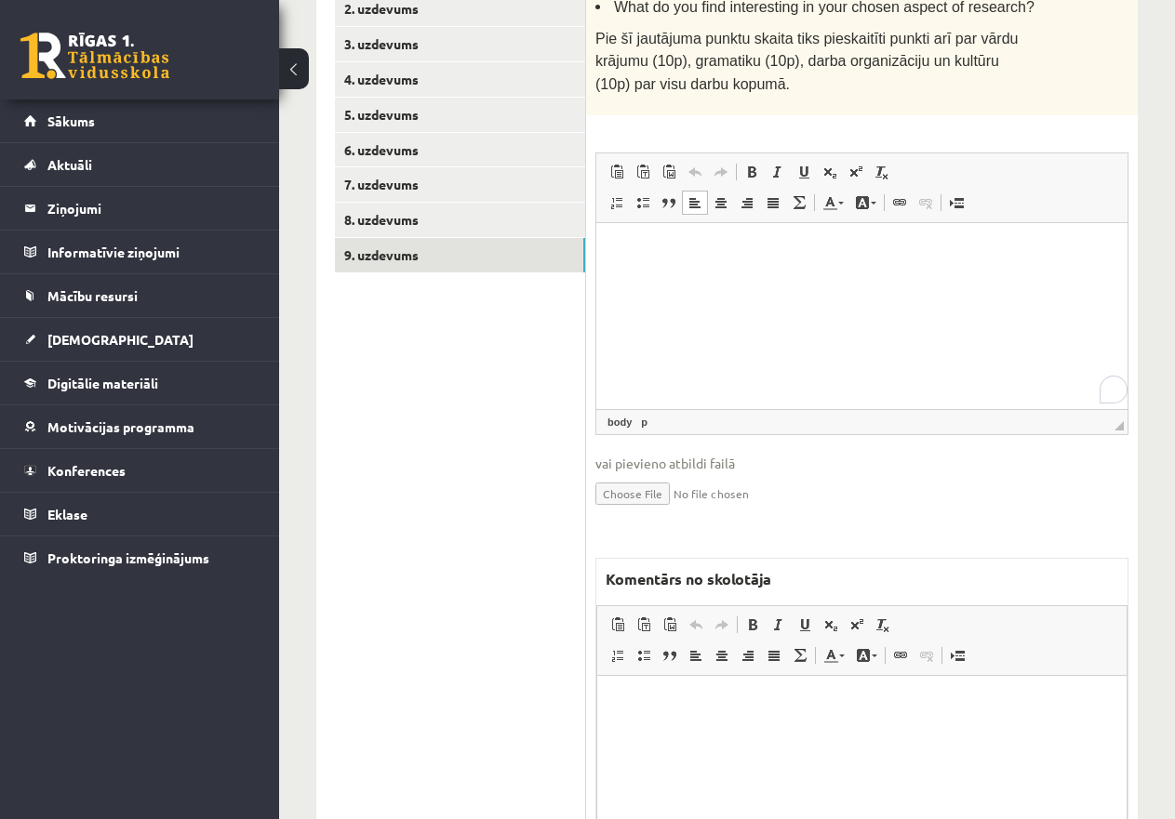
scroll to position [726, 0]
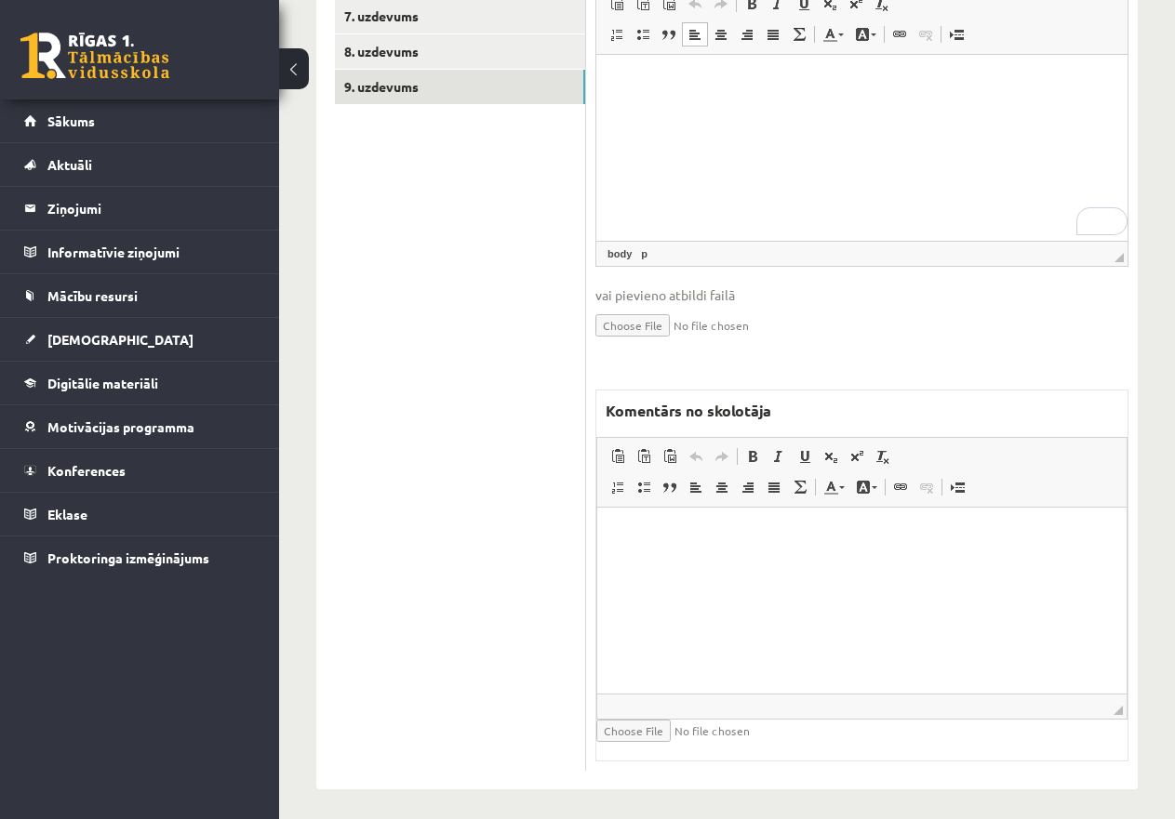
click at [659, 545] on html at bounding box center [861, 536] width 529 height 57
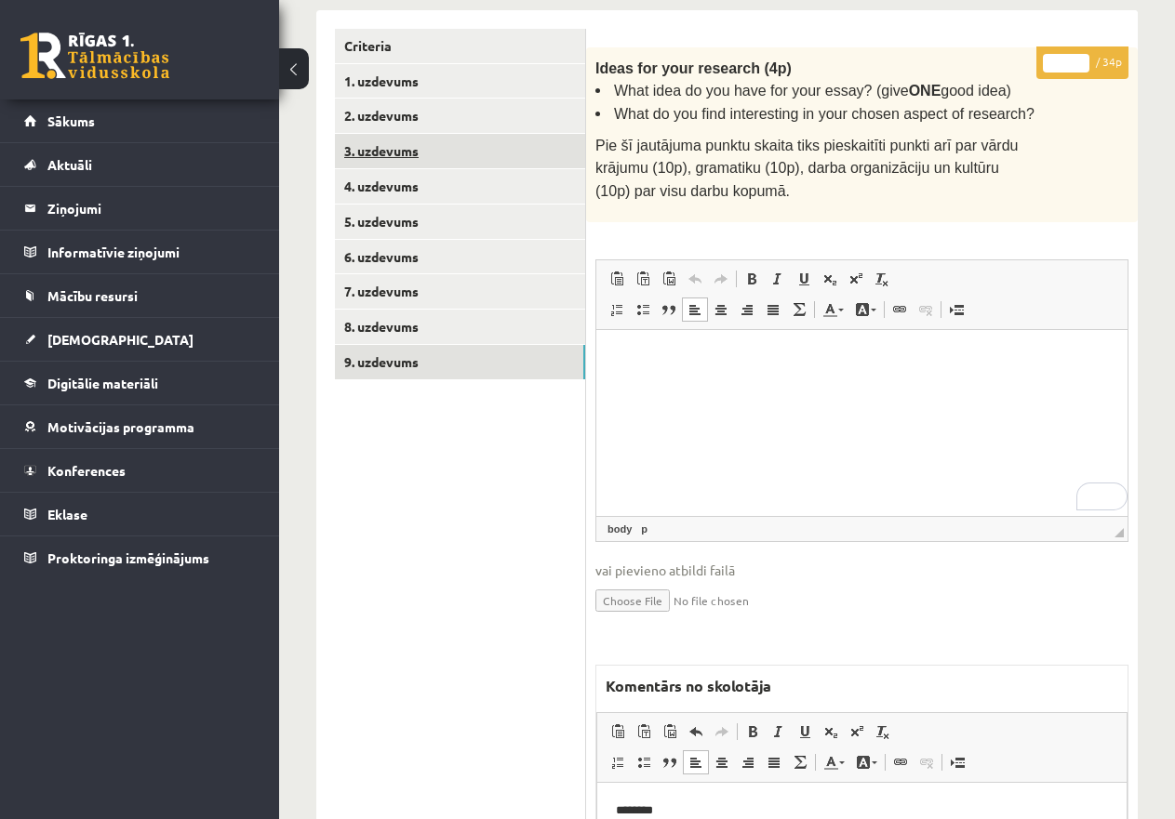
scroll to position [447, 0]
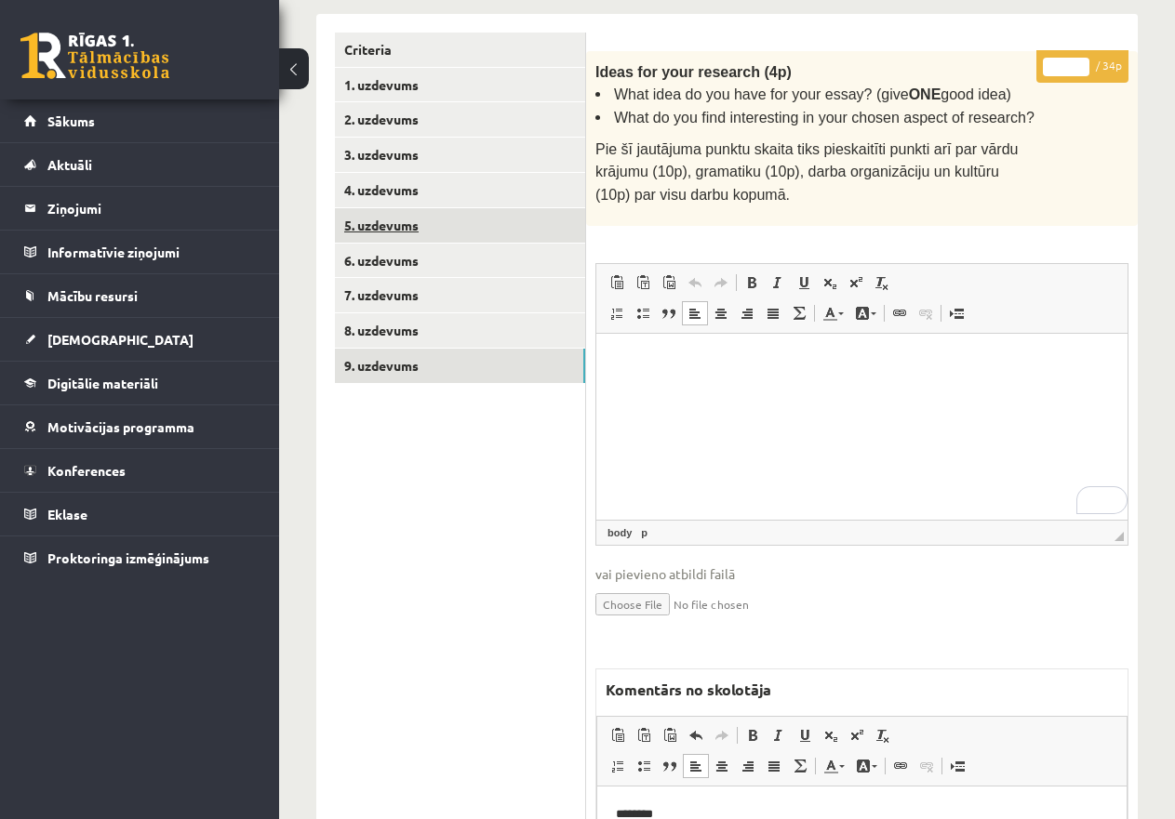
click at [411, 219] on link "5. uzdevums" at bounding box center [460, 225] width 250 height 34
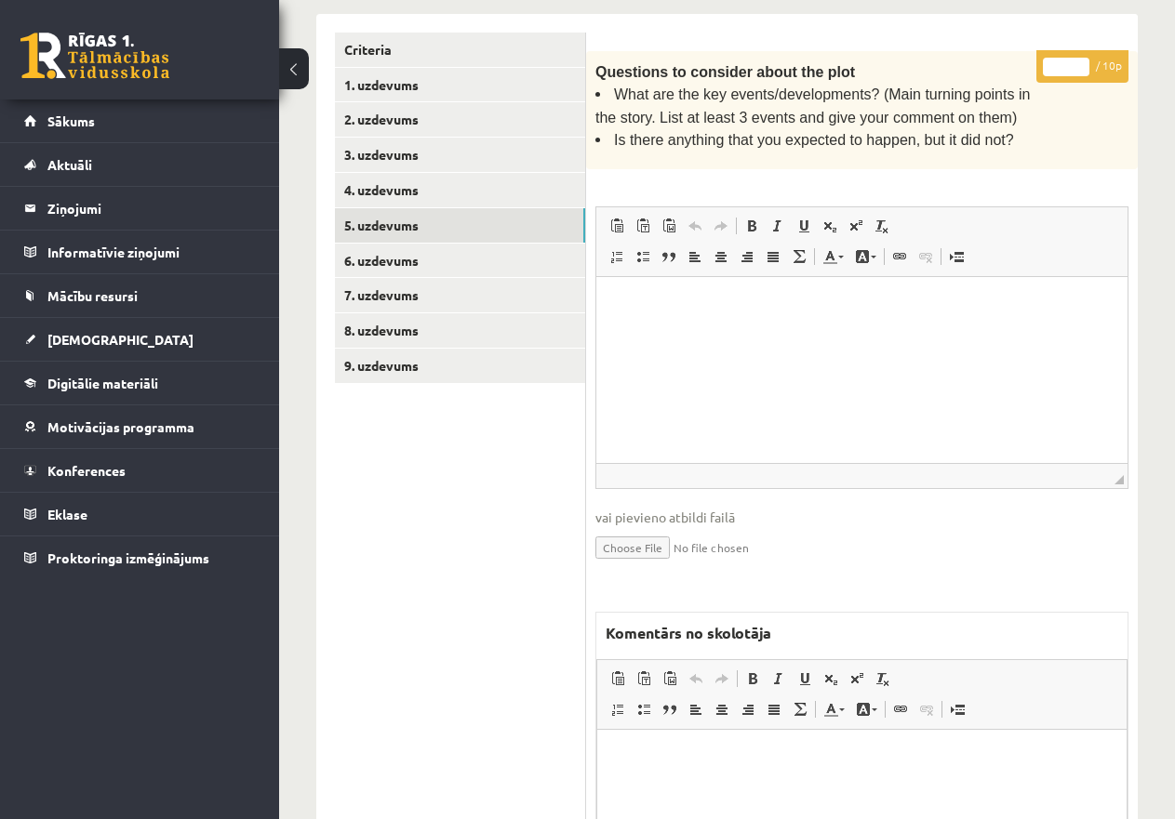
scroll to position [0, 0]
drag, startPoint x: 1069, startPoint y: 62, endPoint x: 1038, endPoint y: 59, distance: 31.8
click at [1038, 59] on p "* / 10p" at bounding box center [1082, 66] width 92 height 33
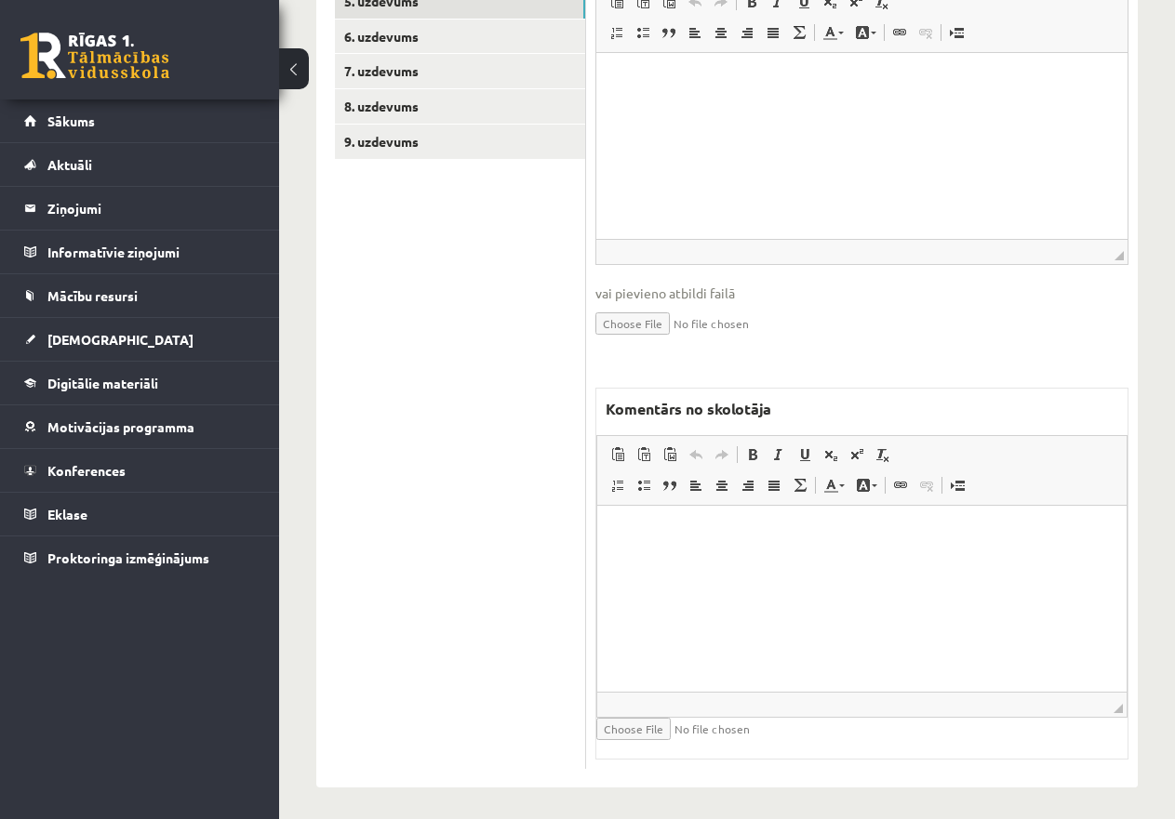
type input "*"
click at [684, 533] on p "To enrich screen reader interactions, please activate Accessibility in Grammarl…" at bounding box center [862, 535] width 492 height 20
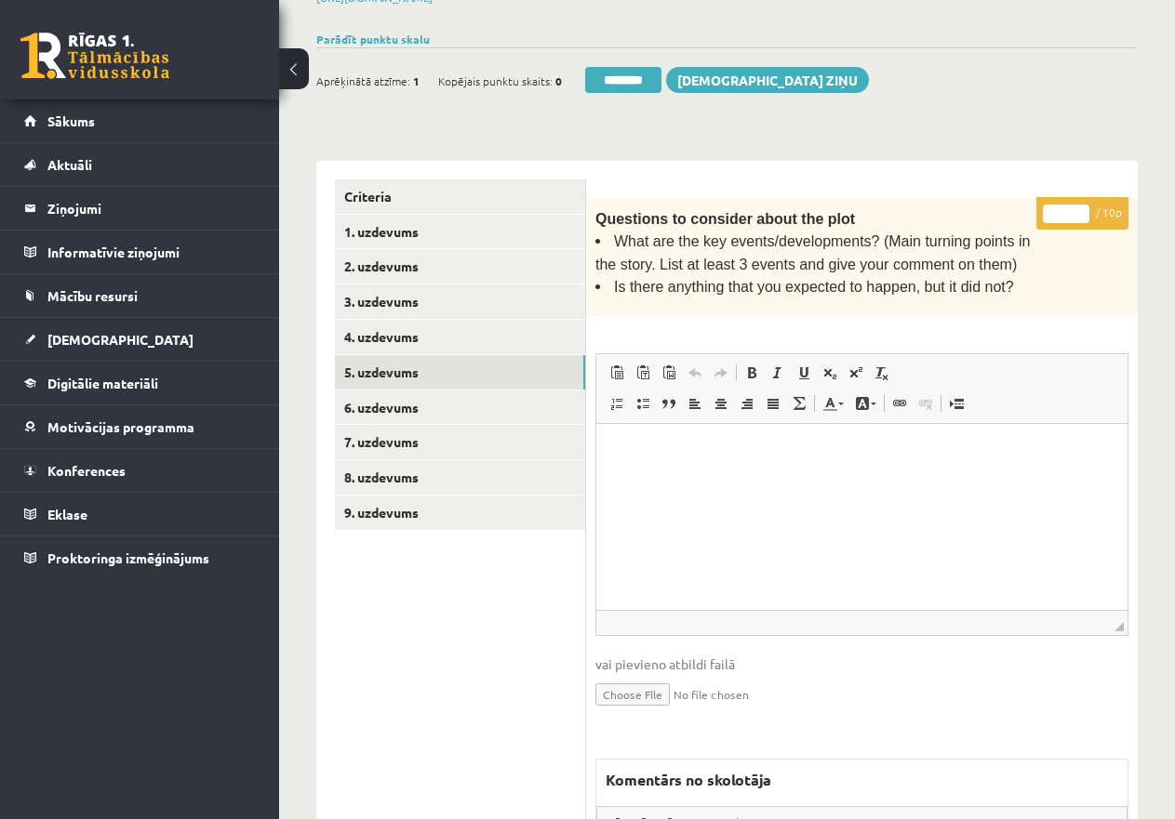
scroll to position [299, 0]
drag, startPoint x: 1064, startPoint y: 212, endPoint x: 1025, endPoint y: 206, distance: 39.5
click at [1025, 206] on div "* / 10p Questions to consider about the plot What are the key events/developmen…" at bounding box center [861, 670] width 551 height 943
type input "*"
click at [375, 398] on link "6. uzdevums" at bounding box center [460, 409] width 250 height 34
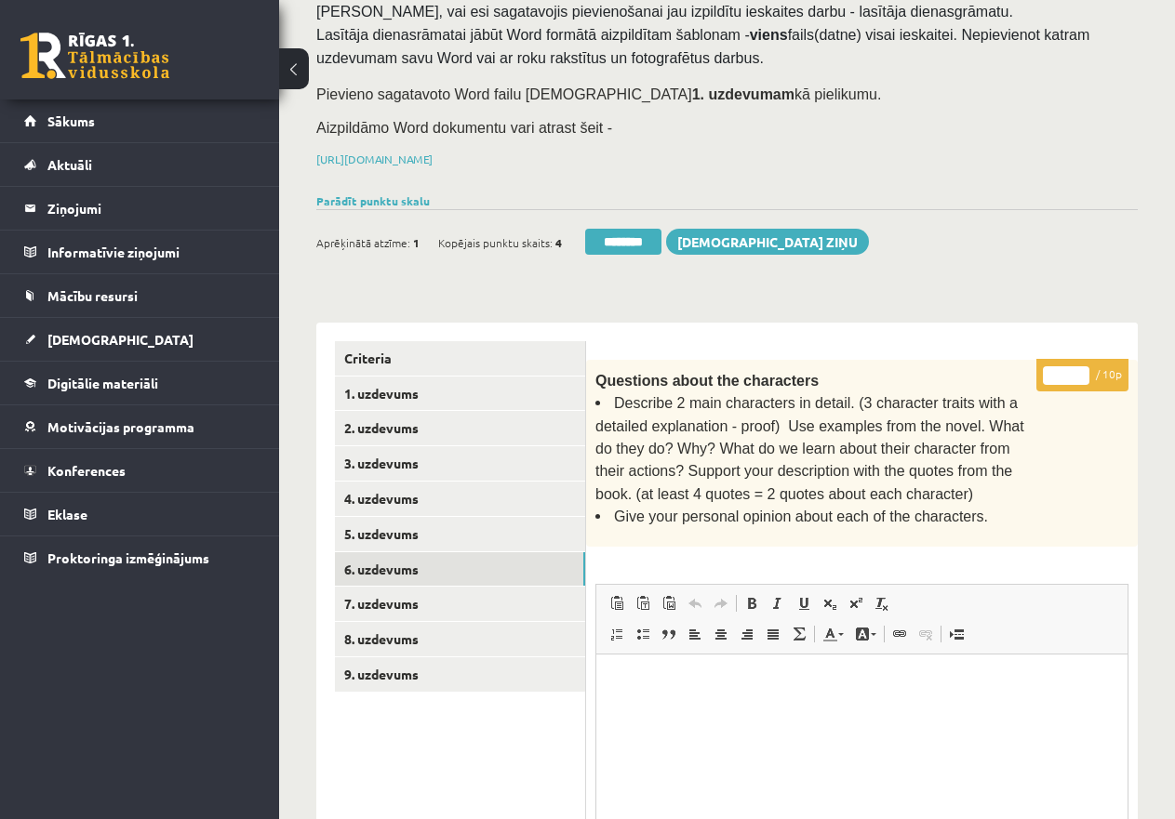
scroll to position [0, 0]
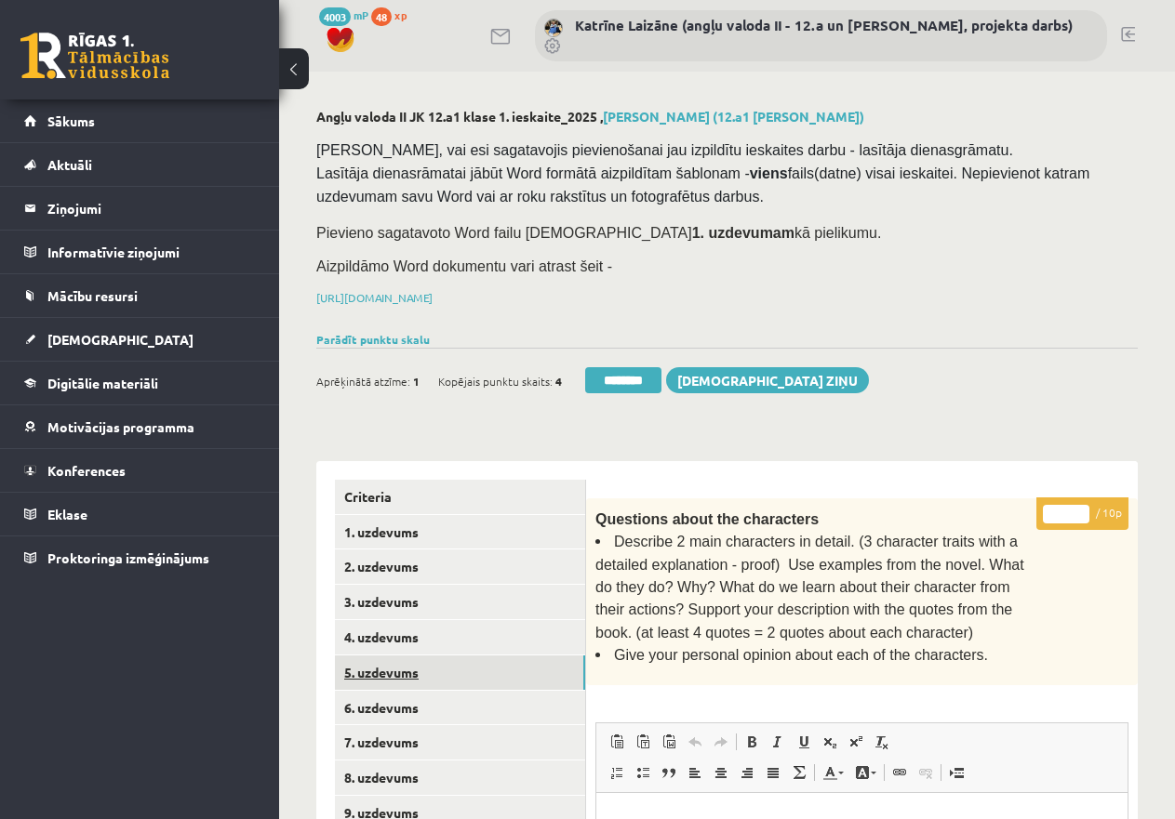
click at [377, 666] on link "5. uzdevums" at bounding box center [460, 673] width 250 height 34
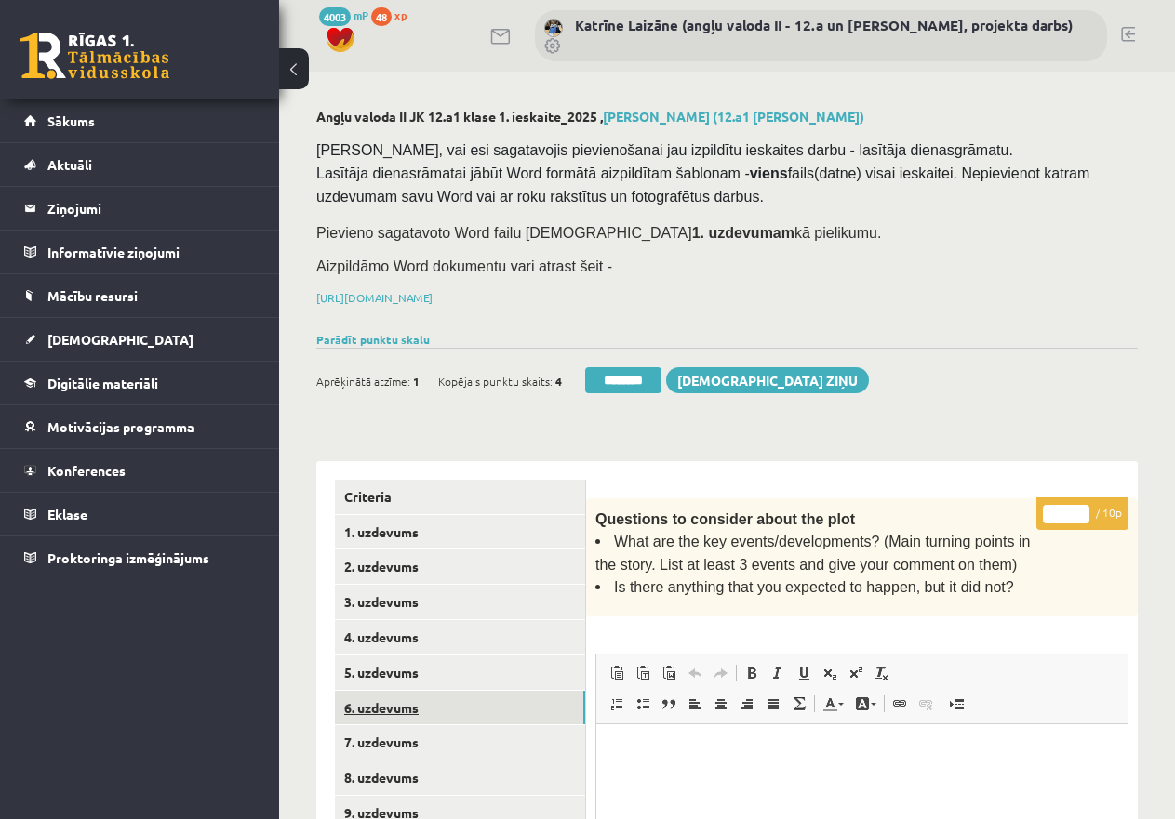
click at [403, 705] on link "6. uzdevums" at bounding box center [460, 708] width 250 height 34
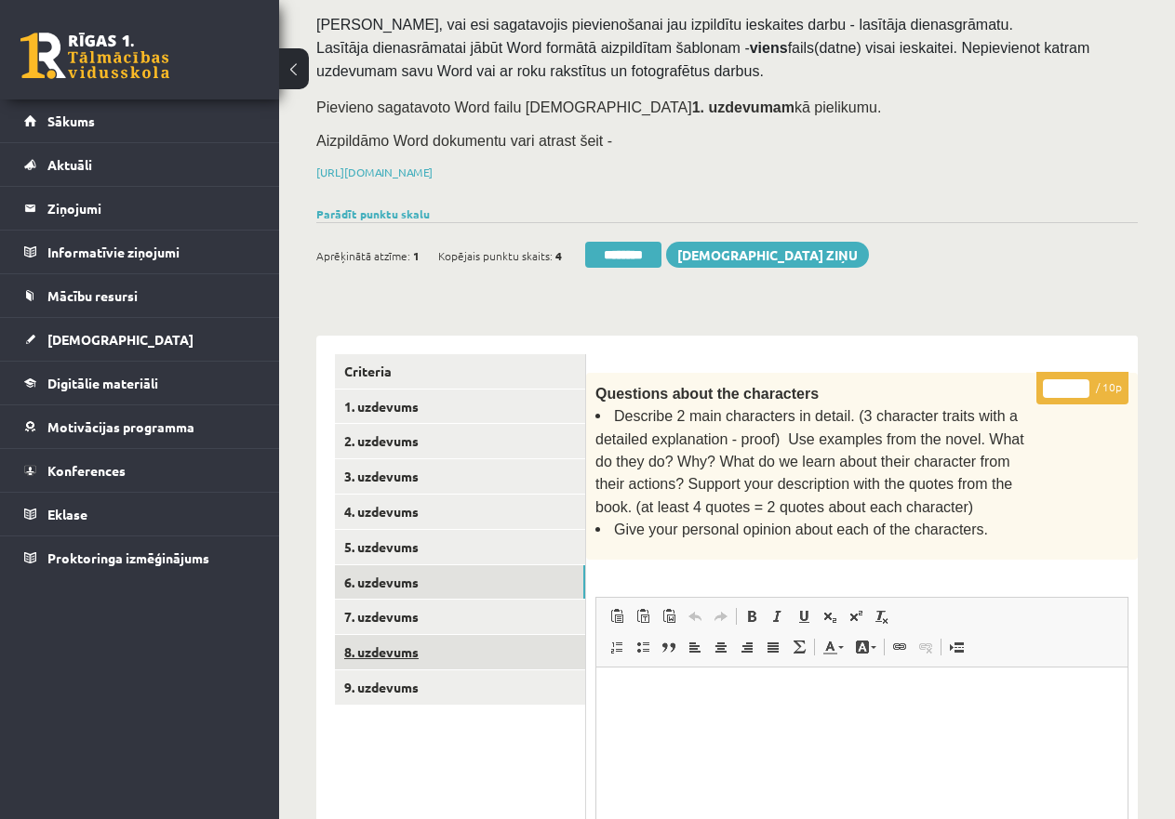
scroll to position [279, 0]
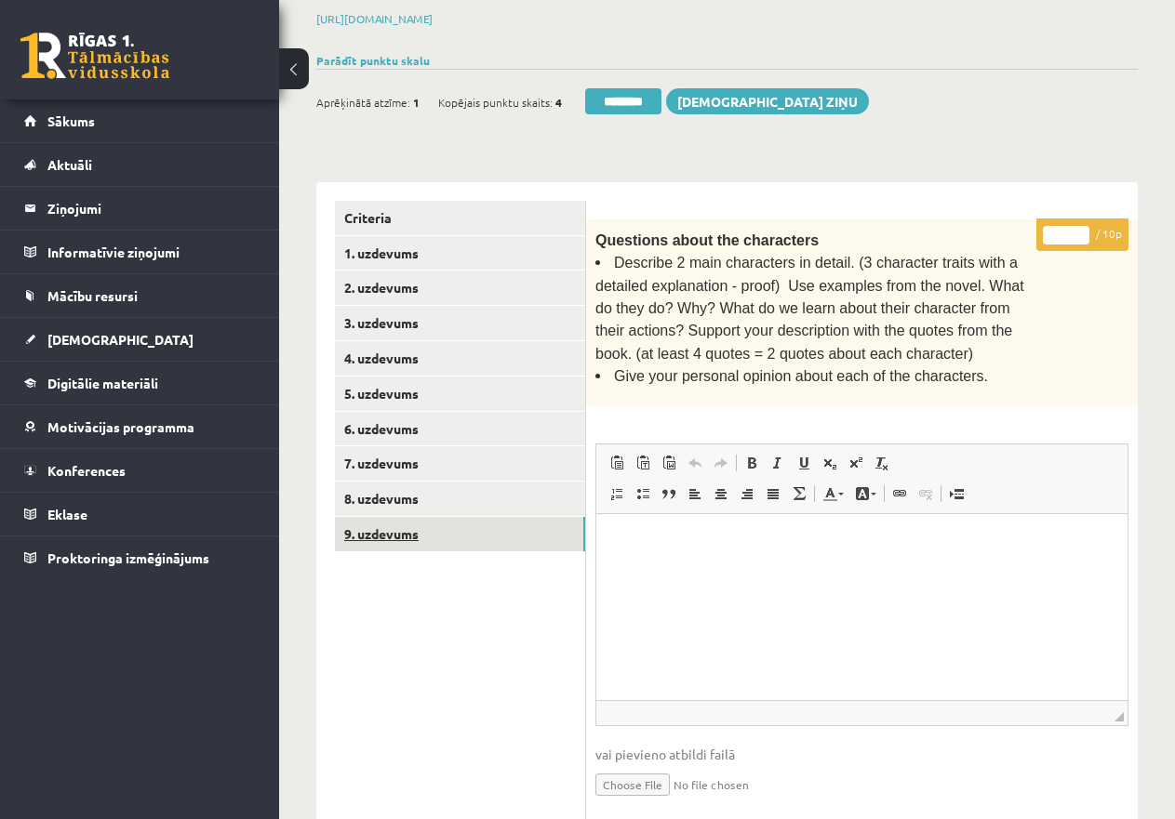
click at [393, 530] on link "9. uzdevums" at bounding box center [460, 534] width 250 height 34
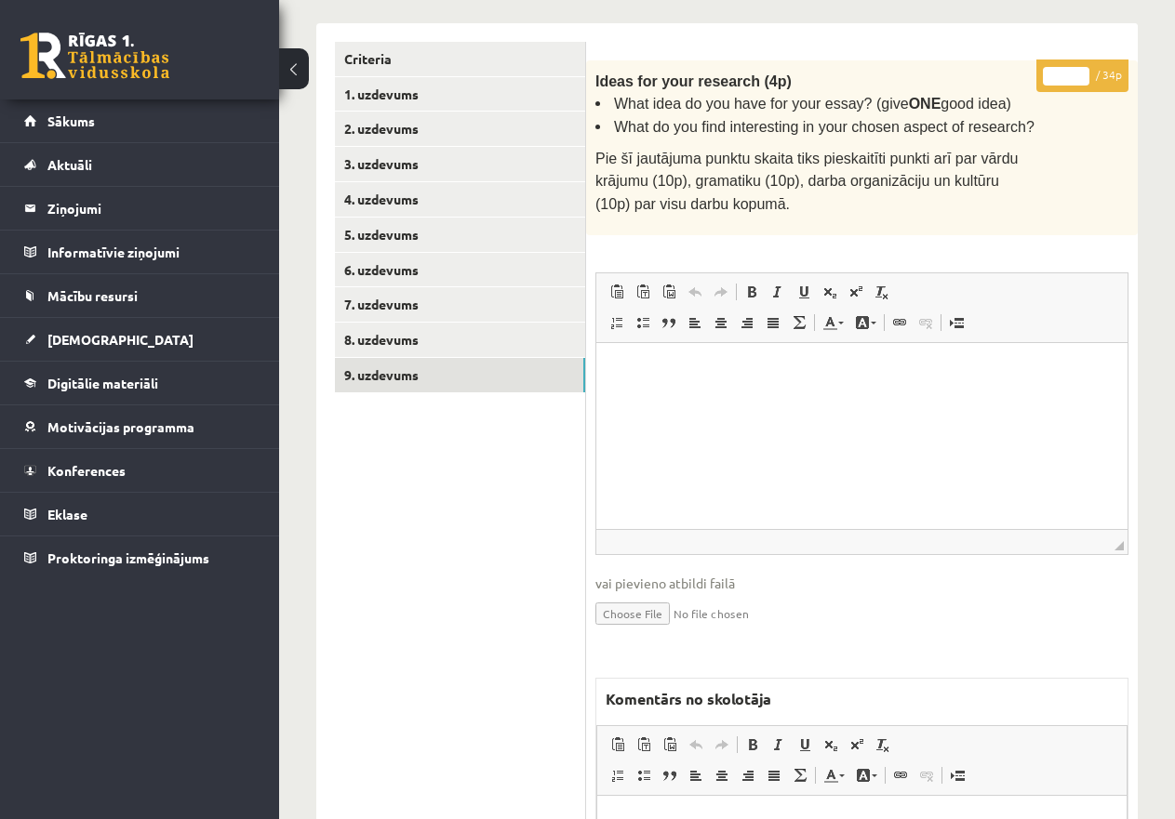
scroll to position [726, 0]
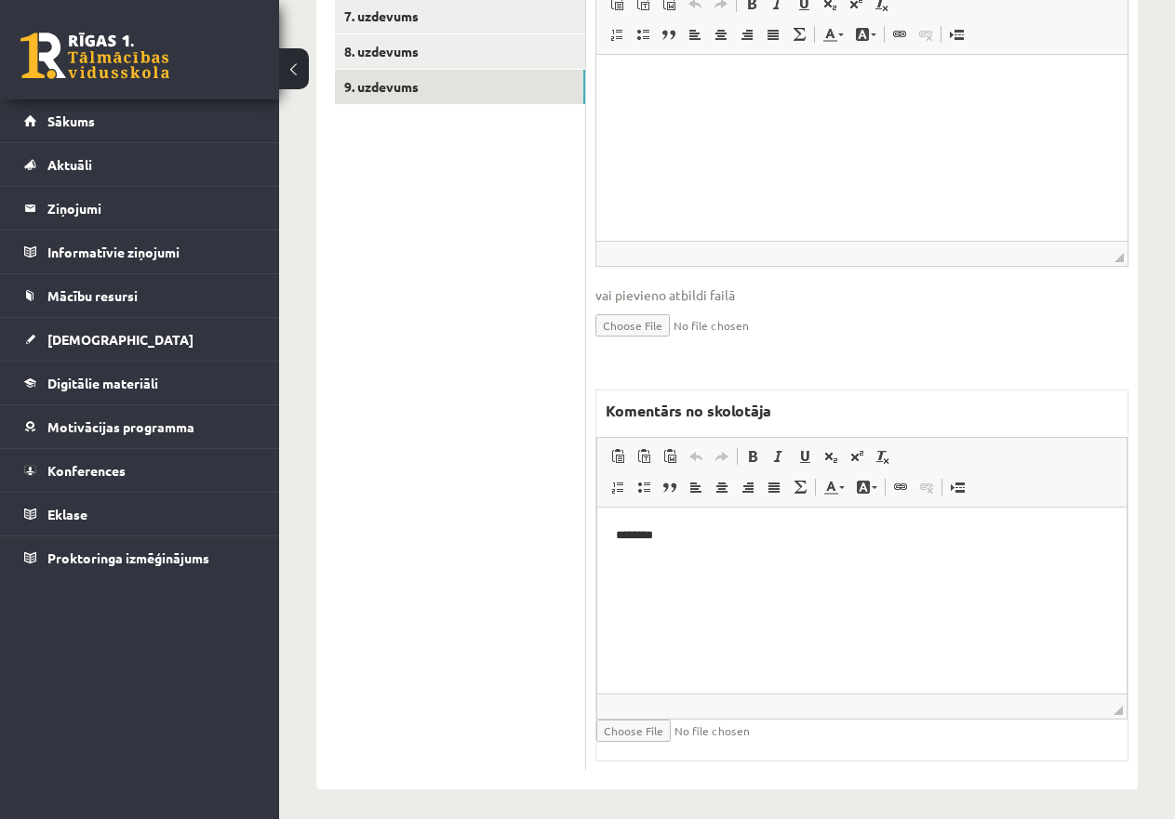
click at [678, 537] on p "********" at bounding box center [862, 536] width 492 height 20
click at [412, 15] on link "7. uzdevums" at bounding box center [460, 16] width 250 height 34
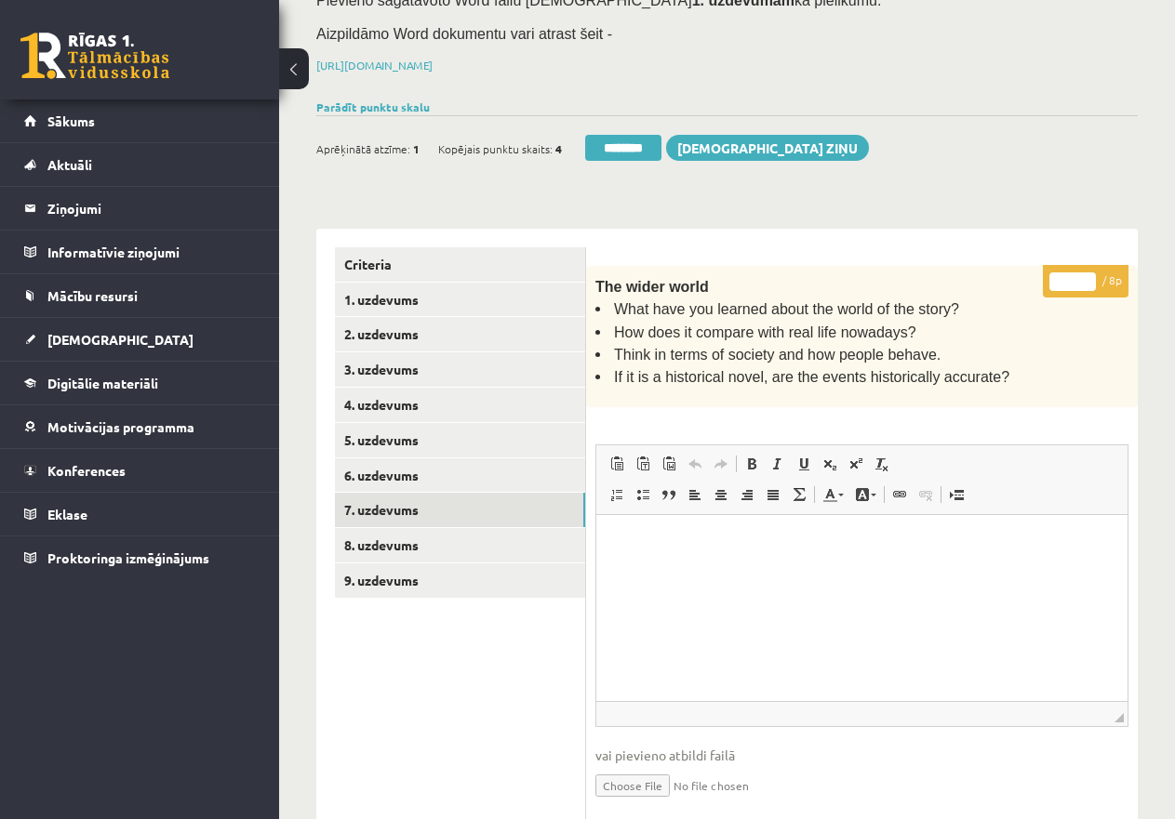
scroll to position [229, 0]
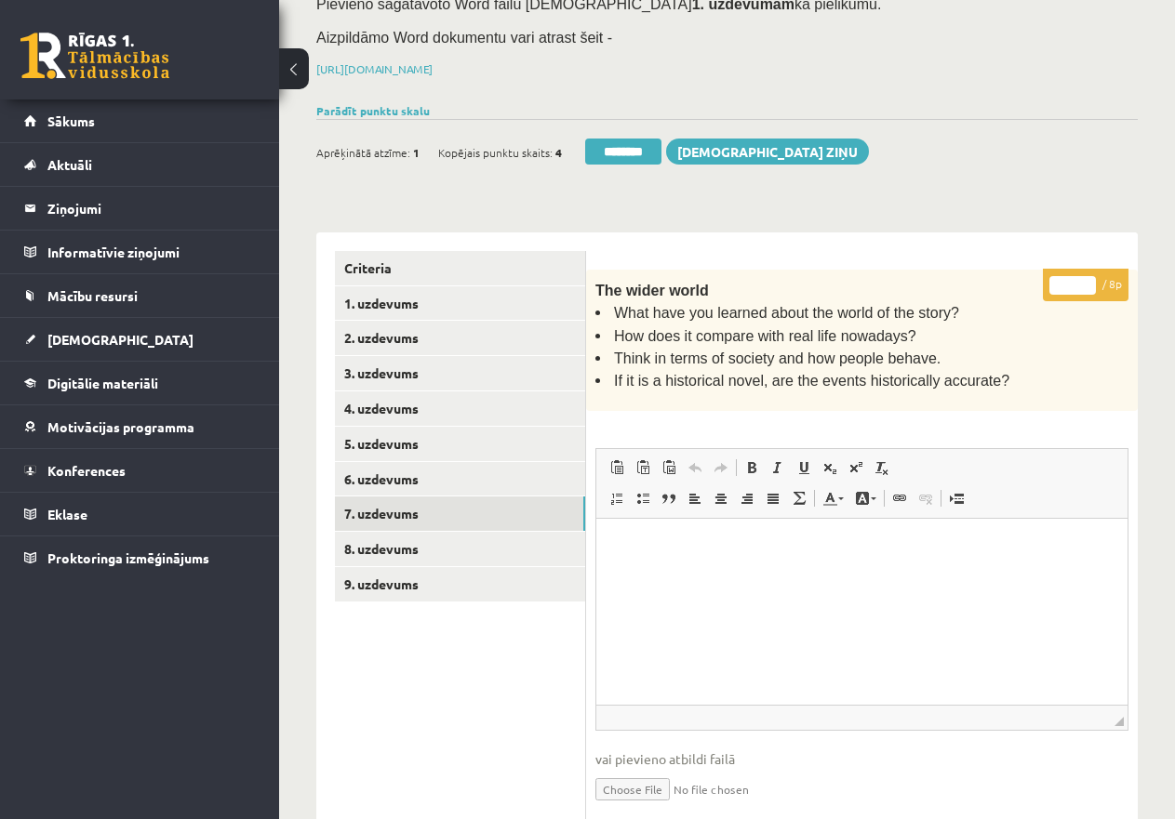
drag, startPoint x: 1078, startPoint y: 281, endPoint x: 1007, endPoint y: 281, distance: 70.7
click at [1007, 280] on div "* / 8p The wider world What have you learned about the world of the story? How …" at bounding box center [861, 752] width 551 height 965
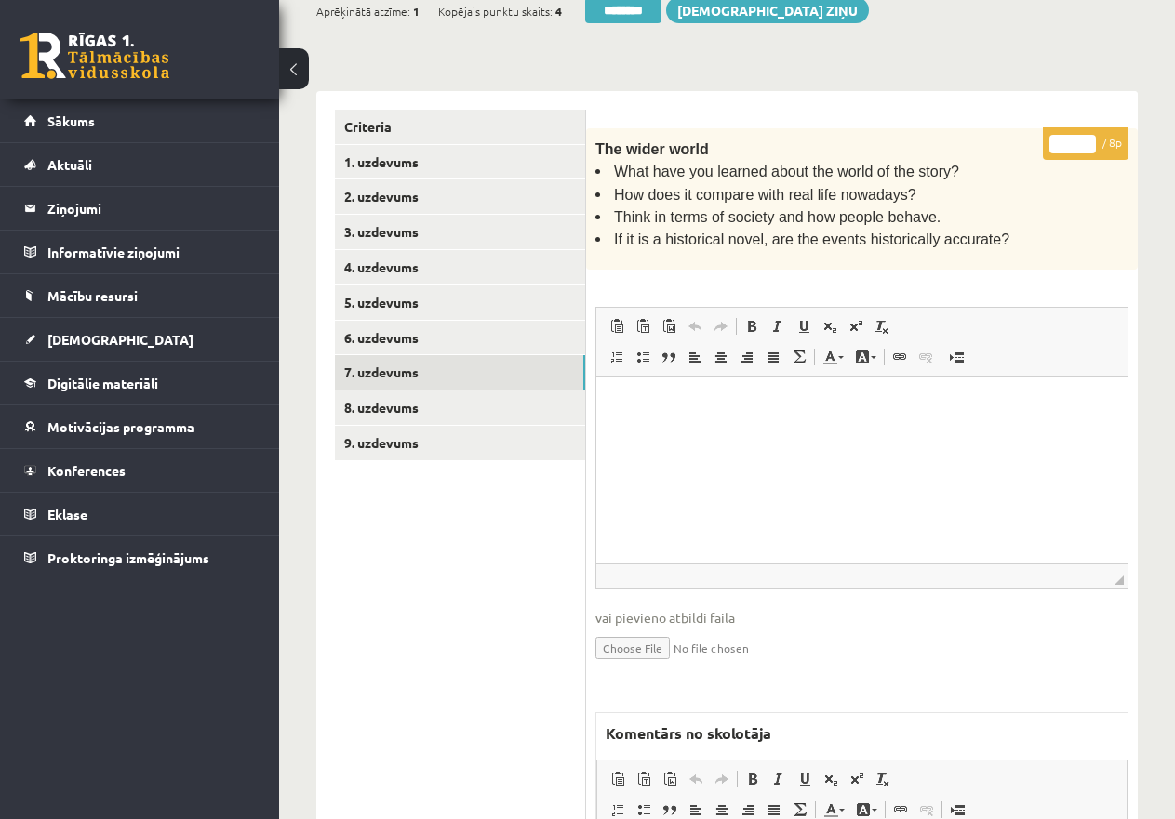
scroll to position [694, 0]
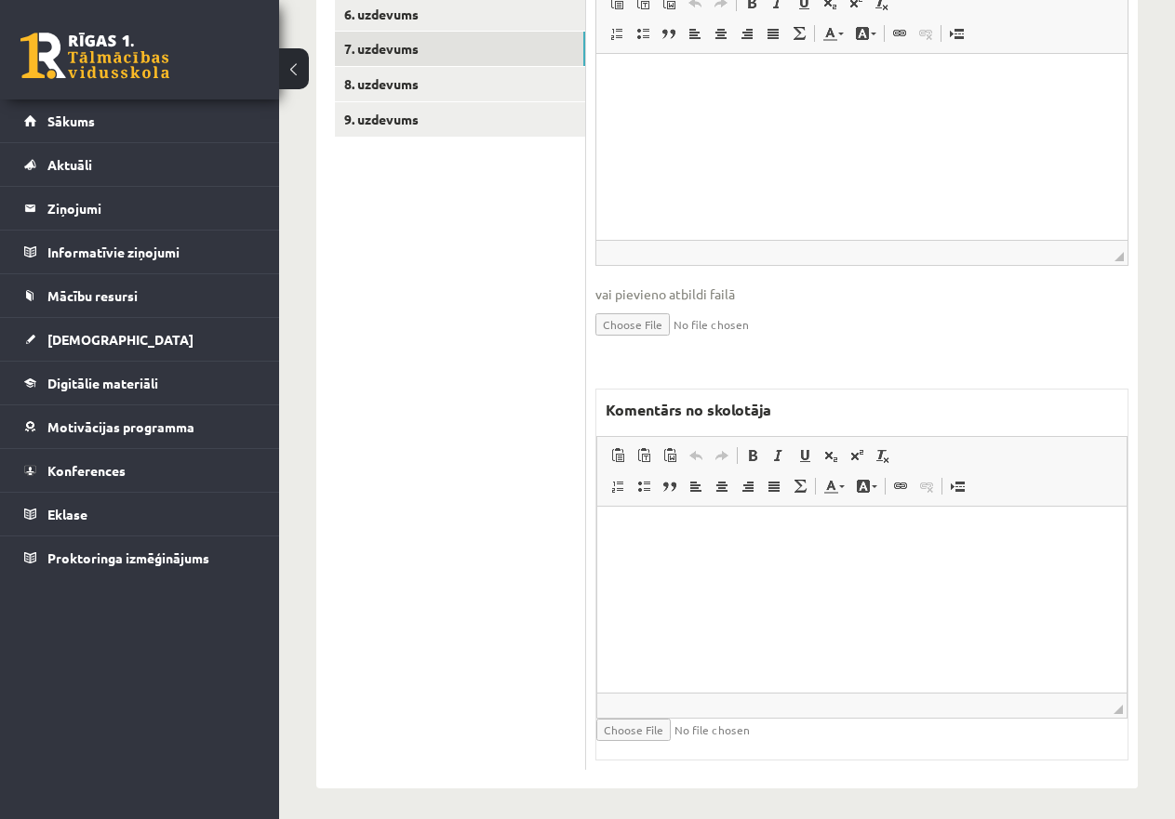
type input "*"
click at [697, 563] on html at bounding box center [861, 534] width 529 height 57
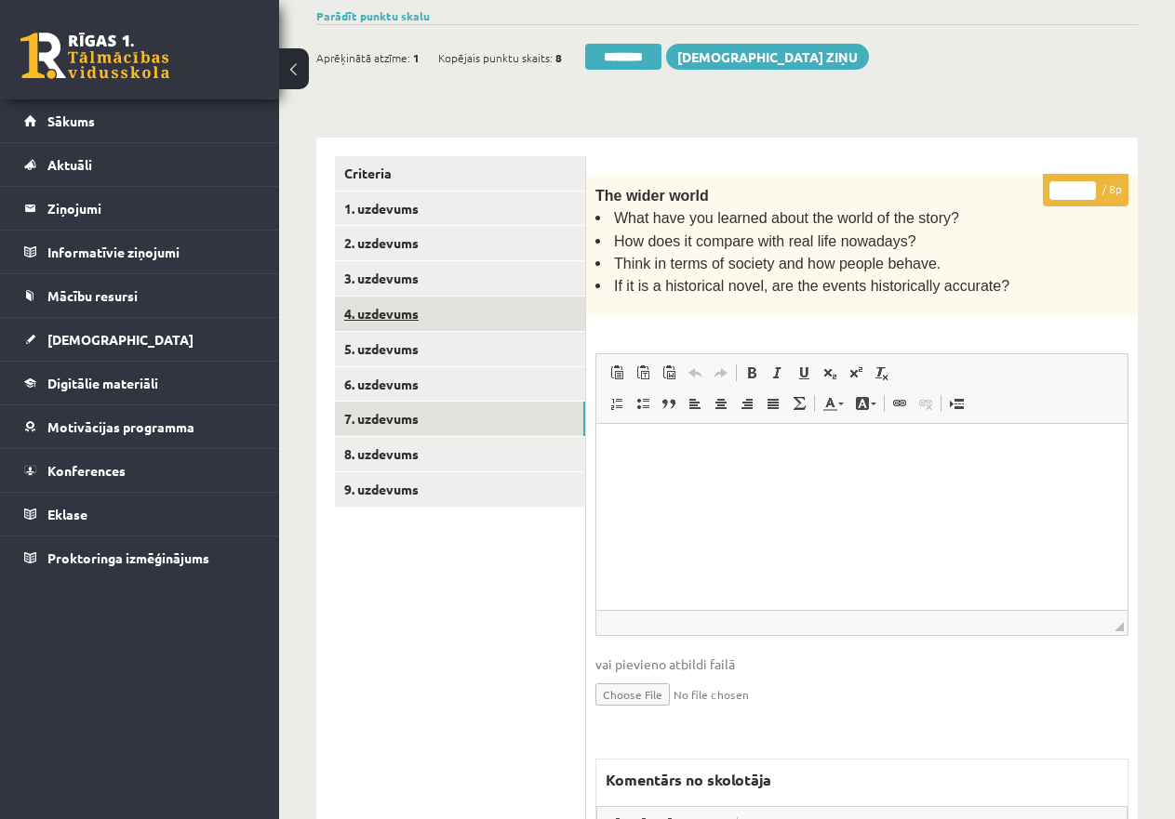
scroll to position [322, 0]
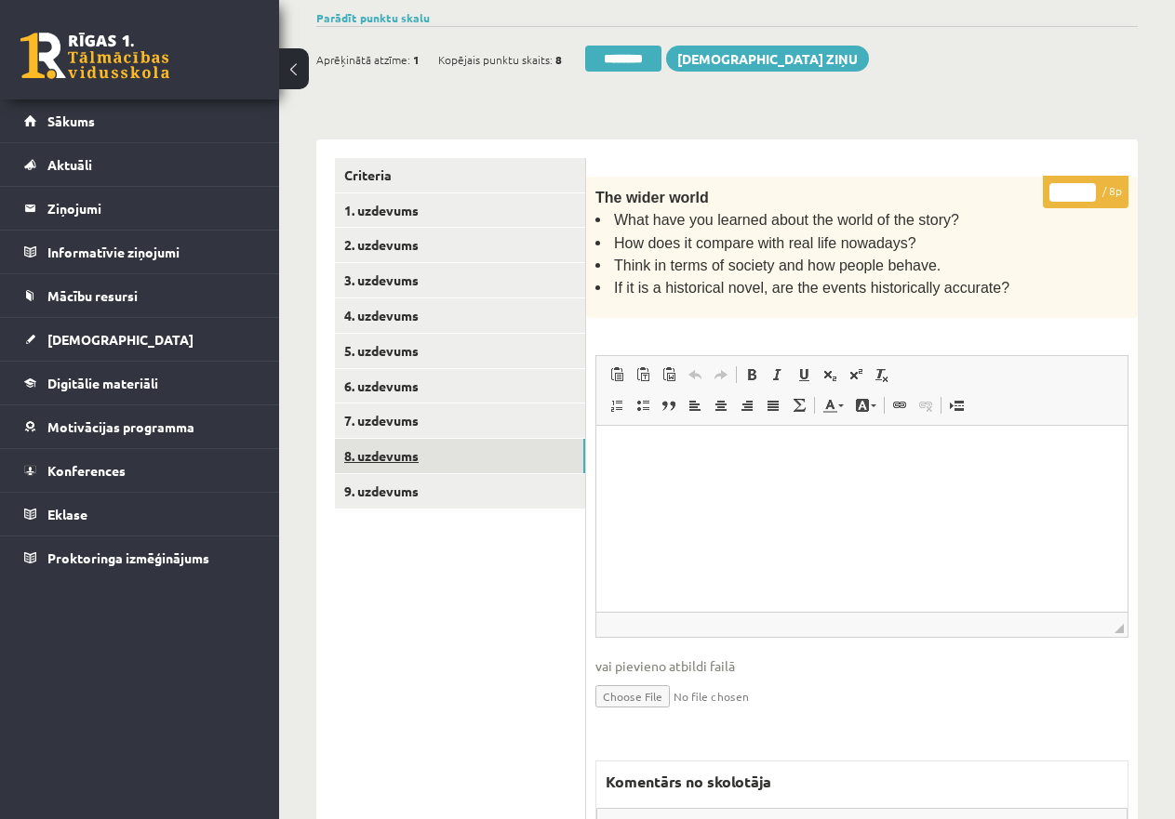
click at [450, 457] on link "8. uzdevums" at bounding box center [460, 456] width 250 height 34
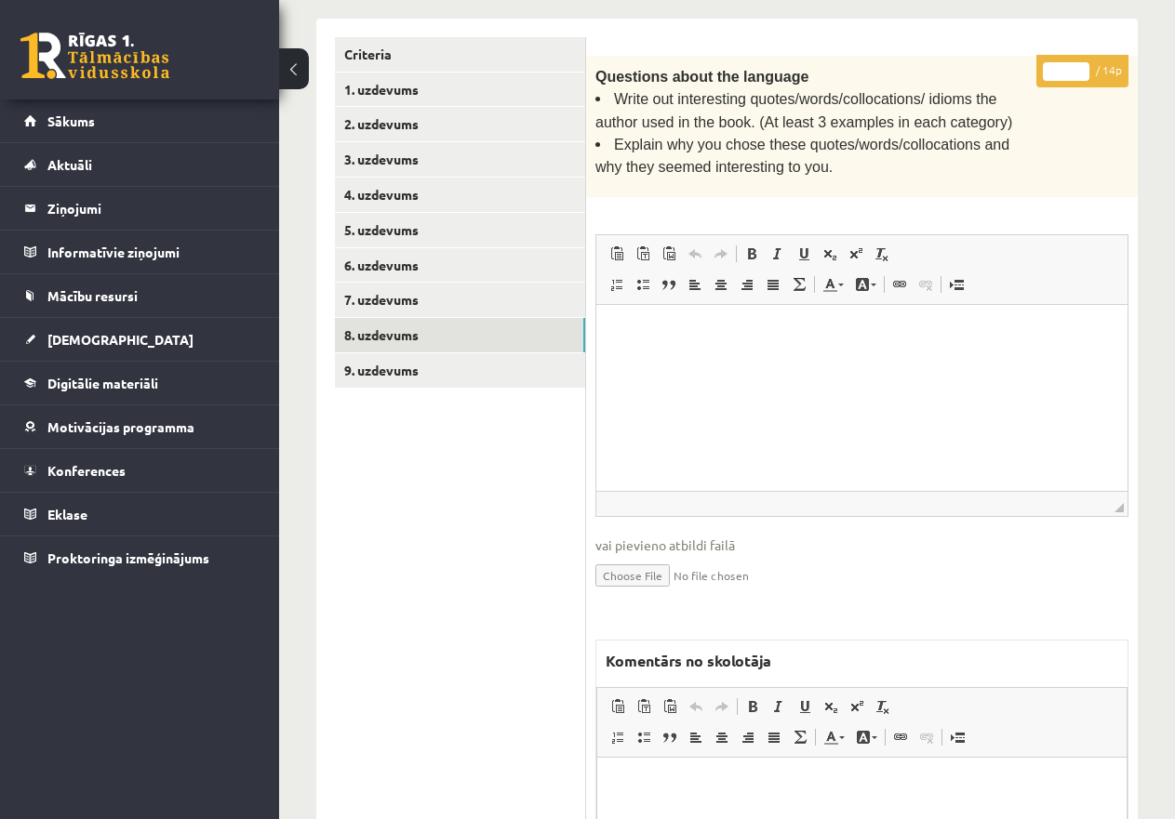
scroll to position [525, 0]
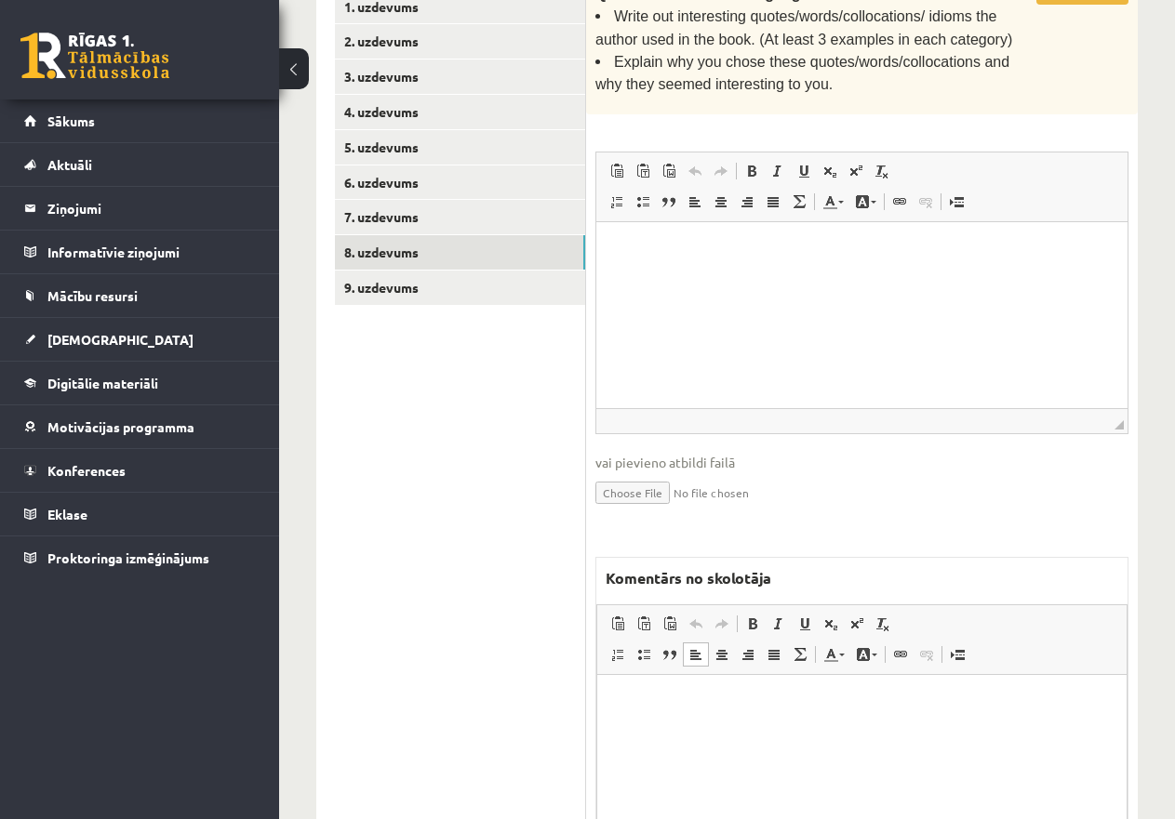
click at [671, 720] on html at bounding box center [861, 702] width 529 height 57
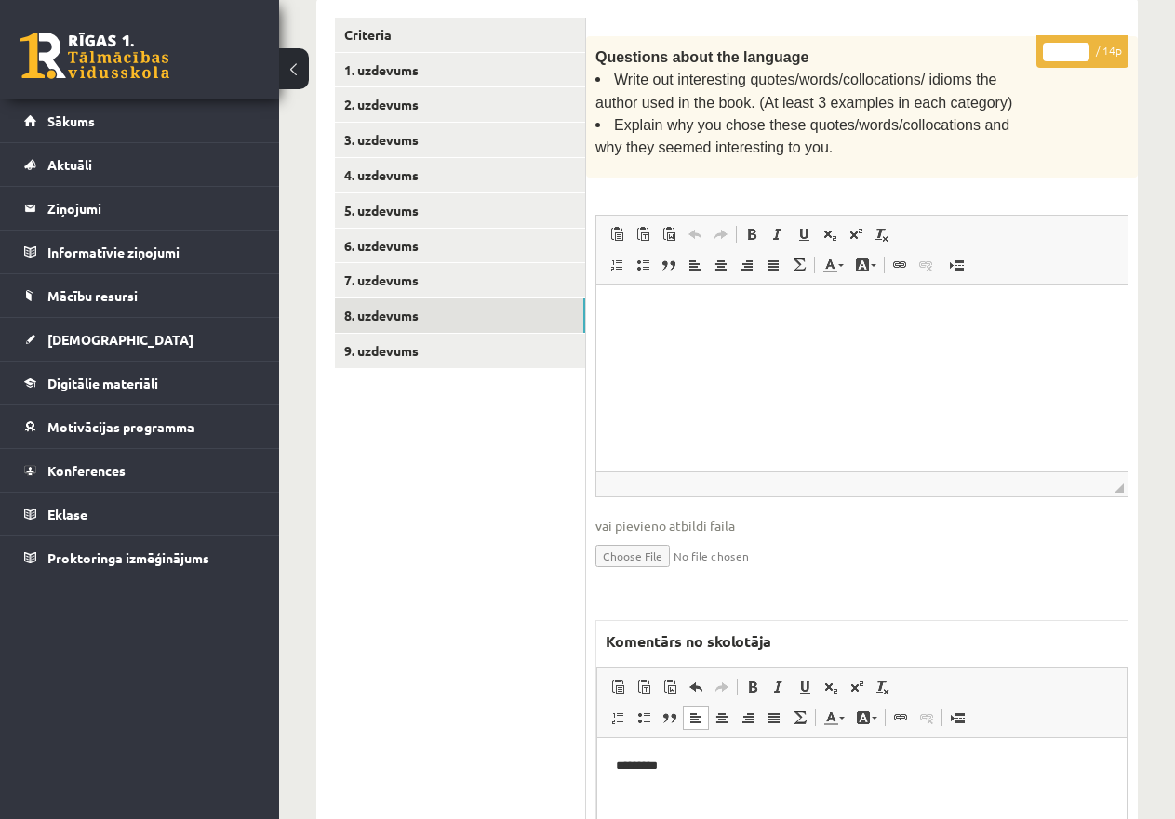
scroll to position [339, 0]
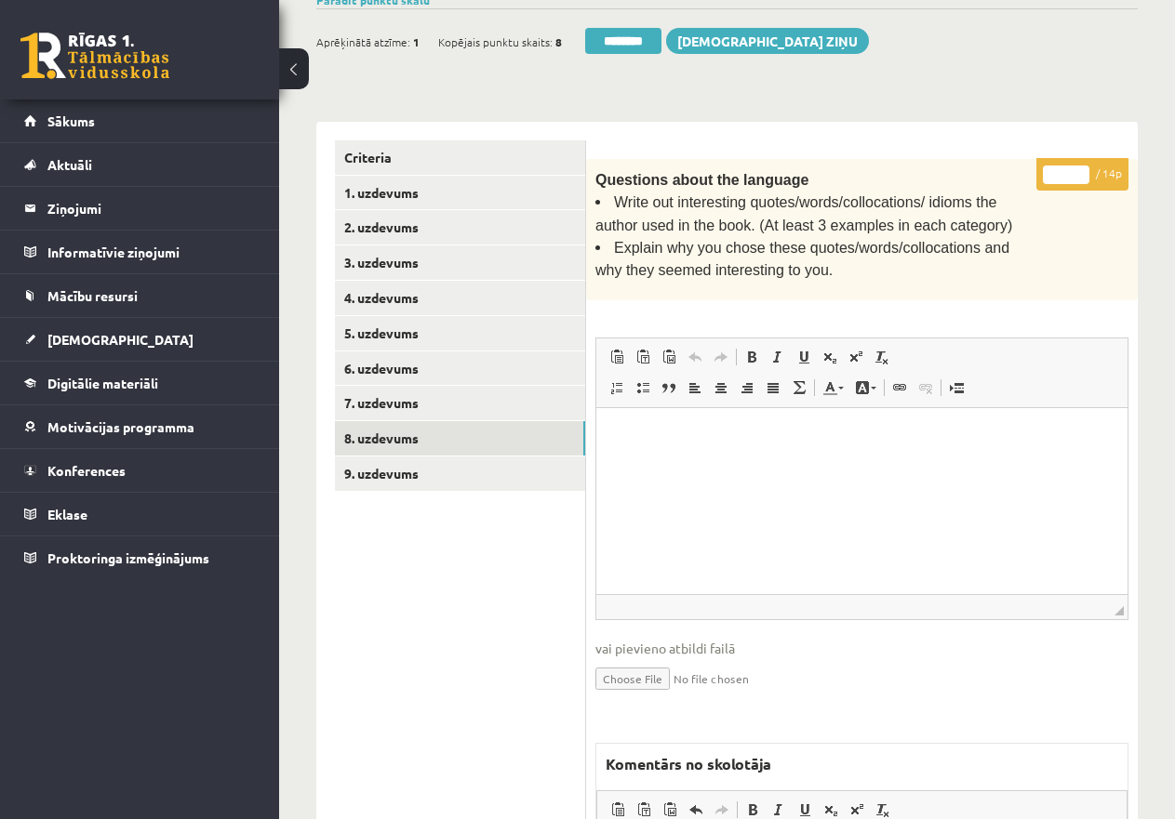
drag, startPoint x: 1068, startPoint y: 173, endPoint x: 1016, endPoint y: 171, distance: 52.1
click at [1016, 171] on div "* / 14p Questions about the language Write out interesting quotes/words/colloca…" at bounding box center [861, 641] width 551 height 965
type input "*"
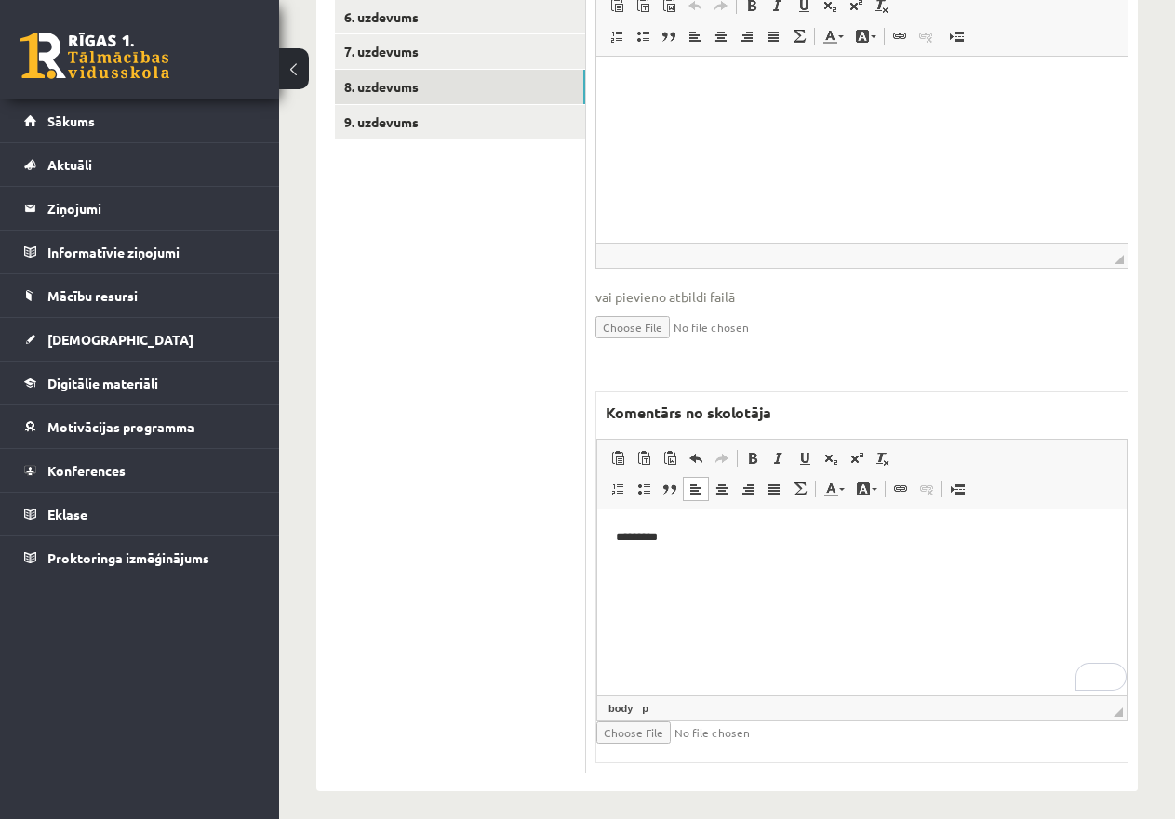
scroll to position [694, 0]
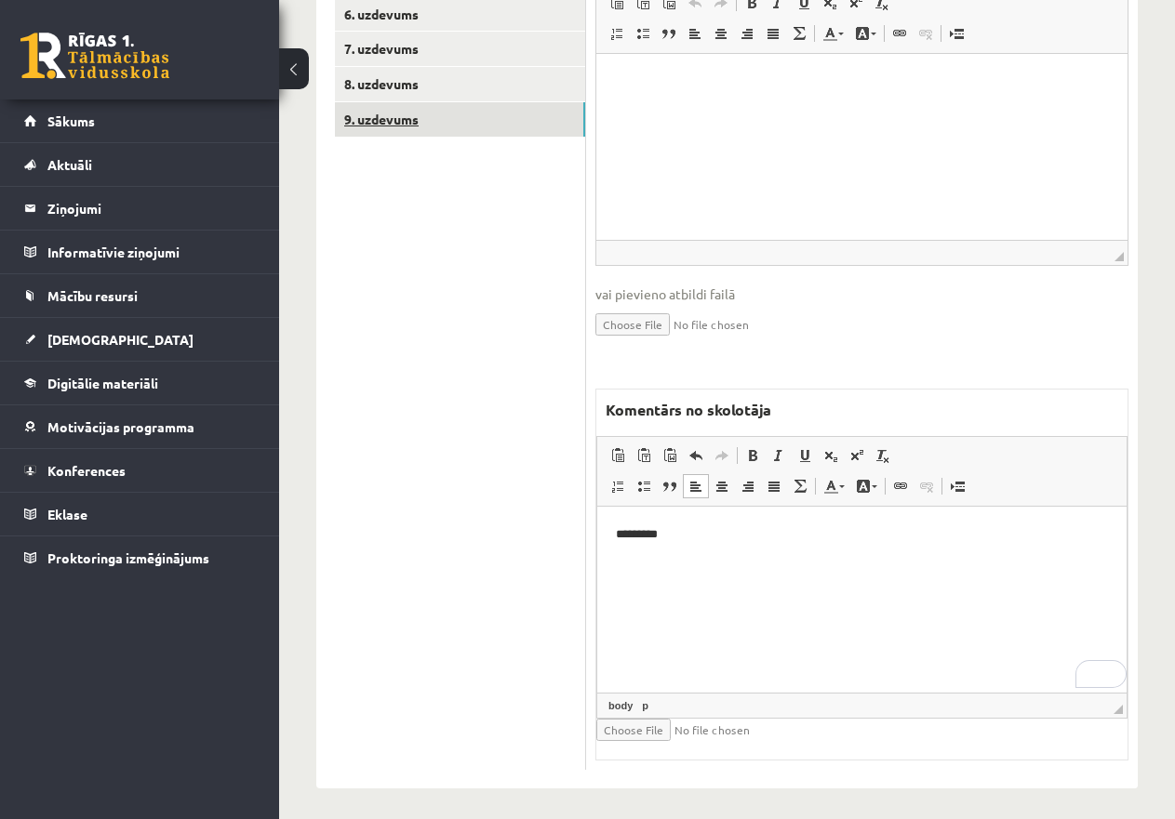
click at [421, 112] on link "9. uzdevums" at bounding box center [460, 119] width 250 height 34
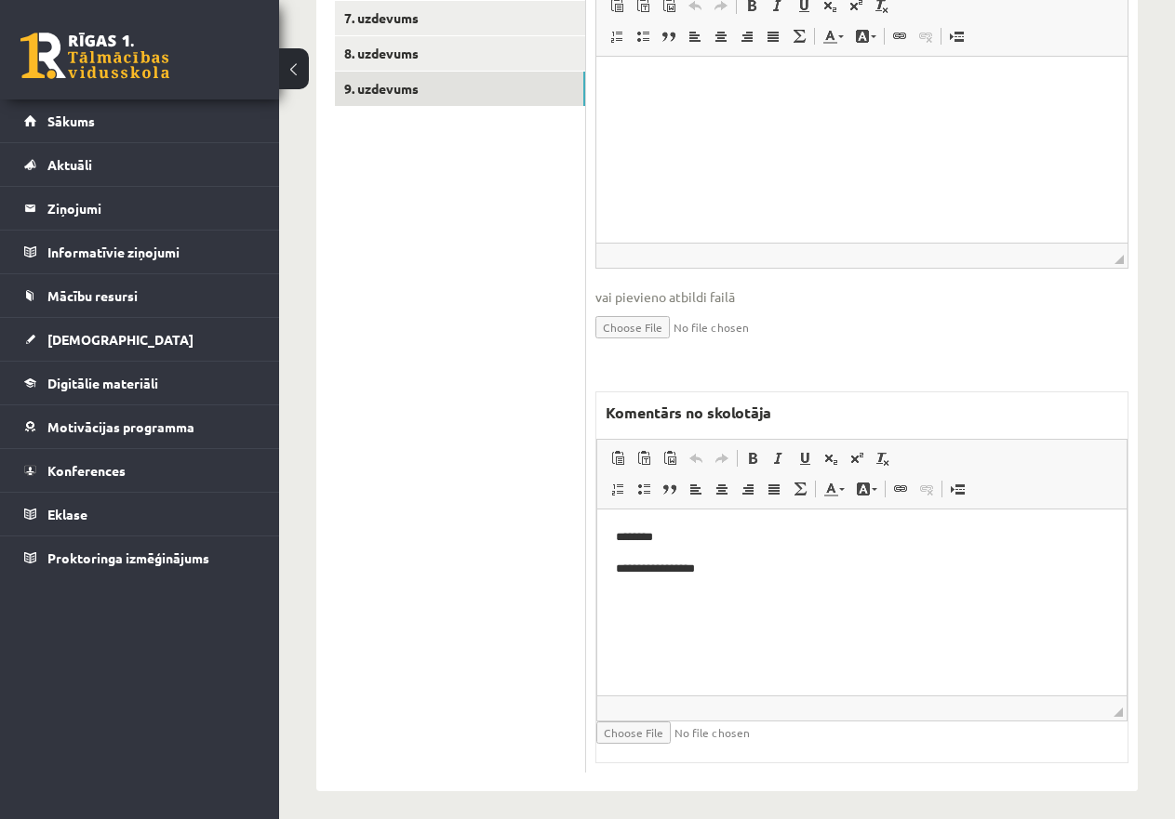
scroll to position [726, 0]
click at [720, 560] on p "**********" at bounding box center [862, 568] width 492 height 20
click at [681, 561] on p "**********" at bounding box center [862, 568] width 492 height 20
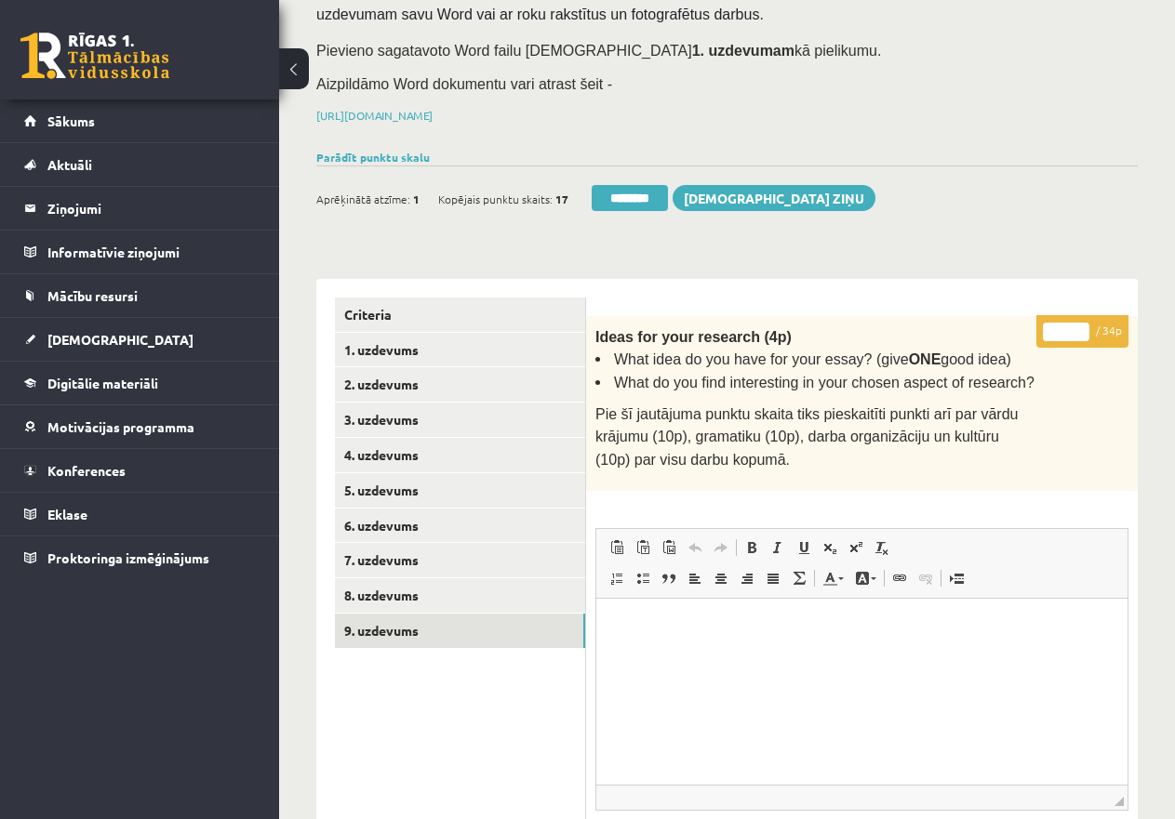
scroll to position [168, 0]
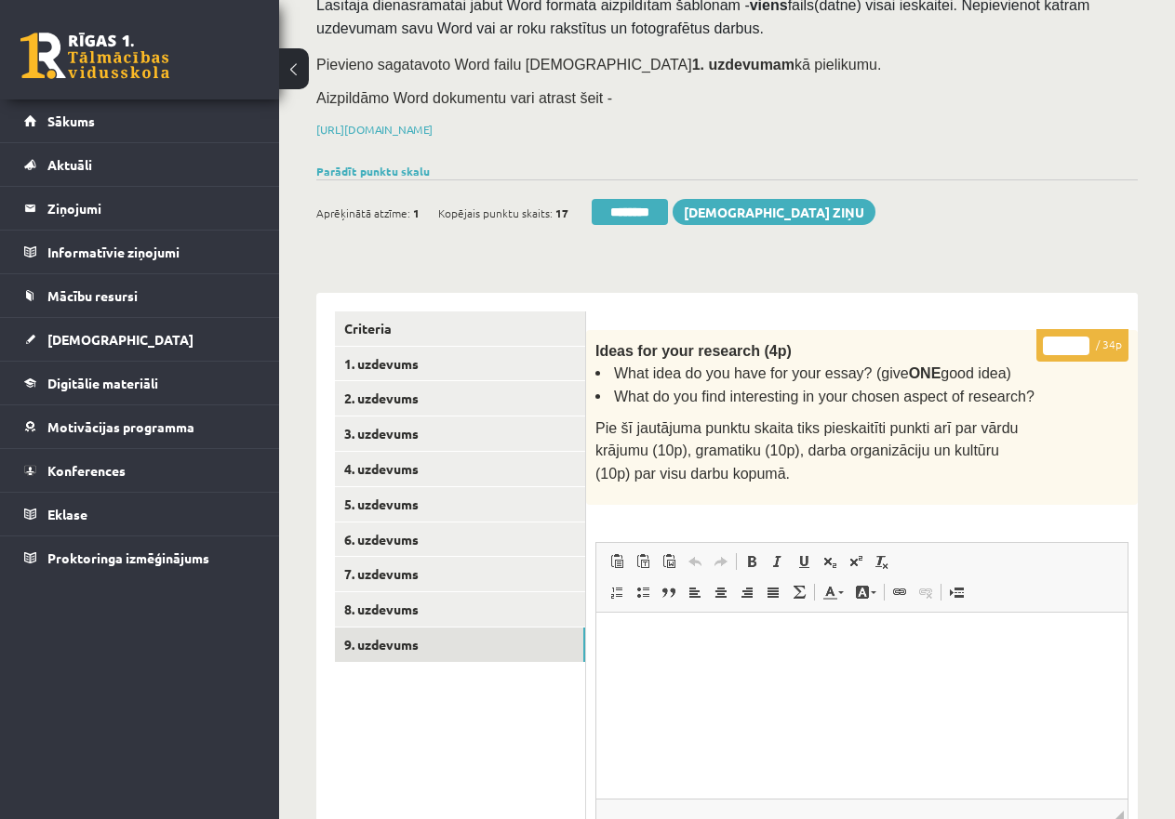
drag, startPoint x: 1063, startPoint y: 337, endPoint x: 1004, endPoint y: 337, distance: 58.6
click at [1004, 337] on div "* / 34p Ideas for your research (4p) What idea do you have for your essay? (giv…" at bounding box center [861, 829] width 551 height 999
type input "**"
click at [424, 608] on link "8. uzdevums" at bounding box center [460, 609] width 250 height 34
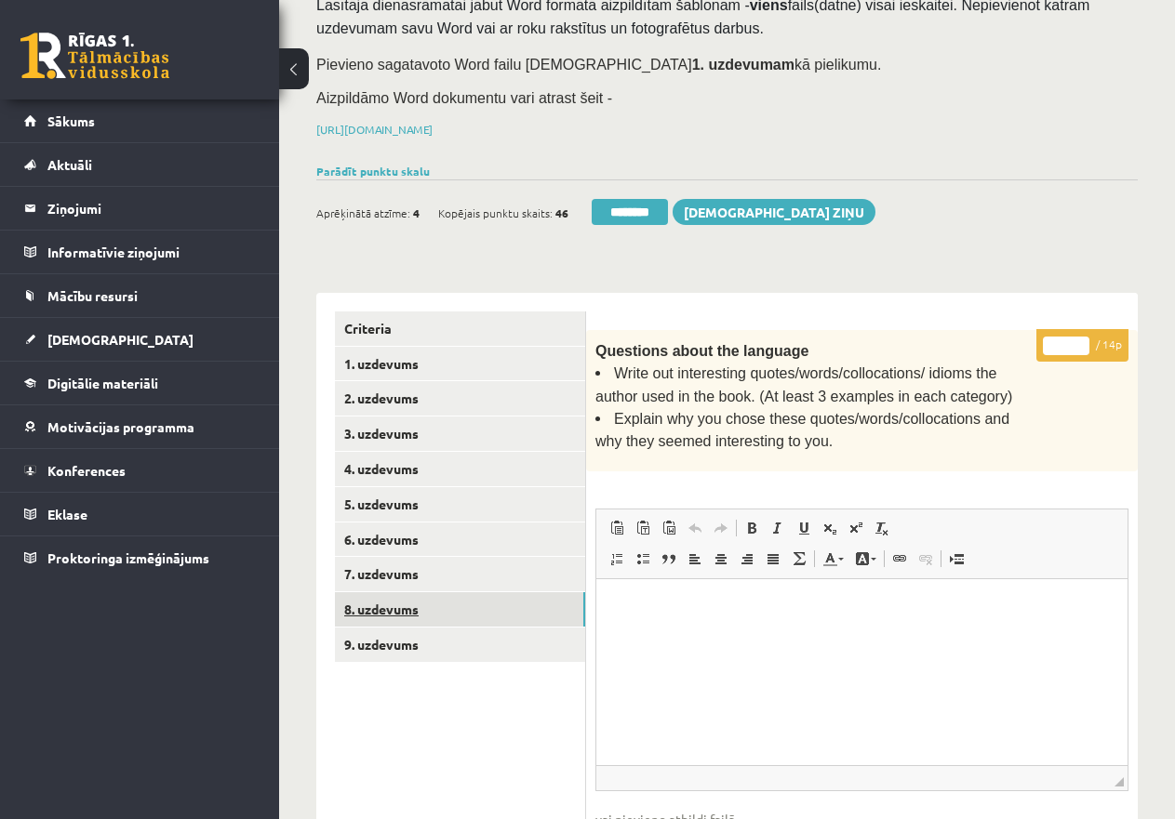
scroll to position [0, 0]
click at [410, 576] on link "7. uzdevums" at bounding box center [460, 574] width 250 height 34
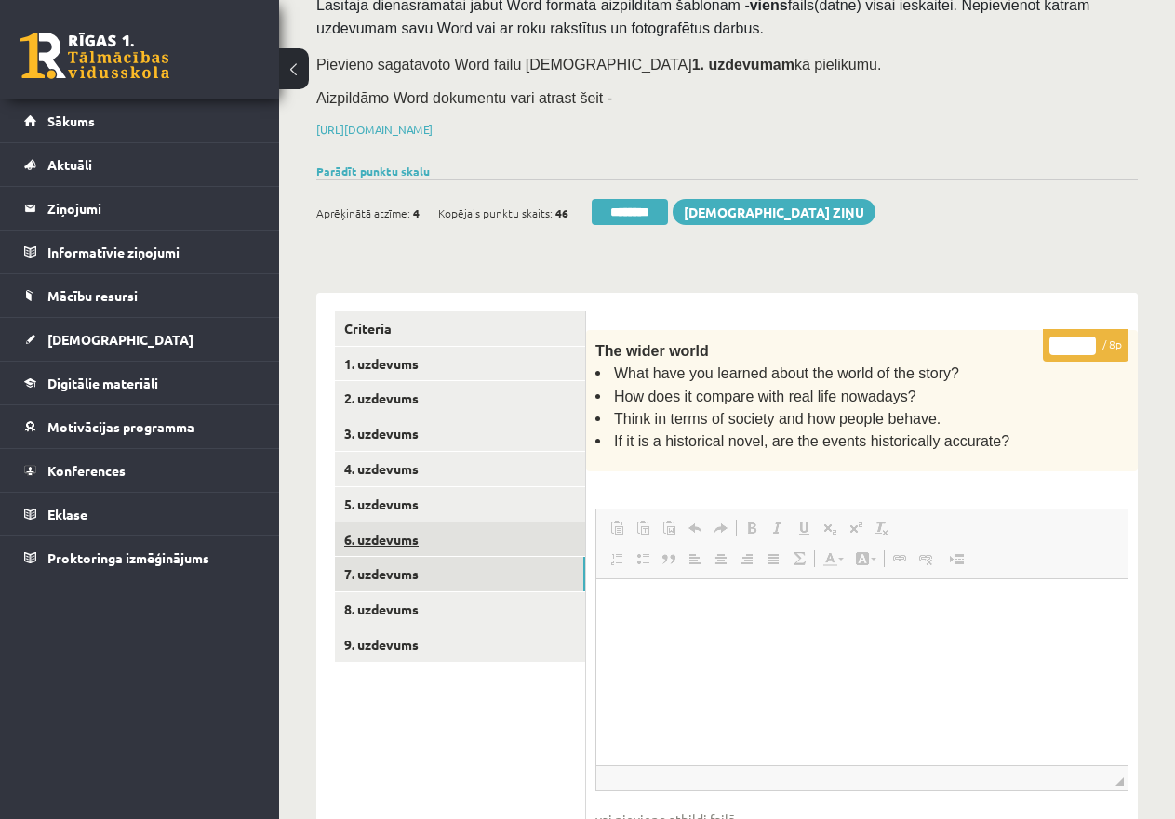
click at [406, 531] on link "6. uzdevums" at bounding box center [460, 540] width 250 height 34
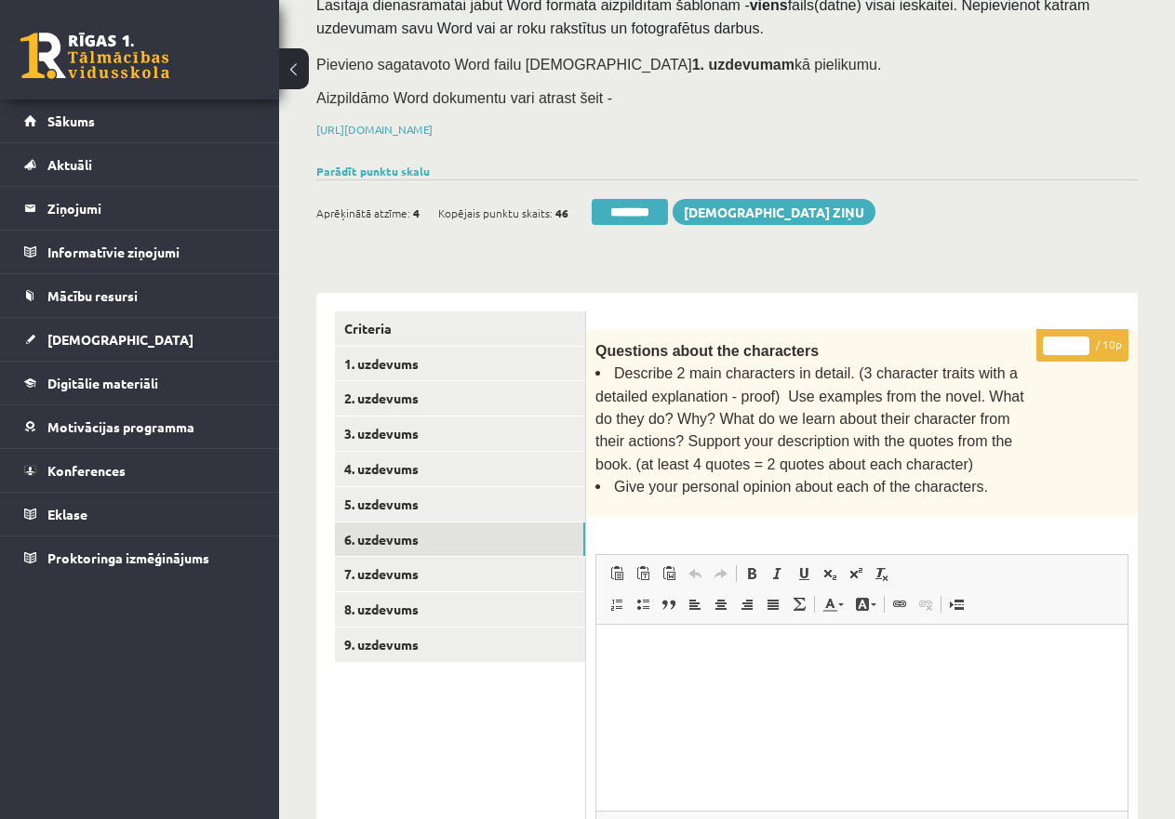
click at [1048, 340] on input "*" at bounding box center [1066, 346] width 46 height 19
type input "**"
click at [536, 487] on link "5. uzdevums" at bounding box center [460, 504] width 250 height 34
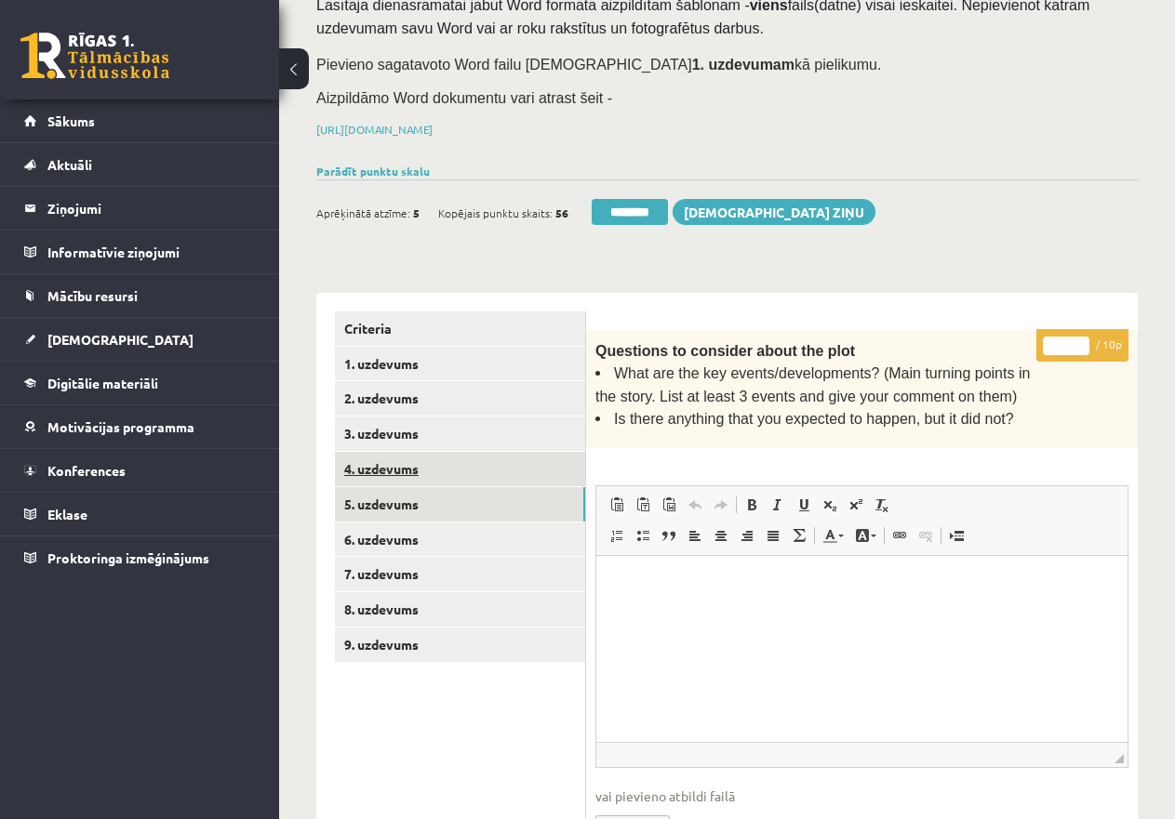
click at [445, 455] on link "4. uzdevums" at bounding box center [460, 469] width 250 height 34
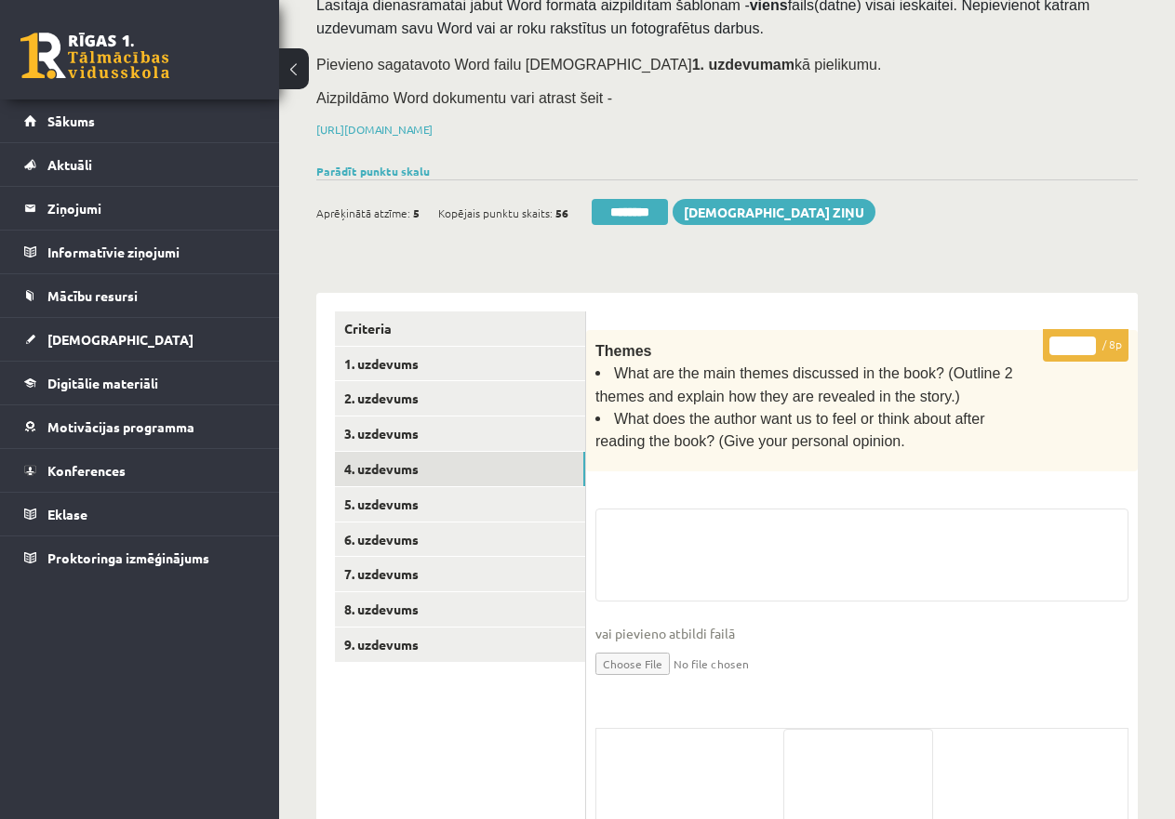
click at [1060, 346] on input "*" at bounding box center [1072, 346] width 46 height 19
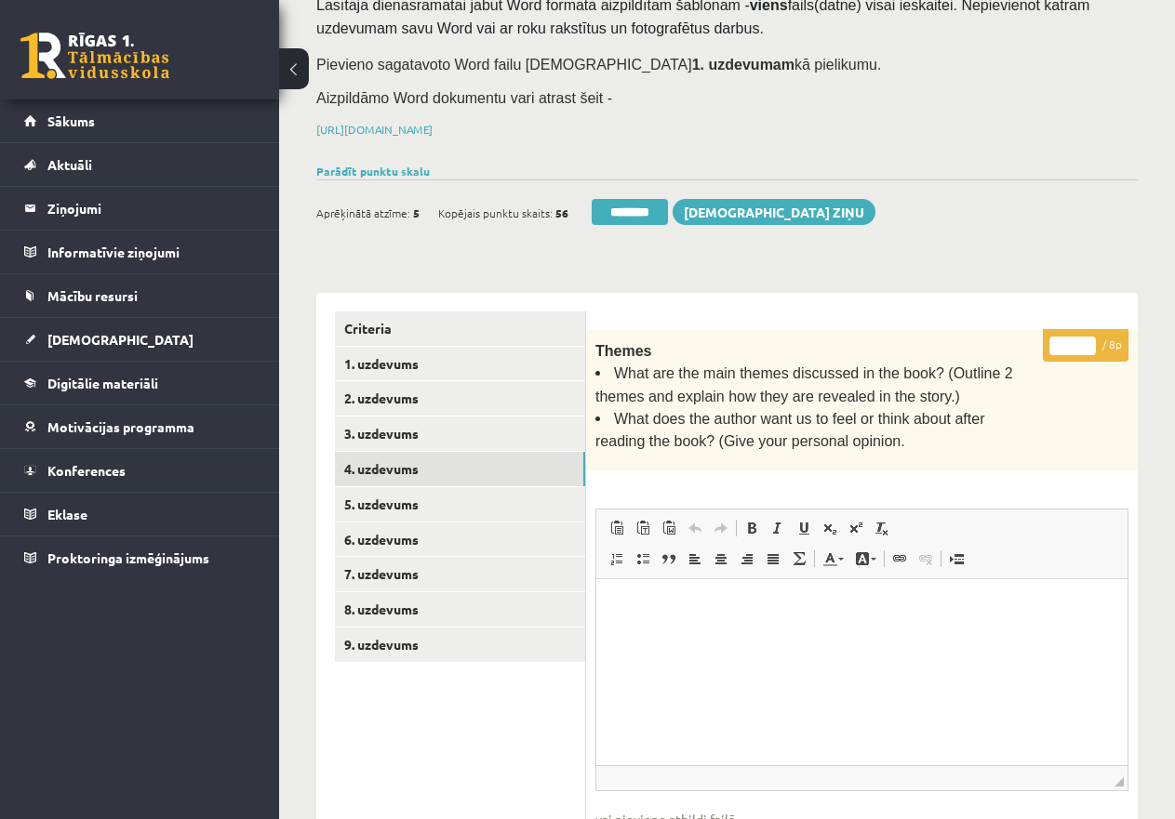
drag, startPoint x: 1059, startPoint y: 342, endPoint x: 1073, endPoint y: 338, distance: 14.7
click at [1073, 338] on input "*" at bounding box center [1072, 346] width 46 height 19
type input "*"
click at [466, 432] on link "3. uzdevums" at bounding box center [460, 434] width 250 height 34
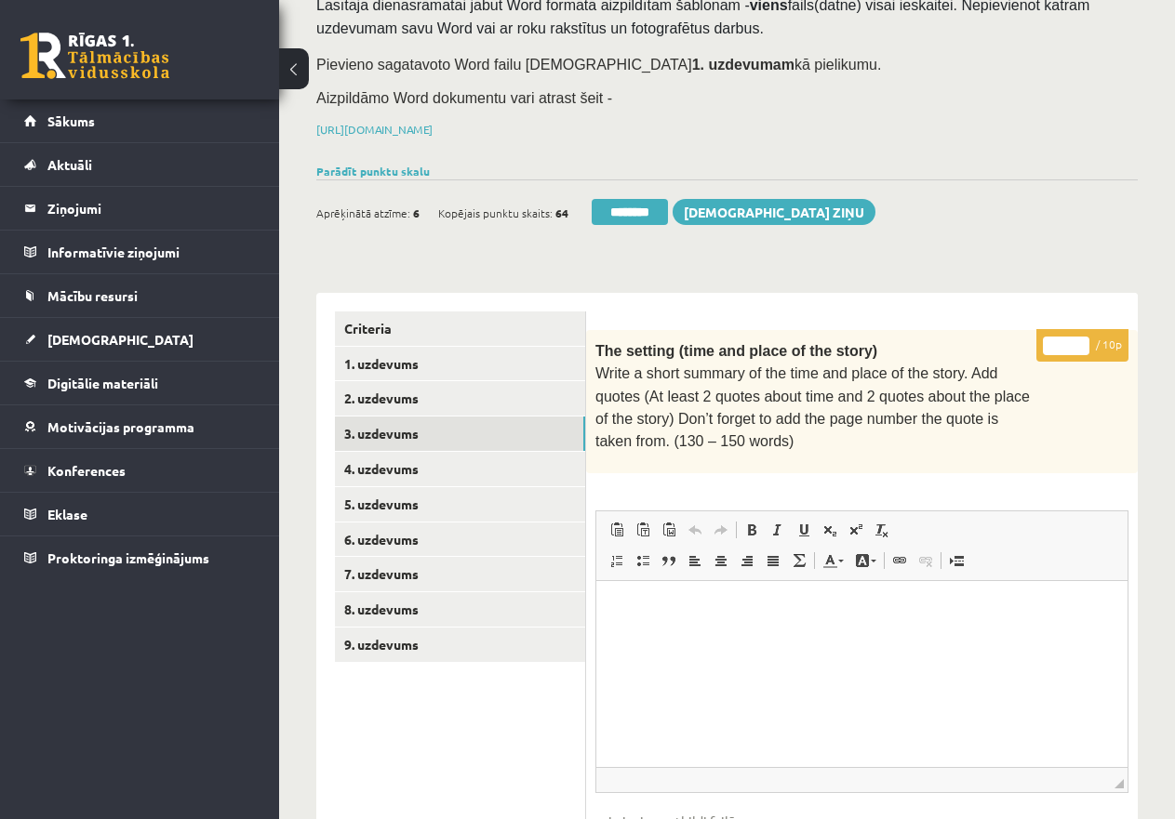
click at [1053, 345] on input "*" at bounding box center [1066, 346] width 46 height 19
type input "**"
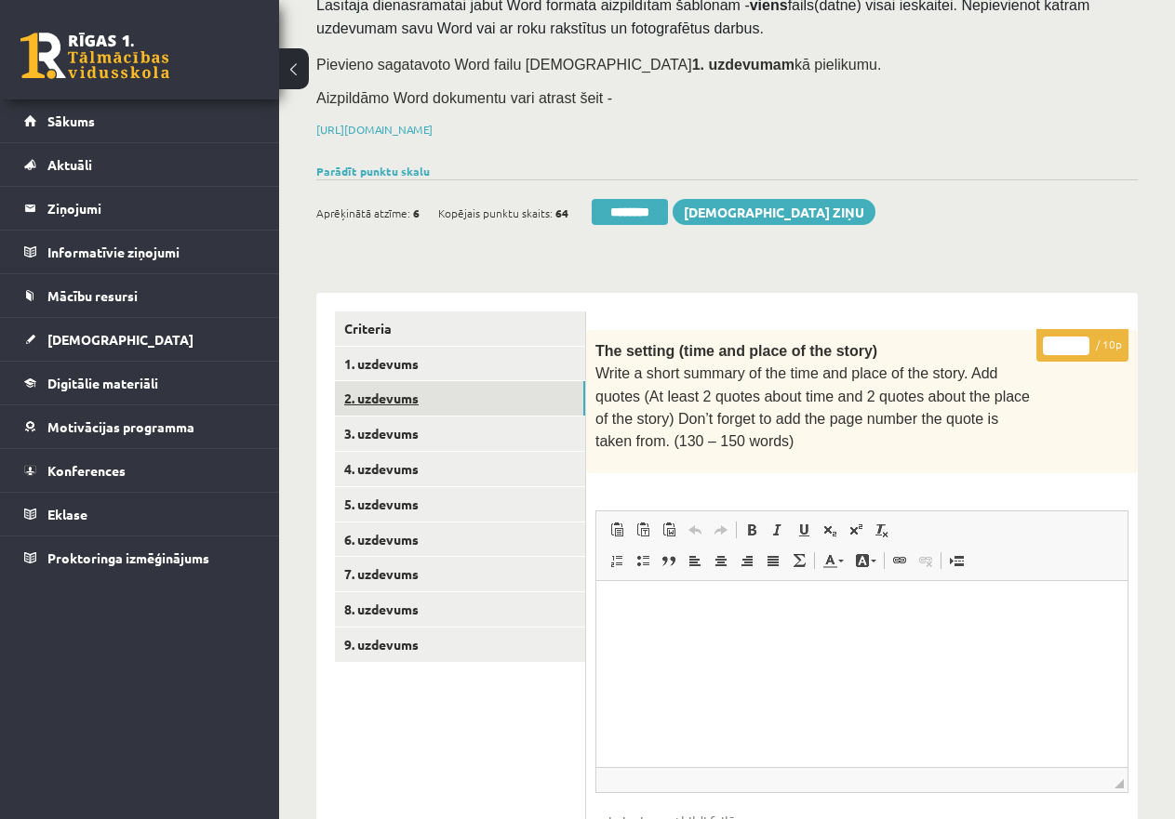
click at [486, 392] on link "2. uzdevums" at bounding box center [460, 398] width 250 height 34
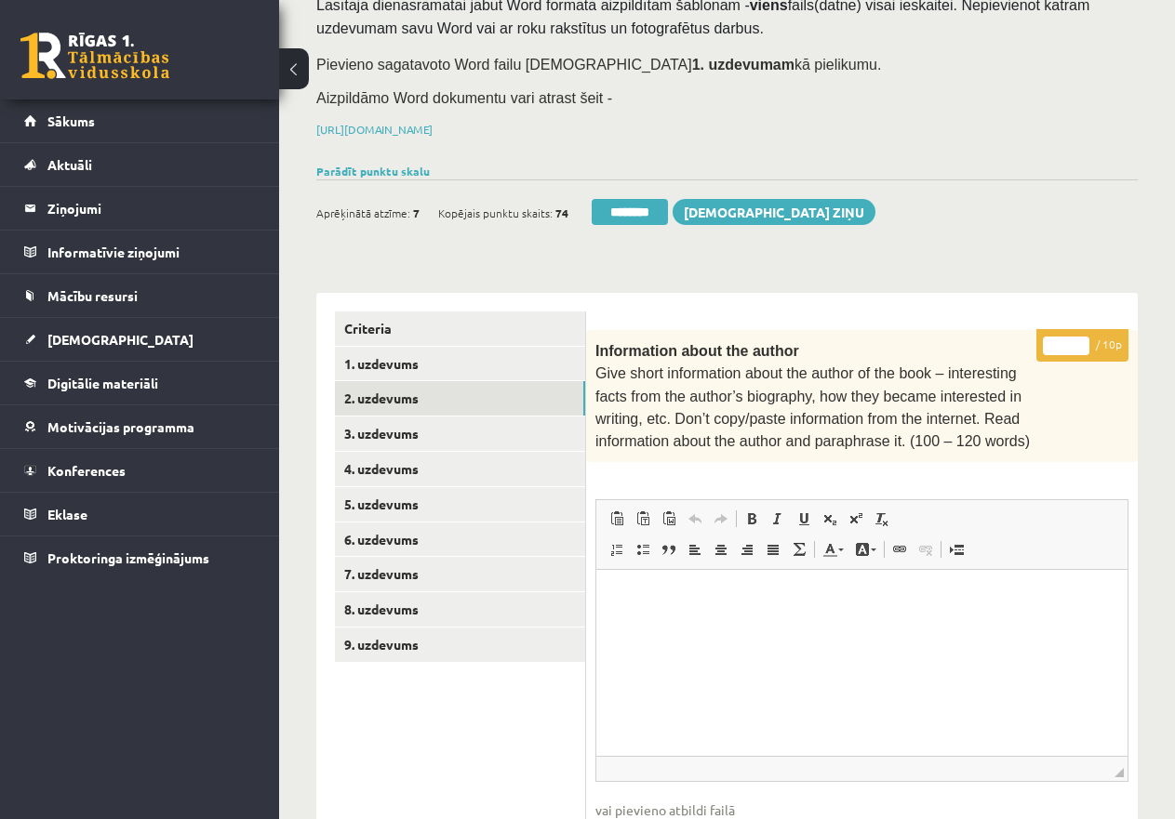
click at [1056, 349] on input "*" at bounding box center [1066, 346] width 46 height 19
type input "**"
click at [459, 365] on link "1. uzdevums" at bounding box center [460, 364] width 250 height 34
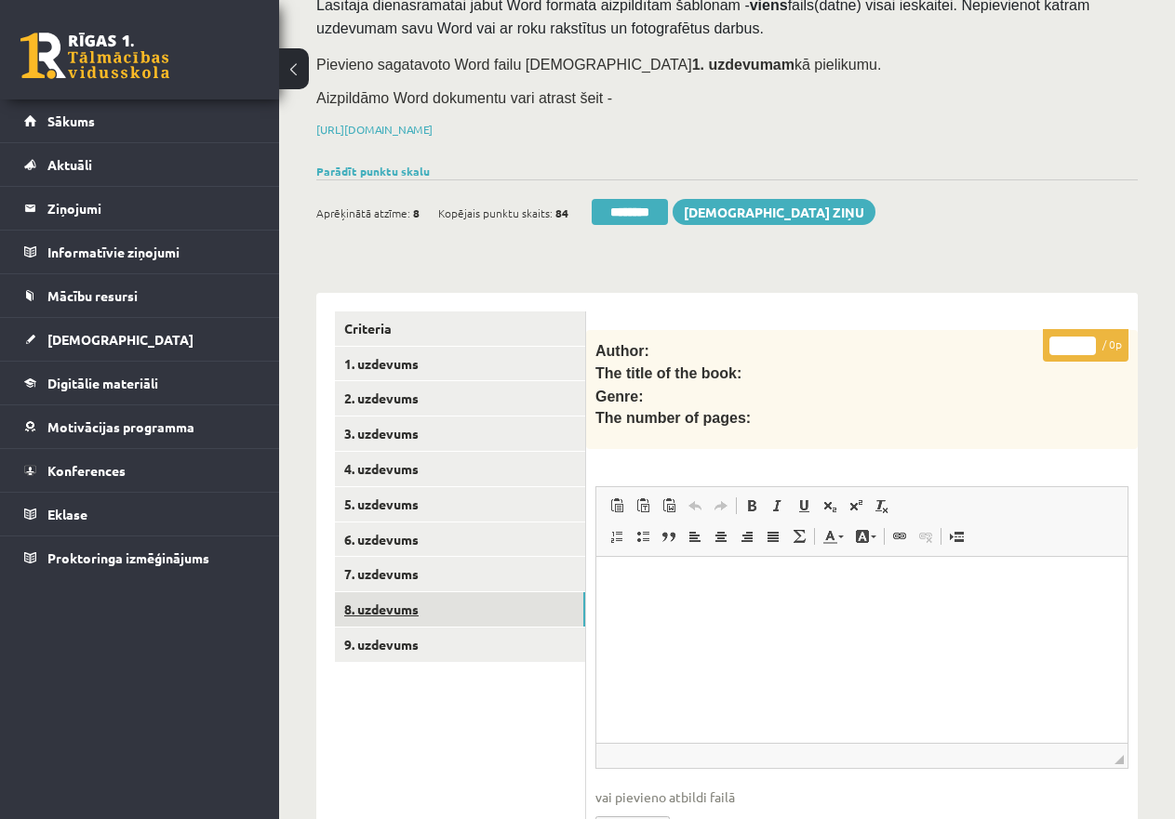
click at [409, 608] on link "8. uzdevums" at bounding box center [460, 609] width 250 height 34
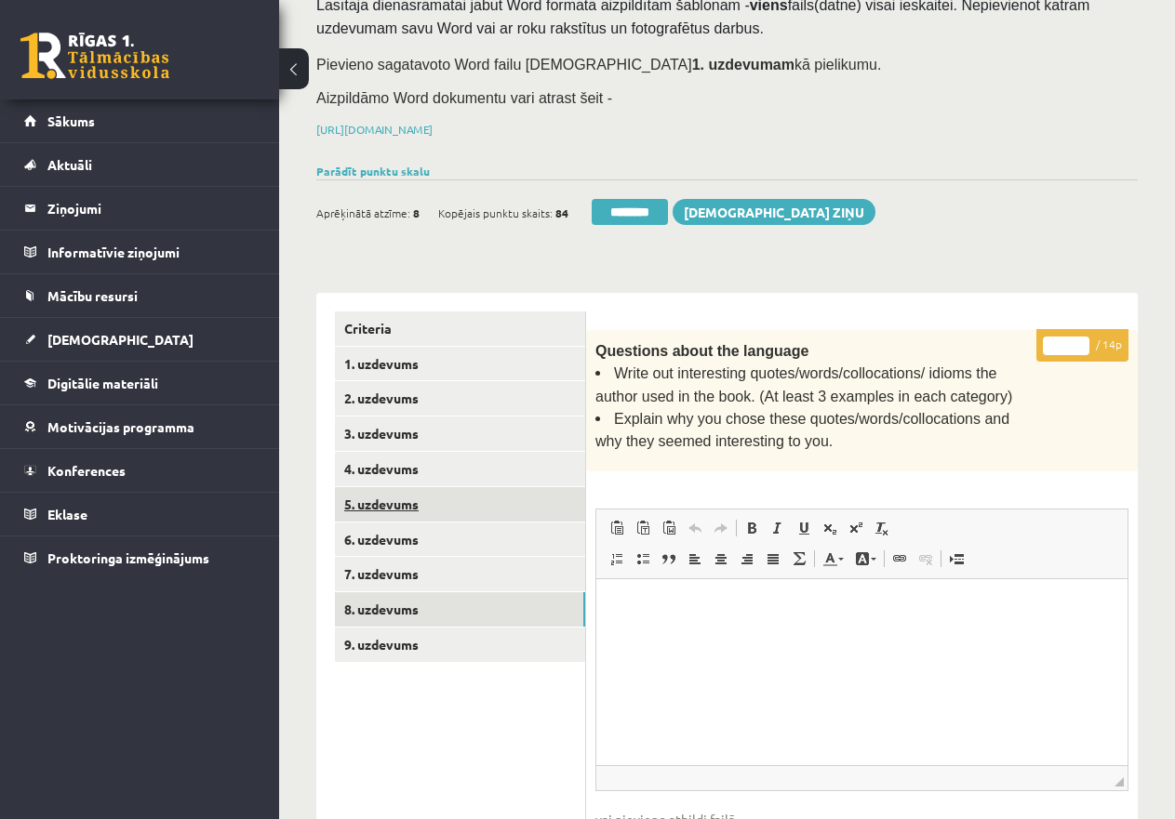
click at [444, 511] on link "5. uzdevums" at bounding box center [460, 504] width 250 height 34
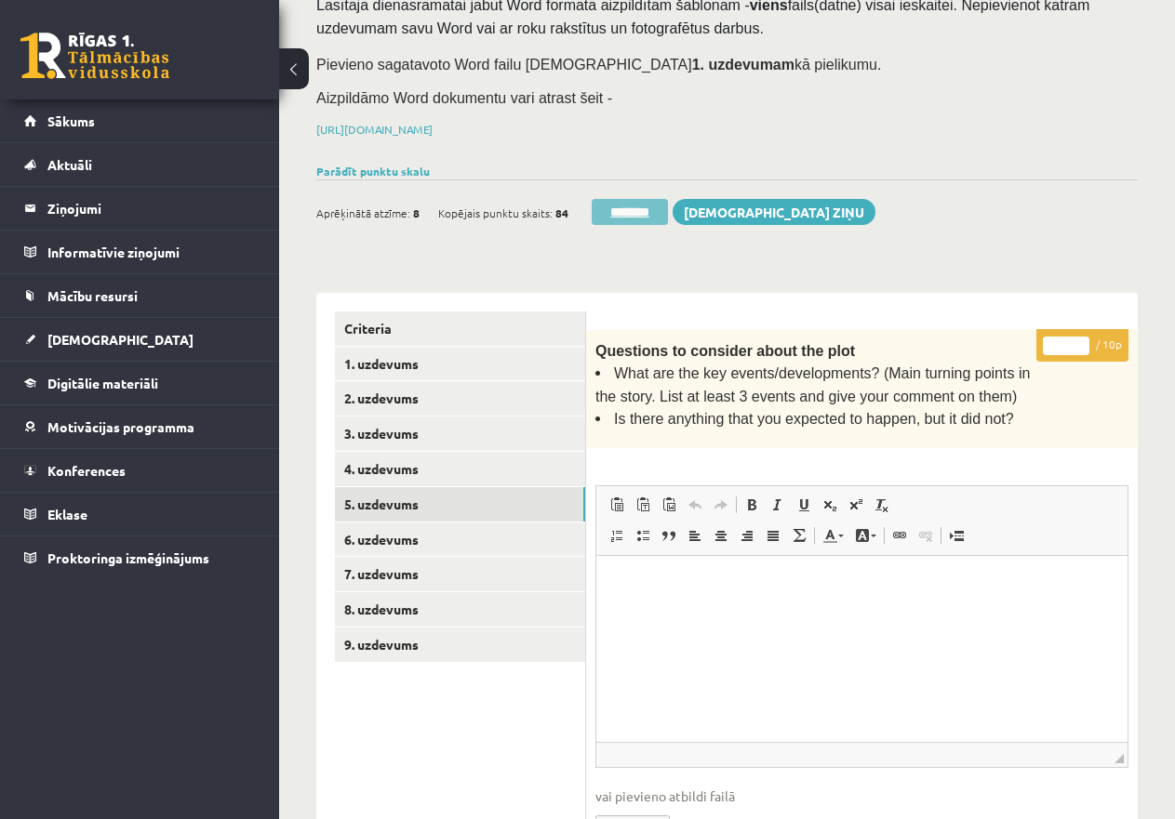
click at [646, 199] on input "********" at bounding box center [629, 212] width 76 height 26
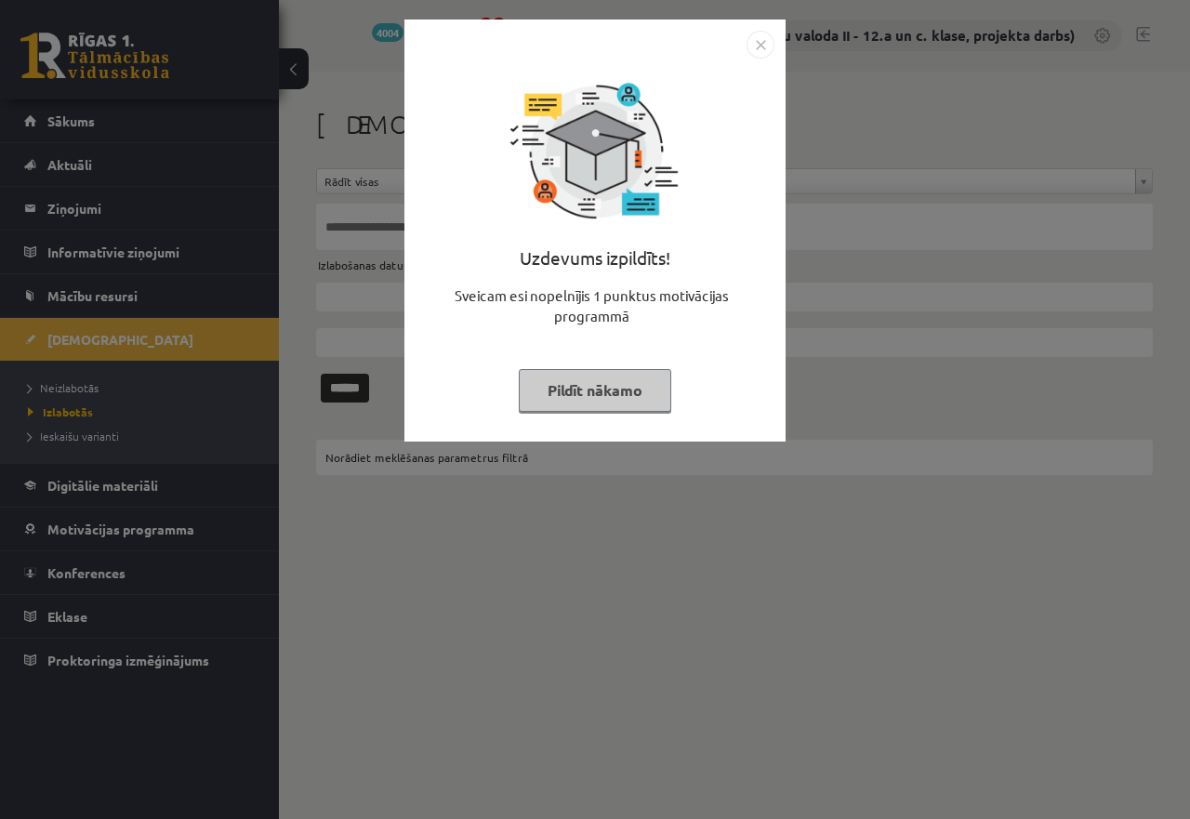
click at [602, 379] on button "Pildīt nākamo" at bounding box center [595, 390] width 153 height 43
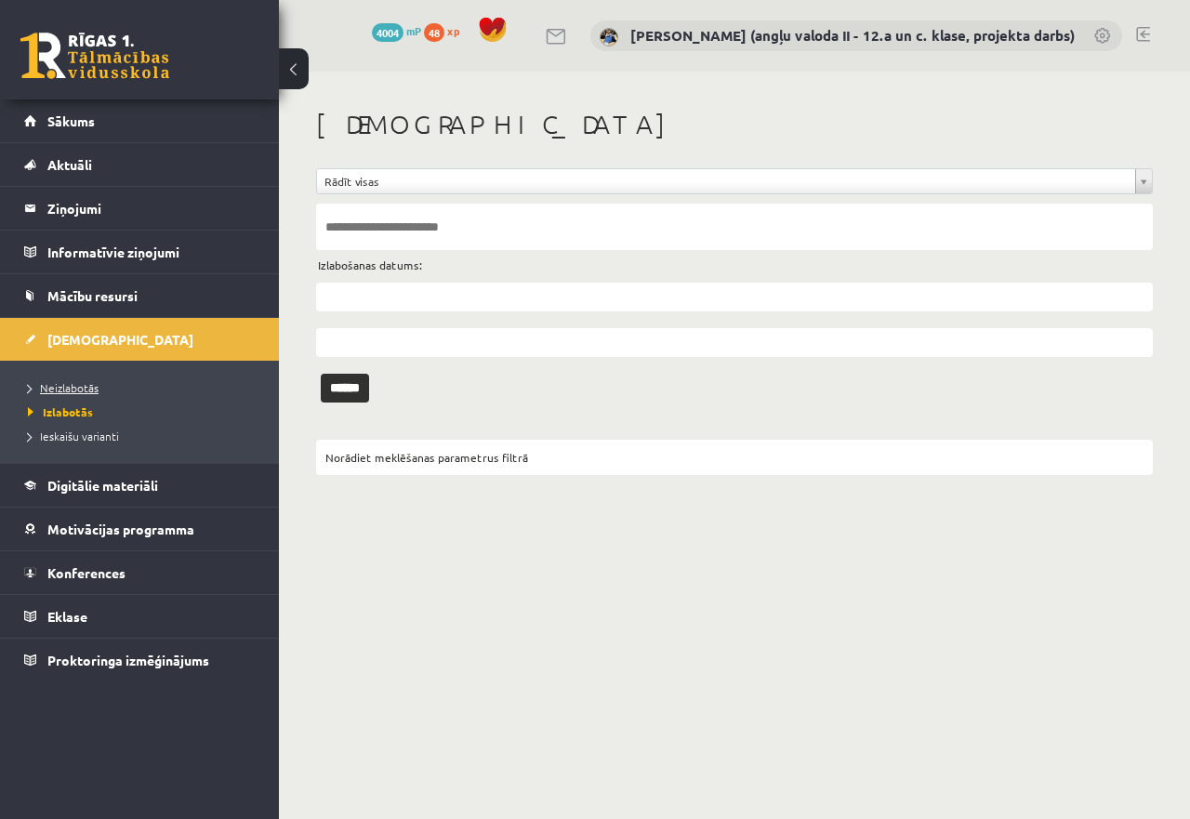
click at [56, 387] on span "Neizlabotās" at bounding box center [63, 387] width 71 height 15
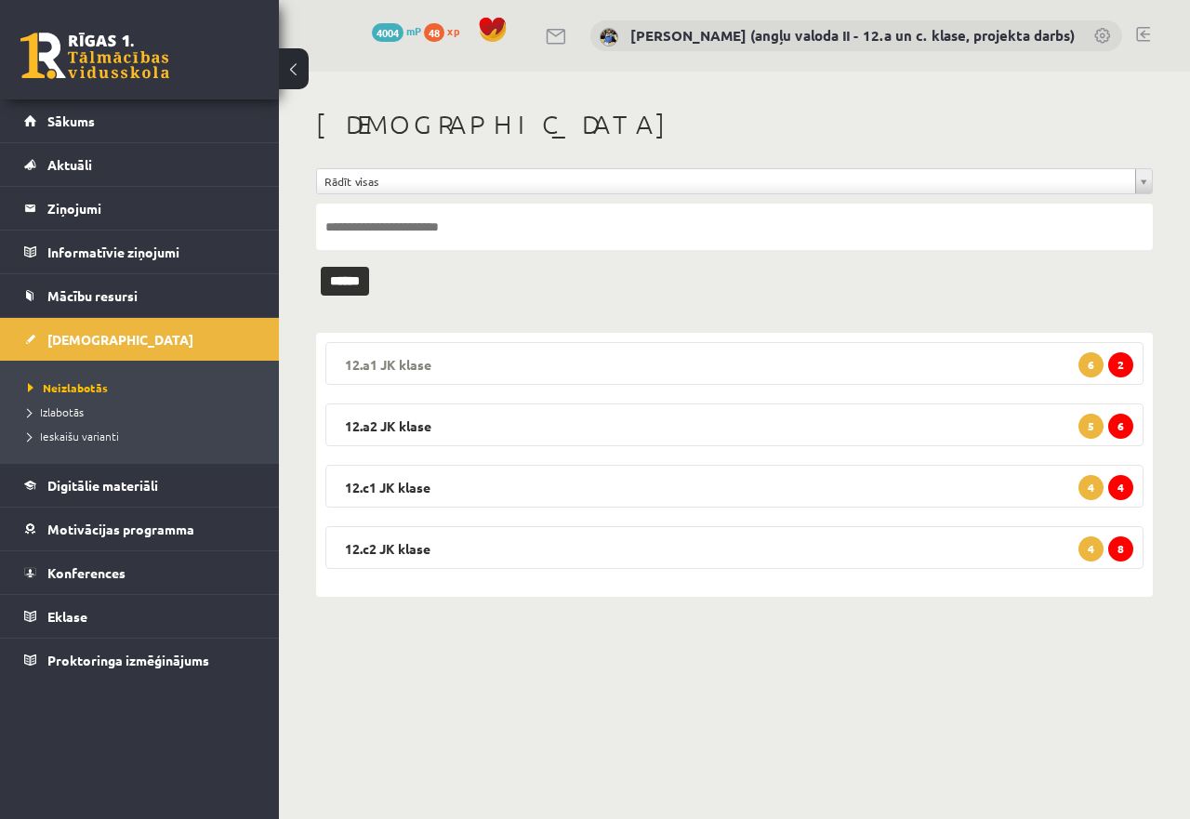
click at [817, 357] on legend "12.a1 JK klase 2 6" at bounding box center [734, 363] width 818 height 43
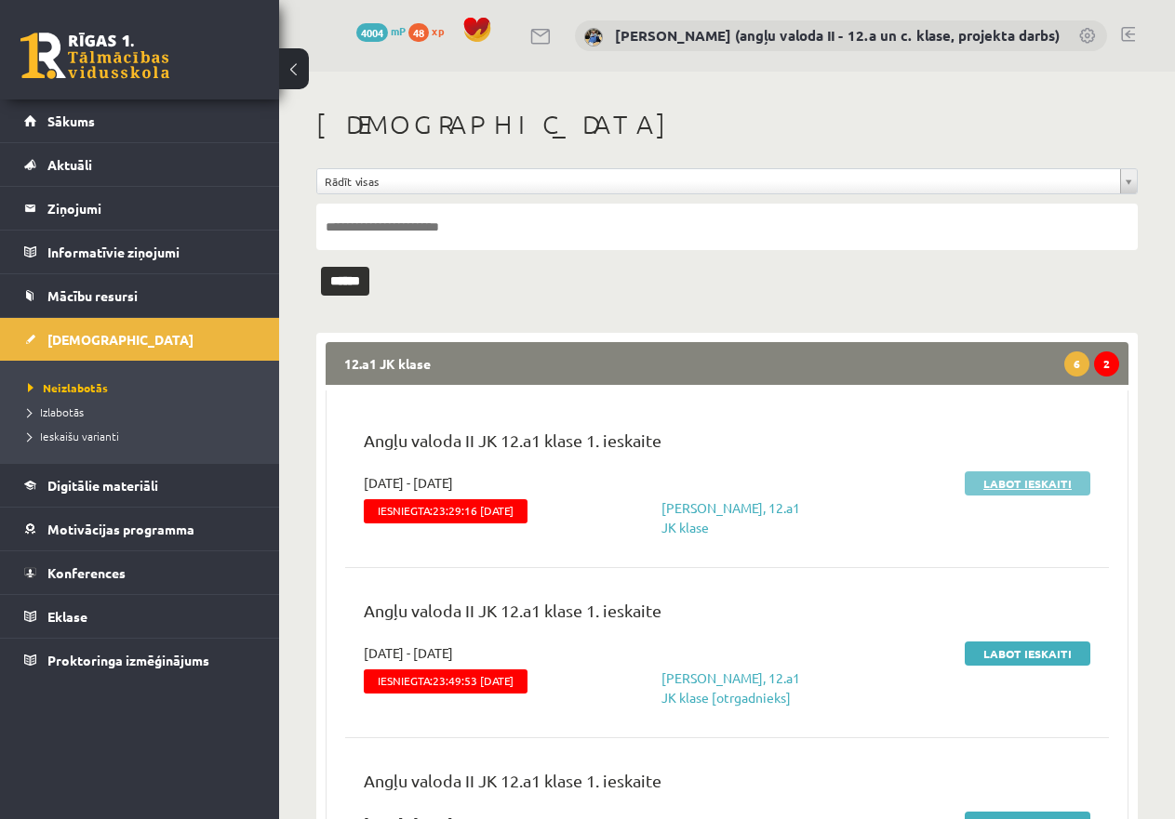
click at [995, 480] on link "Labot ieskaiti" at bounding box center [1027, 483] width 126 height 24
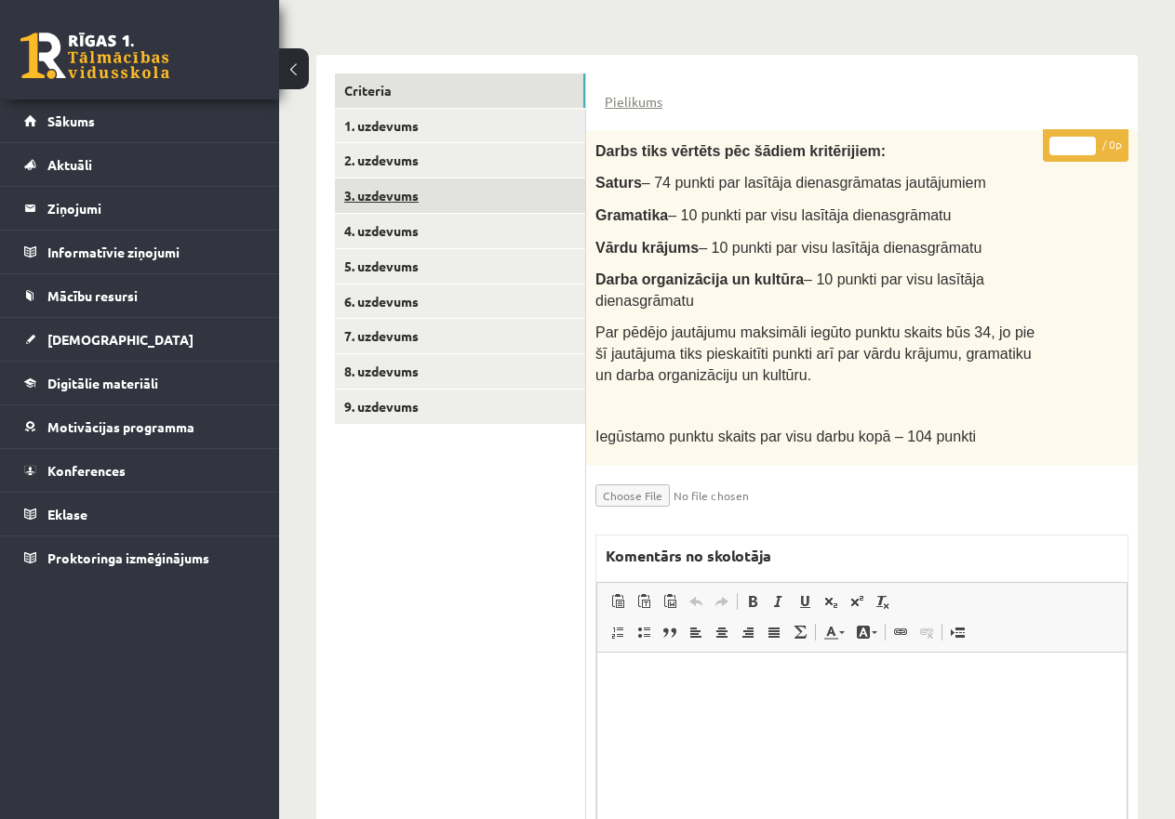
scroll to position [373, 0]
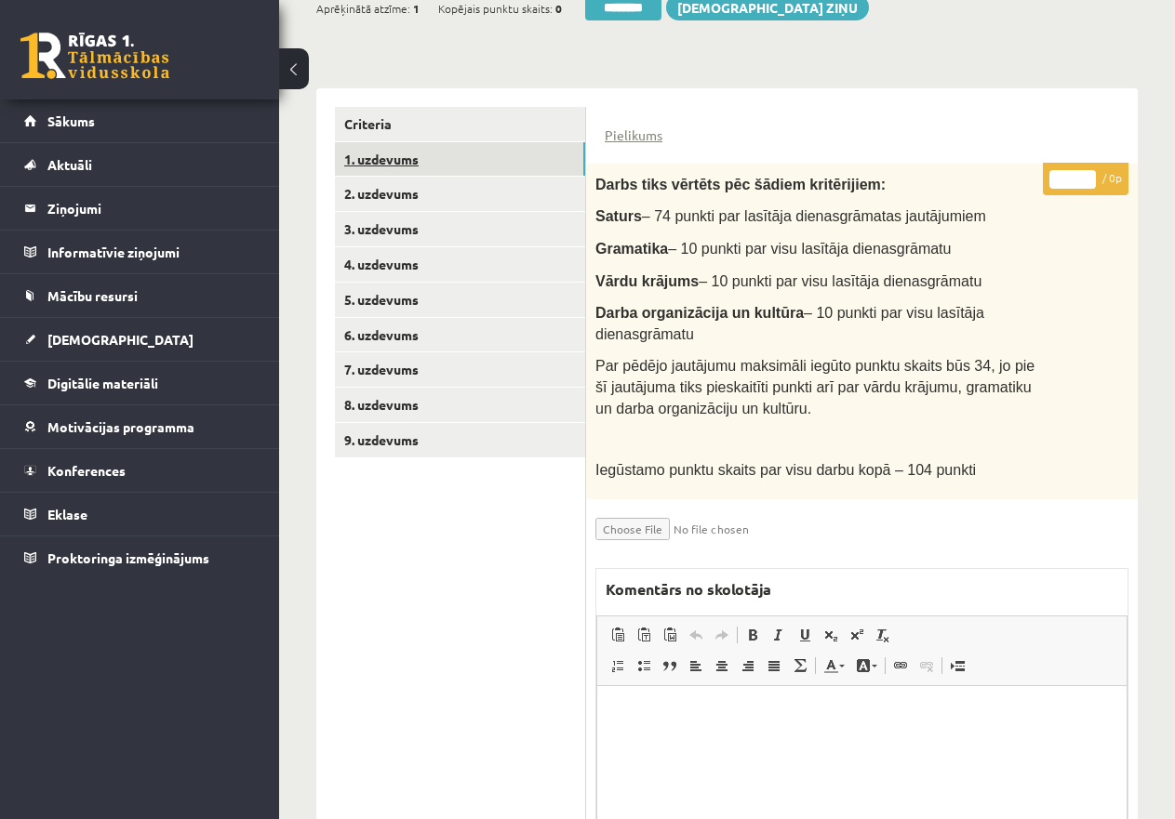
click at [381, 156] on link "1. uzdevums" at bounding box center [460, 159] width 250 height 34
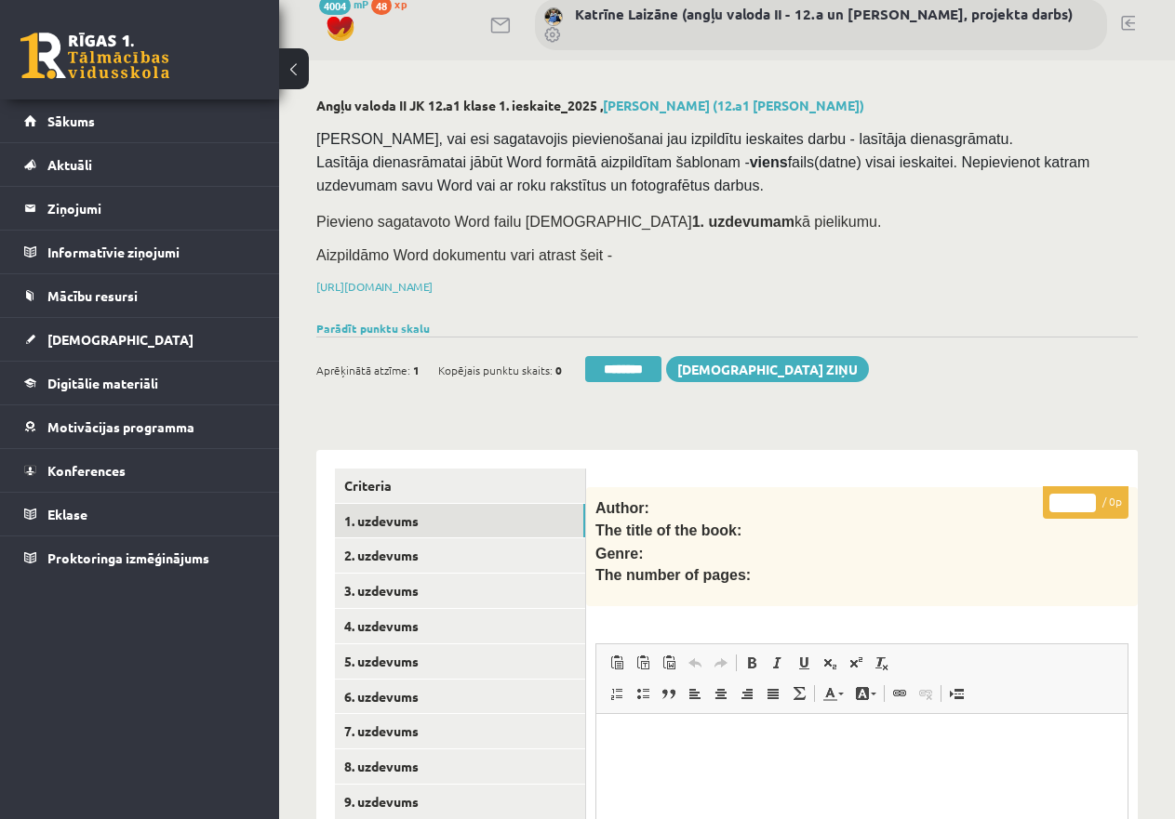
scroll to position [0, 0]
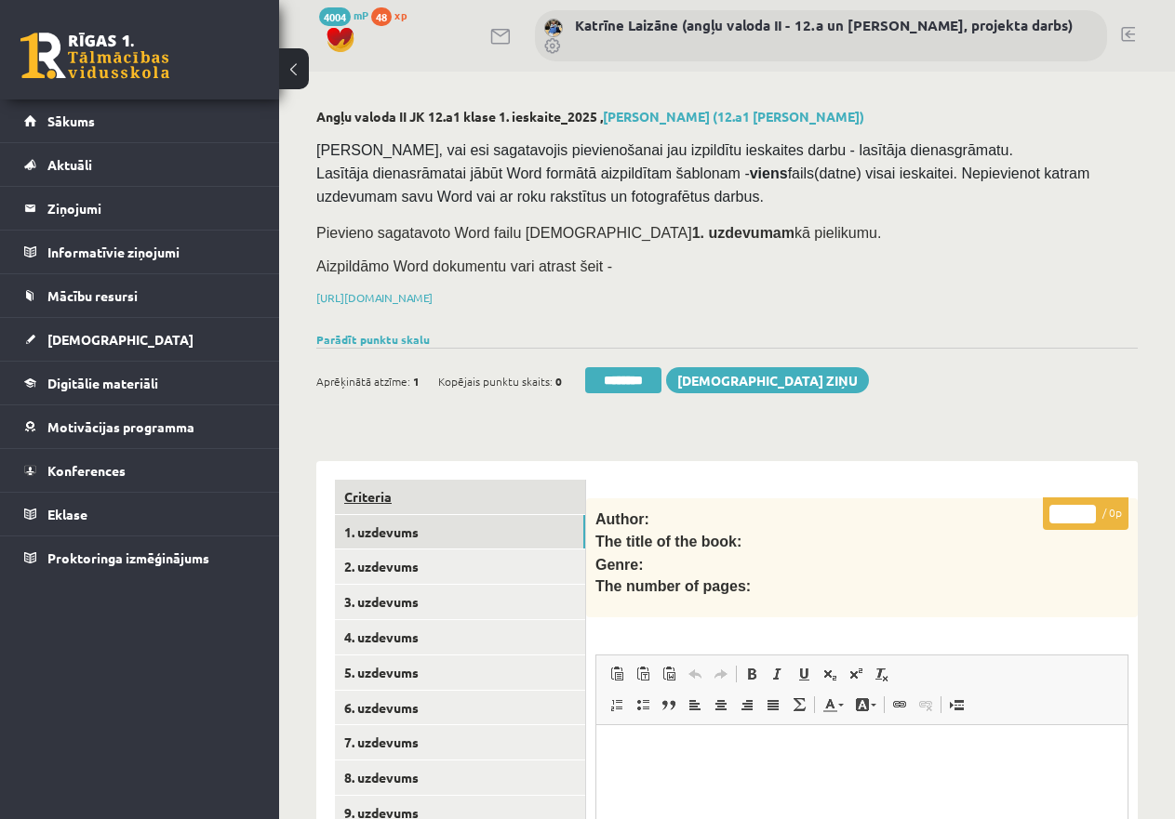
click at [390, 485] on link "Criteria" at bounding box center [460, 497] width 250 height 34
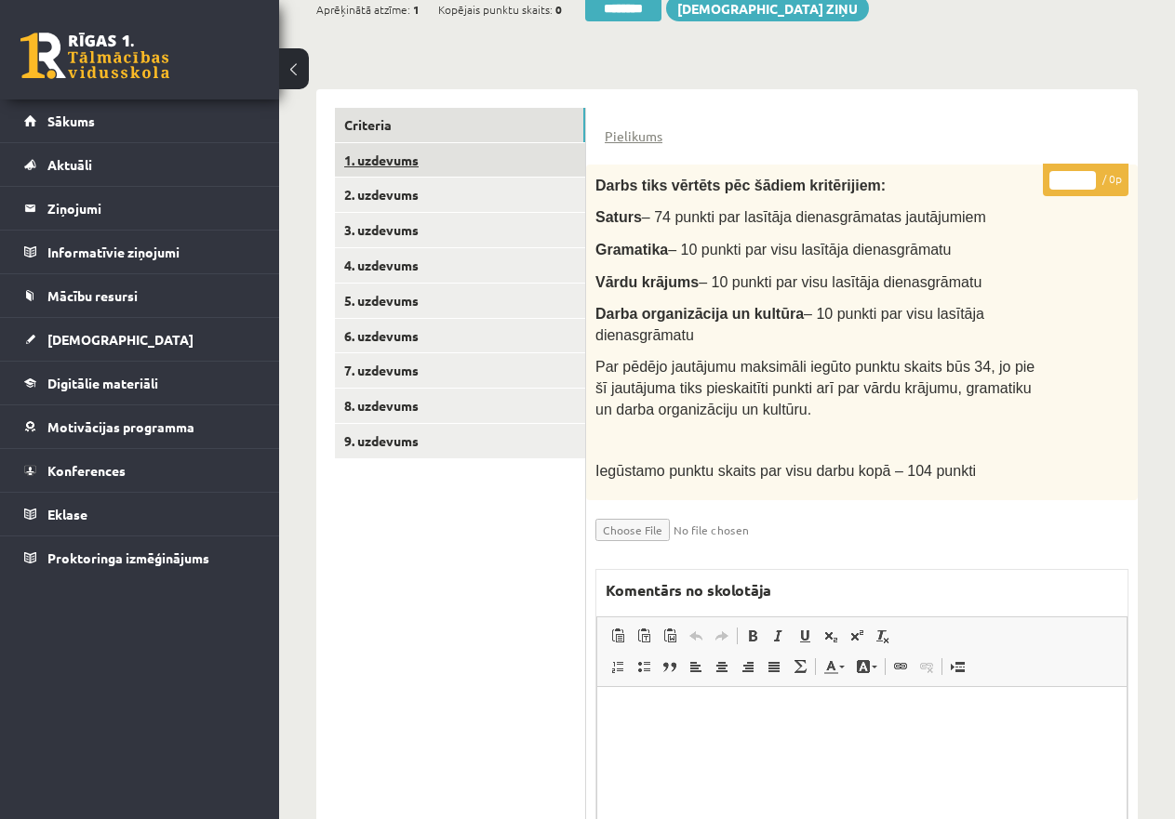
click at [369, 150] on link "1. uzdevums" at bounding box center [460, 160] width 250 height 34
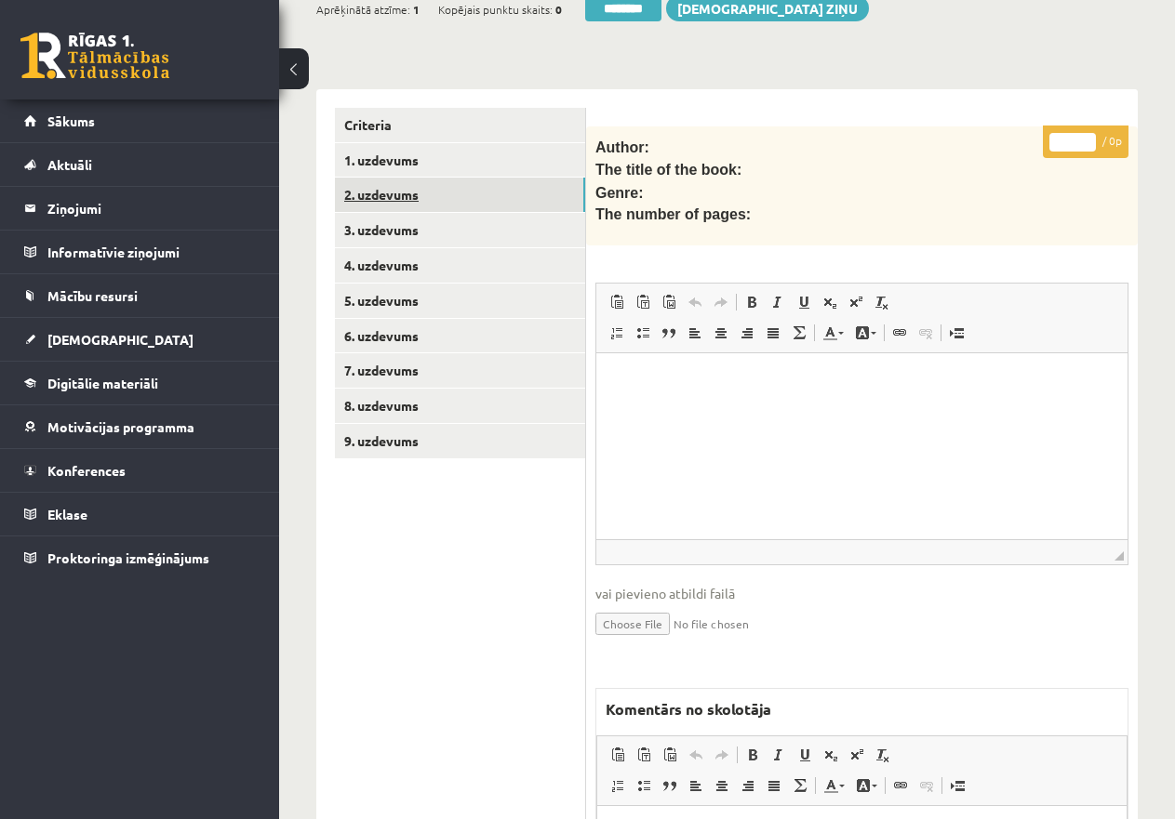
click at [405, 193] on link "2. uzdevums" at bounding box center [460, 195] width 250 height 34
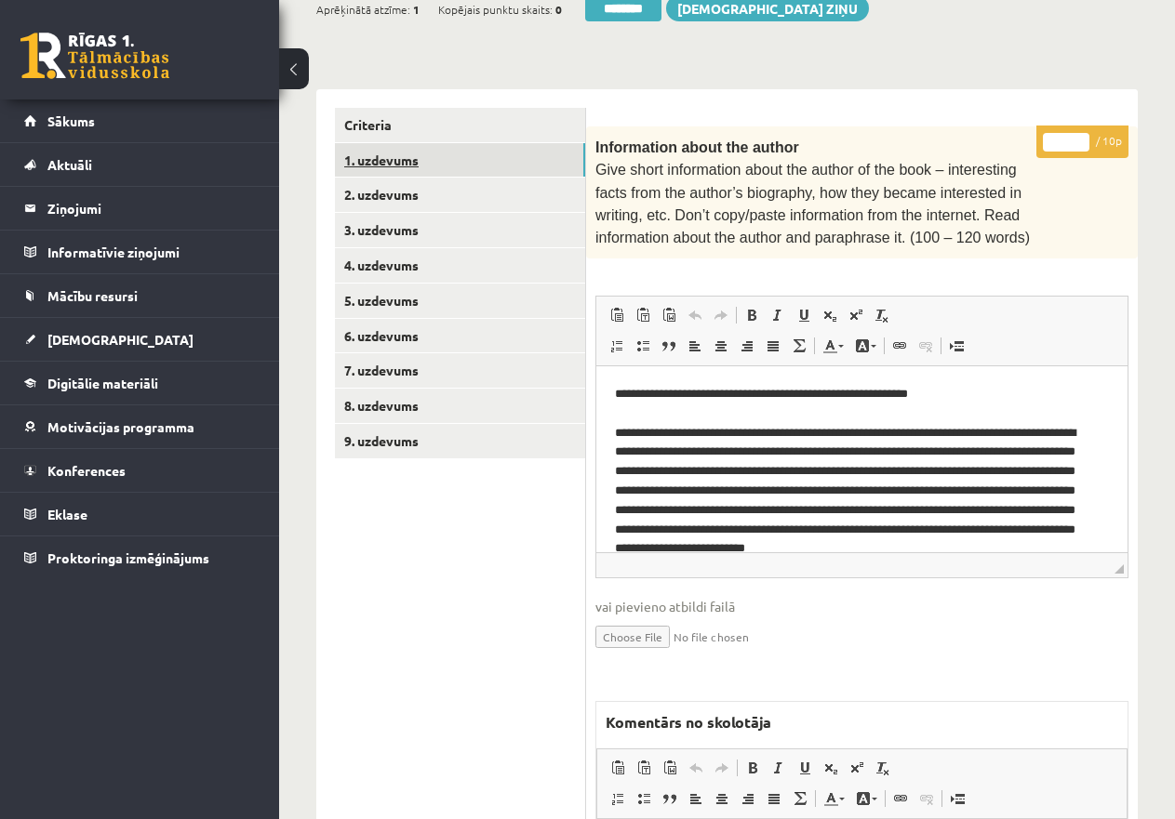
click at [417, 156] on link "1. uzdevums" at bounding box center [460, 160] width 250 height 34
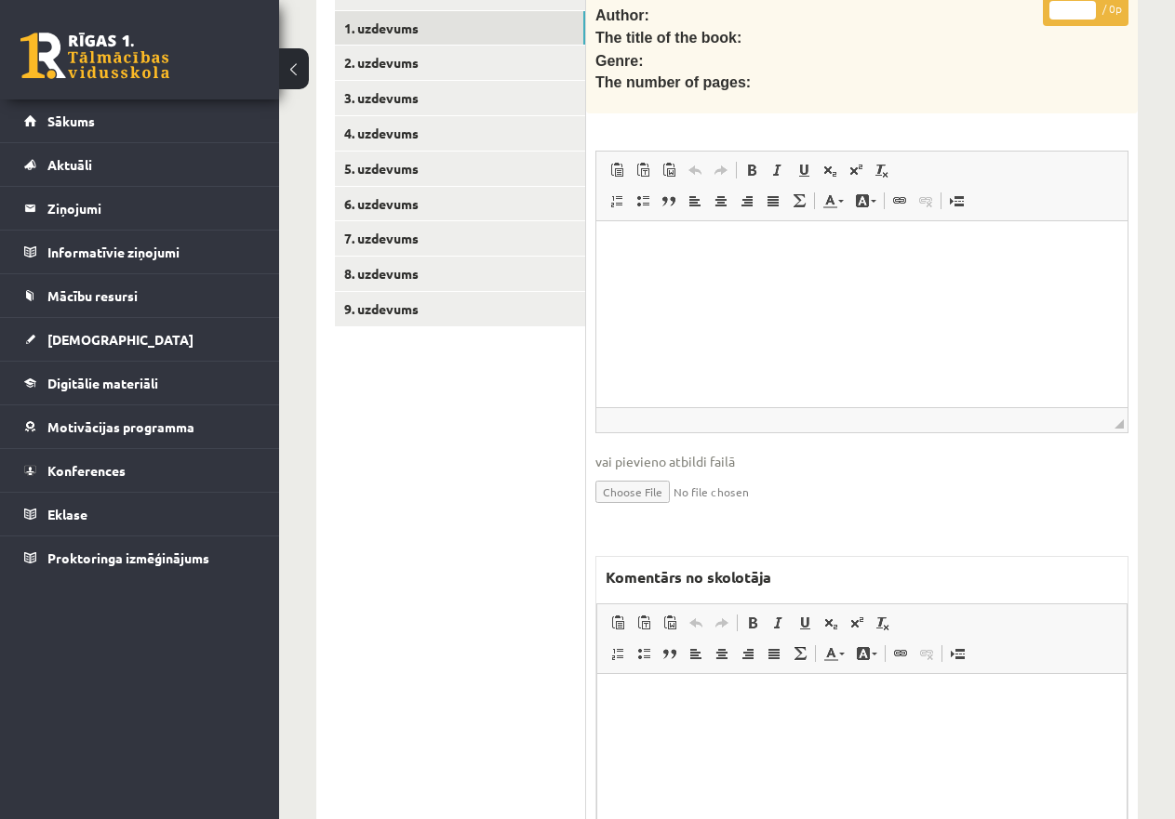
scroll to position [505, 0]
click at [681, 689] on html at bounding box center [861, 701] width 529 height 57
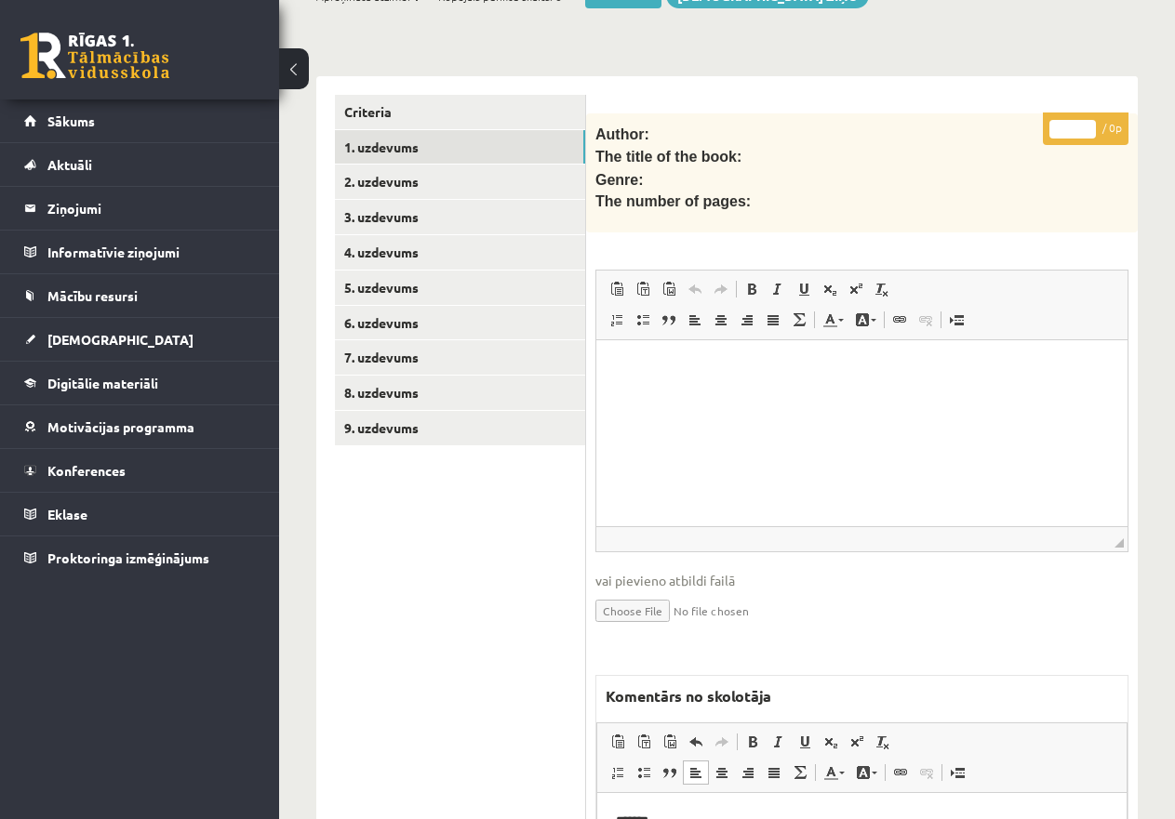
scroll to position [133, 0]
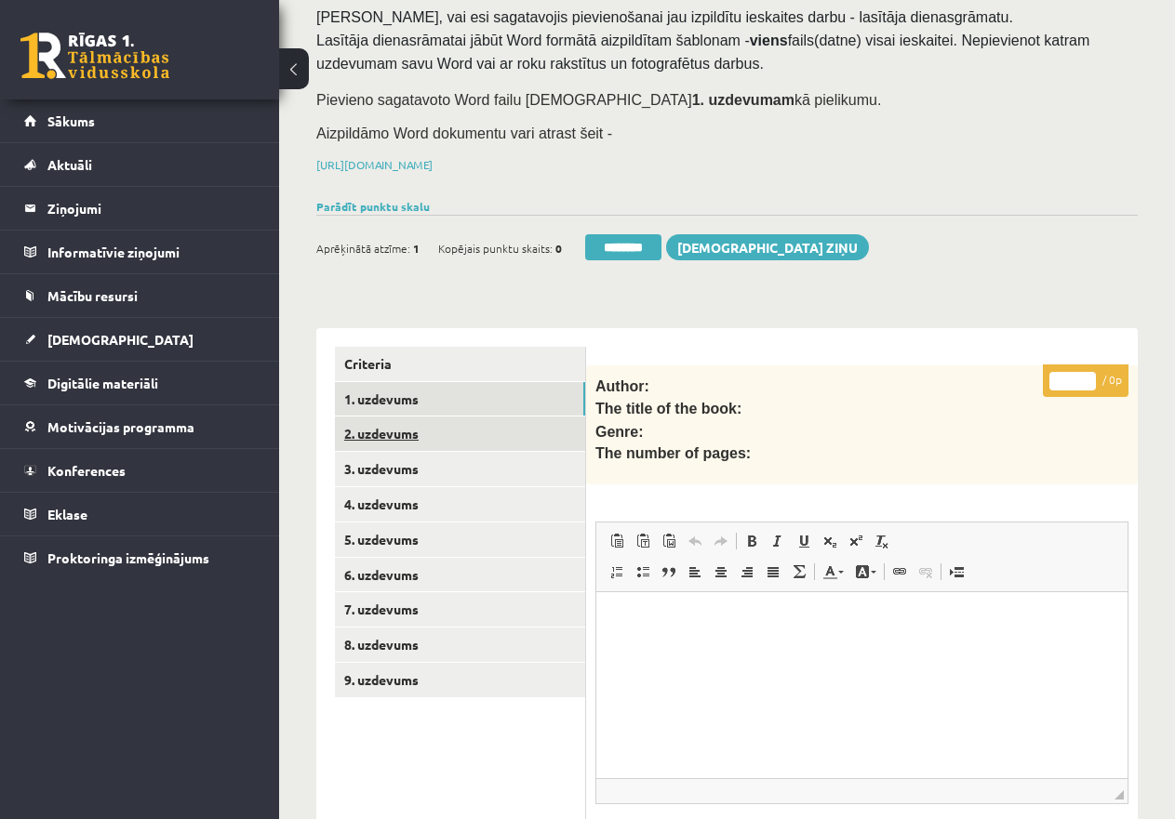
click at [408, 424] on link "2. uzdevums" at bounding box center [460, 434] width 250 height 34
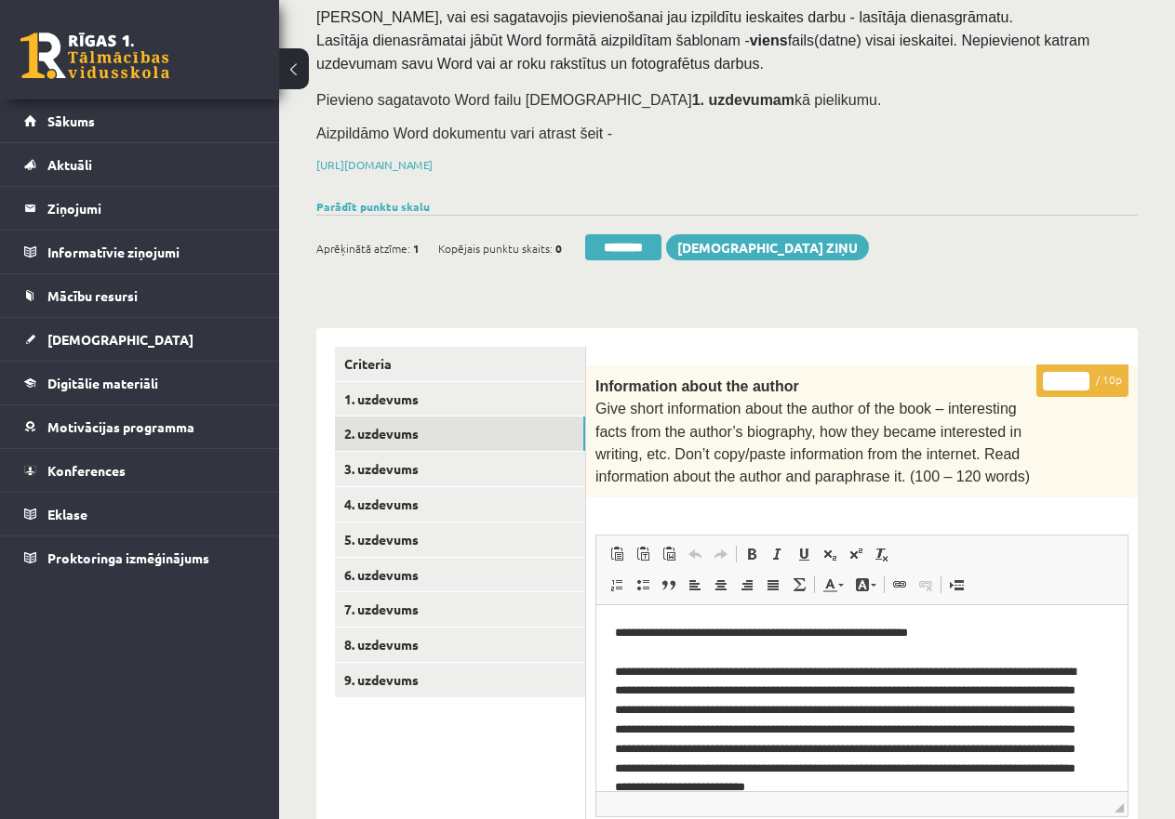
scroll to position [0, 0]
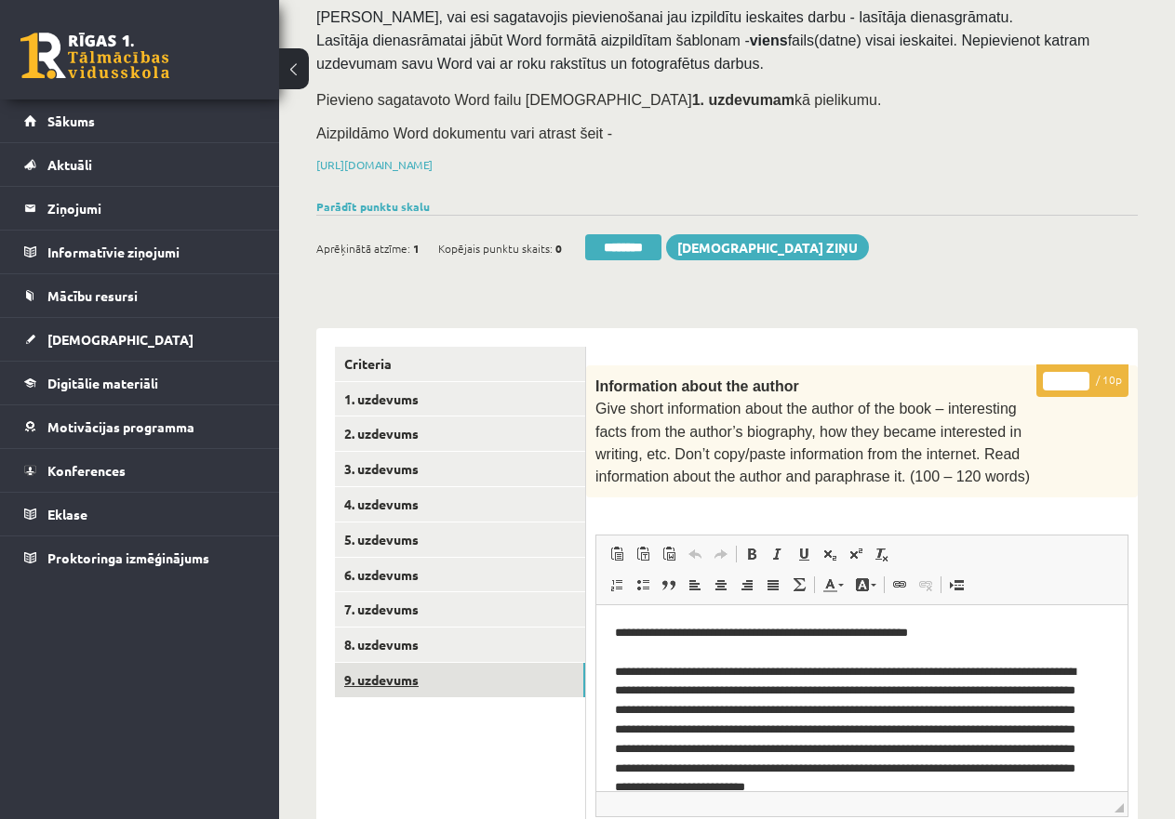
click at [392, 676] on link "9. uzdevums" at bounding box center [460, 680] width 250 height 34
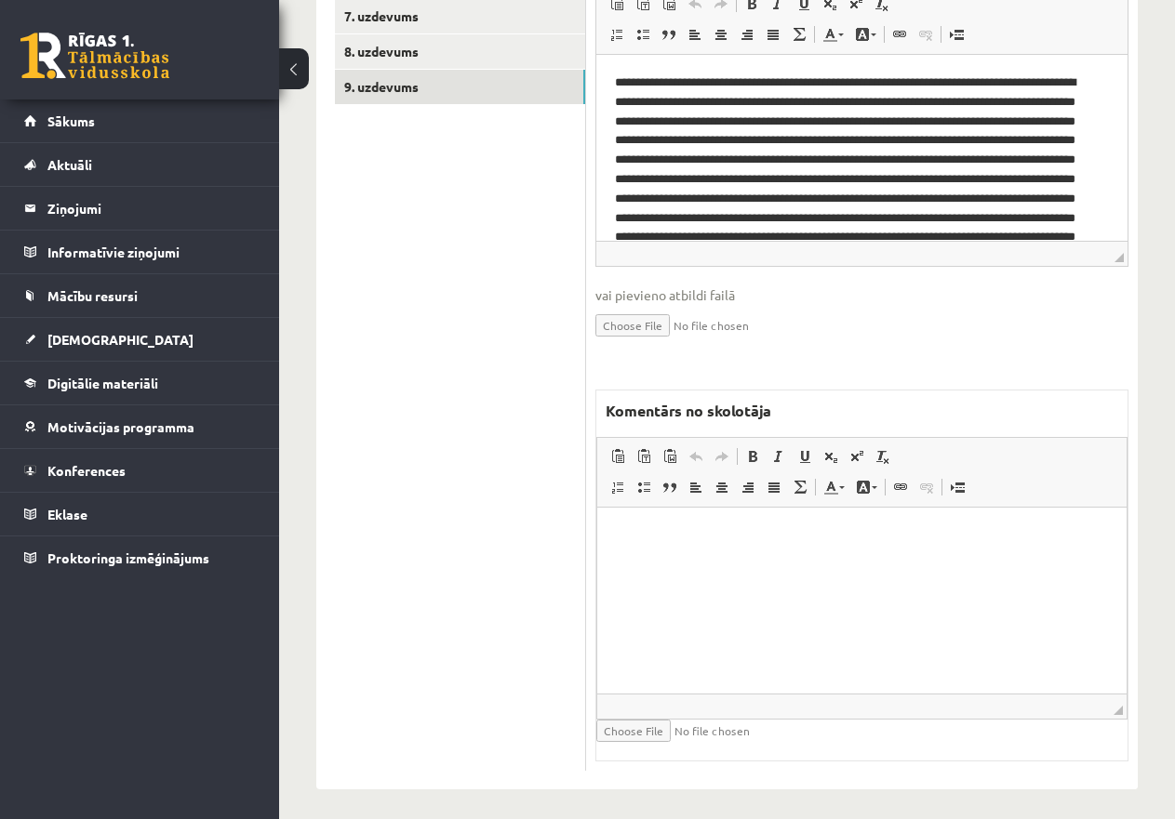
click at [676, 564] on html at bounding box center [861, 536] width 529 height 57
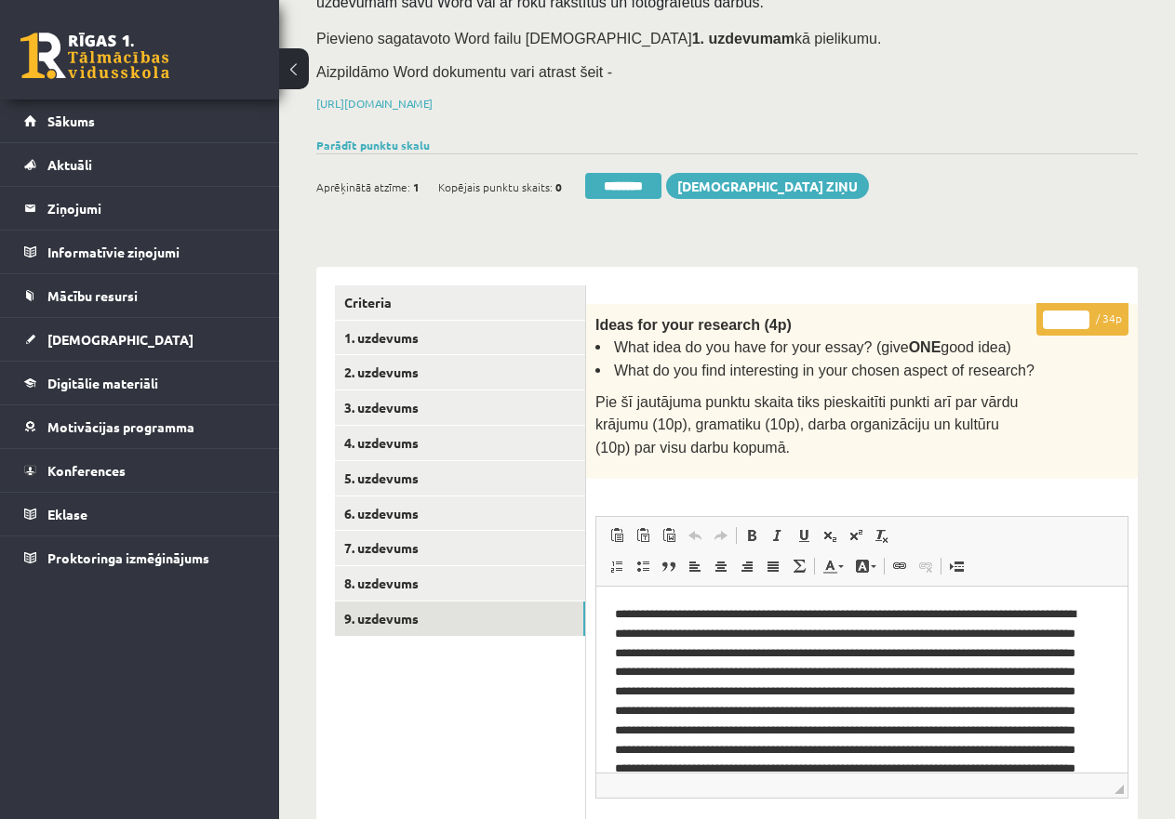
scroll to position [168, 0]
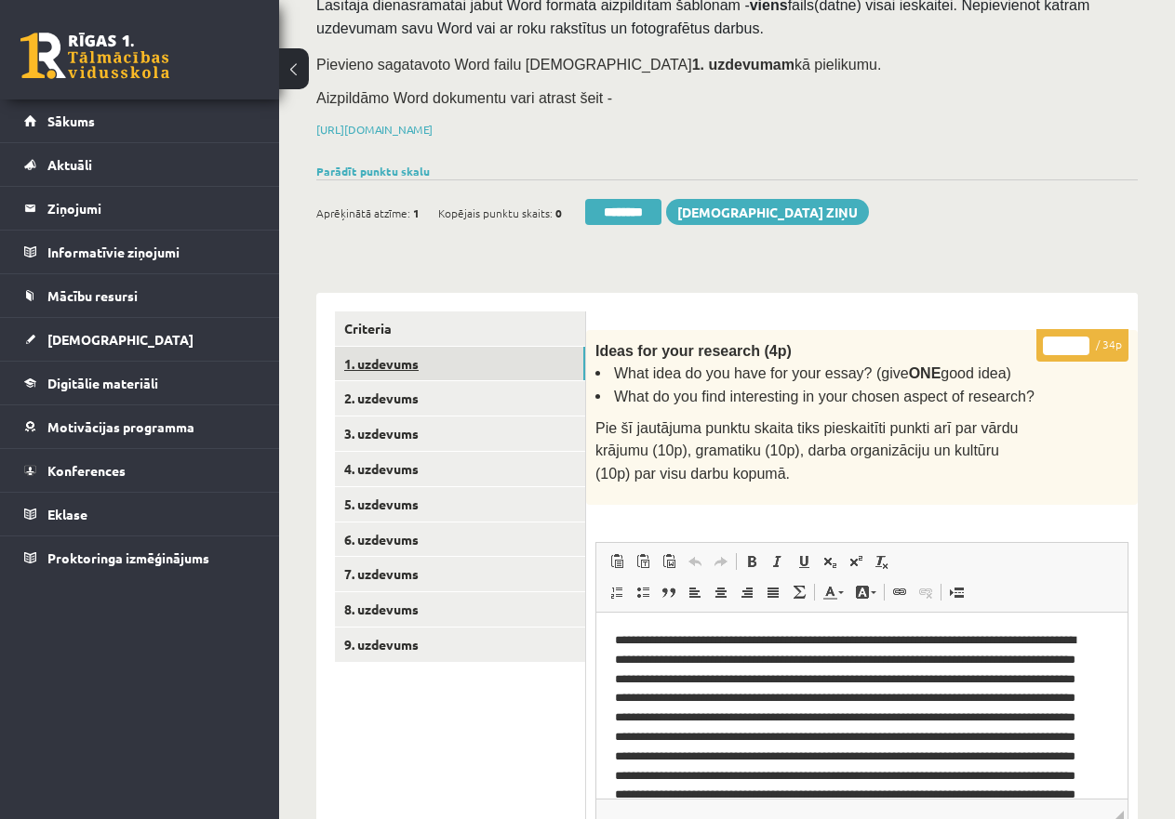
click at [392, 358] on link "1. uzdevums" at bounding box center [460, 364] width 250 height 34
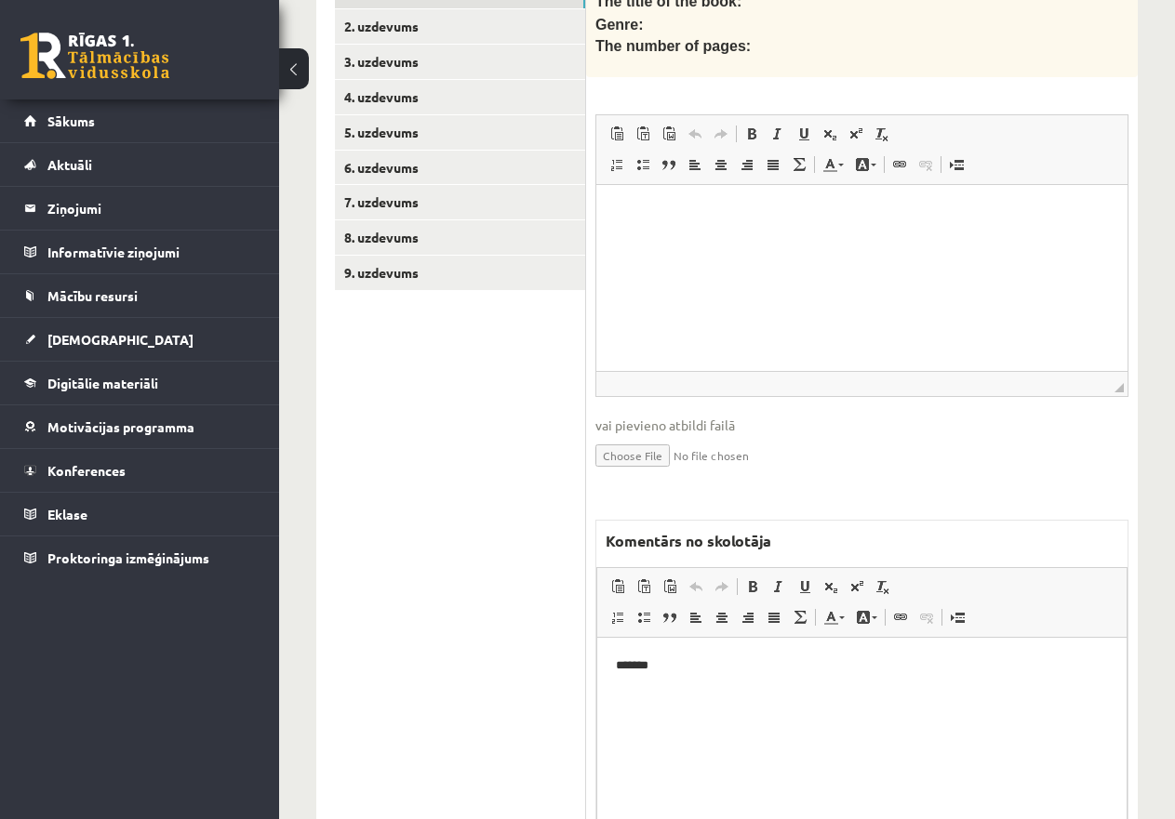
scroll to position [0, 0]
click at [608, 669] on html "*******" at bounding box center [861, 666] width 529 height 57
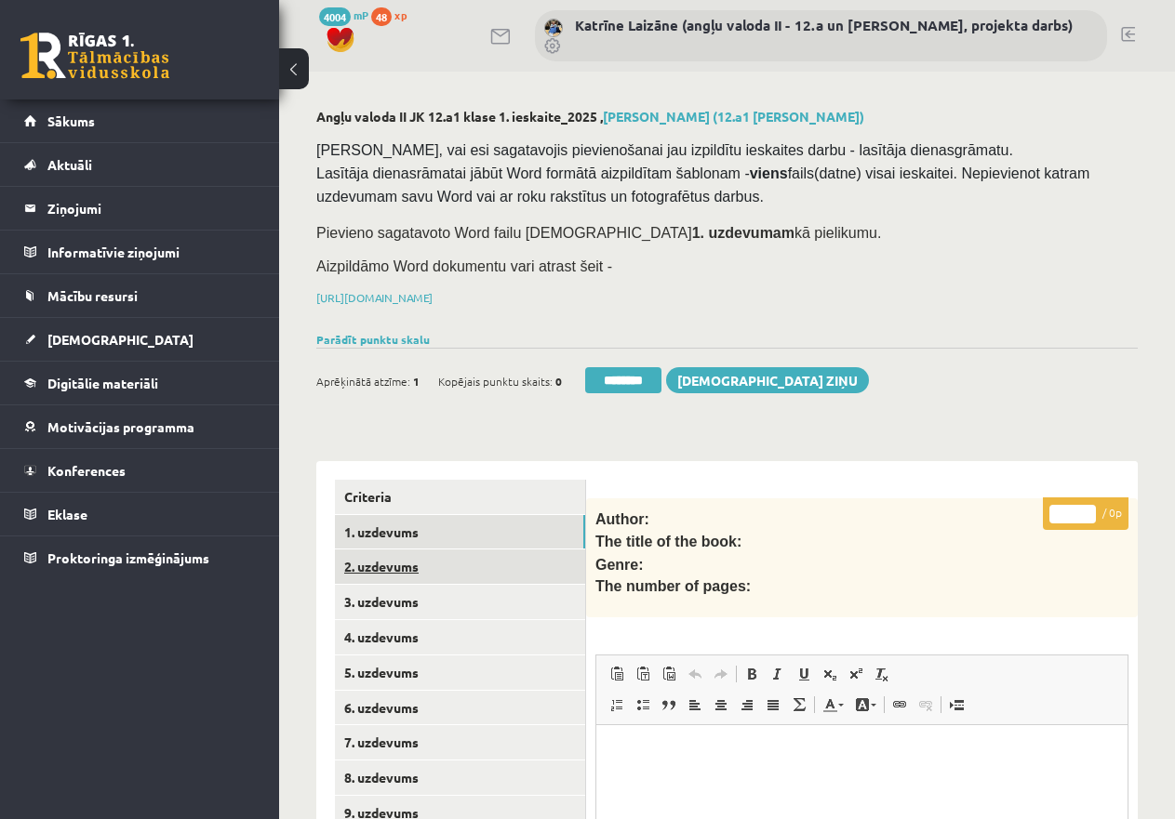
click at [368, 557] on link "2. uzdevums" at bounding box center [460, 567] width 250 height 34
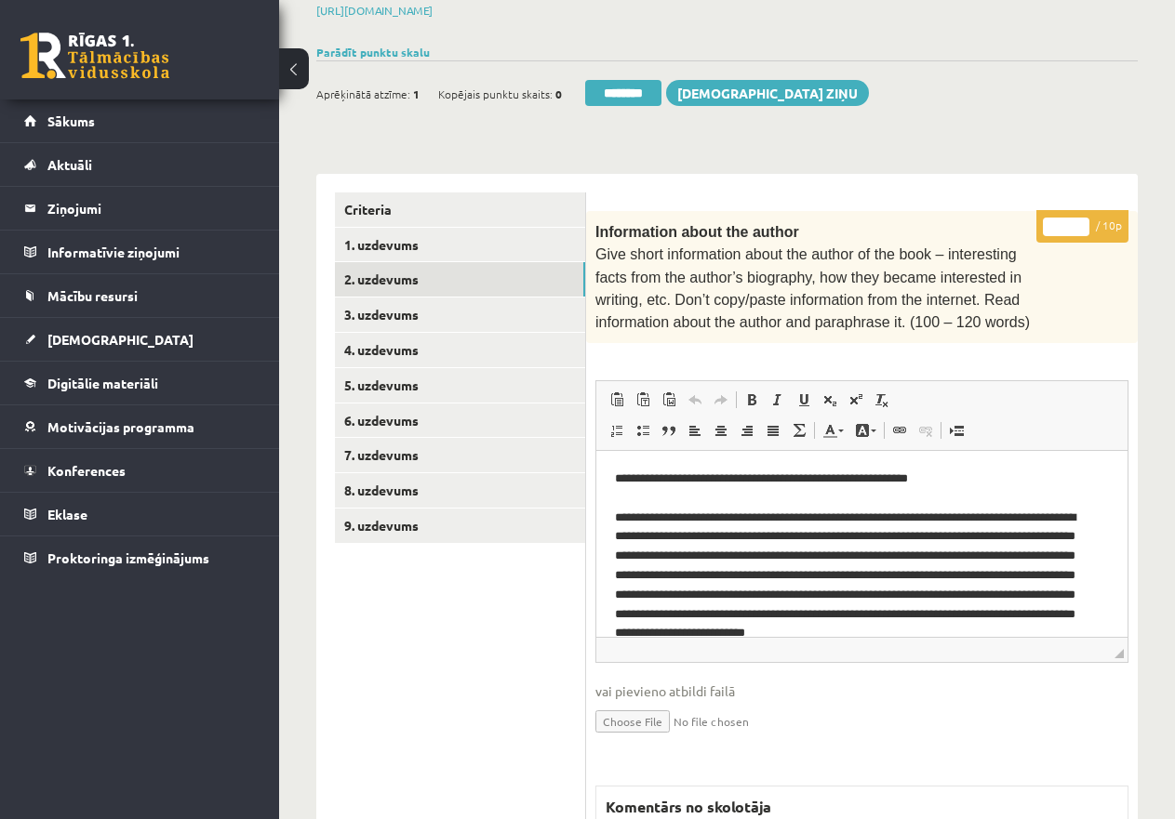
scroll to position [279, 0]
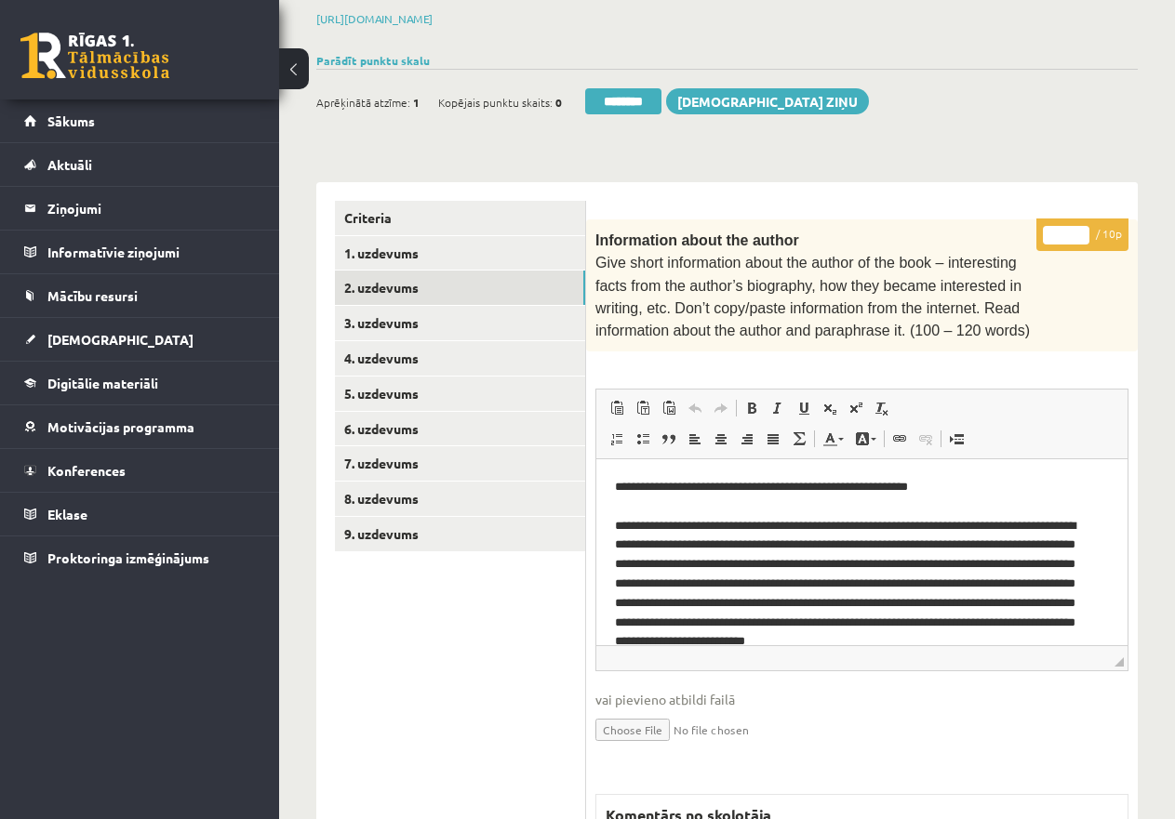
click at [1052, 229] on input "*" at bounding box center [1066, 235] width 46 height 19
type input "**"
click at [475, 312] on link "3. uzdevums" at bounding box center [460, 323] width 250 height 34
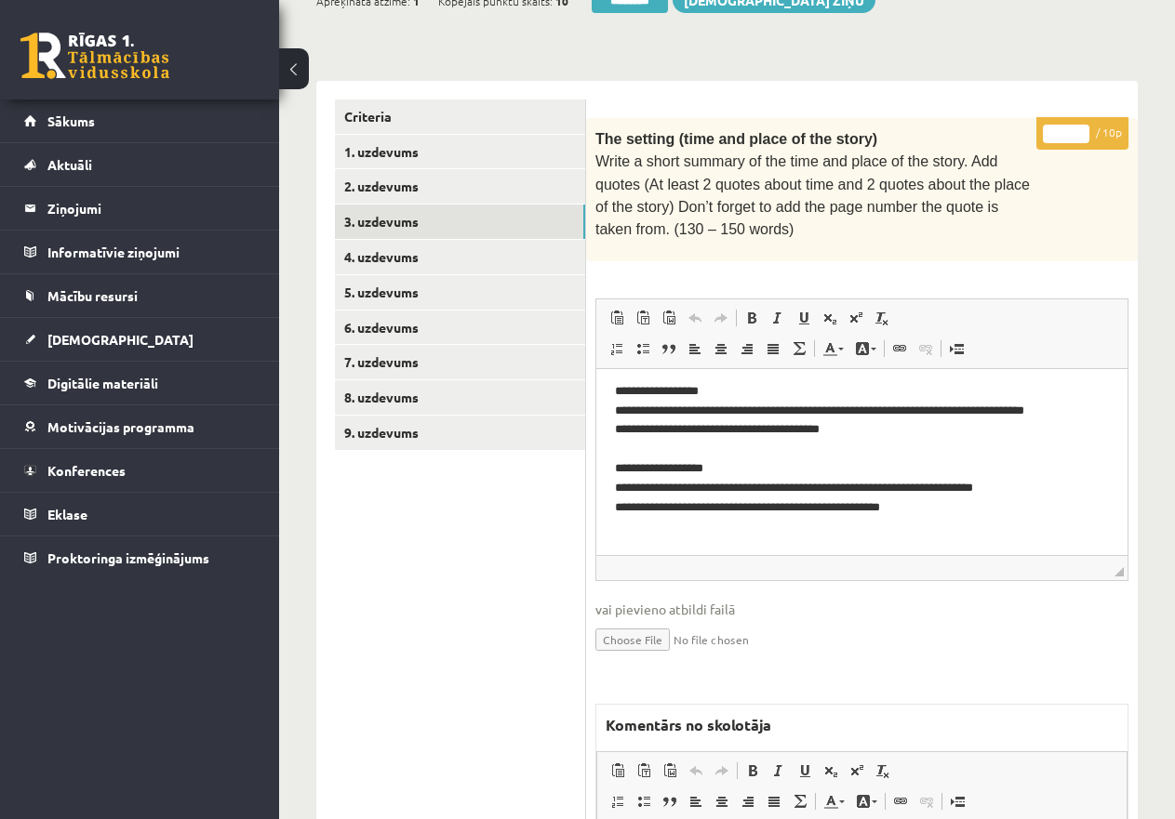
scroll to position [558, 0]
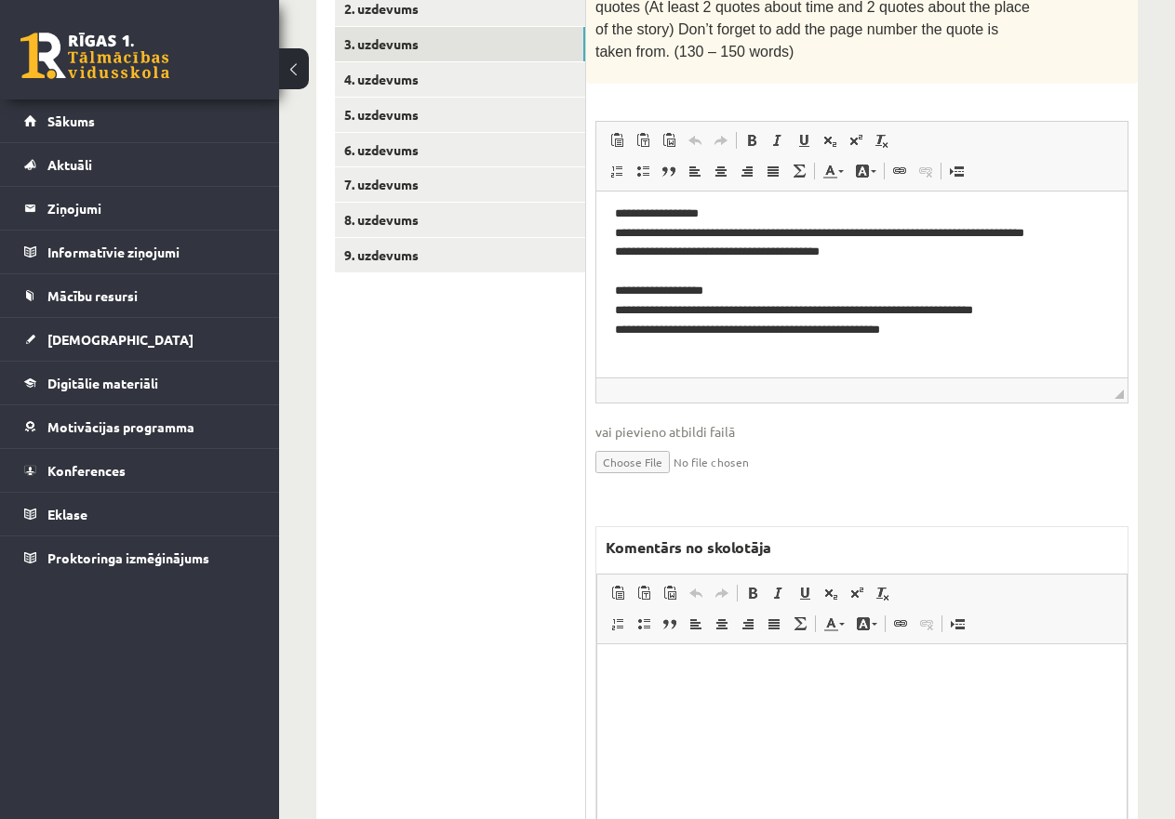
click at [662, 672] on p "Editor, wiswyg-editor-47433889641020-1760164927-858" at bounding box center [862, 672] width 492 height 20
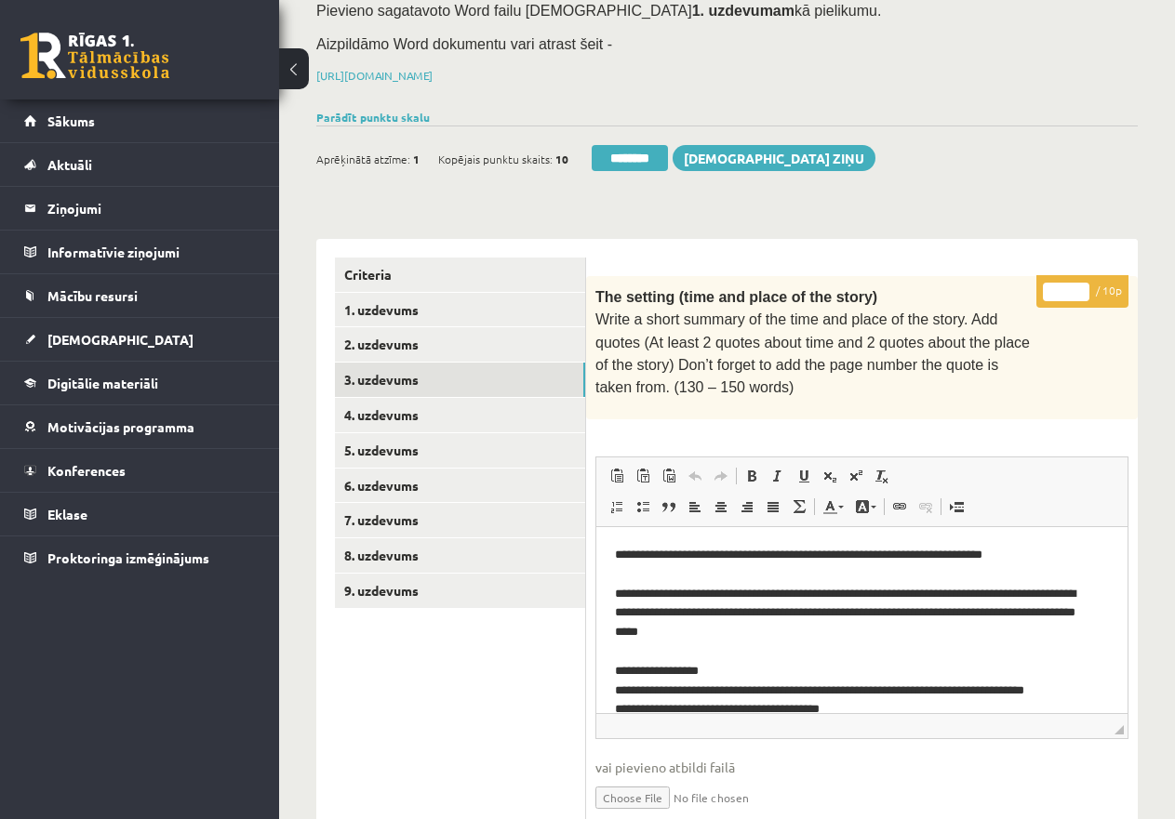
scroll to position [93, 0]
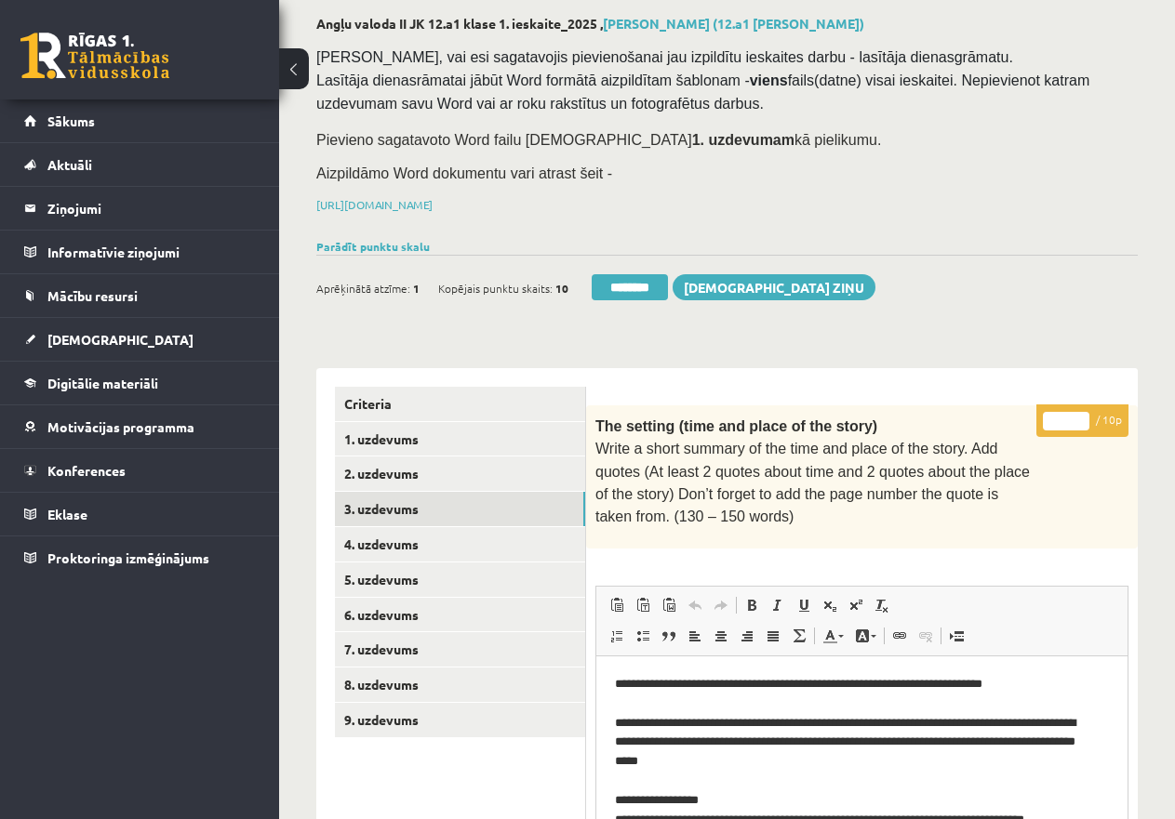
drag, startPoint x: 1062, startPoint y: 413, endPoint x: 1030, endPoint y: 414, distance: 31.6
type input "*"
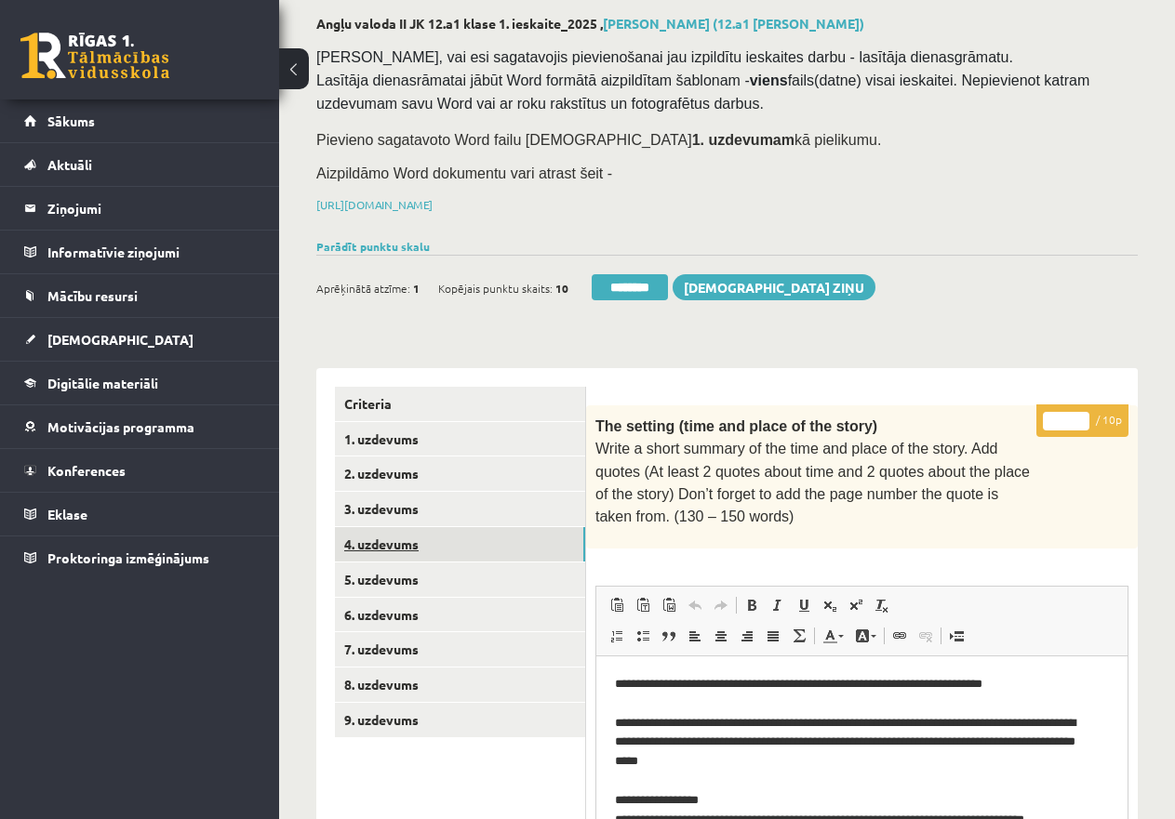
click at [405, 537] on link "4. uzdevums" at bounding box center [460, 544] width 250 height 34
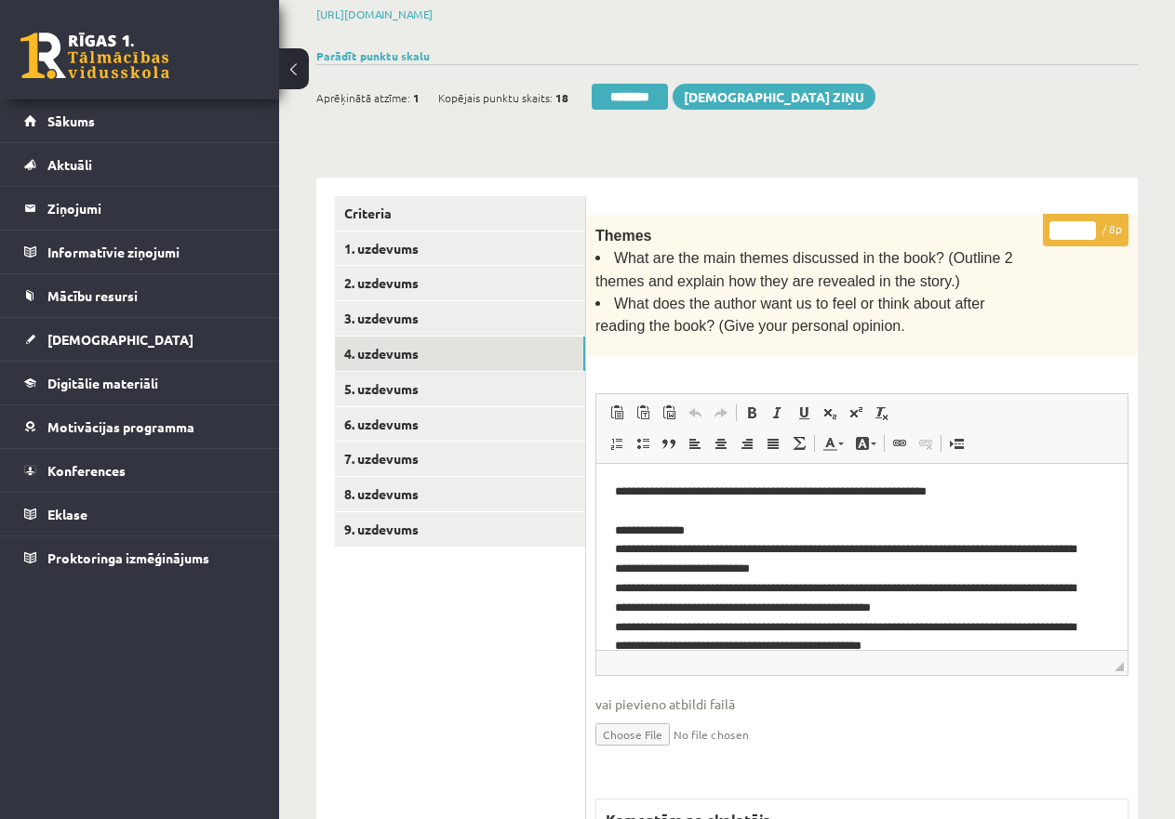
scroll to position [558, 0]
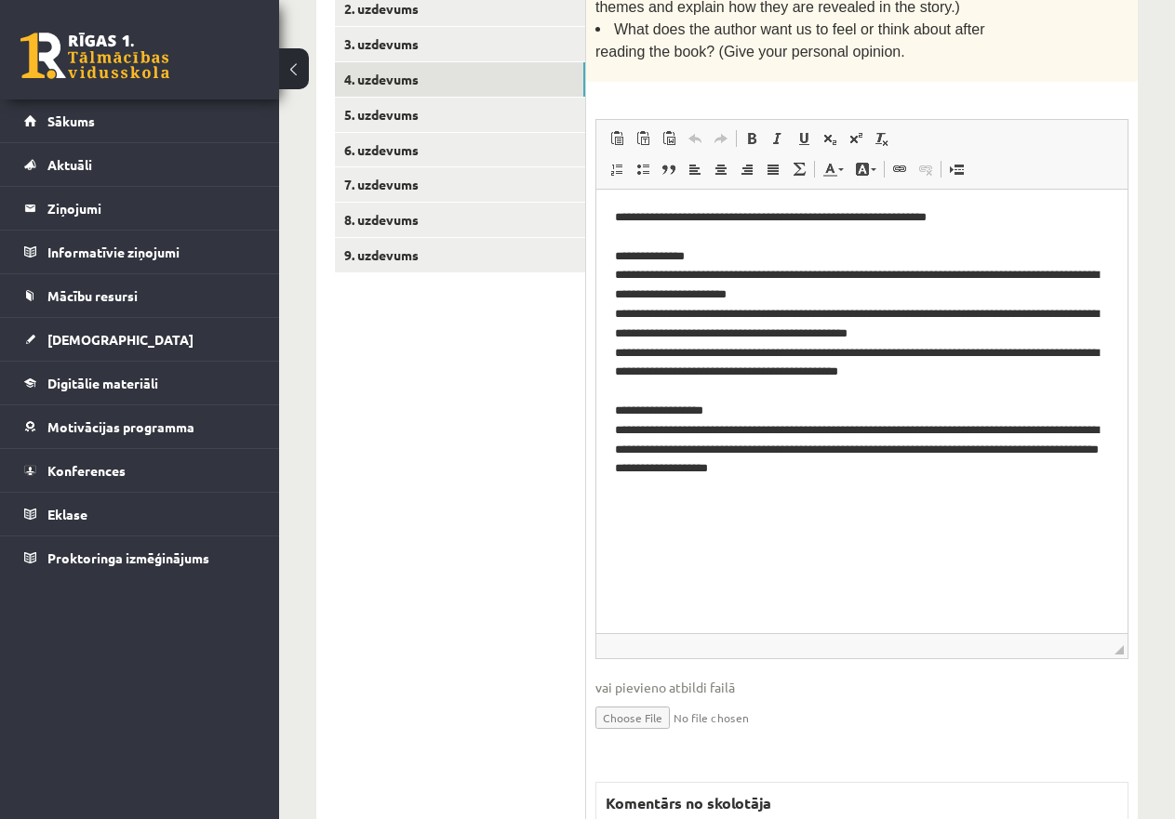
drag, startPoint x: 1117, startPoint y: 385, endPoint x: 1122, endPoint y: 667, distance: 281.8
click at [1122, 655] on span "◢" at bounding box center [1118, 649] width 9 height 9
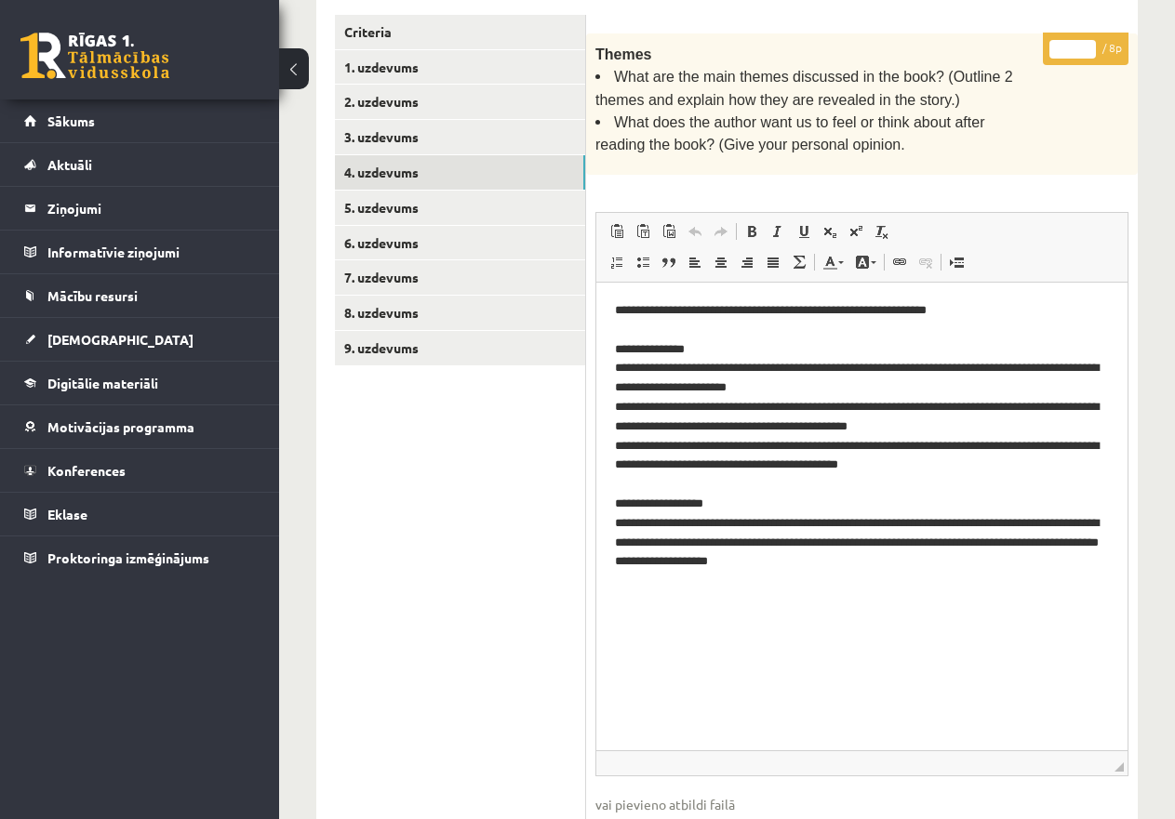
scroll to position [837, 0]
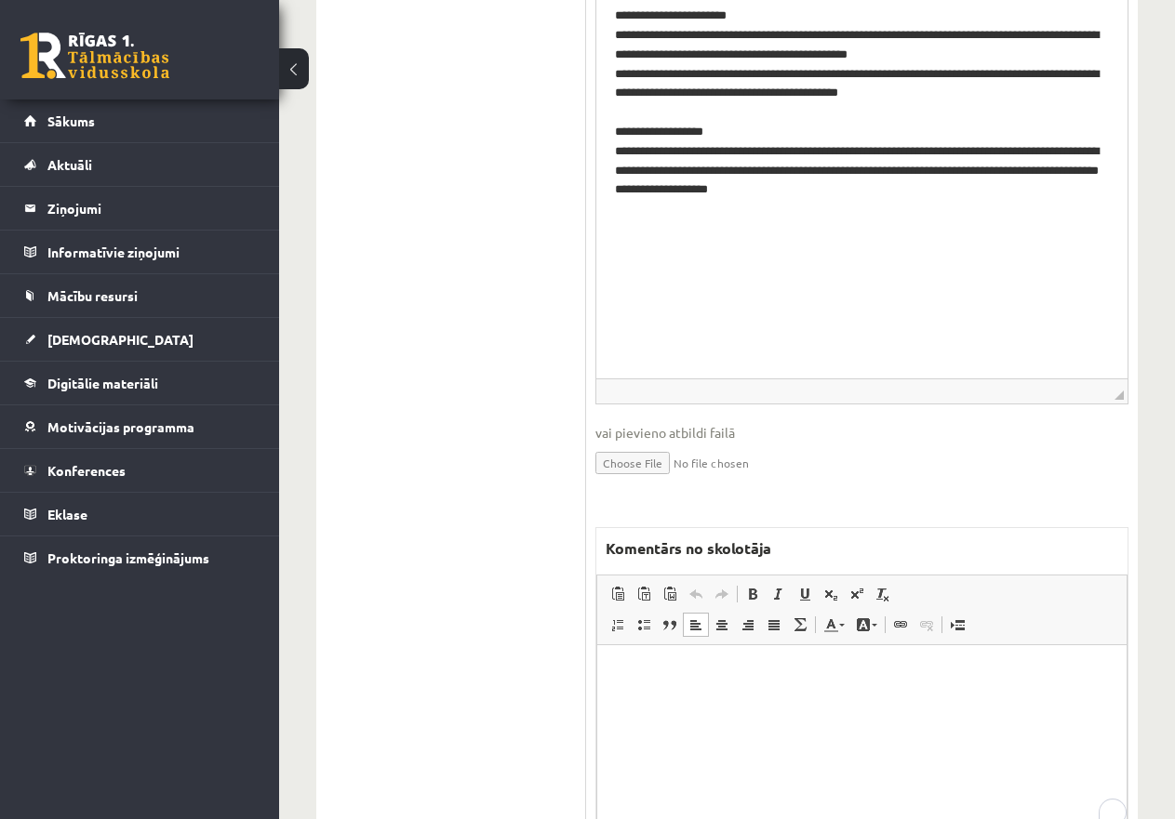
click at [684, 668] on p "Editor, wiswyg-editor-47433994835060-1760164952-982" at bounding box center [862, 673] width 492 height 20
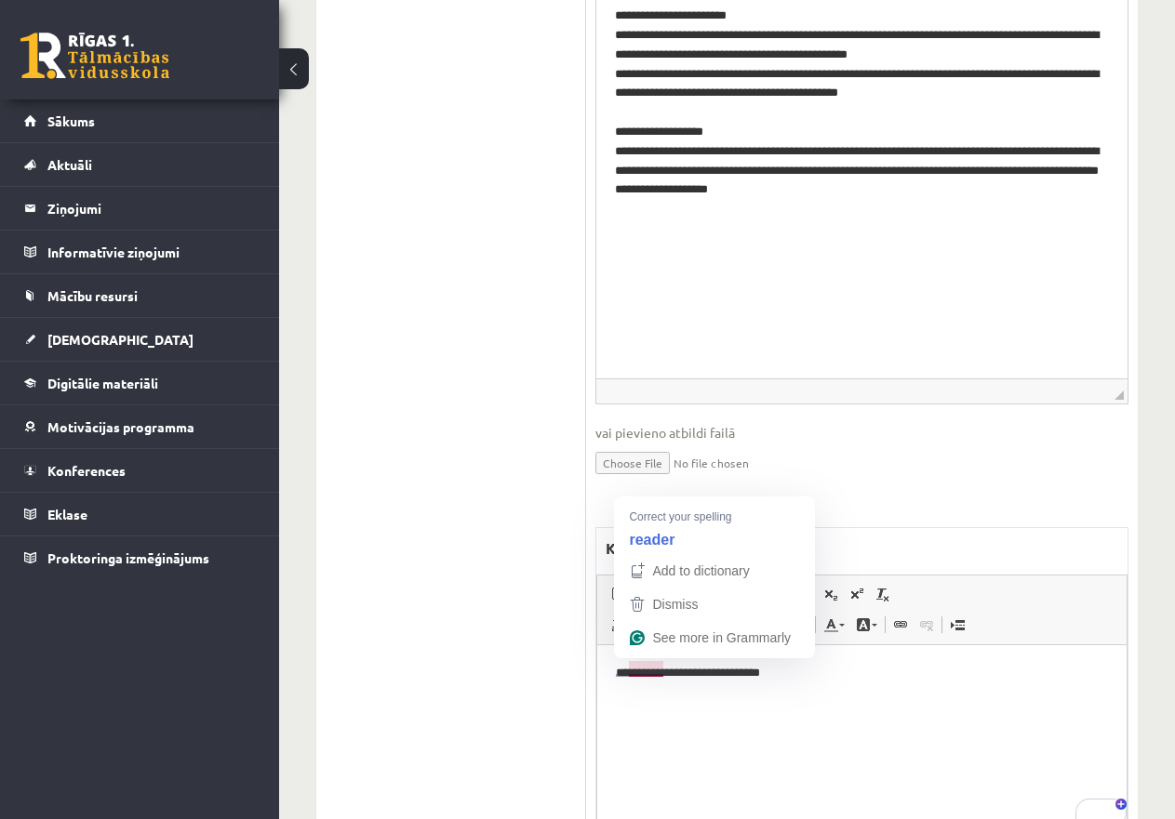
click at [645, 675] on p "**********" at bounding box center [862, 673] width 492 height 20
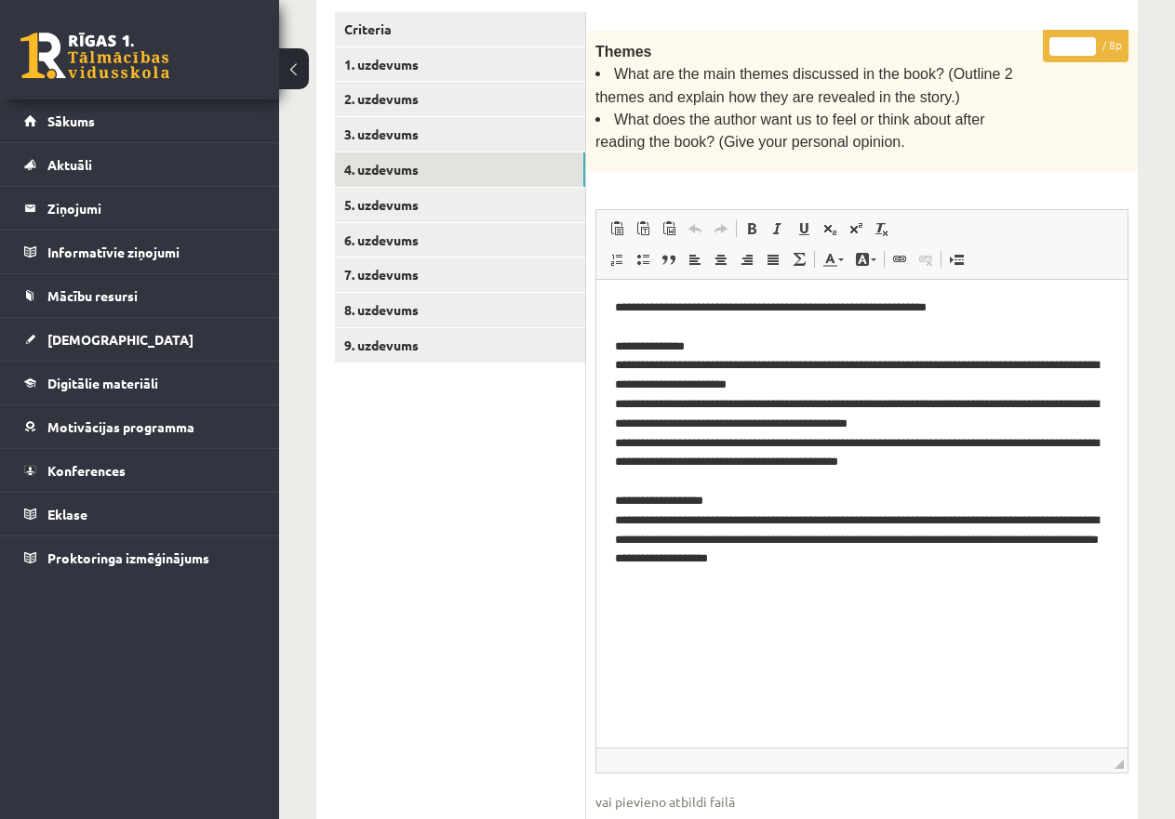
scroll to position [465, 0]
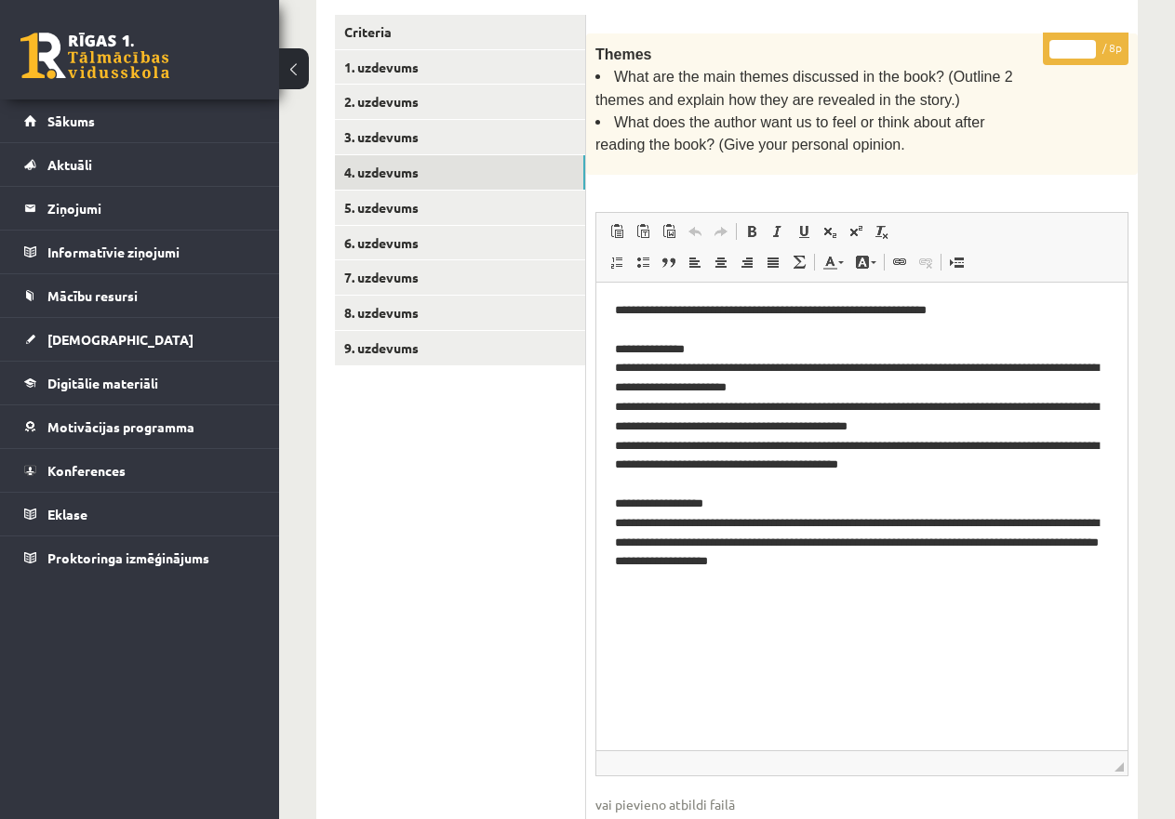
drag, startPoint x: 1072, startPoint y: 40, endPoint x: 1022, endPoint y: 45, distance: 50.4
click at [1022, 45] on div "* / 8p Themes What are the main themes discussed in the book? (Outline 2 themes…" at bounding box center [861, 656] width 551 height 1247
type input "*"
click at [410, 207] on link "5. uzdevums" at bounding box center [460, 208] width 250 height 34
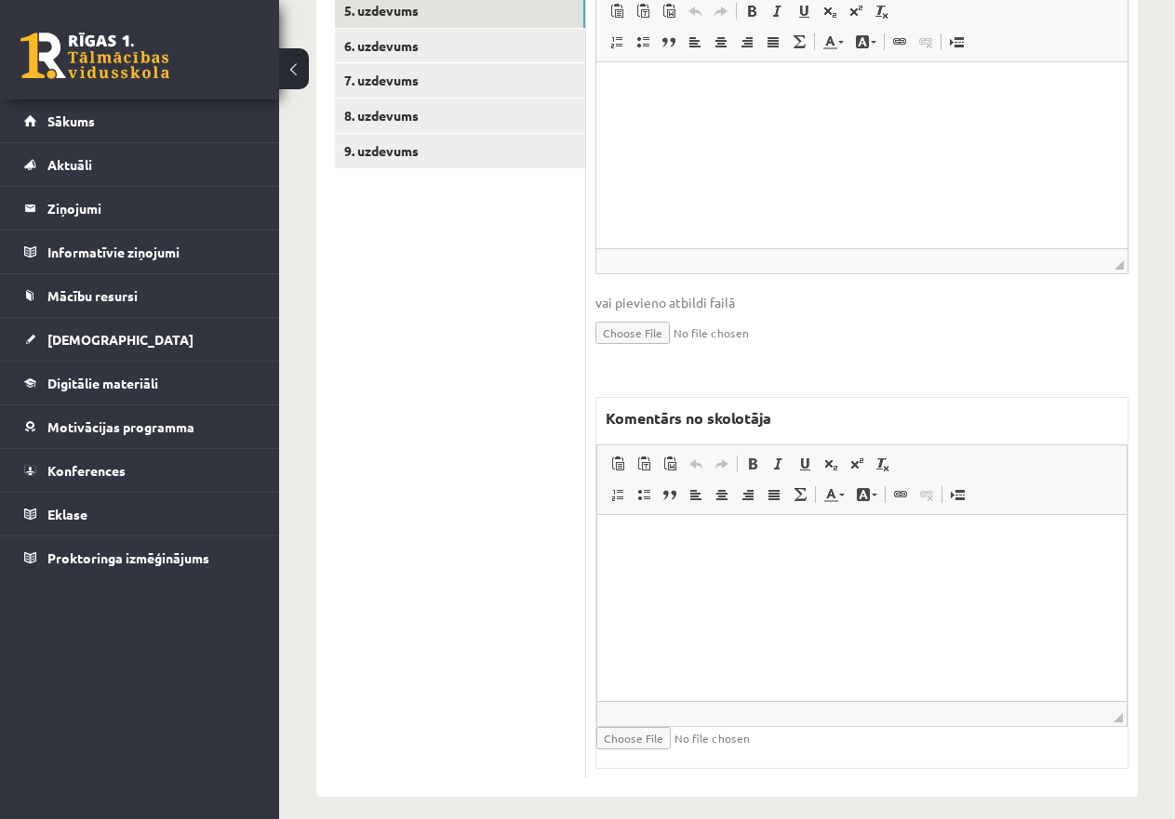
scroll to position [671, 0]
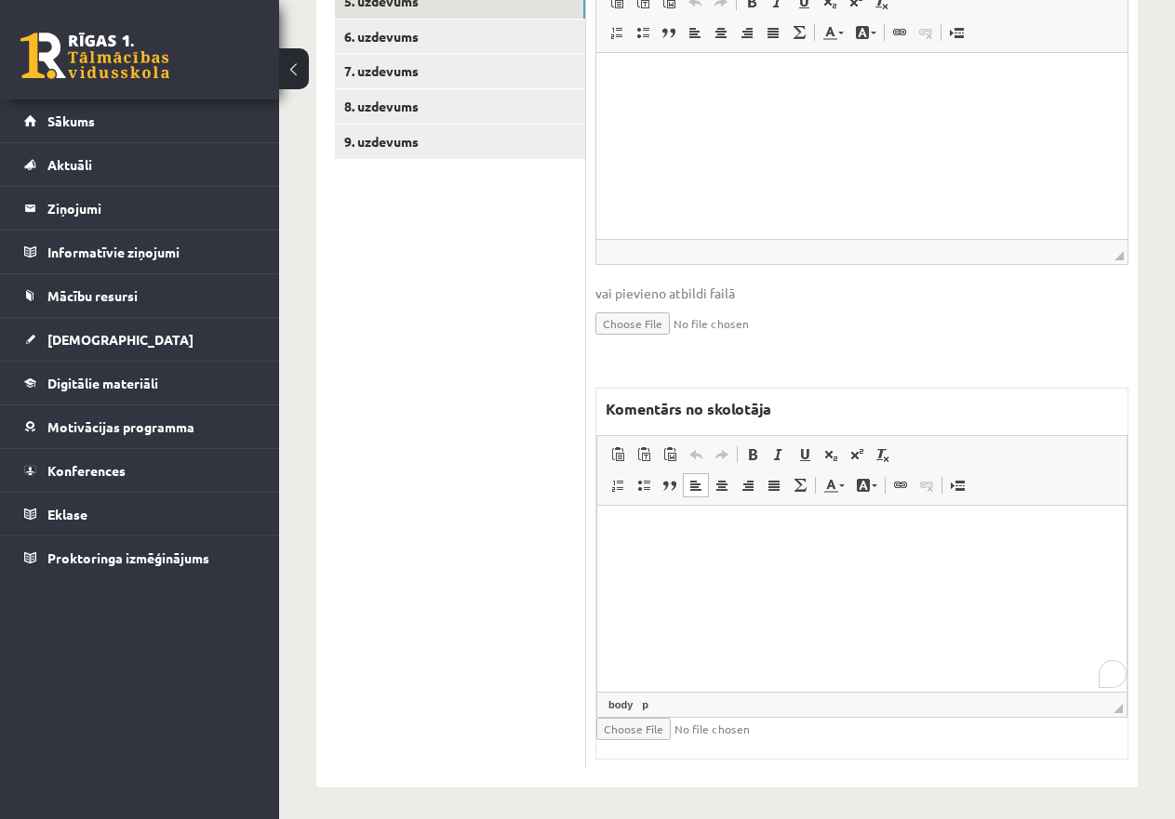
click at [708, 563] on html at bounding box center [861, 534] width 529 height 57
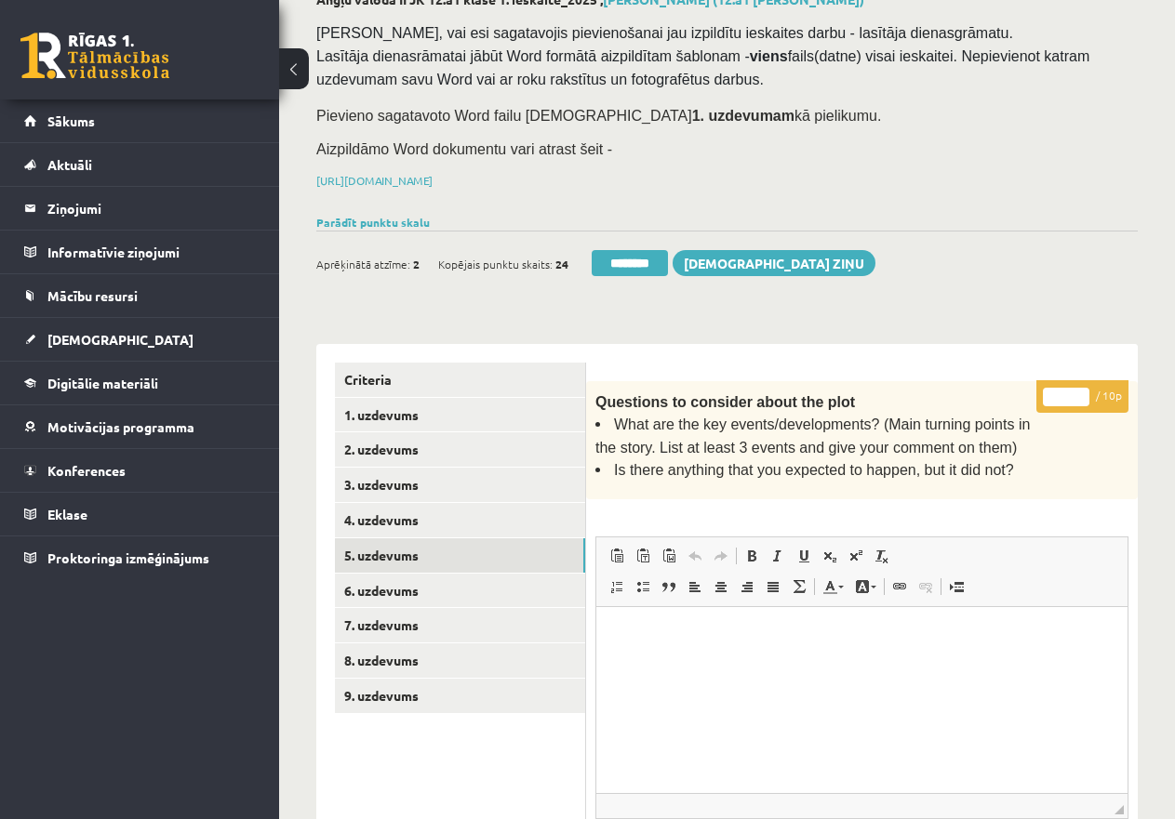
scroll to position [113, 0]
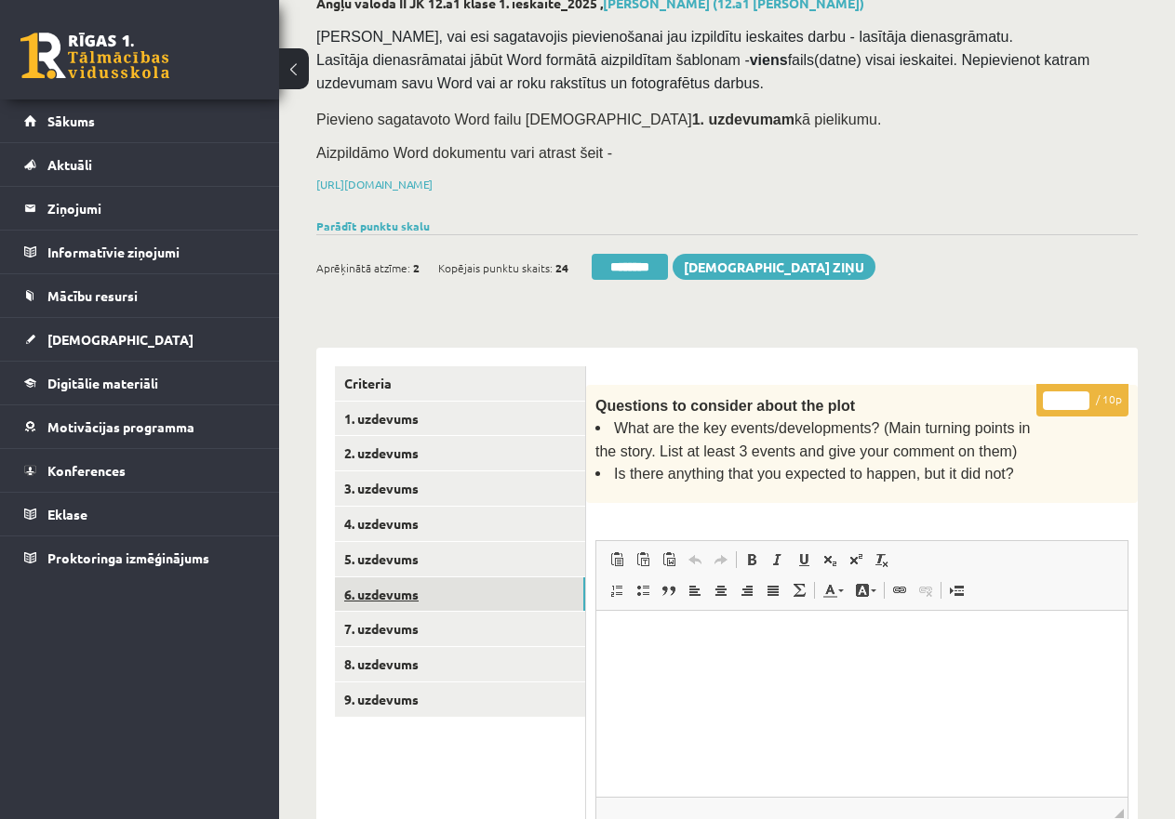
click at [440, 578] on link "6. uzdevums" at bounding box center [460, 595] width 250 height 34
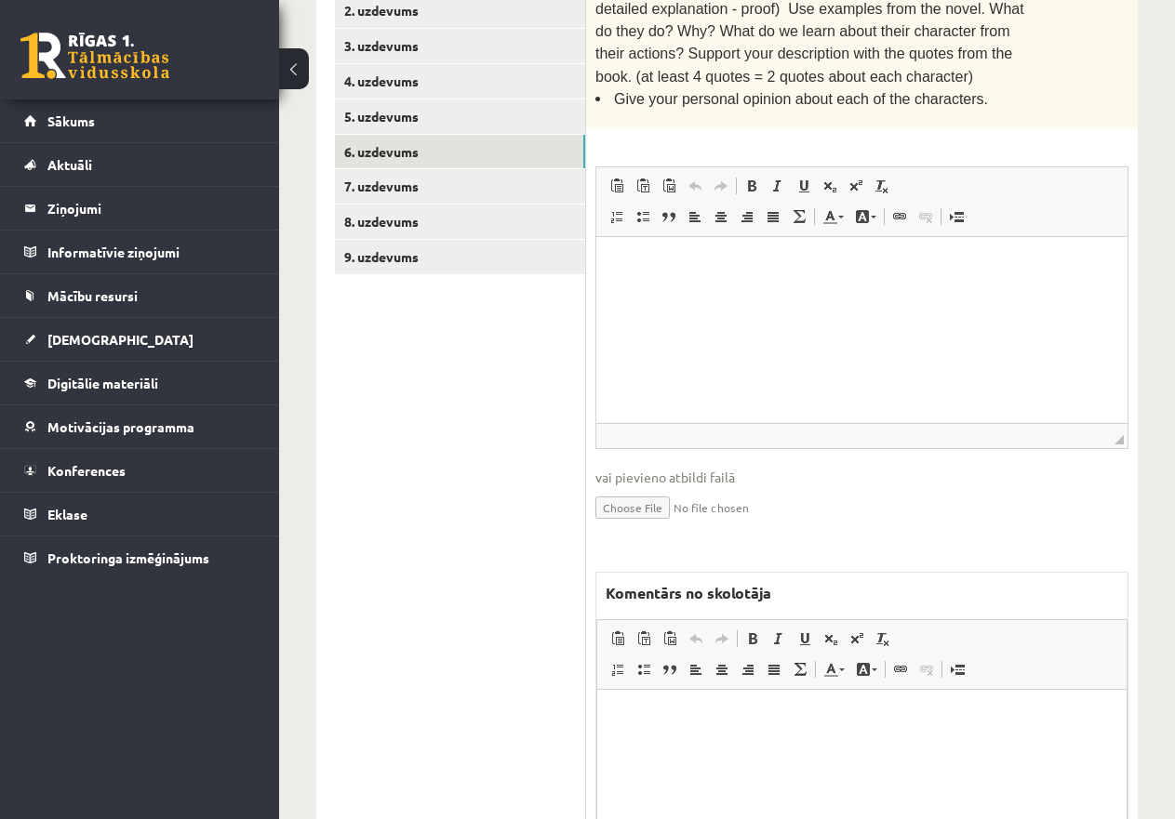
scroll to position [737, 0]
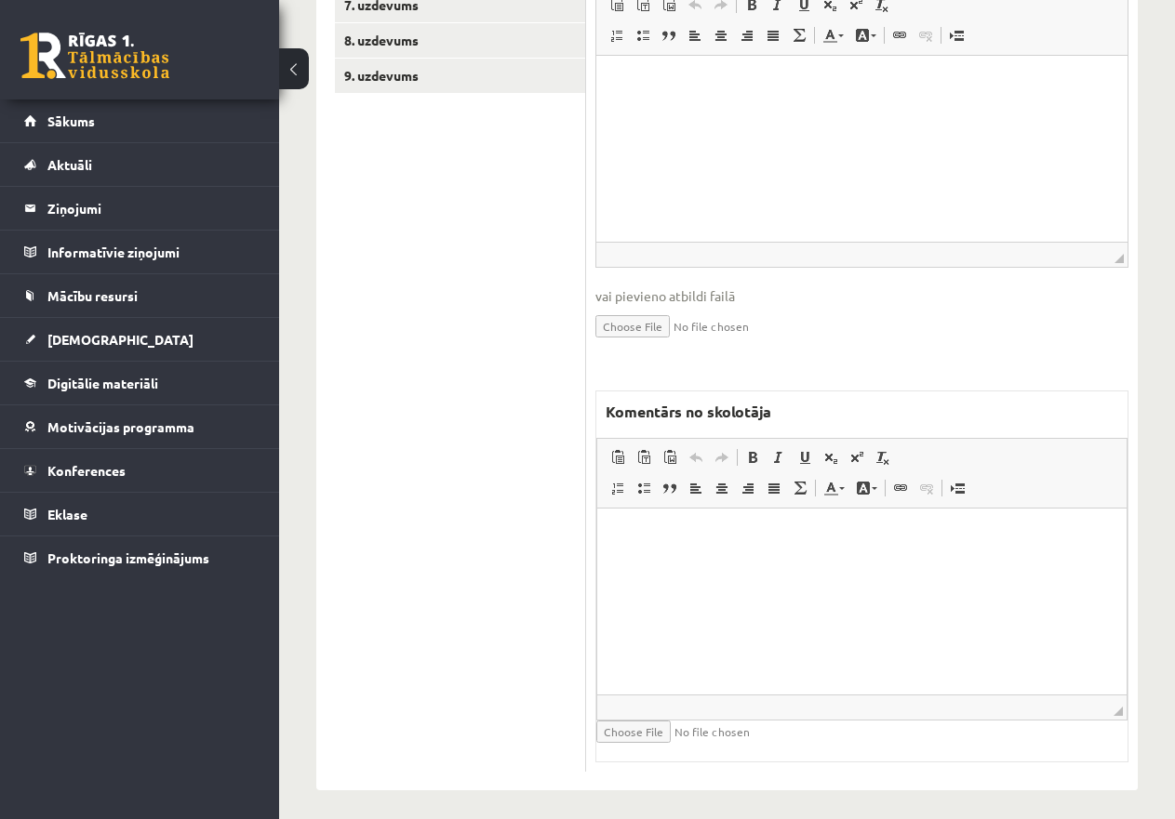
click at [676, 561] on html at bounding box center [861, 536] width 529 height 57
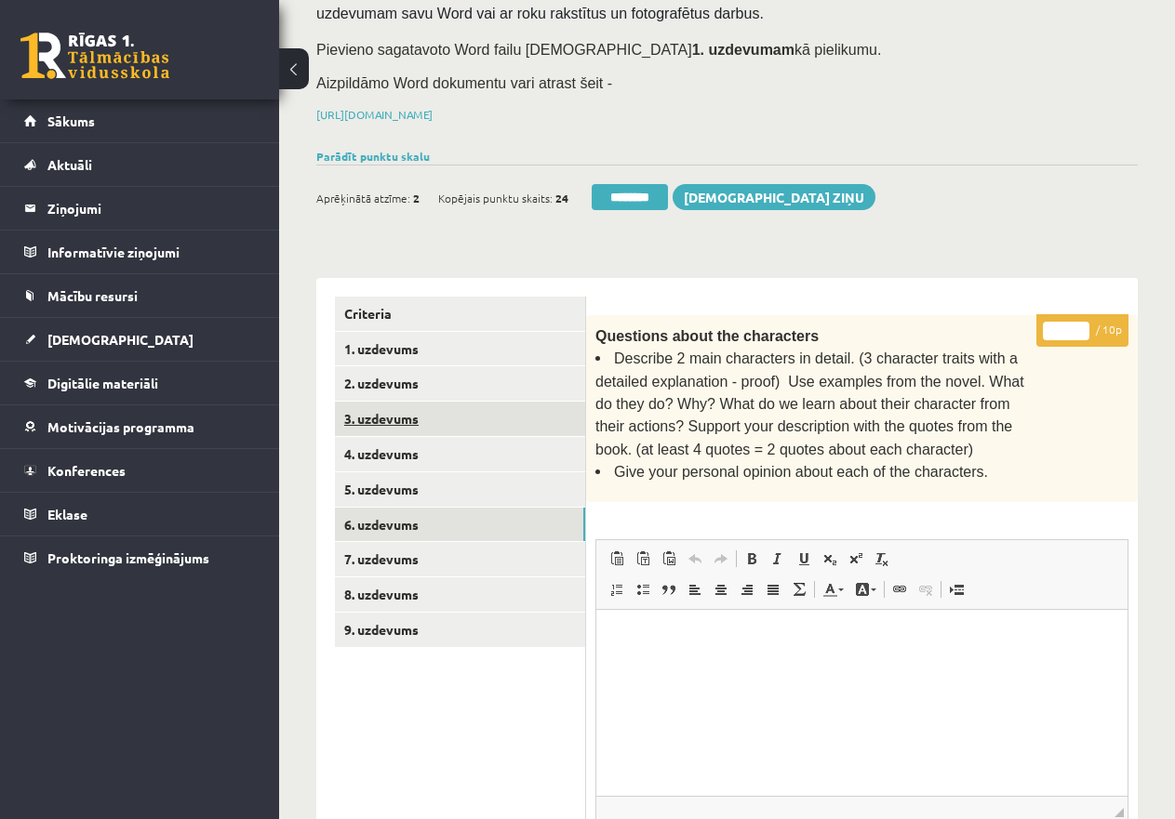
scroll to position [179, 0]
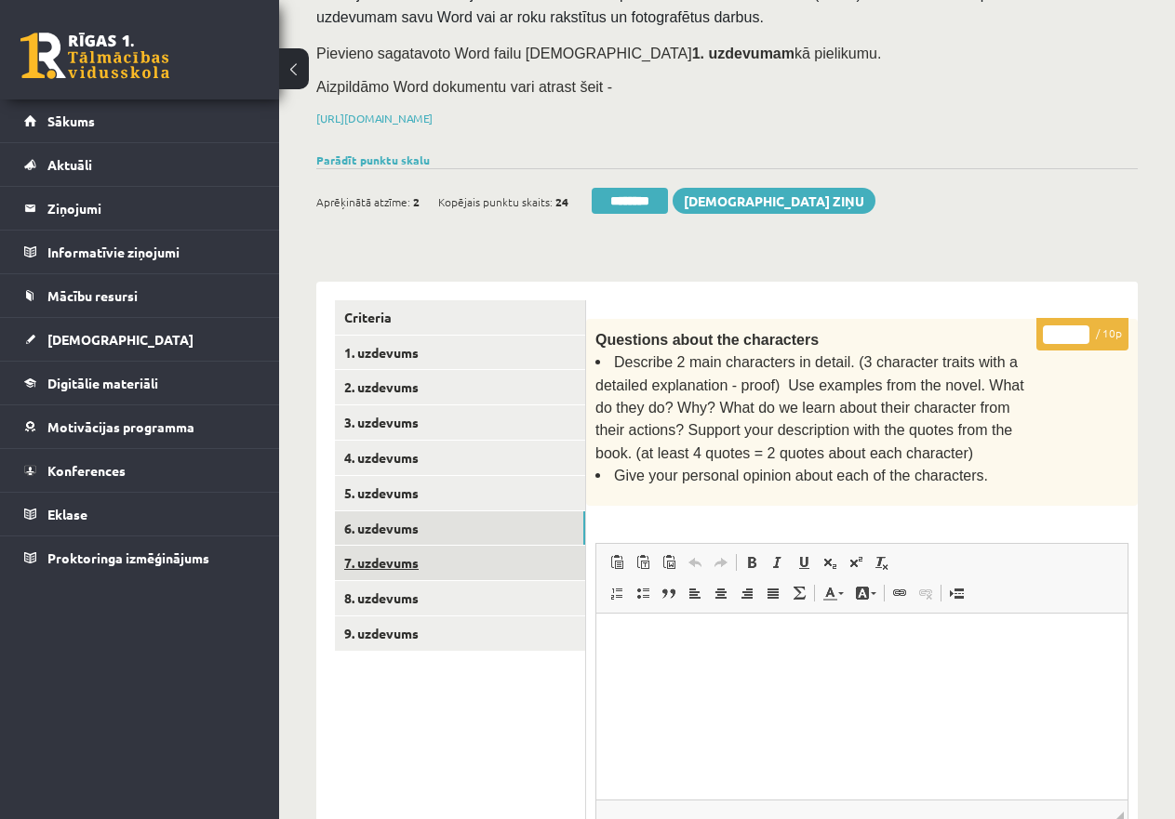
click at [403, 553] on link "7. uzdevums" at bounding box center [460, 563] width 250 height 34
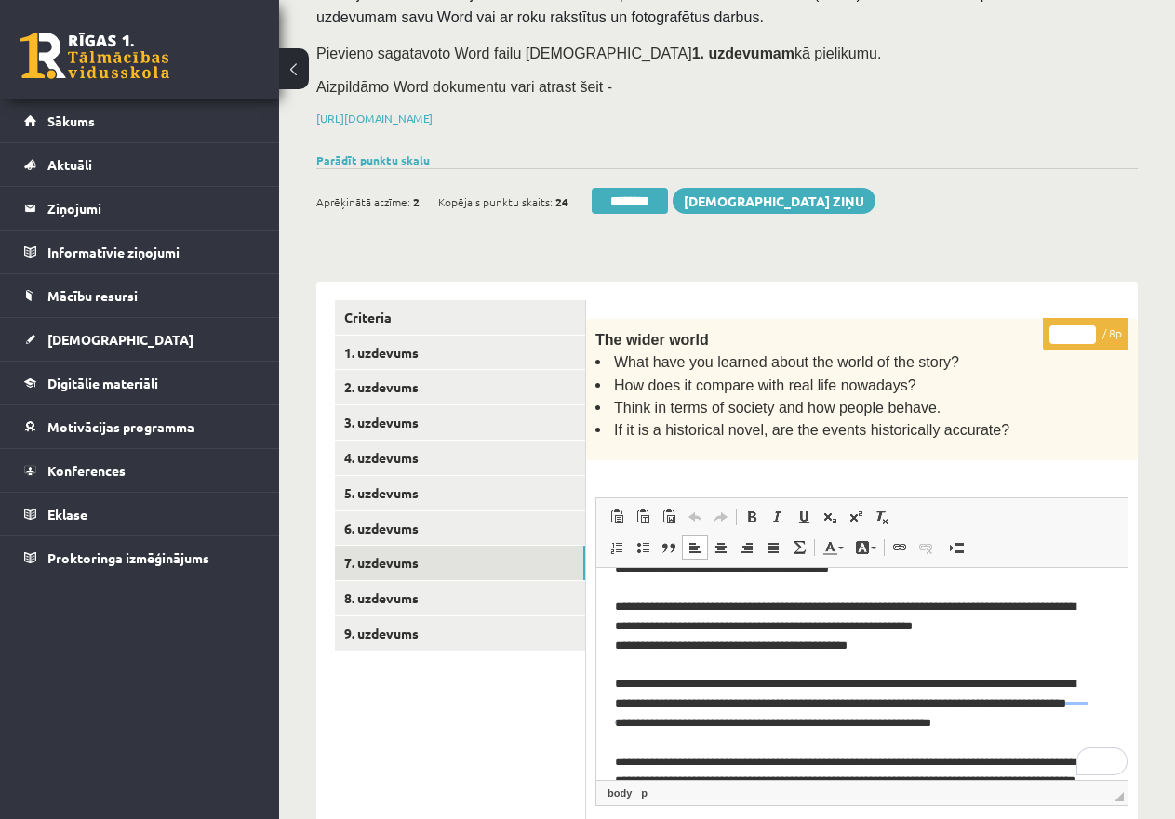
scroll to position [66, 0]
drag, startPoint x: 1119, startPoint y: 787, endPoint x: 1113, endPoint y: 856, distance: 69.0
click at [1113, 640] on html "0 Dāvanas 4004 mP 48 xp Katrīne Laizāne (angļu valoda II - 12.a un c. klase, pr…" at bounding box center [587, 230] width 1175 height 819
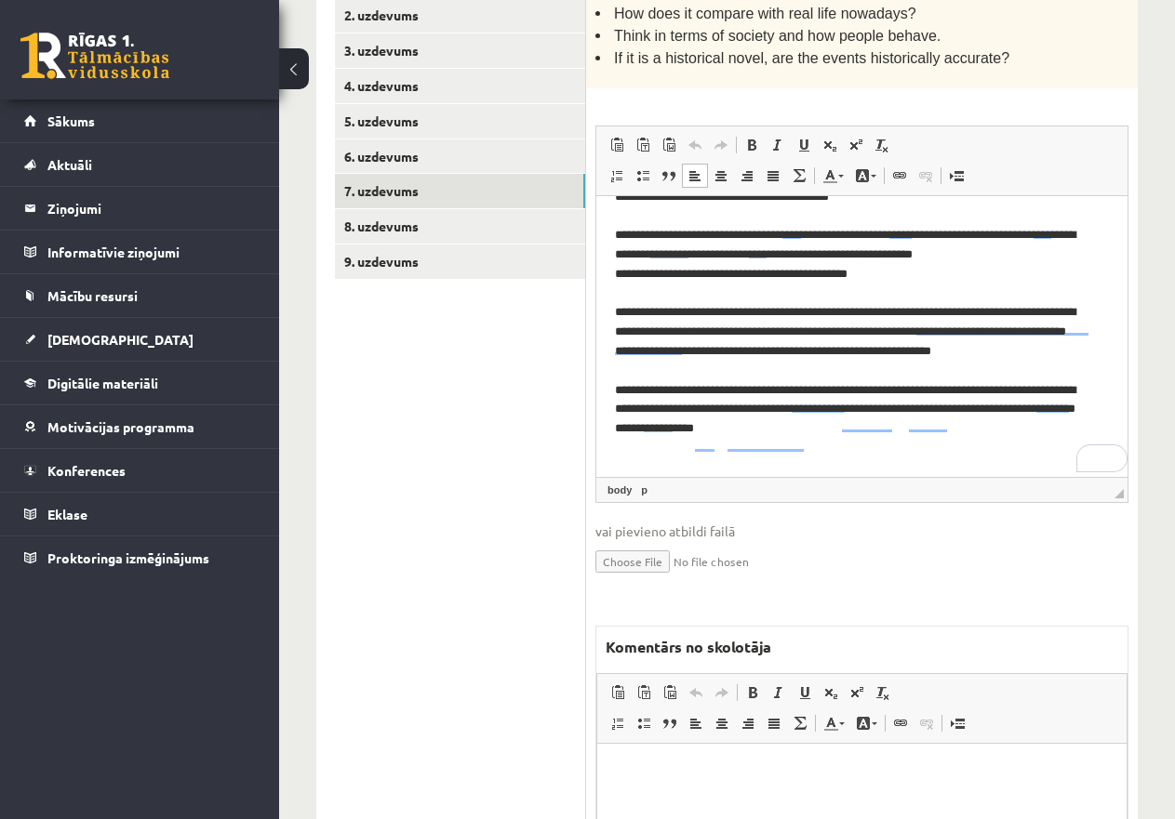
scroll to position [20, 0]
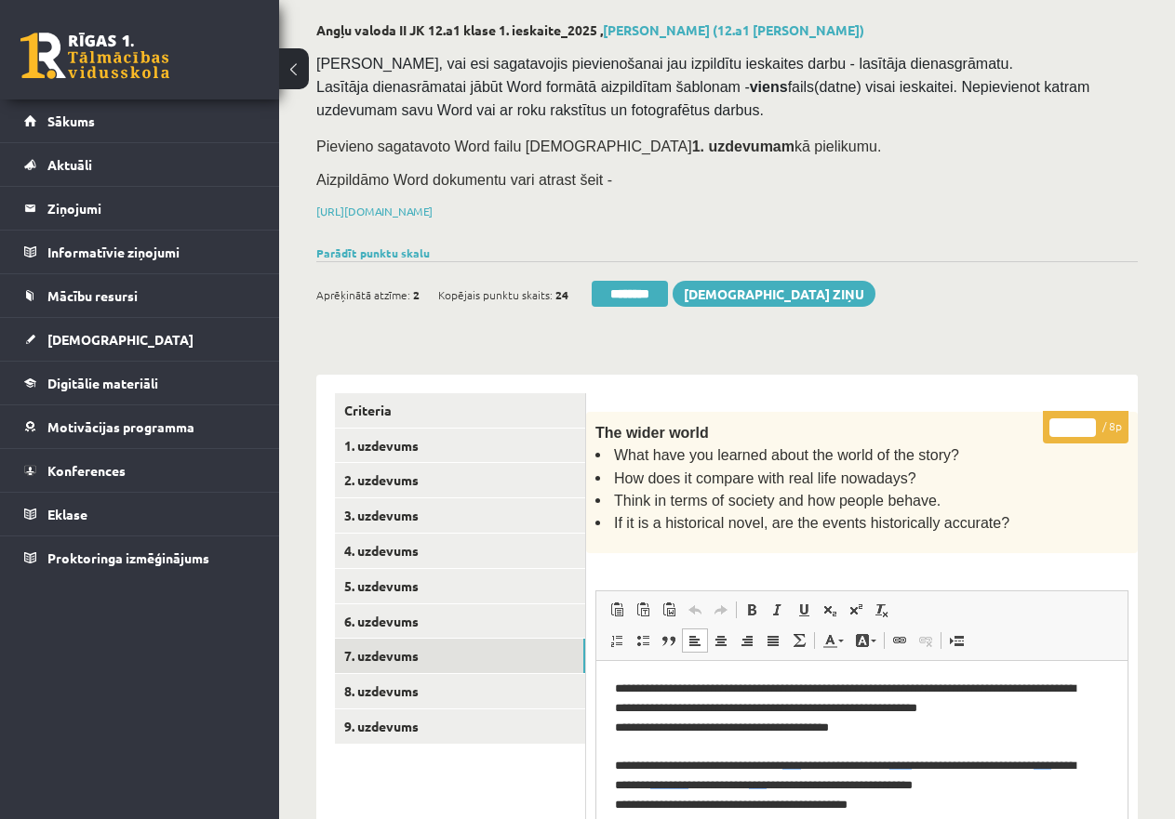
drag, startPoint x: 1073, startPoint y: 422, endPoint x: 1029, endPoint y: 420, distance: 44.7
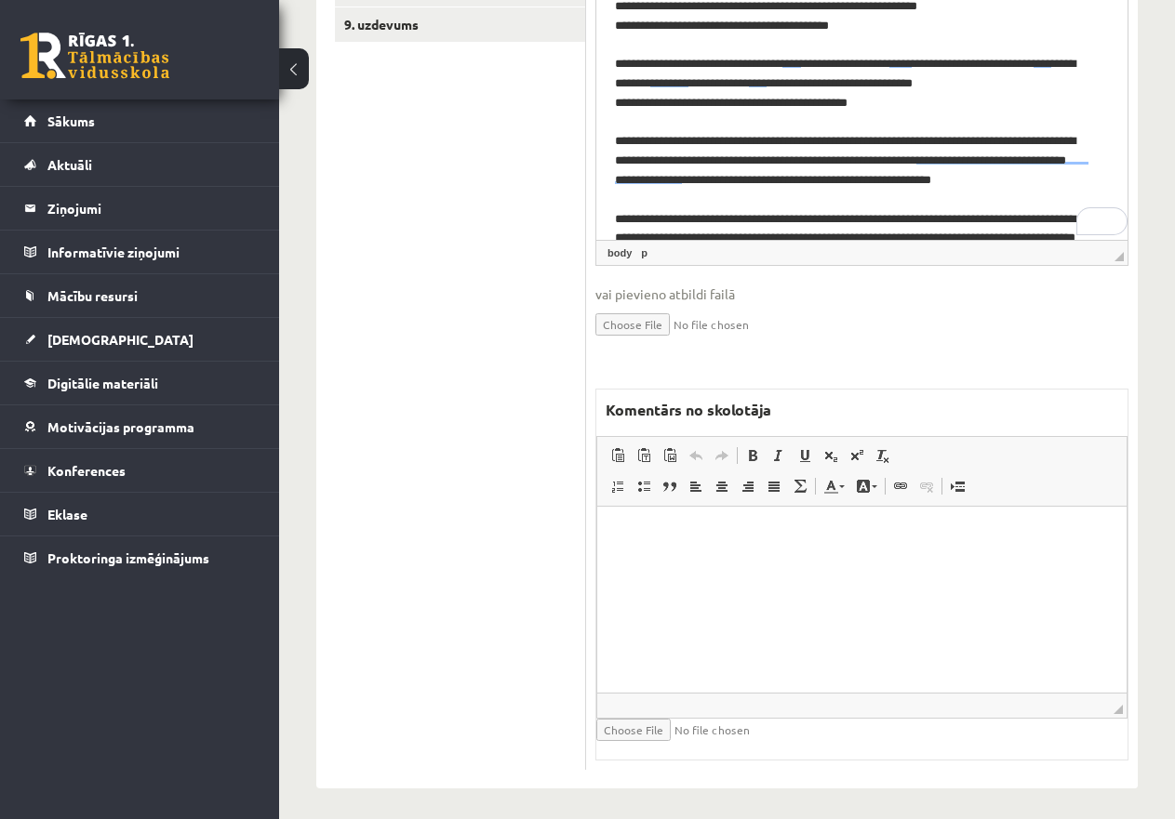
type input "*"
click at [701, 546] on html at bounding box center [861, 534] width 529 height 57
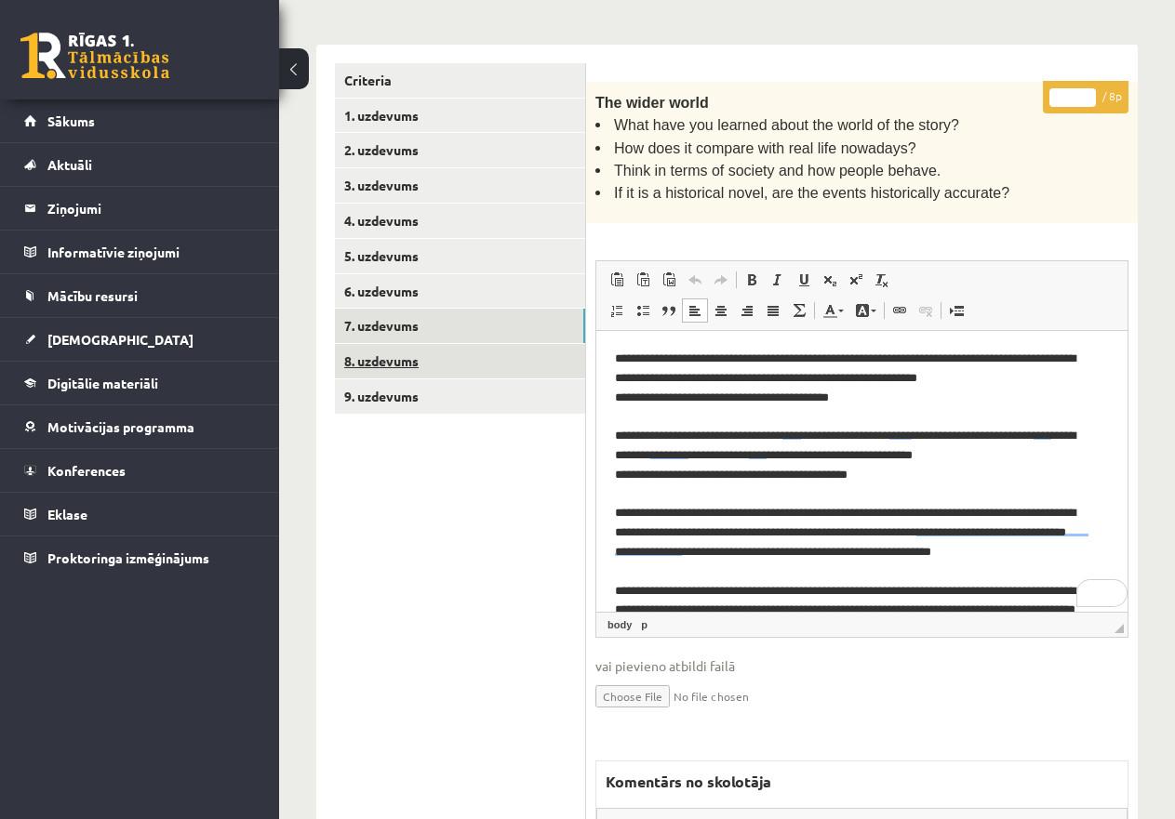
click at [447, 359] on link "8. uzdevums" at bounding box center [460, 361] width 250 height 34
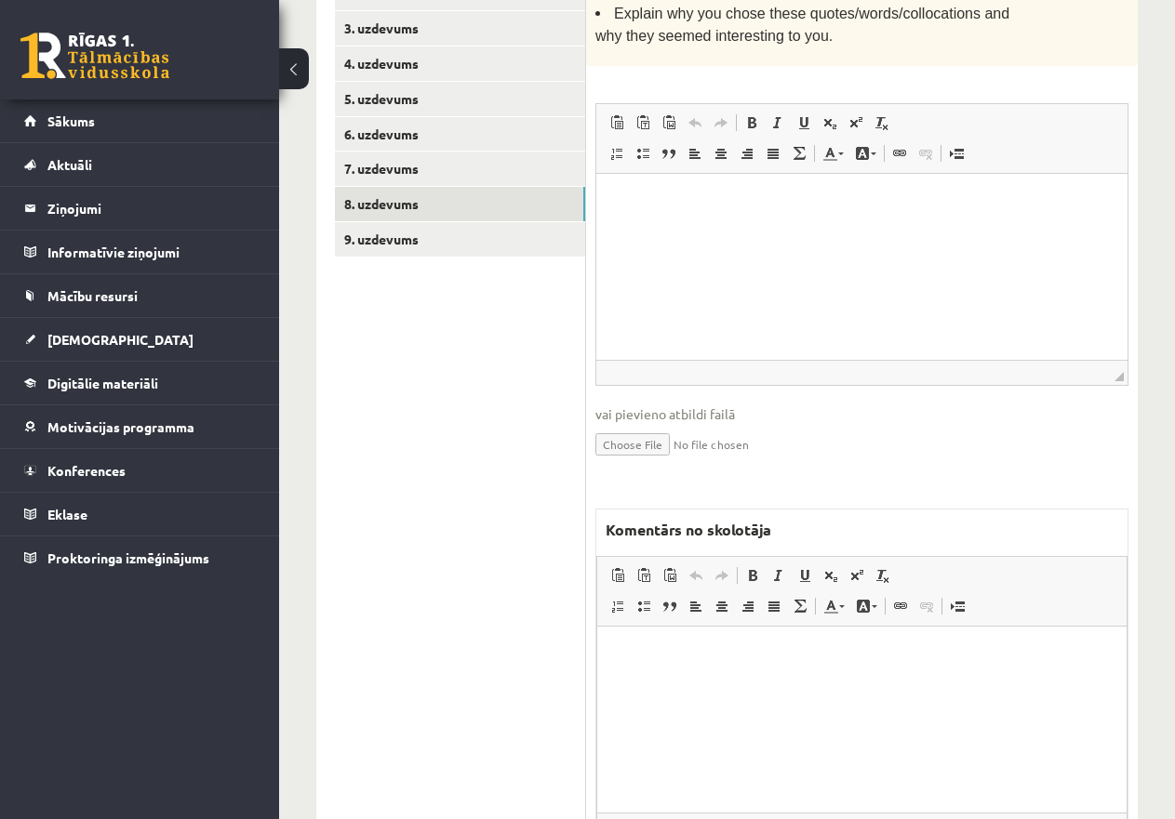
scroll to position [694, 0]
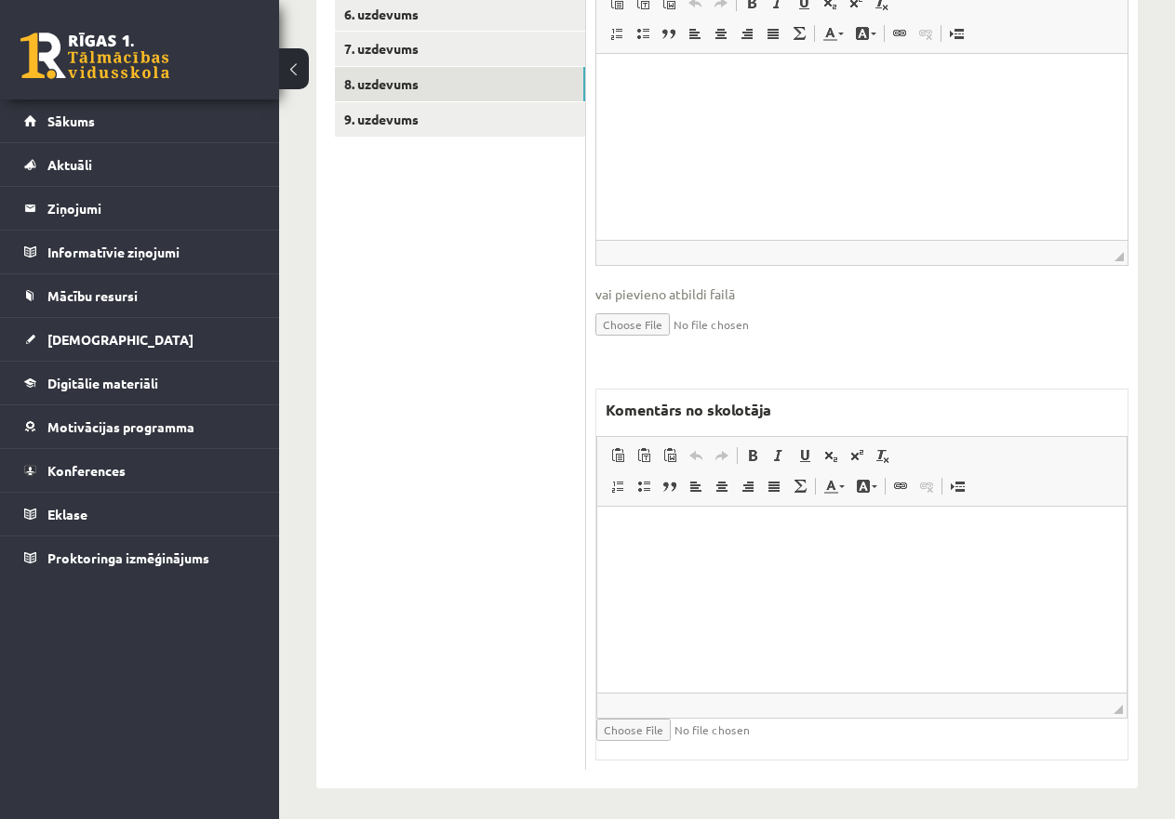
click at [740, 556] on html at bounding box center [861, 534] width 529 height 57
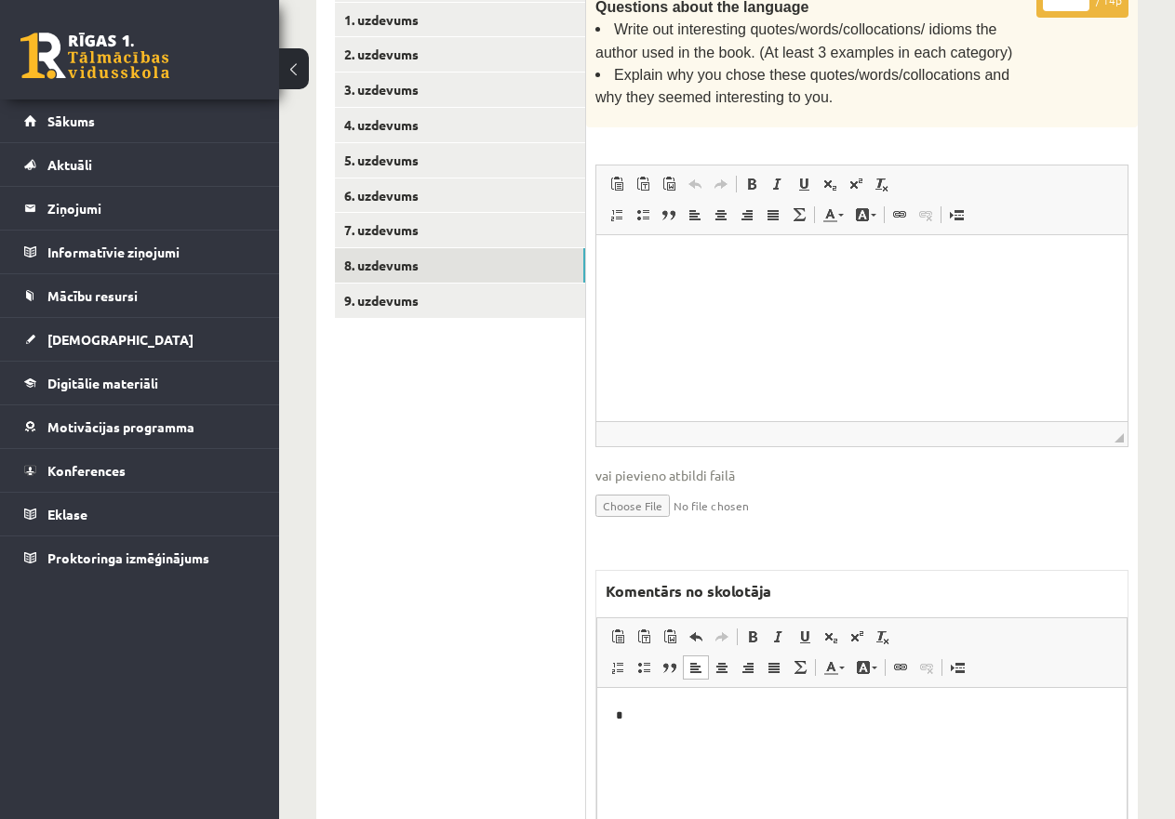
scroll to position [415, 0]
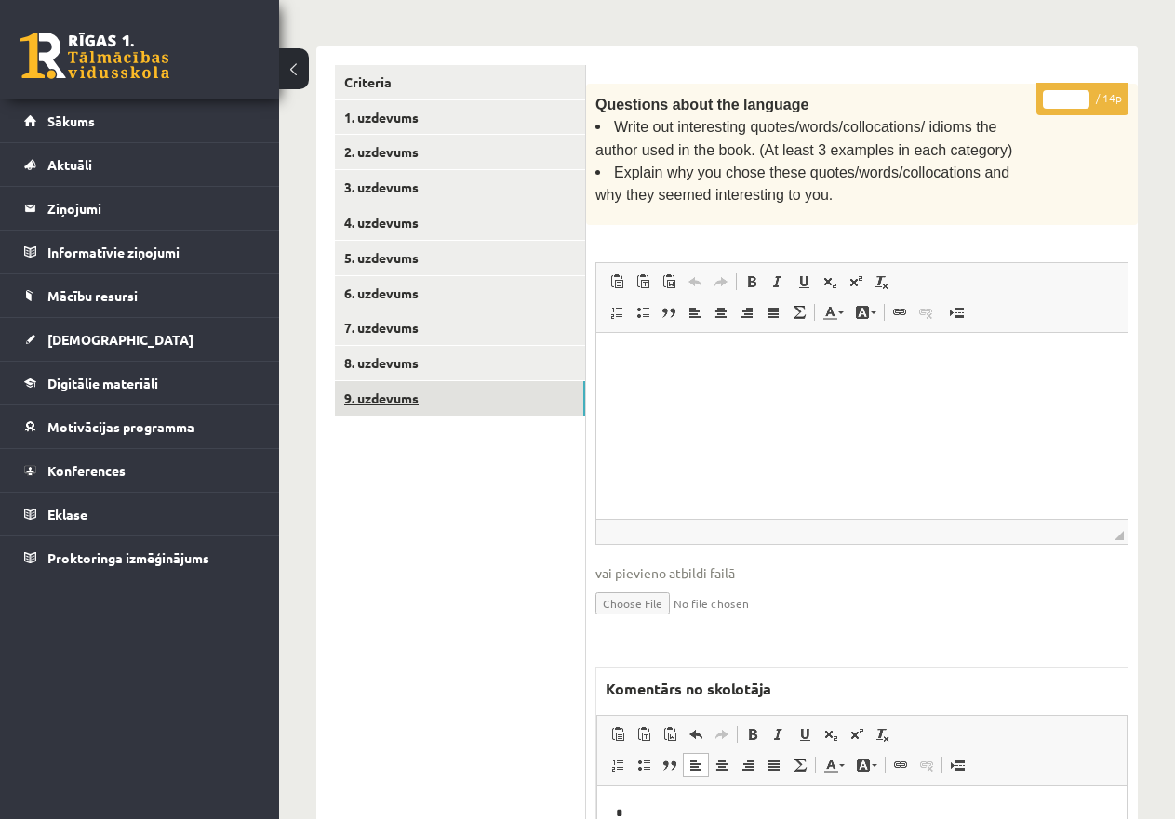
click at [372, 392] on link "9. uzdevums" at bounding box center [460, 398] width 250 height 34
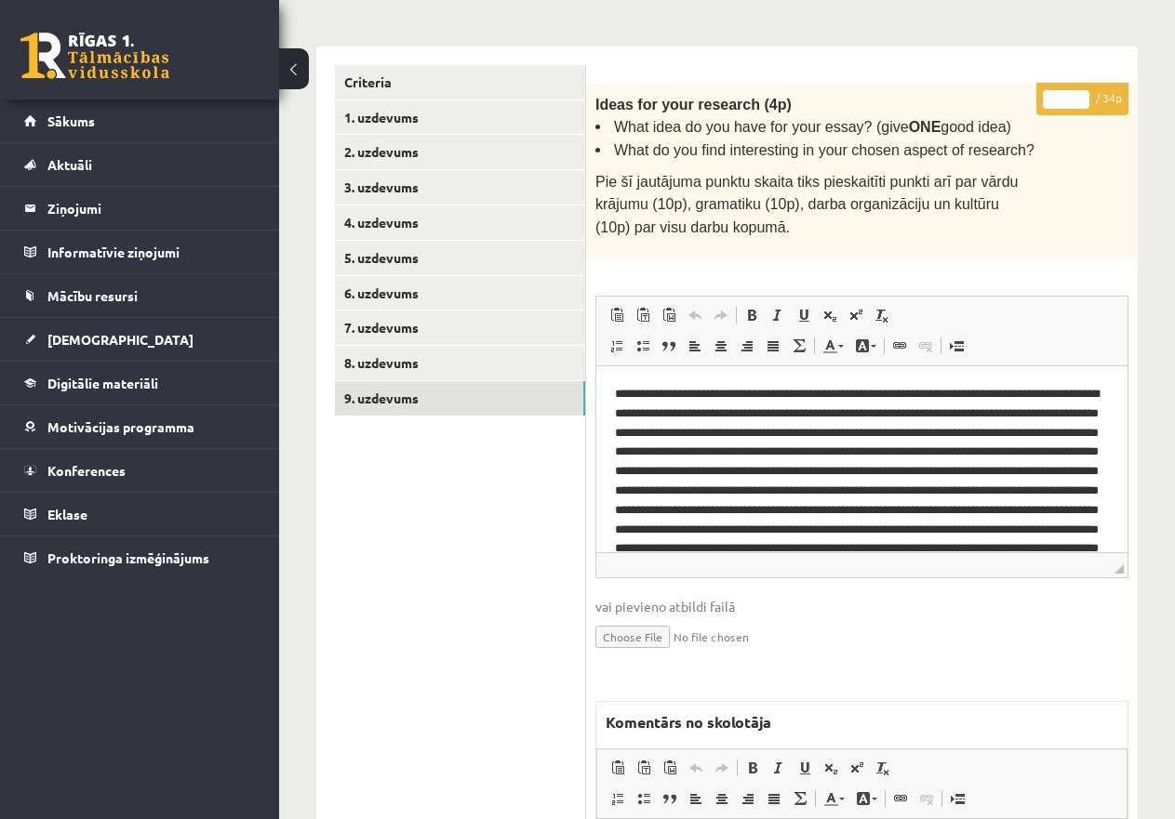
scroll to position [0, 0]
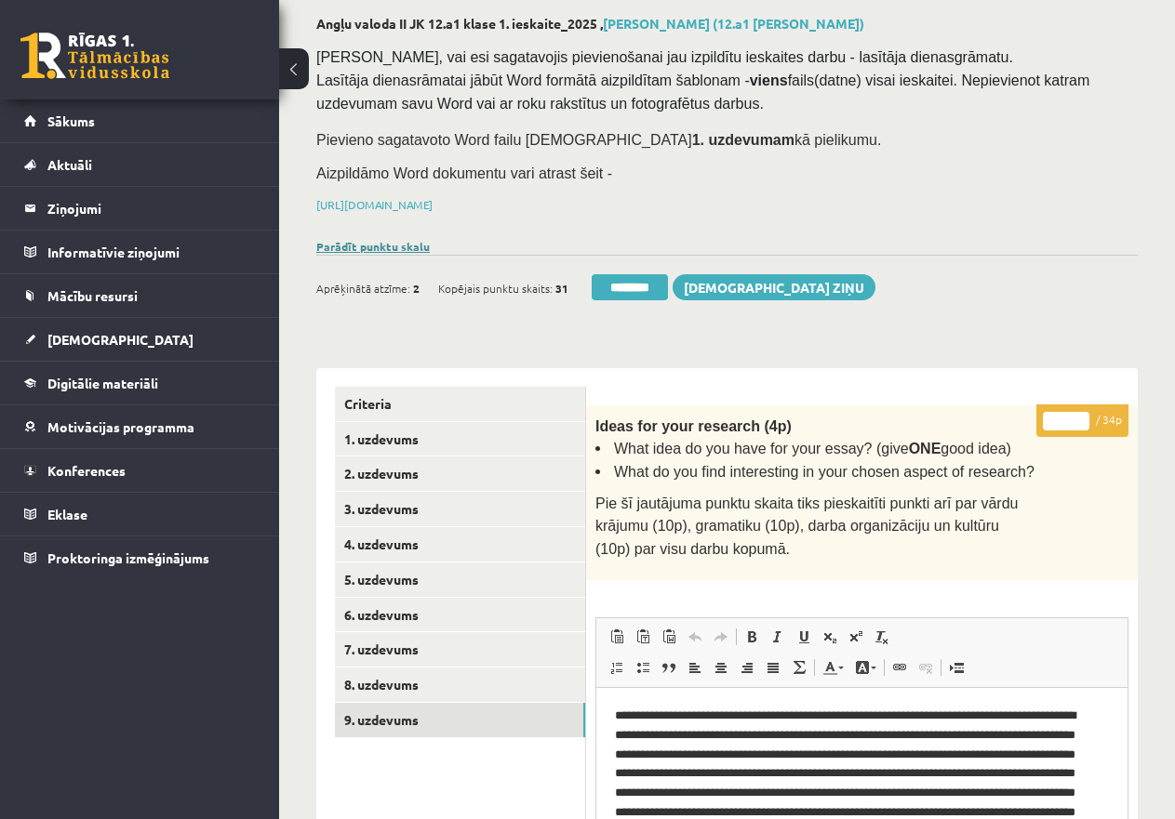
click at [411, 239] on link "Parādīt punktu skalu" at bounding box center [372, 246] width 113 height 15
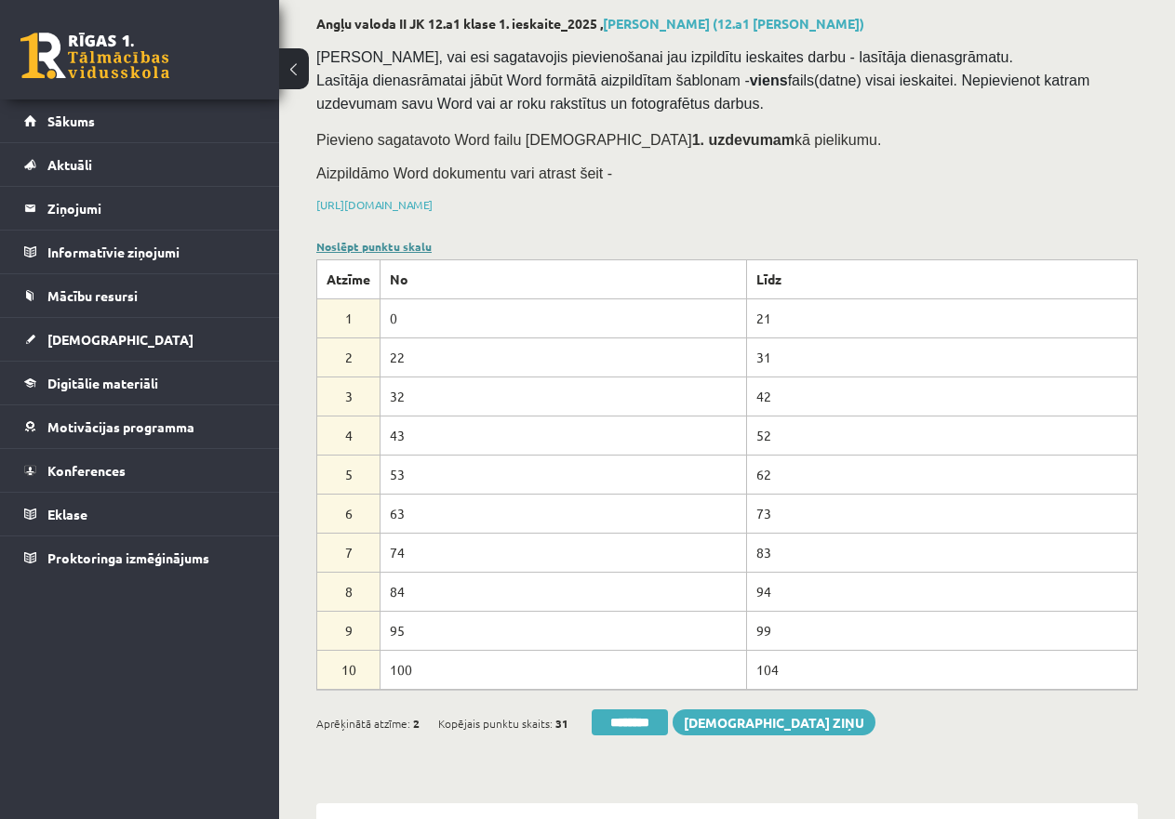
click at [411, 239] on link "Noslēpt punktu skalu" at bounding box center [373, 246] width 115 height 15
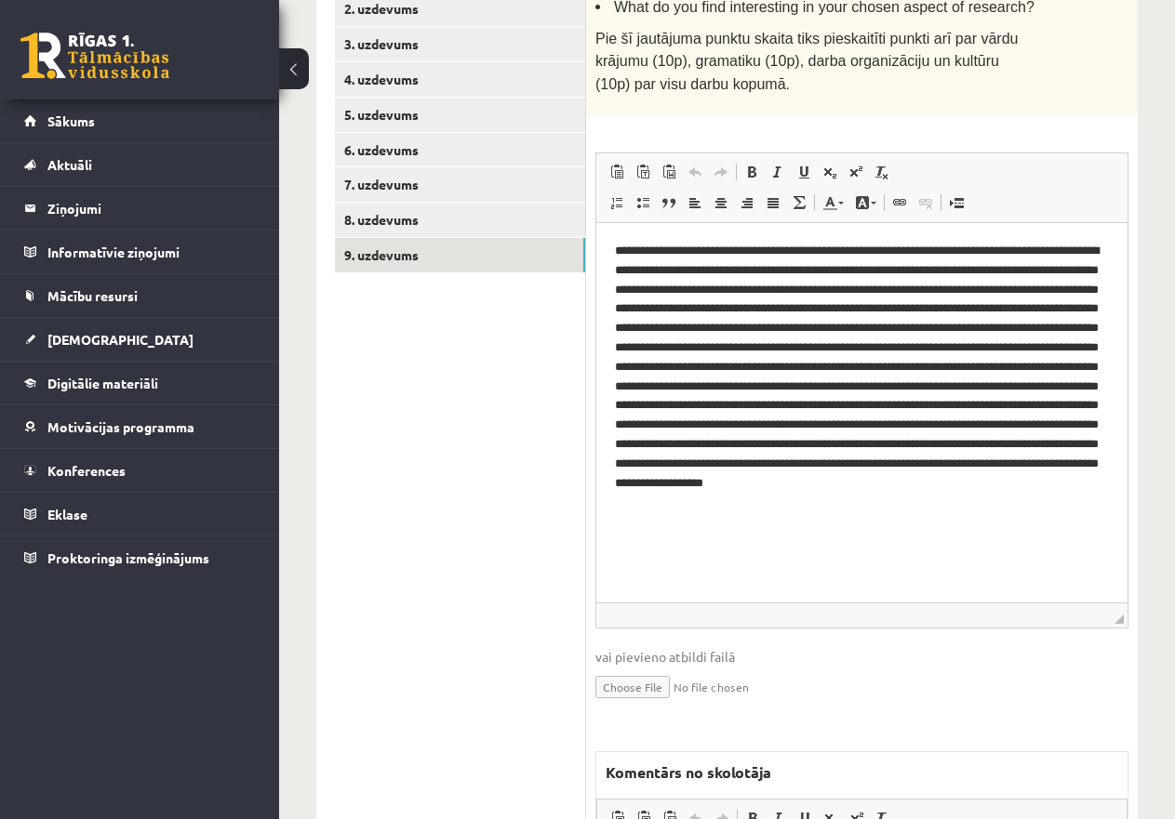
drag, startPoint x: 1117, startPoint y: 417, endPoint x: 1122, endPoint y: 605, distance: 188.8
click at [1122, 615] on span "◢" at bounding box center [1118, 619] width 9 height 9
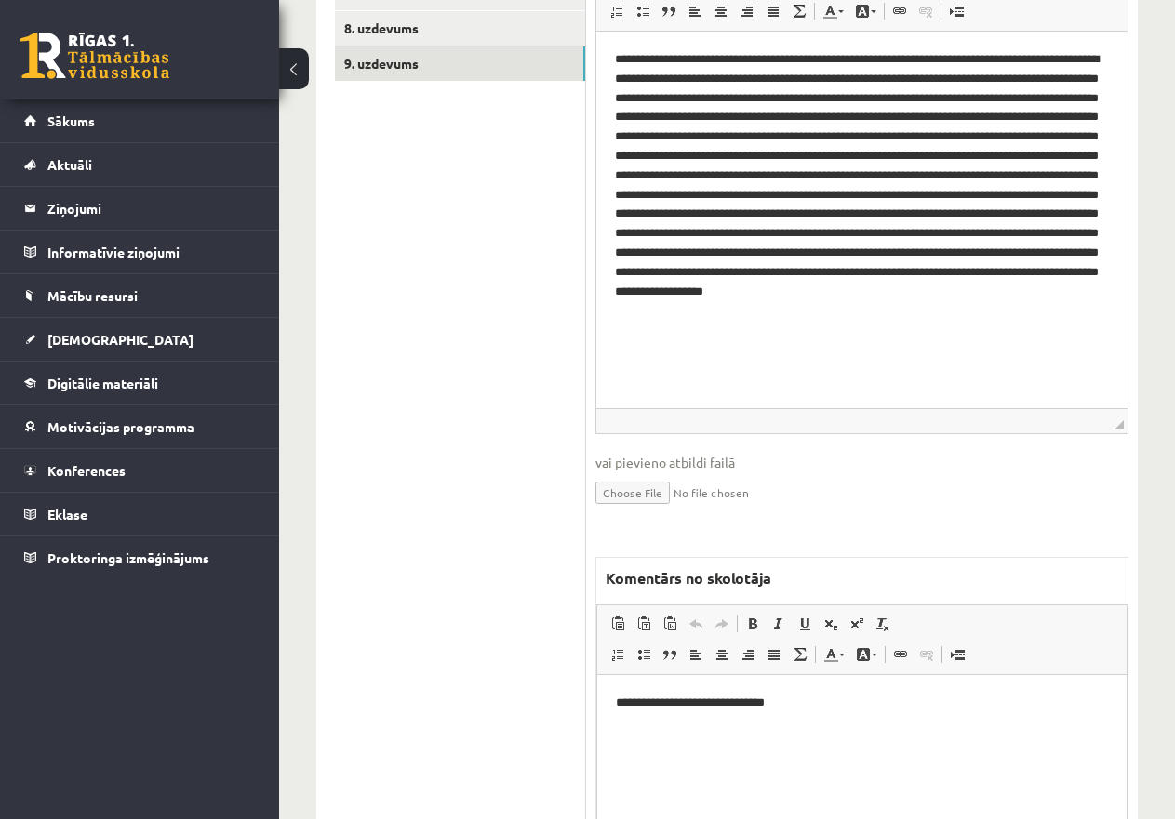
scroll to position [917, 0]
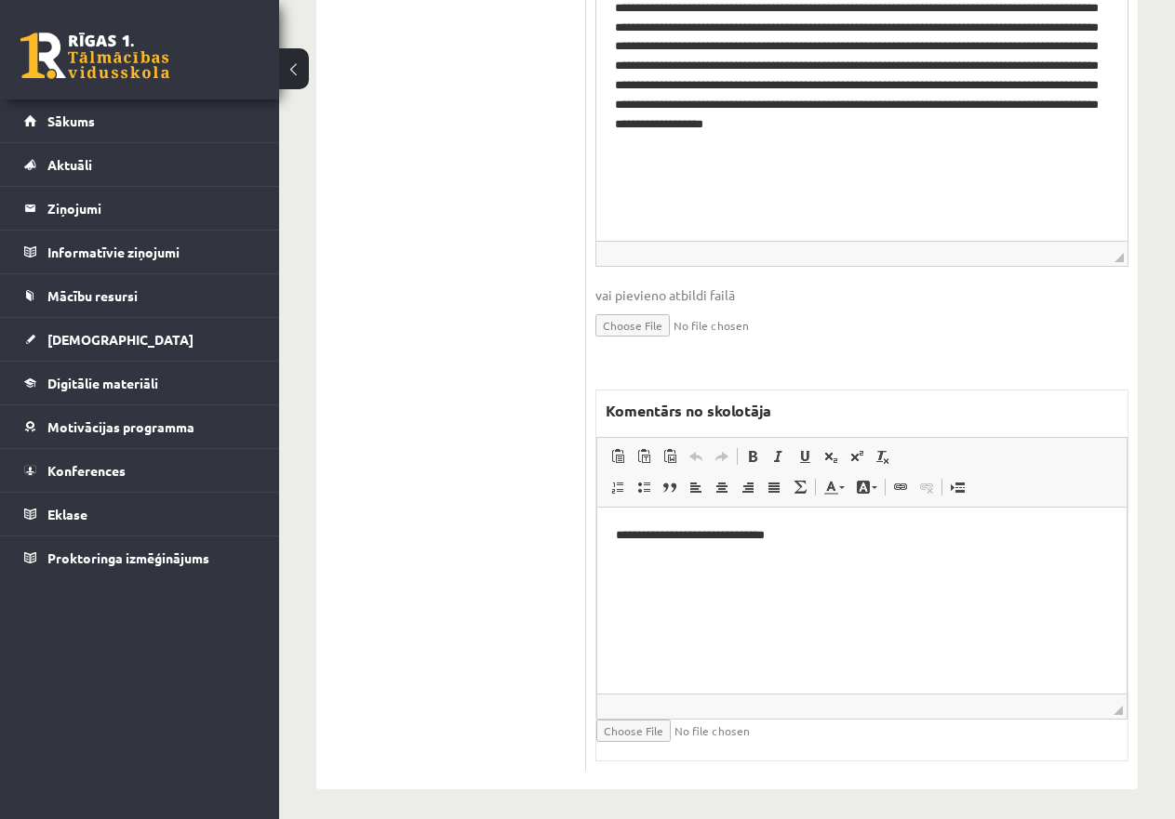
click at [794, 532] on p "**********" at bounding box center [862, 536] width 492 height 20
click at [831, 564] on p "**********" at bounding box center [862, 568] width 492 height 20
click at [801, 565] on p "**********" at bounding box center [862, 568] width 492 height 20
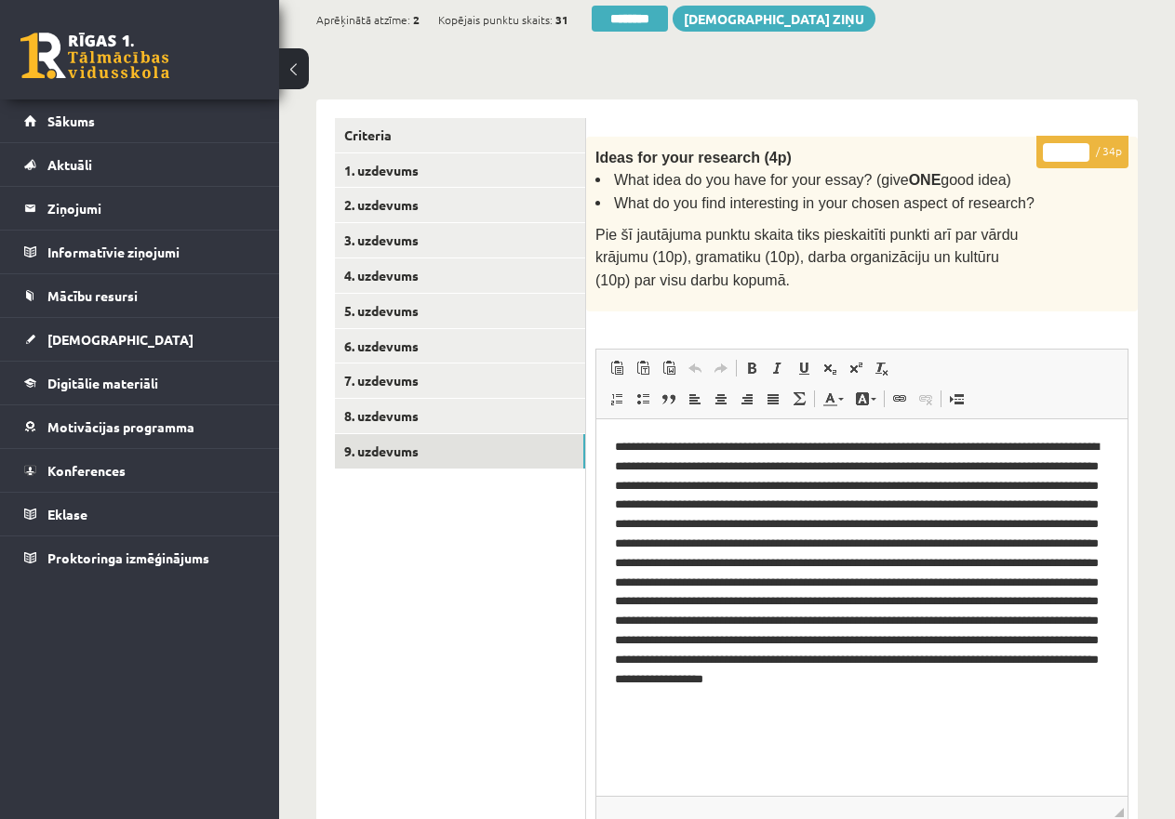
scroll to position [359, 0]
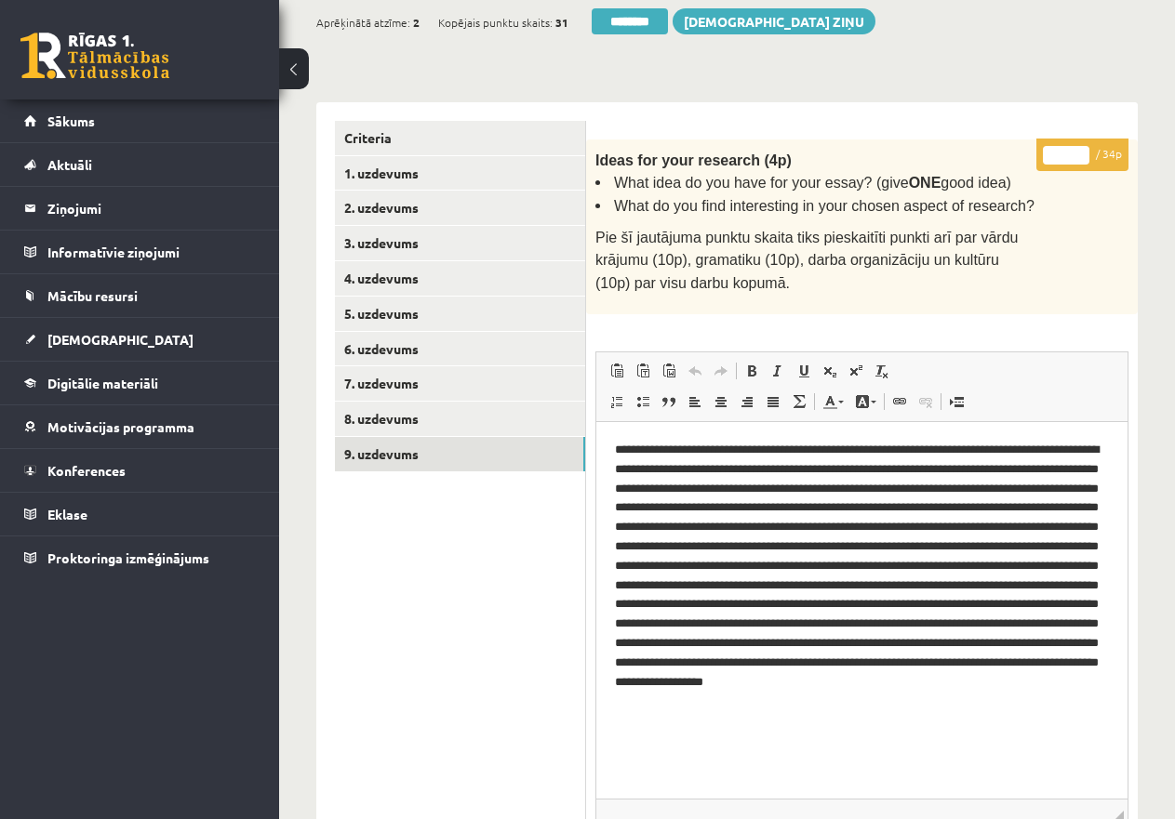
drag, startPoint x: 1063, startPoint y: 147, endPoint x: 1020, endPoint y: 147, distance: 42.8
click at [1020, 147] on div "* / 34p Ideas for your research (4p) What idea do you have for your essay? (giv…" at bounding box center [861, 733] width 551 height 1189
type input "**"
click at [410, 446] on link "9. uzdevums" at bounding box center [460, 454] width 250 height 34
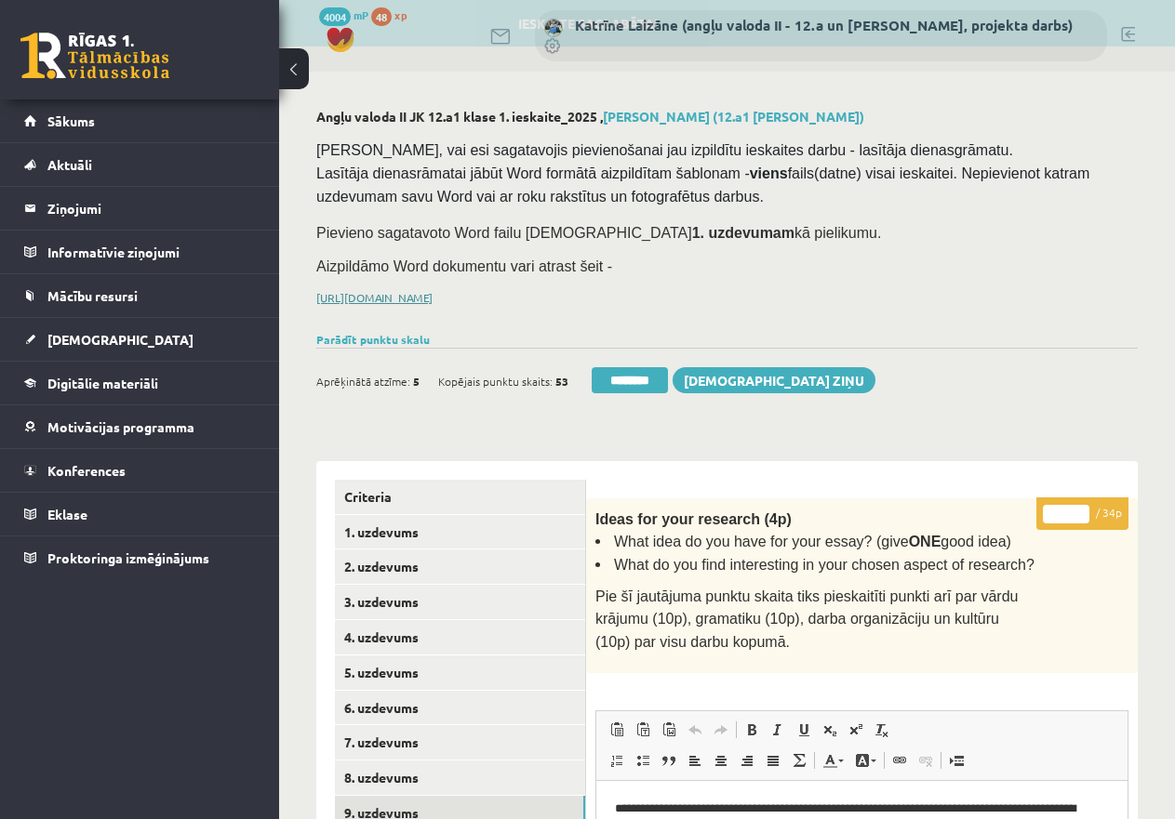
scroll to position [0, 0]
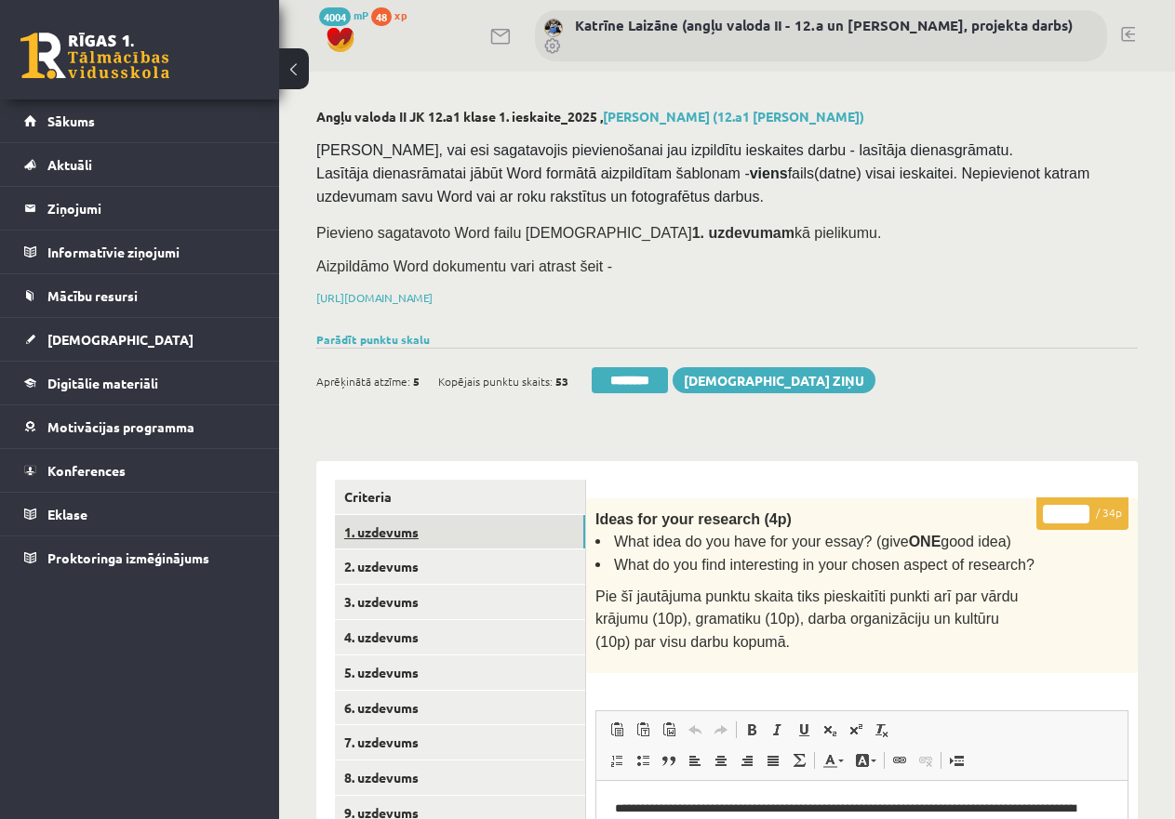
click at [426, 525] on link "1. uzdevums" at bounding box center [460, 532] width 250 height 34
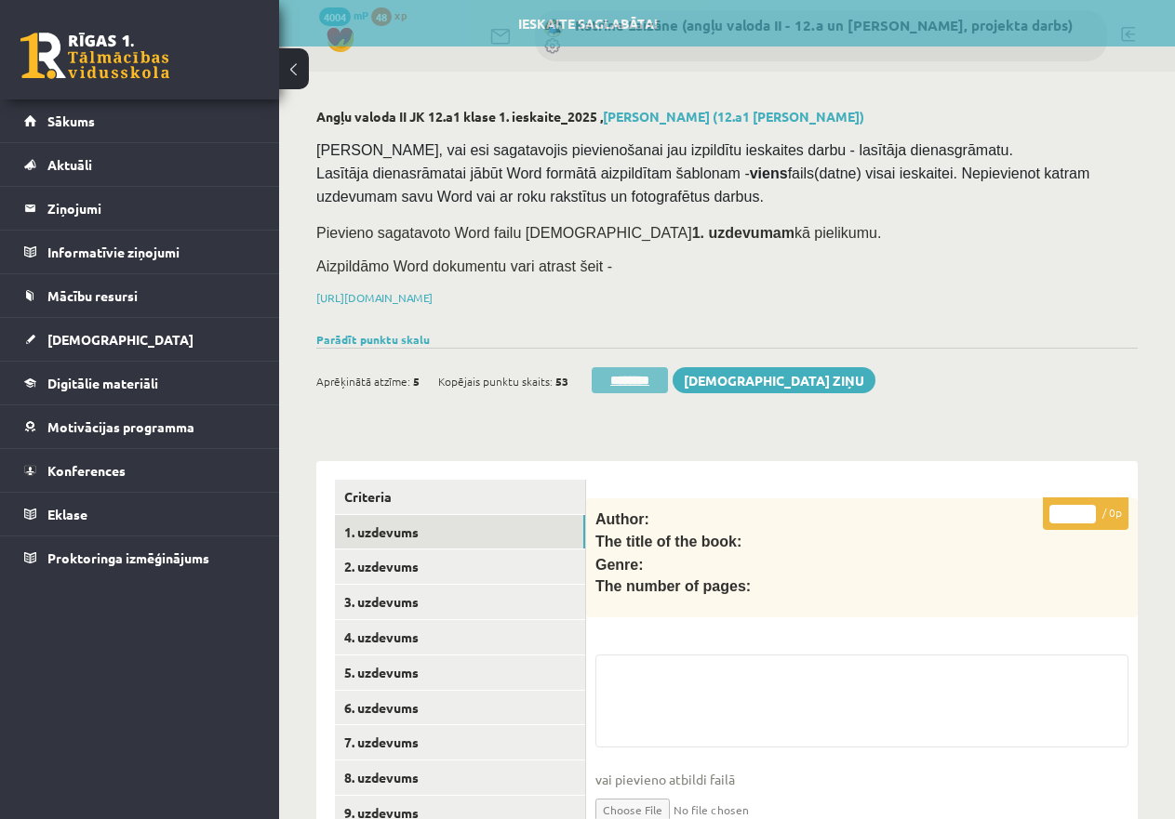
click at [644, 373] on input "********" at bounding box center [629, 380] width 76 height 26
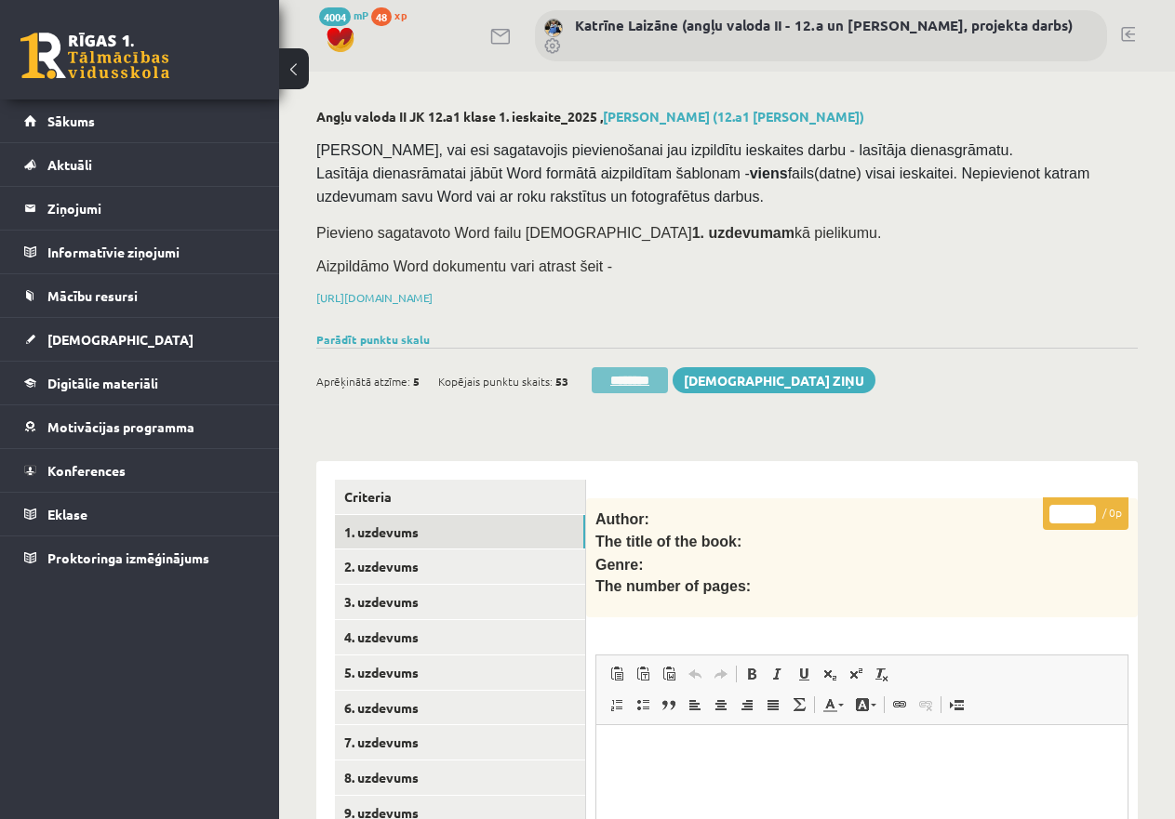
drag, startPoint x: 625, startPoint y: 374, endPoint x: 680, endPoint y: 60, distance: 319.1
click at [623, 374] on input "********" at bounding box center [629, 380] width 76 height 26
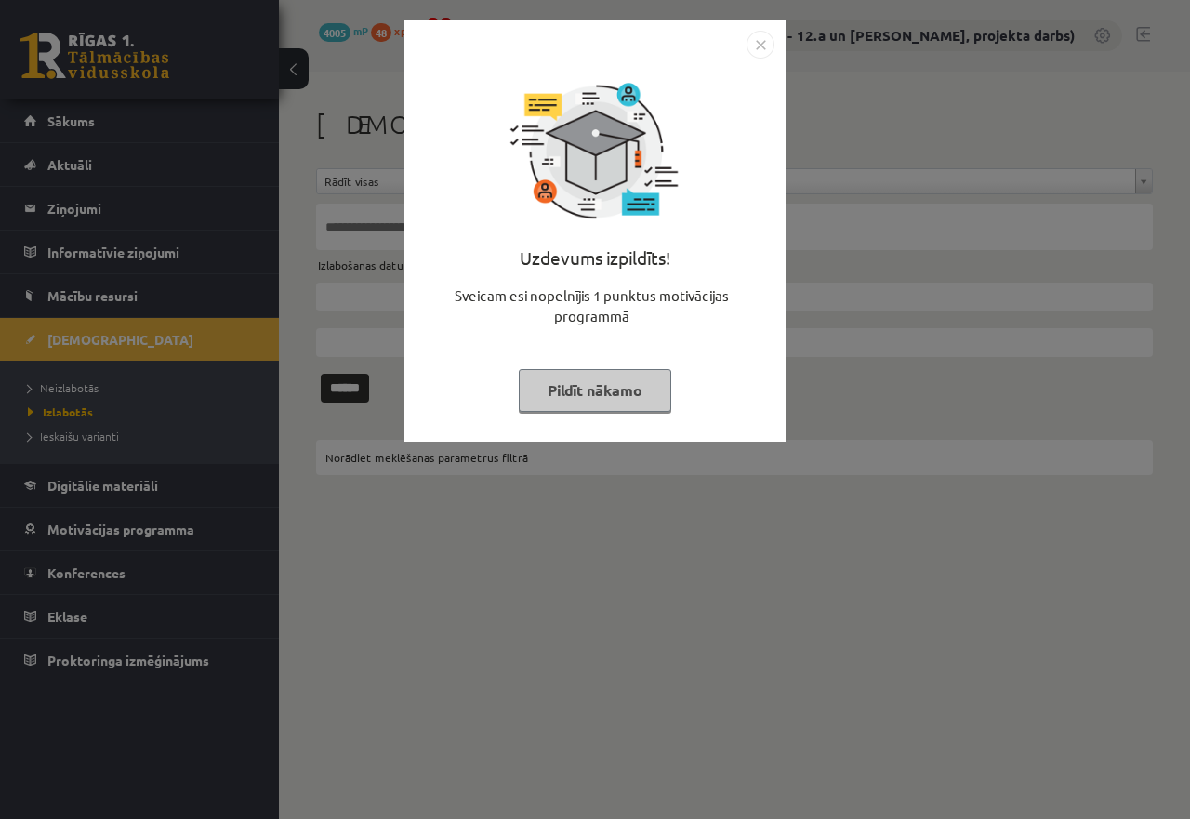
click at [584, 395] on button "Pildīt nākamo" at bounding box center [595, 390] width 153 height 43
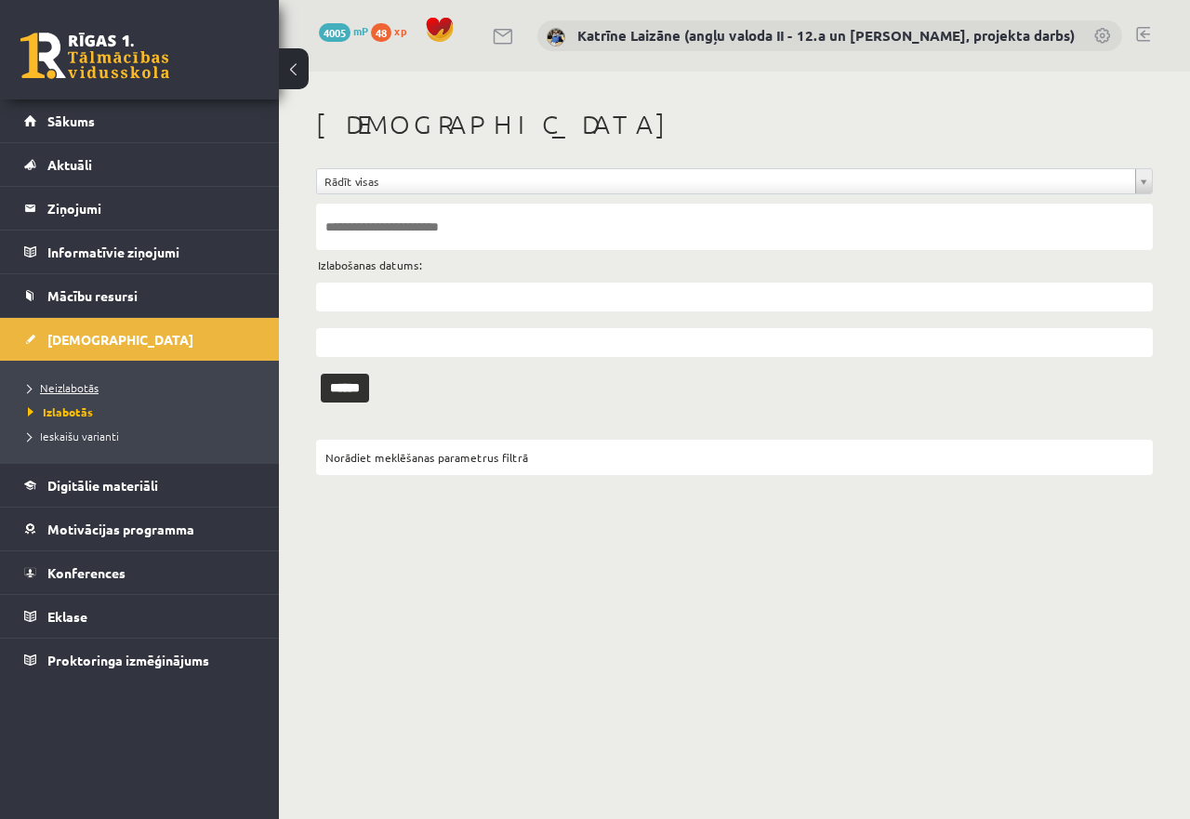
click at [94, 382] on span "Neizlabotās" at bounding box center [63, 387] width 71 height 15
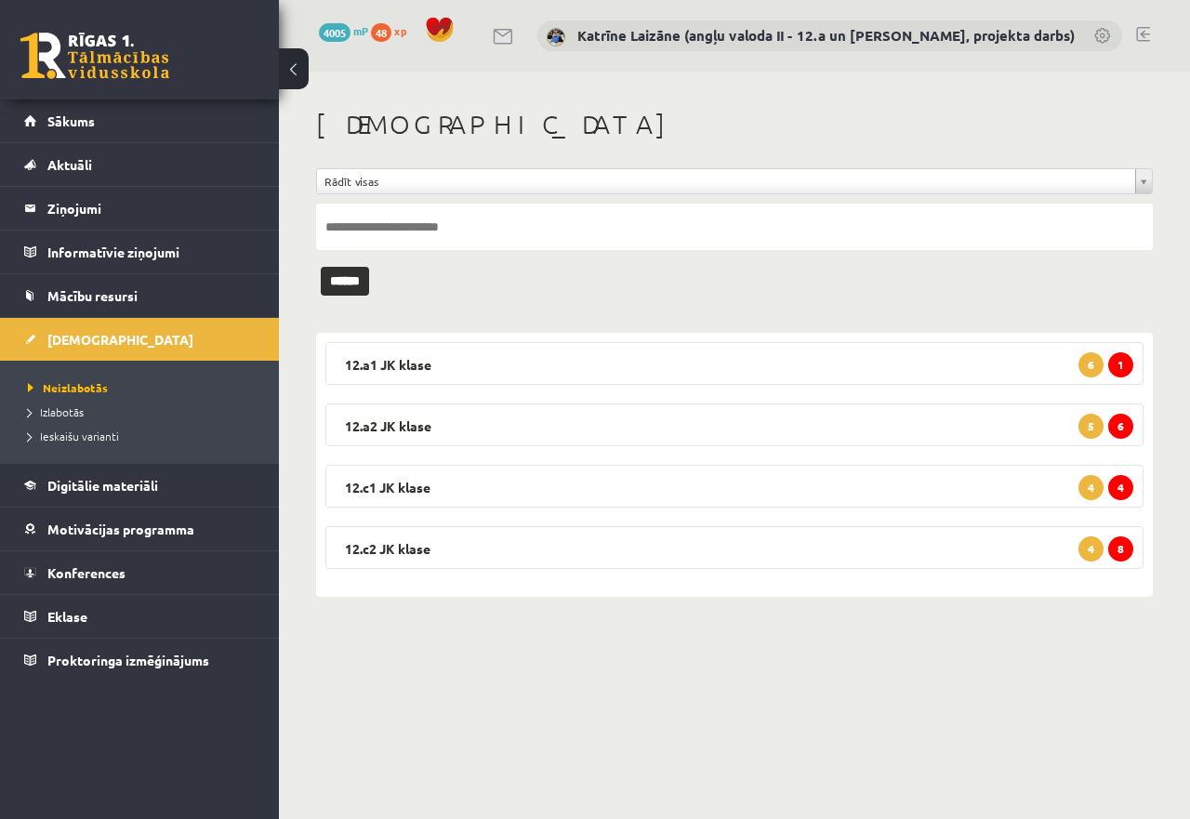
click at [571, 340] on div "12.a1 [PERSON_NAME] 1 6 Angļu valoda II JK 12.a1 [PERSON_NAME] 1. [DEMOGRAPHIC_…" at bounding box center [734, 465] width 837 height 264
click at [575, 363] on legend "12.a1 [PERSON_NAME] 1 6" at bounding box center [734, 363] width 818 height 43
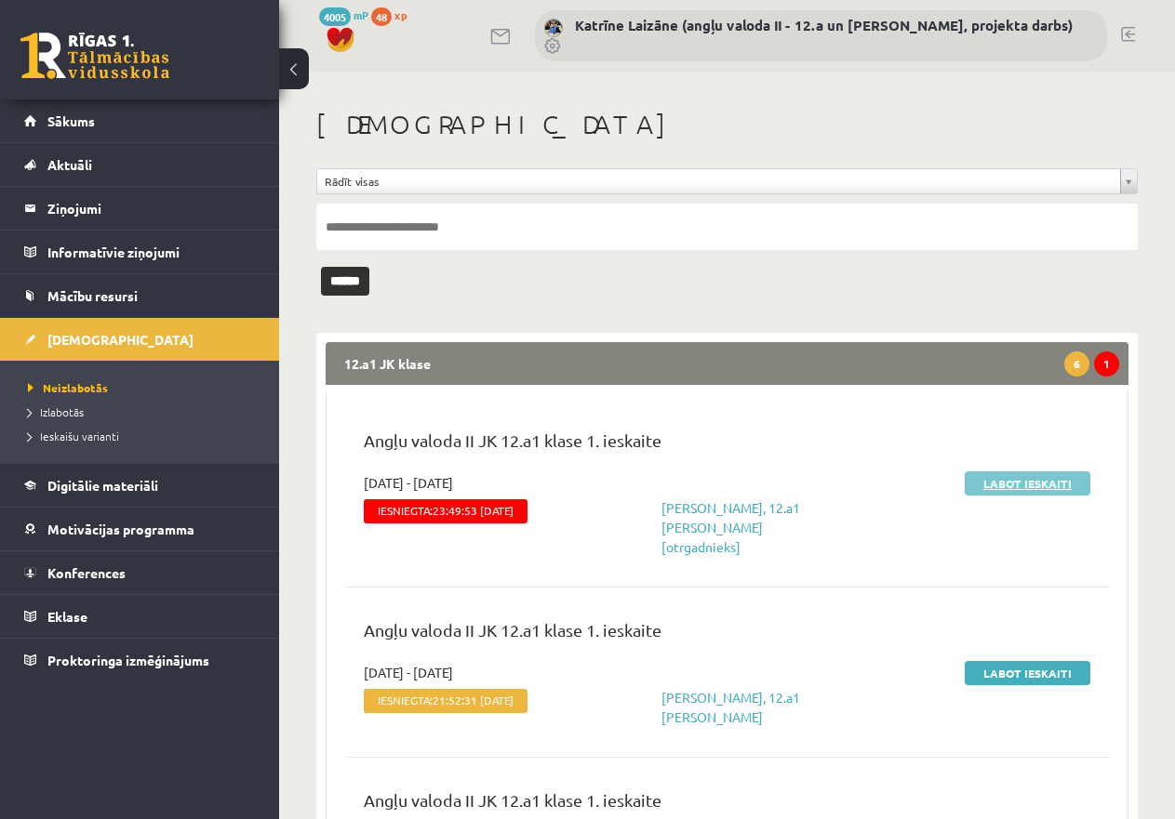
click at [996, 476] on link "Labot ieskaiti" at bounding box center [1027, 483] width 126 height 24
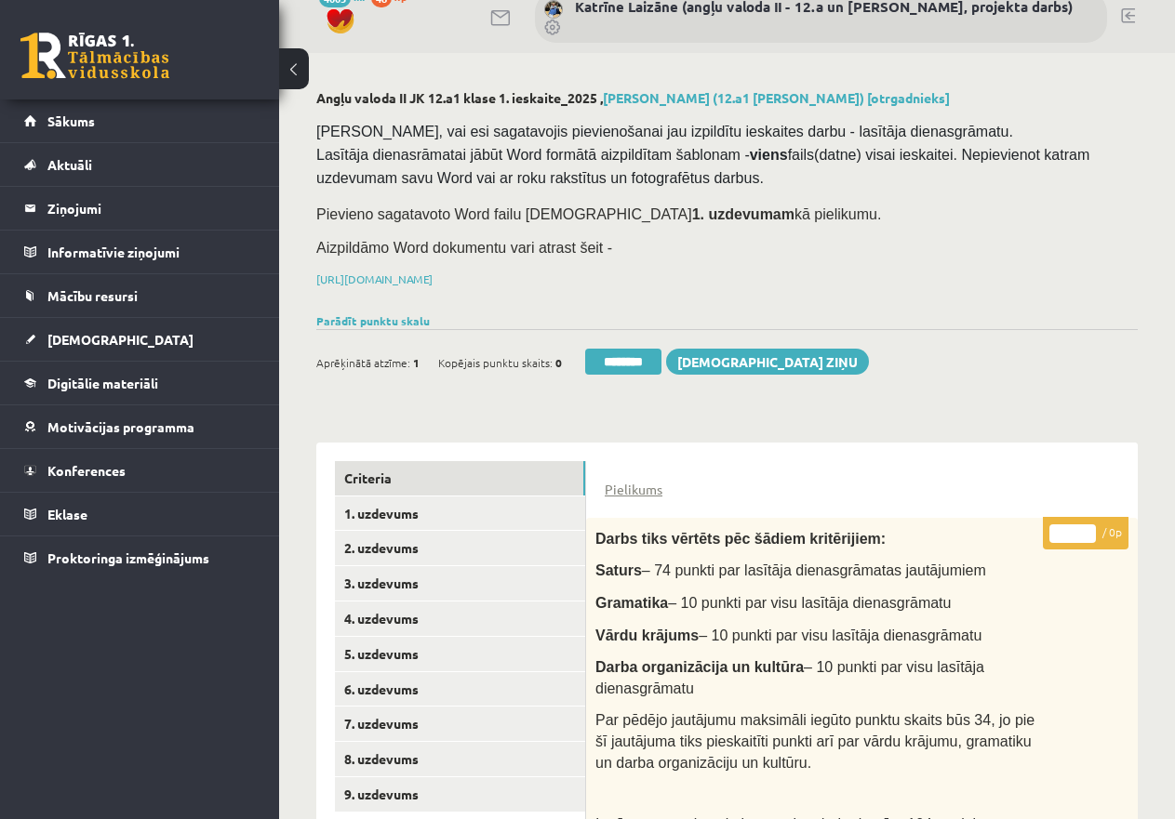
scroll to position [372, 0]
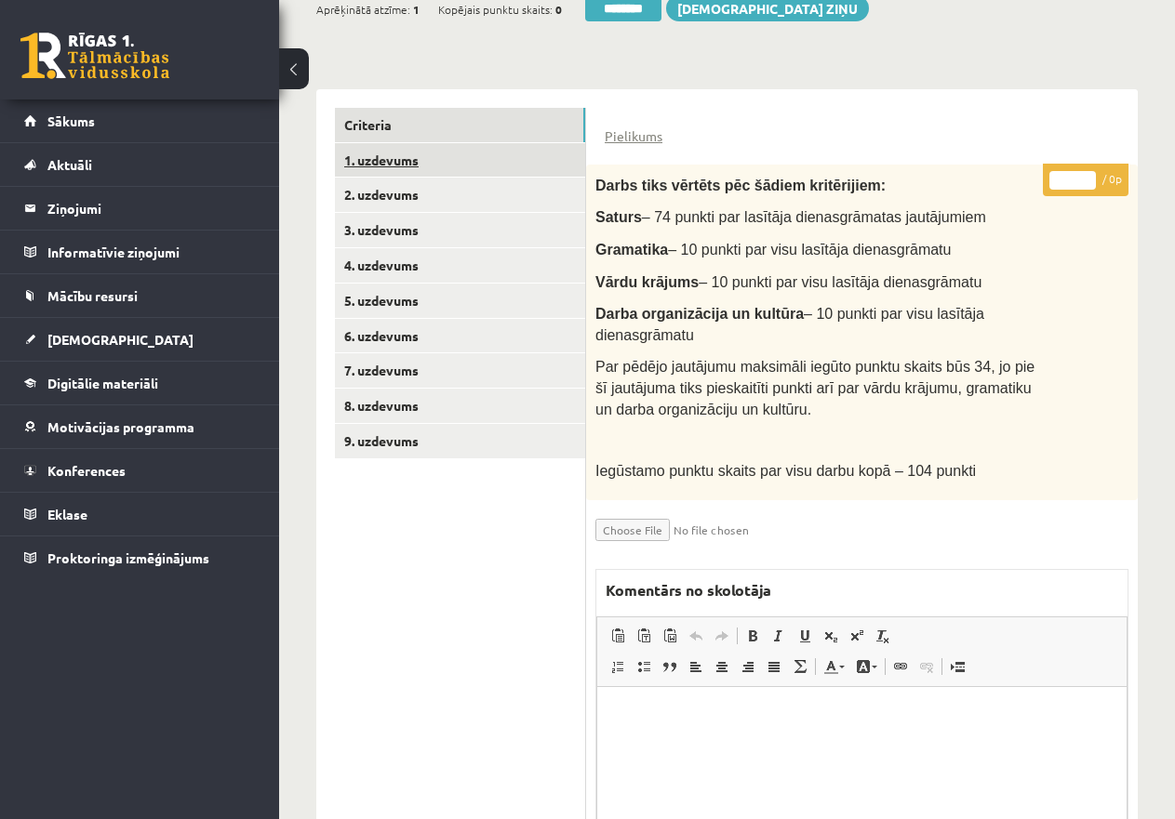
click at [413, 155] on link "1. uzdevums" at bounding box center [460, 160] width 250 height 34
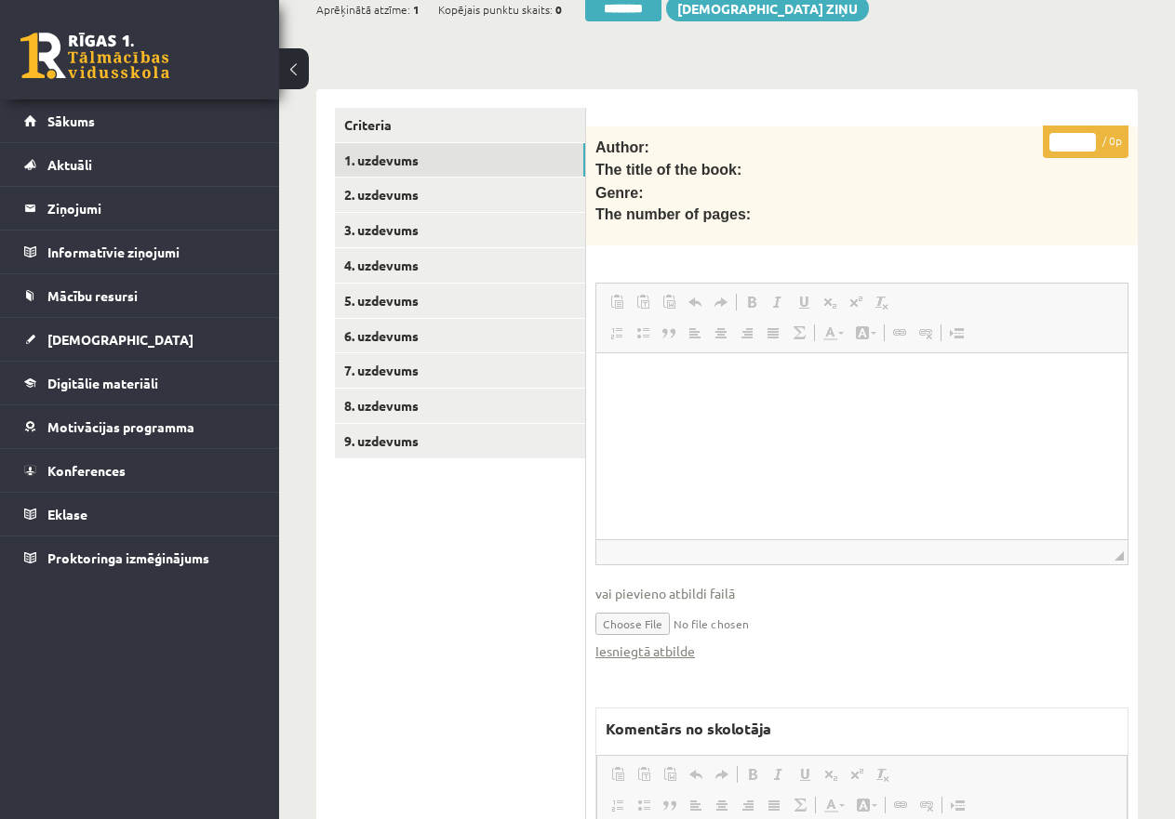
scroll to position [0, 0]
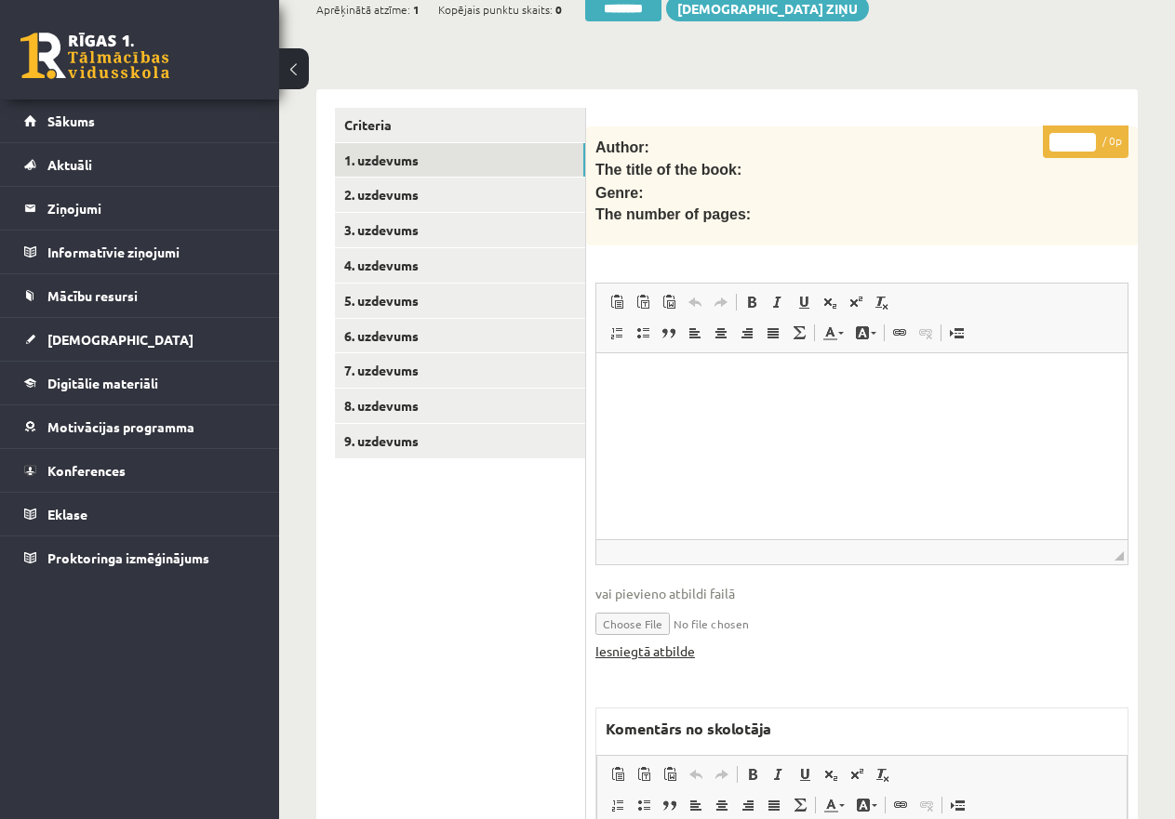
click at [658, 642] on link "Iesniegtā atbilde" at bounding box center [645, 652] width 100 height 20
click at [651, 644] on link "Iesniegtā atbilde" at bounding box center [645, 652] width 100 height 20
click at [397, 295] on link "5. uzdevums" at bounding box center [460, 301] width 250 height 34
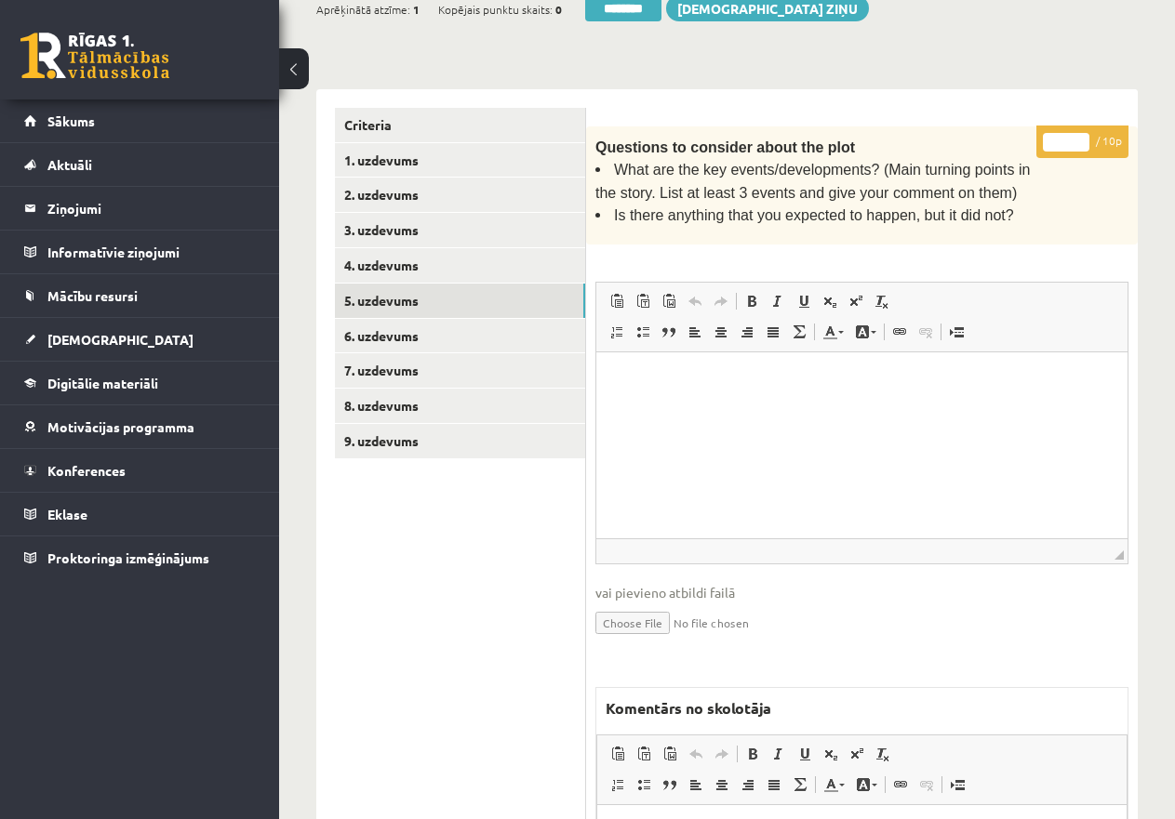
drag, startPoint x: 1073, startPoint y: 185, endPoint x: 1066, endPoint y: 135, distance: 50.8
click at [1056, 181] on div "Questions to consider about the plot What are the key events/developments? (Mai…" at bounding box center [861, 185] width 551 height 119
drag, startPoint x: 1019, startPoint y: 134, endPoint x: 994, endPoint y: 139, distance: 25.7
click at [1002, 134] on div "* / 10p Questions to consider about the plot What are the key events/developmen…" at bounding box center [861, 597] width 551 height 943
type input "*"
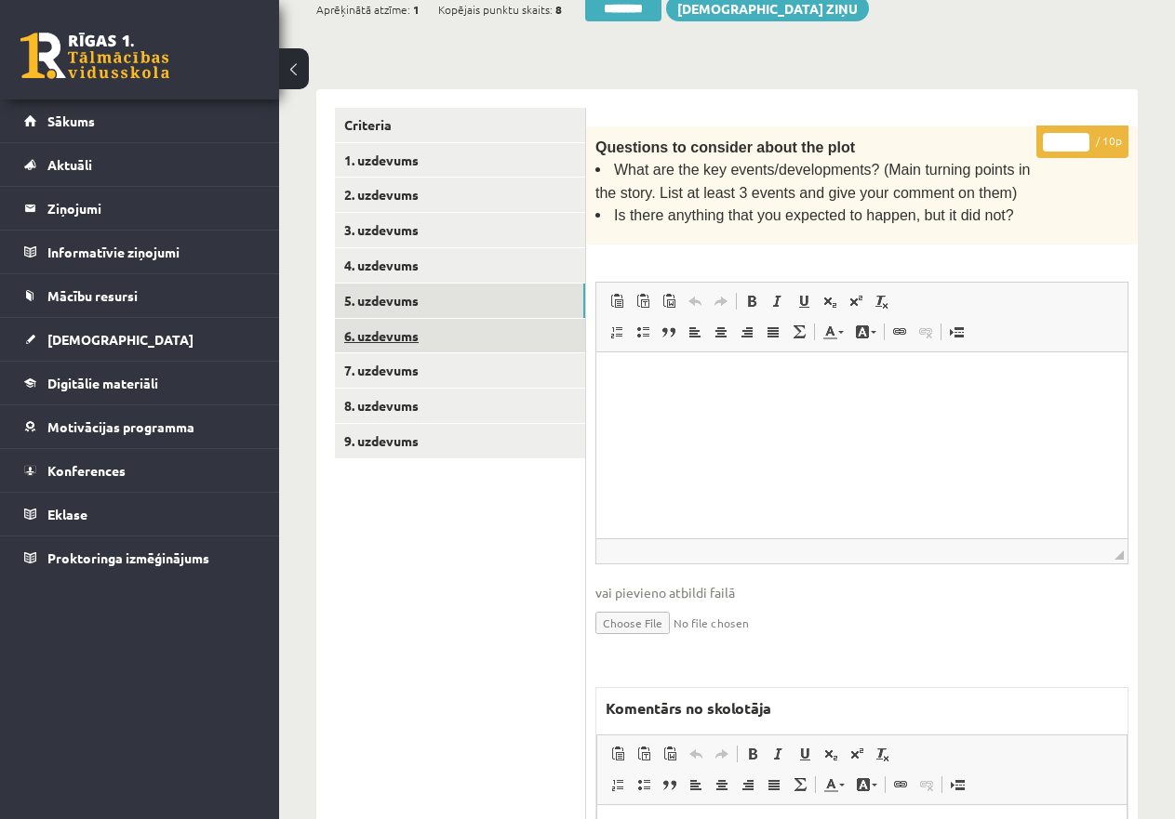
click at [374, 320] on link "6. uzdevums" at bounding box center [460, 336] width 250 height 34
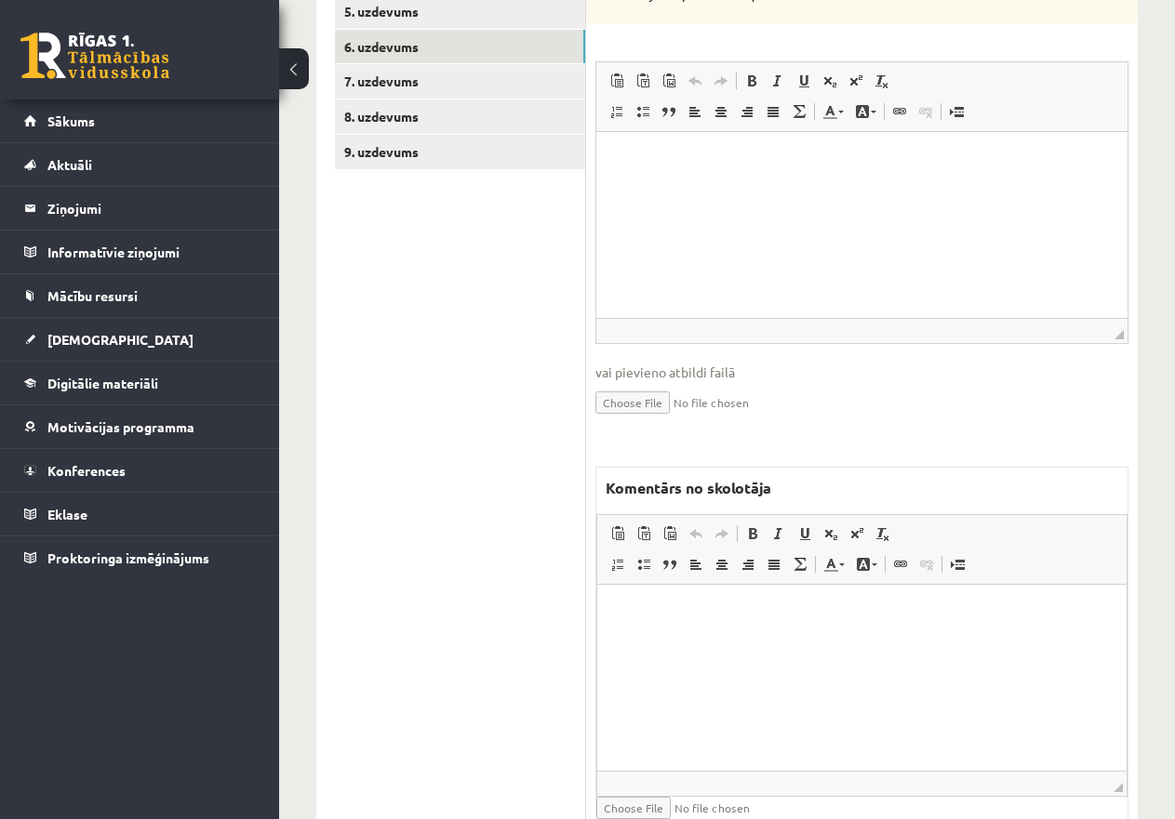
click at [707, 635] on html at bounding box center [861, 612] width 529 height 57
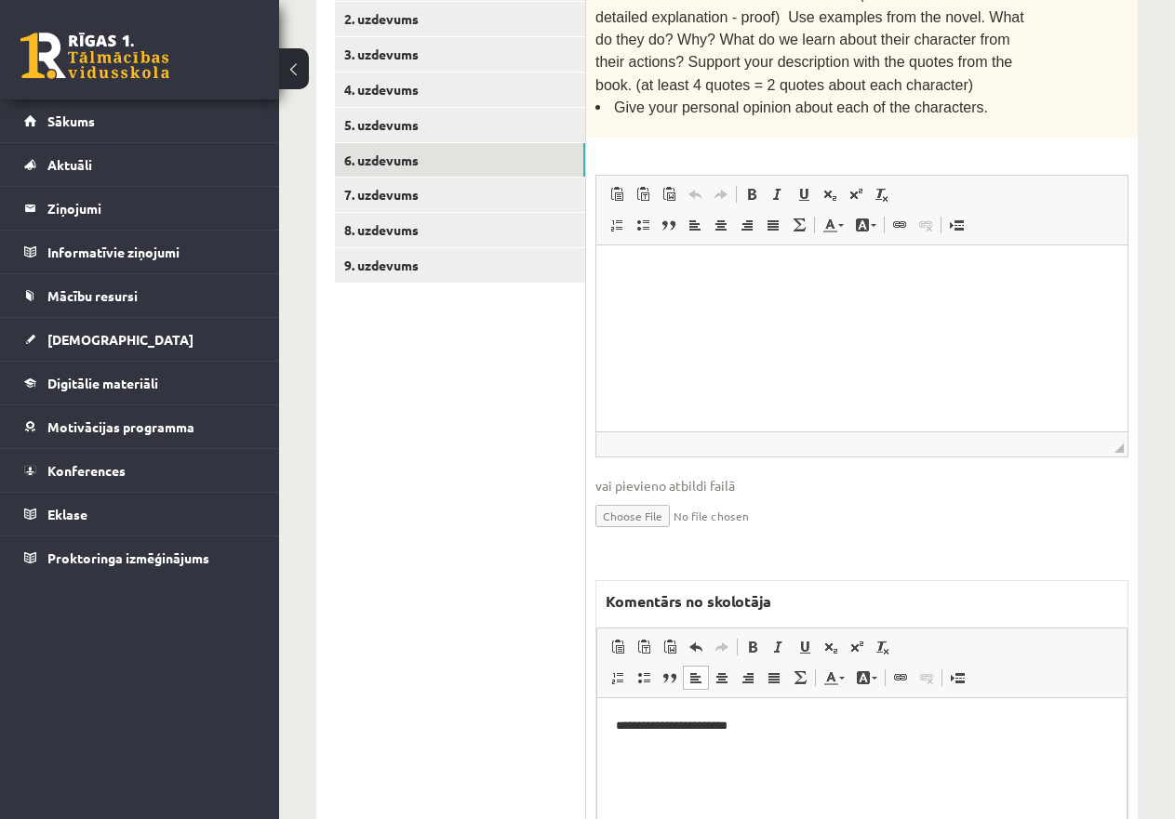
scroll to position [382, 0]
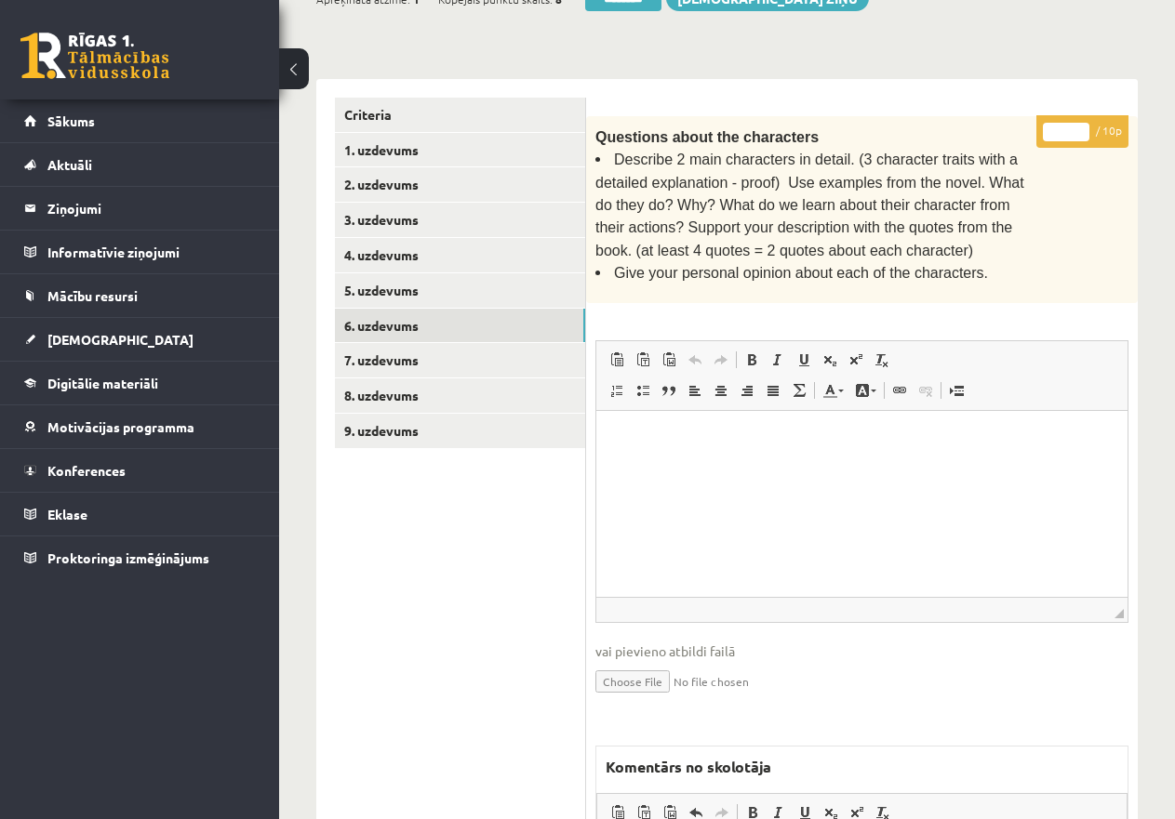
drag, startPoint x: 1061, startPoint y: 131, endPoint x: 1052, endPoint y: 126, distance: 10.8
click at [1052, 126] on input "*" at bounding box center [1066, 132] width 46 height 19
type input "*"
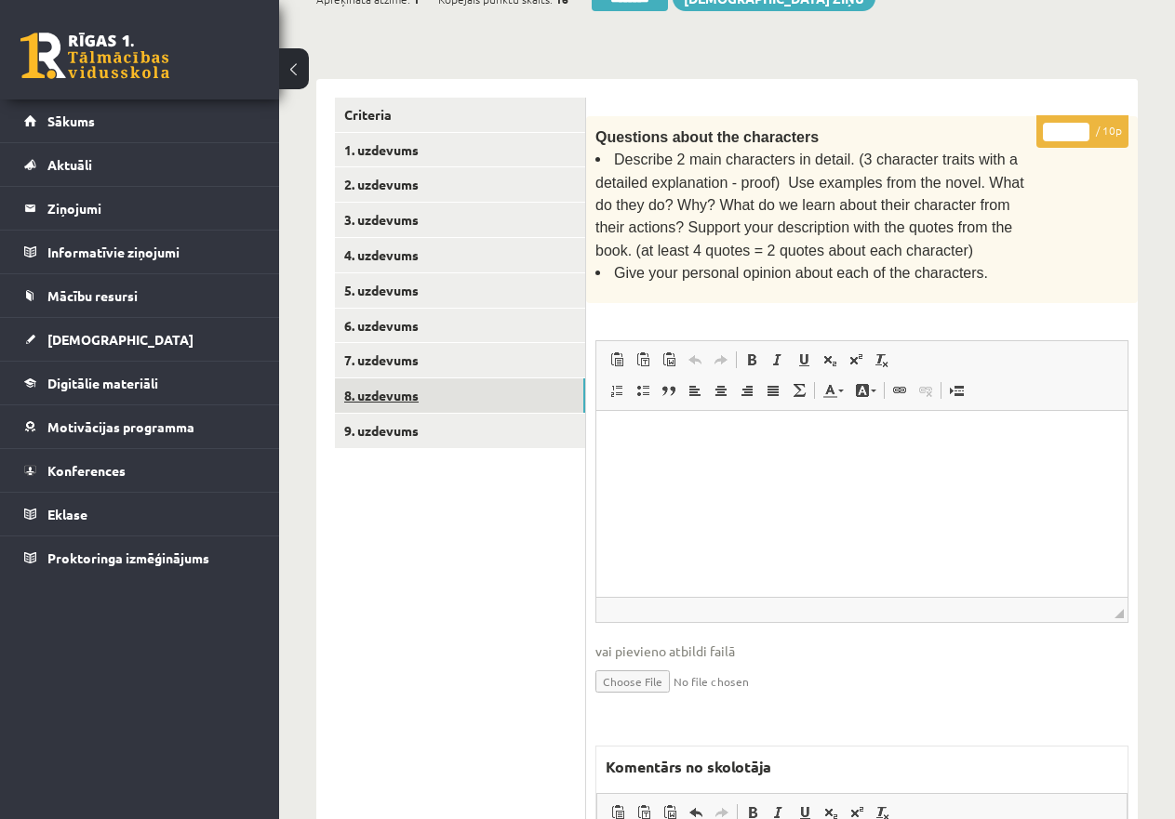
click at [416, 396] on link "8. uzdevums" at bounding box center [460, 396] width 250 height 34
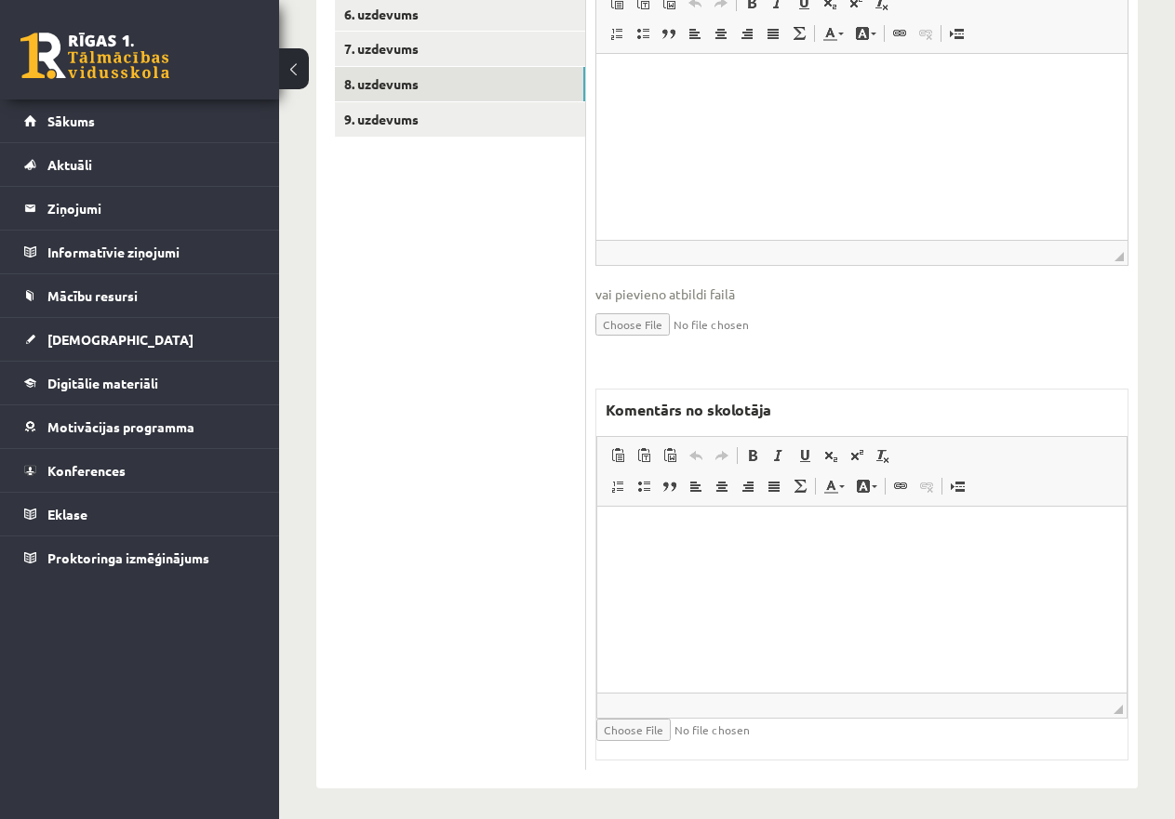
scroll to position [0, 0]
click at [731, 563] on html at bounding box center [861, 534] width 529 height 57
click at [404, 119] on link "9. uzdevums" at bounding box center [460, 119] width 250 height 34
click at [646, 528] on p "Editor, wiswyg-editor-47433775783800-1760165392-379" at bounding box center [862, 536] width 492 height 20
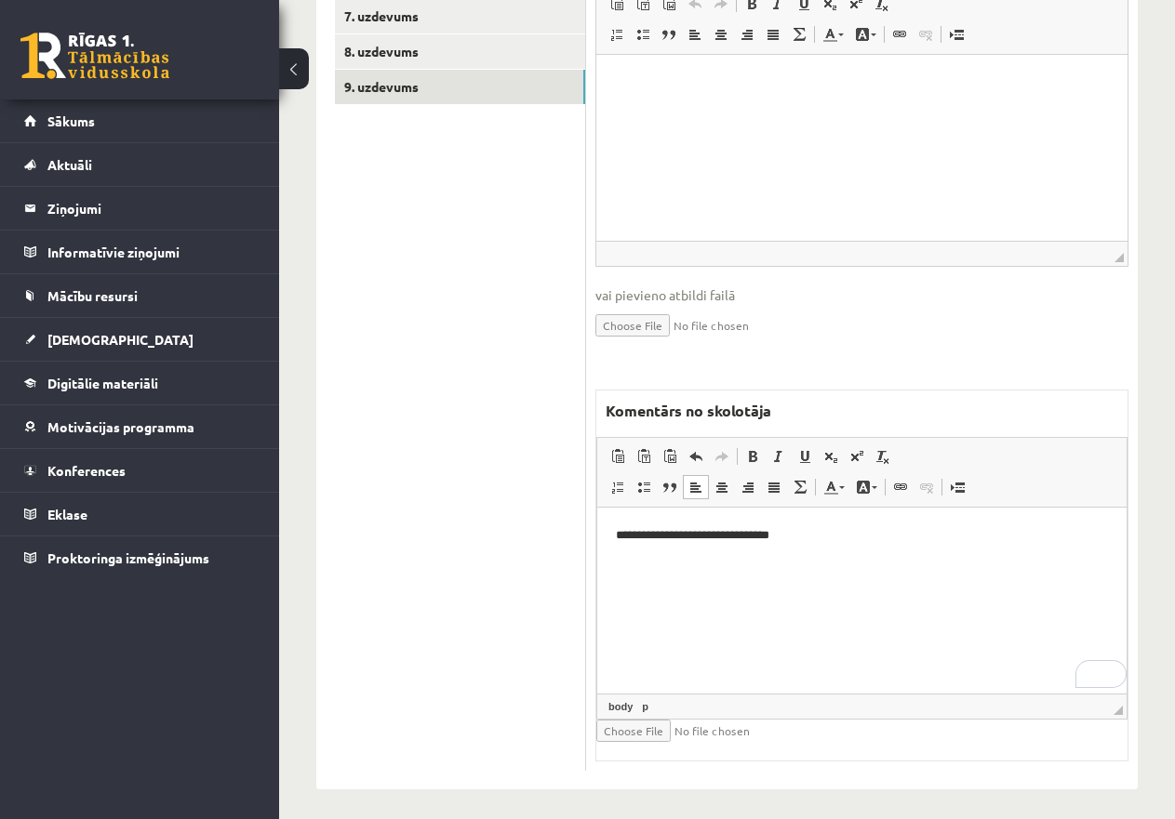
click at [808, 536] on p "**********" at bounding box center [862, 536] width 492 height 20
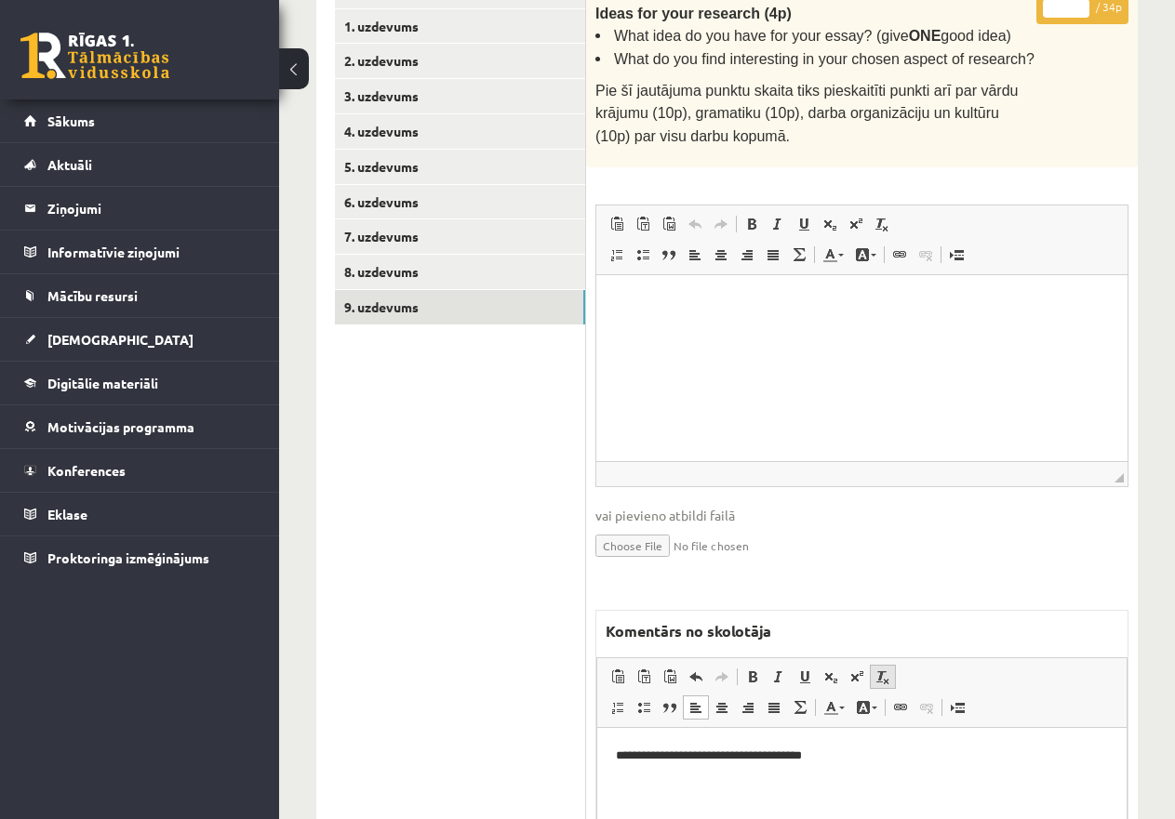
scroll to position [633, 0]
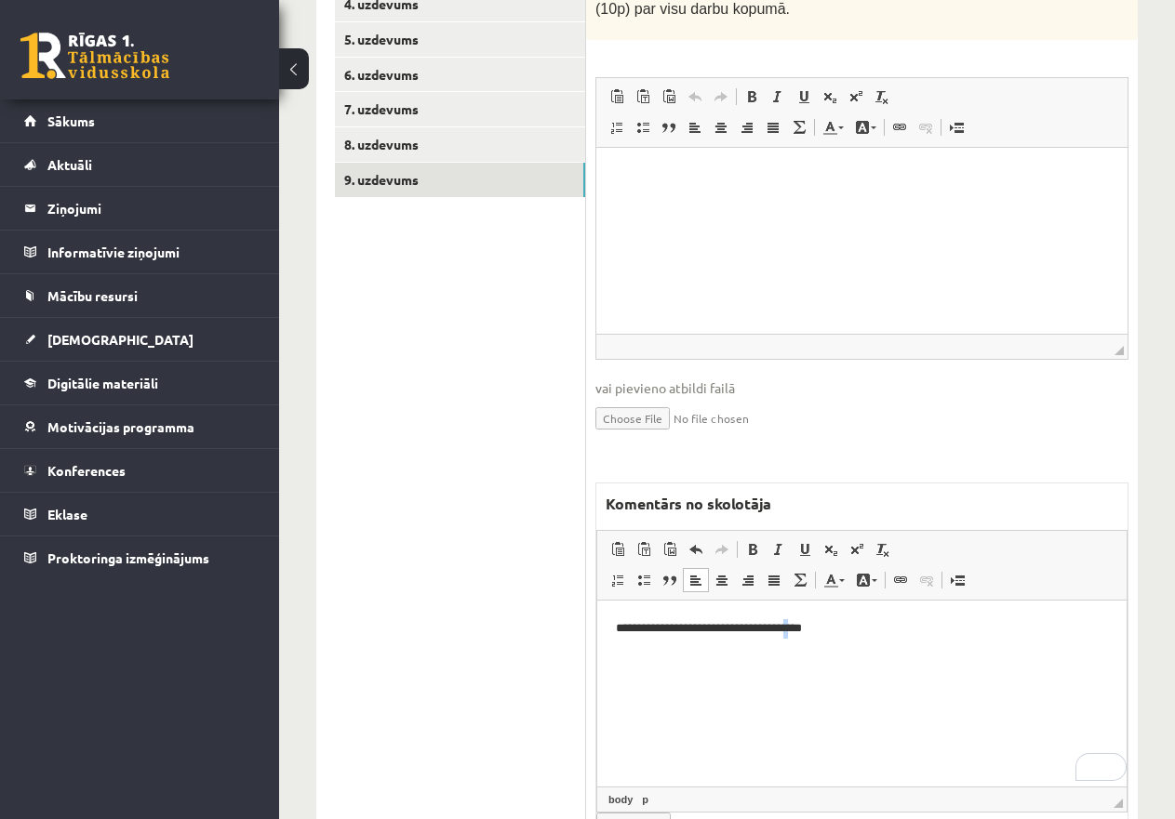
click at [812, 627] on p "**********" at bounding box center [862, 629] width 492 height 20
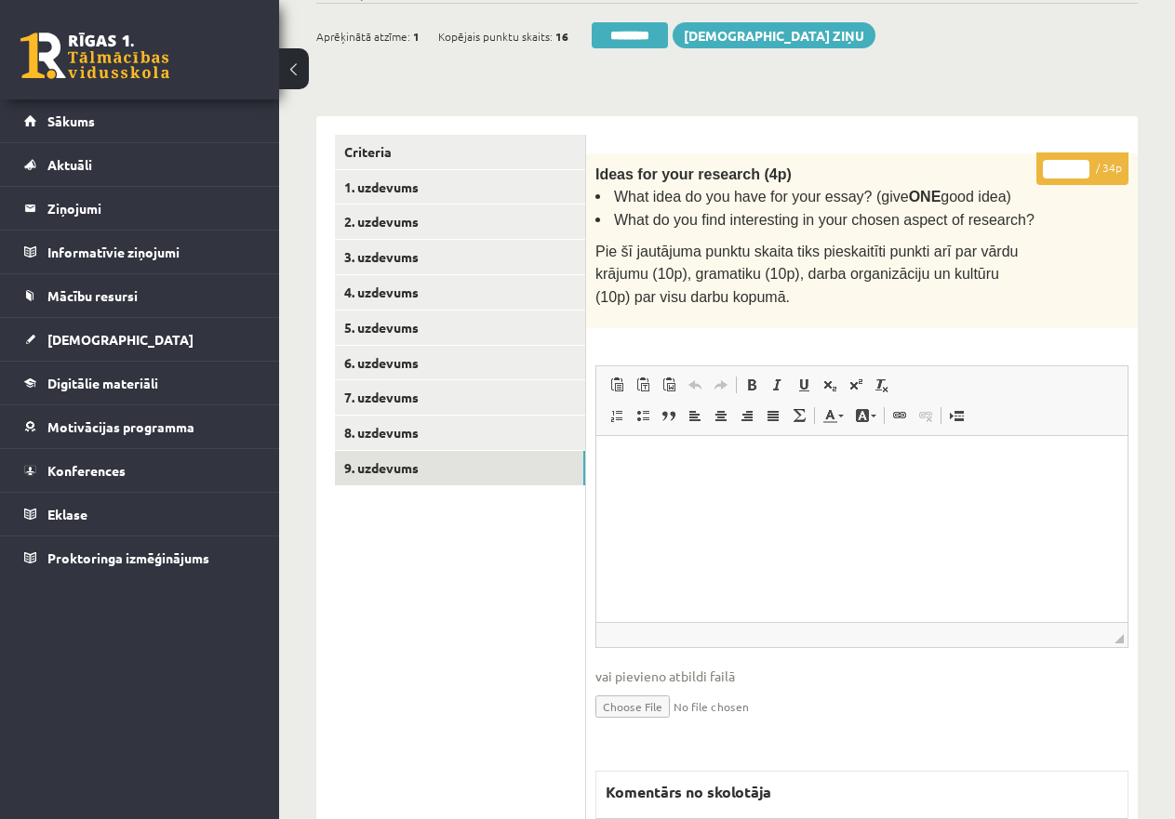
scroll to position [75, 0]
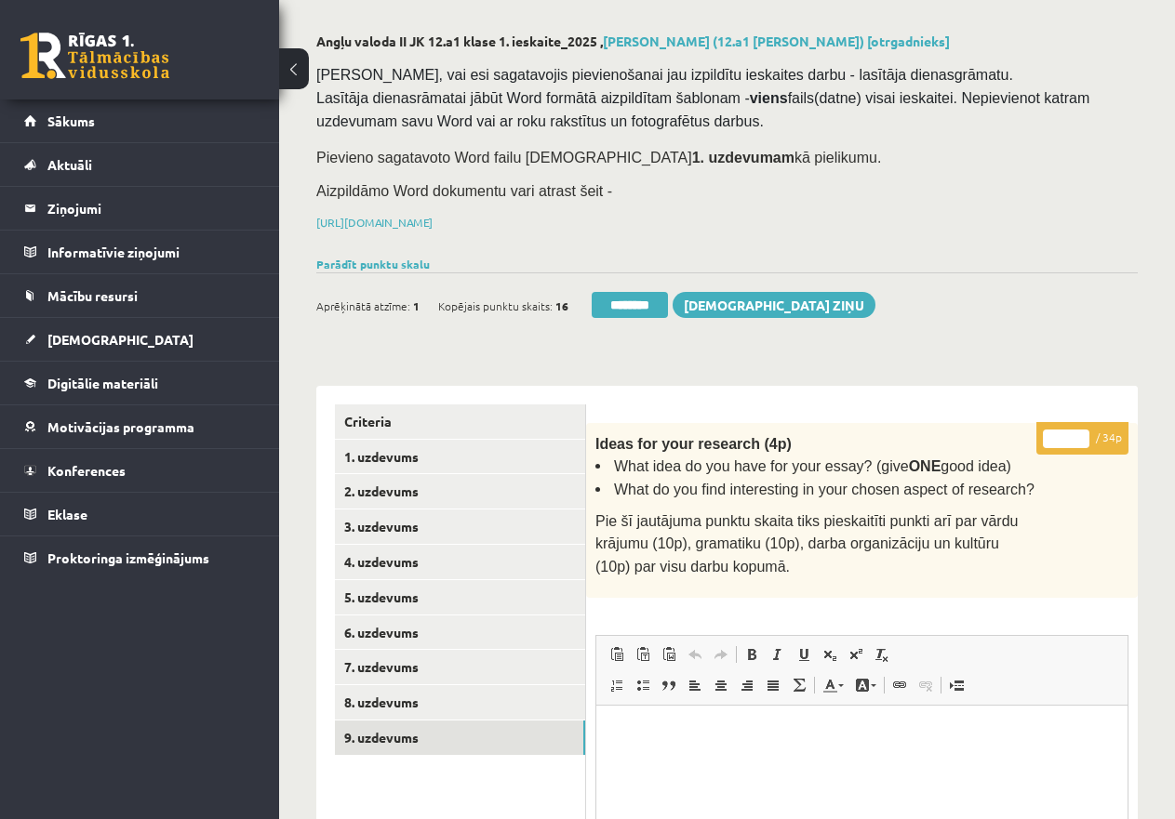
drag, startPoint x: 1065, startPoint y: 433, endPoint x: 1037, endPoint y: 432, distance: 28.0
click at [1037, 432] on p "* / 34p" at bounding box center [1082, 438] width 92 height 33
type input "*"
type input "**"
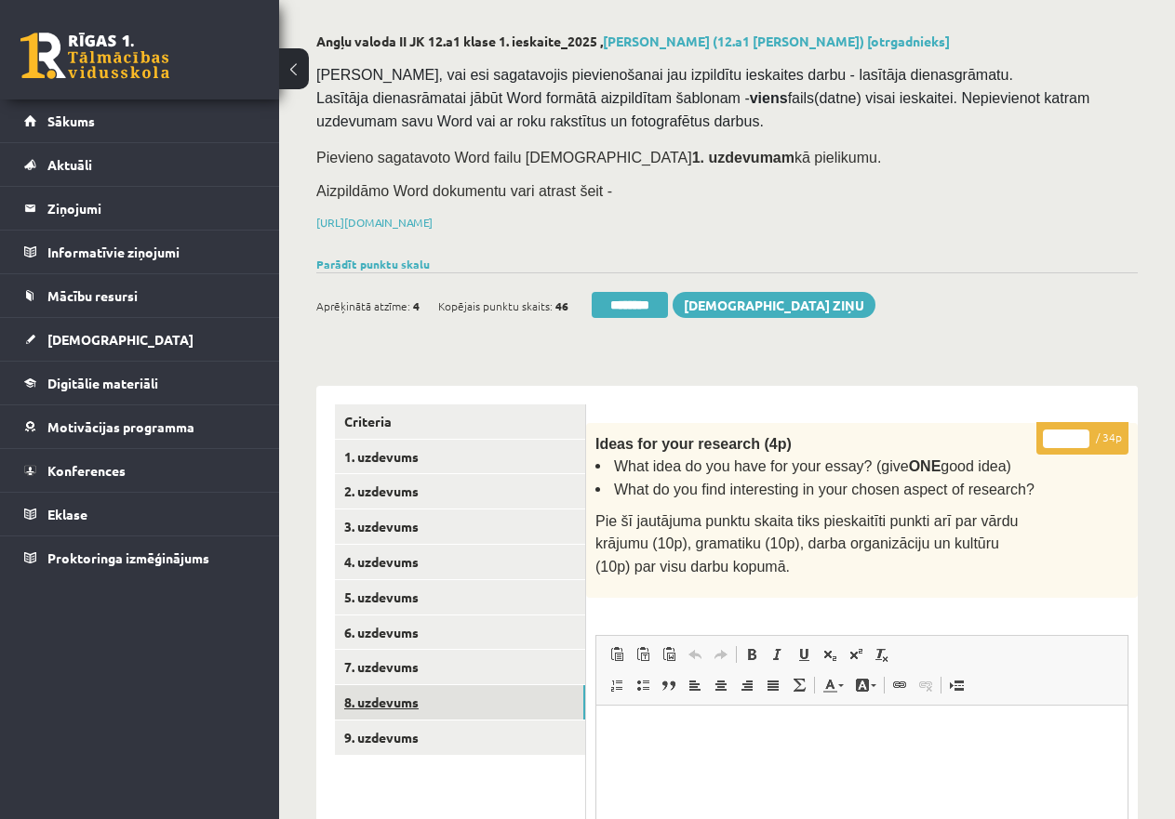
click at [458, 685] on link "8. uzdevums" at bounding box center [460, 702] width 250 height 34
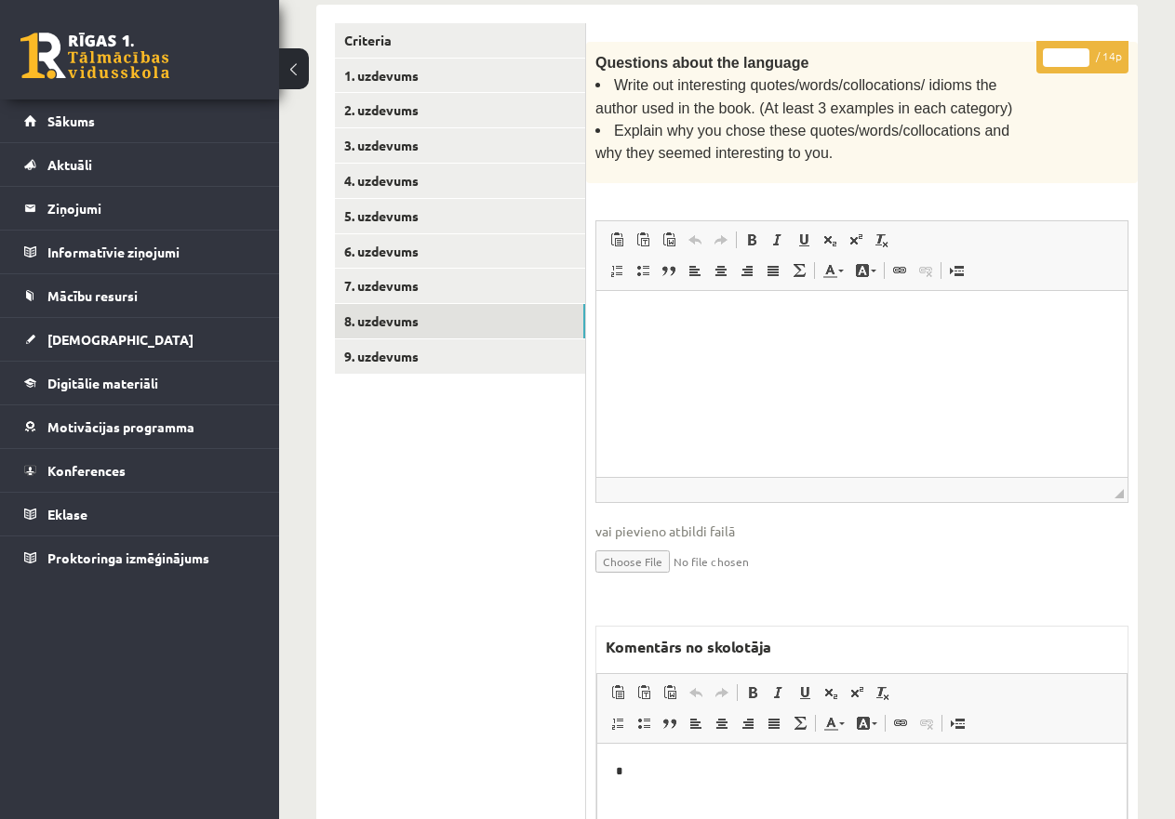
scroll to position [136, 0]
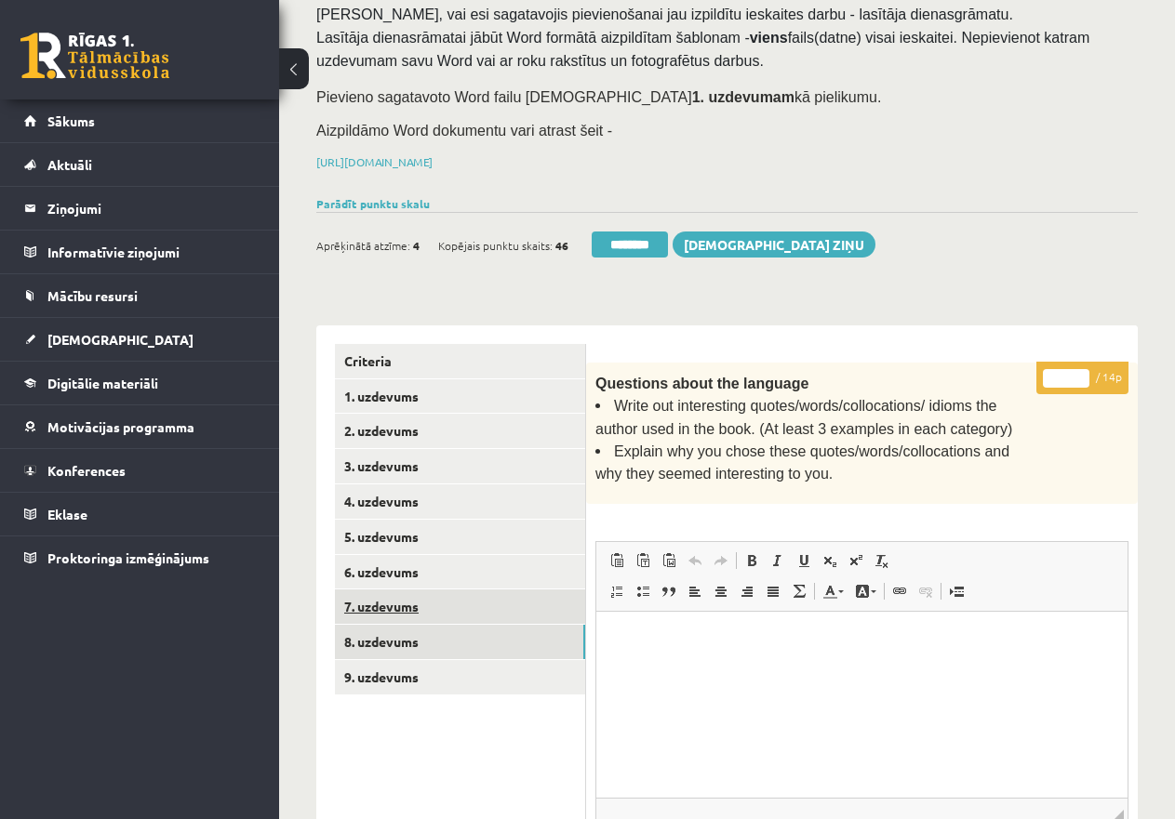
click at [417, 600] on link "7. uzdevums" at bounding box center [460, 607] width 250 height 34
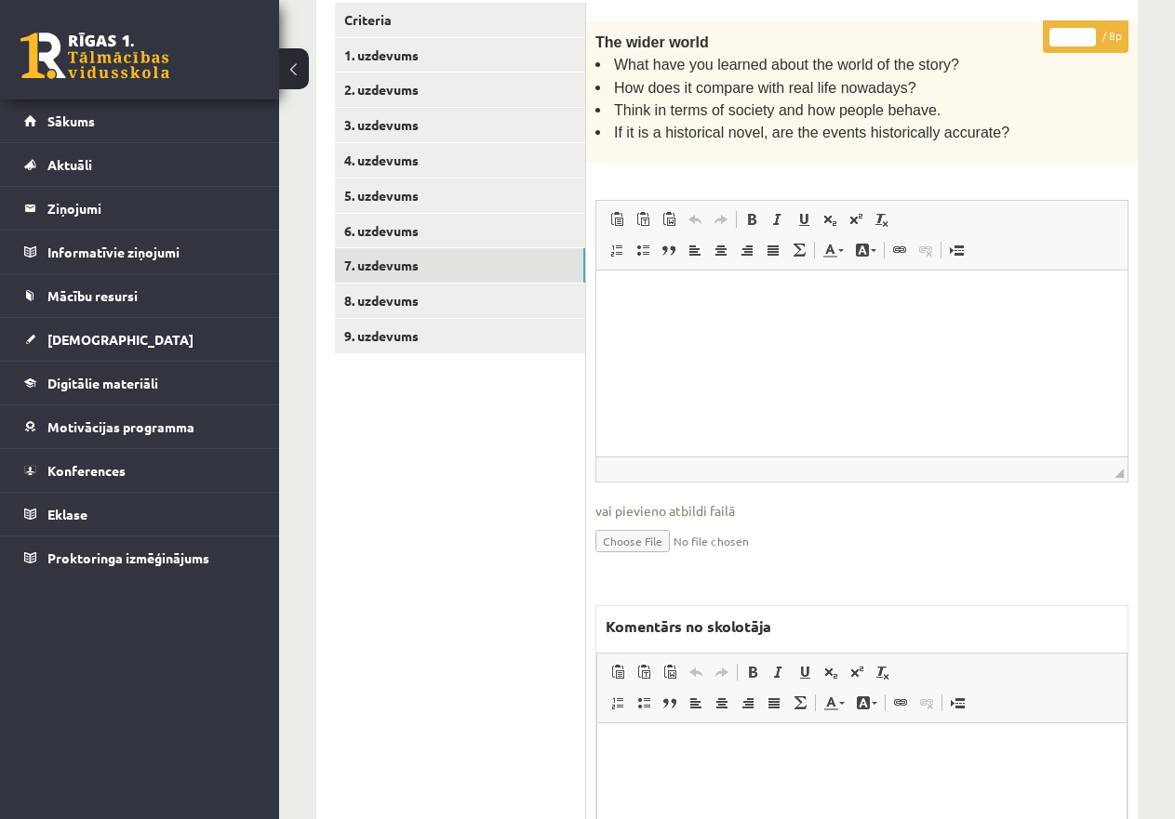
scroll to position [43, 0]
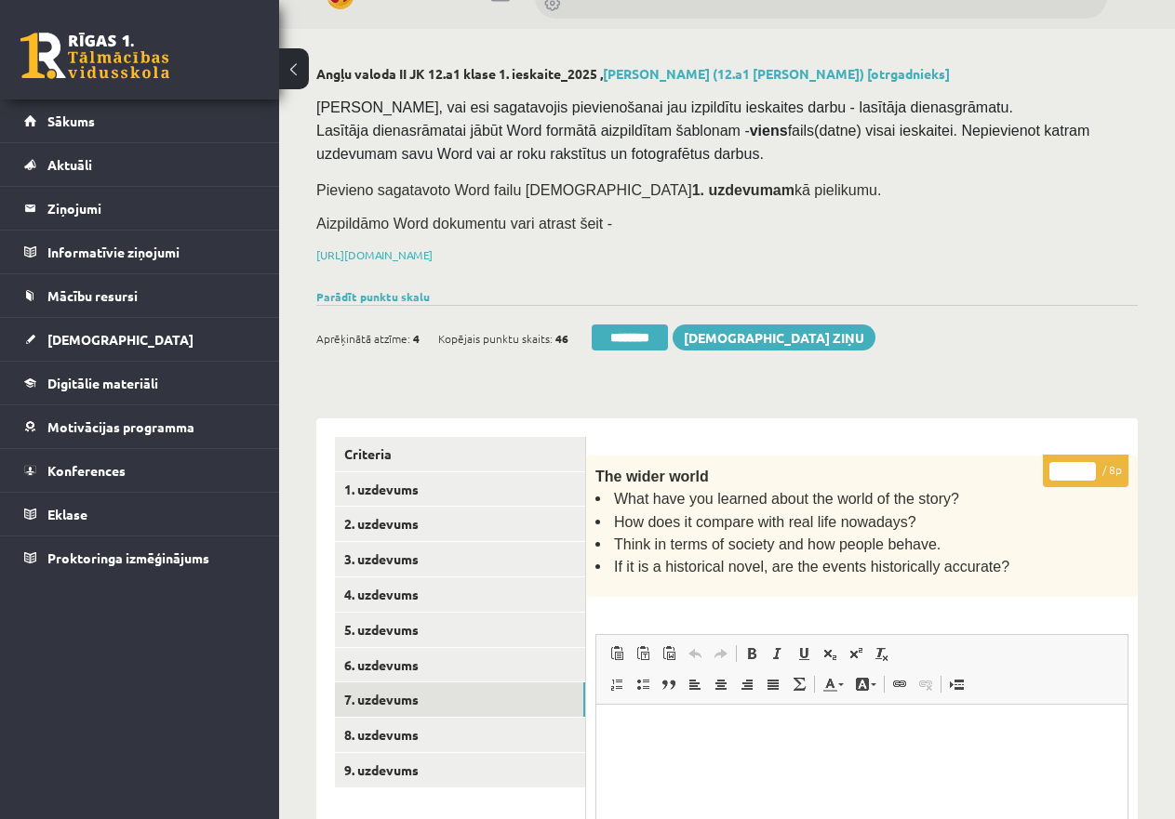
type input "*"
click at [1082, 464] on input "*" at bounding box center [1072, 471] width 46 height 19
click at [420, 657] on link "6. uzdevums" at bounding box center [460, 665] width 250 height 34
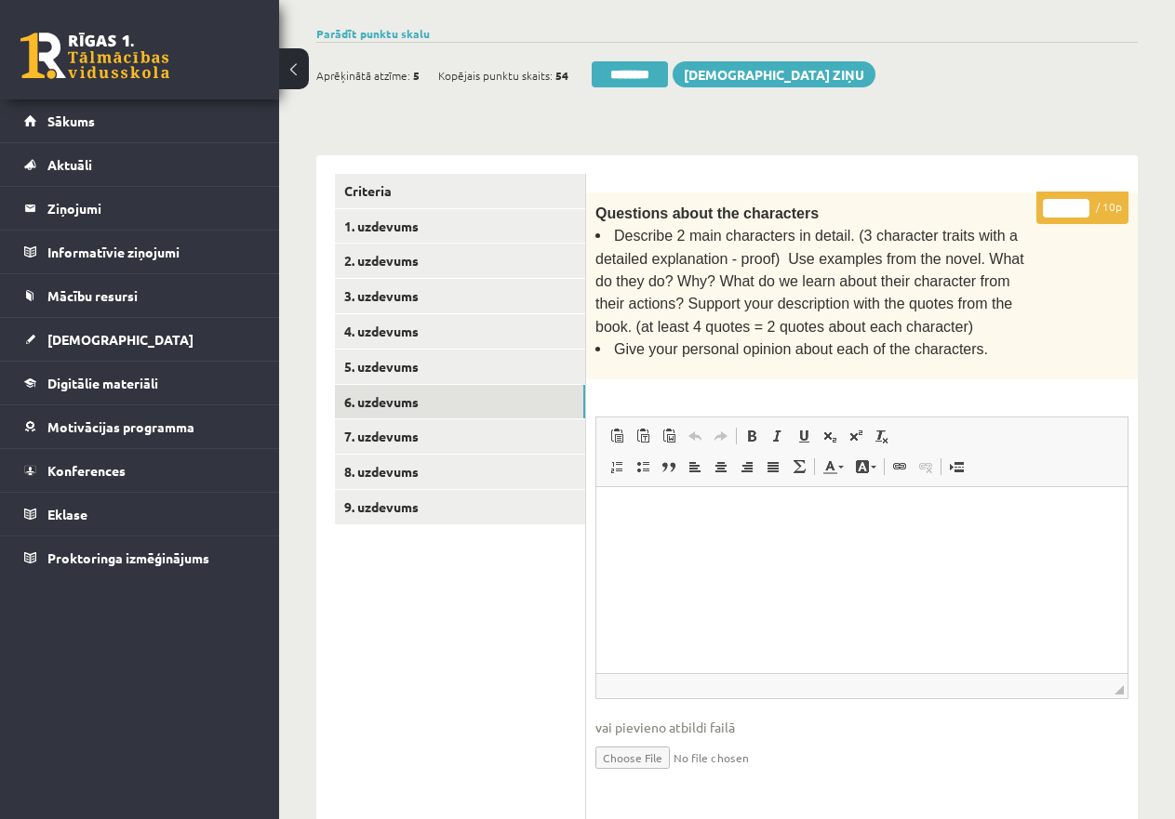
scroll to position [272, 0]
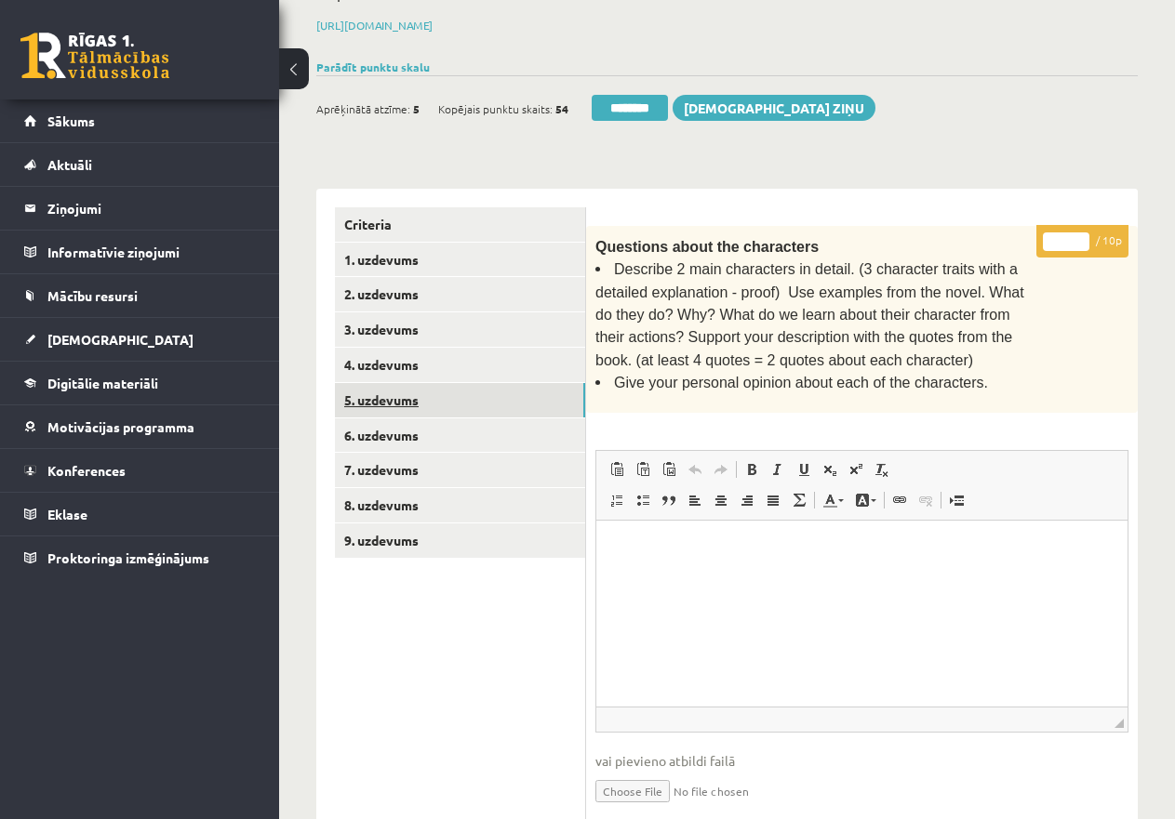
click at [431, 399] on link "5. uzdevums" at bounding box center [460, 400] width 250 height 34
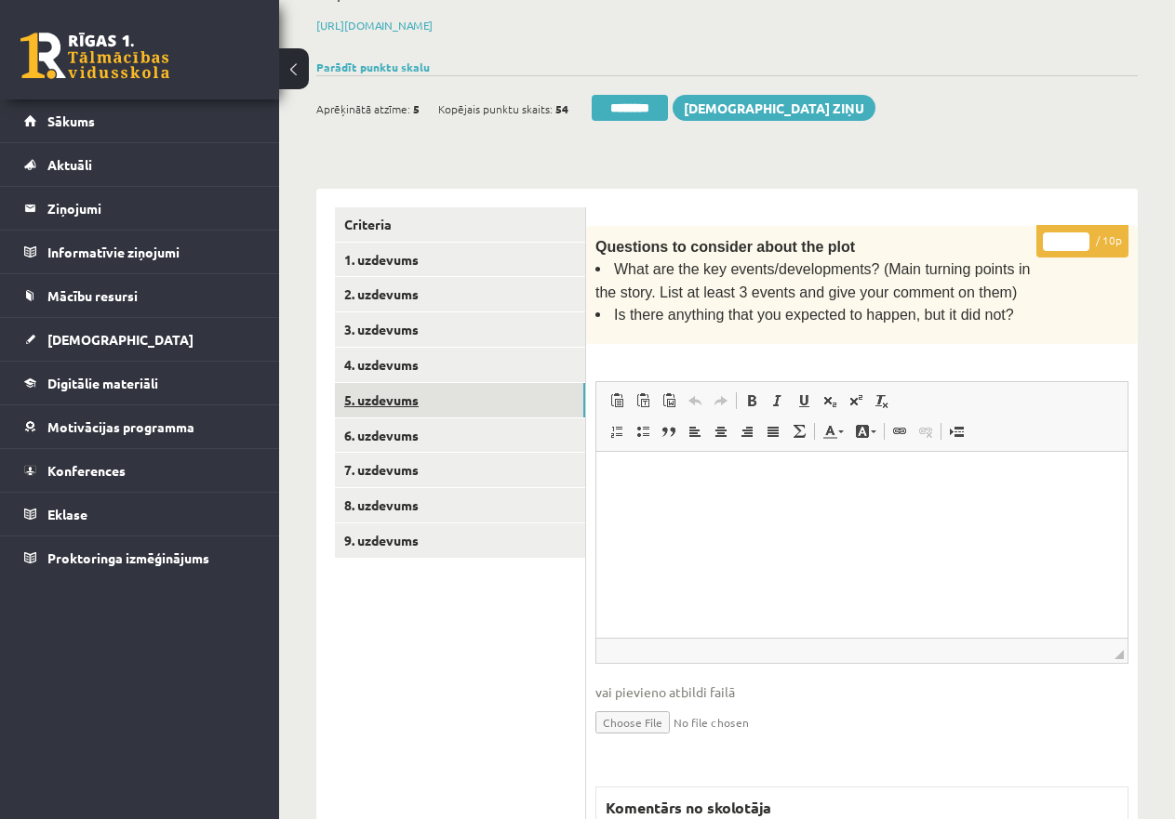
scroll to position [0, 0]
click at [420, 362] on link "4. uzdevums" at bounding box center [460, 365] width 250 height 34
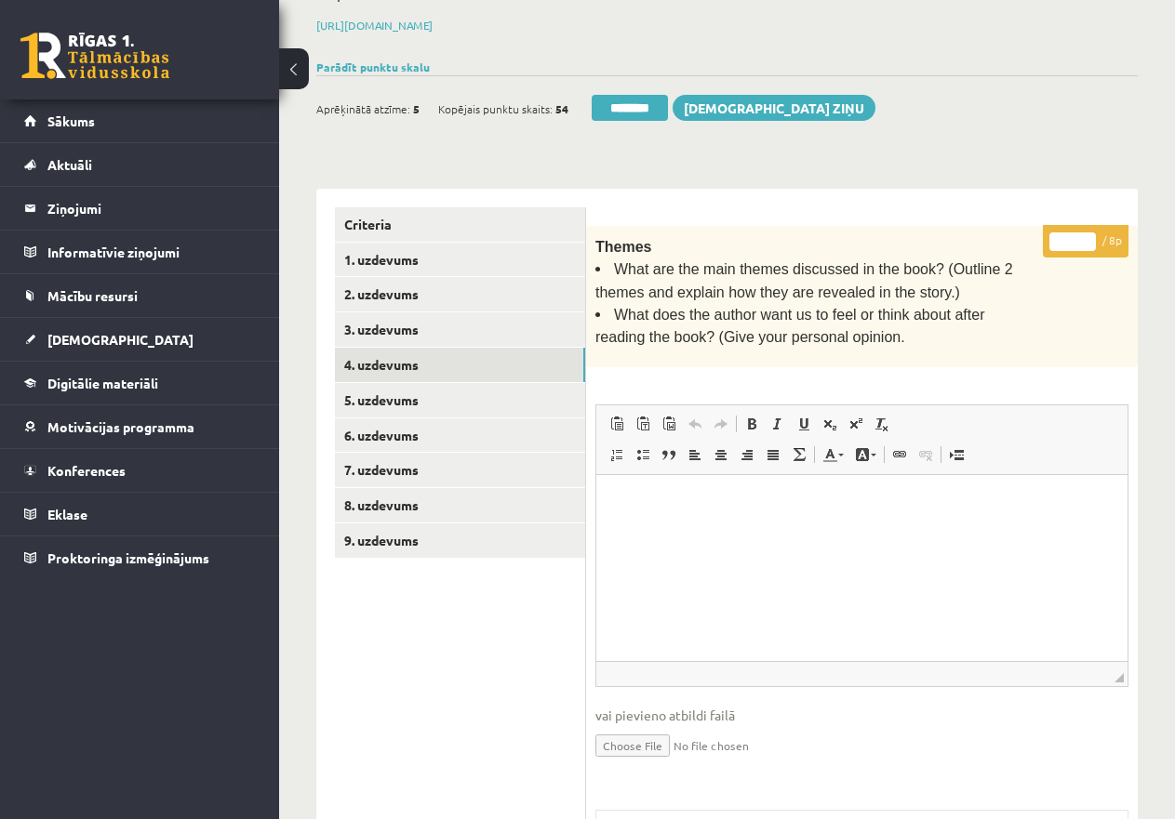
drag, startPoint x: 1073, startPoint y: 239, endPoint x: 1062, endPoint y: 232, distance: 12.9
click at [1062, 232] on input "*" at bounding box center [1072, 241] width 46 height 19
type input "*"
click at [402, 327] on link "3. uzdevums" at bounding box center [460, 329] width 250 height 34
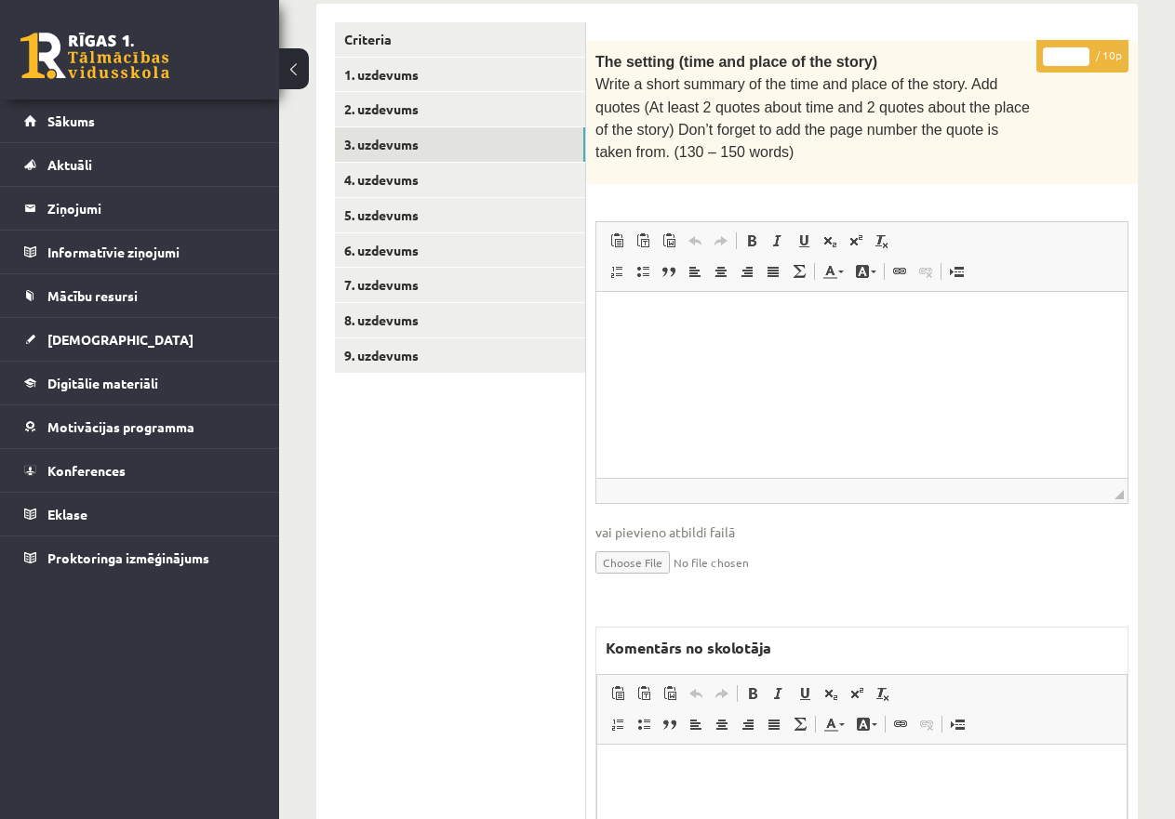
scroll to position [458, 0]
click at [1056, 49] on input "*" at bounding box center [1066, 55] width 46 height 19
type input "**"
click at [395, 107] on link "2. uzdevums" at bounding box center [460, 108] width 250 height 34
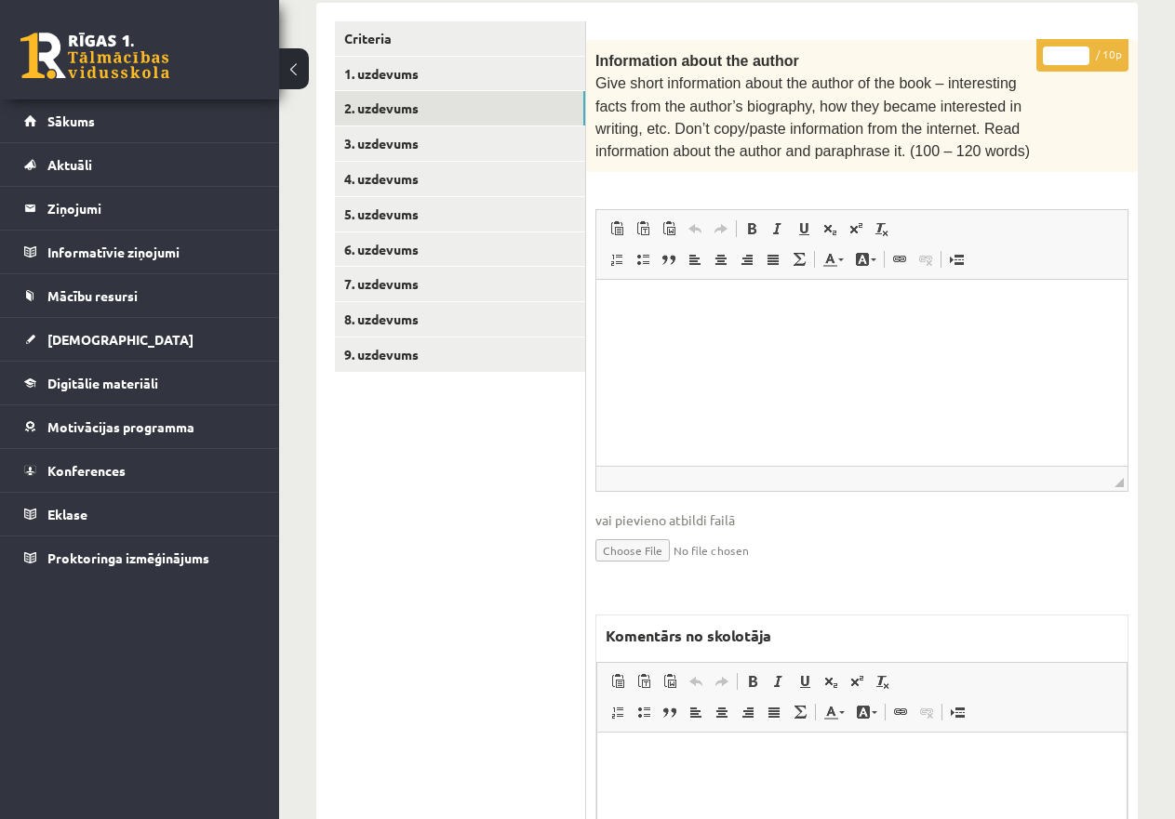
scroll to position [0, 0]
click at [1054, 50] on input "*" at bounding box center [1066, 55] width 46 height 19
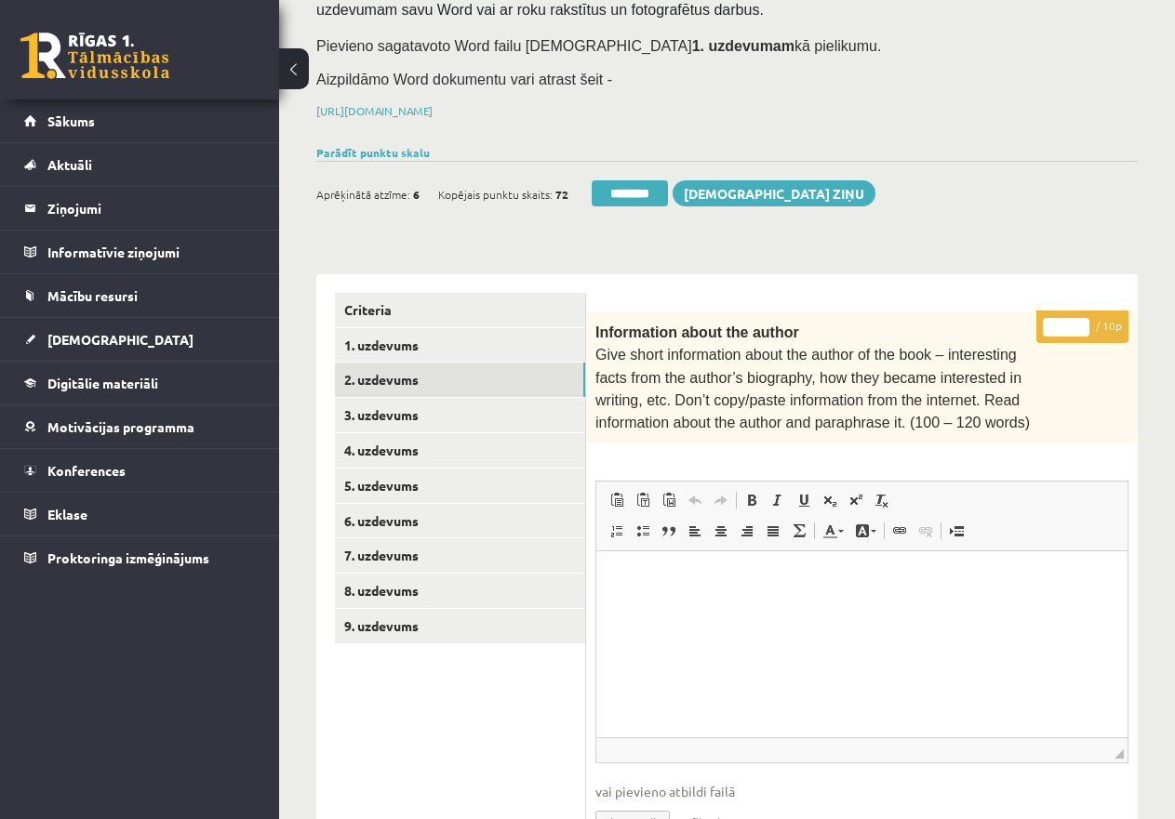
scroll to position [179, 0]
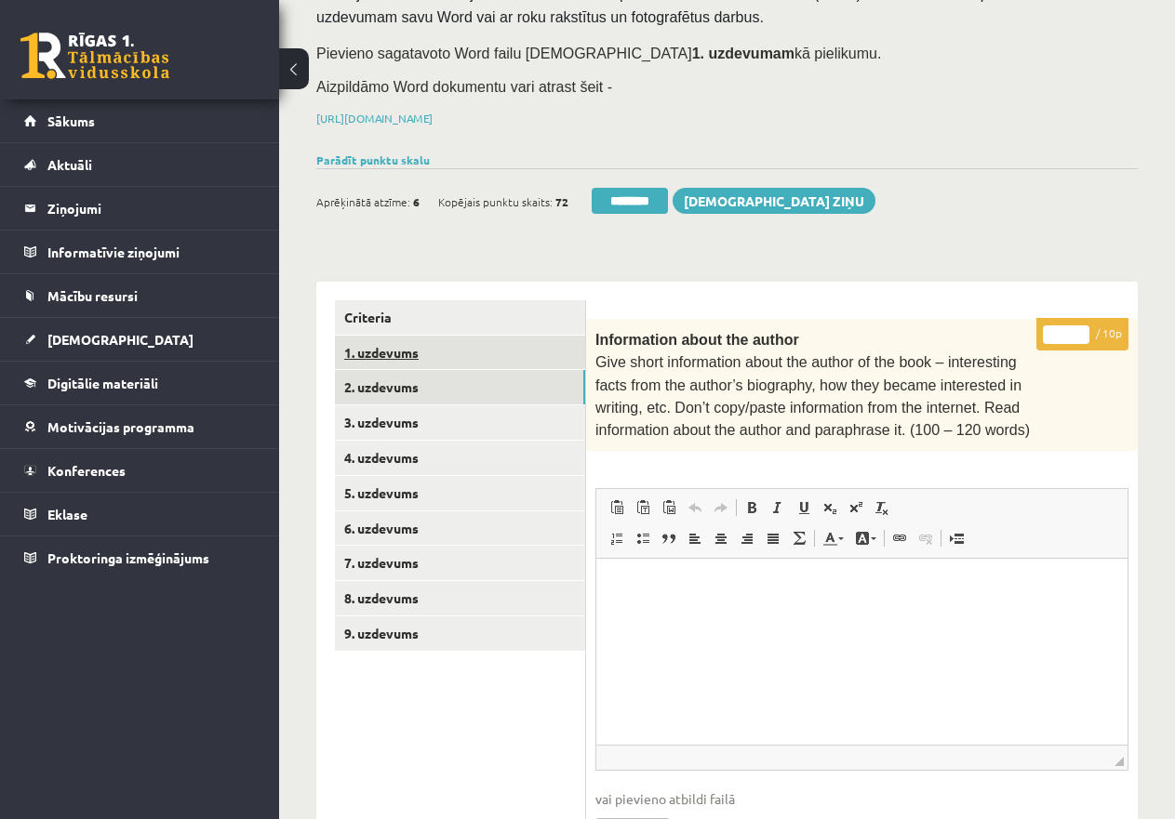
type input "**"
click at [395, 343] on link "1. uzdevums" at bounding box center [460, 353] width 250 height 34
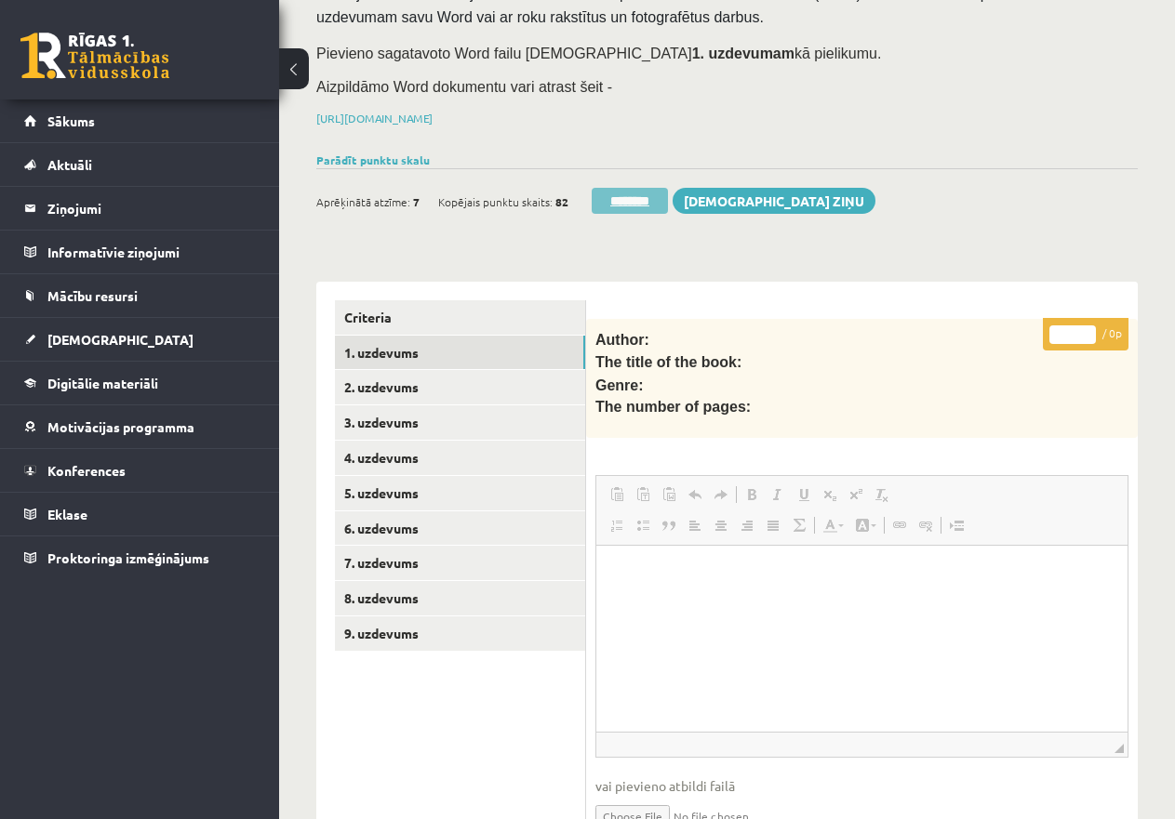
click at [637, 191] on input "********" at bounding box center [629, 201] width 76 height 26
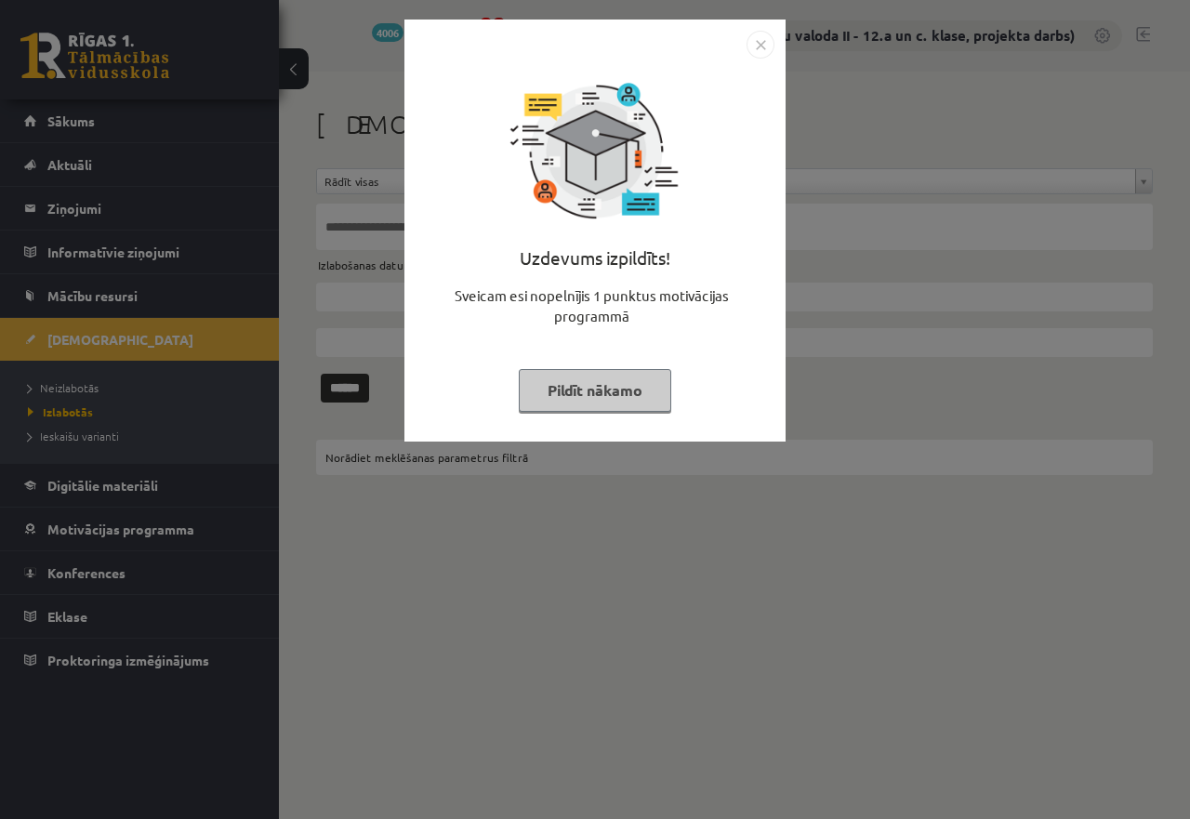
click at [548, 382] on button "Pildīt nākamo" at bounding box center [595, 390] width 153 height 43
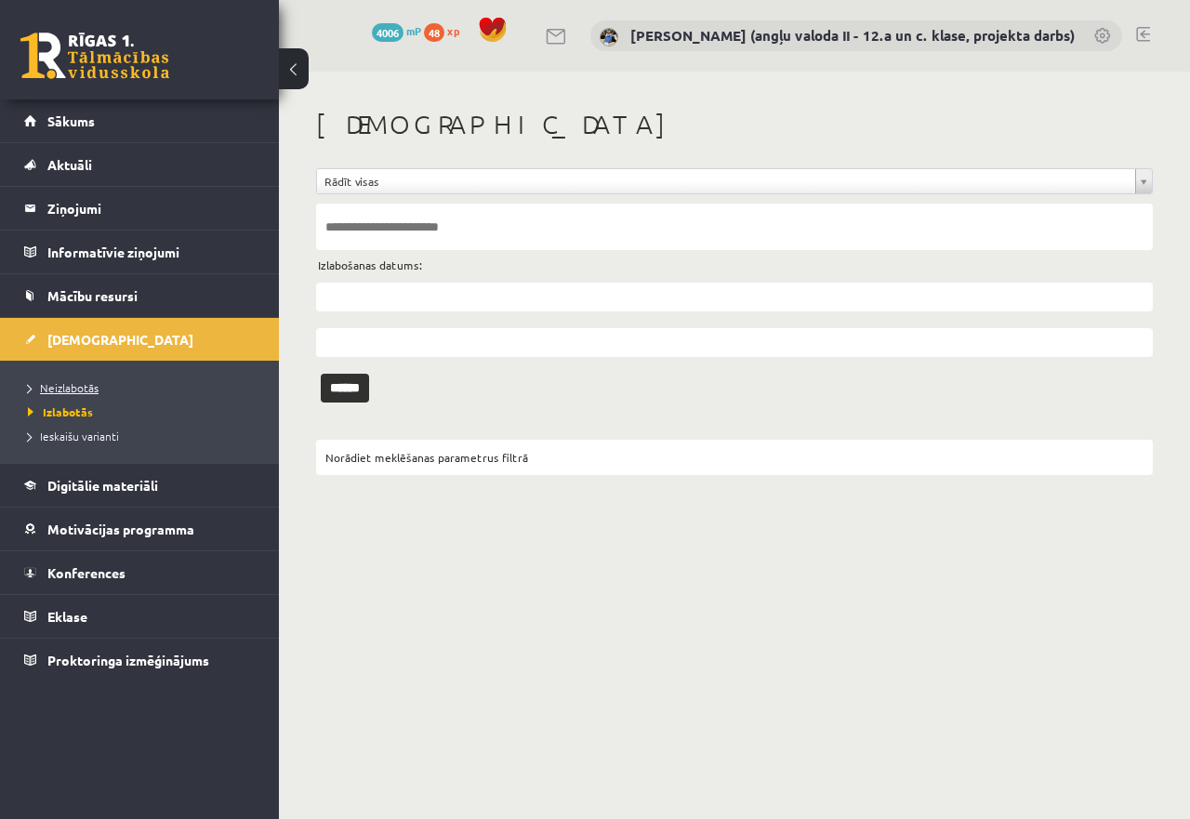
click at [73, 386] on span "Neizlabotās" at bounding box center [63, 387] width 71 height 15
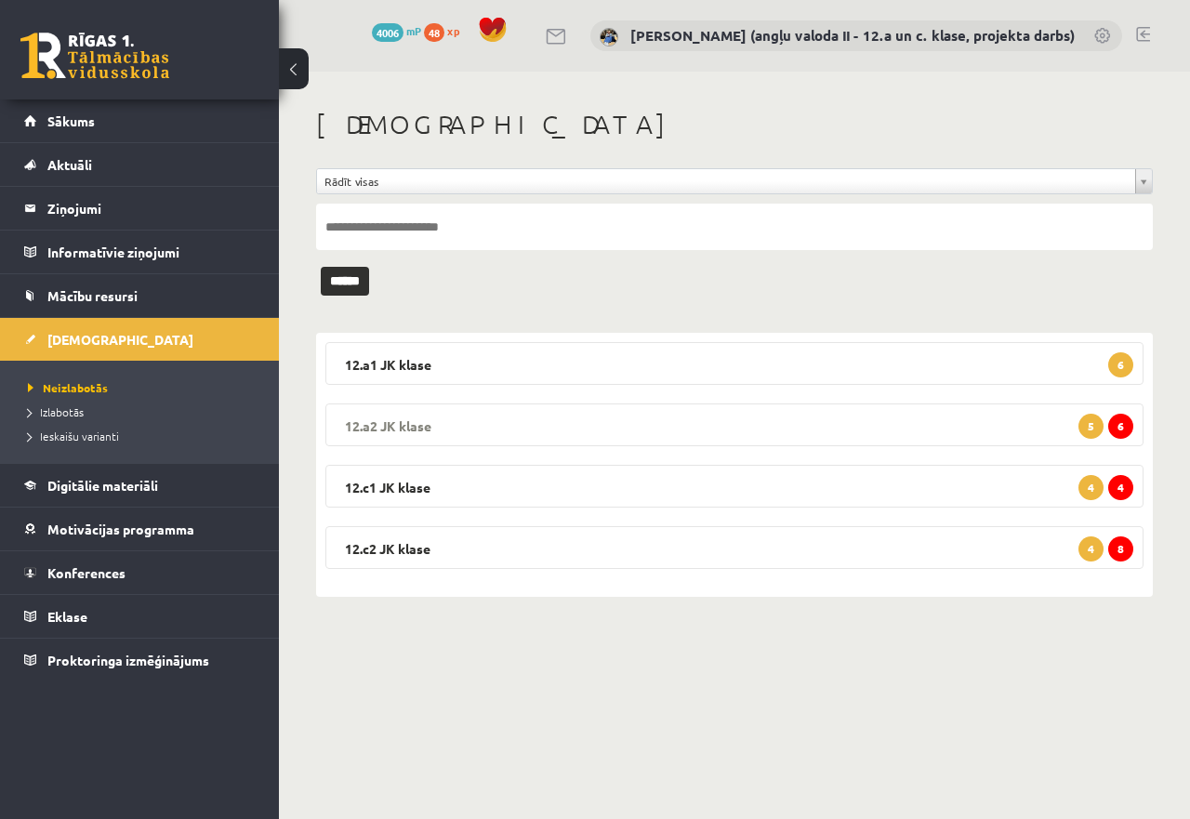
click at [813, 412] on legend "12.a2 JK klase 6 5" at bounding box center [734, 425] width 818 height 43
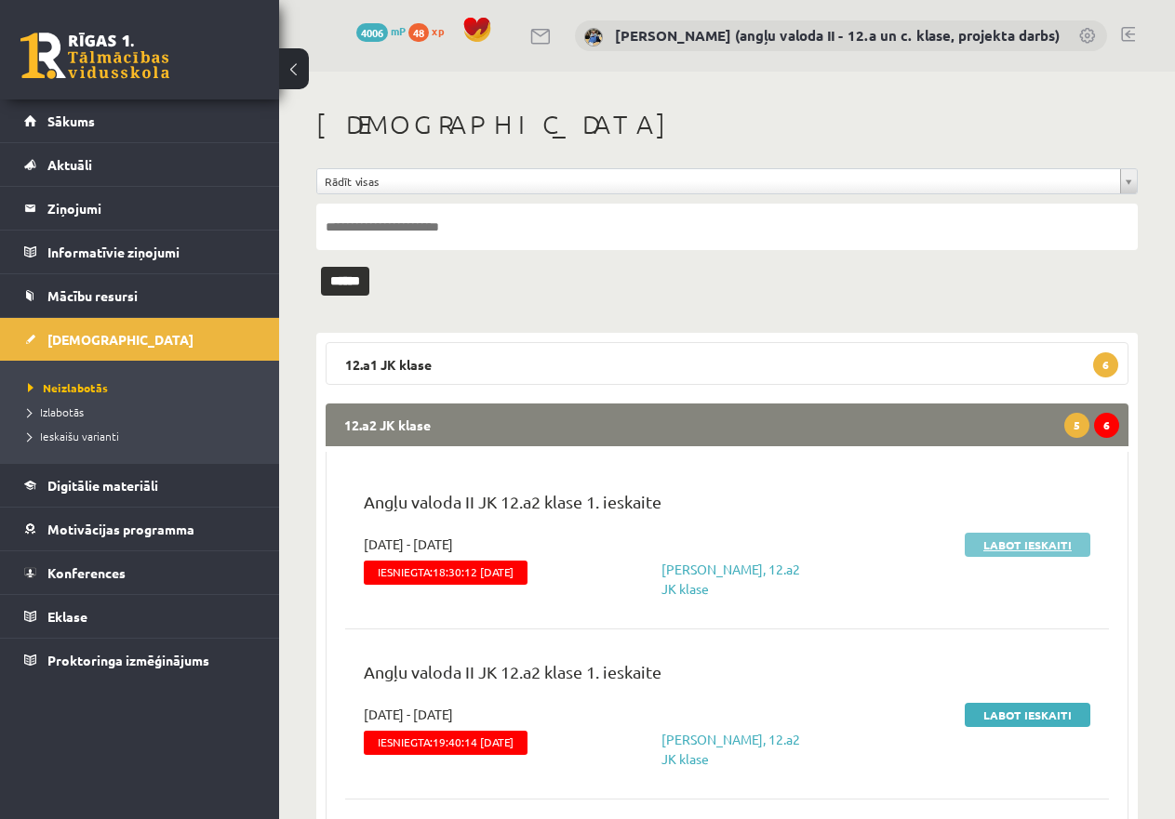
click at [1030, 537] on link "Labot ieskaiti" at bounding box center [1027, 545] width 126 height 24
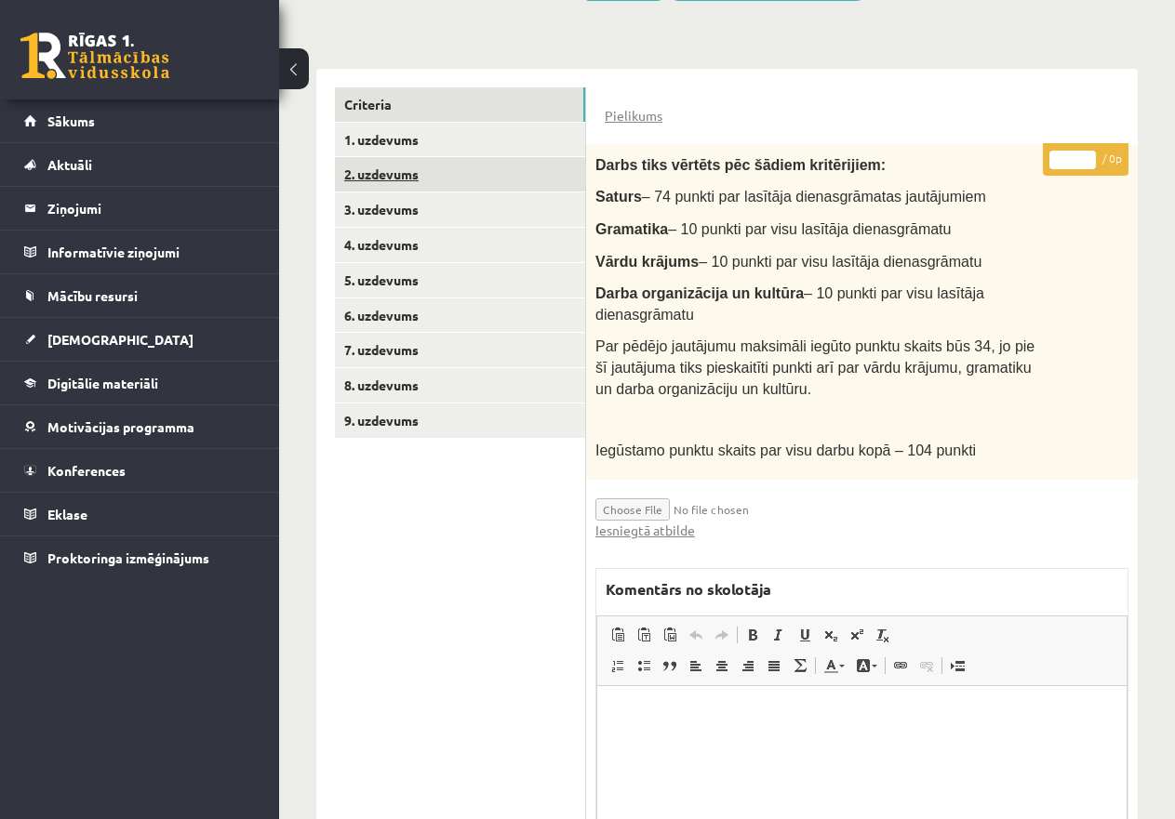
click at [370, 163] on link "2. uzdevums" at bounding box center [460, 174] width 250 height 34
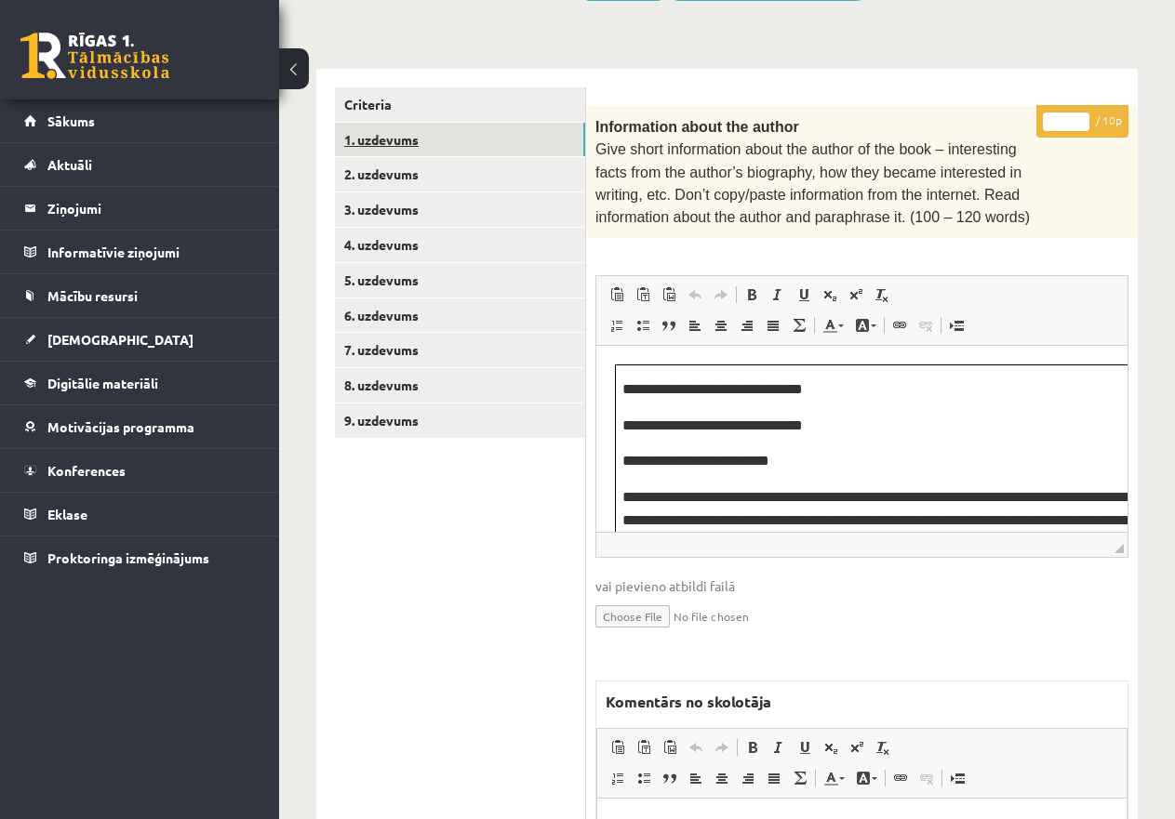
click at [379, 138] on link "1. uzdevums" at bounding box center [460, 140] width 250 height 34
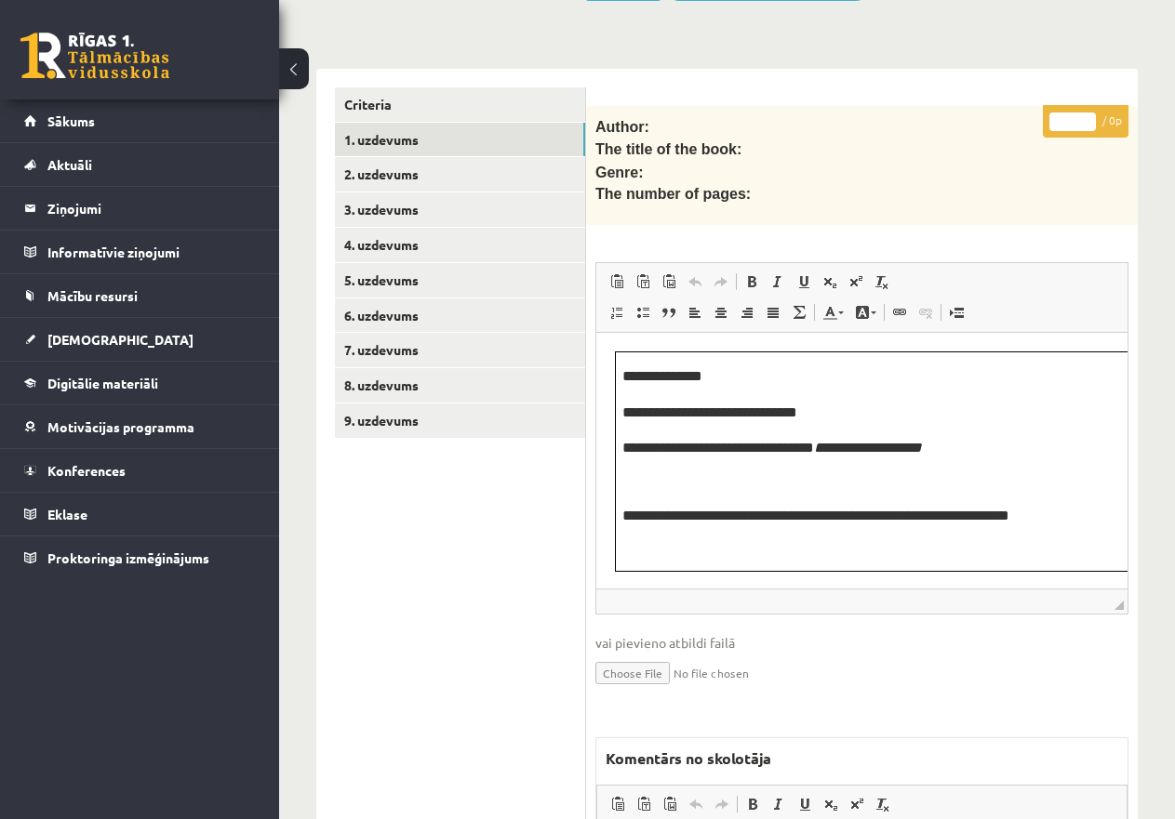
drag, startPoint x: 1123, startPoint y: 549, endPoint x: 1119, endPoint y: 602, distance: 53.2
click at [1119, 602] on span "◢" at bounding box center [1118, 605] width 9 height 9
click at [420, 168] on link "2. uzdevums" at bounding box center [460, 174] width 250 height 34
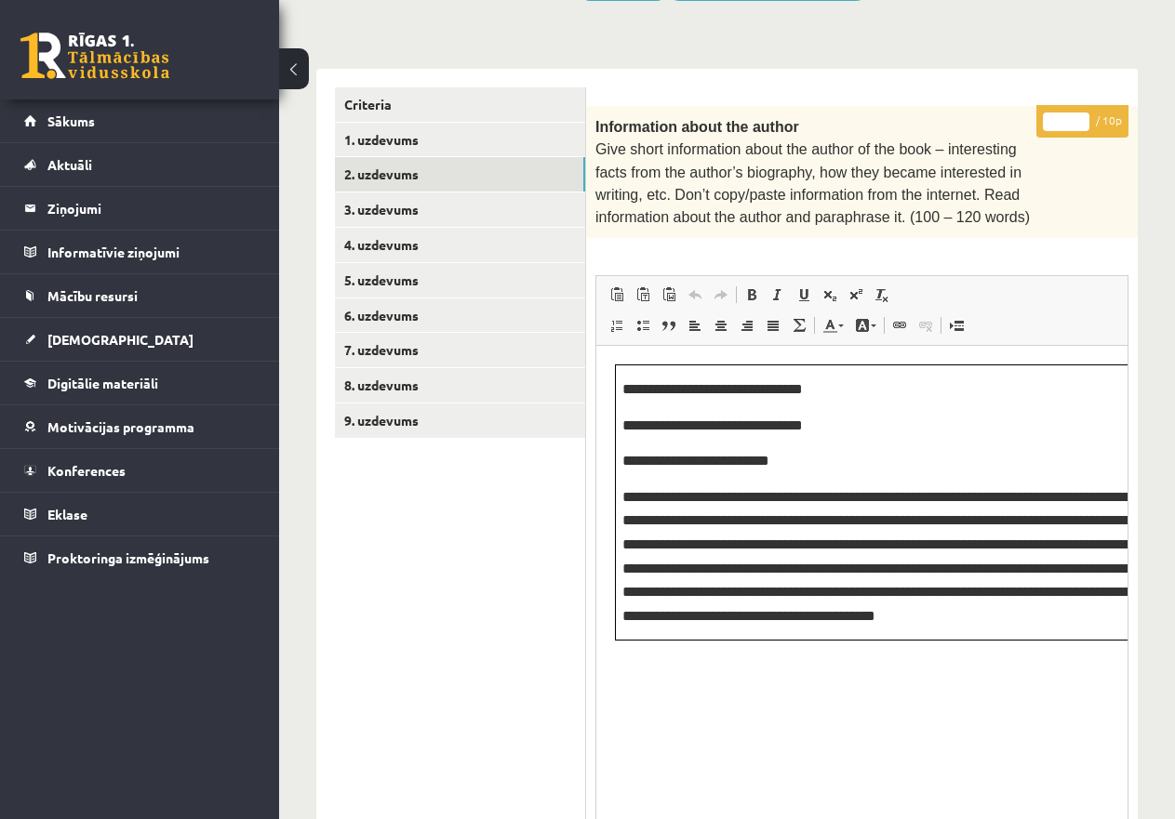
drag, startPoint x: 1120, startPoint y: 538, endPoint x: 1101, endPoint y: 856, distance: 318.6
click at [1101, 427] on html "0 Dāvanas 4006 mP 48 xp Katrīne Laizāne (angļu valoda II - 12.a un [PERSON_NAME…" at bounding box center [587, 17] width 1175 height 819
click at [1051, 120] on input "*" at bounding box center [1066, 122] width 46 height 19
type input "**"
click at [465, 194] on link "3. uzdevums" at bounding box center [460, 210] width 250 height 34
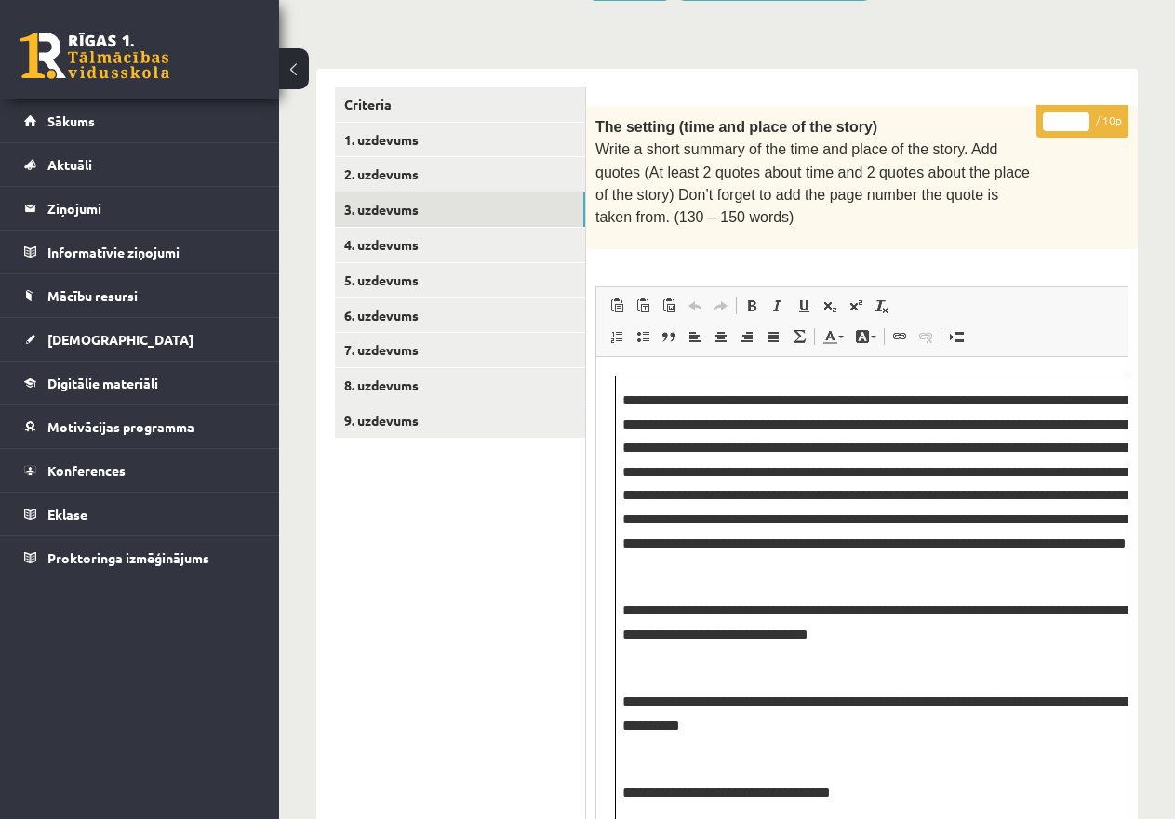
drag, startPoint x: 1121, startPoint y: 548, endPoint x: 1107, endPoint y: 856, distance: 308.1
click at [1107, 427] on html "0 Dāvanas 4006 mP 48 xp Katrīne Laizāne (angļu valoda II - 12.a un [PERSON_NAME…" at bounding box center [587, 17] width 1175 height 819
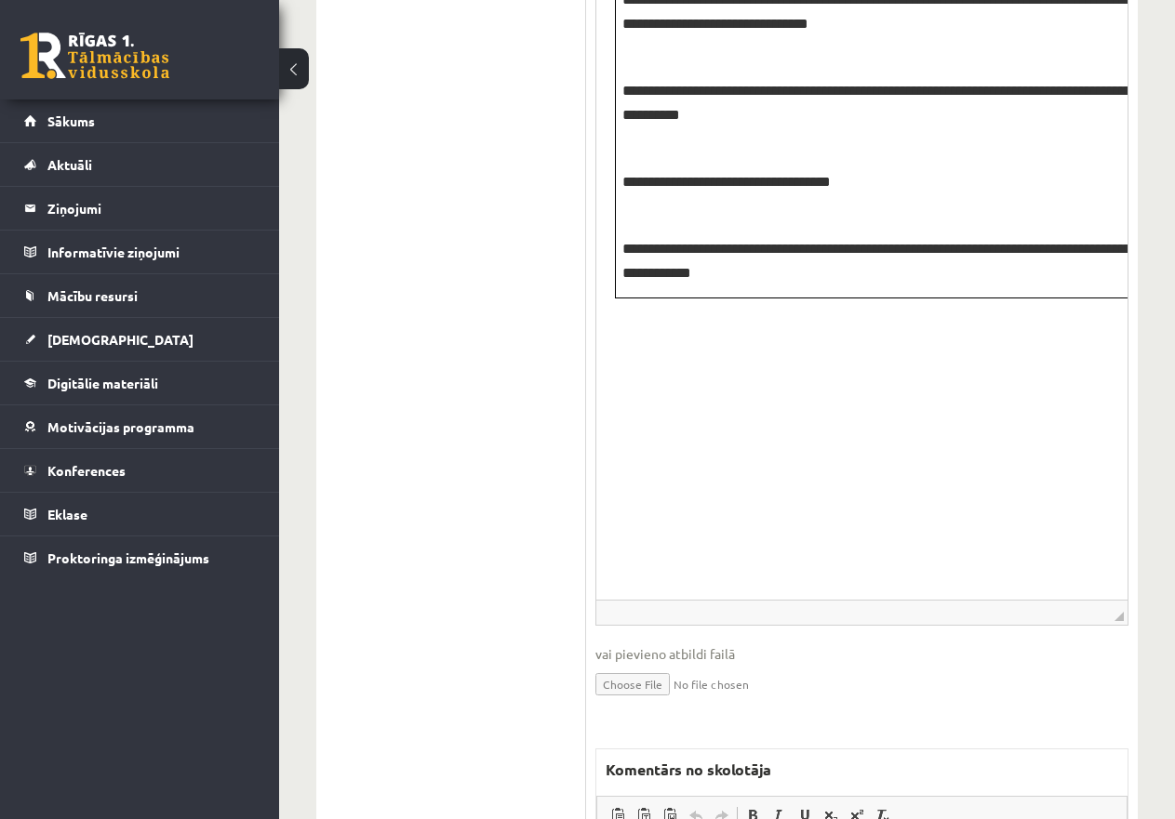
drag, startPoint x: 1122, startPoint y: 247, endPoint x: 1090, endPoint y: 631, distance: 385.5
click at [1090, 625] on span "◢ Elements path" at bounding box center [861, 612] width 531 height 25
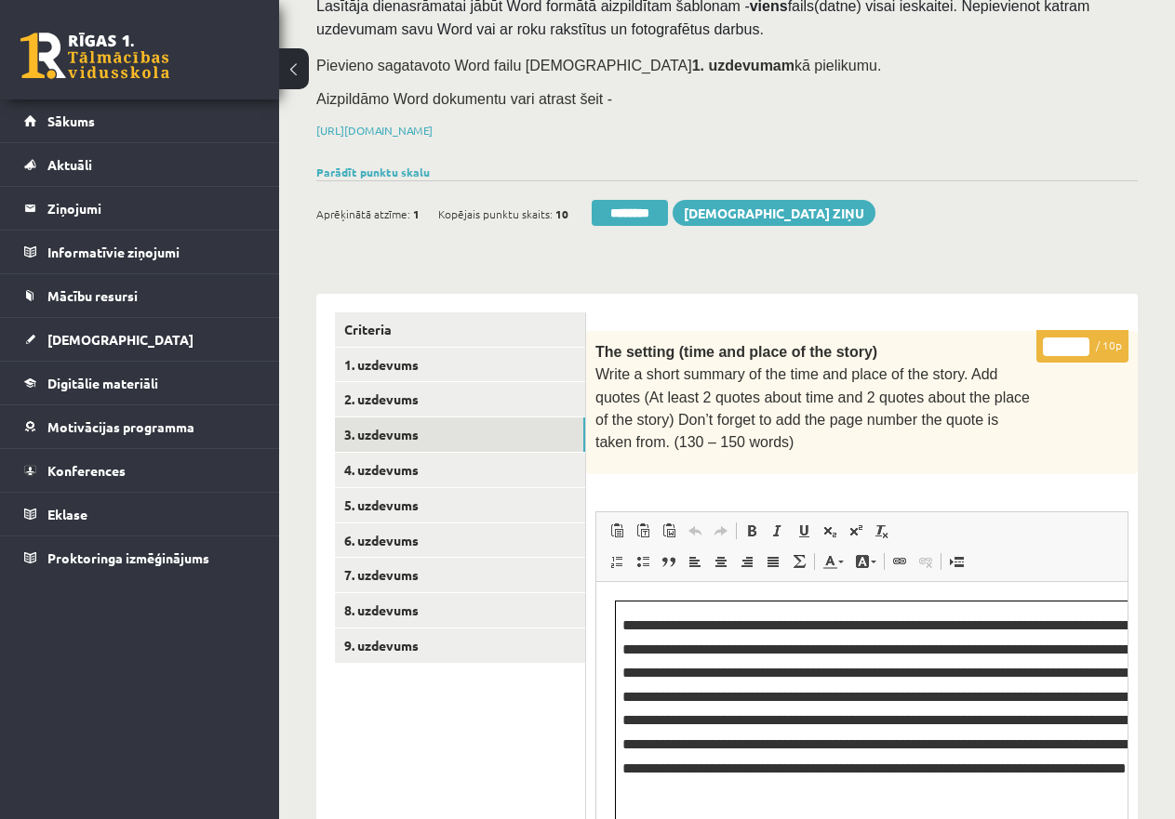
scroll to position [166, 0]
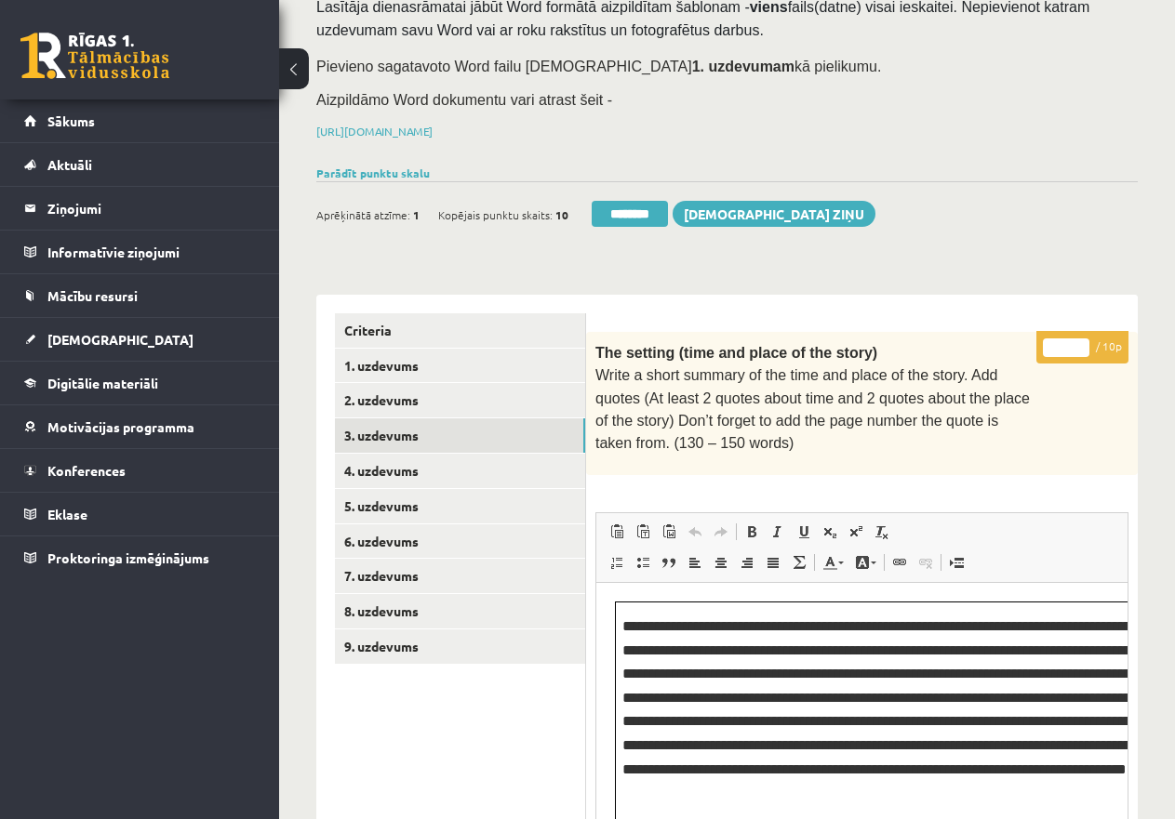
click at [1054, 344] on input "*" at bounding box center [1066, 348] width 46 height 19
type input "**"
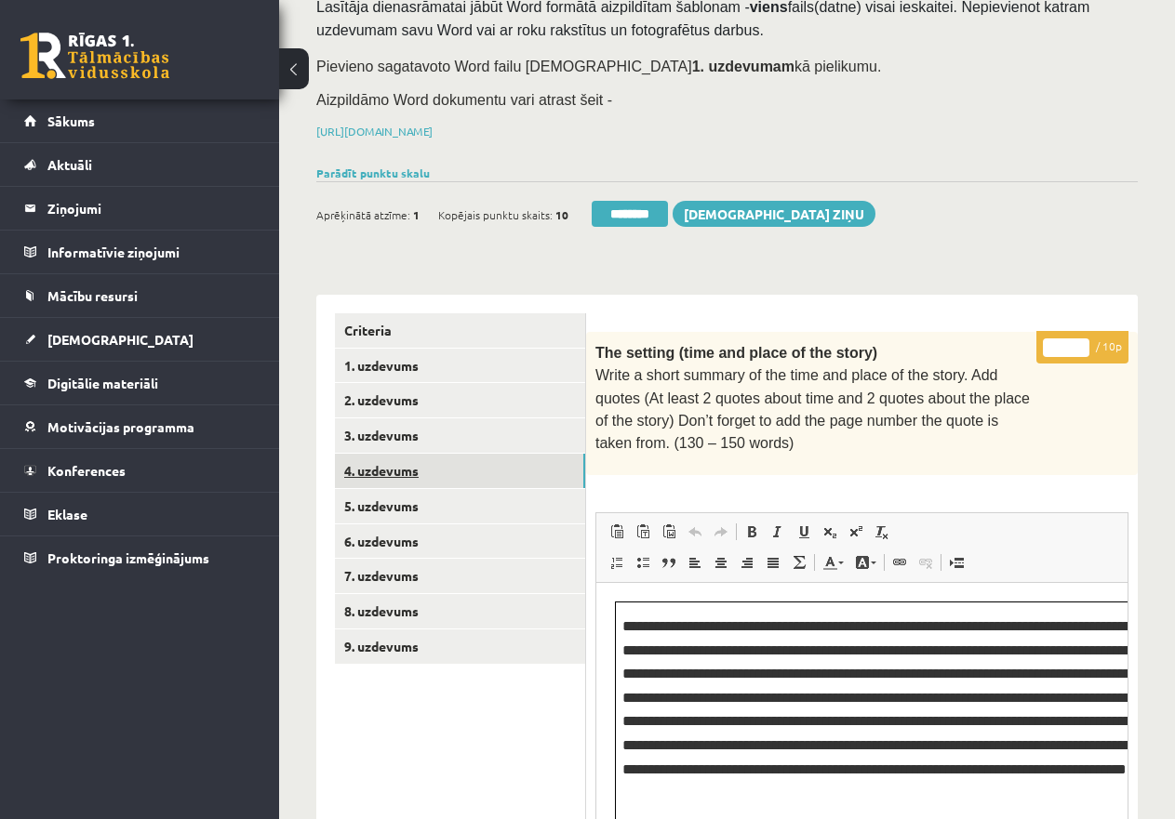
click at [423, 454] on link "4. uzdevums" at bounding box center [460, 471] width 250 height 34
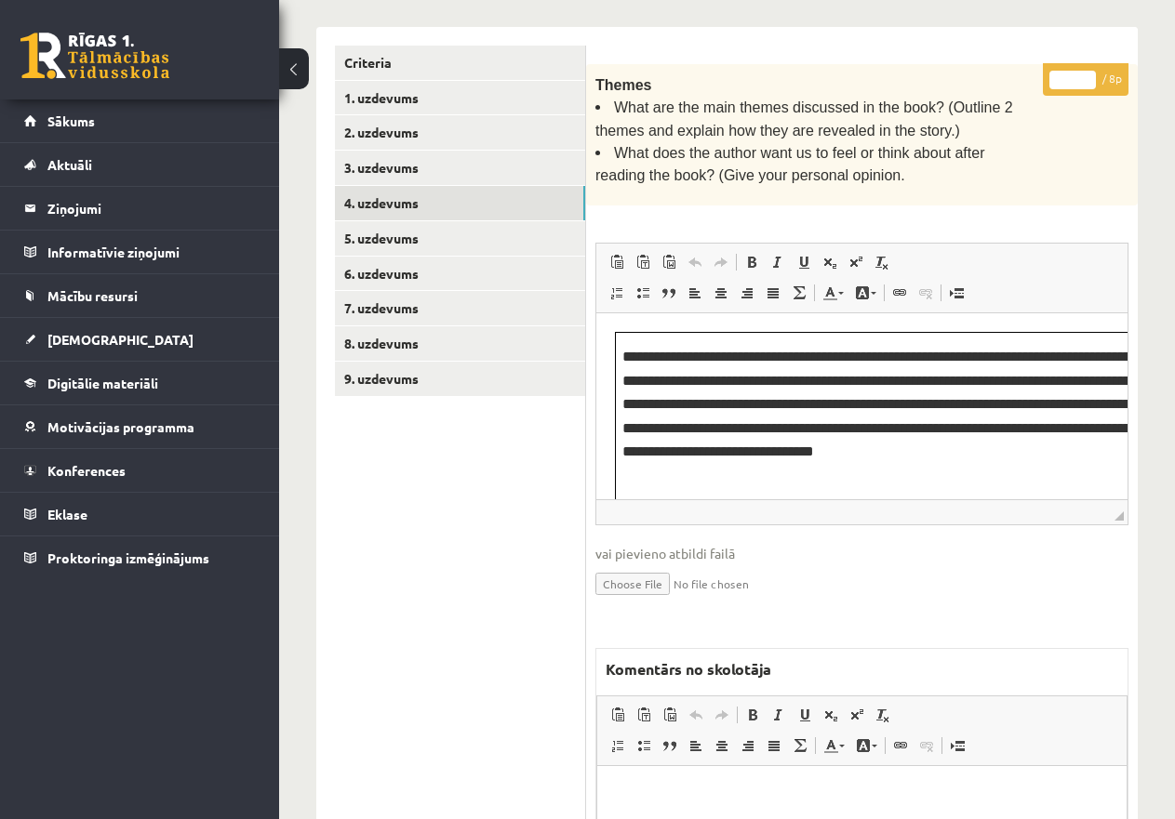
scroll to position [445, 0]
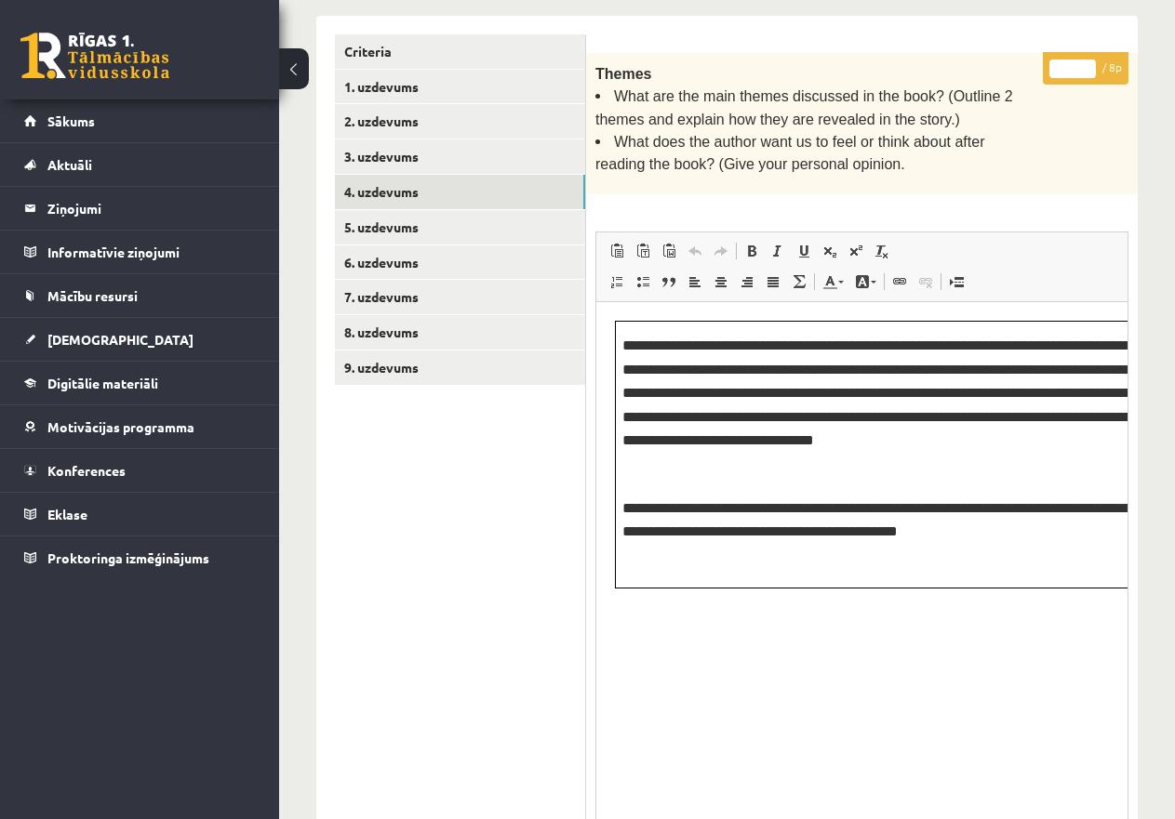
drag, startPoint x: 1120, startPoint y: 494, endPoint x: 1172, endPoint y: 856, distance: 365.5
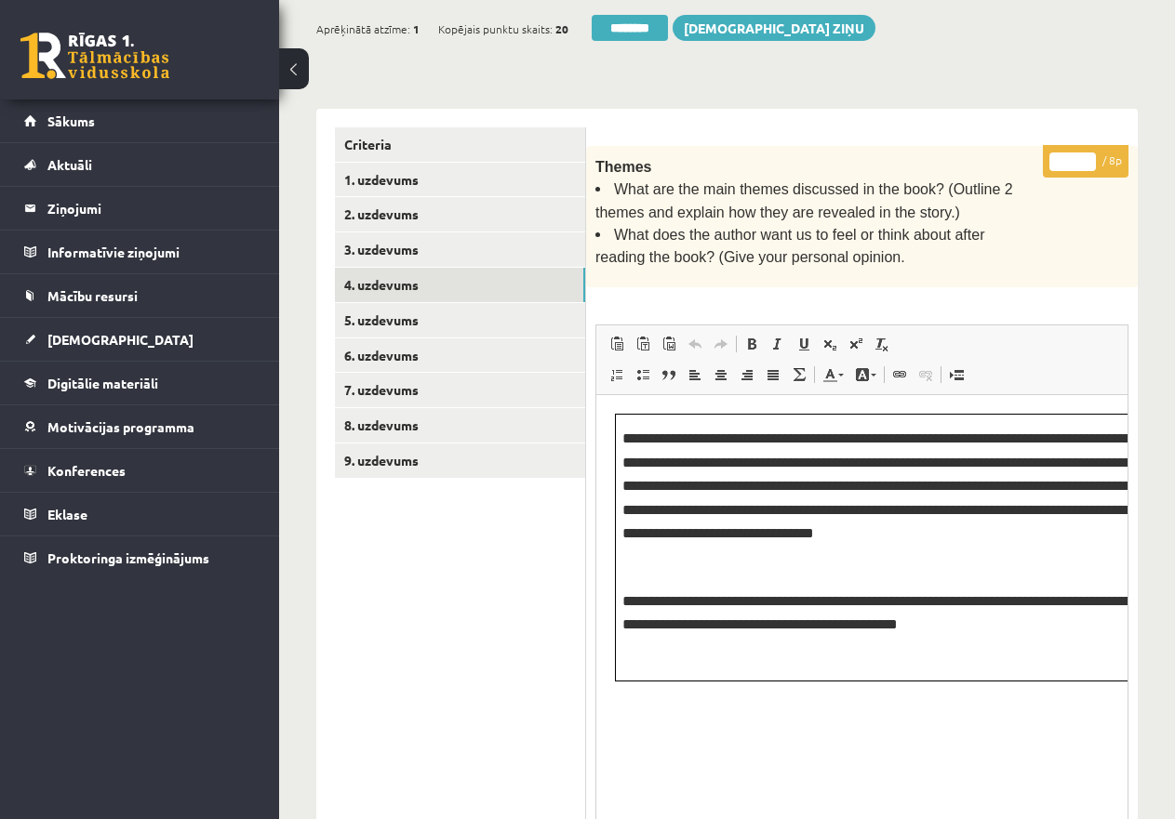
type input "*"
click at [1091, 153] on input "*" at bounding box center [1072, 162] width 46 height 19
click at [361, 319] on link "5. uzdevums" at bounding box center [460, 320] width 250 height 34
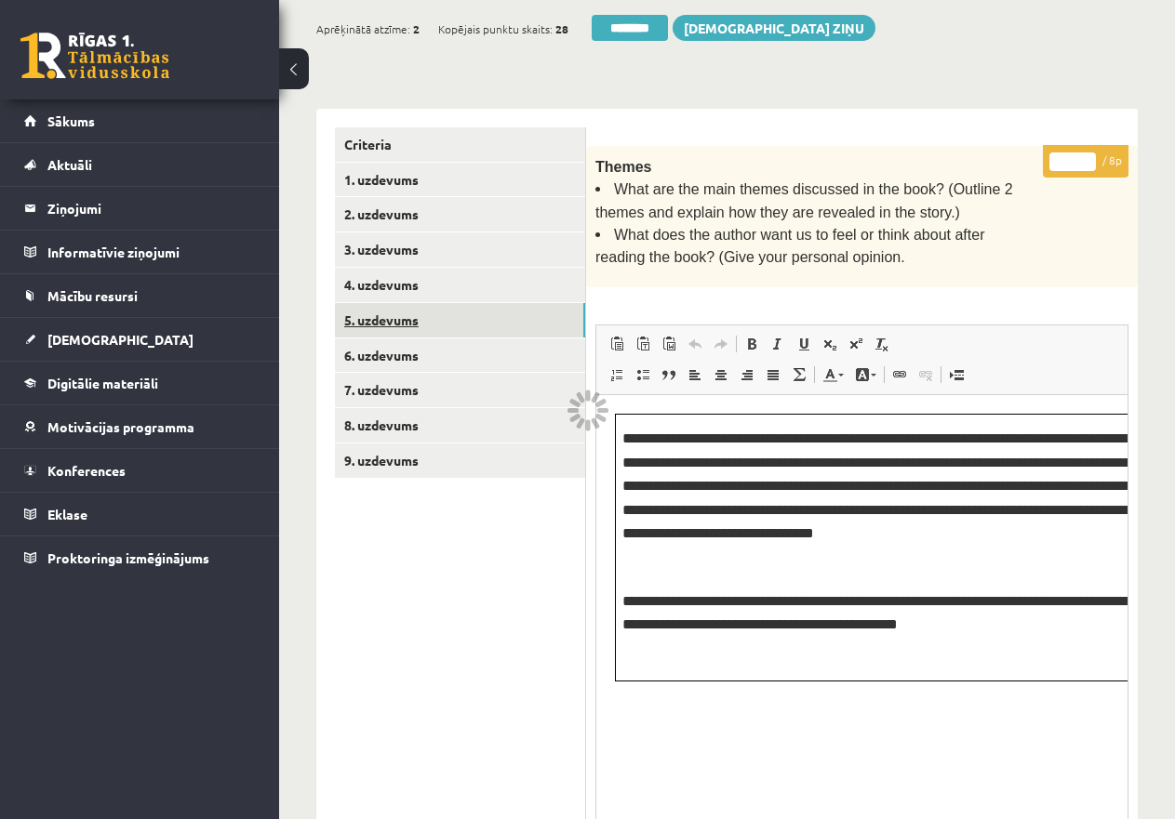
scroll to position [0, 0]
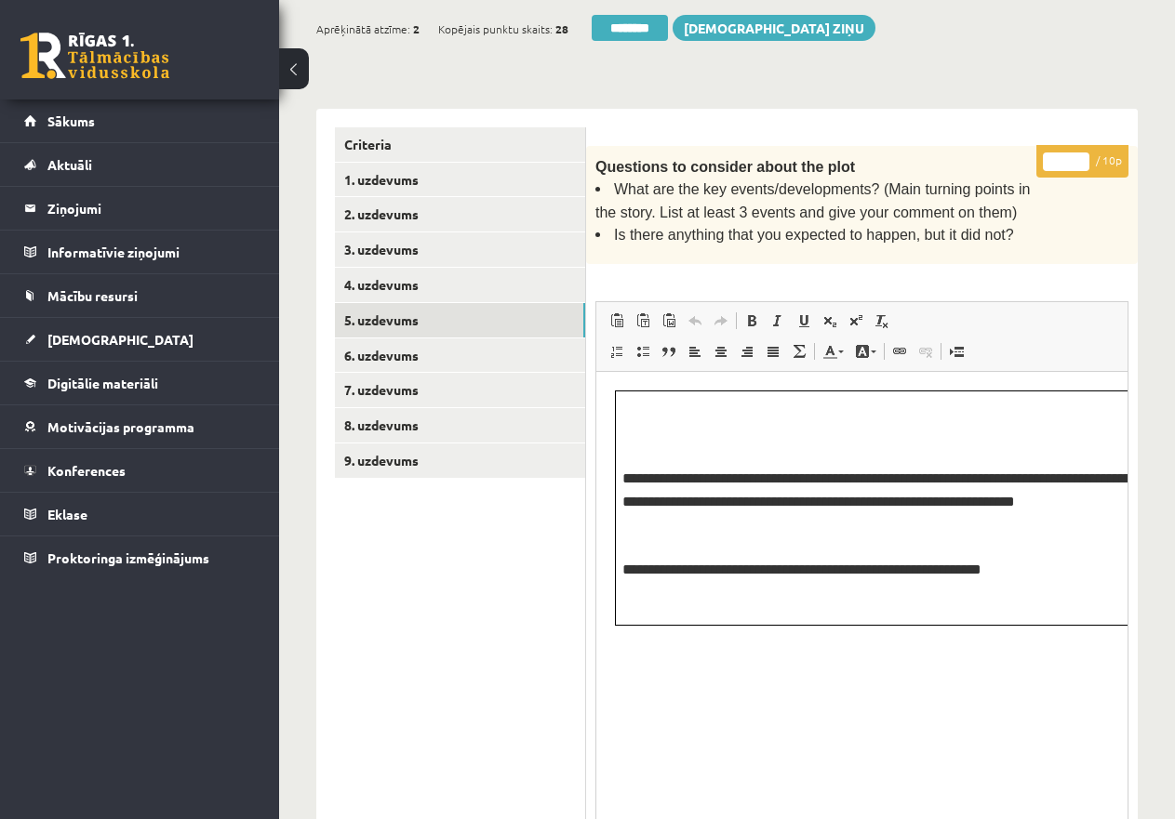
drag, startPoint x: 1122, startPoint y: 566, endPoint x: 1134, endPoint y: 856, distance: 289.5
click at [1134, 467] on html "0 Dāvanas 4006 mP 48 xp Katrīne Laizāne (angļu valoda II - 12.a un c. klase, pr…" at bounding box center [587, 57] width 1175 height 819
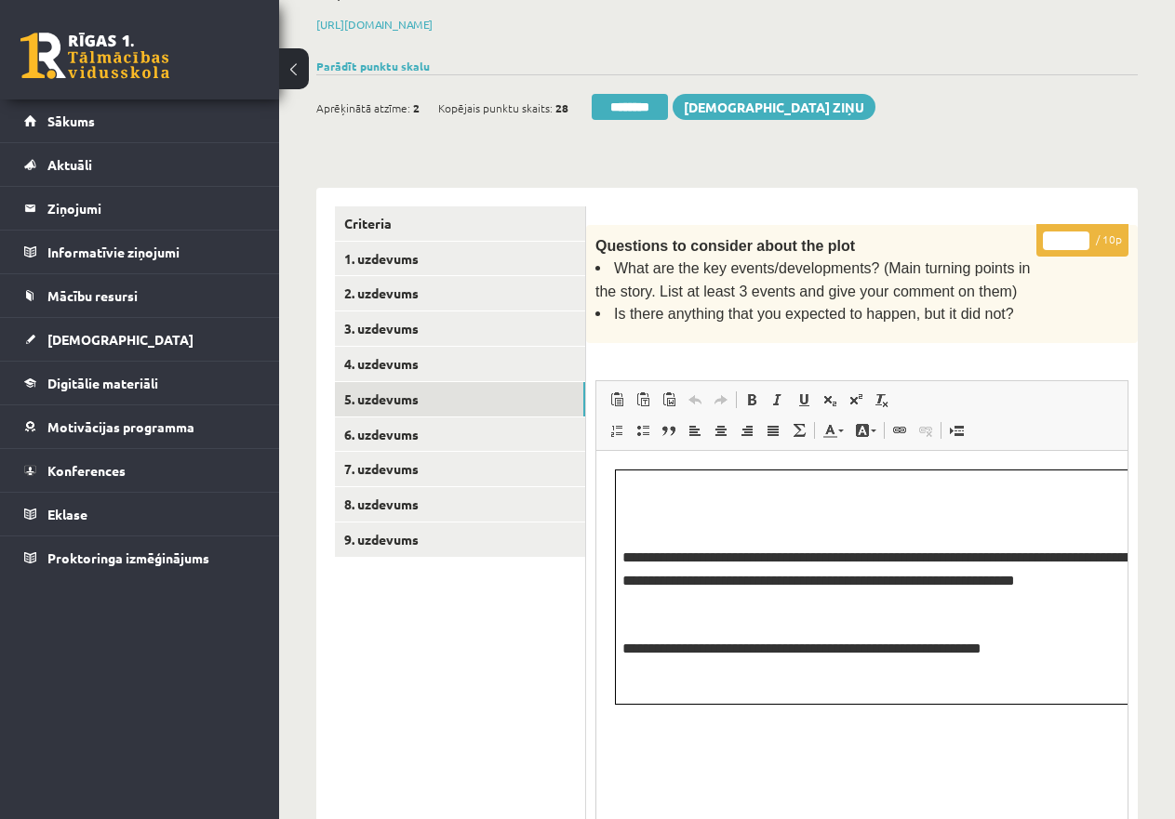
scroll to position [259, 0]
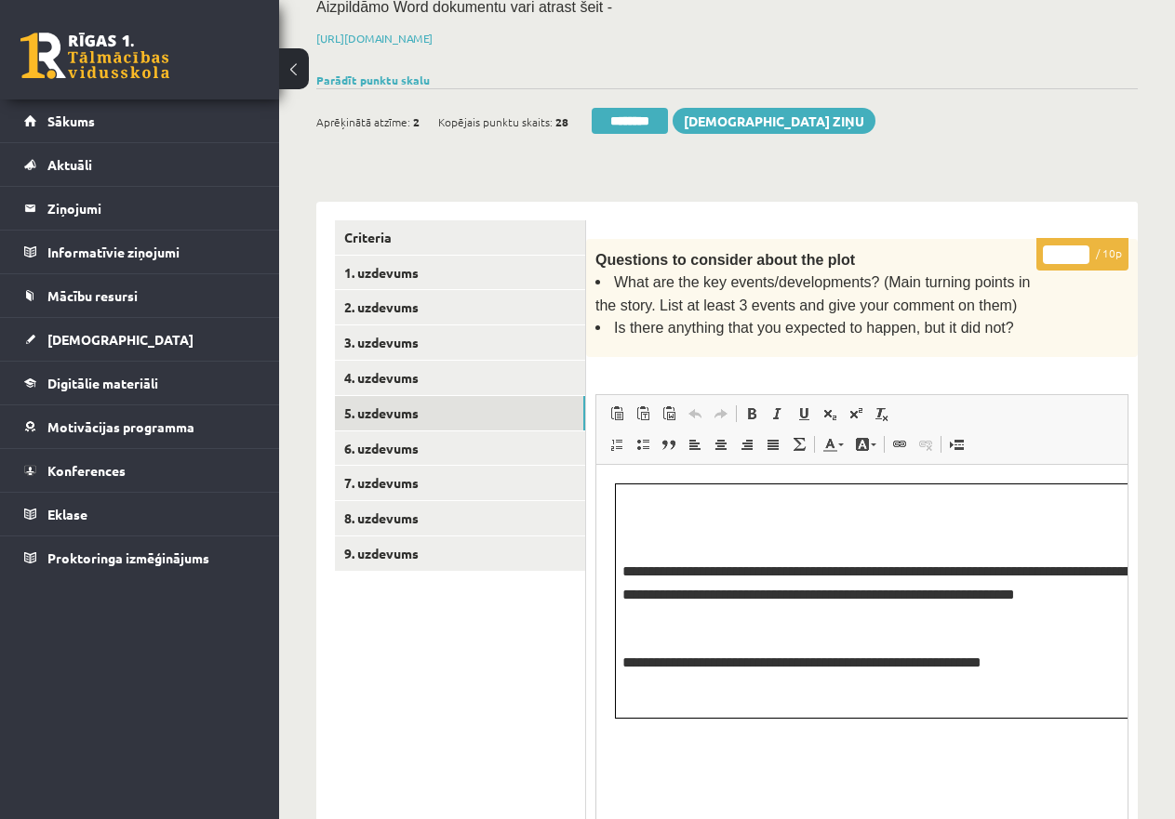
click at [1107, 651] on p "**********" at bounding box center [913, 663] width 582 height 24
drag, startPoint x: 1065, startPoint y: 254, endPoint x: 1004, endPoint y: 241, distance: 61.8
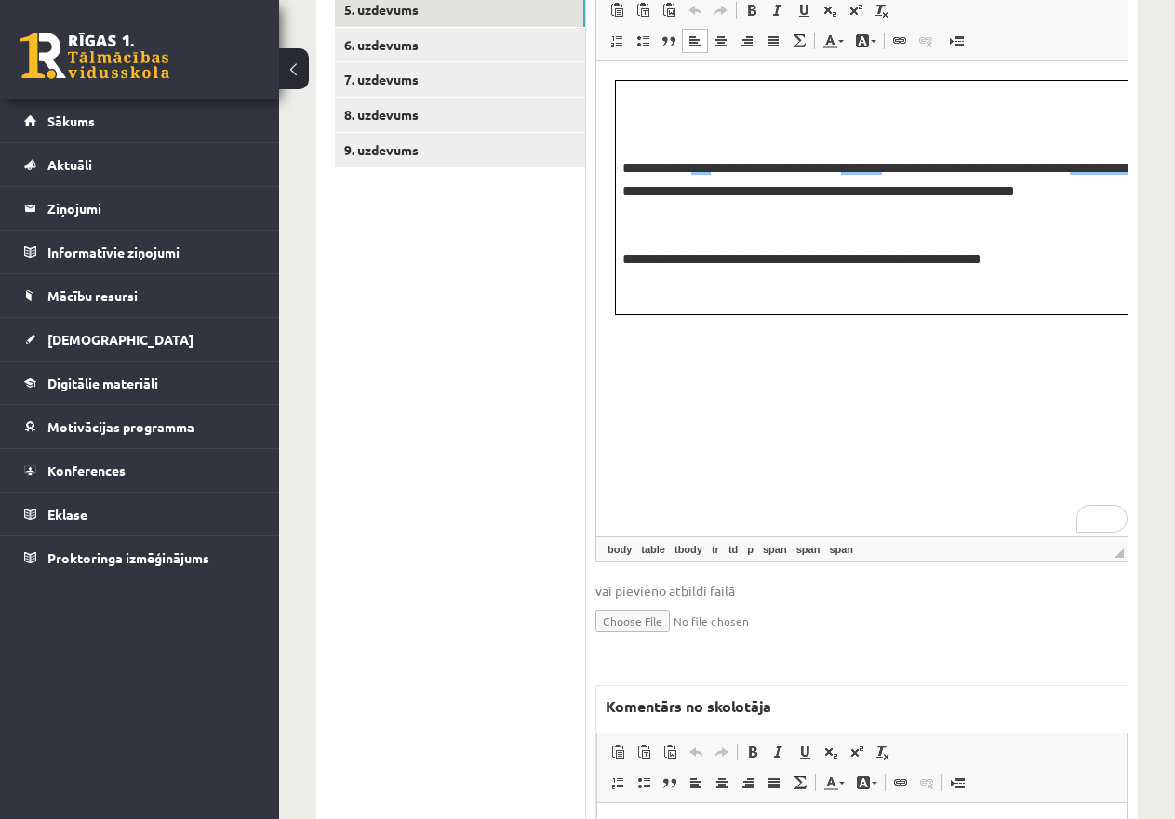
scroll to position [817, 0]
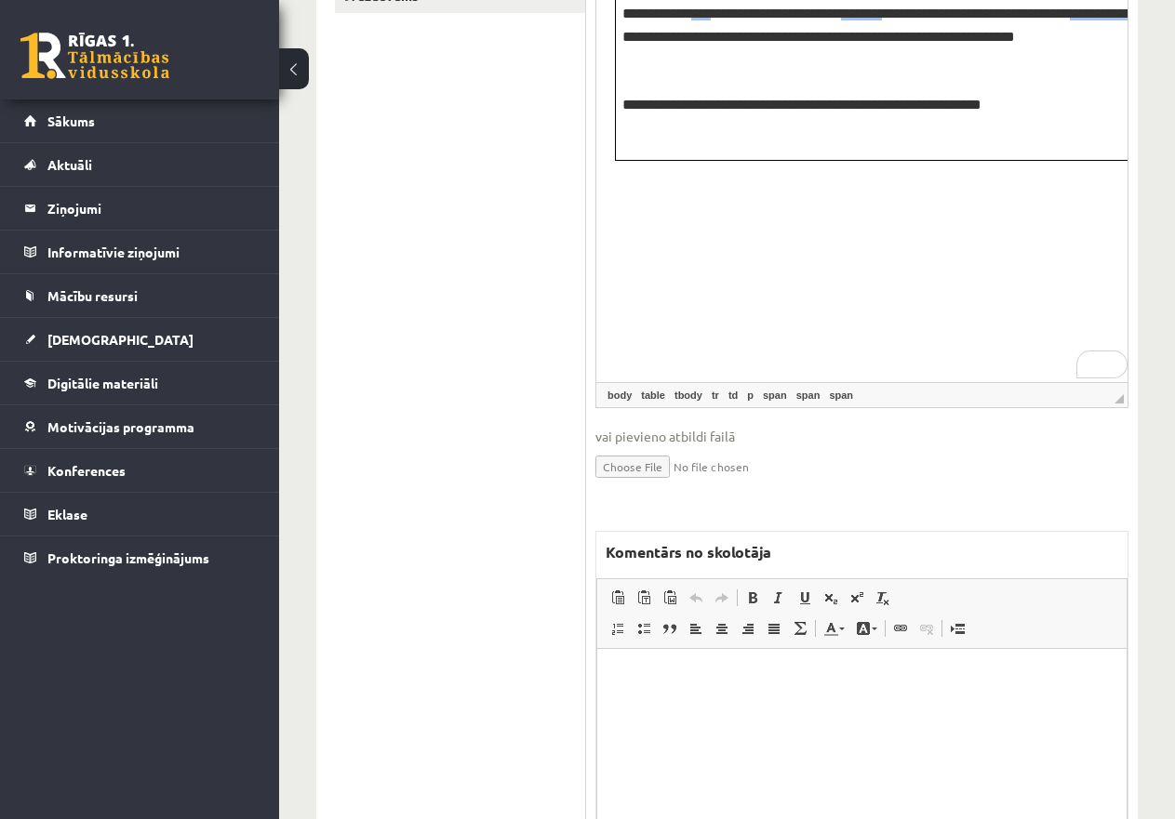
type input "*"
click at [662, 676] on p "Editor, wiswyg-editor-47433826085380-1760165593-439" at bounding box center [862, 678] width 492 height 20
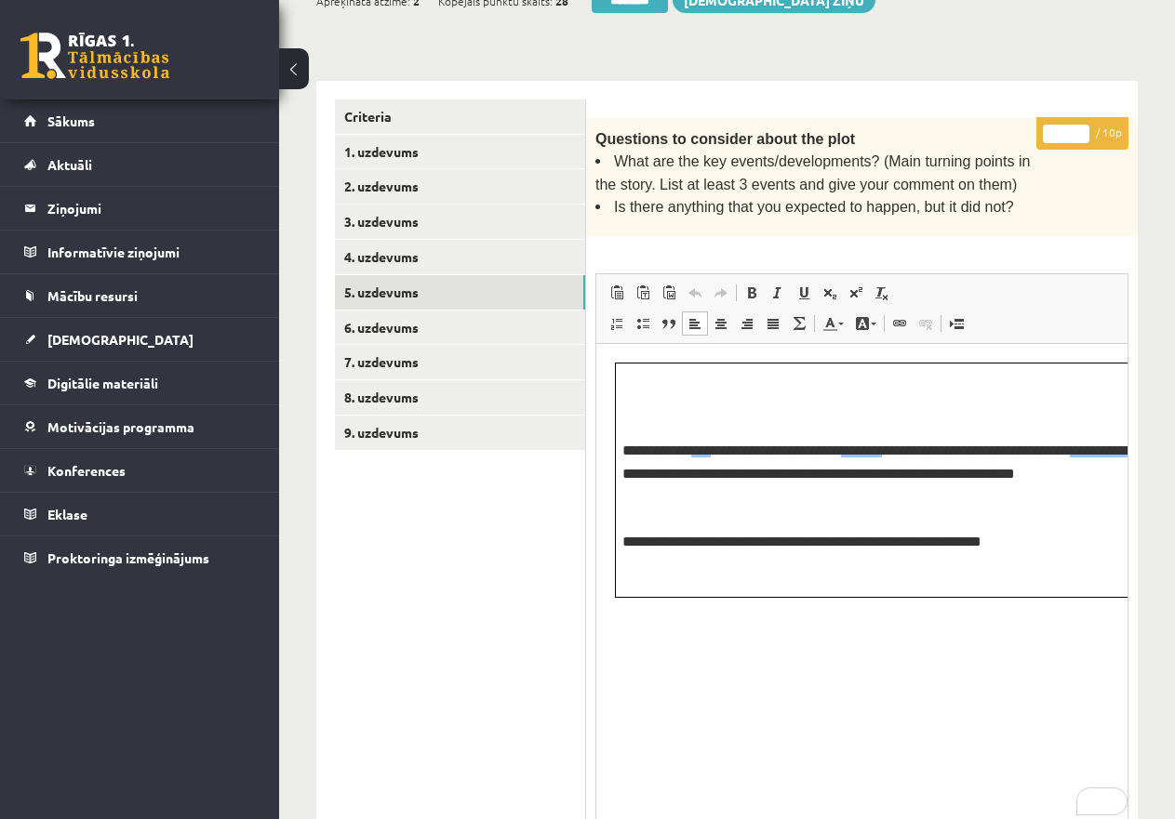
scroll to position [352, 0]
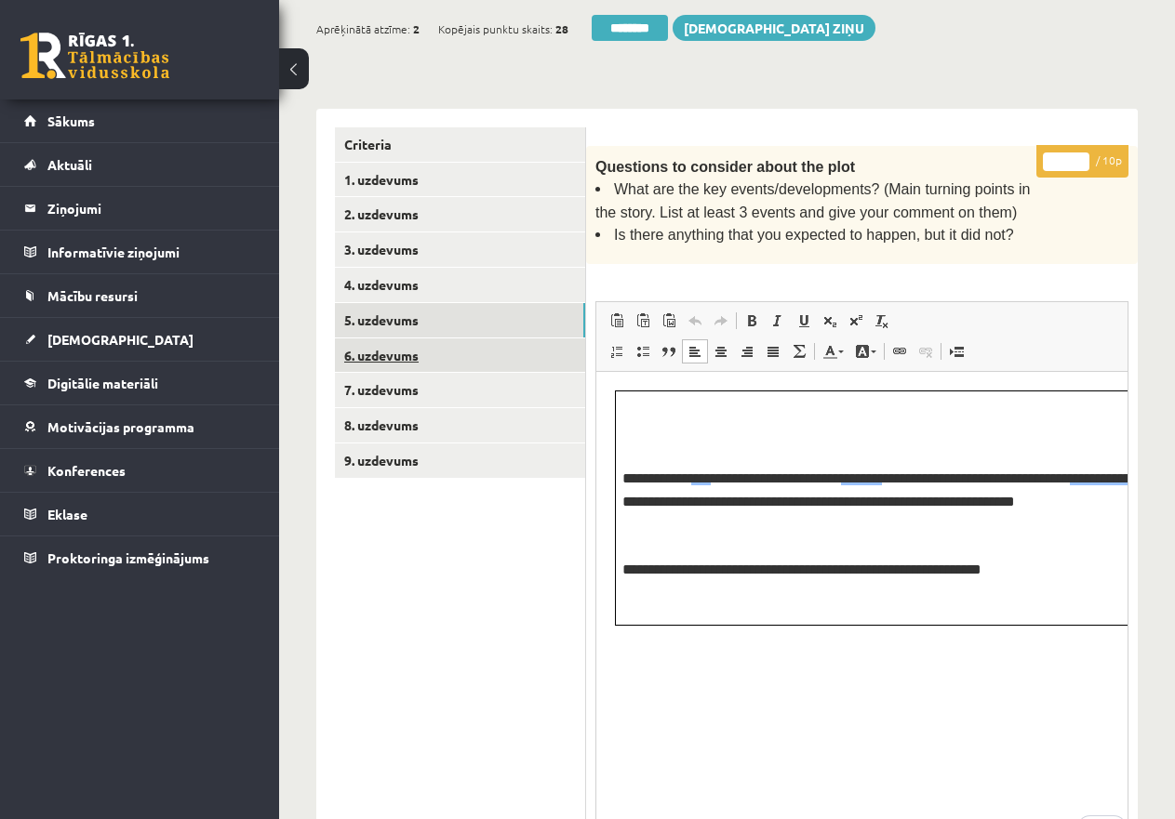
click at [393, 344] on link "6. uzdevums" at bounding box center [460, 356] width 250 height 34
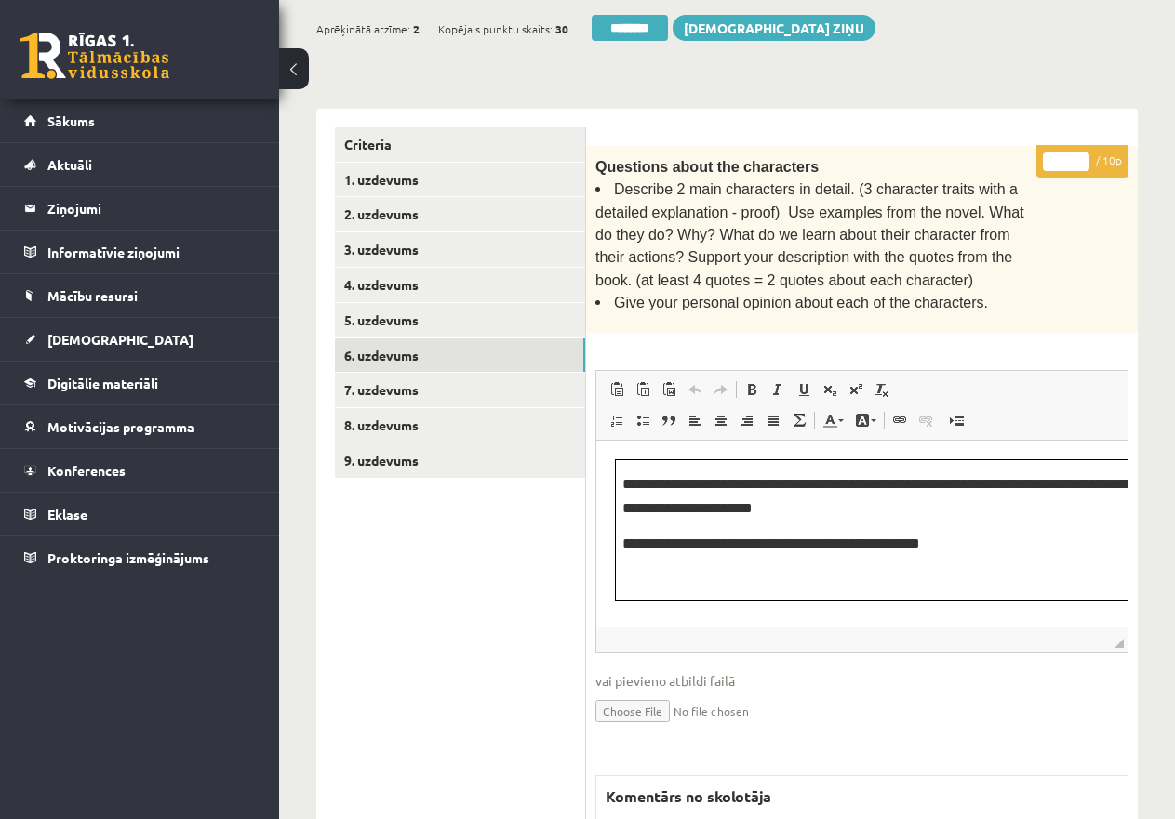
scroll to position [0, 0]
drag, startPoint x: 1121, startPoint y: 629, endPoint x: 1106, endPoint y: 750, distance: 122.7
click at [1106, 750] on span "◢ Elements path" at bounding box center [861, 761] width 531 height 25
click at [290, 62] on button at bounding box center [294, 68] width 30 height 41
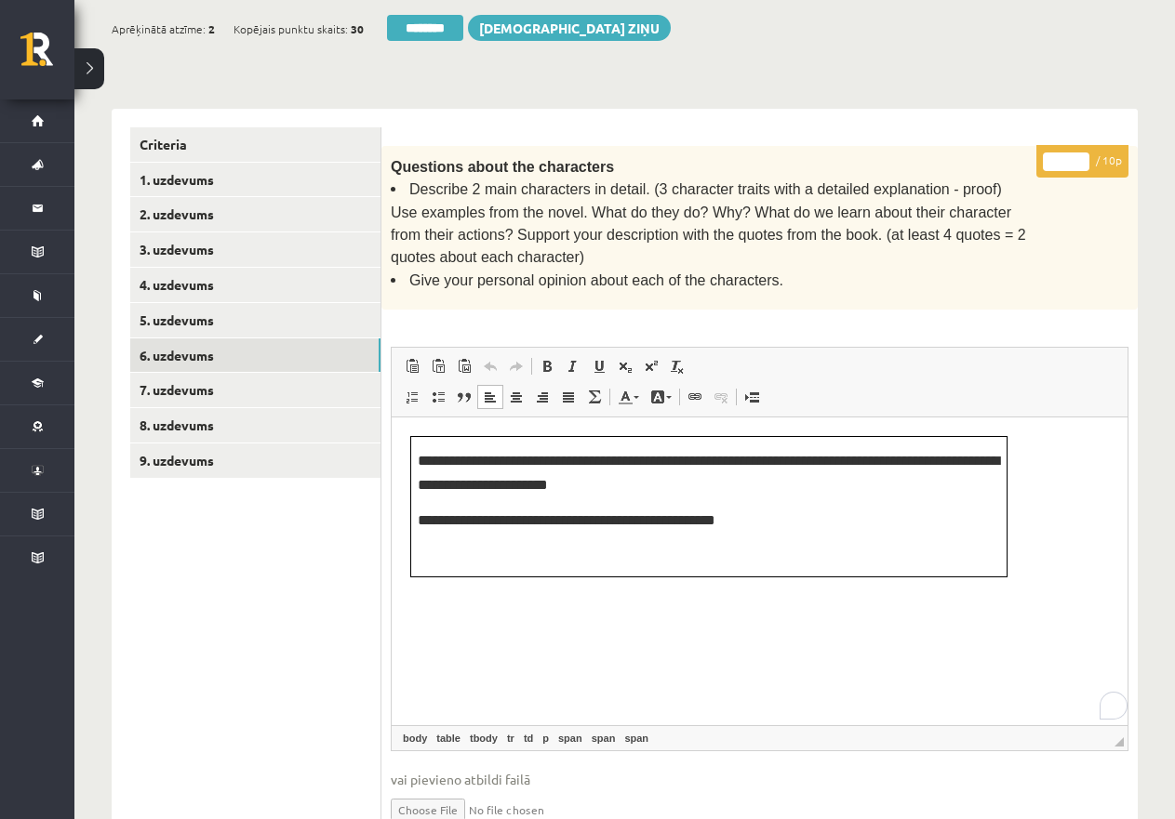
click at [912, 596] on html "**********" at bounding box center [760, 507] width 736 height 179
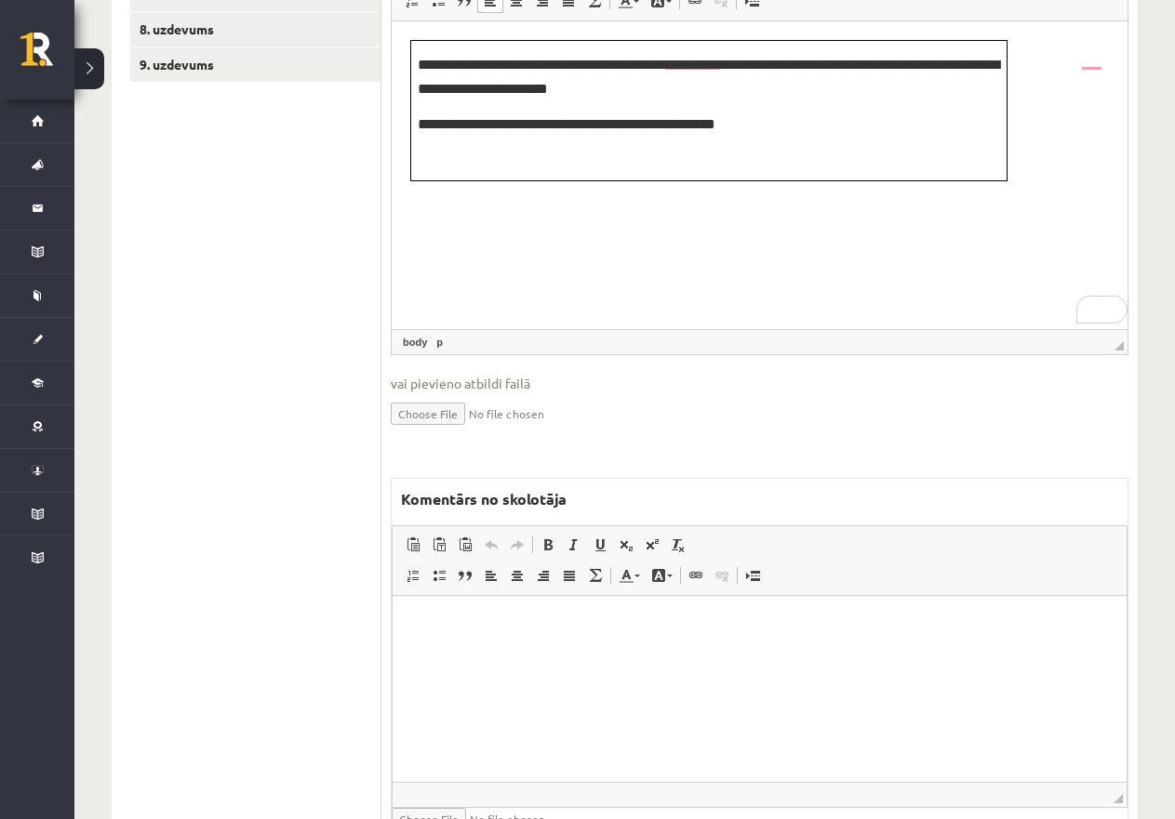
scroll to position [837, 0]
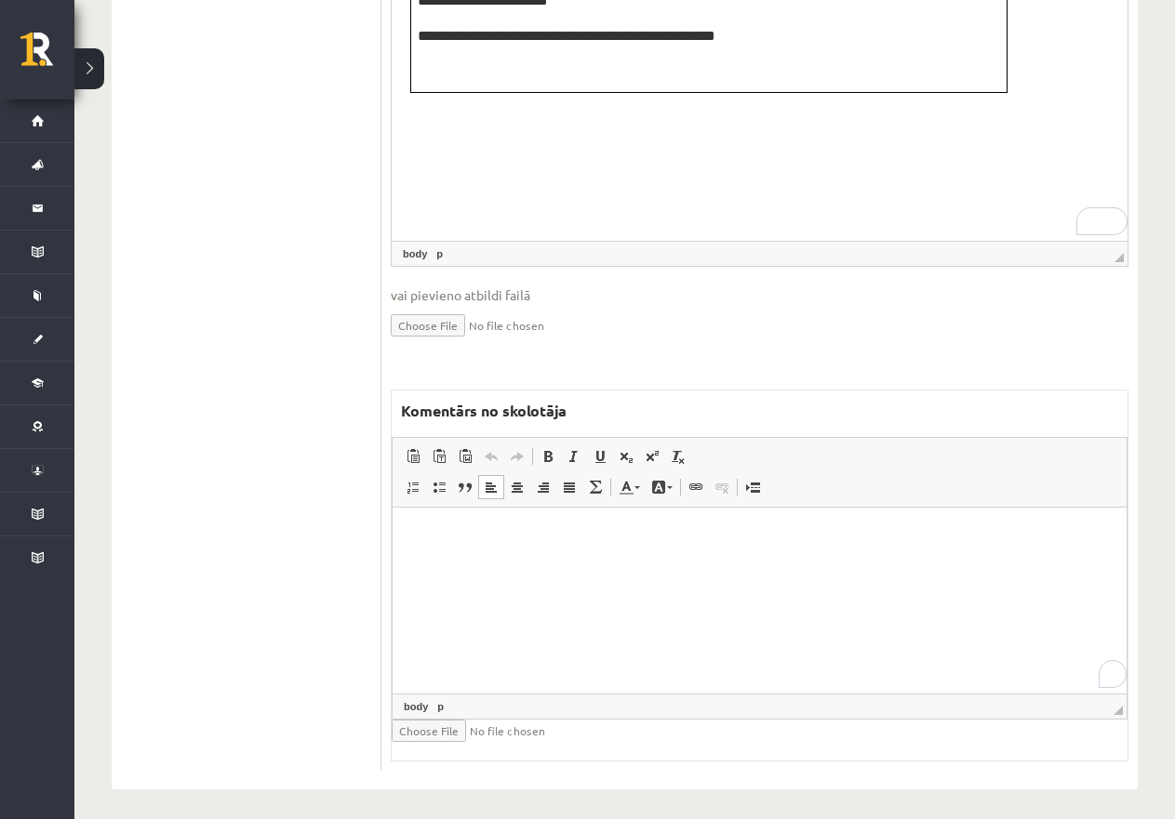
drag, startPoint x: 507, startPoint y: 567, endPoint x: 532, endPoint y: 569, distance: 25.2
click at [507, 564] on html at bounding box center [759, 536] width 734 height 57
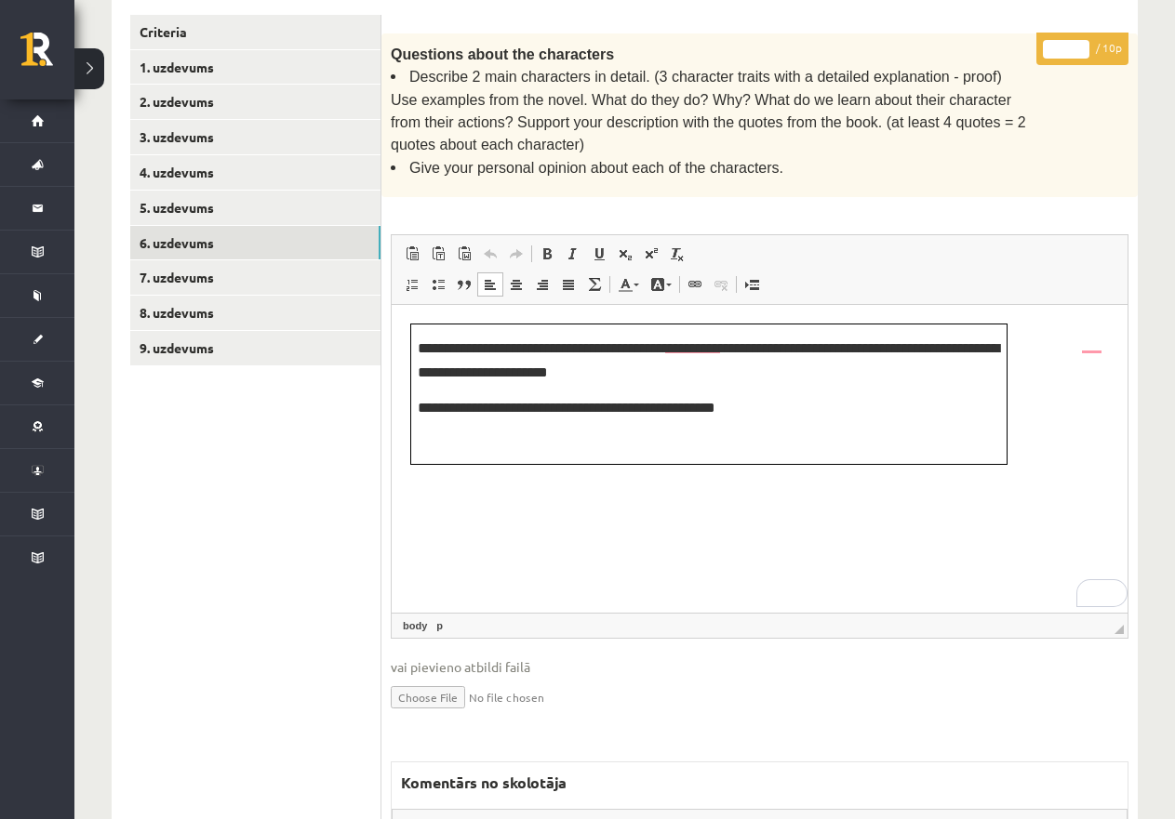
drag, startPoint x: 1066, startPoint y: 47, endPoint x: 1043, endPoint y: 40, distance: 24.4
click at [1043, 40] on input "*" at bounding box center [1066, 49] width 46 height 19
type input "*"
click at [217, 277] on link "7. uzdevums" at bounding box center [255, 277] width 250 height 34
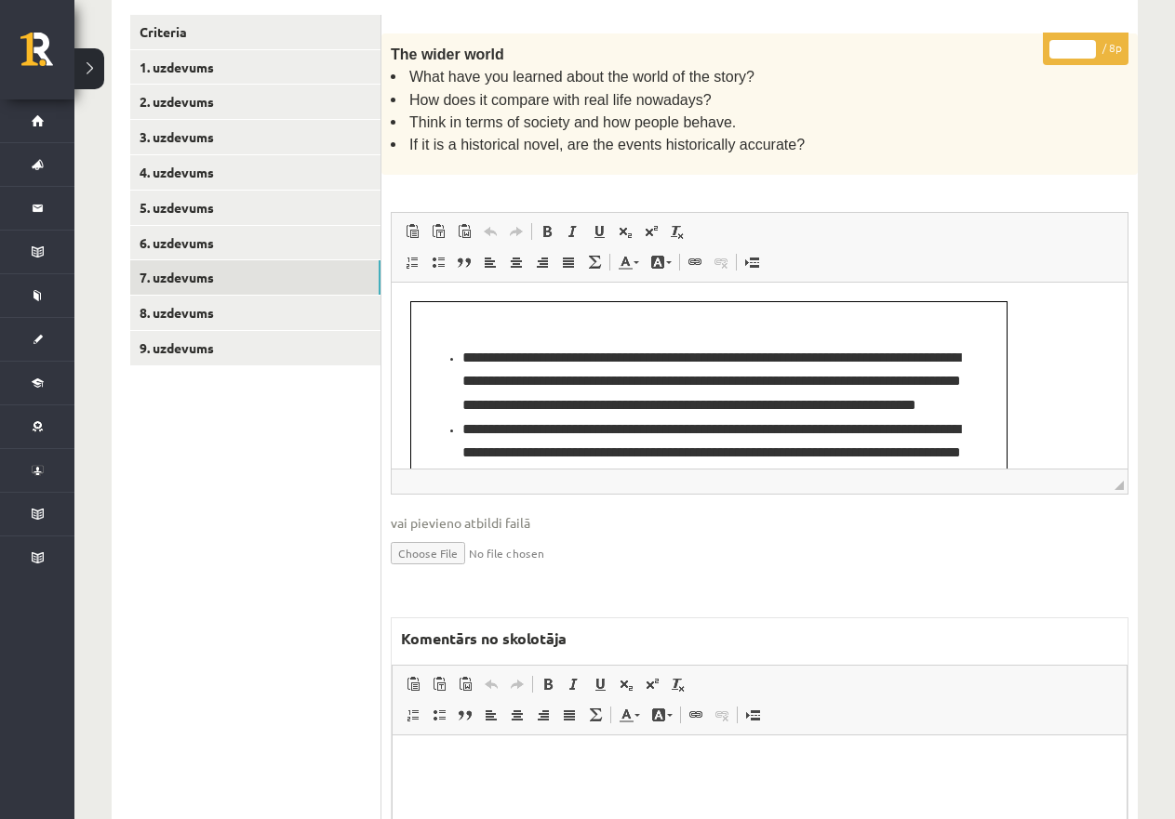
scroll to position [0, 0]
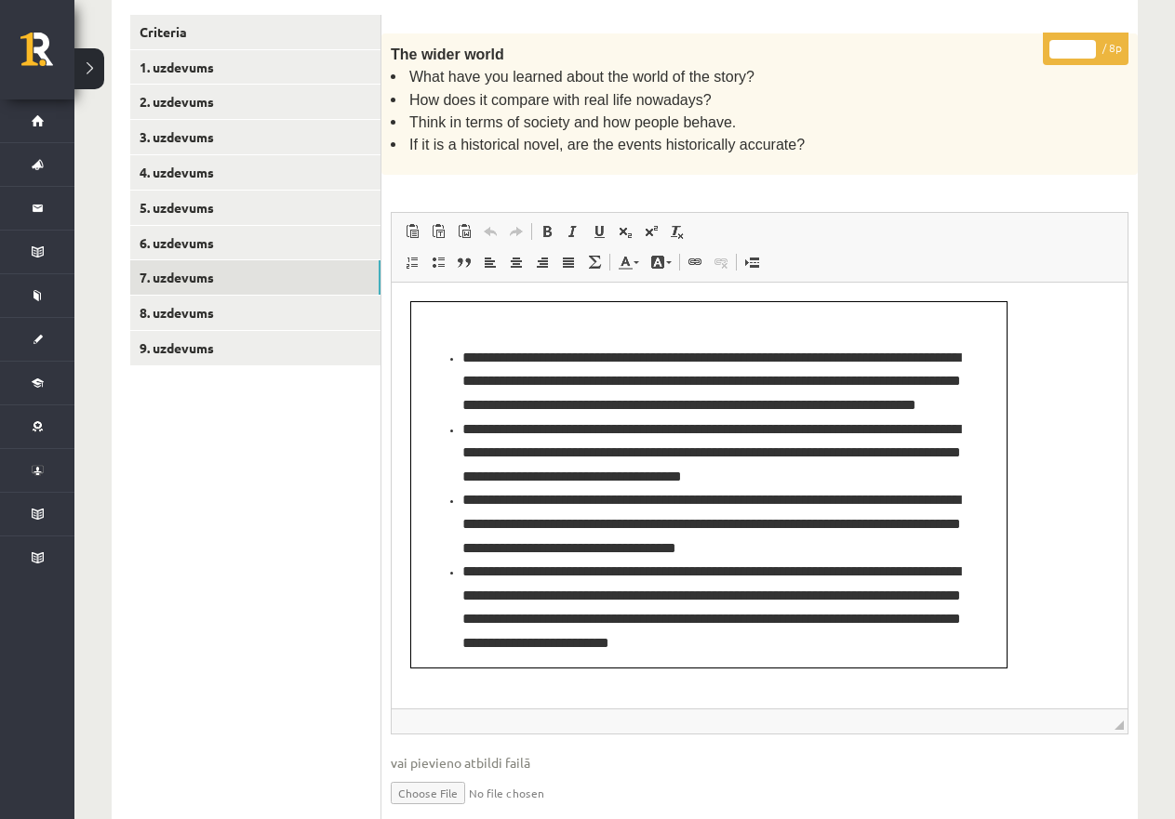
drag, startPoint x: 1118, startPoint y: 475, endPoint x: 1111, endPoint y: 715, distance: 240.0
click at [1111, 715] on span "◢ Elements path" at bounding box center [760, 721] width 736 height 25
drag, startPoint x: 1073, startPoint y: 41, endPoint x: 1023, endPoint y: 41, distance: 50.2
click at [1023, 41] on div "* / 8p The wider world What have you learned about the world of the story? How …" at bounding box center [759, 635] width 756 height 1205
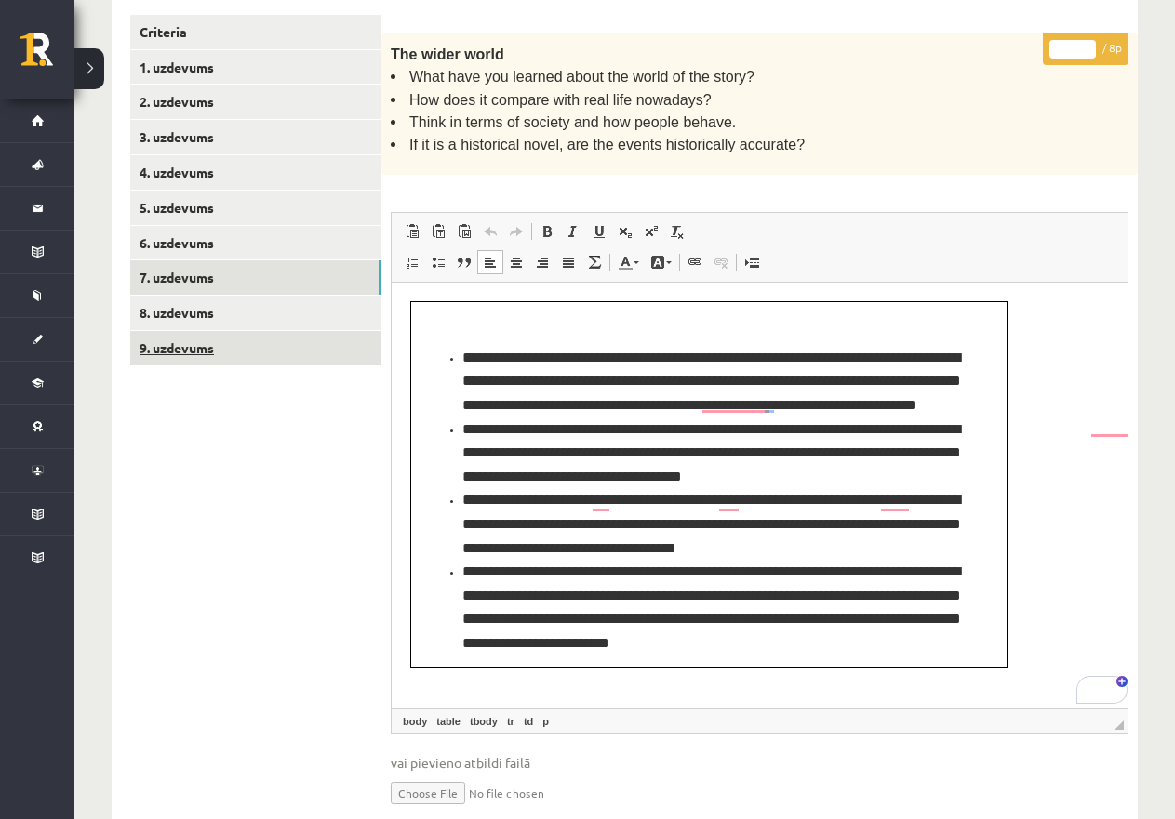
type input "*"
click at [209, 341] on link "9. uzdevums" at bounding box center [255, 348] width 250 height 34
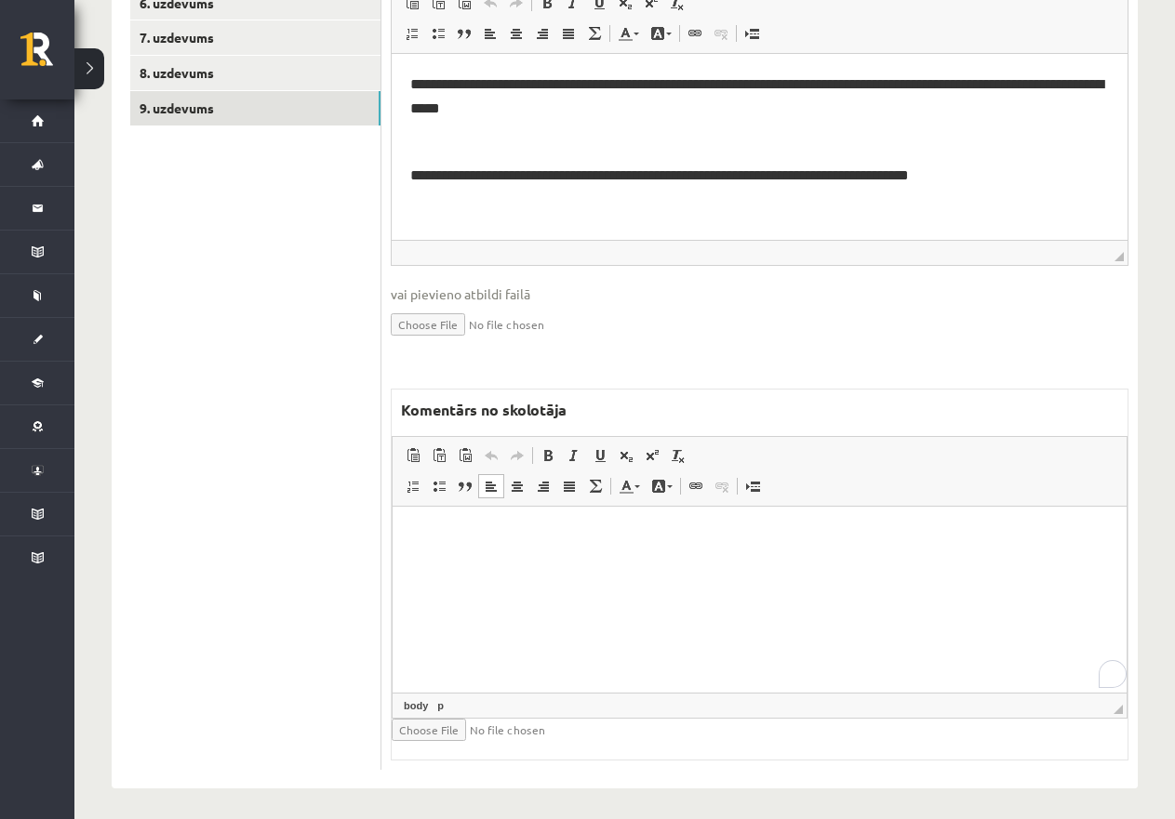
click at [483, 545] on html at bounding box center [759, 534] width 734 height 57
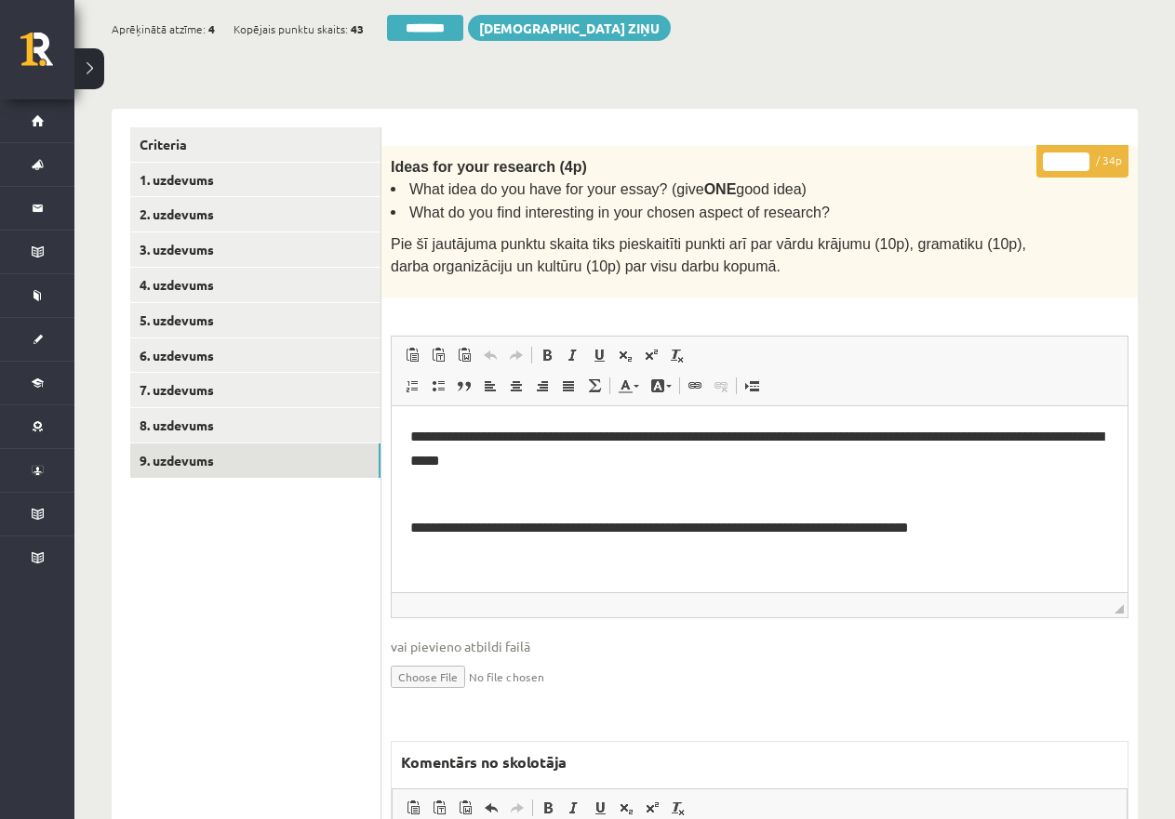
scroll to position [333, 0]
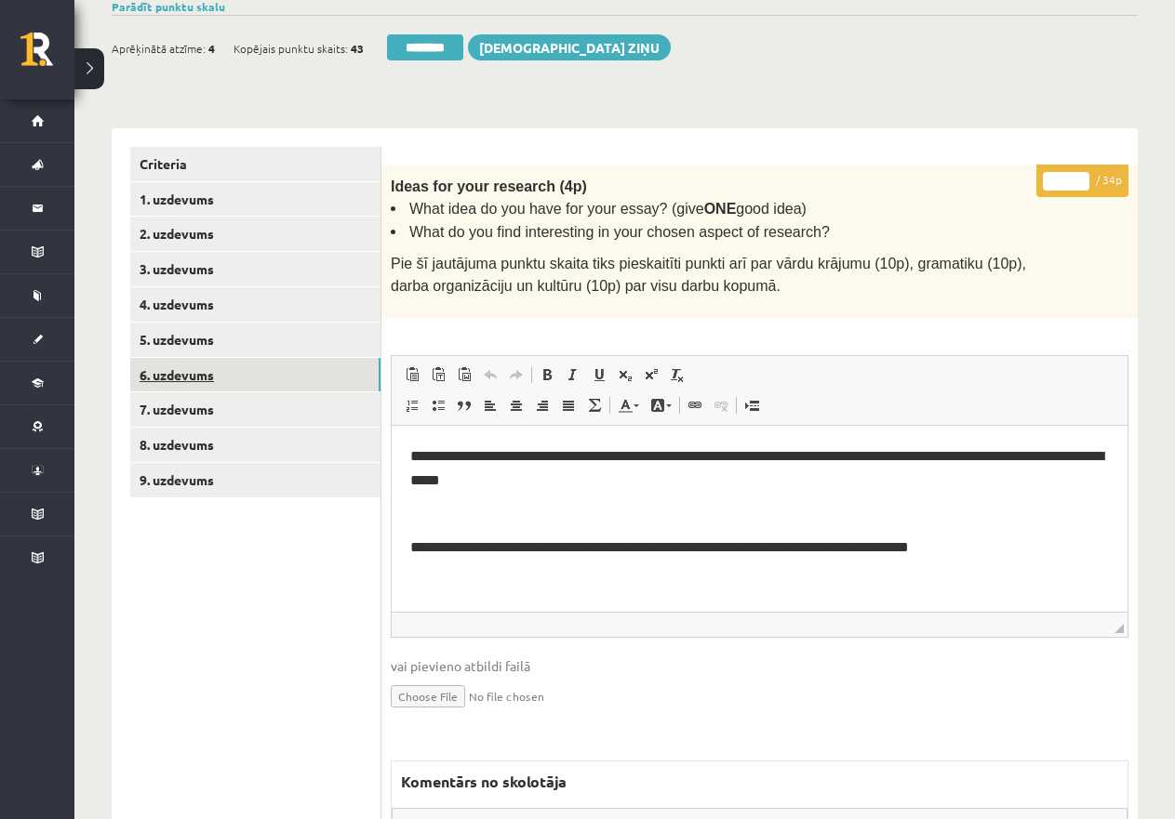
click at [191, 359] on link "6. uzdevums" at bounding box center [255, 375] width 250 height 34
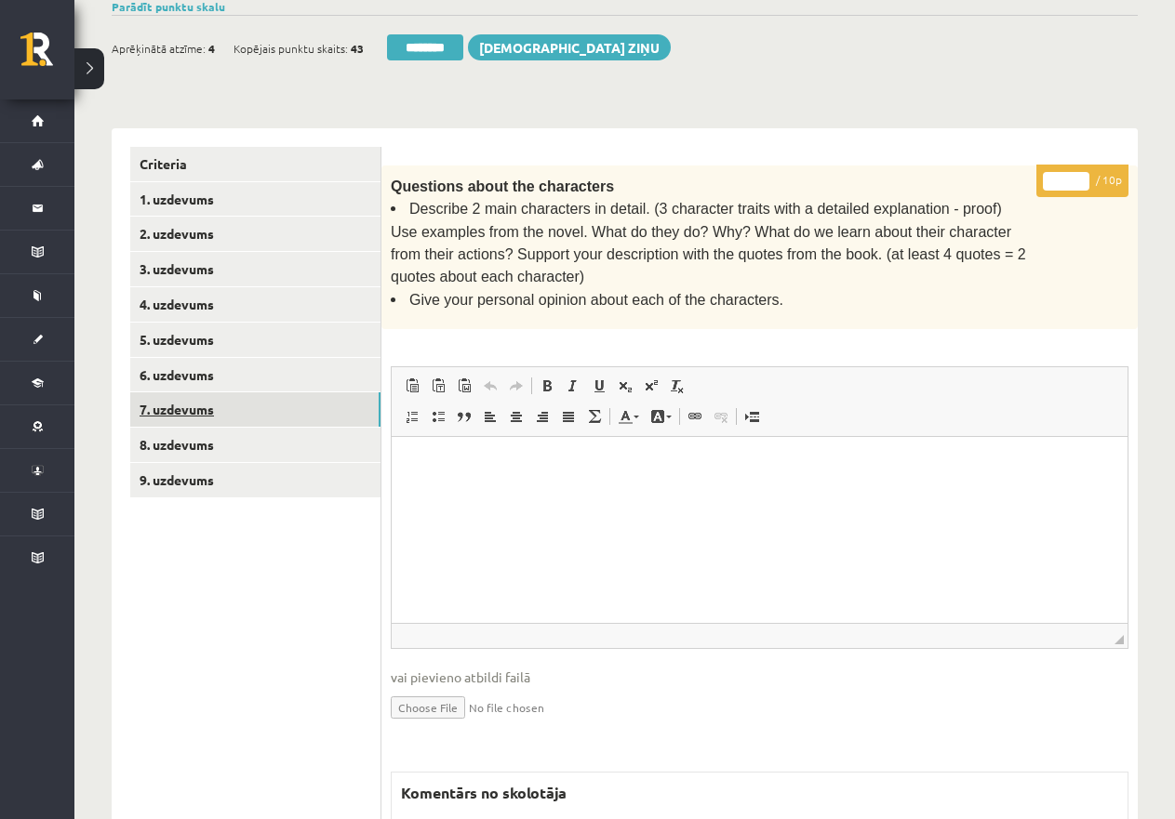
click at [208, 407] on link "7. uzdevums" at bounding box center [255, 409] width 250 height 34
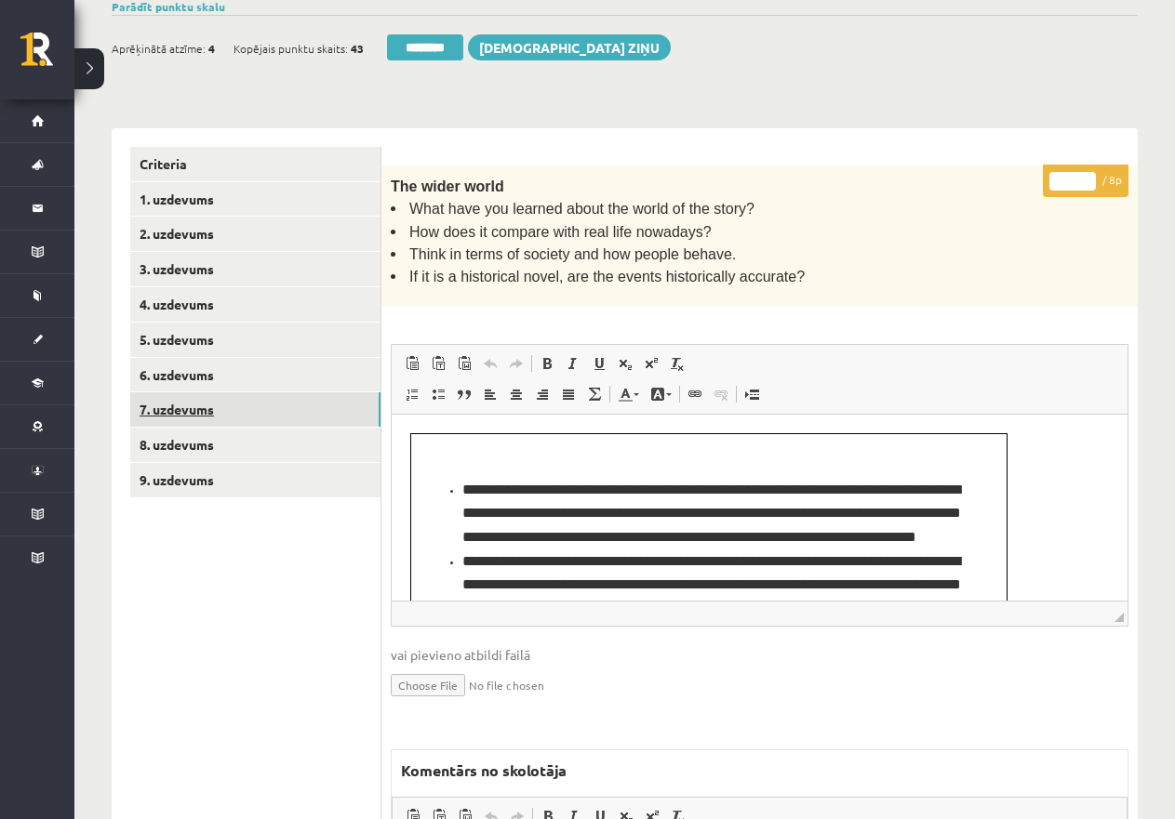
scroll to position [0, 0]
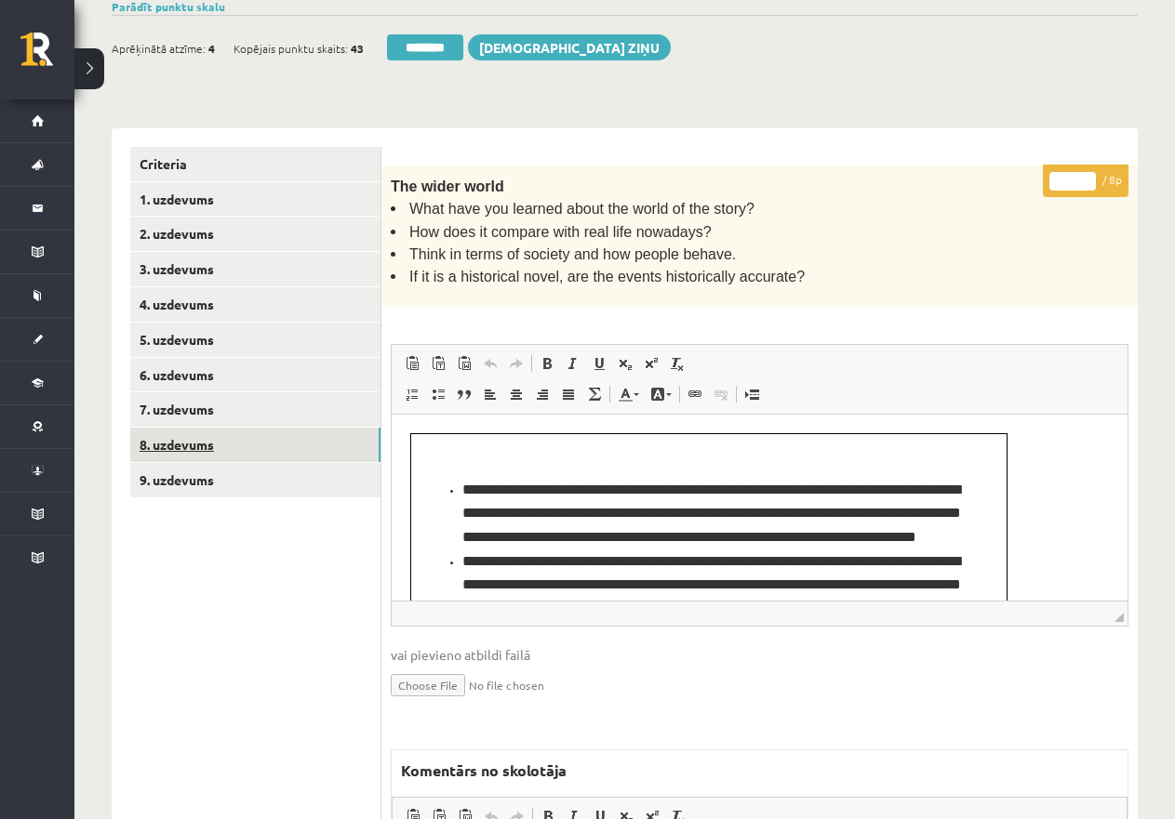
click at [208, 436] on link "8. uzdevums" at bounding box center [255, 445] width 250 height 34
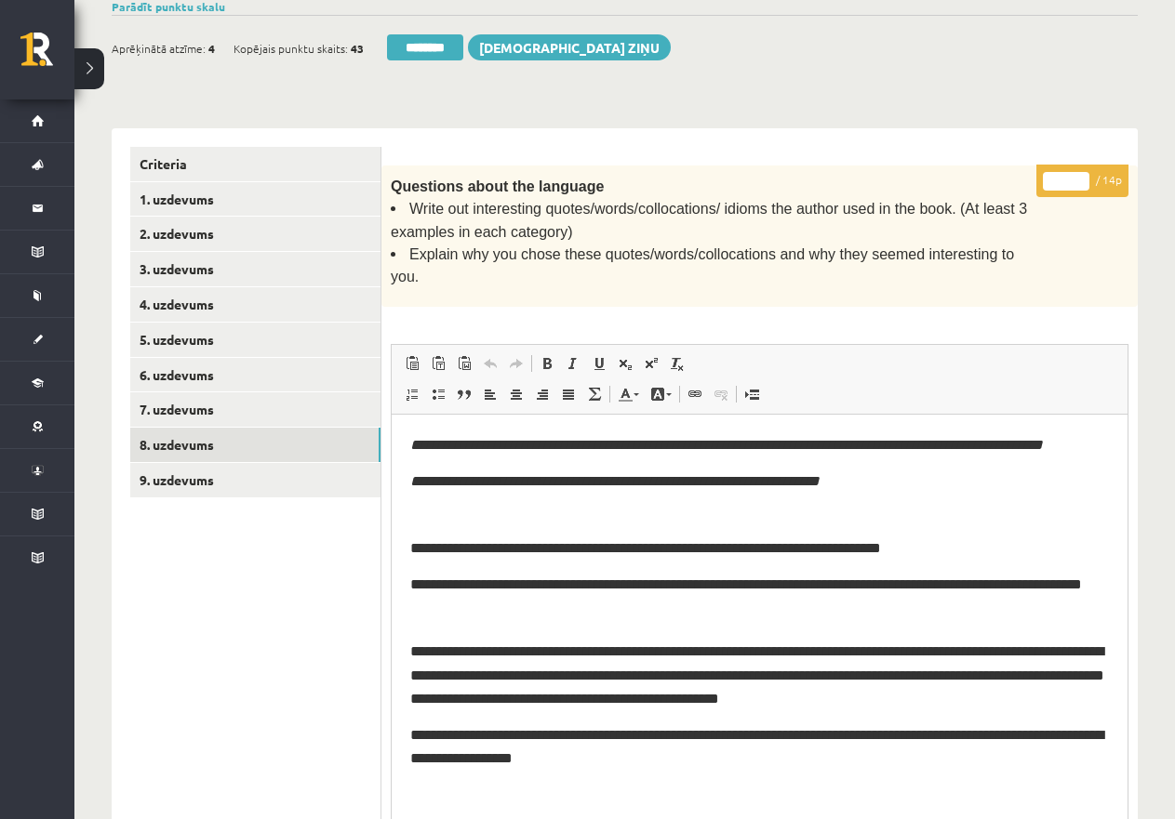
drag, startPoint x: 1120, startPoint y: 589, endPoint x: 609, endPoint y: 278, distance: 597.6
click at [1152, 486] on html "0 Dāvanas 4006 mP 48 xp Katrīne Laizāne (angļu valoda II - 12.a un c. klase, pr…" at bounding box center [587, 76] width 1175 height 819
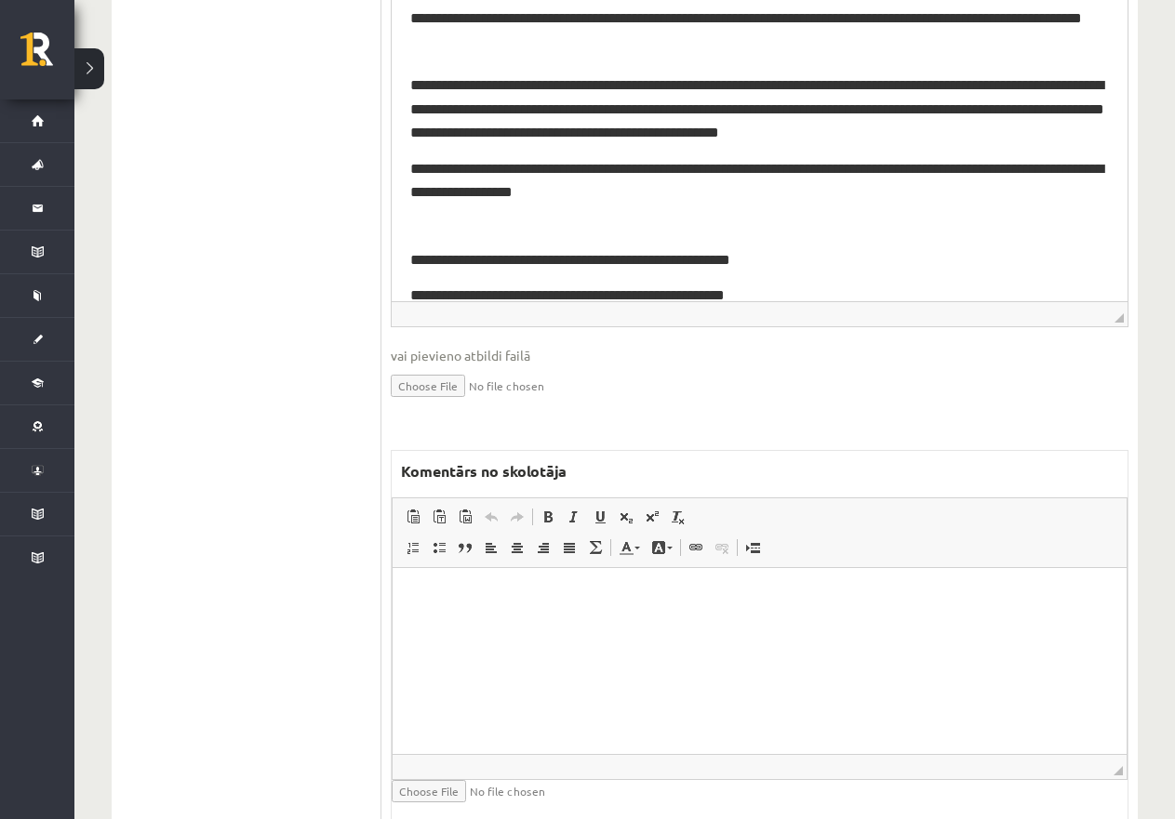
scroll to position [938, 0]
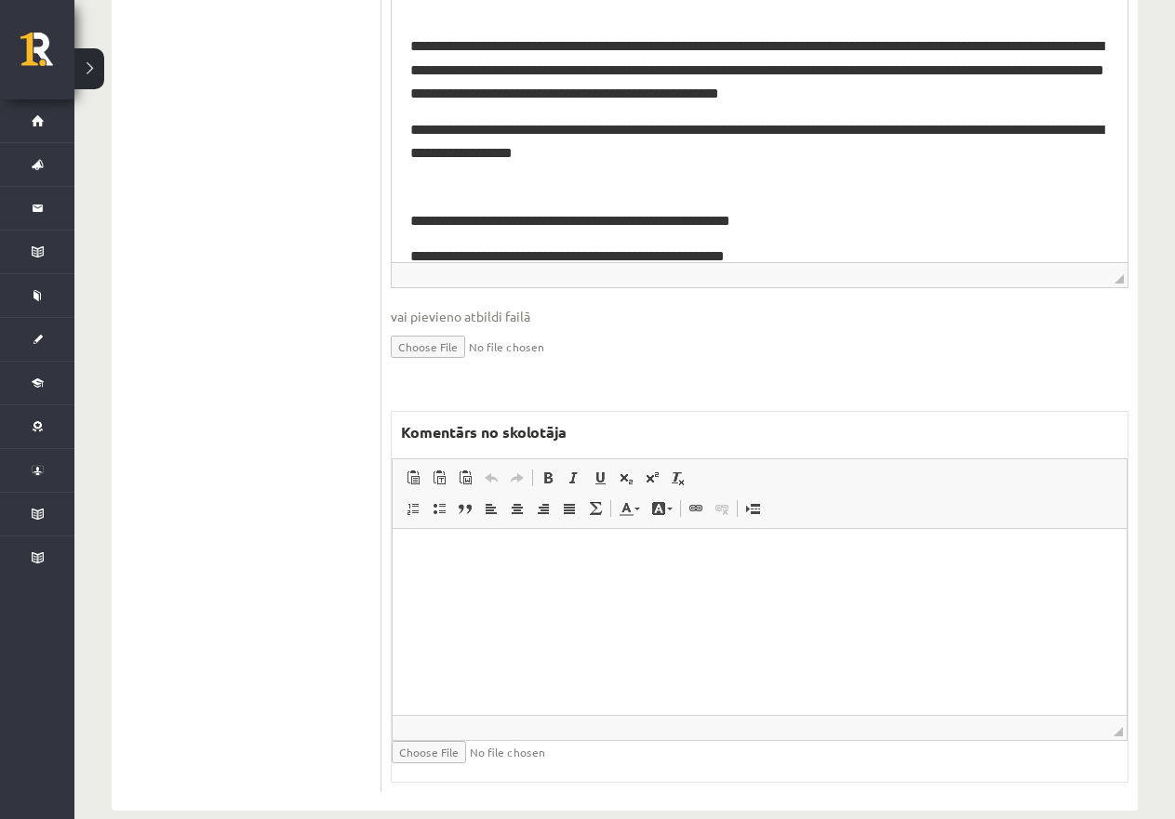
click at [615, 585] on html at bounding box center [759, 556] width 734 height 57
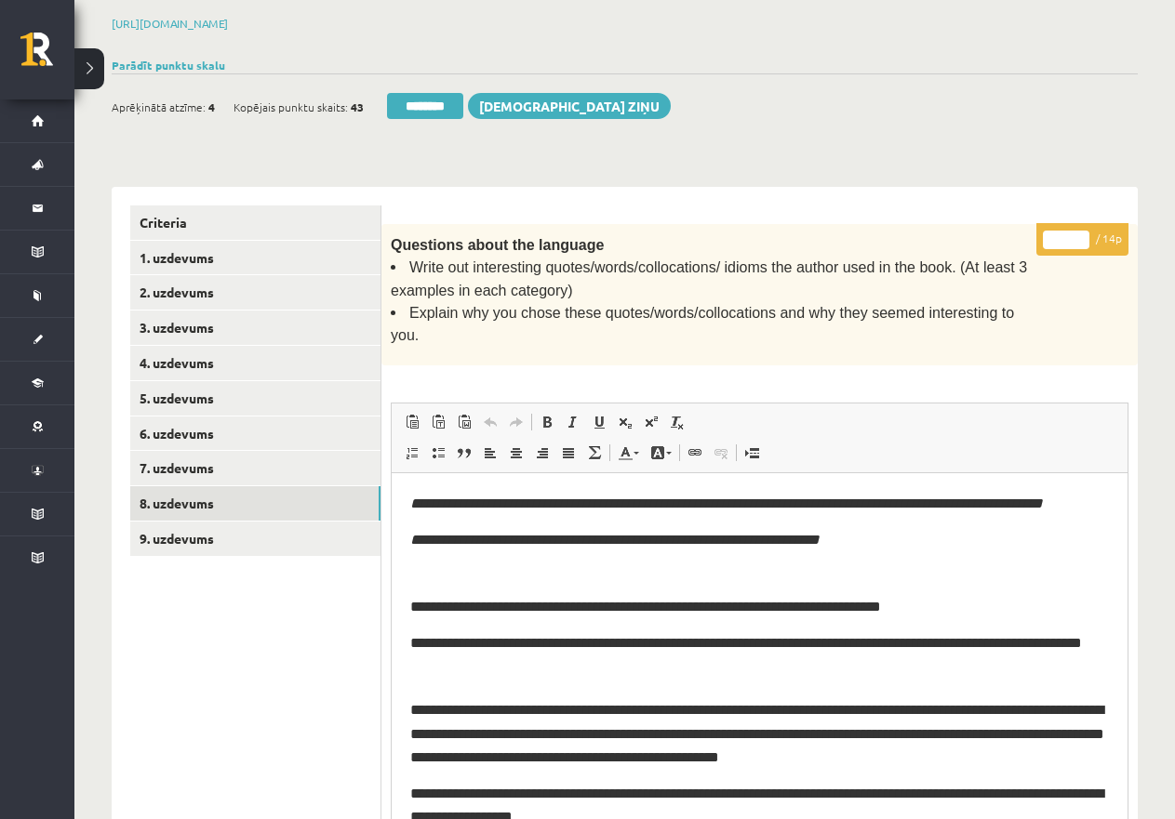
scroll to position [8, 0]
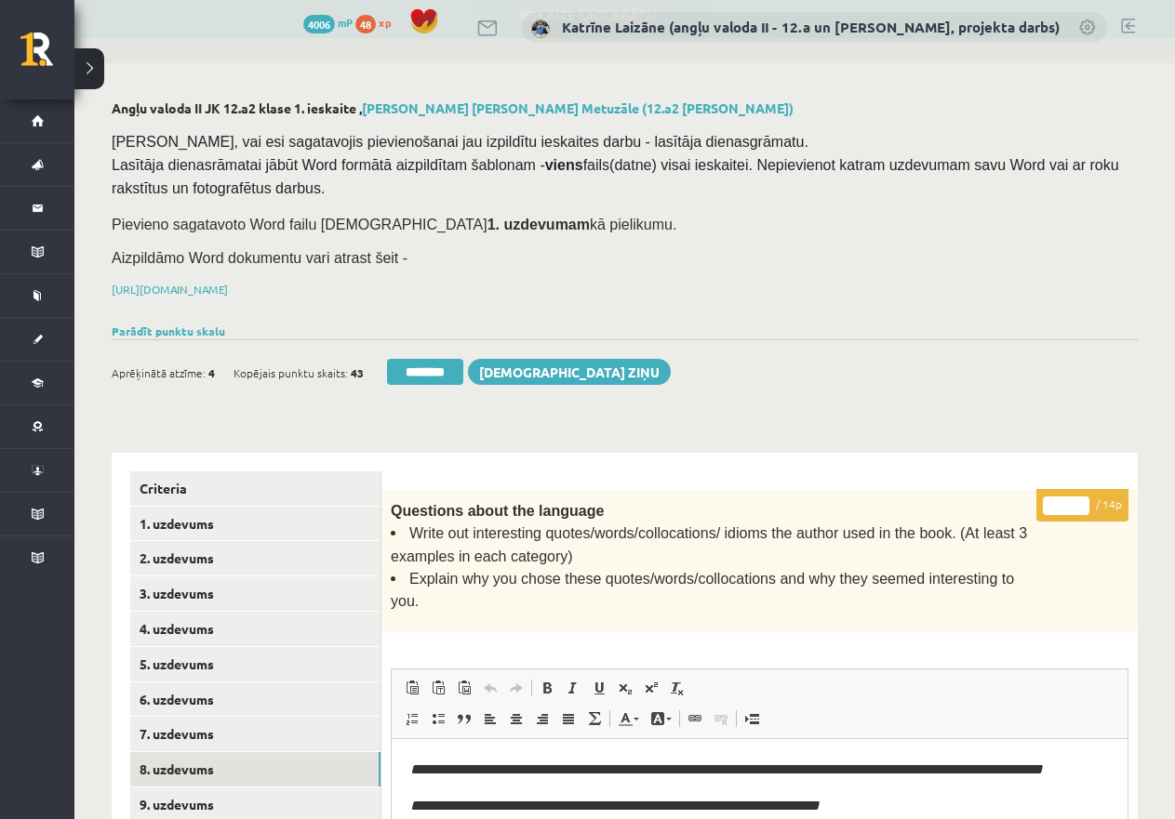
drag, startPoint x: 1068, startPoint y: 498, endPoint x: 1007, endPoint y: 498, distance: 60.4
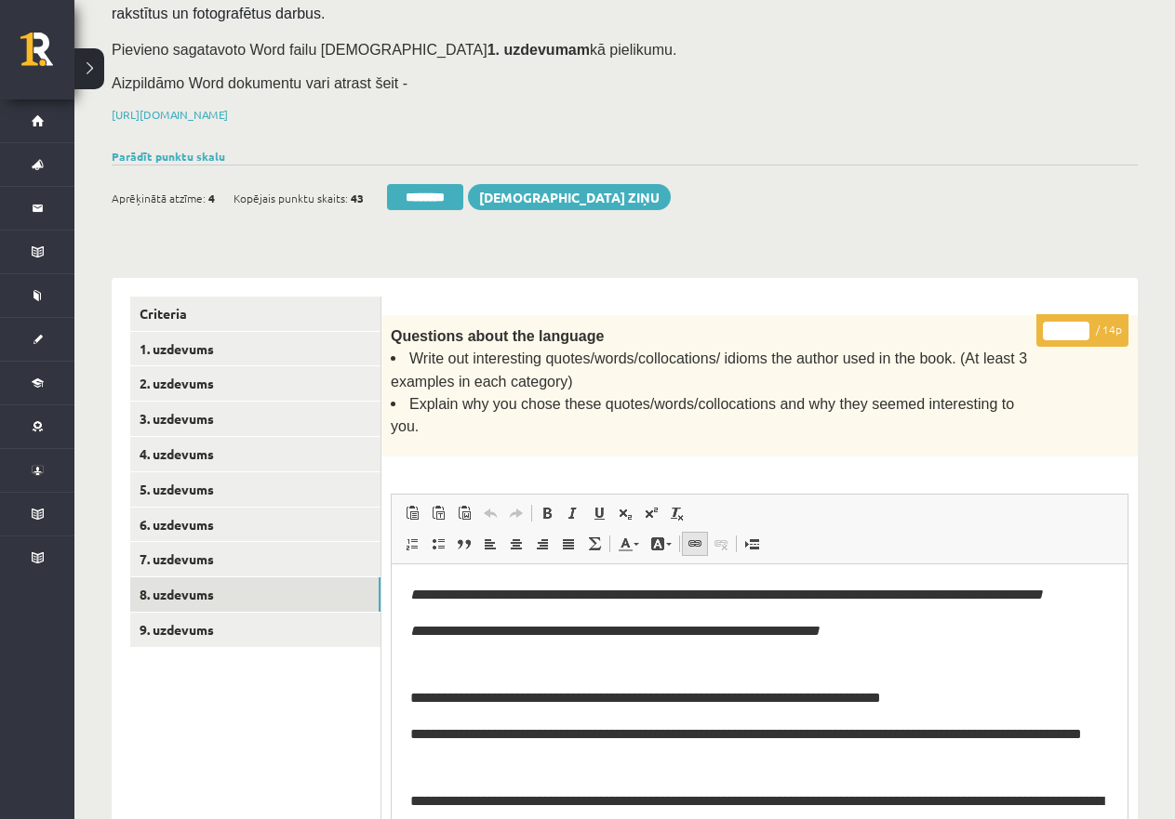
scroll to position [287, 0]
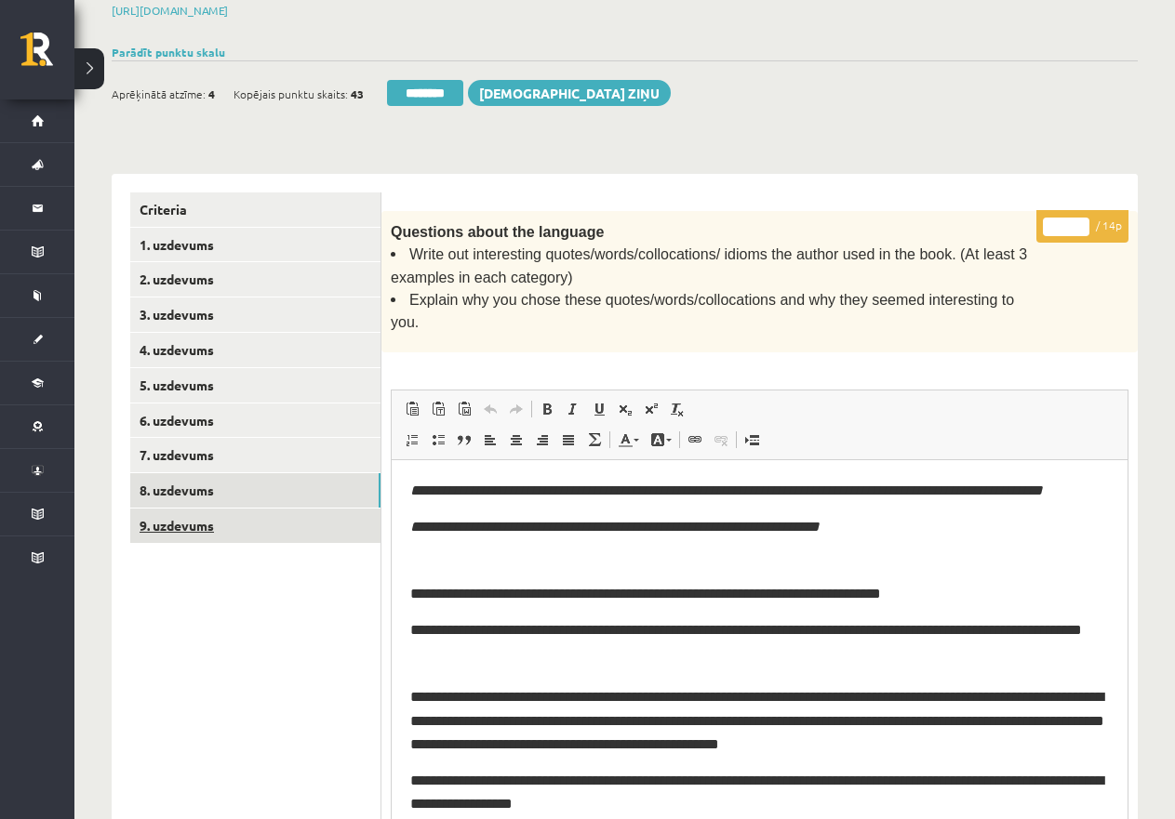
type input "*"
click at [230, 519] on link "9. uzdevums" at bounding box center [255, 526] width 250 height 34
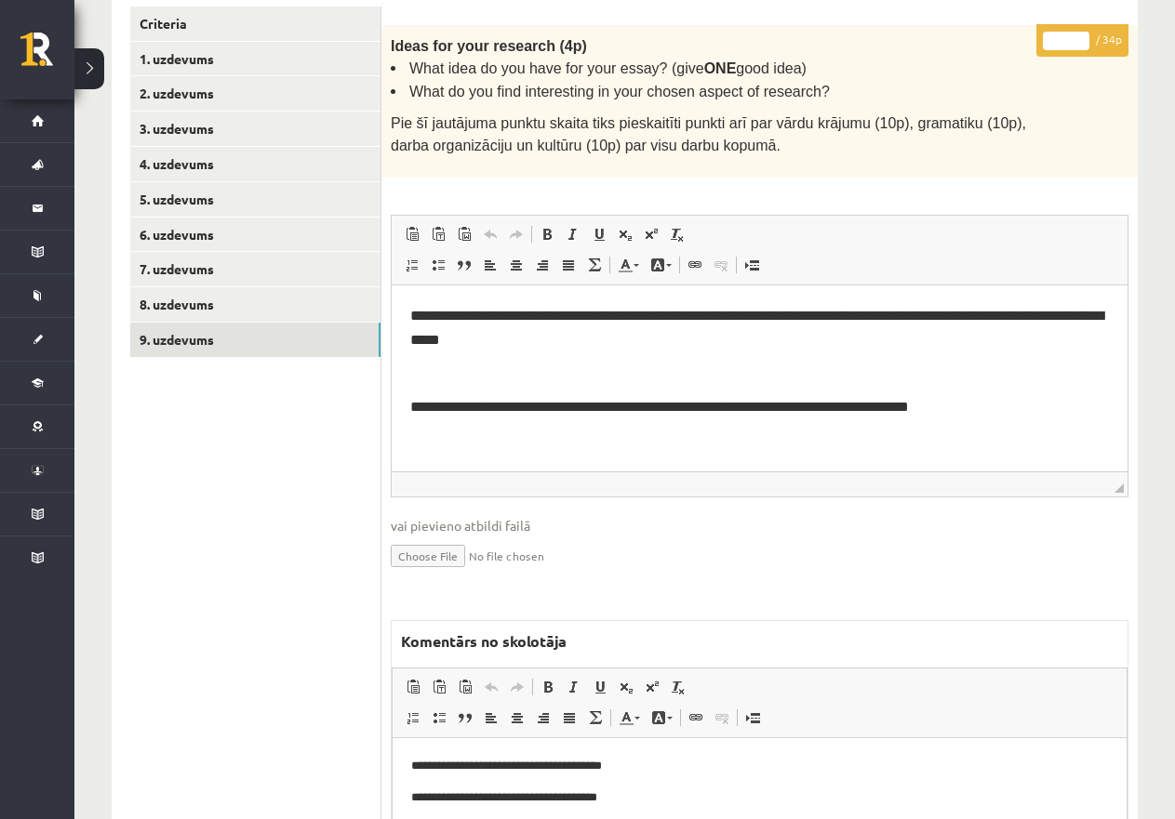
scroll to position [705, 0]
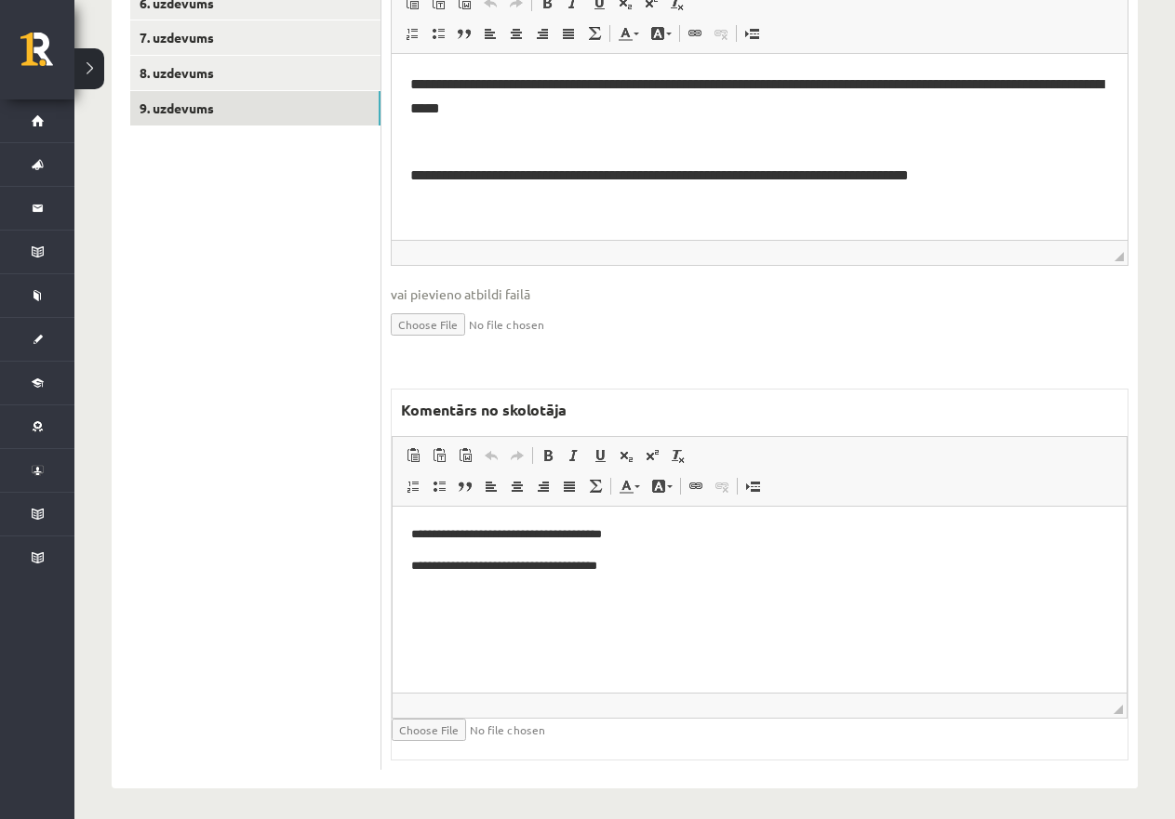
click at [644, 568] on p "**********" at bounding box center [759, 566] width 697 height 20
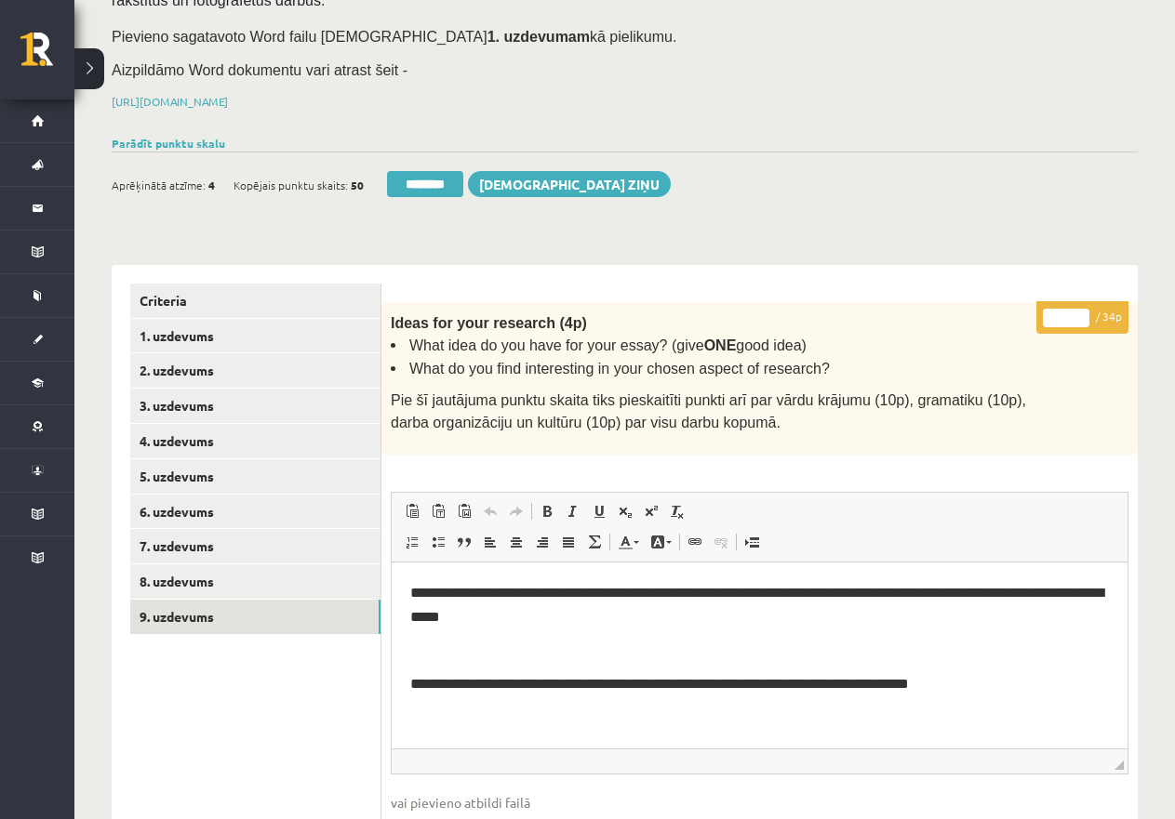
scroll to position [54, 0]
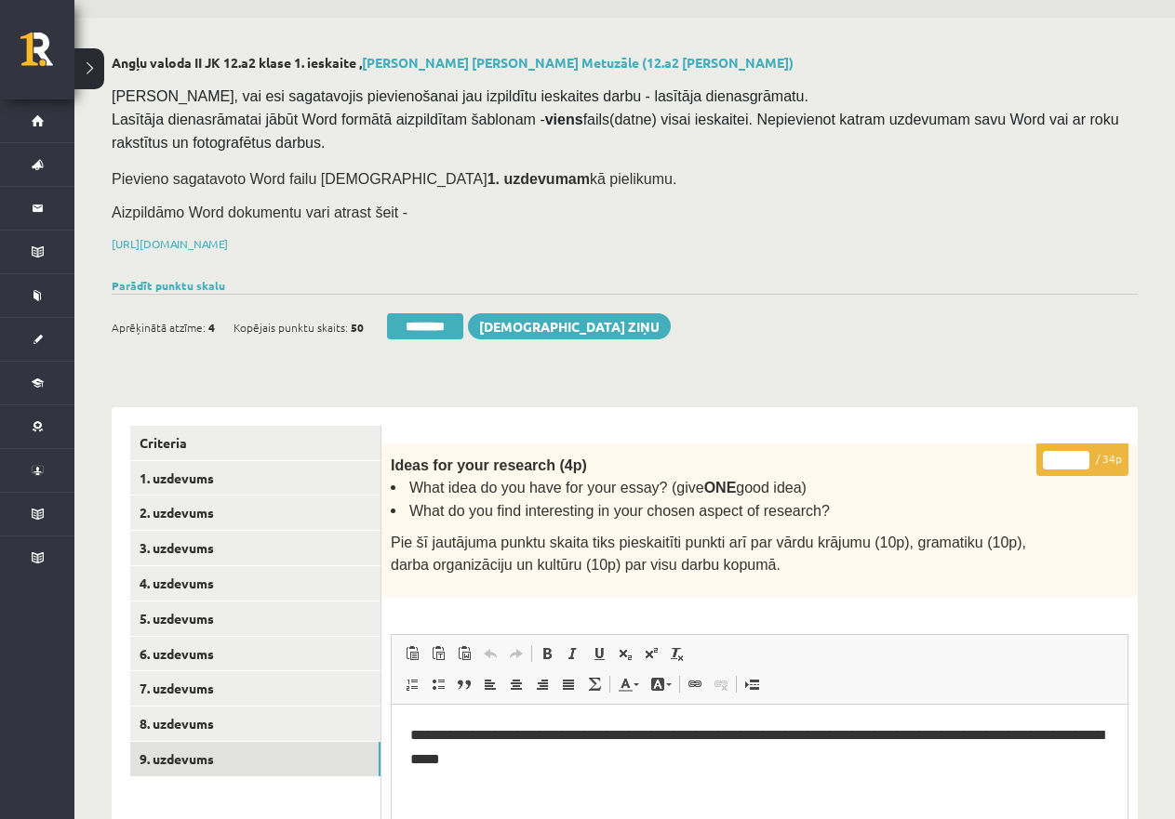
drag, startPoint x: 1065, startPoint y: 455, endPoint x: 1021, endPoint y: 456, distance: 43.7
type input "**"
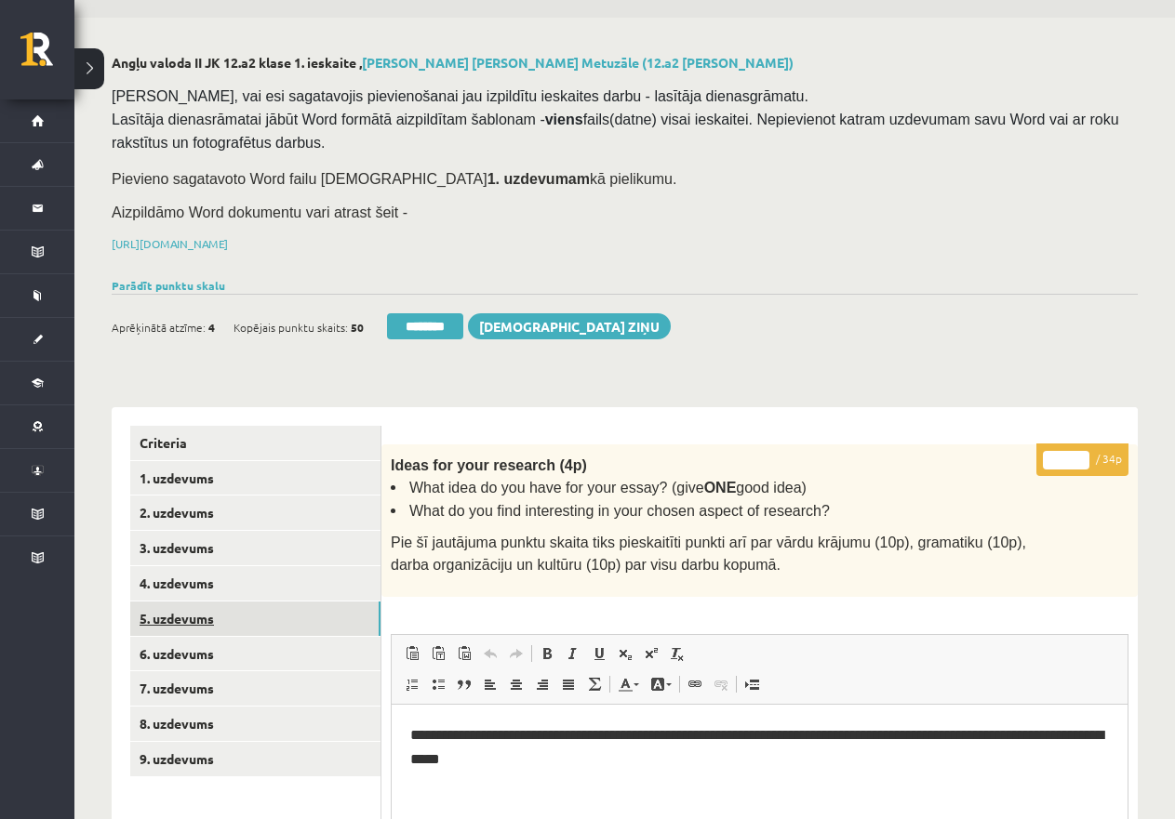
click at [242, 612] on link "5. uzdevums" at bounding box center [255, 619] width 250 height 34
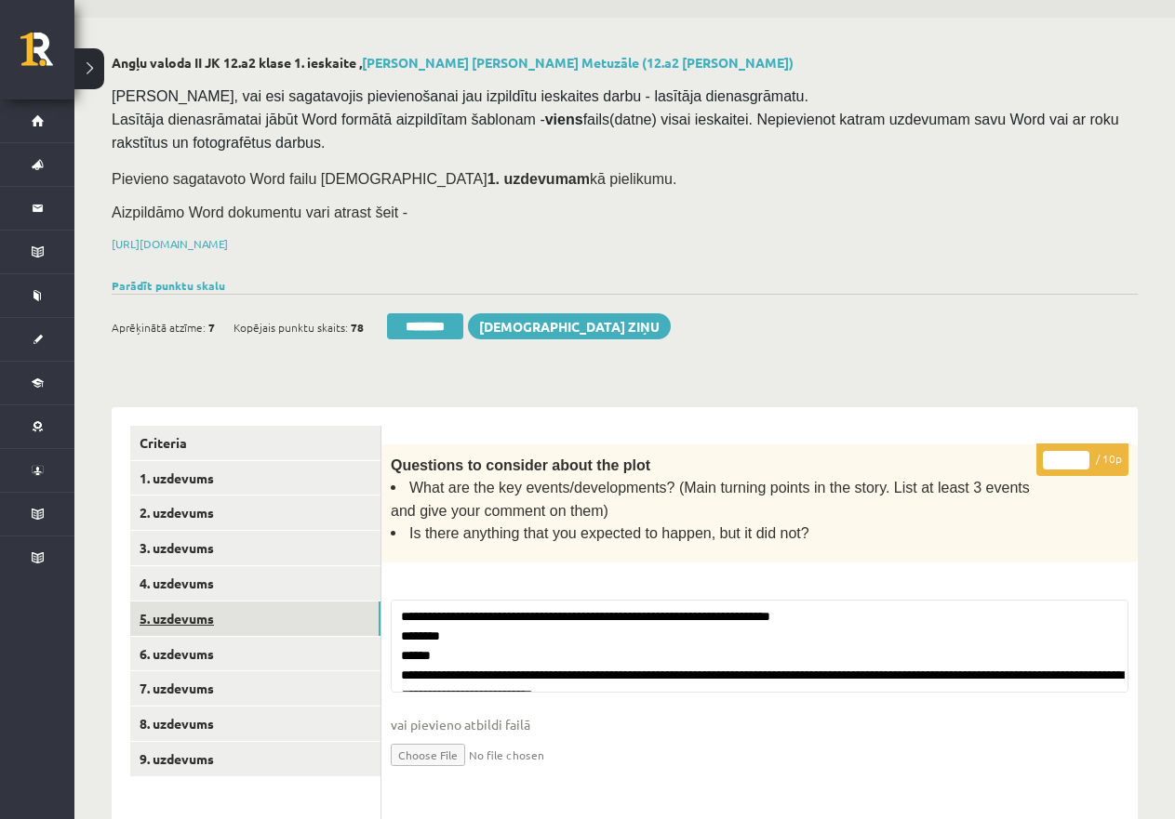
click at [190, 607] on link "5. uzdevums" at bounding box center [255, 619] width 250 height 34
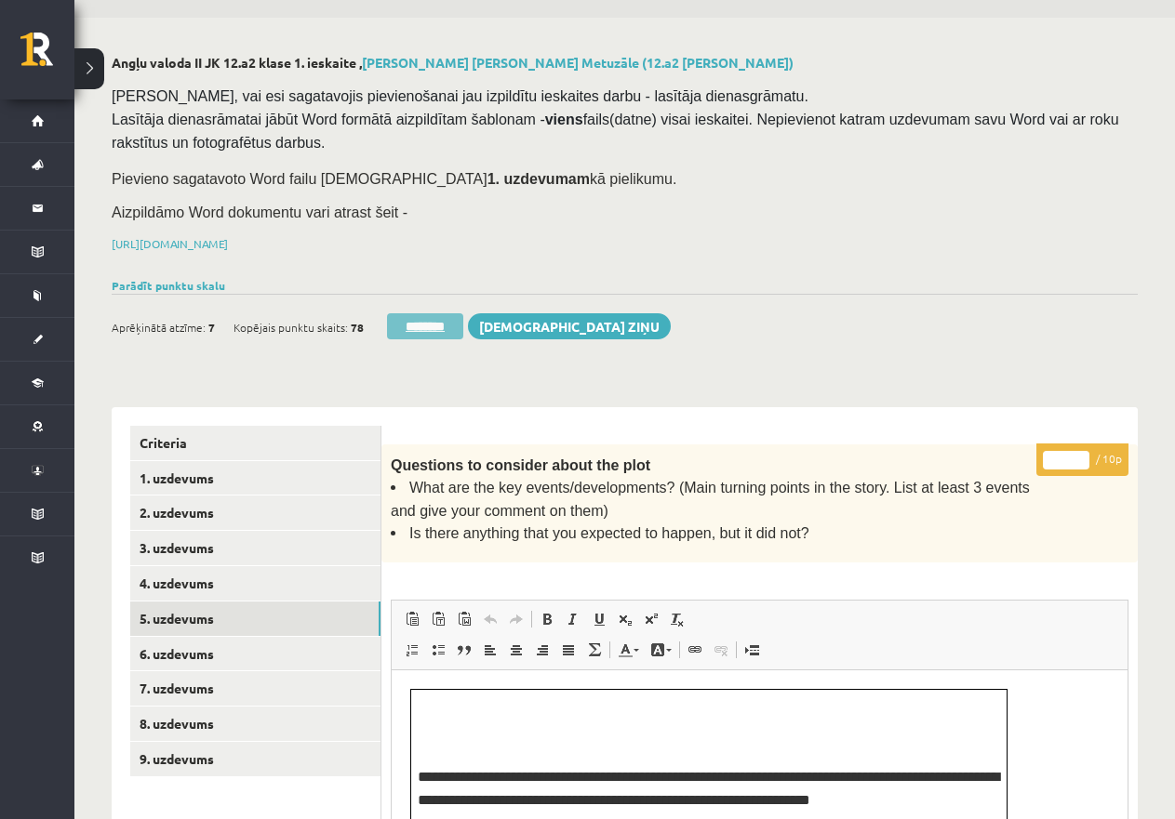
scroll to position [0, 0]
click at [419, 313] on input "********" at bounding box center [425, 326] width 76 height 26
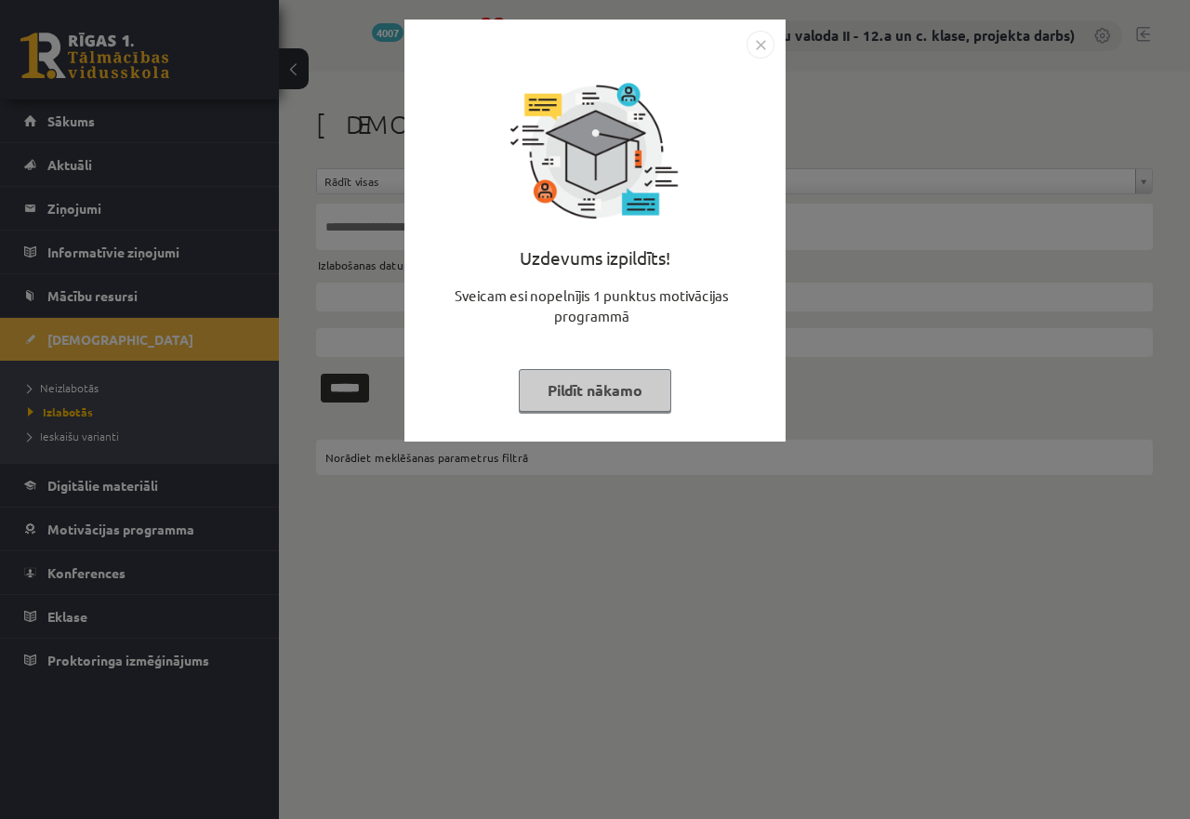
click at [578, 394] on button "Pildīt nākamo" at bounding box center [595, 390] width 153 height 43
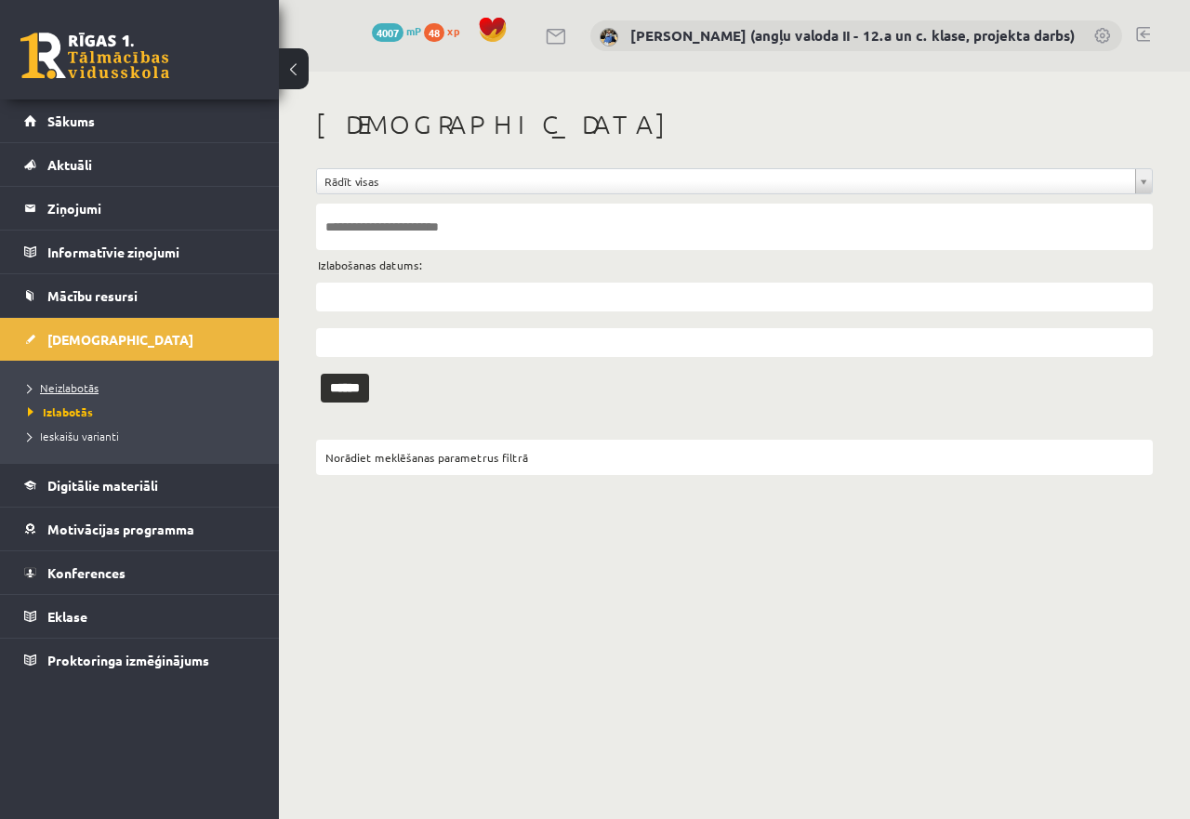
click at [73, 385] on span "Neizlabotās" at bounding box center [63, 387] width 71 height 15
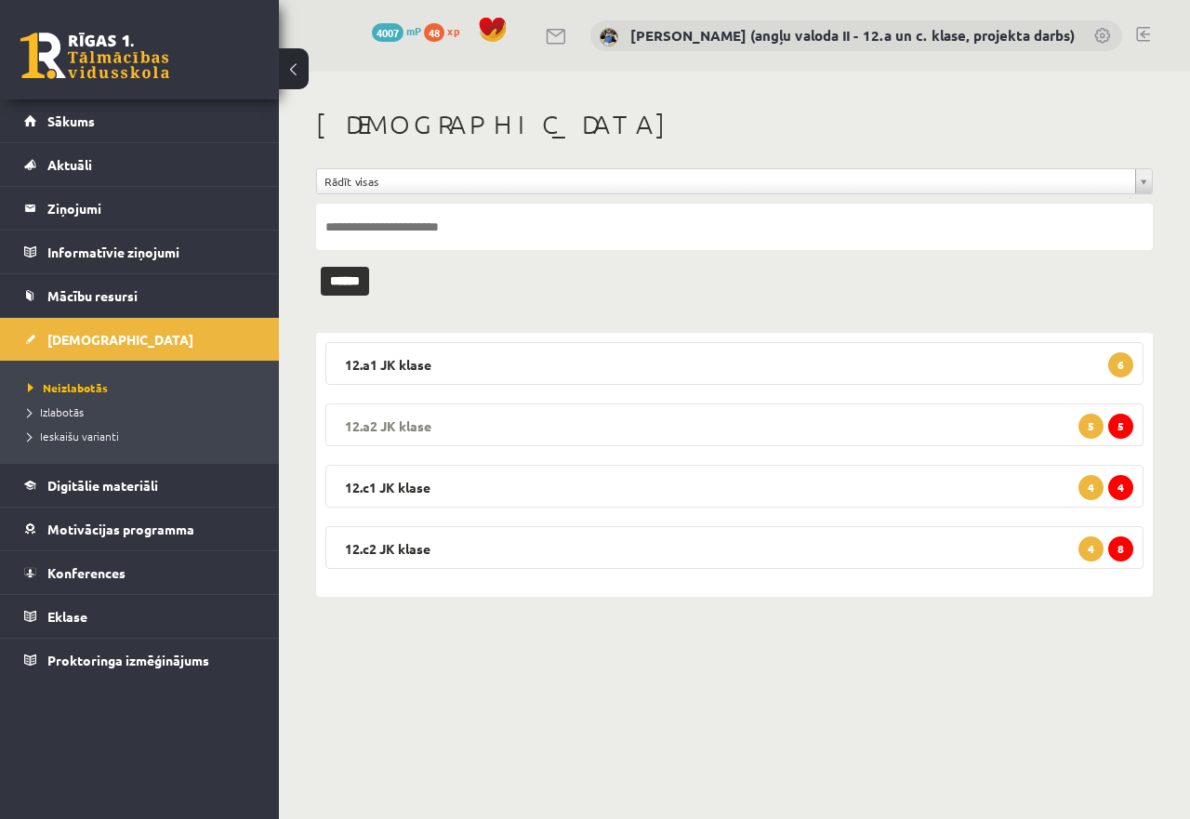
click at [557, 418] on legend "12.a2 JK klase 5 5" at bounding box center [734, 425] width 818 height 43
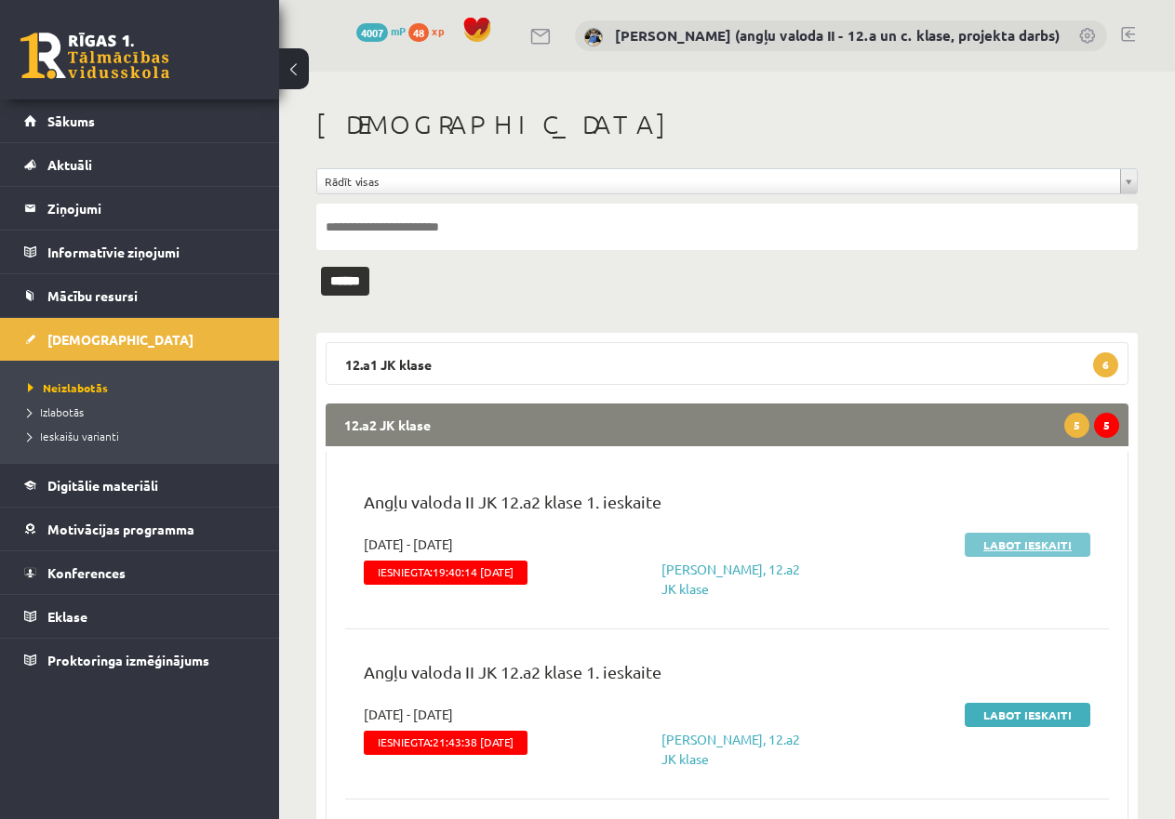
click at [1024, 537] on link "Labot ieskaiti" at bounding box center [1027, 545] width 126 height 24
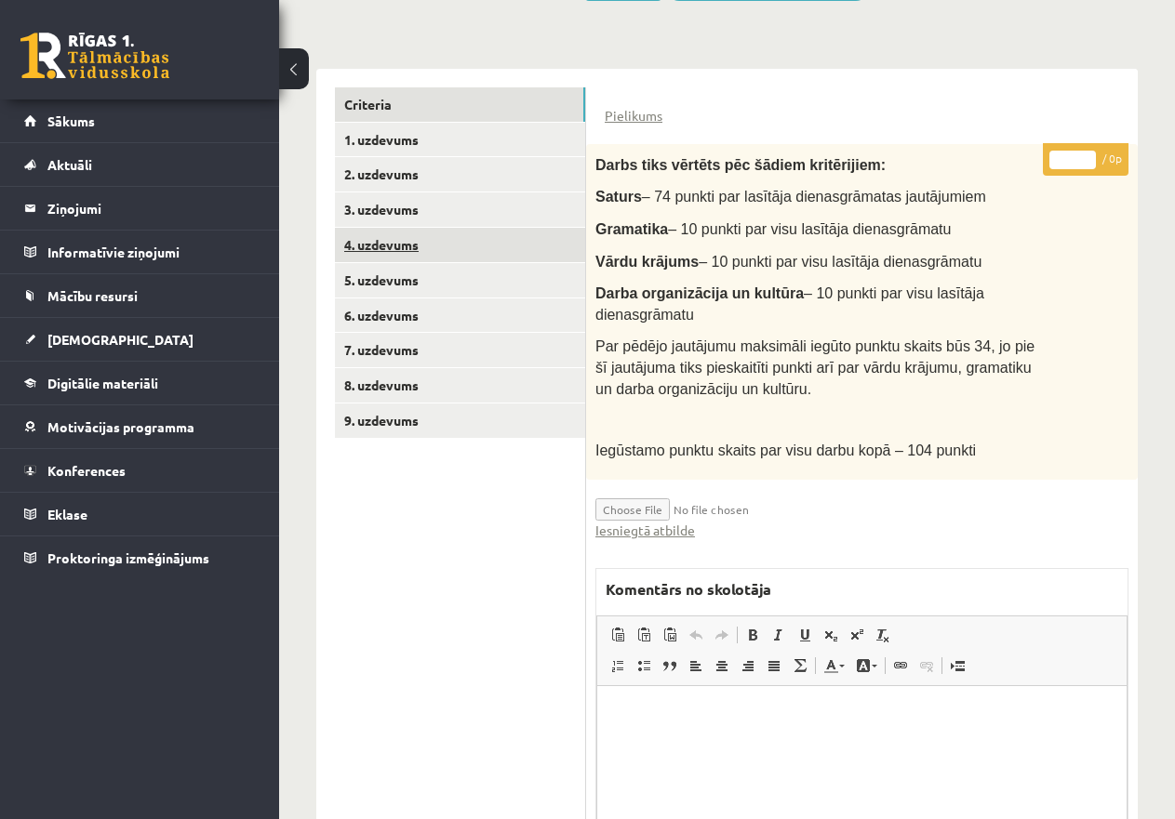
click at [396, 228] on link "4. uzdevums" at bounding box center [460, 245] width 250 height 34
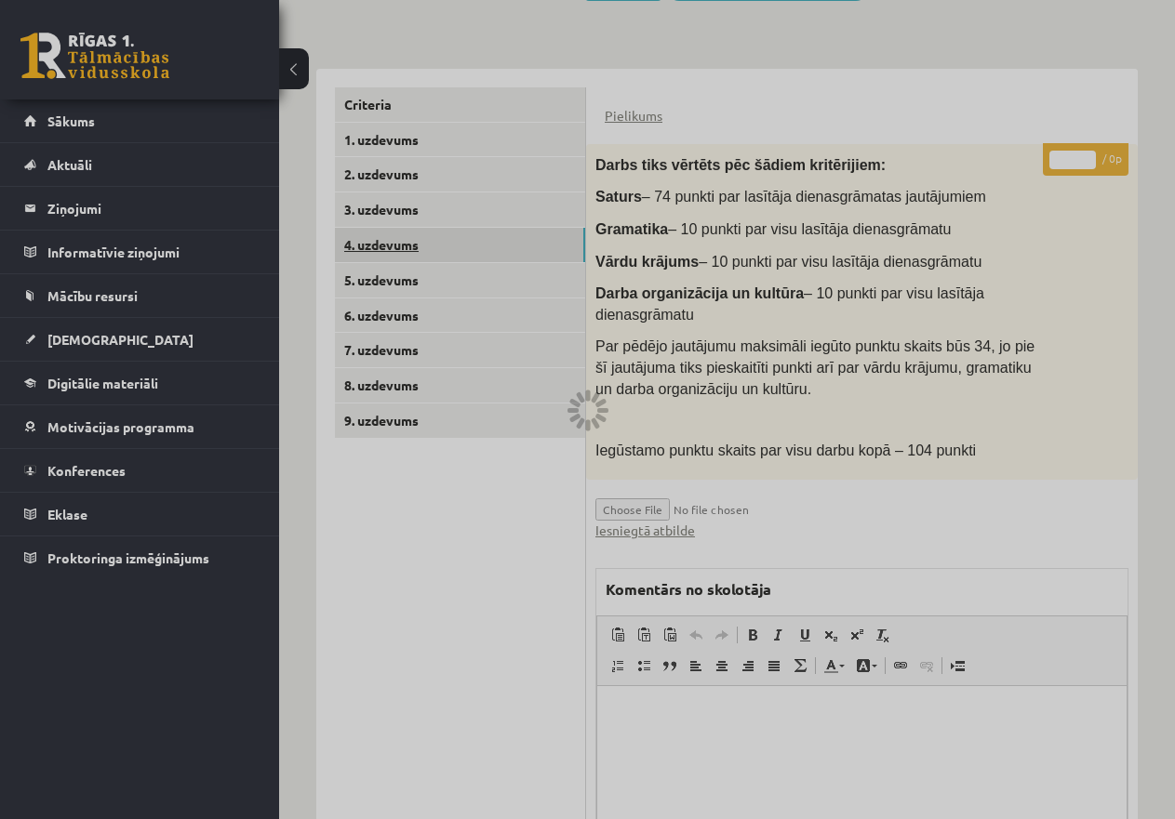
scroll to position [339, 0]
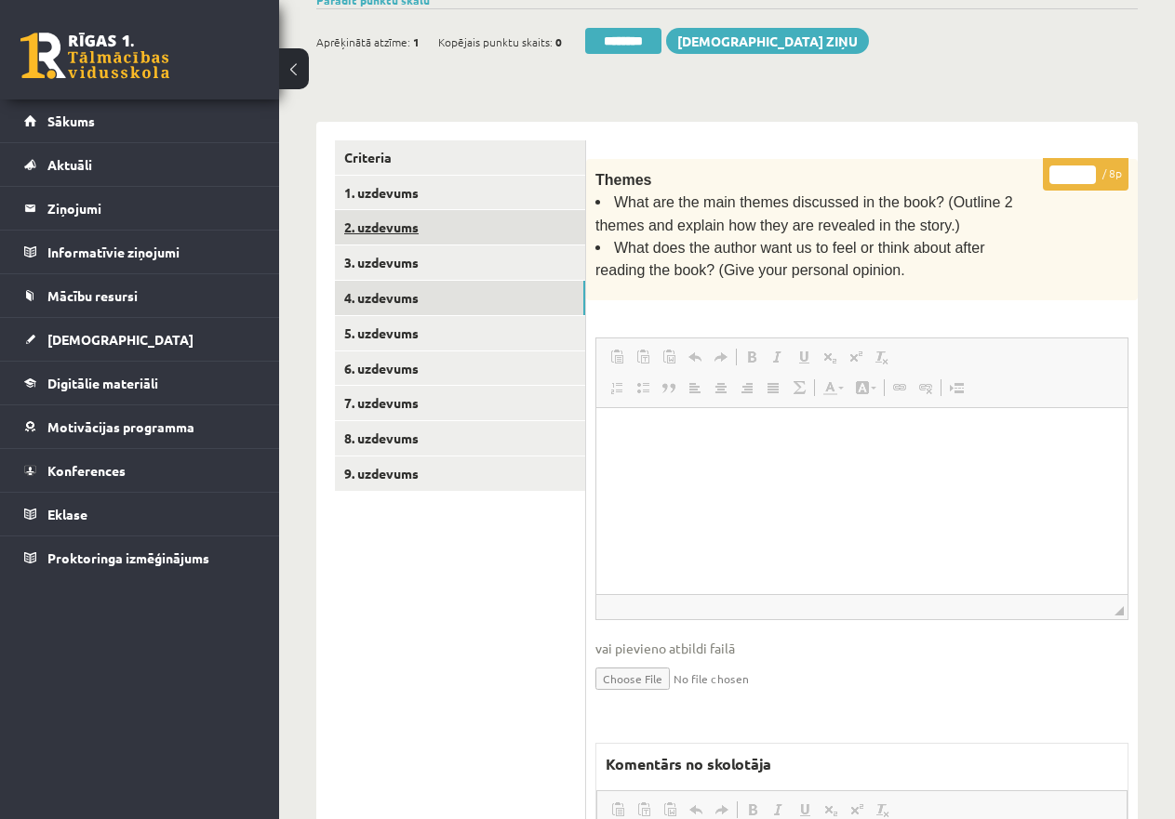
click at [397, 210] on link "2. uzdevums" at bounding box center [460, 227] width 250 height 34
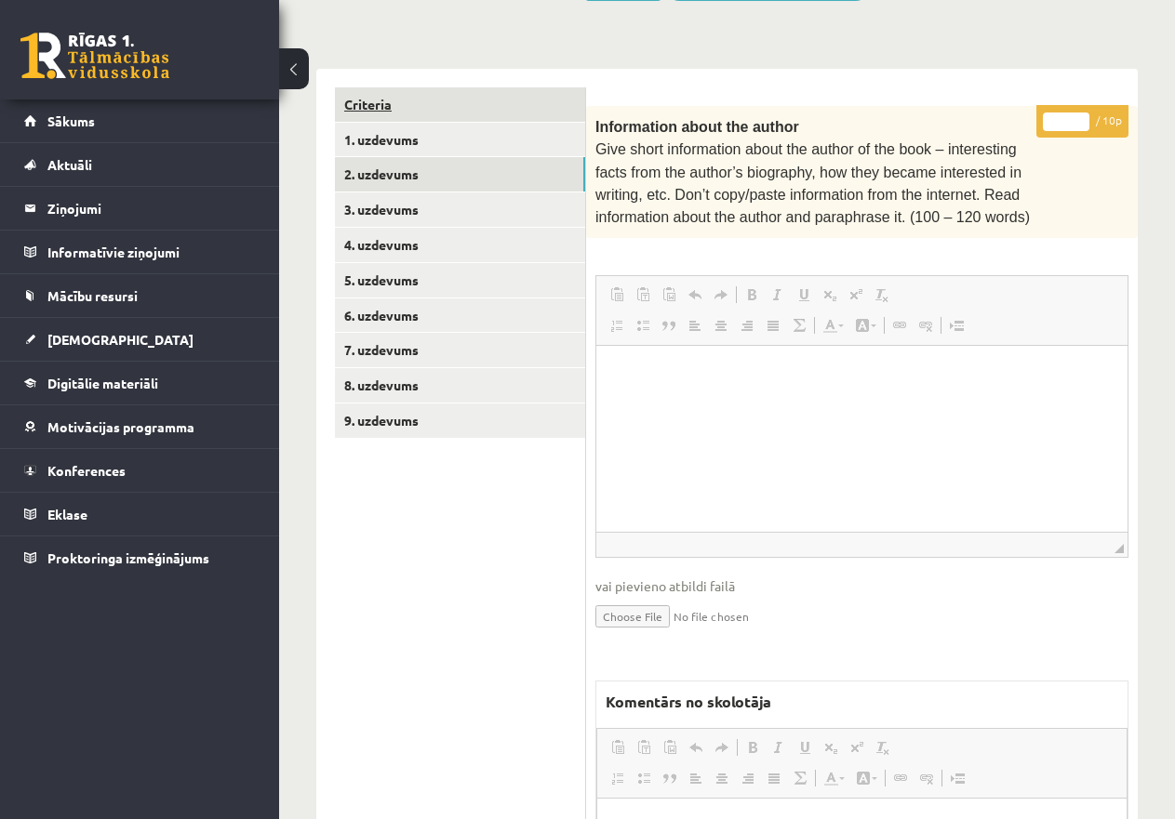
scroll to position [0, 0]
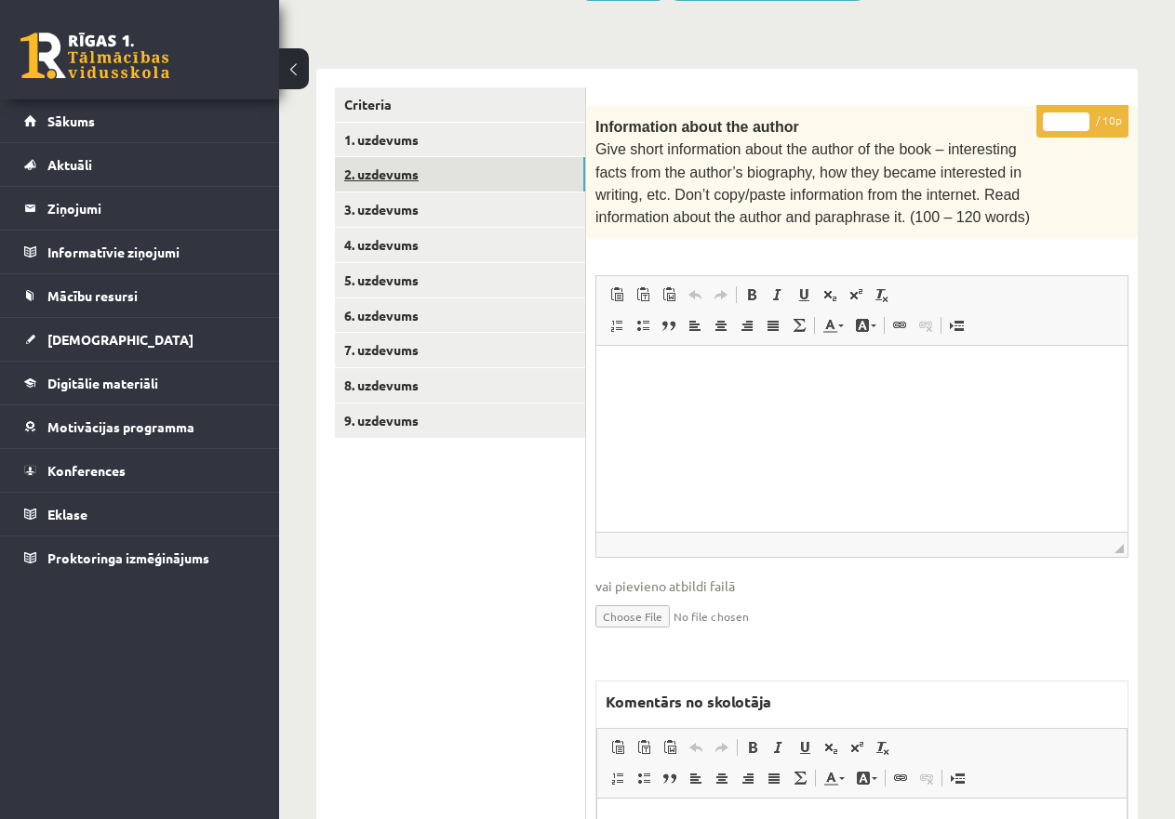
click at [394, 160] on link "2. uzdevums" at bounding box center [460, 174] width 250 height 34
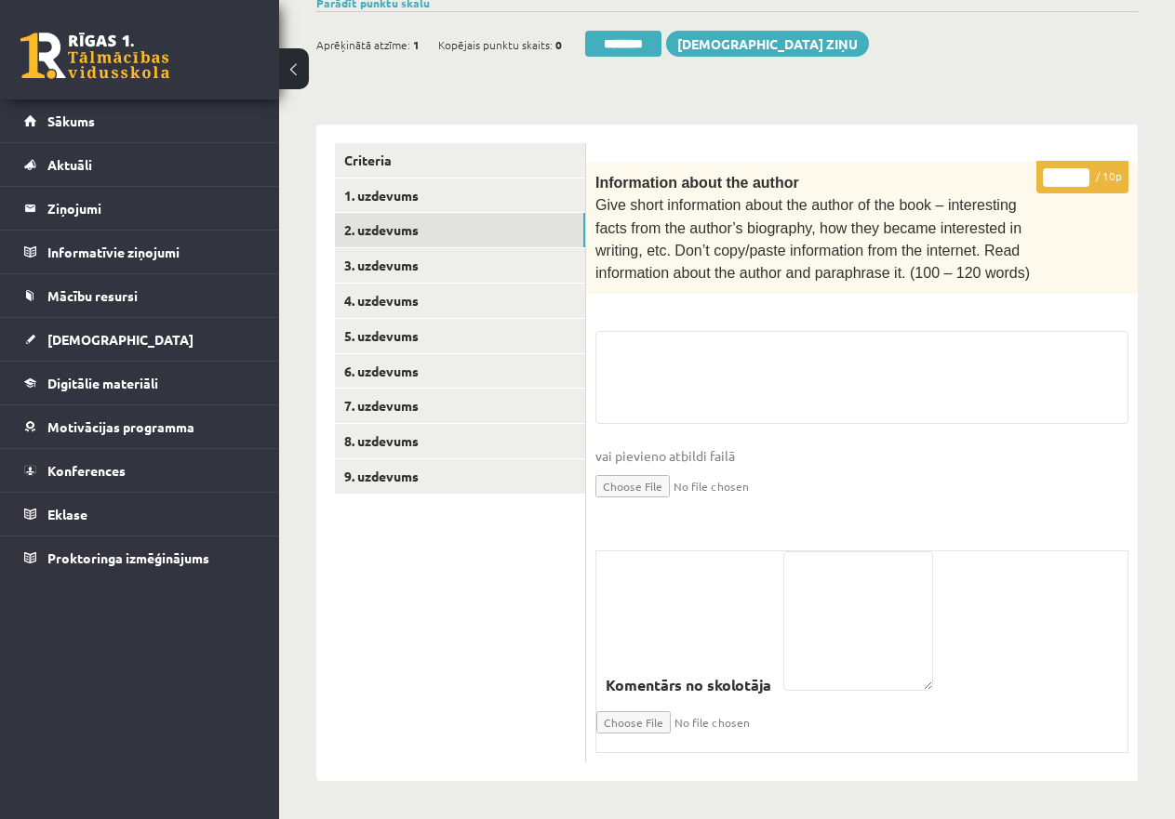
scroll to position [330, 0]
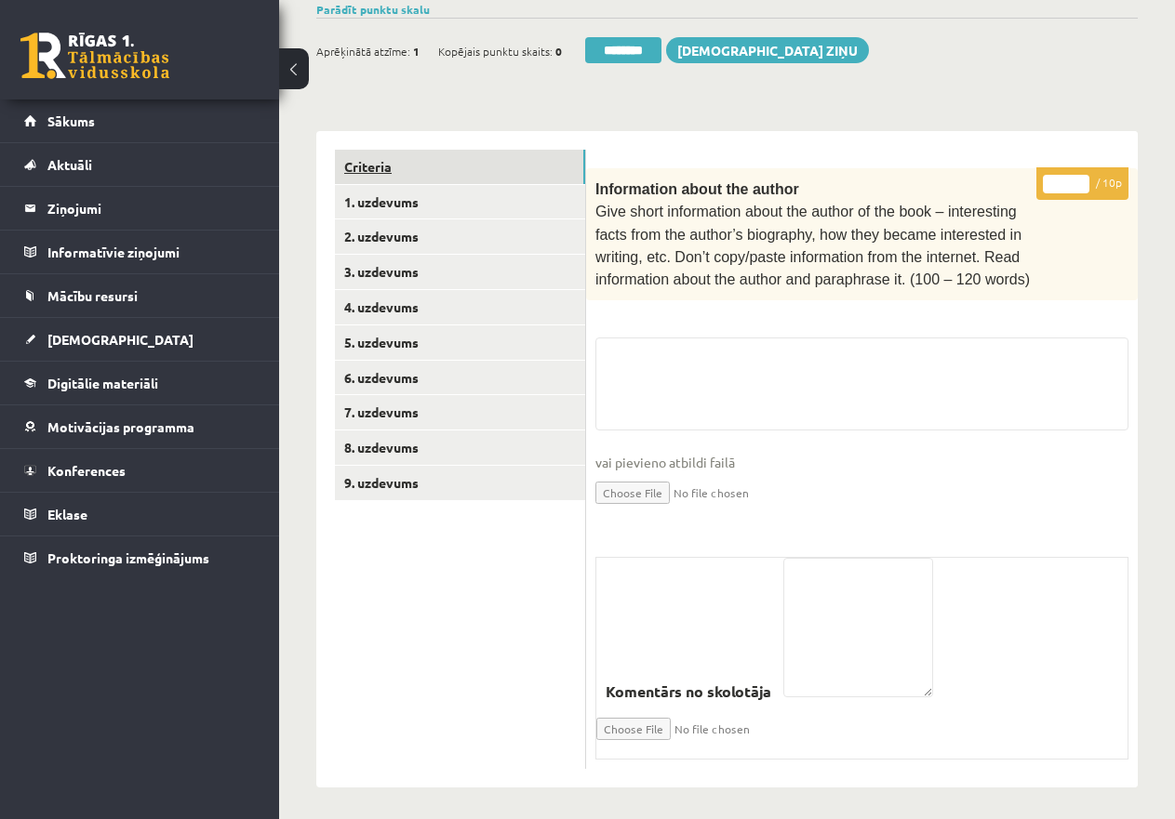
click at [379, 163] on link "Criteria" at bounding box center [460, 167] width 250 height 34
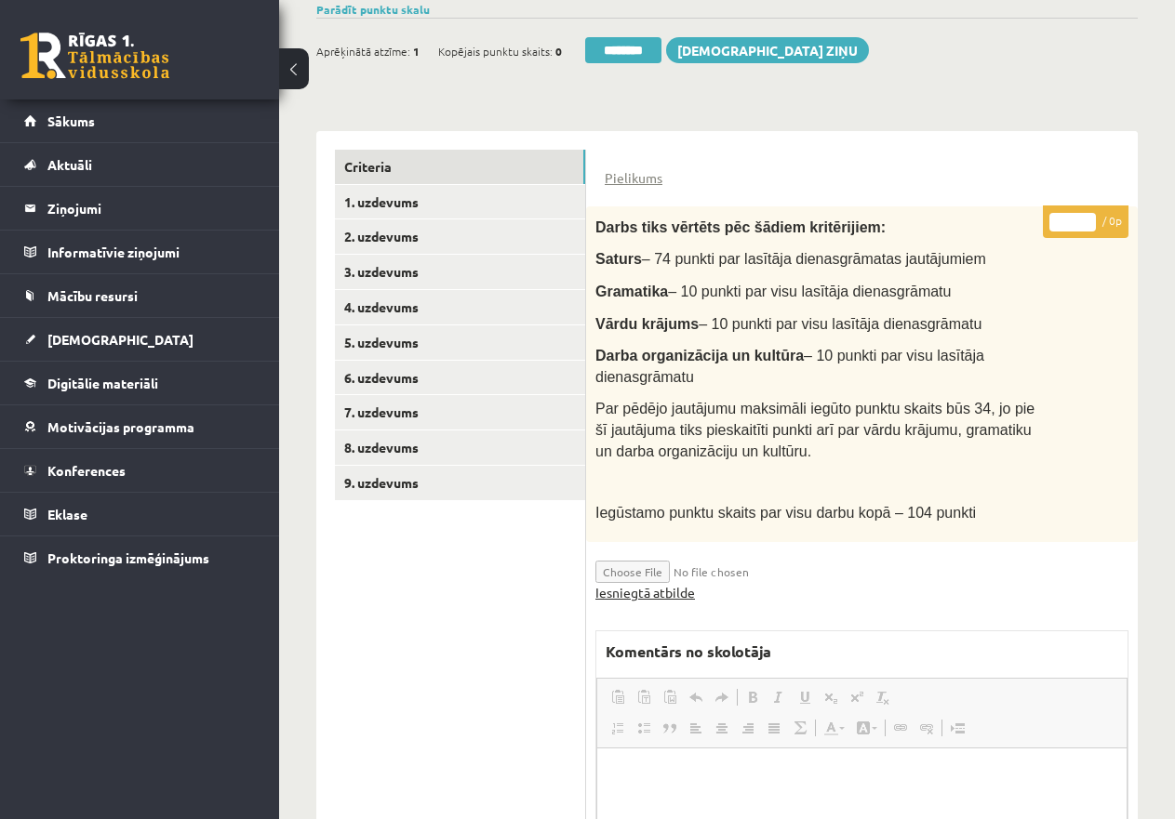
scroll to position [0, 0]
click at [668, 589] on link "Iesniegtā atbilde" at bounding box center [645, 593] width 100 height 20
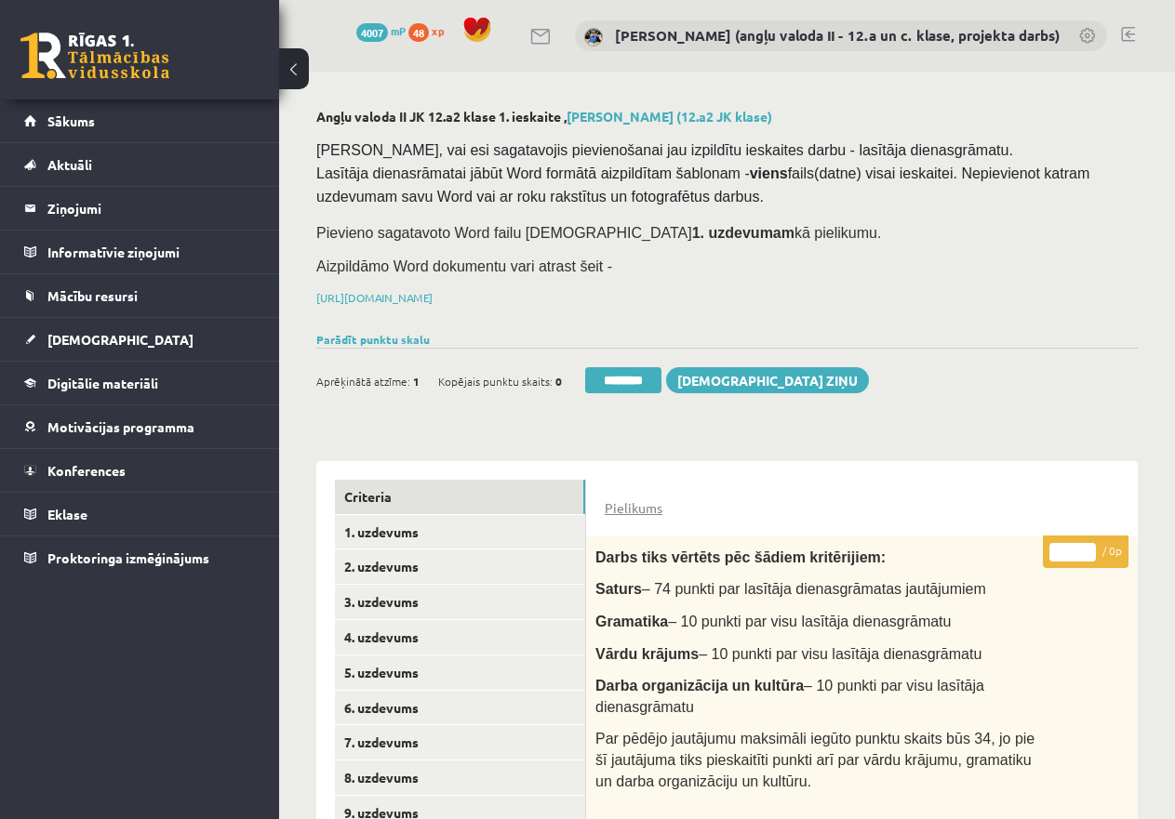
scroll to position [465, 0]
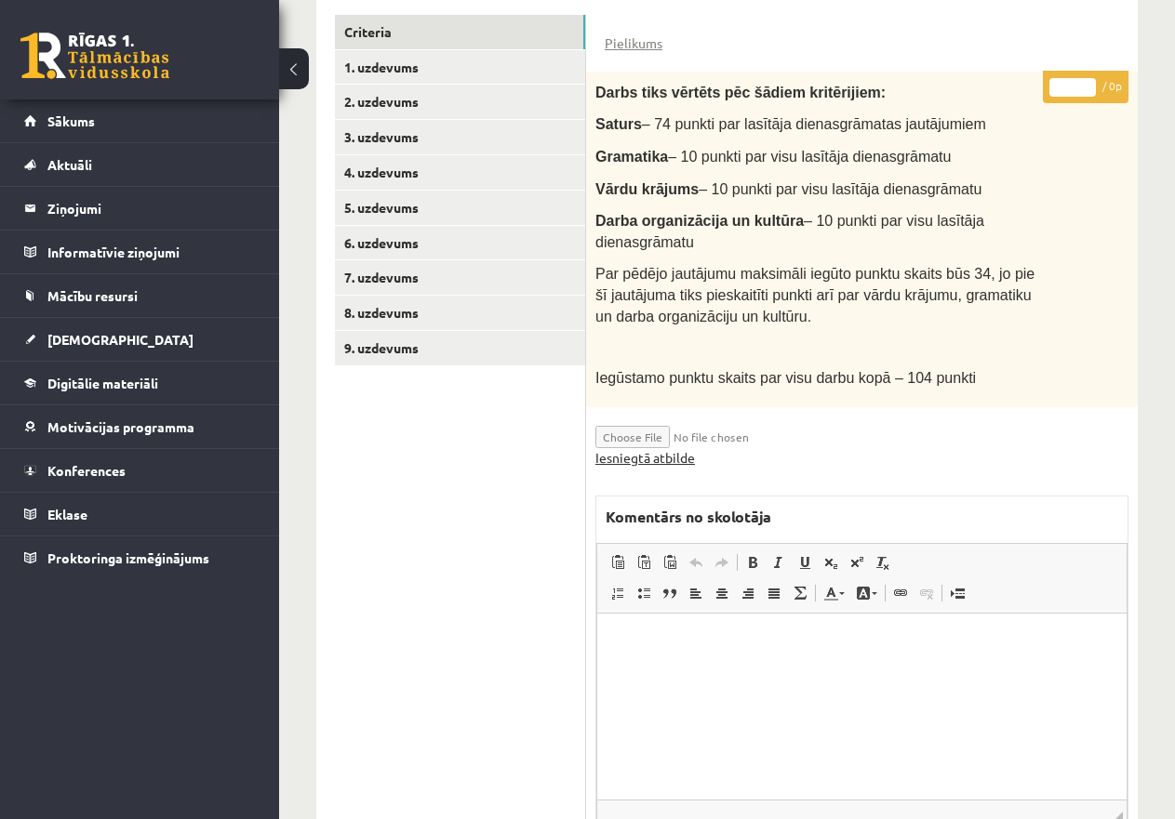
click at [655, 454] on link "Iesniegtā atbilde" at bounding box center [645, 458] width 100 height 20
click at [441, 272] on link "7. uzdevums" at bounding box center [460, 277] width 250 height 34
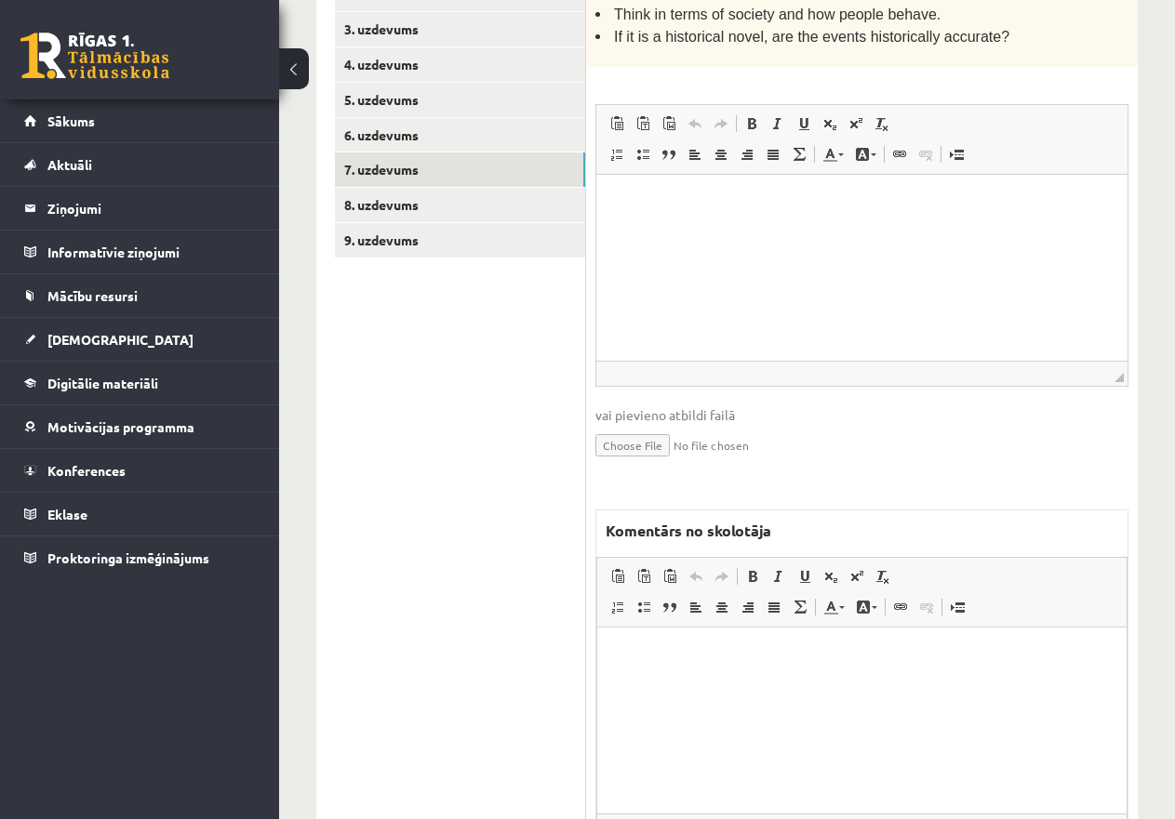
scroll to position [694, 0]
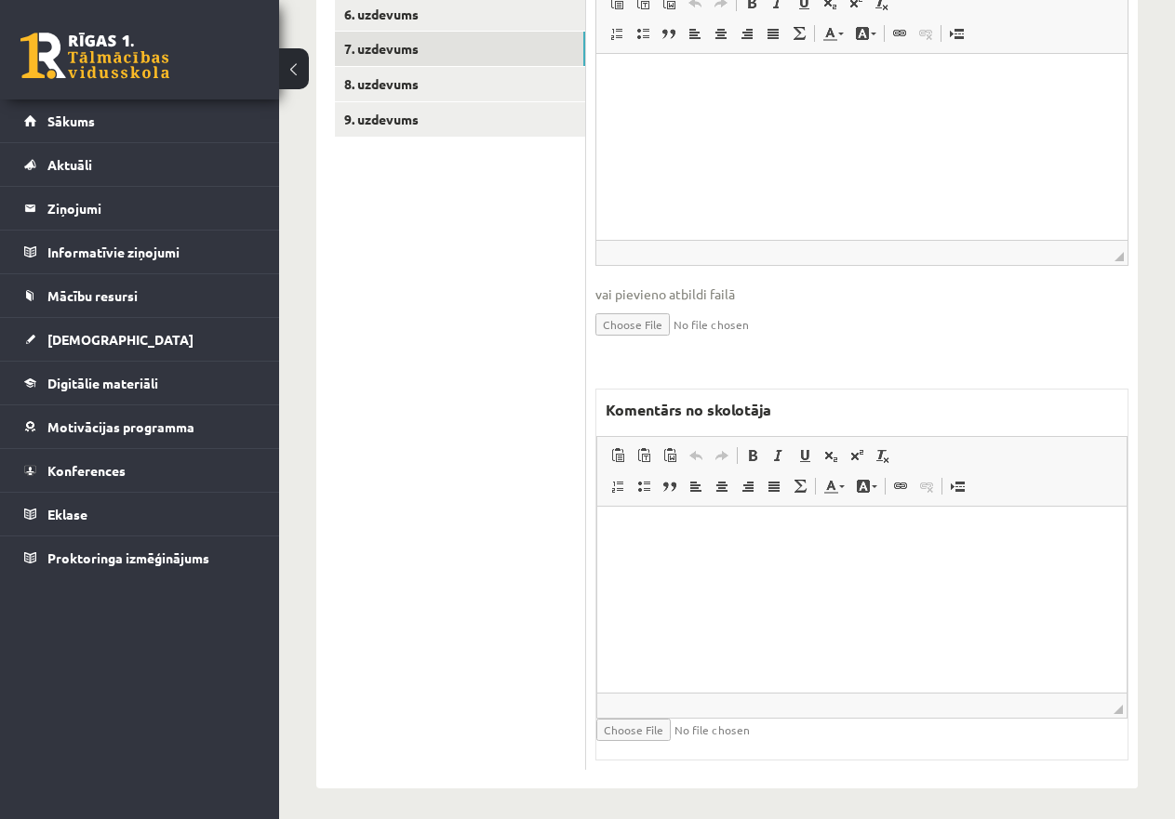
click at [689, 563] on html at bounding box center [861, 534] width 529 height 57
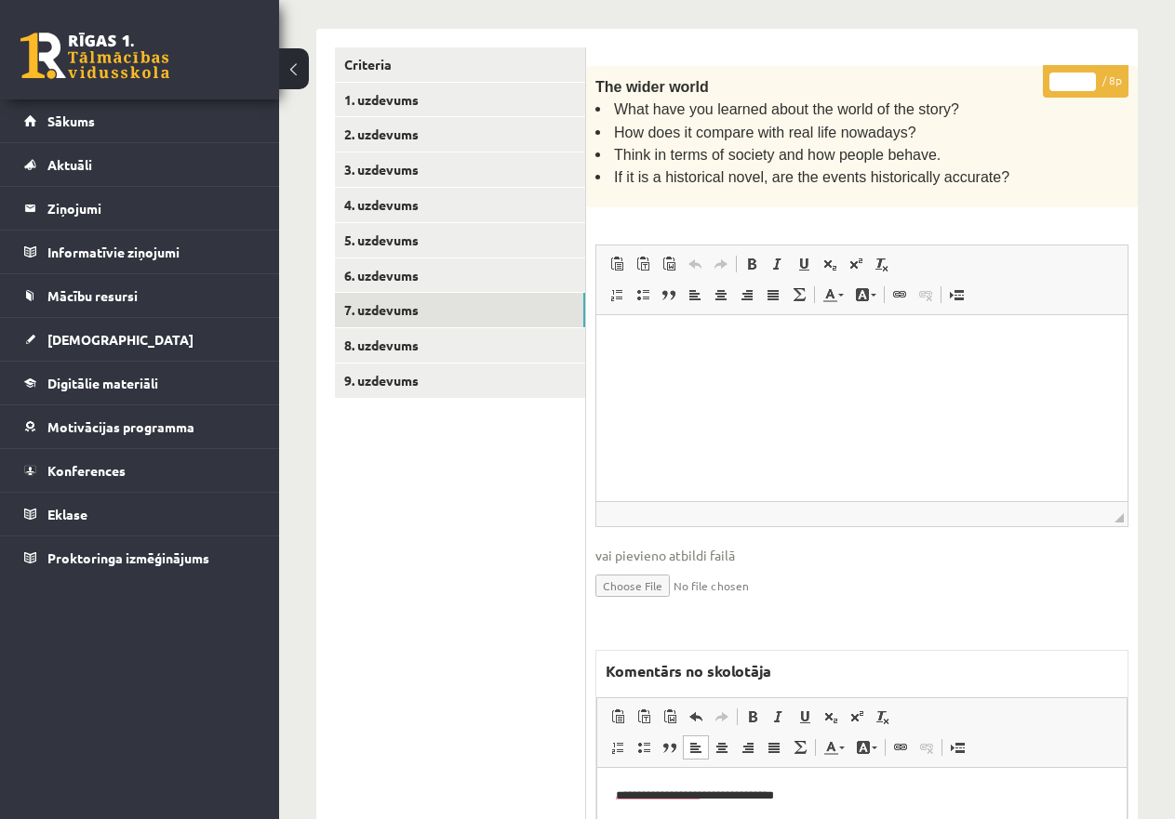
scroll to position [415, 0]
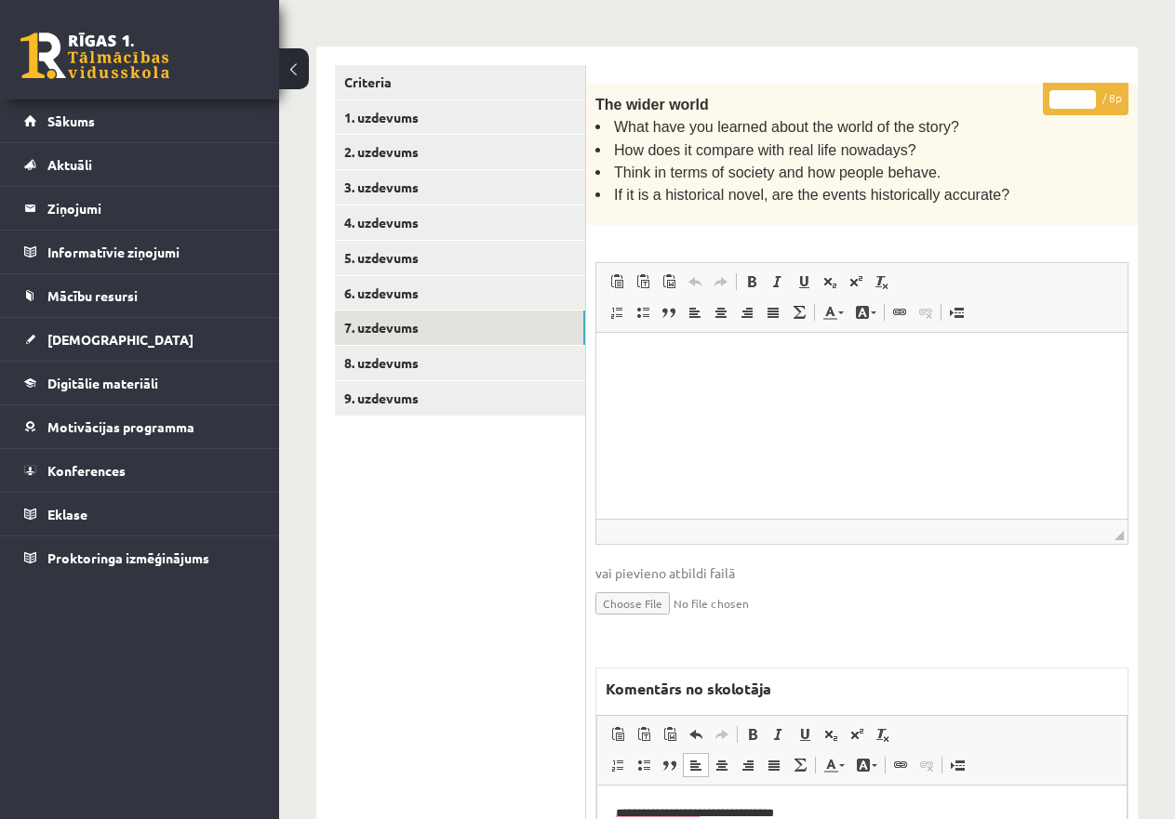
click at [1064, 95] on input "*" at bounding box center [1072, 99] width 46 height 19
type input "*"
click at [435, 149] on link "2. uzdevums" at bounding box center [460, 152] width 250 height 34
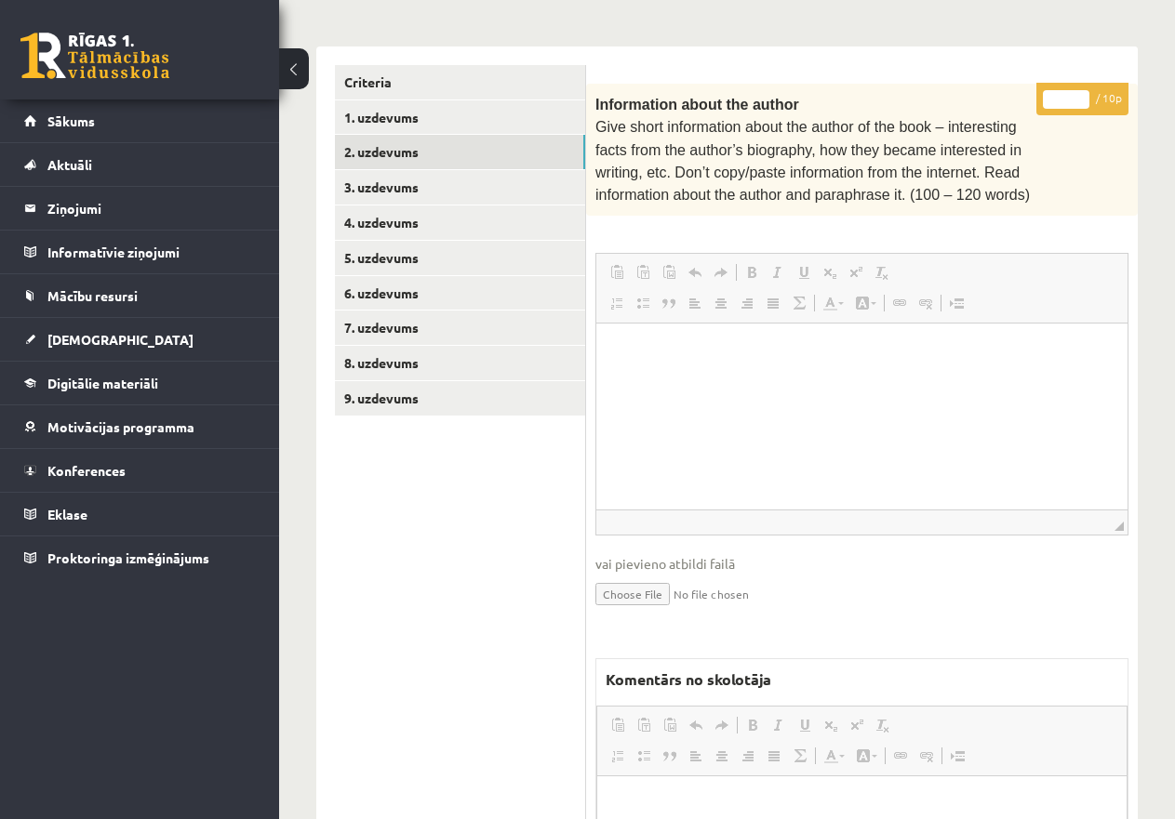
scroll to position [0, 0]
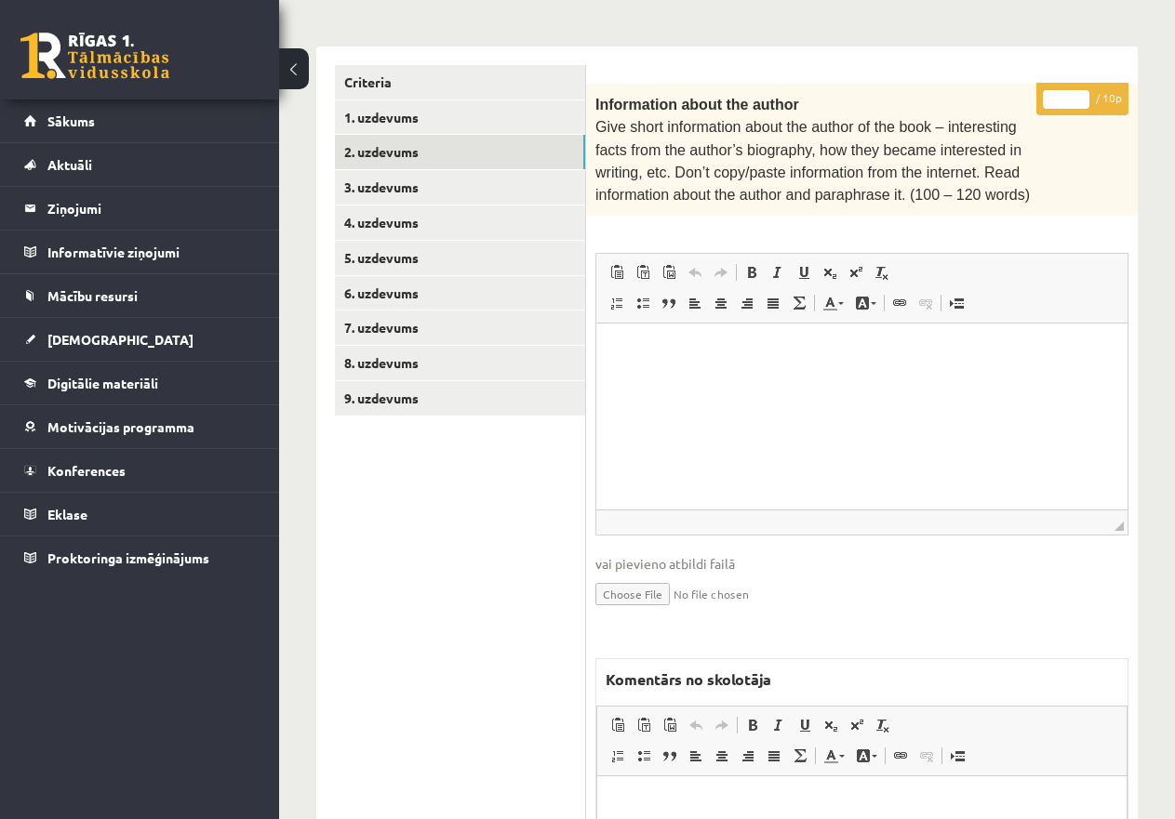
click at [1051, 95] on input "*" at bounding box center [1066, 99] width 46 height 19
type input "**"
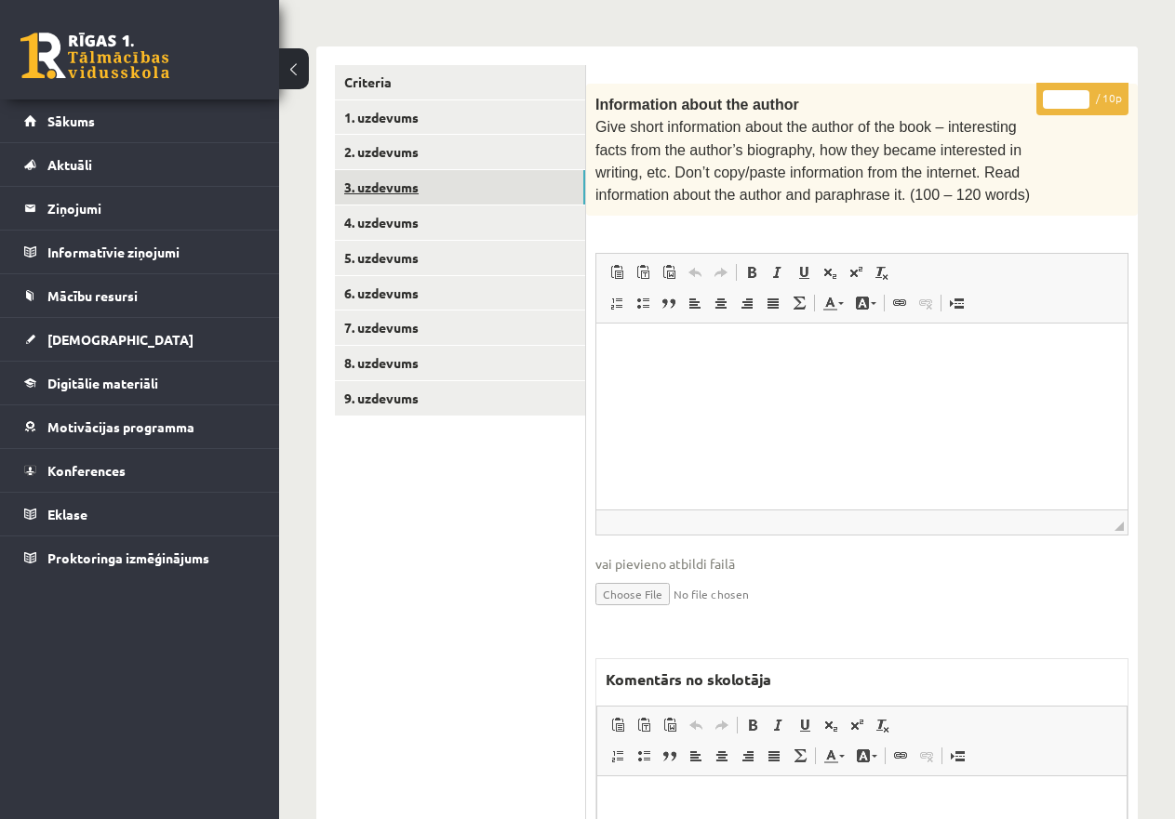
click at [472, 179] on link "3. uzdevums" at bounding box center [460, 187] width 250 height 34
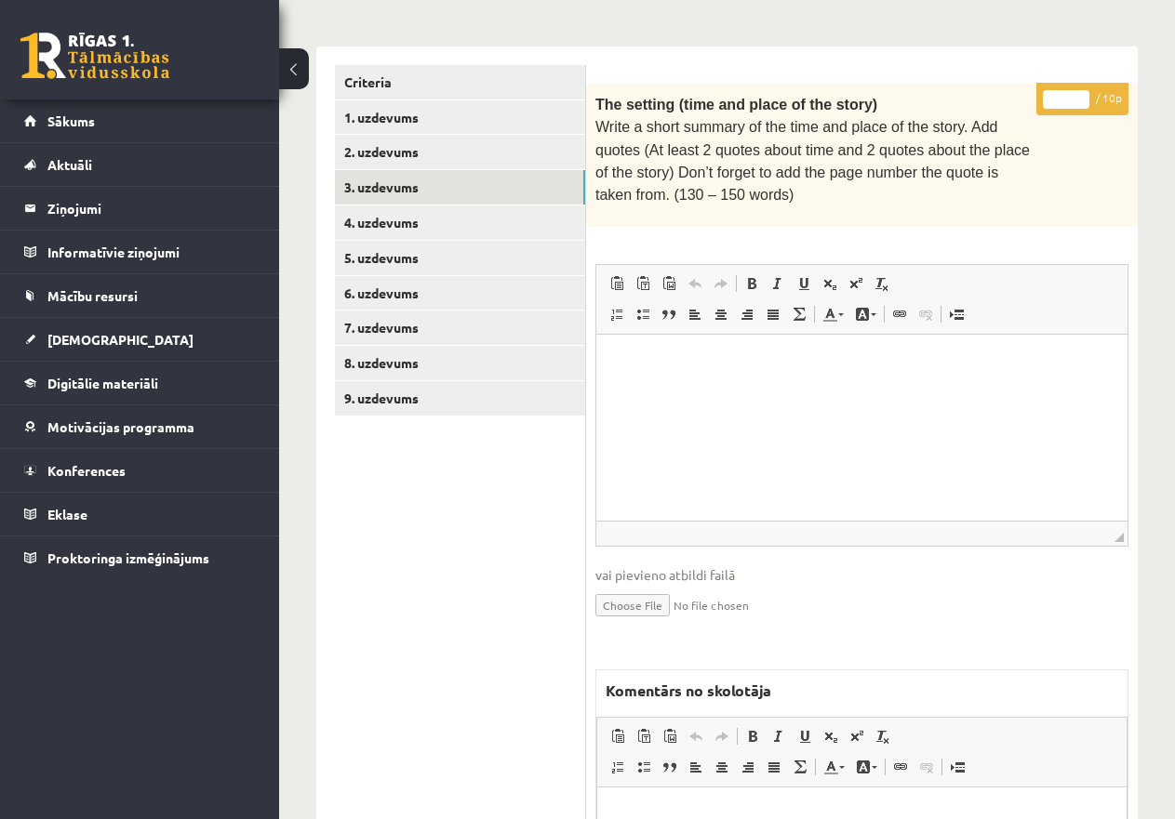
click at [1057, 90] on input "*" at bounding box center [1066, 99] width 46 height 19
type input "**"
click at [468, 212] on link "4. uzdevums" at bounding box center [460, 223] width 250 height 34
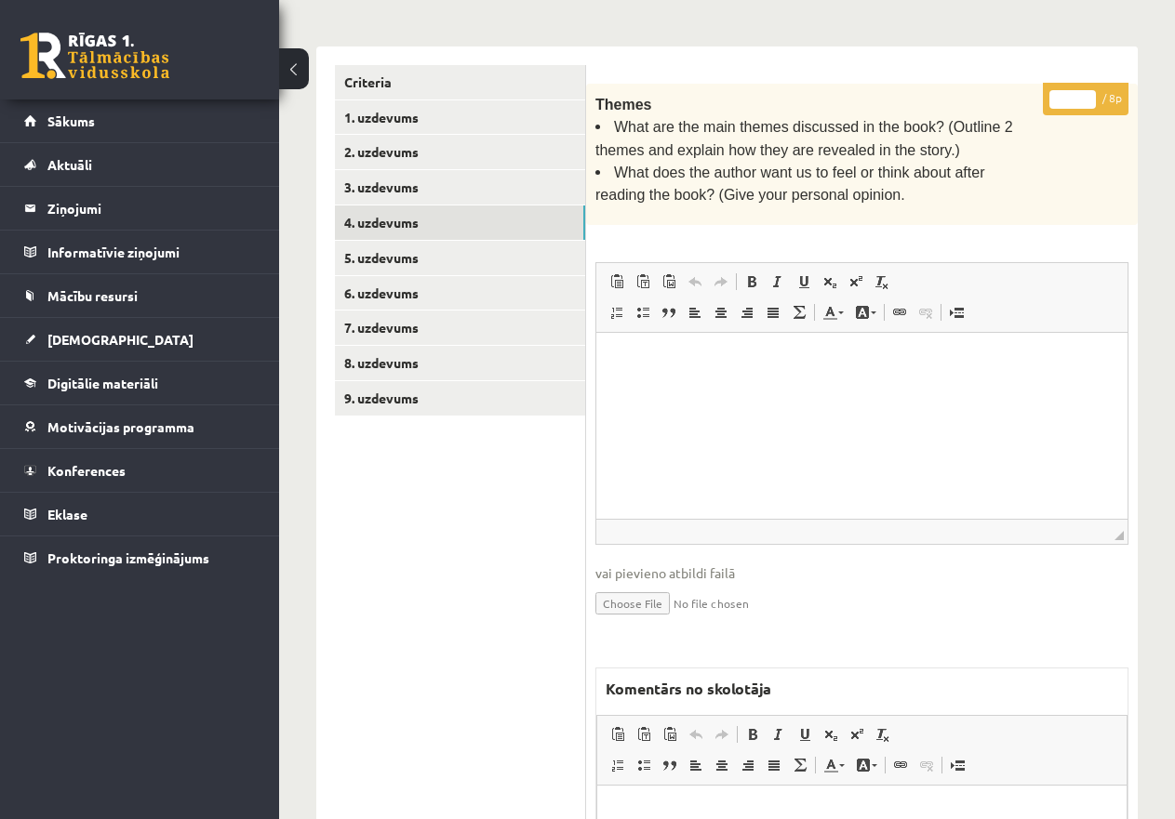
drag, startPoint x: 1064, startPoint y: 93, endPoint x: 1097, endPoint y: 95, distance: 33.5
click at [1097, 94] on p "* / 8p" at bounding box center [1086, 99] width 86 height 33
type input "*"
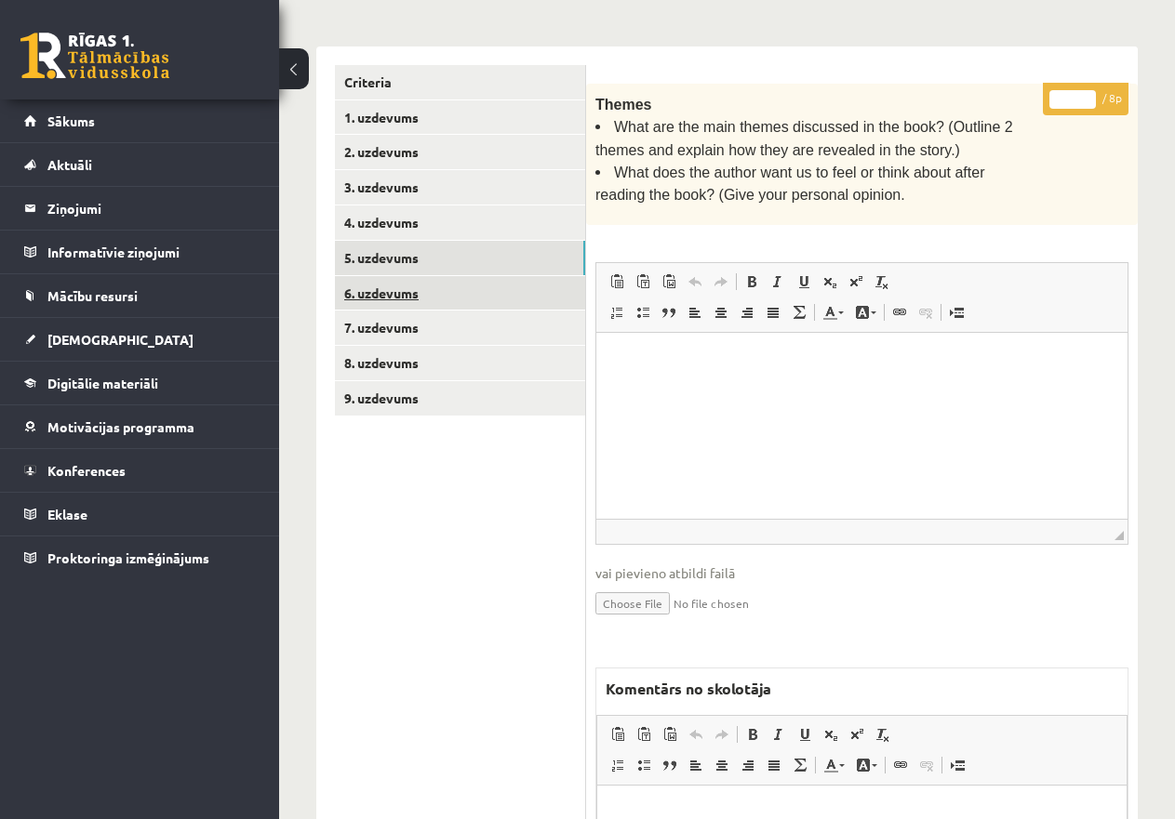
click at [505, 296] on link "6. uzdevums" at bounding box center [460, 293] width 250 height 34
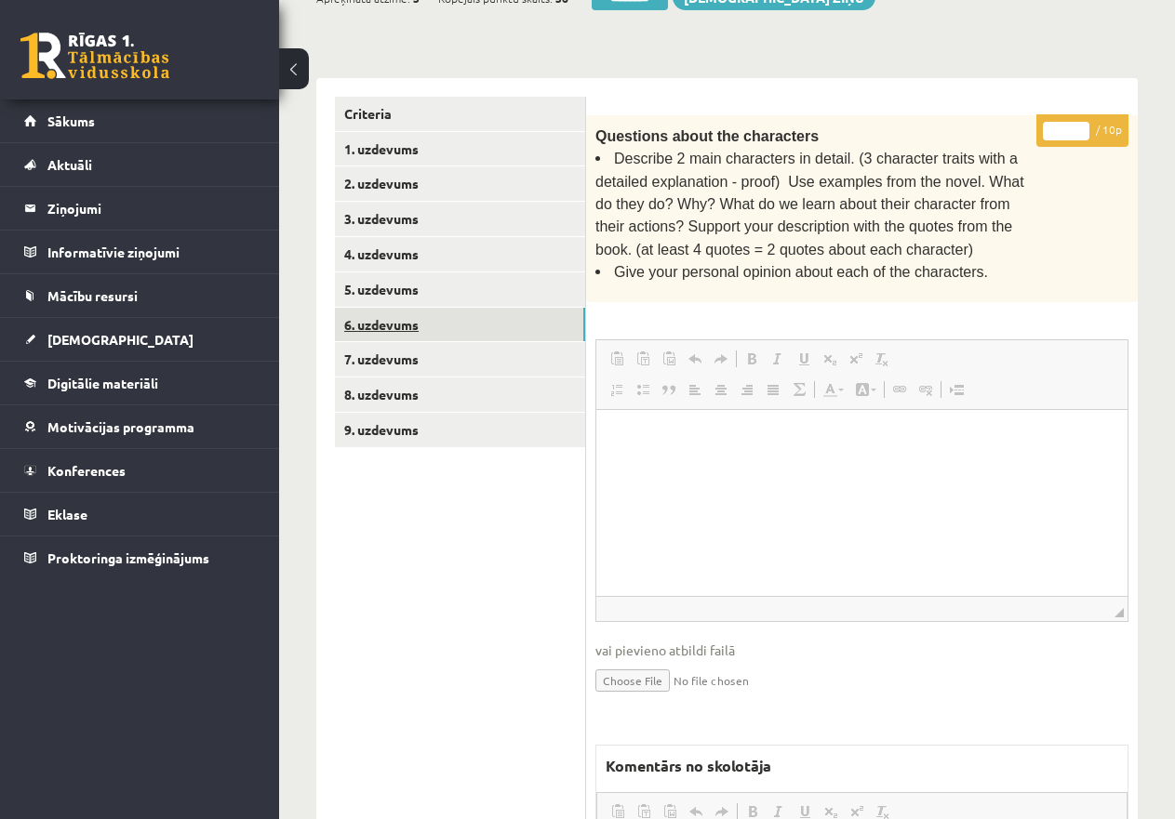
scroll to position [415, 0]
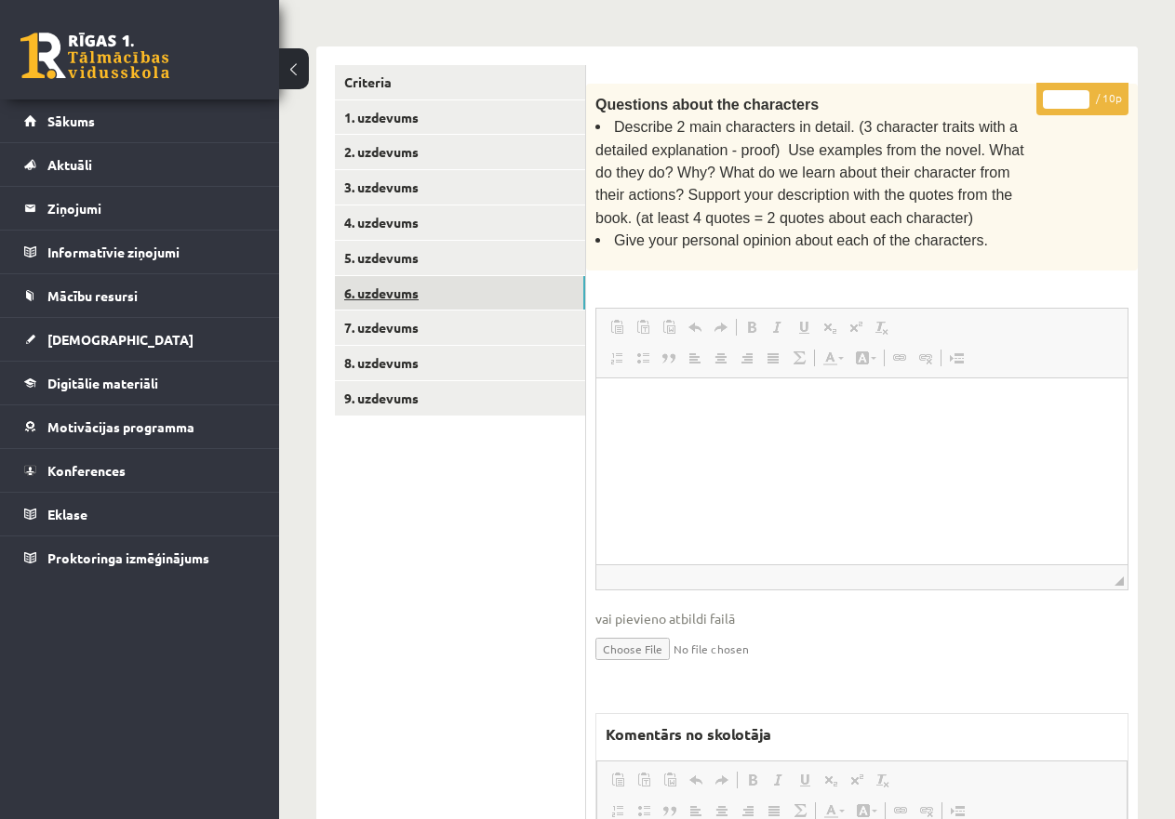
click at [511, 292] on link "6. uzdevums" at bounding box center [460, 293] width 250 height 34
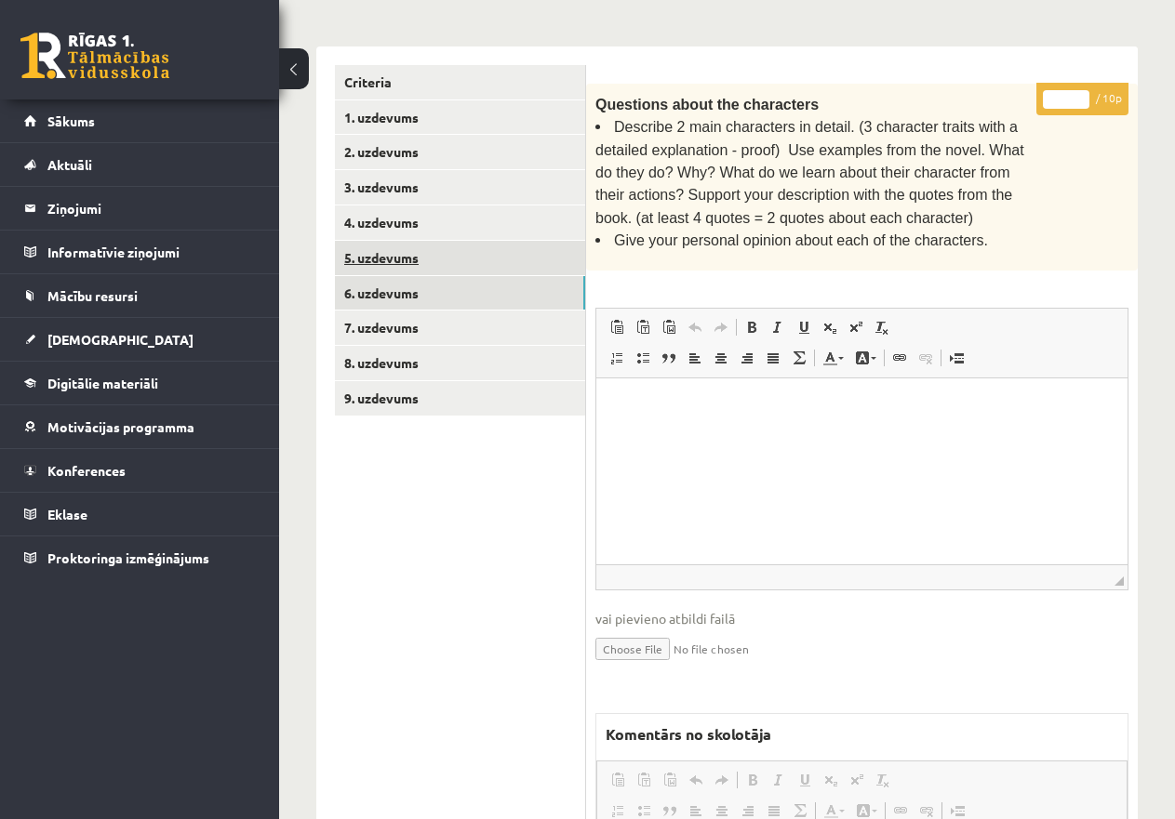
scroll to position [0, 0]
click at [1051, 100] on input "*" at bounding box center [1066, 99] width 46 height 19
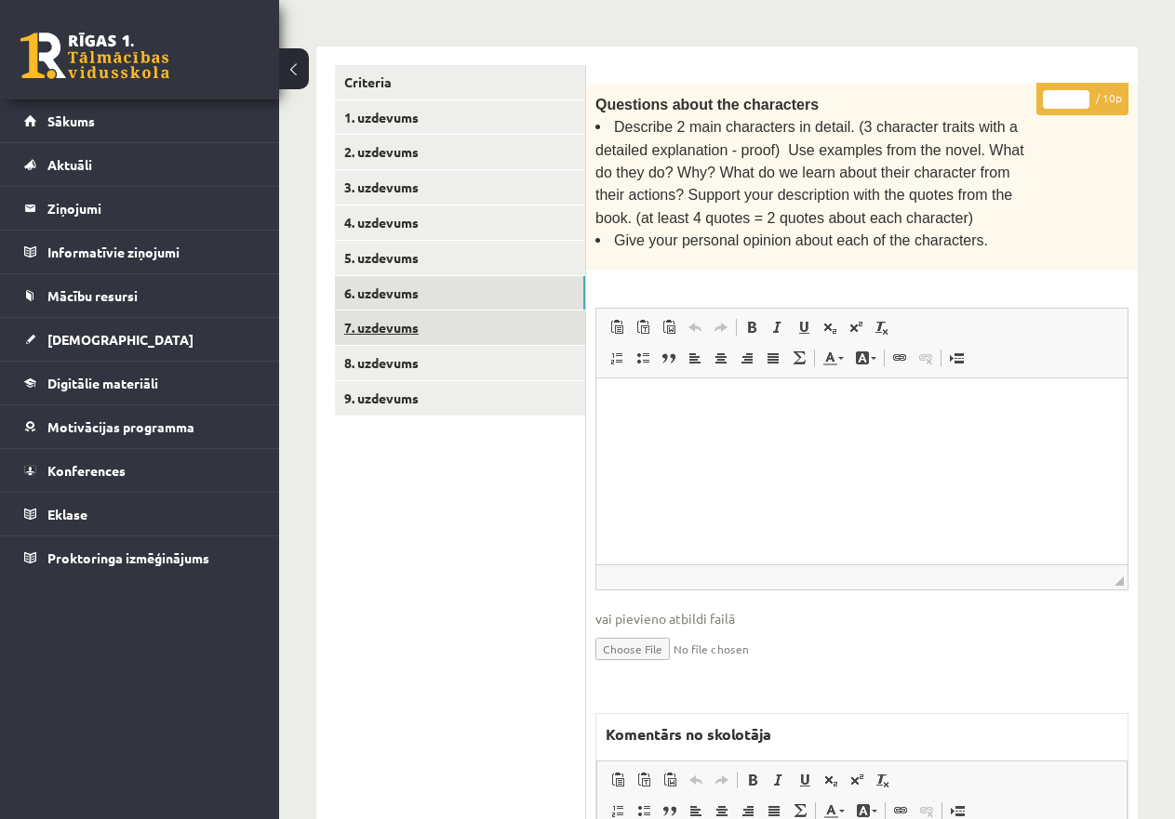
type input "**"
click at [435, 327] on link "7. uzdevums" at bounding box center [460, 328] width 250 height 34
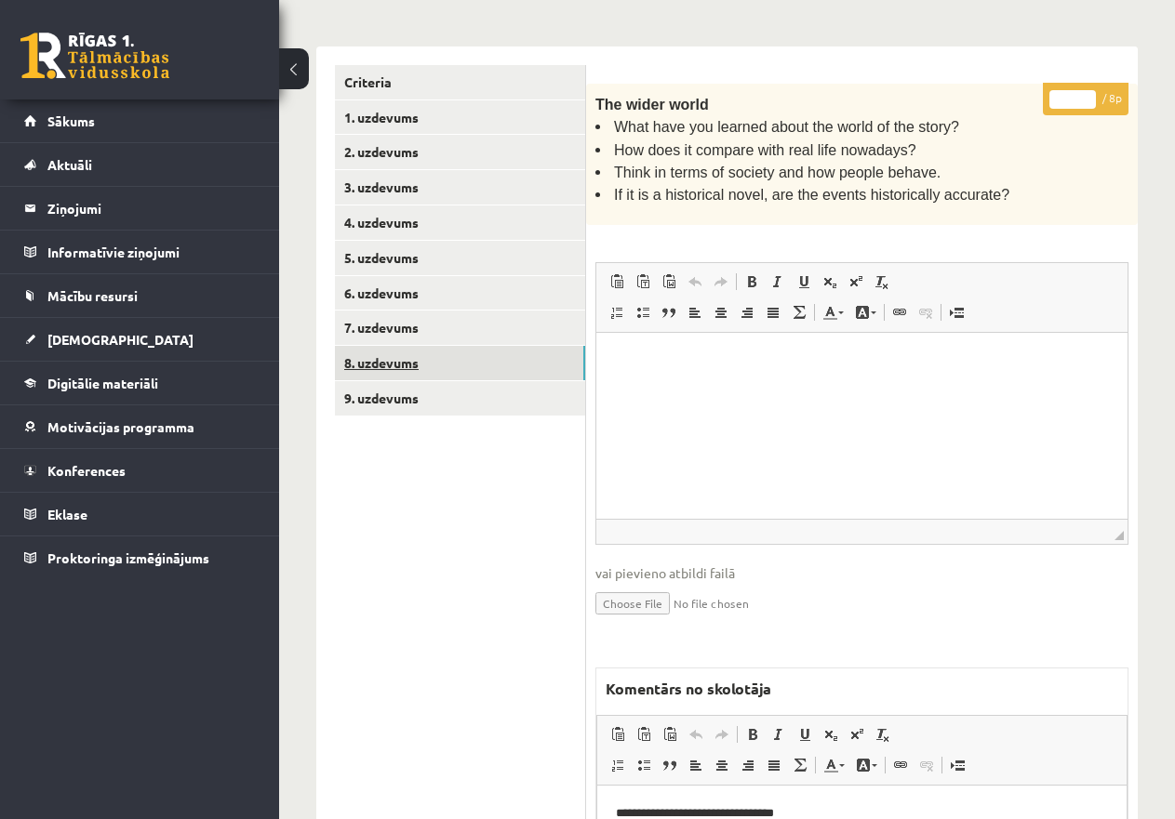
click at [510, 360] on link "8. uzdevums" at bounding box center [460, 363] width 250 height 34
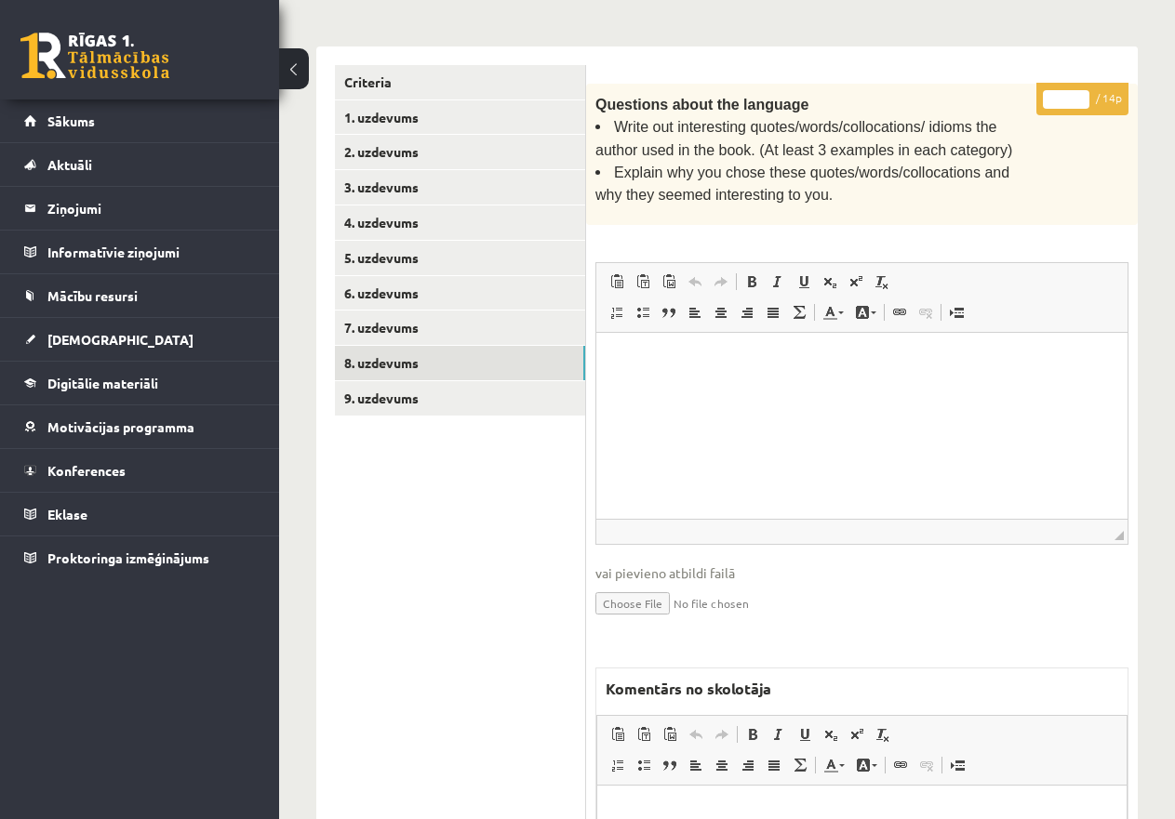
drag, startPoint x: 1052, startPoint y: 94, endPoint x: 1073, endPoint y: 91, distance: 21.6
click at [1073, 91] on input "*" at bounding box center [1066, 99] width 46 height 19
type input "**"
click at [405, 396] on link "9. uzdevums" at bounding box center [460, 398] width 250 height 34
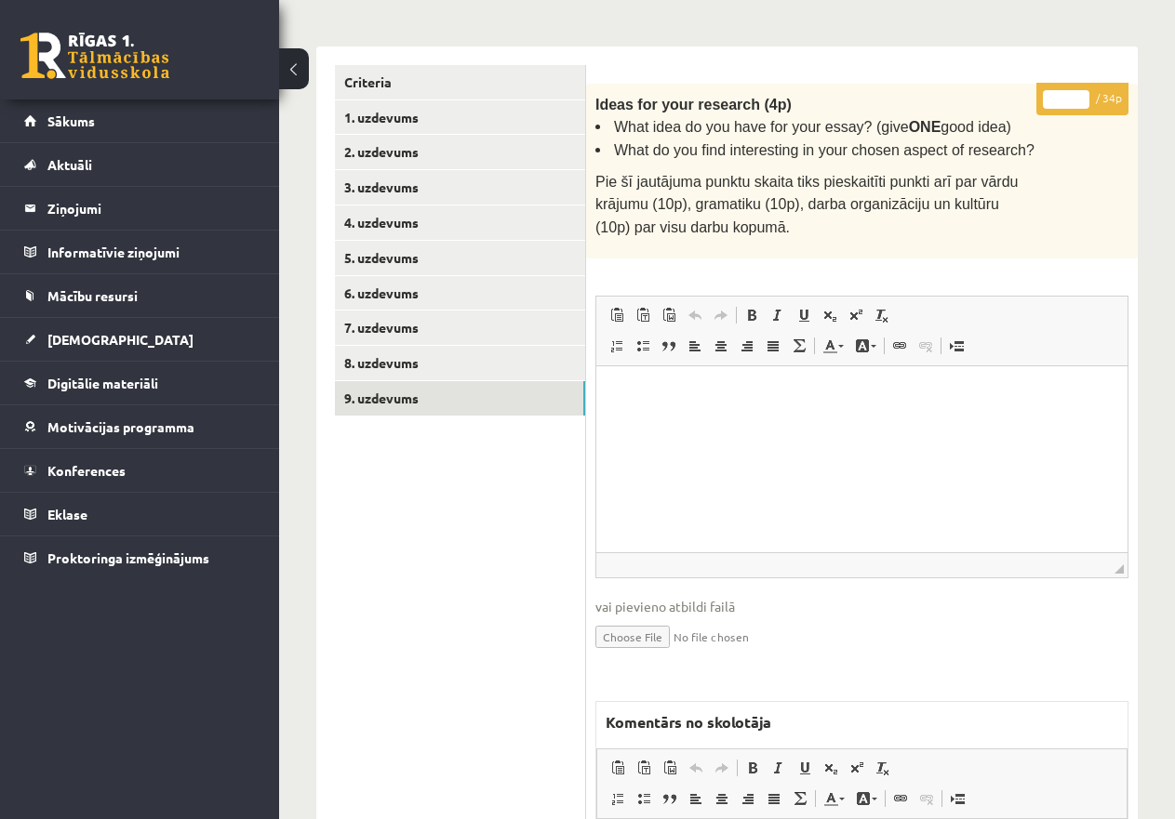
drag, startPoint x: 1050, startPoint y: 94, endPoint x: 1080, endPoint y: 97, distance: 29.9
click at [1080, 97] on input "*" at bounding box center [1066, 99] width 46 height 19
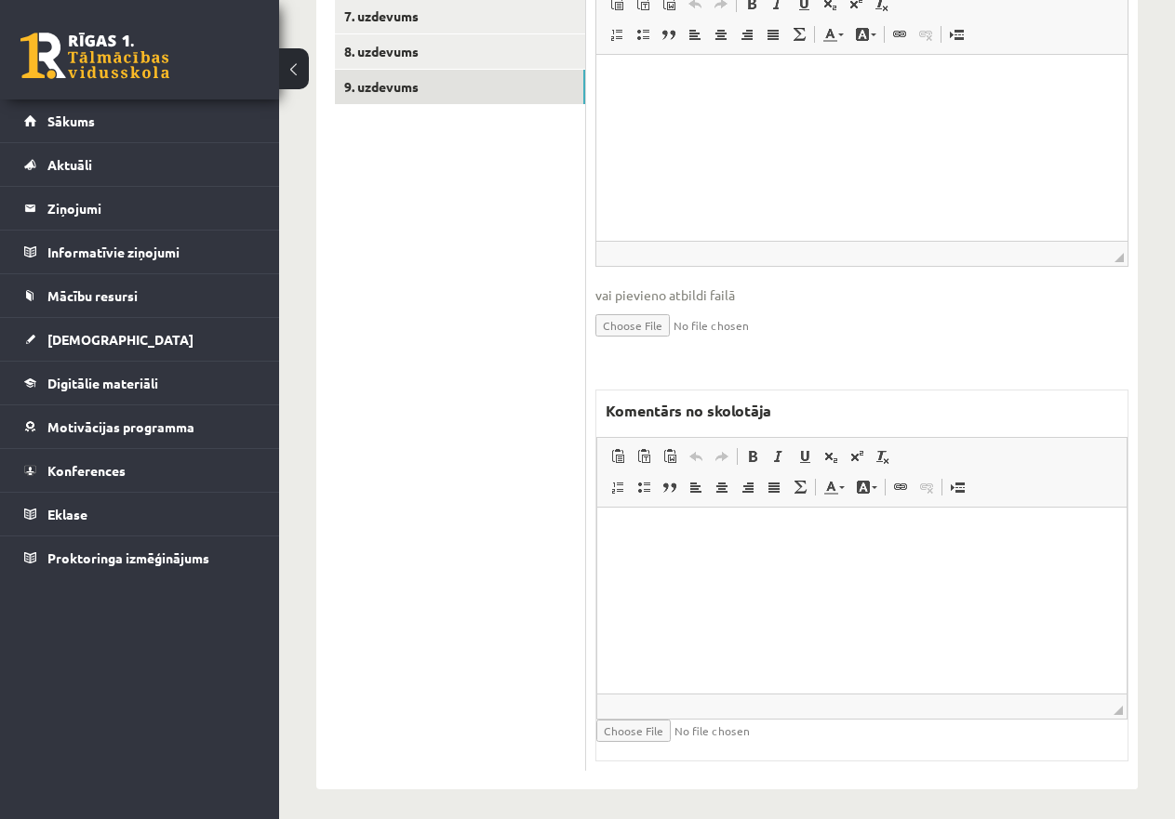
type input "**"
click at [754, 534] on p "Editor, wiswyg-editor-47433927733880-1760166291-937" at bounding box center [862, 536] width 492 height 20
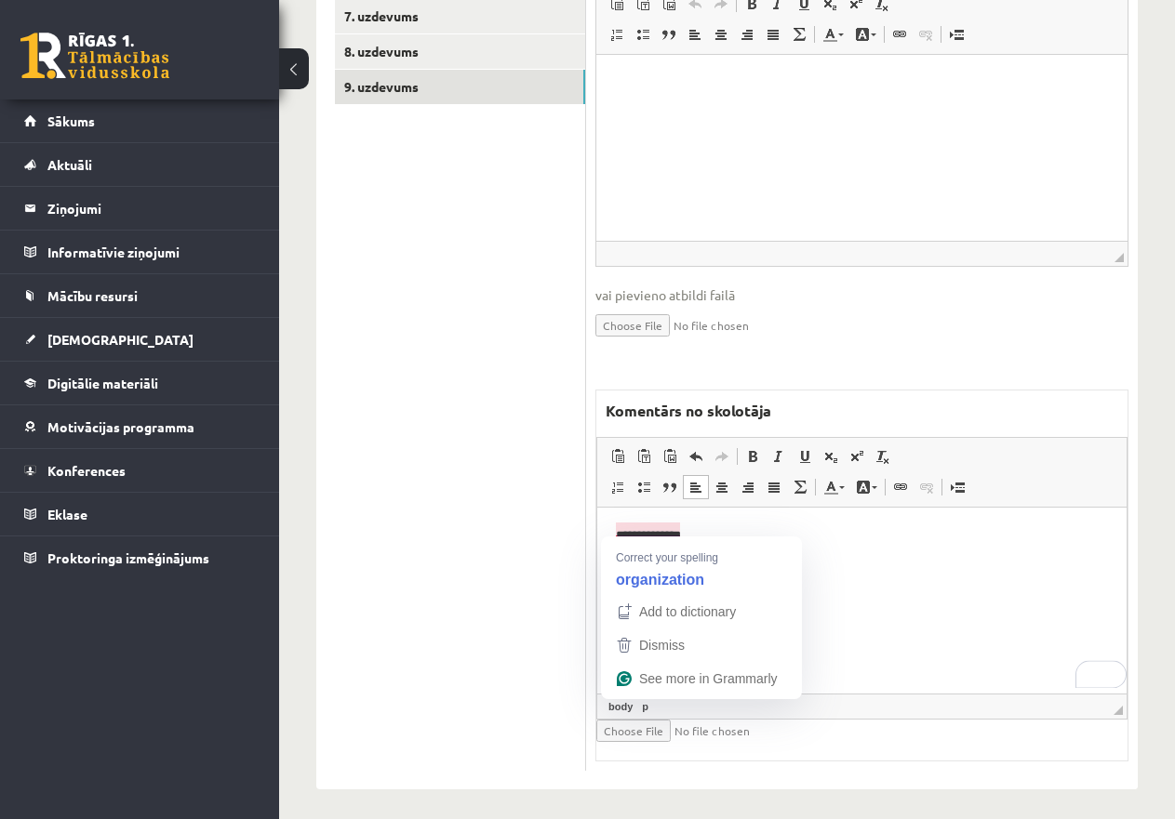
click at [645, 536] on p "**********" at bounding box center [862, 536] width 492 height 20
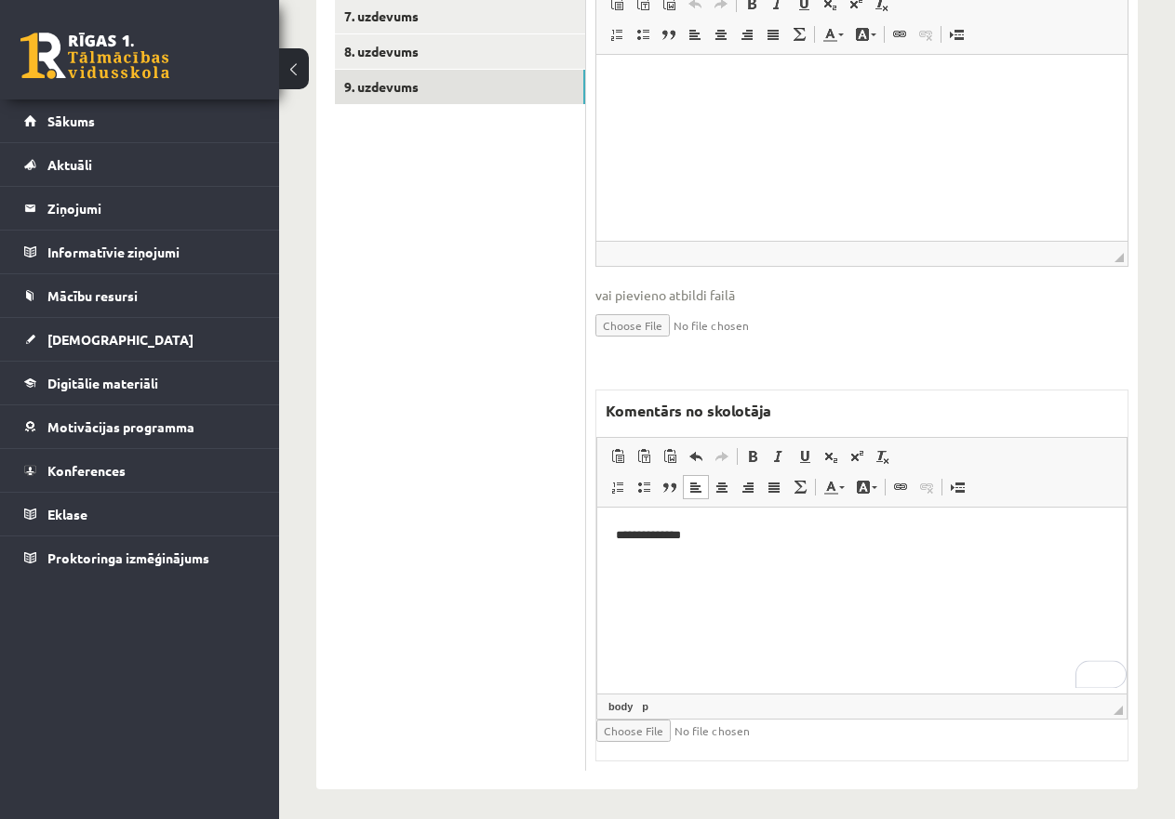
click at [654, 539] on p "**********" at bounding box center [862, 536] width 492 height 20
click at [772, 537] on p "**********" at bounding box center [862, 536] width 492 height 20
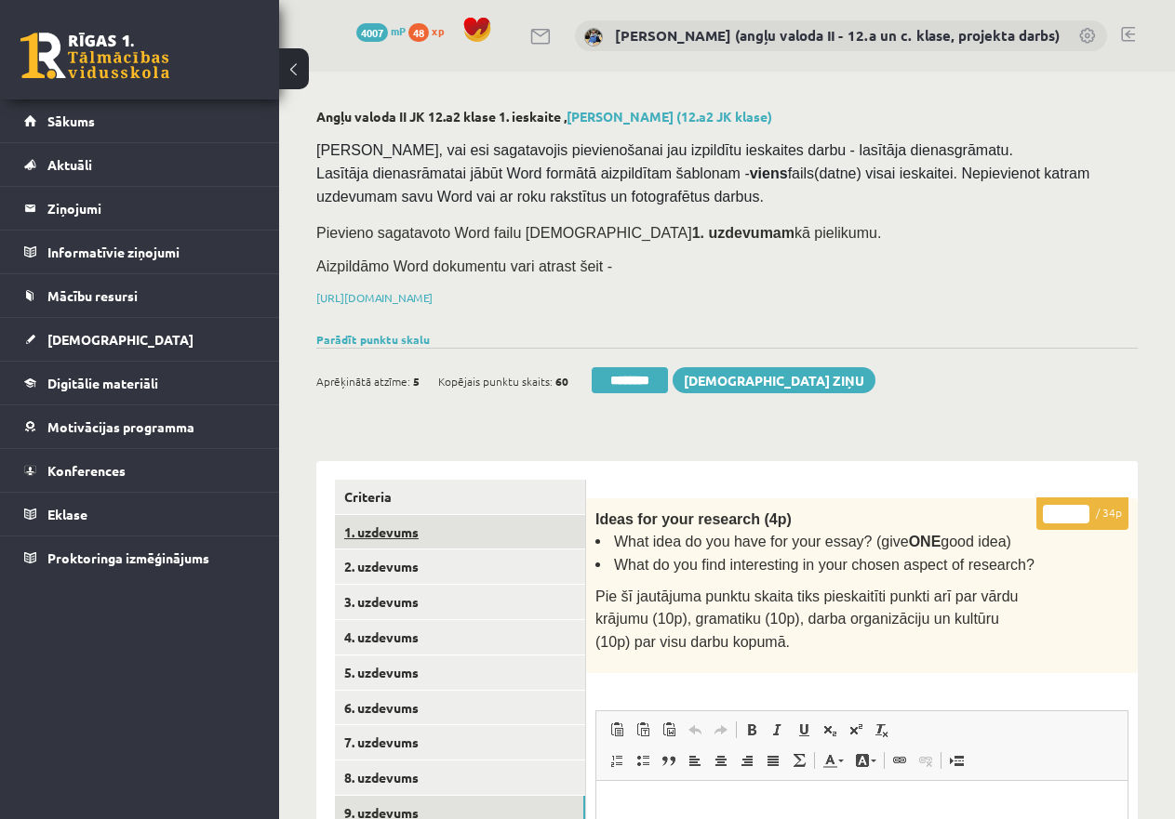
click at [390, 523] on link "1. uzdevums" at bounding box center [460, 532] width 250 height 34
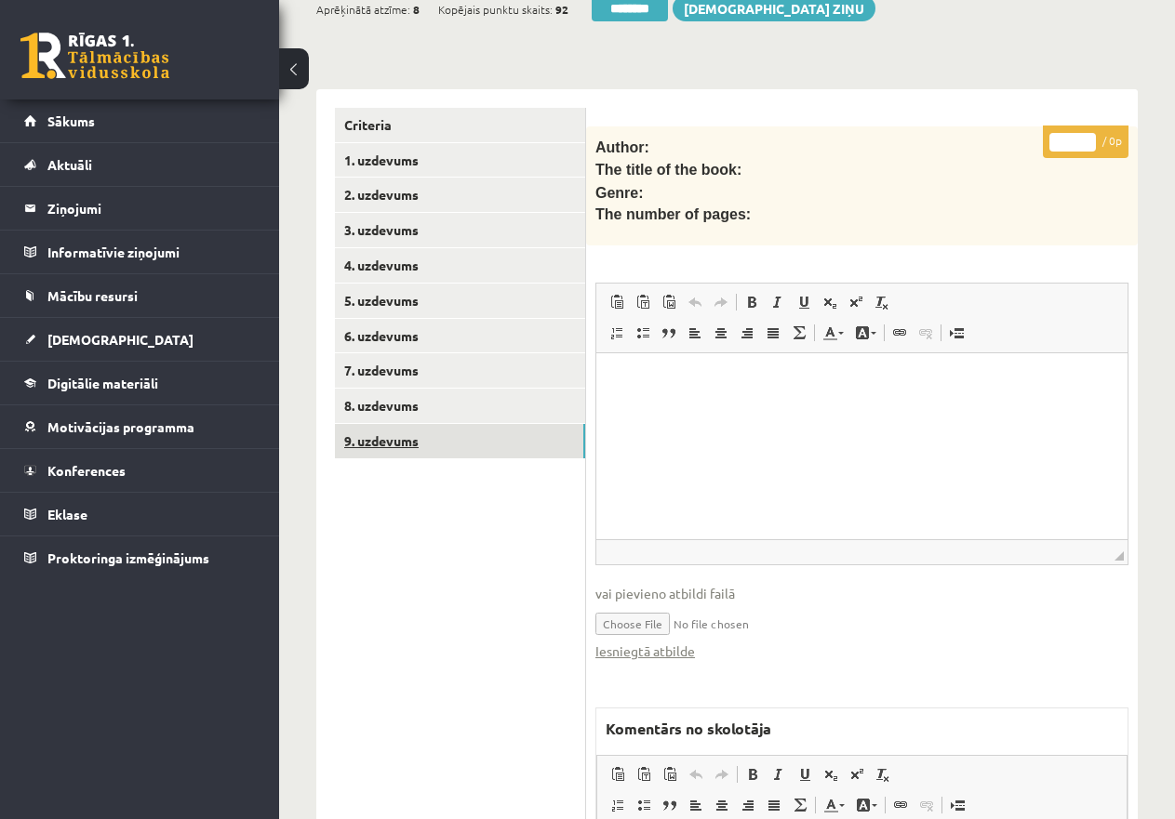
click at [440, 429] on link "9. uzdevums" at bounding box center [460, 441] width 250 height 34
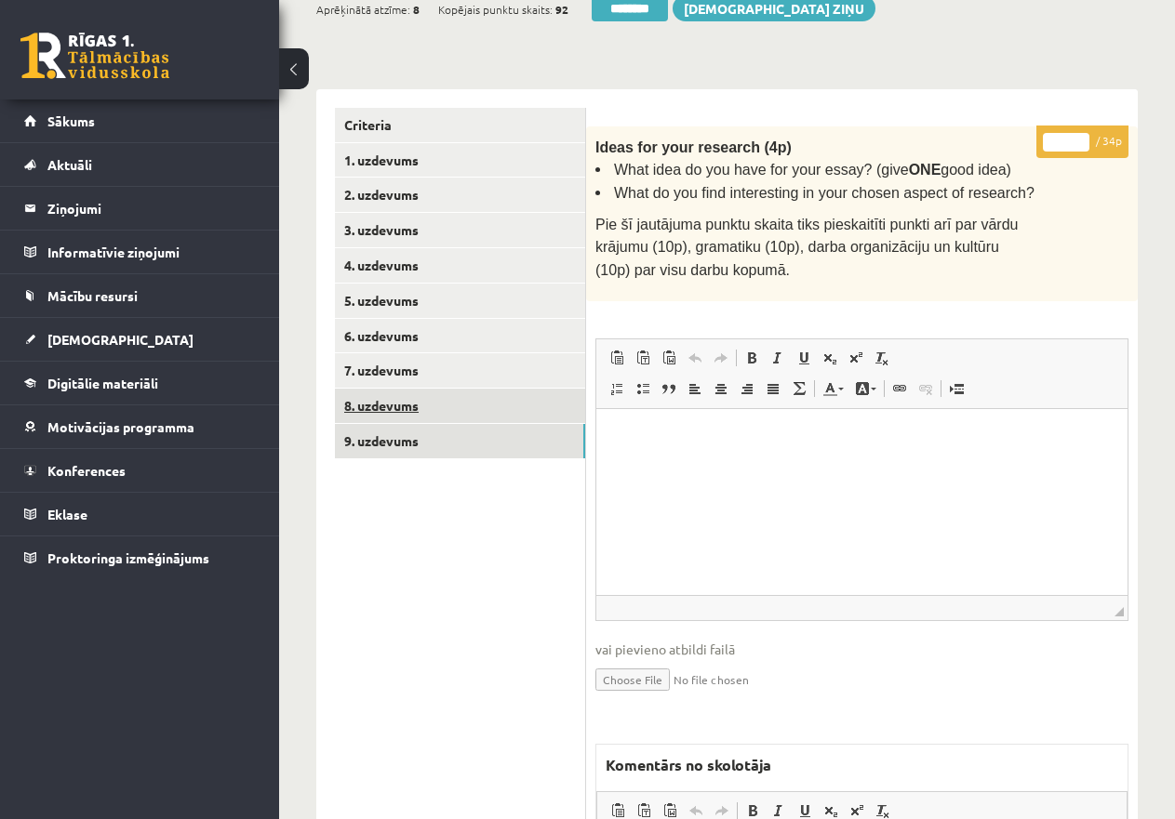
click at [432, 399] on link "8. uzdevums" at bounding box center [460, 406] width 250 height 34
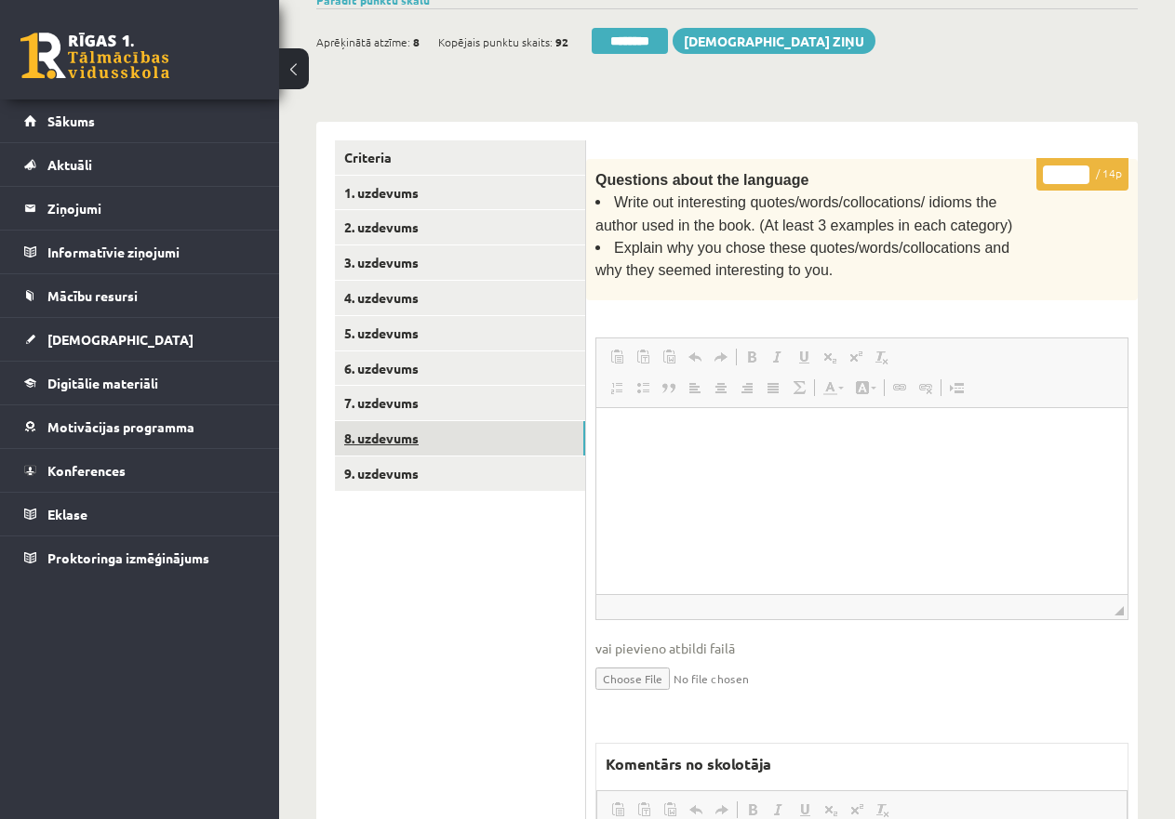
click at [488, 421] on link "8. uzdevums" at bounding box center [460, 438] width 250 height 34
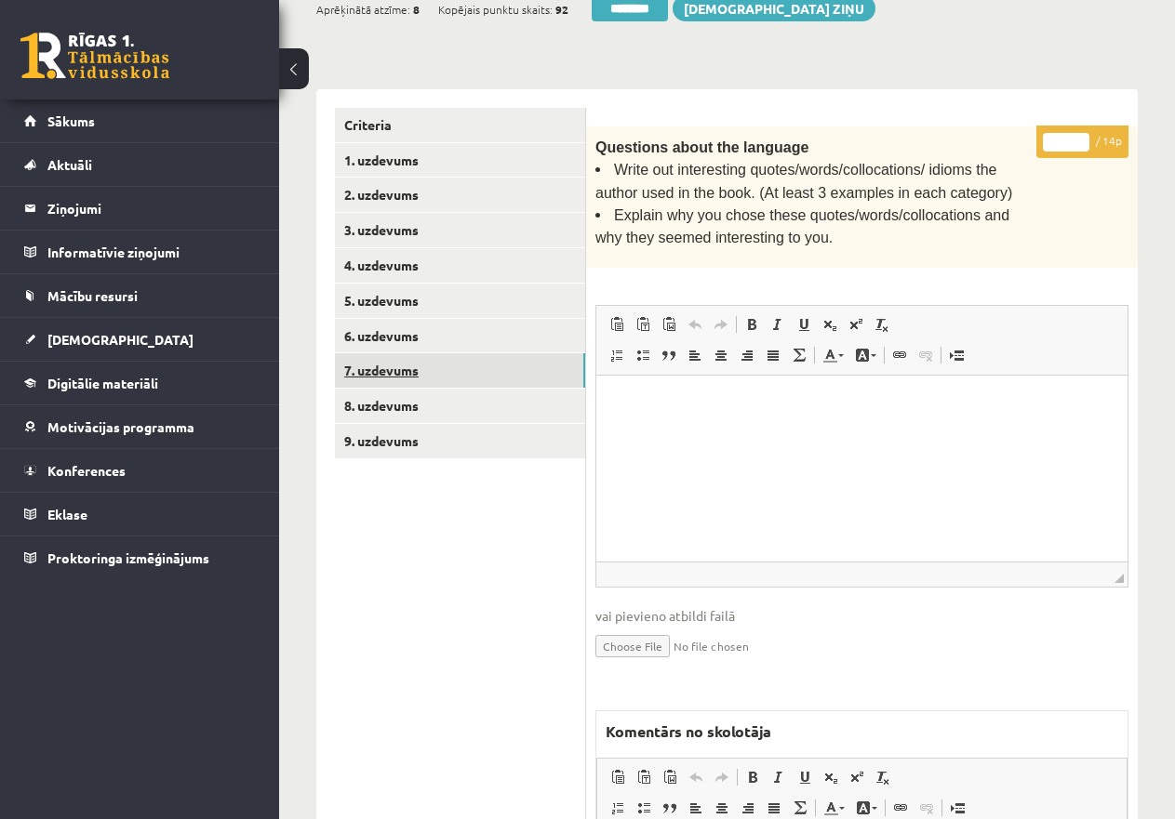
click at [472, 365] on link "7. uzdevums" at bounding box center [460, 370] width 250 height 34
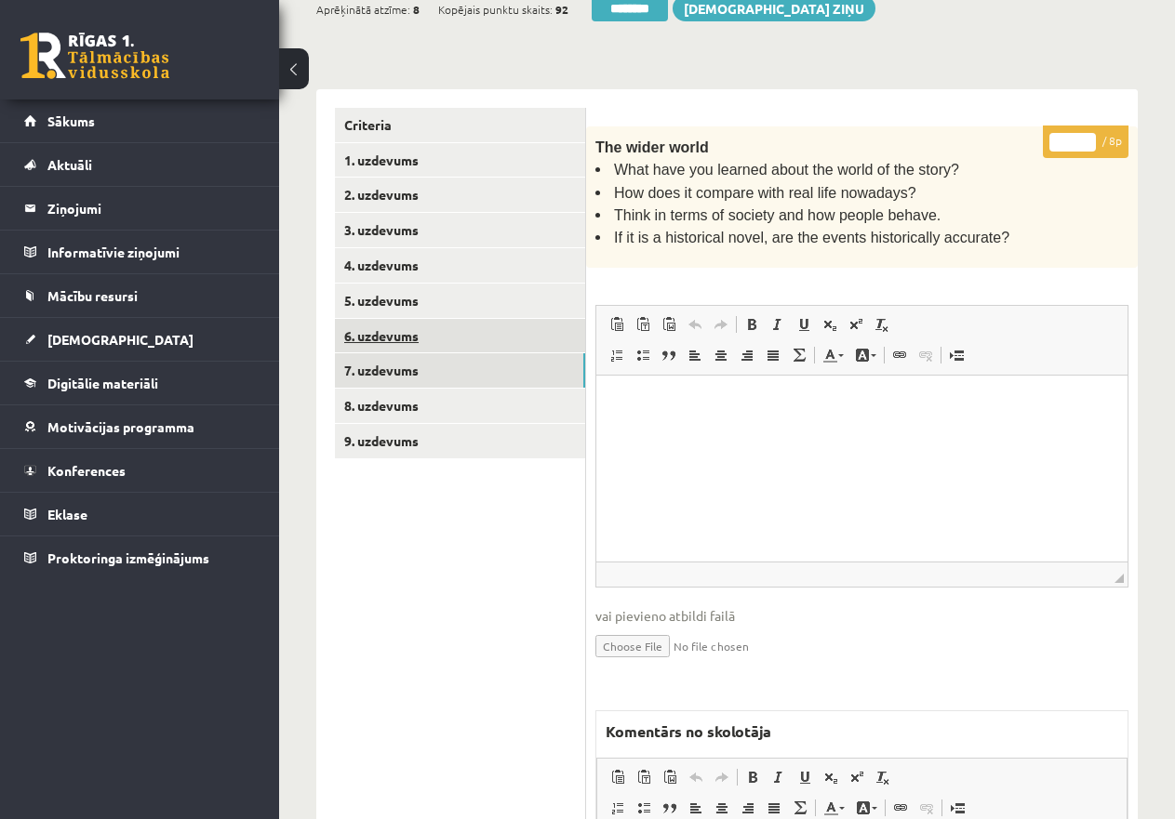
click at [449, 322] on link "6. uzdevums" at bounding box center [460, 336] width 250 height 34
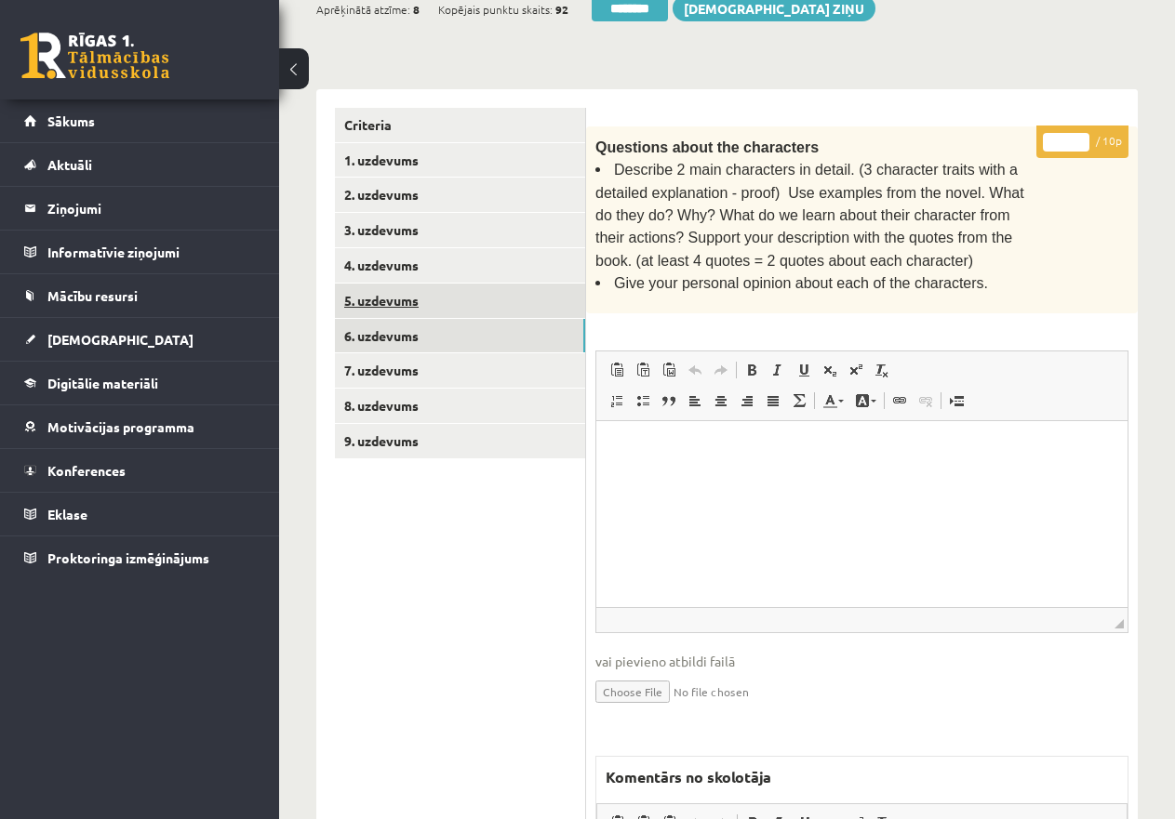
click at [444, 294] on link "5. uzdevums" at bounding box center [460, 301] width 250 height 34
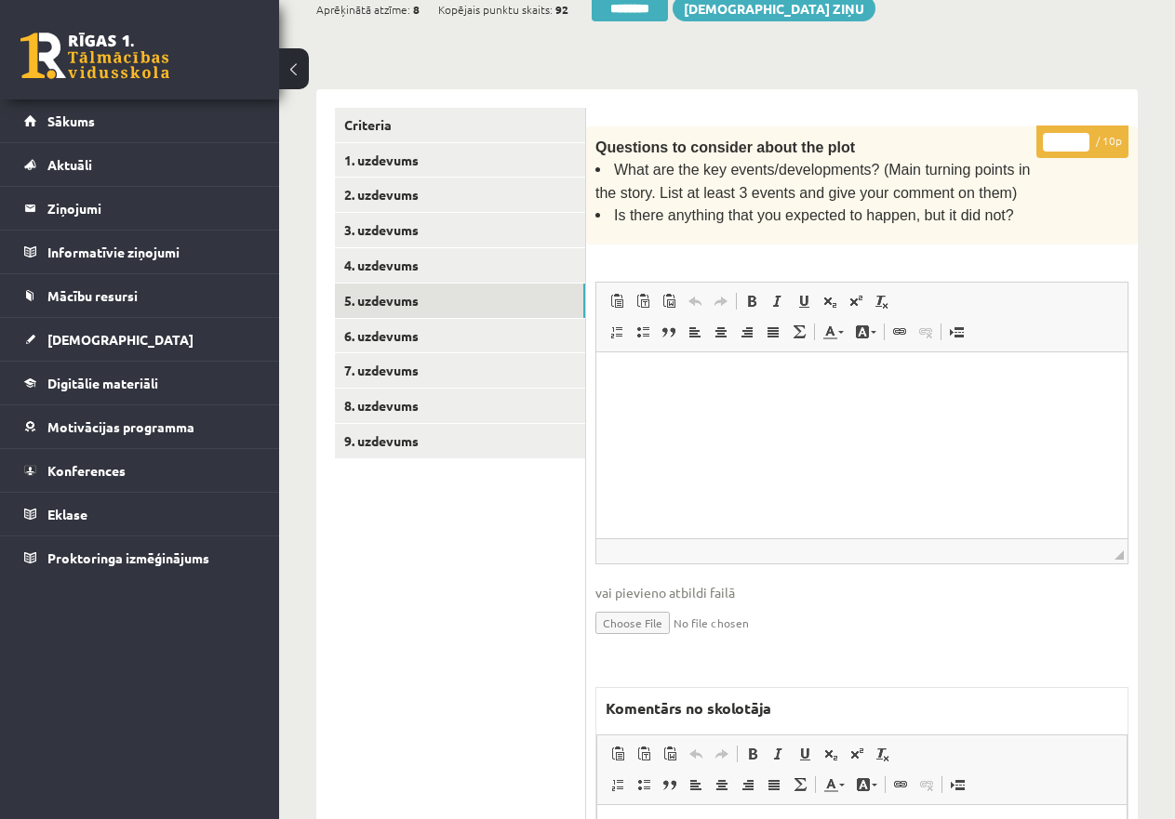
click at [1056, 133] on input "*" at bounding box center [1066, 142] width 46 height 19
type input "**"
click at [473, 259] on link "4. uzdevums" at bounding box center [460, 265] width 250 height 34
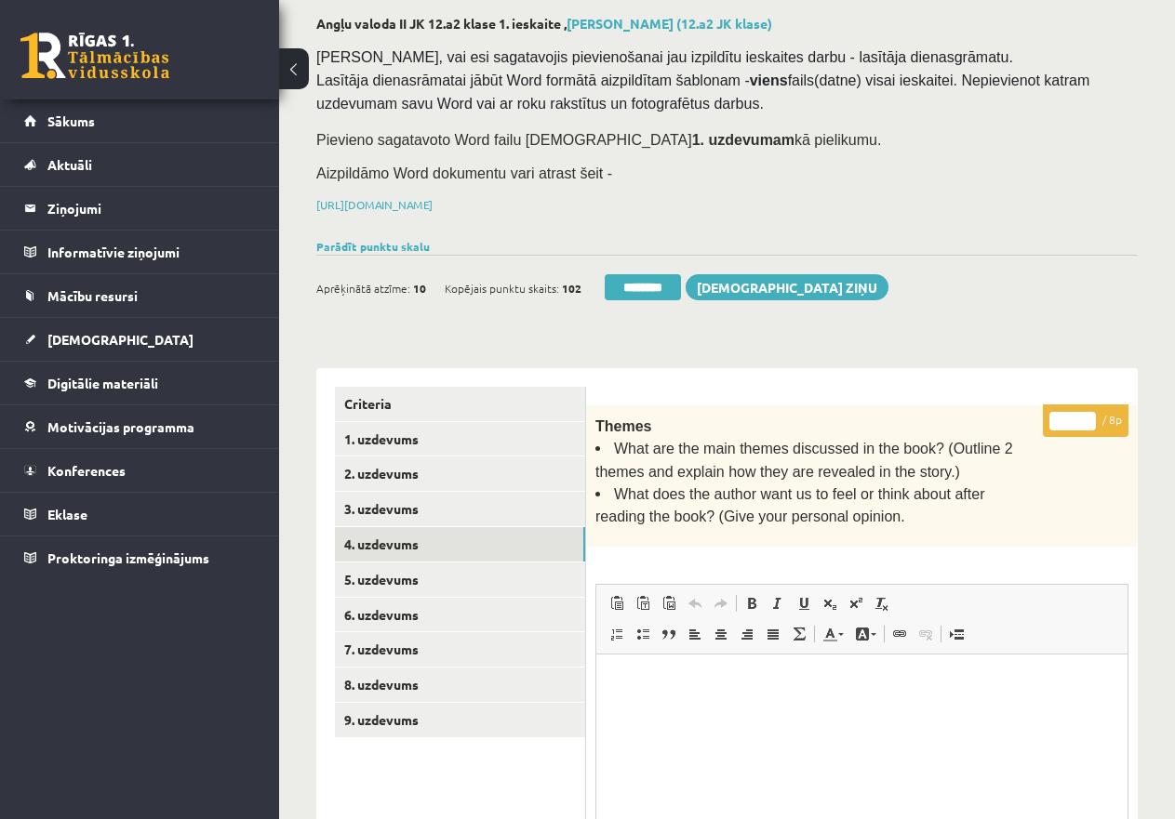
drag, startPoint x: 649, startPoint y: 276, endPoint x: 695, endPoint y: 54, distance: 226.9
click at [649, 276] on input "********" at bounding box center [642, 287] width 76 height 26
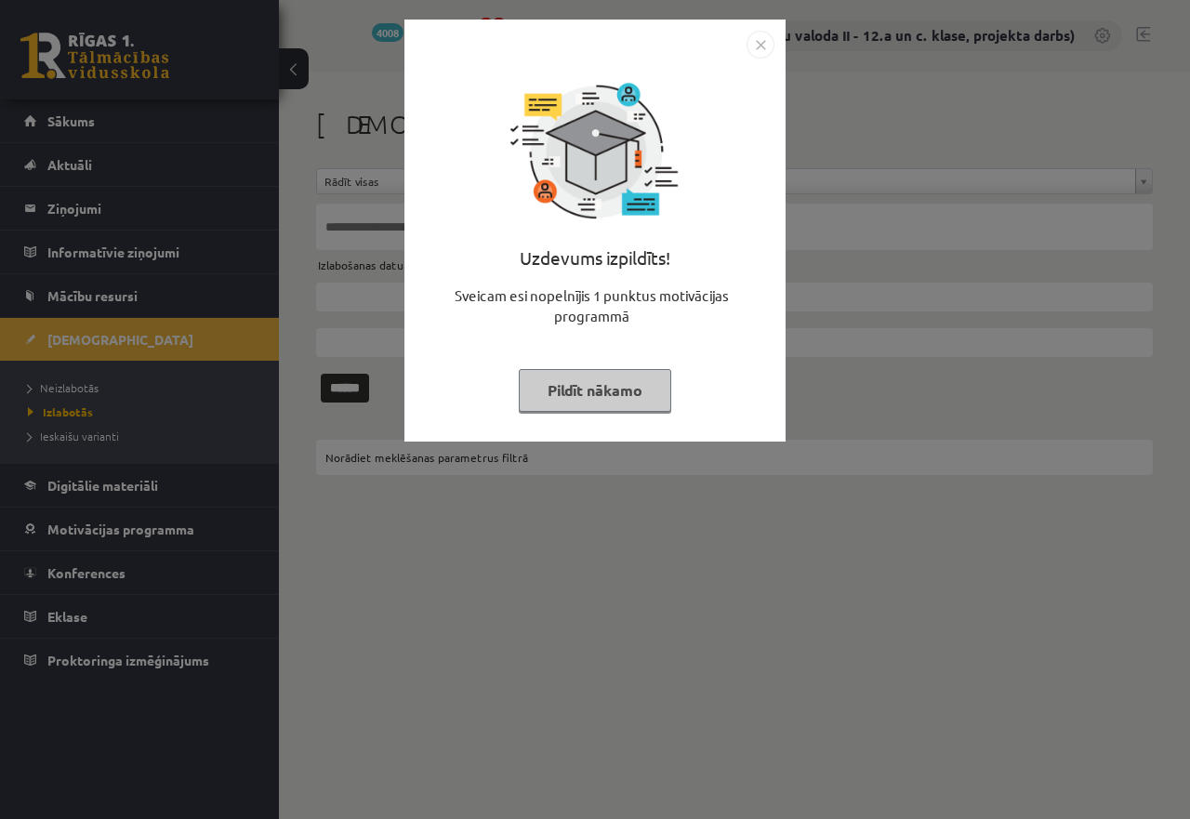
click at [583, 388] on button "Pildīt nākamo" at bounding box center [595, 390] width 153 height 43
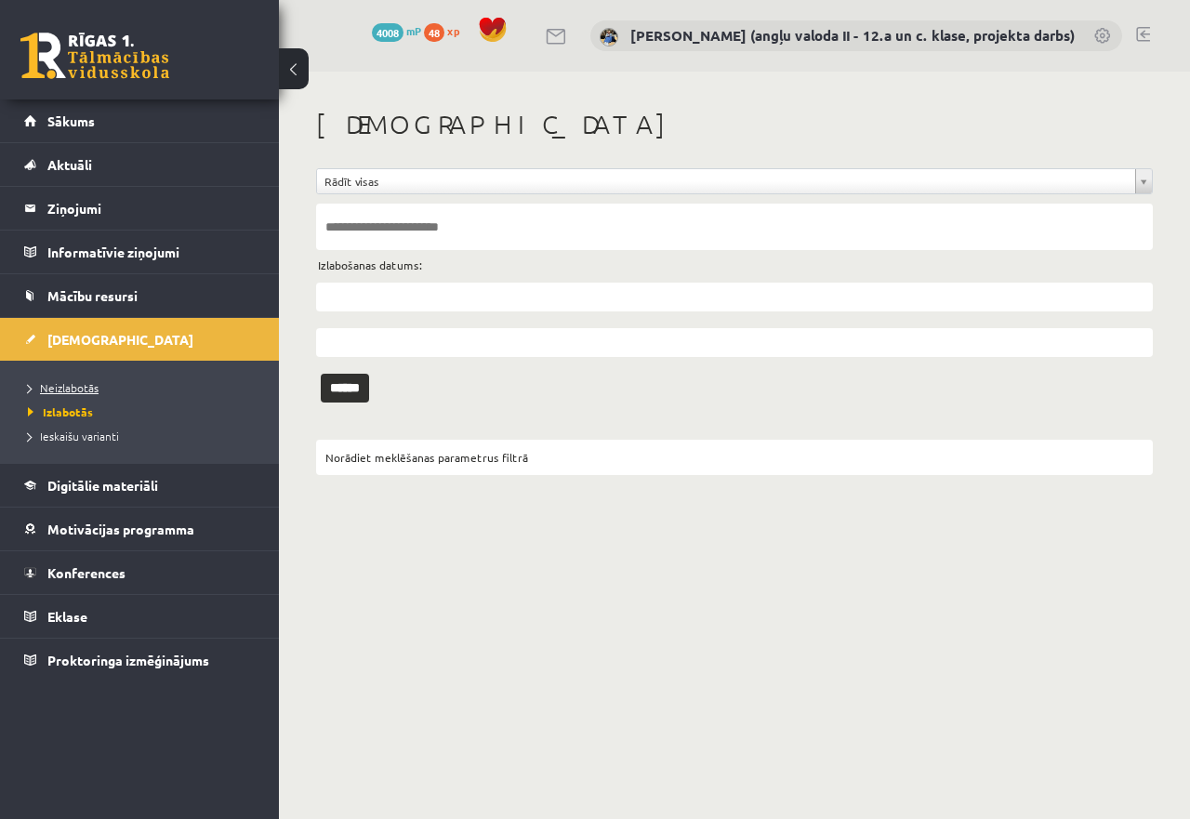
click at [72, 386] on span "Neizlabotās" at bounding box center [63, 387] width 71 height 15
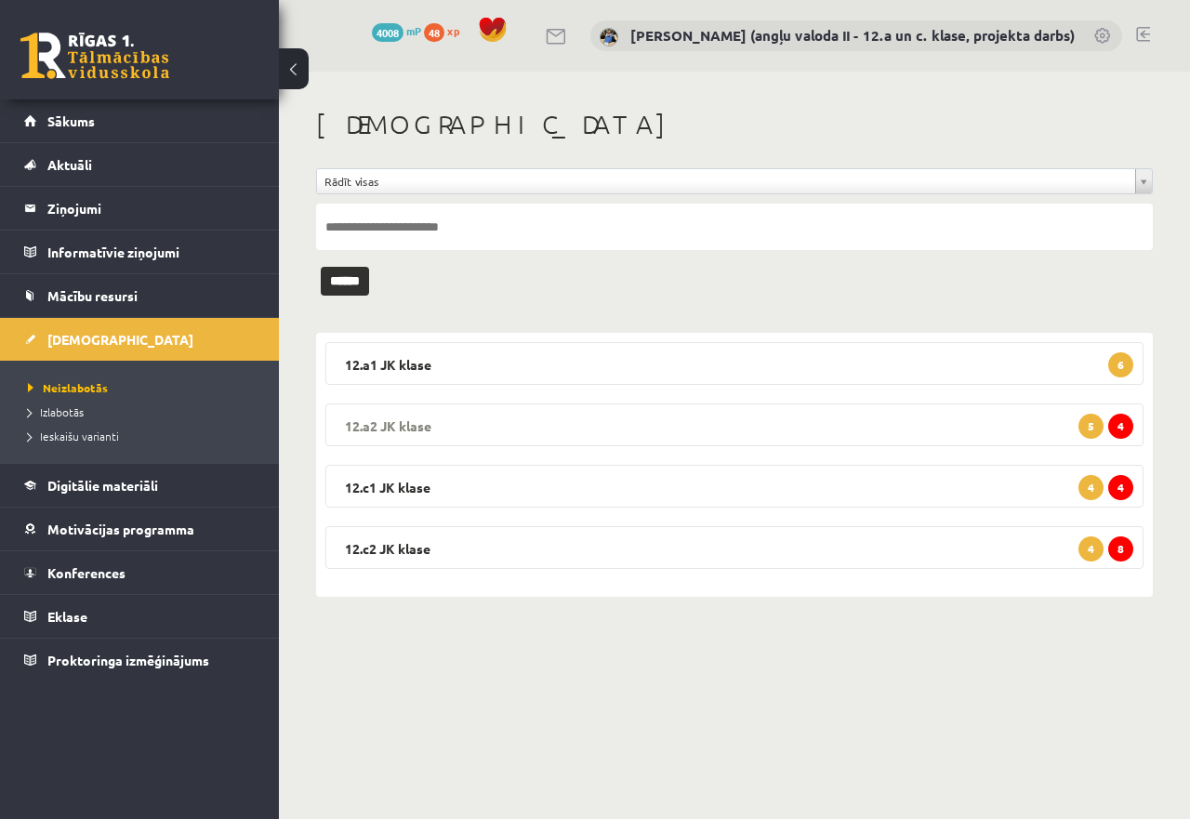
click at [538, 418] on legend "12.a2 JK klase 4 5" at bounding box center [734, 425] width 818 height 43
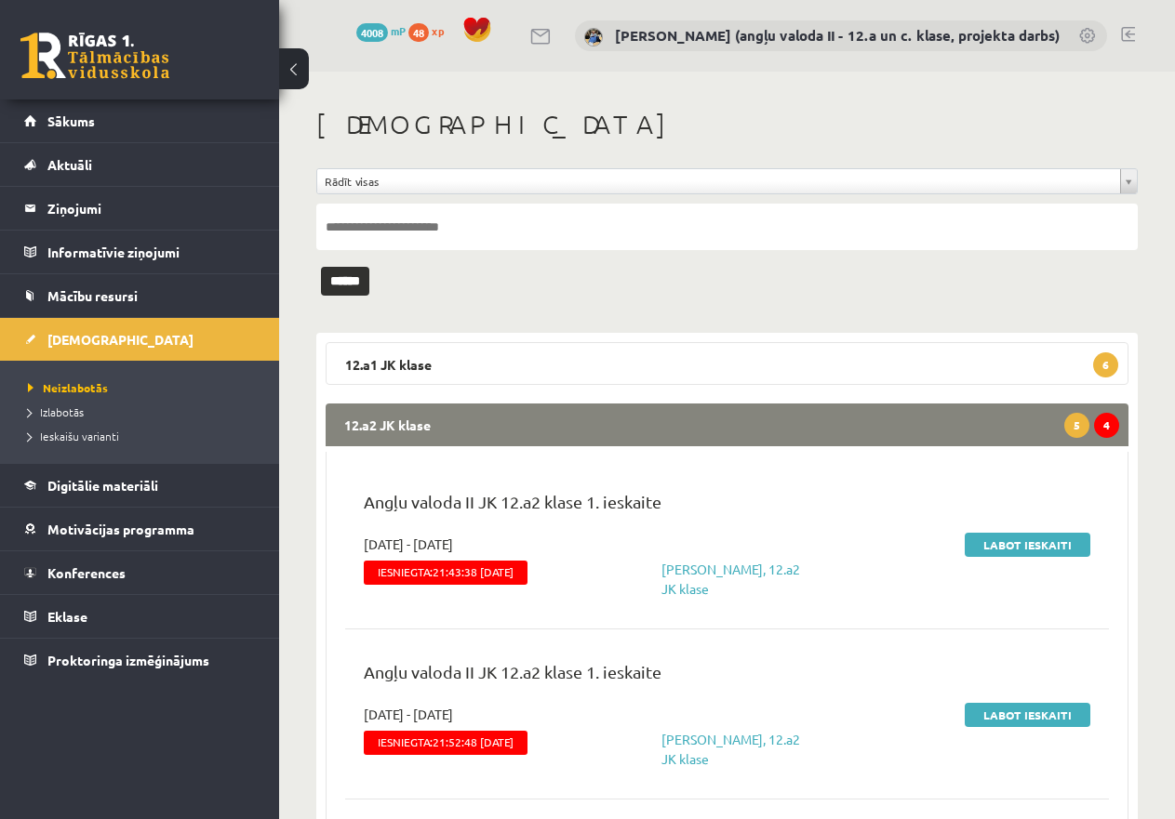
click at [723, 415] on legend "12.a2 JK klase 4 5" at bounding box center [726, 425] width 803 height 43
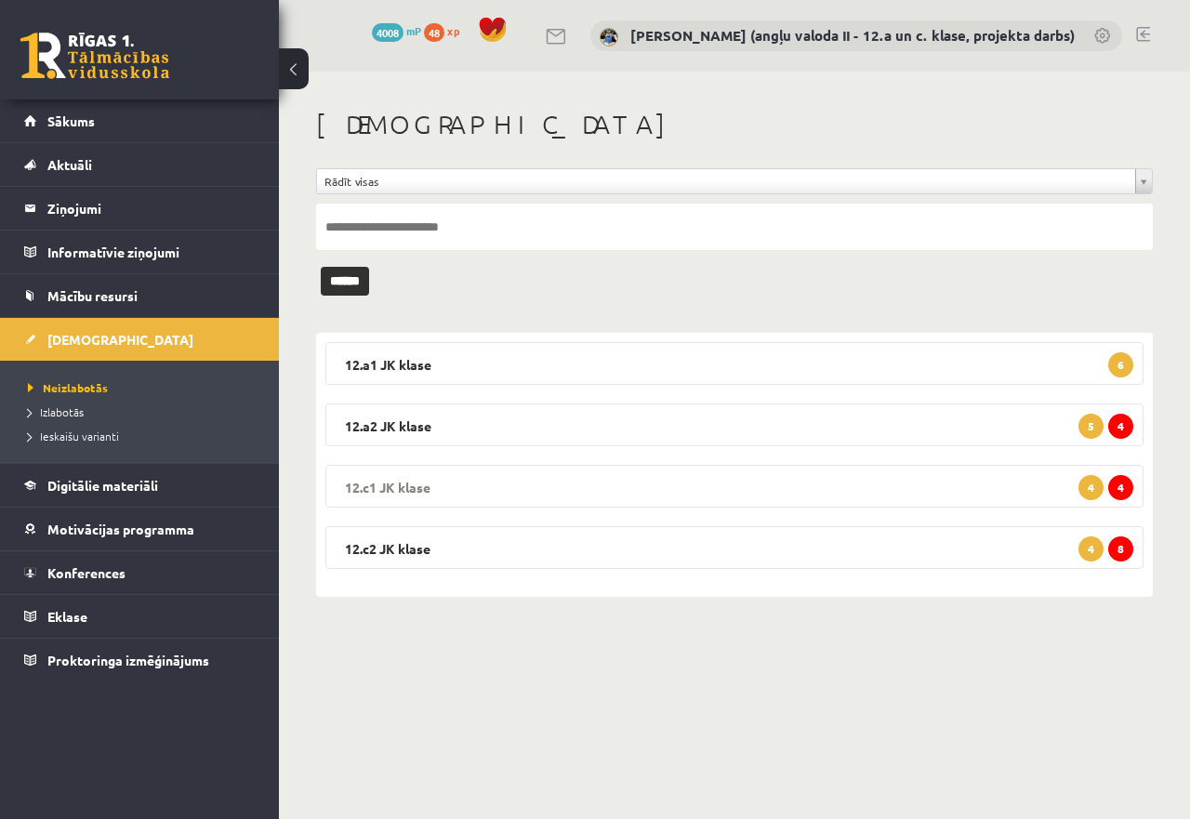
click at [622, 485] on legend "12.c1 JK klase 4 4" at bounding box center [734, 486] width 818 height 43
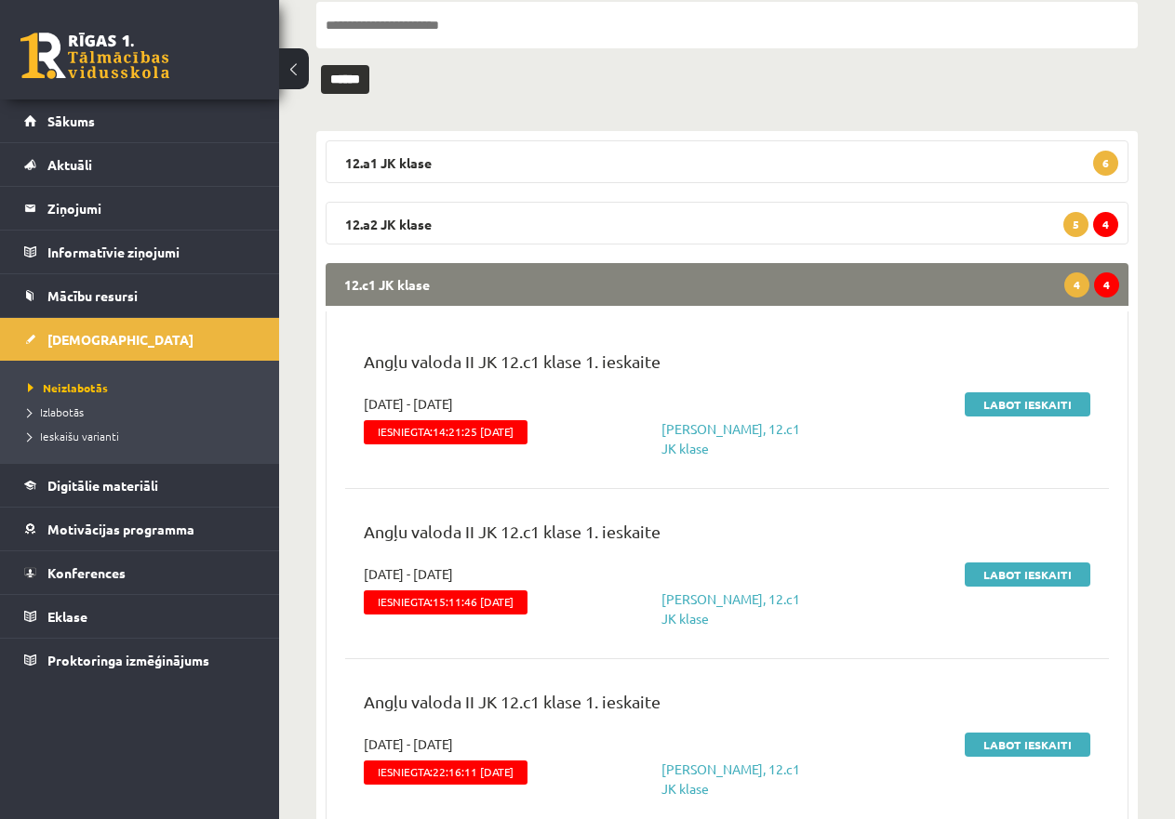
scroll to position [186, 0]
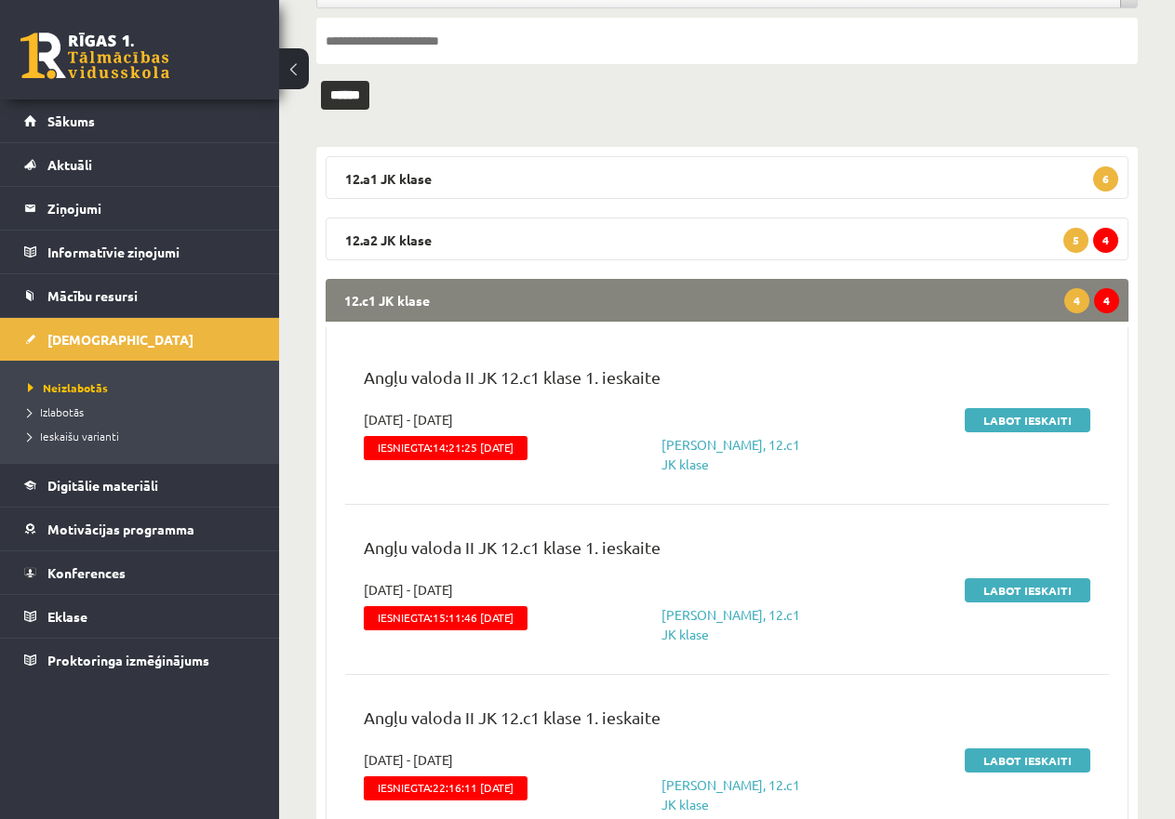
click at [639, 304] on legend "12.c1 JK klase 4 4" at bounding box center [726, 300] width 803 height 43
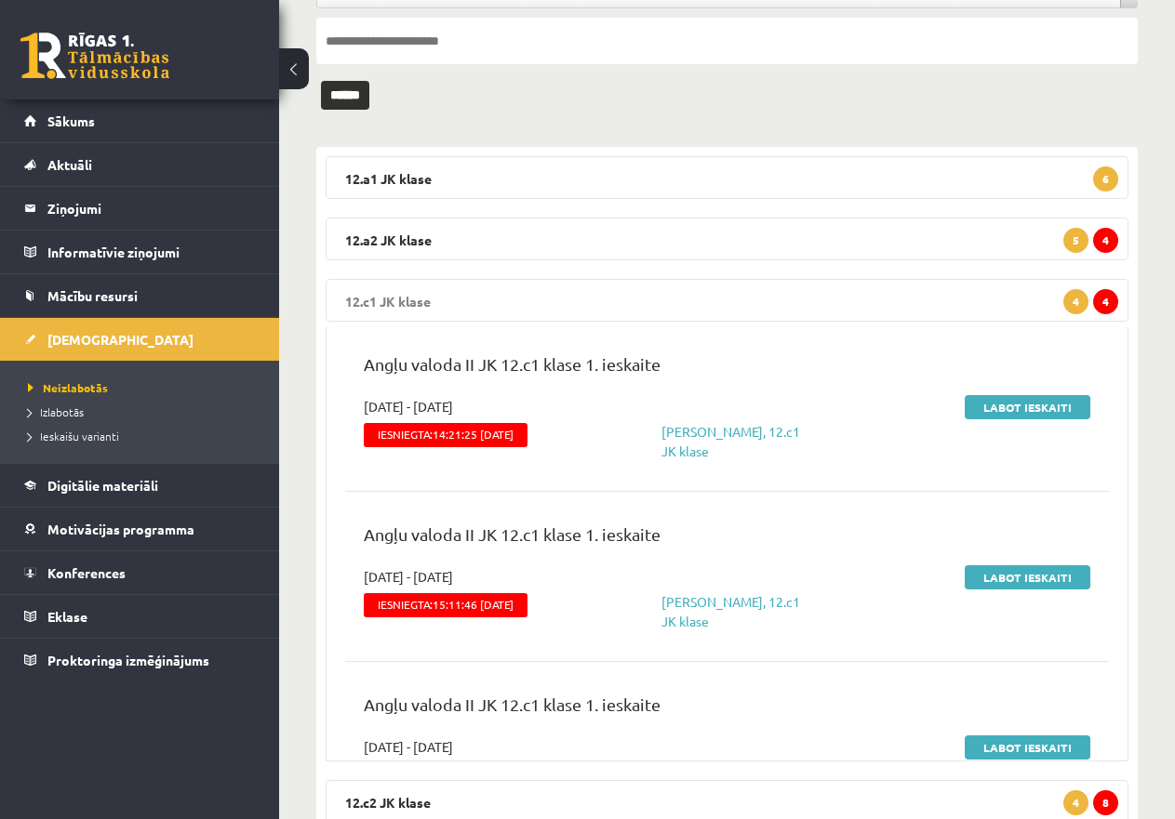
scroll to position [0, 0]
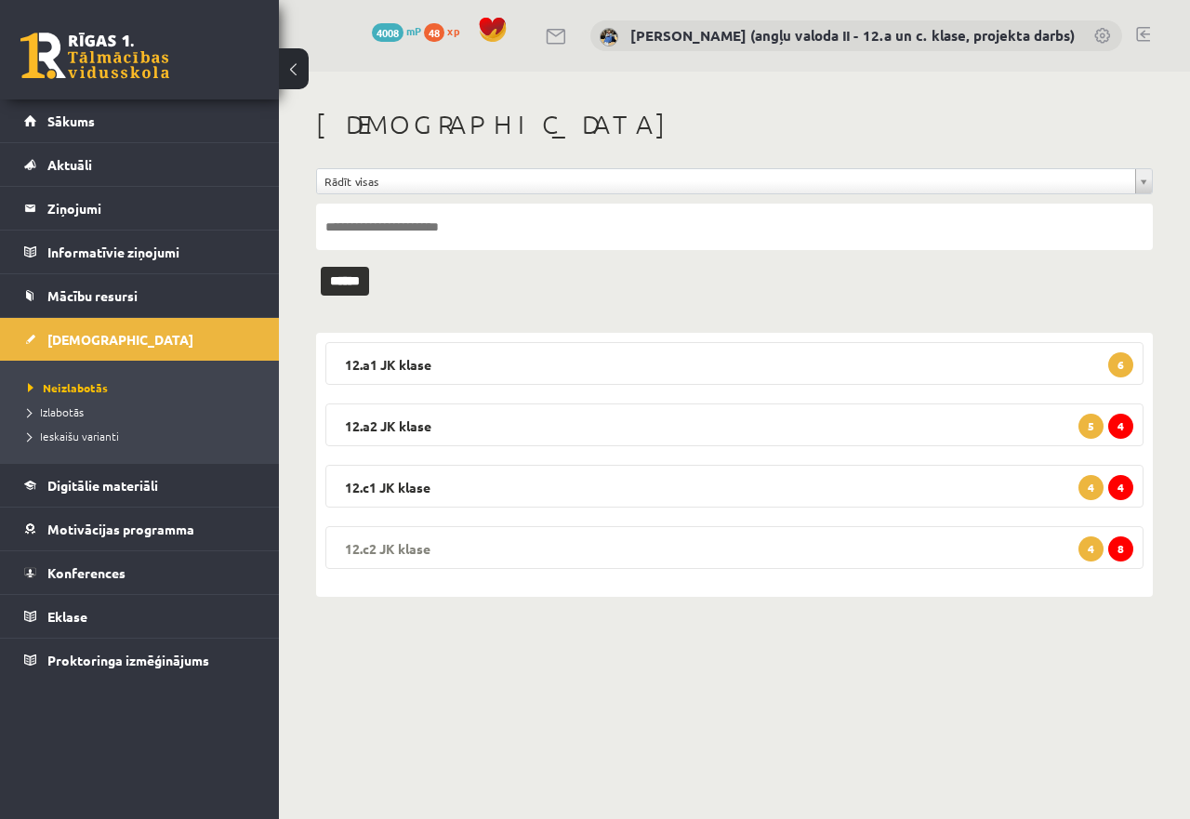
click at [590, 539] on legend "12.c2 JK klase 8 4" at bounding box center [734, 547] width 818 height 43
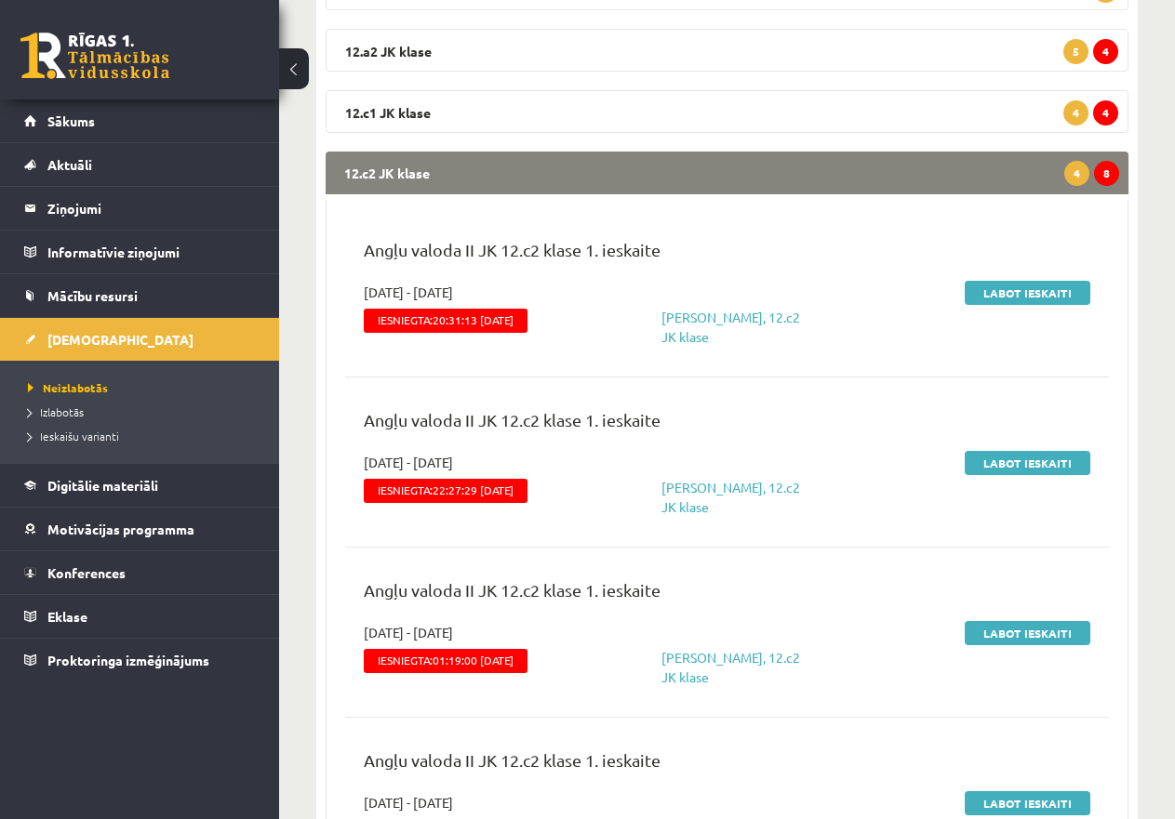
scroll to position [279, 0]
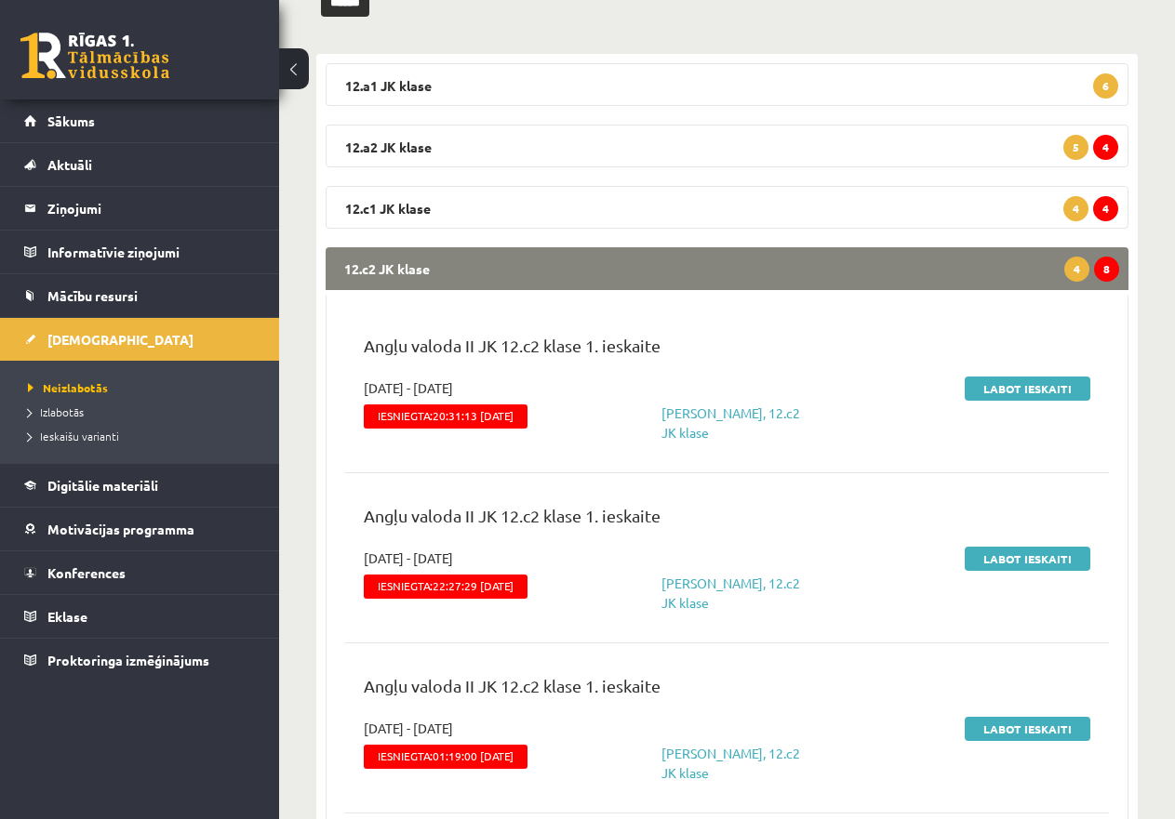
click at [722, 256] on legend "12.c2 JK klase 8 4" at bounding box center [726, 268] width 803 height 43
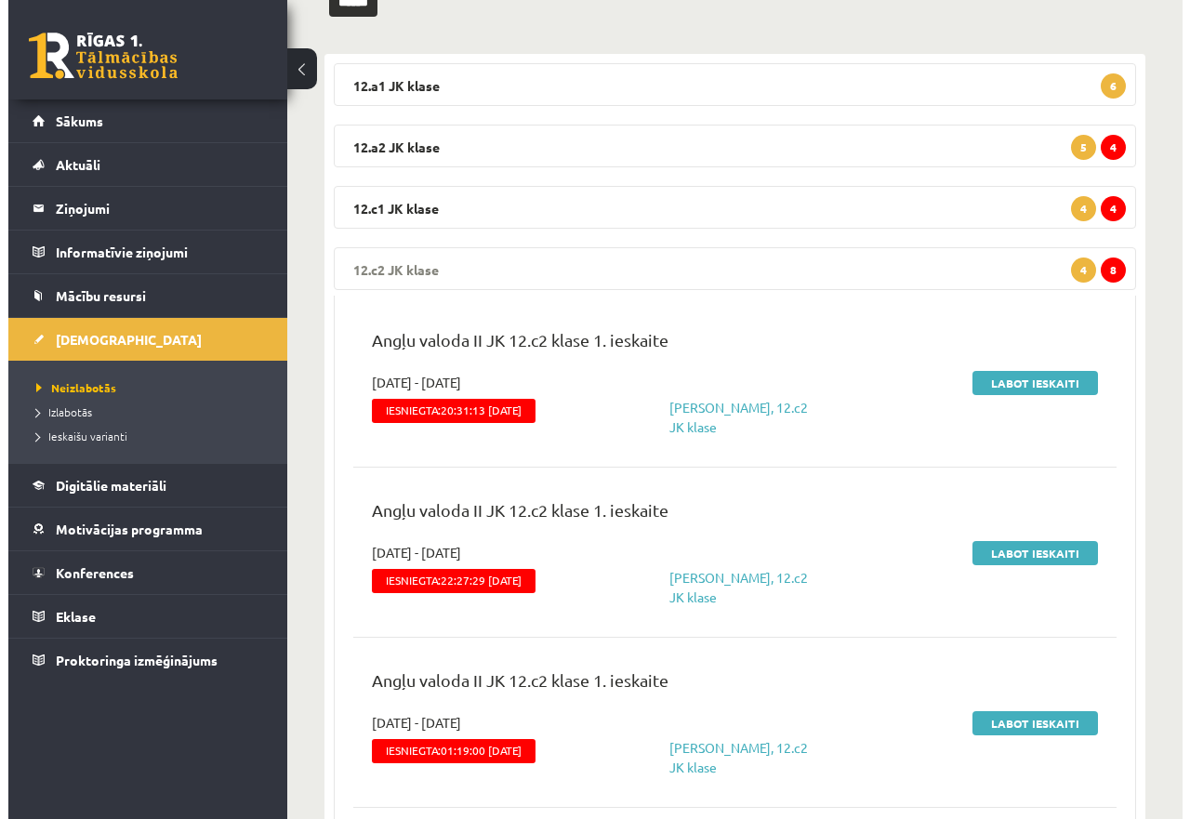
scroll to position [0, 0]
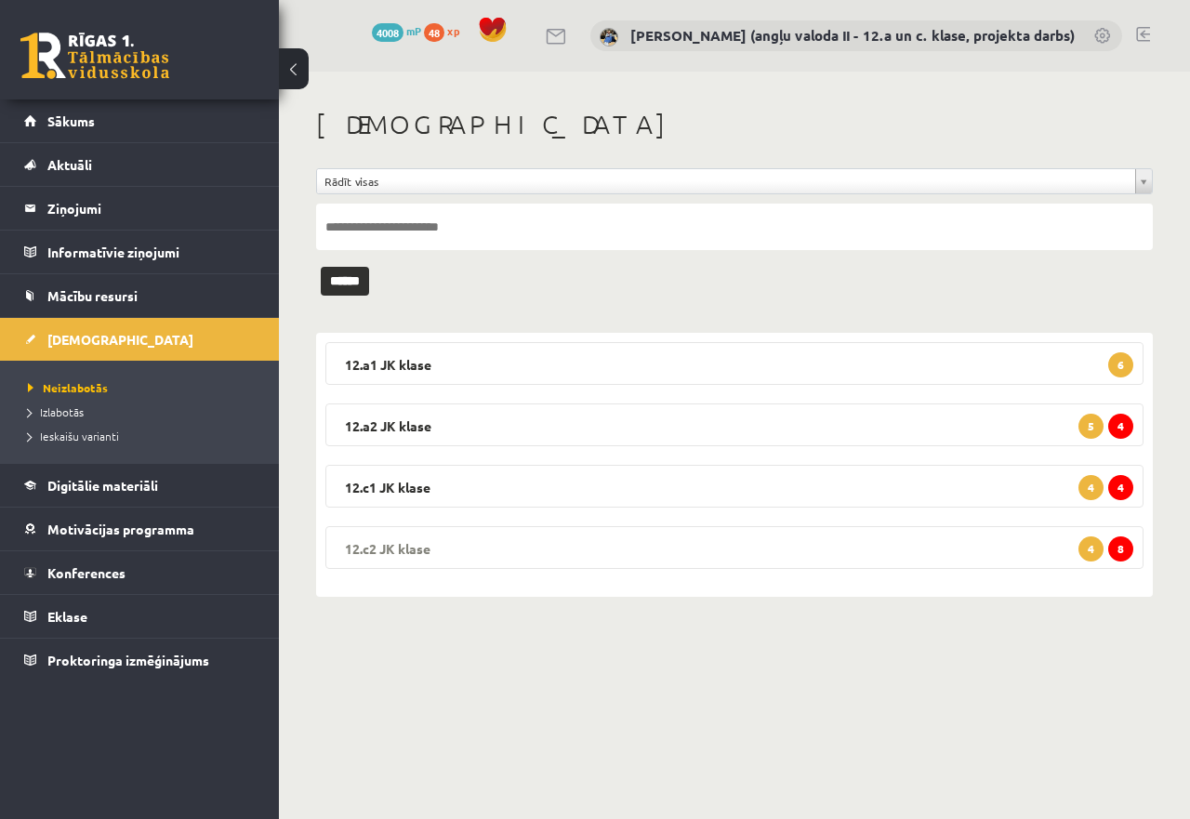
click at [433, 538] on legend "12.c2 JK klase 8 4" at bounding box center [734, 547] width 818 height 43
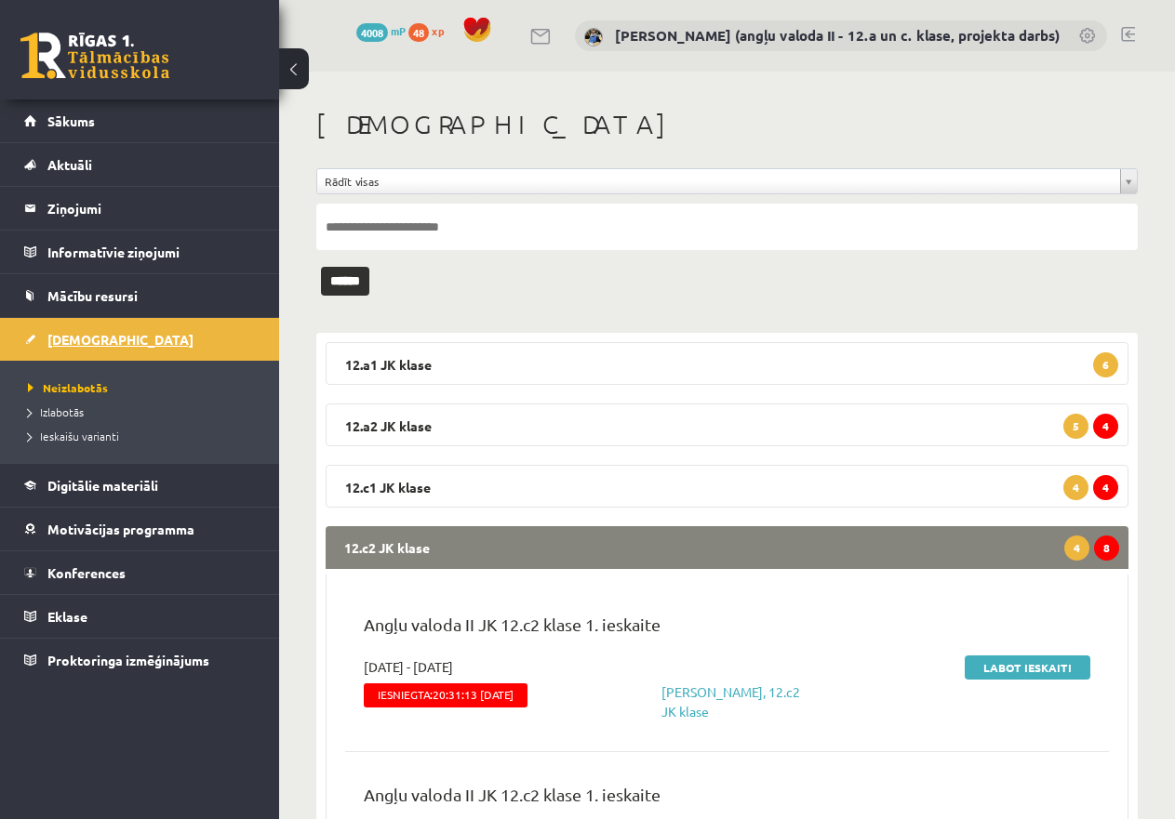
click at [52, 339] on span "[DEMOGRAPHIC_DATA]" at bounding box center [120, 339] width 146 height 17
